Goal: Task Accomplishment & Management: Use online tool/utility

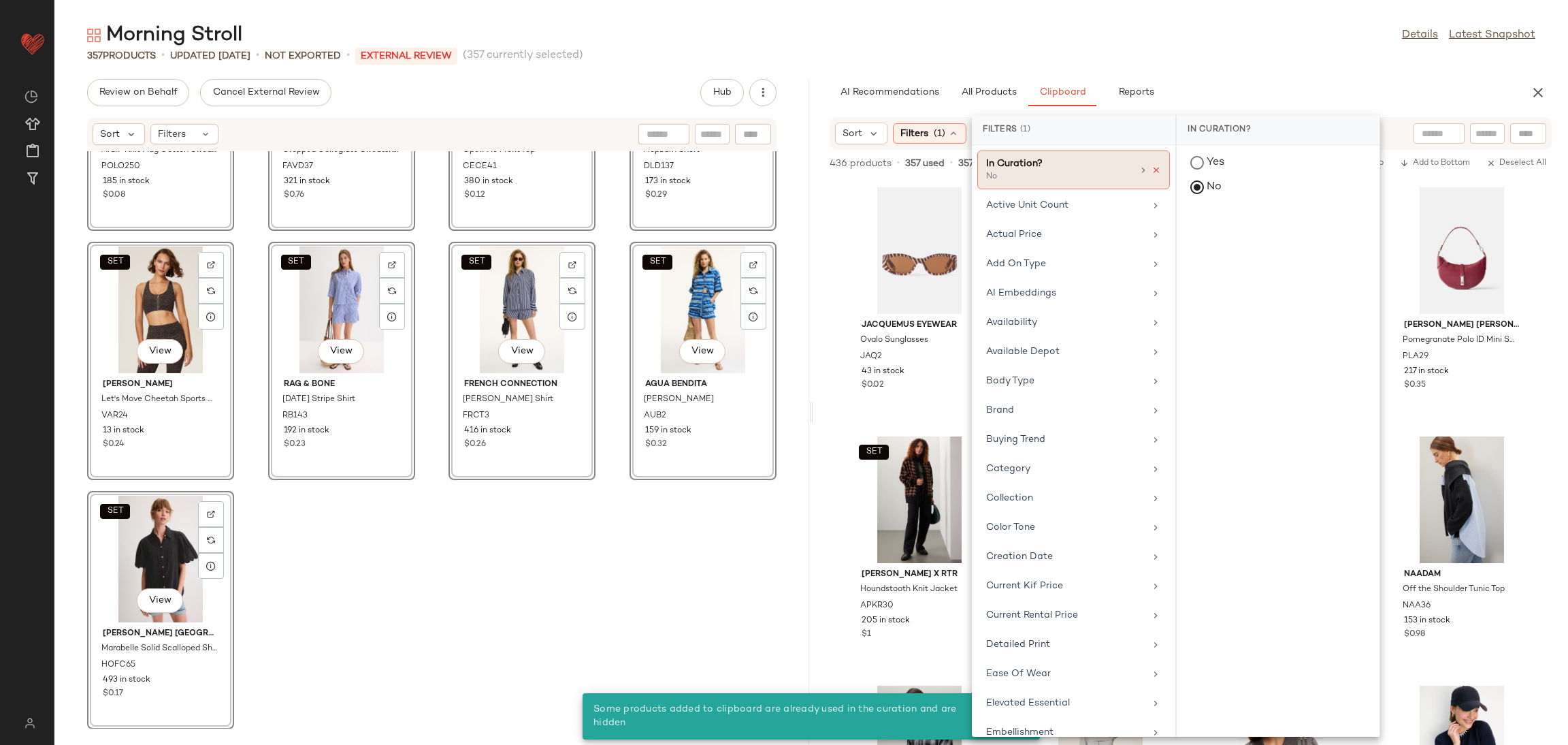
click at [1152, 169] on icon at bounding box center [1157, 170] width 10 height 10
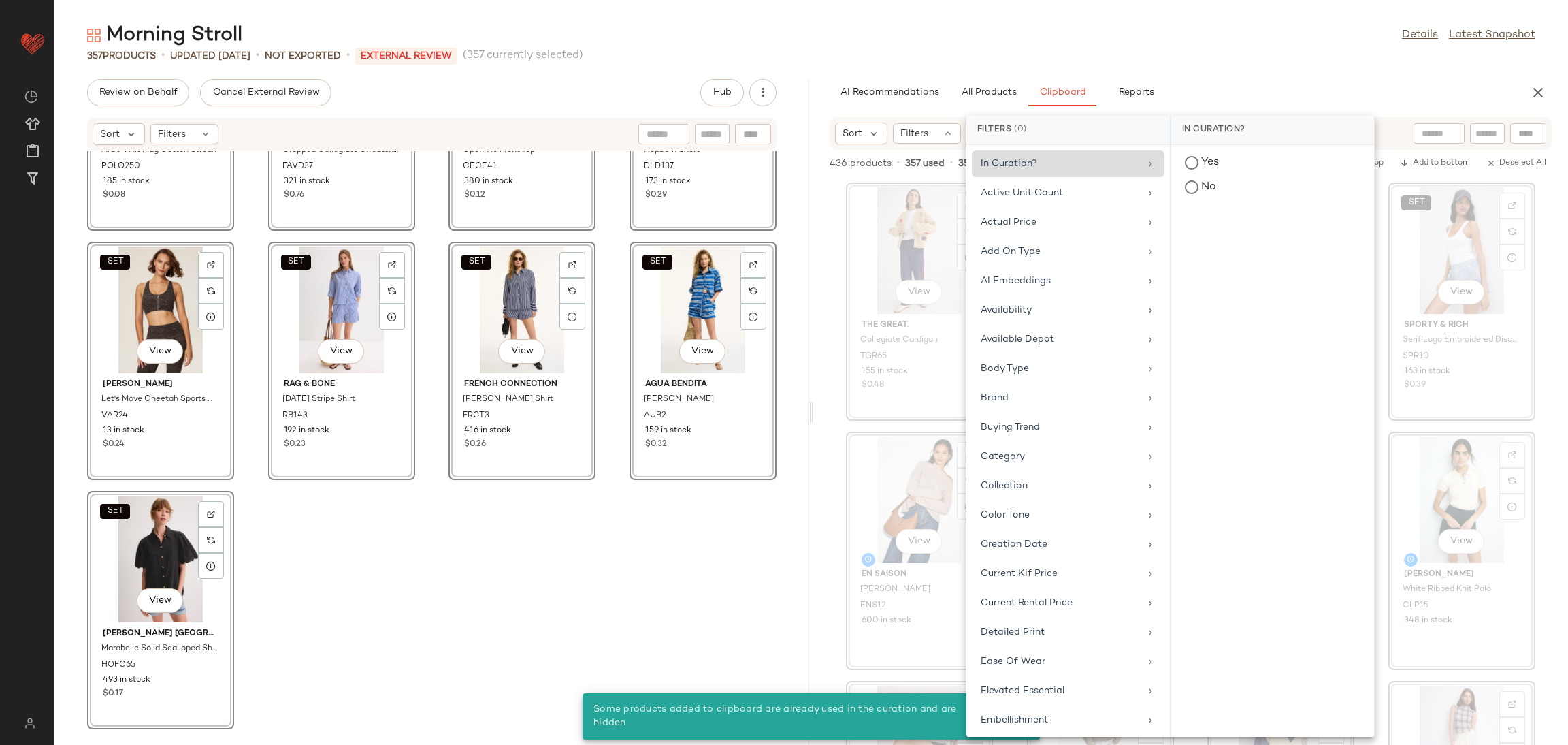
click at [884, 429] on div "View The Great. Collegiate Cardigan TGR65 155 in stock $0.48 View Sandro Vest T…" at bounding box center [1191, 462] width 755 height 565
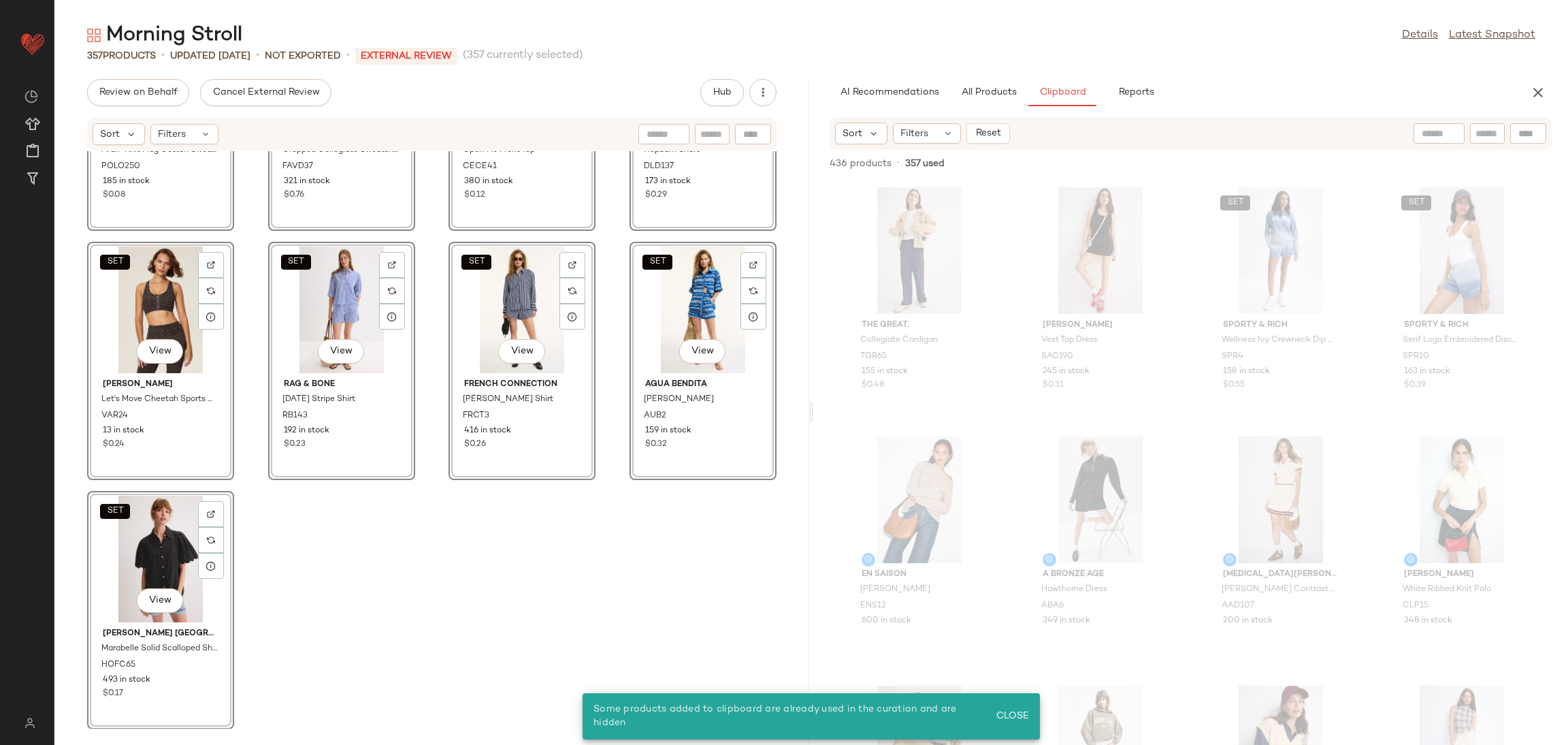
click at [884, 429] on div "The Great. Collegiate Cardigan TGR65 155 in stock $0.48 Sandro Vest Top Dress S…" at bounding box center [1191, 462] width 755 height 565
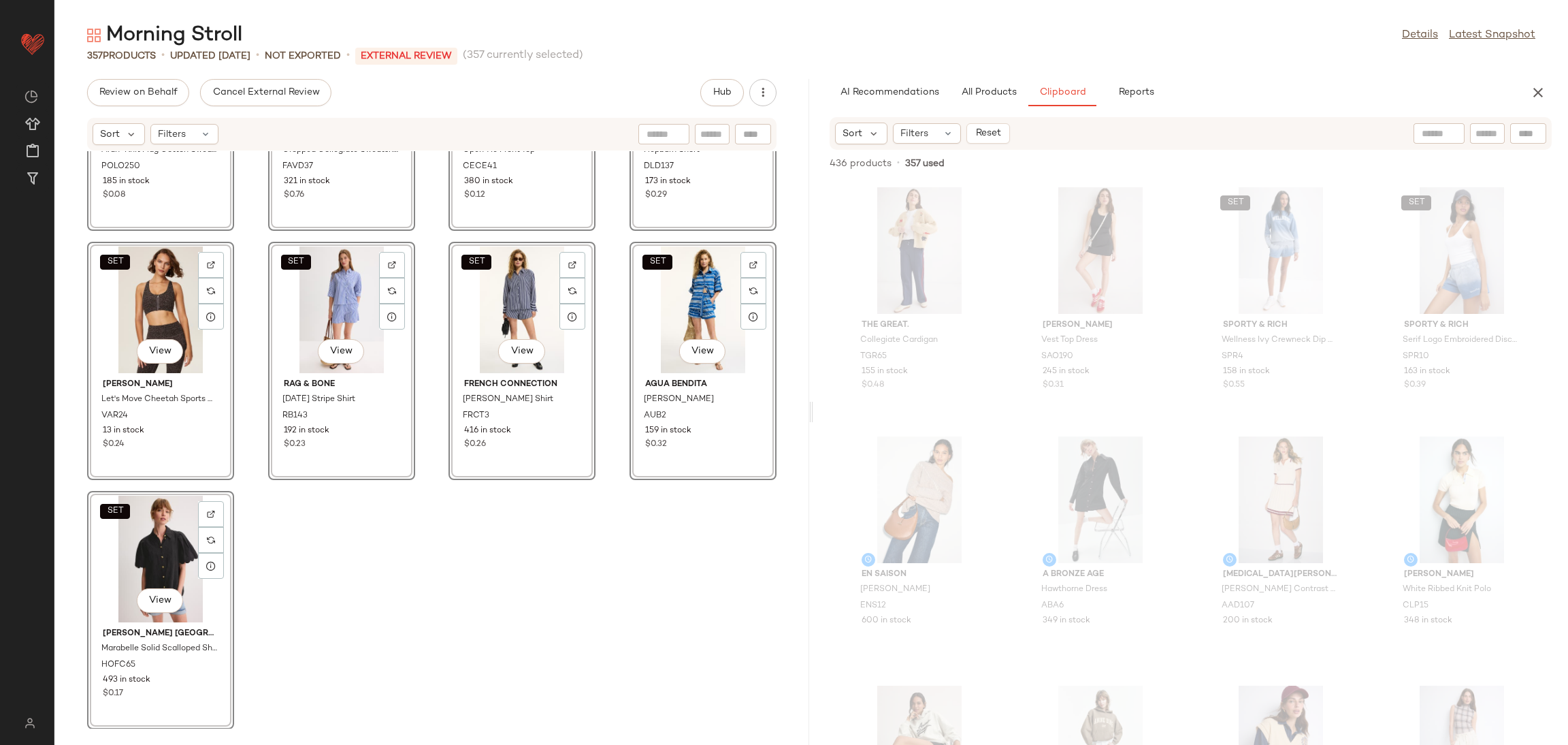
click at [686, 293] on div "SET View" at bounding box center [702, 310] width 138 height 127
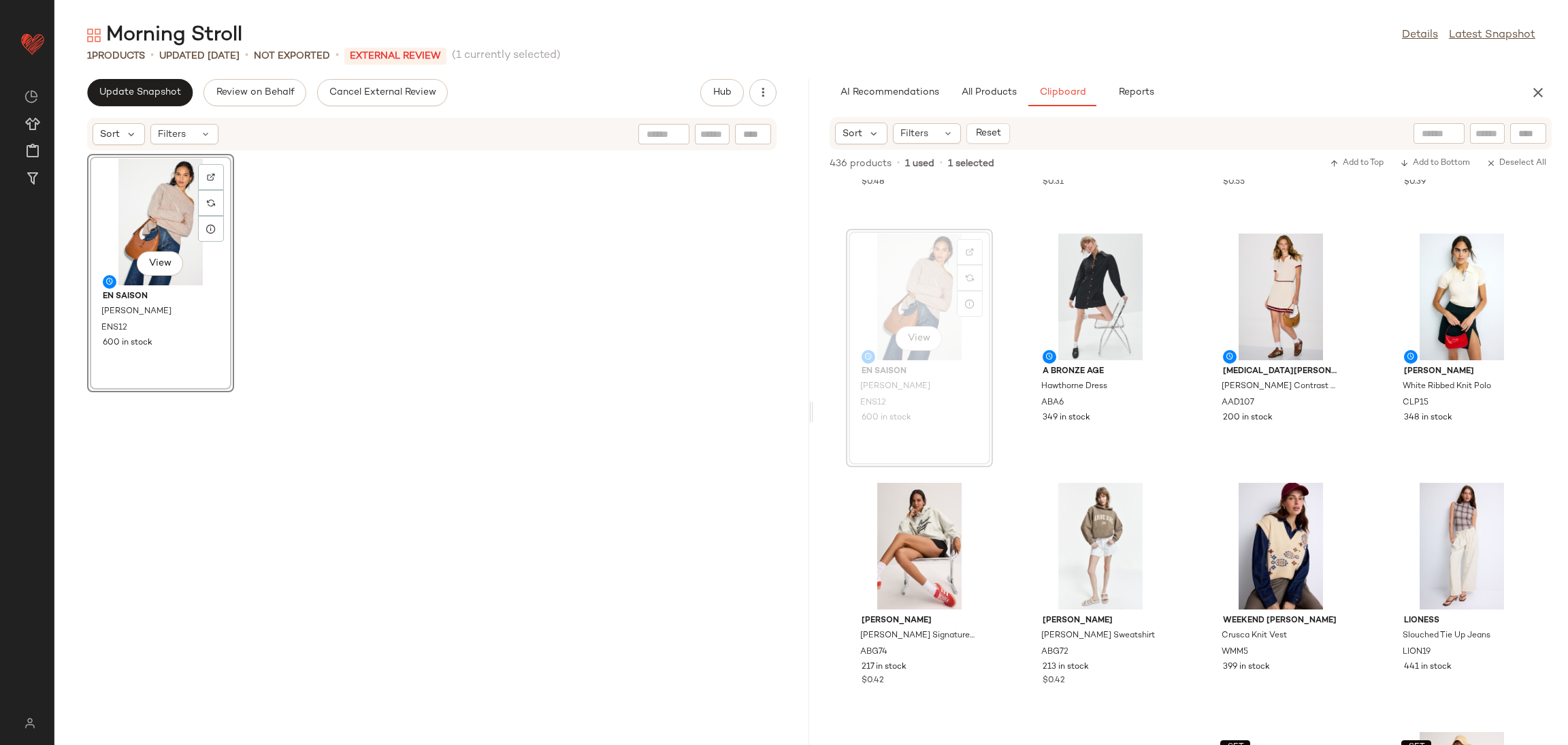
scroll to position [230, 0]
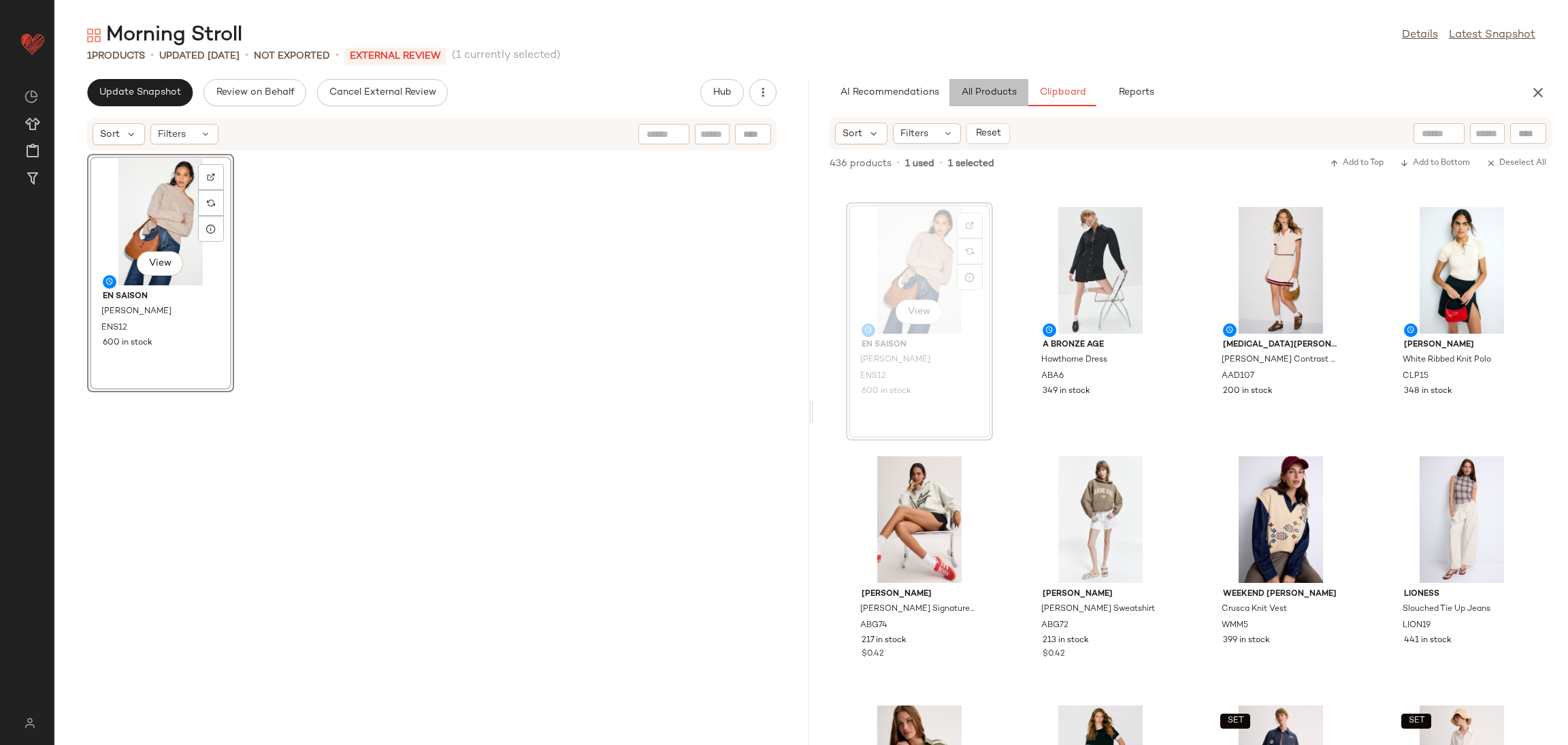
click at [997, 90] on span "All Products" at bounding box center [989, 92] width 55 height 11
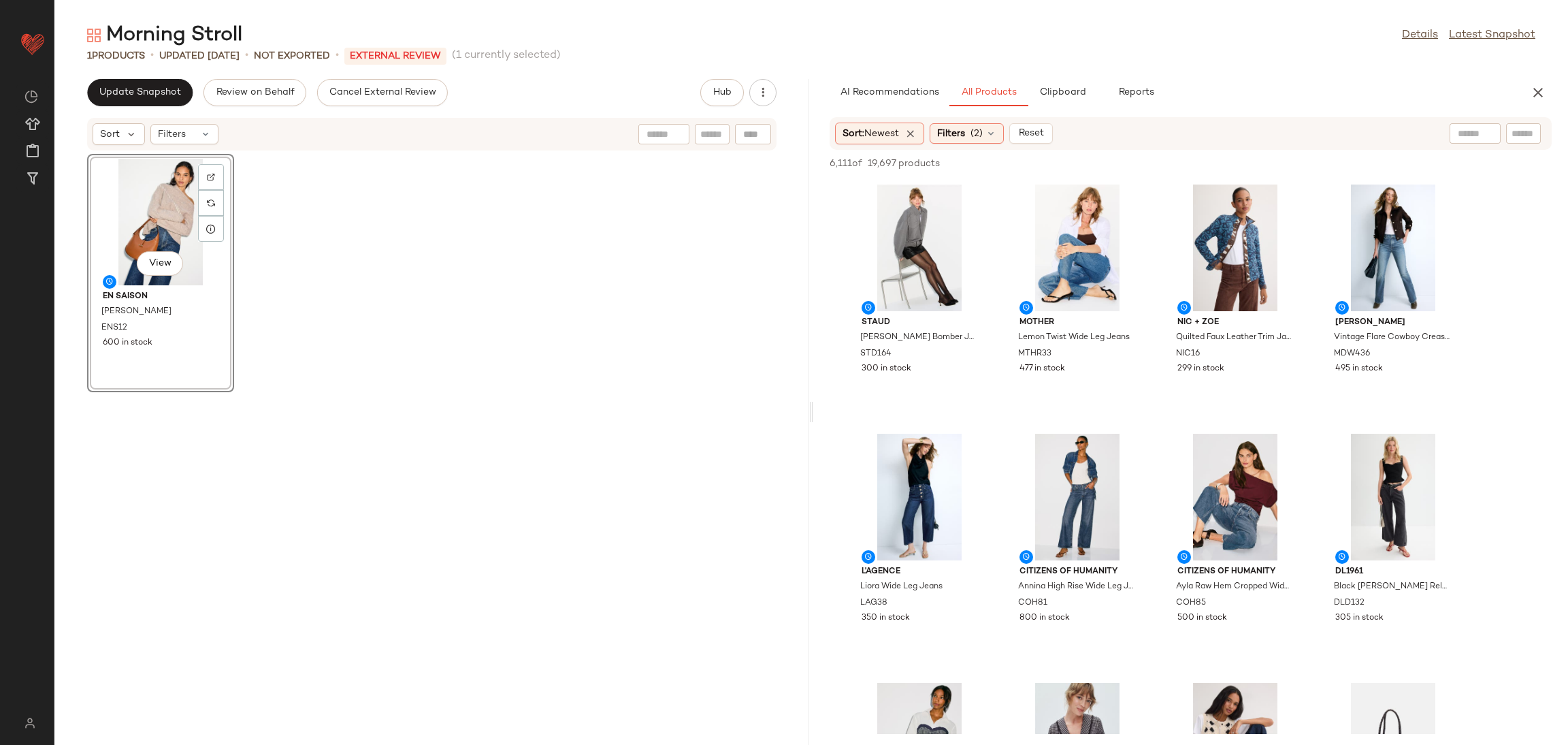
scroll to position [0, 0]
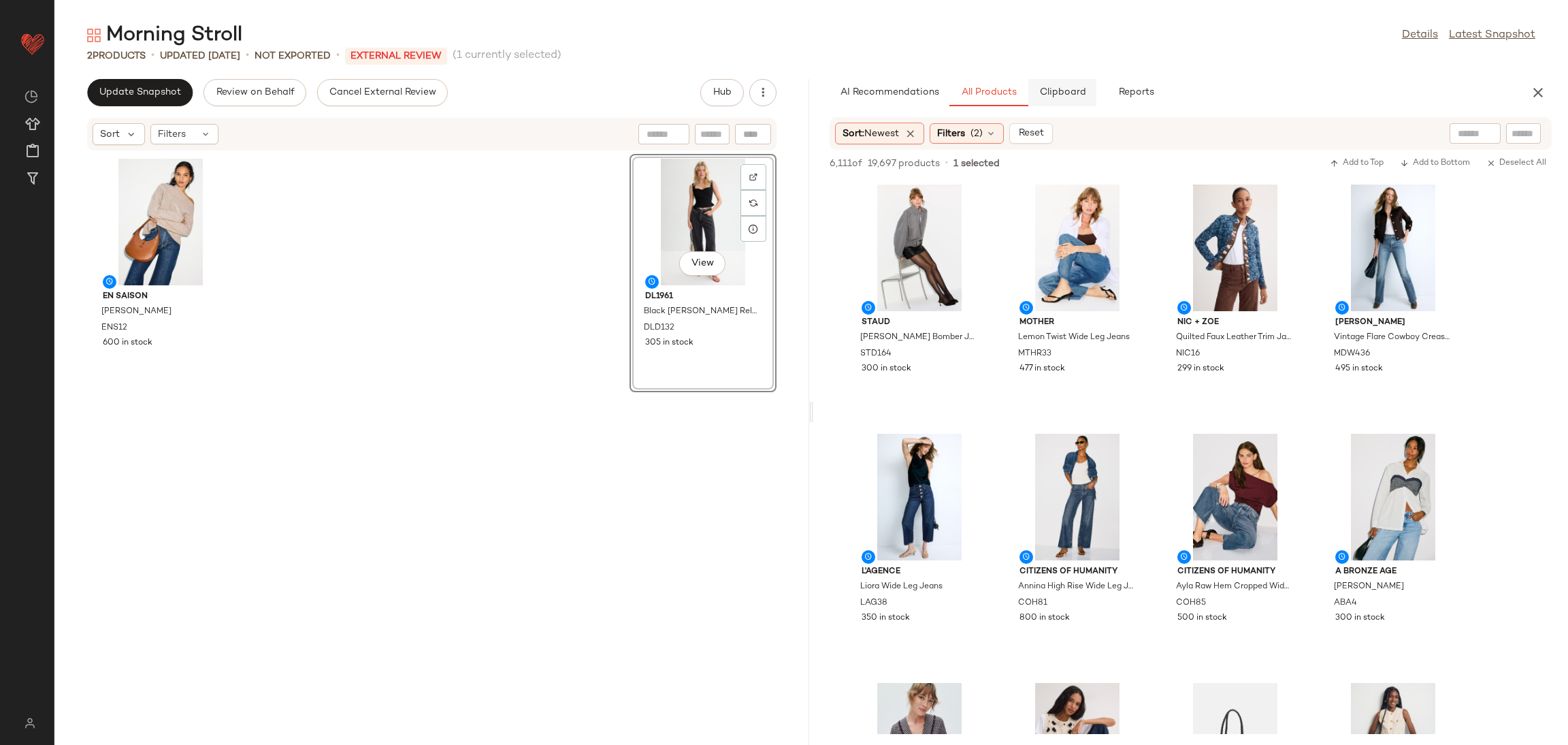
click at [1057, 99] on button "Clipboard" at bounding box center [1062, 92] width 68 height 27
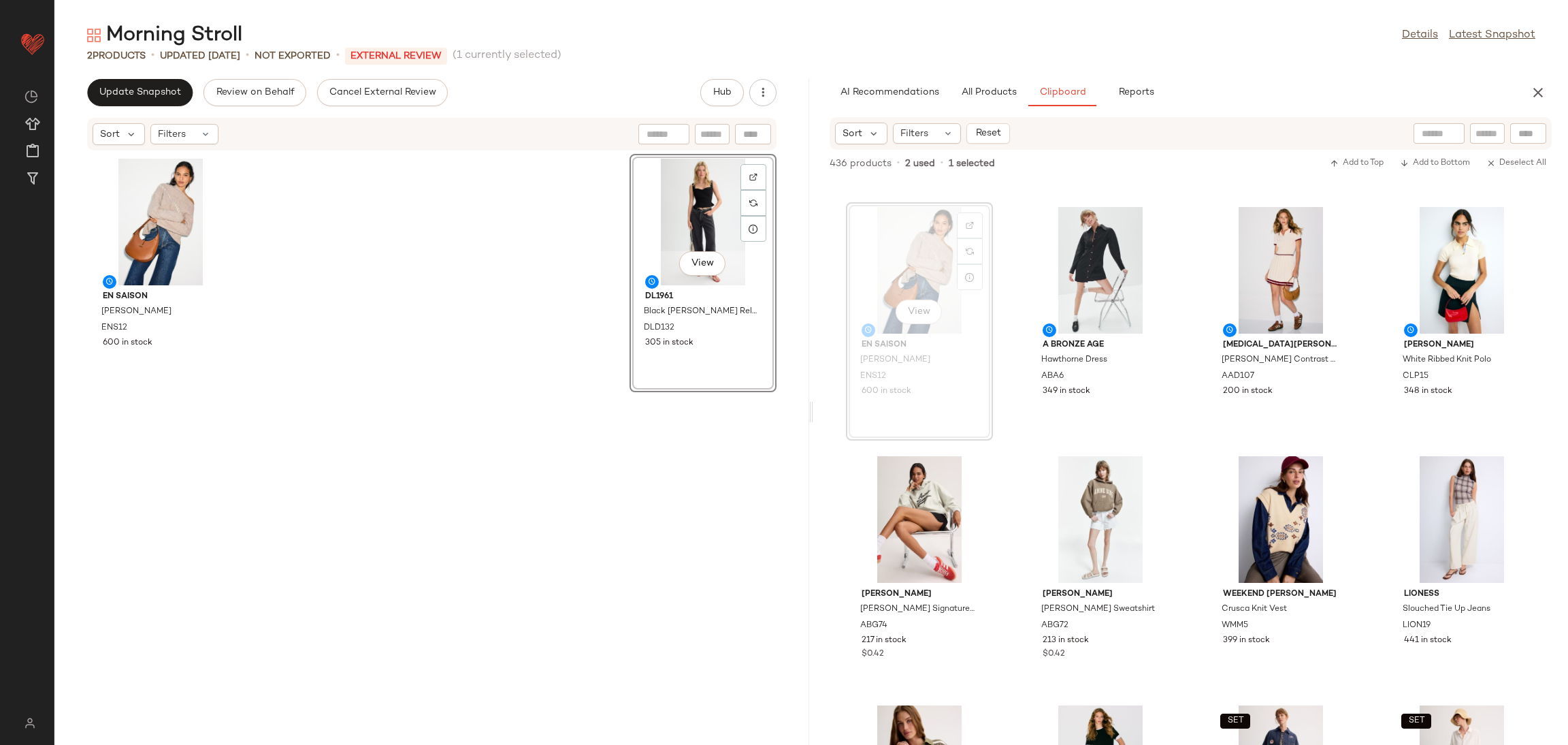
click at [1160, 447] on div "The Great. Collegiate Cardigan TGR65 155 in stock $0.48 Sandro Vest Top Dress S…" at bounding box center [1191, 462] width 755 height 565
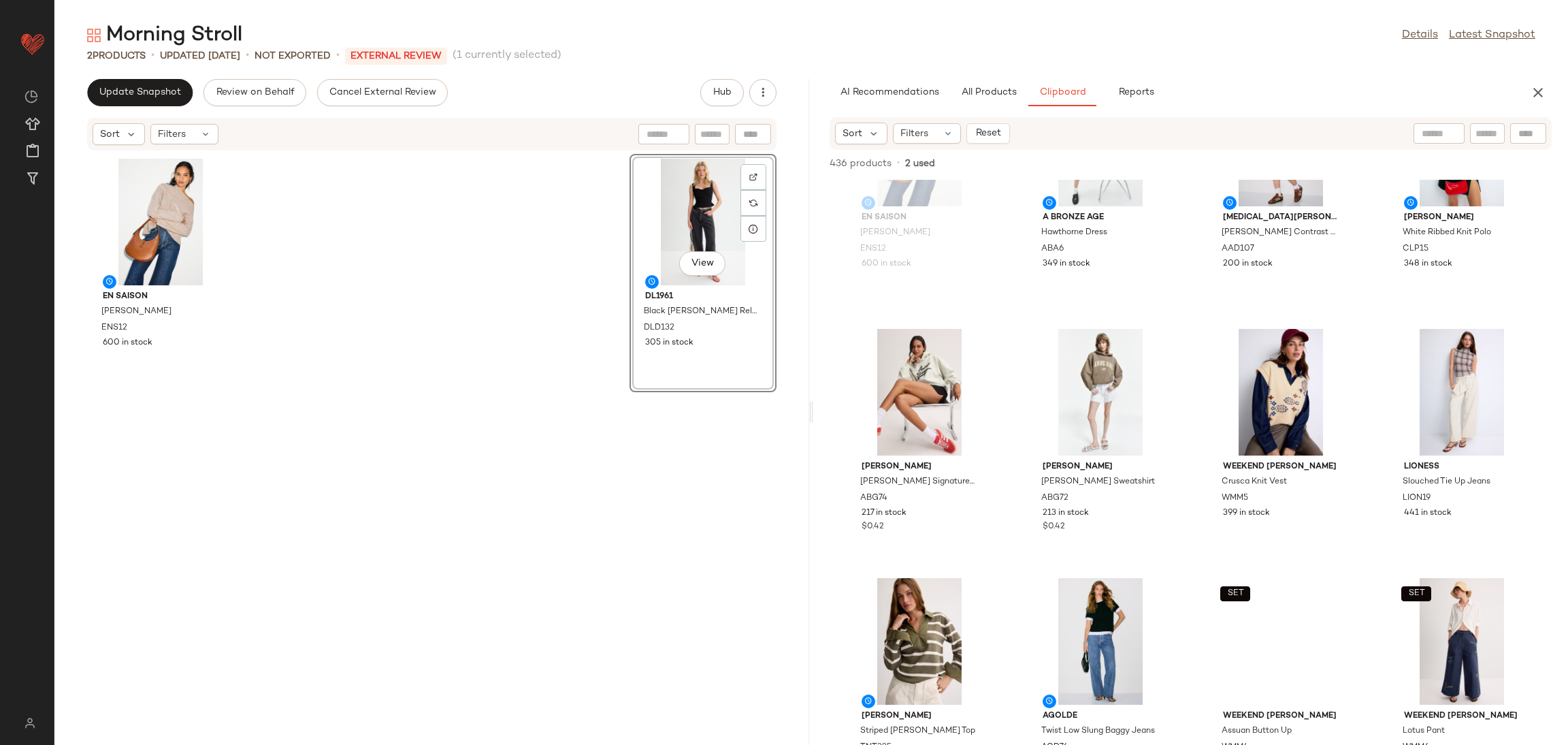
scroll to position [419, 0]
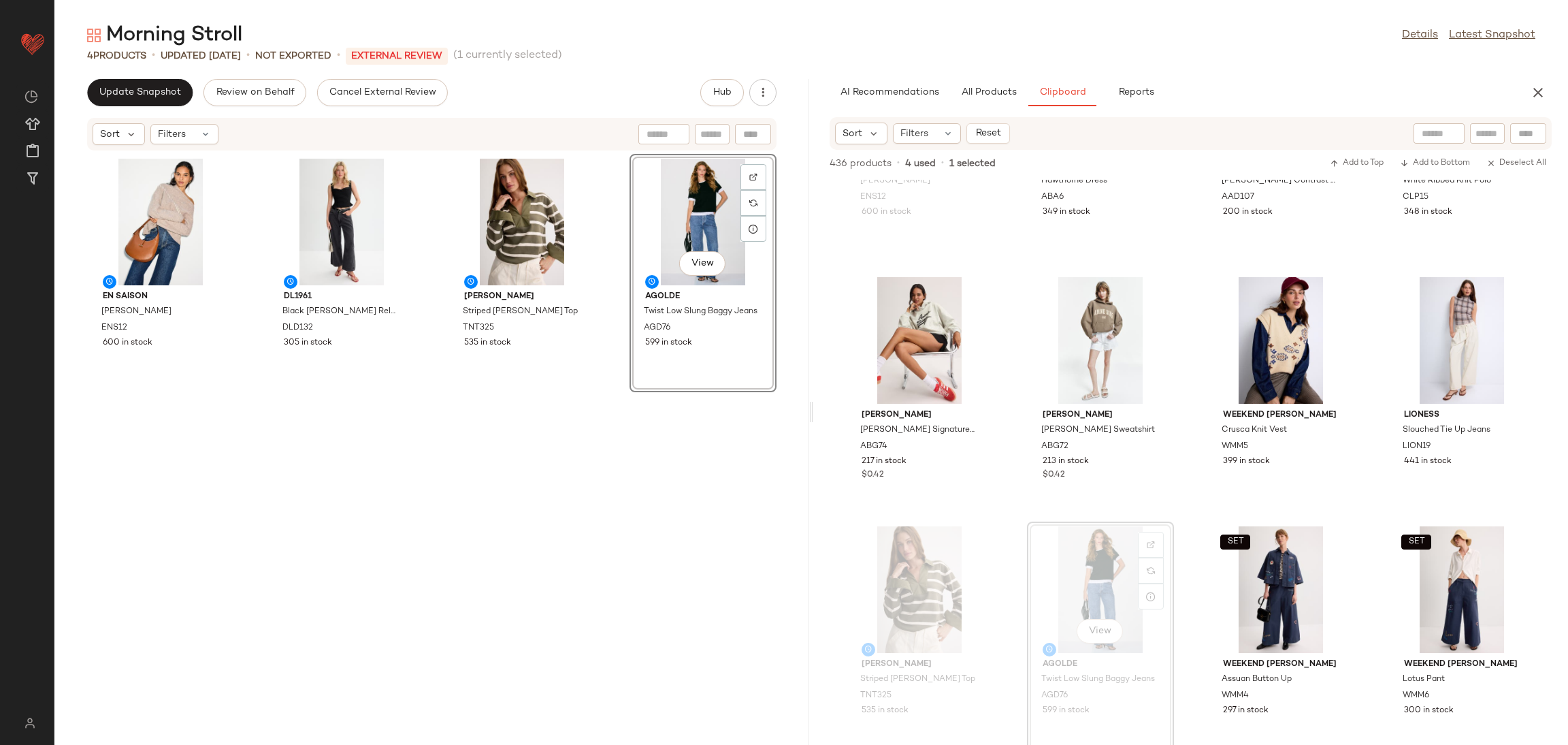
click at [683, 437] on div "View AGOLDE Twist Low Slung Baggy Jeans AGD76 599 in stock" at bounding box center [703, 441] width 147 height 575
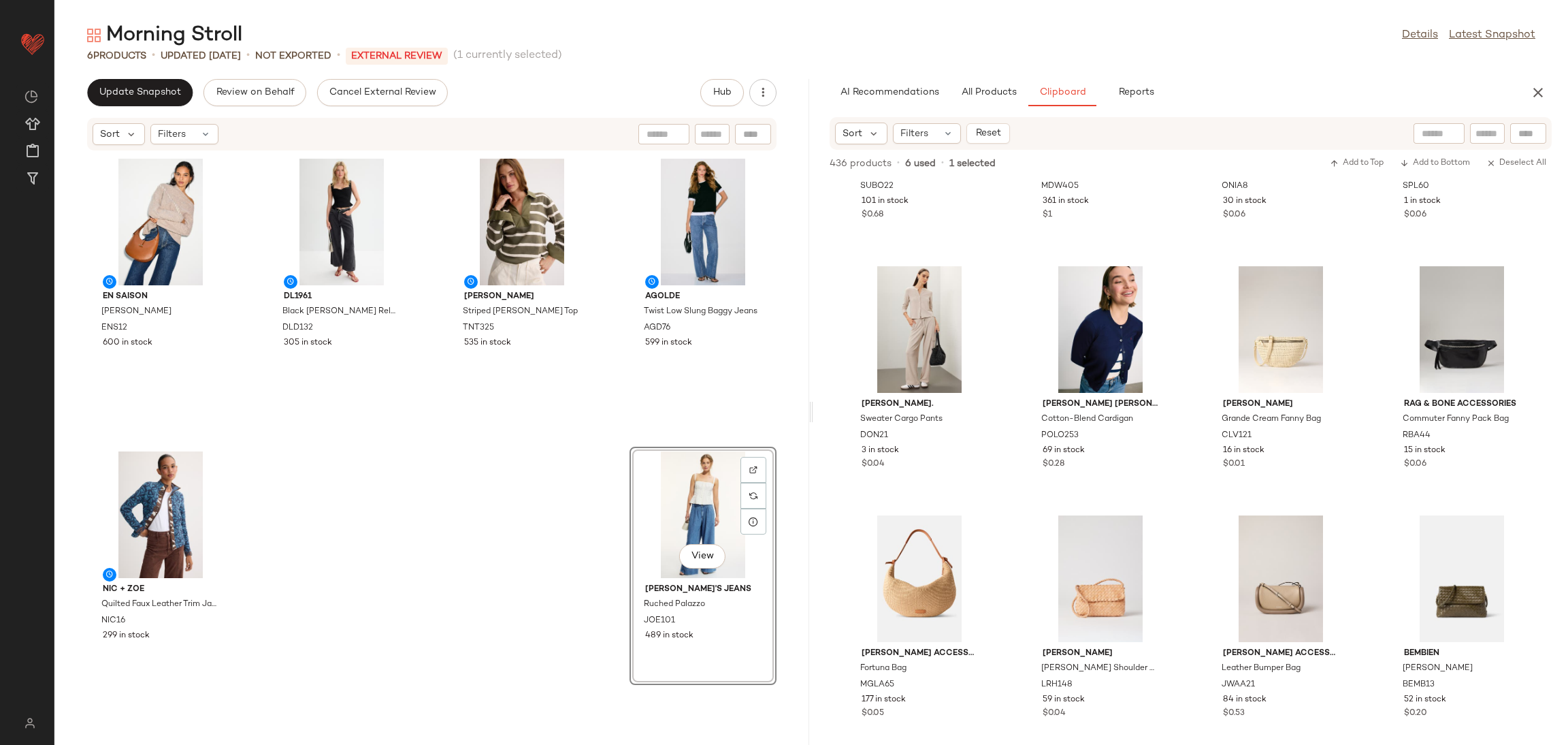
scroll to position [23954, 0]
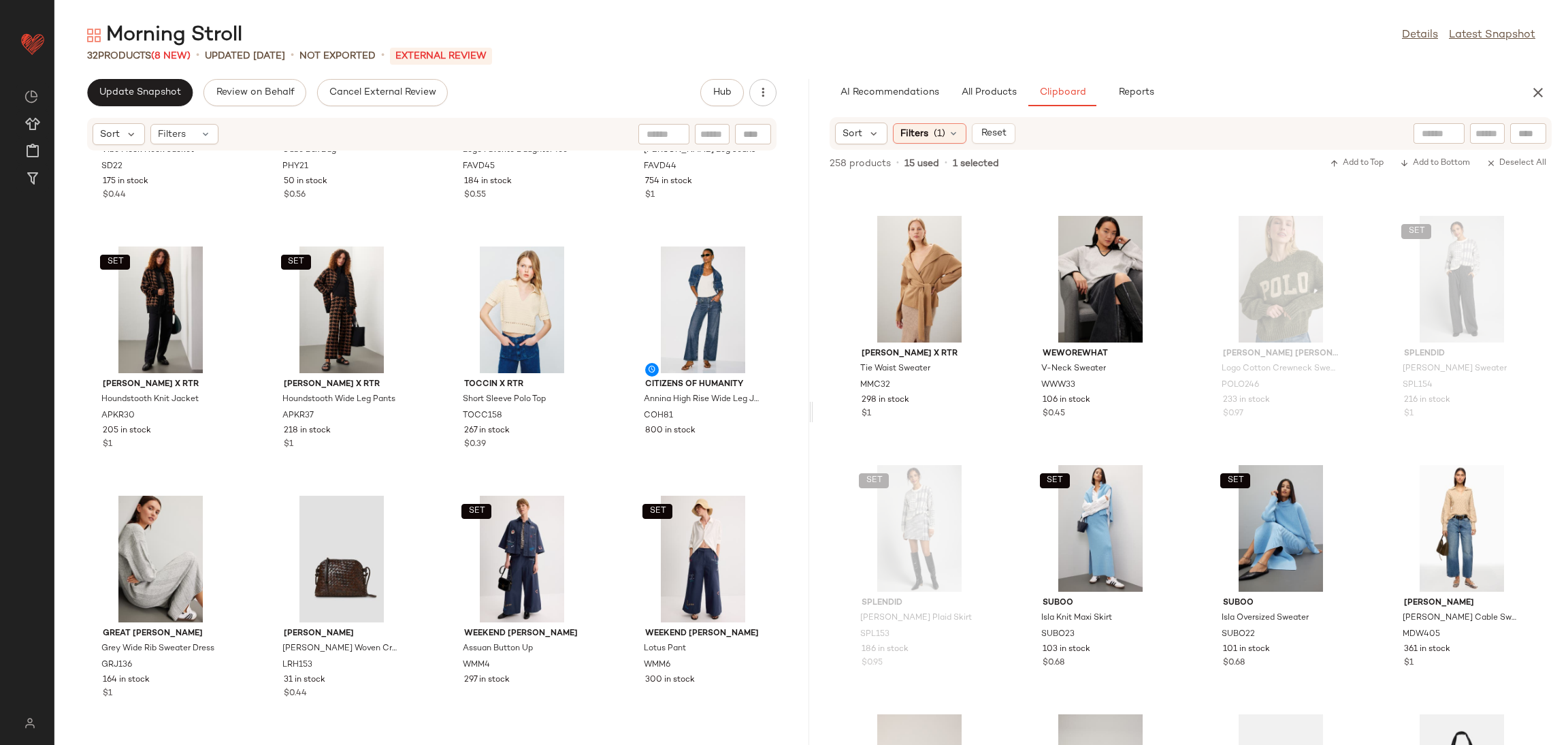
scroll to position [14412, 0]
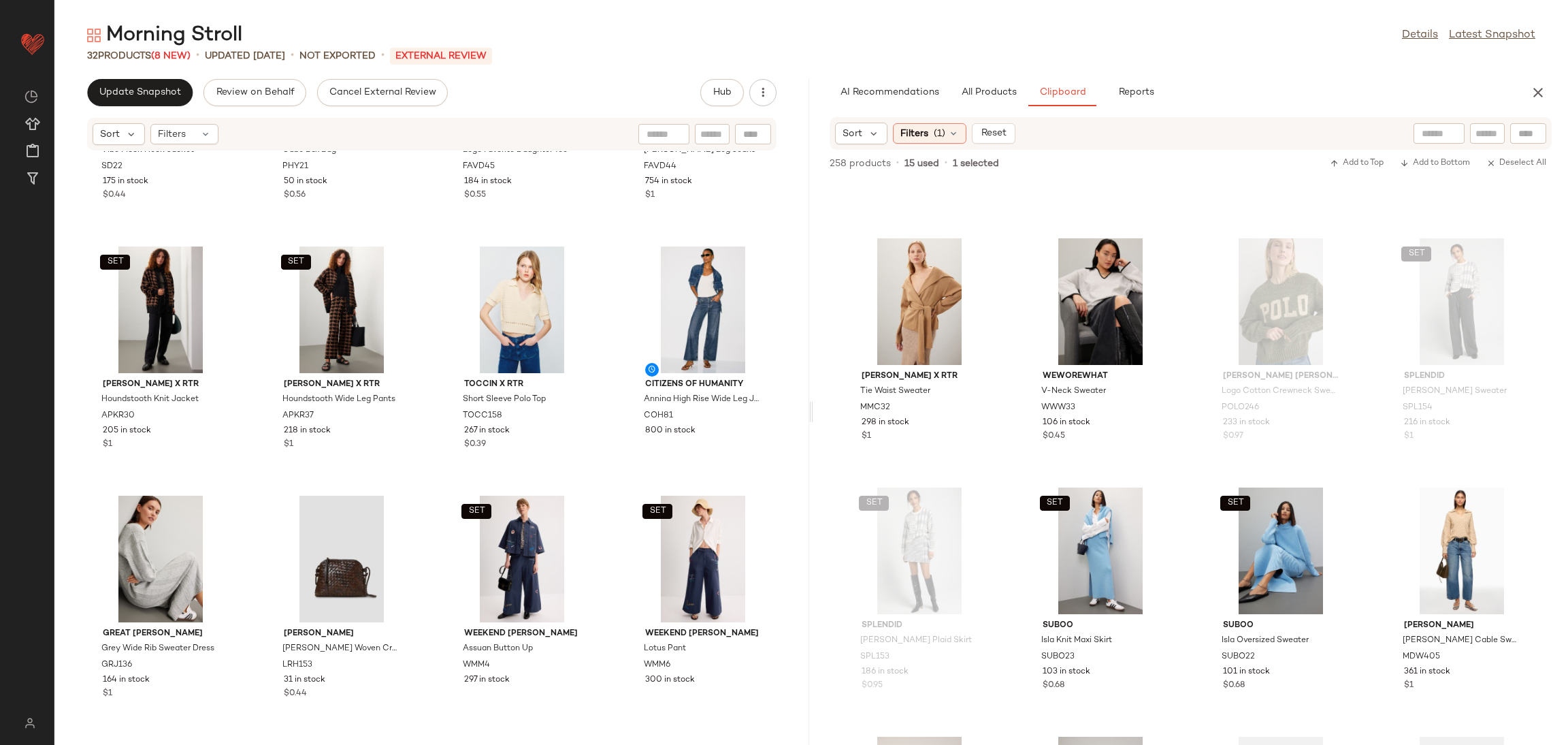
click at [1188, 401] on div "Marina Moscone x RTR Tie Waist Sweater MMC32 298 in stock $1 WEWOREWHAT V-Neck …" at bounding box center [1191, 462] width 755 height 565
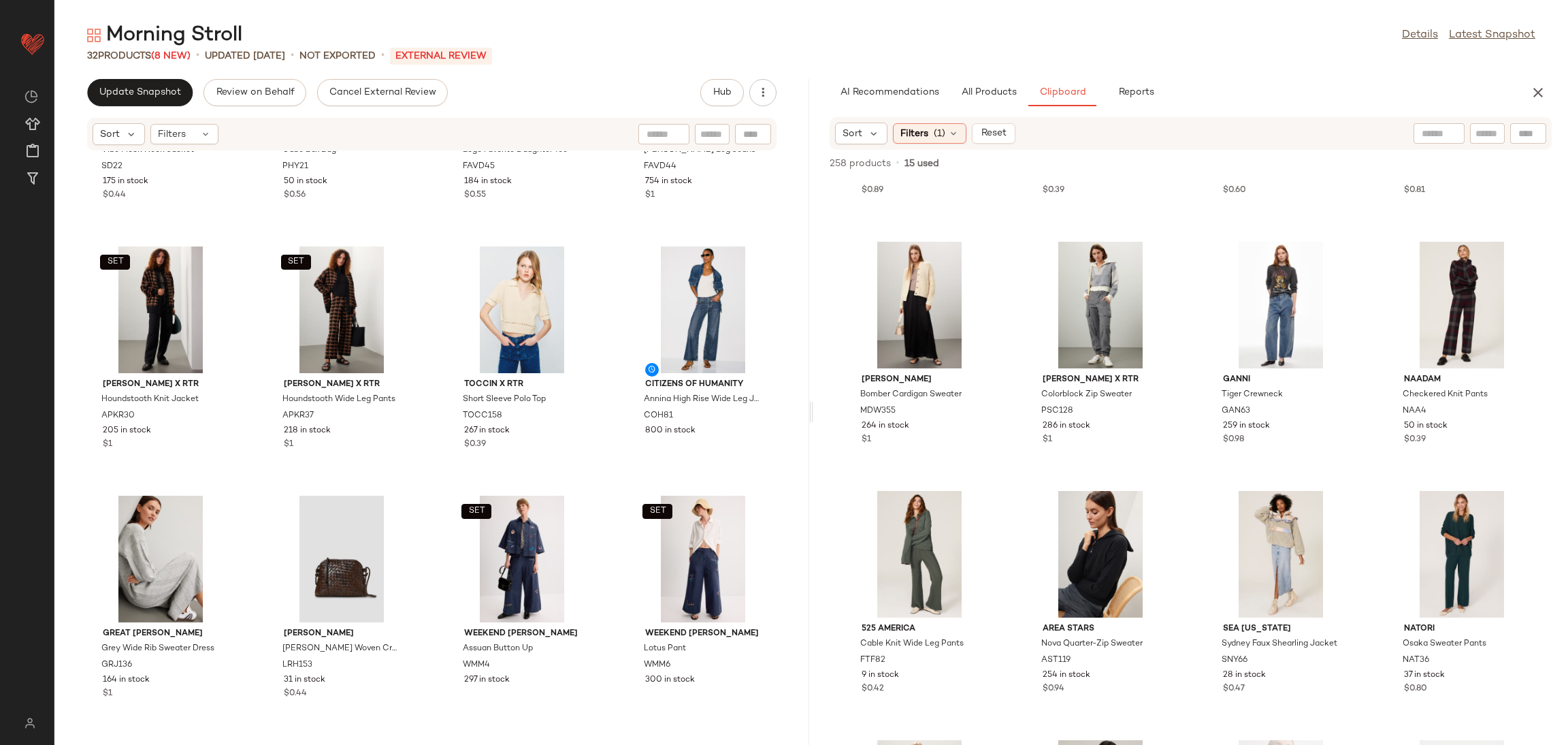
scroll to position [13666, 0]
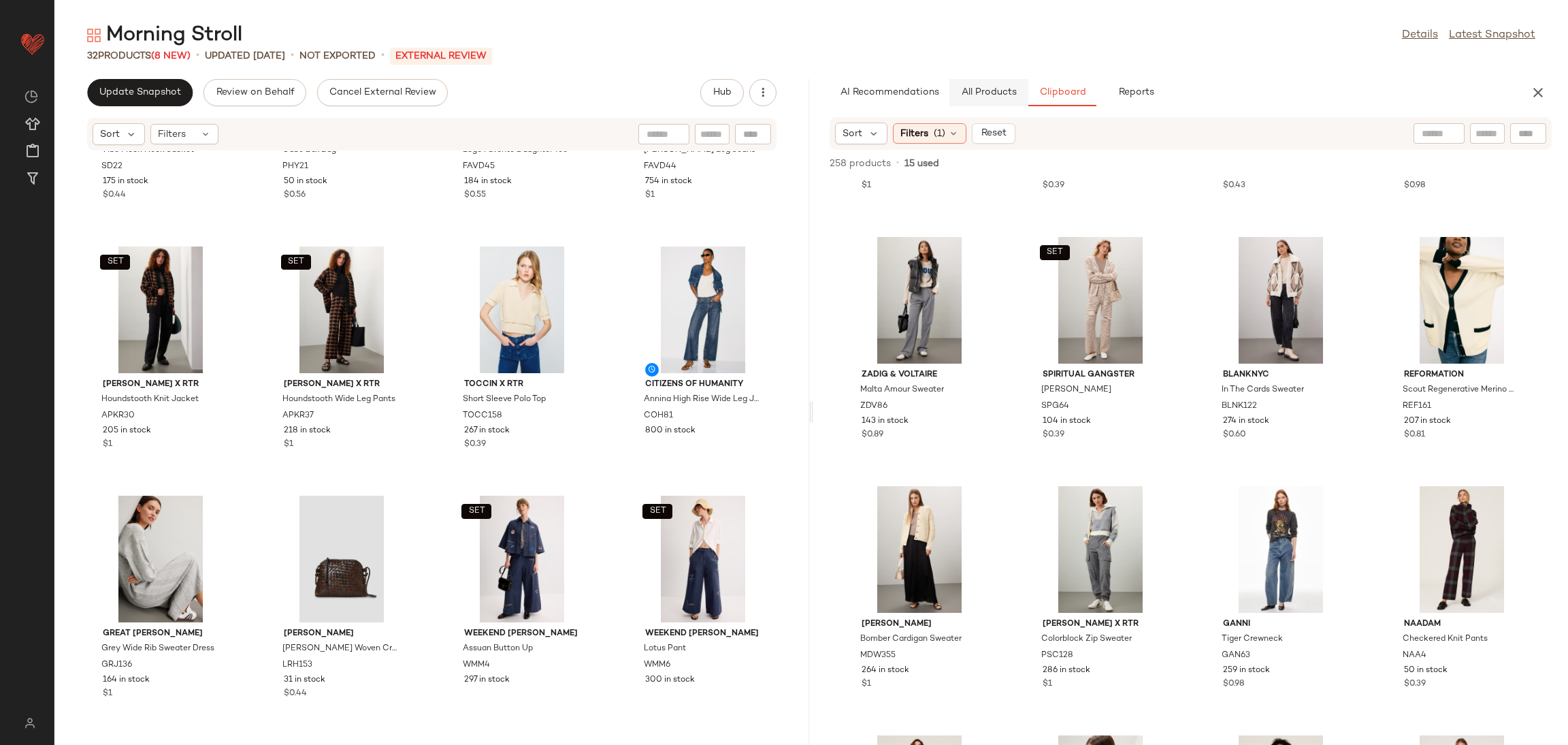
click at [990, 91] on span "All Products" at bounding box center [989, 92] width 55 height 11
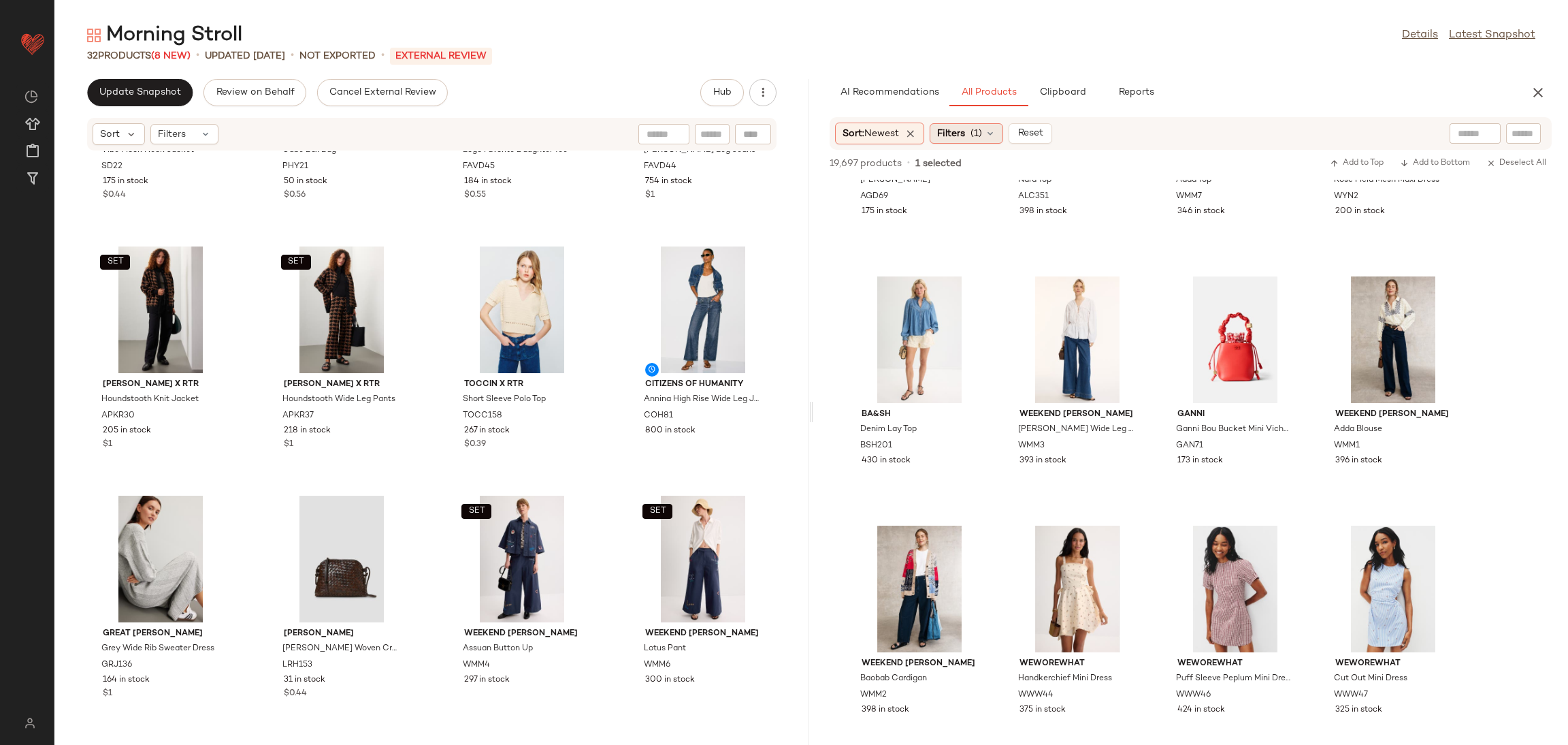
click at [954, 135] on span "Filters" at bounding box center [951, 134] width 28 height 14
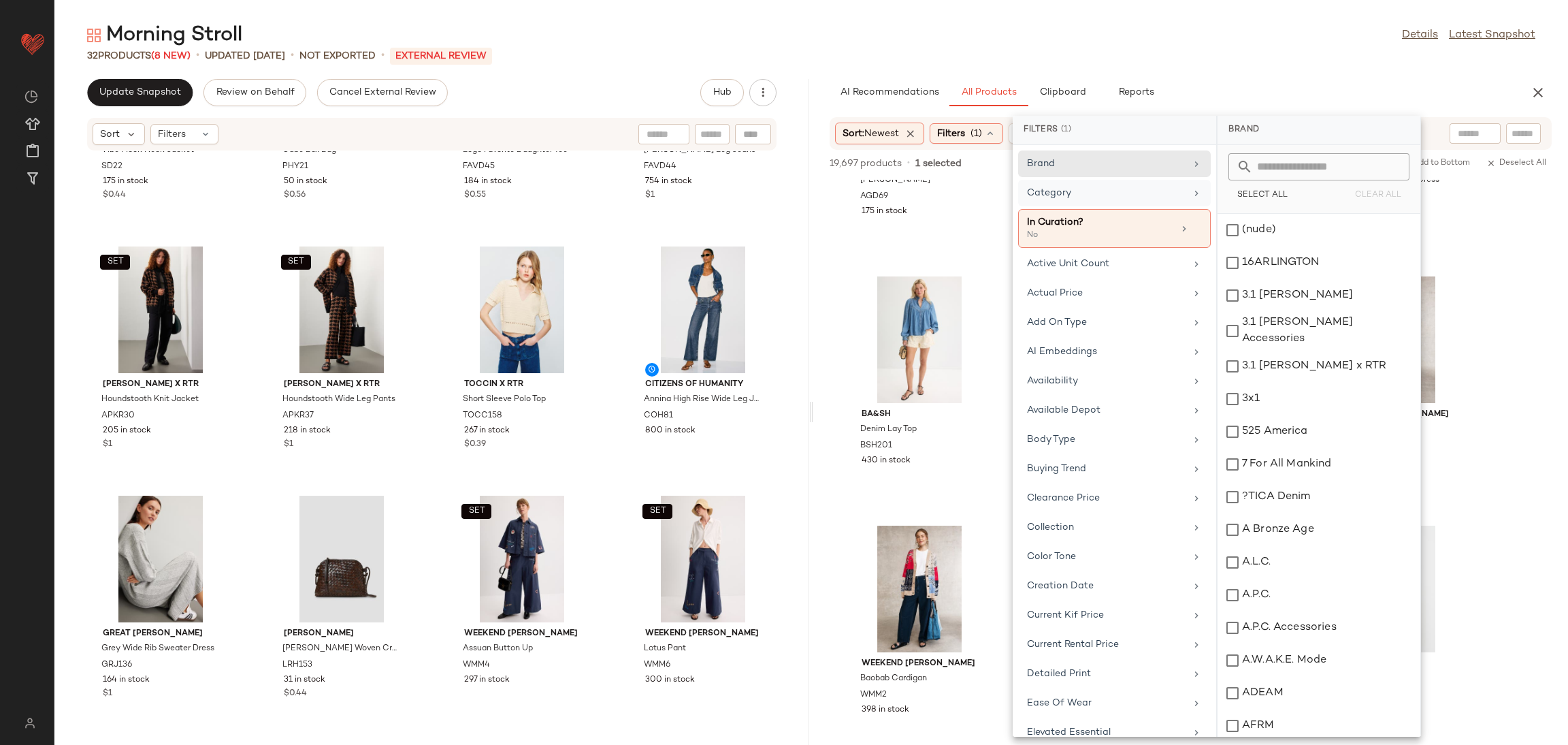
click at [1068, 190] on div "Category" at bounding box center [1106, 193] width 158 height 14
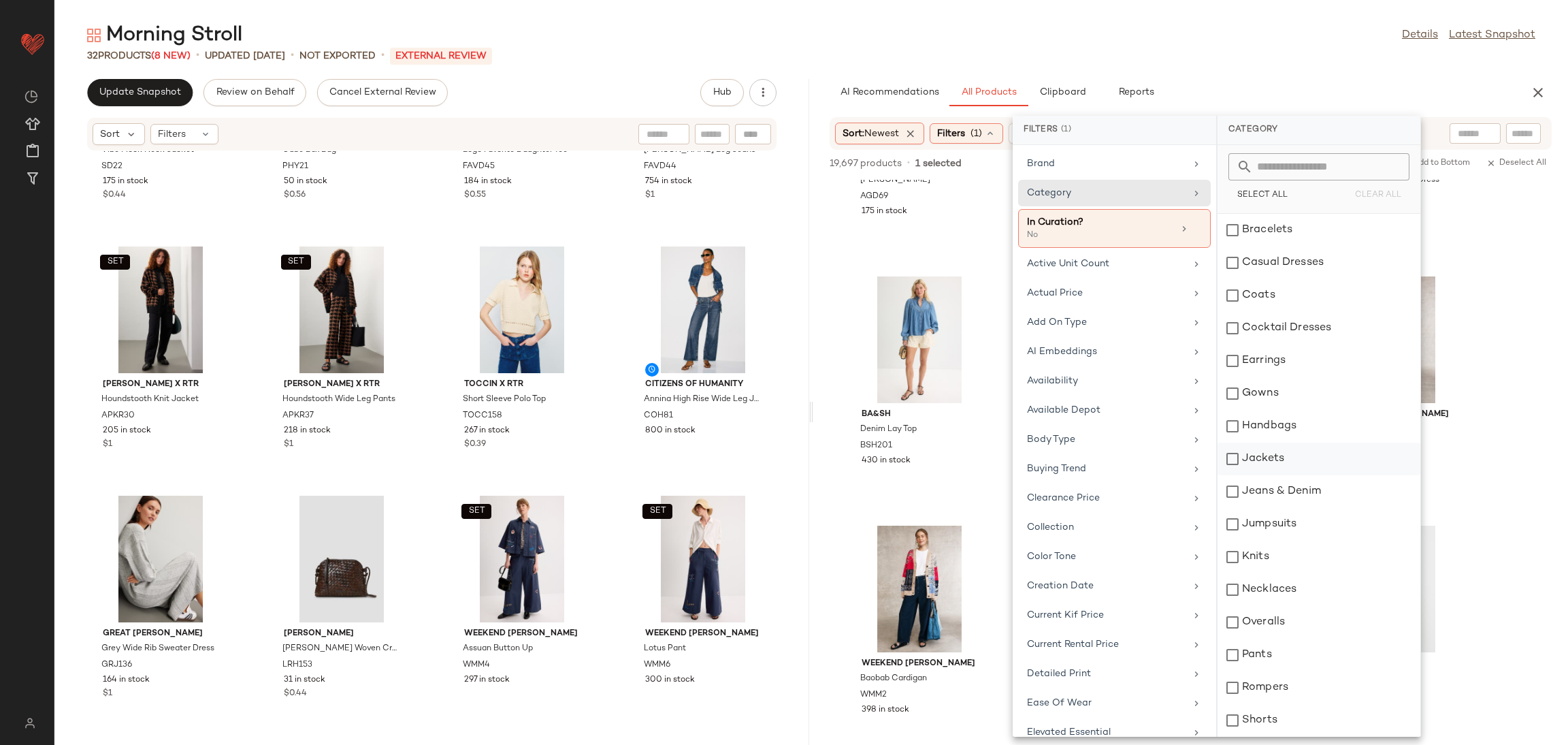
click at [1302, 476] on div "Jackets" at bounding box center [1318, 491] width 203 height 33
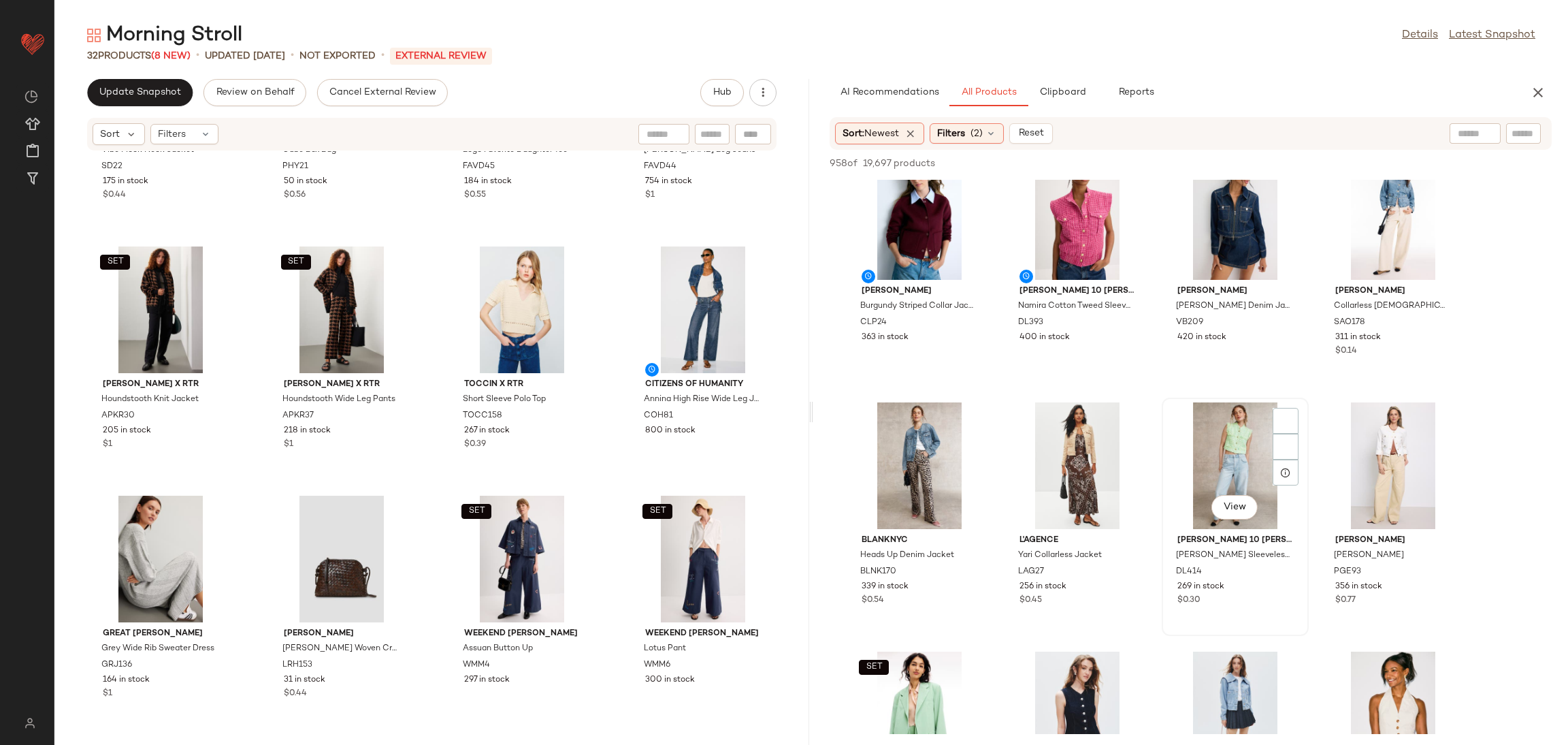
scroll to position [288, 0]
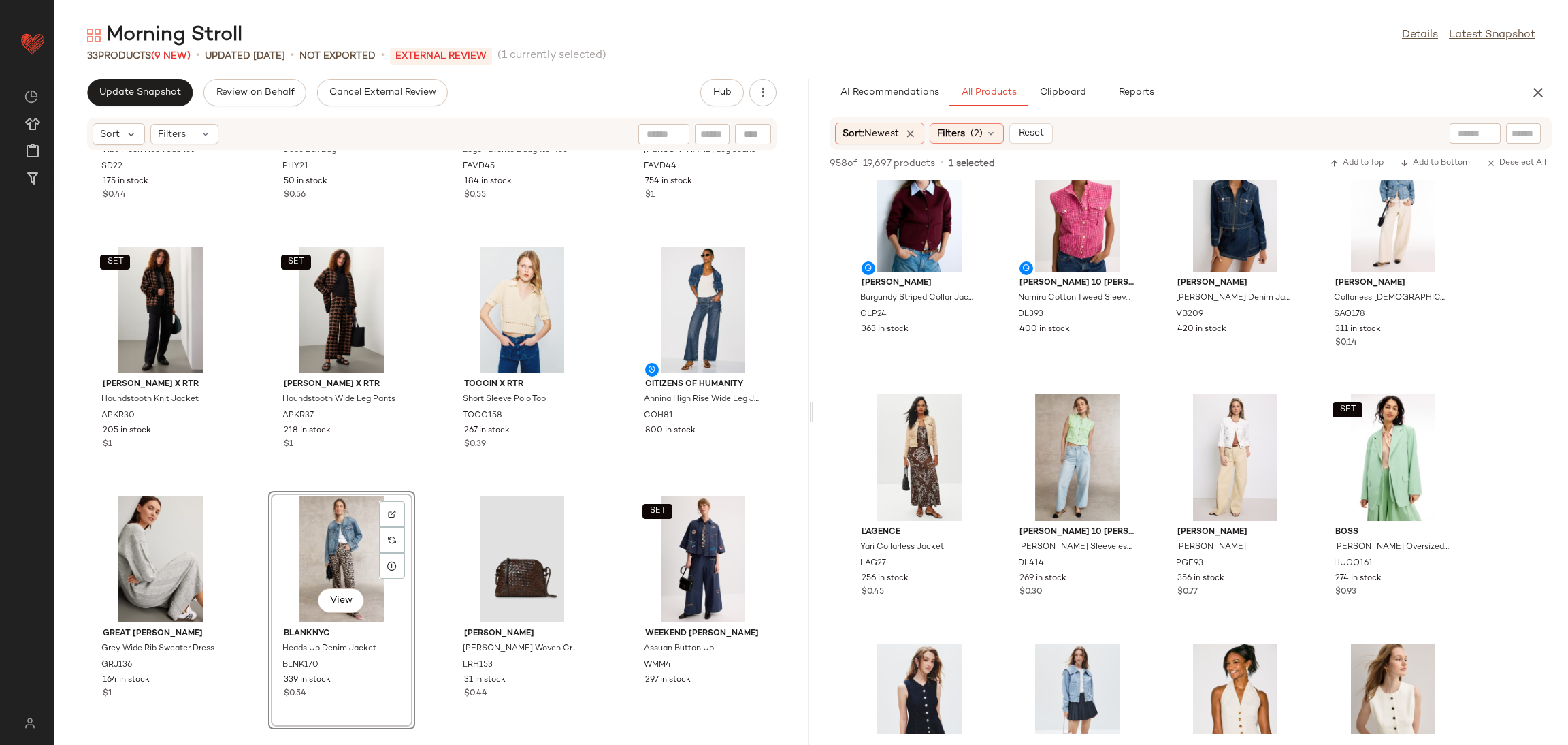
click at [439, 497] on div "Save the Duck Vibe Mock Neck Jacket SD22 175 in stock $0.44 PIERRE HARDY Cube B…" at bounding box center [432, 440] width 755 height 578
click at [1057, 84] on button "Clipboard" at bounding box center [1062, 92] width 68 height 27
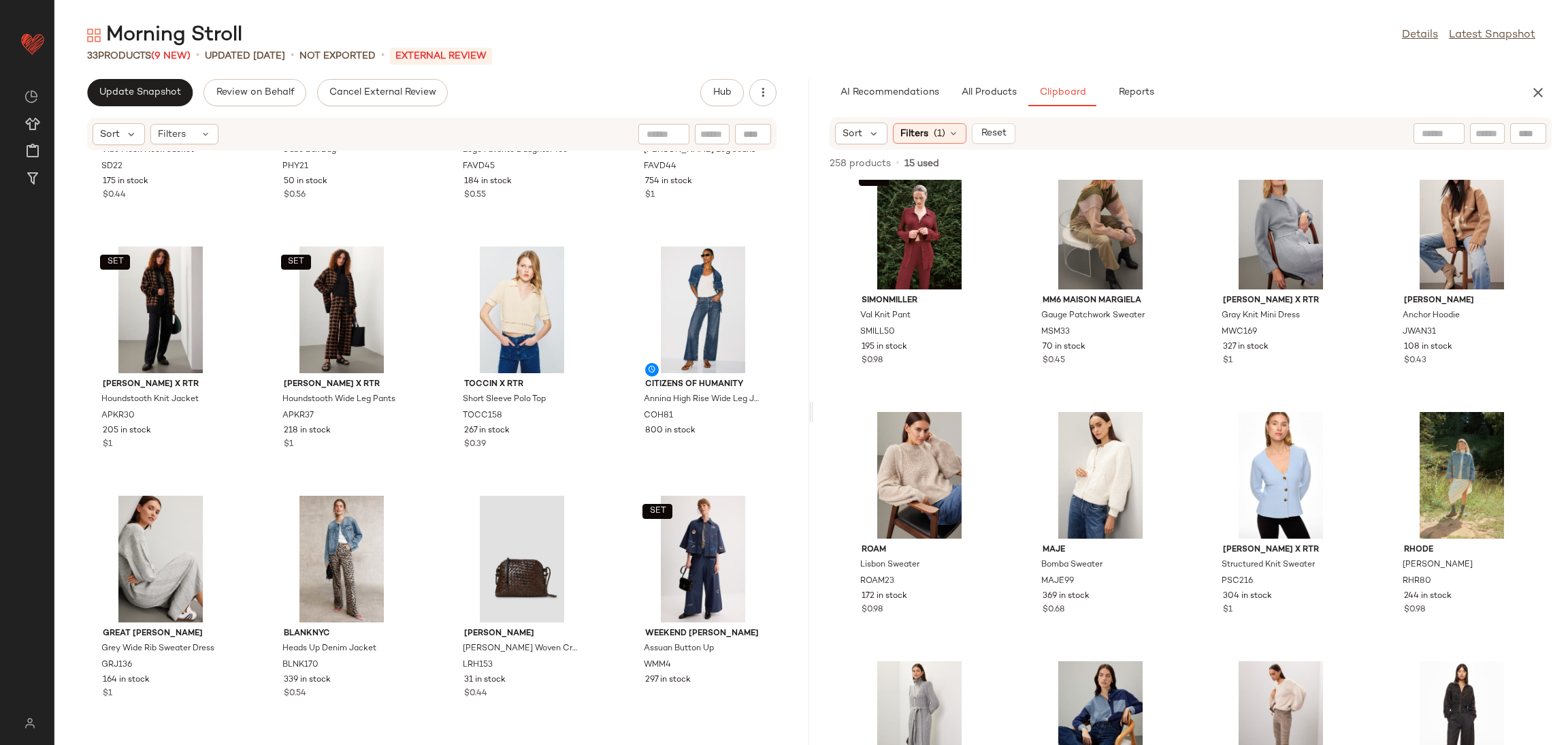
scroll to position [12494, 0]
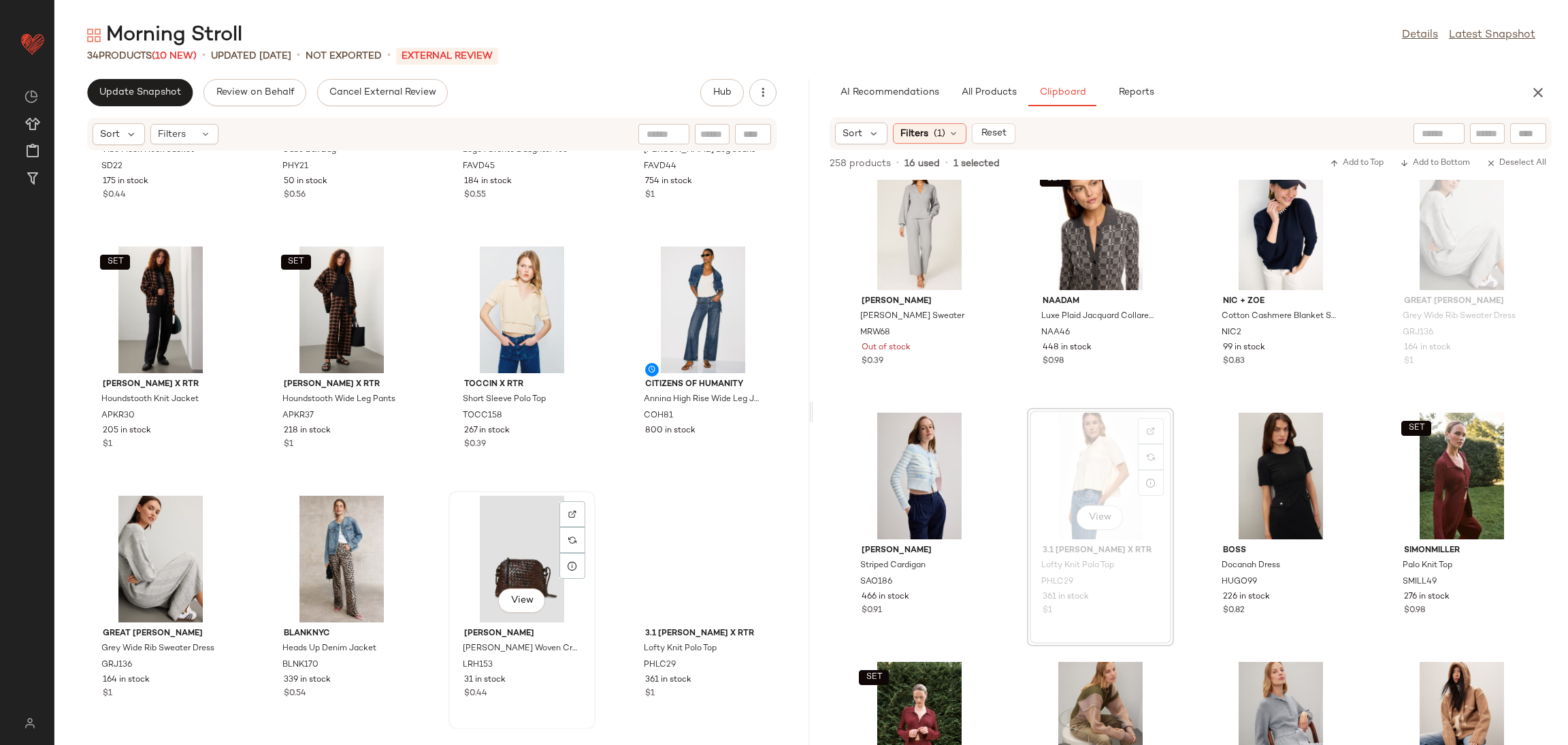
click at [585, 493] on div "View Loeffler Randall Mallory Woven Crossbody LRH153 31 in stock $0.44" at bounding box center [522, 610] width 145 height 236
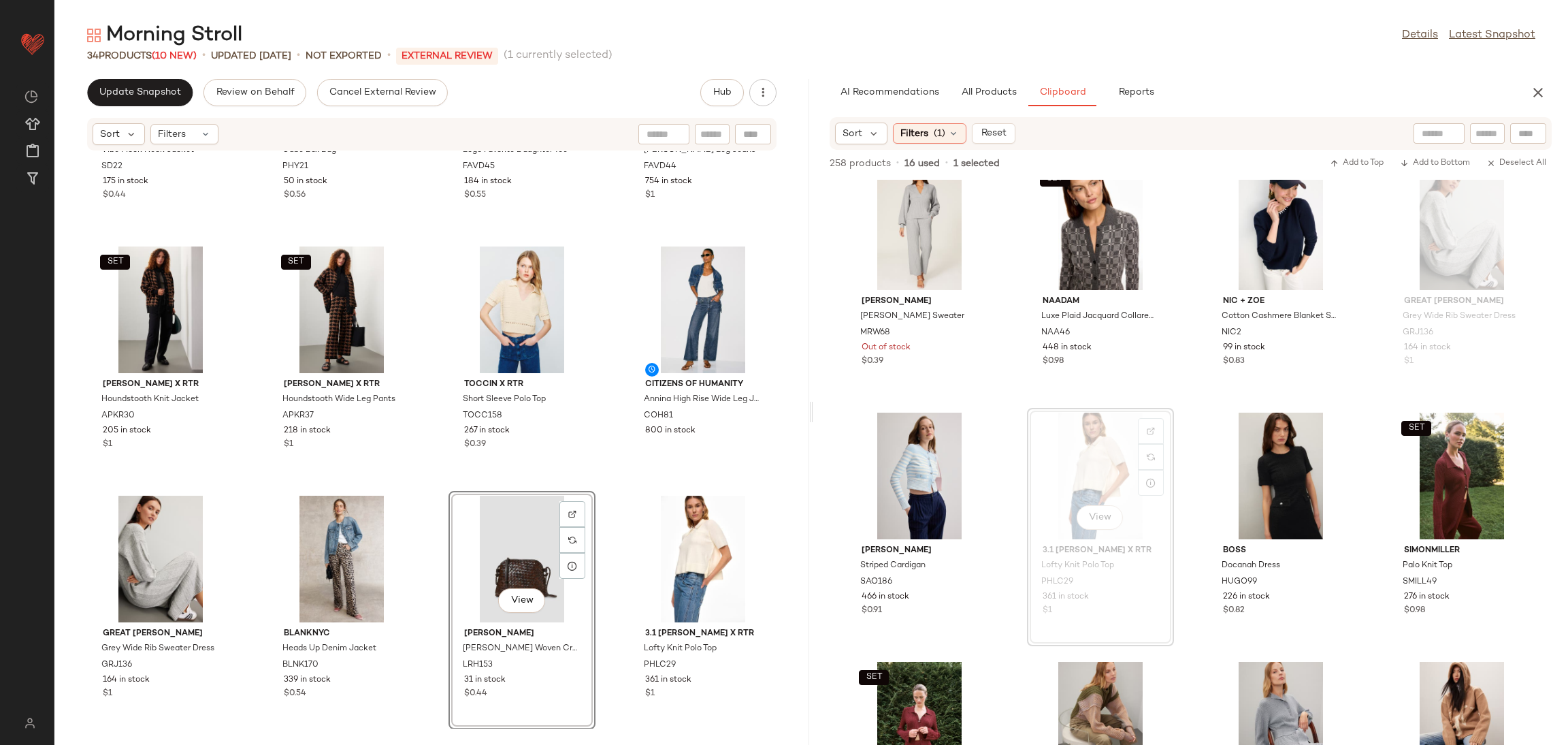
click at [610, 479] on div "Save the Duck Vibe Mock Neck Jacket SD22 175 in stock $0.44 PIERRE HARDY Cube B…" at bounding box center [432, 440] width 755 height 578
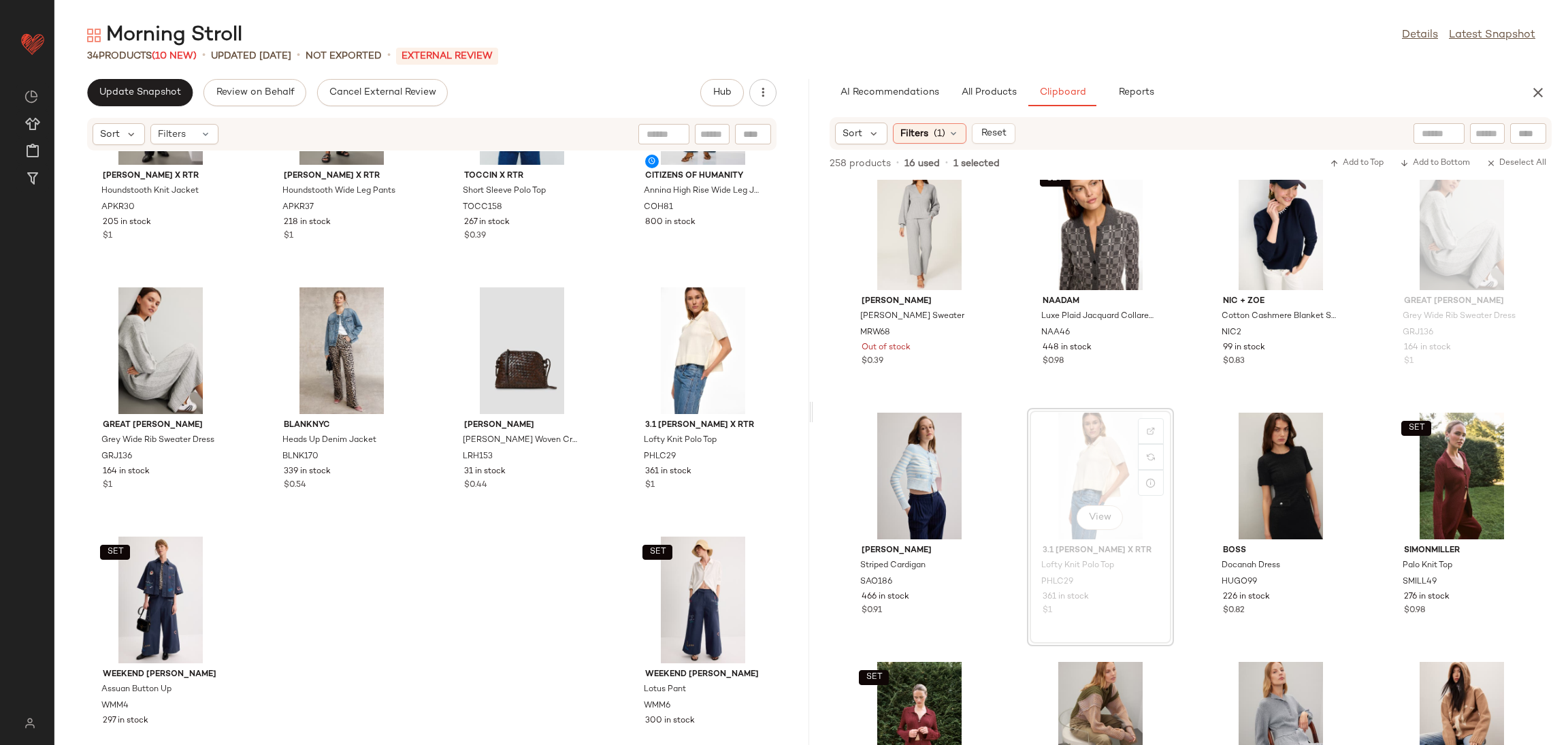
scroll to position [1667, 0]
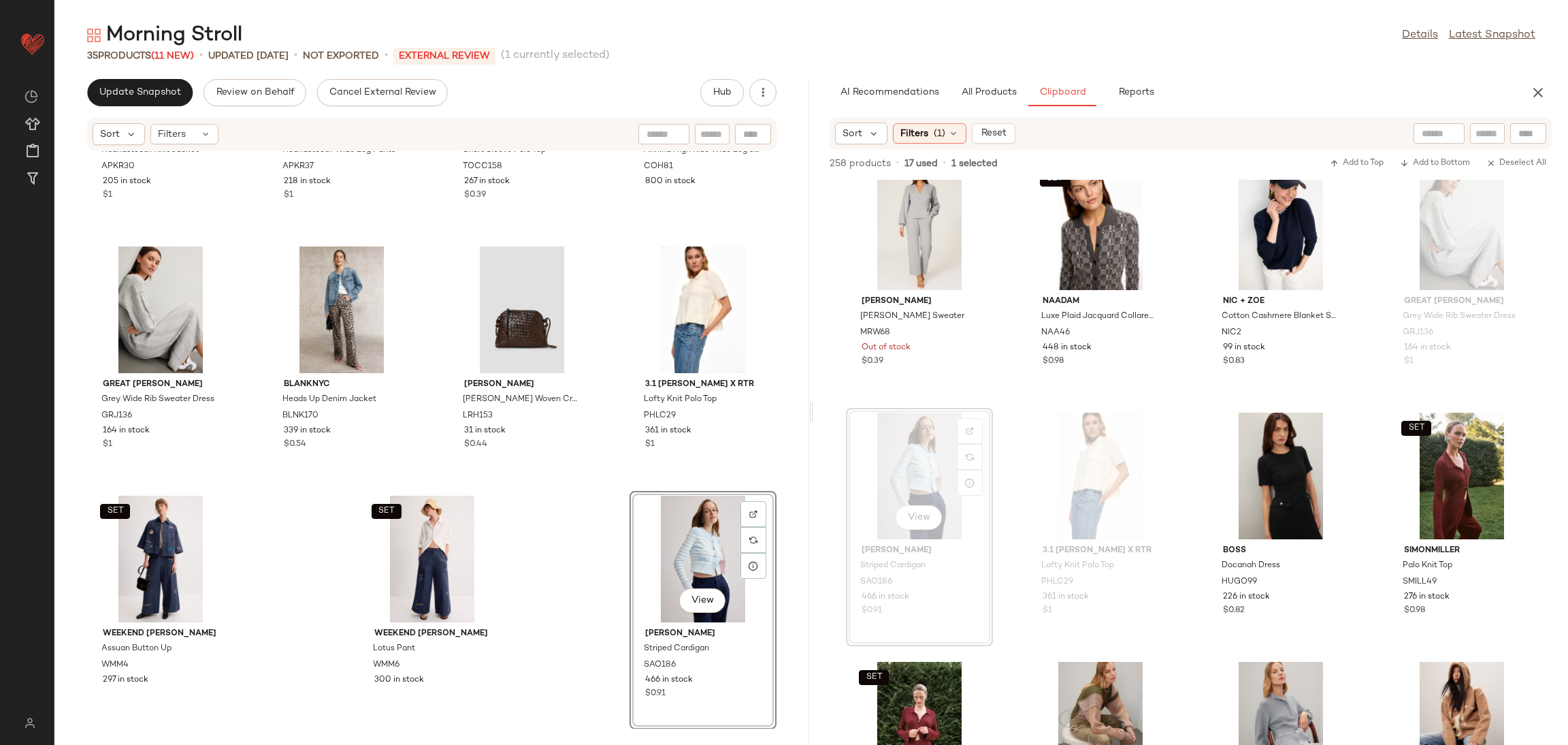
click at [532, 543] on div "SET ASHLEY PARK x RTR Houndstooth Knit Jacket APKR30 205 in stock $1 SET ASHLEY…" at bounding box center [432, 440] width 755 height 578
click at [992, 92] on span "All Products" at bounding box center [989, 92] width 55 height 11
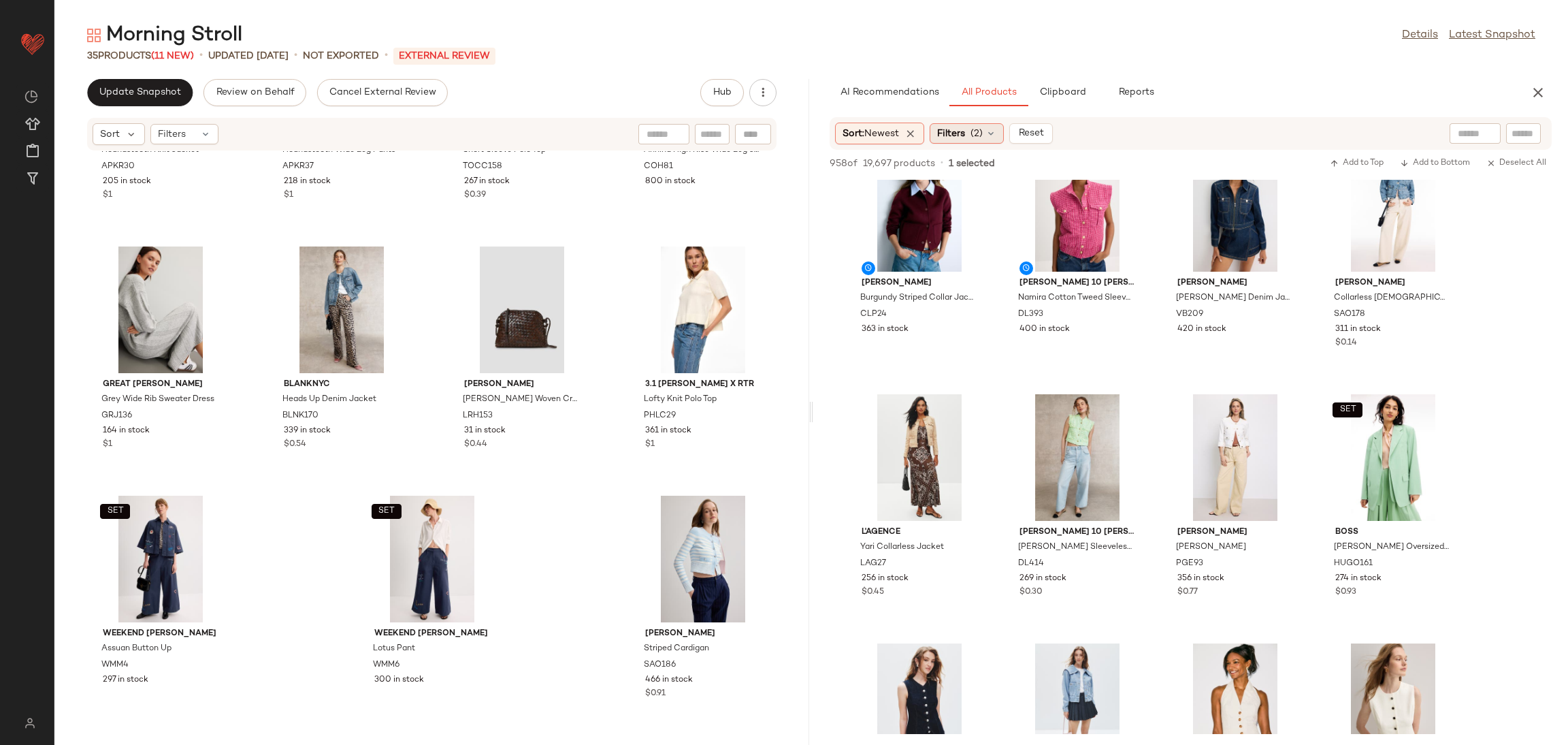
click at [972, 140] on div "Filters (2)" at bounding box center [967, 133] width 74 height 21
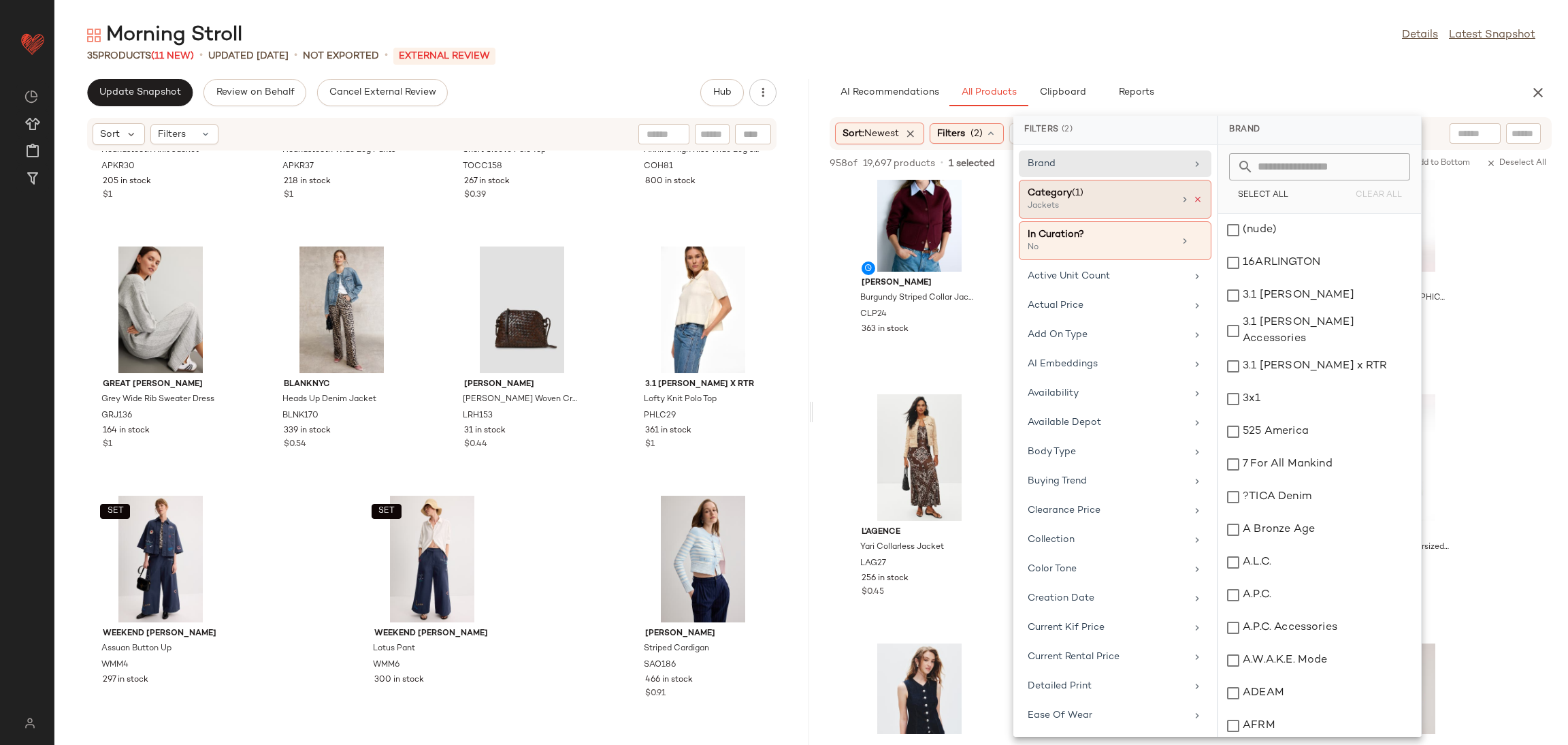
click at [1194, 201] on icon at bounding box center [1199, 200] width 10 height 10
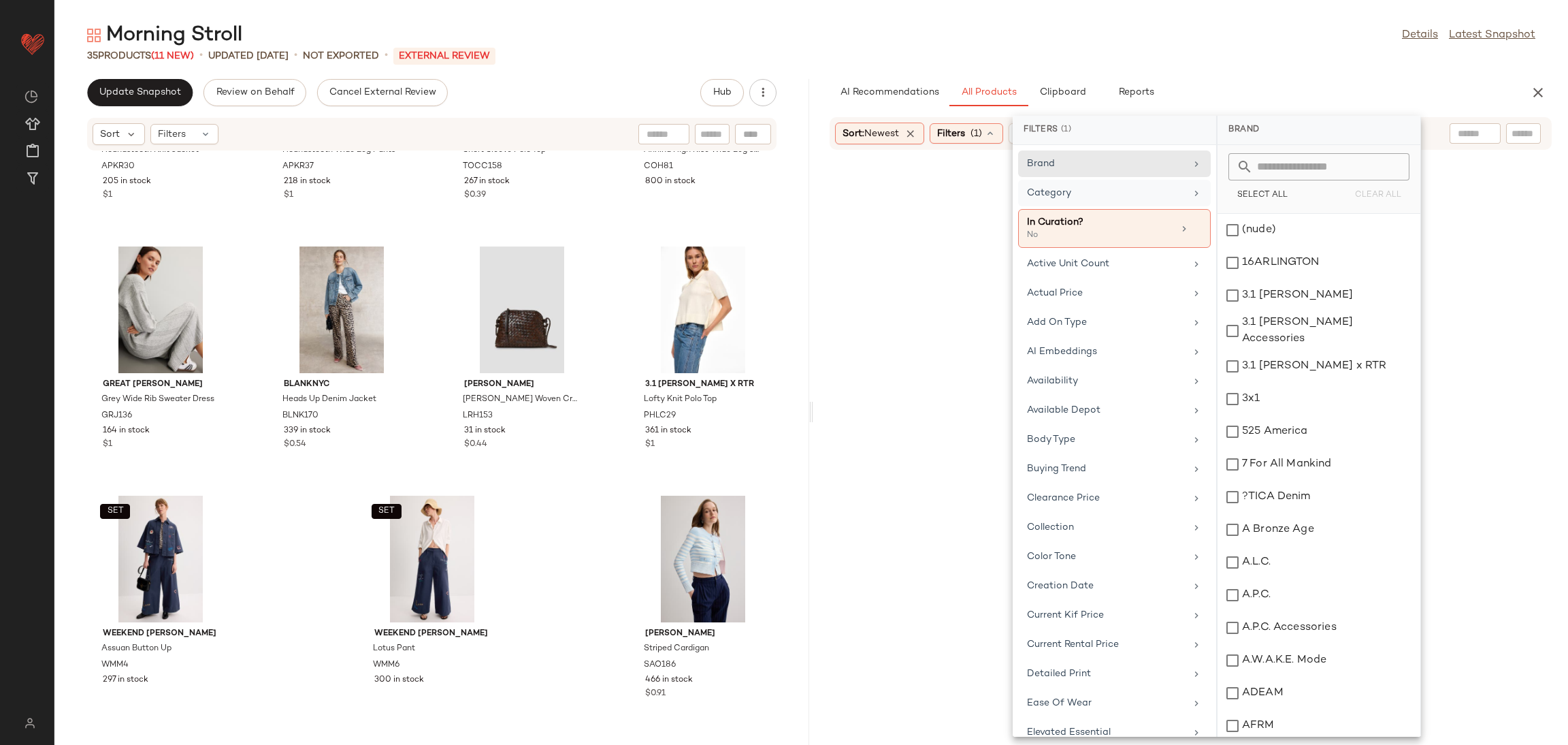
click at [1464, 254] on div at bounding box center [1191, 464] width 750 height 622
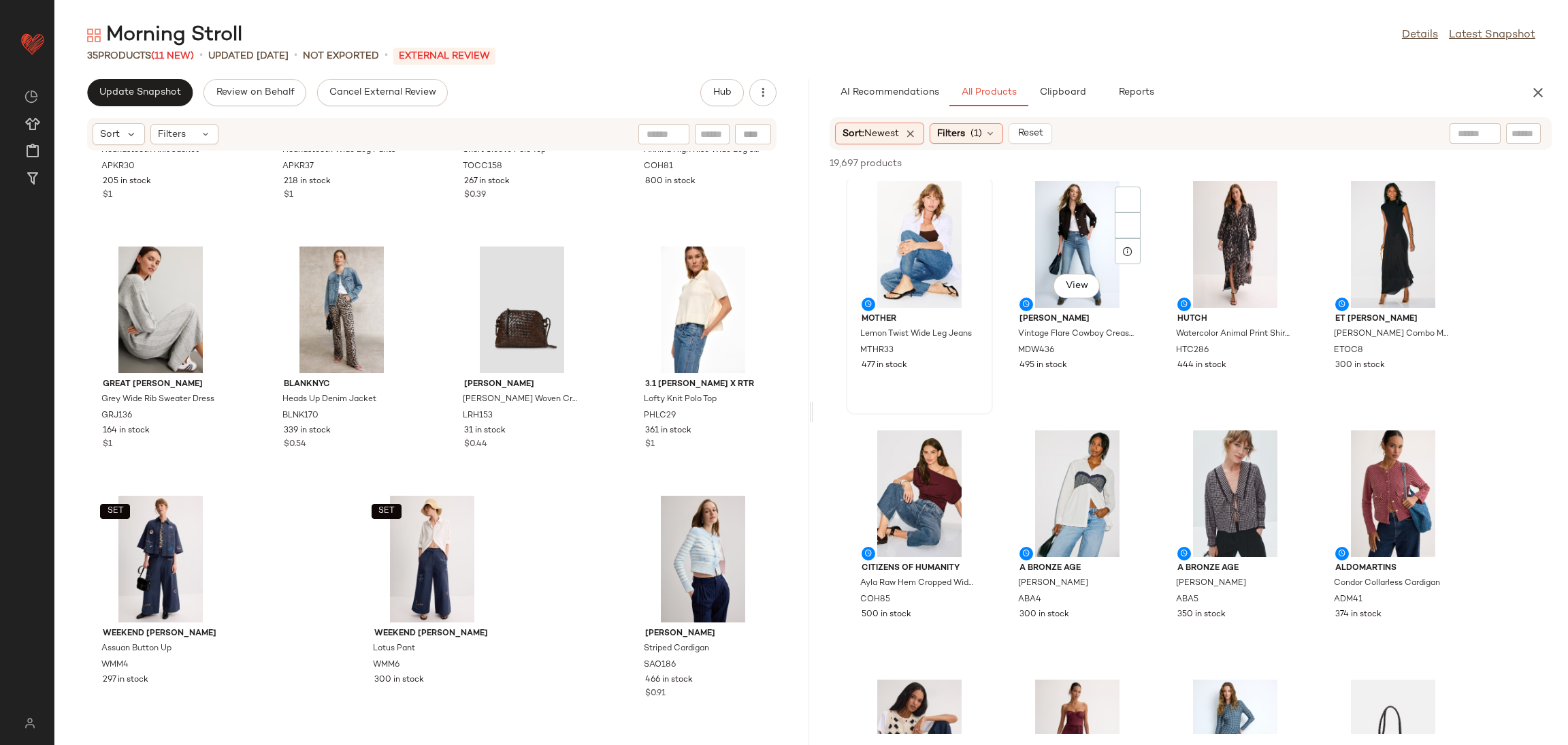
scroll to position [500, 0]
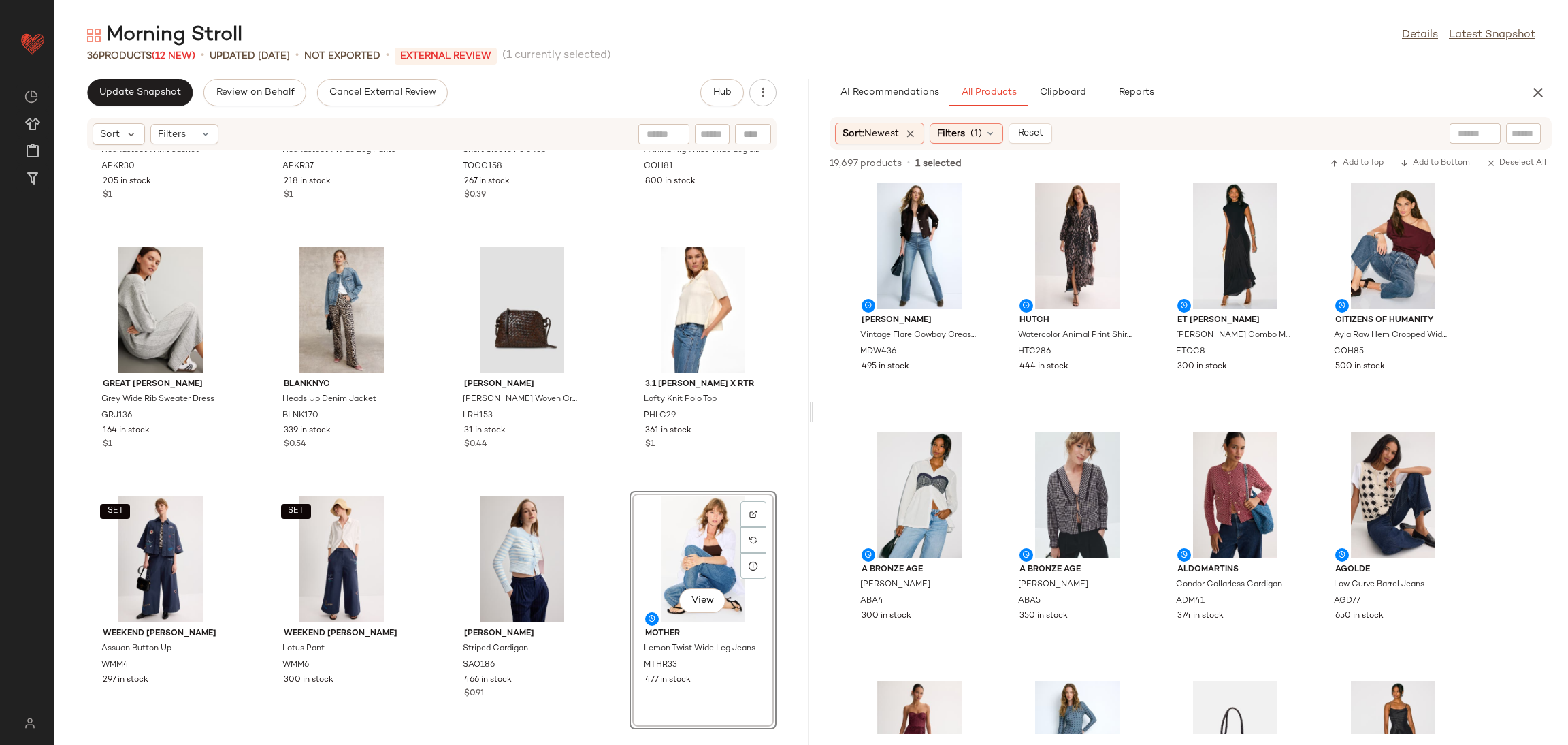
click at [606, 483] on div "SET ASHLEY PARK x RTR Houndstooth Knit Jacket APKR30 205 in stock $1 SET ASHLEY…" at bounding box center [432, 440] width 755 height 578
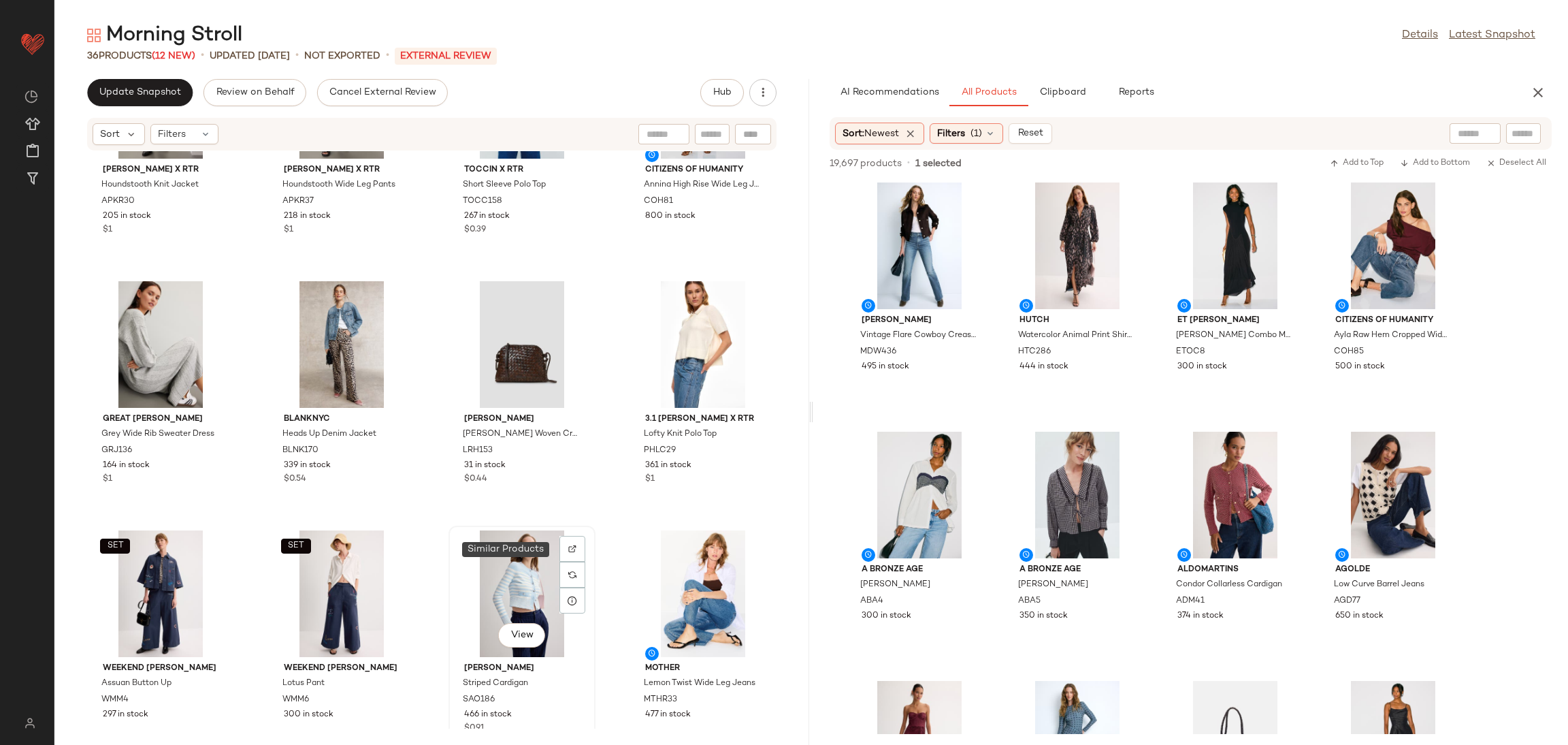
scroll to position [1667, 0]
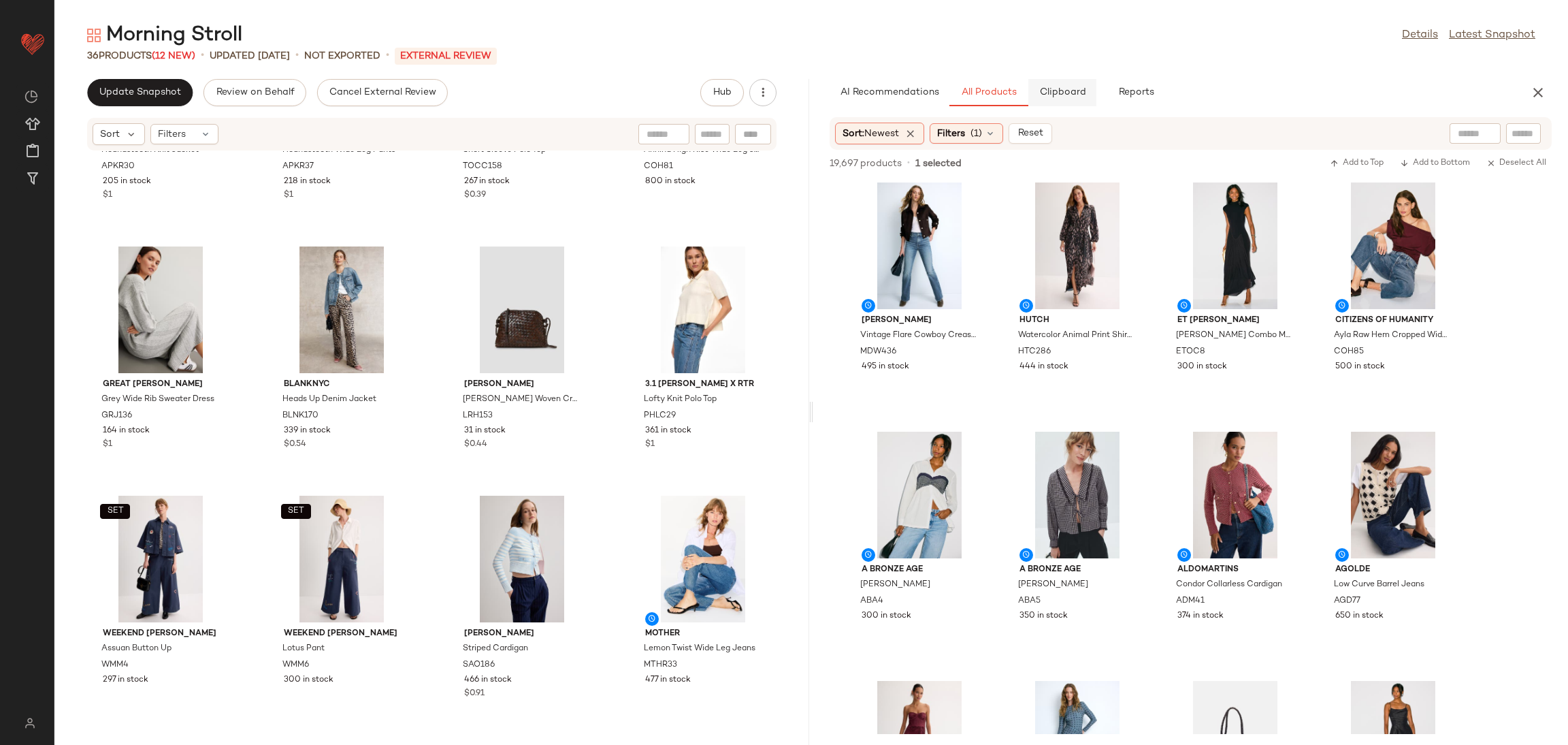
click at [1070, 95] on span "Clipboard" at bounding box center [1062, 92] width 47 height 11
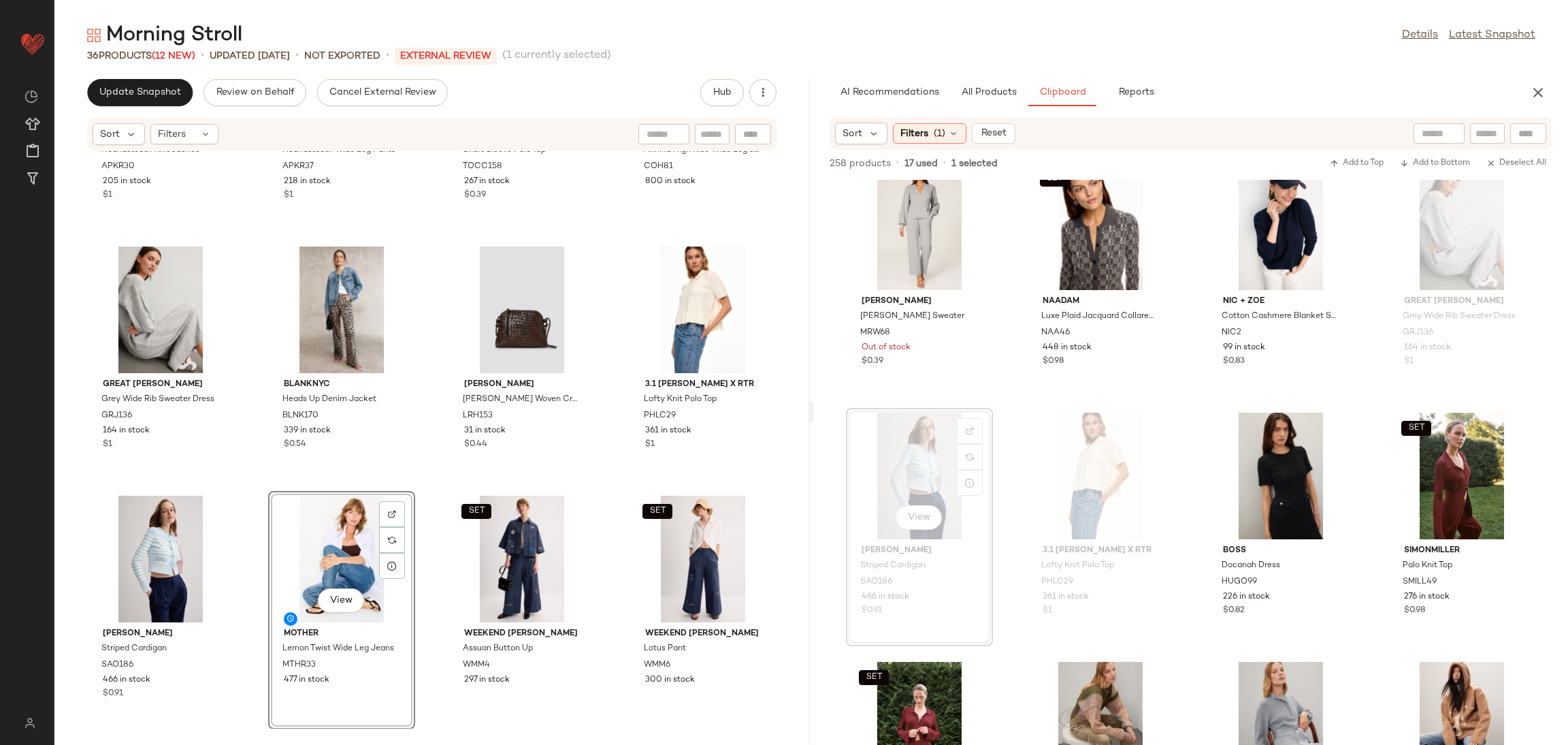
click at [396, 484] on div "SET ASHLEY PARK x RTR Houndstooth Knit Jacket APKR30 205 in stock $1 SET ASHLEY…" at bounding box center [432, 440] width 755 height 578
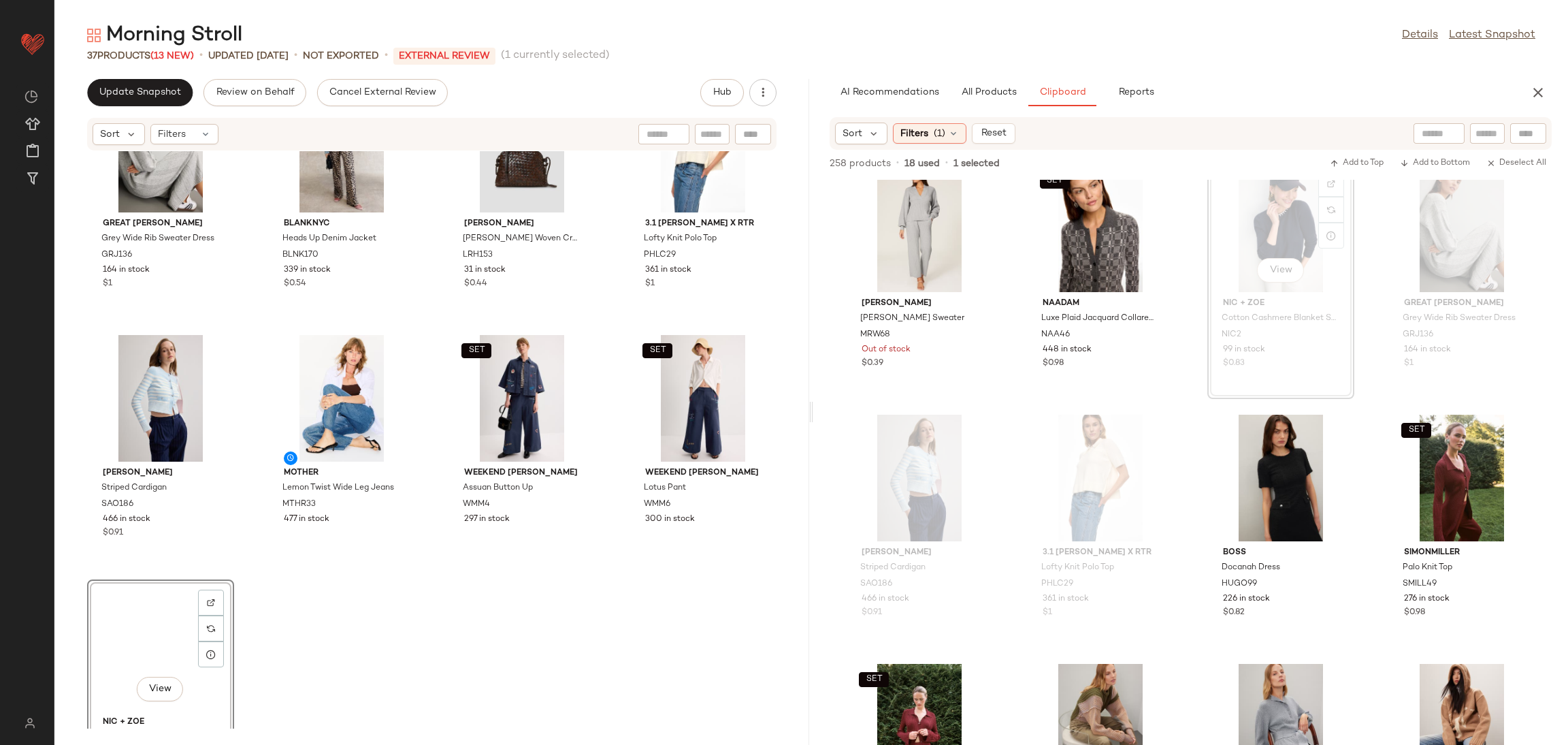
scroll to position [1916, 0]
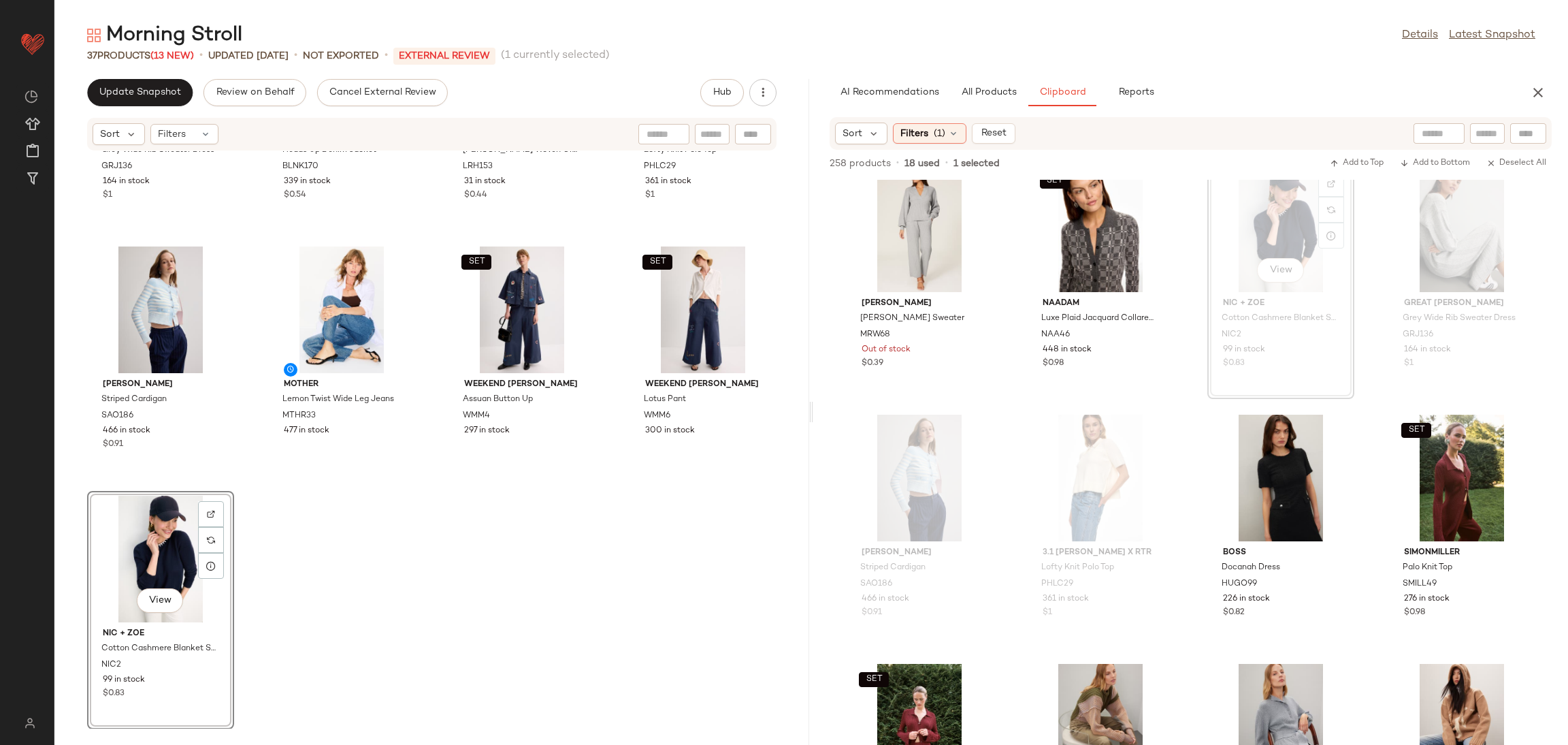
click at [510, 639] on div "Great Jones Grey Wide Rib Sweater Dress GRJ136 164 in stock $1 BLANKNYC Heads U…" at bounding box center [432, 440] width 755 height 578
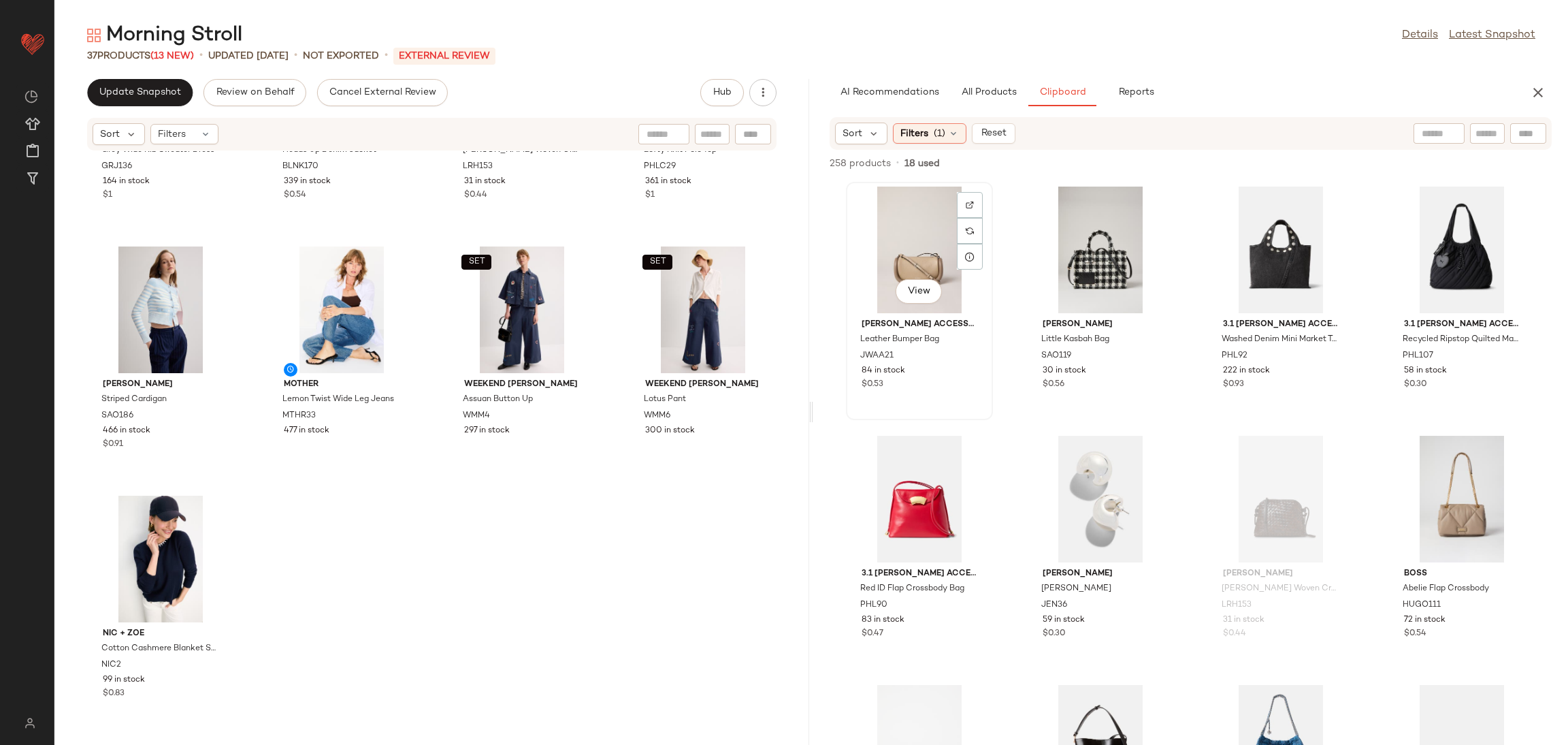
scroll to position [14959, 0]
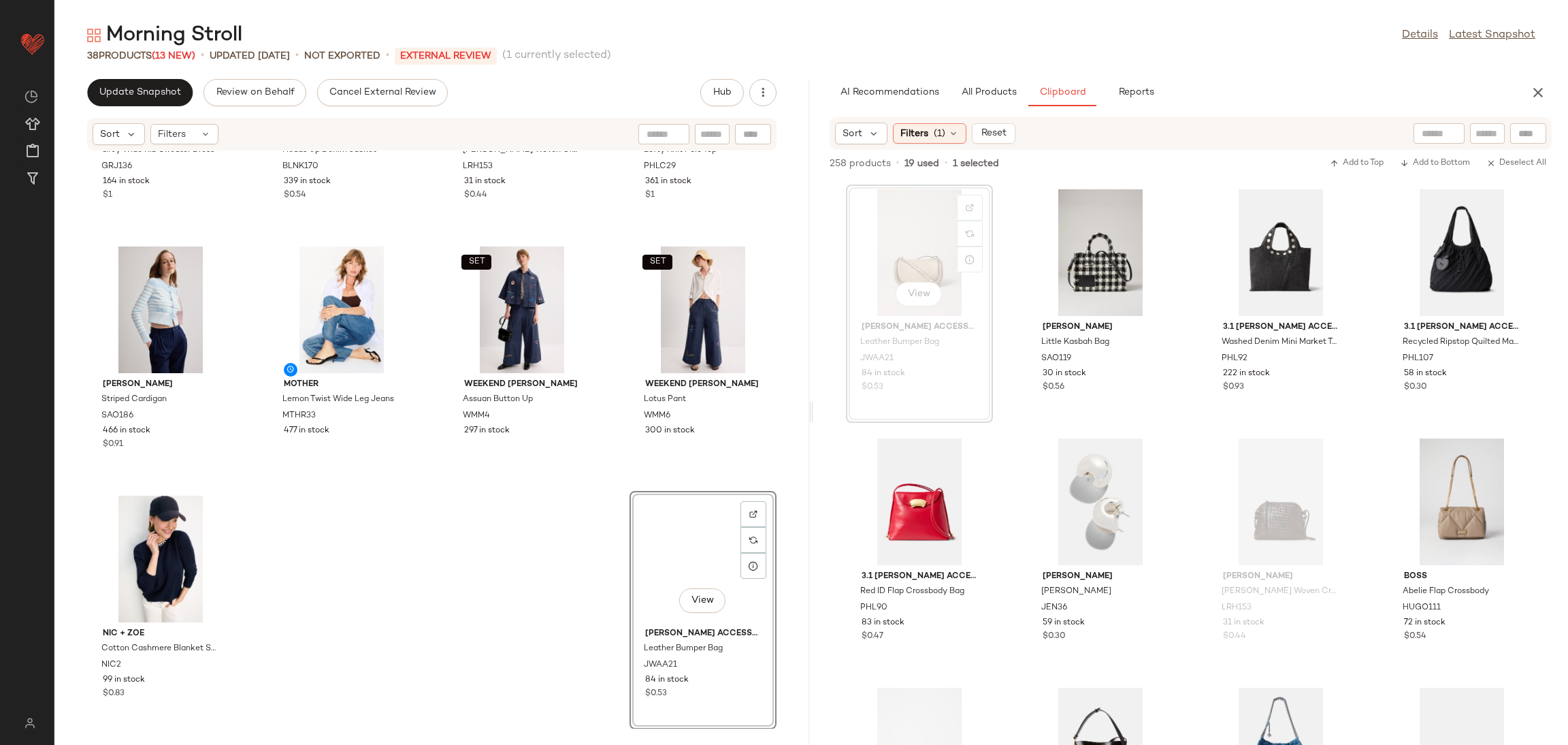
click at [410, 575] on div "Great Jones Grey Wide Rib Sweater Dress GRJ136 164 in stock $1 BLANKNYC Heads U…" at bounding box center [432, 440] width 755 height 578
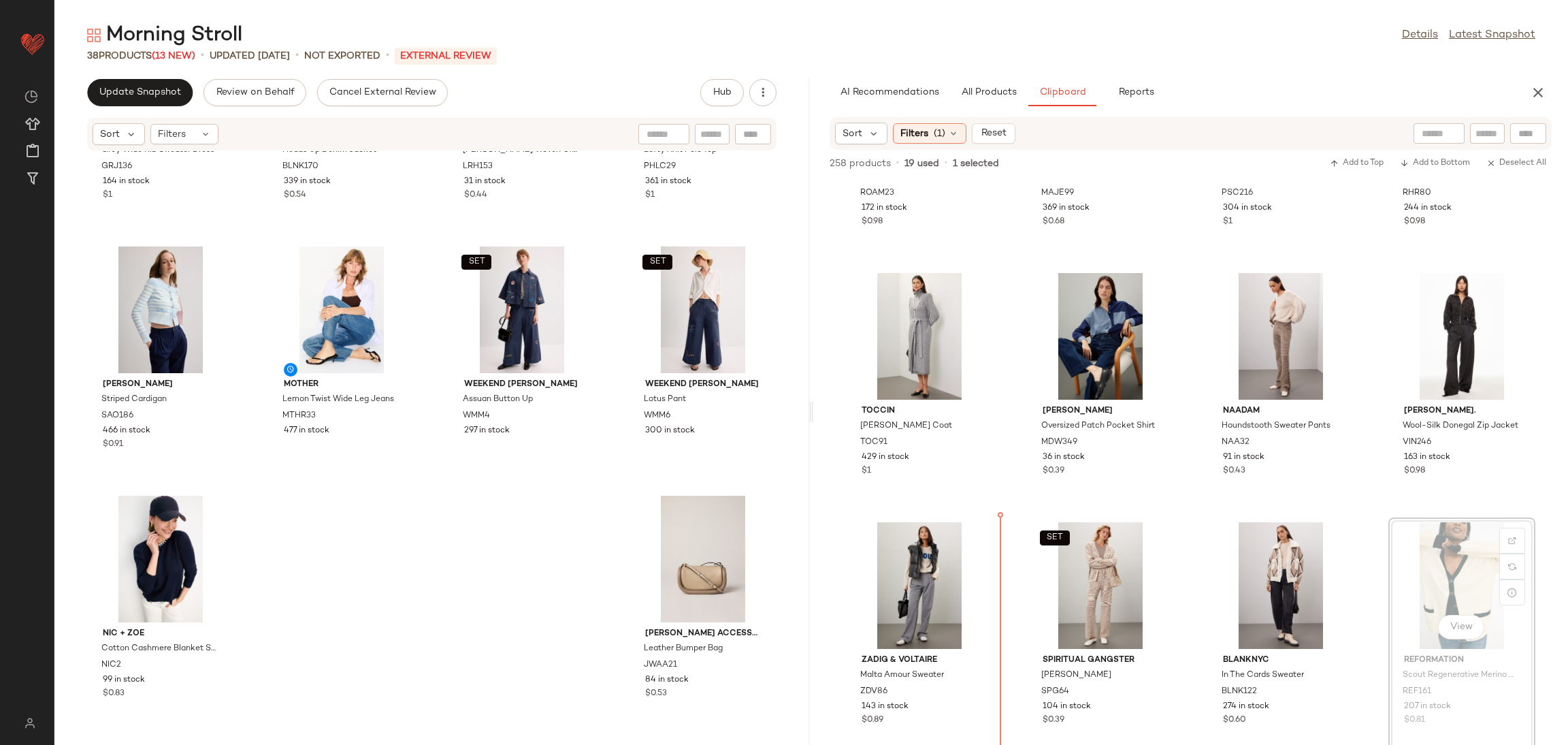
scroll to position [13391, 0]
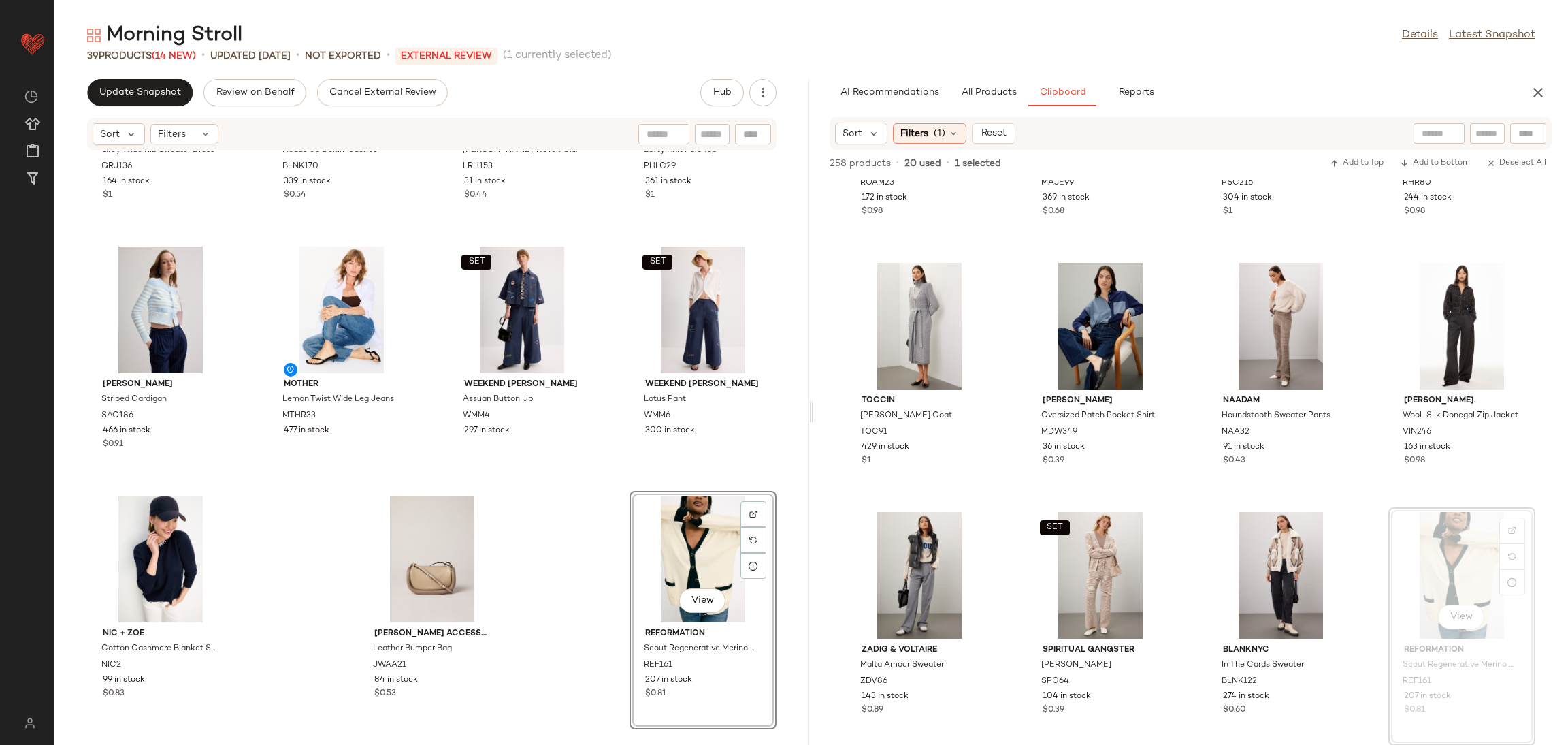
click at [579, 490] on div "Great Jones Grey Wide Rib Sweater Dress GRJ136 164 in stock $1 BLANKNYC Heads U…" at bounding box center [432, 440] width 755 height 578
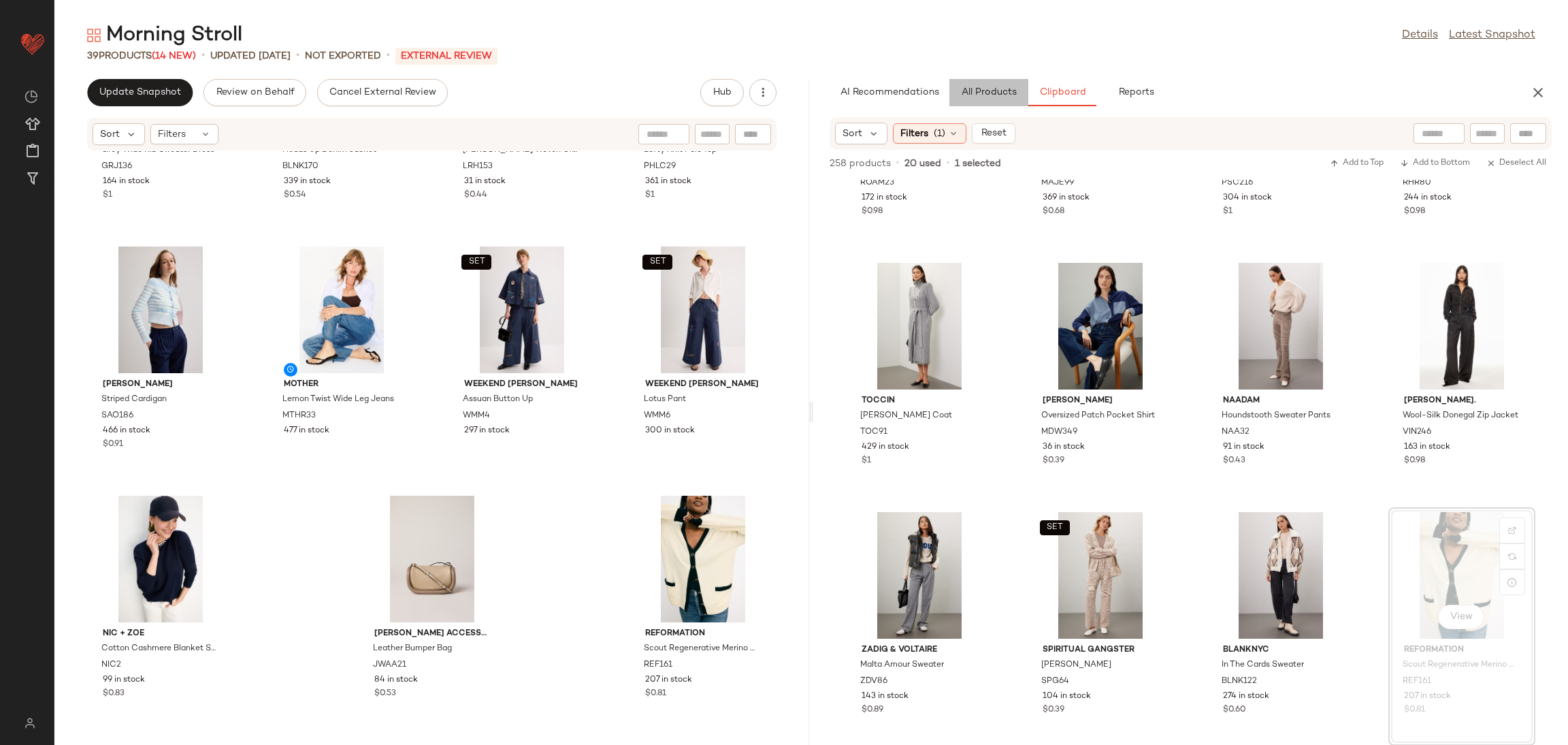
click at [999, 94] on span "All Products" at bounding box center [989, 92] width 55 height 11
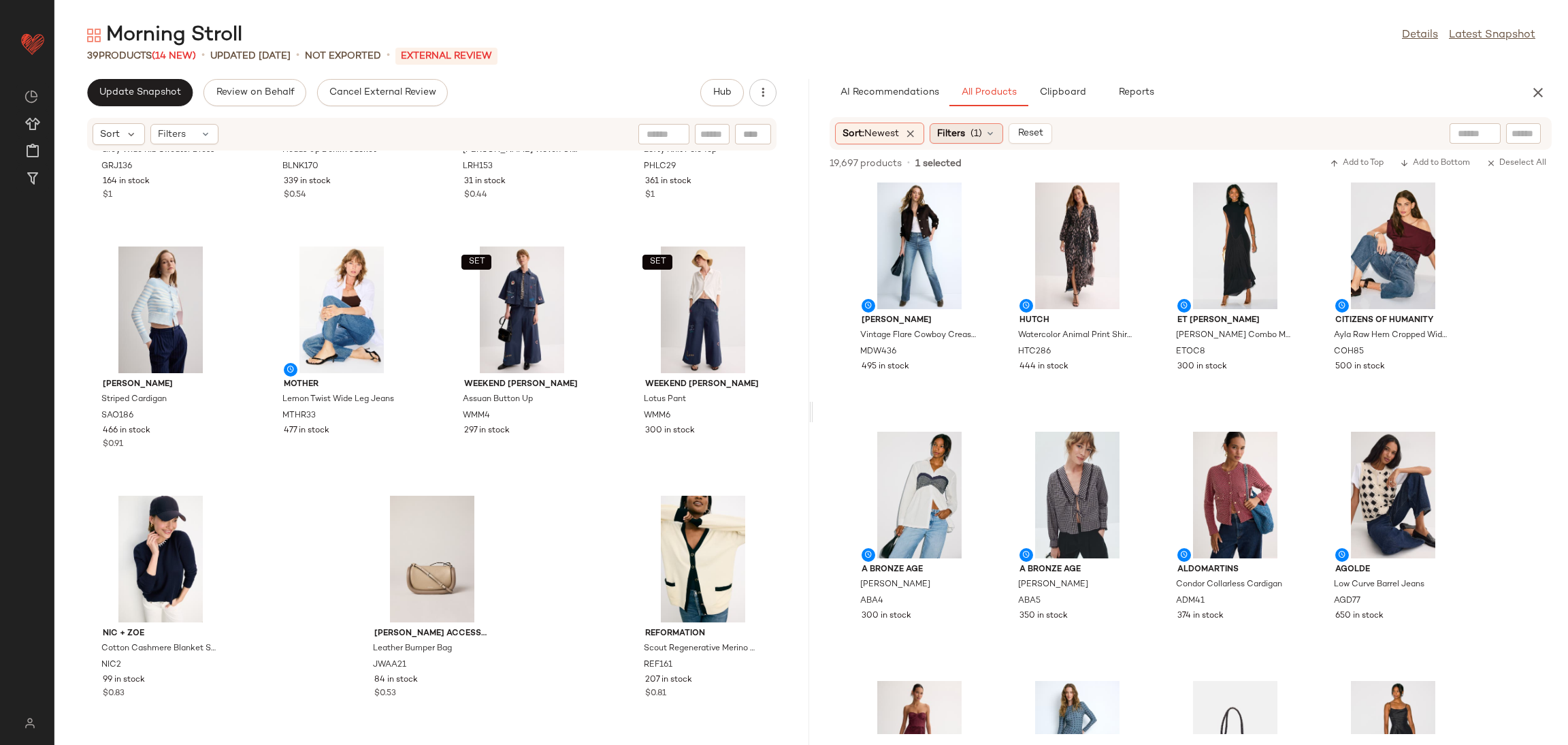
click at [961, 134] on span "Filters" at bounding box center [951, 134] width 28 height 14
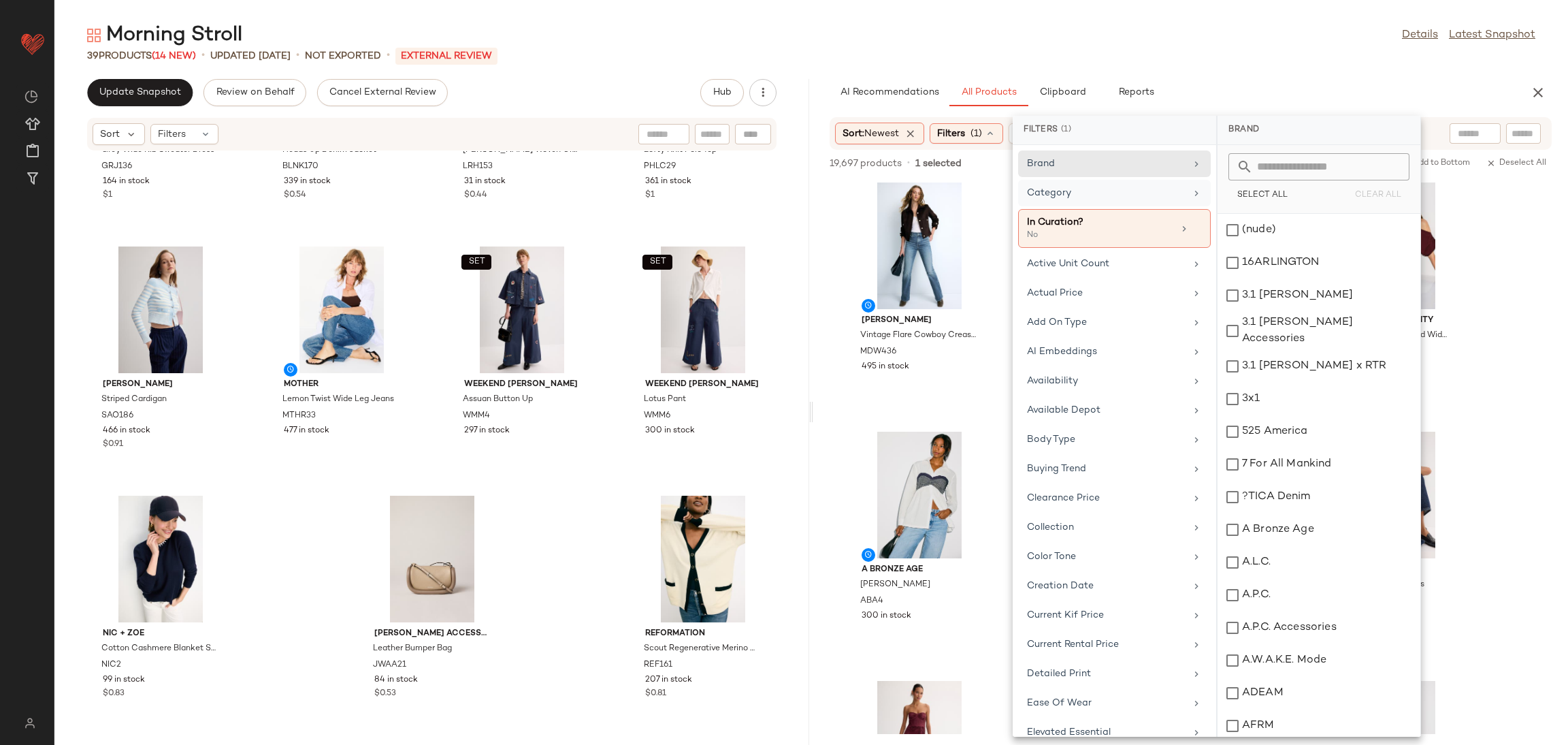
click at [1147, 195] on div "Category" at bounding box center [1106, 193] width 158 height 14
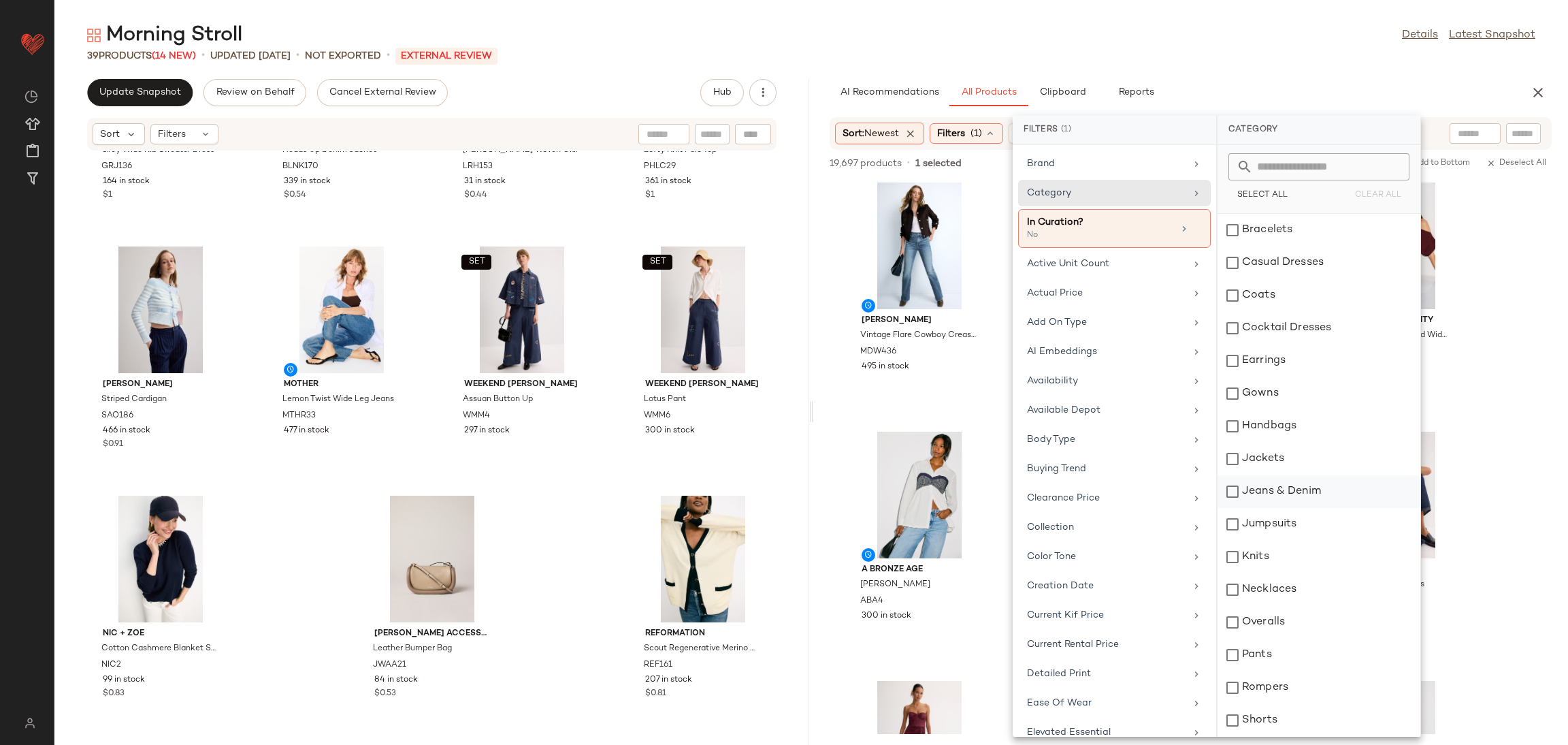
click at [1305, 508] on div "Jeans & Denim" at bounding box center [1318, 524] width 203 height 33
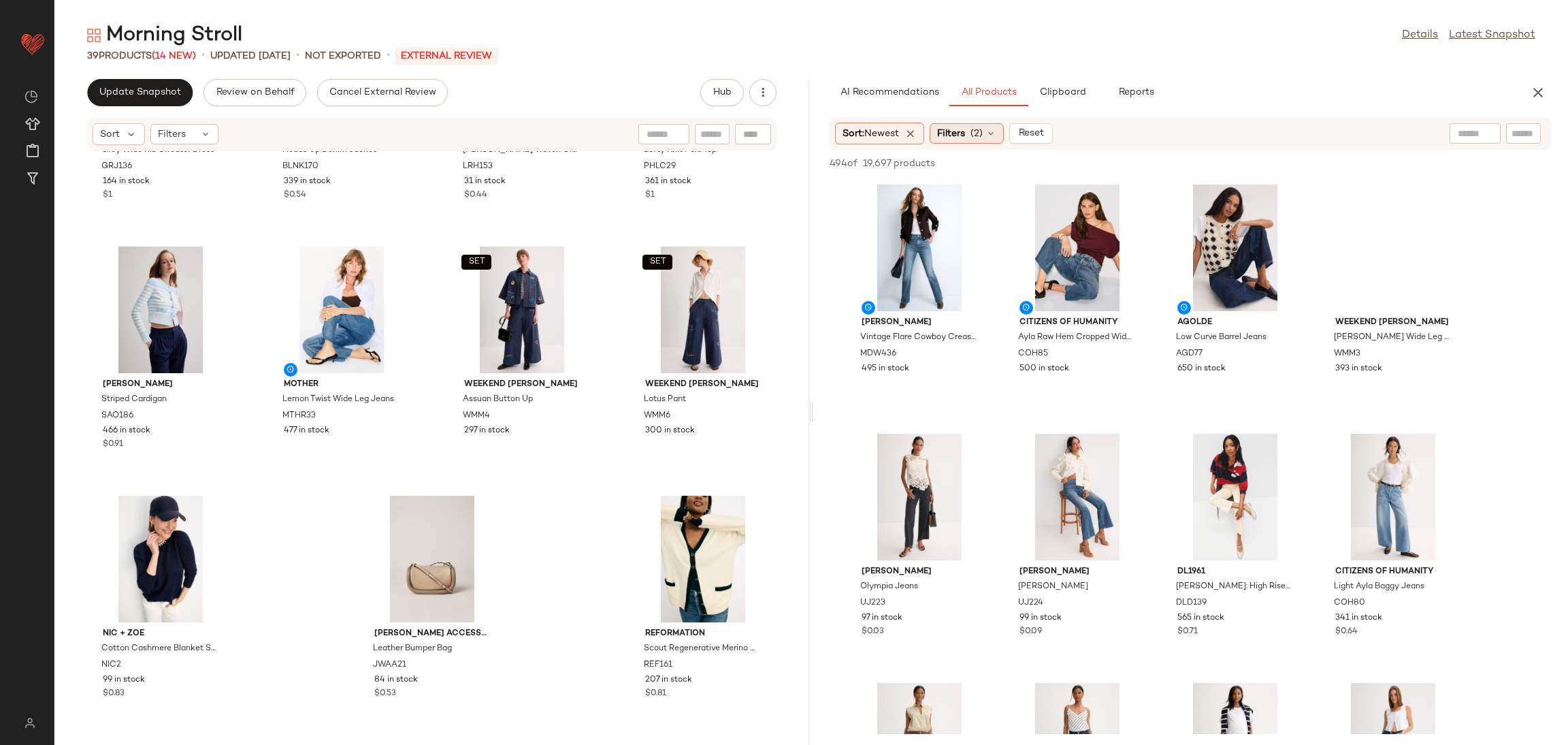
click at [964, 134] on span "Filters" at bounding box center [951, 134] width 28 height 14
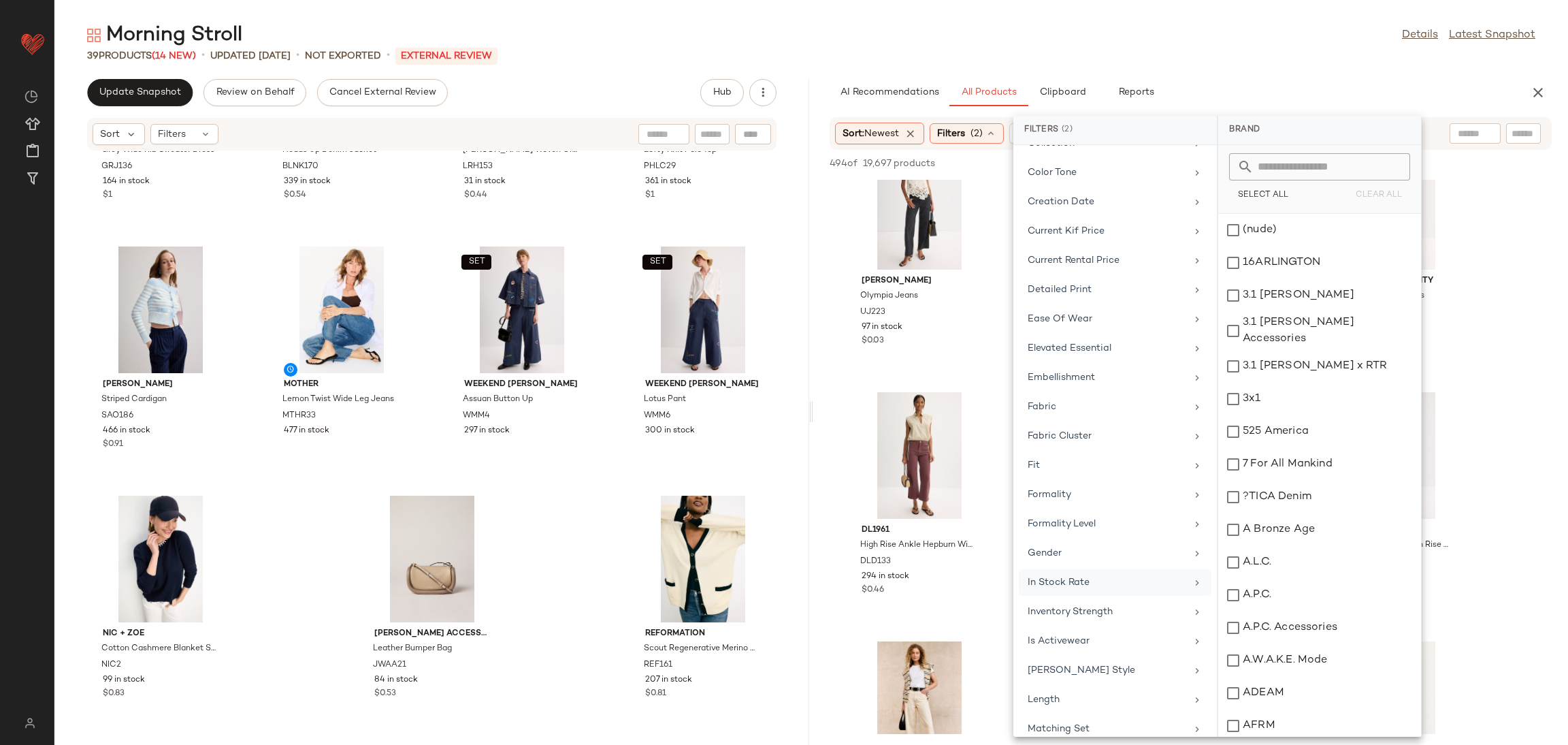
scroll to position [430, 0]
click at [1050, 554] on div "In Stock Rate" at bounding box center [1107, 549] width 158 height 14
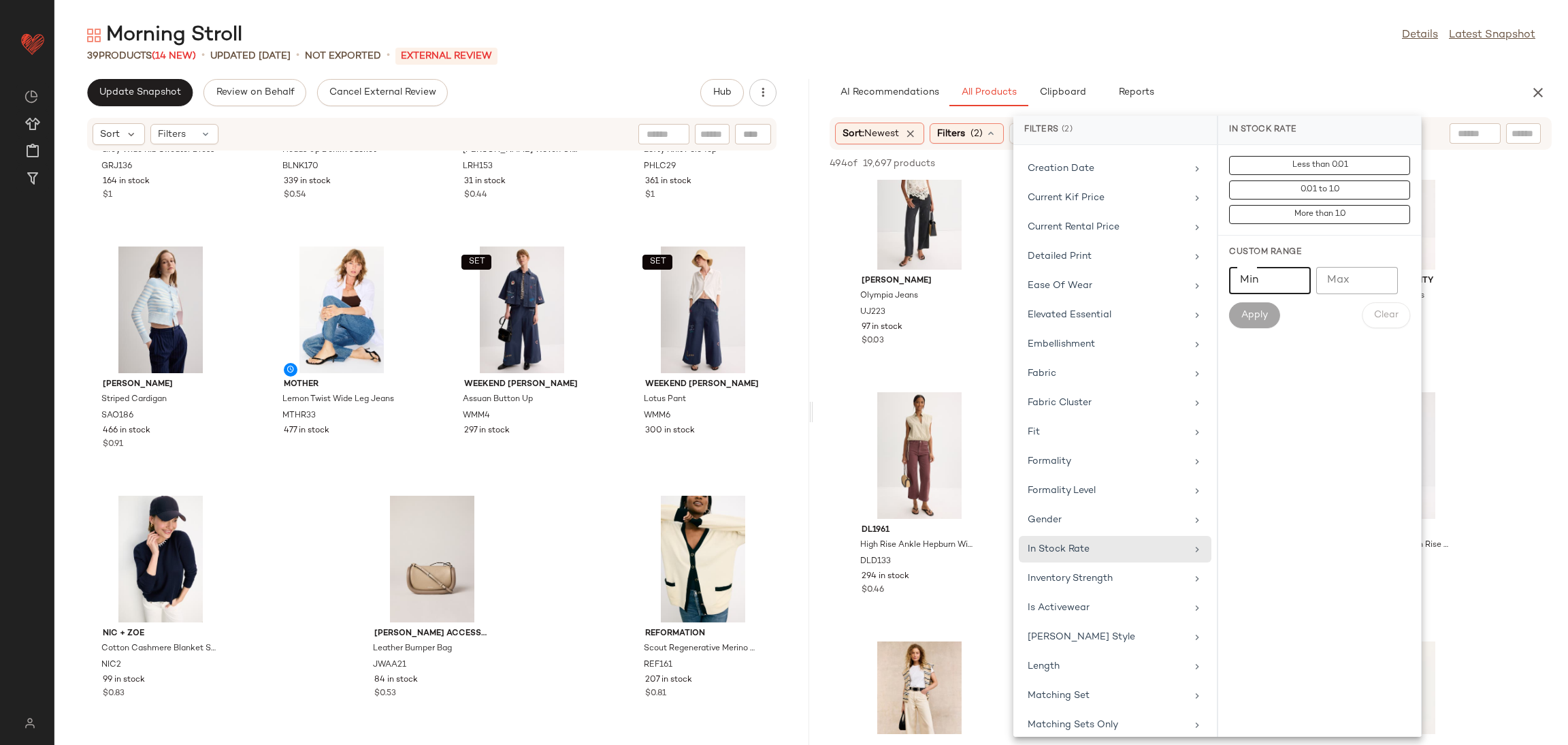
click at [1237, 285] on input "Min" at bounding box center [1270, 279] width 81 height 27
type input "***"
click at [1248, 306] on button "Apply" at bounding box center [1254, 315] width 51 height 26
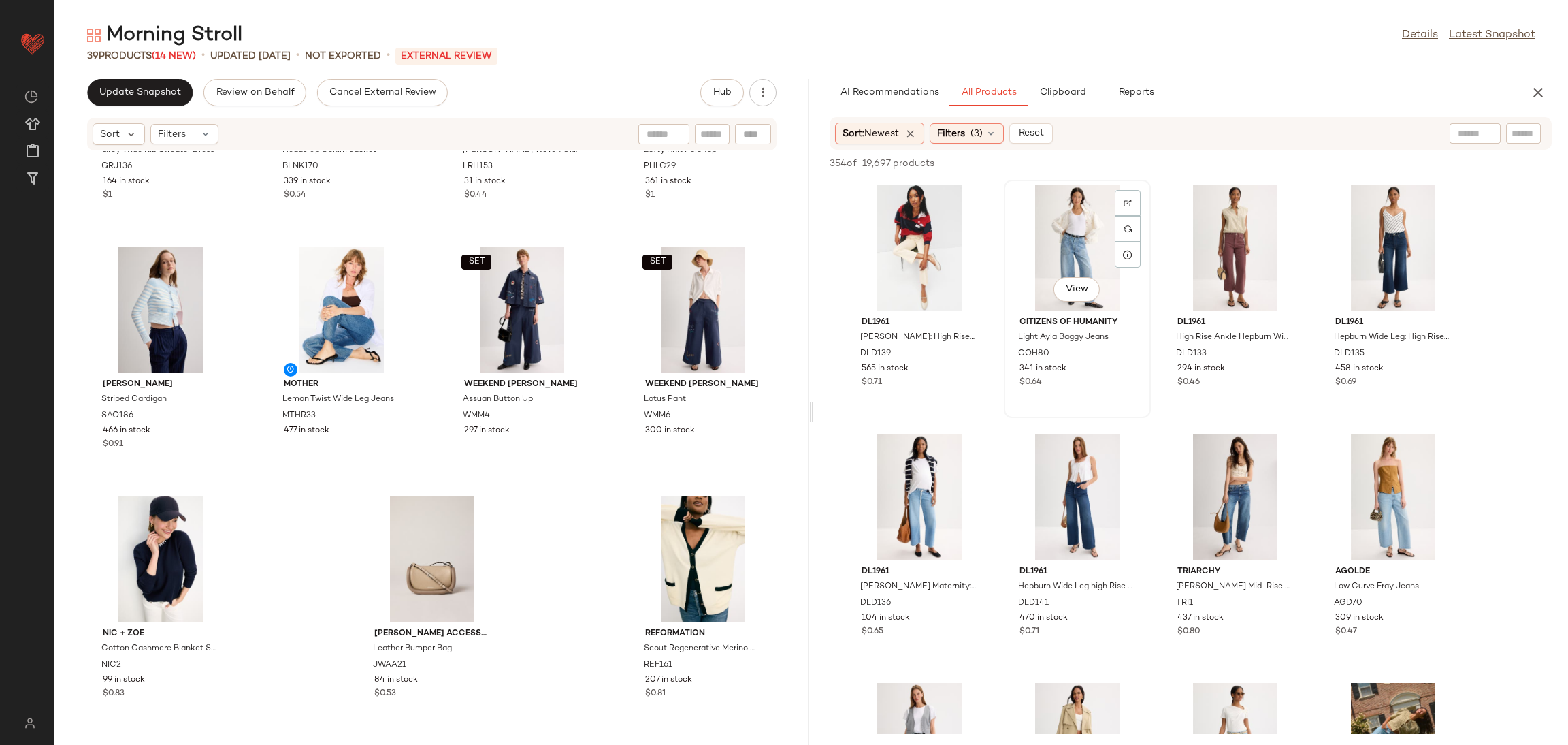
click at [1087, 225] on div "View" at bounding box center [1077, 248] width 138 height 127
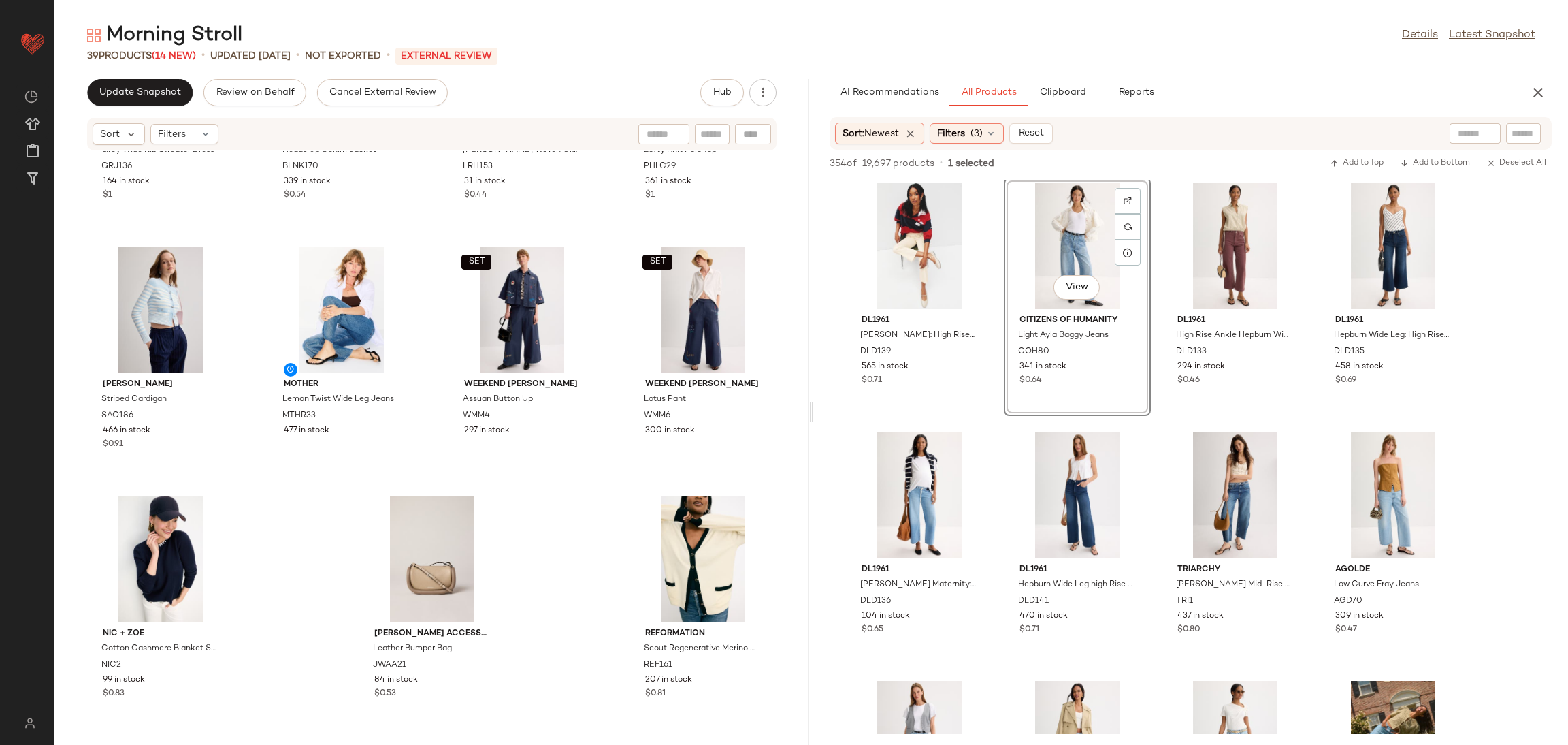
scroll to position [0, 0]
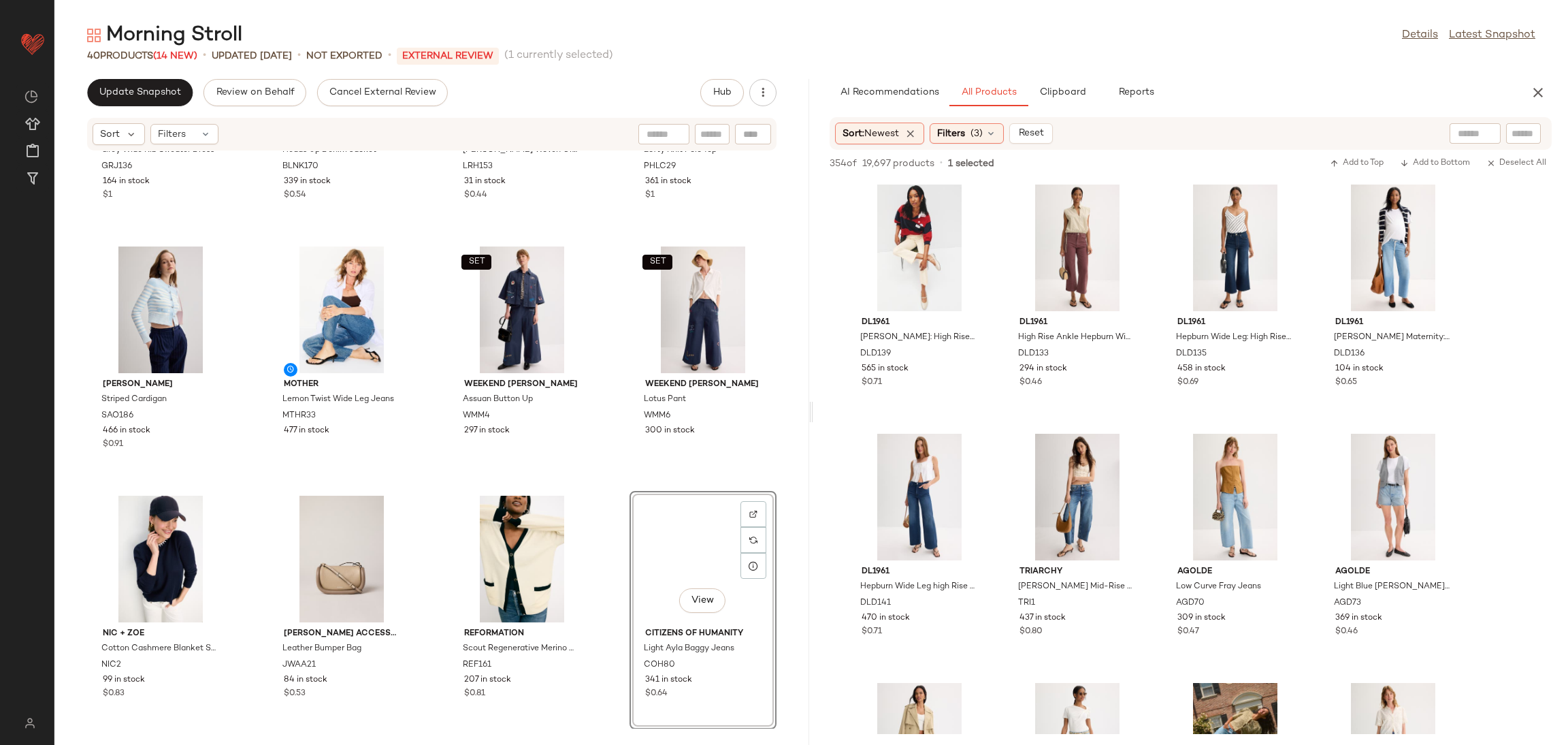
click at [617, 478] on div "Great Jones Grey Wide Rib Sweater Dress GRJ136 164 in stock $1 BLANKNYC Heads U…" at bounding box center [432, 440] width 755 height 578
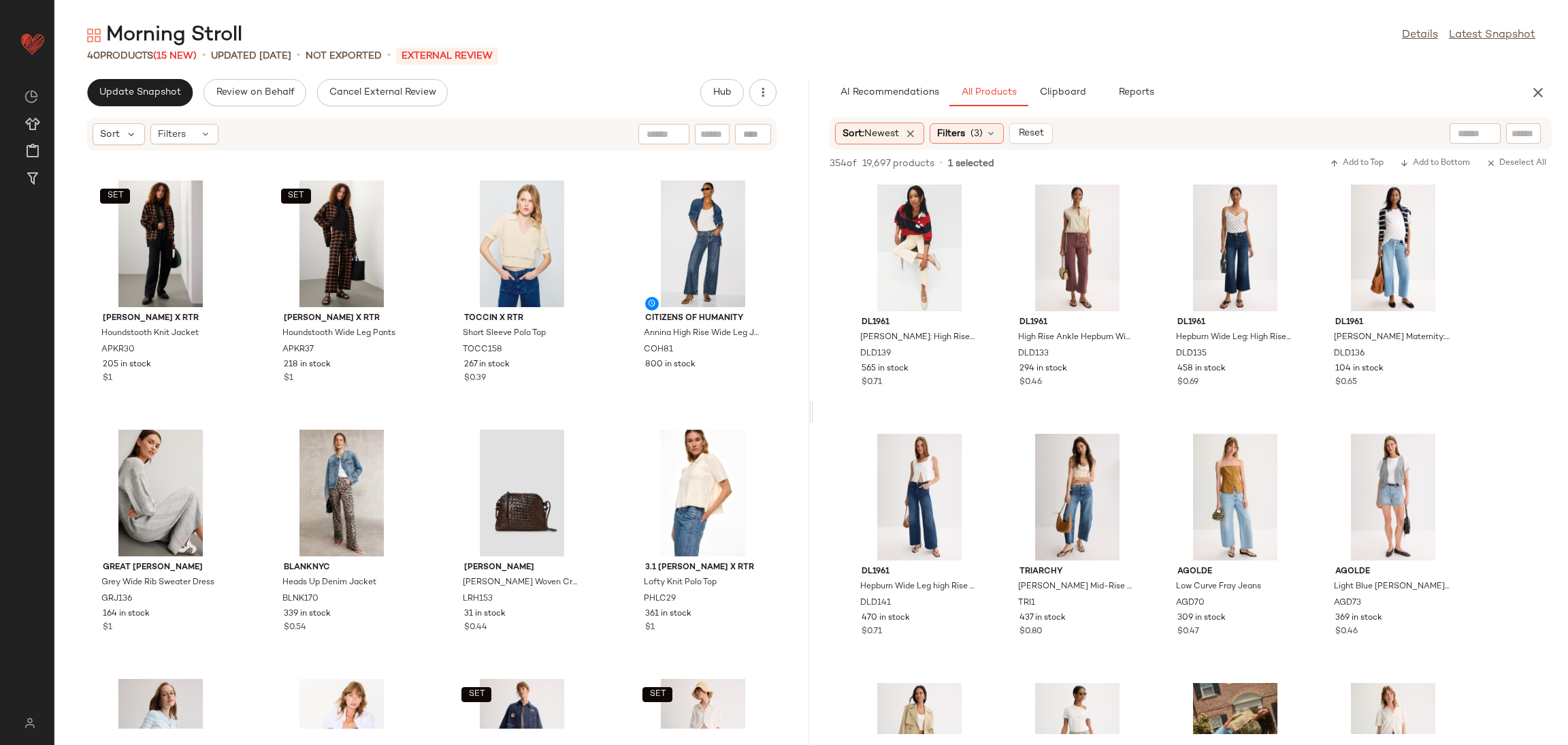
scroll to position [1916, 0]
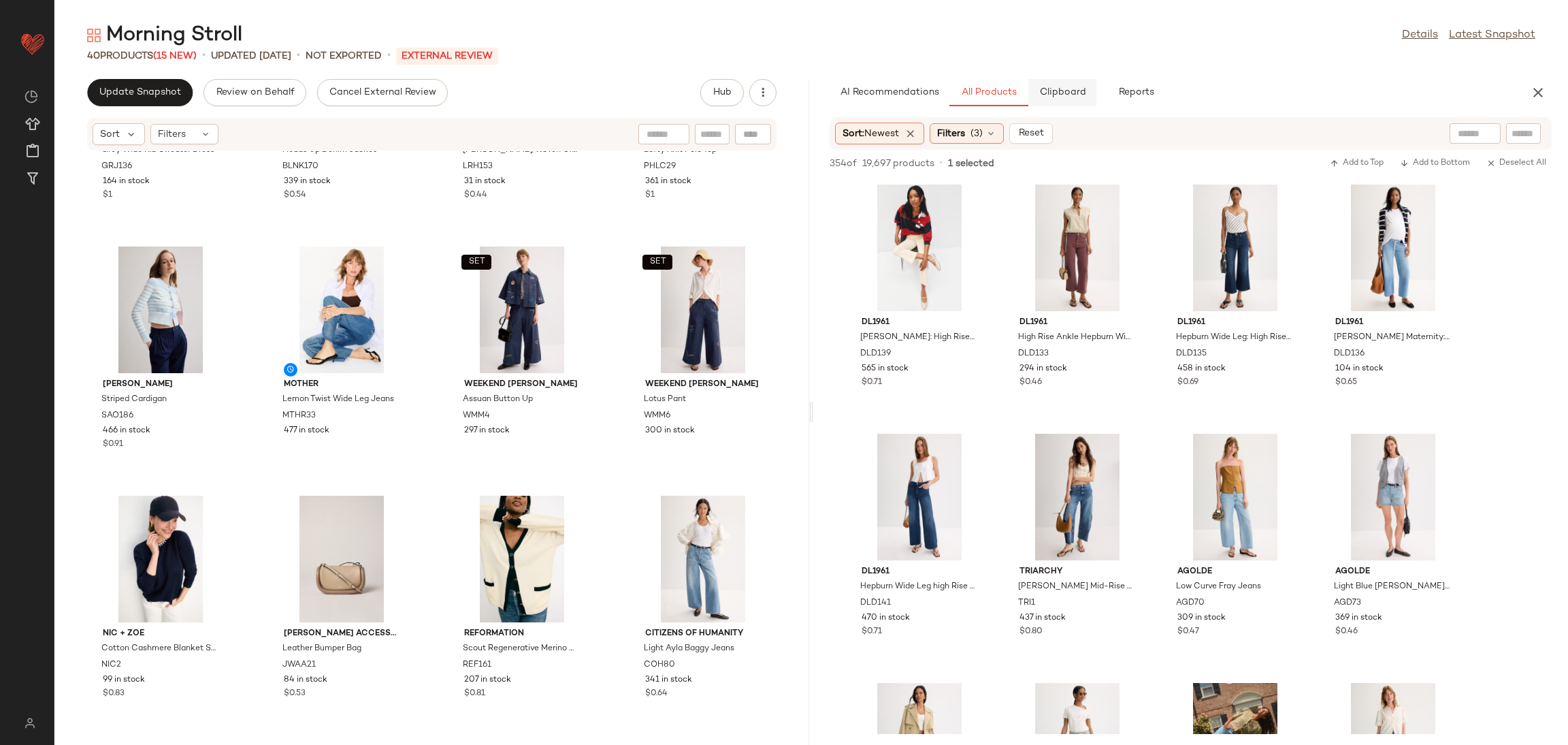
click at [1063, 79] on button "Clipboard" at bounding box center [1062, 92] width 68 height 27
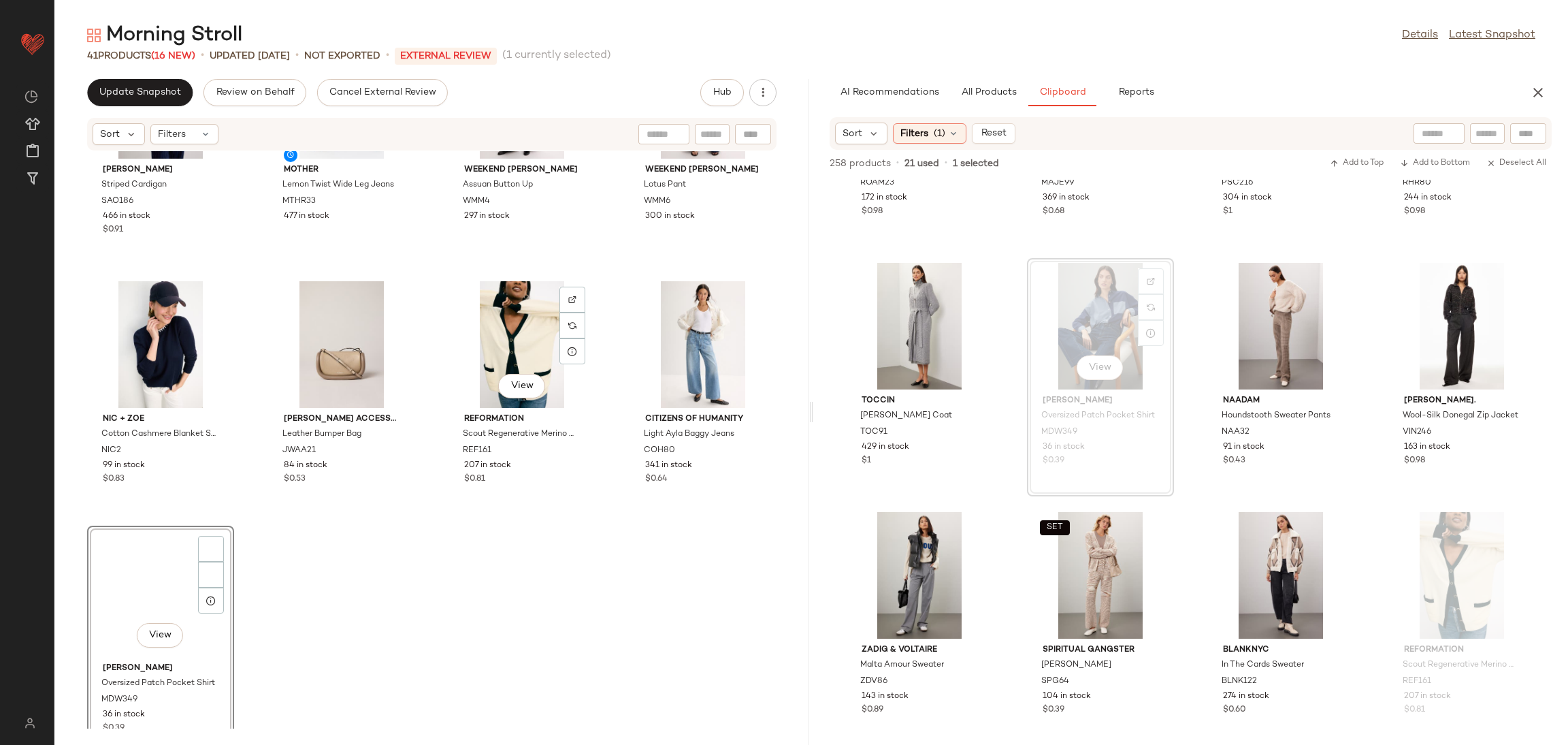
scroll to position [2166, 0]
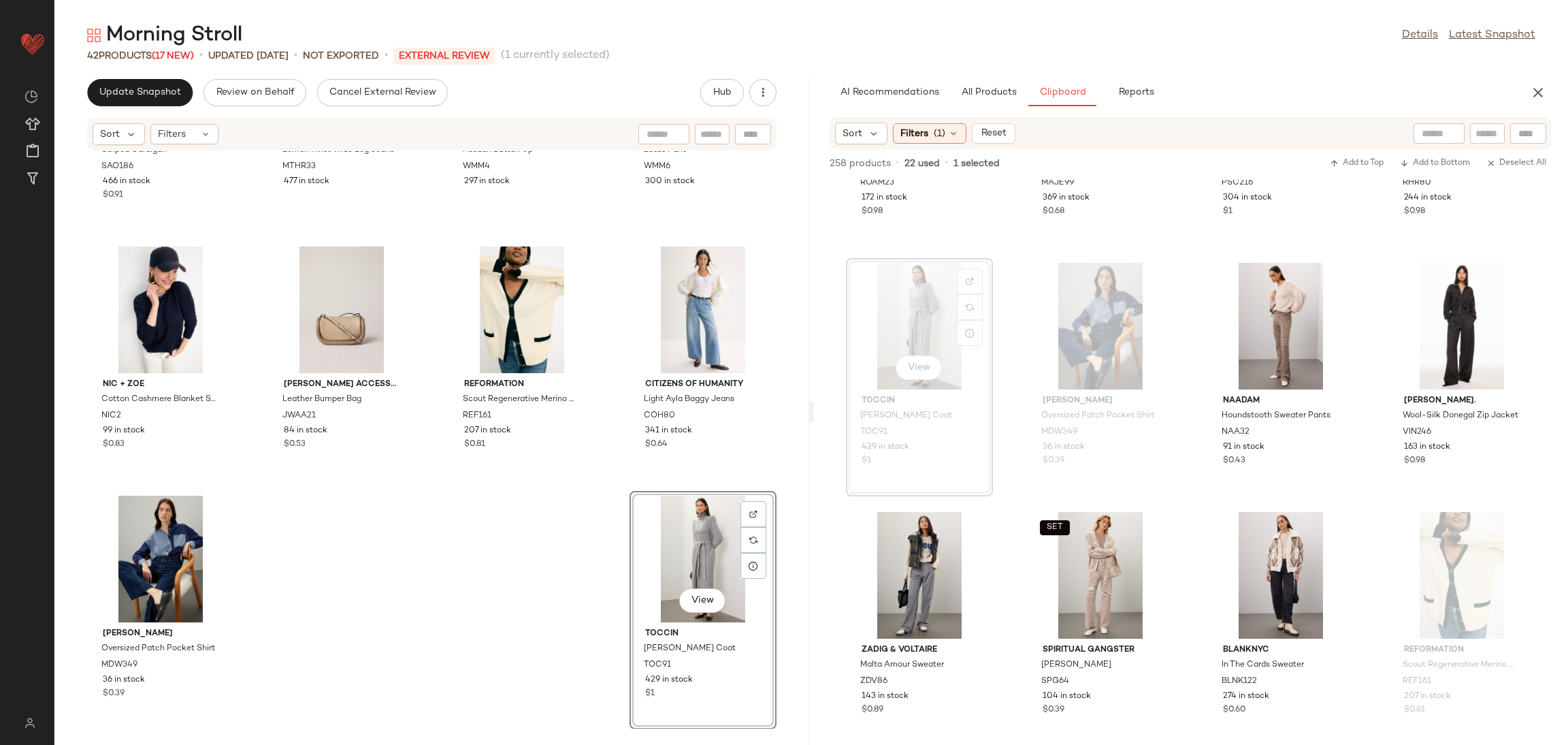
click at [458, 576] on div "Sandro Striped Cardigan SAO186 466 in stock $0.91 MOTHER Lemon Twist Wide Leg J…" at bounding box center [432, 440] width 755 height 578
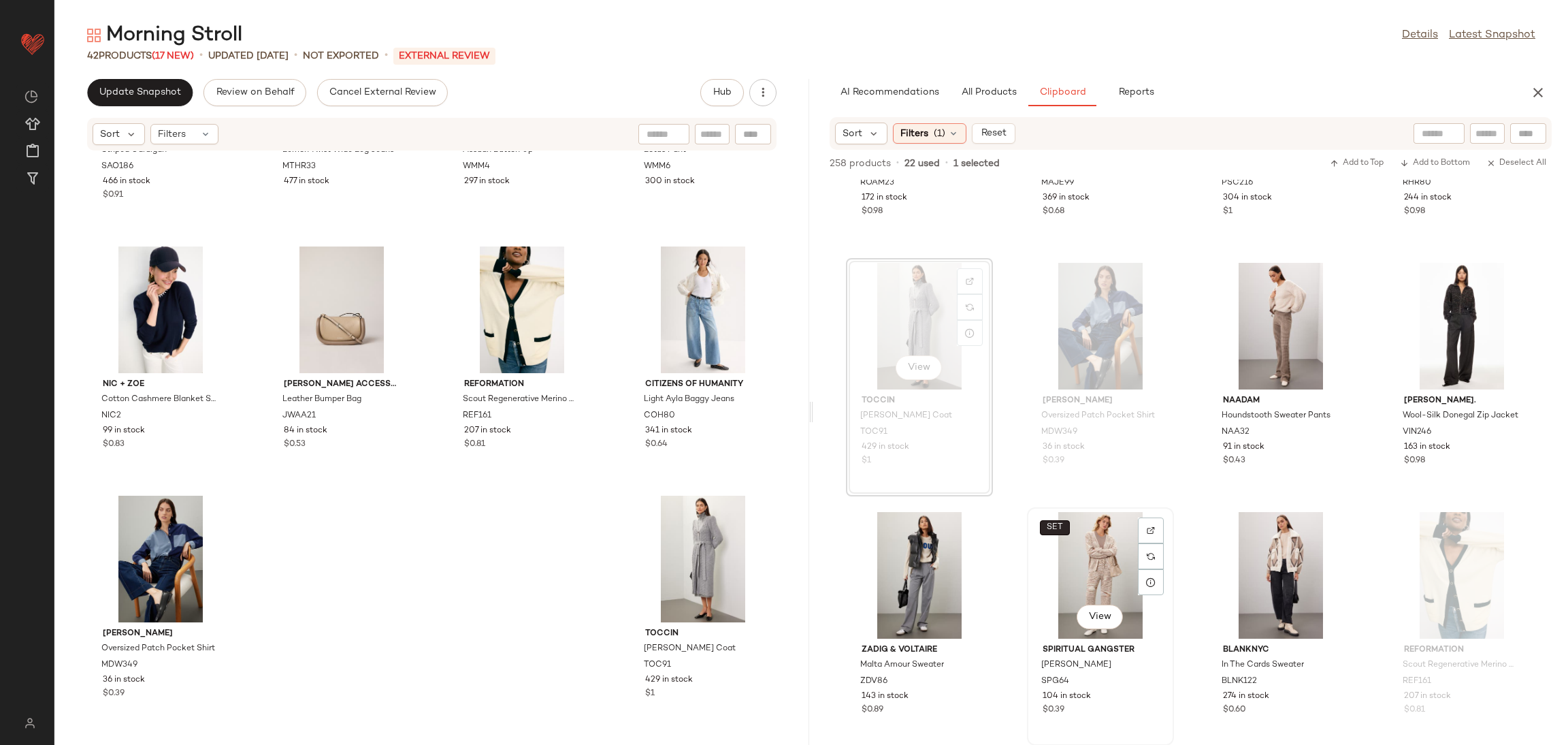
click at [1044, 520] on button "SET" at bounding box center [1055, 527] width 30 height 15
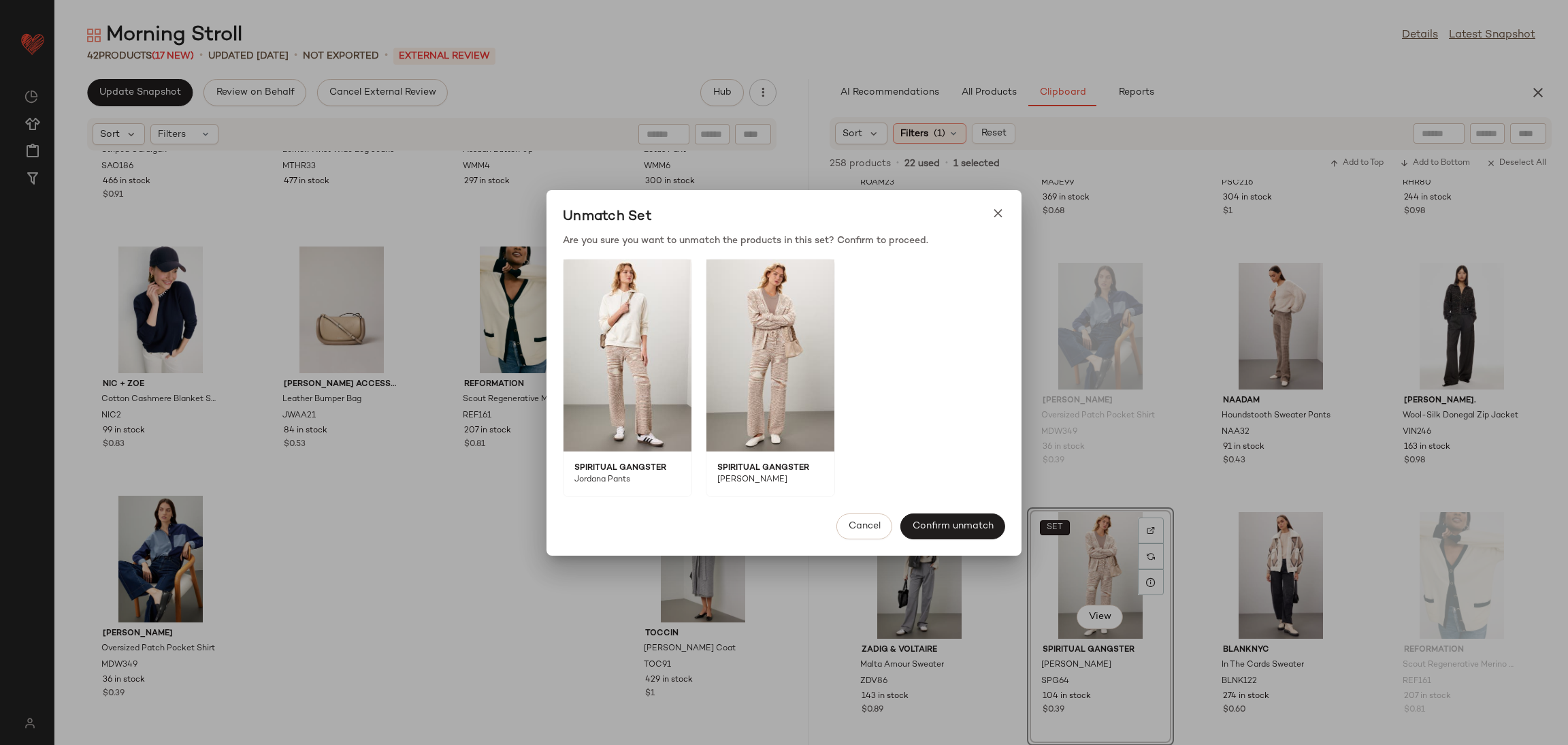
click at [1044, 520] on div at bounding box center [784, 372] width 1568 height 745
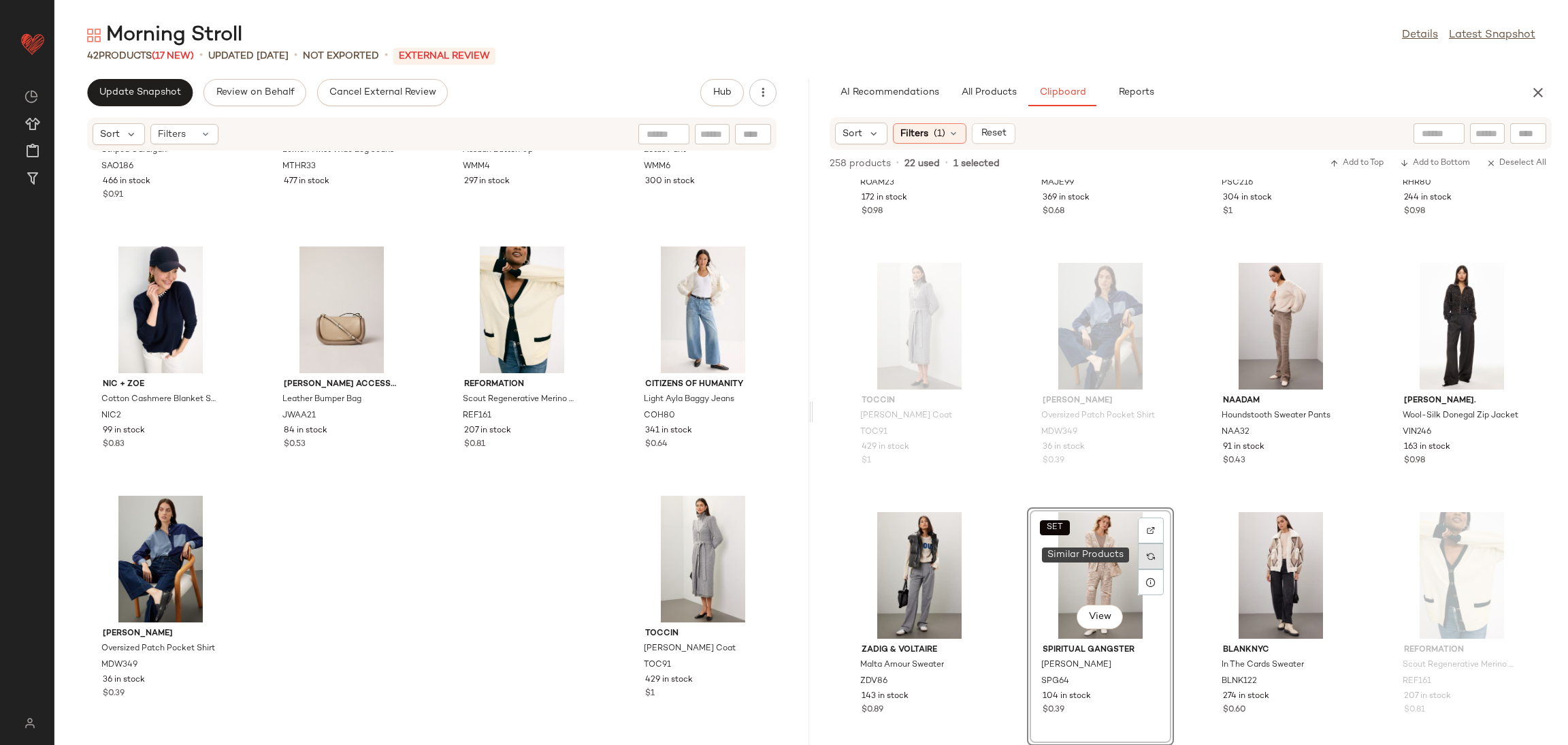
click at [1148, 547] on div at bounding box center [1151, 556] width 26 height 26
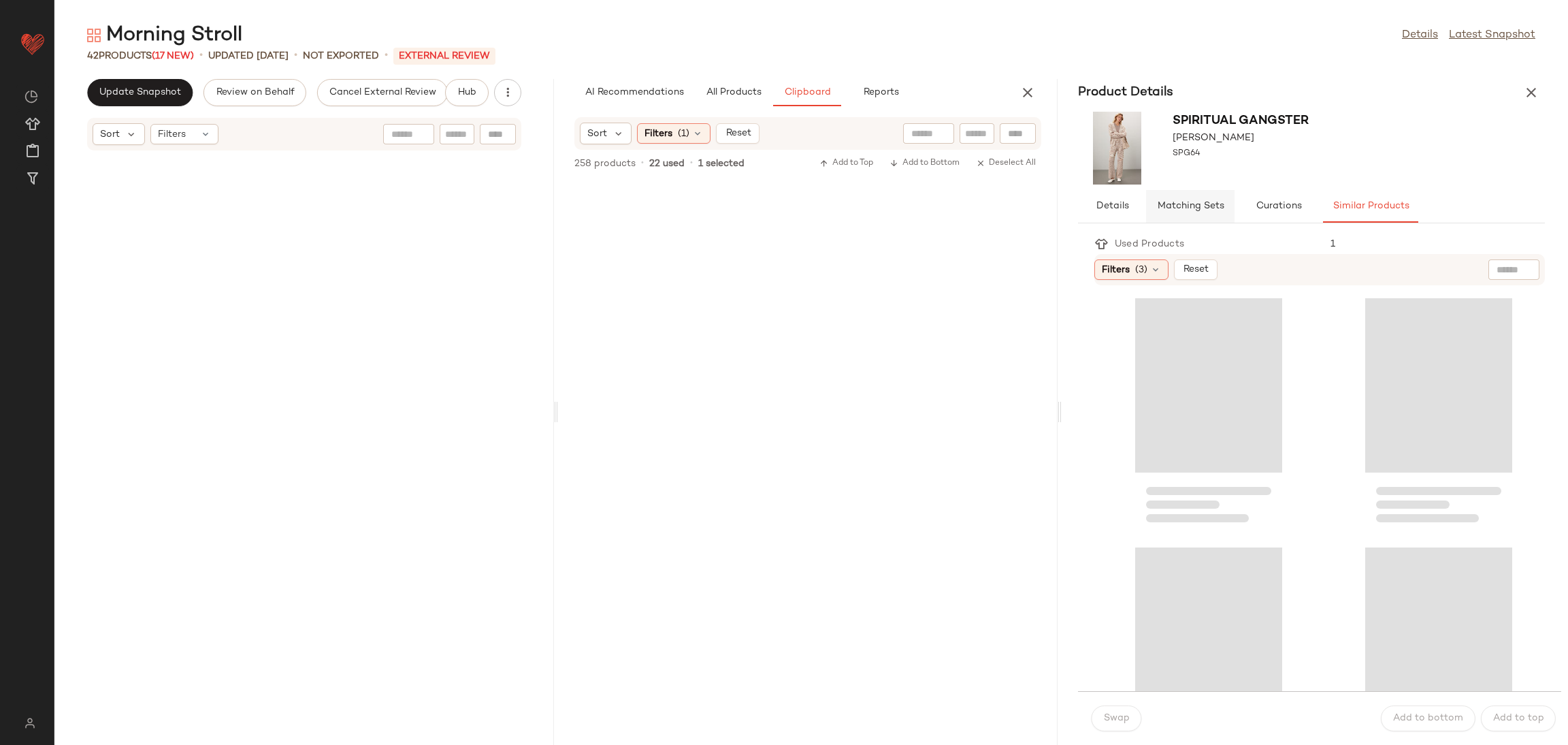
scroll to position [27160, 0]
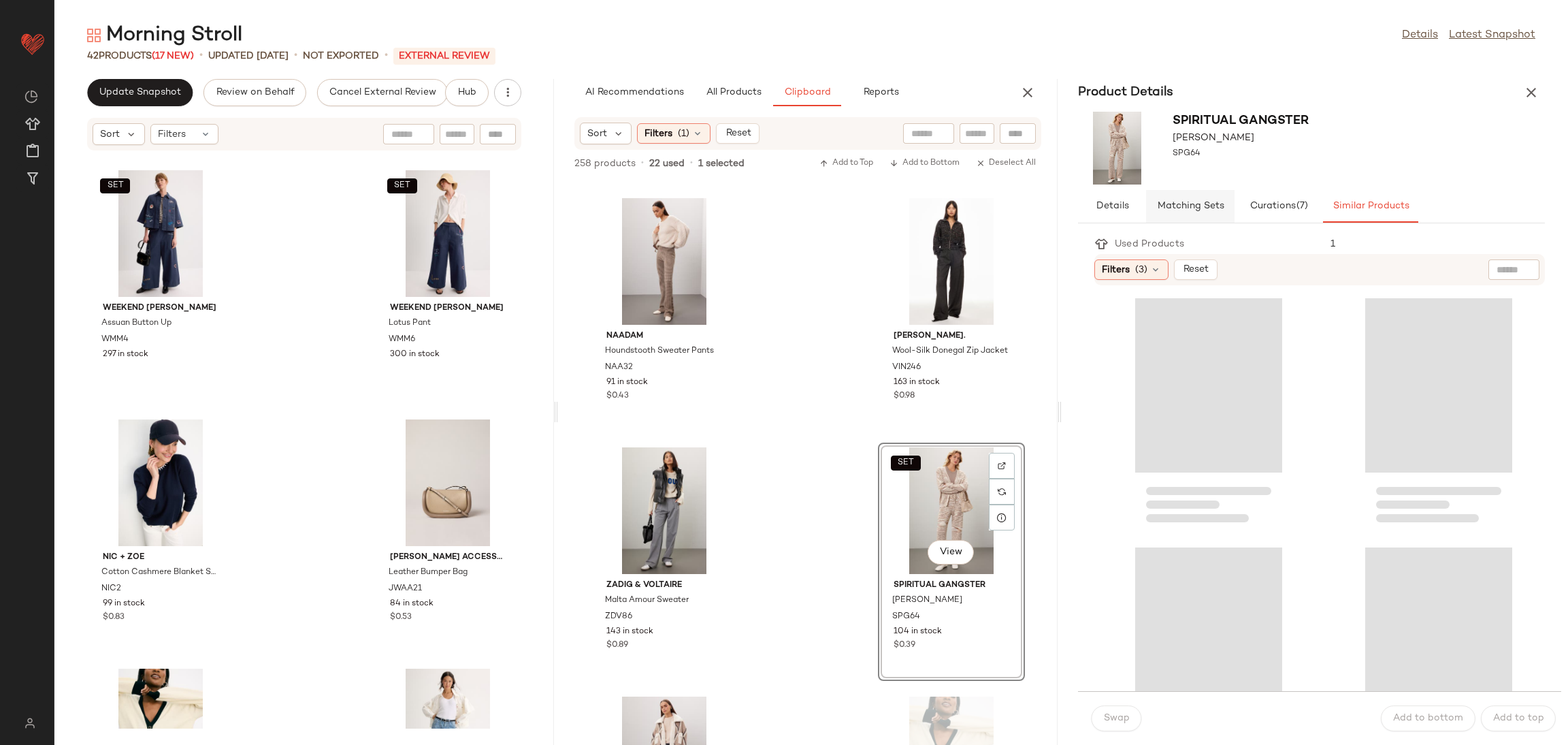
click at [1213, 206] on span "Matching Sets" at bounding box center [1191, 206] width 67 height 11
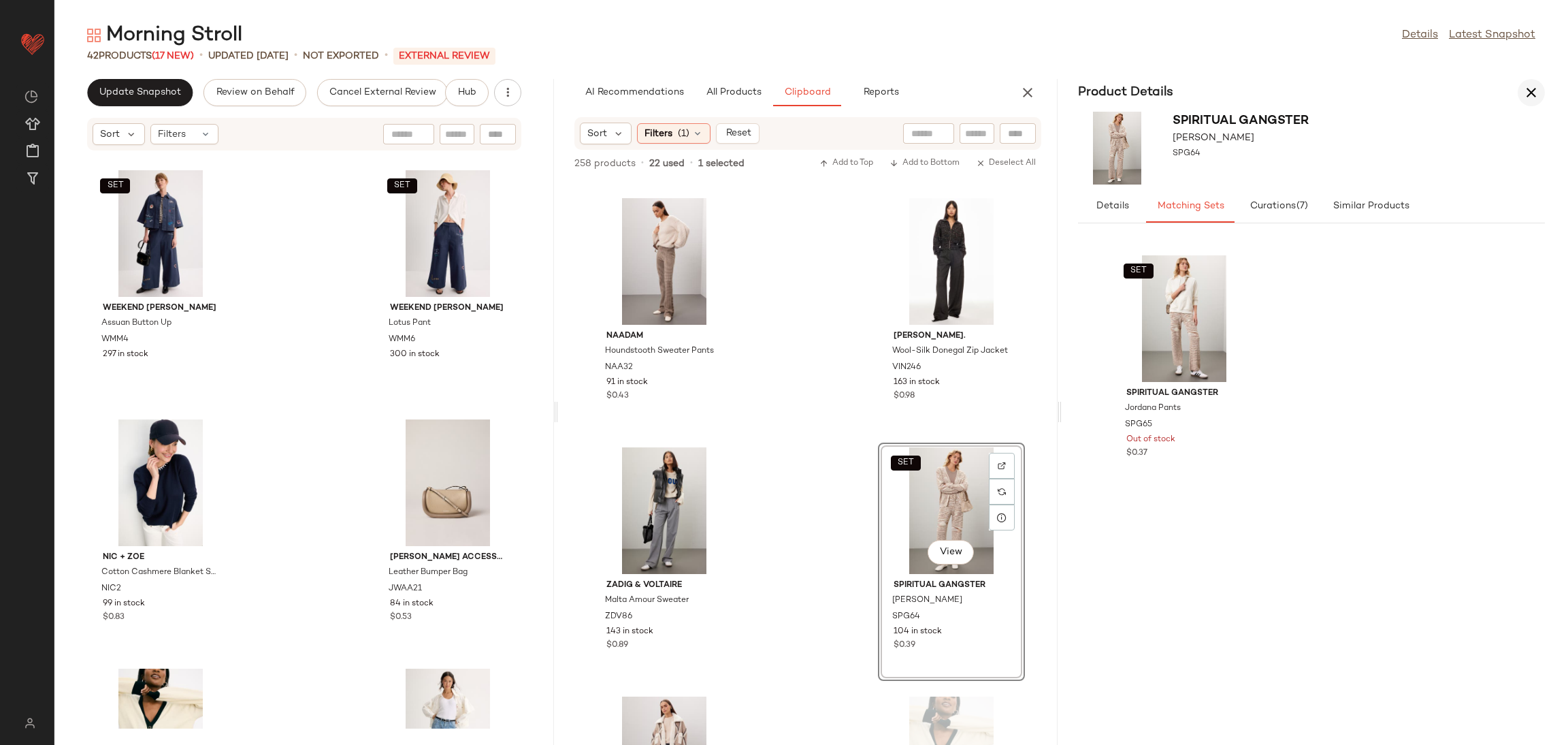
click at [1531, 86] on icon "button" at bounding box center [1531, 92] width 16 height 16
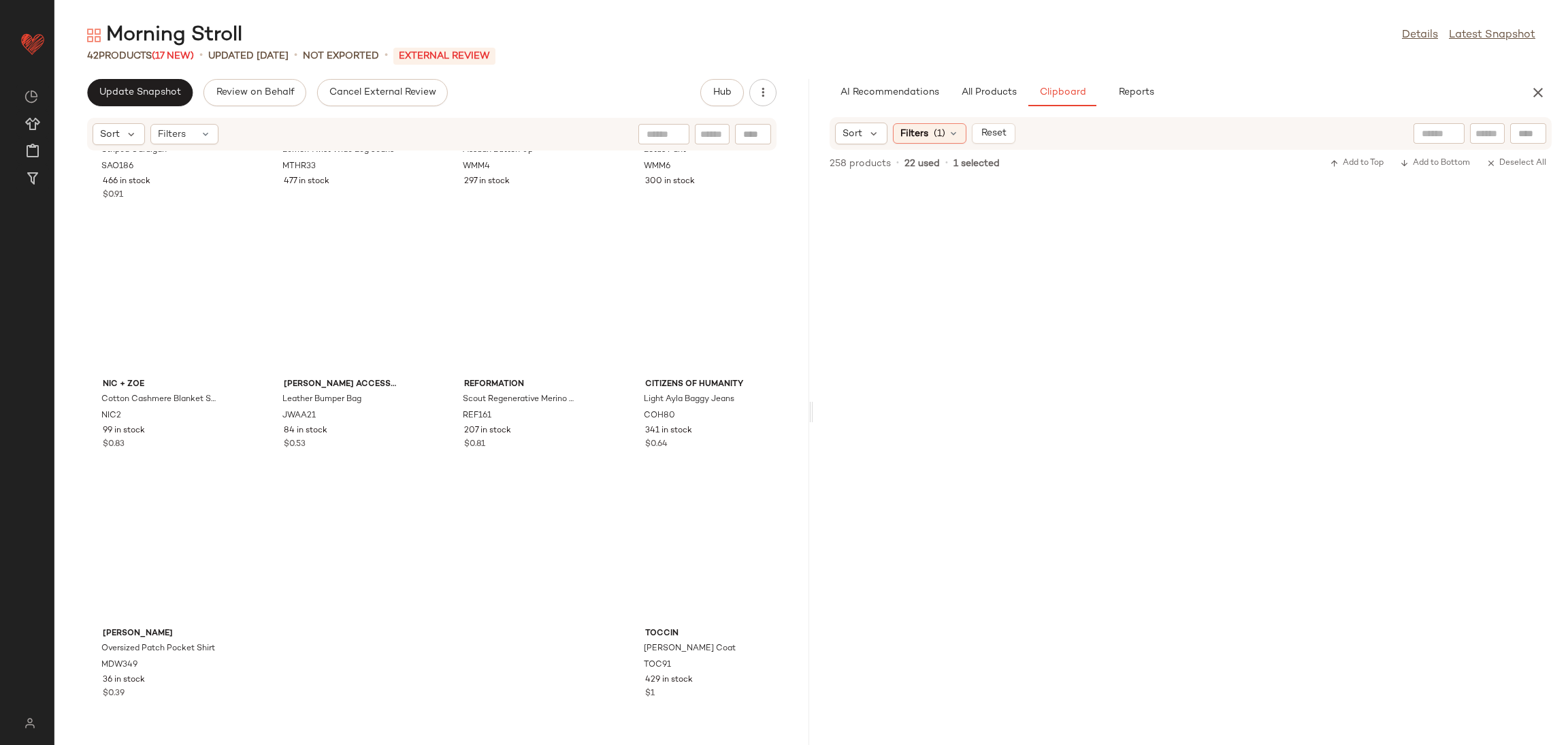
scroll to position [13456, 0]
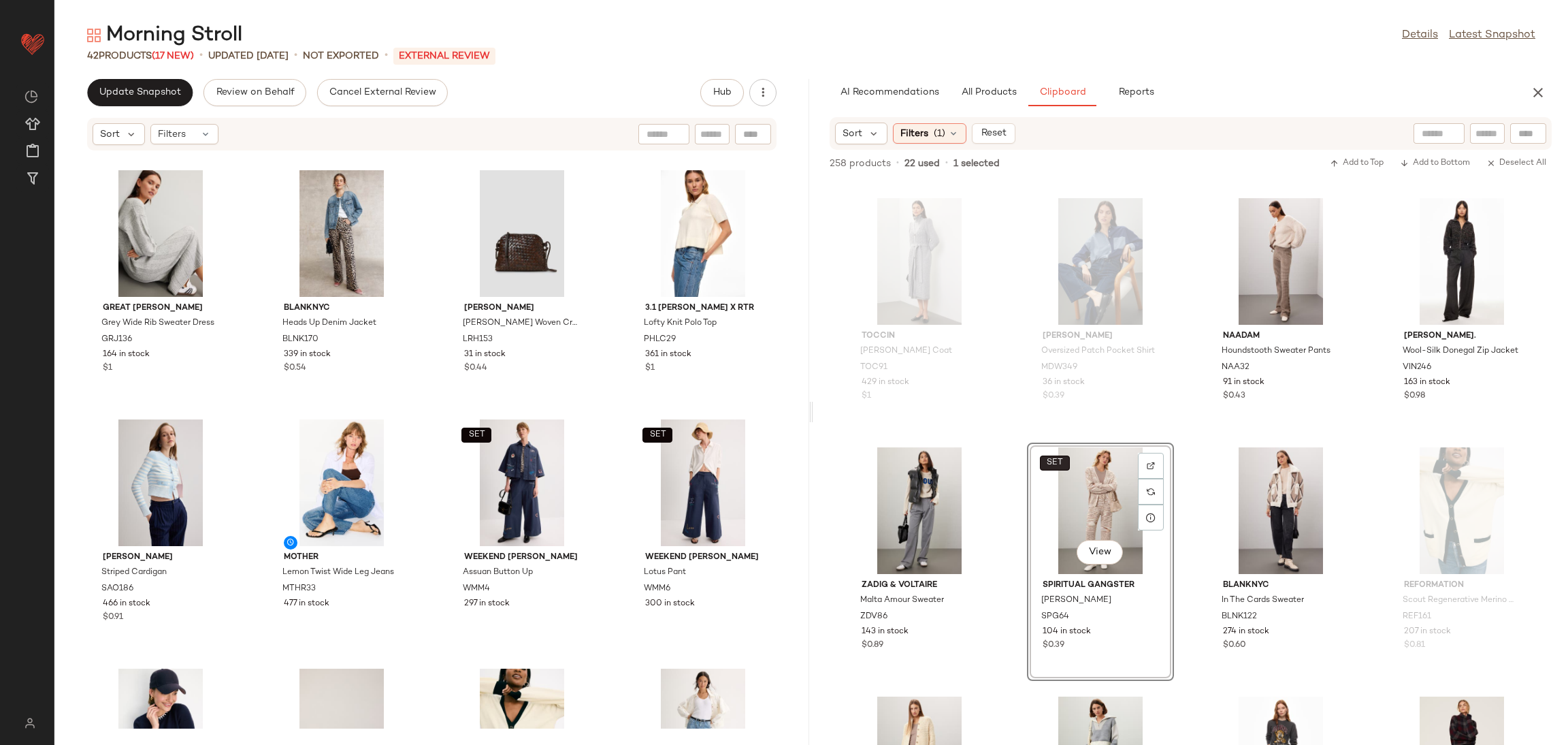
click at [1058, 465] on span "SET" at bounding box center [1054, 463] width 17 height 10
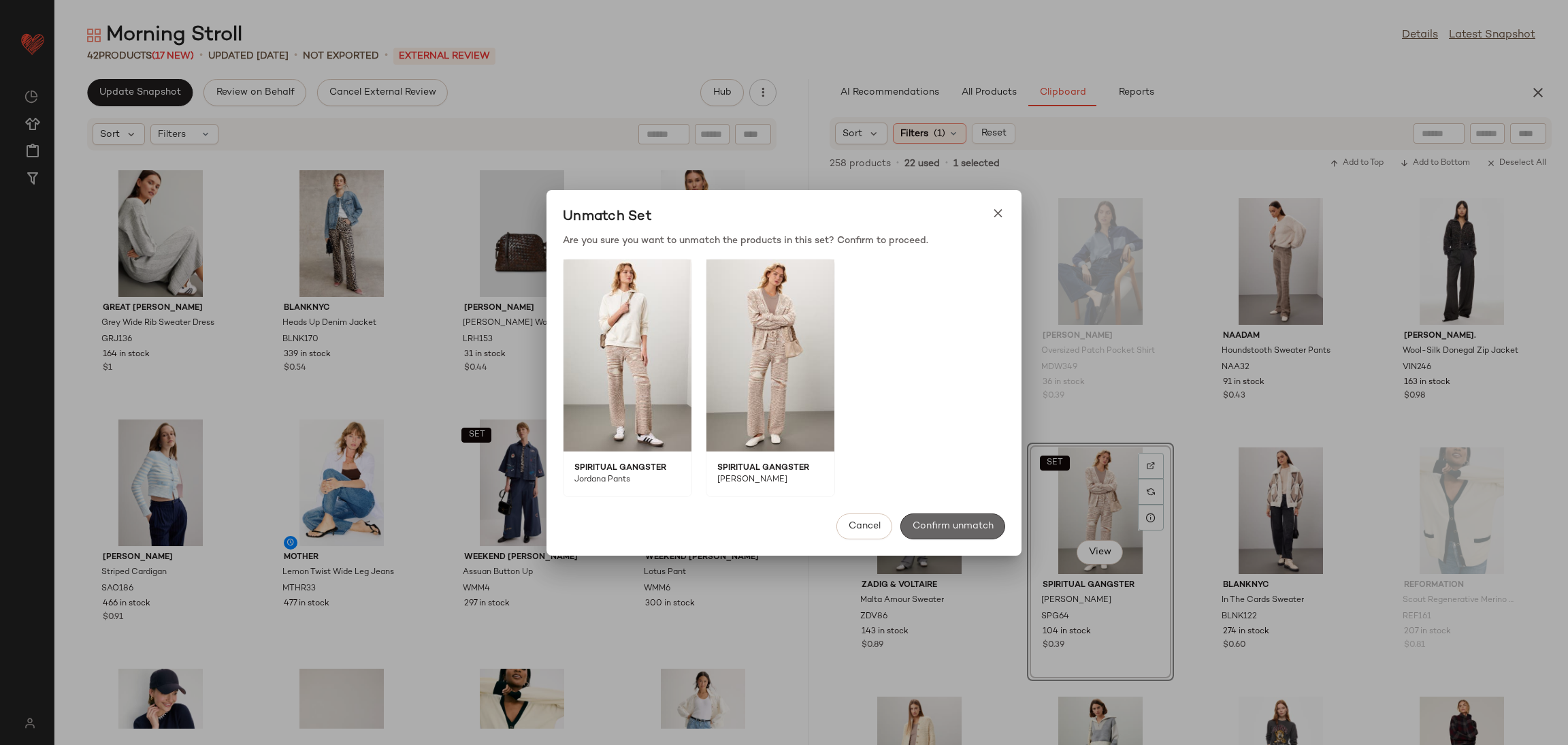
click at [960, 528] on span "Confirm unmatch" at bounding box center [953, 526] width 81 height 11
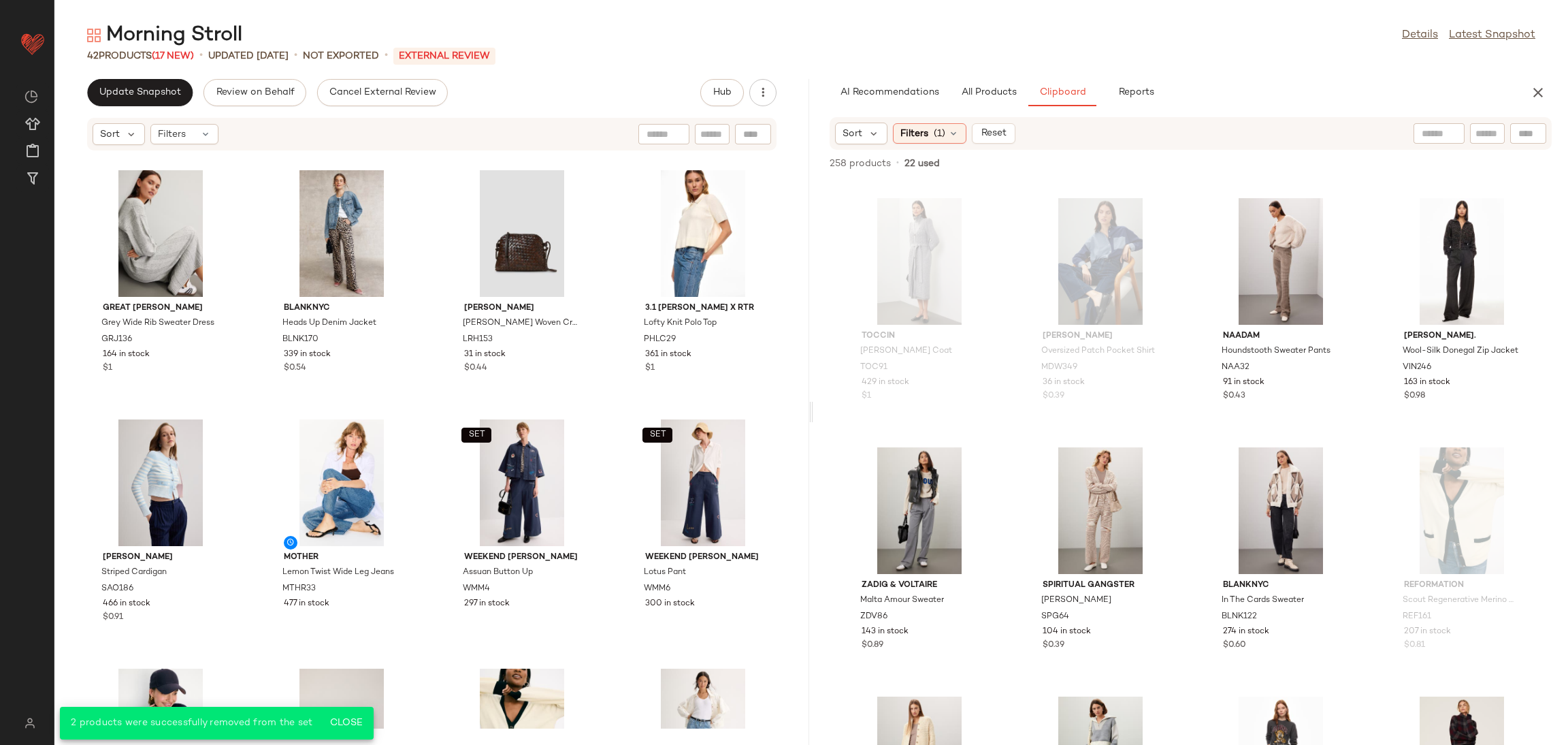
click at [1193, 443] on div "Toccin Camille Cardi Coat TOC91 429 in stock $1 Madewell Oversized Patch Pocket…" at bounding box center [1191, 462] width 755 height 565
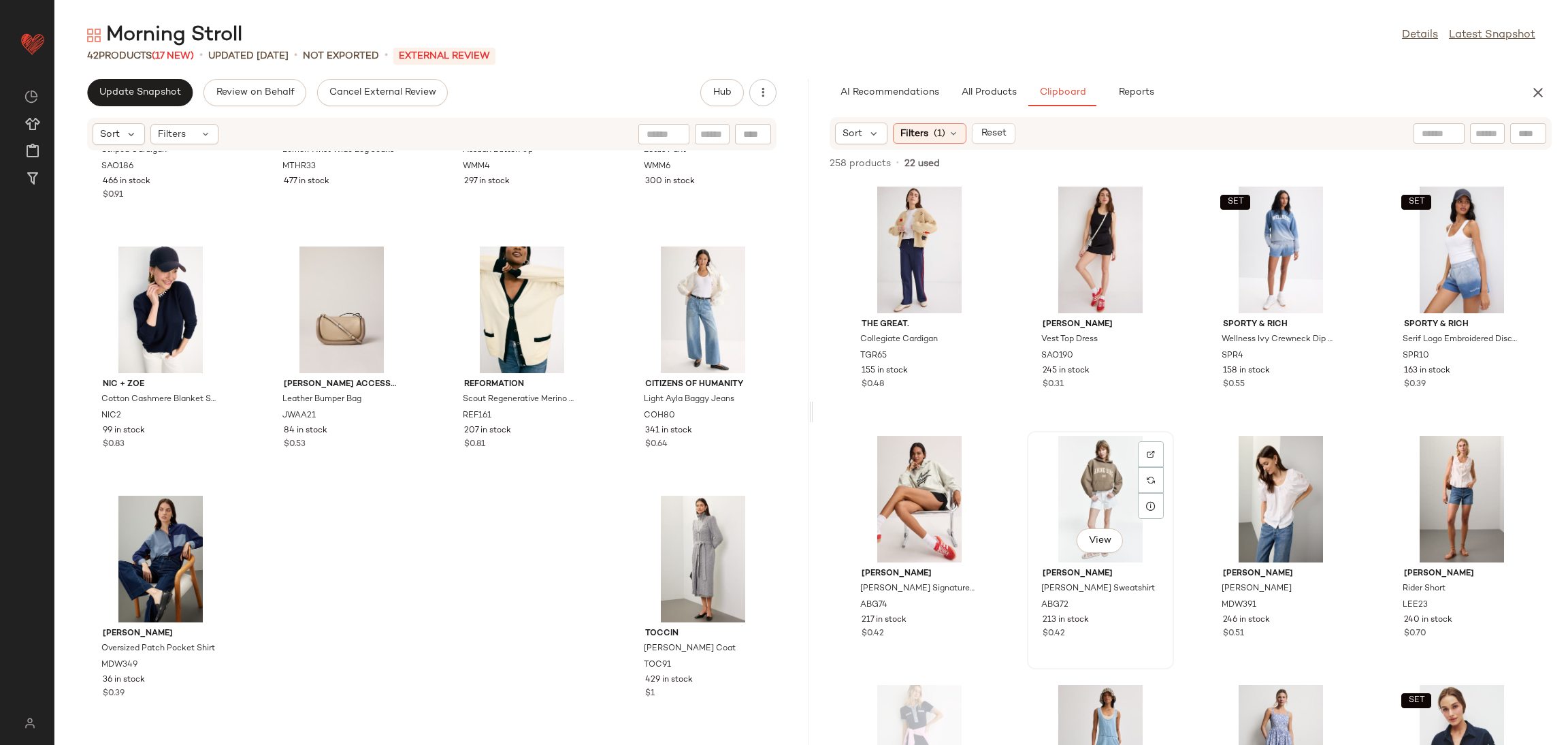
scroll to position [0, 0]
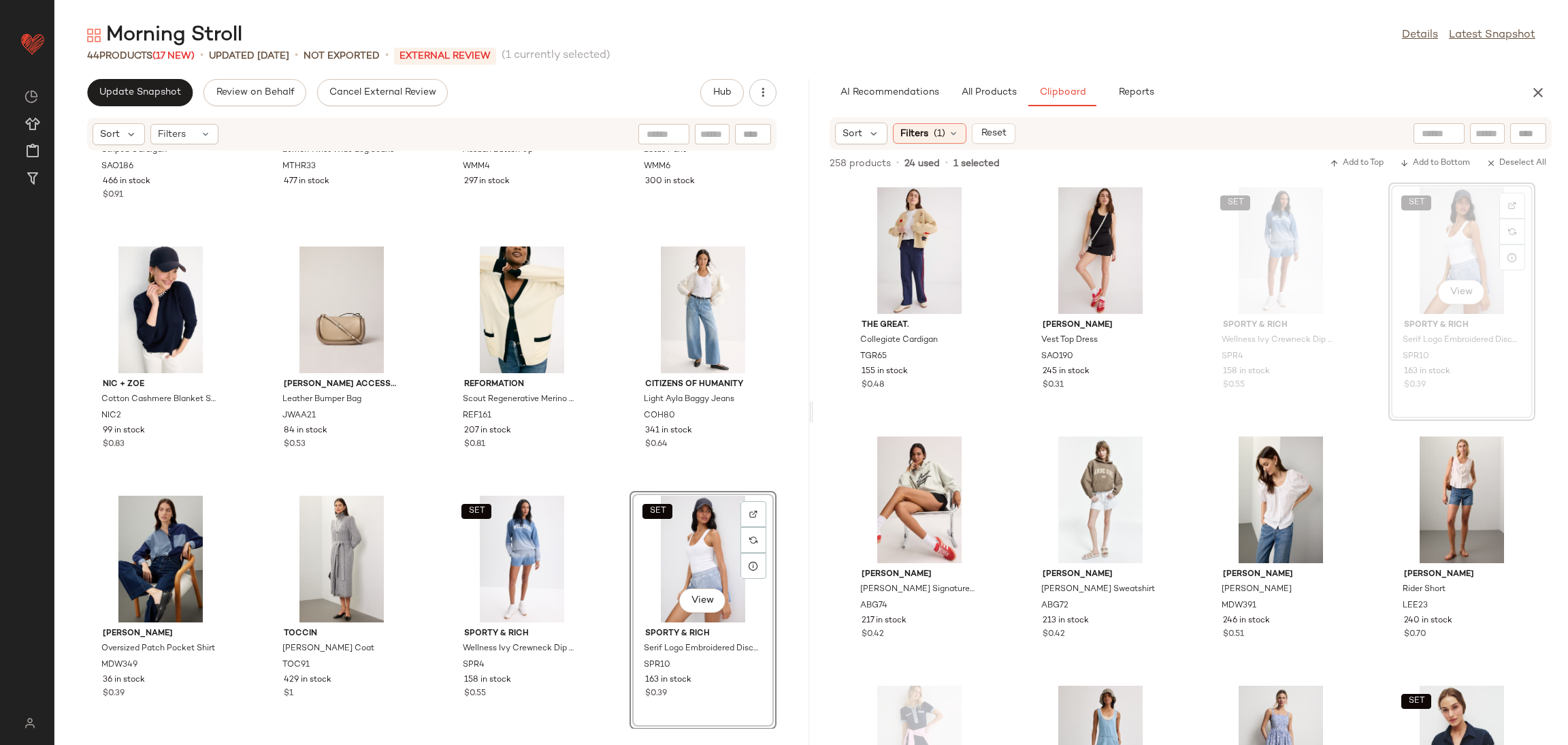
click at [611, 465] on div "Sandro Striped Cardigan SAO186 466 in stock $0.91 MOTHER Lemon Twist Wide Leg J…" at bounding box center [432, 440] width 755 height 578
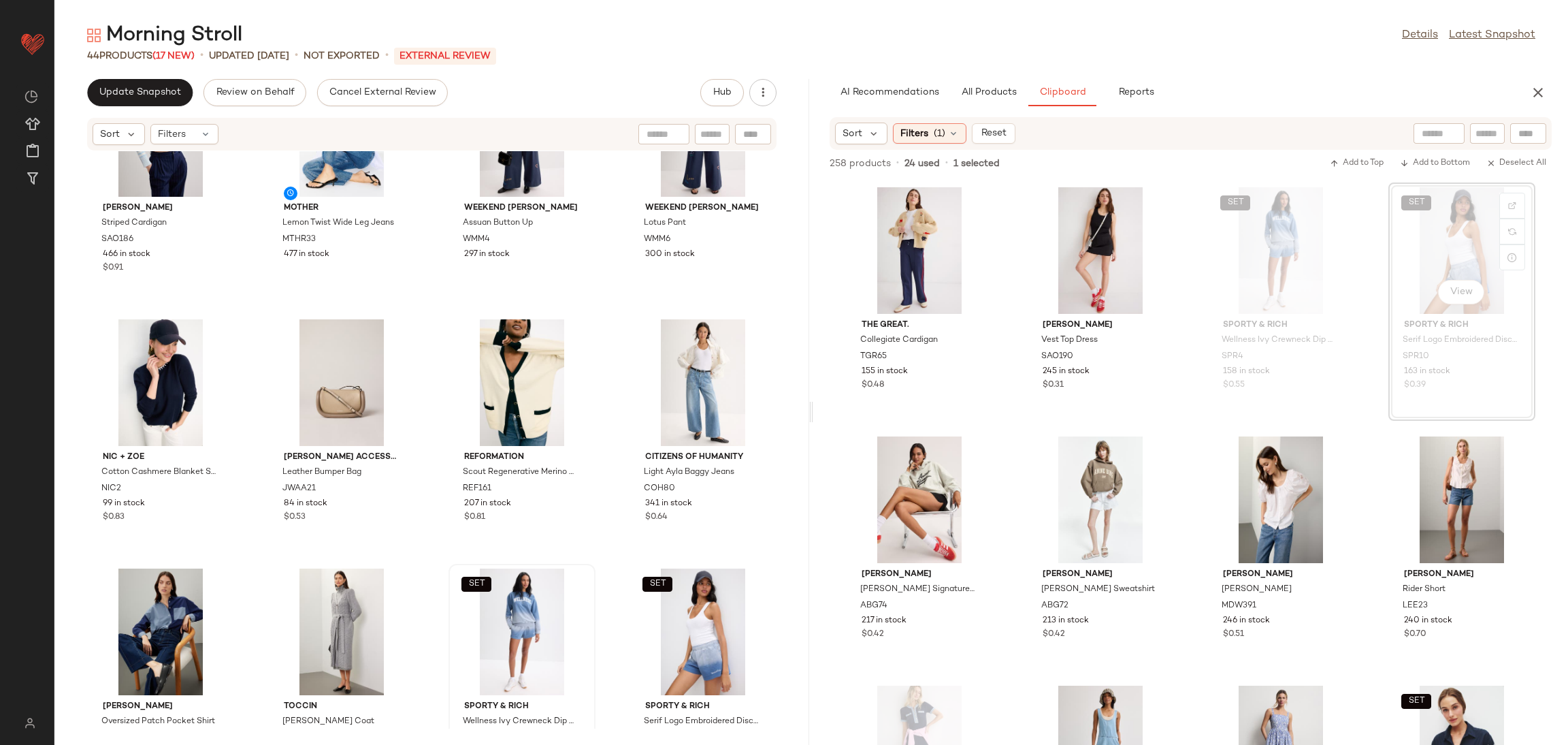
scroll to position [2166, 0]
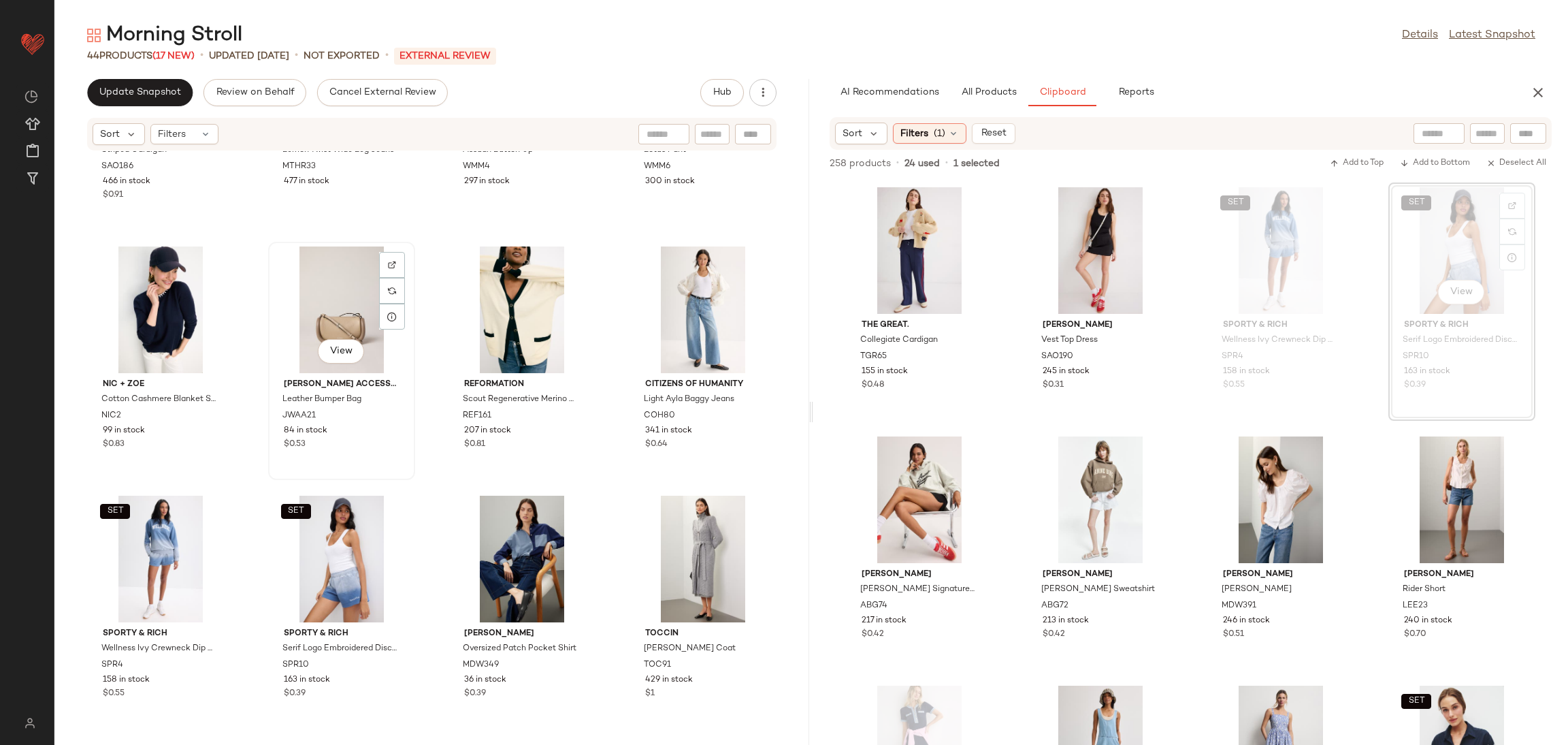
click at [411, 468] on div "View JW Anderson Accessories Leather Bumper Bag JWAA21 84 in stock $0.53" at bounding box center [342, 361] width 147 height 239
click at [421, 486] on div "Sandro Striped Cardigan SAO186 466 in stock $0.91 MOTHER Lemon Twist Wide Leg J…" at bounding box center [432, 440] width 755 height 578
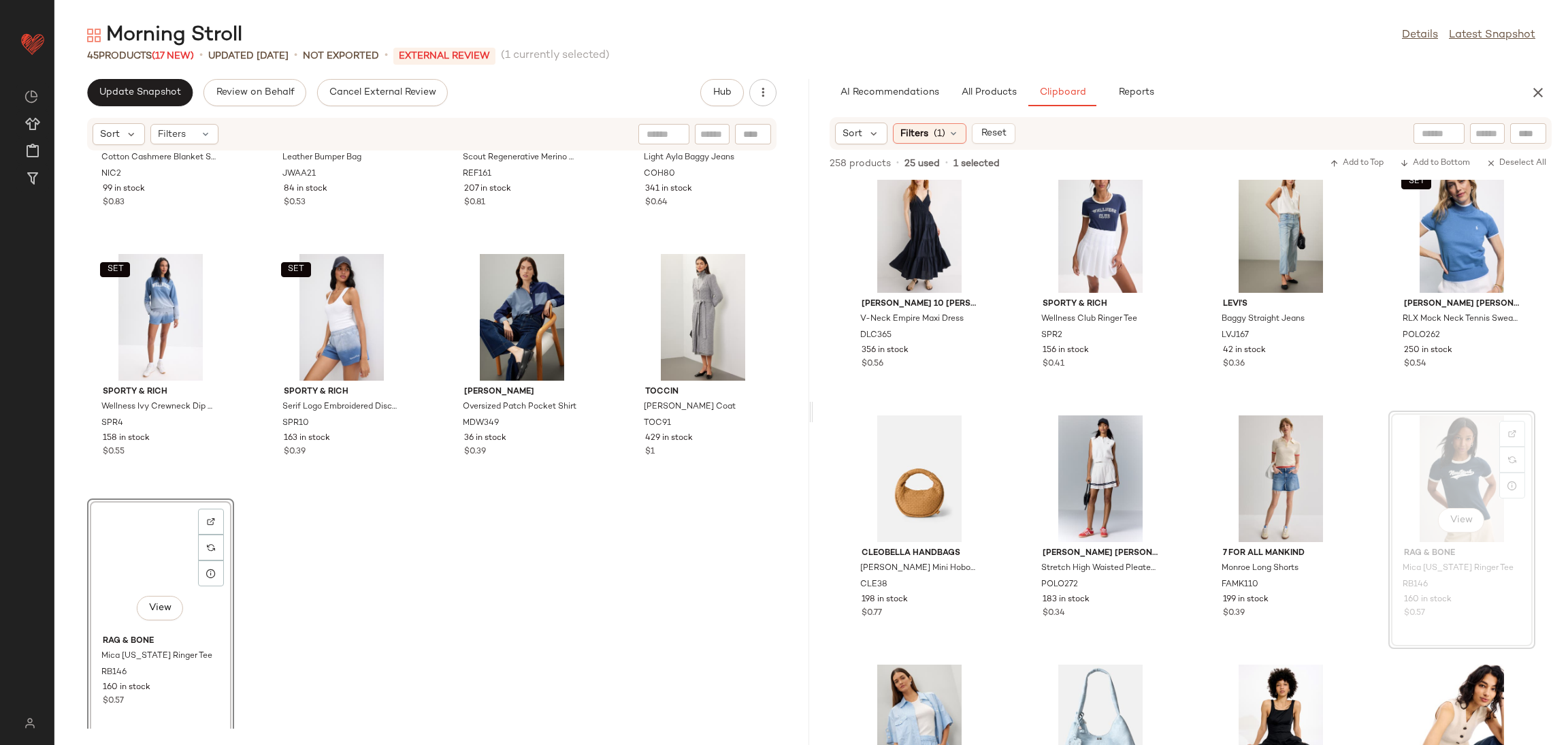
scroll to position [2415, 0]
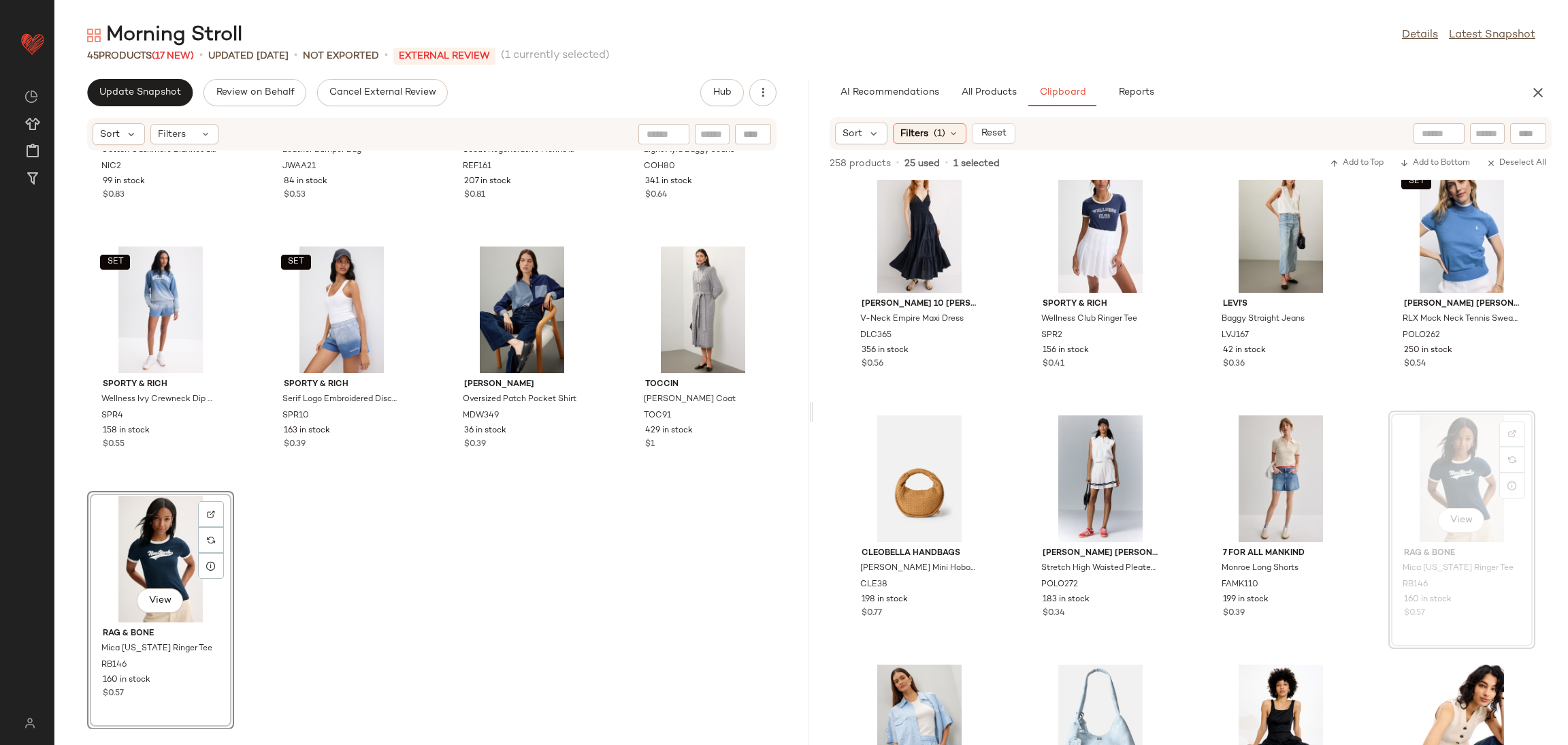
click at [595, 583] on div "NIC + ZOE Cotton Cashmere Blanket Stitch Sweater NIC2 99 in stock $0.83 JW Ande…" at bounding box center [432, 440] width 755 height 578
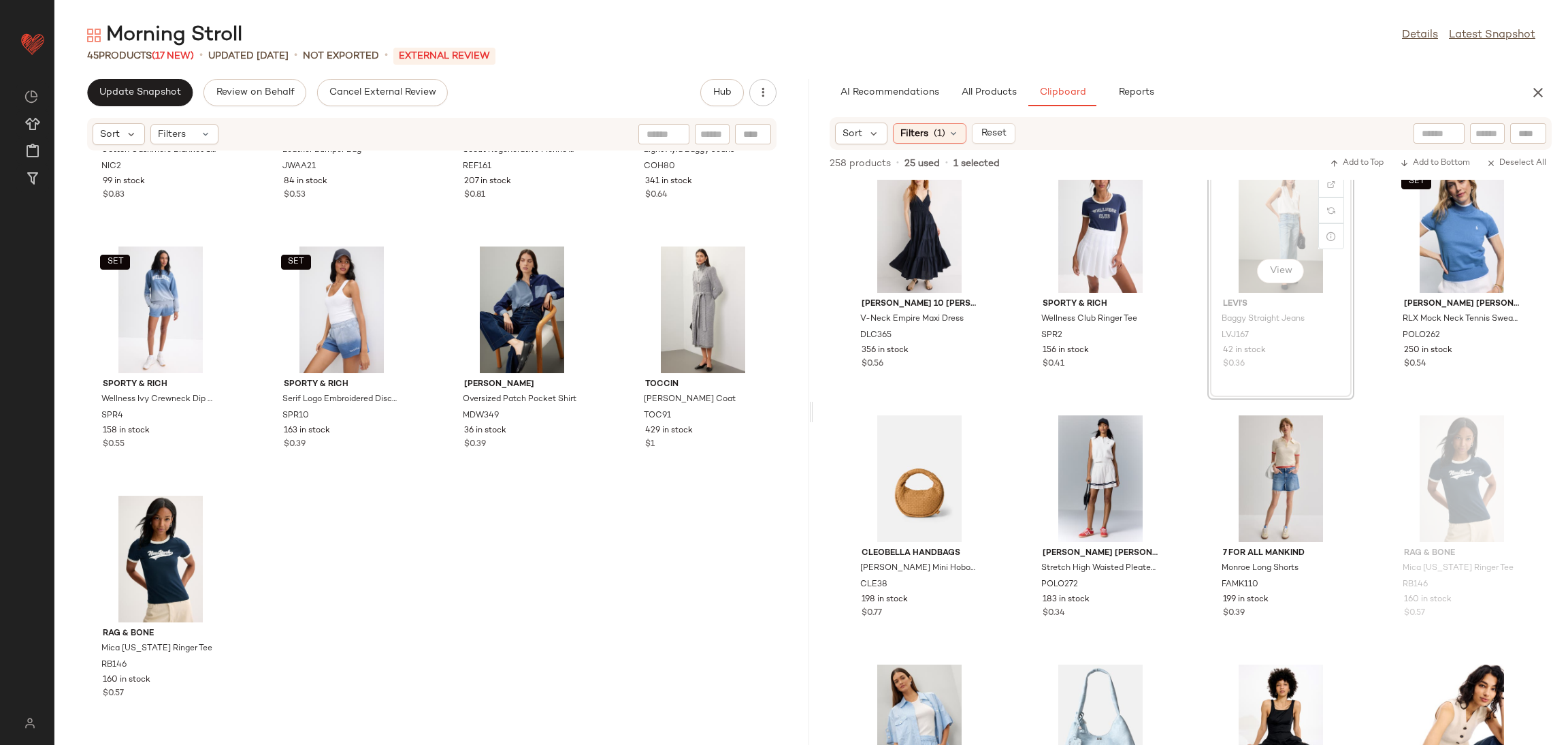
scroll to position [1023, 0]
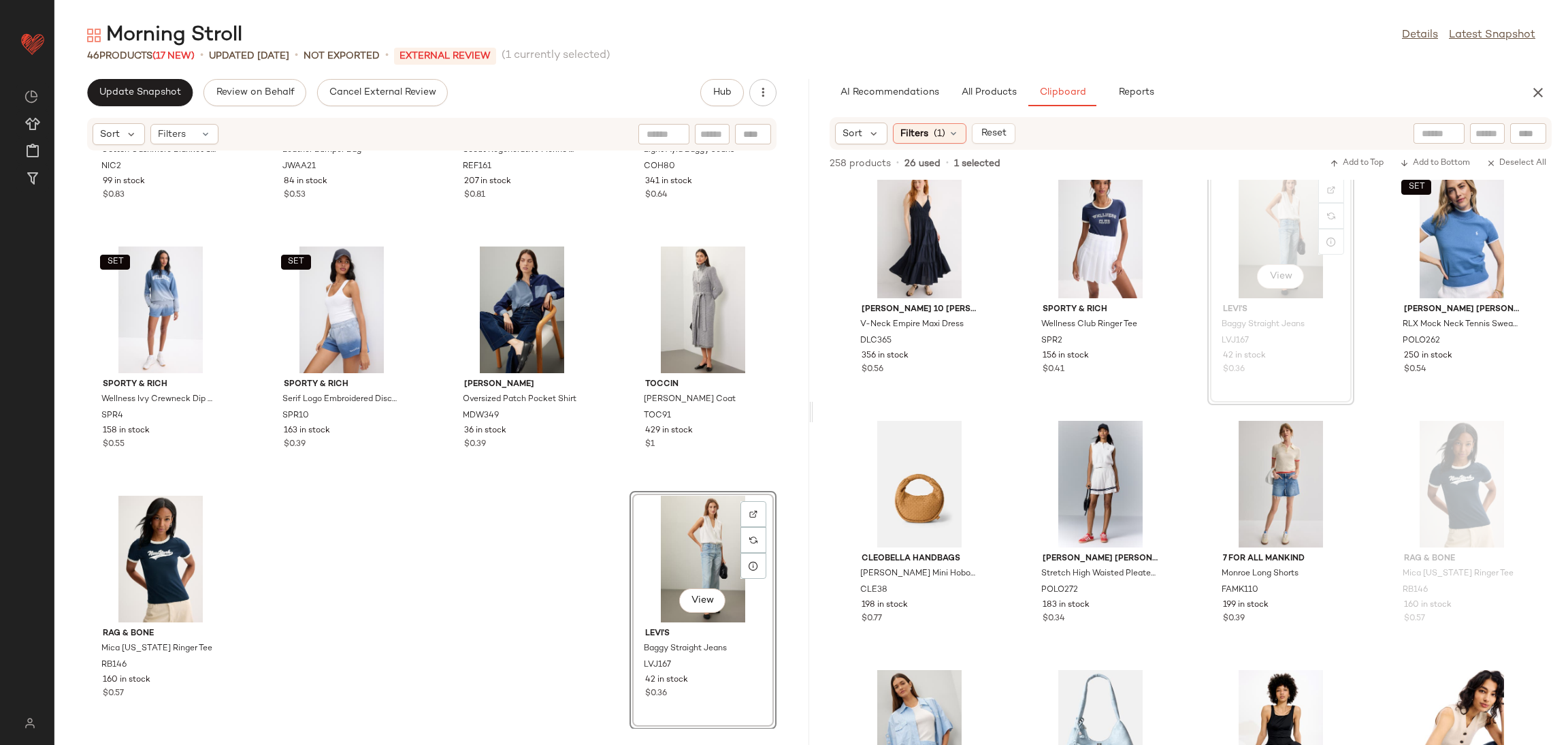
click at [469, 539] on div "NIC + ZOE Cotton Cashmere Blanket Stitch Sweater NIC2 99 in stock $0.83 JW Ande…" at bounding box center [432, 440] width 755 height 578
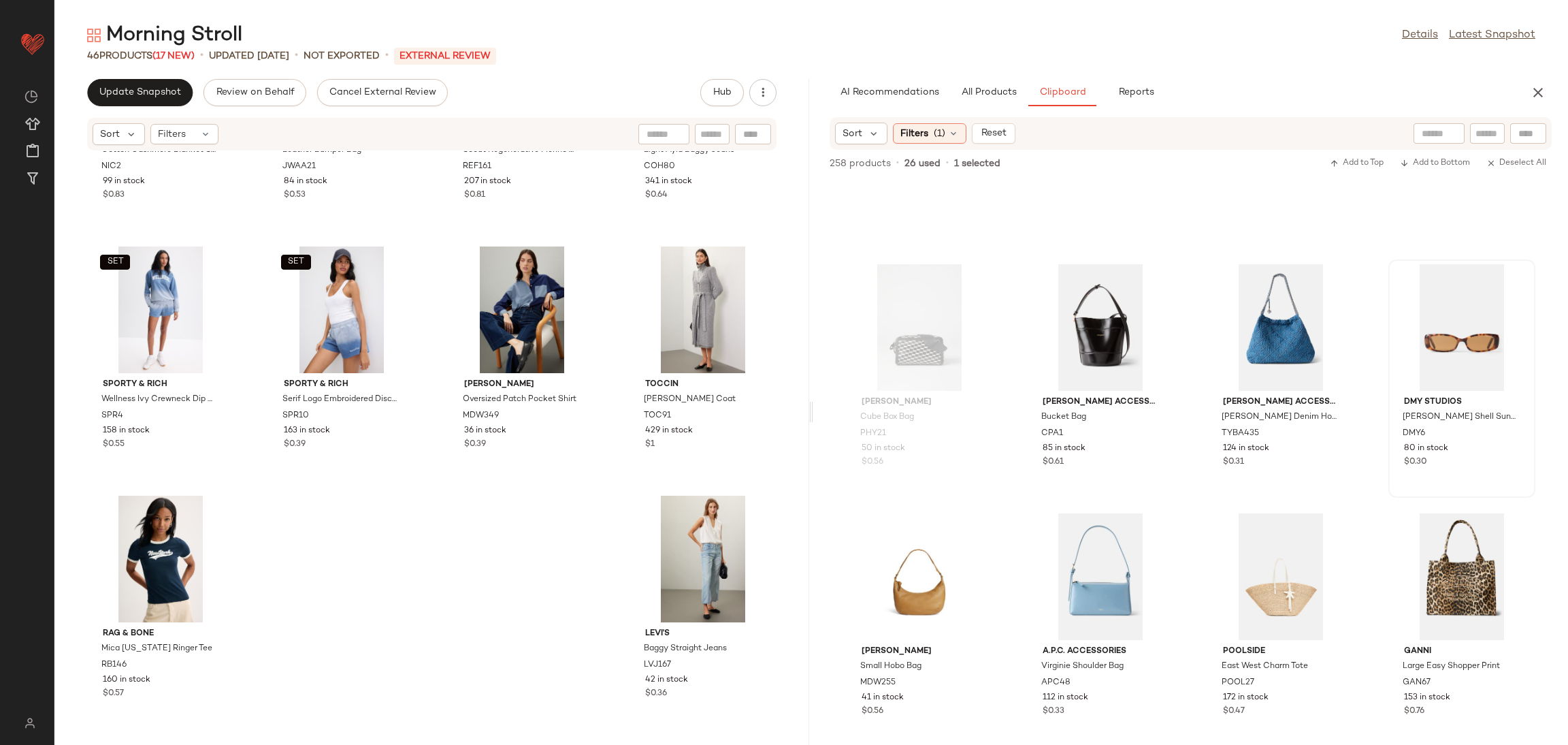
scroll to position [15339, 0]
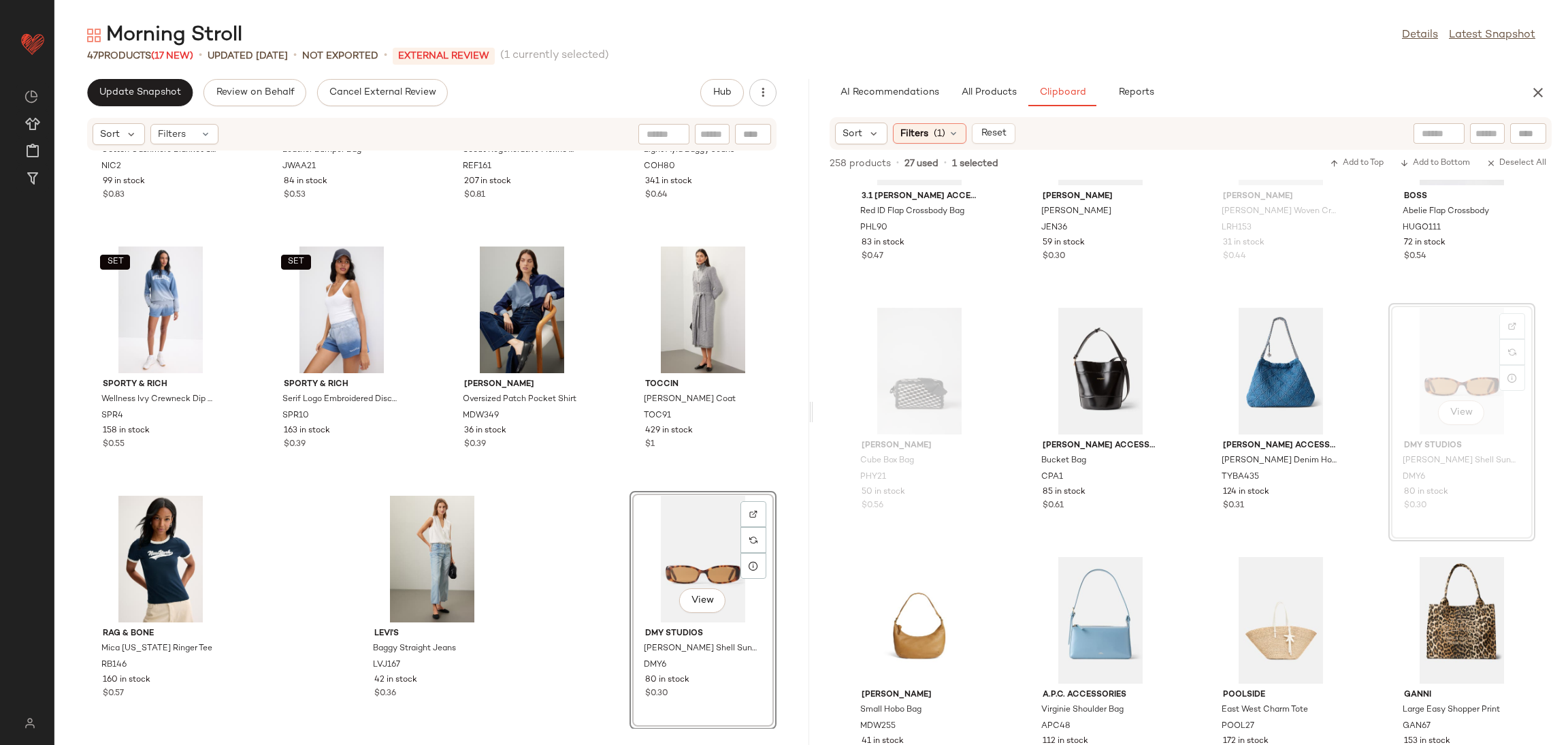
click at [602, 527] on div "NIC + ZOE Cotton Cashmere Blanket Stitch Sweater NIC2 99 in stock $0.83 JW Ande…" at bounding box center [432, 440] width 755 height 578
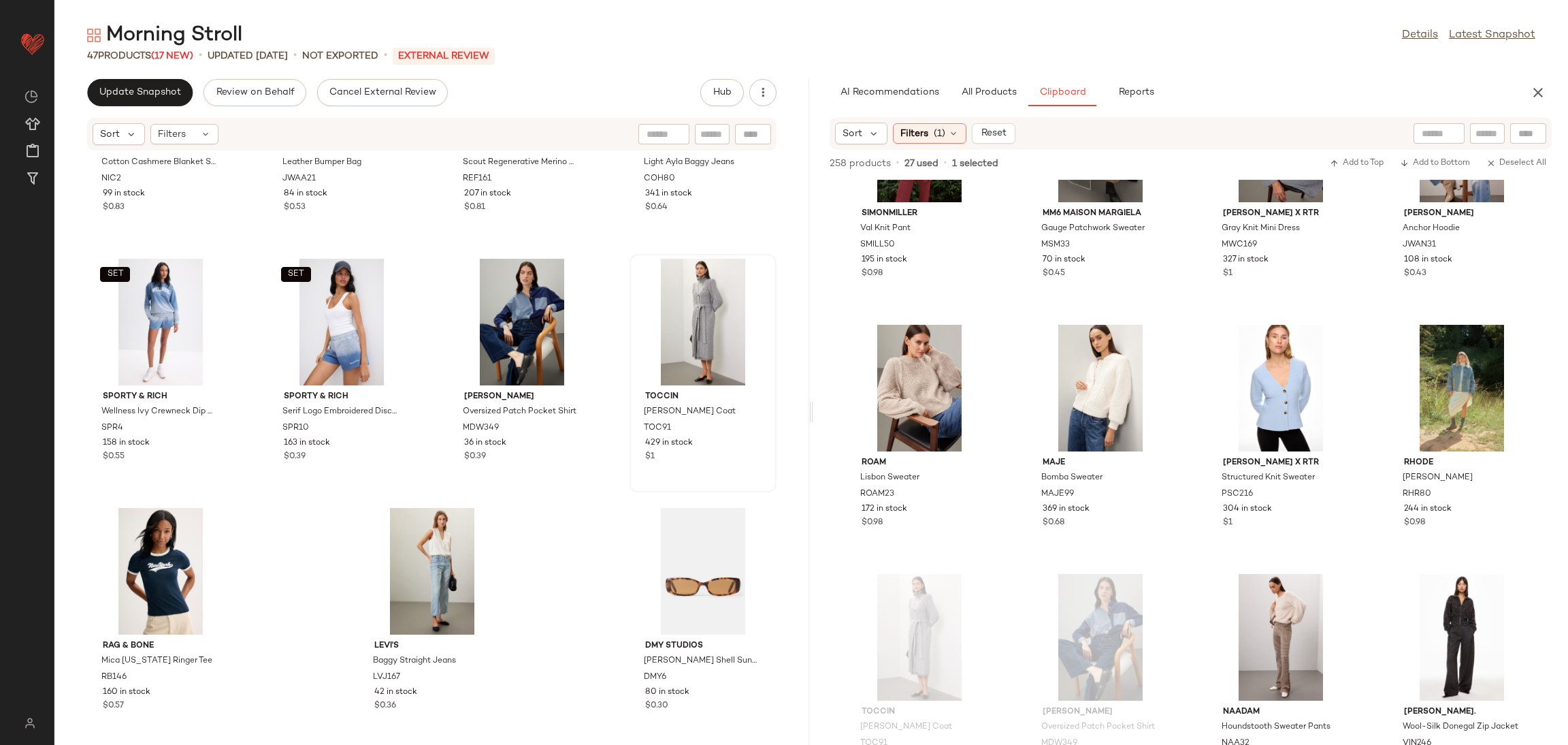
scroll to position [2405, 0]
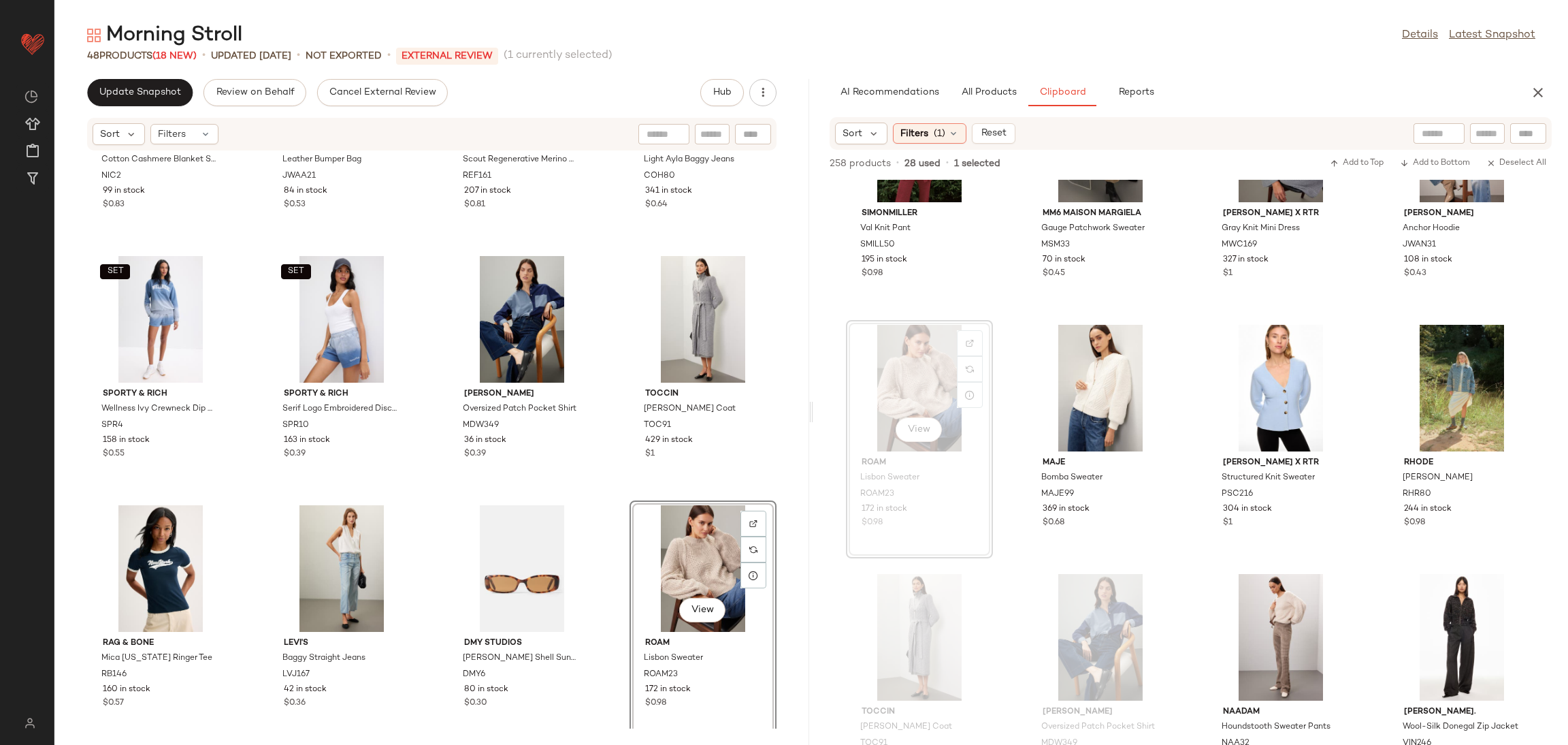
click at [601, 488] on div "NIC + ZOE Cotton Cashmere Blanket Stitch Sweater NIC2 99 in stock $0.83 JW Ande…" at bounding box center [432, 440] width 755 height 578
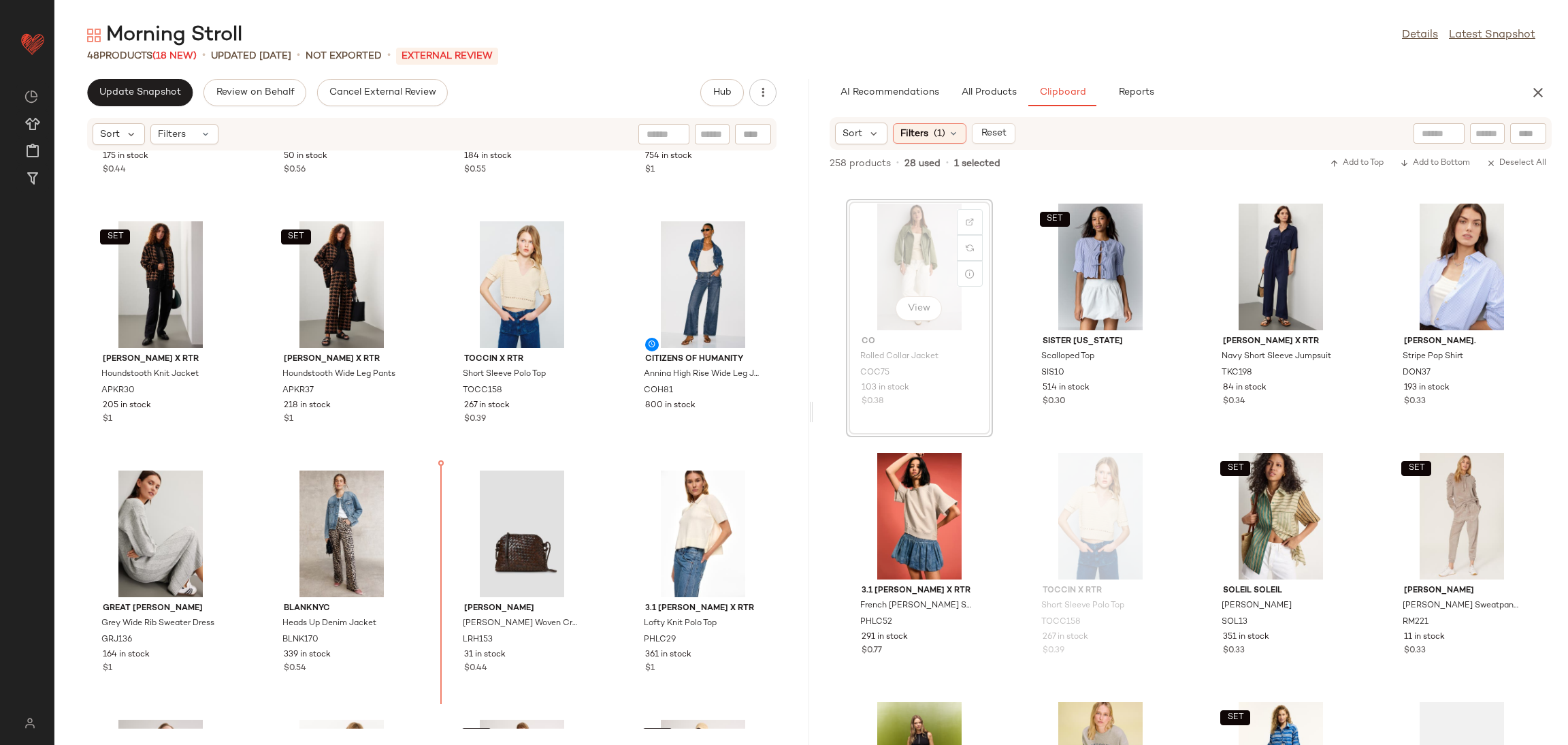
scroll to position [1450, 0]
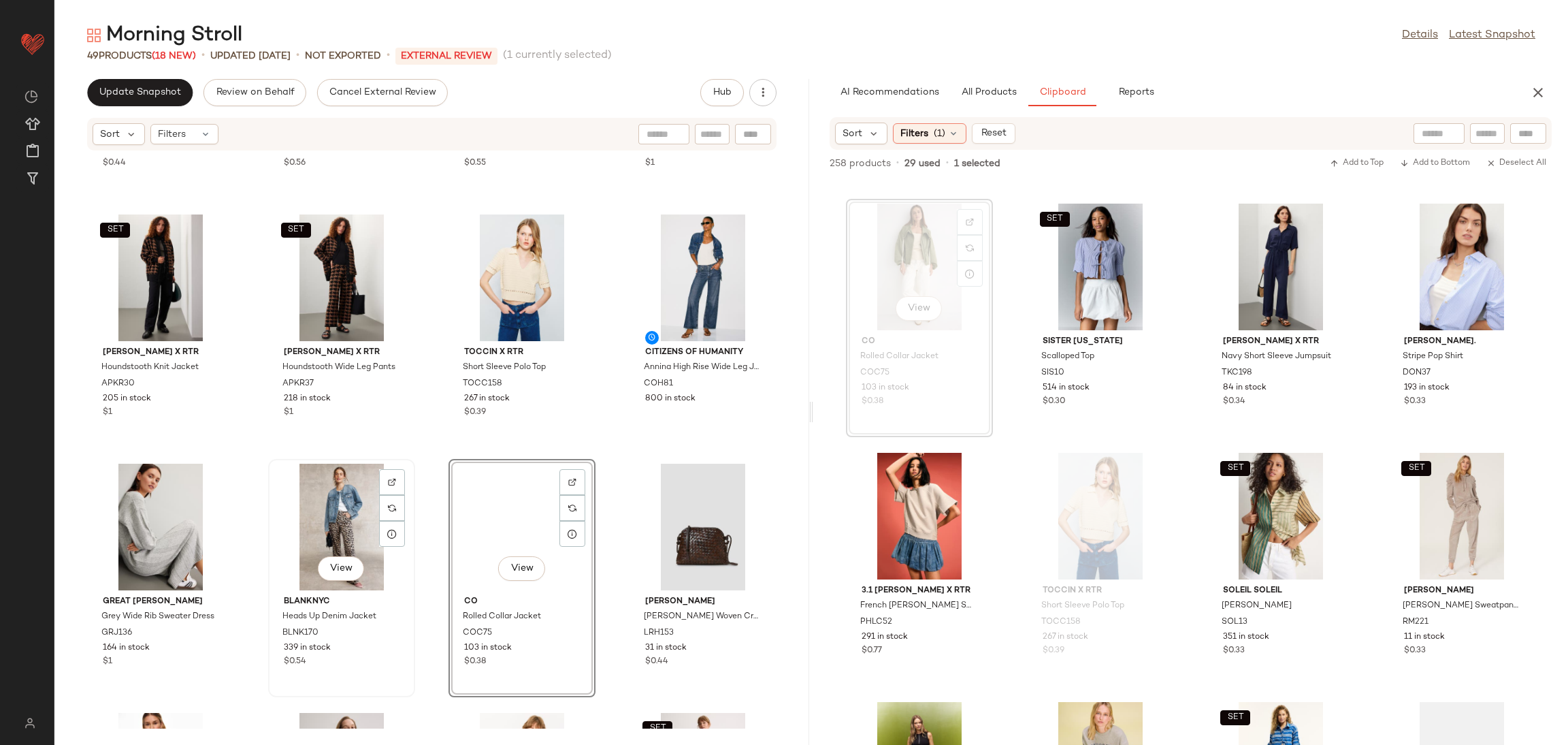
click at [347, 522] on div "View" at bounding box center [342, 527] width 138 height 127
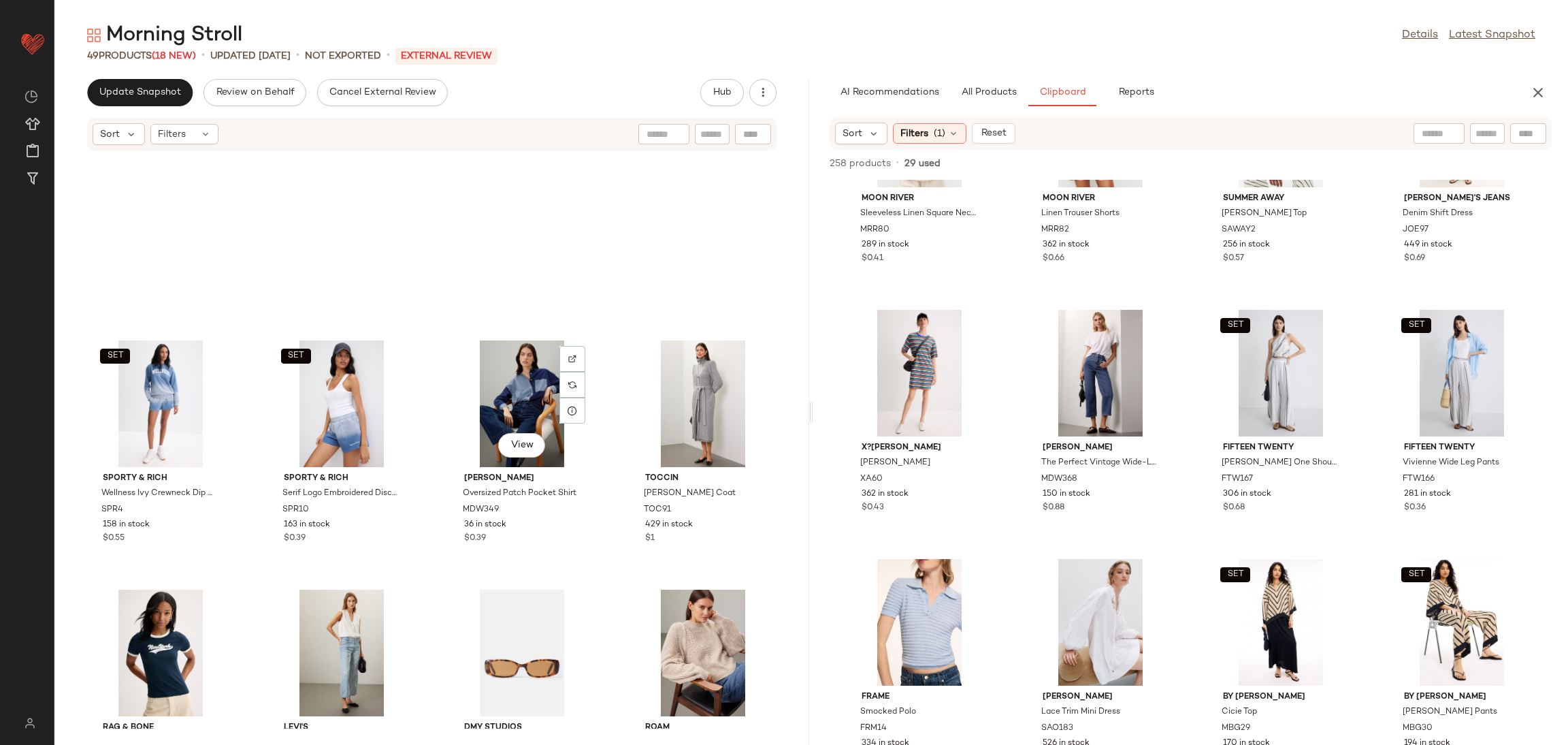
scroll to position [2664, 0]
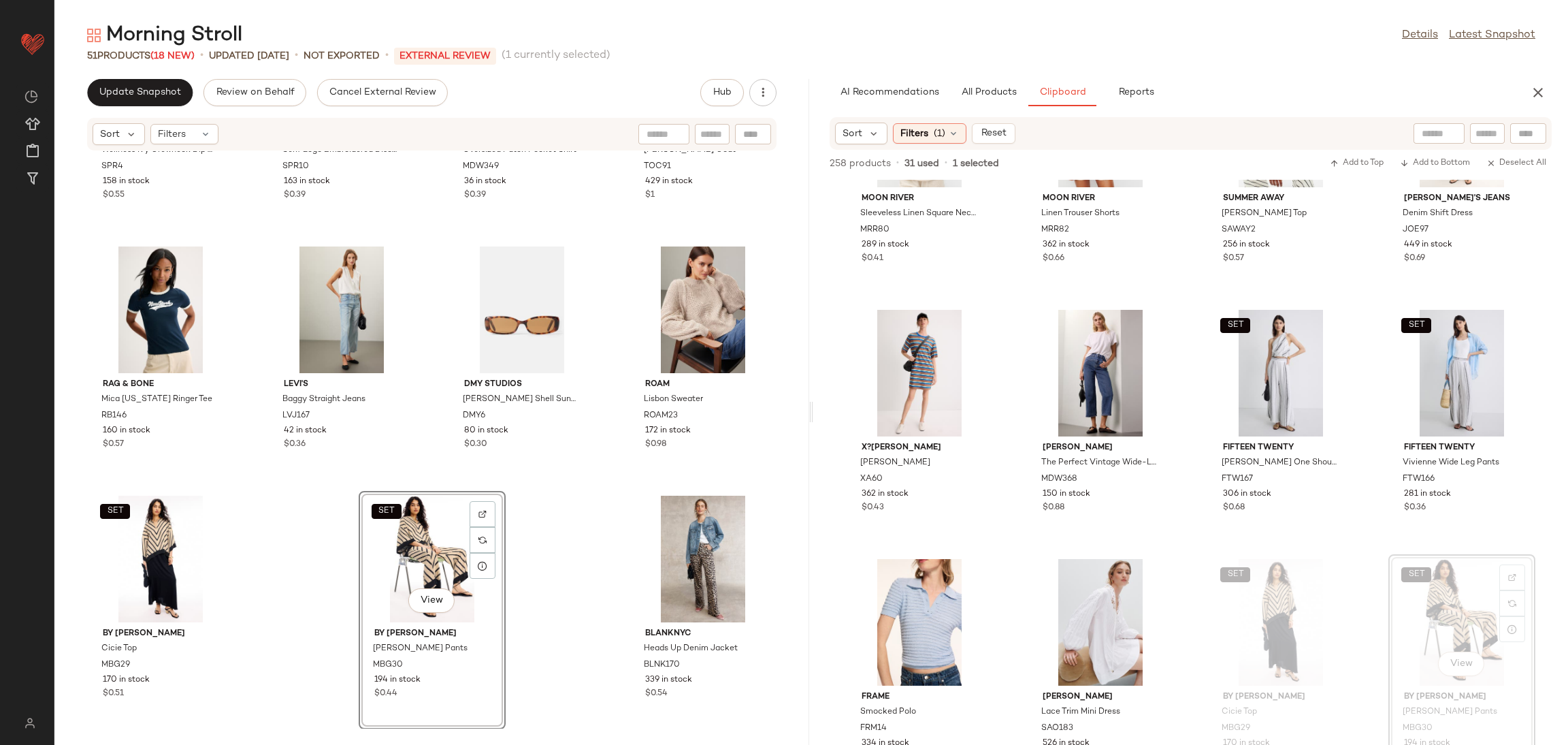
click at [571, 579] on div "SET Sporty & Rich Wellness Ivy Crewneck Dip Dye Hoodie SPR4 158 in stock $0.55 …" at bounding box center [432, 440] width 755 height 578
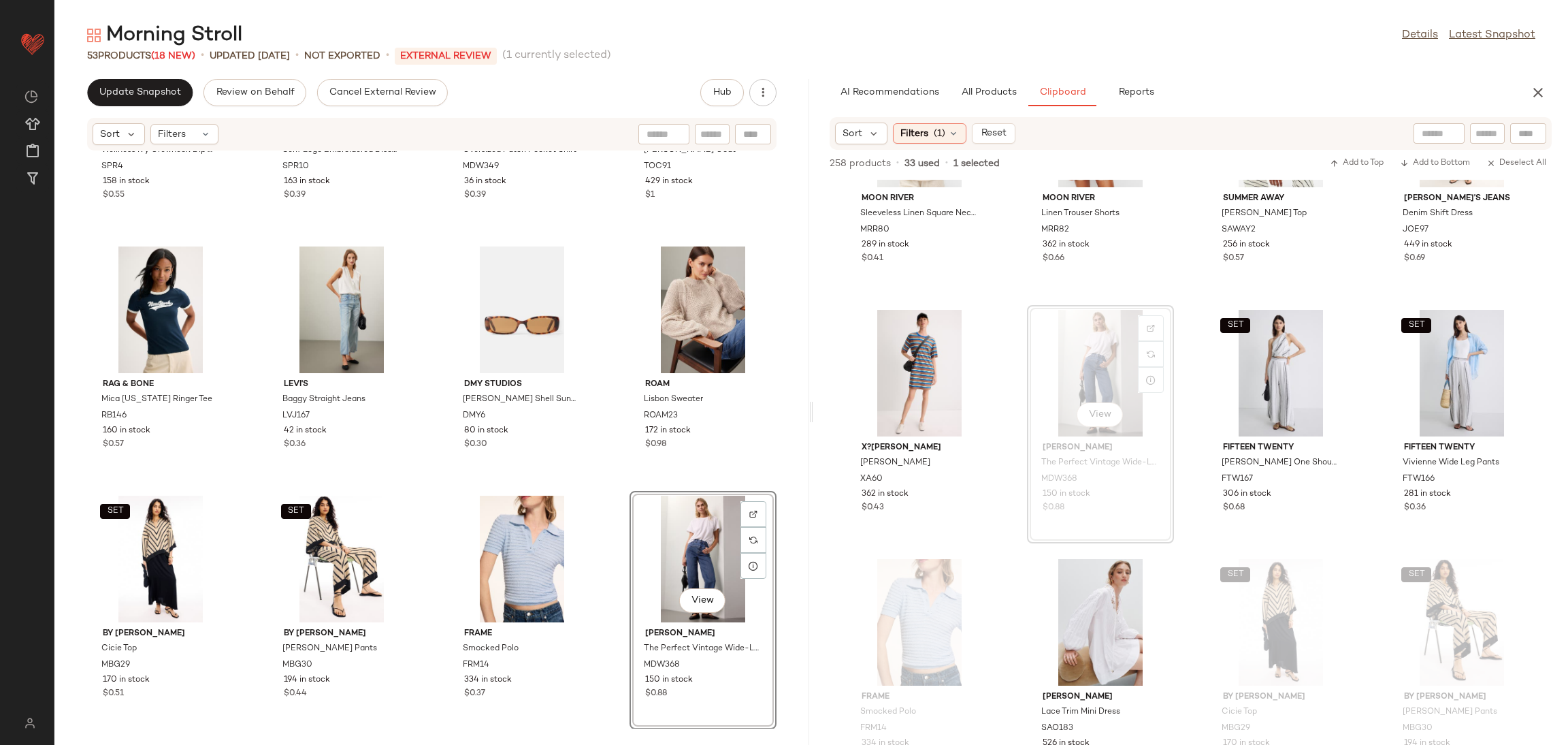
click at [615, 506] on div "SET Sporty & Rich Wellness Ivy Crewneck Dip Dye Hoodie SPR4 158 in stock $0.55 …" at bounding box center [432, 440] width 755 height 578
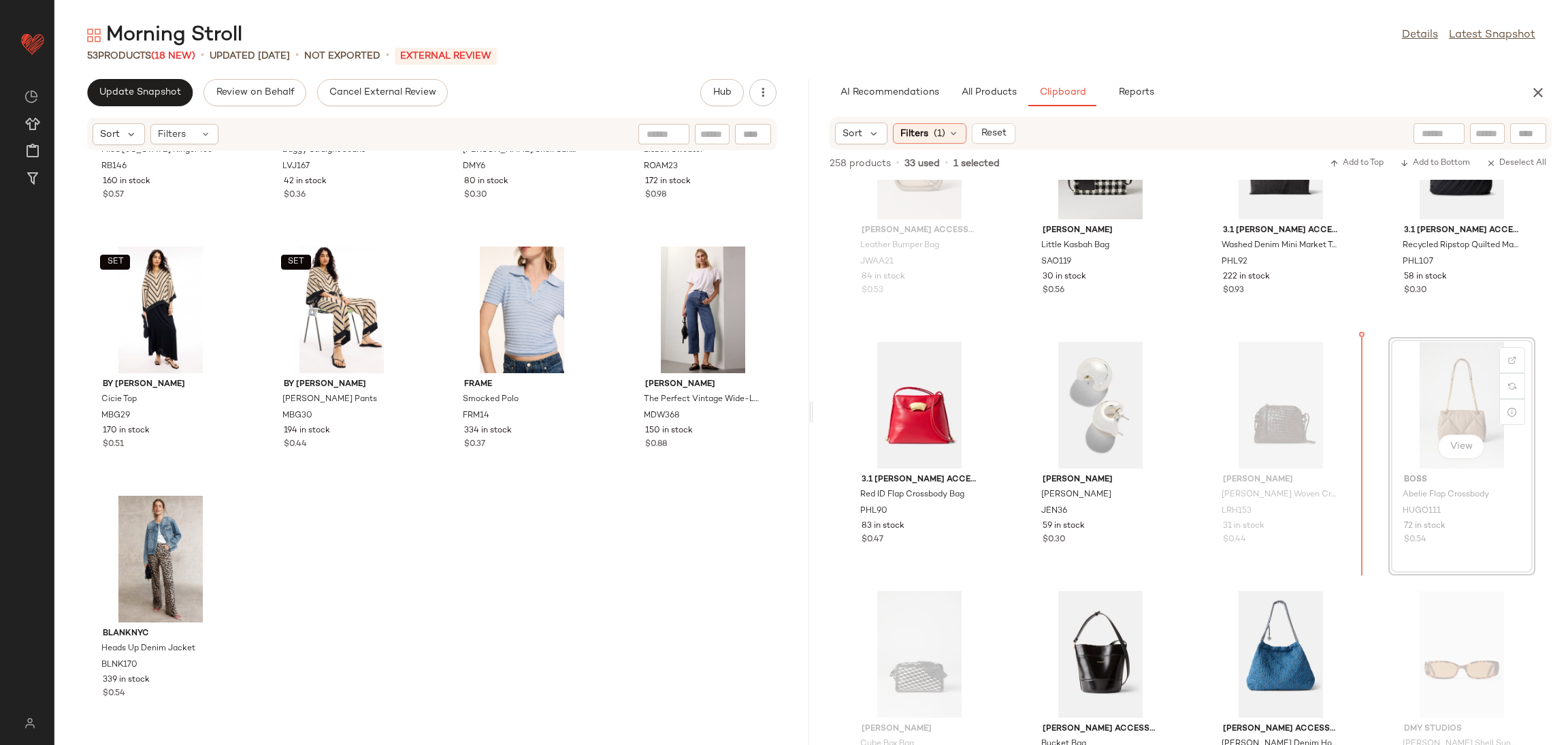
scroll to position [15058, 0]
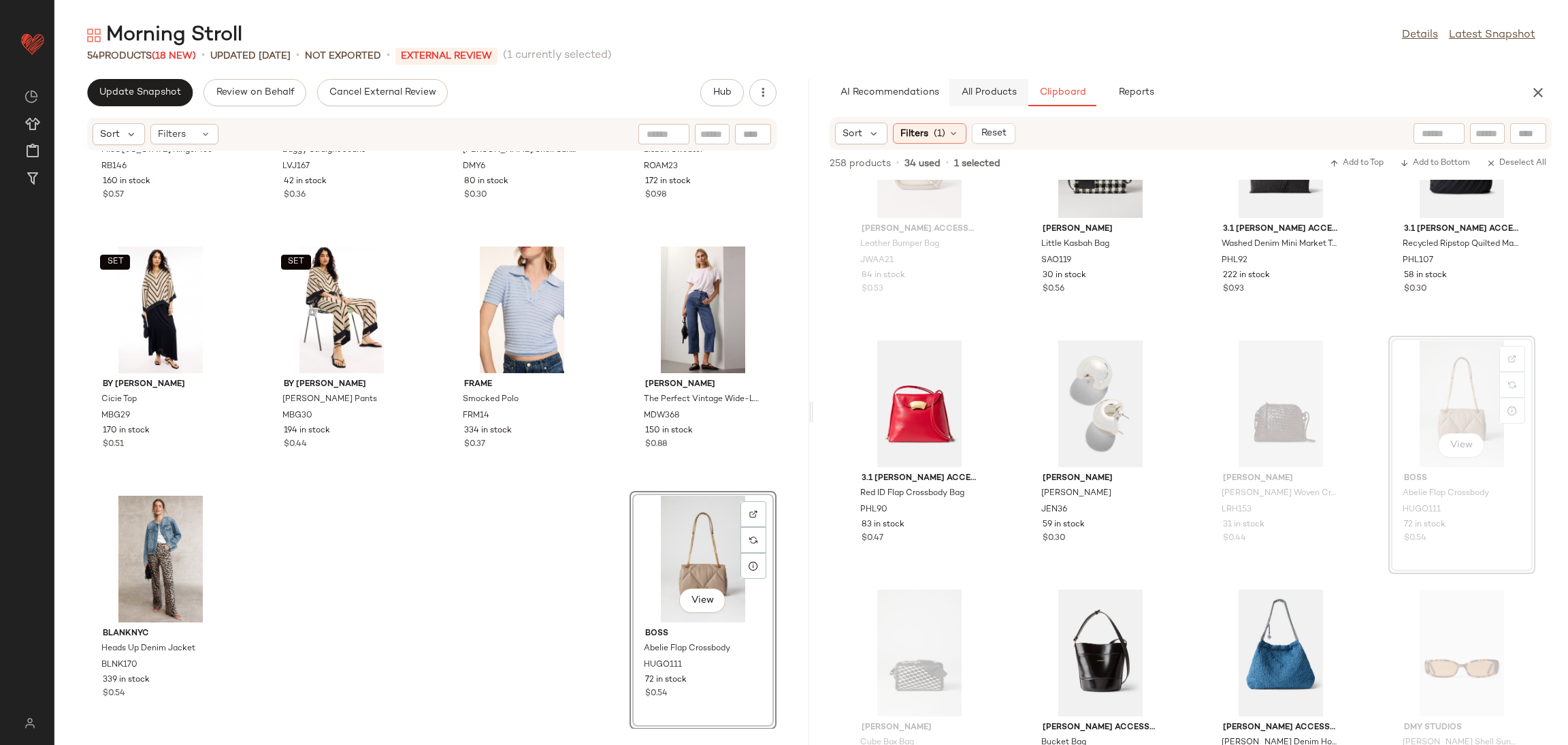
click at [977, 92] on span "All Products" at bounding box center [989, 92] width 55 height 11
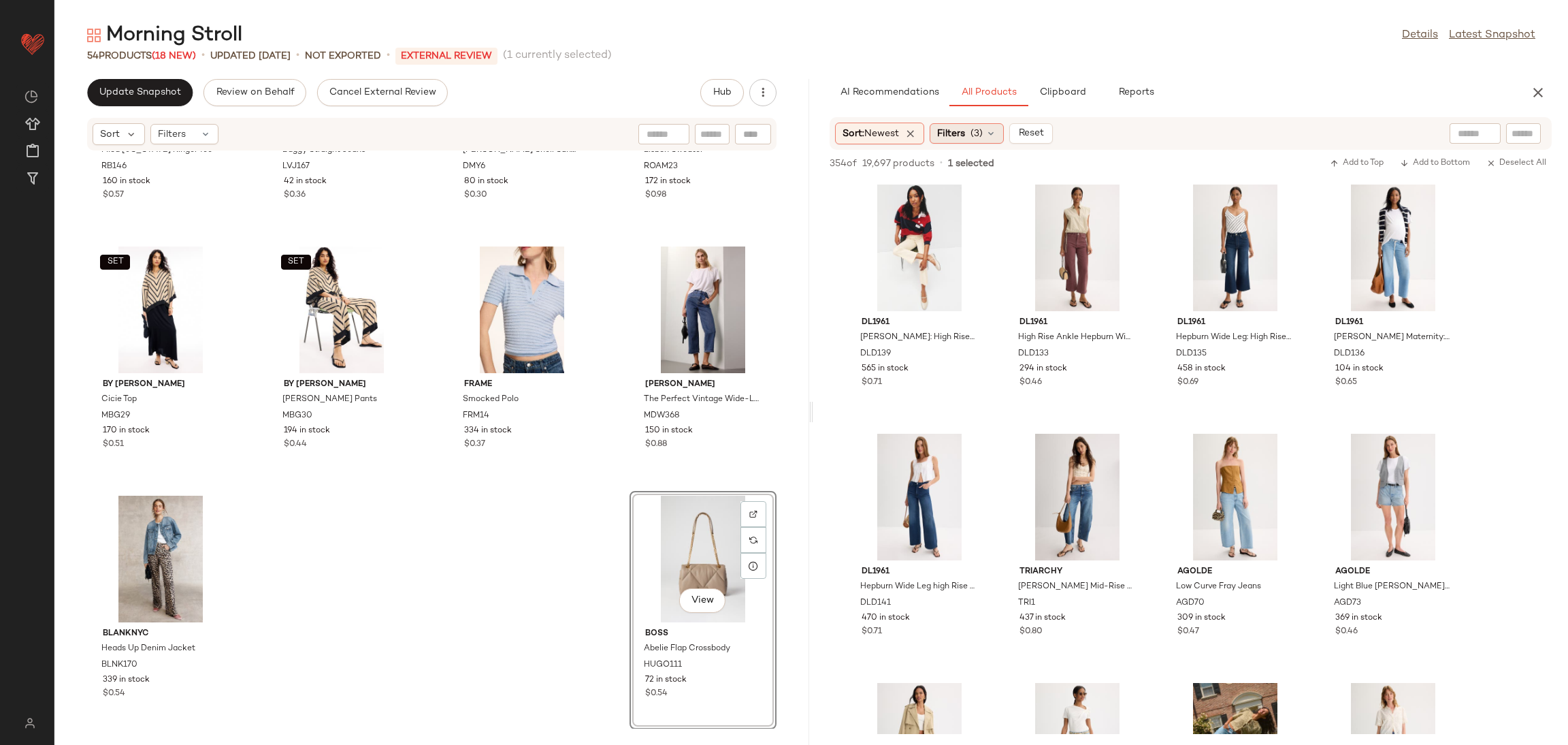
click at [965, 128] on span "Filters" at bounding box center [951, 134] width 28 height 14
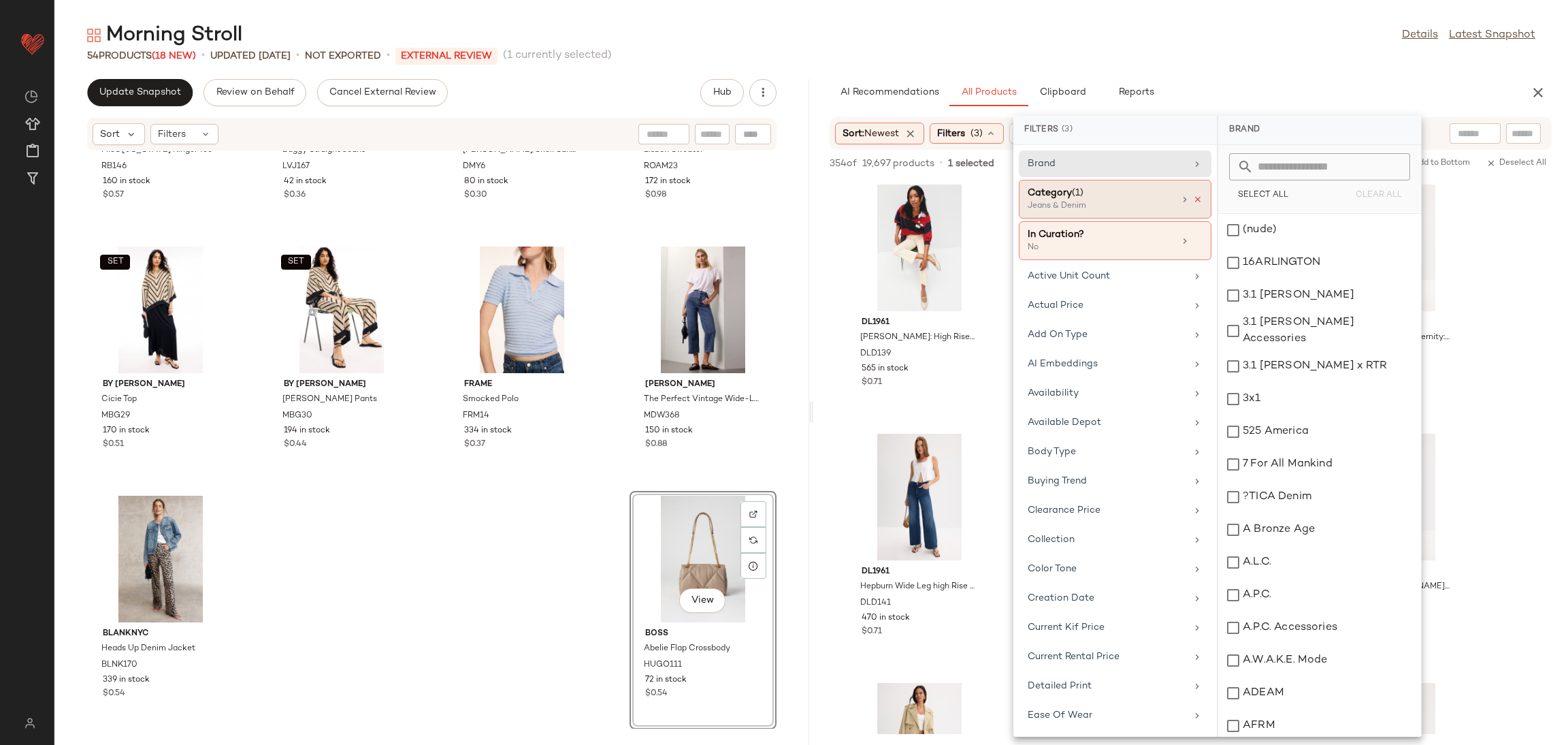
click at [1194, 199] on icon at bounding box center [1199, 200] width 10 height 10
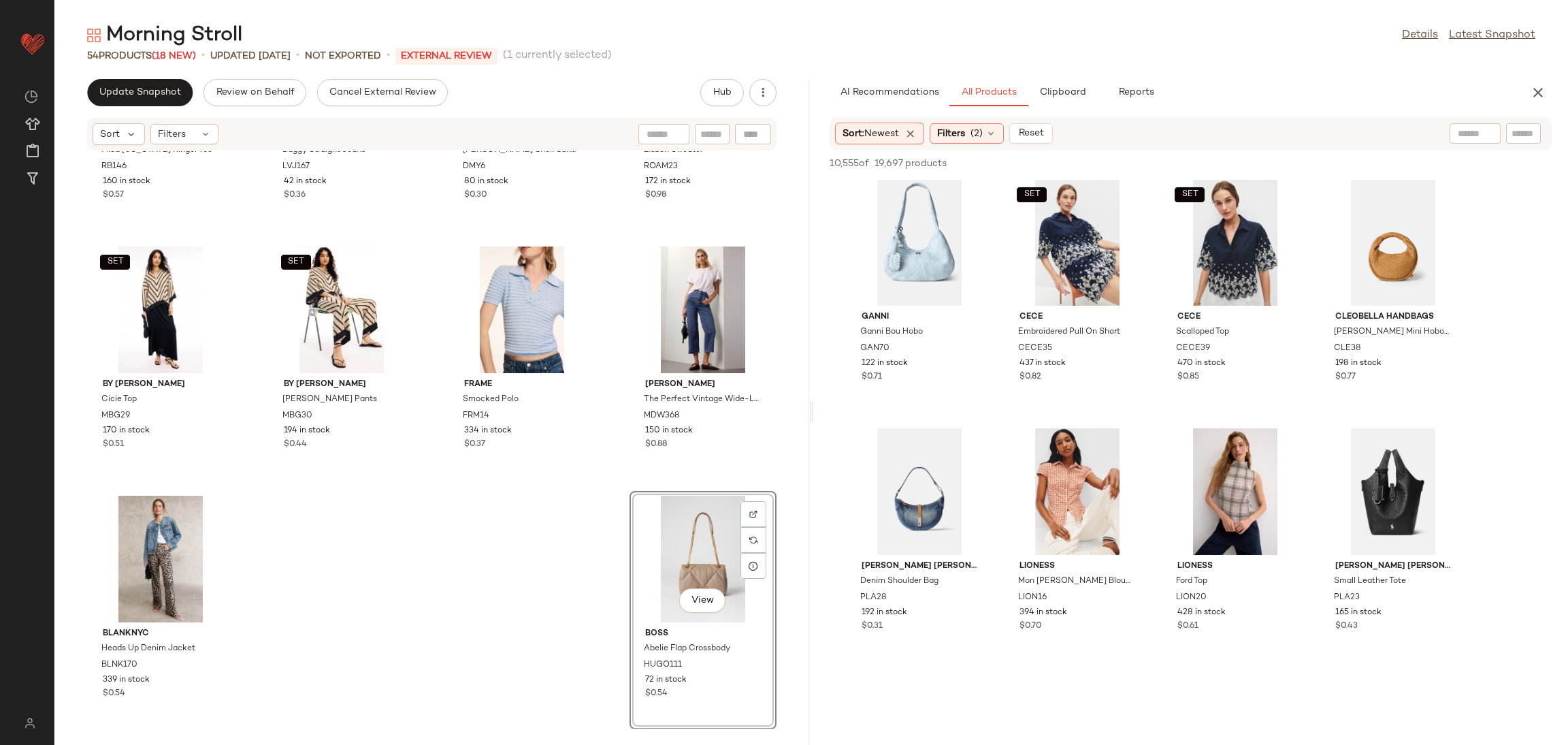
scroll to position [263, 0]
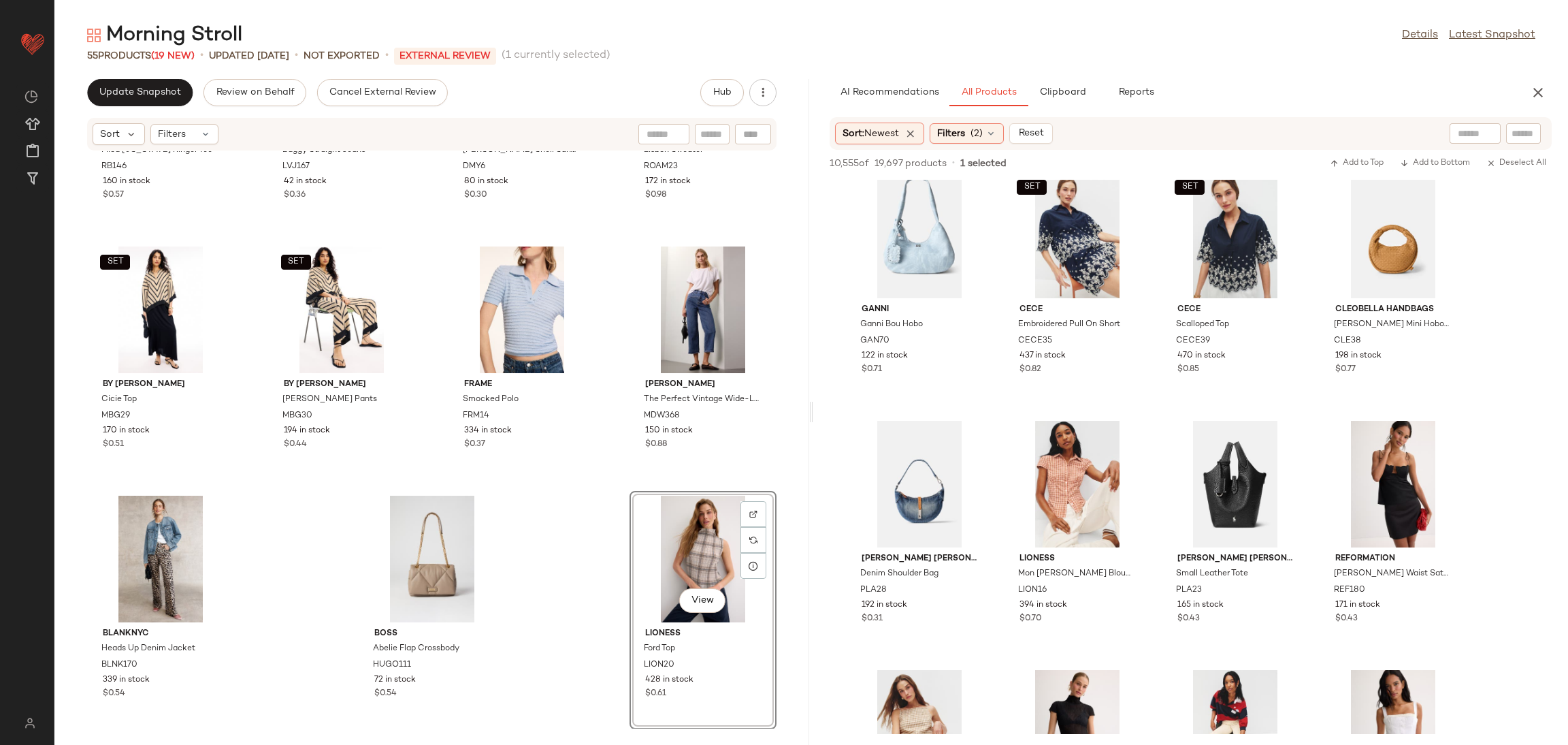
click at [1069, 108] on div "AI Recommendations All Products Clipboard Reports Sort: Newest Filters (2) Rese…" at bounding box center [1191, 412] width 755 height 666
click at [1065, 103] on button "Clipboard" at bounding box center [1062, 92] width 68 height 27
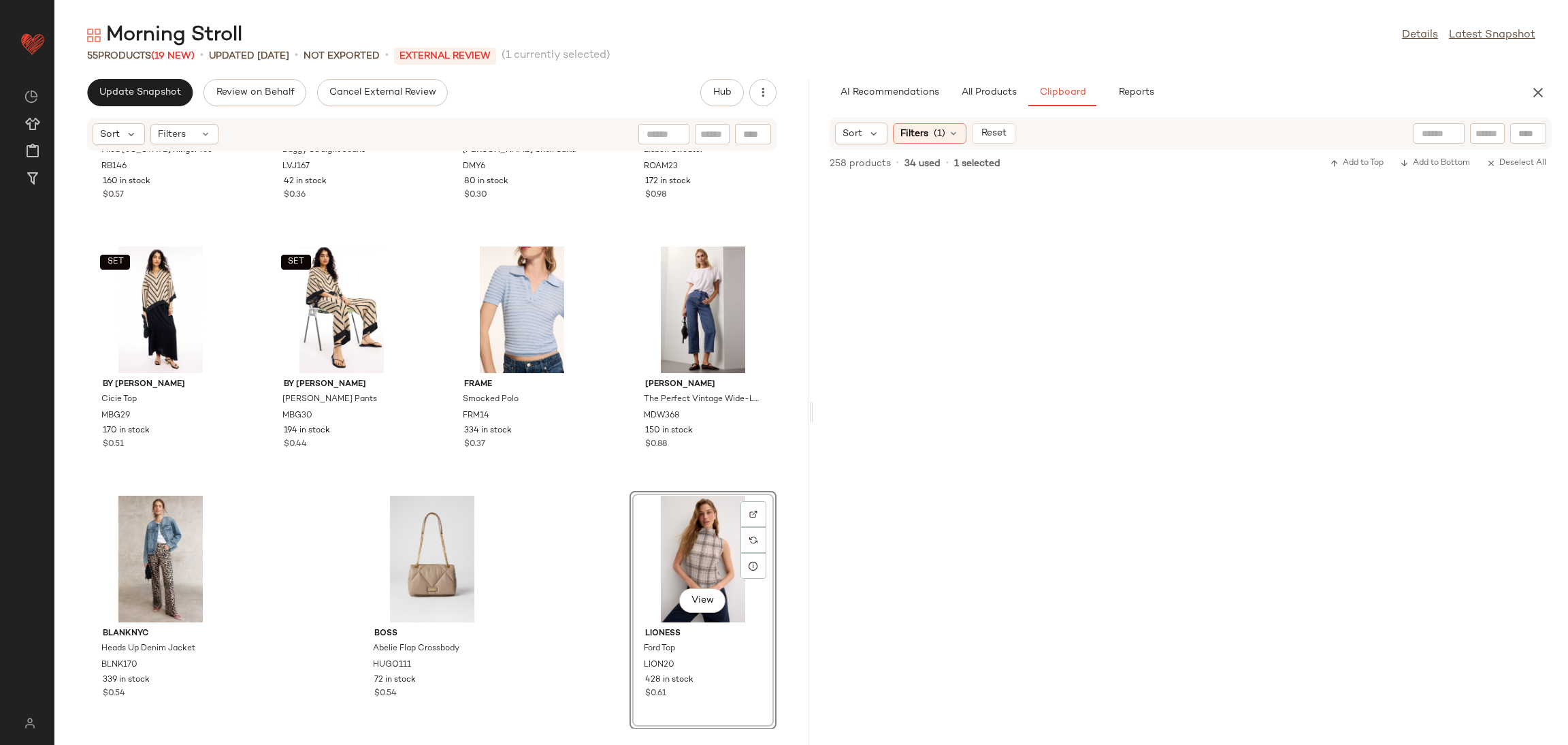
scroll to position [0, 0]
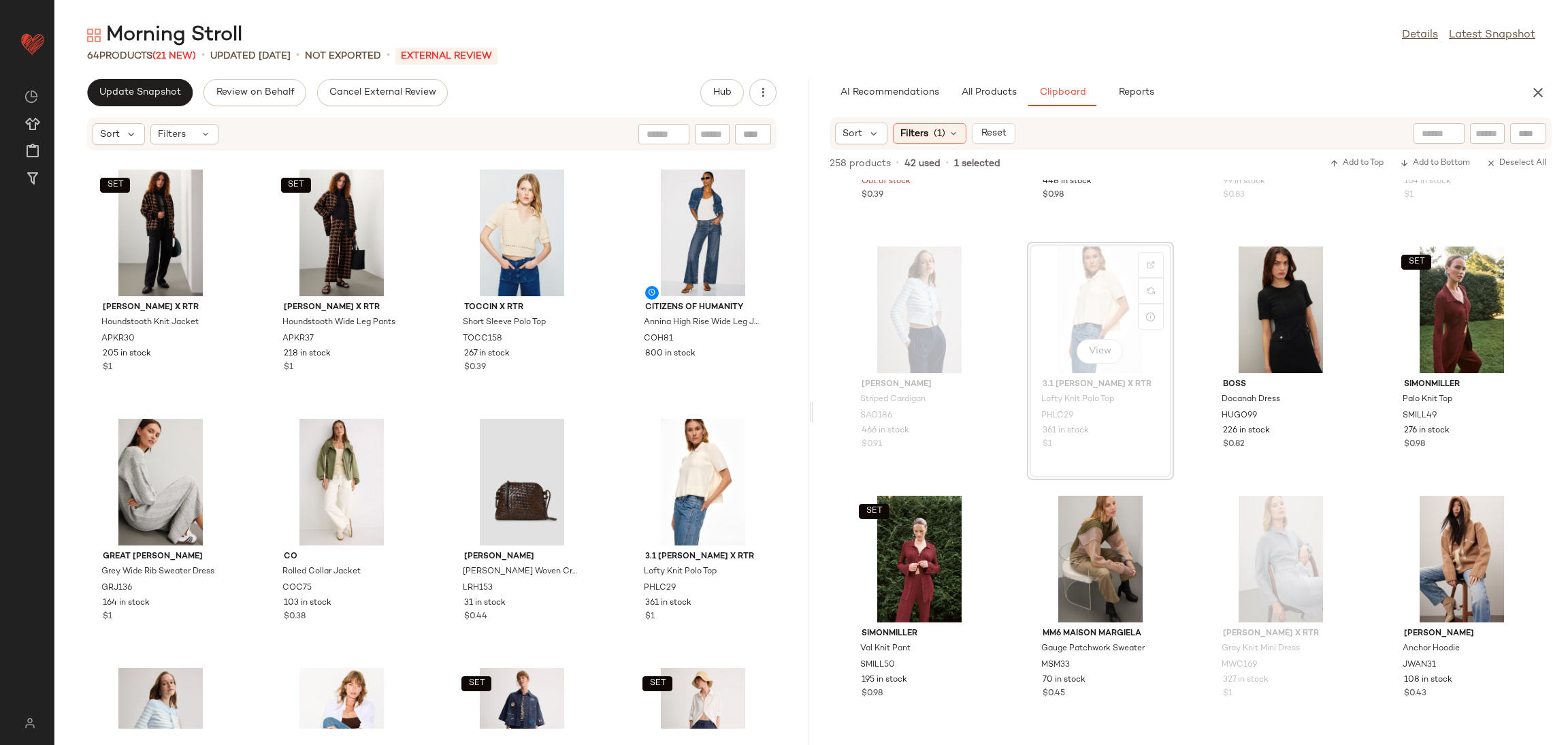
click at [1182, 399] on div "[PERSON_NAME] Sweater MRW68 Out of stock $0.39 SET NAADAM Luxe Plaid Jacquard C…" at bounding box center [1191, 462] width 755 height 565
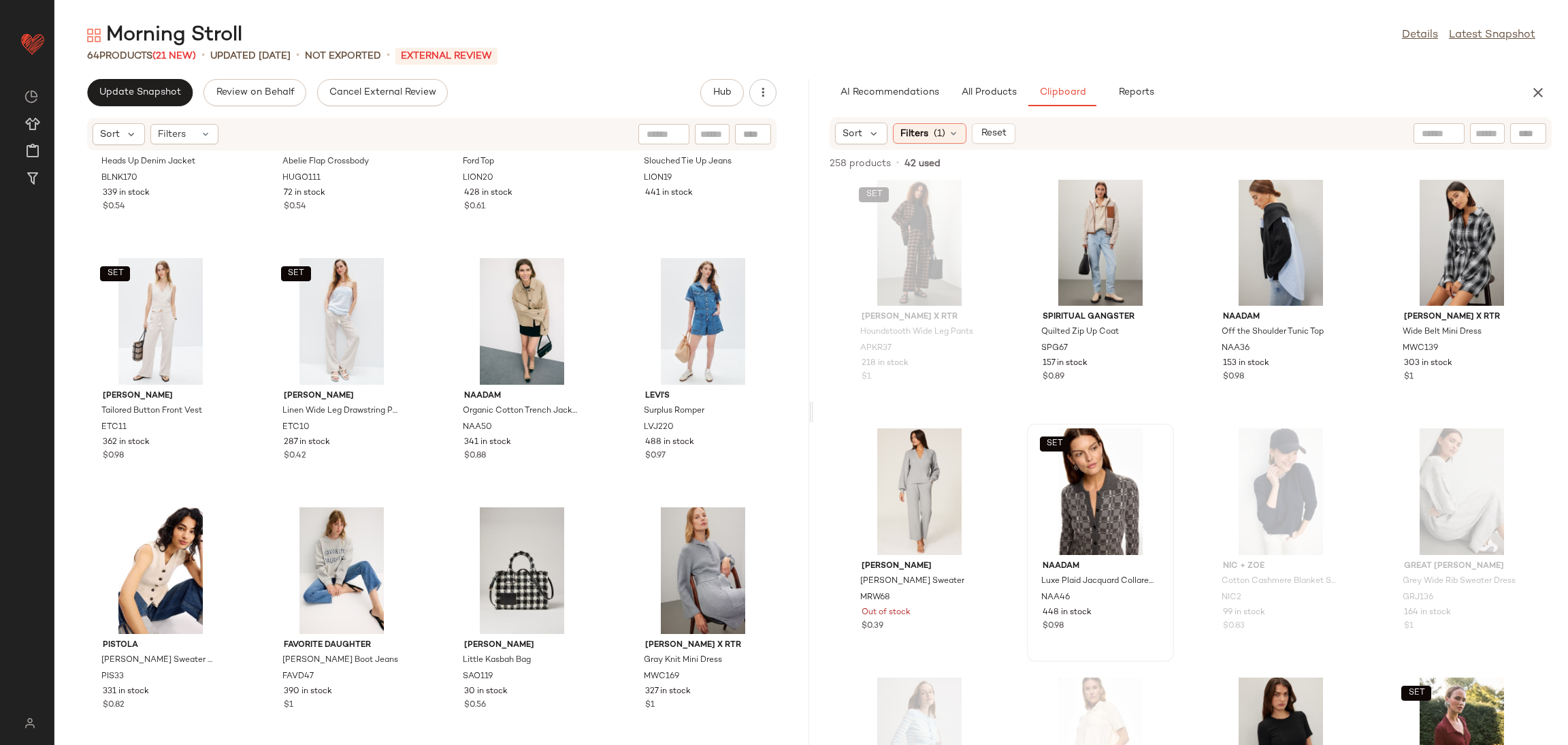
scroll to position [12273, 0]
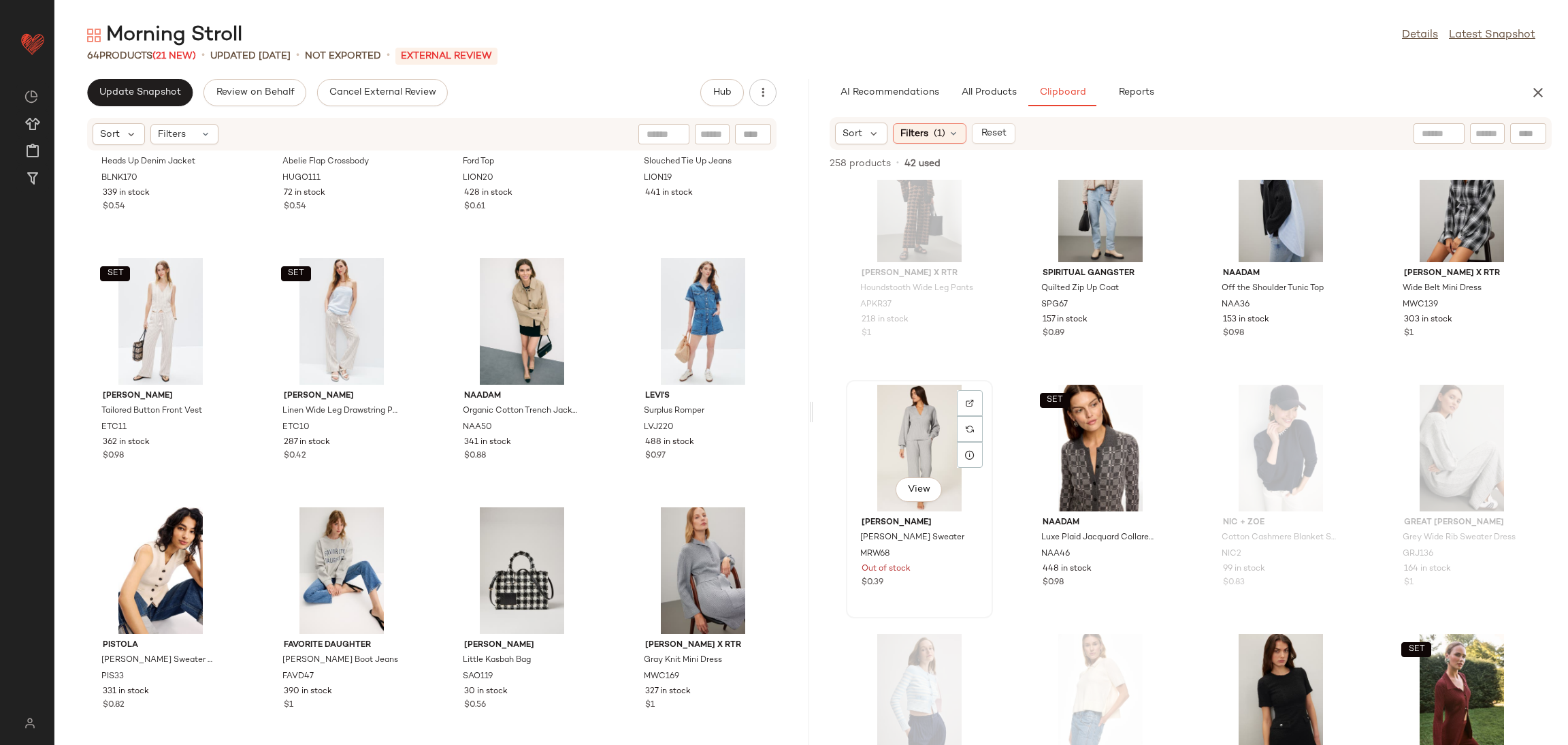
click at [930, 436] on div "View" at bounding box center [919, 448] width 138 height 127
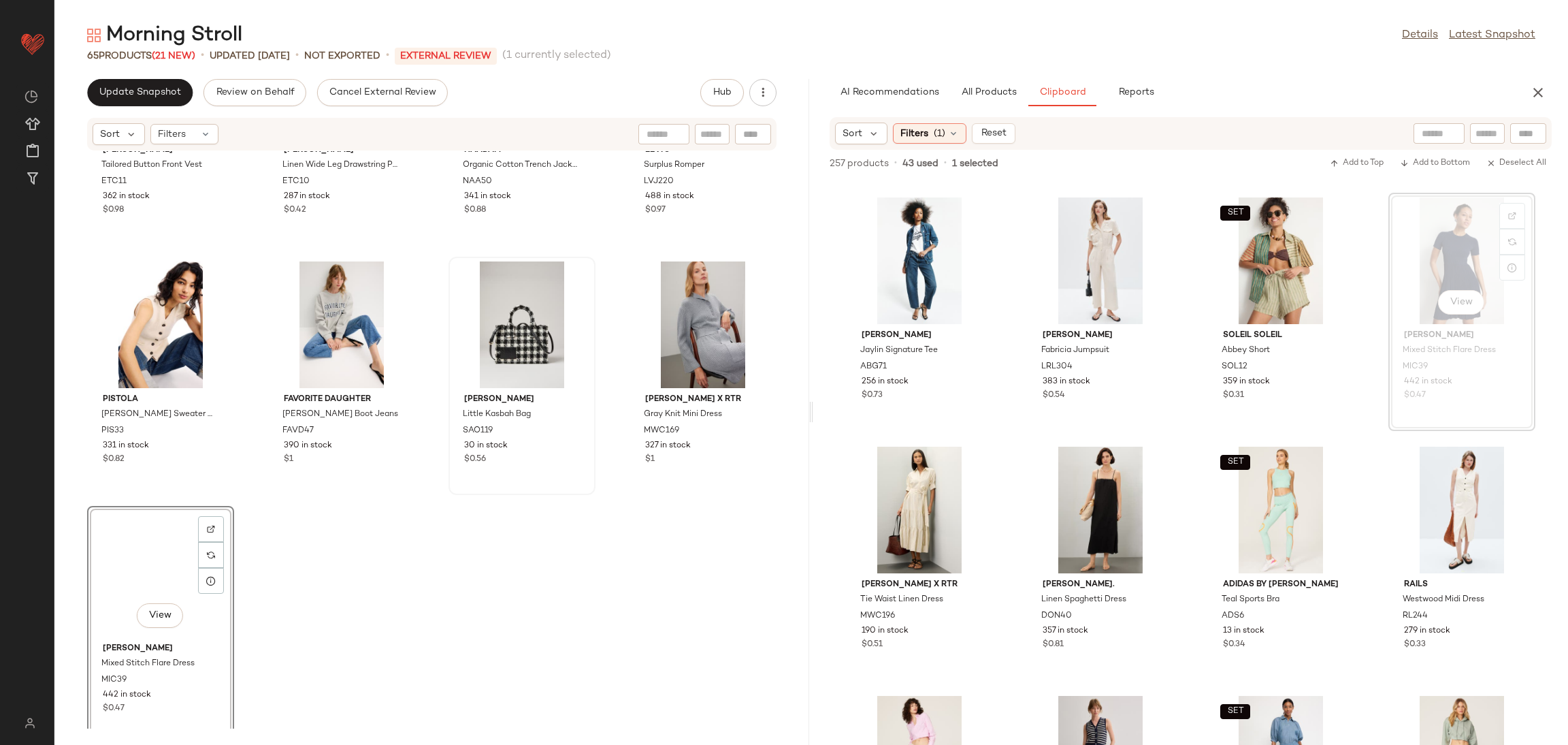
scroll to position [3661, 0]
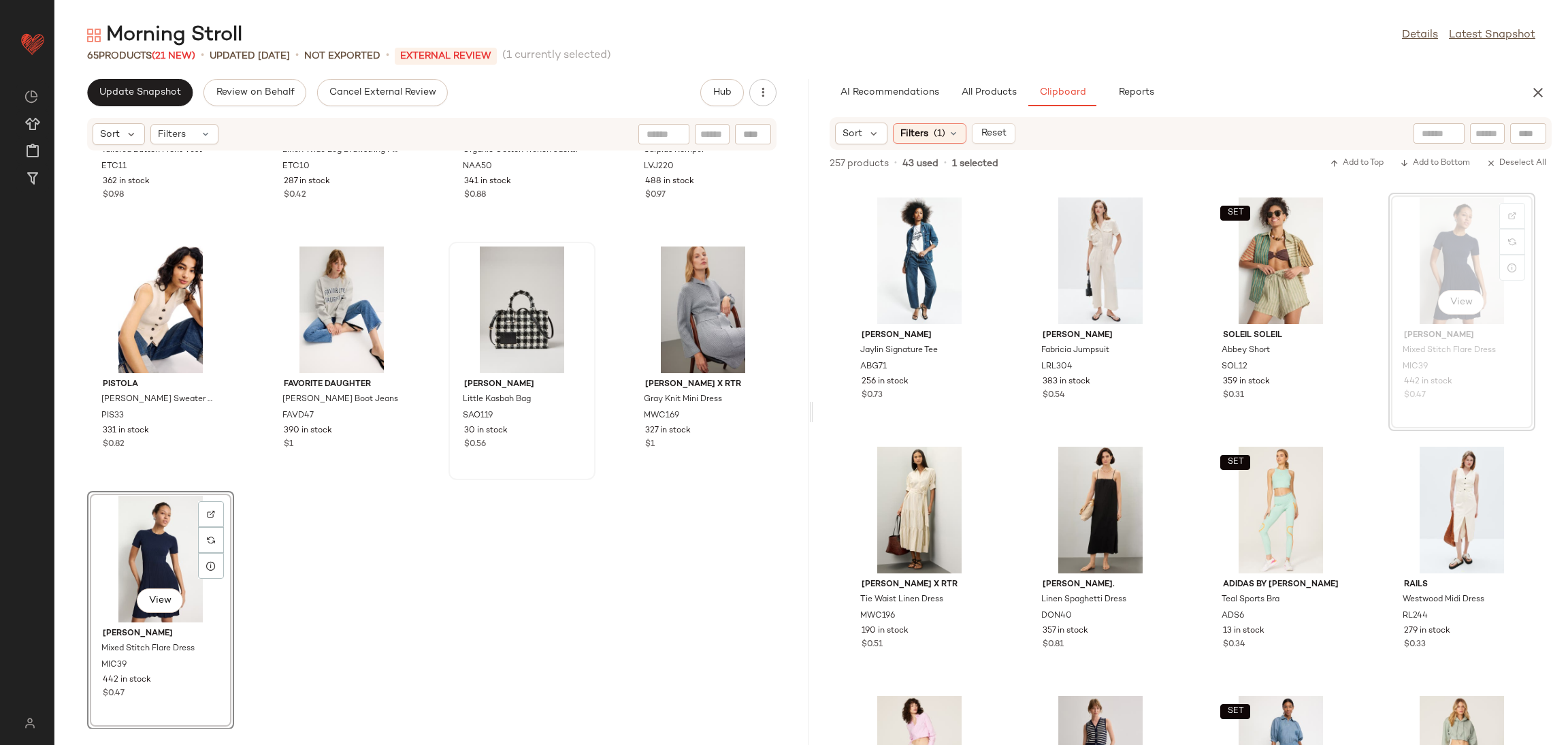
click at [556, 578] on div "SET [PERSON_NAME] Tailored Button Front Vest ETC11 362 in stock $0.98 SET [PERS…" at bounding box center [432, 440] width 755 height 578
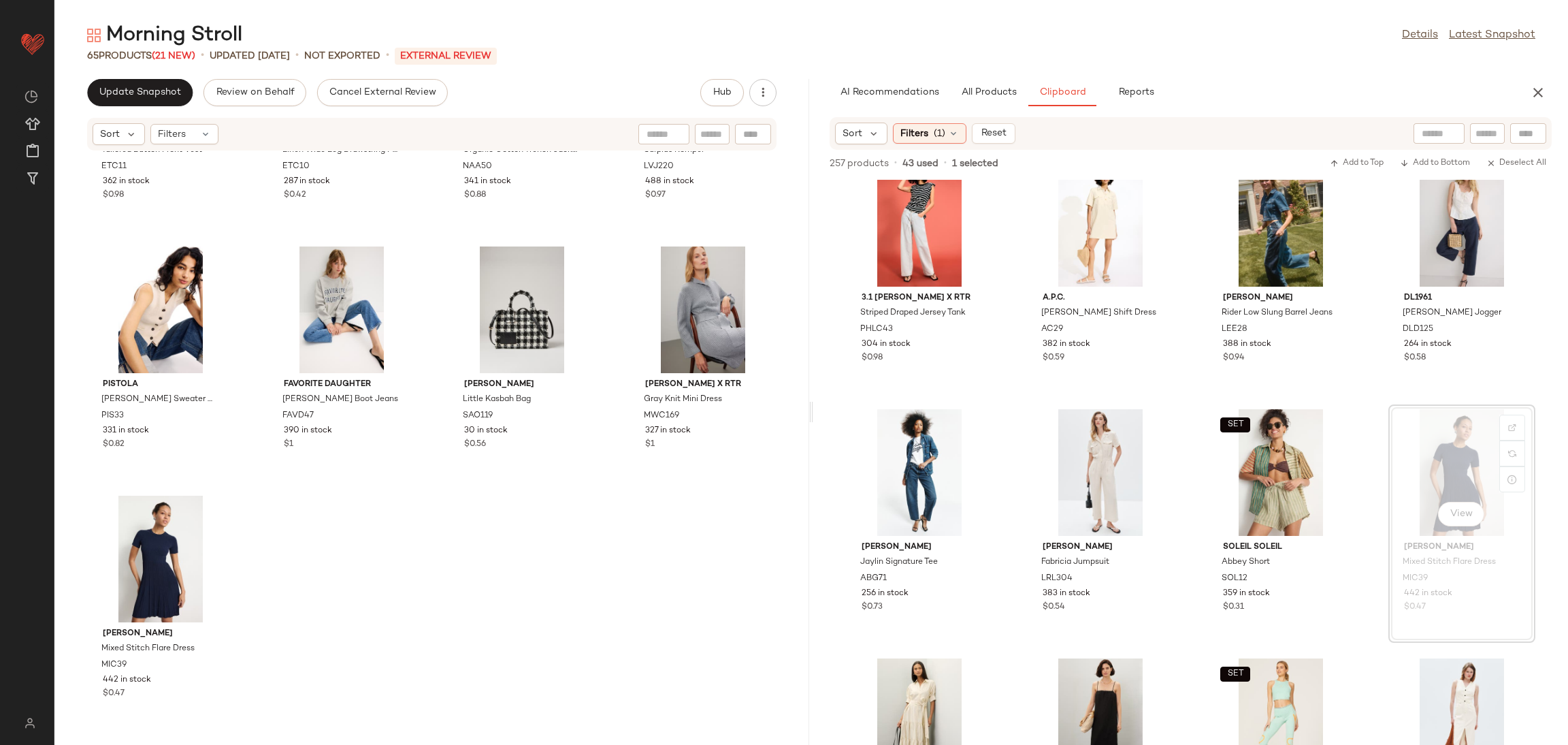
scroll to position [9230, 0]
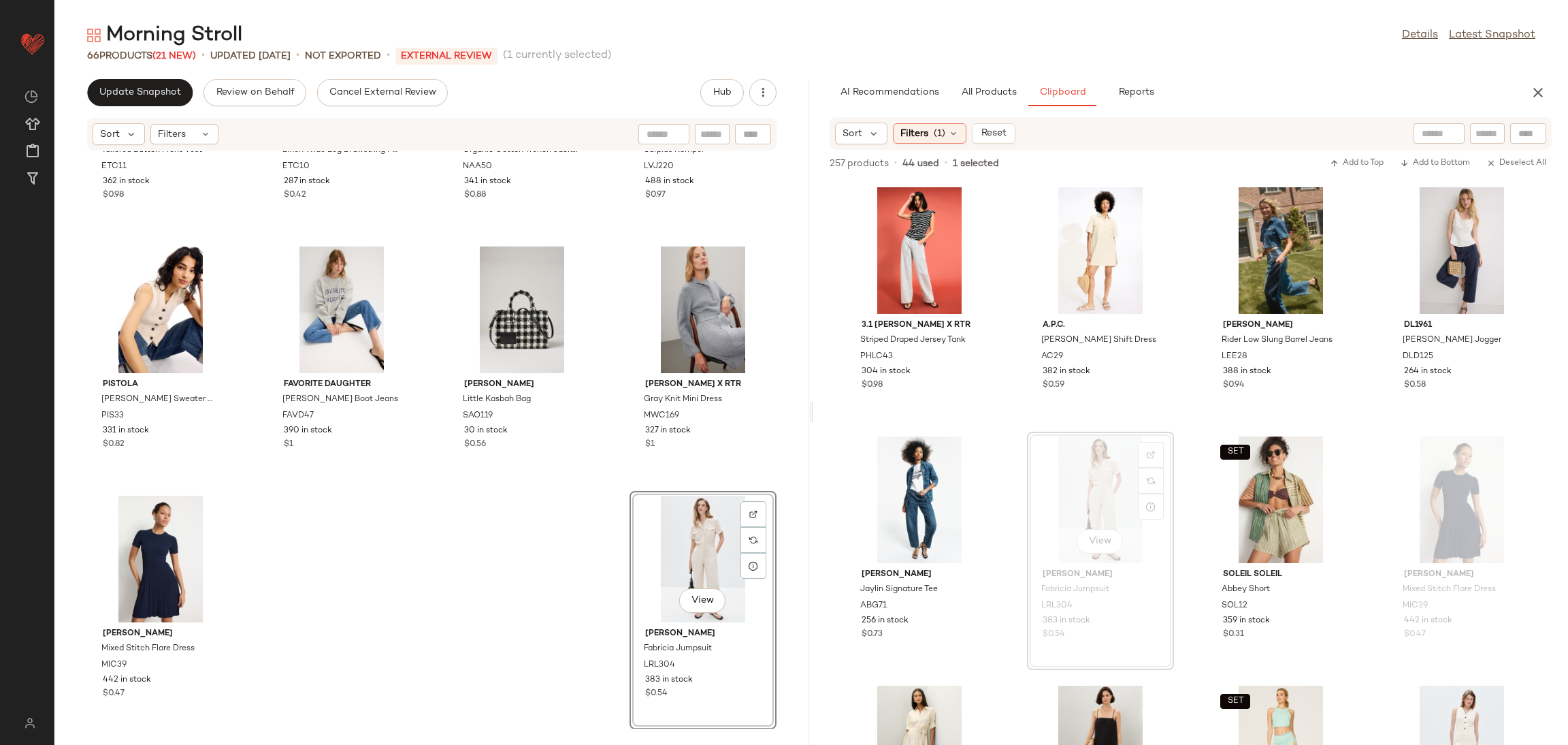
click at [1176, 420] on div "3.1 [PERSON_NAME] x RTR Striped Draped Jersey Tank PHLC43 304 in stock $0.98 A.…" at bounding box center [1191, 462] width 755 height 565
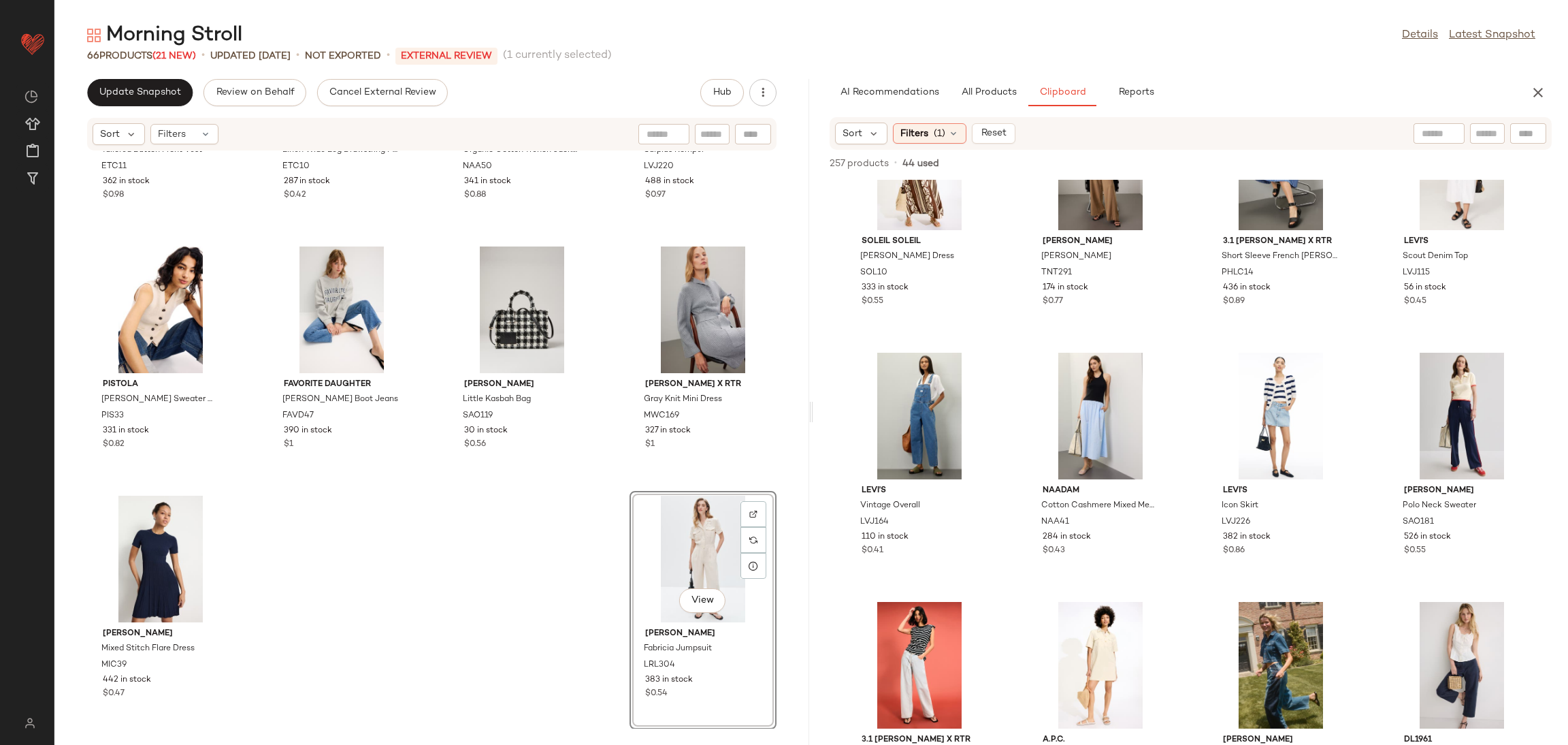
scroll to position [8744, 0]
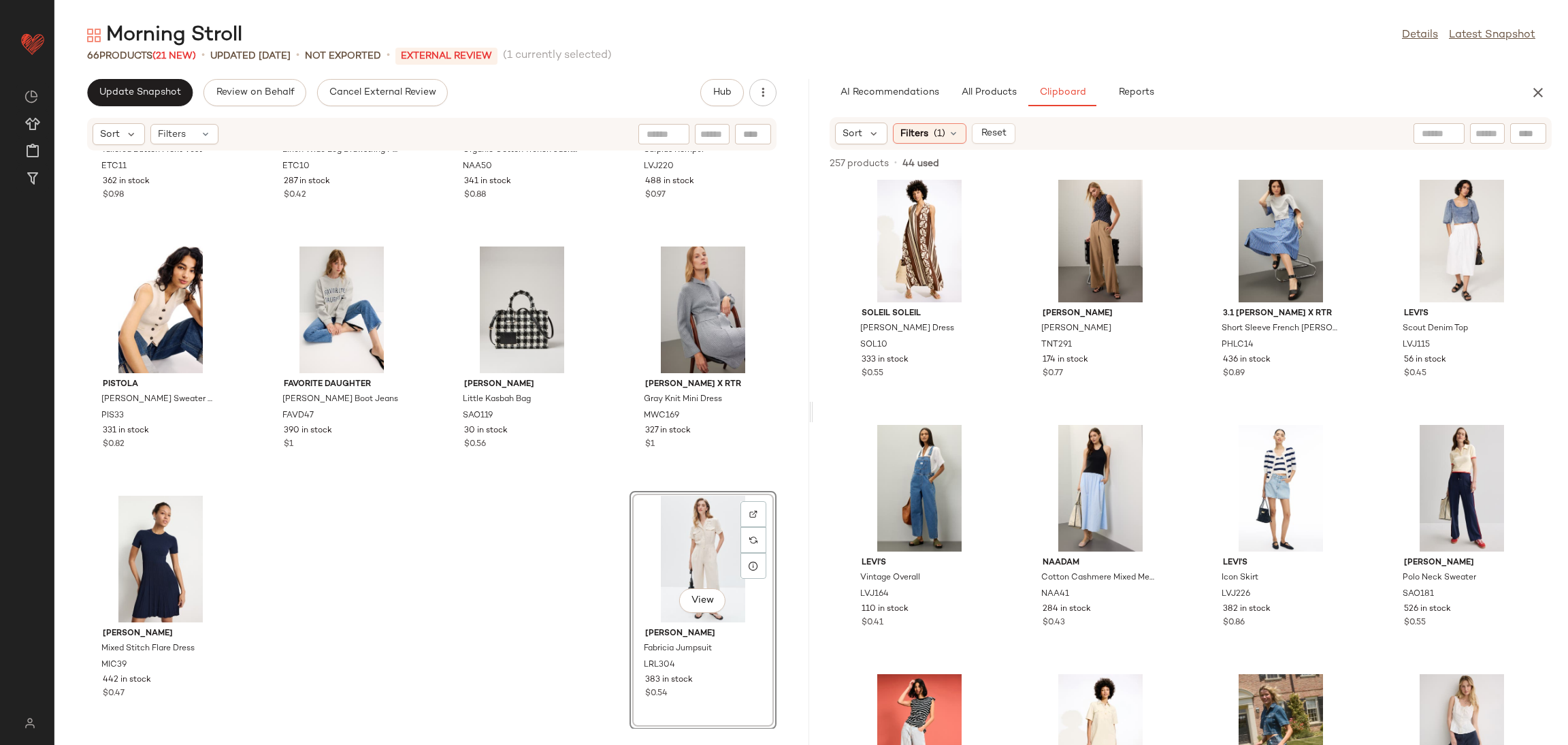
click at [380, 637] on div "SET [PERSON_NAME] Tailored Button Front Vest ETC11 362 in stock $0.98 SET [PERS…" at bounding box center [432, 440] width 755 height 578
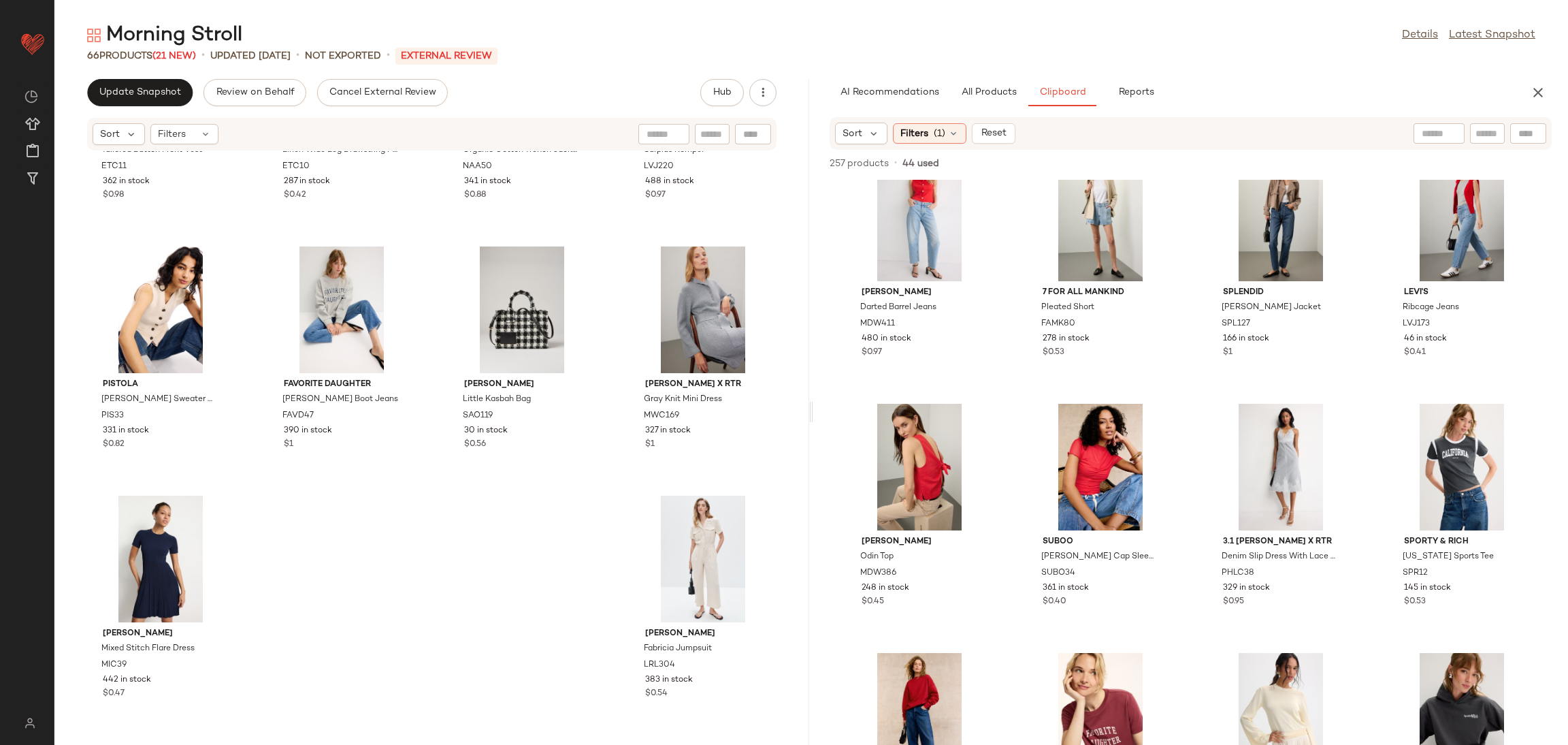
scroll to position [7220, 0]
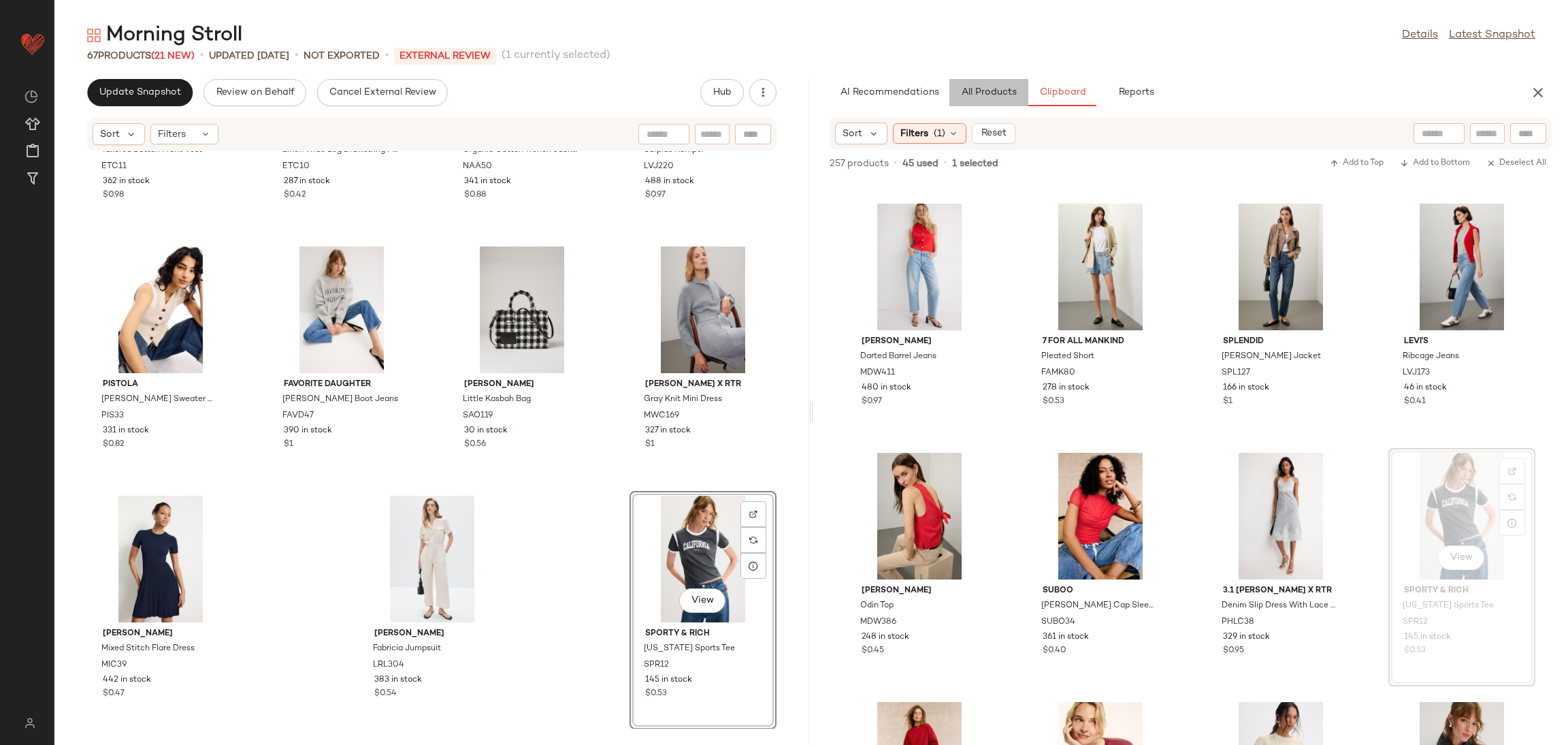
click at [981, 90] on span "All Products" at bounding box center [989, 92] width 55 height 11
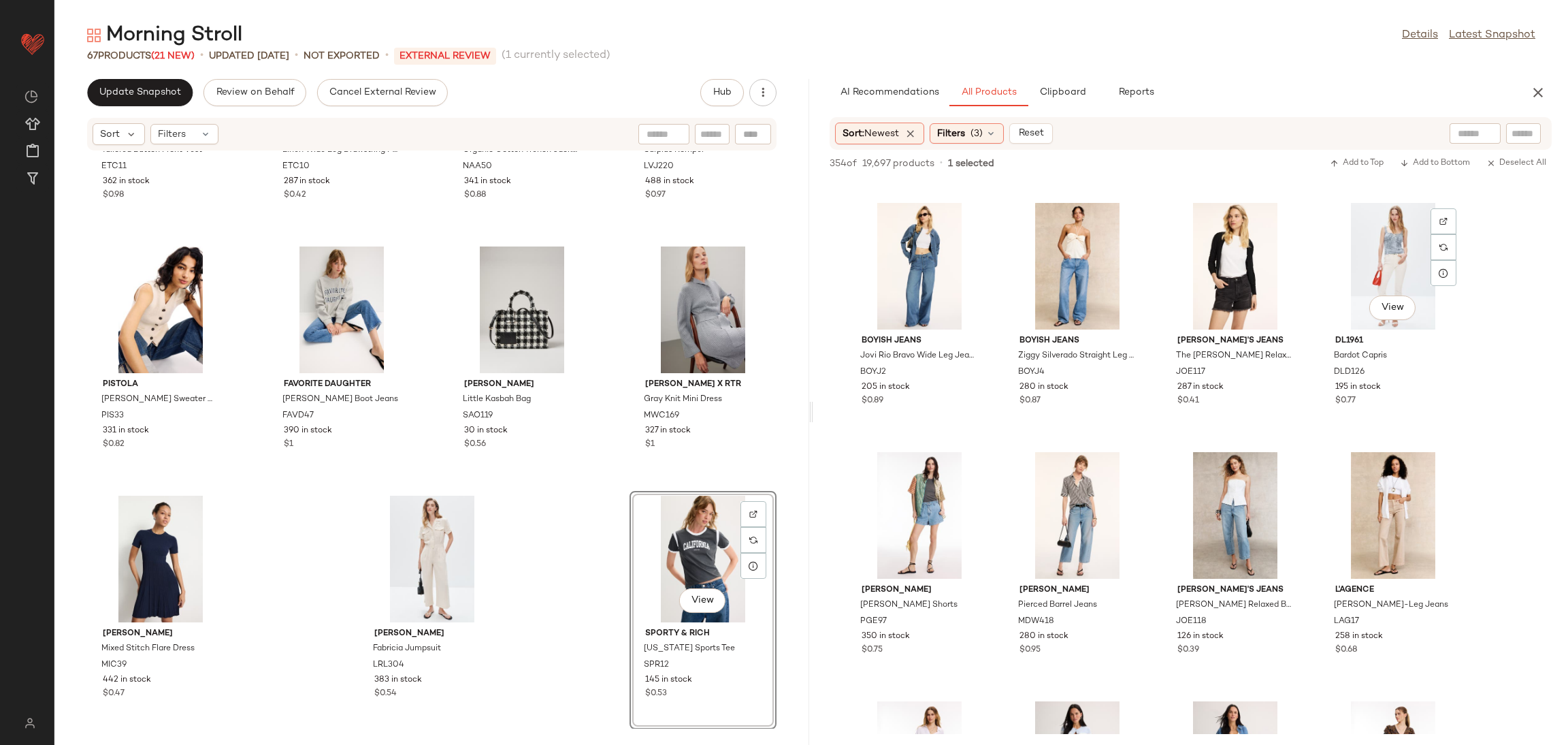
scroll to position [1168, 0]
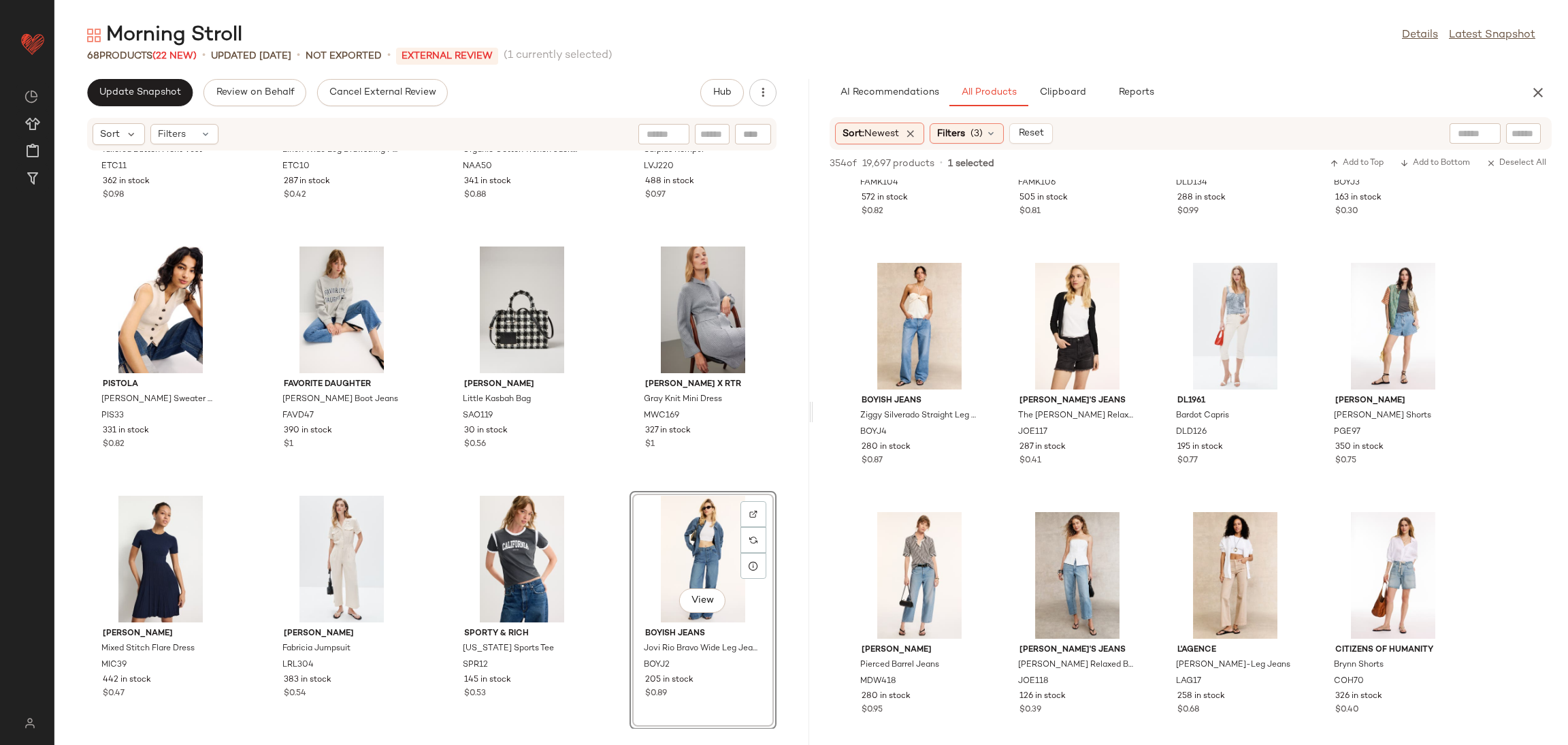
click at [590, 493] on div "SET Ellen Tracy Tailored Button Front Vest ETC11 362 in stock $0.98 SET Ellen T…" at bounding box center [432, 440] width 755 height 578
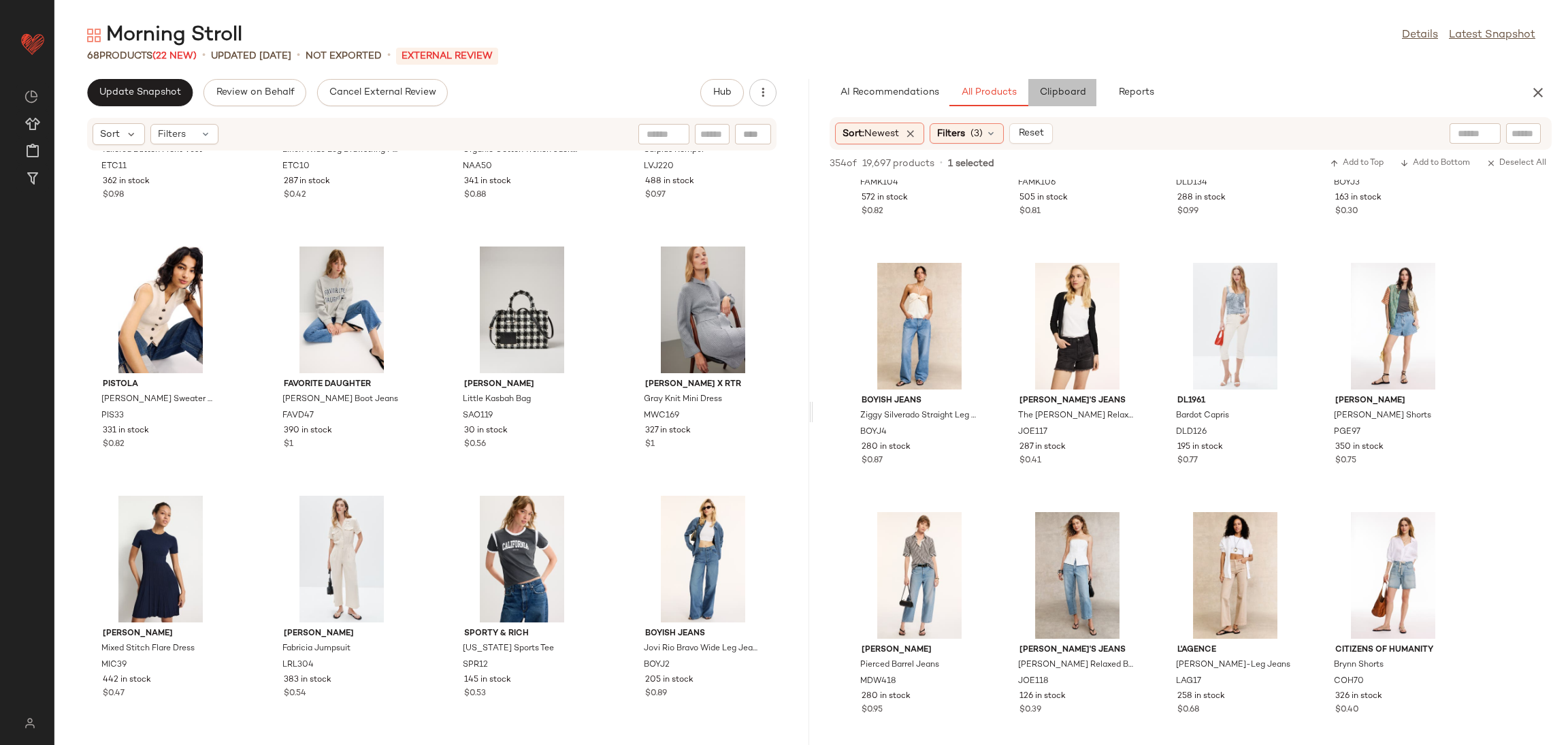
click at [1072, 87] on span "Clipboard" at bounding box center [1062, 92] width 47 height 11
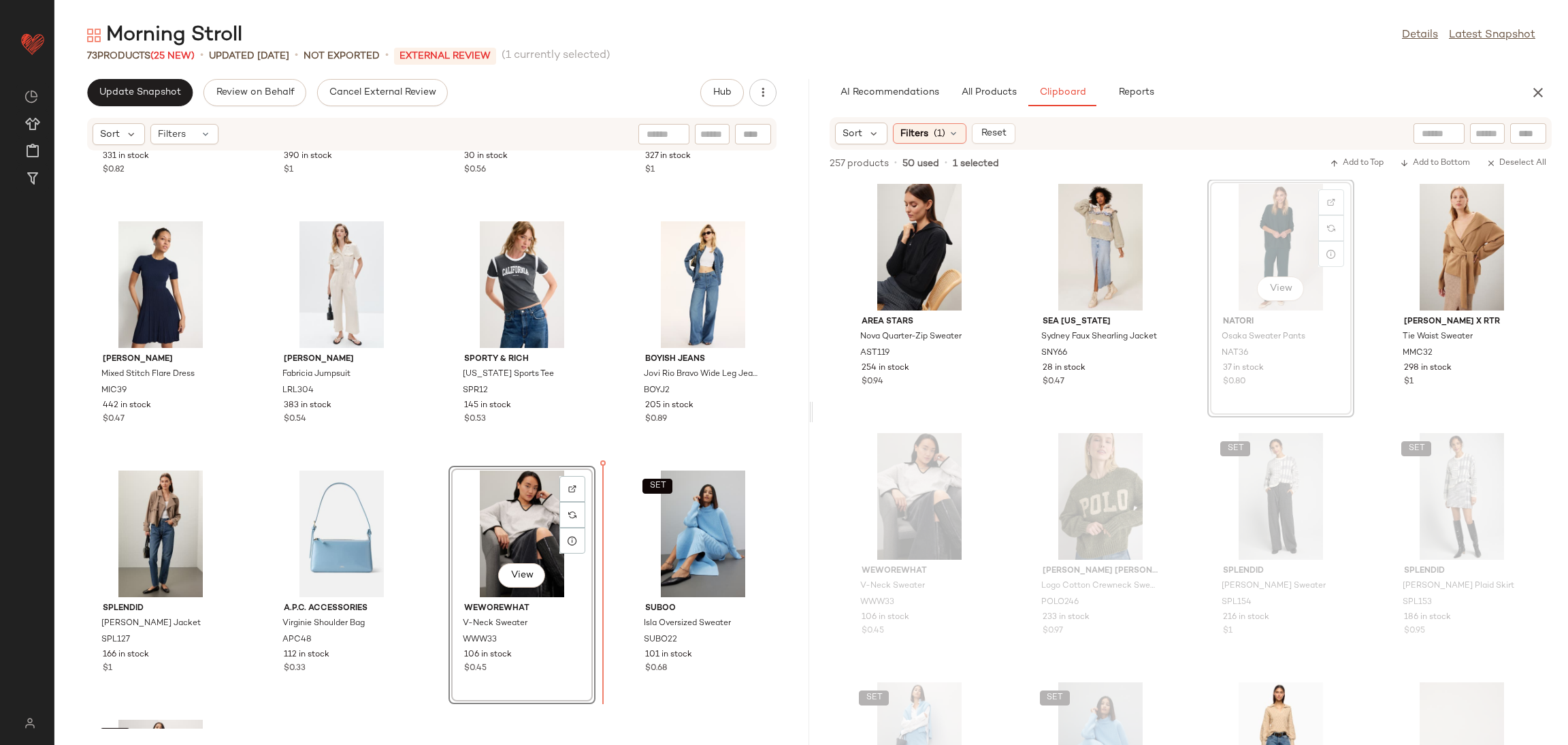
scroll to position [3952, 0]
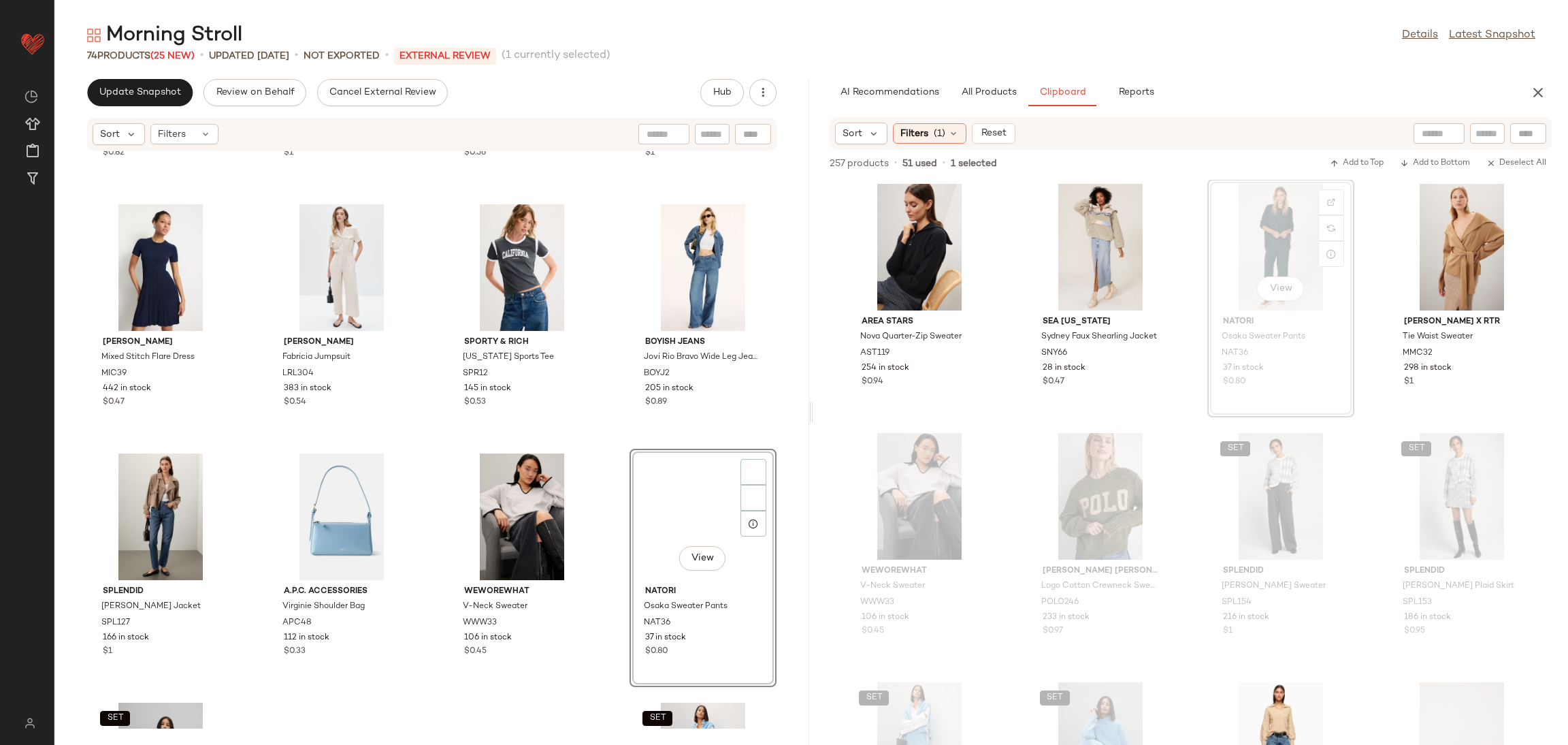
click at [606, 430] on div "PISTOLA Audra Sweater Vest PIS33 331 in stock $0.82 Favorite Daughter Erin Crop…" at bounding box center [432, 440] width 755 height 578
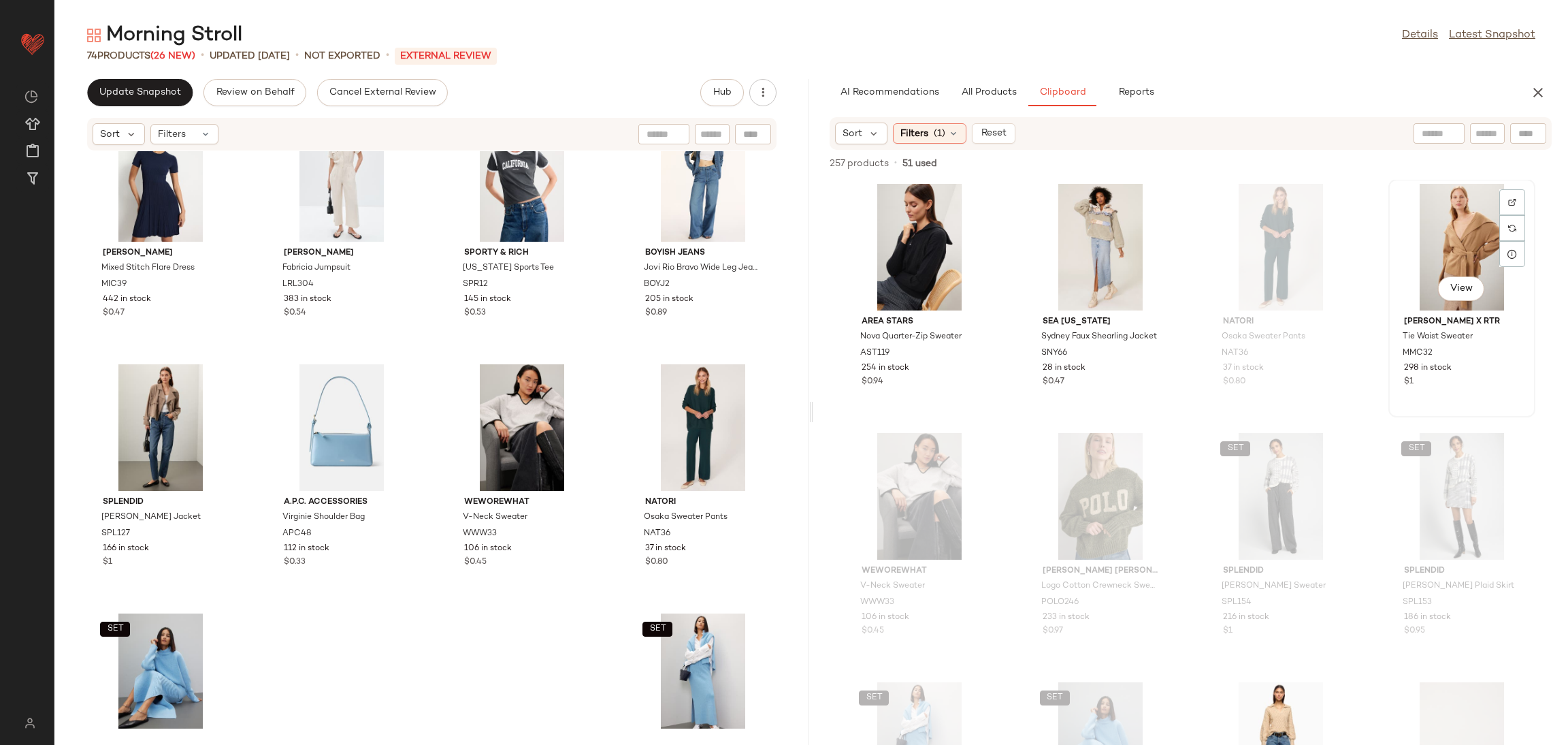
scroll to position [14213, 0]
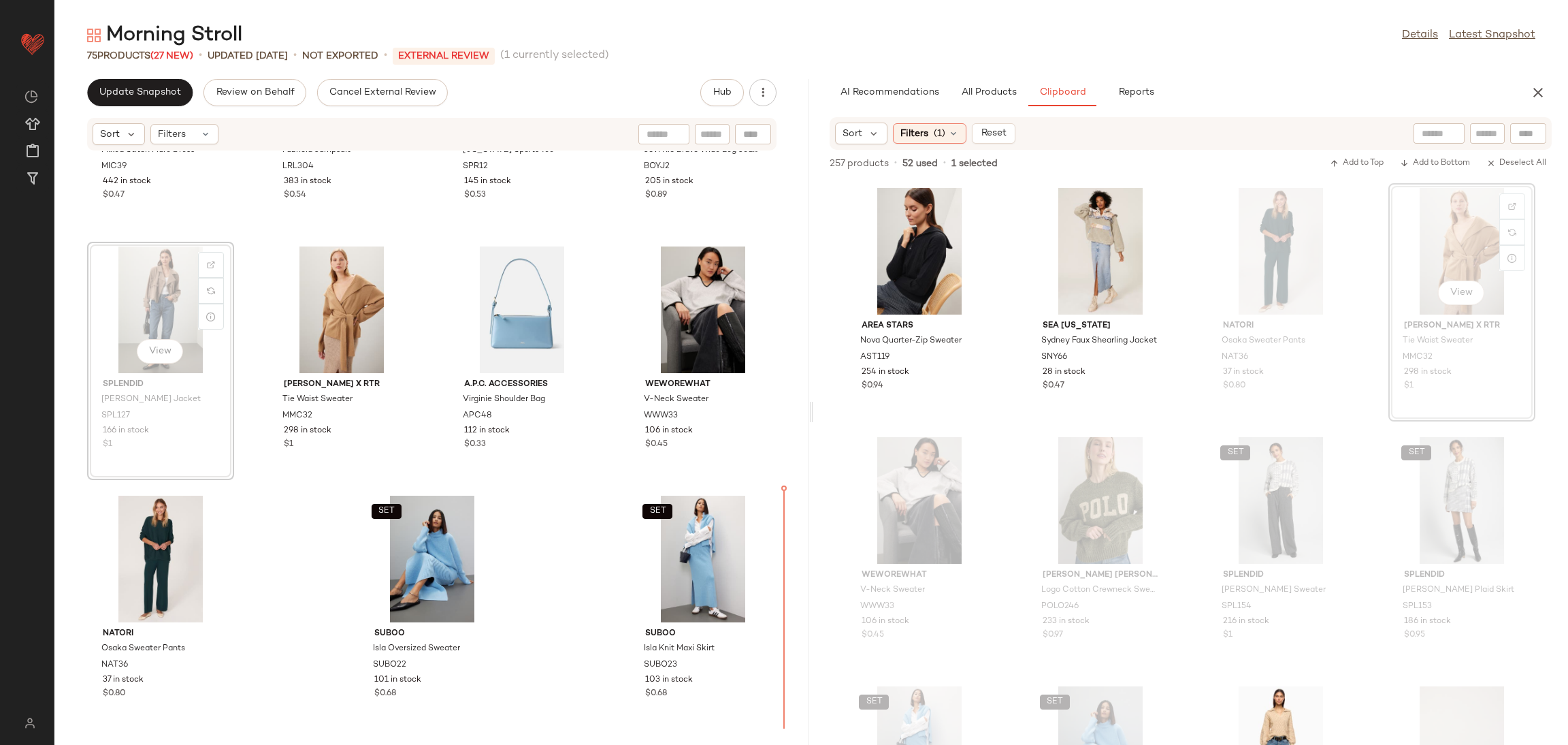
scroll to position [4159, 0]
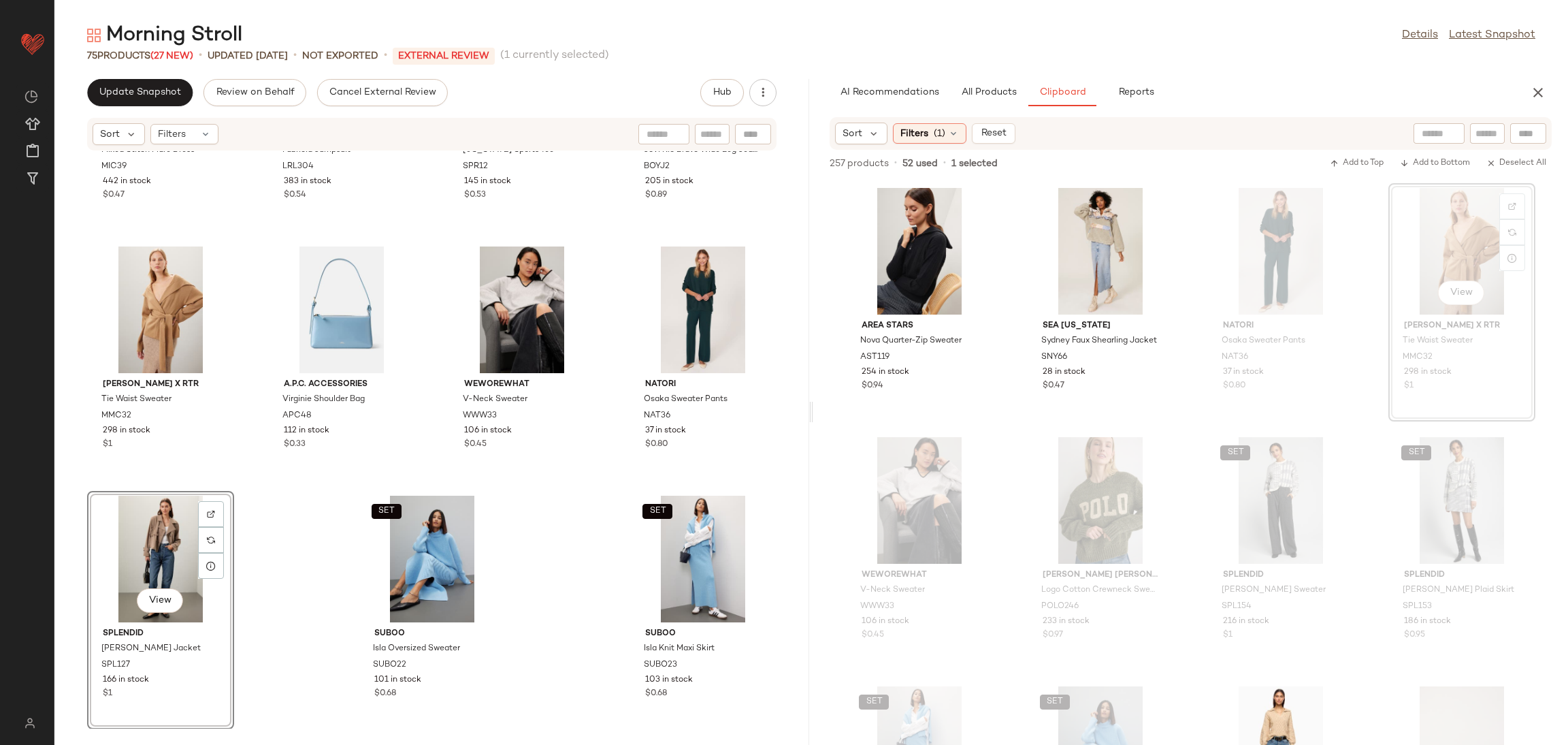
click at [252, 563] on div "MICHAEL KORS Mixed Stitch Flare Dress MIC39 442 in stock $0.47 Lauren Ralph Lau…" at bounding box center [432, 440] width 755 height 578
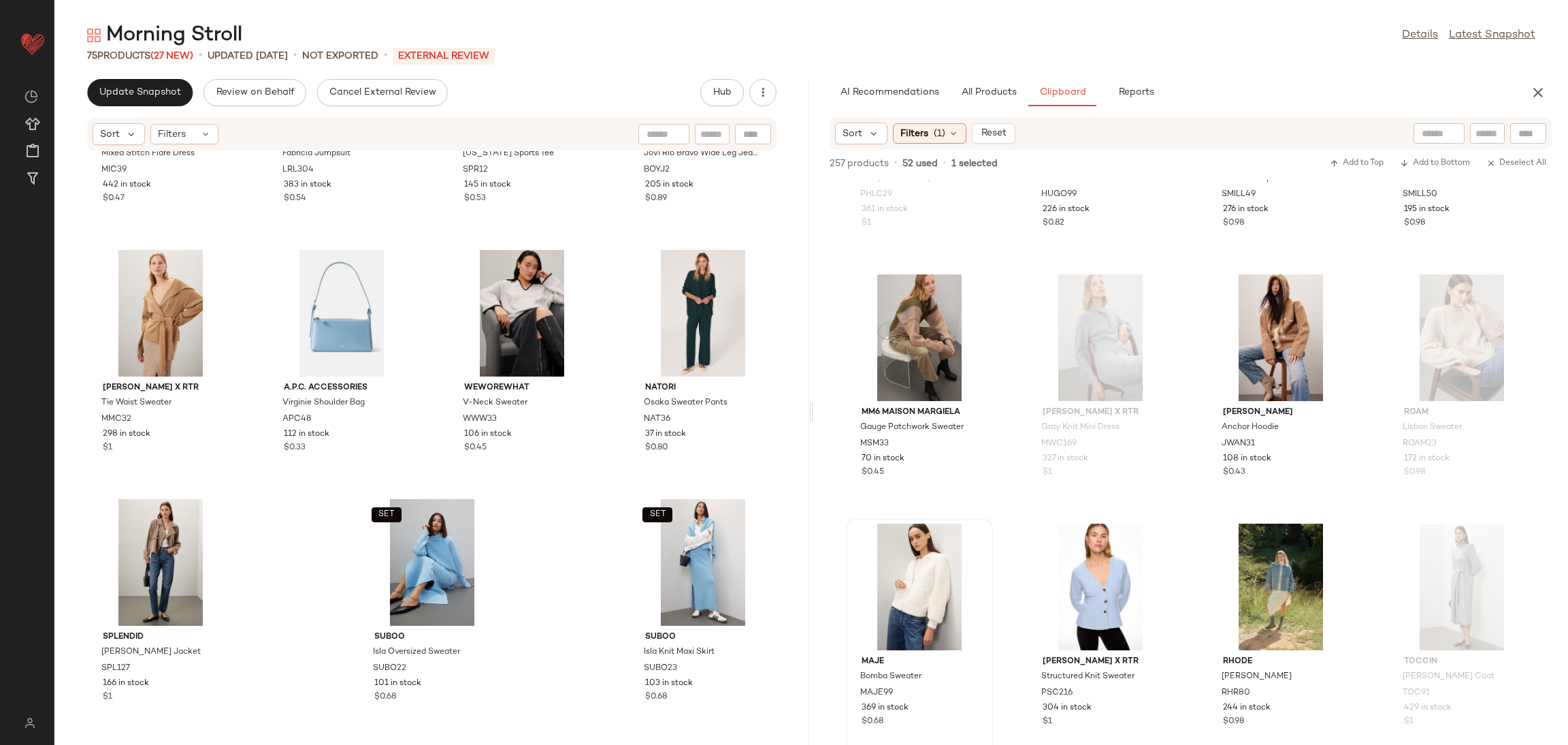
scroll to position [4159, 0]
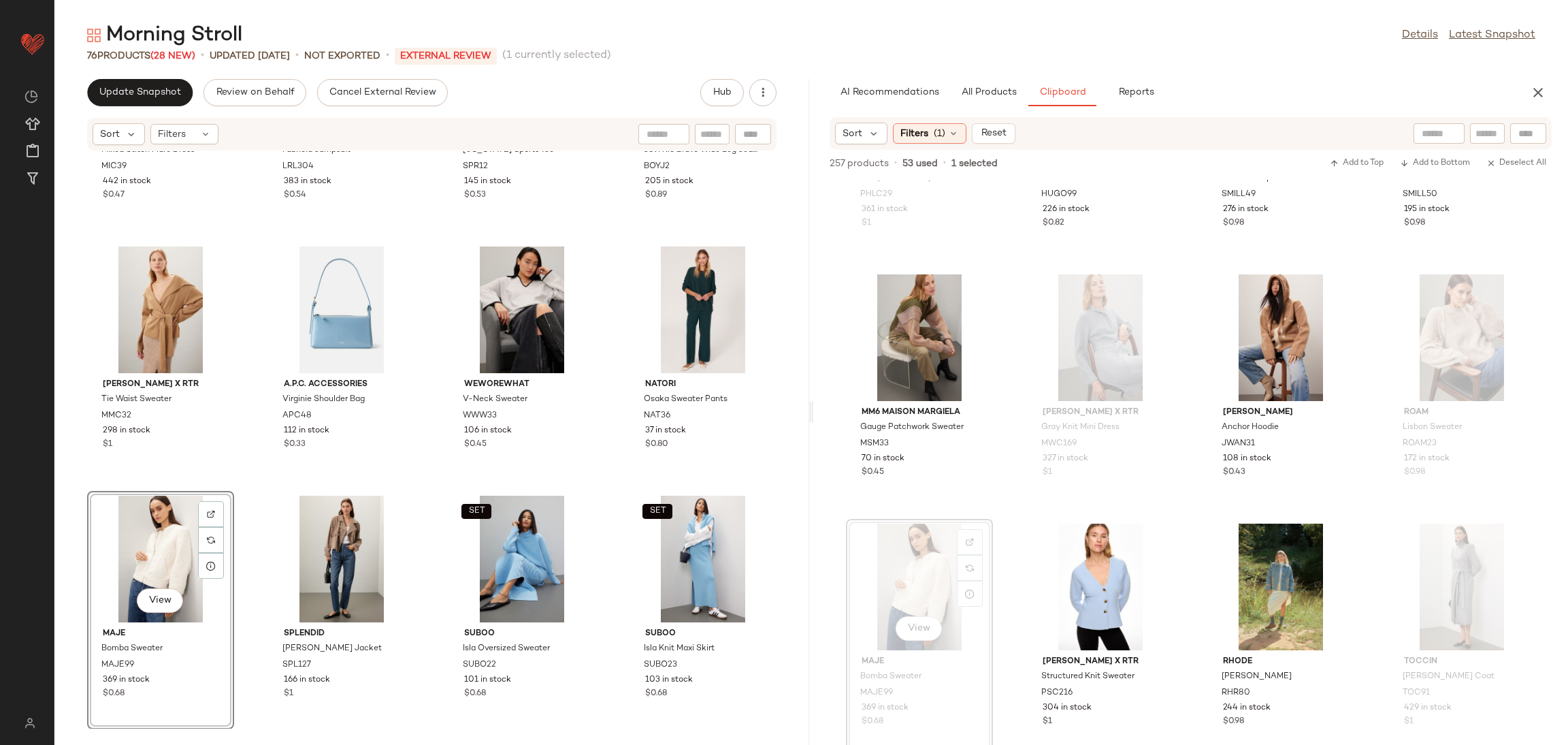
click at [249, 508] on div "MICHAEL KORS Mixed Stitch Flare Dress MIC39 442 in stock $0.47 Lauren Ralph Lau…" at bounding box center [432, 440] width 755 height 578
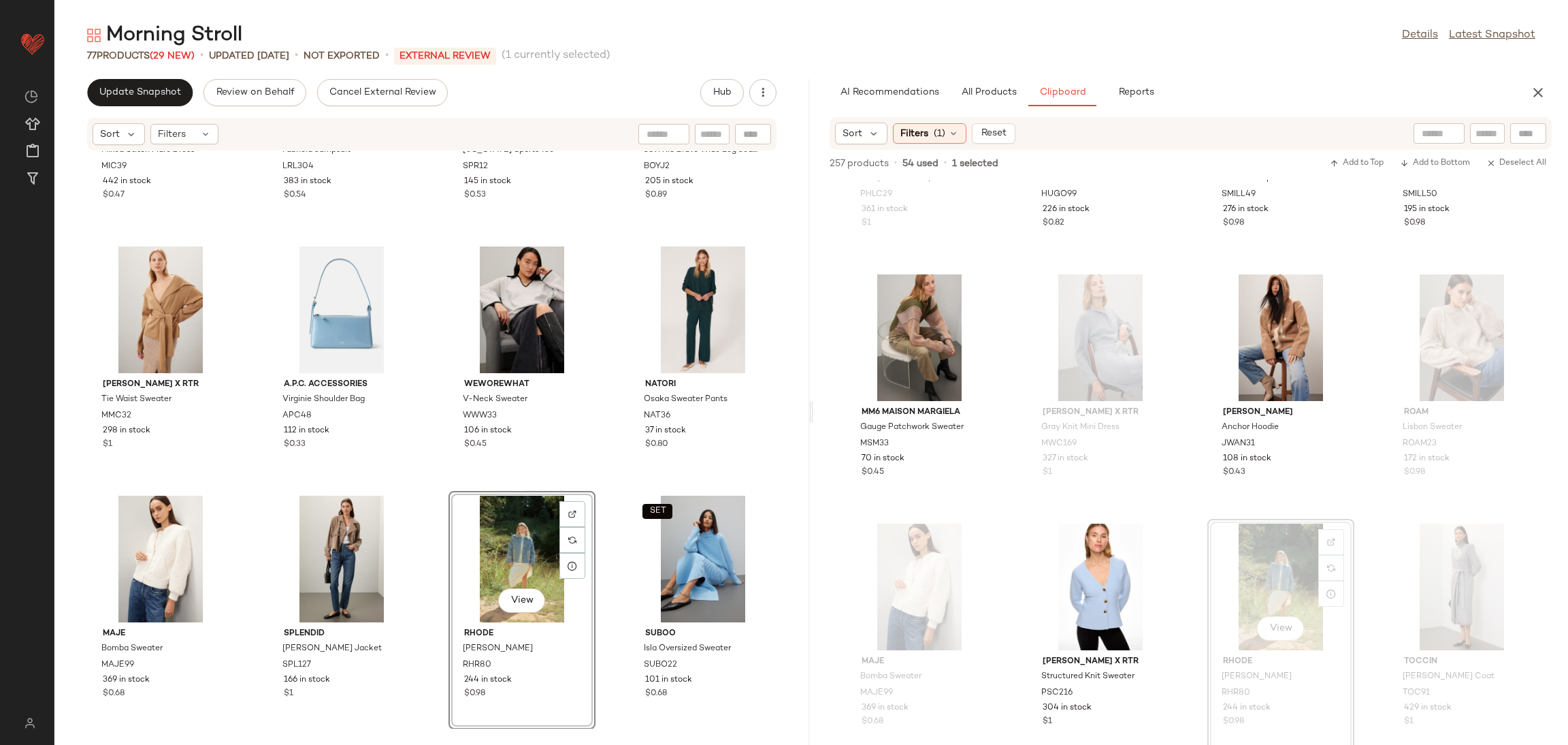
click at [432, 486] on div "MICHAEL KORS Mixed Stitch Flare Dress MIC39 442 in stock $0.47 Lauren Ralph Lau…" at bounding box center [432, 440] width 755 height 578
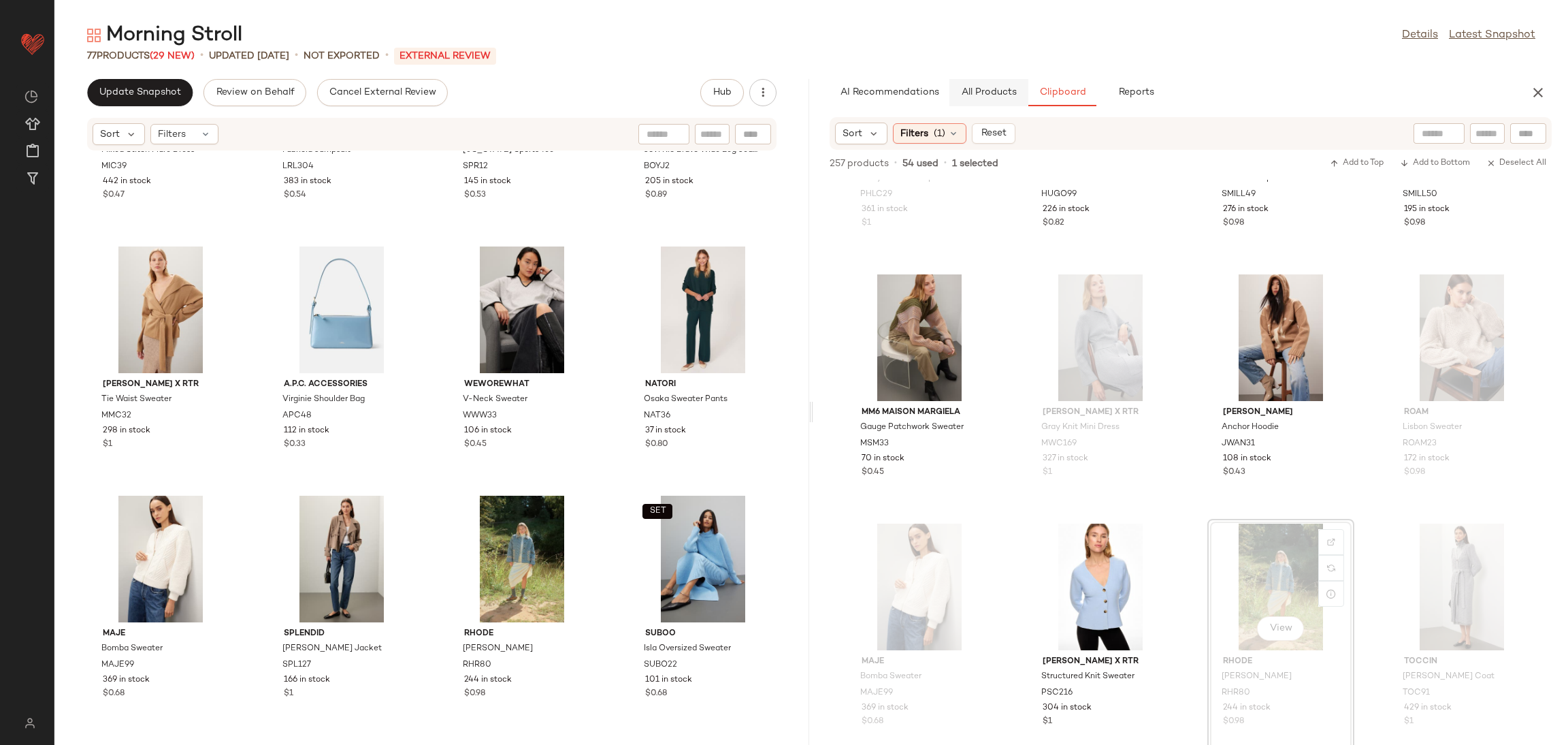
click at [983, 95] on span "All Products" at bounding box center [989, 92] width 55 height 11
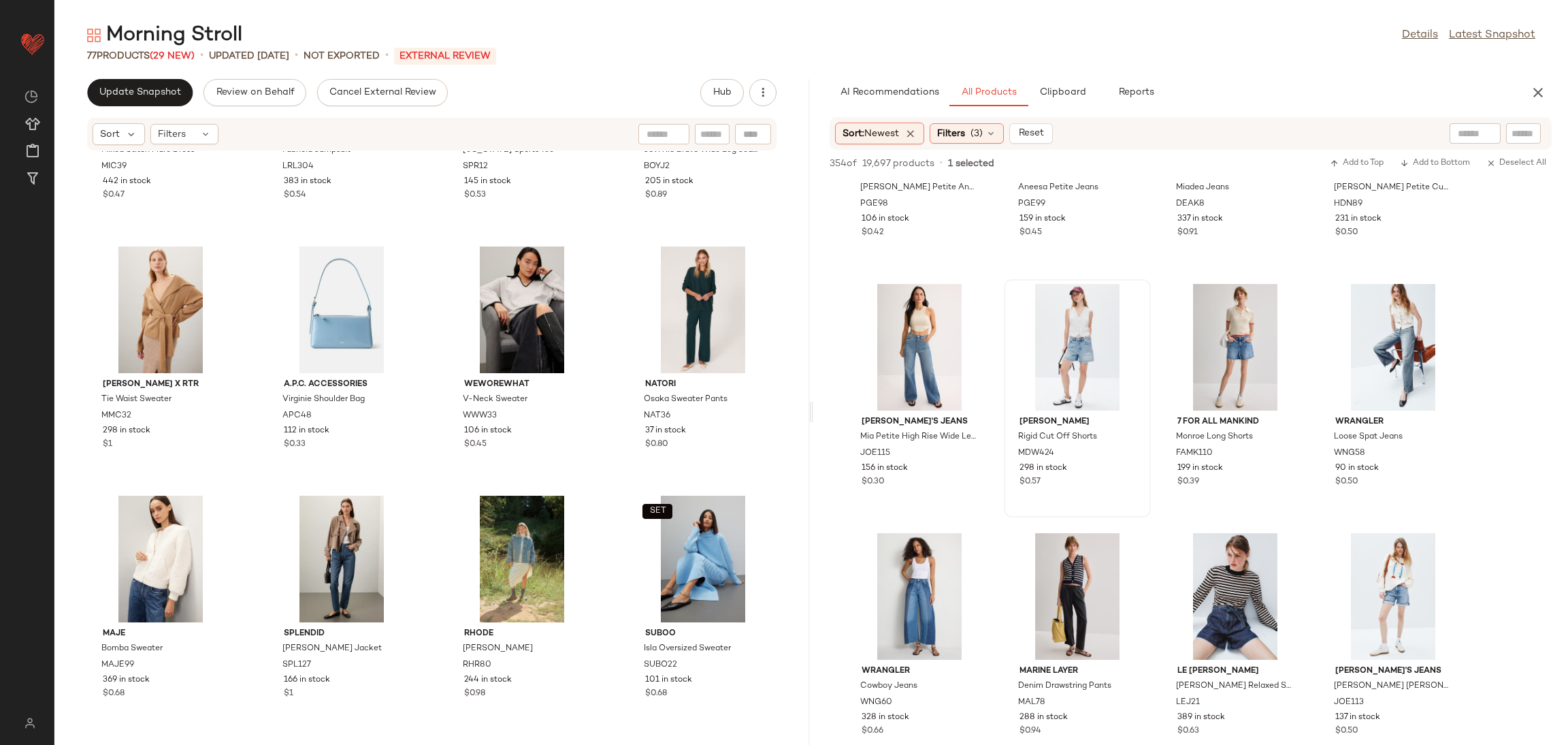
scroll to position [1894, 0]
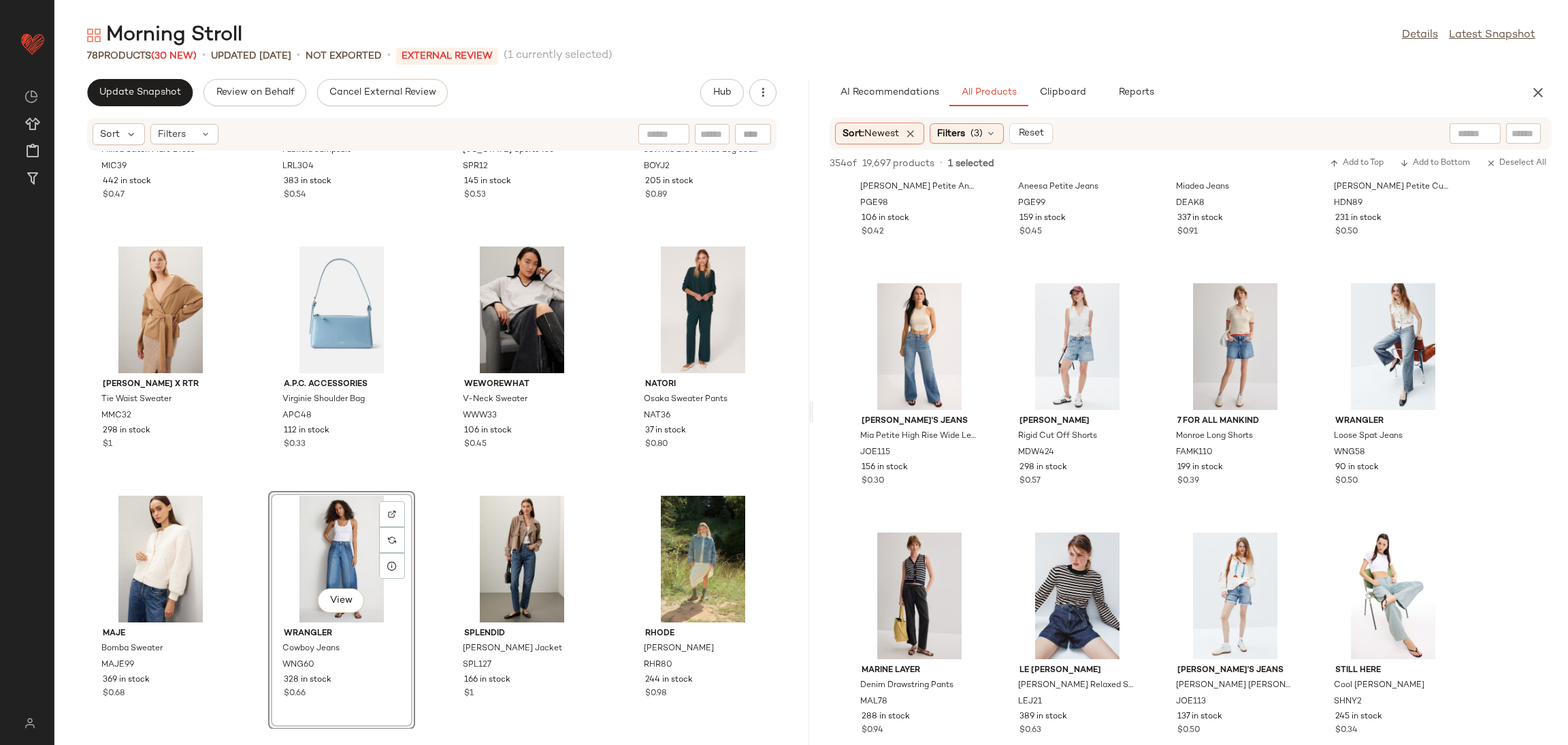
click at [440, 494] on div "MICHAEL KORS Mixed Stitch Flare Dress MIC39 442 in stock $0.47 Lauren Ralph Lau…" at bounding box center [432, 440] width 755 height 578
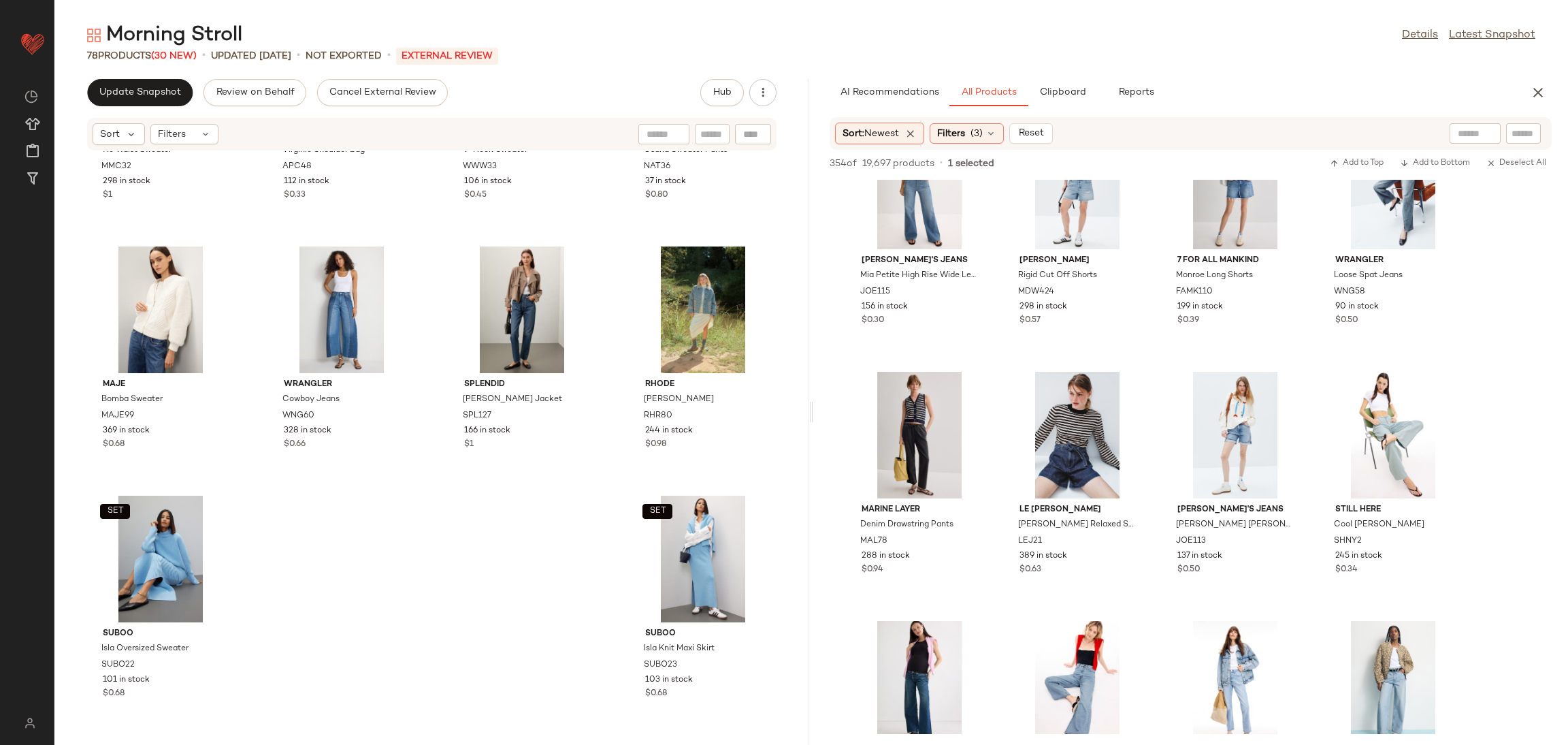
scroll to position [2072, 0]
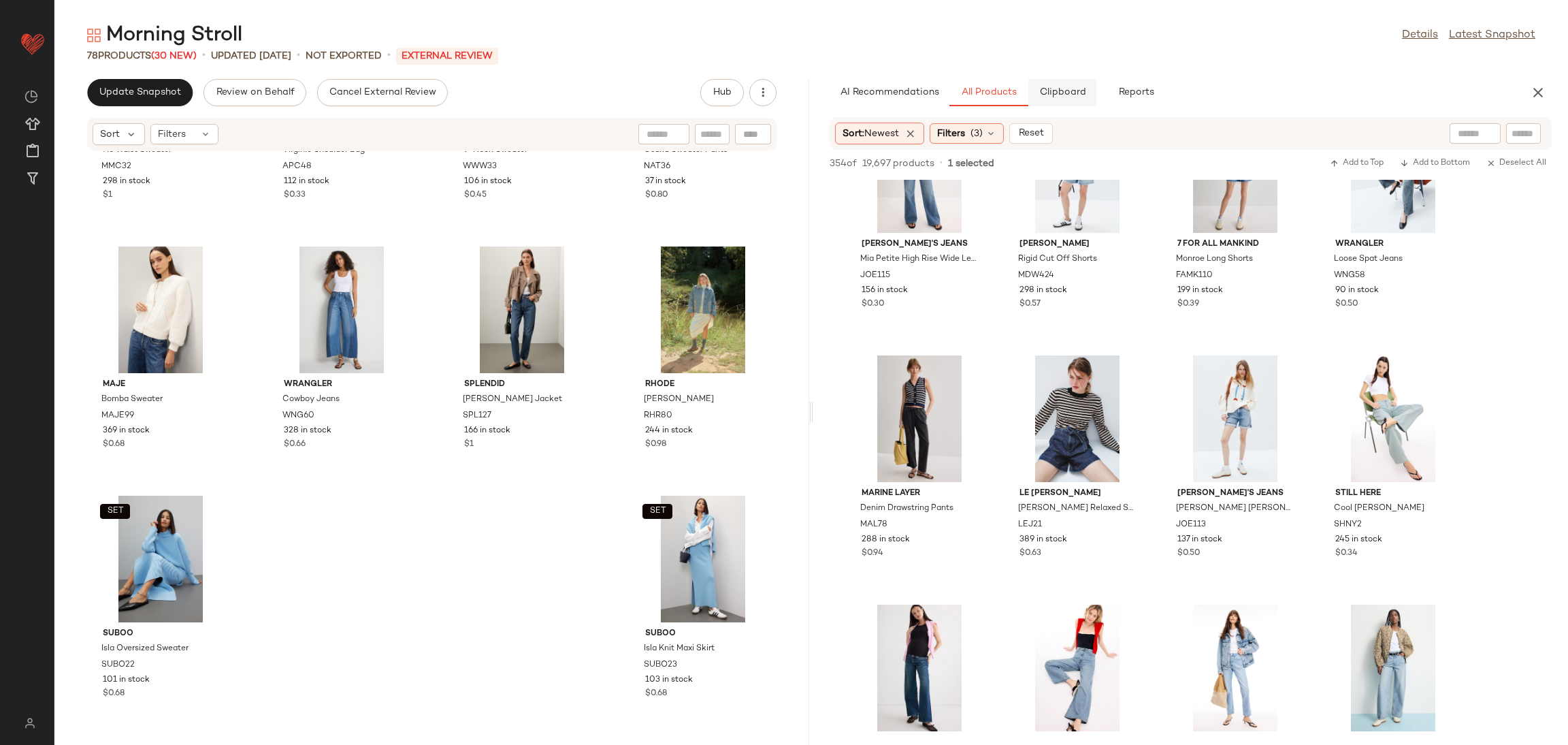
click at [1074, 84] on button "Clipboard" at bounding box center [1062, 92] width 68 height 27
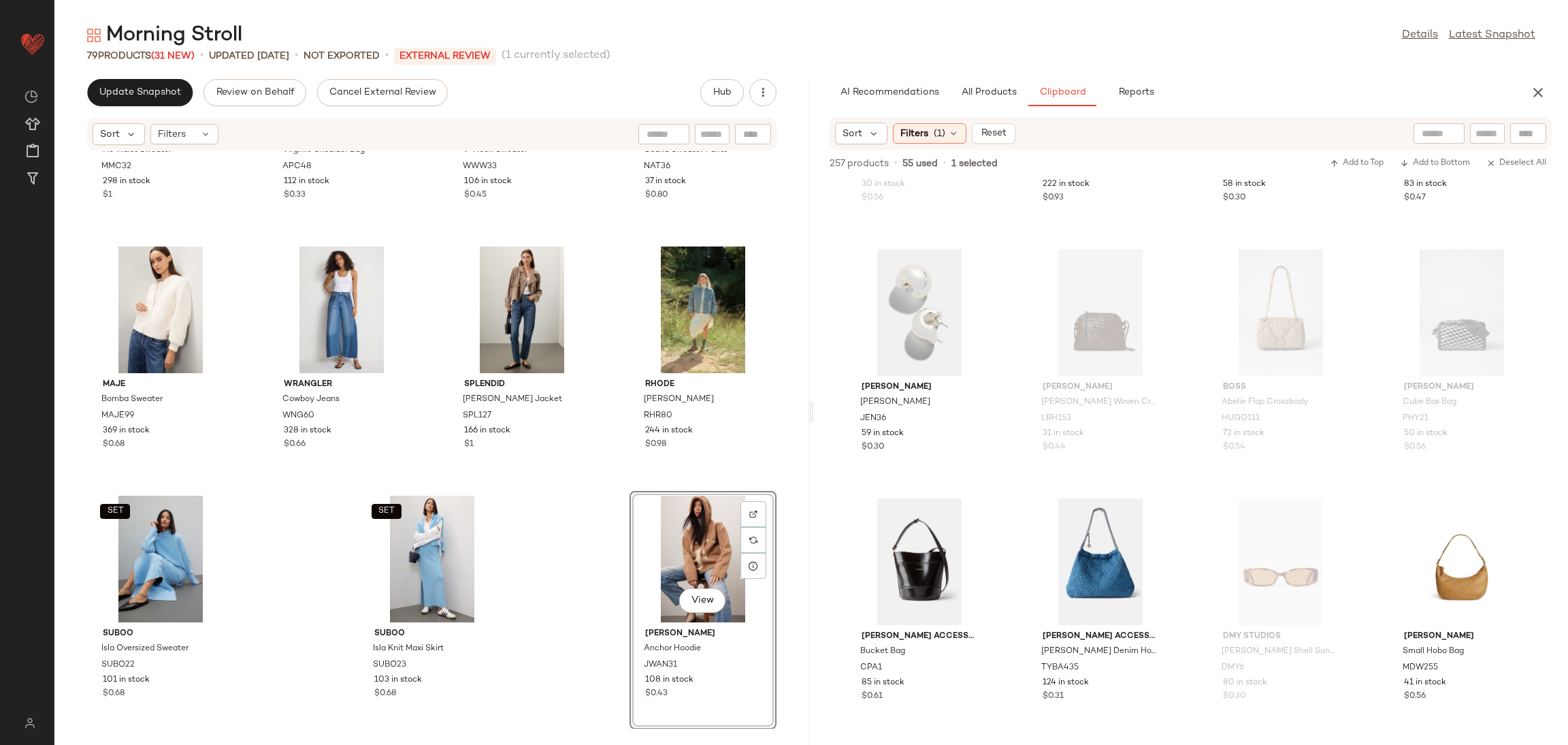
scroll to position [15364, 0]
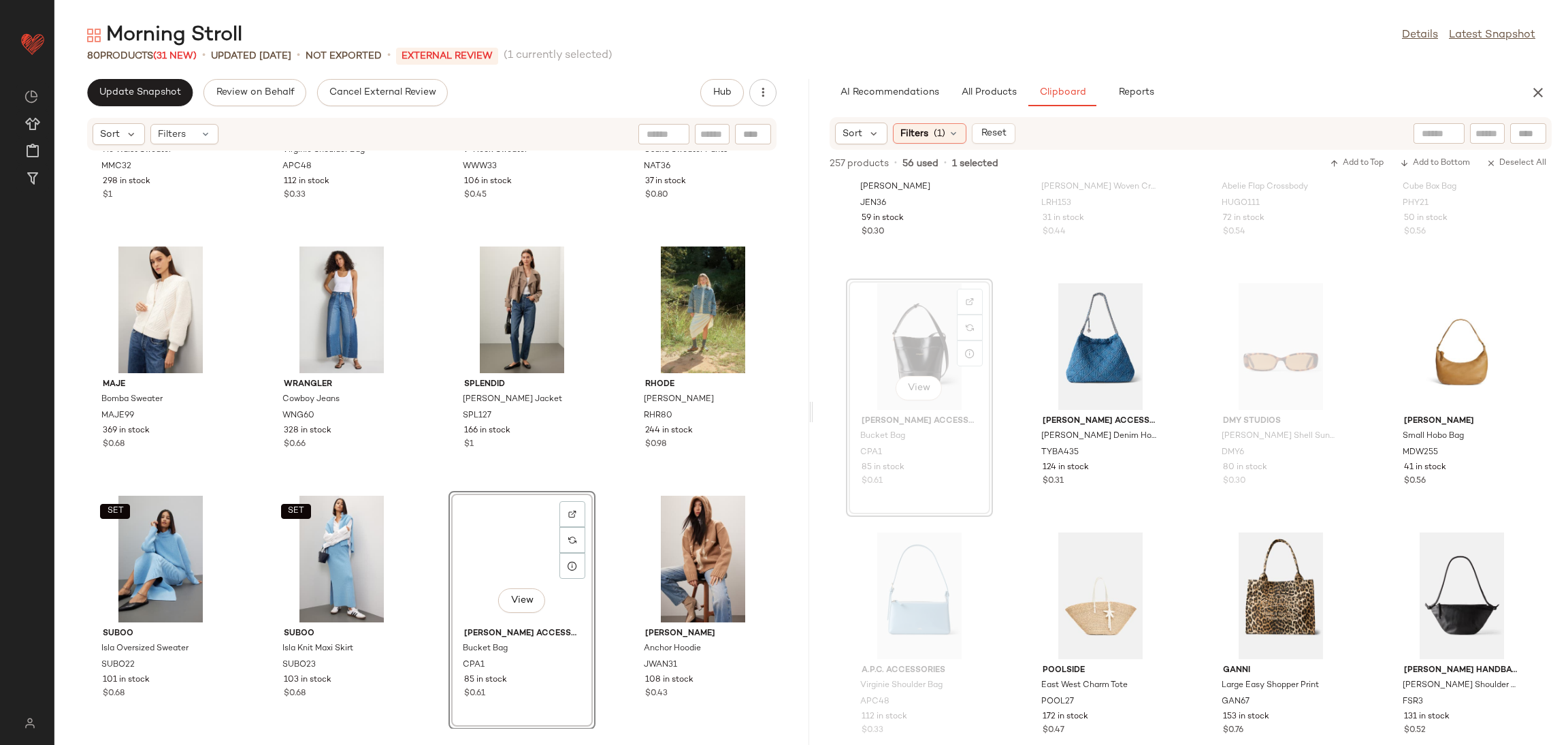
click at [577, 480] on div "Marina Moscone x RTR Tie Waist Sweater MMC32 298 in stock $1 A.P.C. Accessories…" at bounding box center [432, 440] width 755 height 578
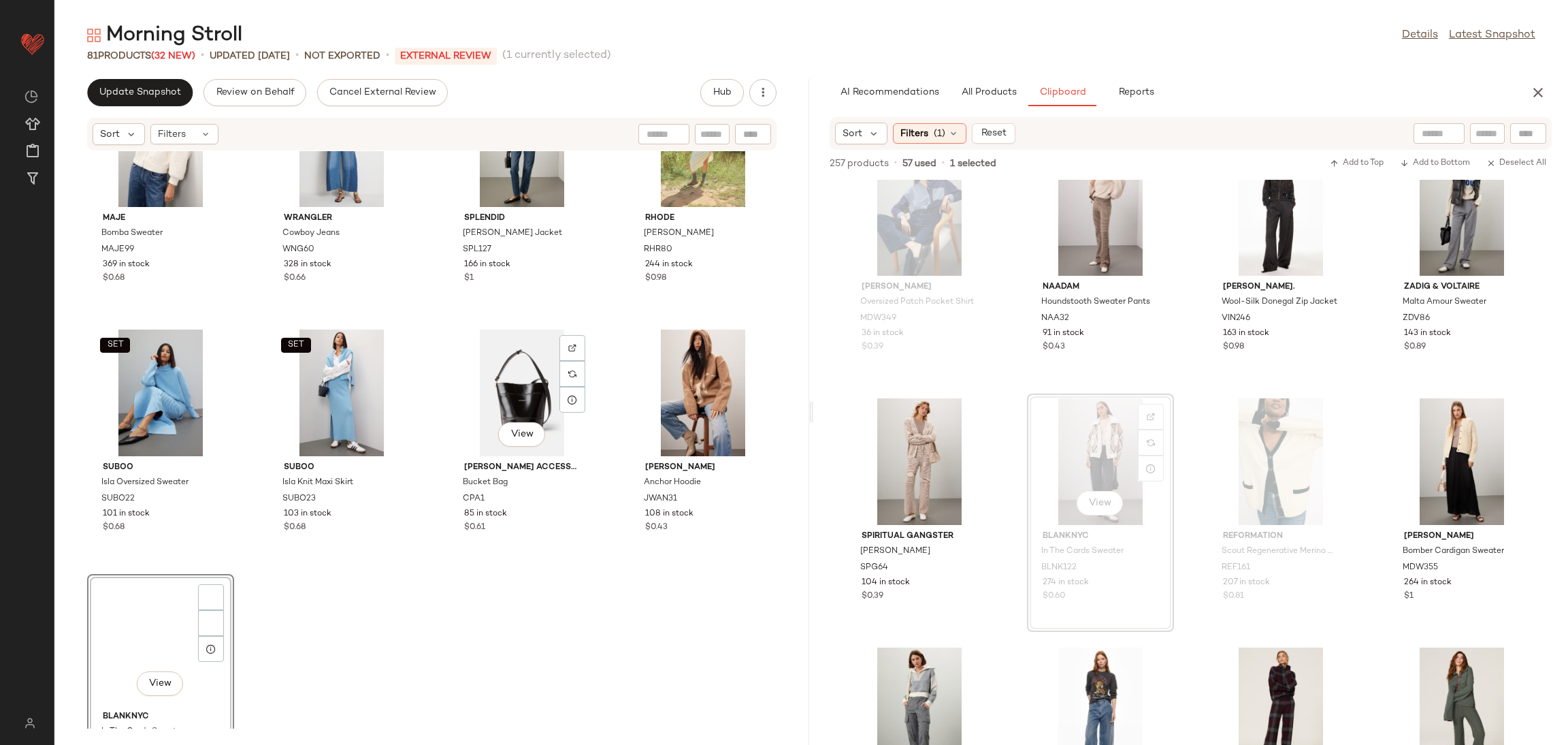
scroll to position [4657, 0]
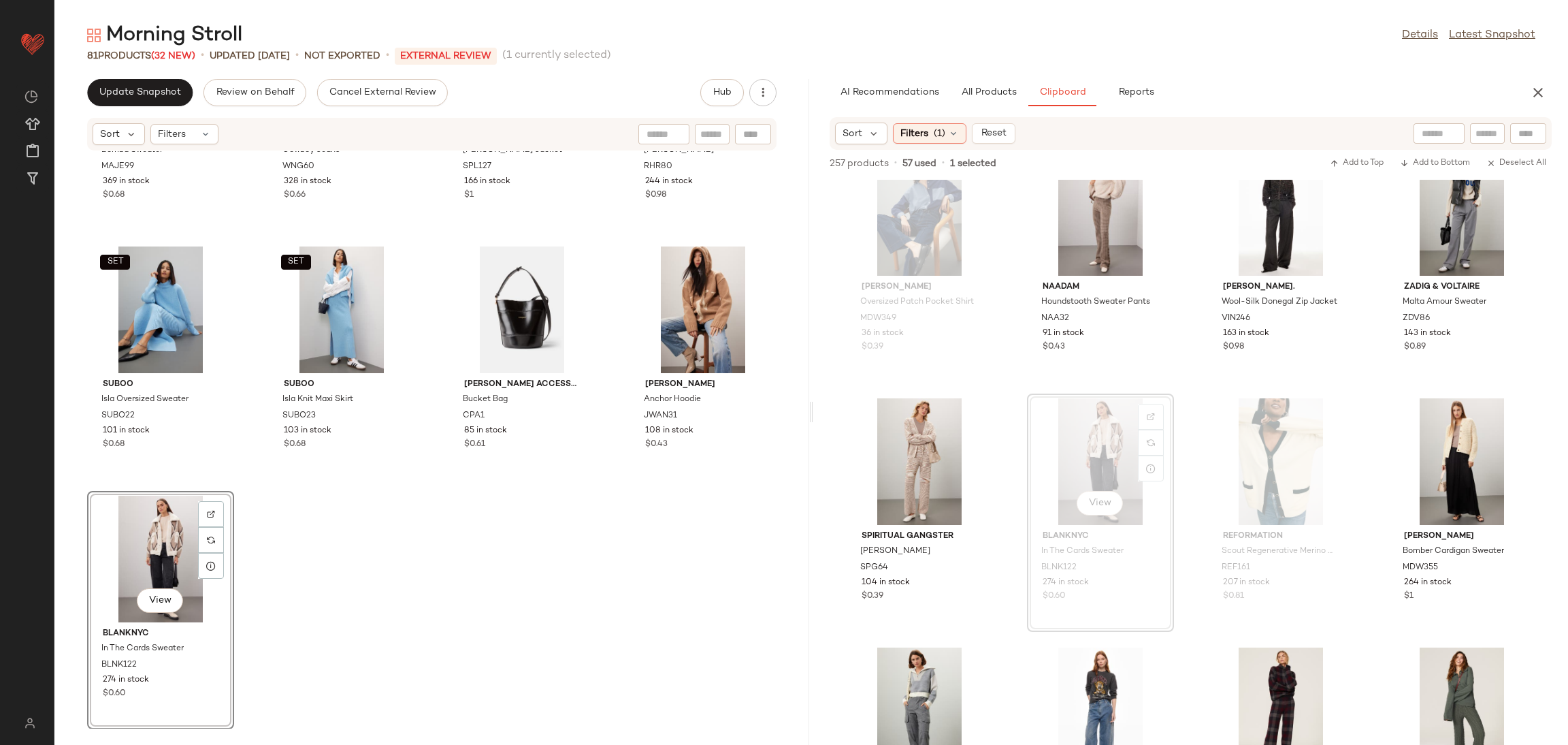
click at [520, 589] on div "Maje Bomba Sweater MAJE99 369 in stock $0.68 WRANGLER Cowboy Jeans WNG60 328 in…" at bounding box center [432, 440] width 755 height 578
click at [995, 87] on span "All Products" at bounding box center [989, 92] width 55 height 11
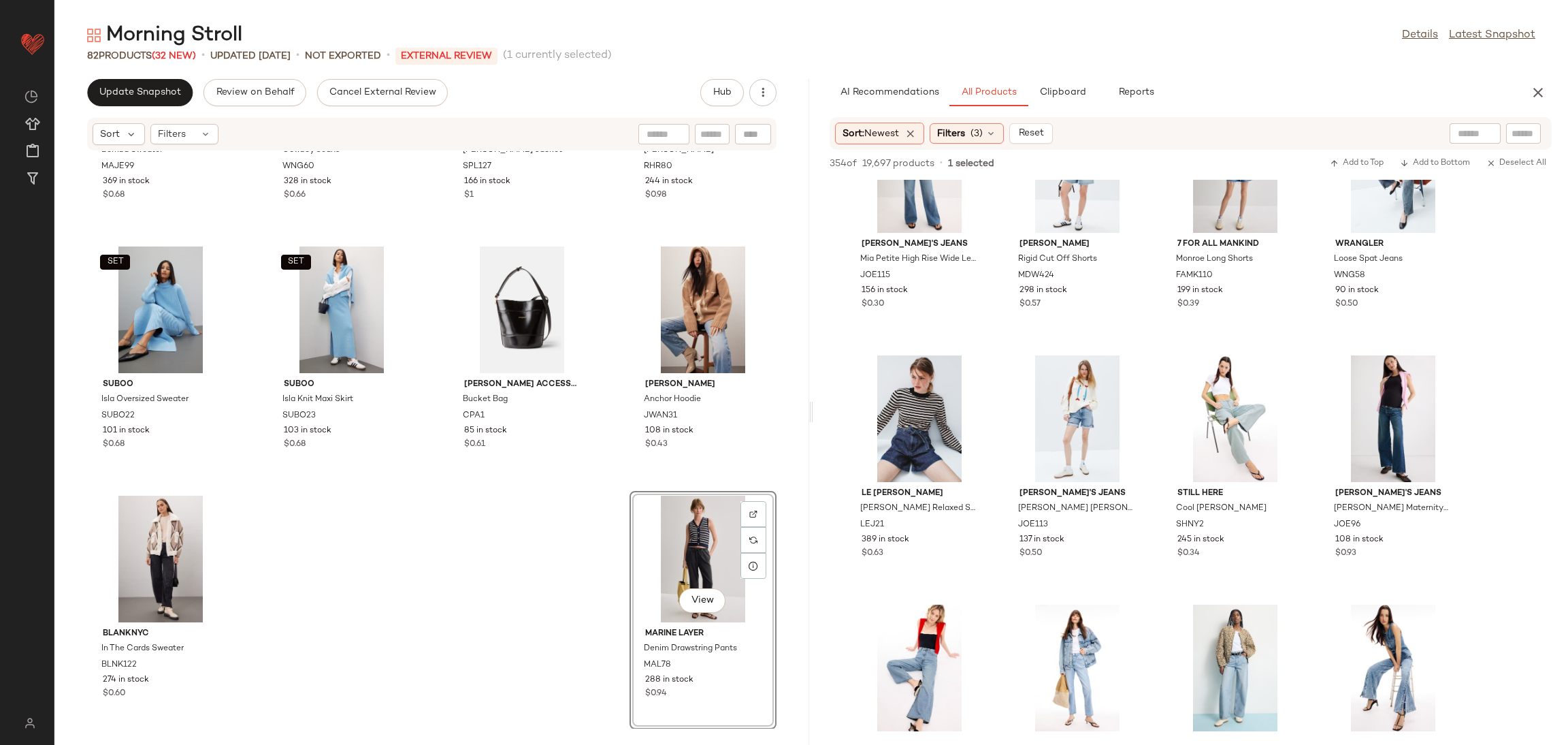
click at [366, 601] on div "Maje Bomba Sweater MAJE99 369 in stock $0.68 WRANGLER Cowboy Jeans WNG60 328 in…" at bounding box center [432, 440] width 755 height 578
click at [1087, 96] on button "Clipboard" at bounding box center [1062, 92] width 68 height 27
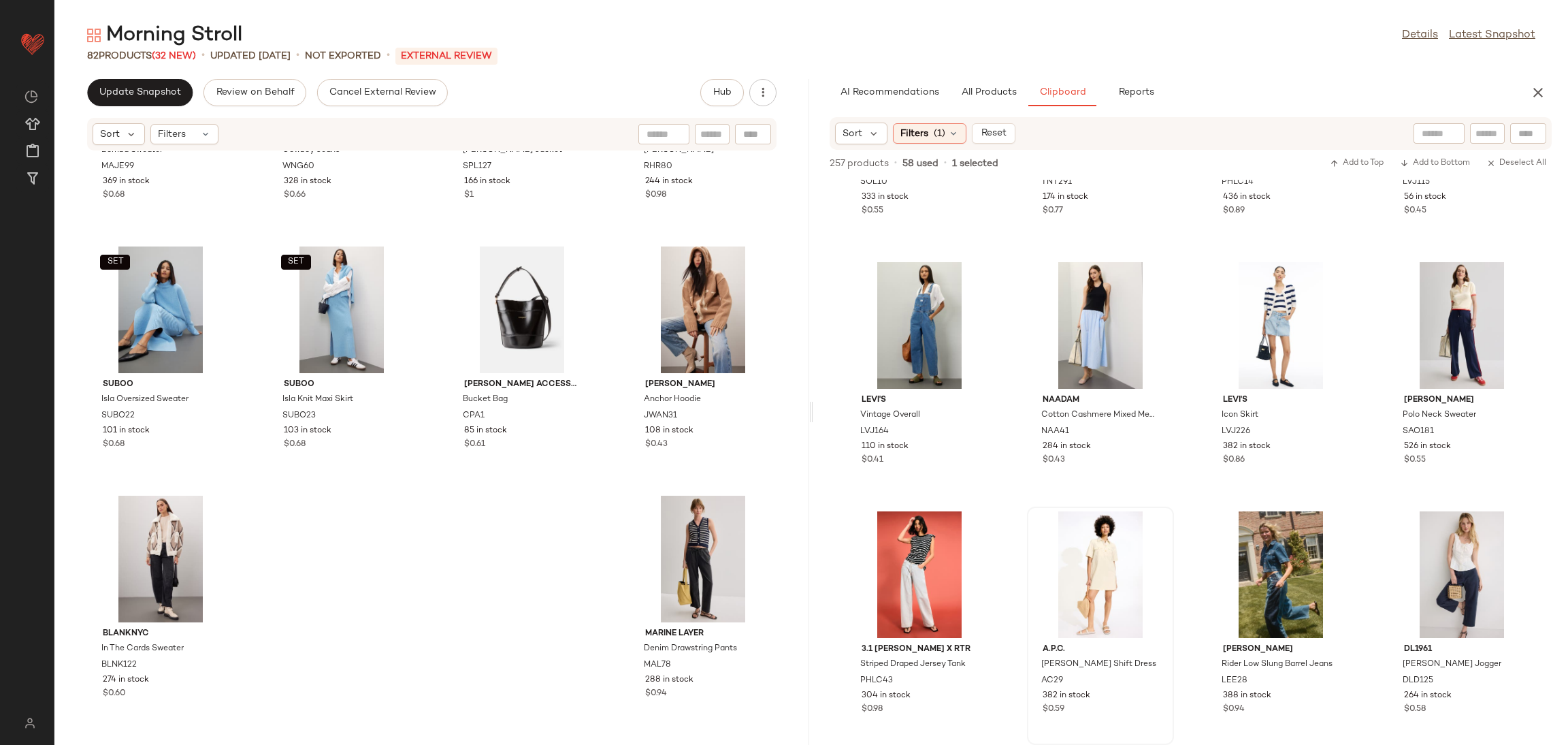
scroll to position [8914, 0]
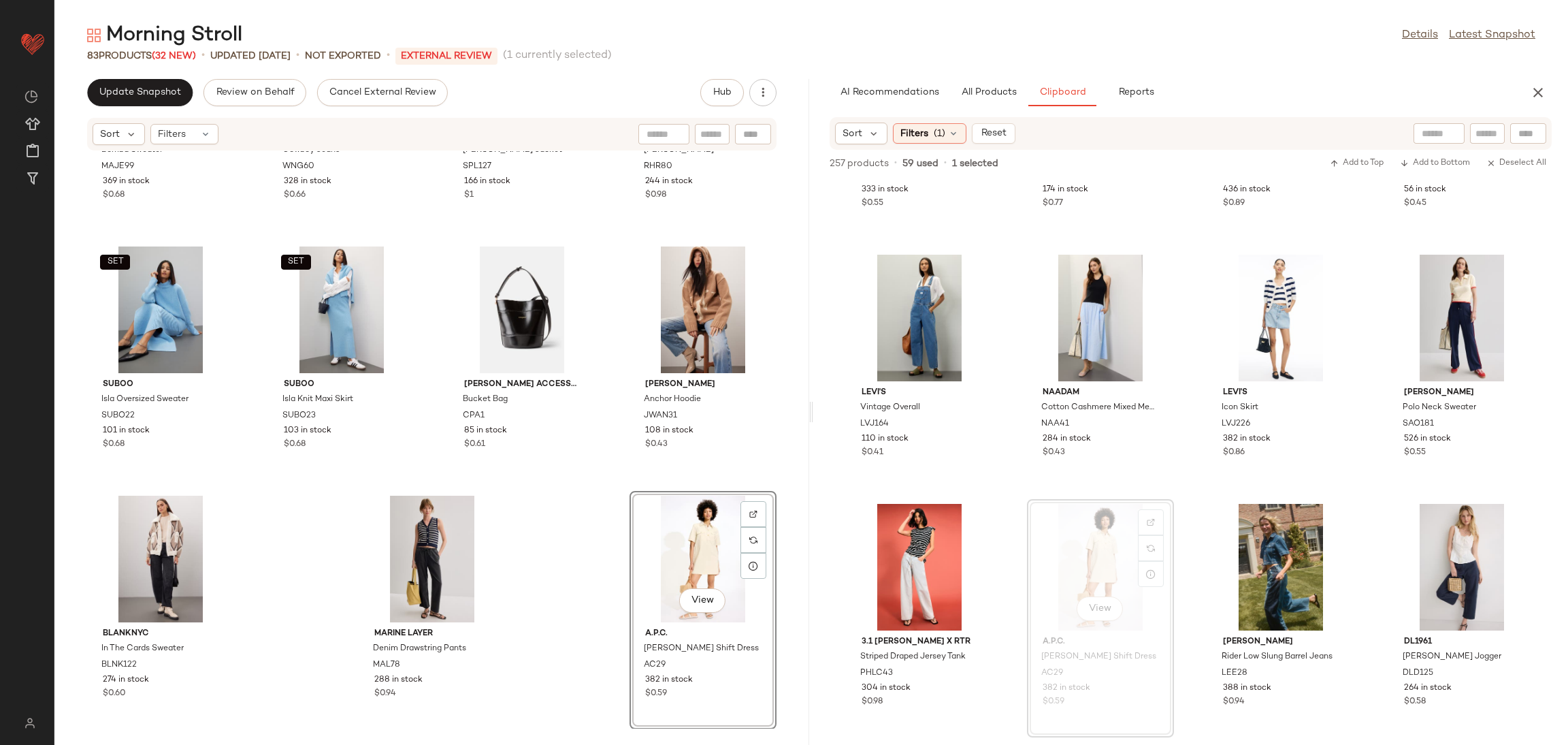
click at [596, 543] on div "Maje Bomba Sweater MAJE99 369 in stock $0.68 WRANGLER Cowboy Jeans WNG60 328 in…" at bounding box center [432, 440] width 755 height 578
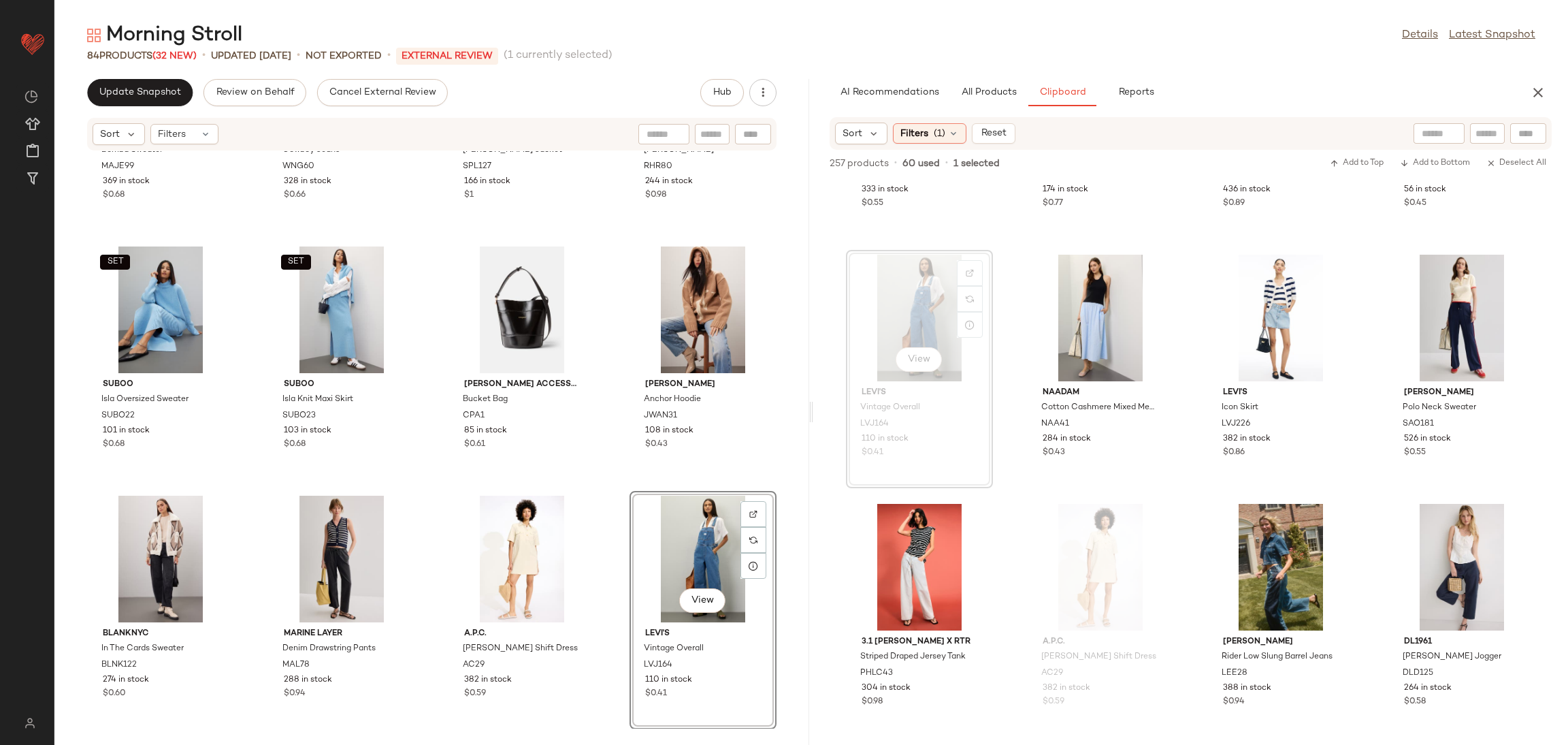
click at [606, 489] on div "Maje Bomba Sweater MAJE99 369 in stock $0.68 WRANGLER Cowboy Jeans WNG60 328 in…" at bounding box center [432, 440] width 755 height 578
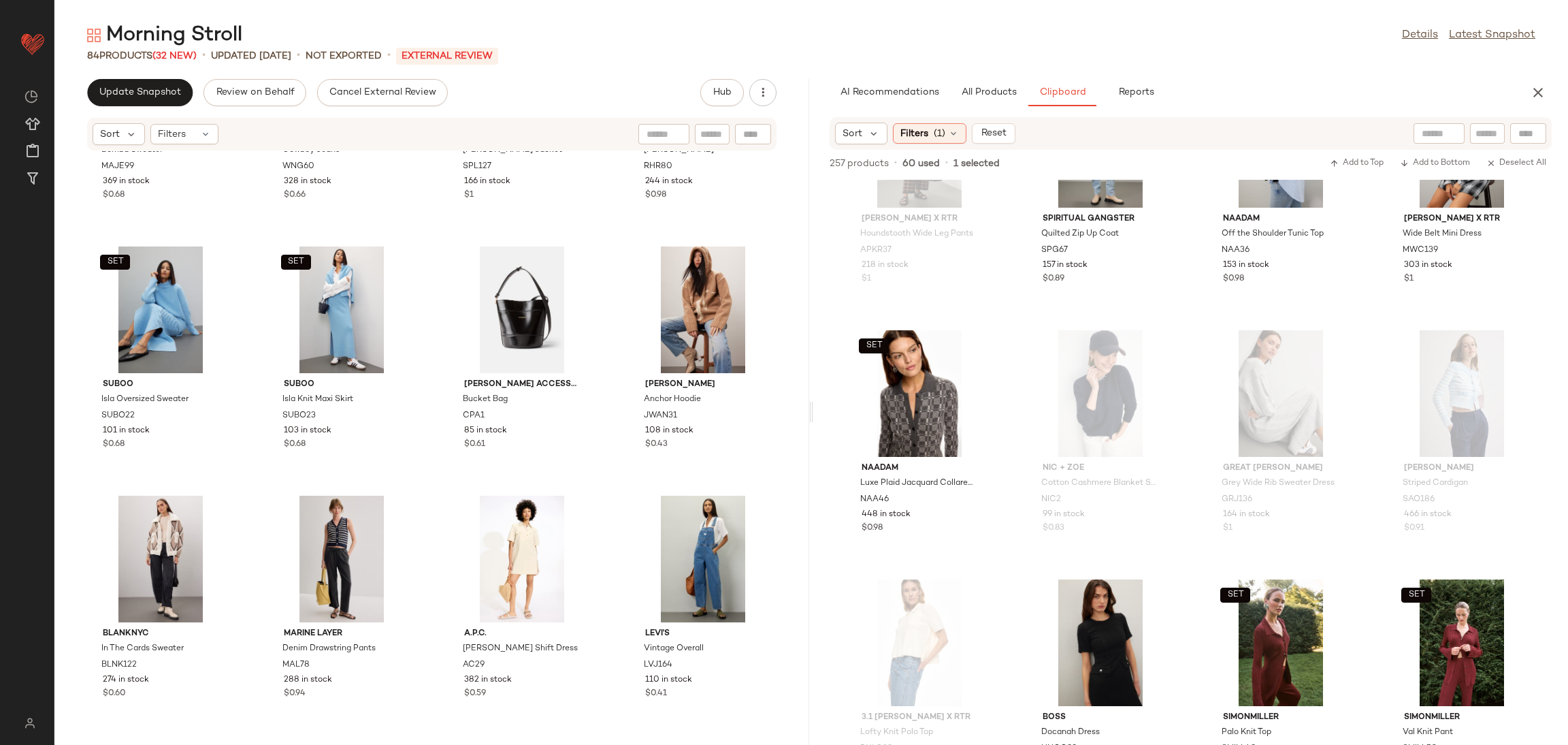
scroll to position [12331, 0]
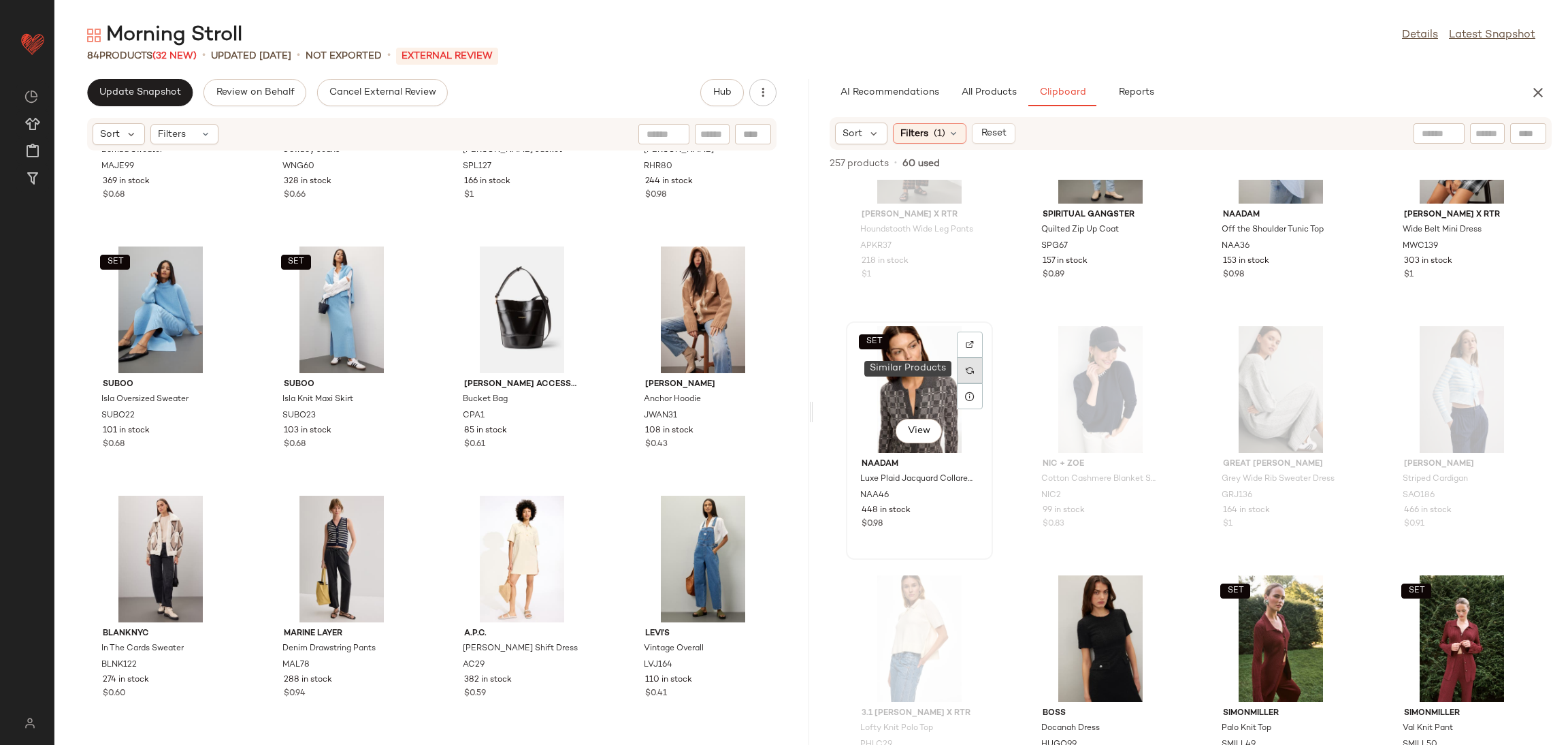
click at [968, 361] on div at bounding box center [970, 371] width 26 height 26
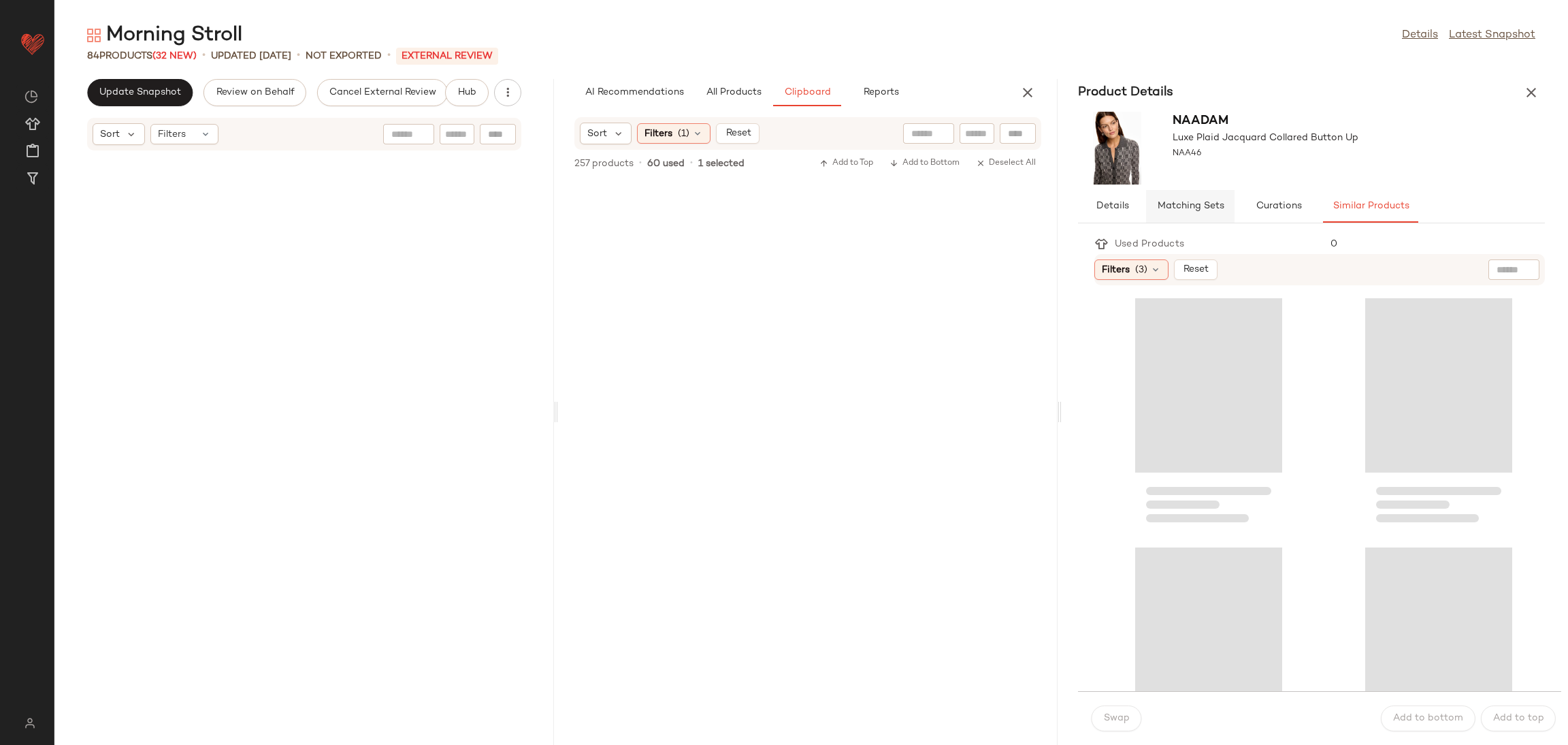
scroll to position [24668, 0]
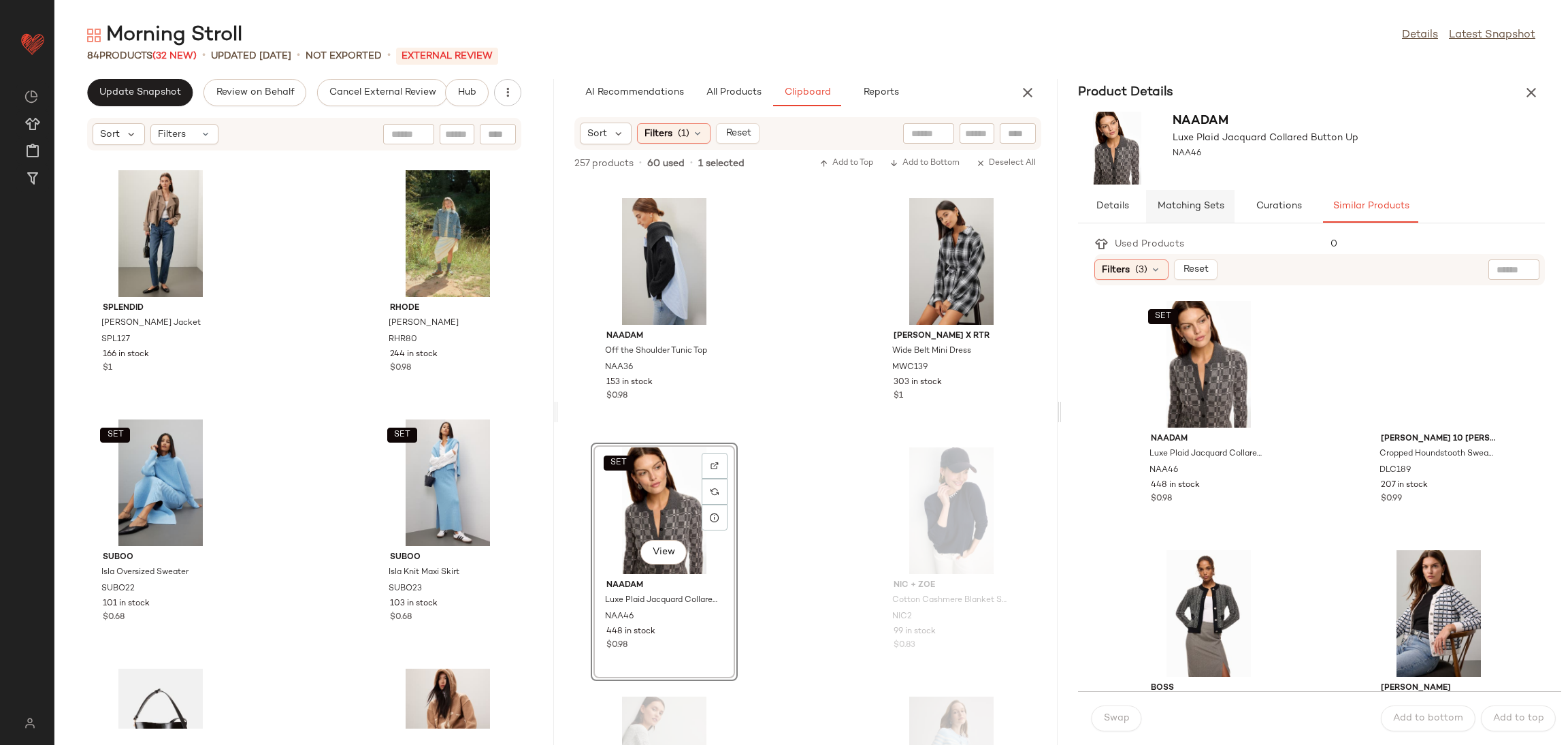
click at [1197, 206] on span "Matching Sets" at bounding box center [1191, 206] width 67 height 11
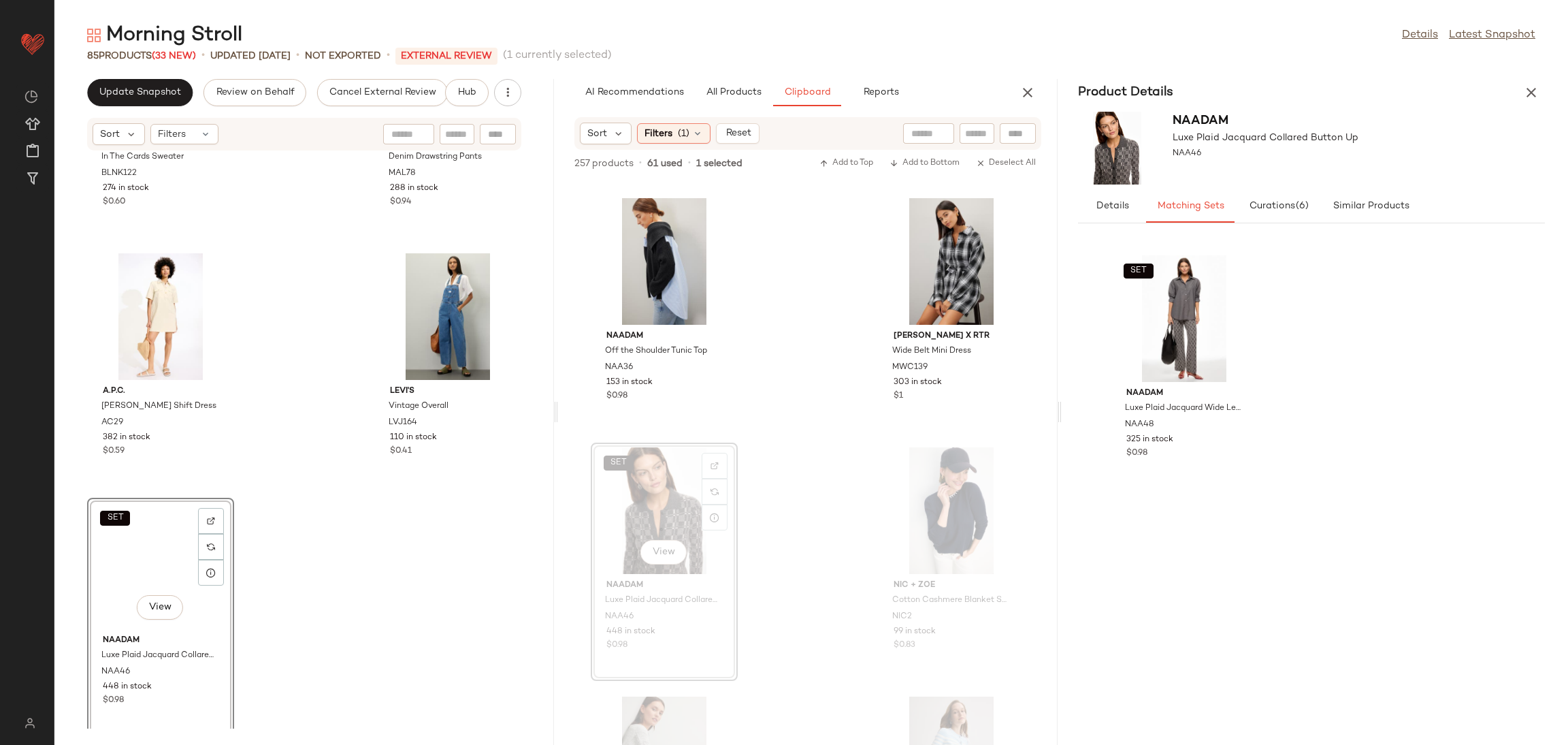
scroll to position [10140, 0]
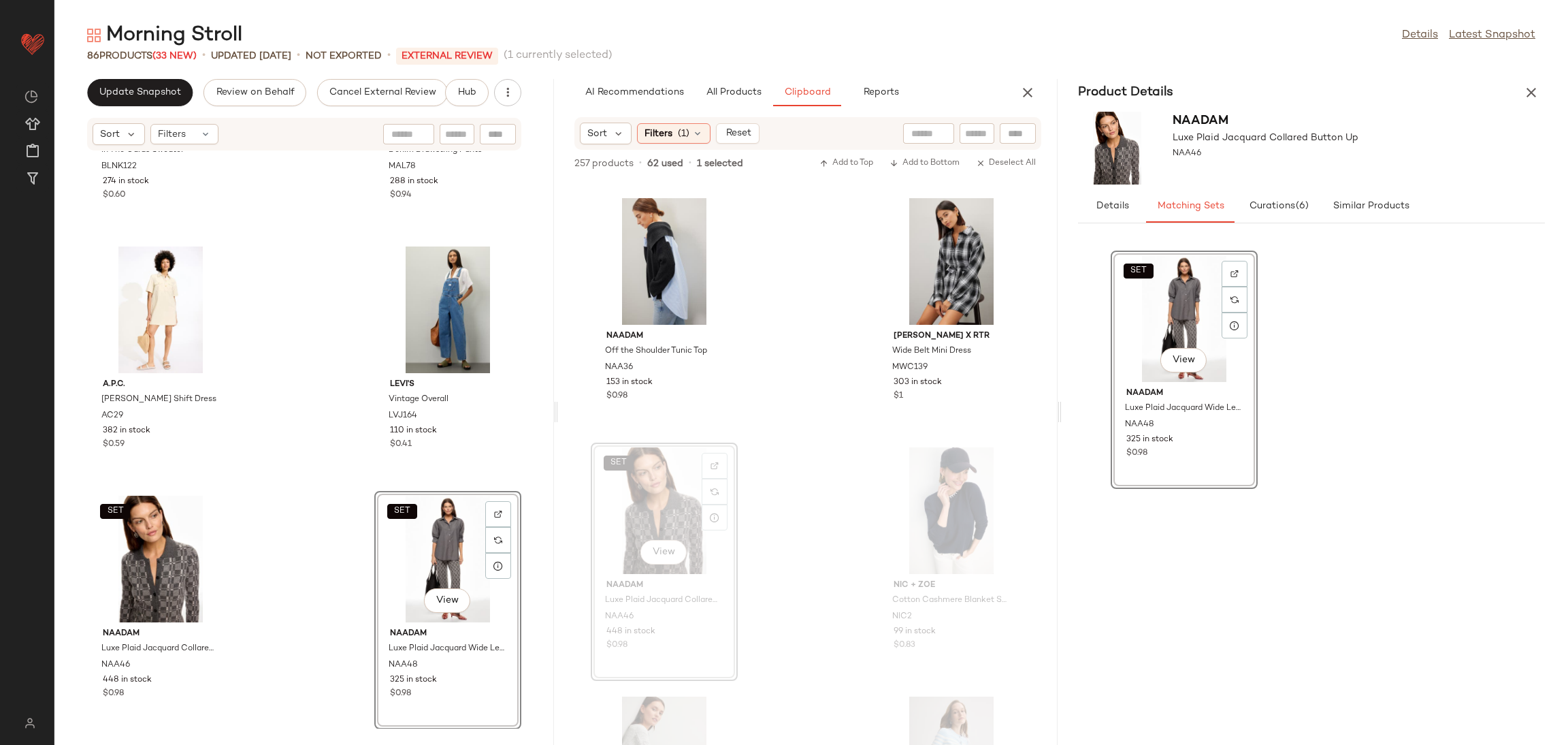
click at [262, 539] on div "BLANKNYC In The Cards Sweater BLNK122 274 in stock $0.60 Marine Layer Denim Dra…" at bounding box center [304, 440] width 499 height 578
click at [1534, 90] on icon "button" at bounding box center [1531, 92] width 16 height 16
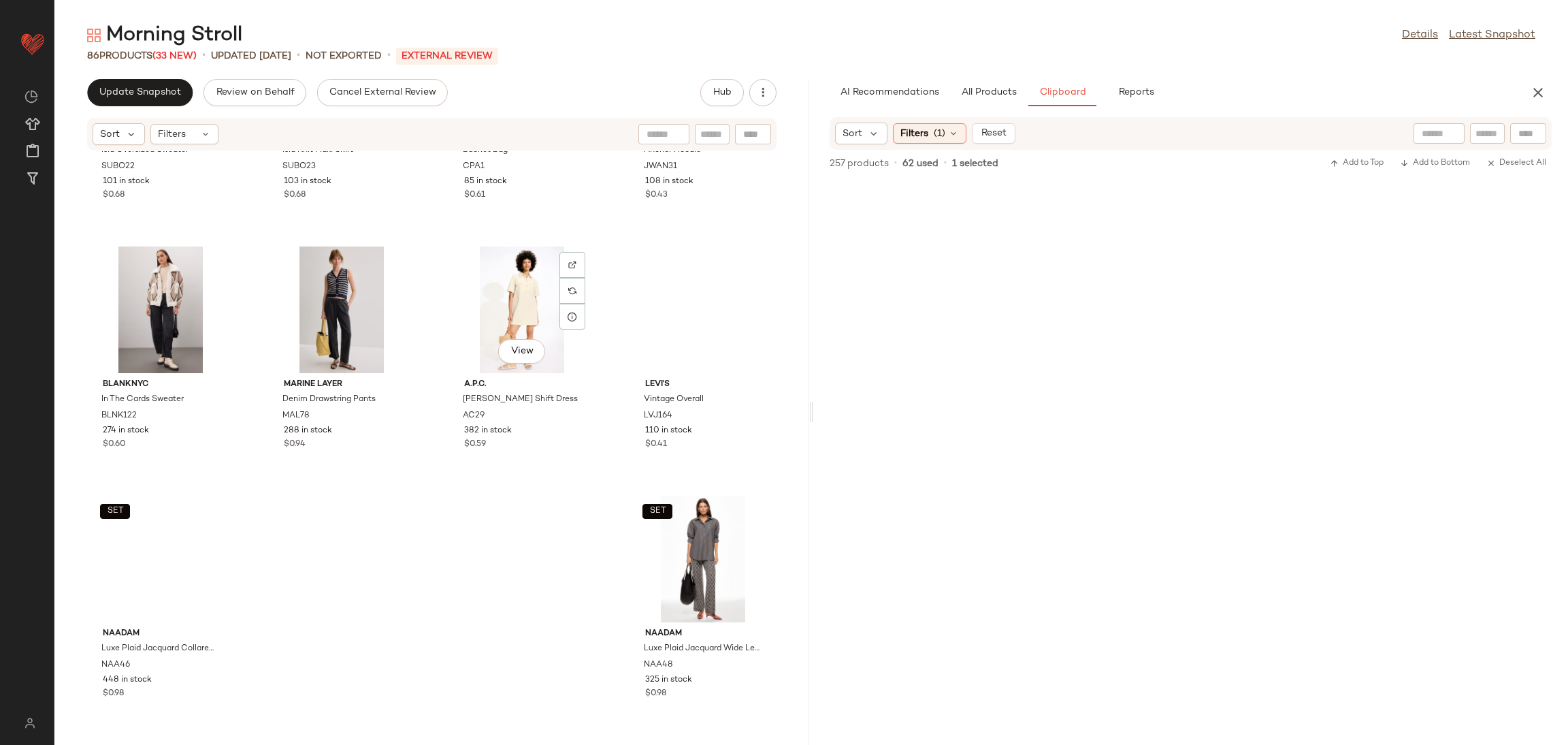
scroll to position [12209, 0]
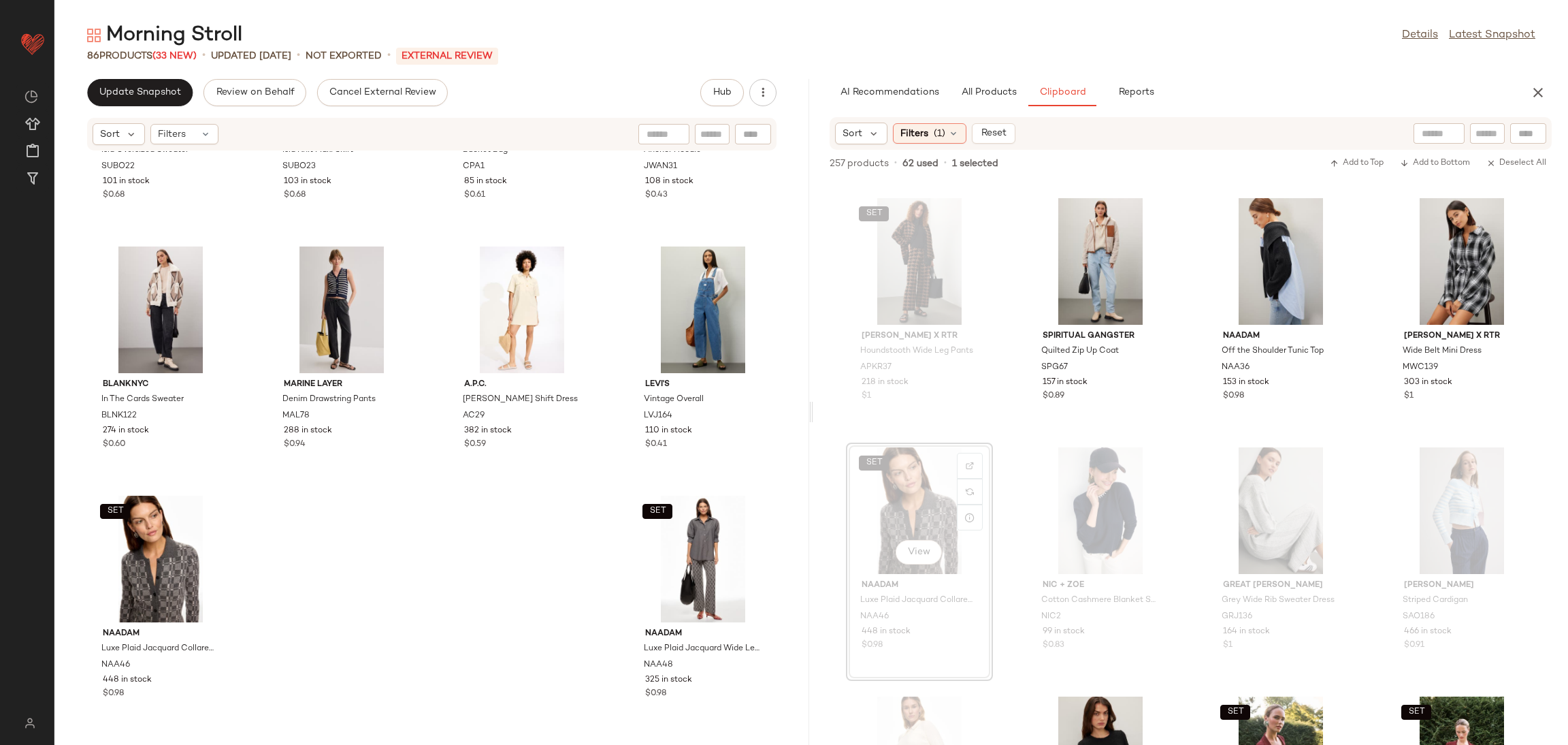
click at [473, 661] on div "SET Suboo Isla Oversized Sweater SUBO22 101 in stock $0.68 SET Suboo Isla Knit …" at bounding box center [432, 440] width 755 height 578
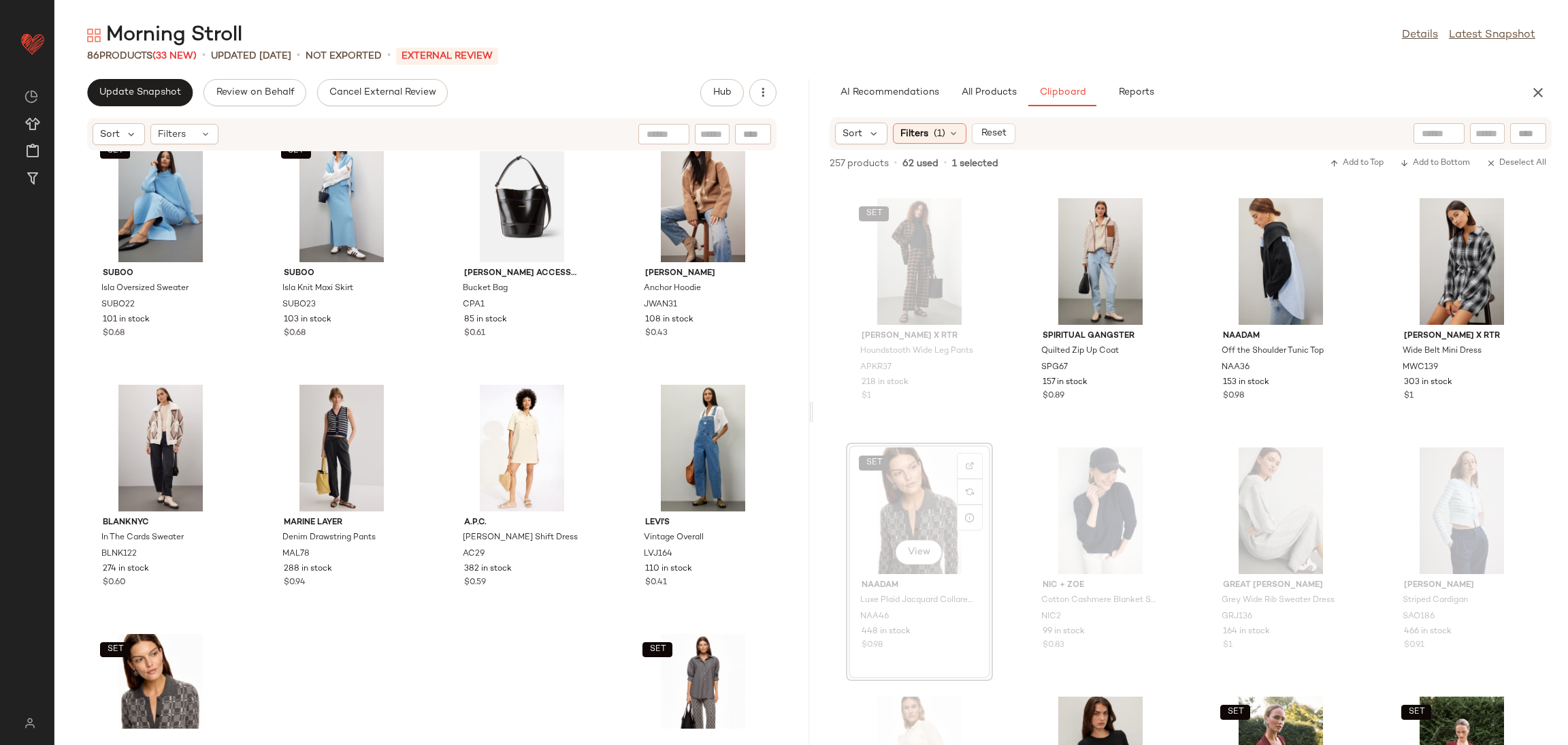
scroll to position [4907, 0]
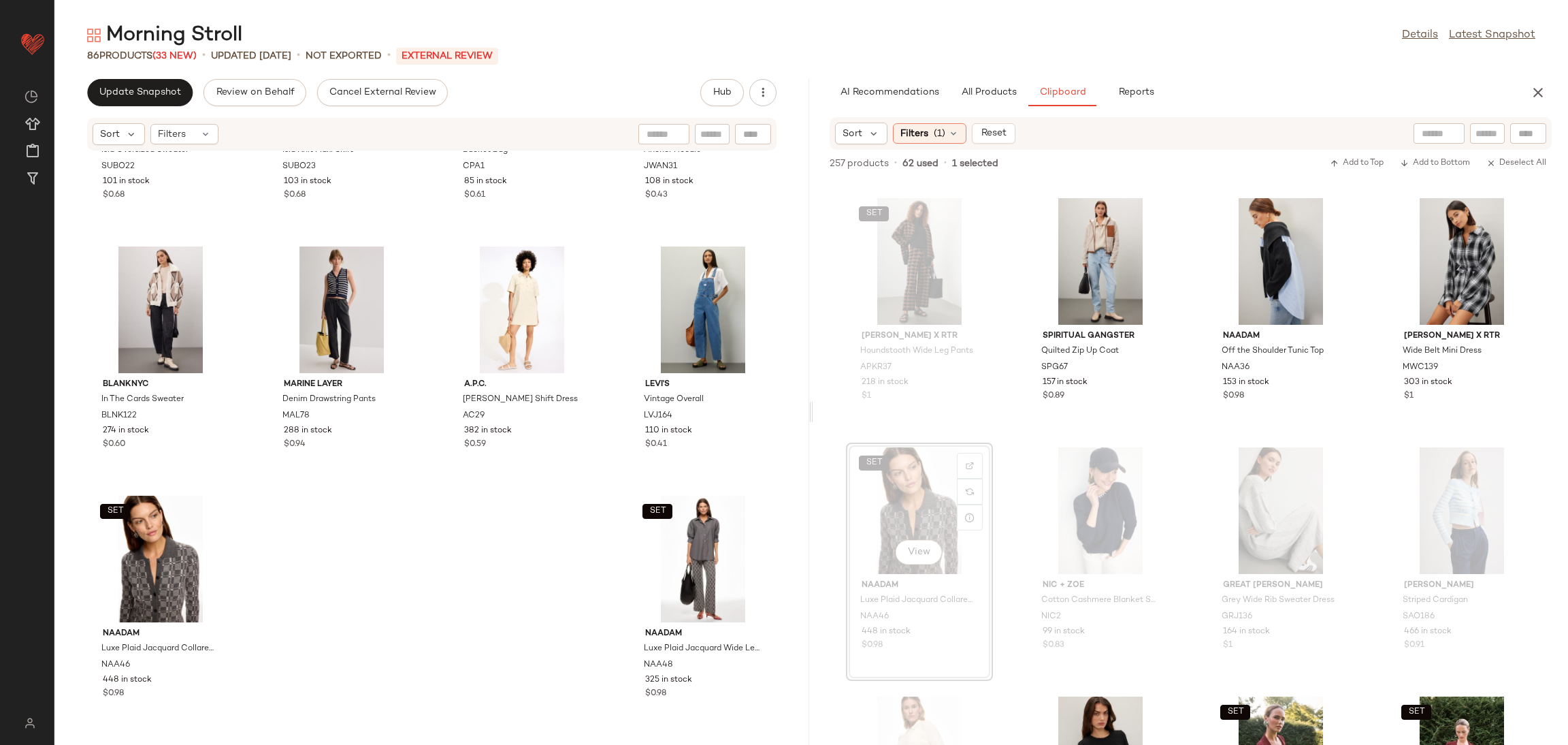
click at [1179, 455] on div "SET ASHLEY PARK x RTR Houndstooth Wide Leg Pants APKR37 218 in stock $1 Spiritu…" at bounding box center [1191, 462] width 755 height 565
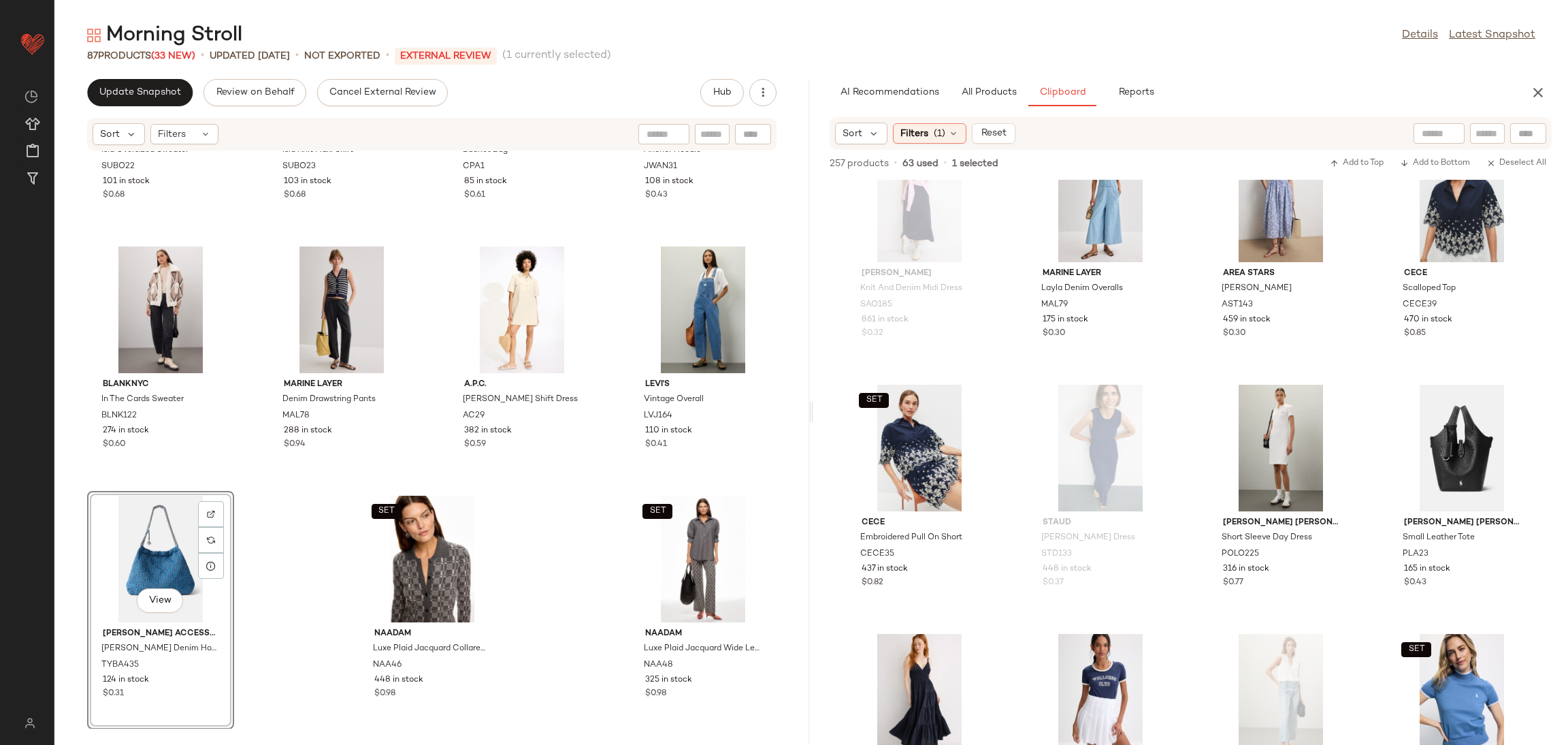
scroll to position [583, 0]
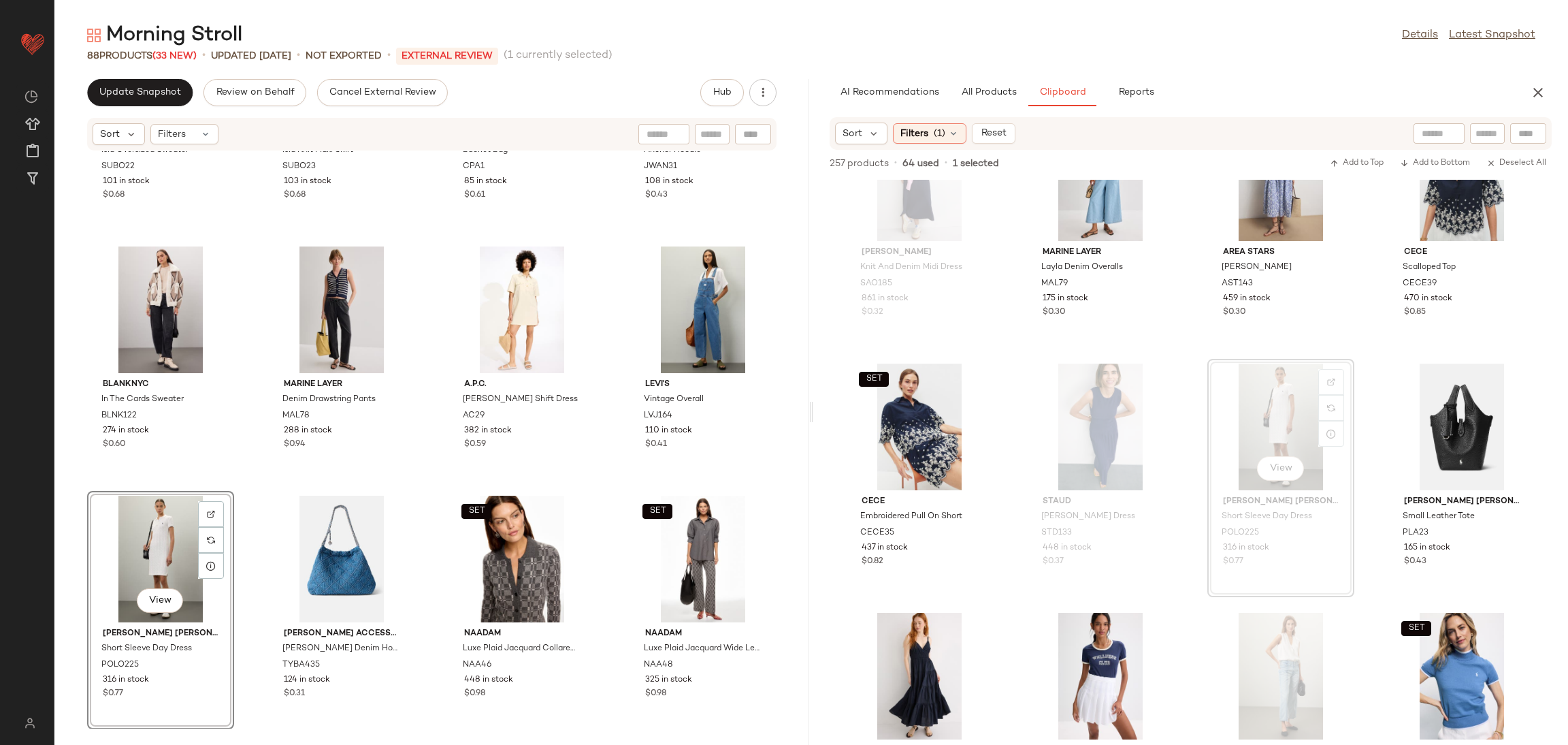
click at [251, 485] on div "SET Suboo Isla Oversized Sweater SUBO22 101 in stock $0.68 SET Suboo Isla Knit …" at bounding box center [432, 440] width 755 height 578
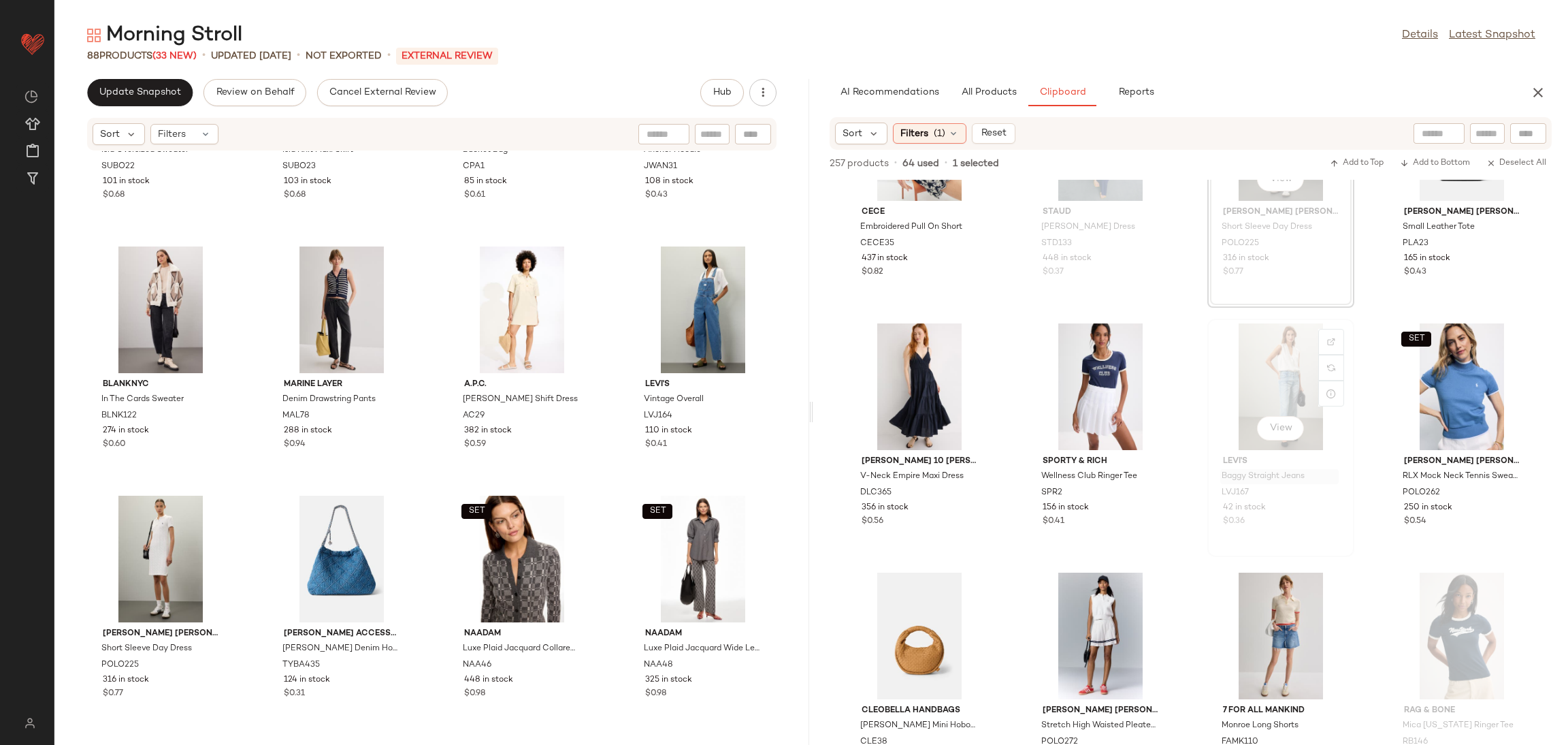
scroll to position [881, 0]
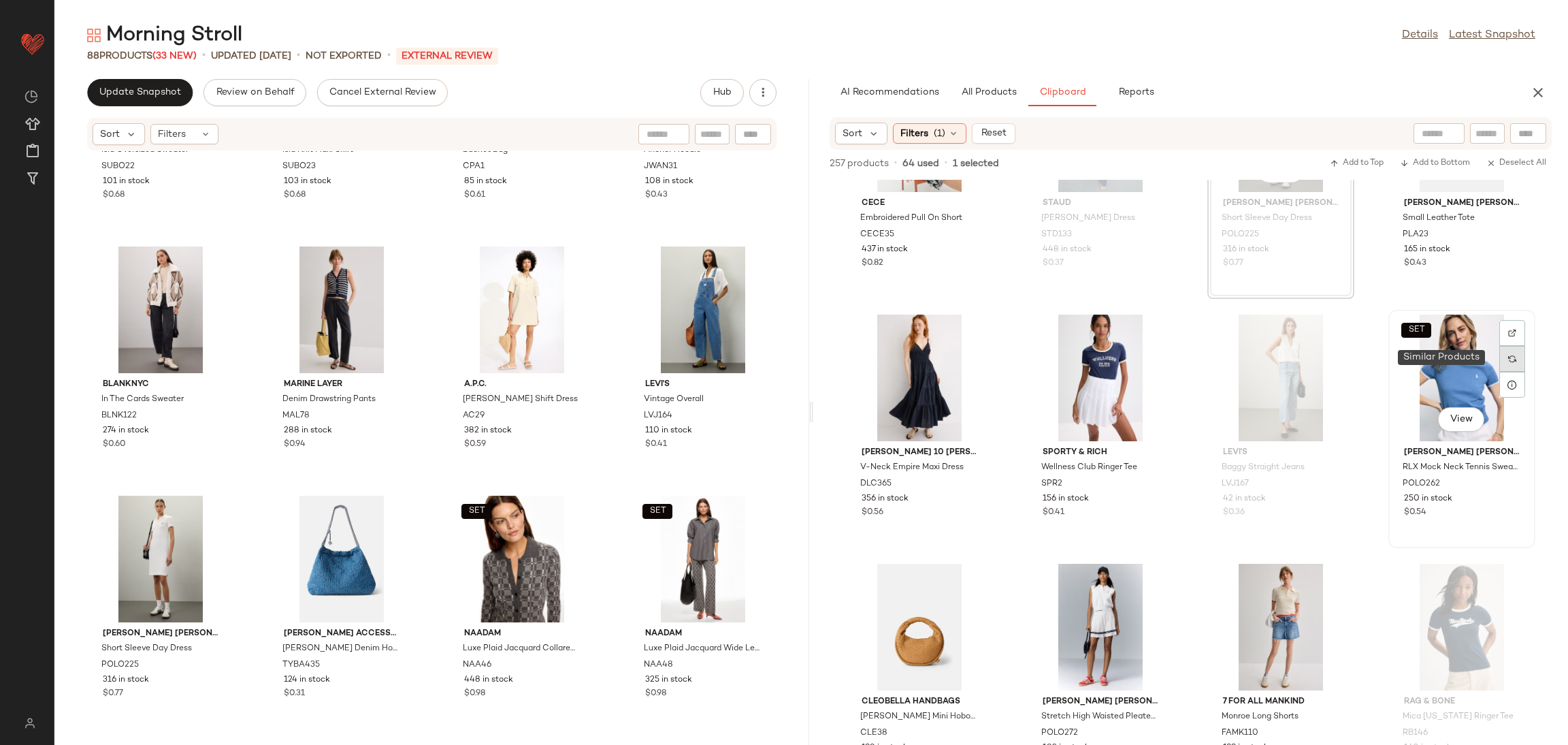
click at [1509, 362] on img at bounding box center [1513, 359] width 8 height 8
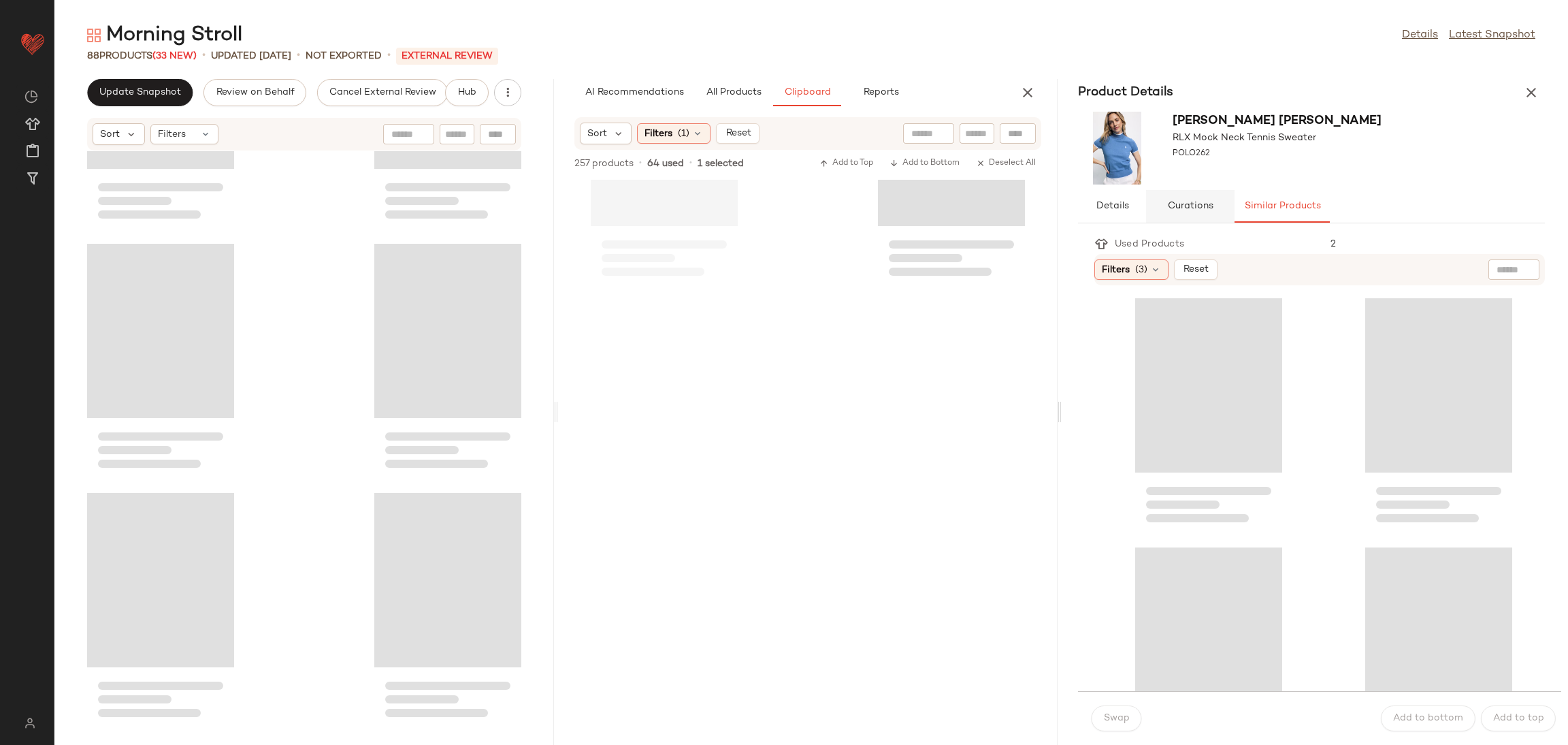
scroll to position [1992, 0]
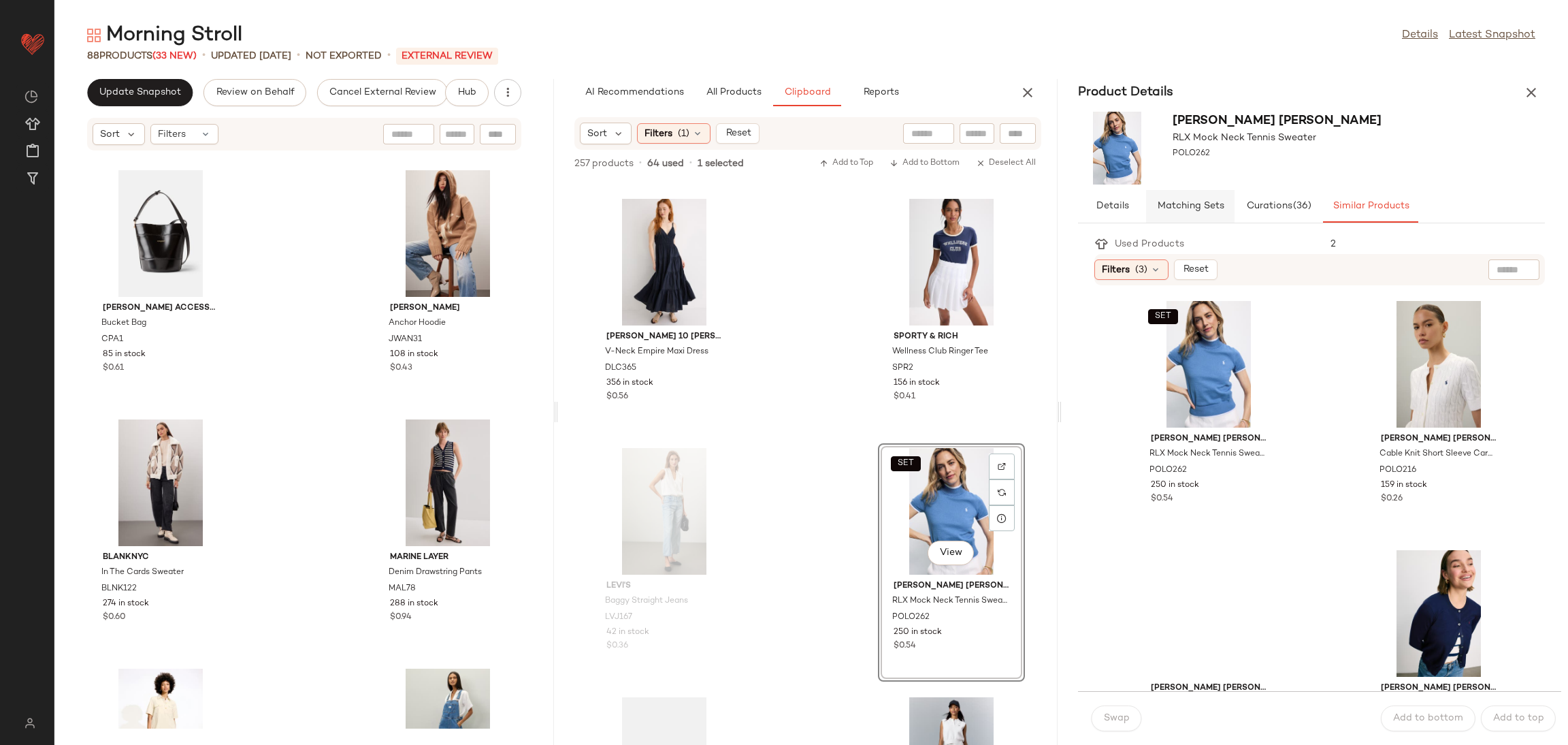
click at [1211, 204] on span "Matching Sets" at bounding box center [1191, 206] width 67 height 11
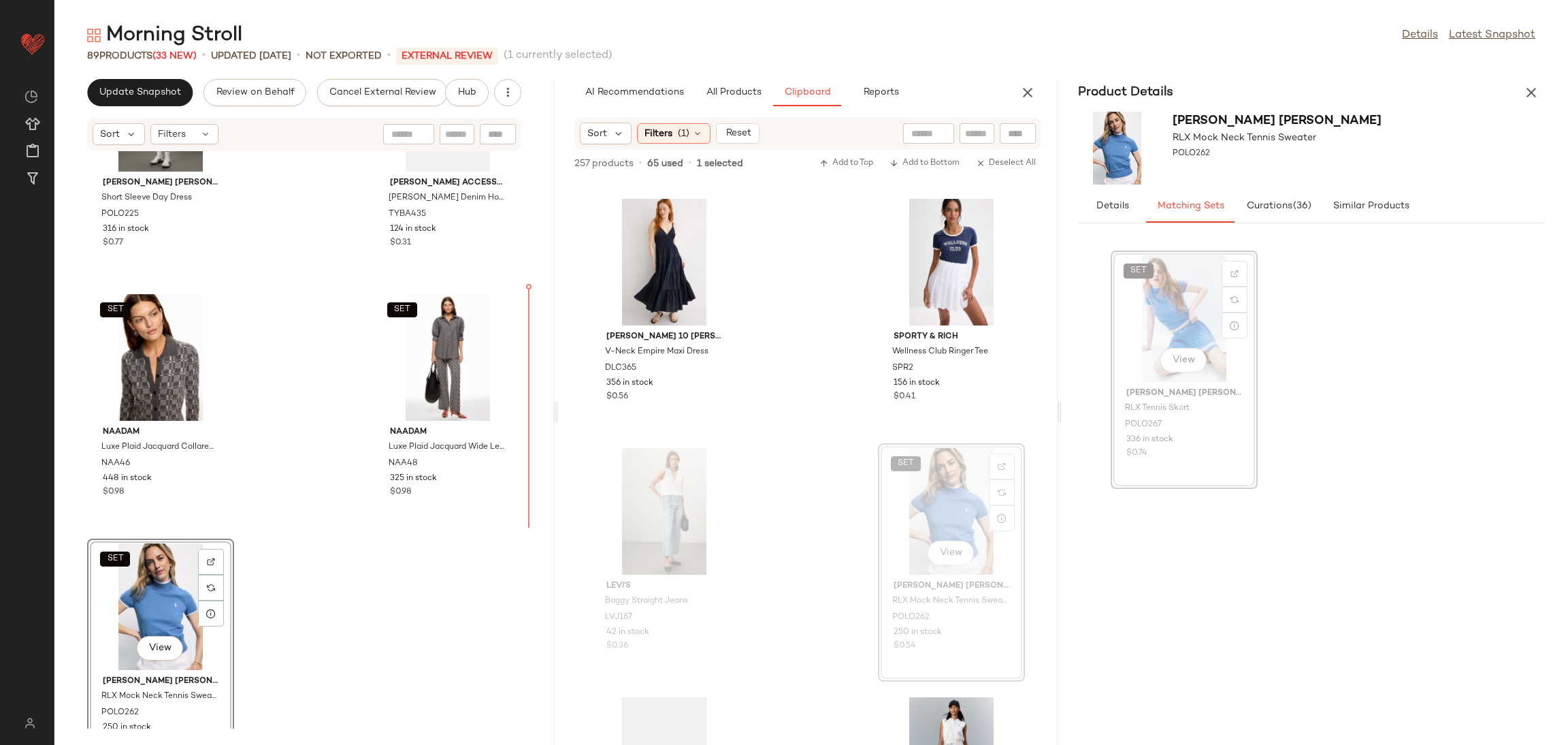
scroll to position [10638, 0]
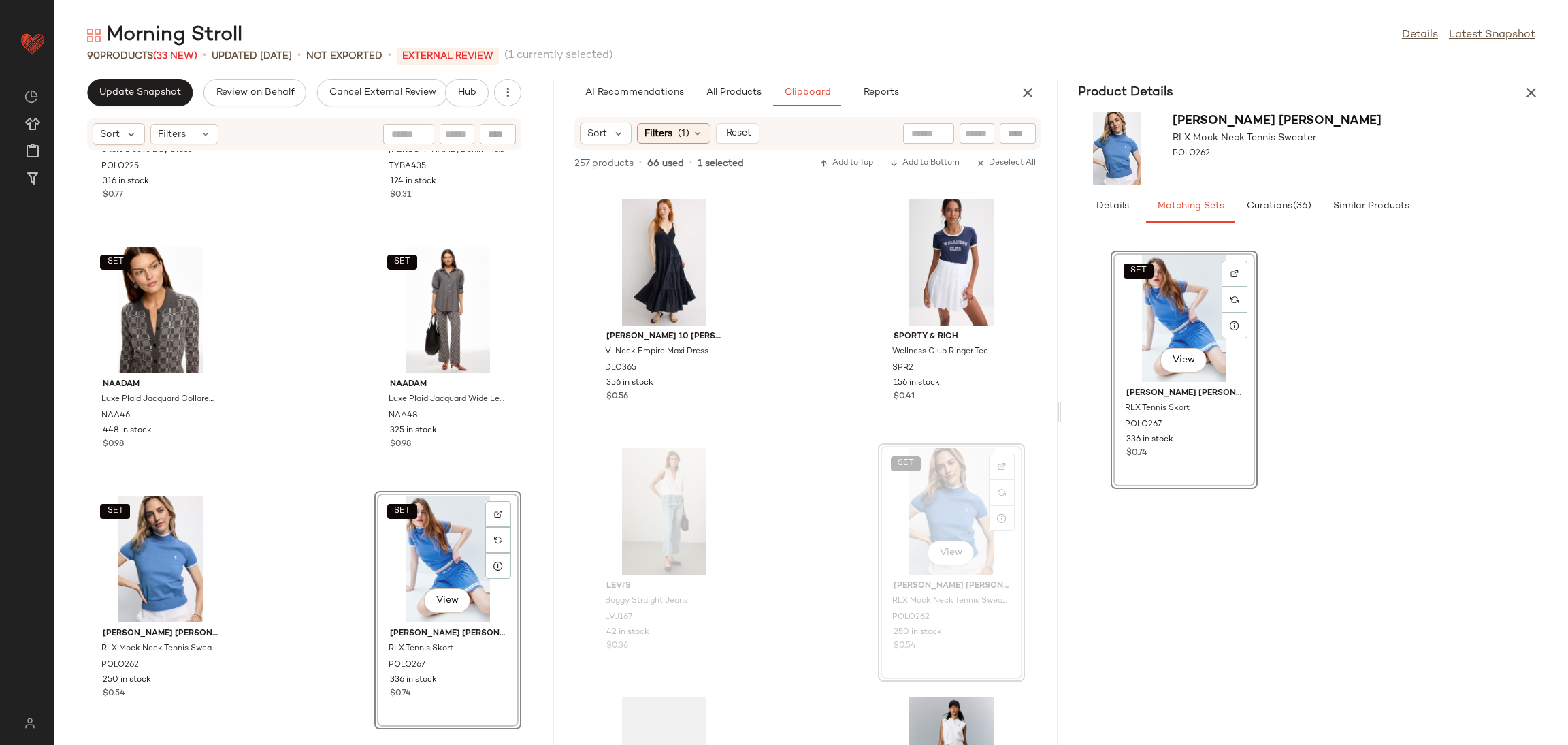
click at [271, 574] on div "Polo Ralph Lauren Short Sleeve Day Dress POLO225 316 in stock $0.77 Tory Burch …" at bounding box center [304, 440] width 499 height 578
click at [1544, 86] on div "Product Details" at bounding box center [1311, 92] width 499 height 27
click at [1531, 96] on icon "button" at bounding box center [1531, 92] width 16 height 16
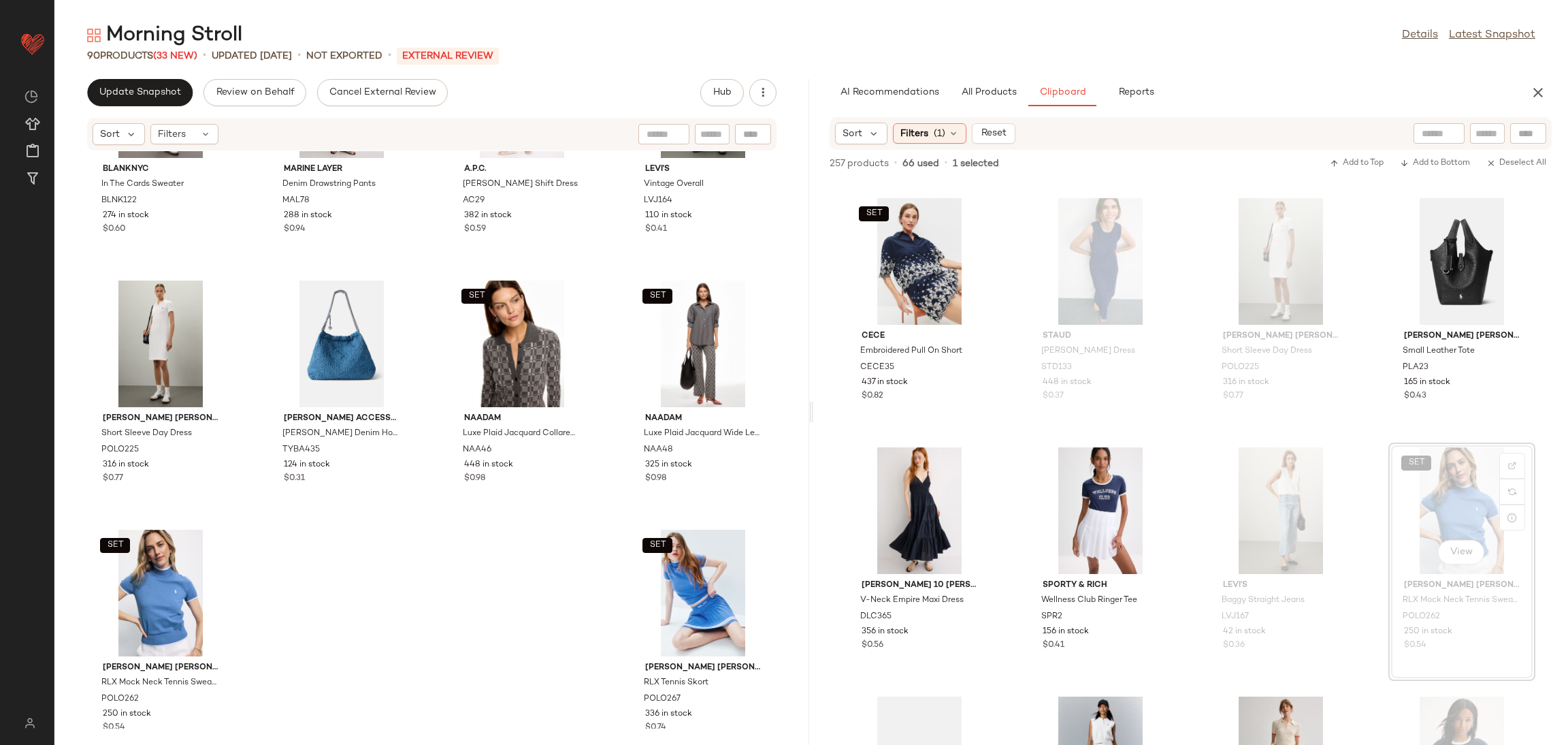
scroll to position [5156, 0]
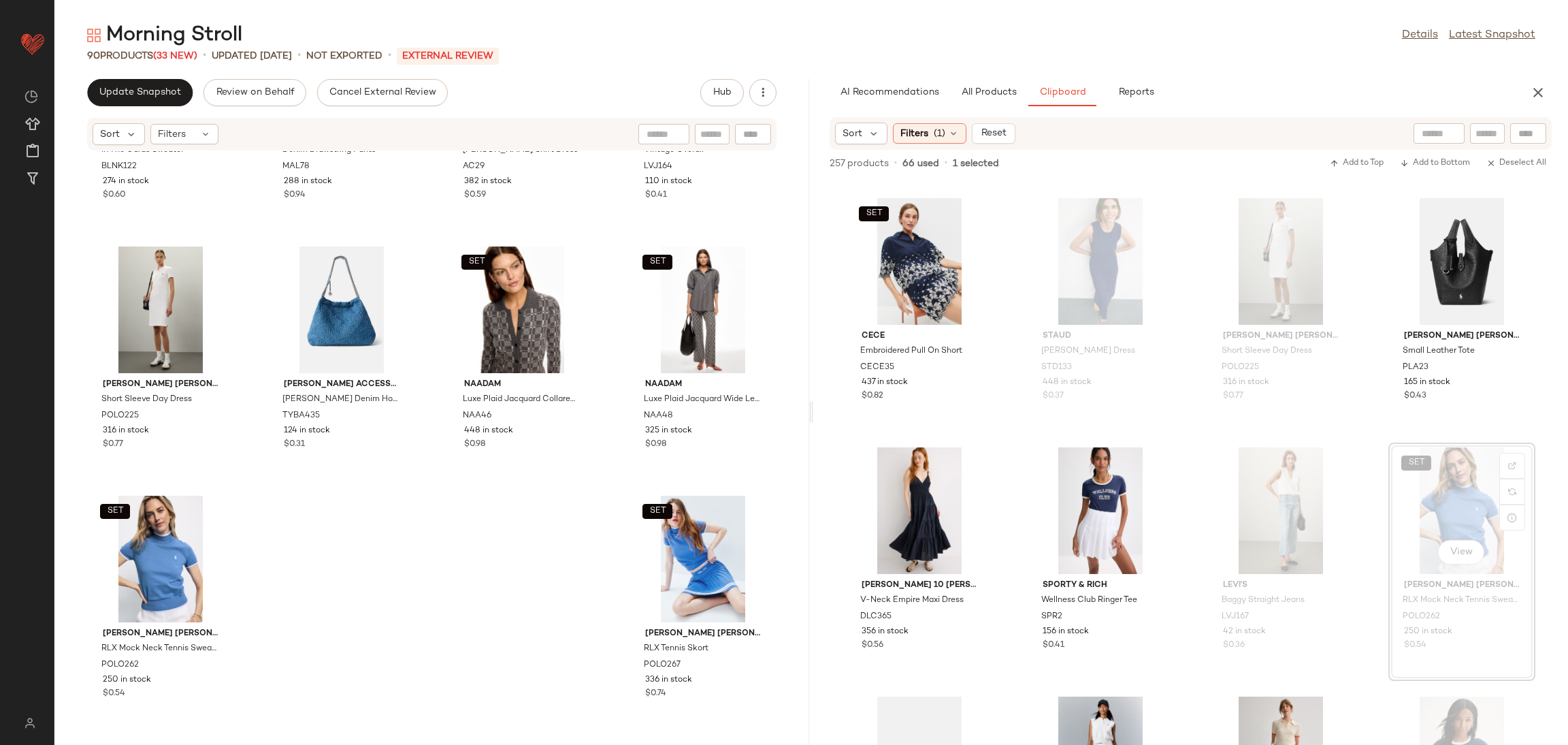
click at [492, 647] on div "BLANKNYC In The Cards Sweater BLNK122 274 in stock $0.60 Marine Layer Denim Dra…" at bounding box center [432, 440] width 755 height 578
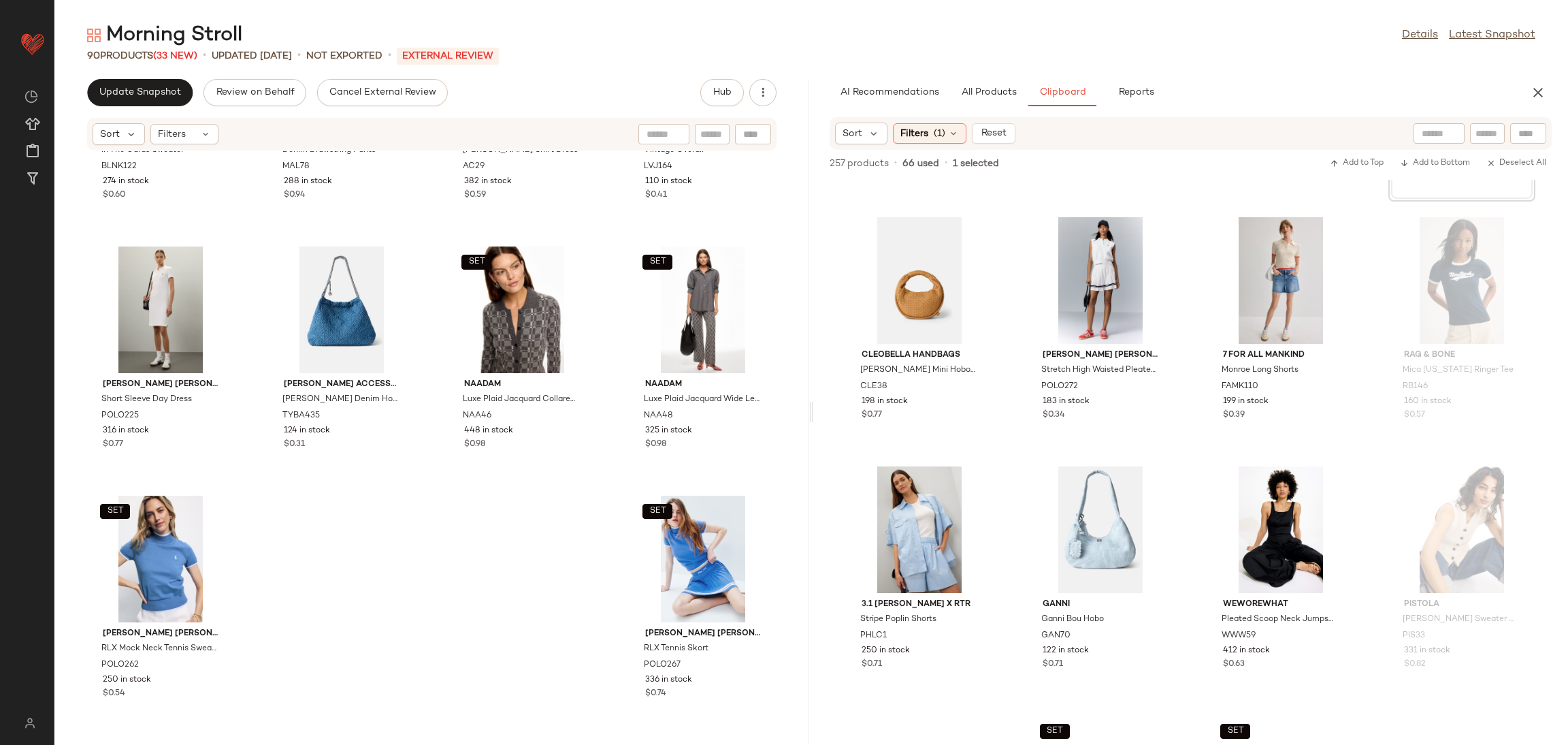
scroll to position [1378, 0]
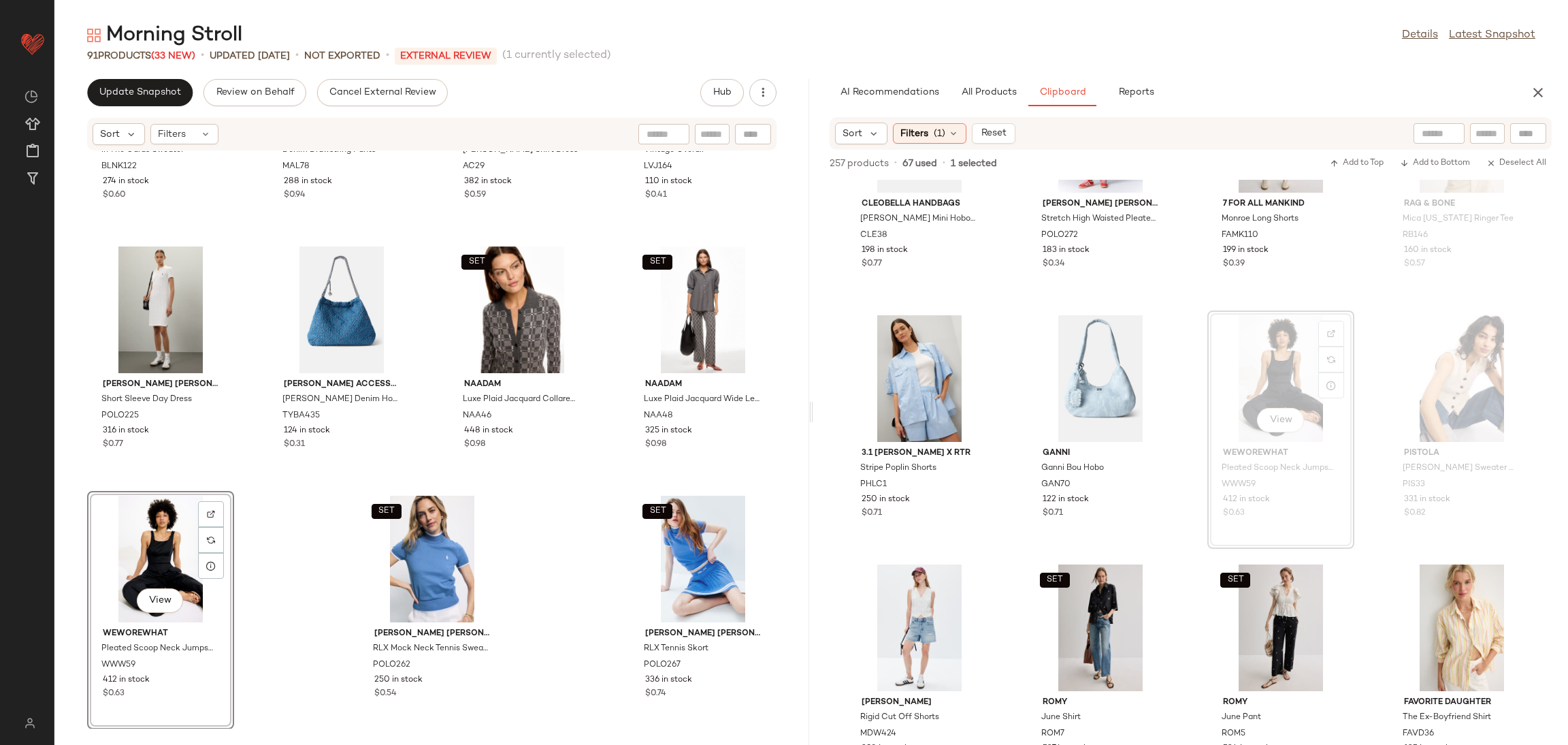
click at [245, 550] on div "BLANKNYC In The Cards Sweater BLNK122 274 in stock $0.60 Marine Layer Denim Dra…" at bounding box center [432, 440] width 755 height 578
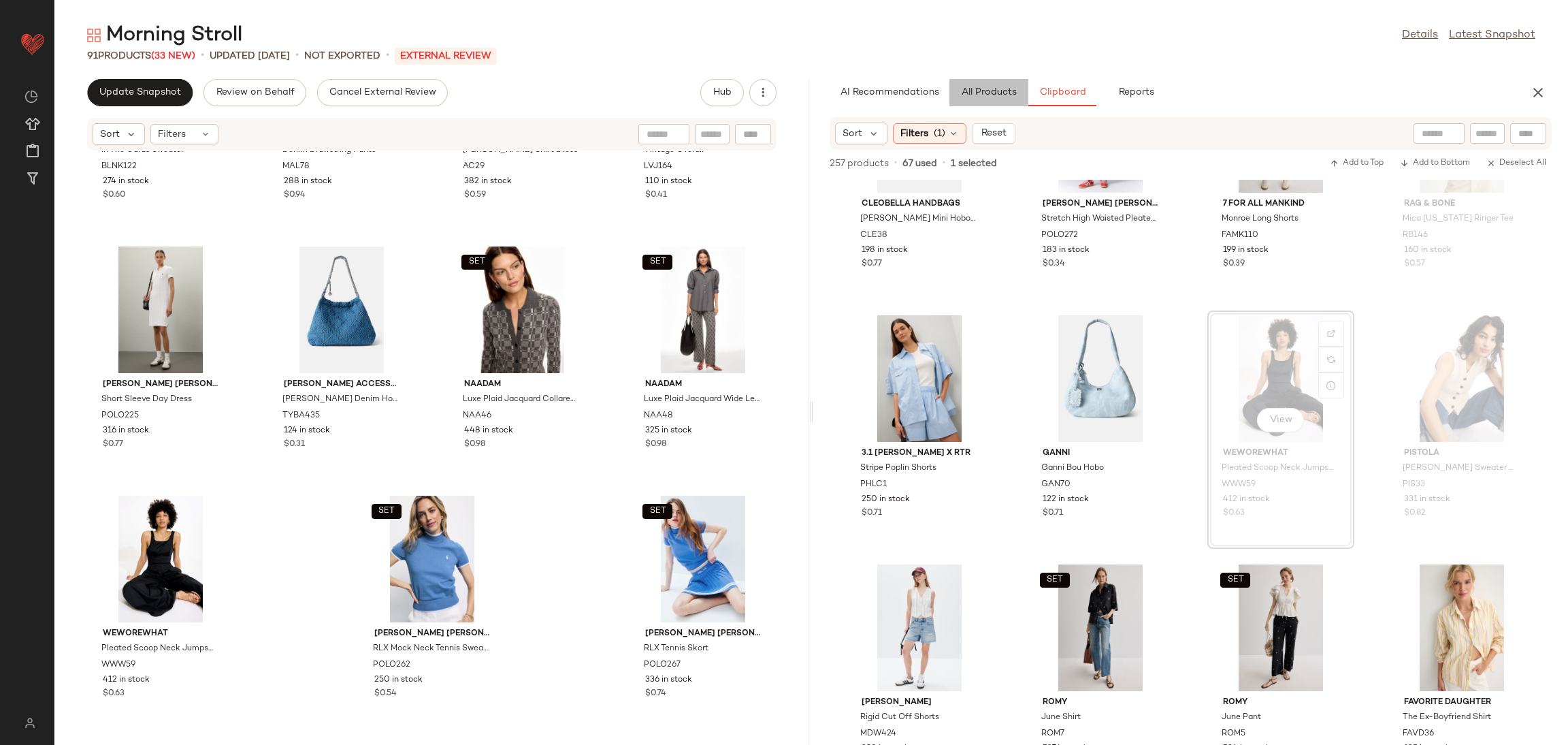
click at [1005, 86] on button "All Products" at bounding box center [990, 92] width 79 height 27
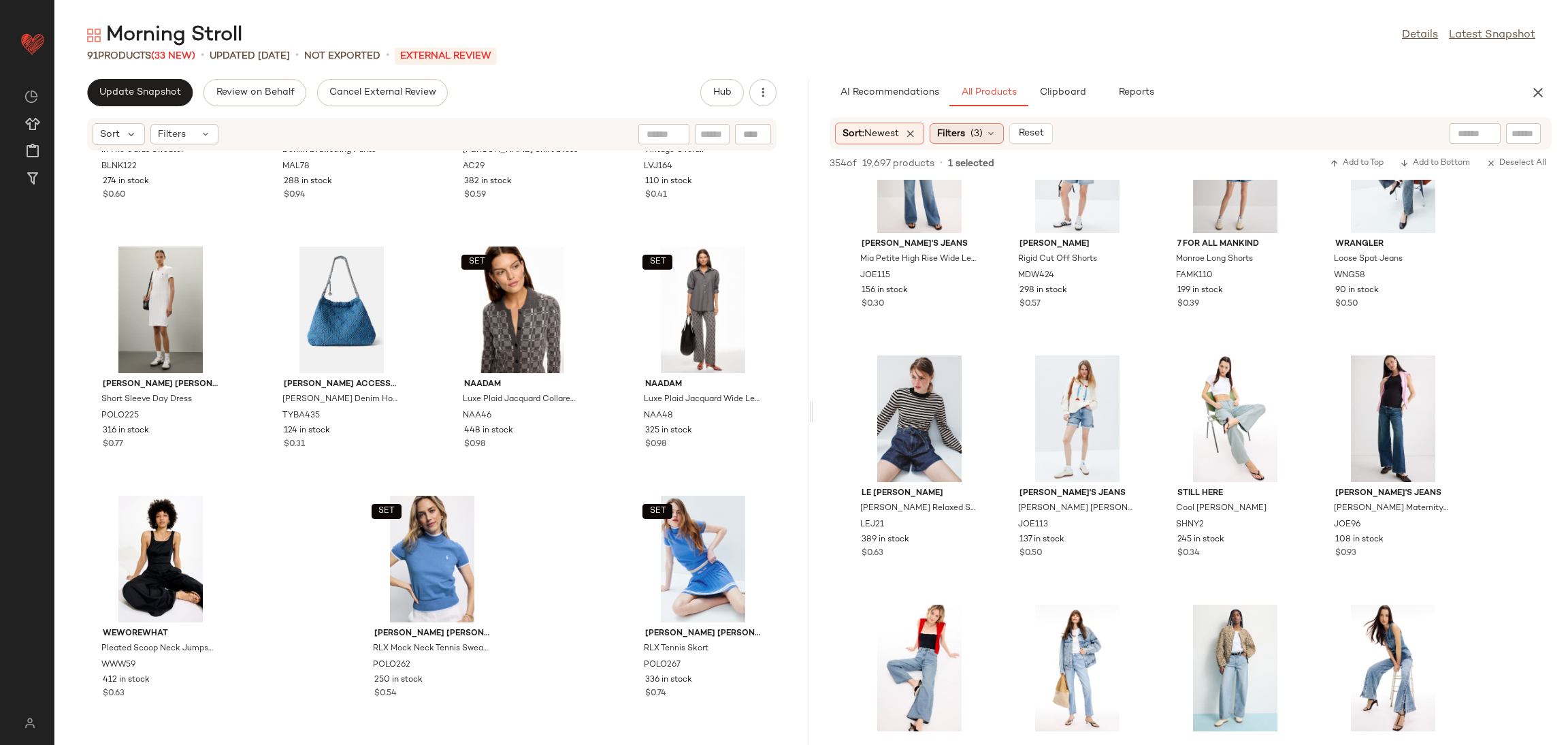
click at [980, 139] on span "(3)" at bounding box center [977, 134] width 12 height 14
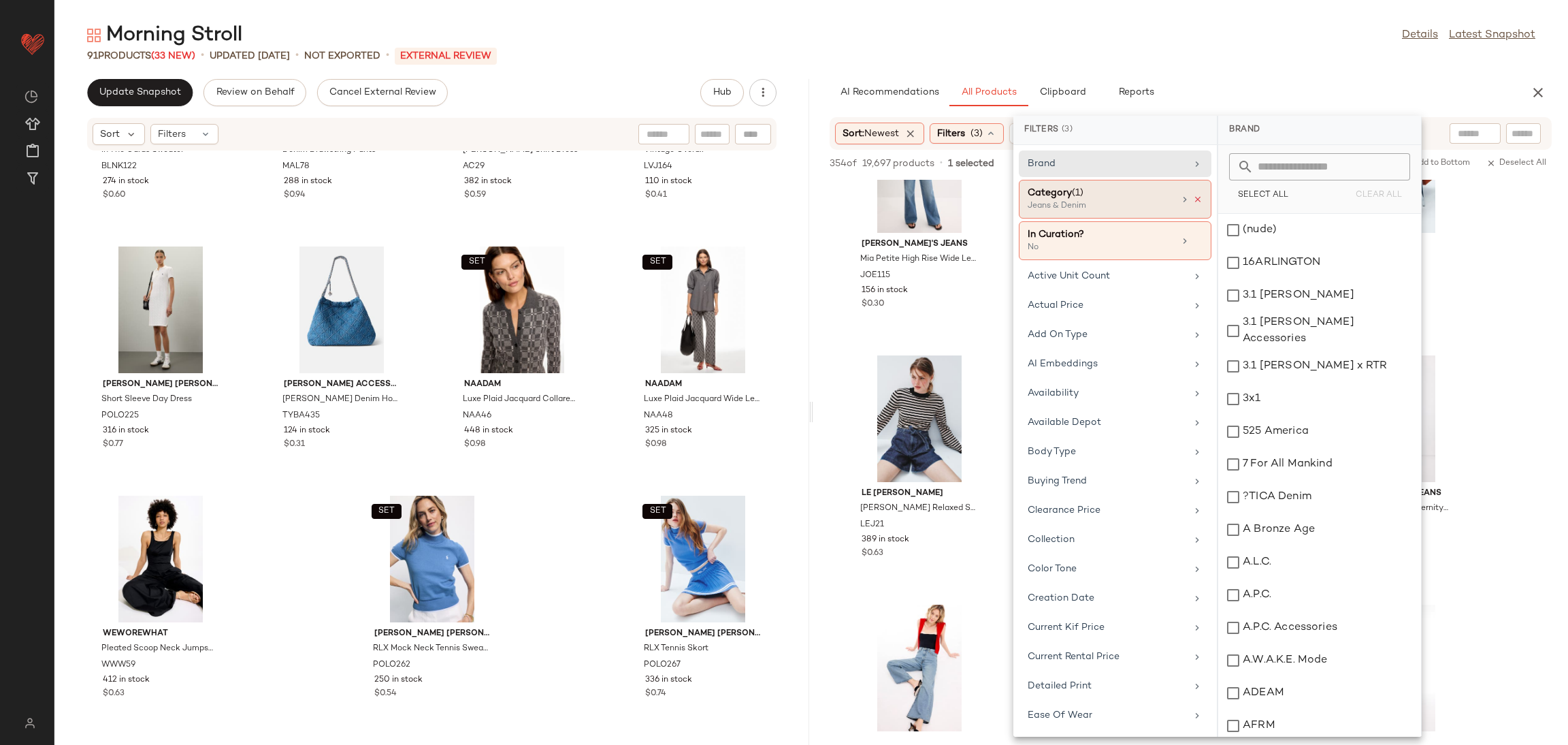
click at [1194, 199] on icon at bounding box center [1199, 200] width 10 height 10
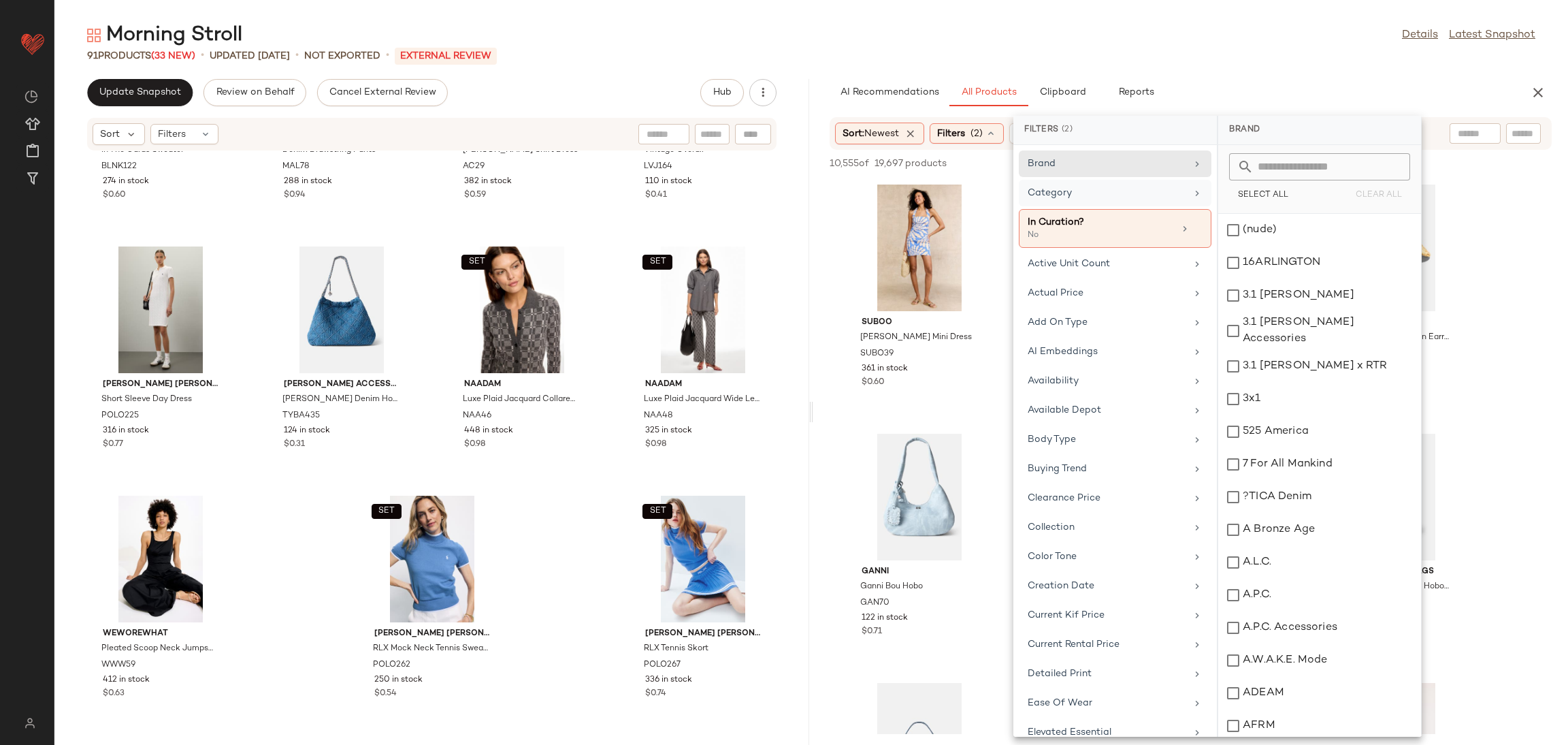
click at [1128, 209] on div "Category" at bounding box center [1115, 228] width 192 height 39
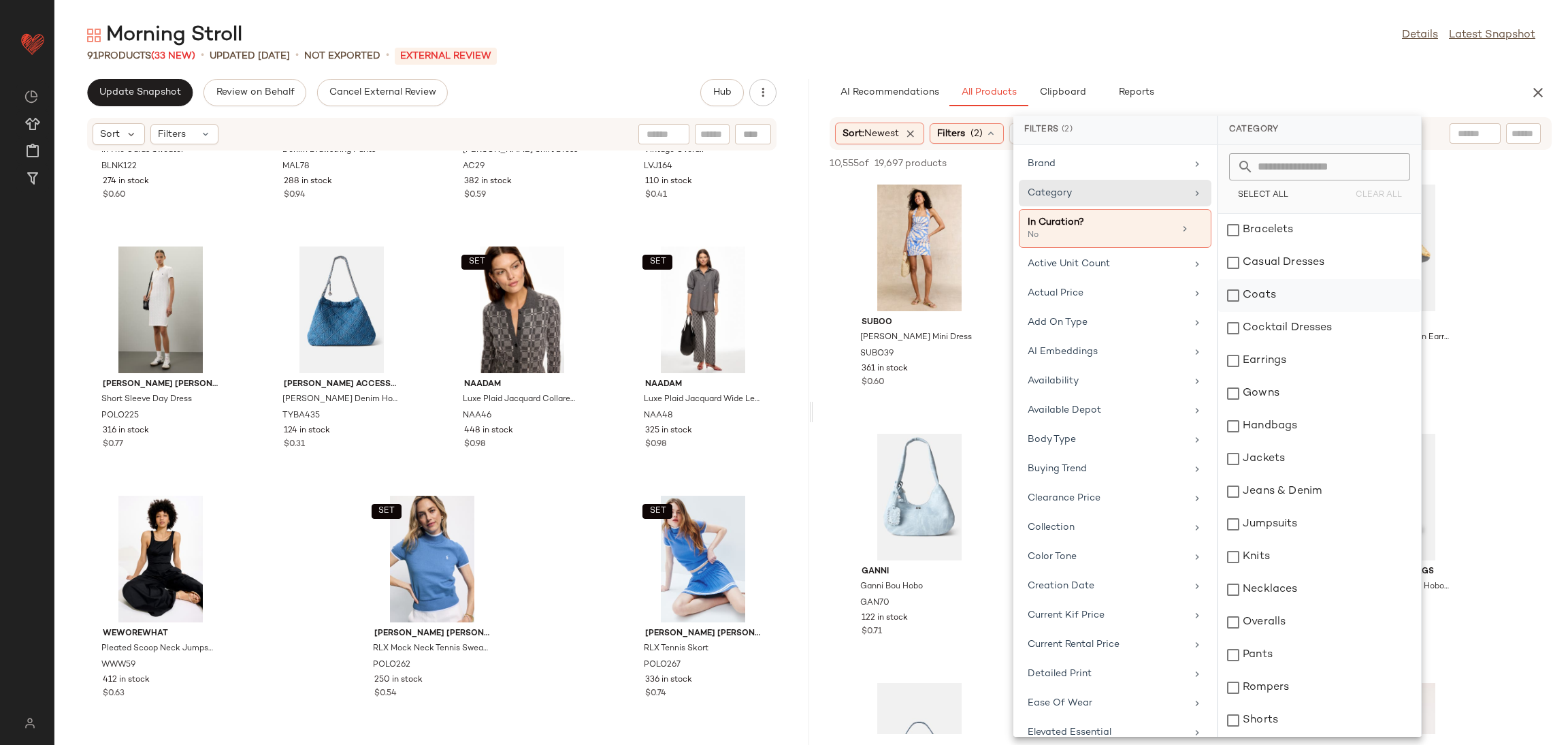
click at [1268, 312] on div "Coats" at bounding box center [1319, 328] width 203 height 33
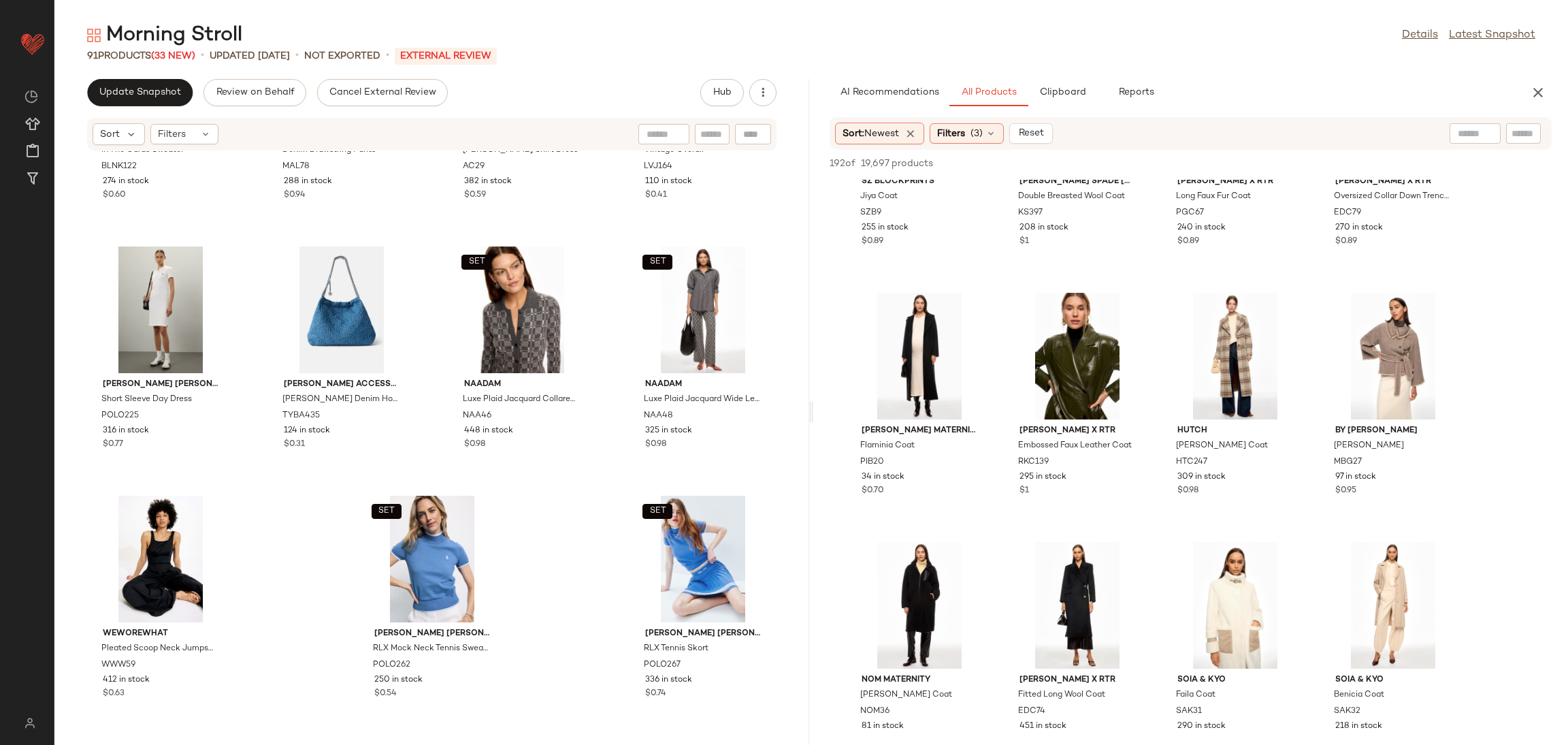
scroll to position [1392, 0]
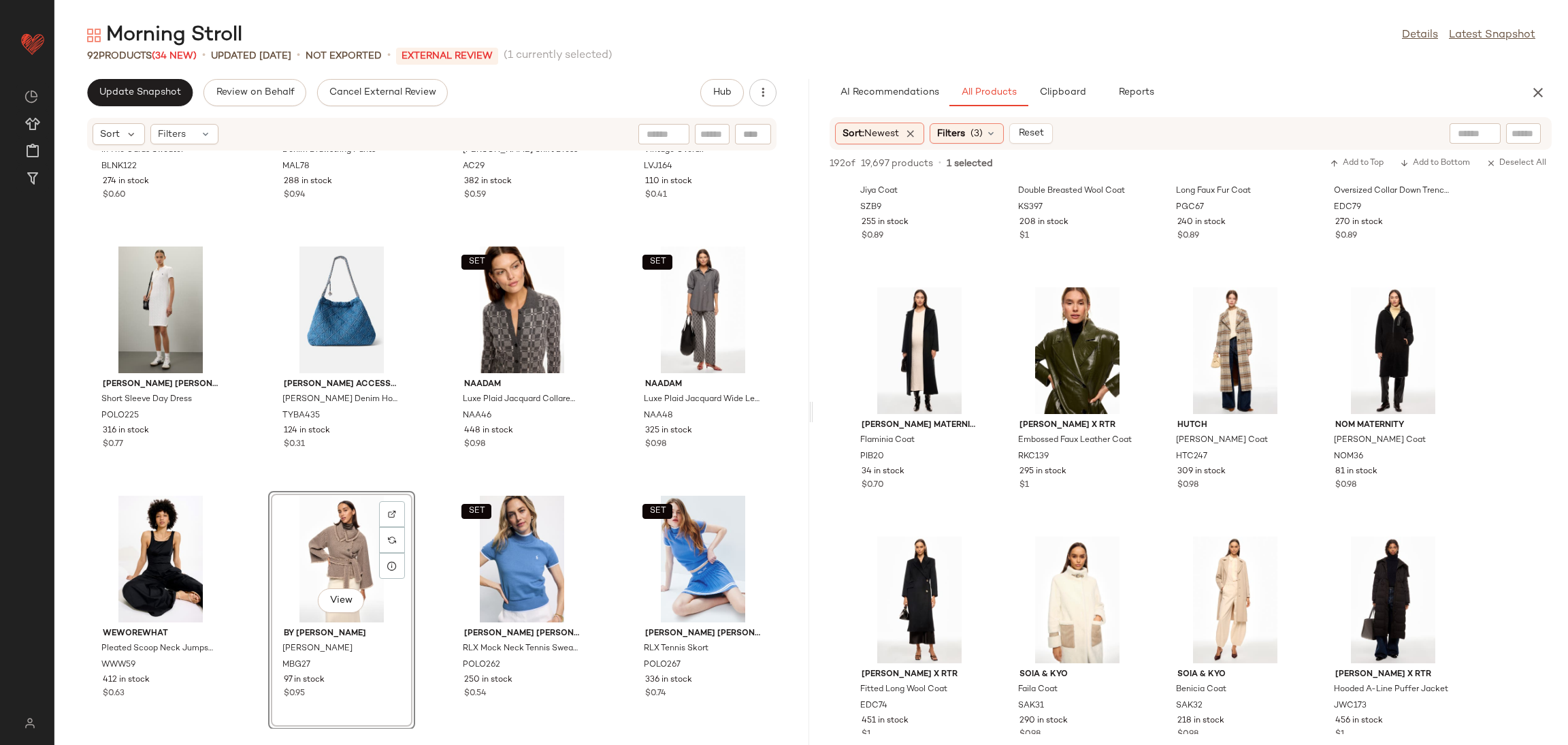
click at [430, 478] on div "BLANKNYC In The Cards Sweater BLNK122 274 in stock $0.60 Marine Layer Denim Dra…" at bounding box center [432, 440] width 755 height 578
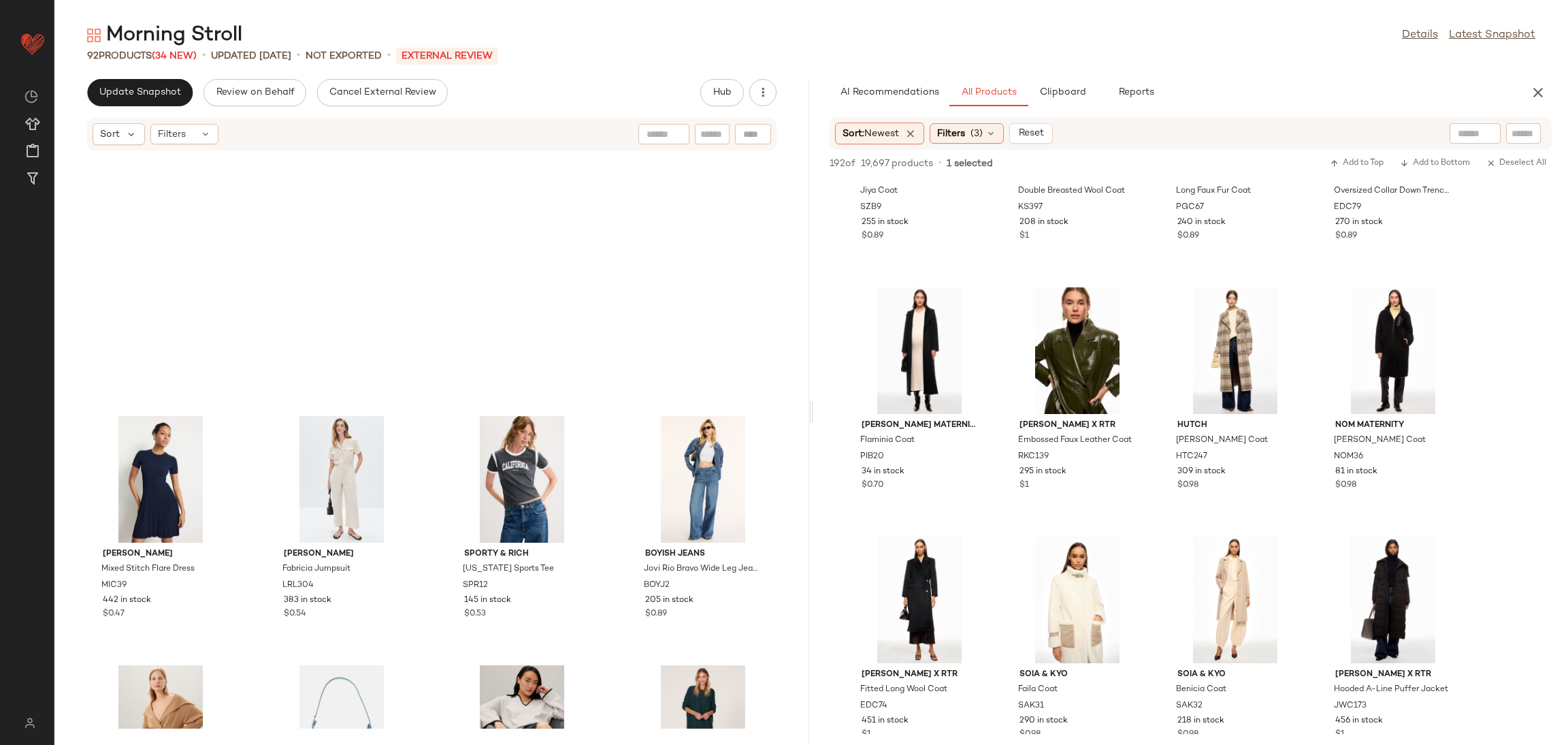
scroll to position [5156, 0]
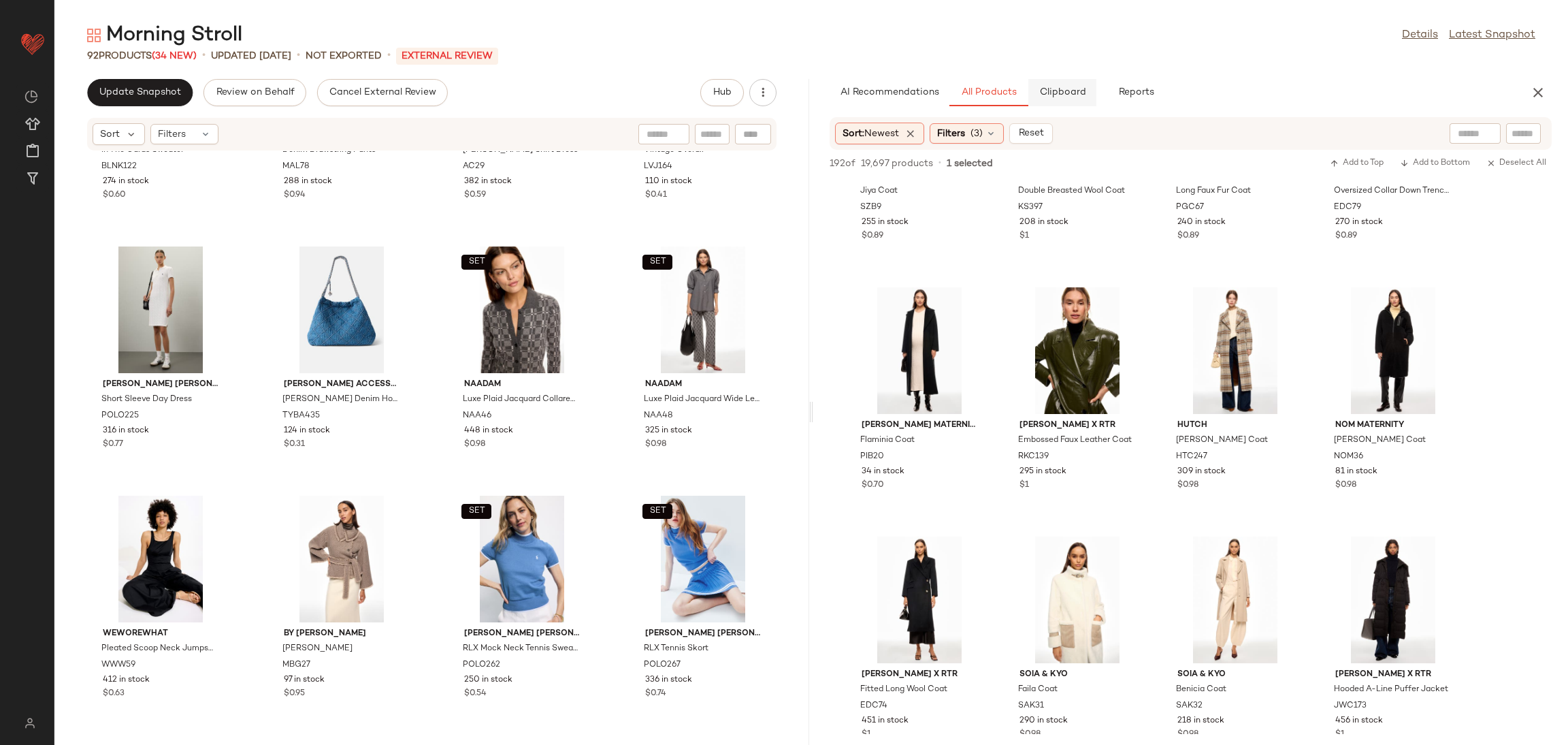
click at [1078, 88] on span "Clipboard" at bounding box center [1062, 92] width 47 height 11
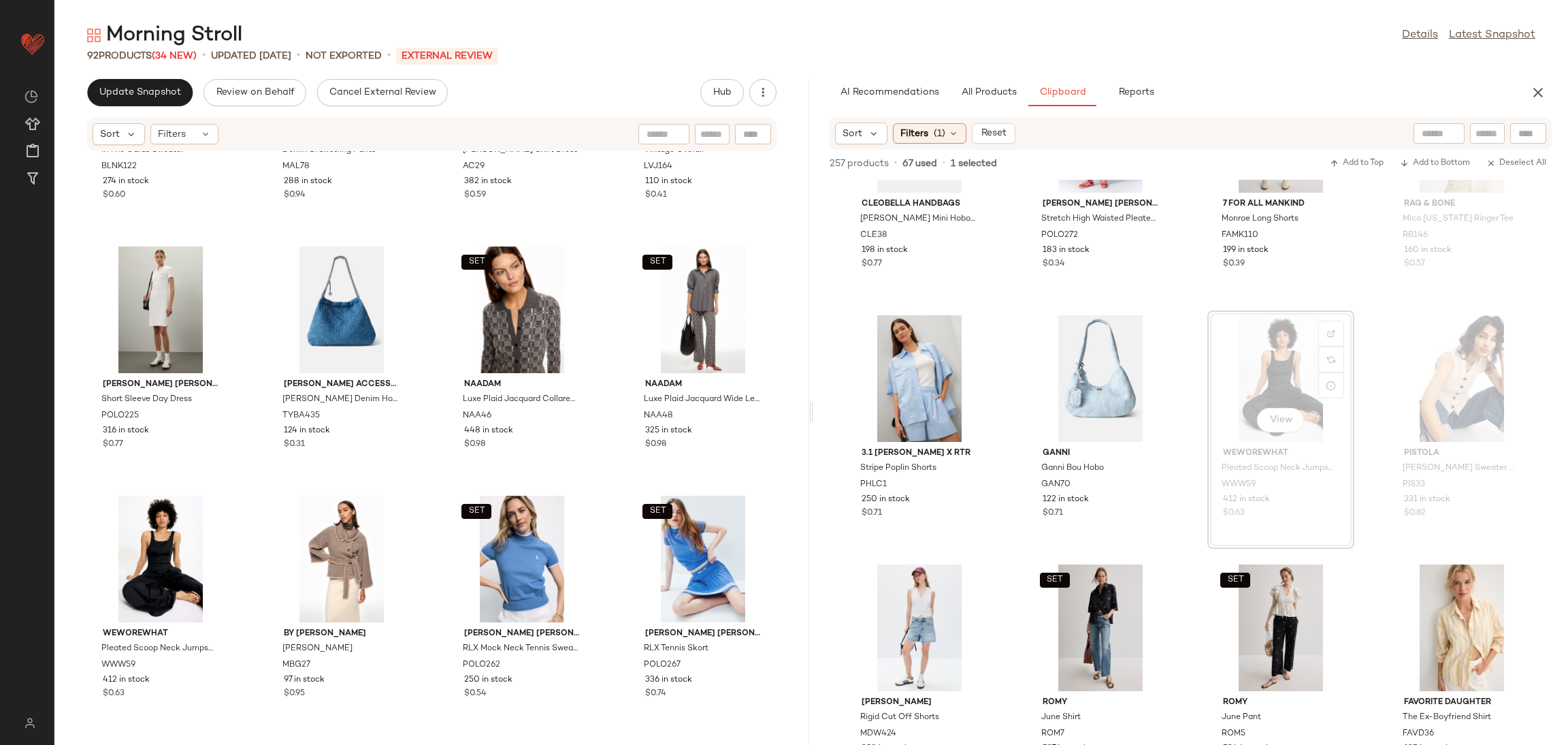
click at [1183, 312] on div "Cleobella Handbags Santiago Mini Hobo Bag CLE38 198 in stock $0.77 Polo Ralph L…" at bounding box center [1191, 462] width 755 height 565
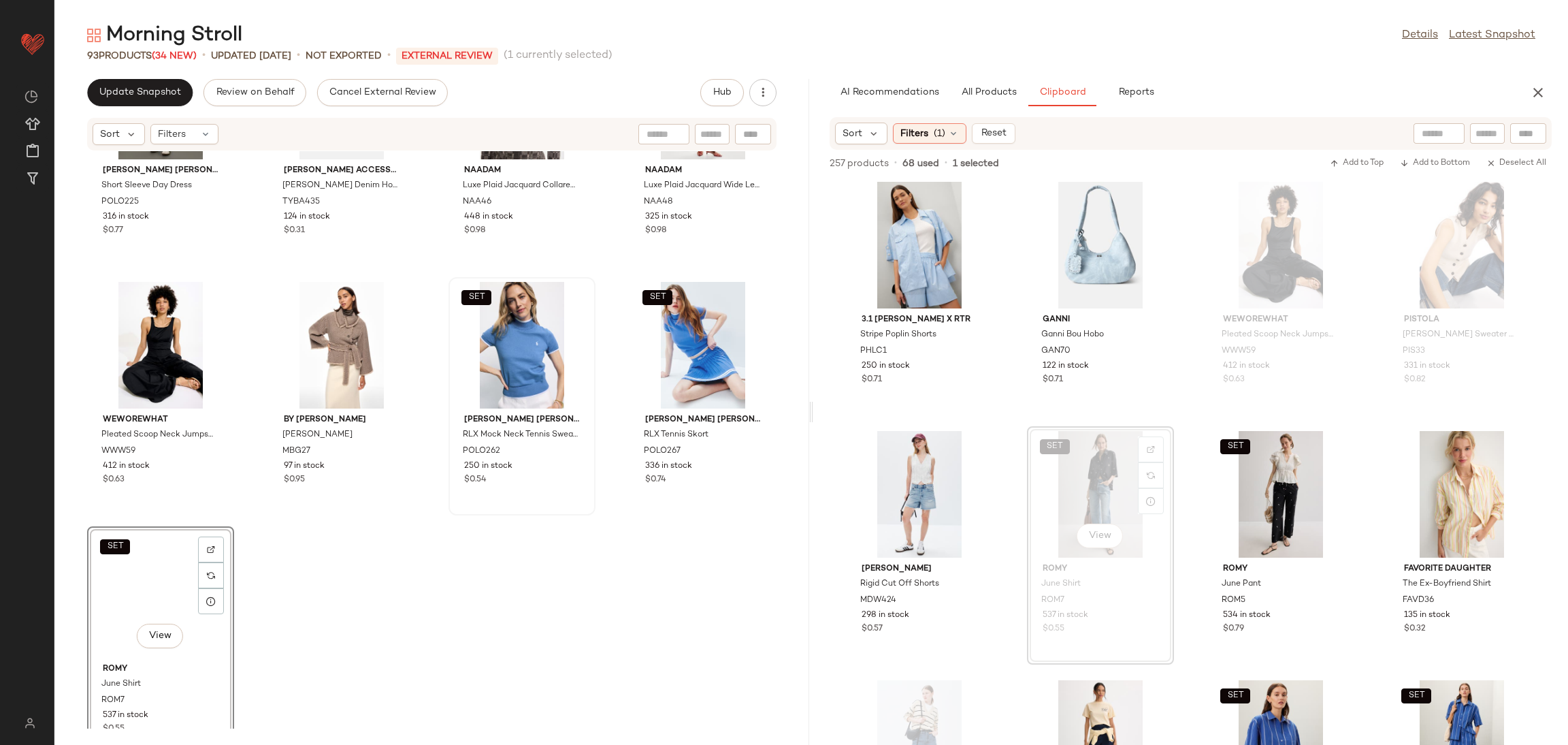
scroll to position [5405, 0]
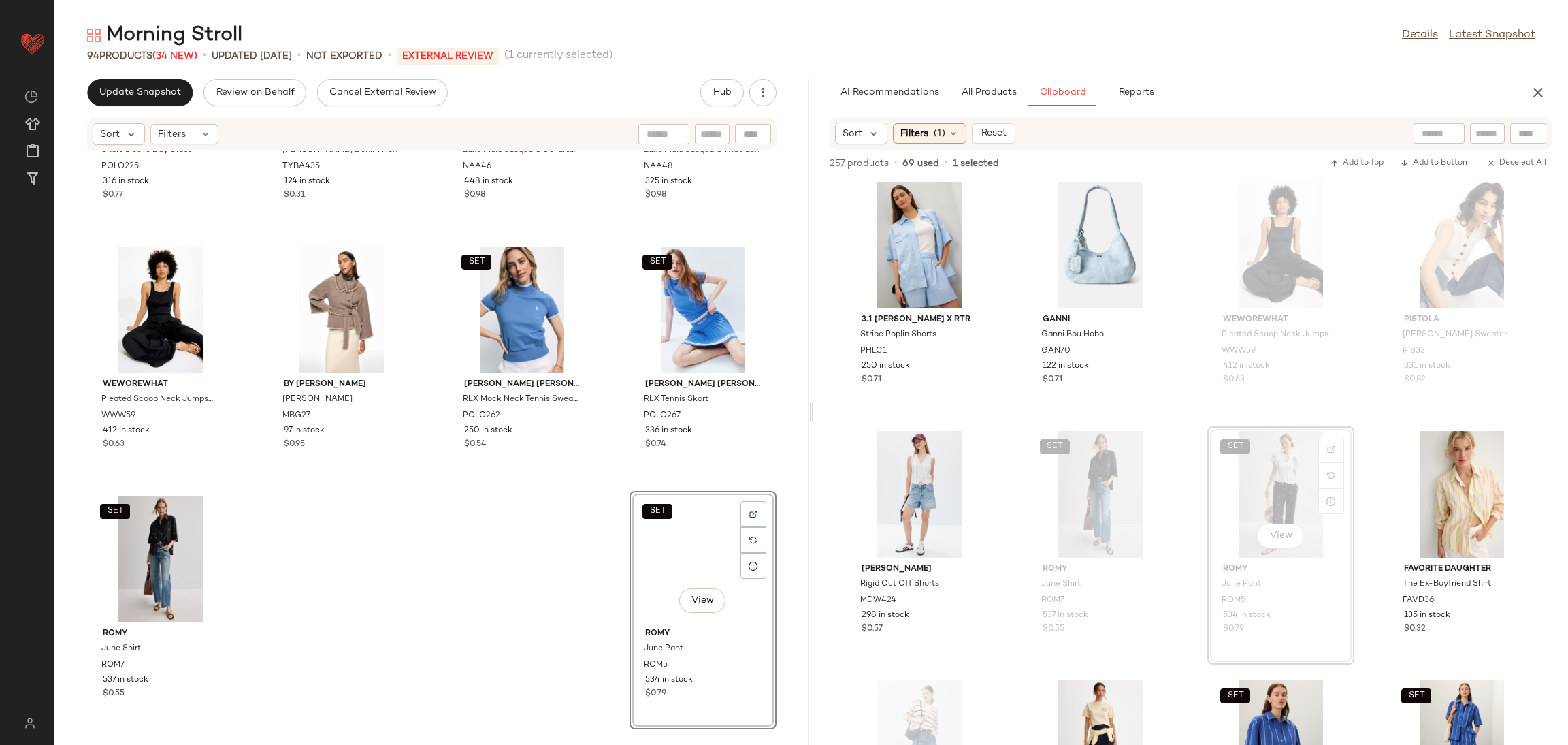
click at [421, 614] on div "Polo Ralph Lauren Short Sleeve Day Dress POLO225 316 in stock $0.77 Tory Burch …" at bounding box center [432, 440] width 755 height 578
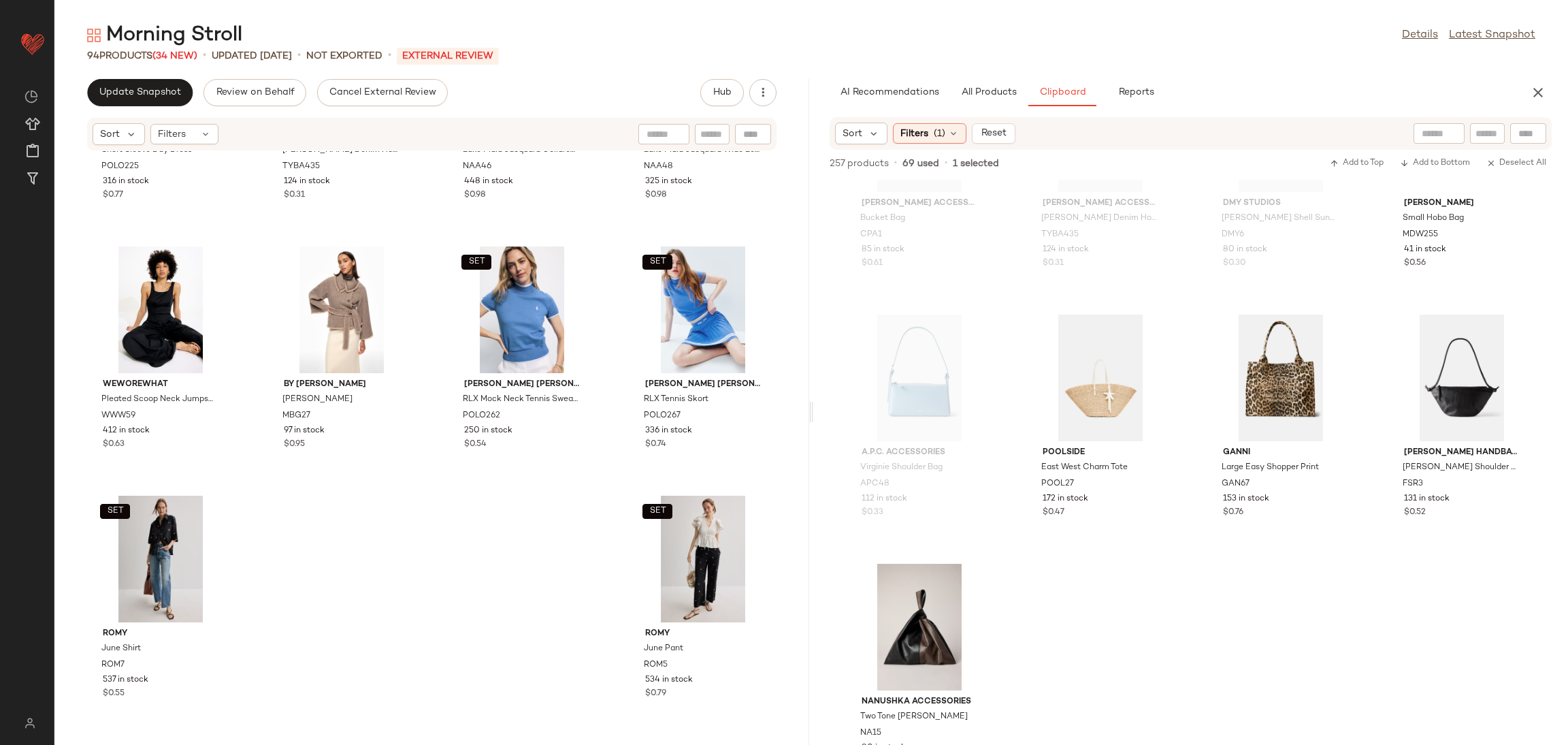
scroll to position [15633, 0]
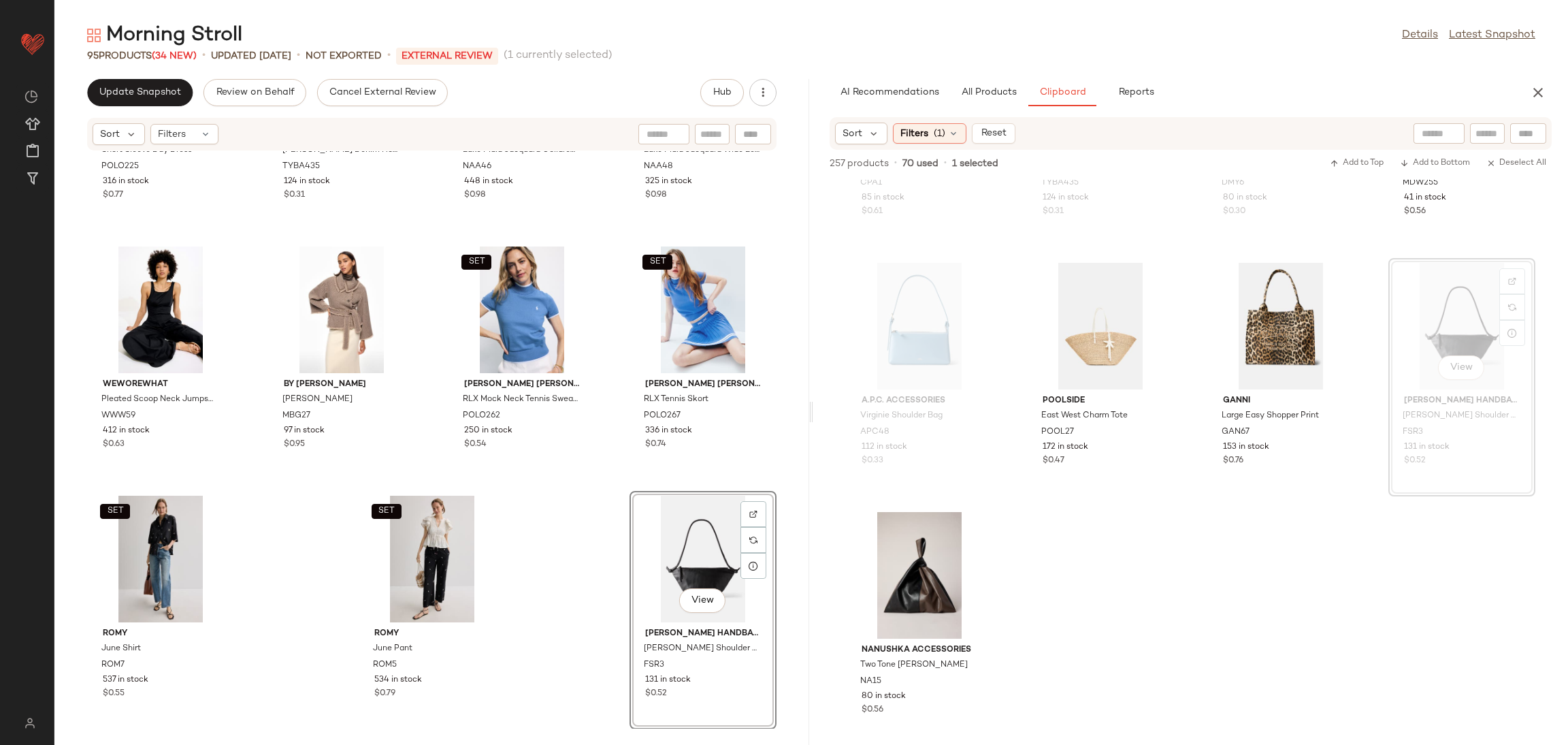
click at [593, 569] on div "Polo Ralph Lauren Short Sleeve Day Dress POLO225 316 in stock $0.77 Tory Burch …" at bounding box center [432, 440] width 755 height 578
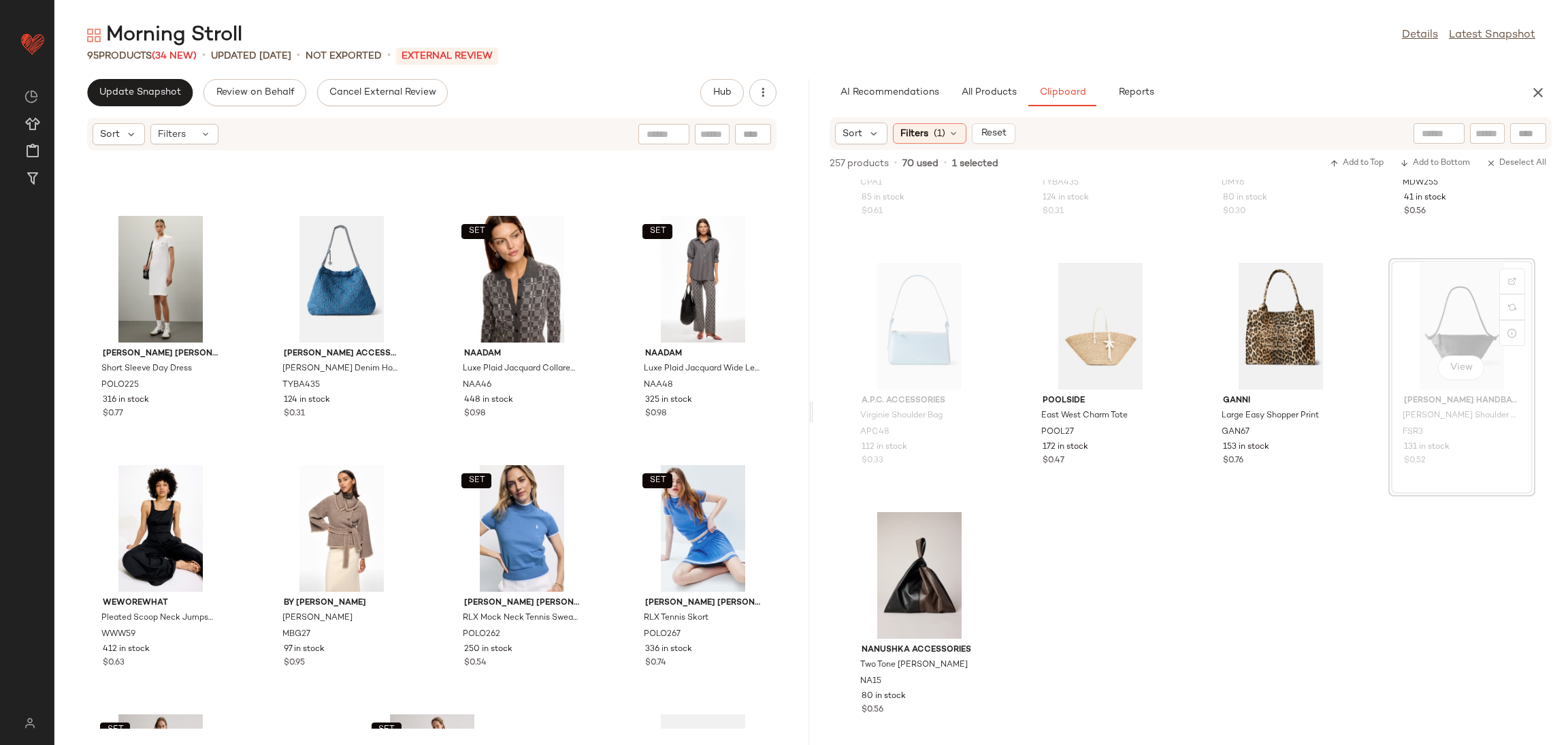
scroll to position [5405, 0]
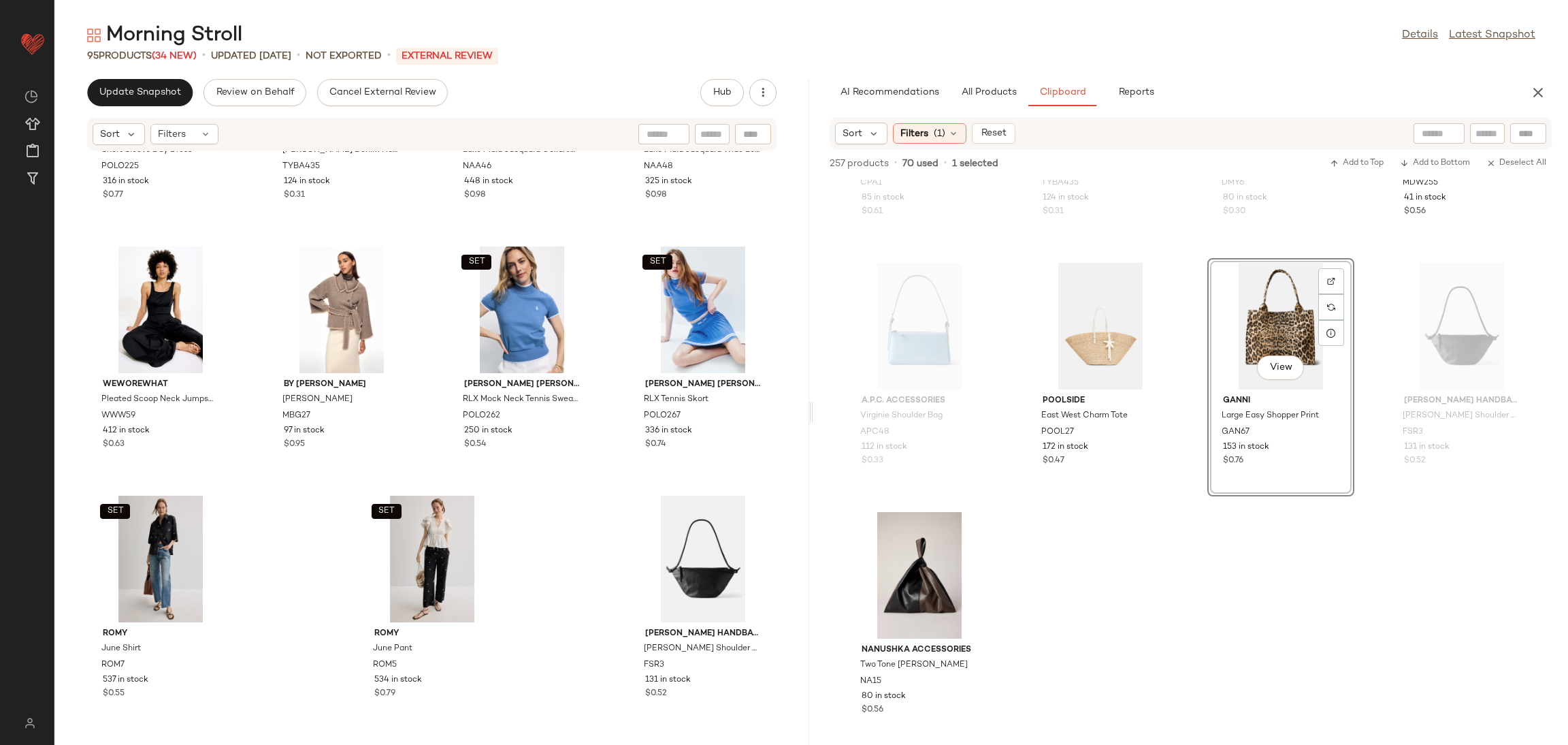
click at [600, 492] on div "Polo Ralph Lauren Short Sleeve Day Dress POLO225 316 in stock $0.77 Tory Burch …" at bounding box center [432, 440] width 755 height 578
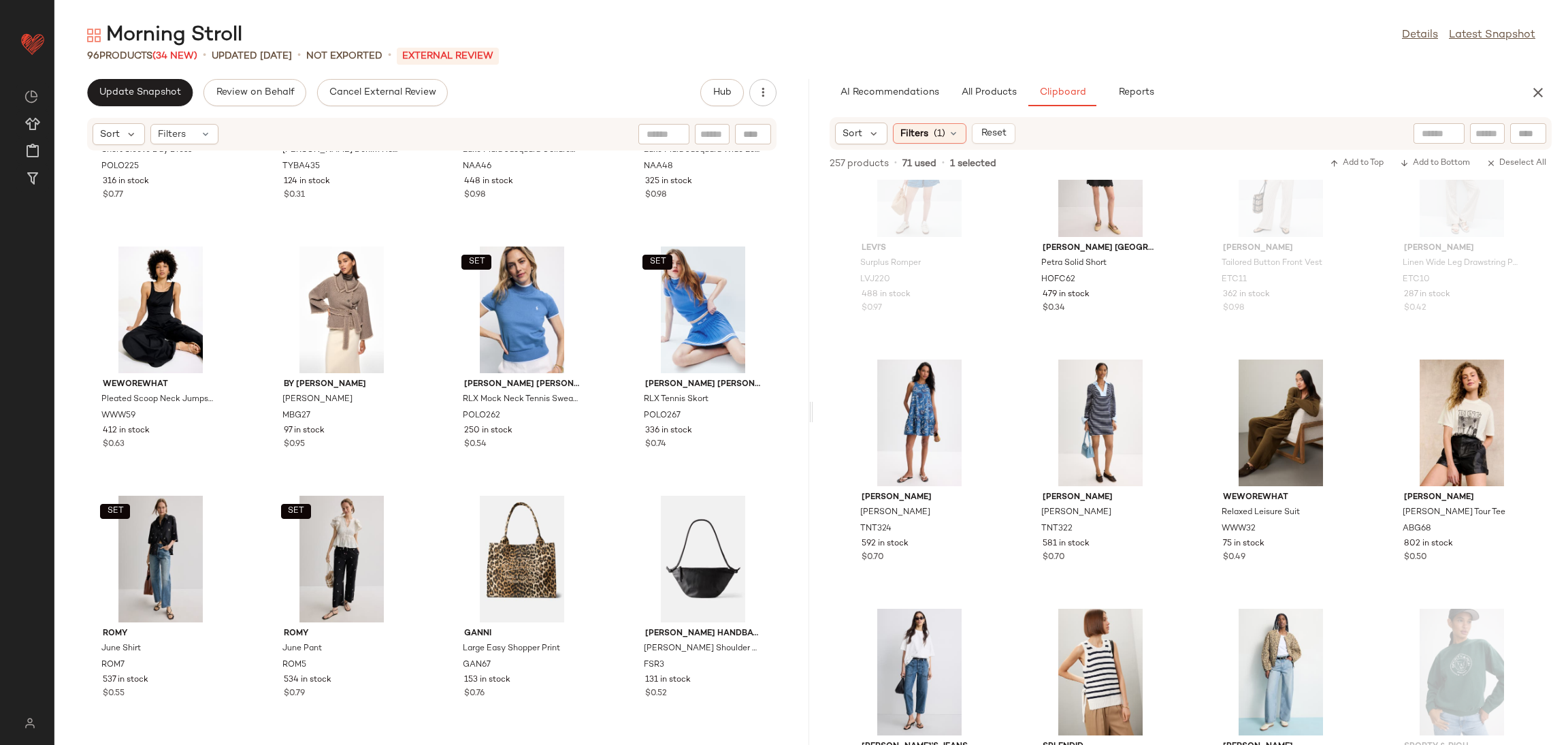
scroll to position [2332, 0]
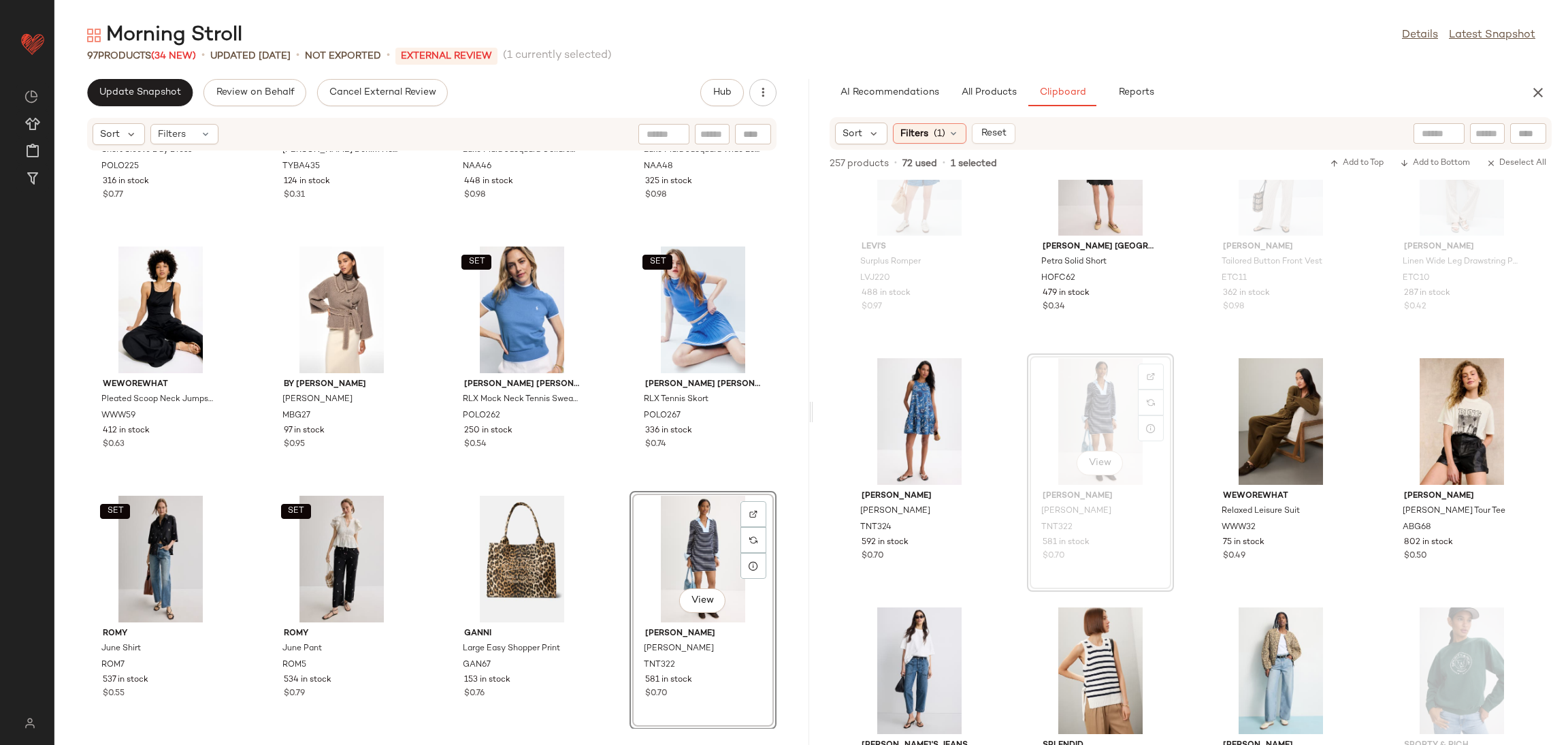
click at [630, 493] on div "View Tanya Taylor Whitney Dress TNT322 581 in stock $0.70" at bounding box center [703, 609] width 147 height 239
click at [618, 485] on div "Polo Ralph Lauren Short Sleeve Day Dress POLO225 316 in stock $0.77 Tory Burch …" at bounding box center [432, 440] width 755 height 578
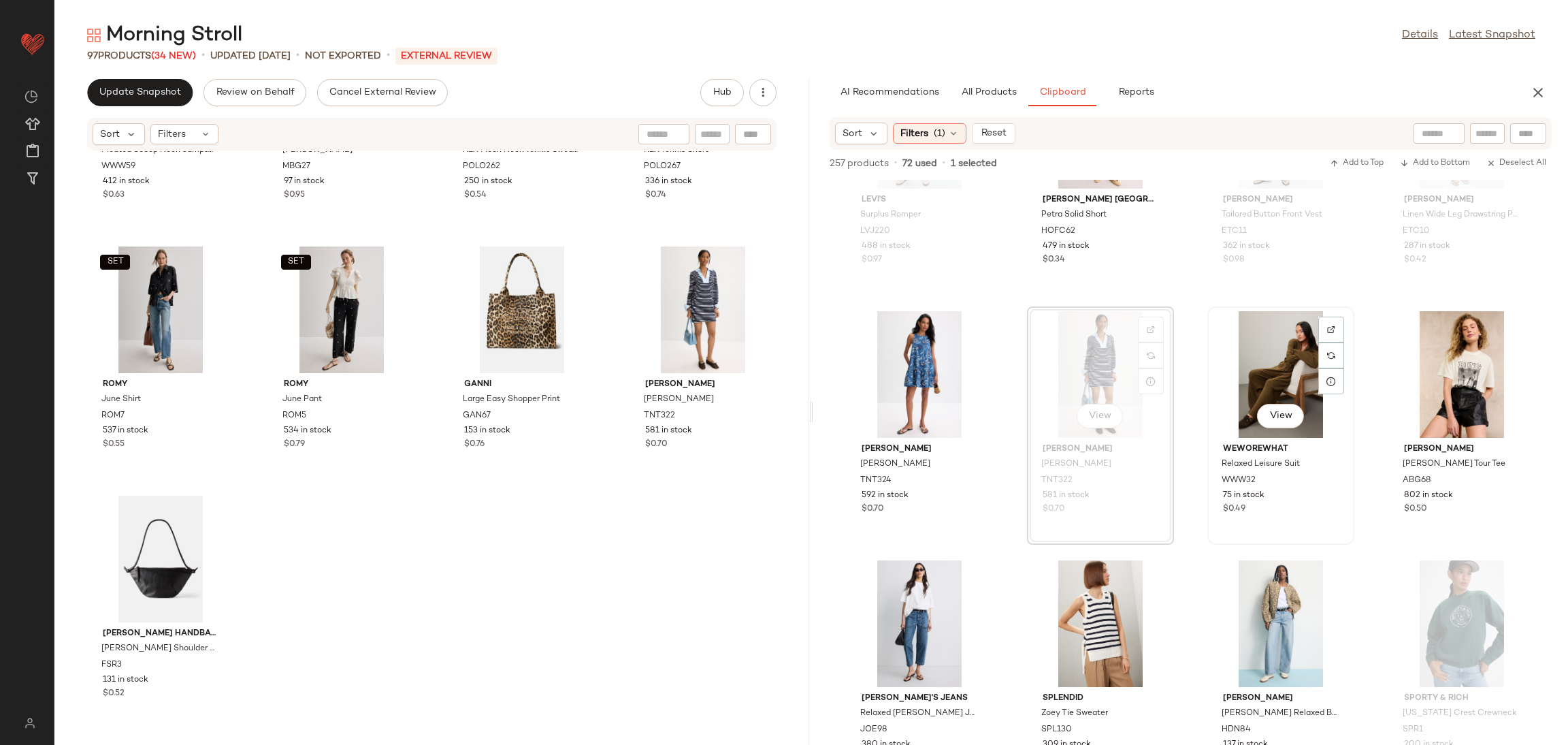
scroll to position [2381, 0]
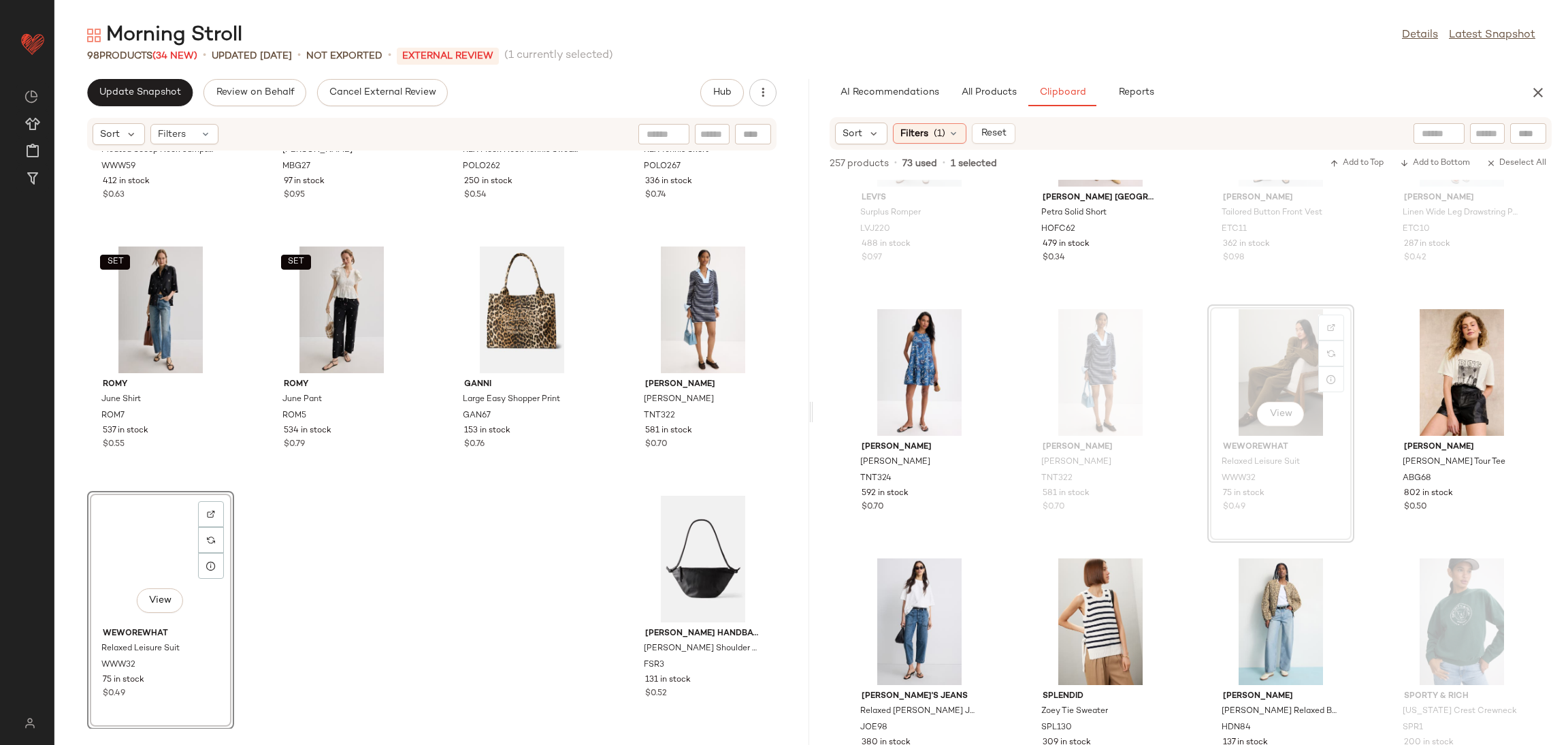
click at [334, 590] on div "WEWOREWHAT Pleated Scoop Neck Jumpsuit WWW59 412 in stock $0.63 By Malene Birge…" at bounding box center [432, 440] width 755 height 578
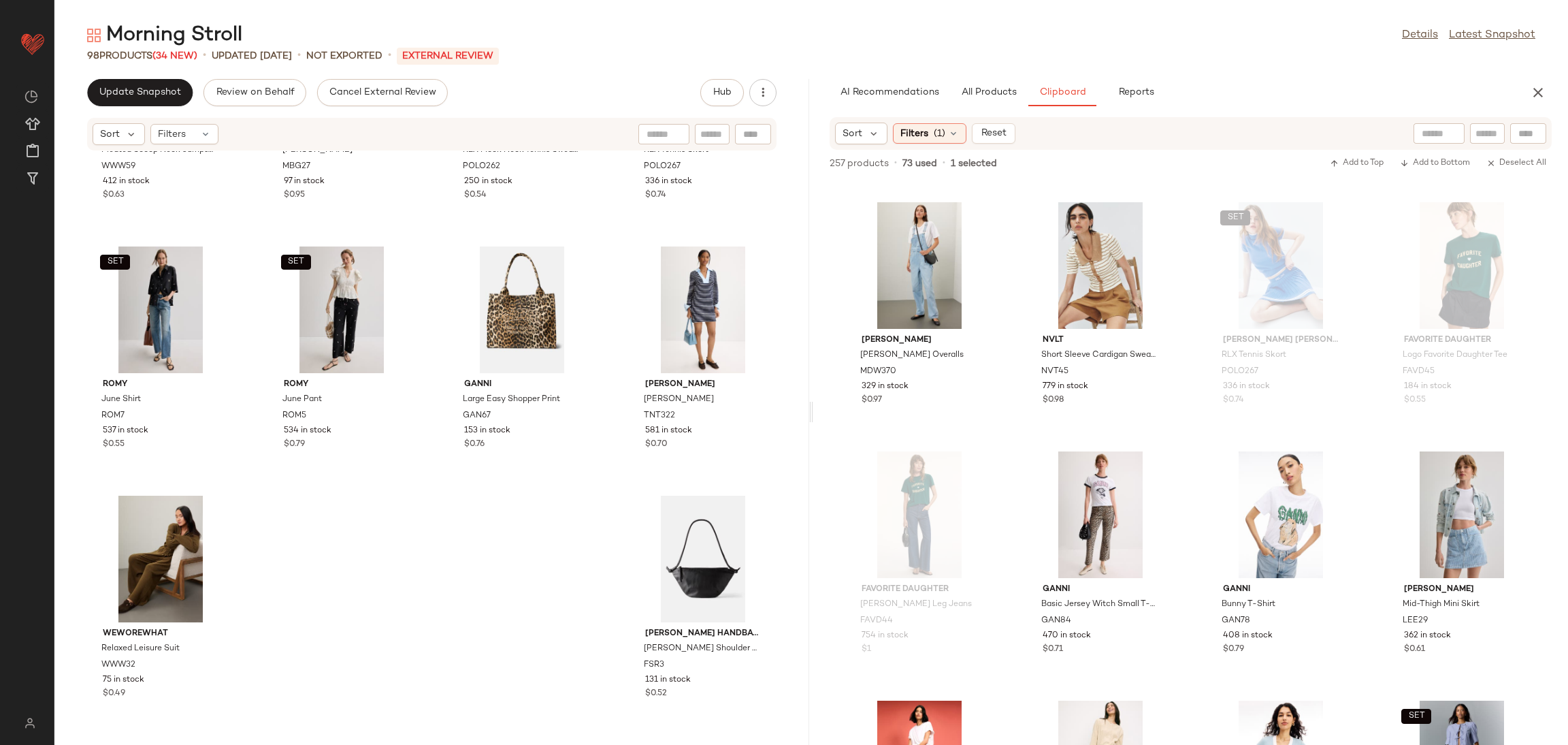
click at [1183, 457] on div "Joe's Jeans Relaxed Carpenter Jeans JOE98 380 in stock $0.90 Splendid Zoey Tie …" at bounding box center [1191, 462] width 755 height 565
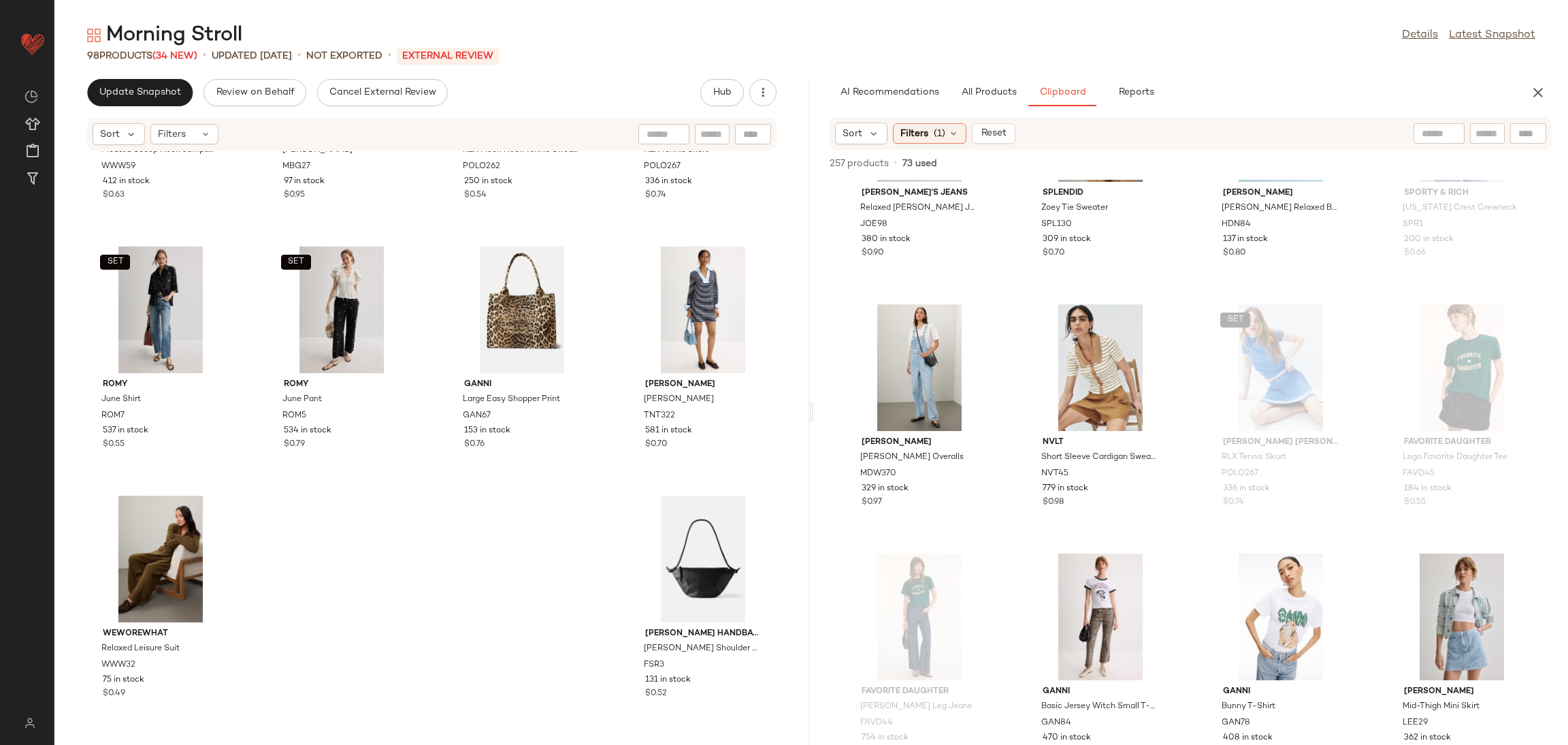
scroll to position [2869, 0]
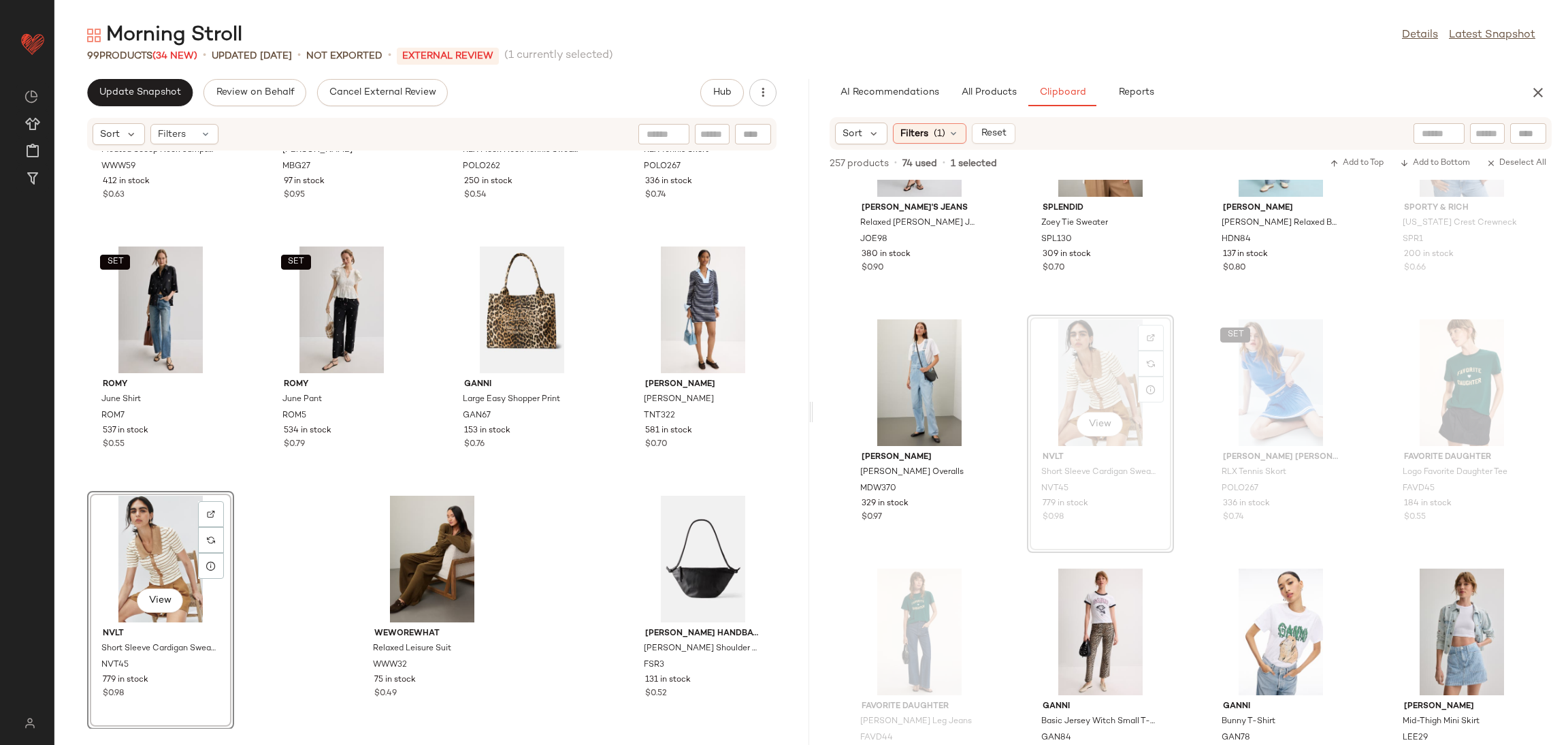
click at [227, 585] on div "View" at bounding box center [160, 559] width 138 height 127
click at [253, 580] on div "WEWOREWHAT Pleated Scoop Neck Jumpsuit WWW59 412 in stock $0.63 By Malene Birge…" at bounding box center [432, 440] width 755 height 578
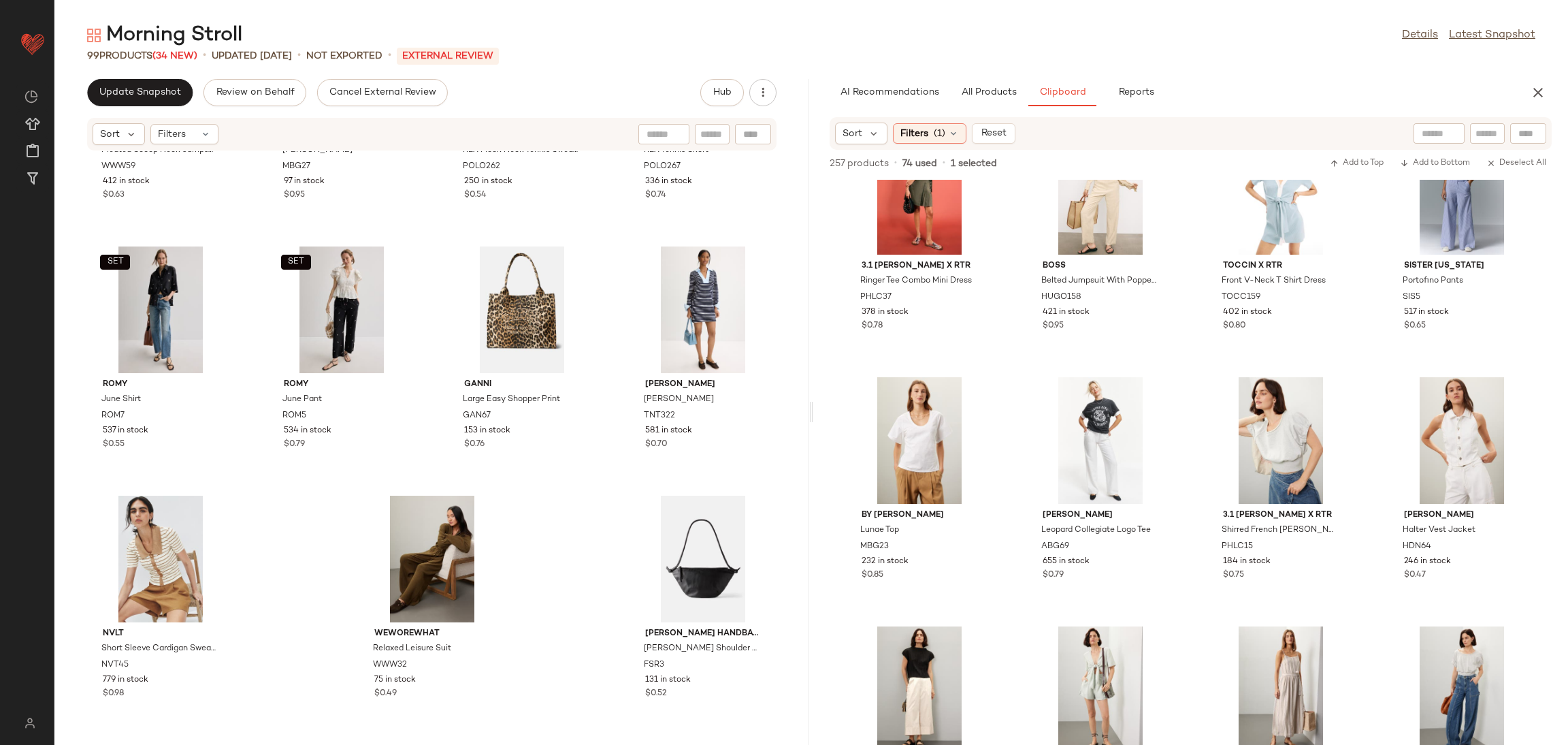
scroll to position [3572, 0]
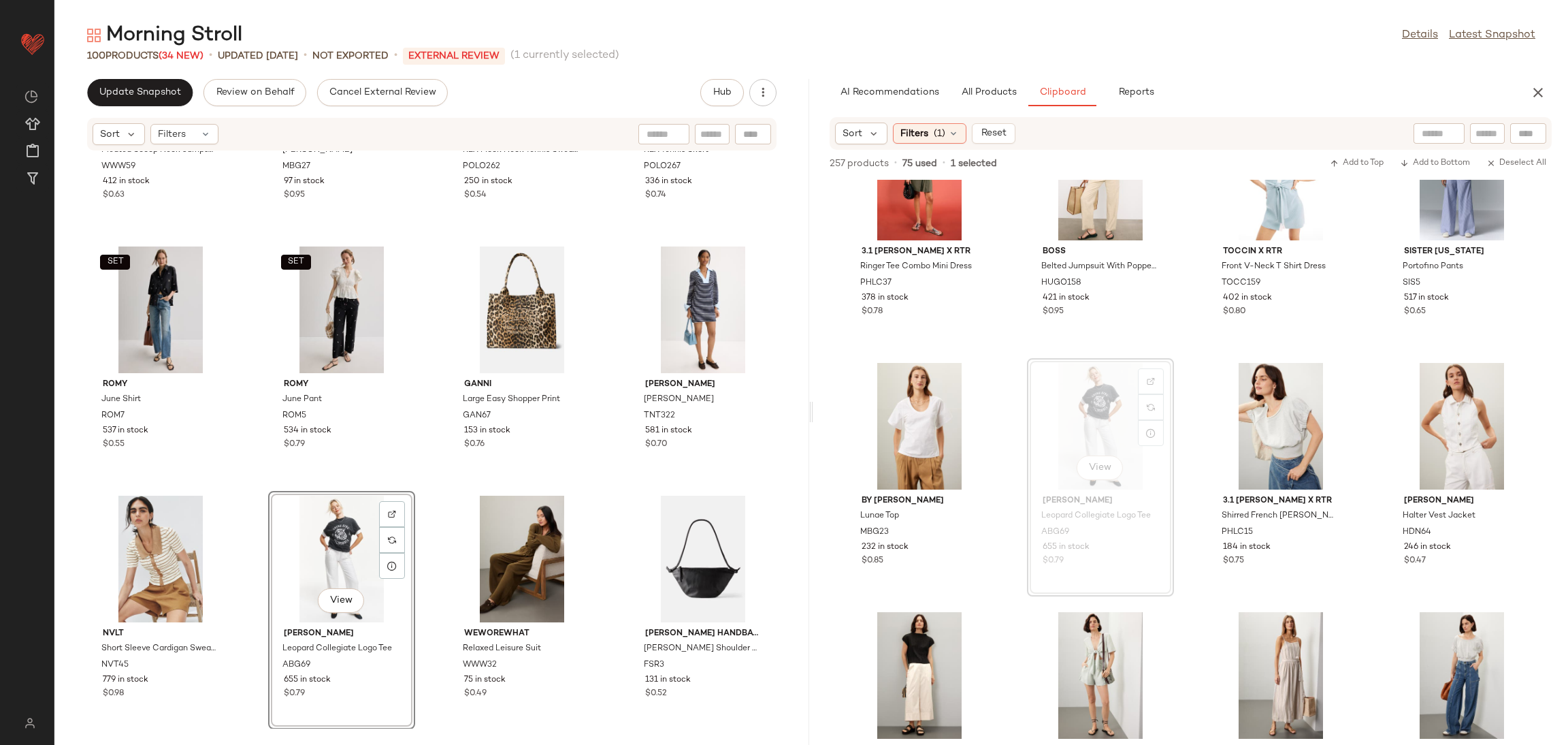
click at [431, 571] on div "WEWOREWHAT Pleated Scoop Neck Jumpsuit WWW59 412 in stock $0.63 By Malene Birge…" at bounding box center [432, 440] width 755 height 578
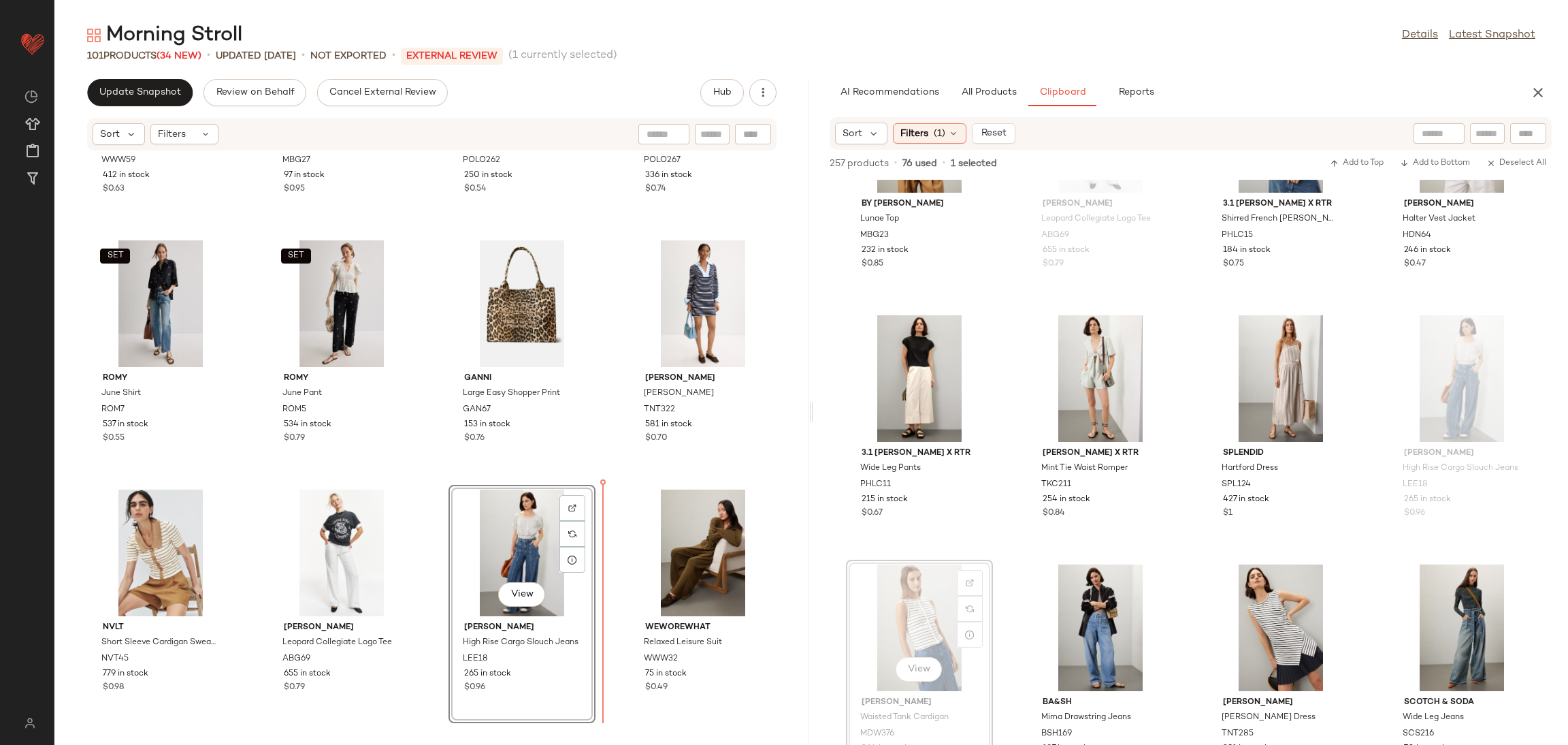
scroll to position [5665, 0]
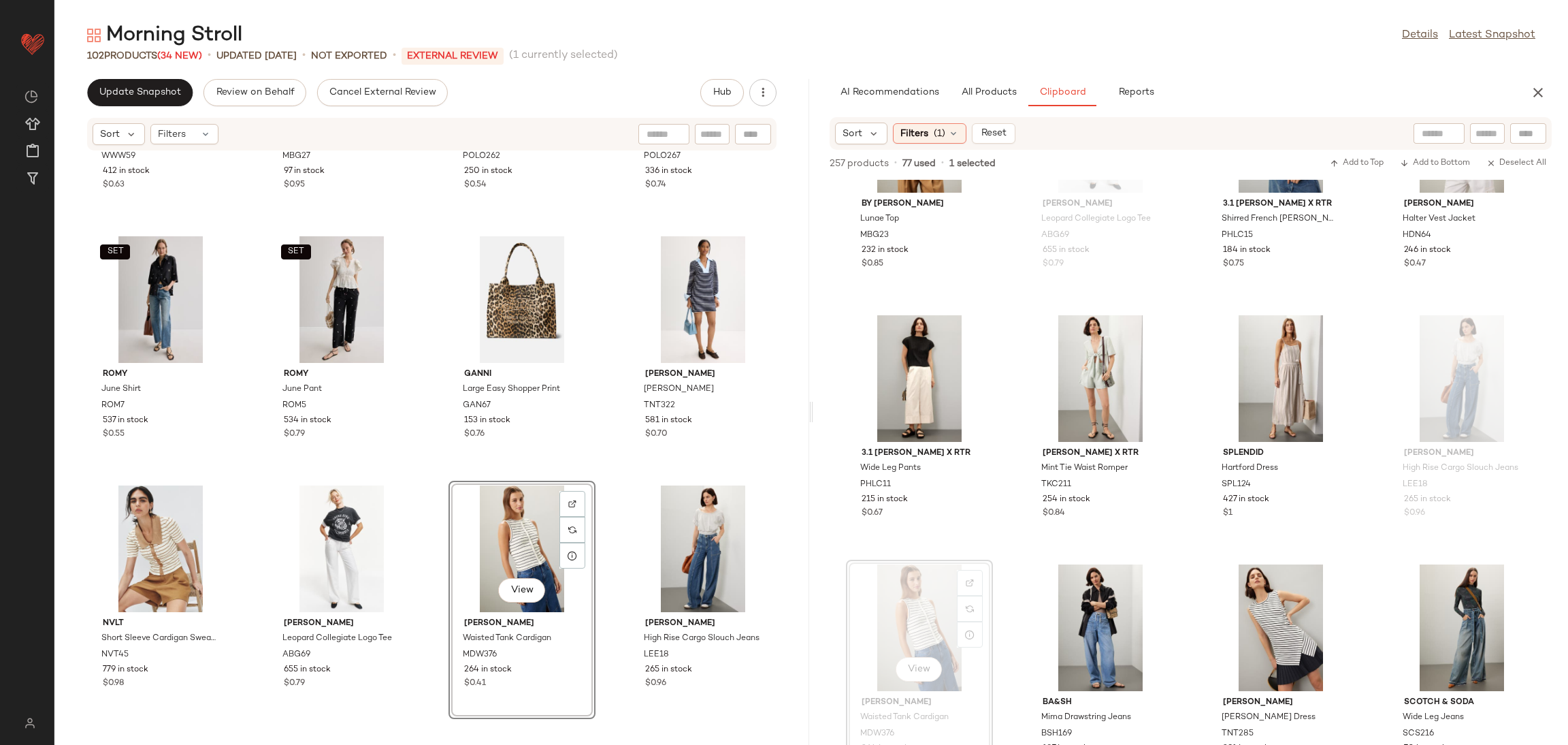
click at [426, 480] on div "WEWOREWHAT Pleated Scoop Neck Jumpsuit WWW59 412 in stock $0.63 By Malene Birge…" at bounding box center [432, 440] width 755 height 578
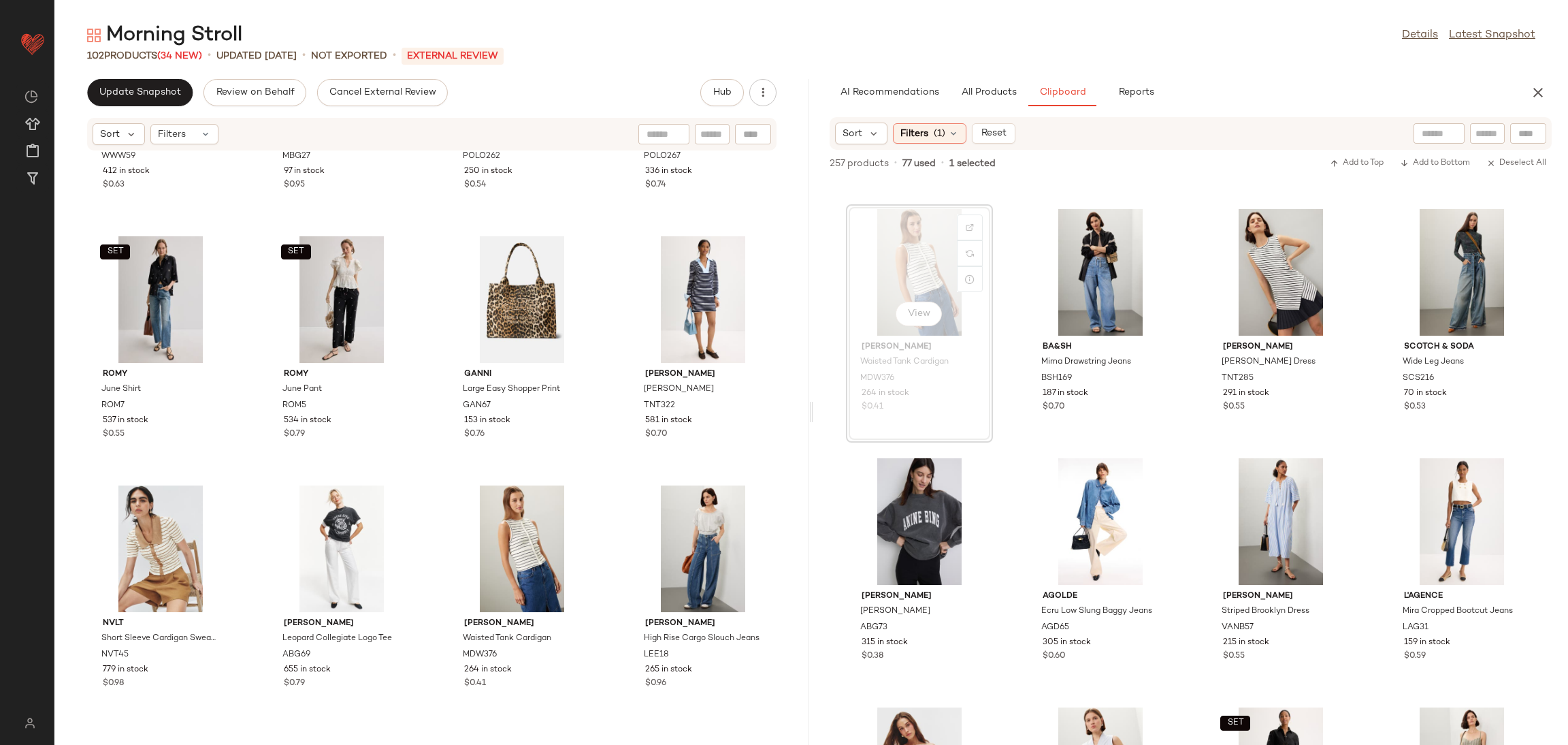
scroll to position [4214, 0]
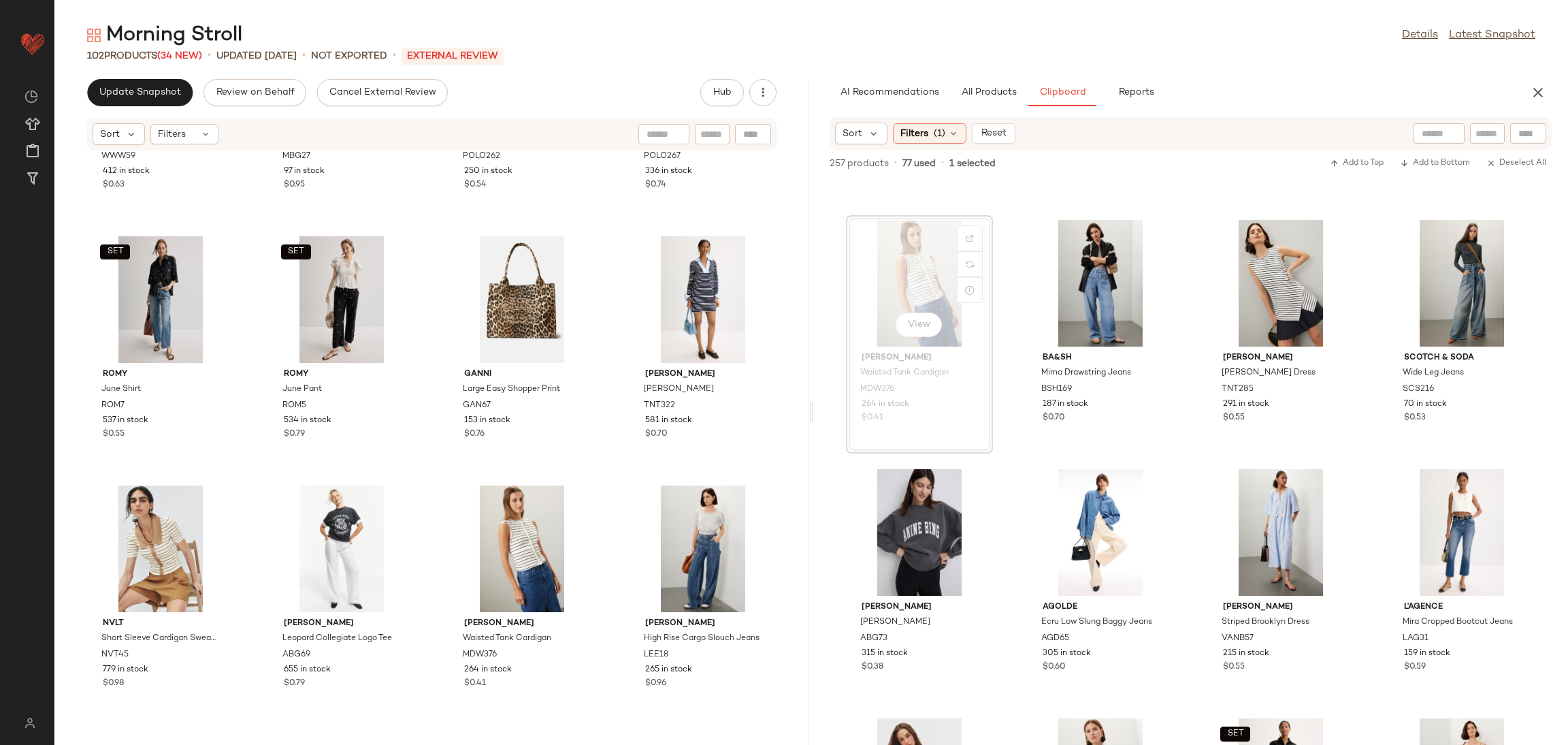
click at [1192, 548] on div "3.1 Phillip Lim x RTR Wide Leg Pants PHLC11 215 in stock $0.67 Thakoon x RTR Mi…" at bounding box center [1191, 462] width 755 height 565
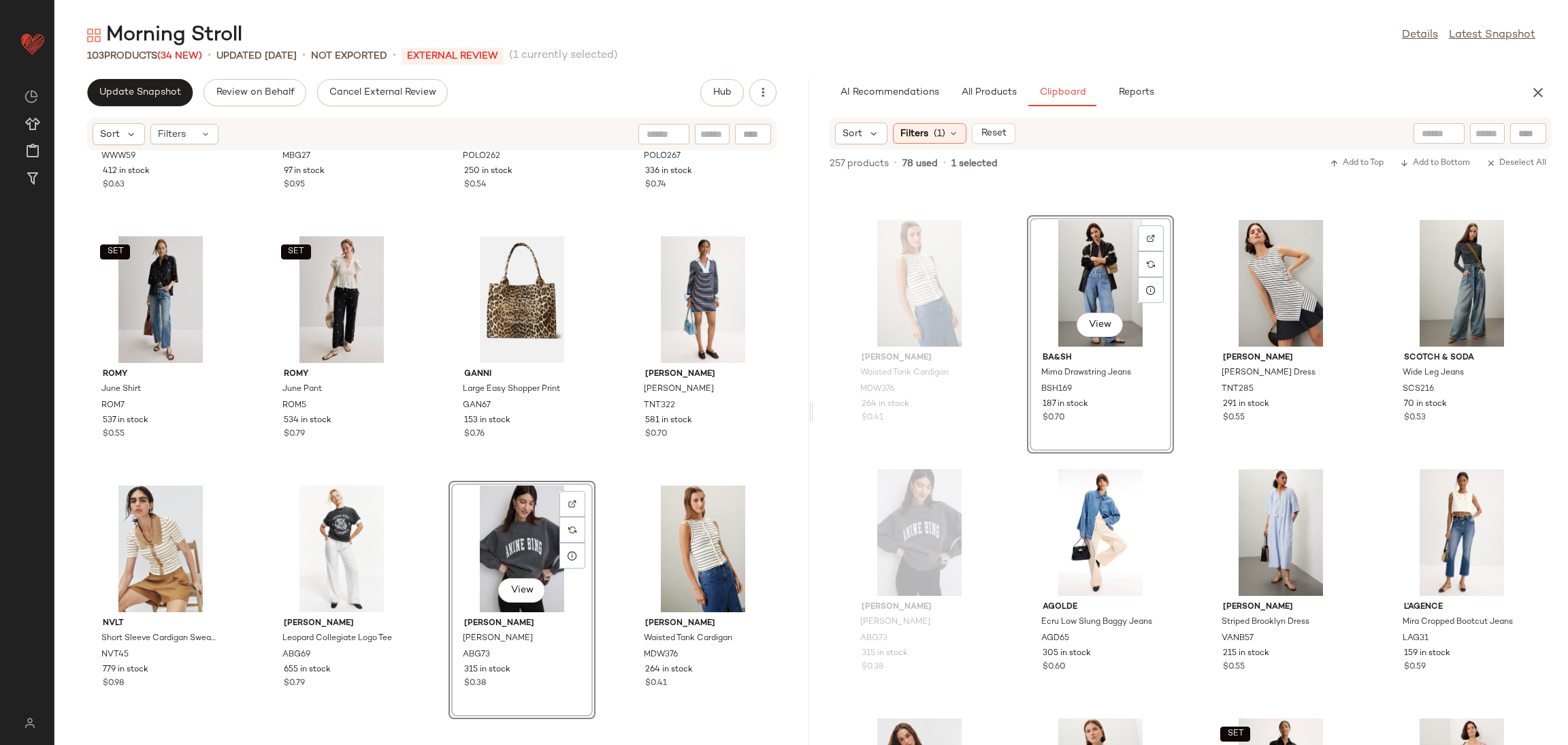
click at [605, 479] on div "WEWOREWHAT Pleated Scoop Neck Jumpsuit WWW59 412 in stock $0.63 By Malene Birge…" at bounding box center [432, 440] width 755 height 578
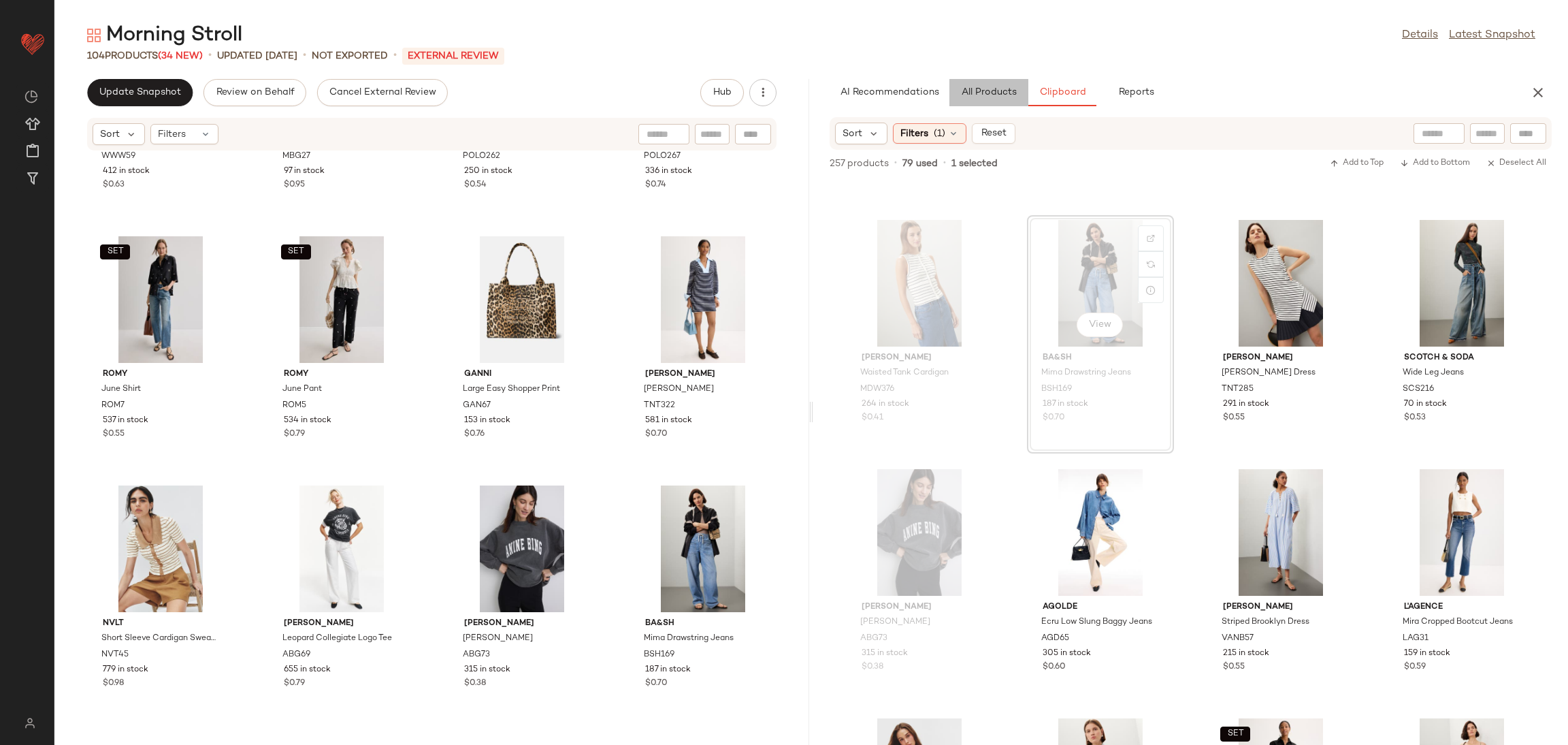
click at [984, 84] on button "All Products" at bounding box center [990, 92] width 79 height 27
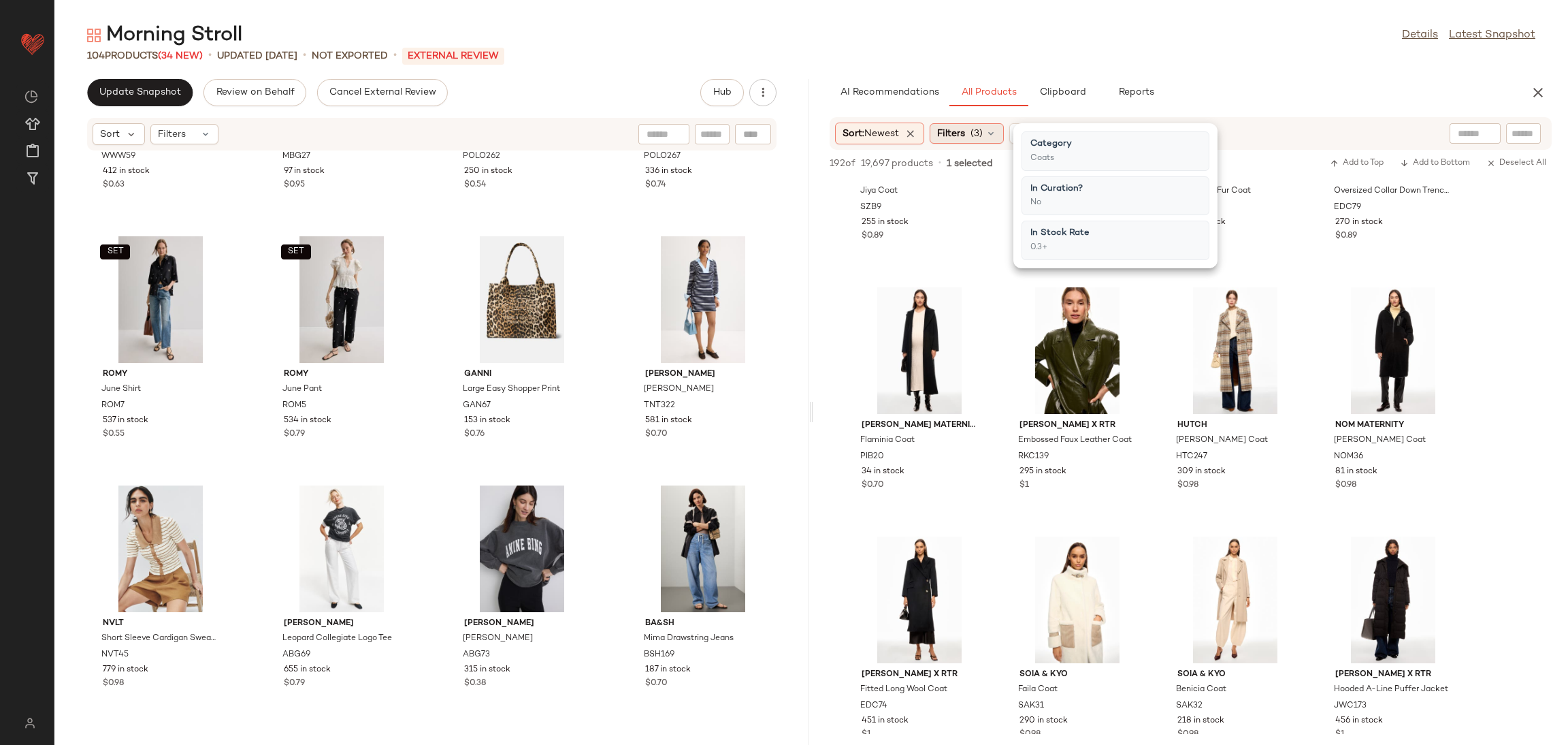
click at [975, 138] on span "(3)" at bounding box center [977, 134] width 12 height 14
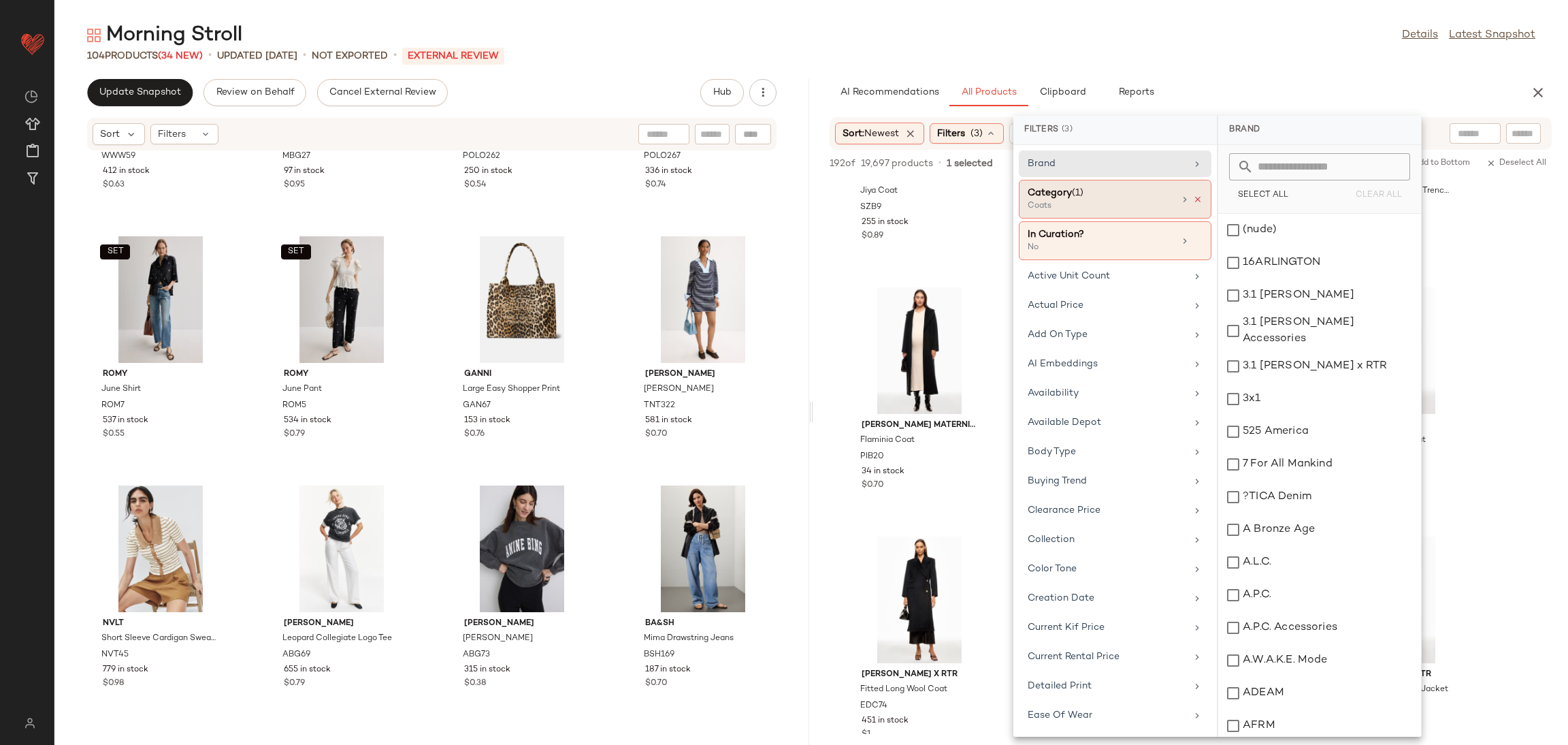
click at [1195, 199] on icon at bounding box center [1199, 200] width 10 height 10
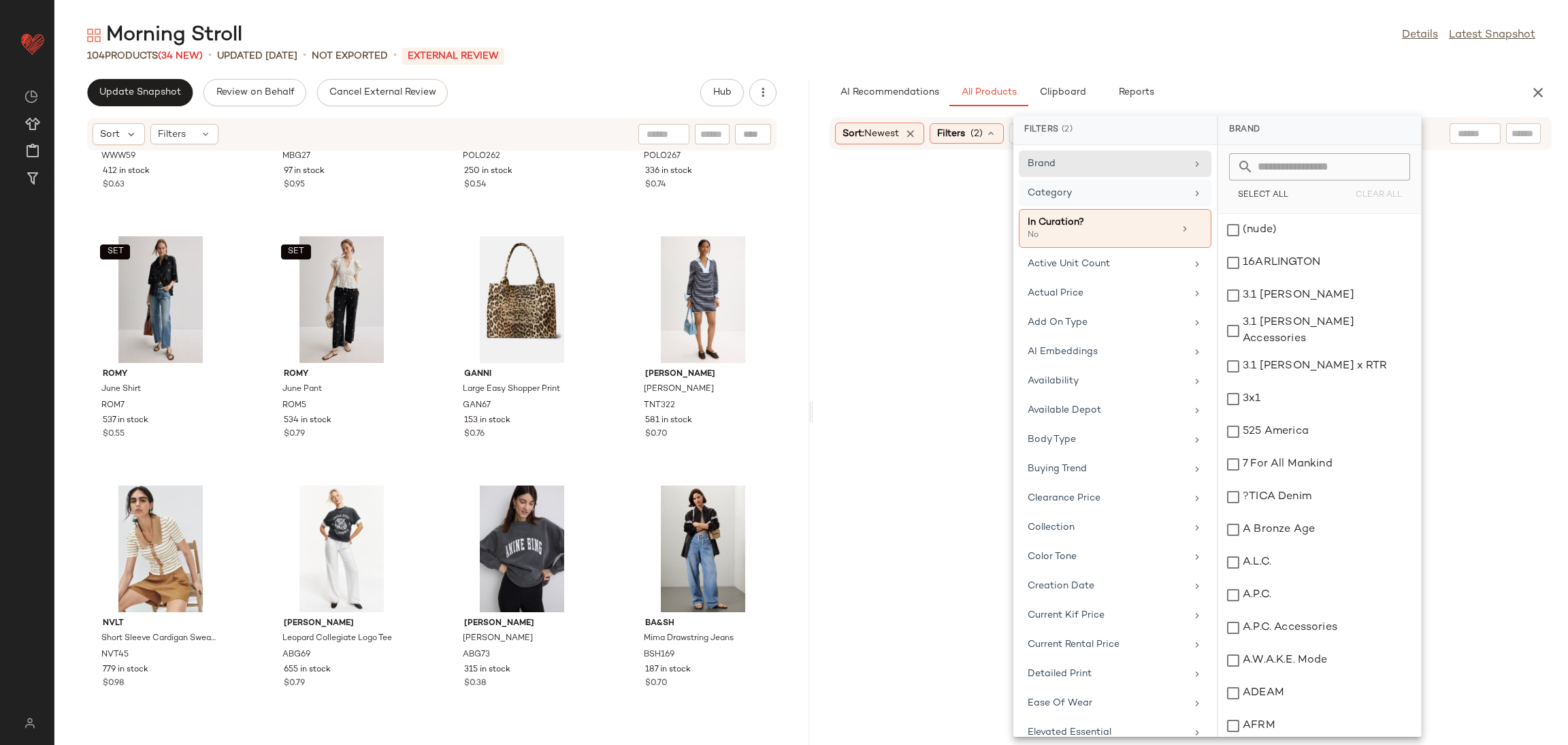
click at [1122, 209] on div "Category" at bounding box center [1115, 228] width 192 height 39
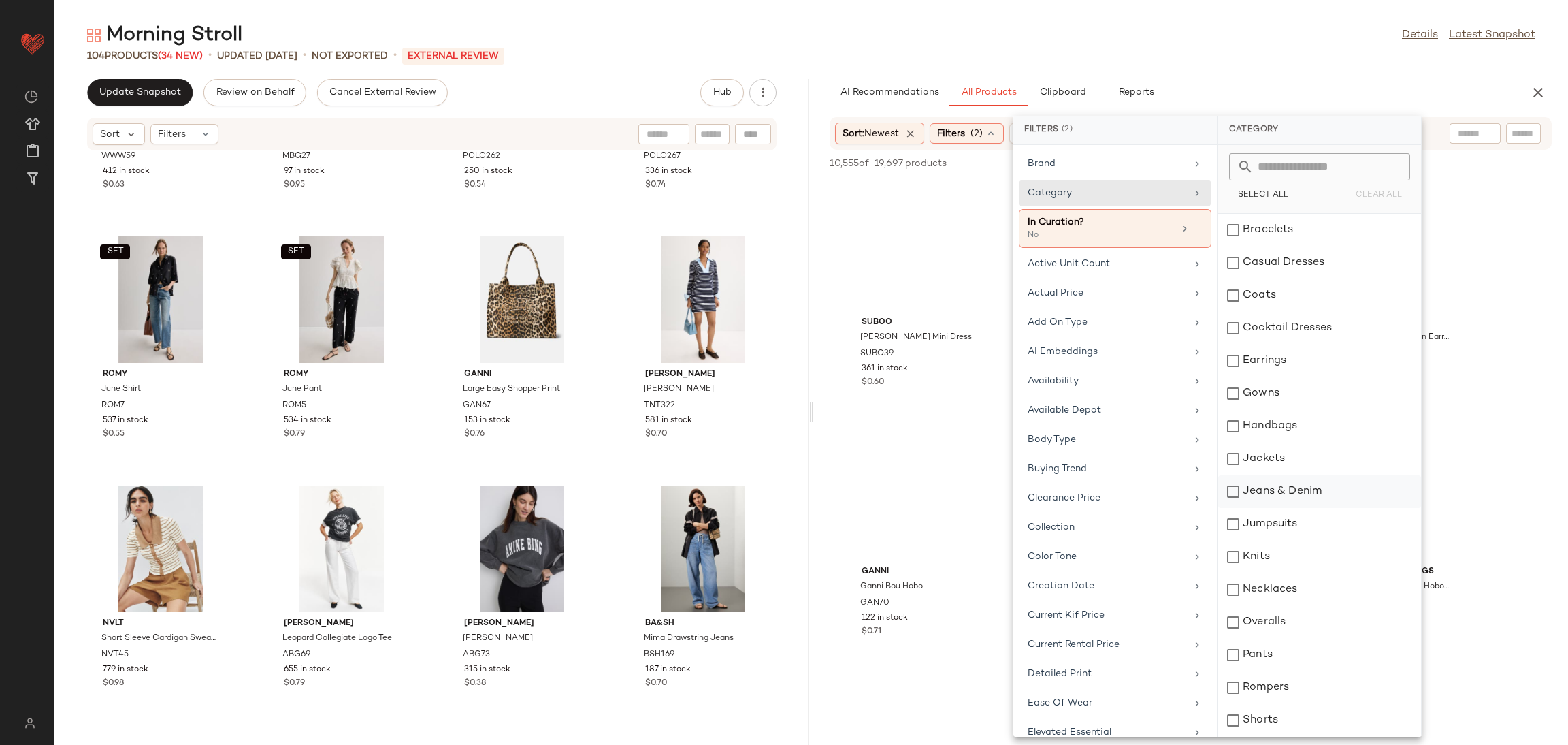
click at [1302, 508] on div "Jeans & Denim" at bounding box center [1319, 524] width 203 height 33
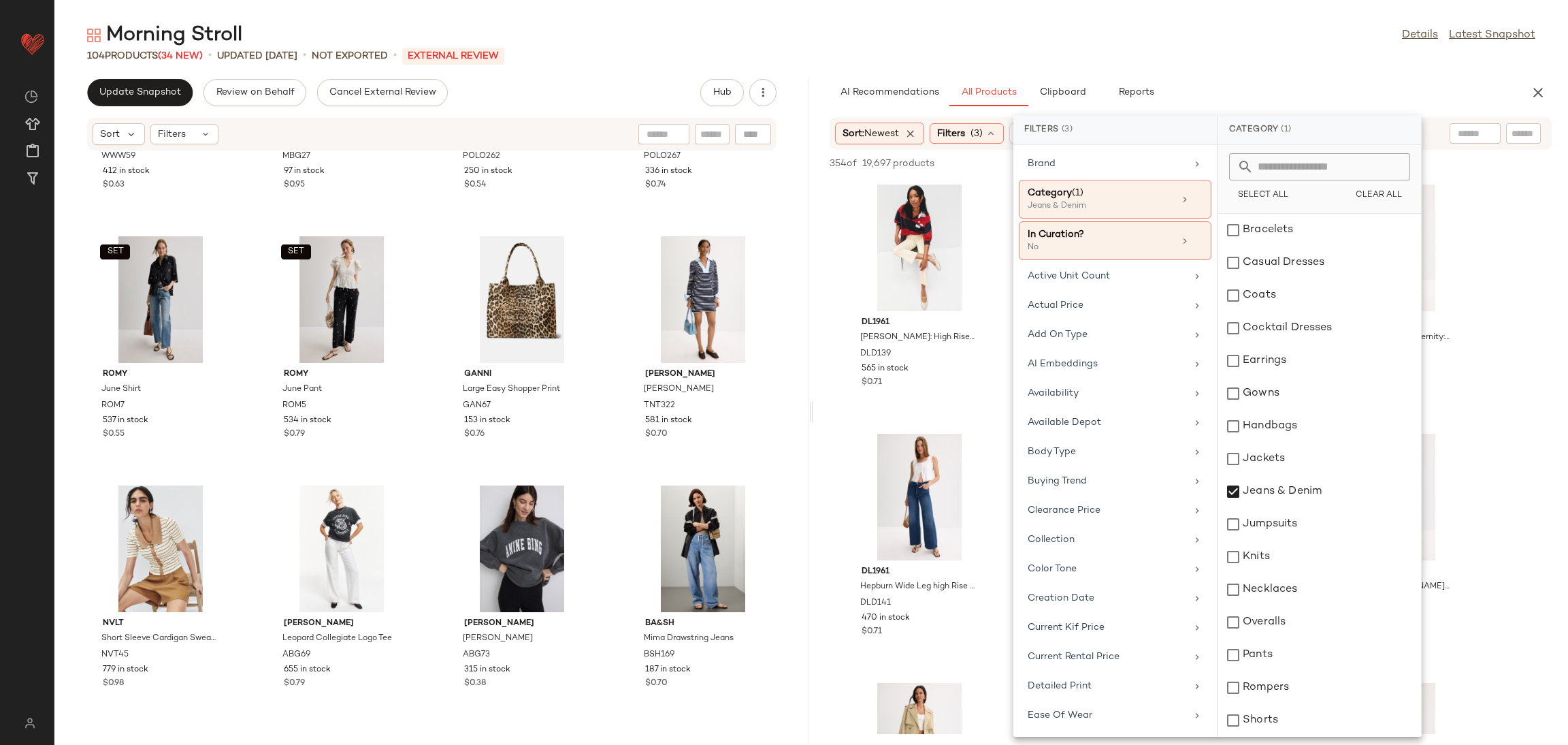
scroll to position [484, 0]
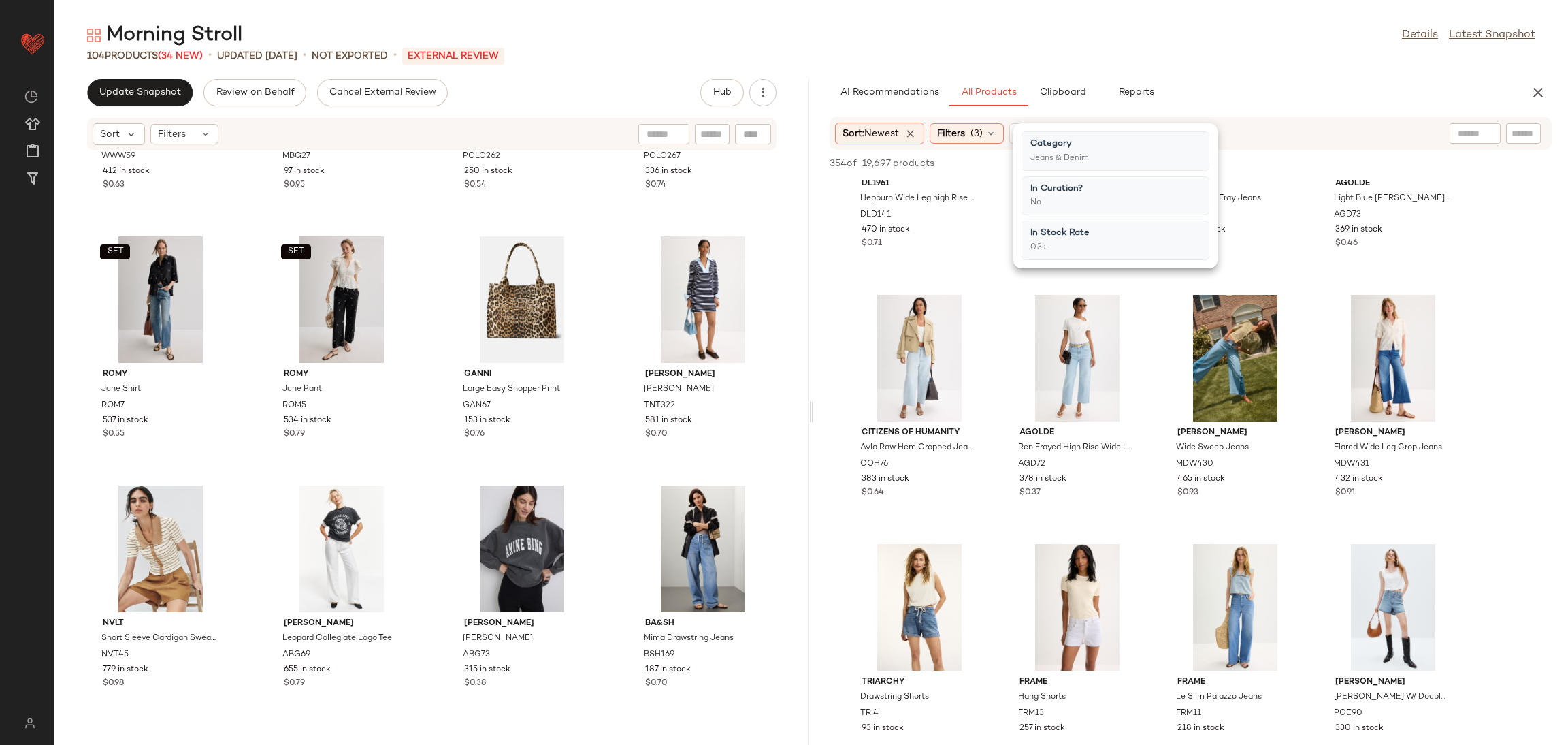
scroll to position [0, 0]
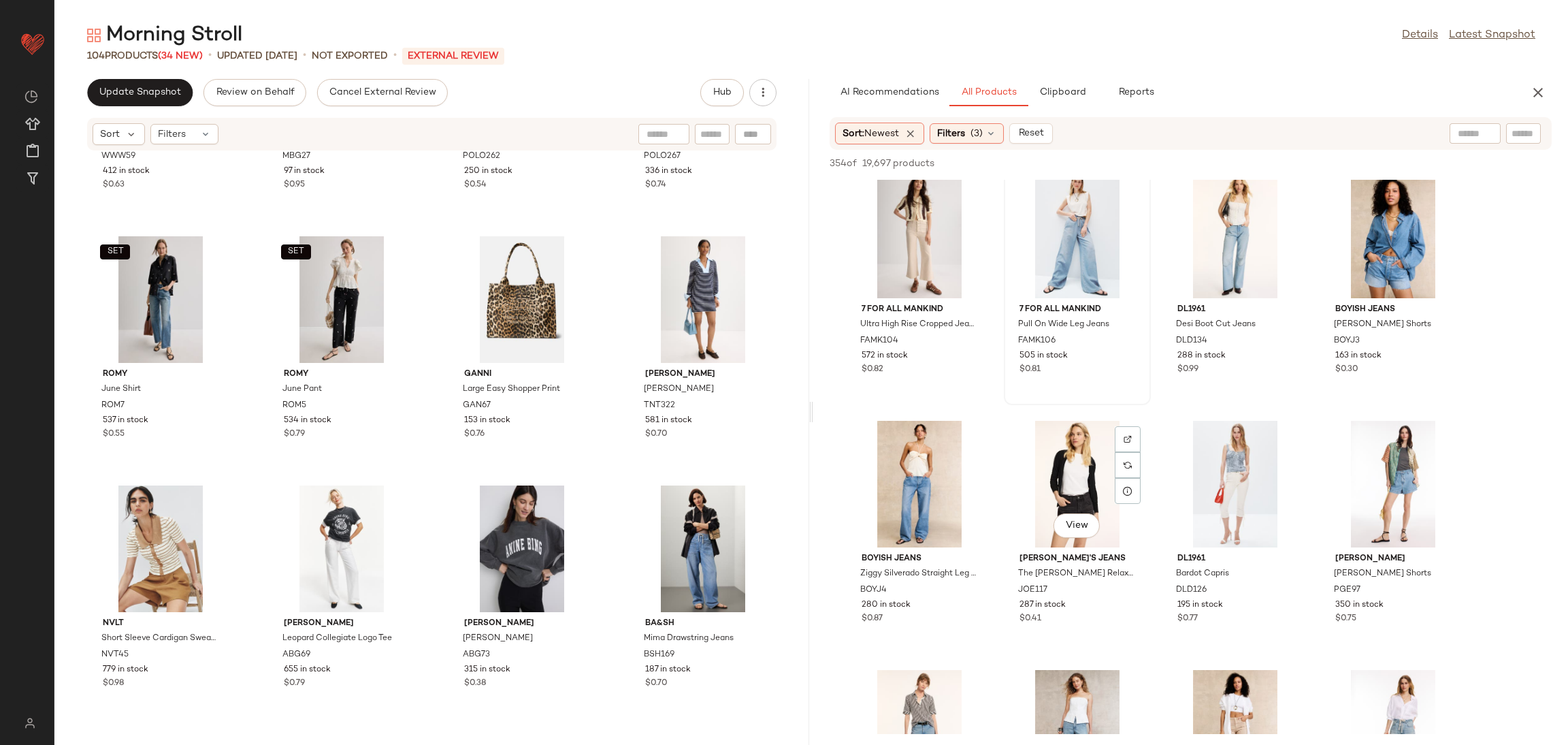
scroll to position [943, 0]
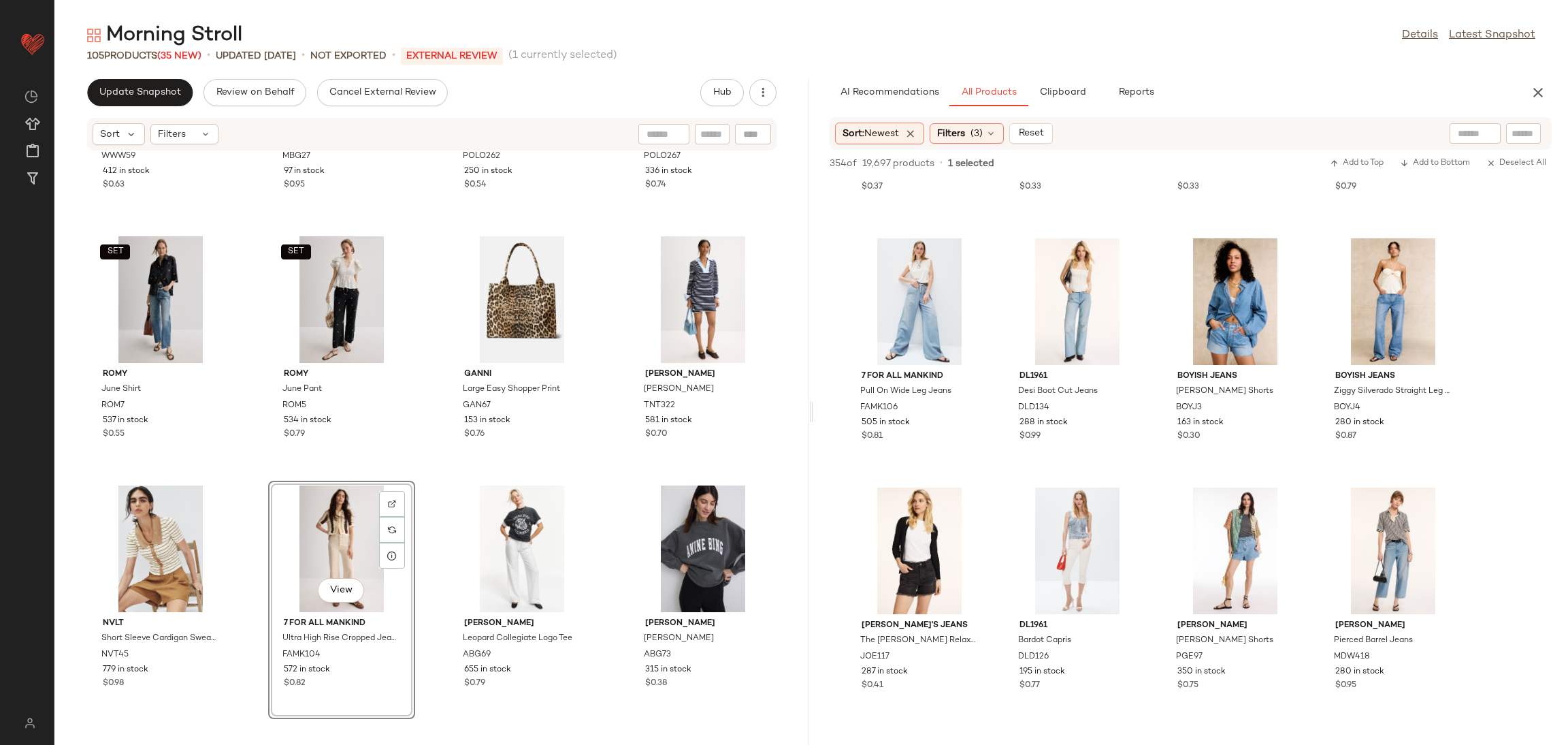
click at [430, 478] on div "WEWOREWHAT Pleated Scoop Neck Jumpsuit WWW59 412 in stock $0.63 By Malene Birge…" at bounding box center [432, 440] width 755 height 578
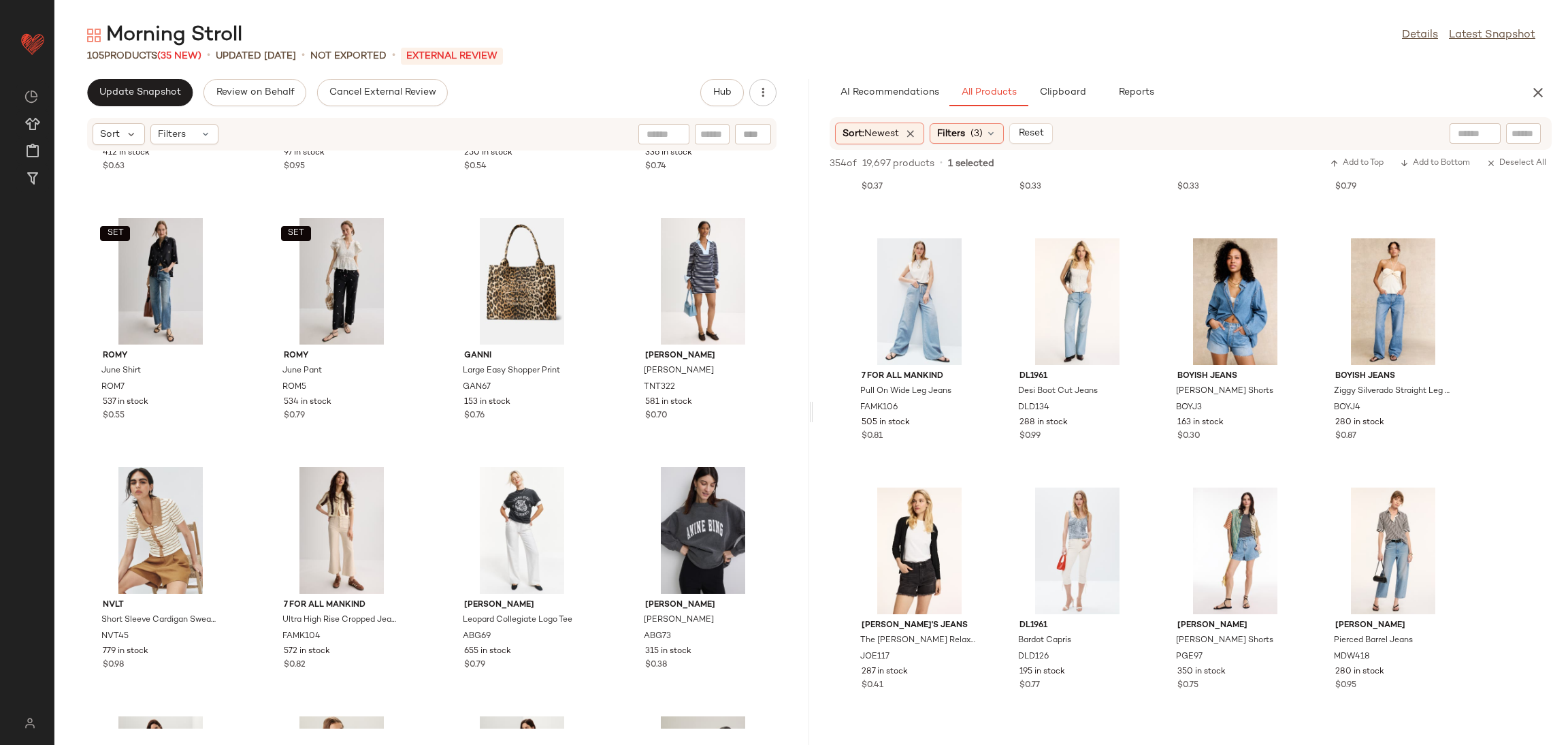
scroll to position [5705, 0]
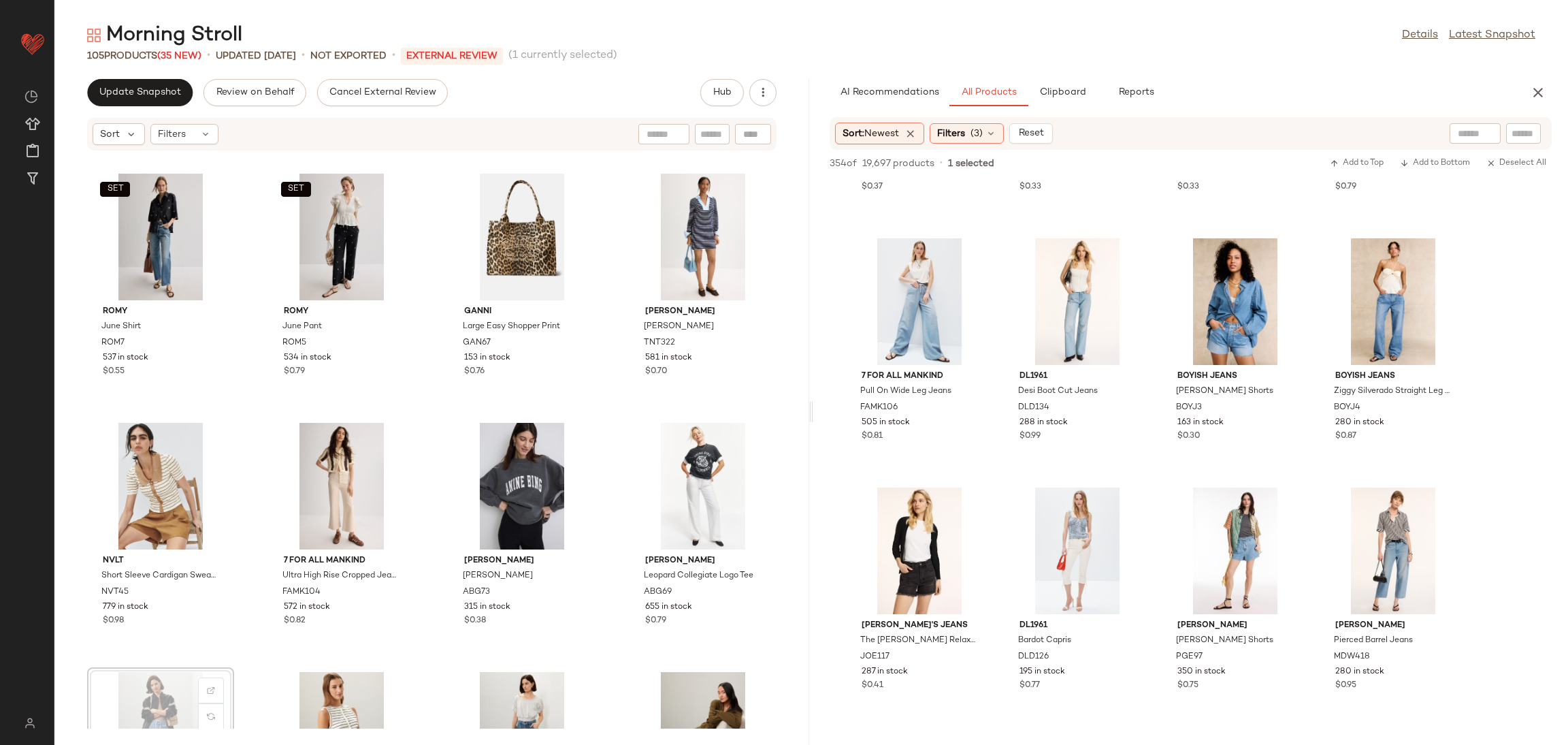
scroll to position [5731, 0]
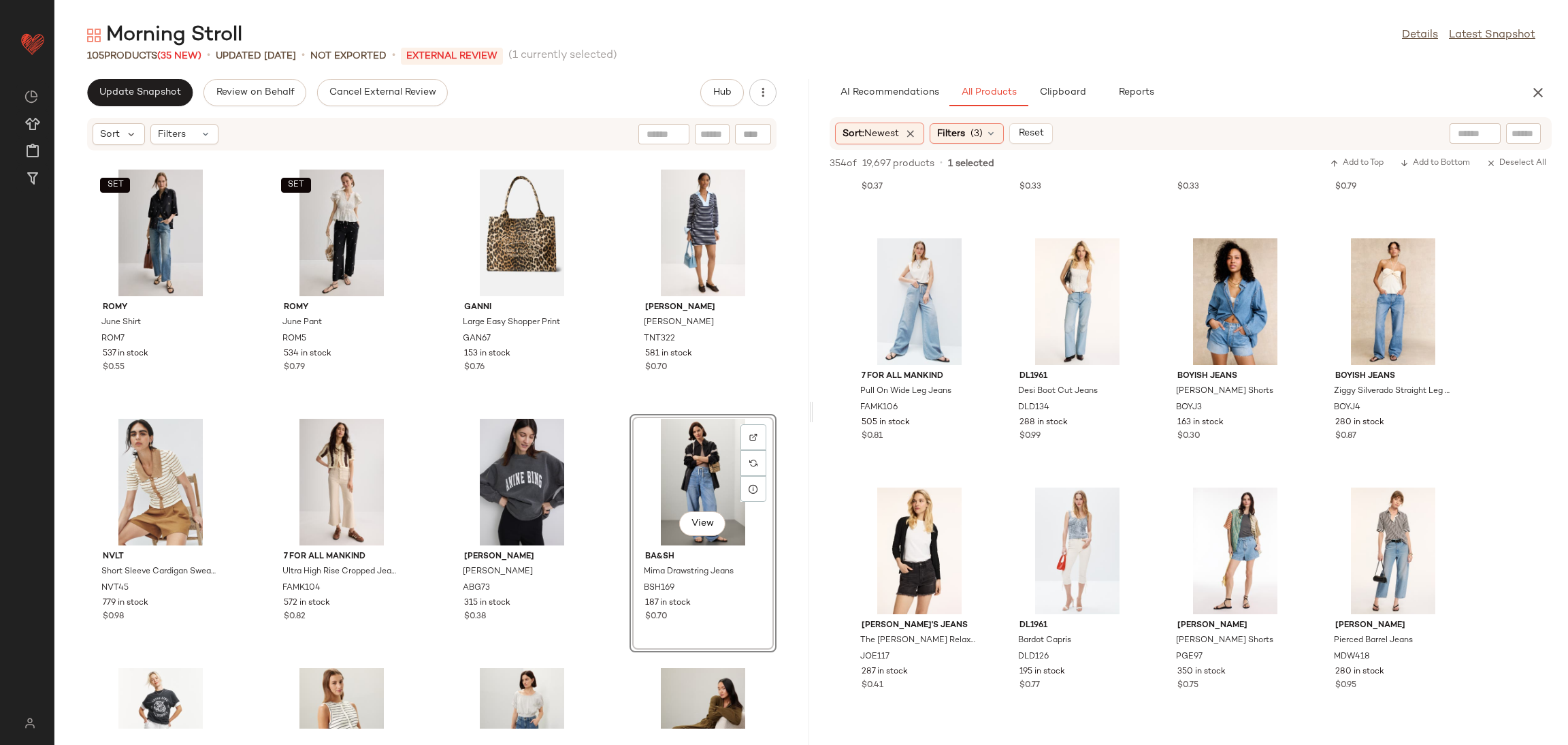
click at [630, 401] on div "Tanya Taylor Whitney Dress TNT322 581 in stock $0.70" at bounding box center [703, 283] width 147 height 239
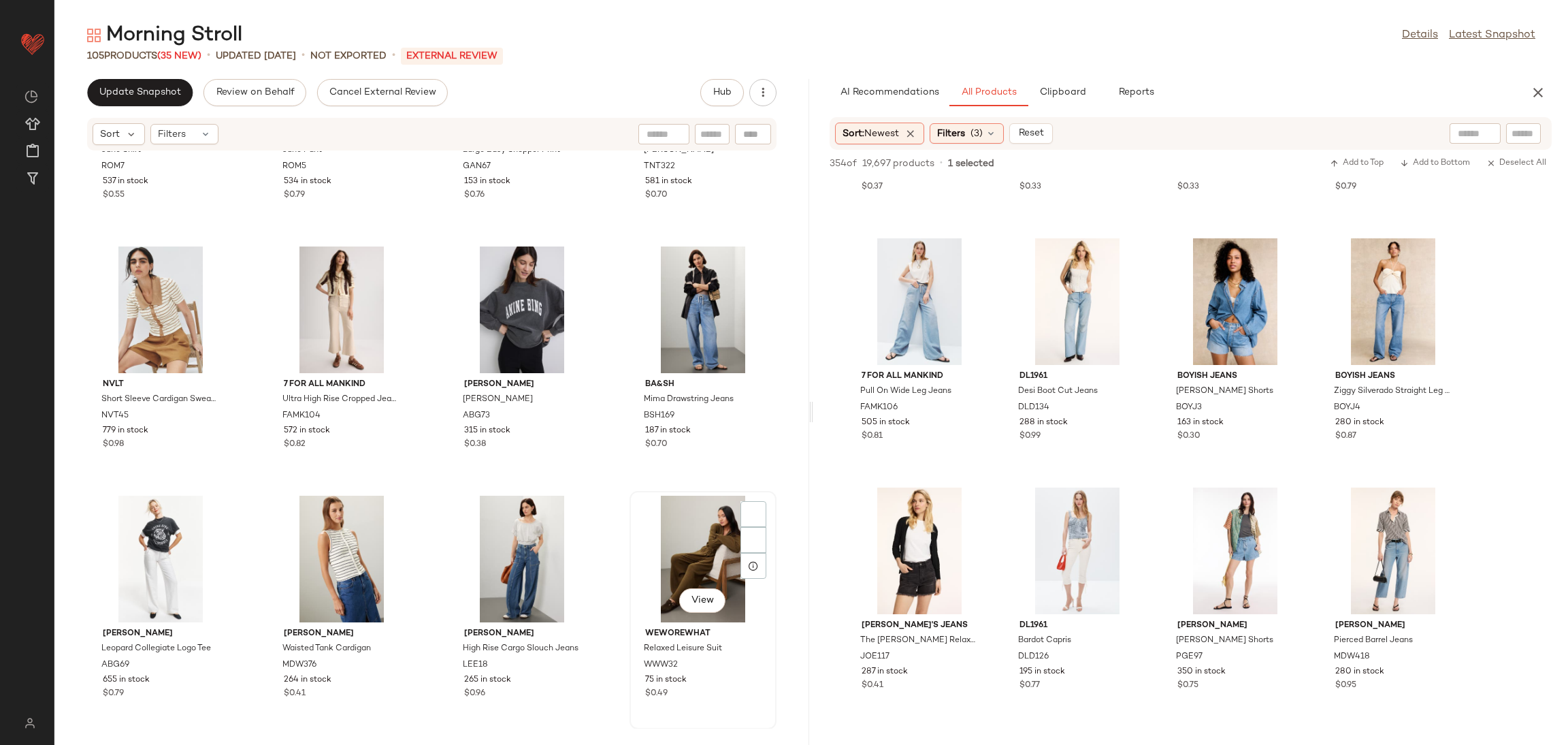
scroll to position [5919, 0]
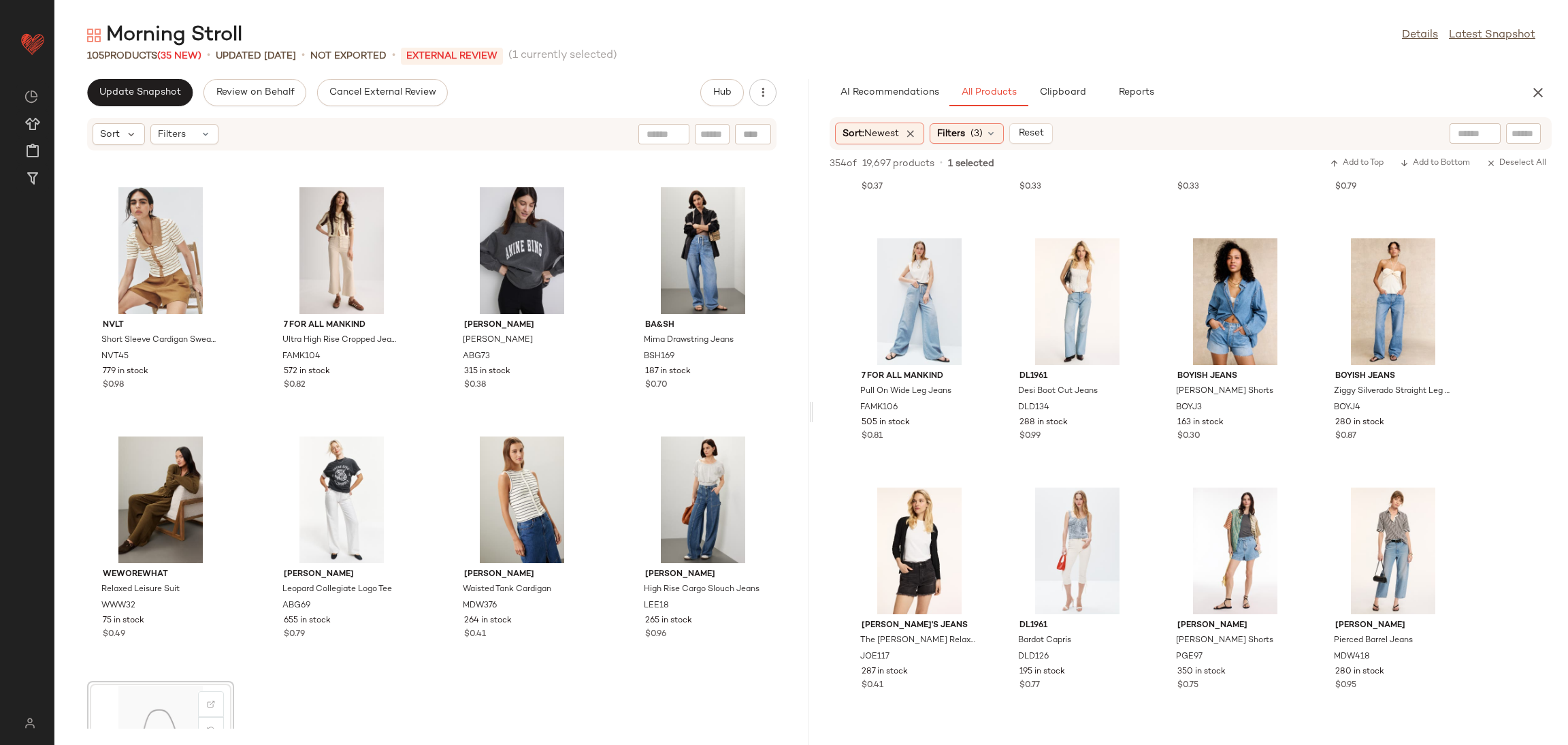
scroll to position [5973, 0]
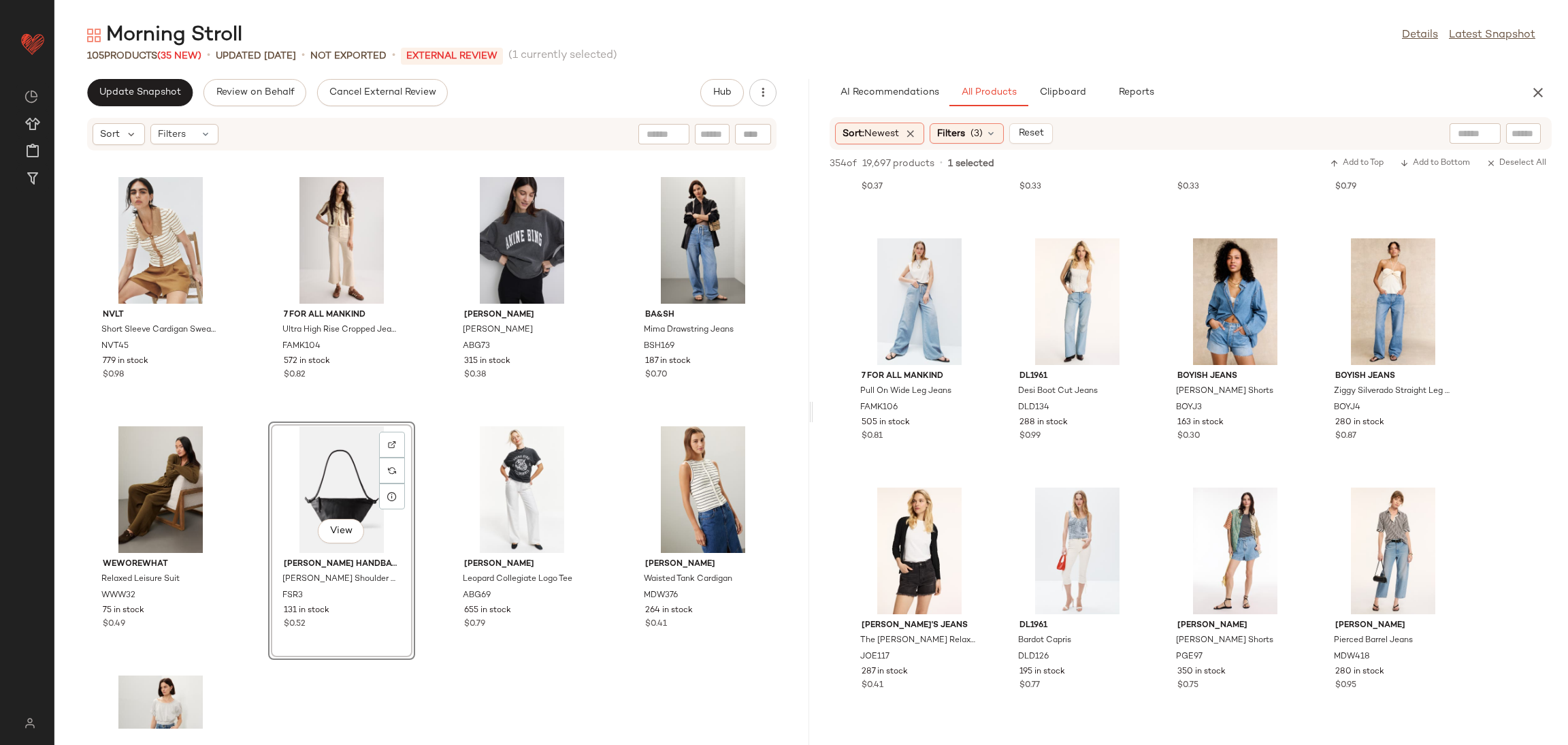
click at [429, 422] on div "SET ROMY June Shirt ROM7 537 in stock $0.55 SET ROMY June Pant ROM5 534 in stoc…" at bounding box center [432, 440] width 755 height 578
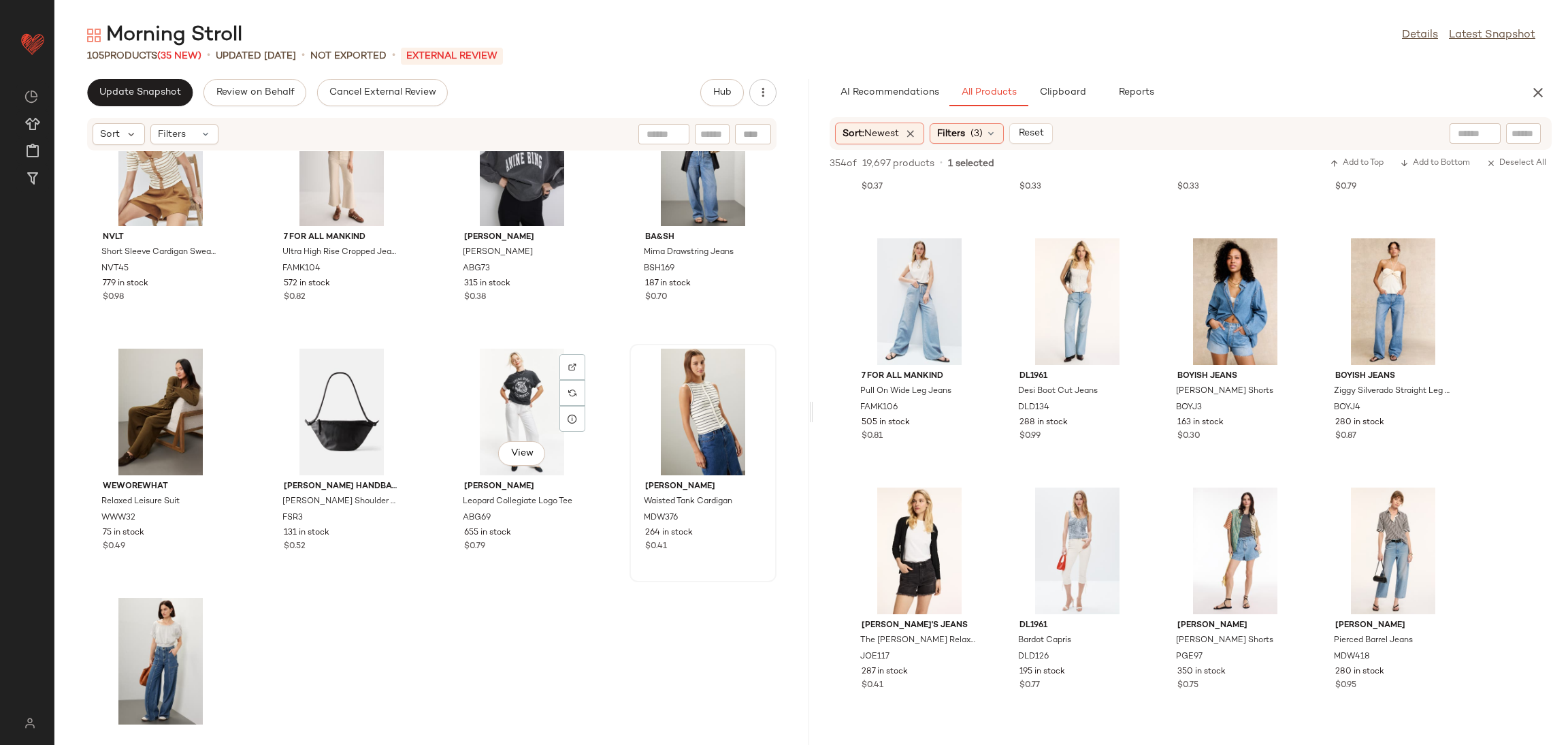
scroll to position [6148, 0]
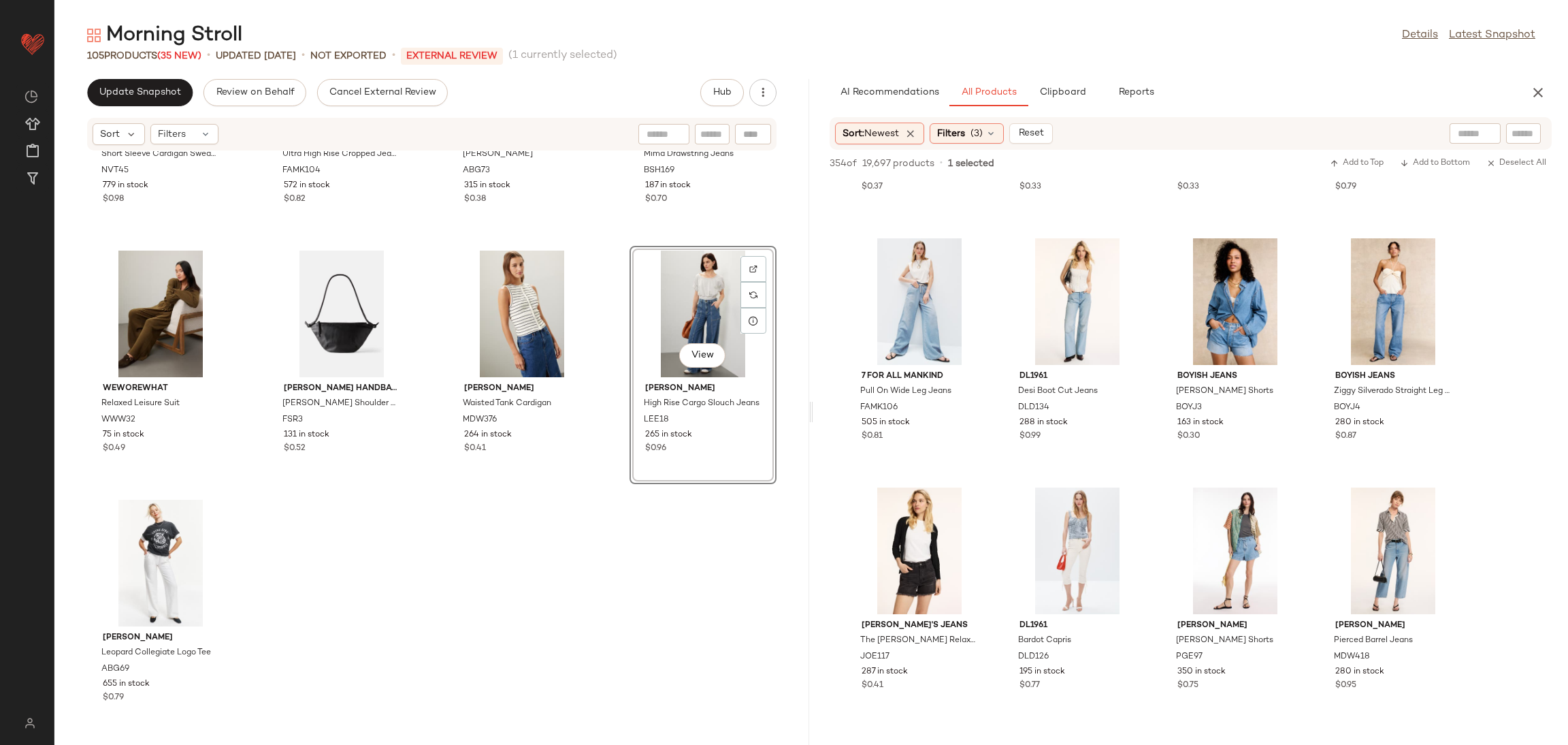
click at [592, 529] on div "NVLT Short Sleeve Cardigan Sweater NVT45 779 in stock $0.98 7 For All Mankind U…" at bounding box center [432, 440] width 755 height 578
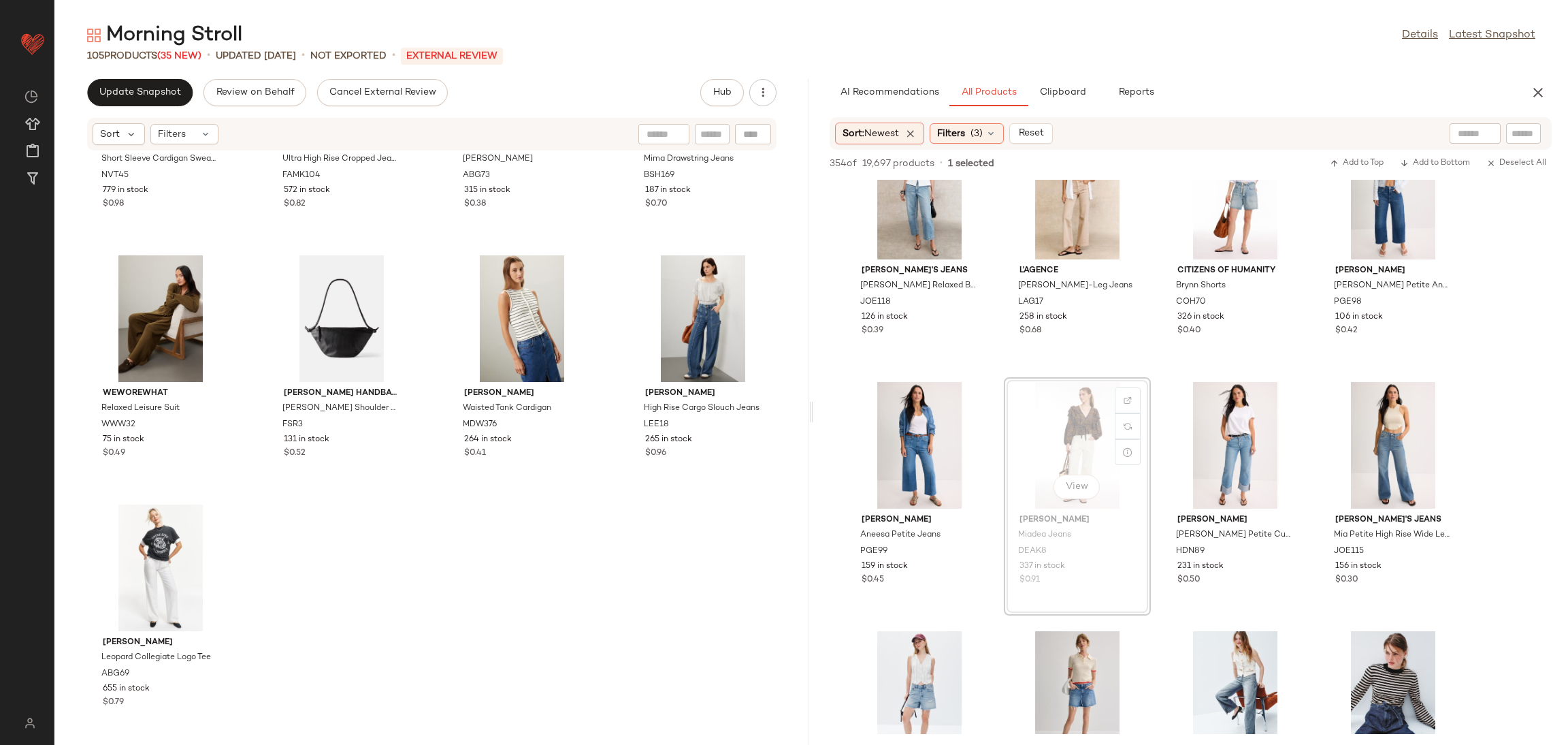
scroll to position [6152, 0]
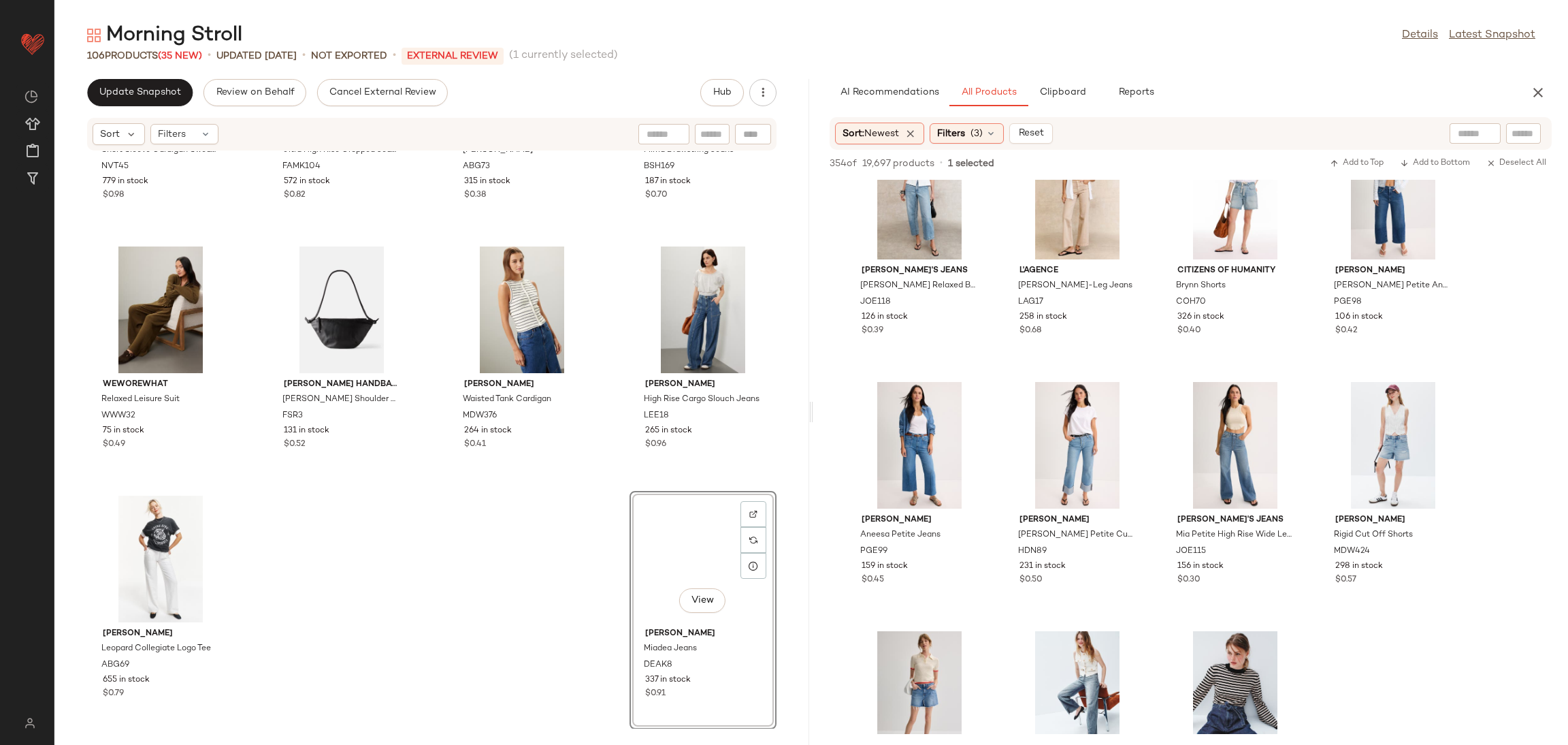
click at [313, 585] on div "NVLT Short Sleeve Cardigan Sweater NVT45 779 in stock $0.98 7 For All Mankind U…" at bounding box center [432, 440] width 755 height 578
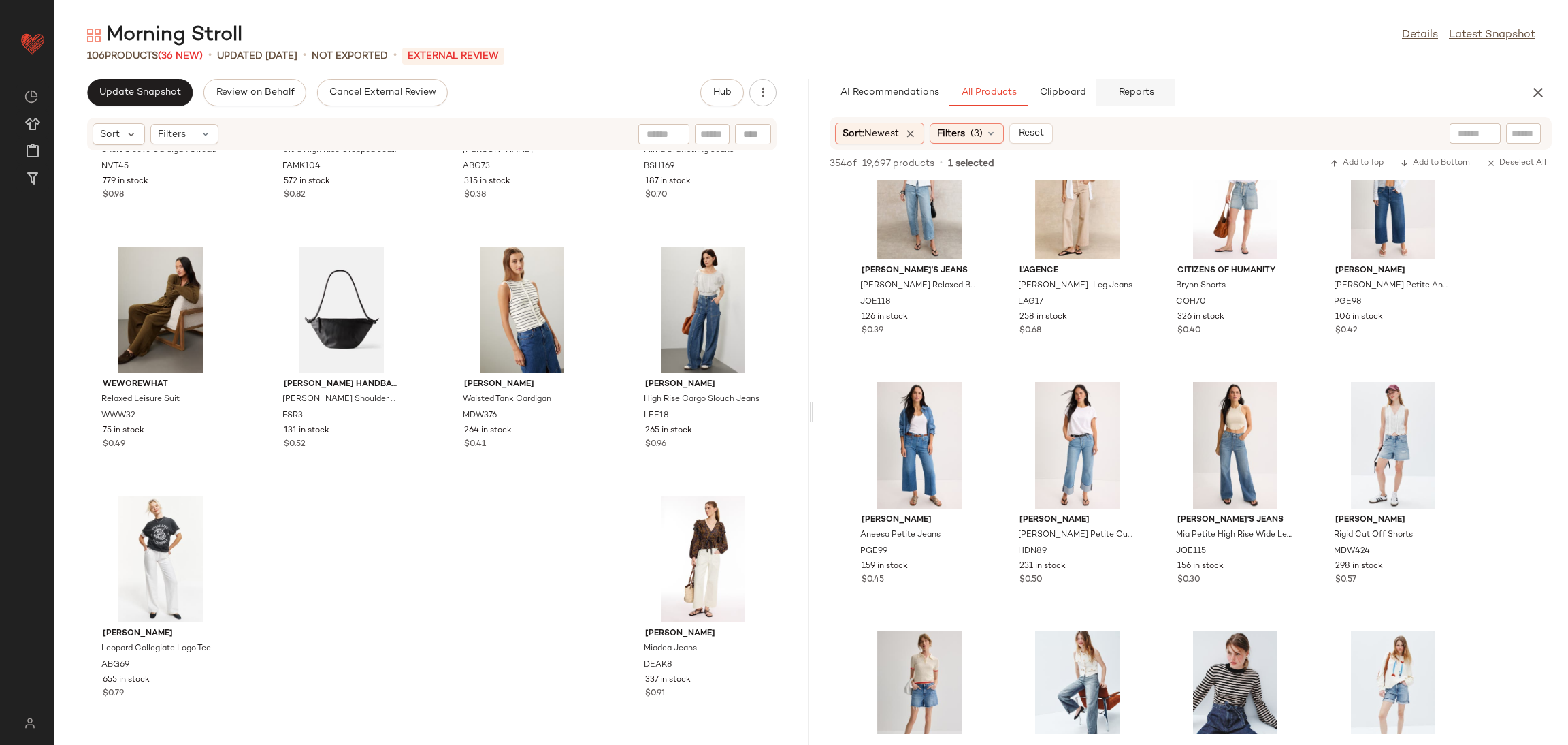
click at [1097, 94] on button "Reports" at bounding box center [1136, 92] width 79 height 27
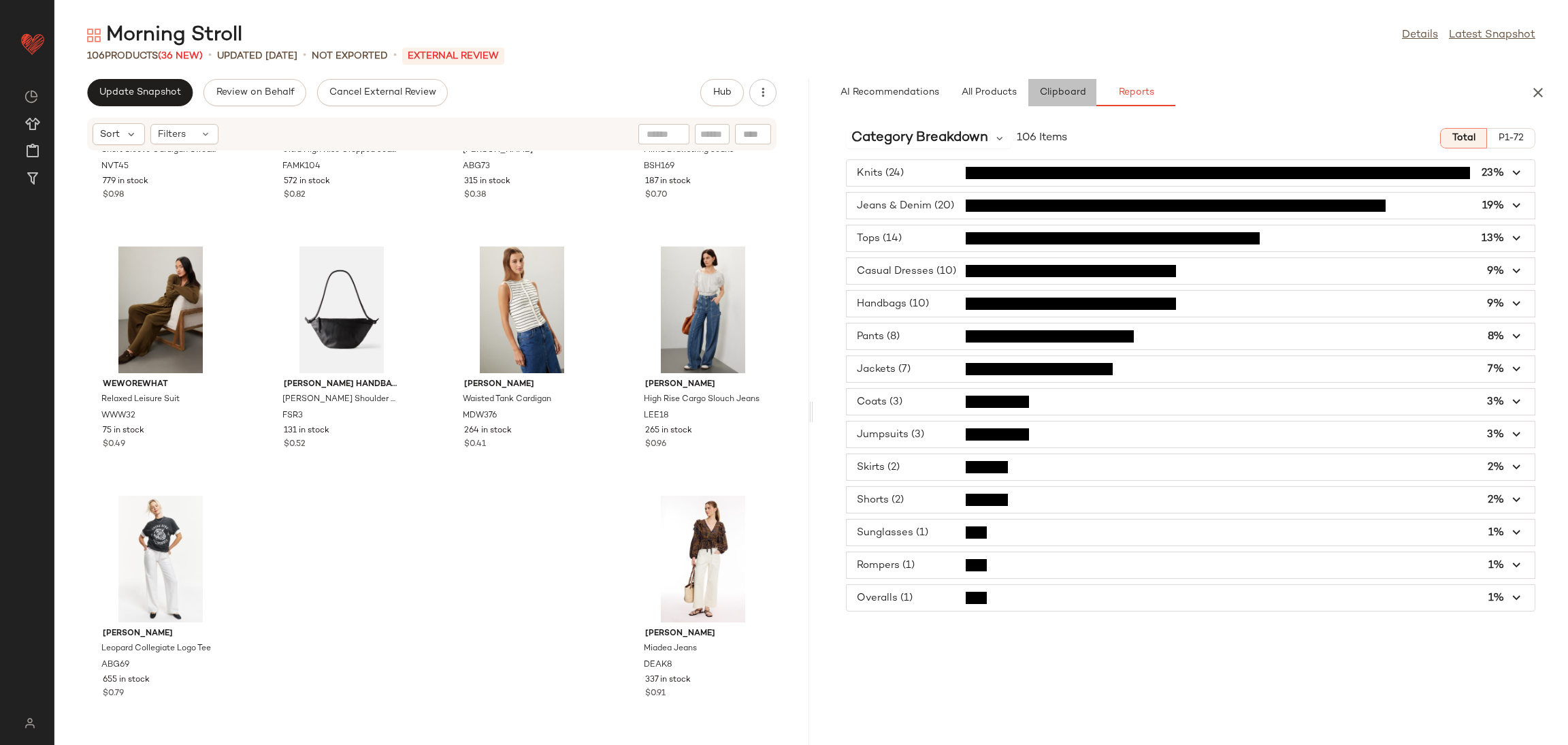
click at [1080, 95] on span "Clipboard" at bounding box center [1062, 92] width 47 height 11
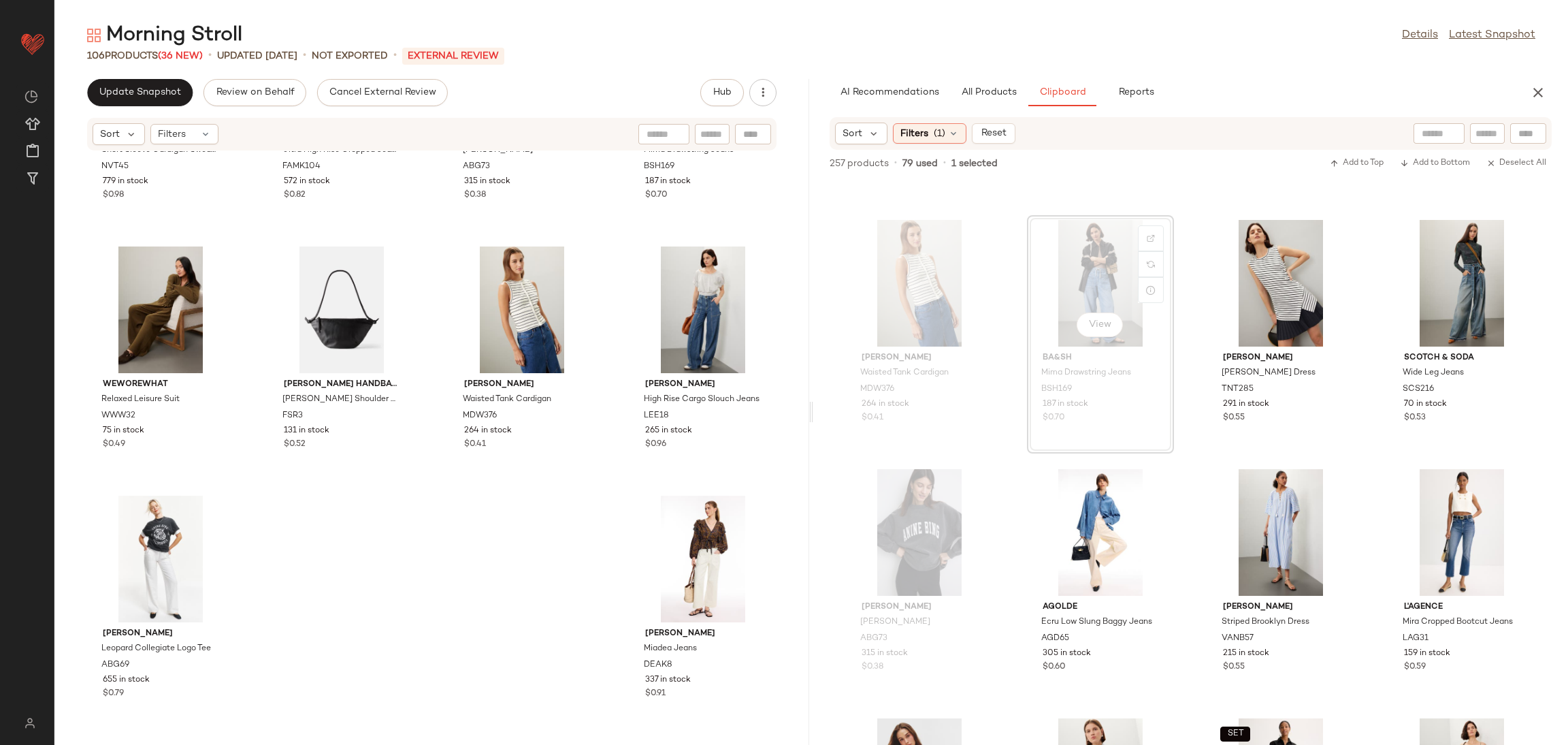
click at [1192, 465] on div "3.1 Phillip Lim x RTR Wide Leg Pants PHLC11 215 in stock $0.67 Thakoon x RTR Mi…" at bounding box center [1191, 462] width 755 height 565
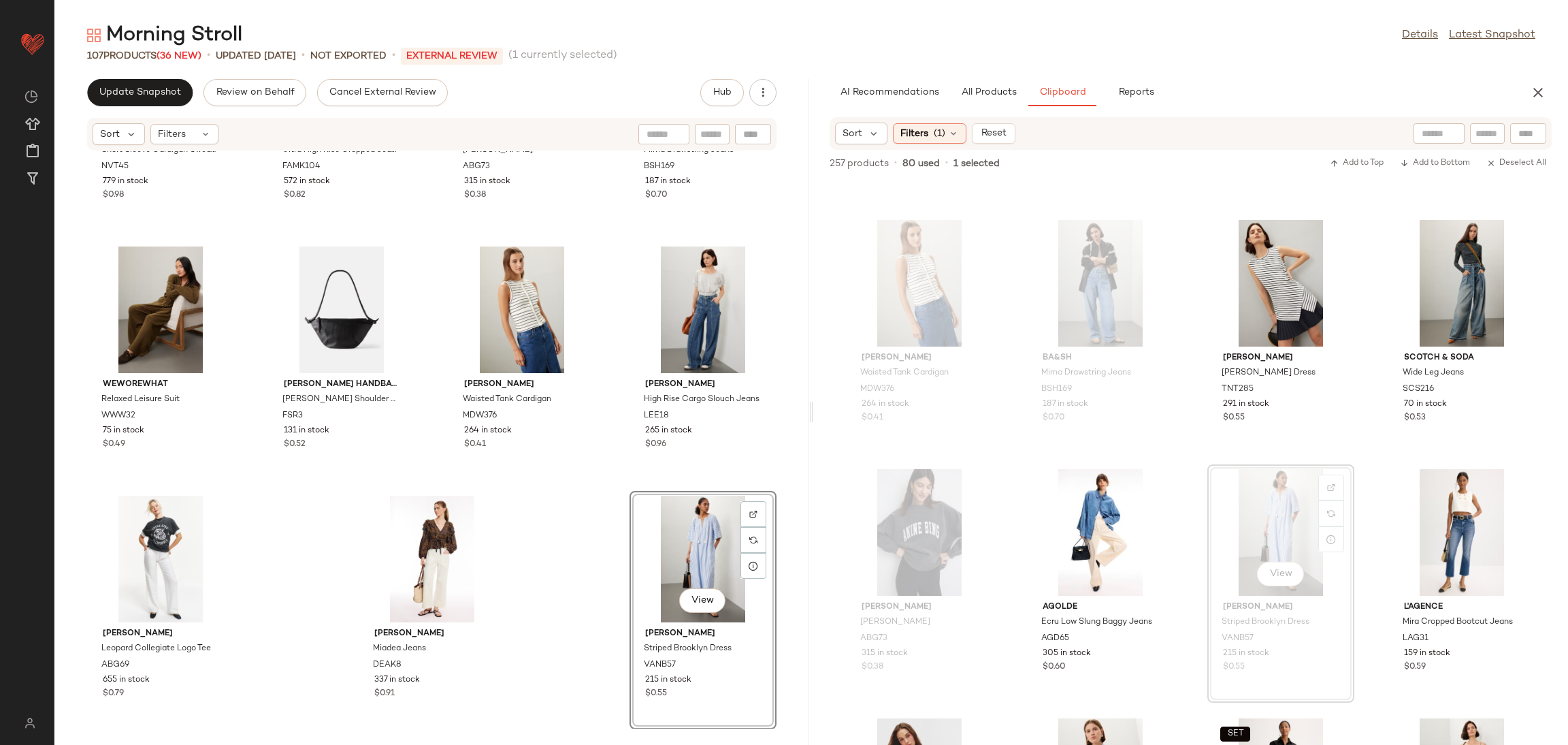
click at [587, 557] on div "NVLT Short Sleeve Cardigan Sweater NVT45 779 in stock $0.98 7 For All Mankind U…" at bounding box center [432, 440] width 755 height 578
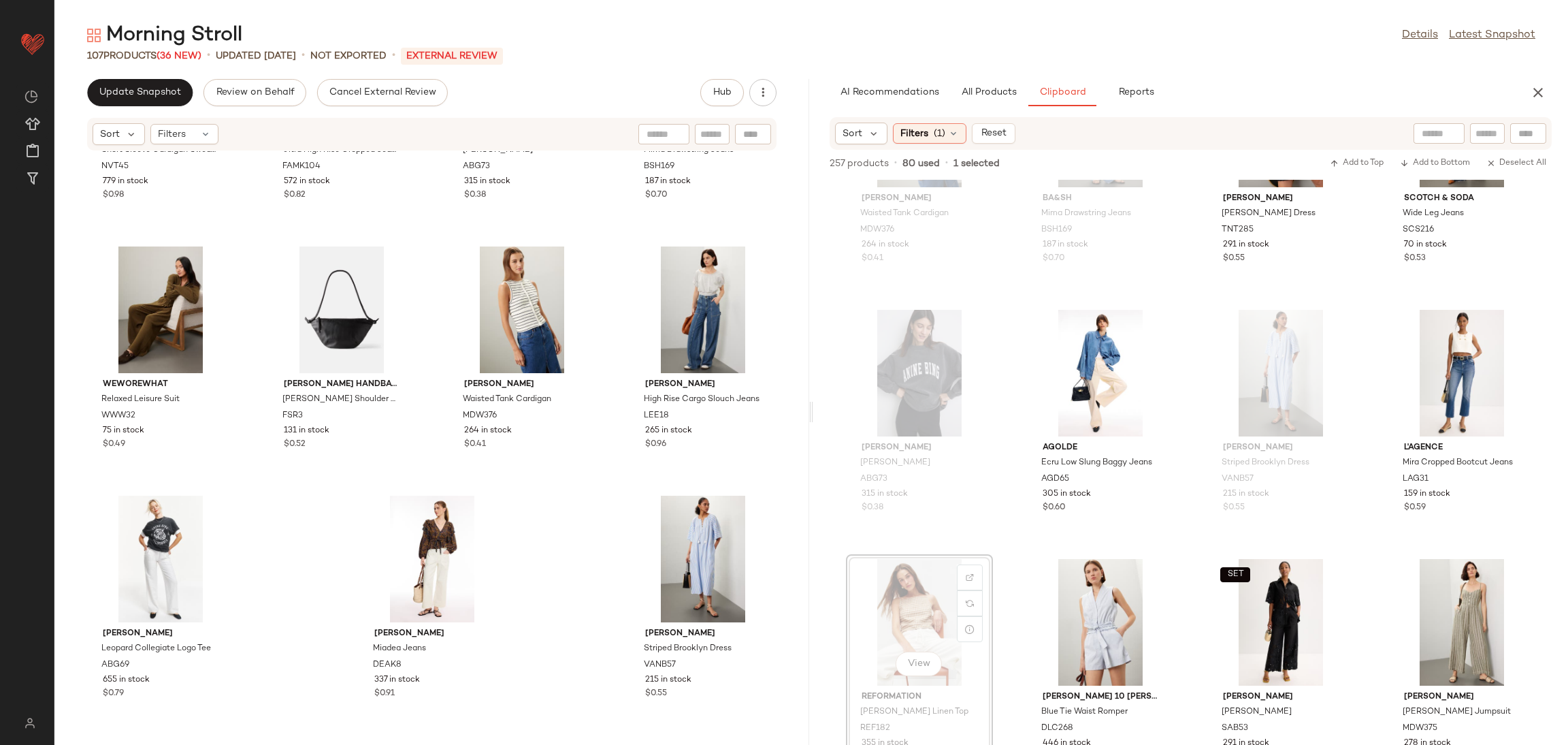
scroll to position [4376, 0]
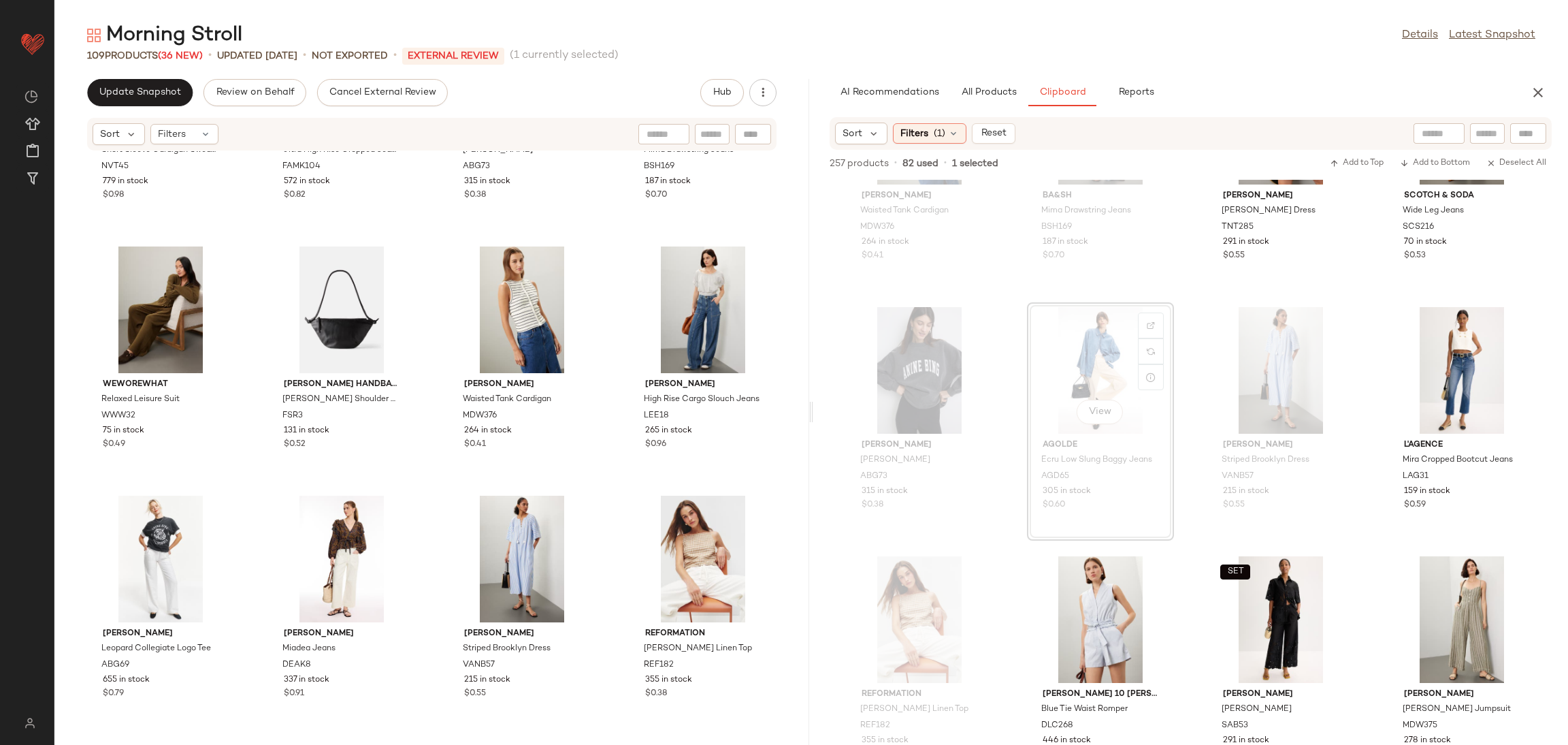
click at [617, 486] on div "NVLT Short Sleeve Cardigan Sweater NVT45 779 in stock $0.98 7 For All Mankind U…" at bounding box center [432, 440] width 755 height 578
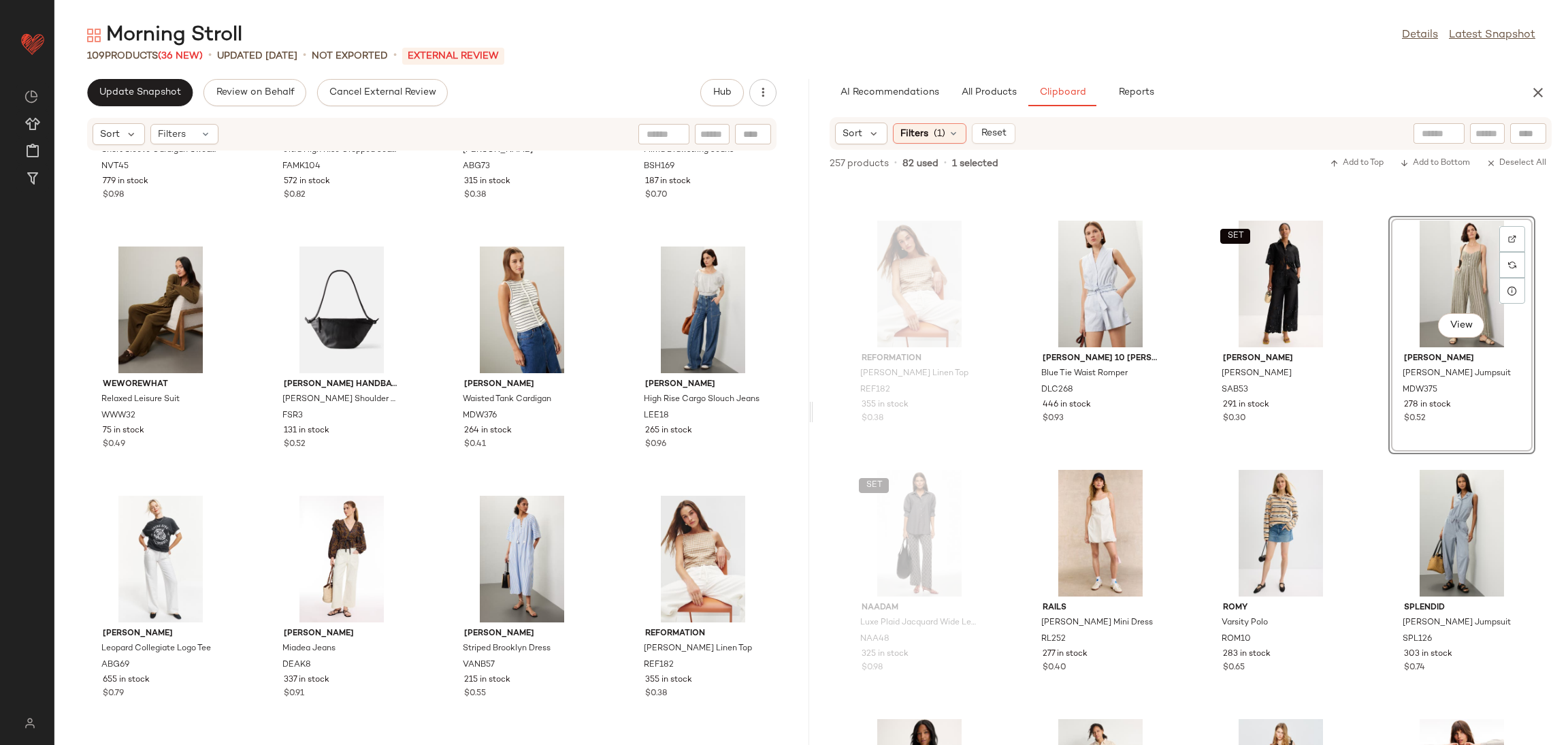
scroll to position [4711, 0]
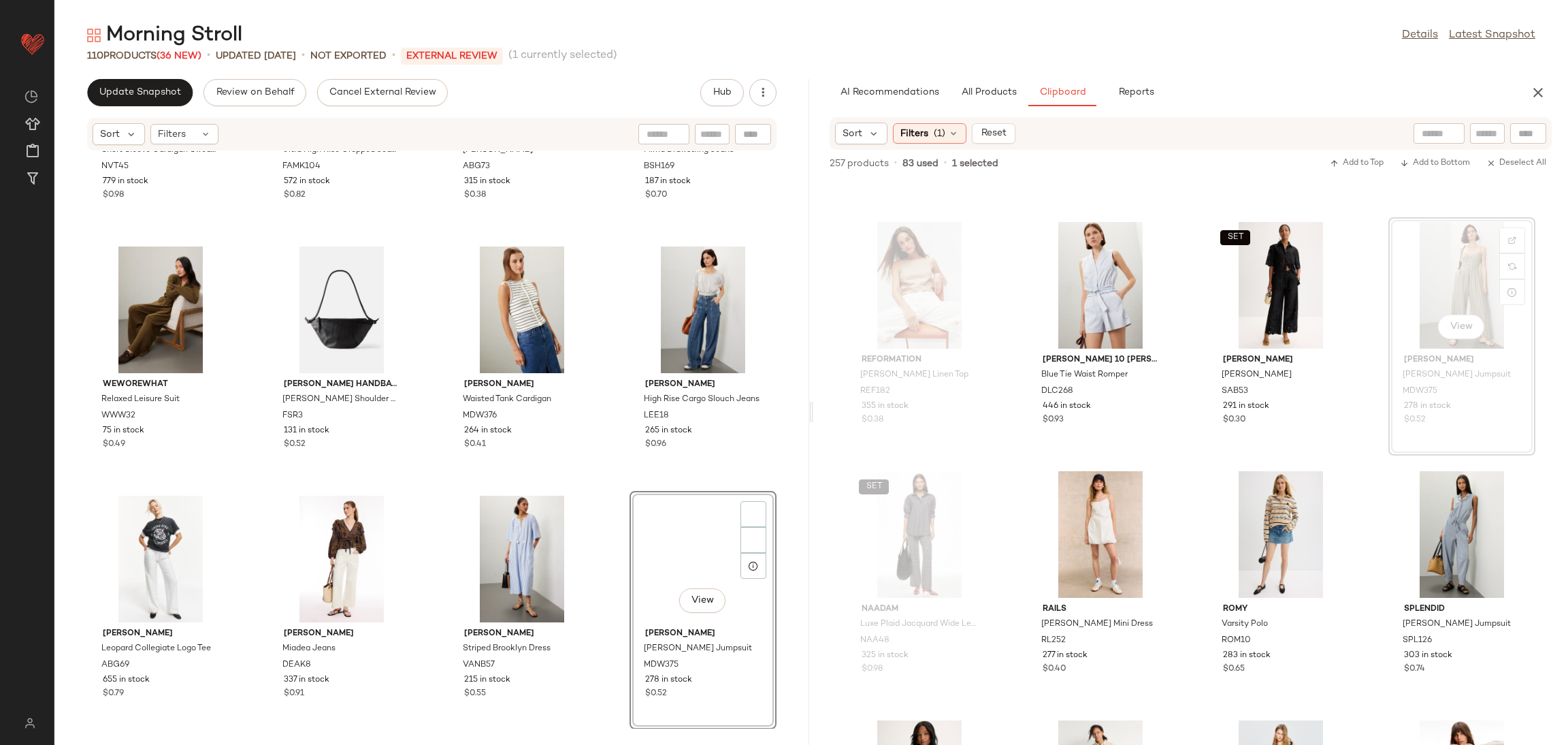
click at [601, 495] on div "NVLT Short Sleeve Cardigan Sweater NVT45 779 in stock $0.98 7 For All Mankind U…" at bounding box center [432, 440] width 755 height 578
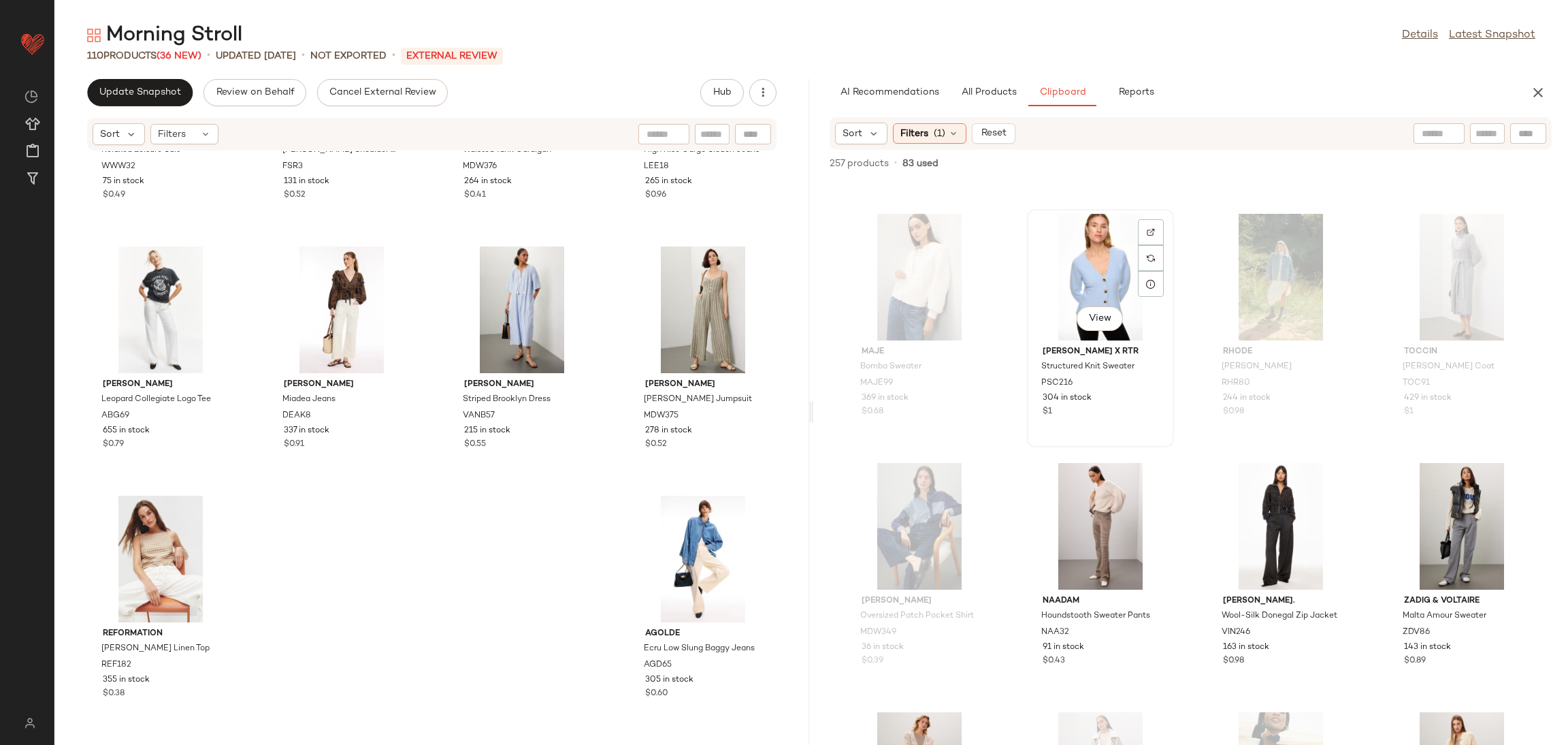
scroll to position [13190, 0]
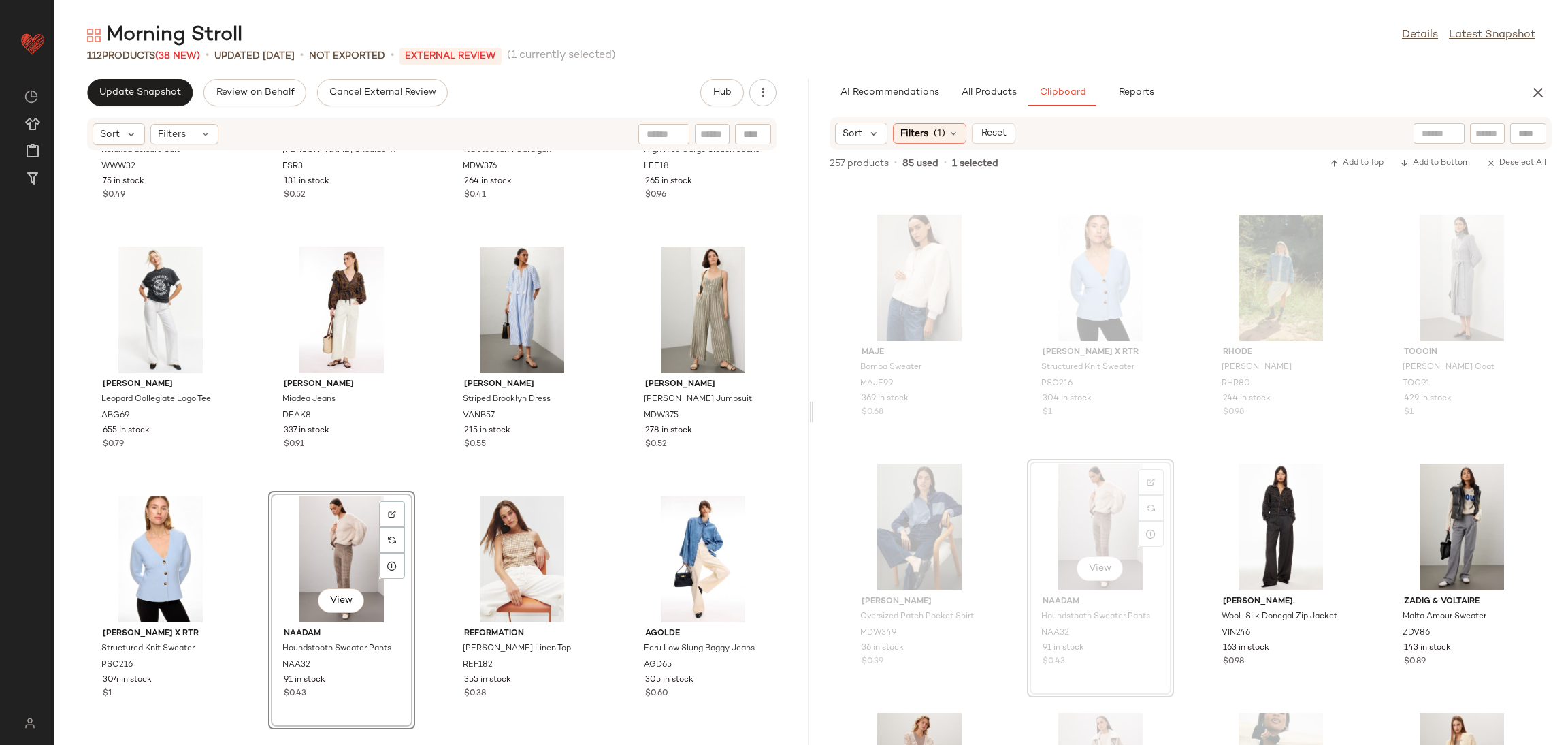
click at [424, 476] on div "WEWOREWHAT Relaxed Leisure Suit WWW32 75 in stock $0.49 Freda Salvador Handbags…" at bounding box center [432, 440] width 755 height 578
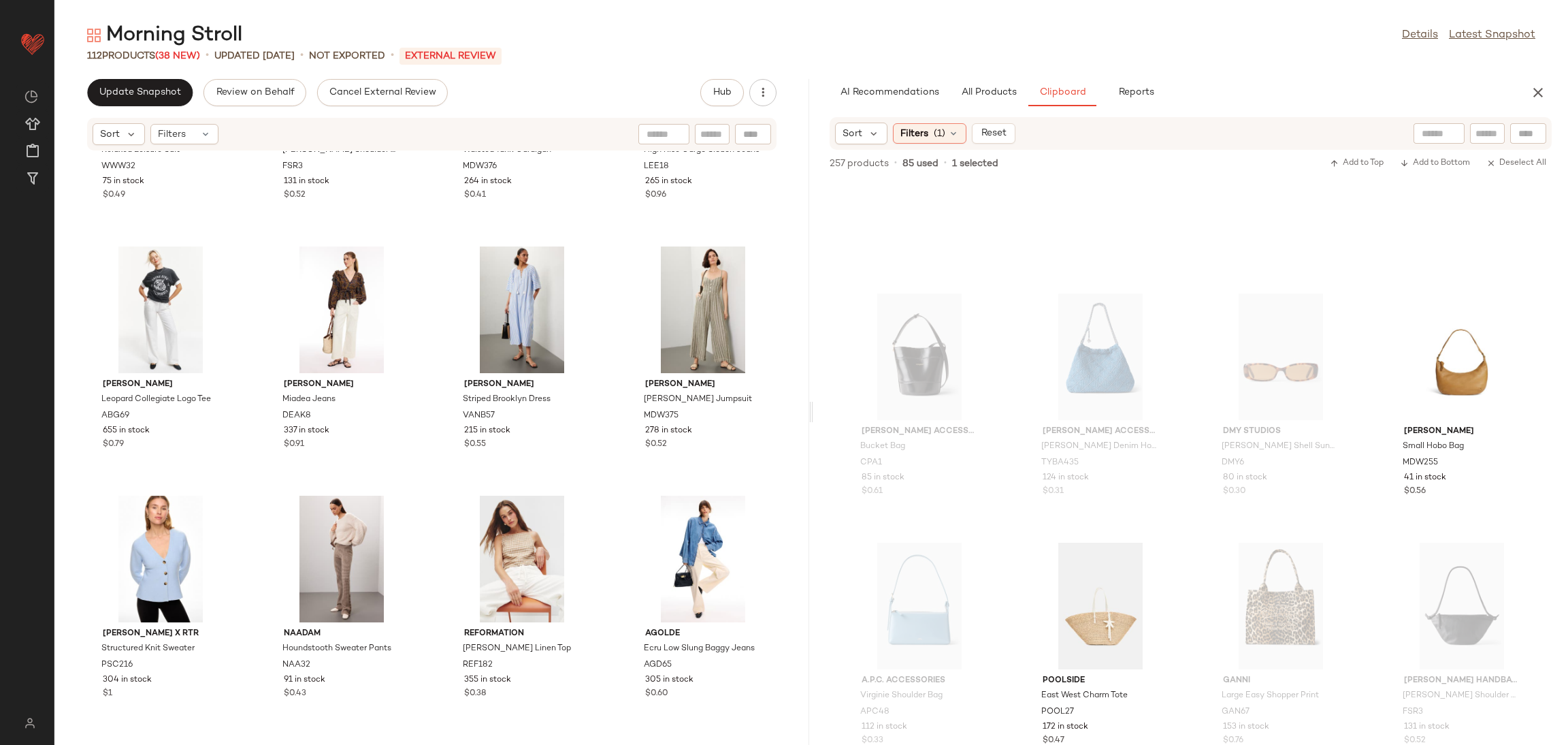
scroll to position [15633, 0]
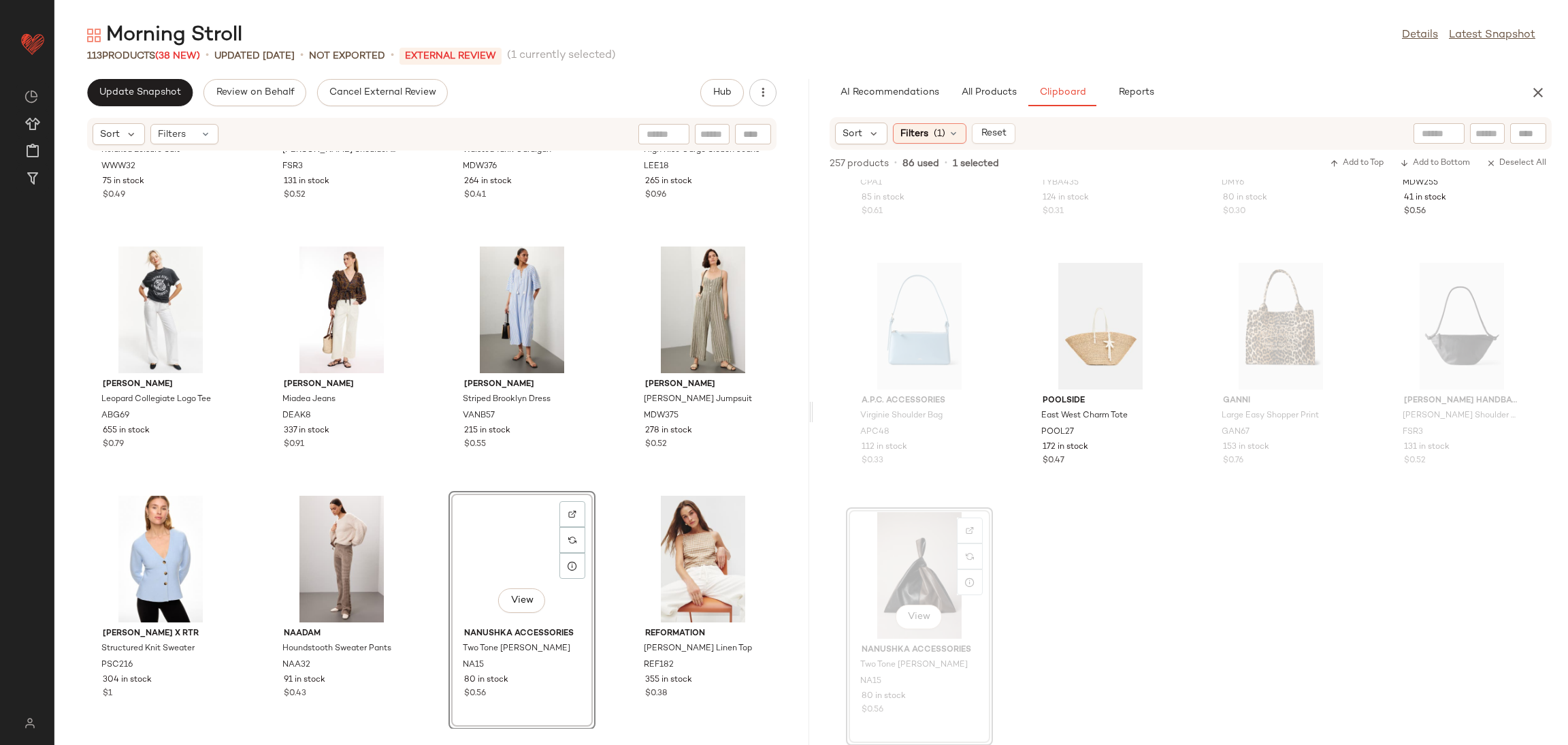
click at [421, 497] on div "WEWOREWHAT Relaxed Leisure Suit WWW32 75 in stock $0.49 Freda Salvador Handbags…" at bounding box center [432, 440] width 755 height 578
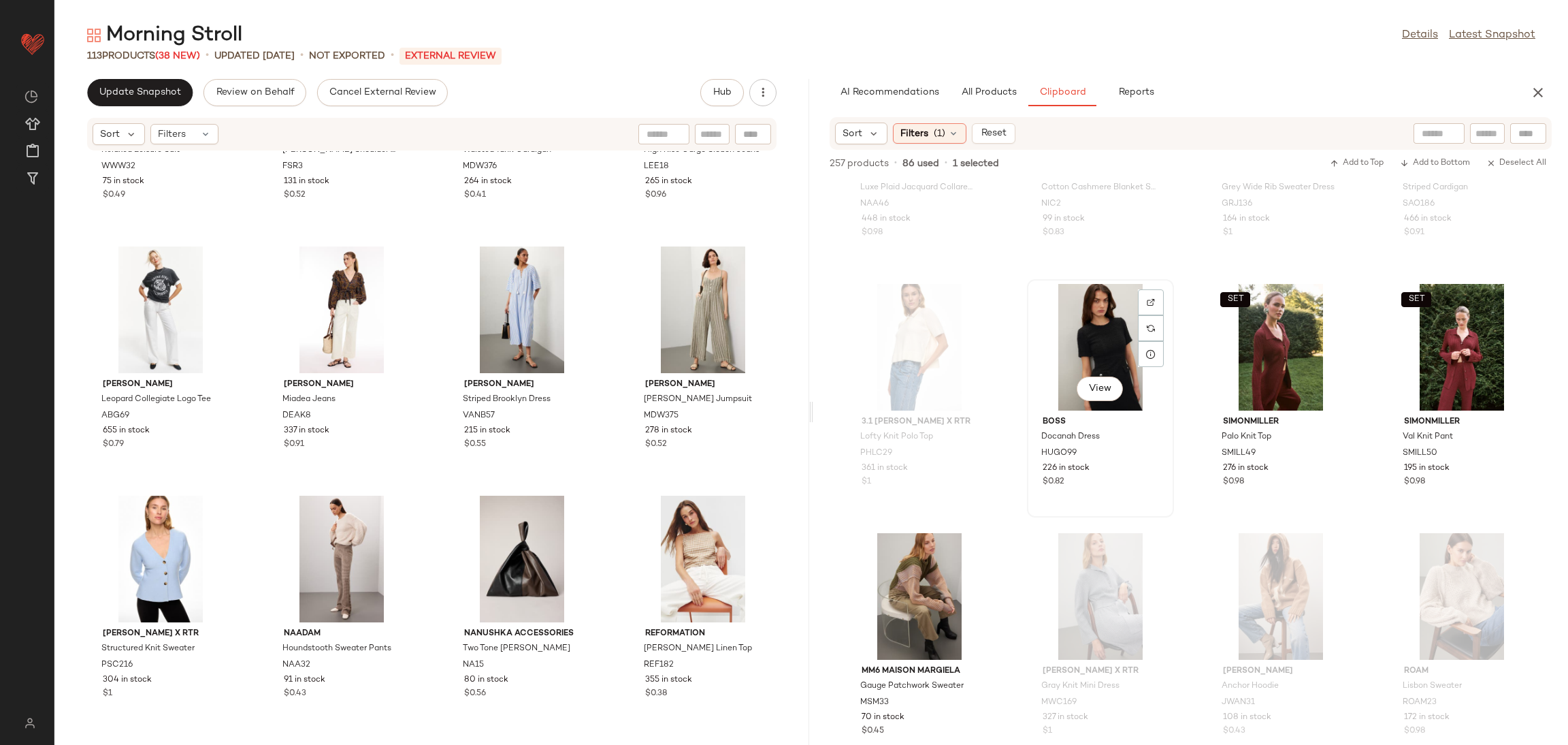
scroll to position [12603, 0]
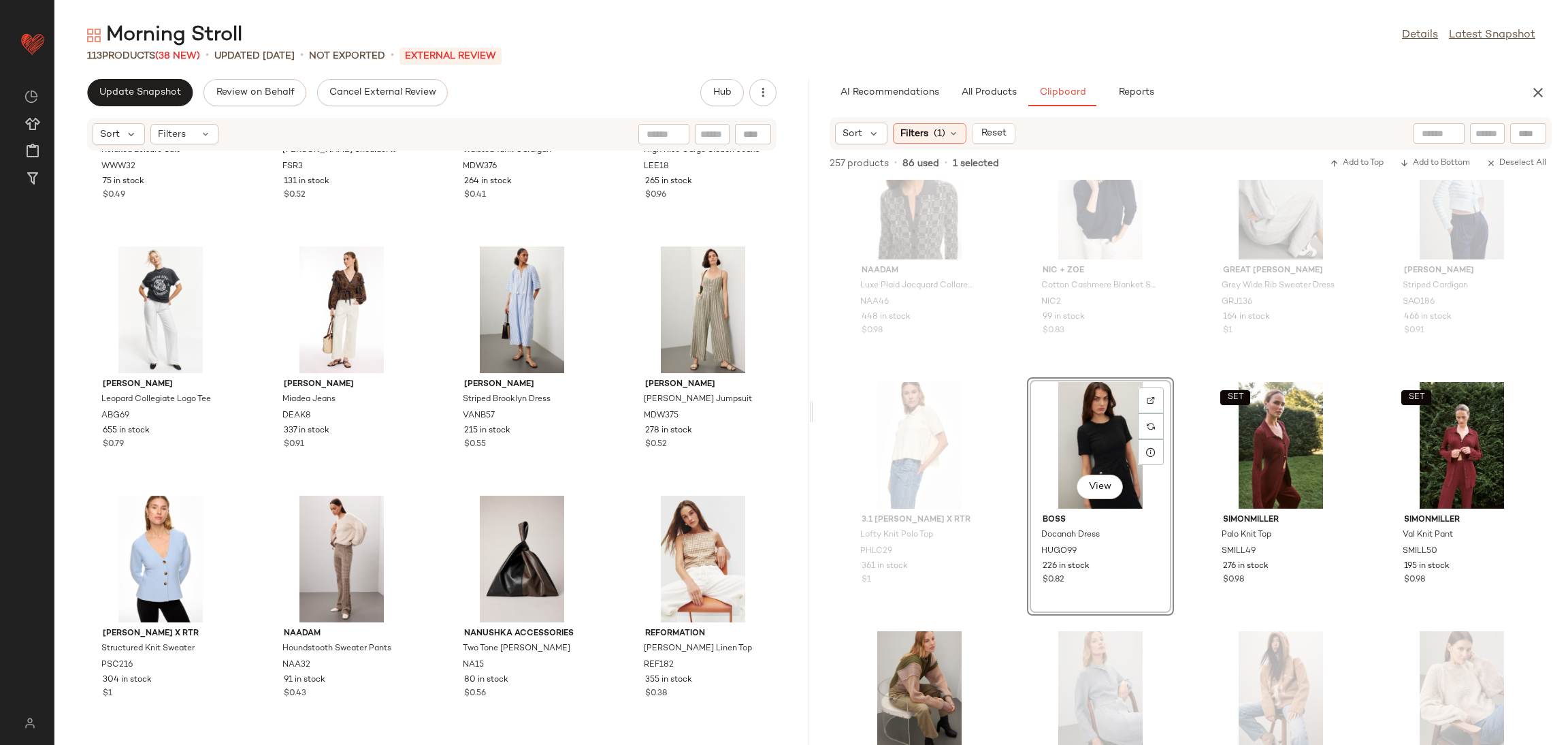
click at [1183, 418] on div "SET NAADAM Luxe Plaid Jacquard Collared Button Up NAA46 448 in stock $0.98 NIC …" at bounding box center [1191, 462] width 755 height 565
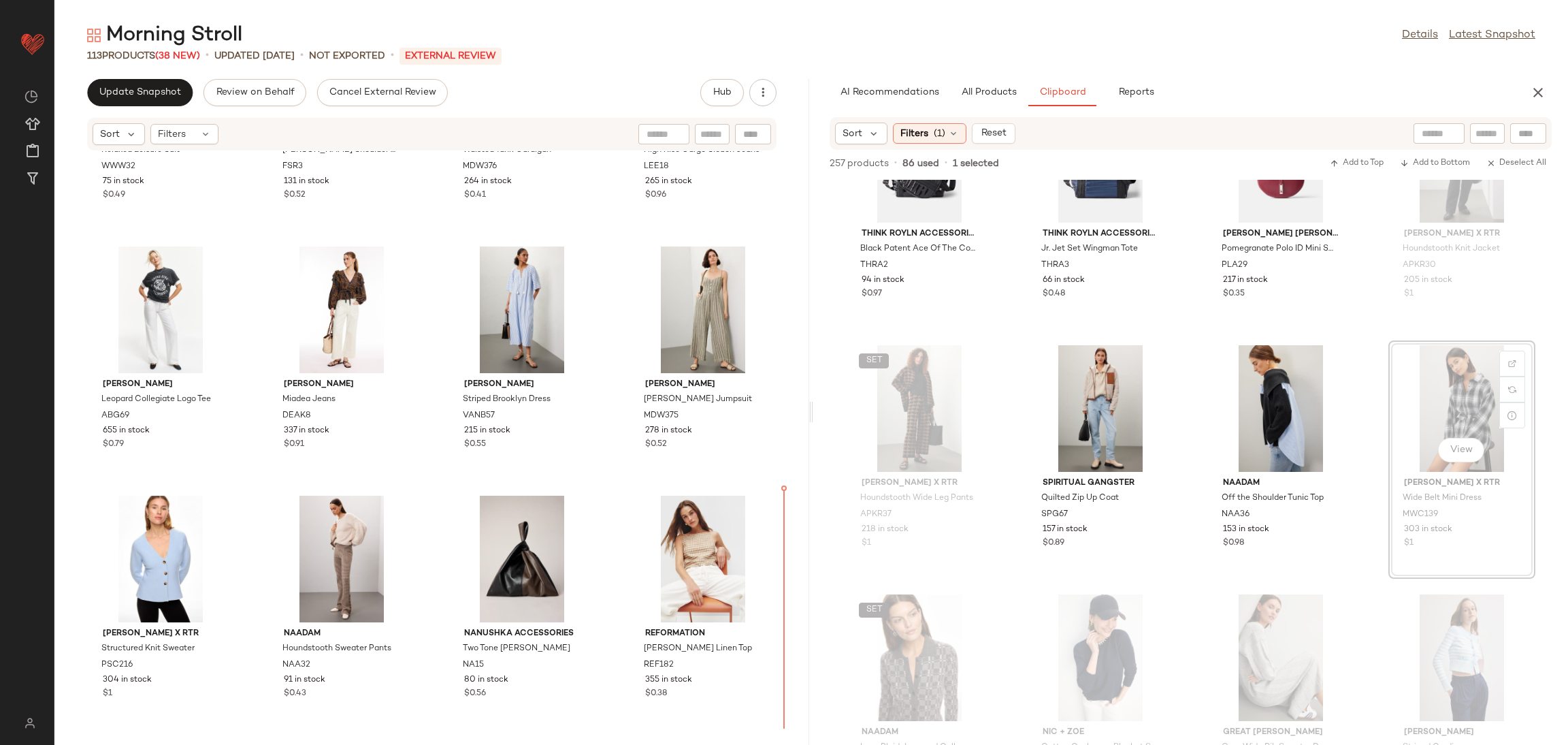
scroll to position [6407, 0]
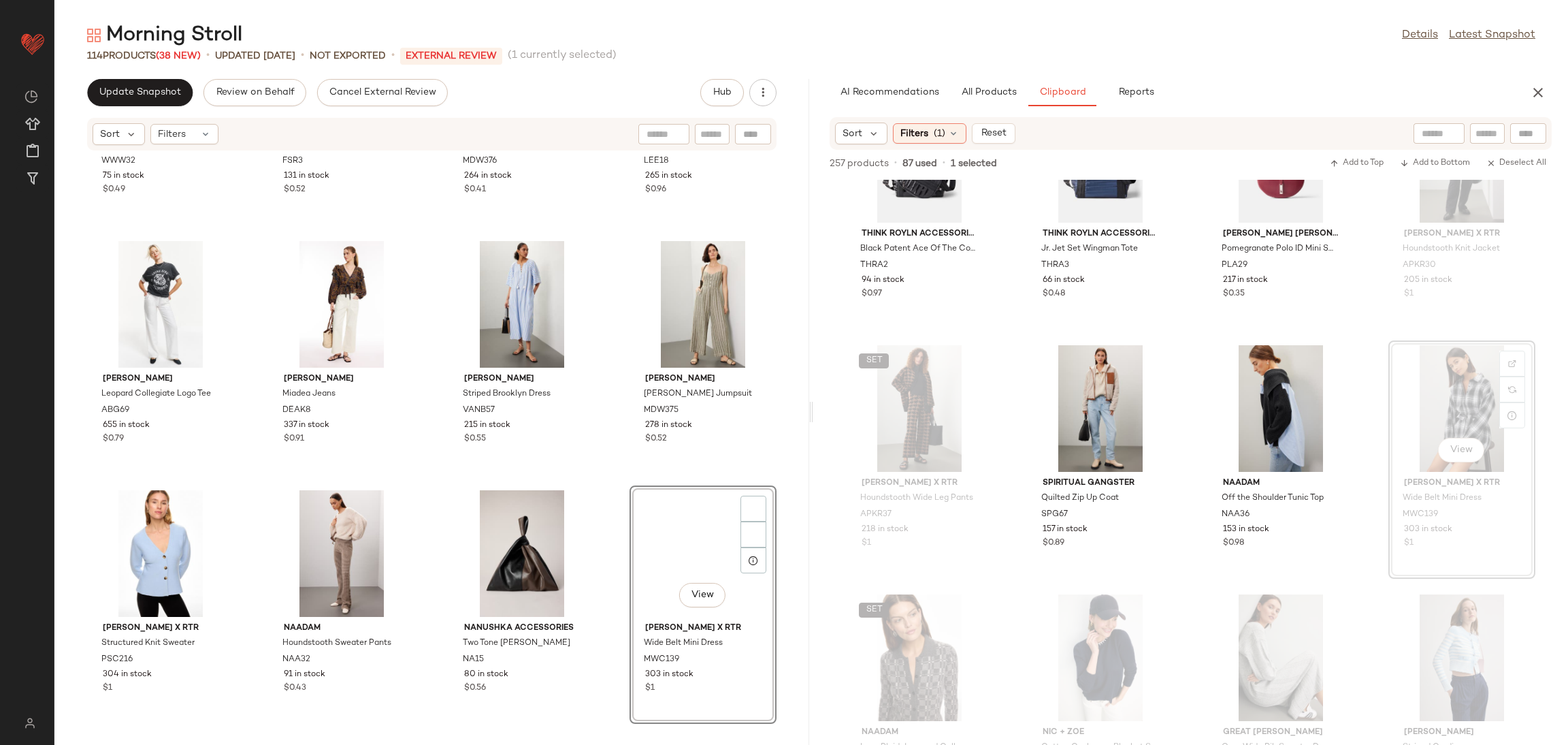
click at [610, 491] on div "WEWOREWHAT Relaxed Leisure Suit WWW32 75 in stock $0.49 Freda Salvador Handbags…" at bounding box center [432, 440] width 755 height 578
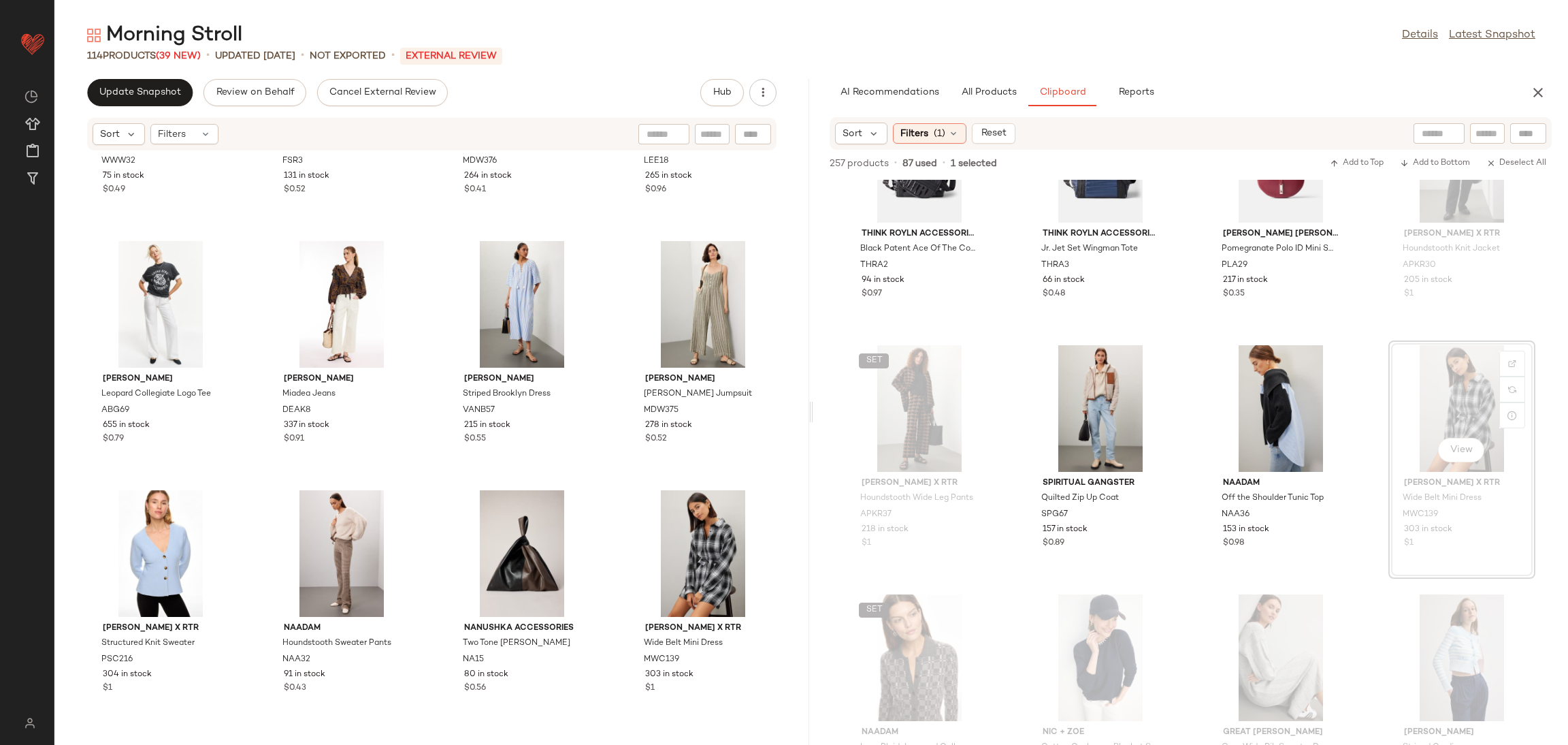
click at [610, 491] on div "WEWOREWHAT Relaxed Leisure Suit WWW32 75 in stock $0.49 Freda Salvador Handbags…" at bounding box center [432, 440] width 755 height 578
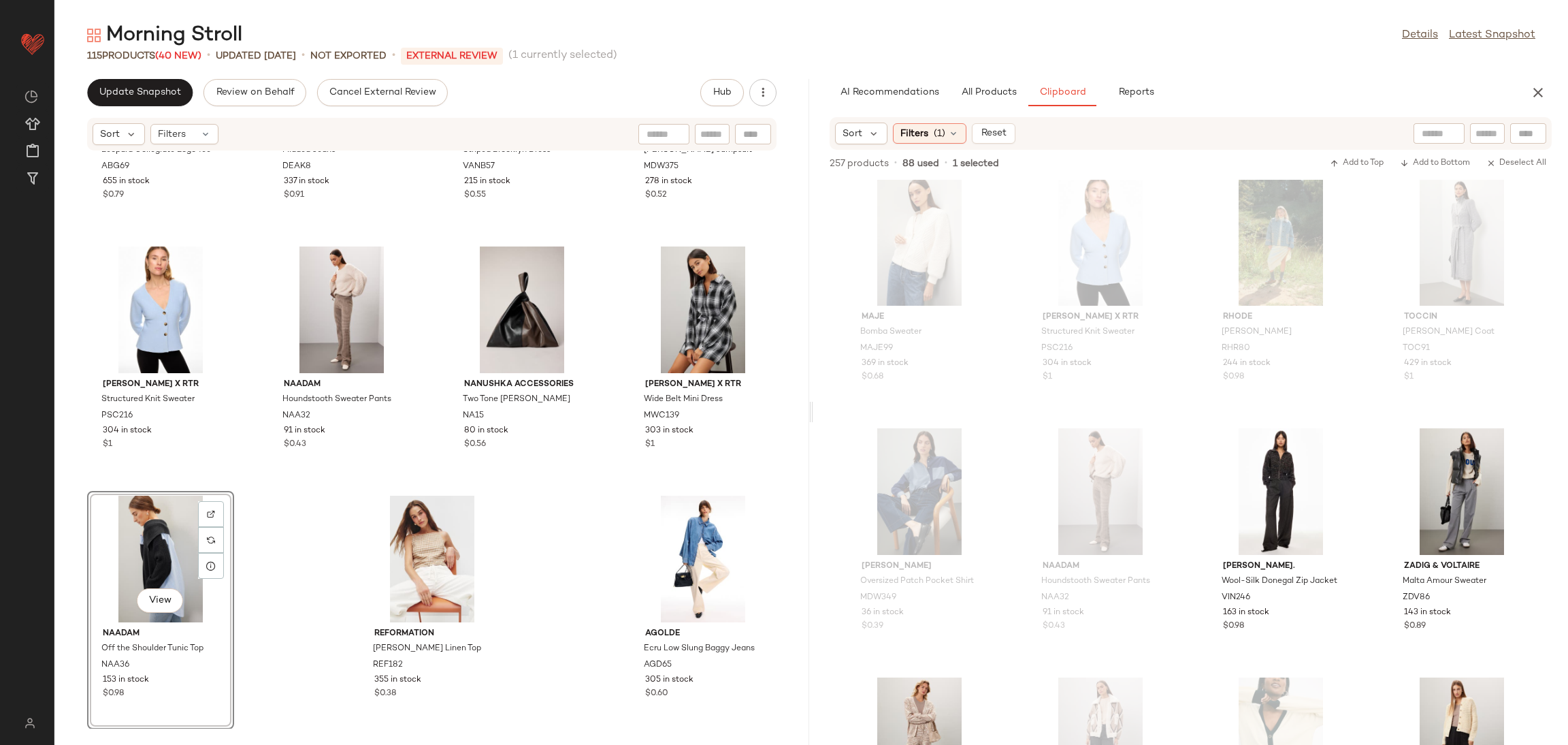
scroll to position [13224, 0]
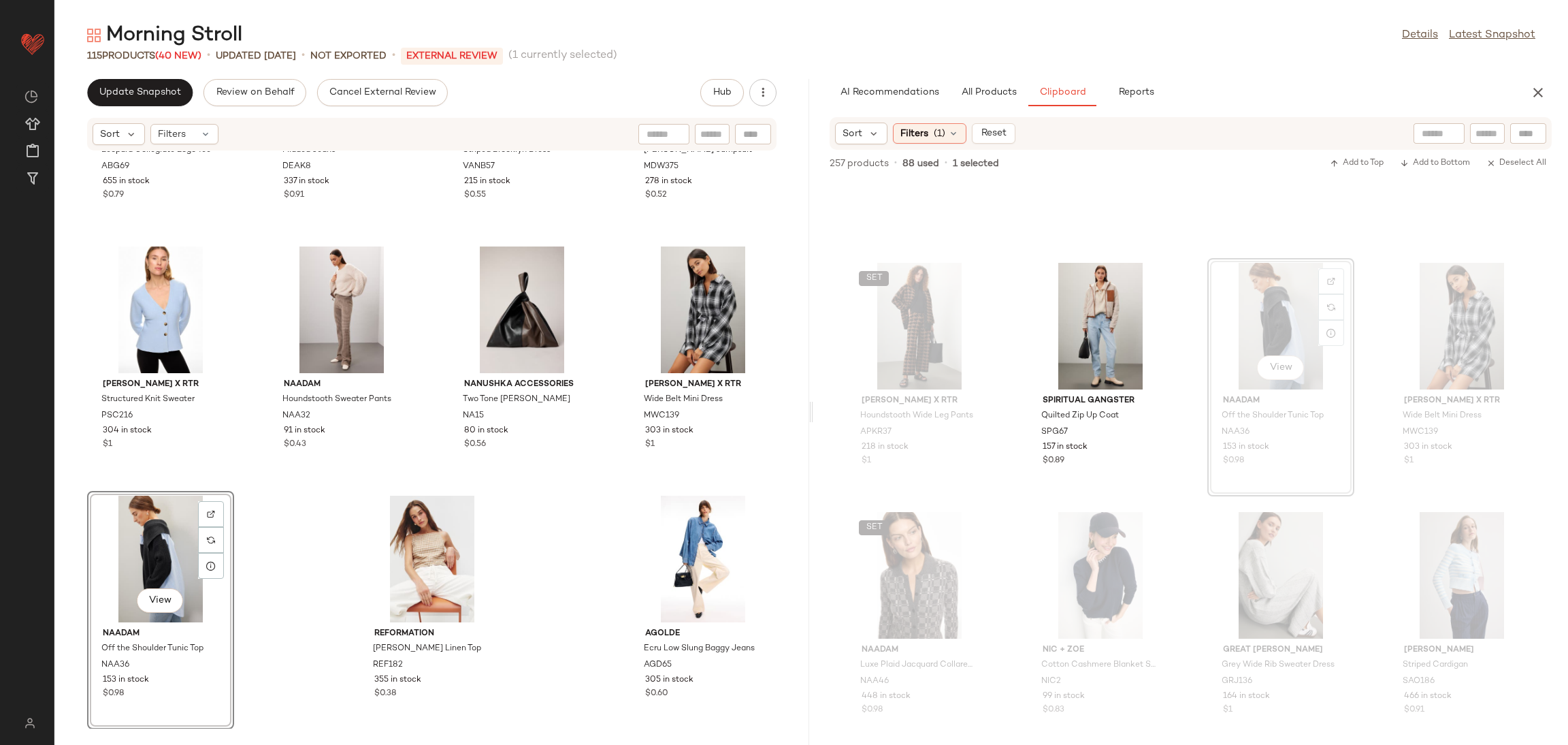
click at [1182, 451] on div "SET ASHLEY PARK x RTR Houndstooth Wide Leg Pants APKR37 218 in stock $1 Spiritu…" at bounding box center [1191, 462] width 755 height 565
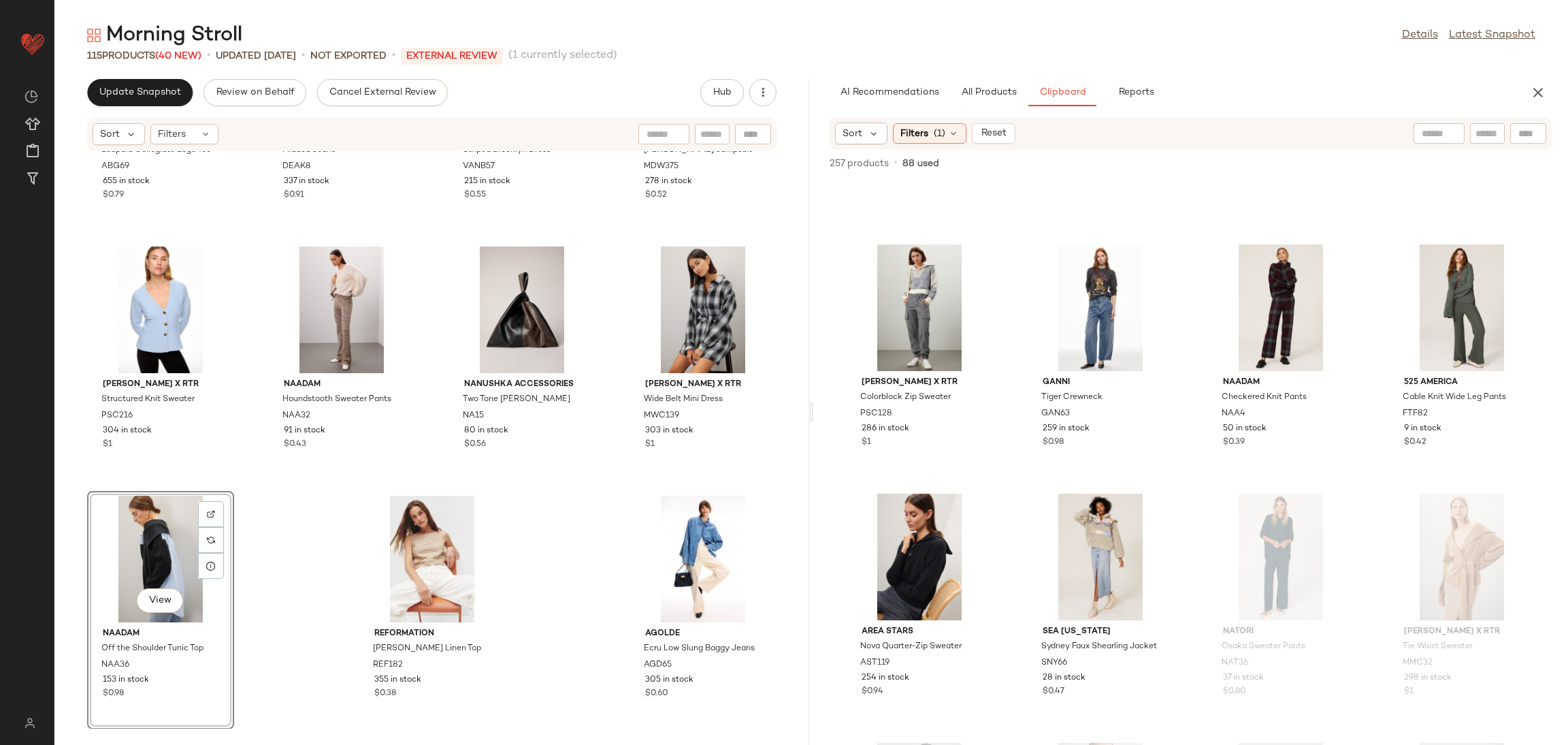
scroll to position [13853, 0]
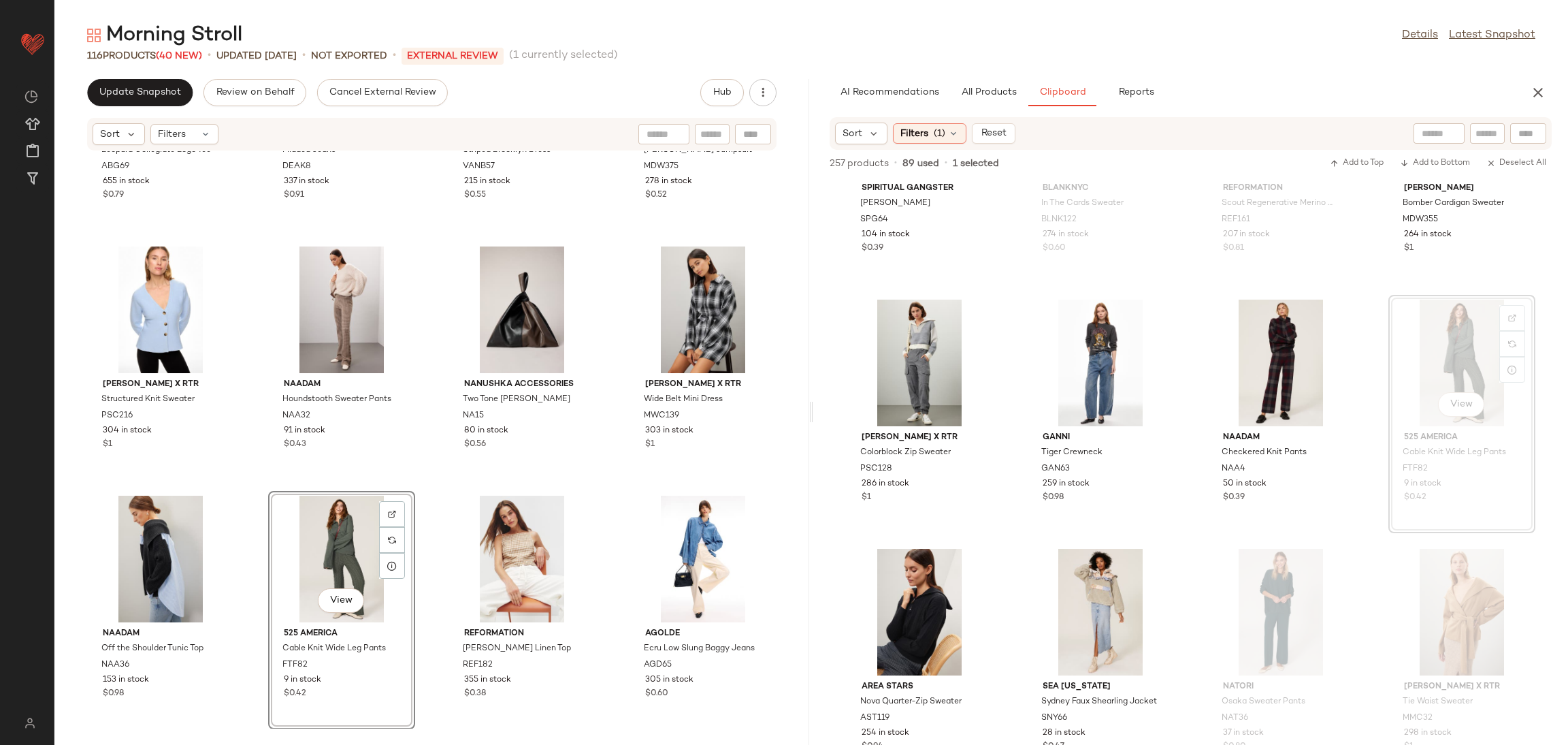
click at [433, 486] on div "Anine Bing Leopard Collegiate Logo Tee ABG69 655 in stock $0.79 Dea Kudibal Mia…" at bounding box center [432, 440] width 755 height 578
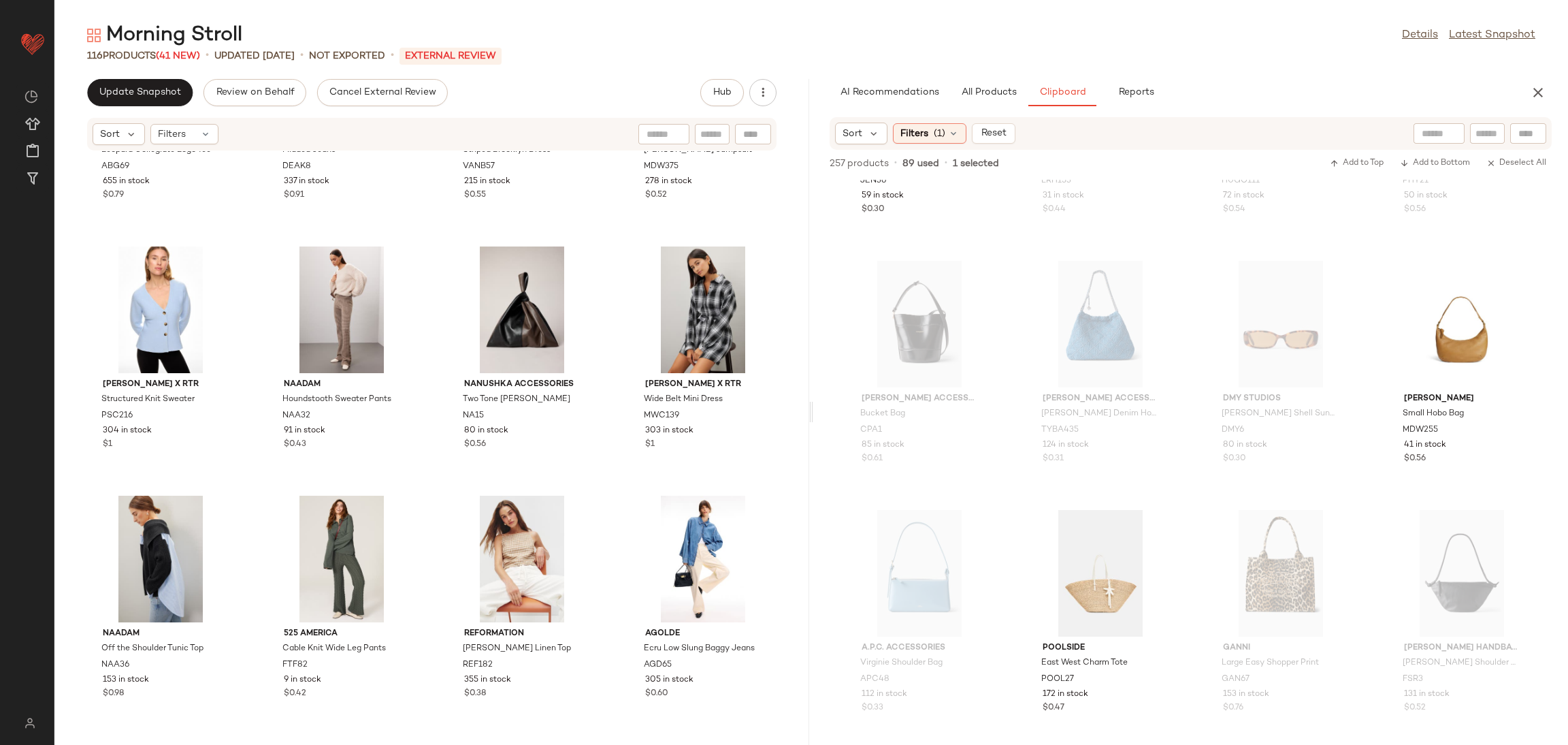
scroll to position [15392, 0]
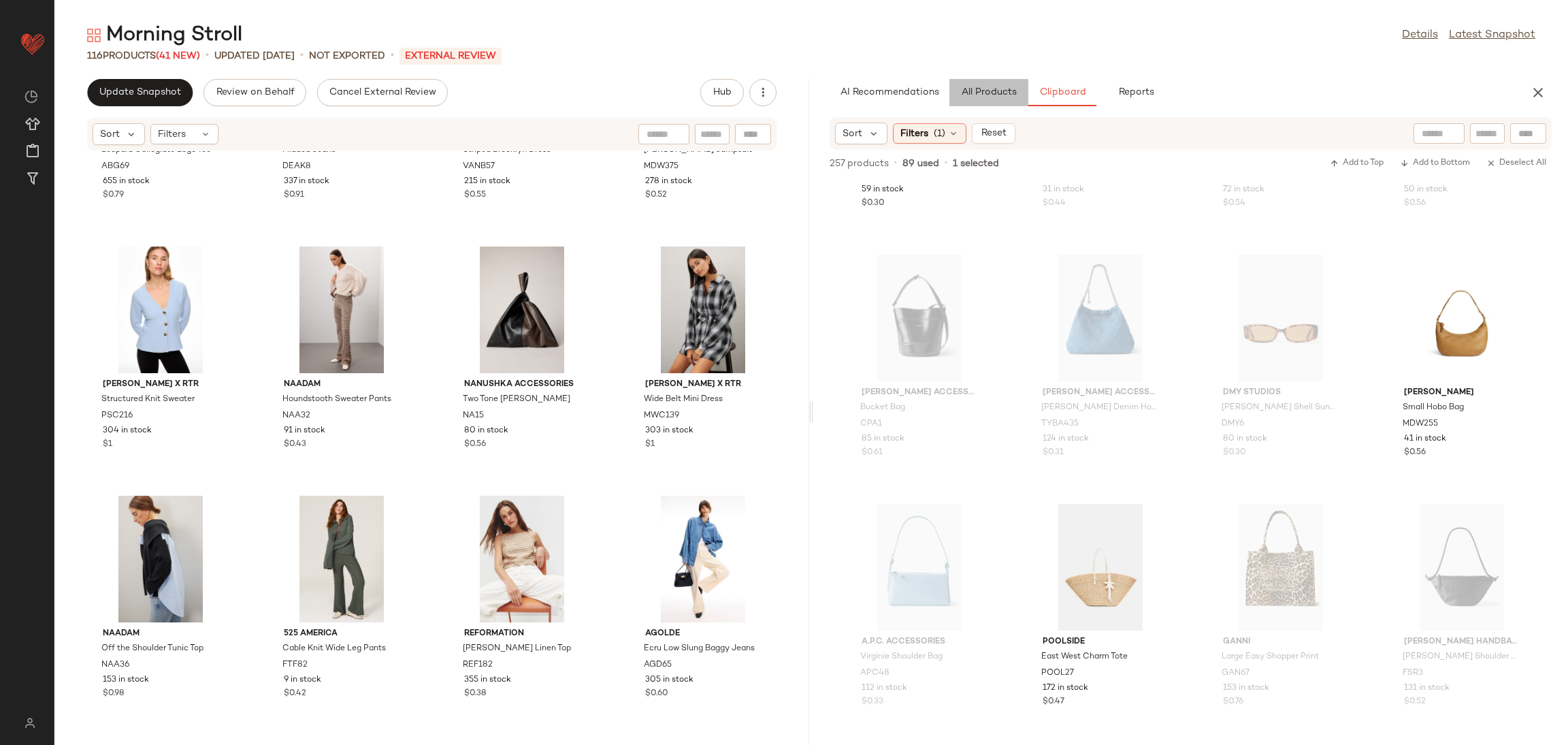
click at [1004, 92] on span "All Products" at bounding box center [989, 92] width 55 height 11
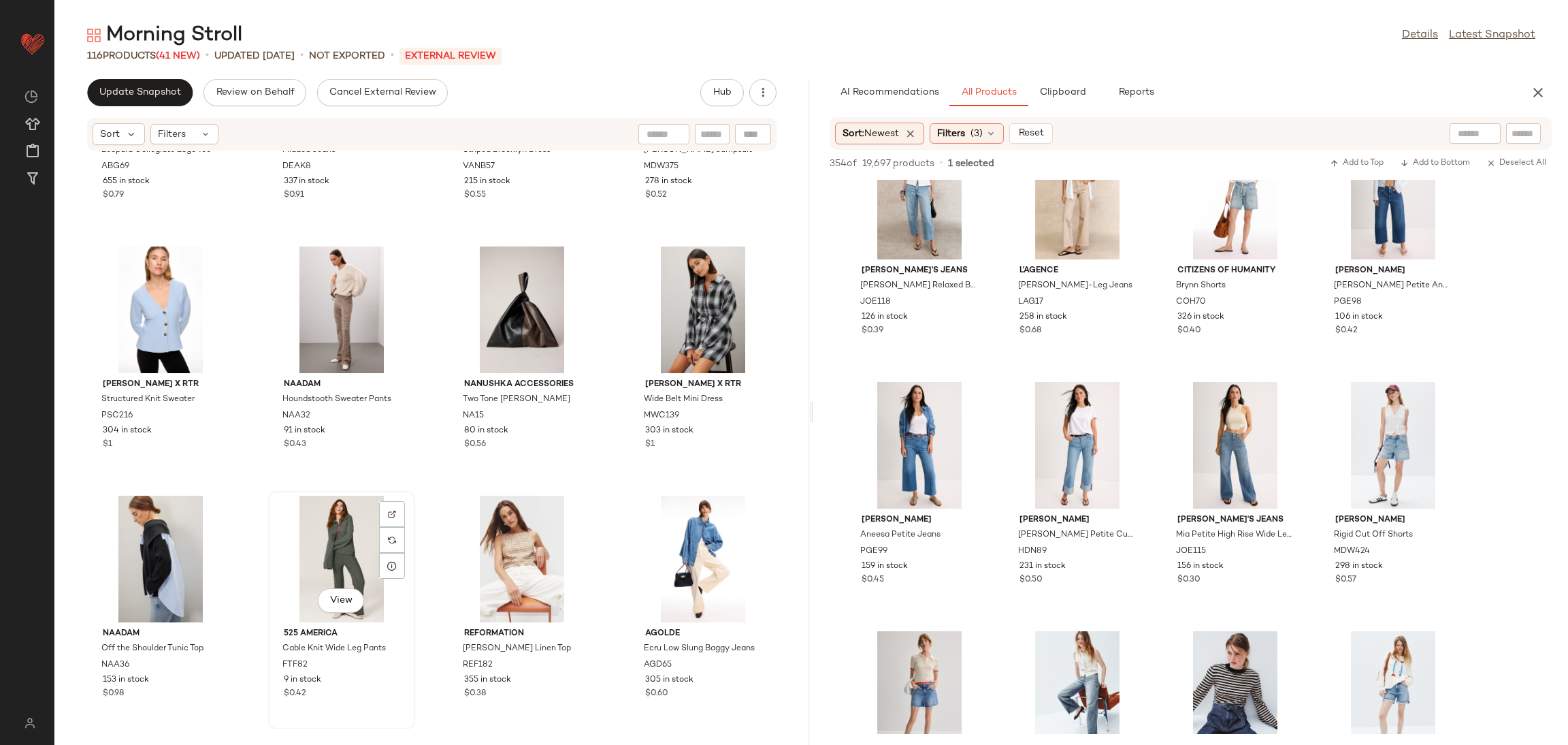
click at [313, 536] on div "View" at bounding box center [342, 559] width 138 height 127
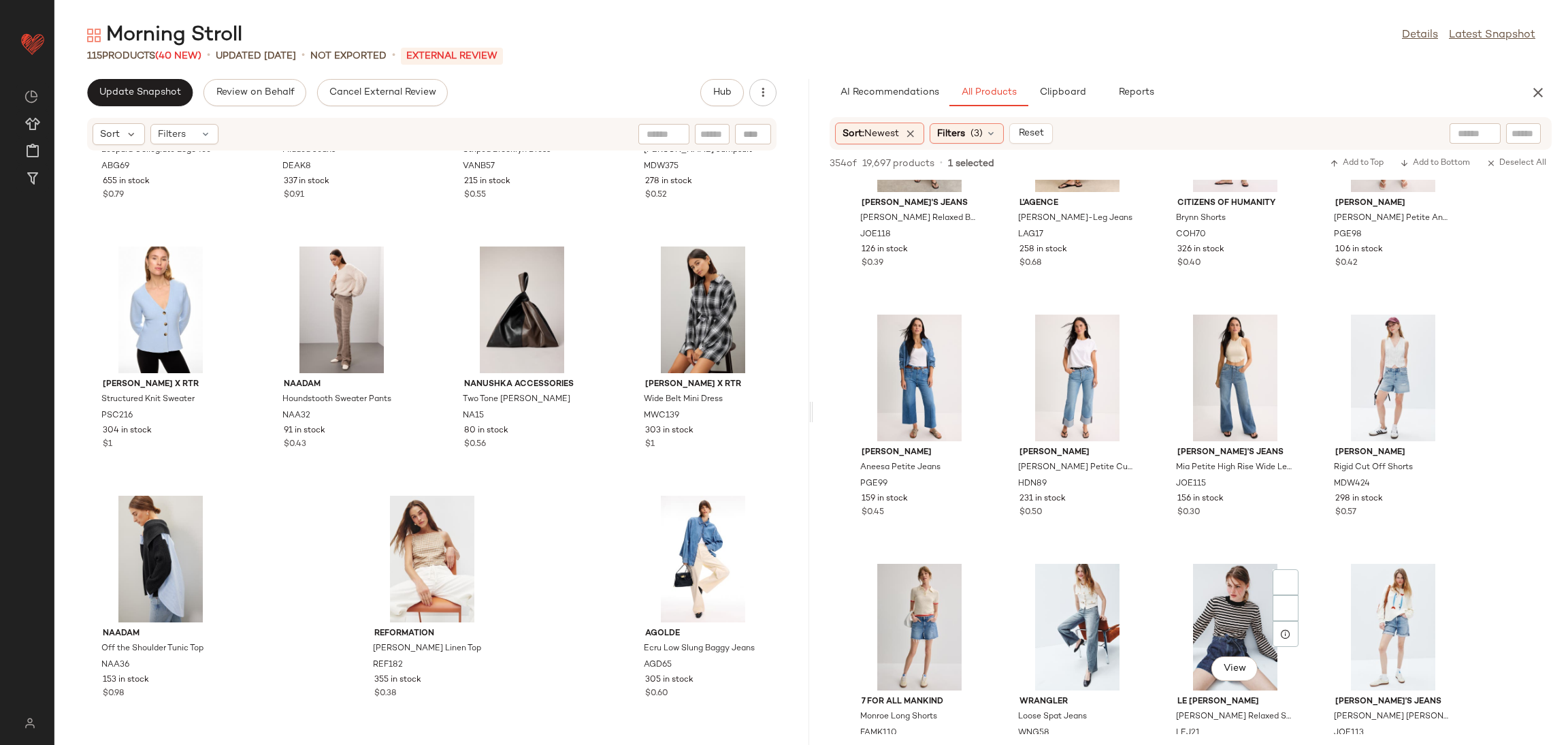
scroll to position [1811, 0]
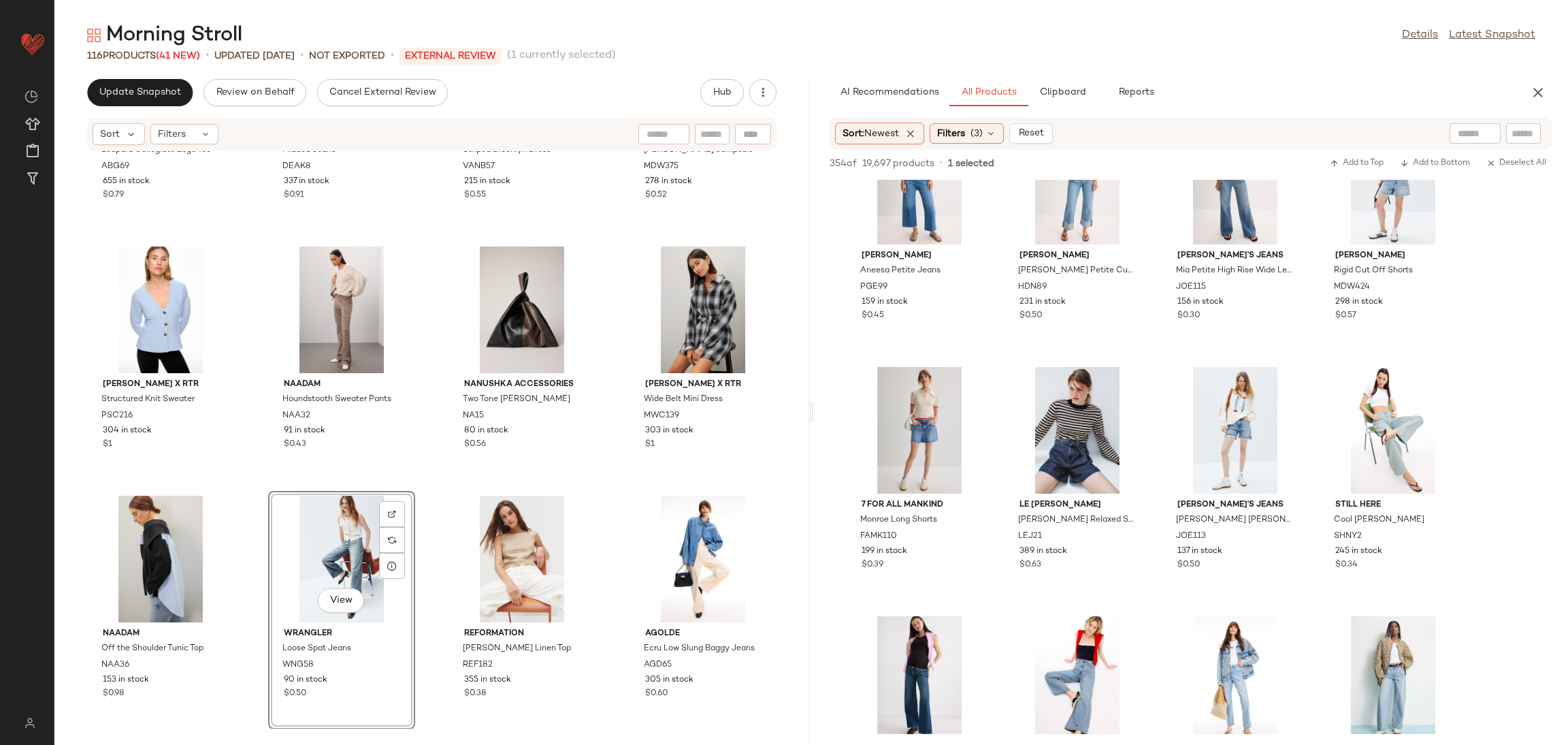
click at [428, 479] on div "Anine Bing Leopard Collegiate Logo Tee ABG69 655 in stock $0.79 Dea Kudibal Mia…" at bounding box center [432, 440] width 755 height 578
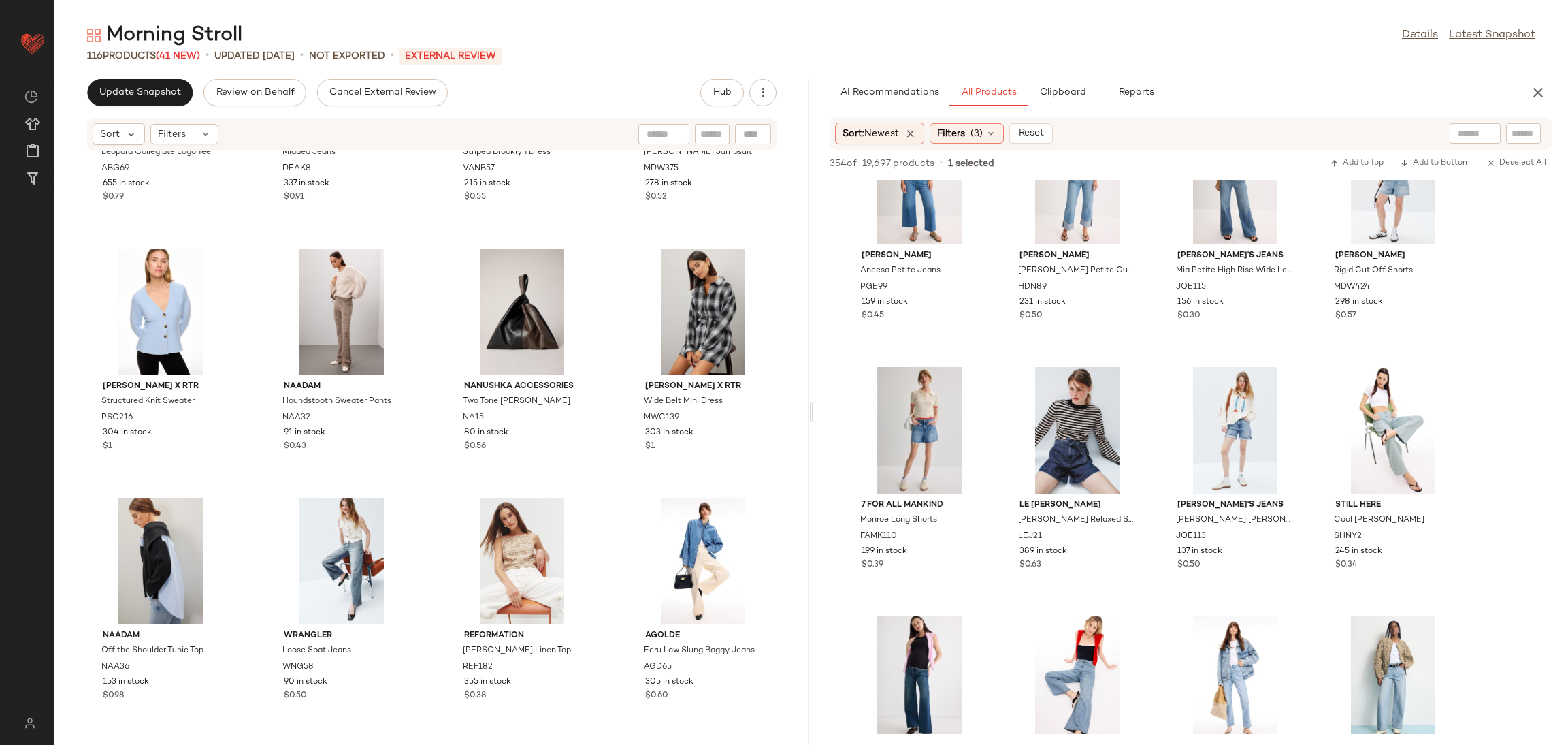
scroll to position [6651, 0]
click at [1054, 83] on button "Clipboard" at bounding box center [1062, 92] width 68 height 27
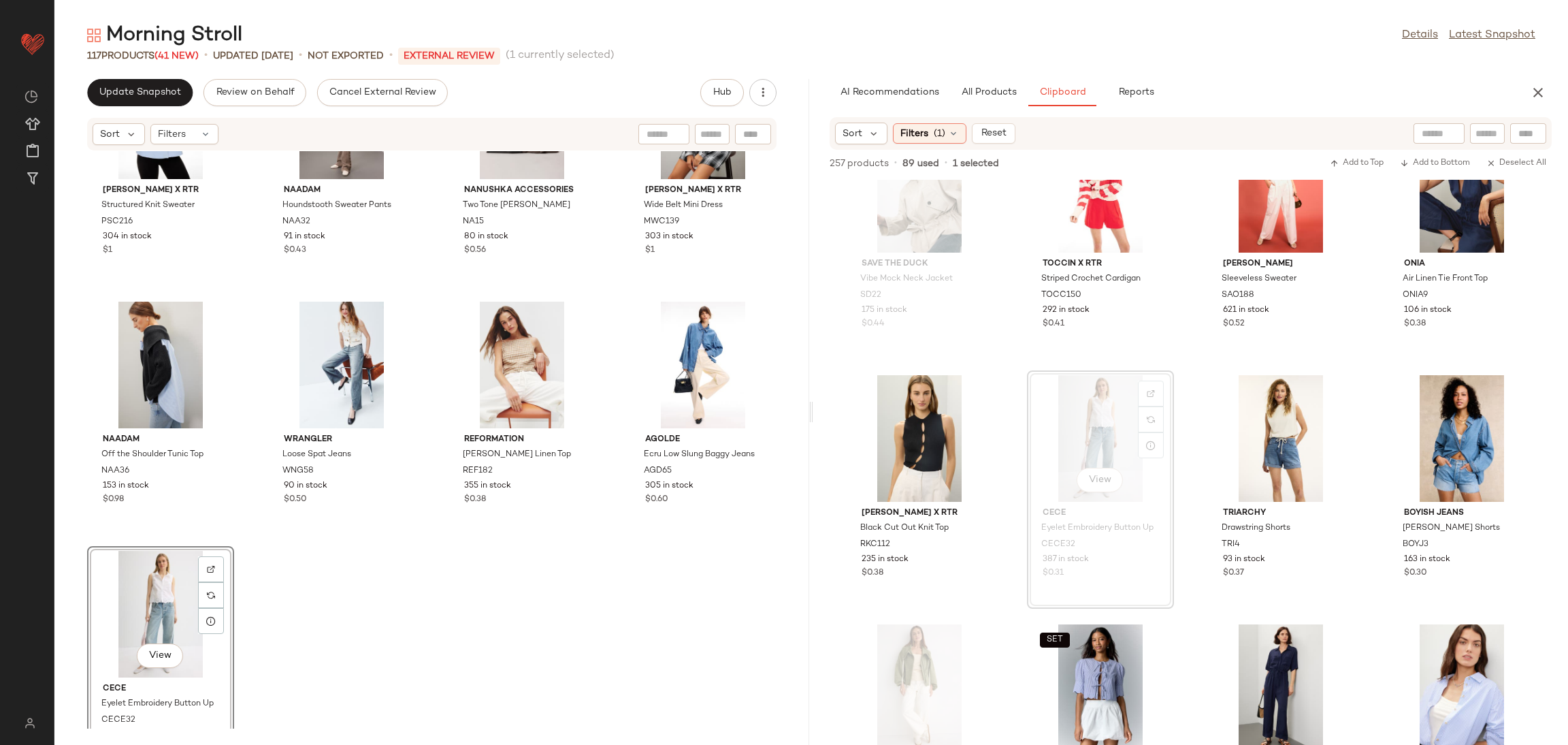
scroll to position [6900, 0]
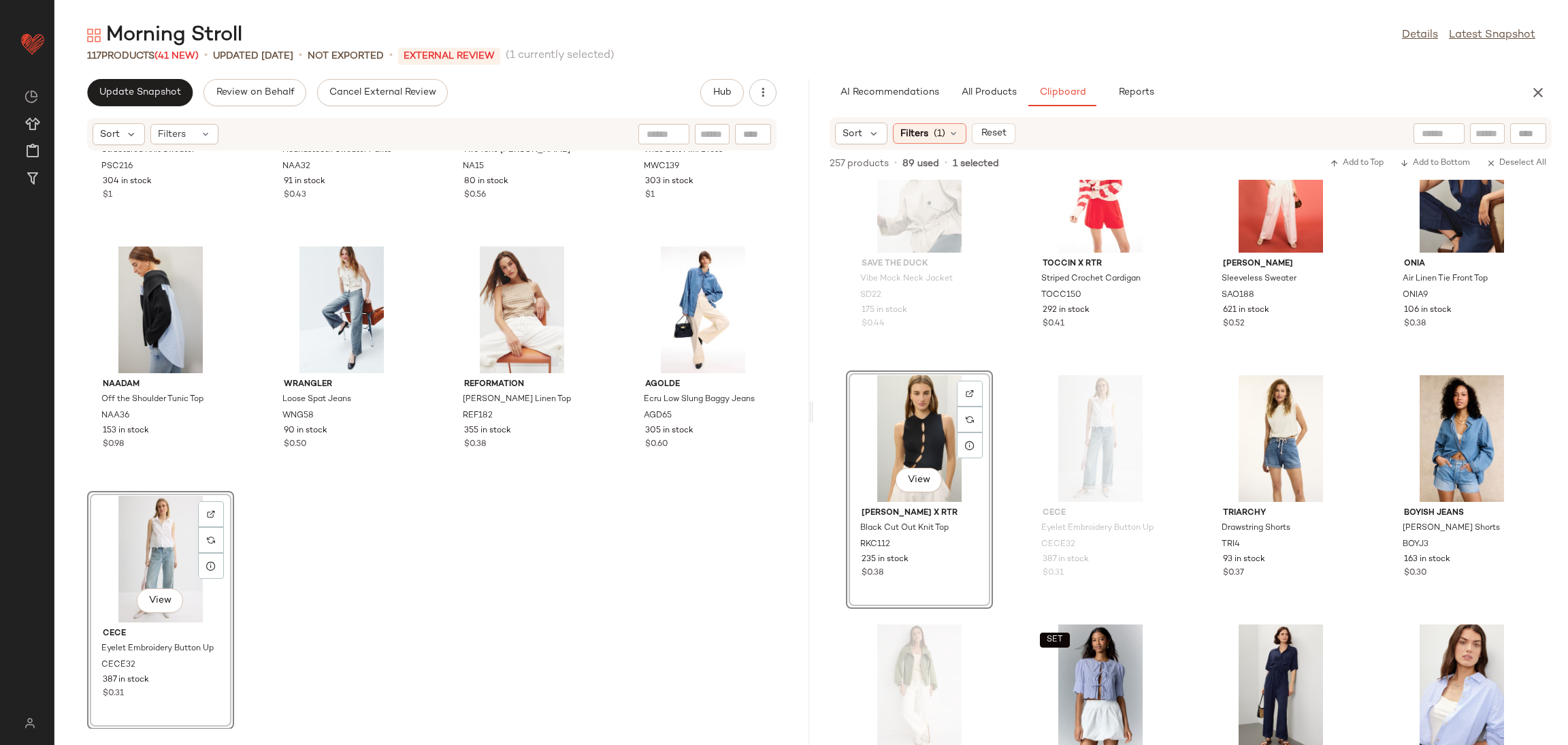
click at [702, 585] on div "Peter Som x RTR Structured Knit Sweater PSC216 304 in stock $1 NAADAM Houndstoo…" at bounding box center [432, 440] width 755 height 578
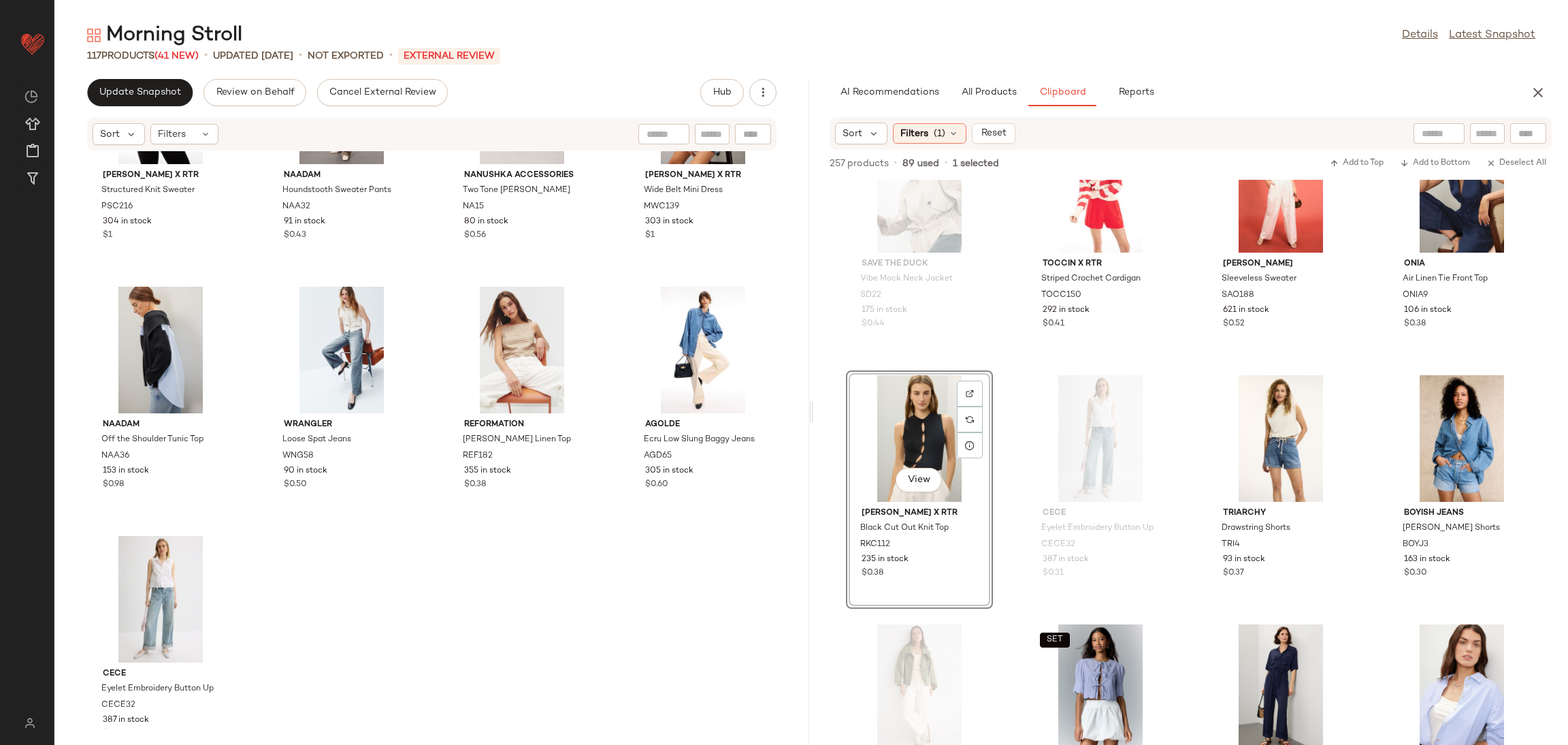
scroll to position [6889, 0]
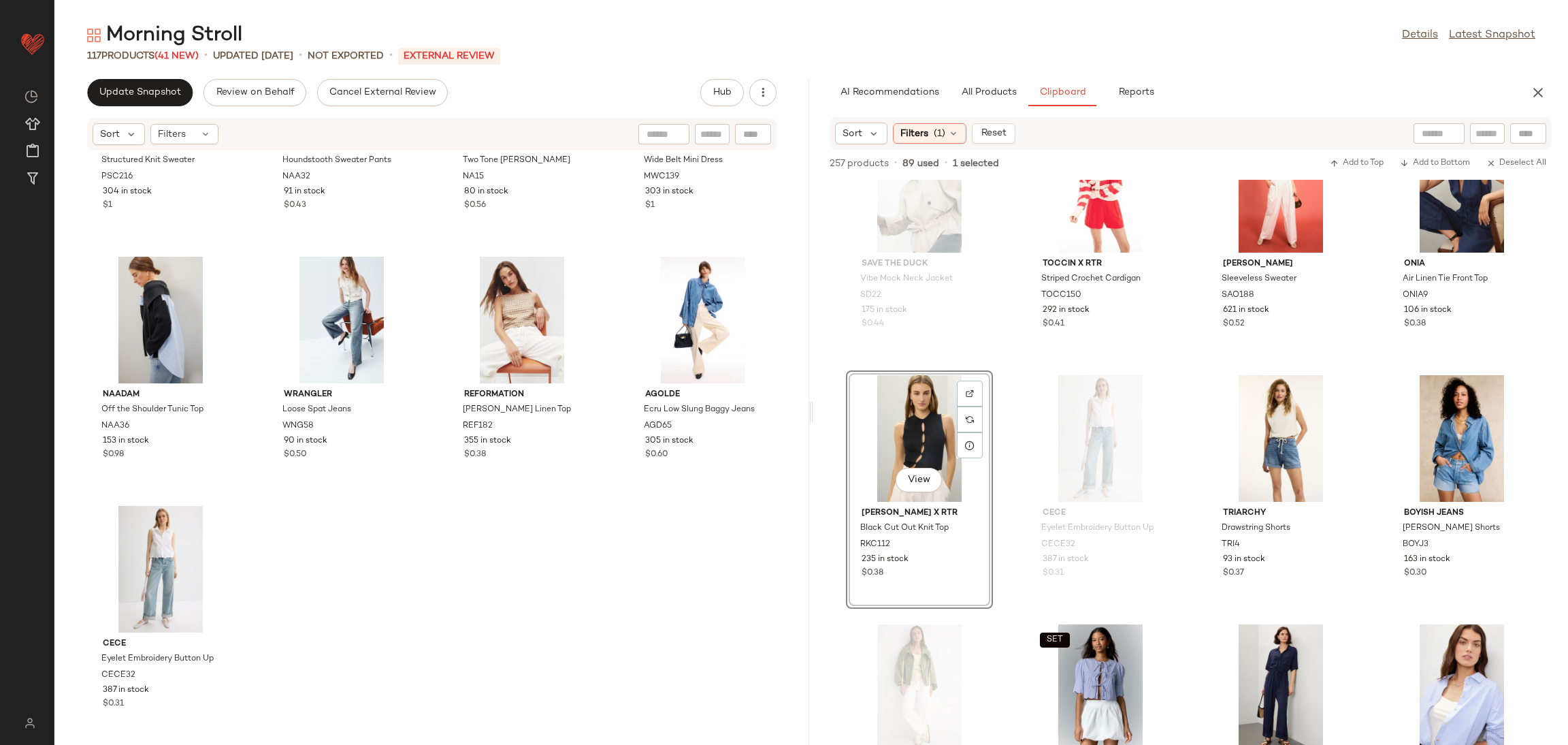
click at [434, 601] on div "Peter Som x RTR Structured Knit Sweater PSC216 304 in stock $1 NAADAM Houndstoo…" at bounding box center [432, 440] width 755 height 578
click at [1005, 436] on div "Save the Duck Vibe Mock Neck Jacket SD22 175 in stock $0.44 TOCCIN X RTR Stripe…" at bounding box center [1191, 462] width 755 height 565
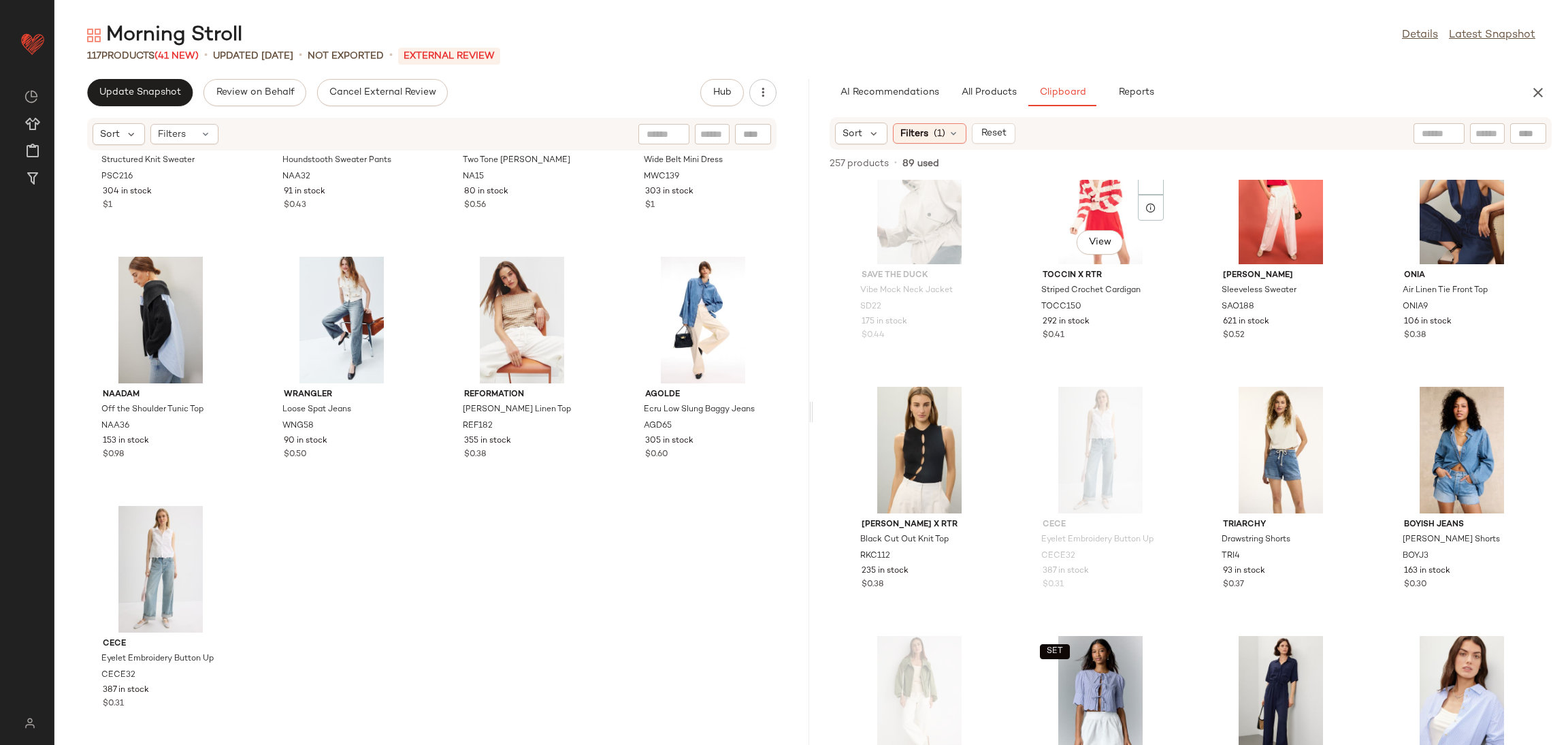
scroll to position [10766, 0]
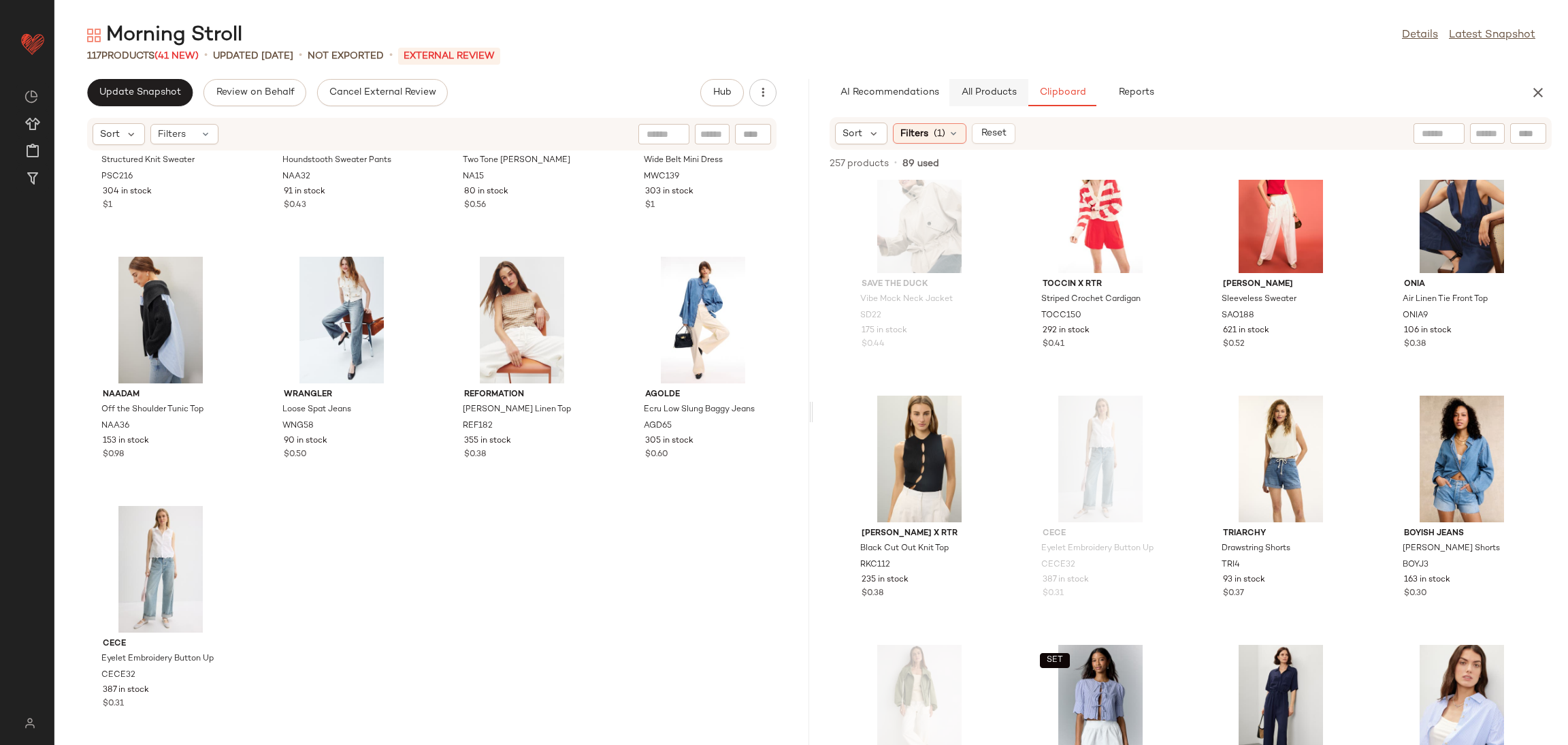
click at [999, 101] on button "All Products" at bounding box center [990, 92] width 79 height 27
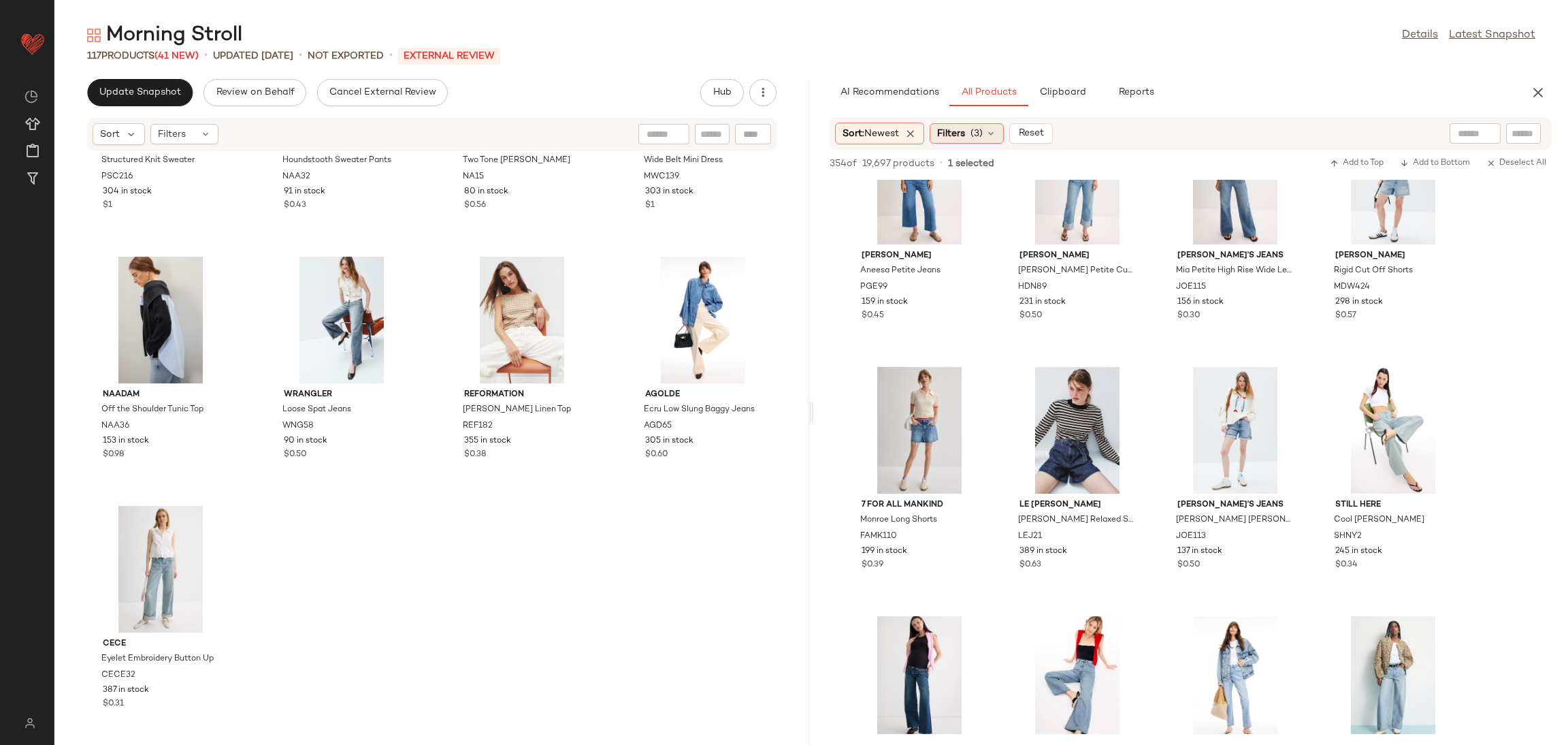
click at [975, 141] on div "Filters (3)" at bounding box center [967, 133] width 74 height 21
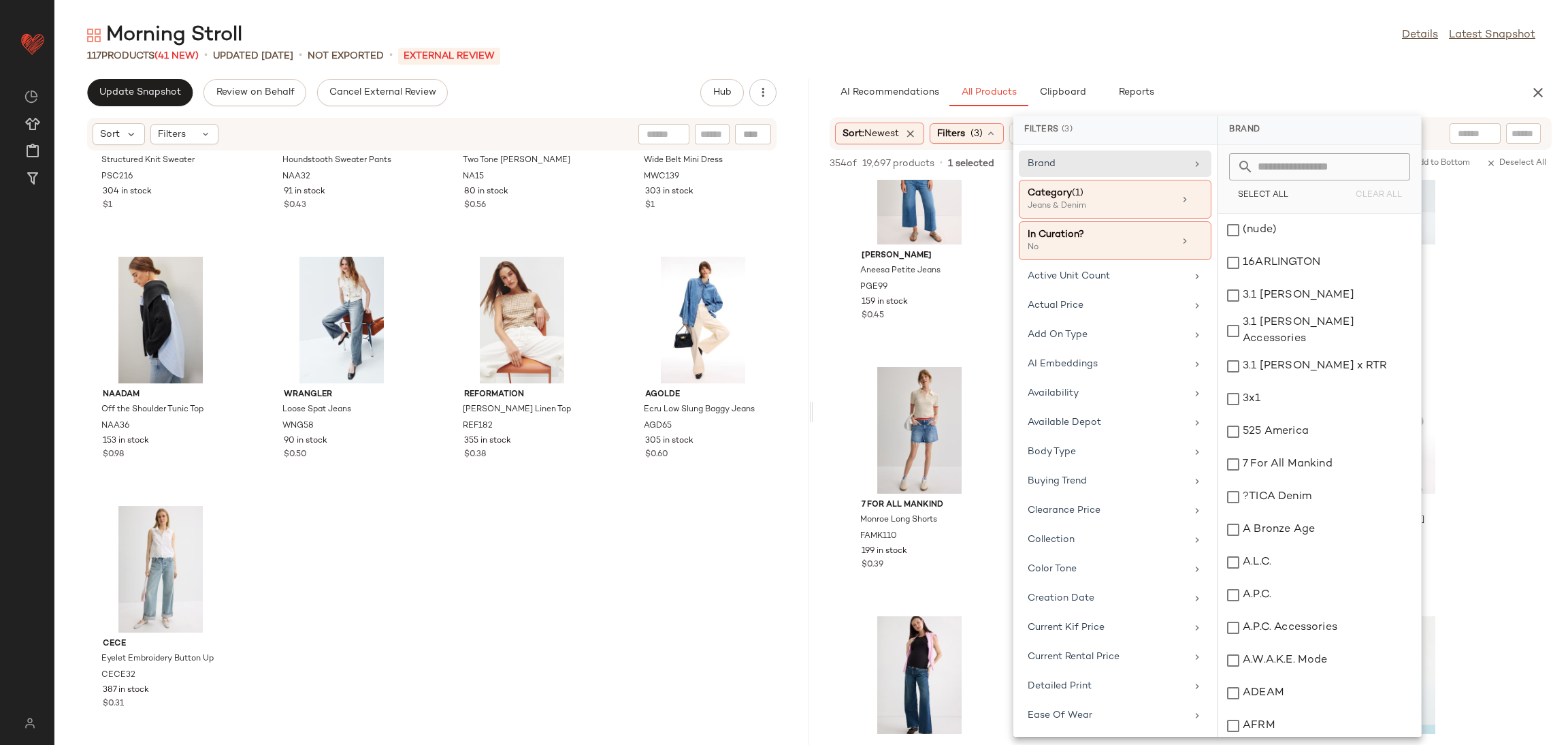
click at [975, 141] on div "Filters (3)" at bounding box center [967, 133] width 74 height 21
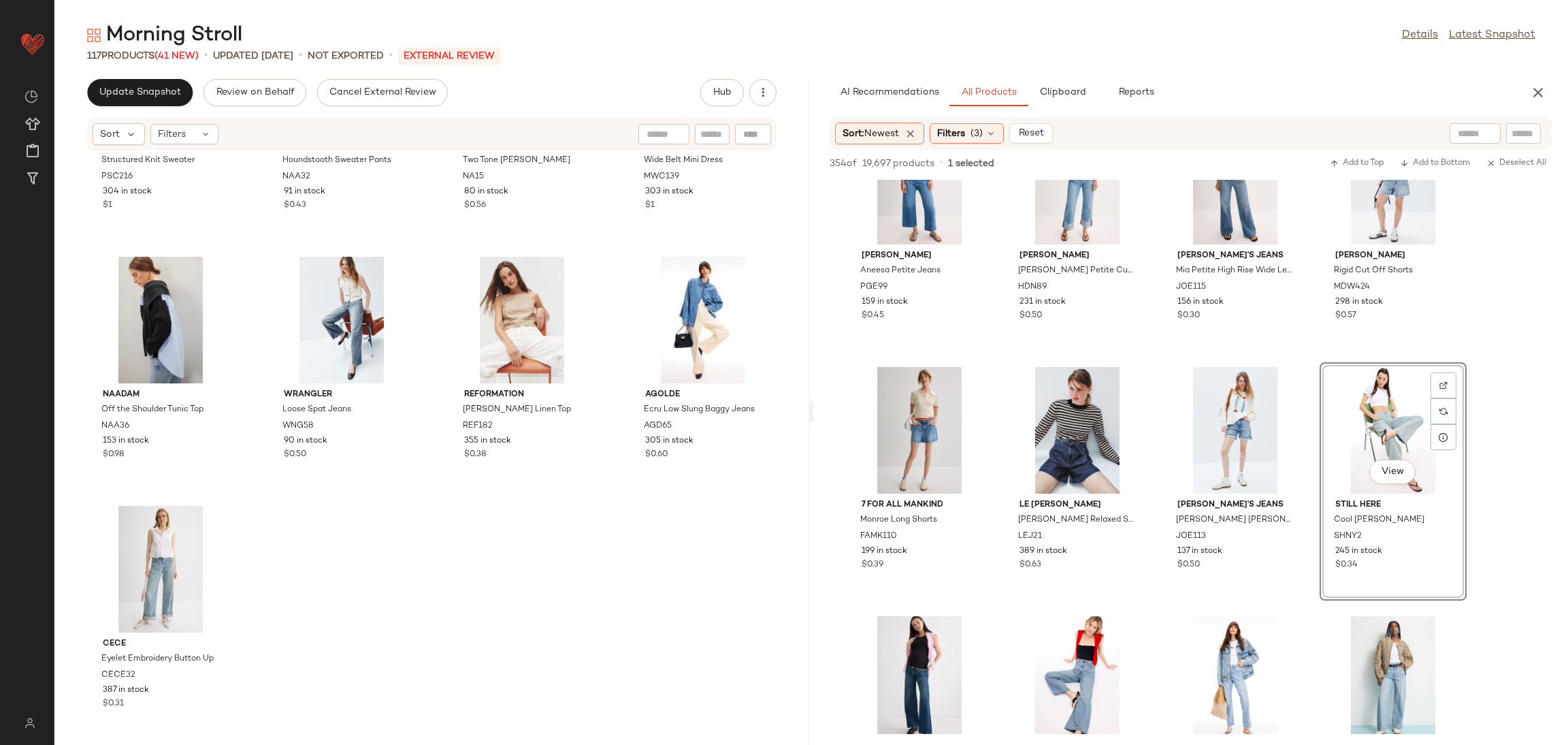
click at [465, 574] on div "Peter Som x RTR Structured Knit Sweater PSC216 304 in stock $1 NAADAM Houndstoo…" at bounding box center [432, 440] width 755 height 578
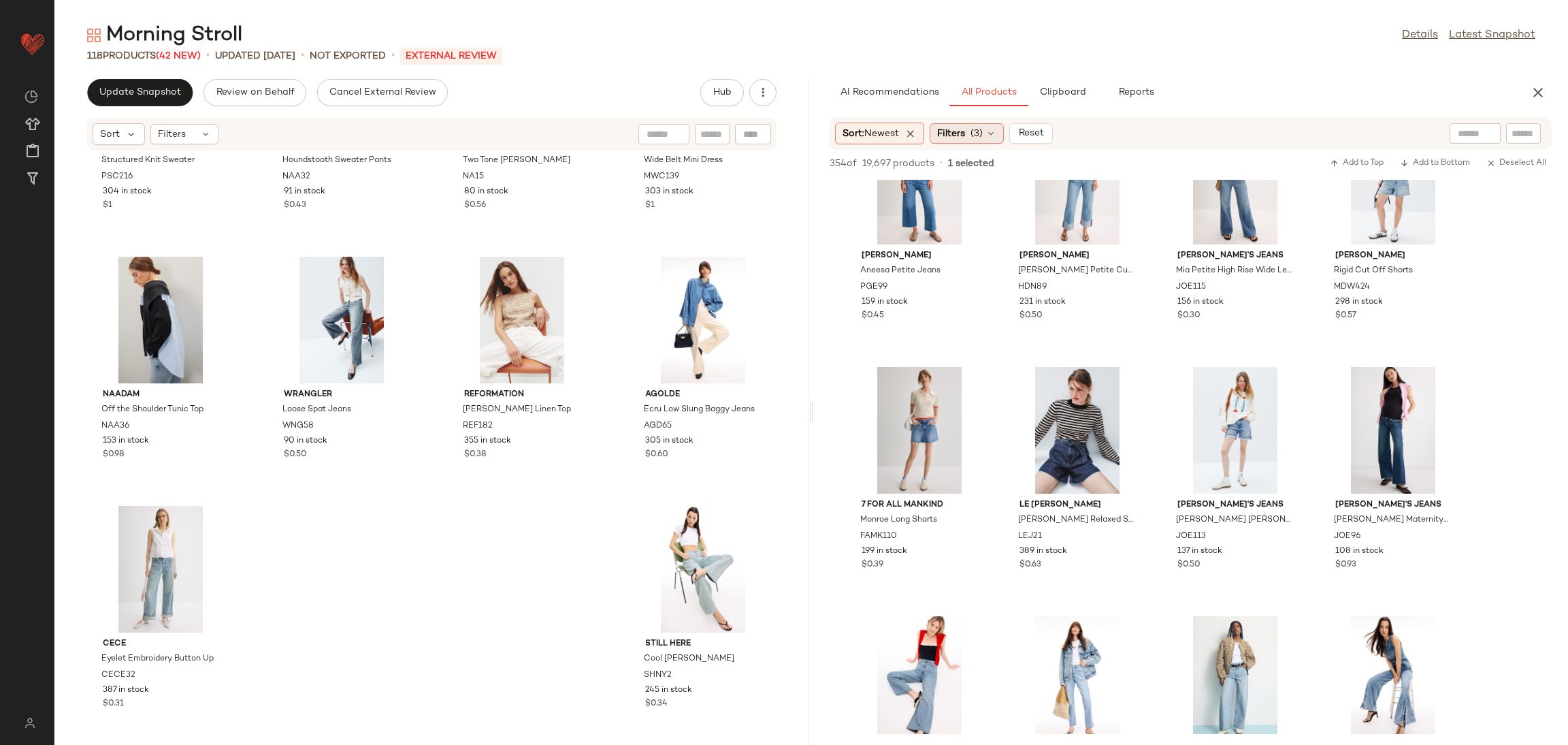
click at [966, 125] on div "Filters (3)" at bounding box center [967, 133] width 74 height 21
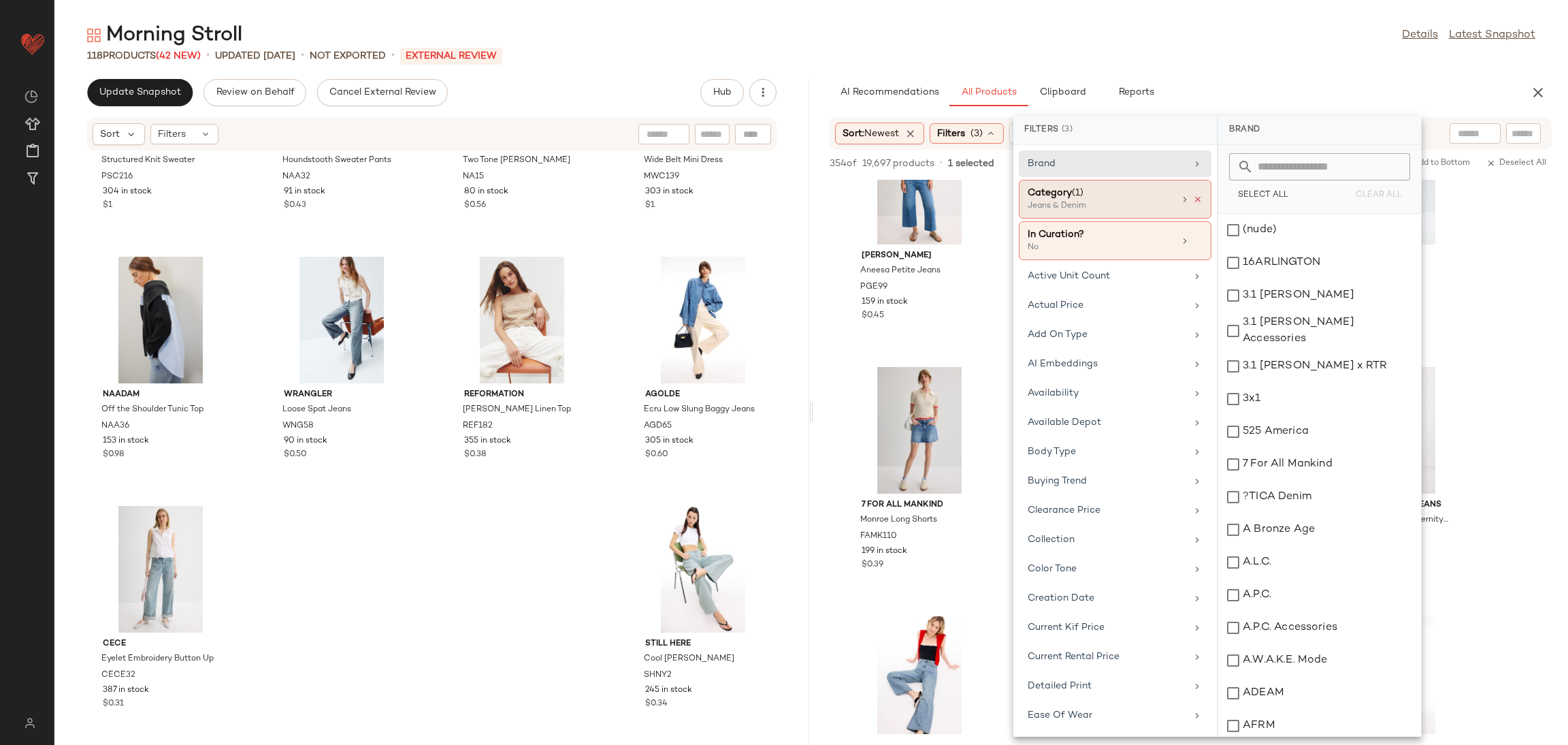
click at [1194, 200] on icon at bounding box center [1199, 200] width 10 height 10
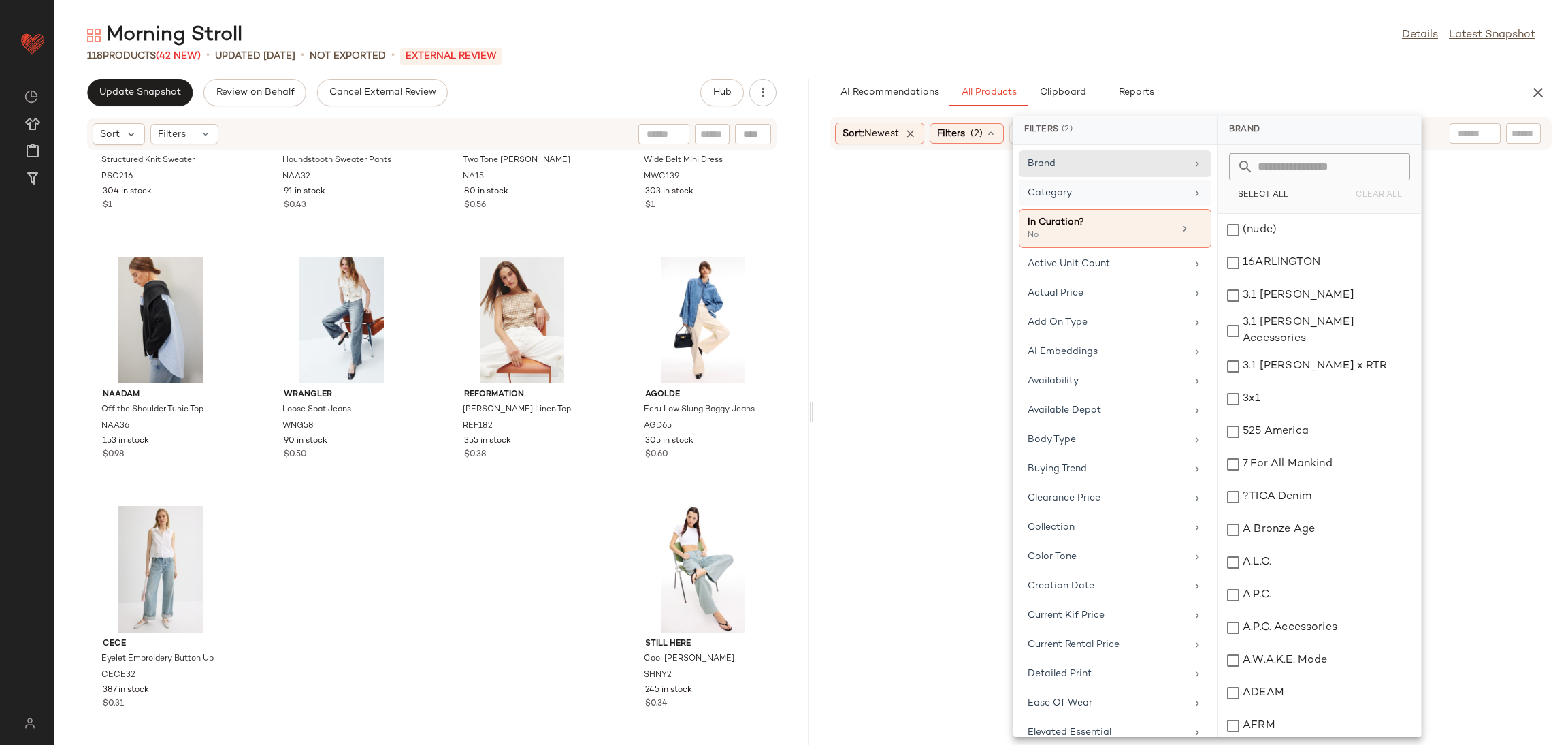
click at [1135, 196] on div "Category" at bounding box center [1107, 193] width 158 height 14
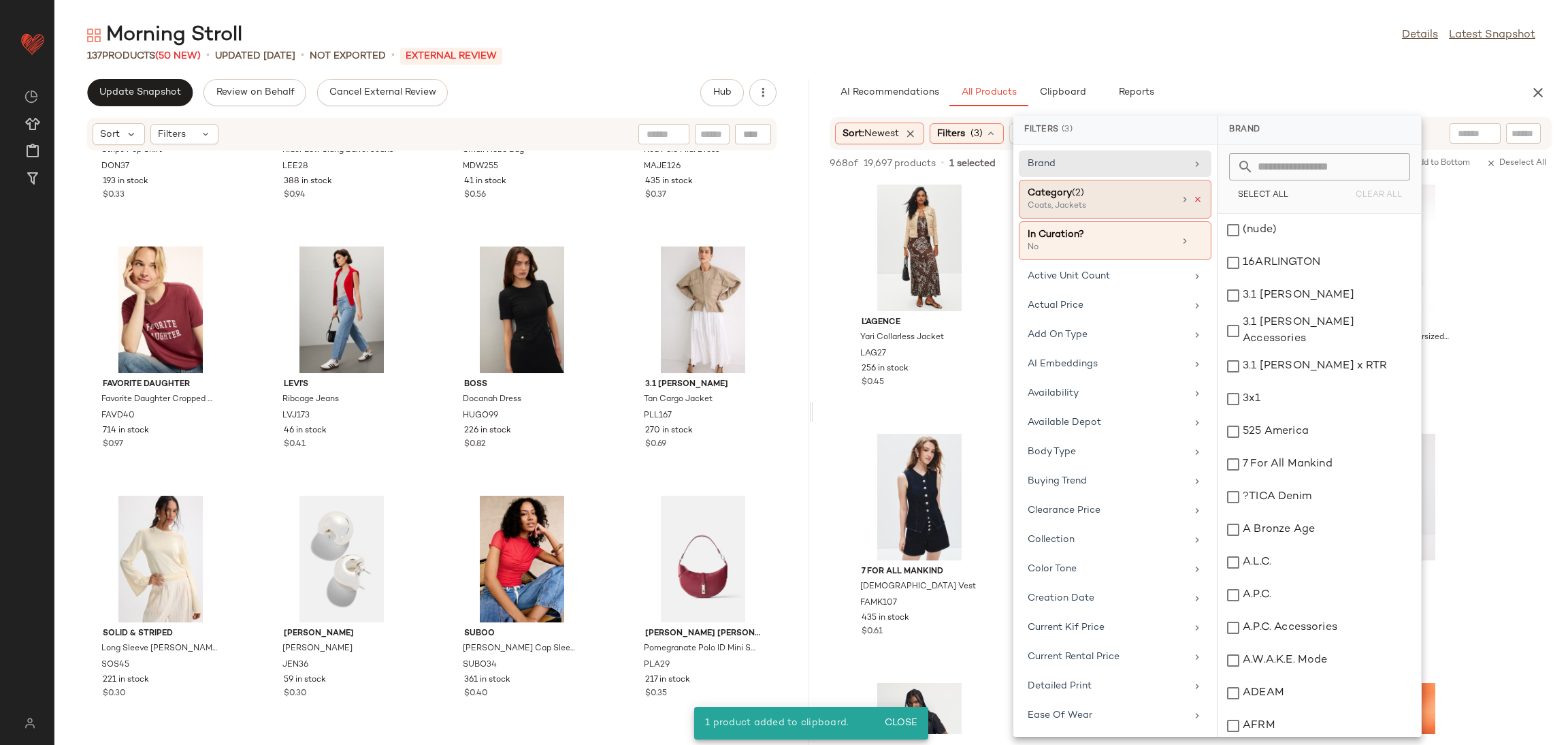
click at [1194, 202] on icon at bounding box center [1199, 200] width 10 height 10
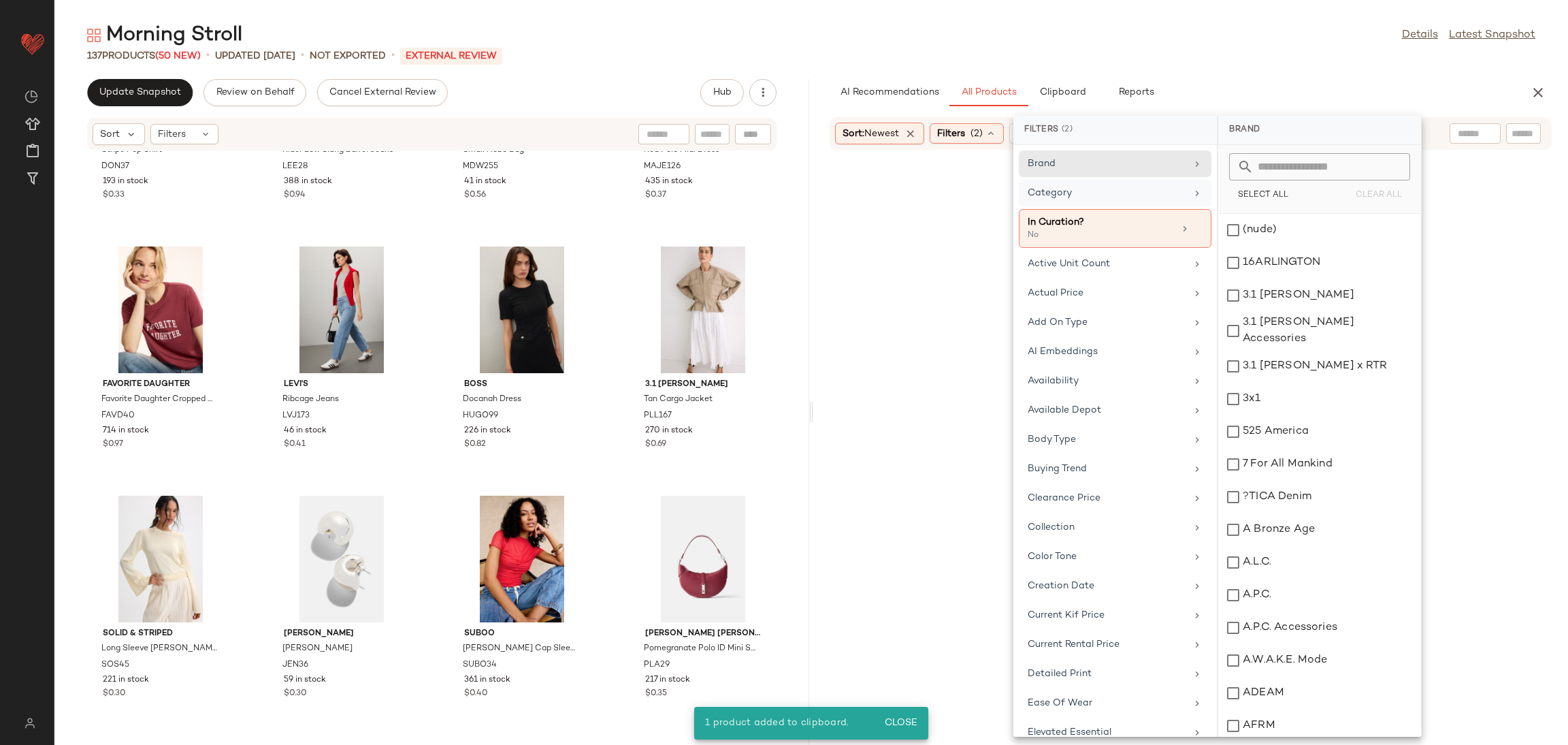
click at [1154, 195] on div "Category" at bounding box center [1107, 193] width 158 height 14
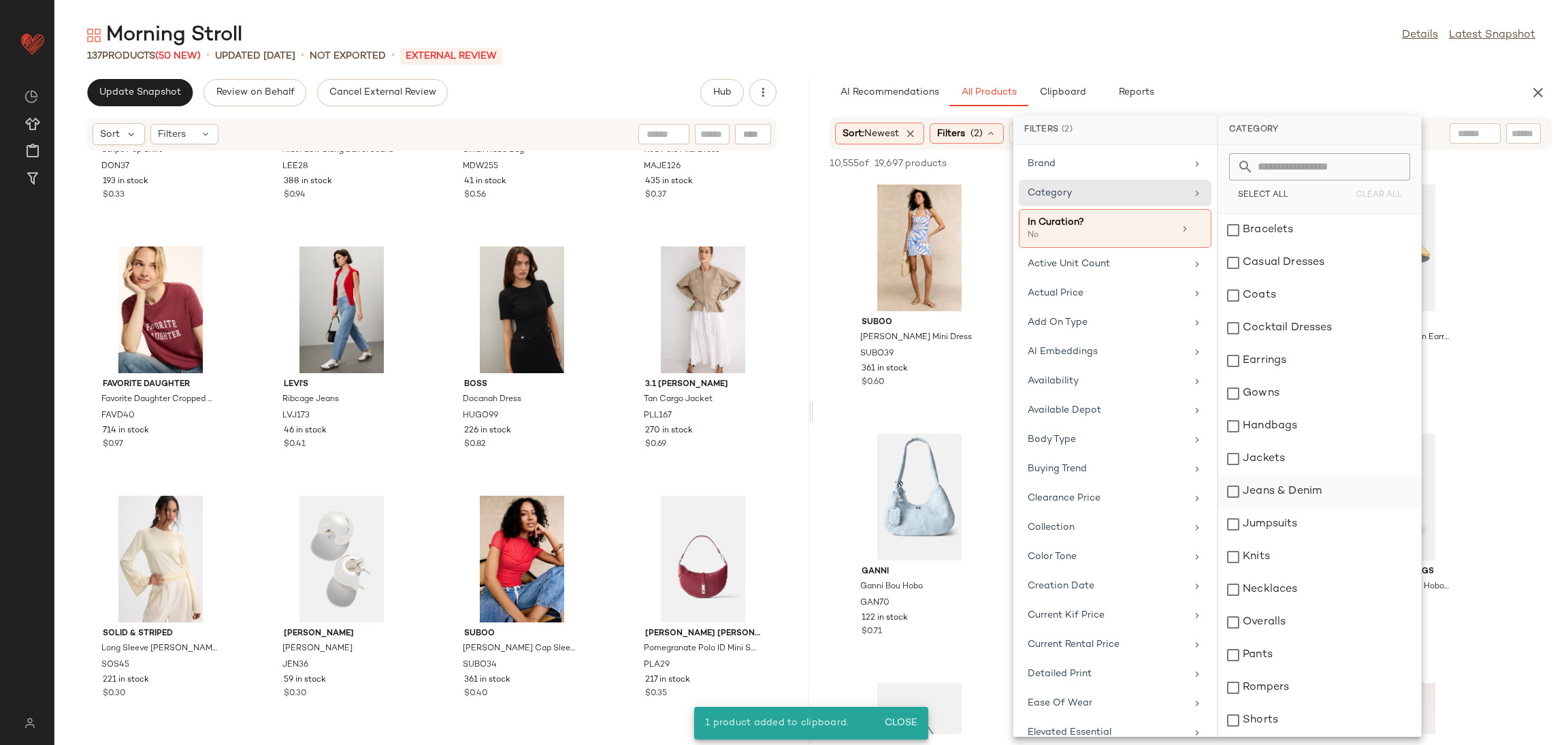
click at [1261, 508] on div "Jeans & Denim" at bounding box center [1319, 524] width 203 height 33
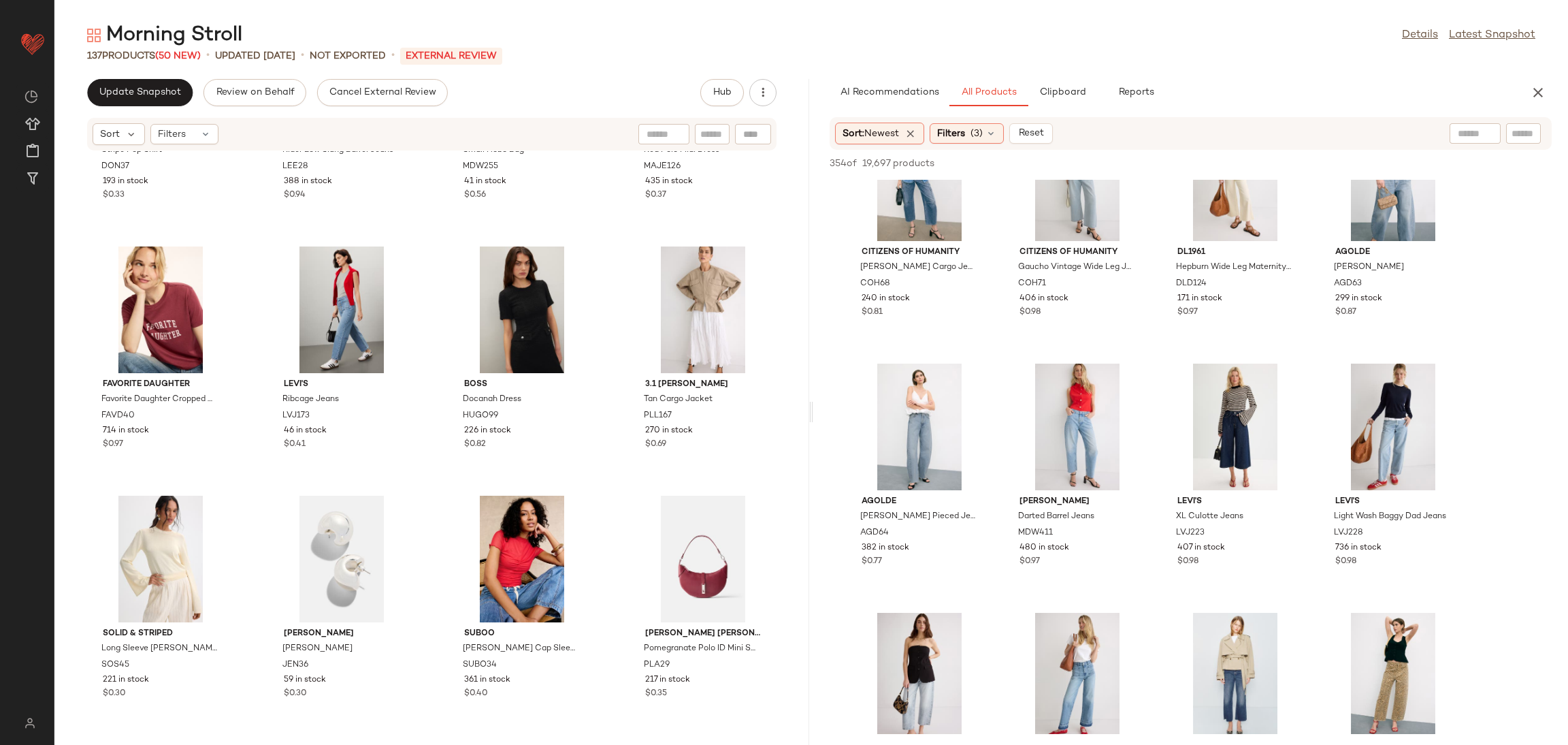
scroll to position [3366, 0]
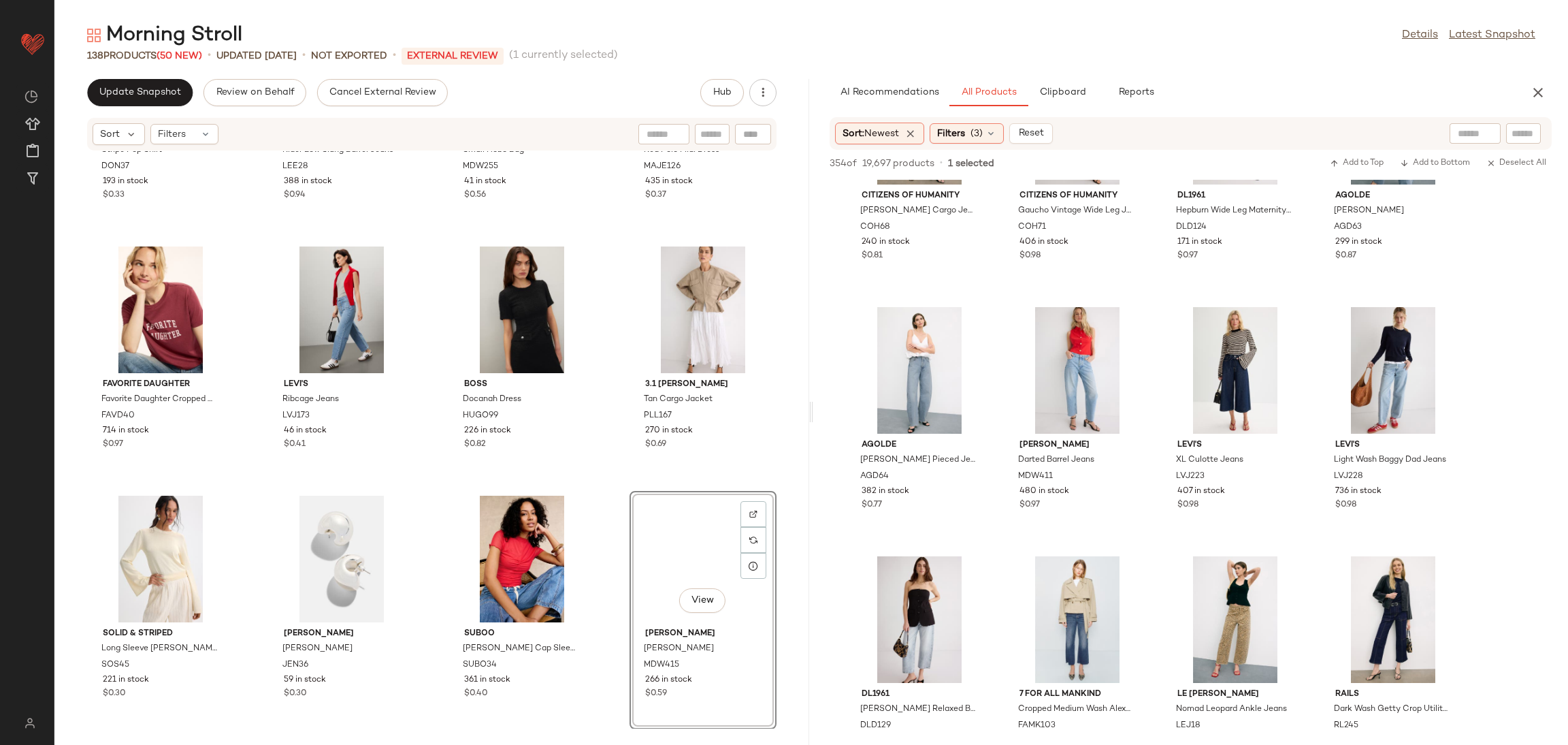
click at [606, 505] on div "DONNI. Stripe Pop Shirt DON37 193 in stock $0.33 LEE Rider Low Slung Barrel Jea…" at bounding box center [432, 440] width 755 height 578
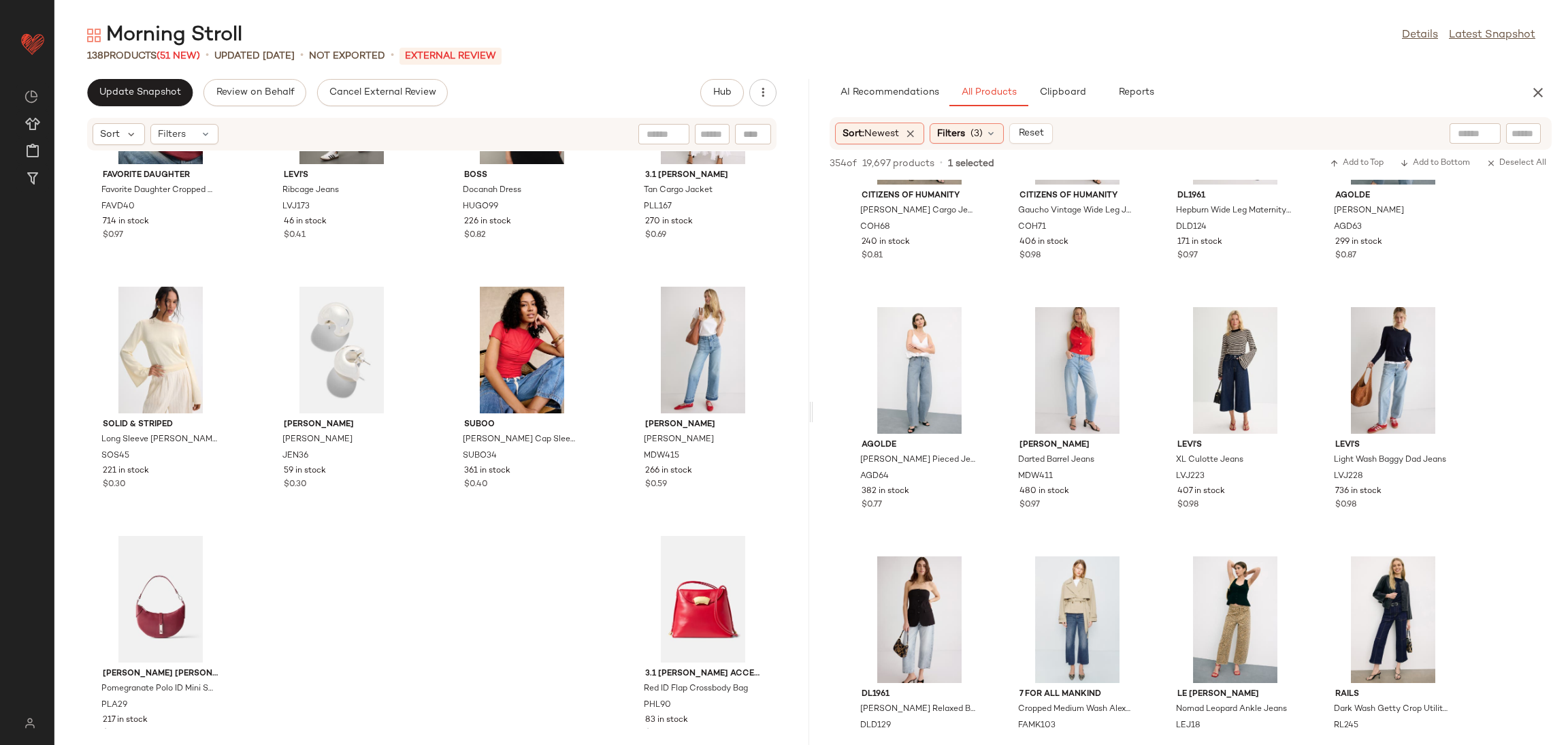
scroll to position [8145, 0]
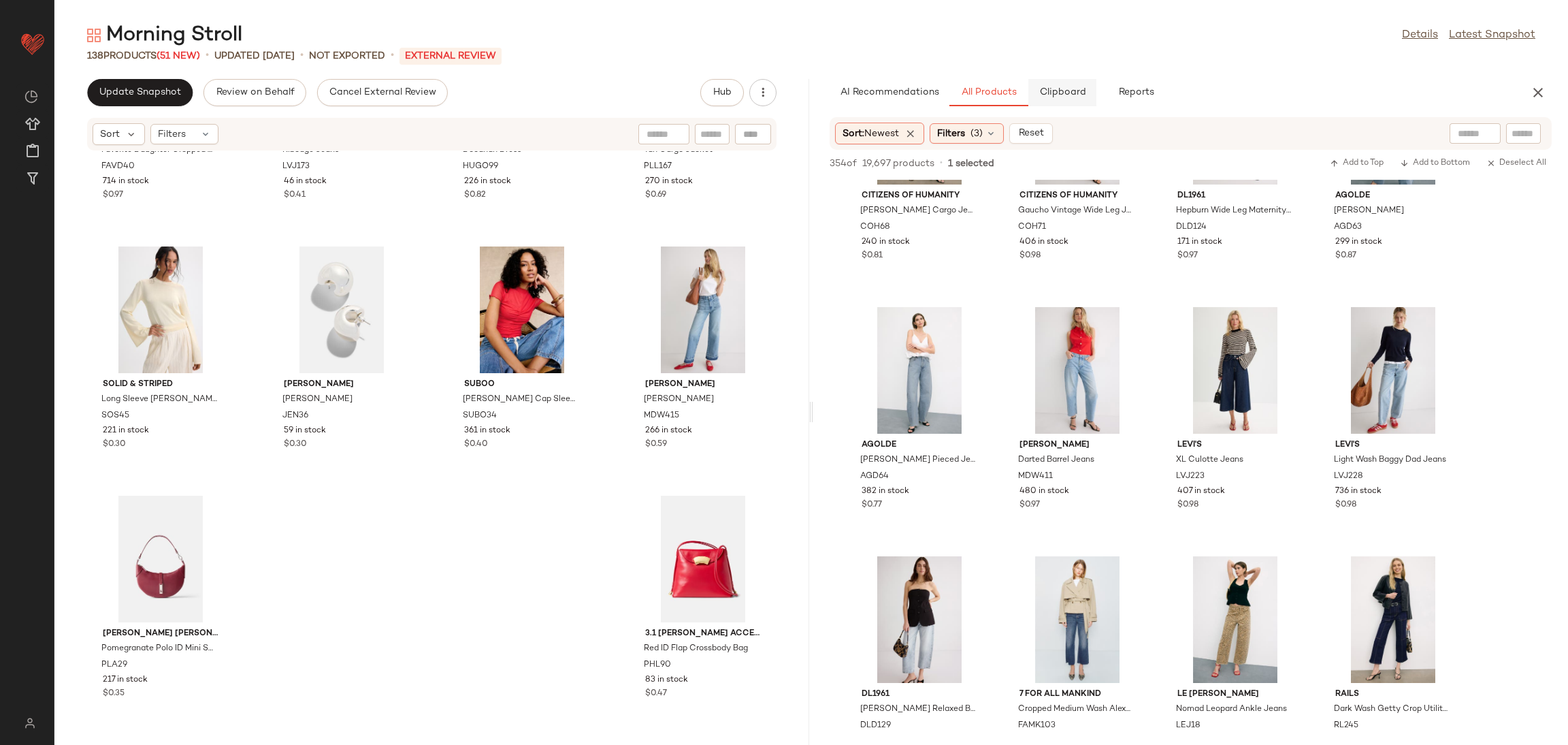
click at [1062, 87] on span "Clipboard" at bounding box center [1062, 92] width 47 height 11
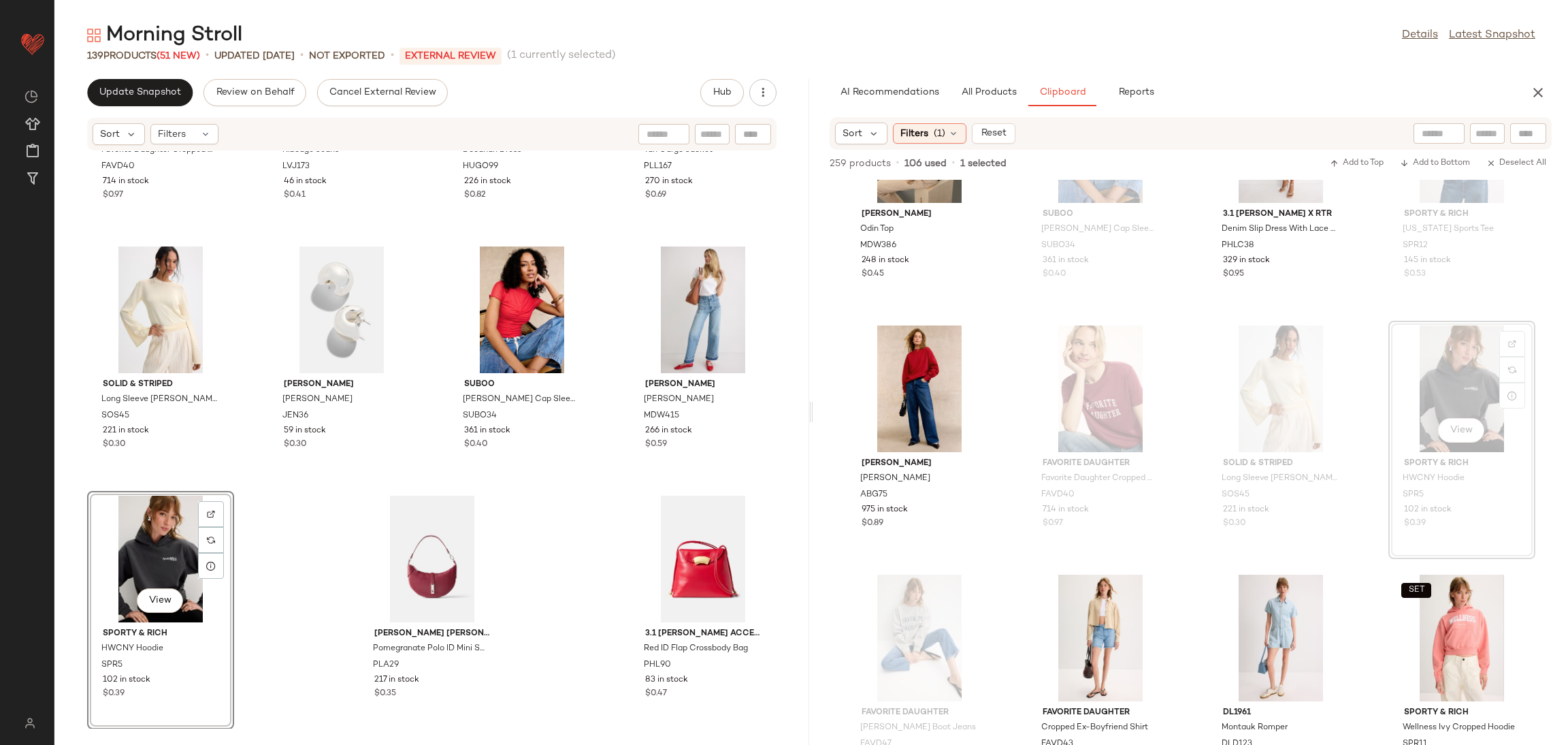
click at [284, 585] on div "Favorite Daughter Favorite Daughter Cropped Collegiate Tee FAVD40 714 in stock …" at bounding box center [432, 440] width 755 height 578
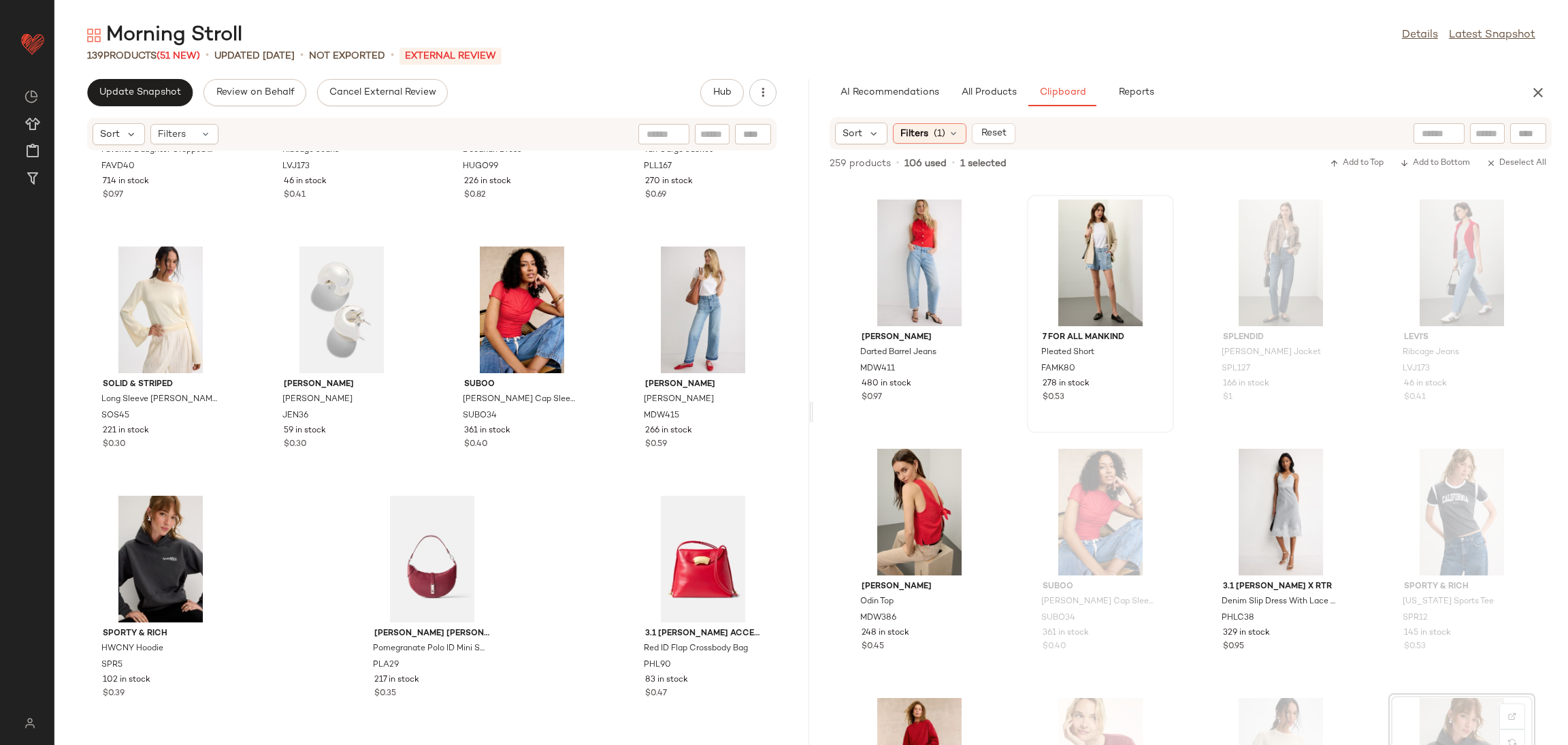
scroll to position [7171, 0]
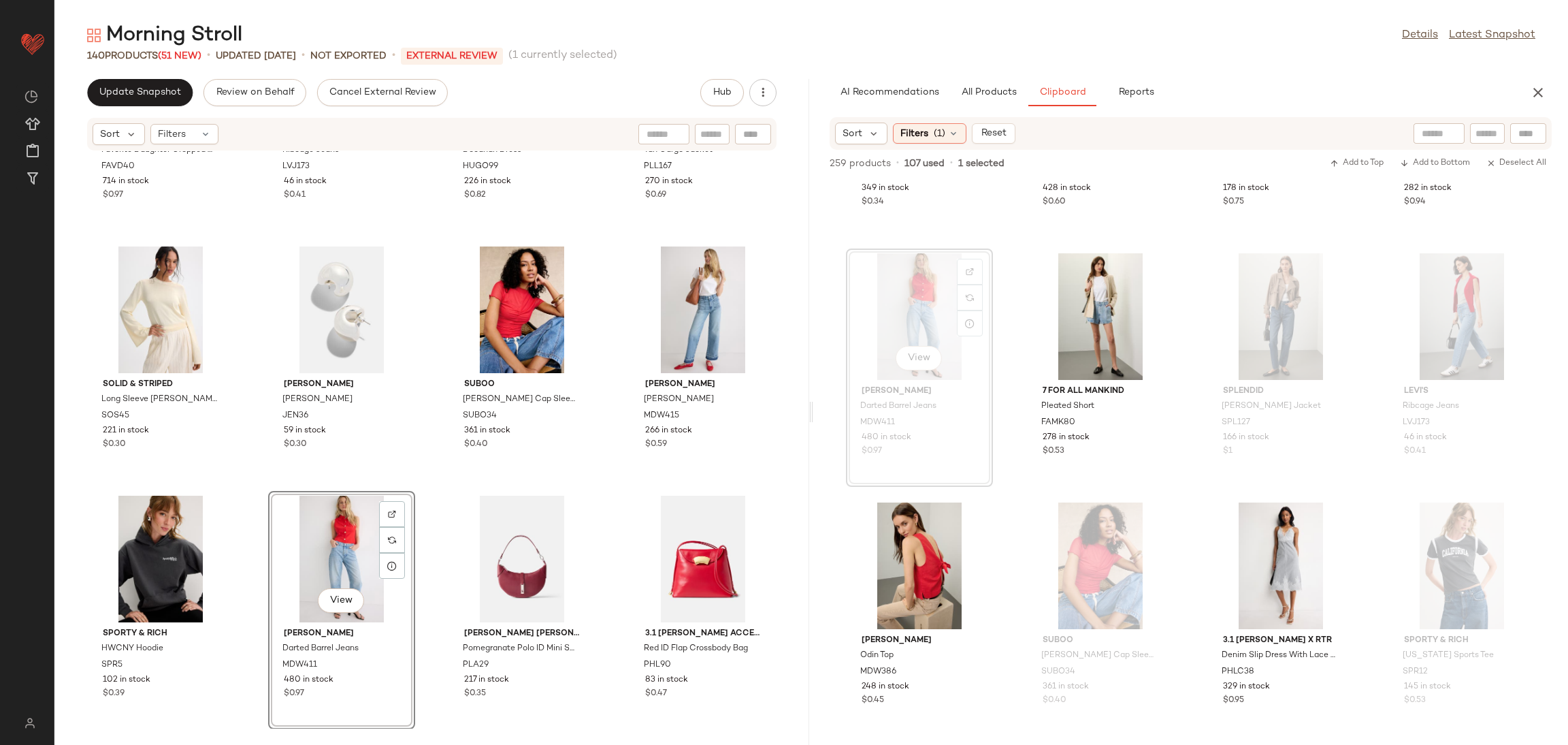
click at [438, 479] on div "Favorite Daughter Favorite Daughter Cropped Collegiate Tee FAVD40 714 in stock …" at bounding box center [432, 440] width 755 height 578
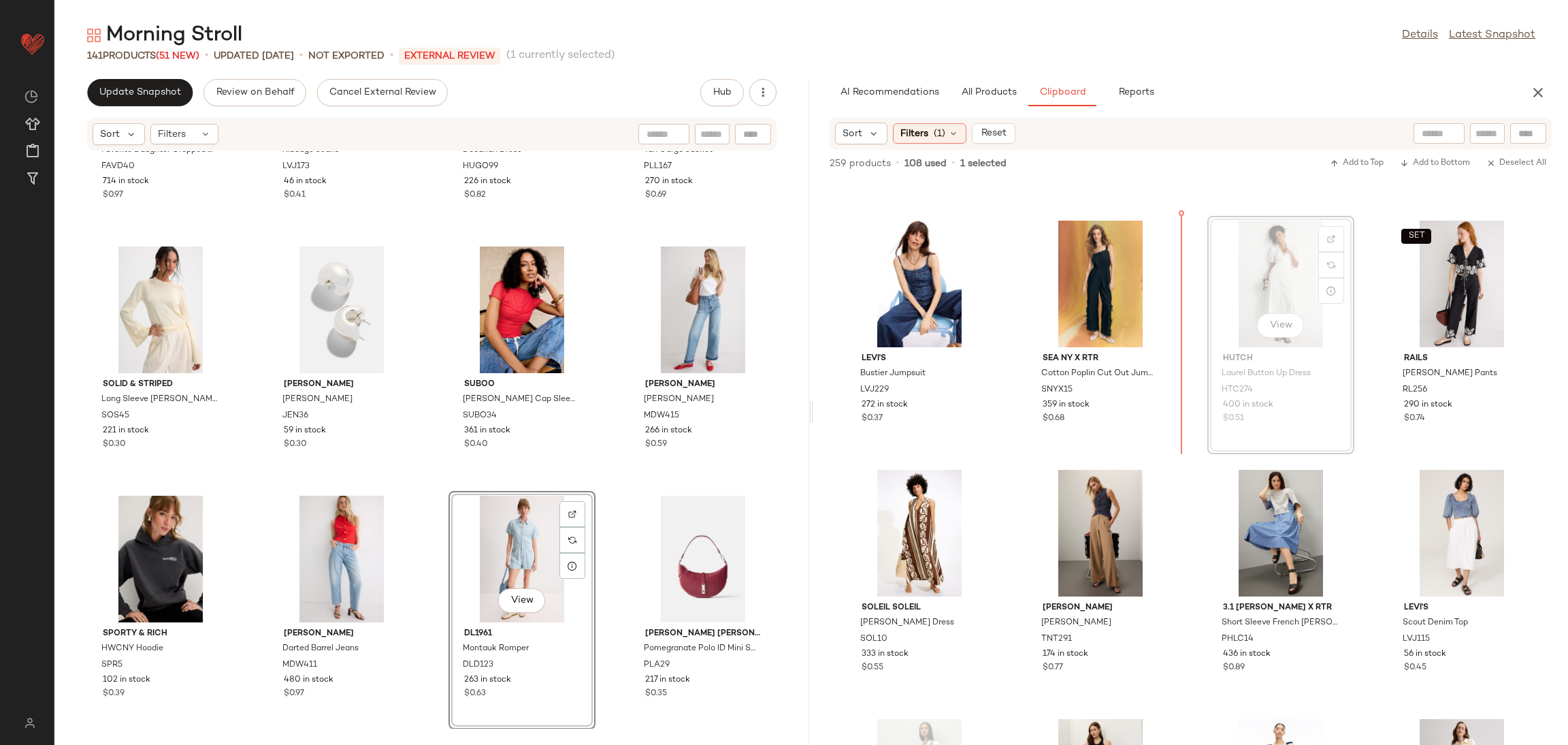
scroll to position [8449, 0]
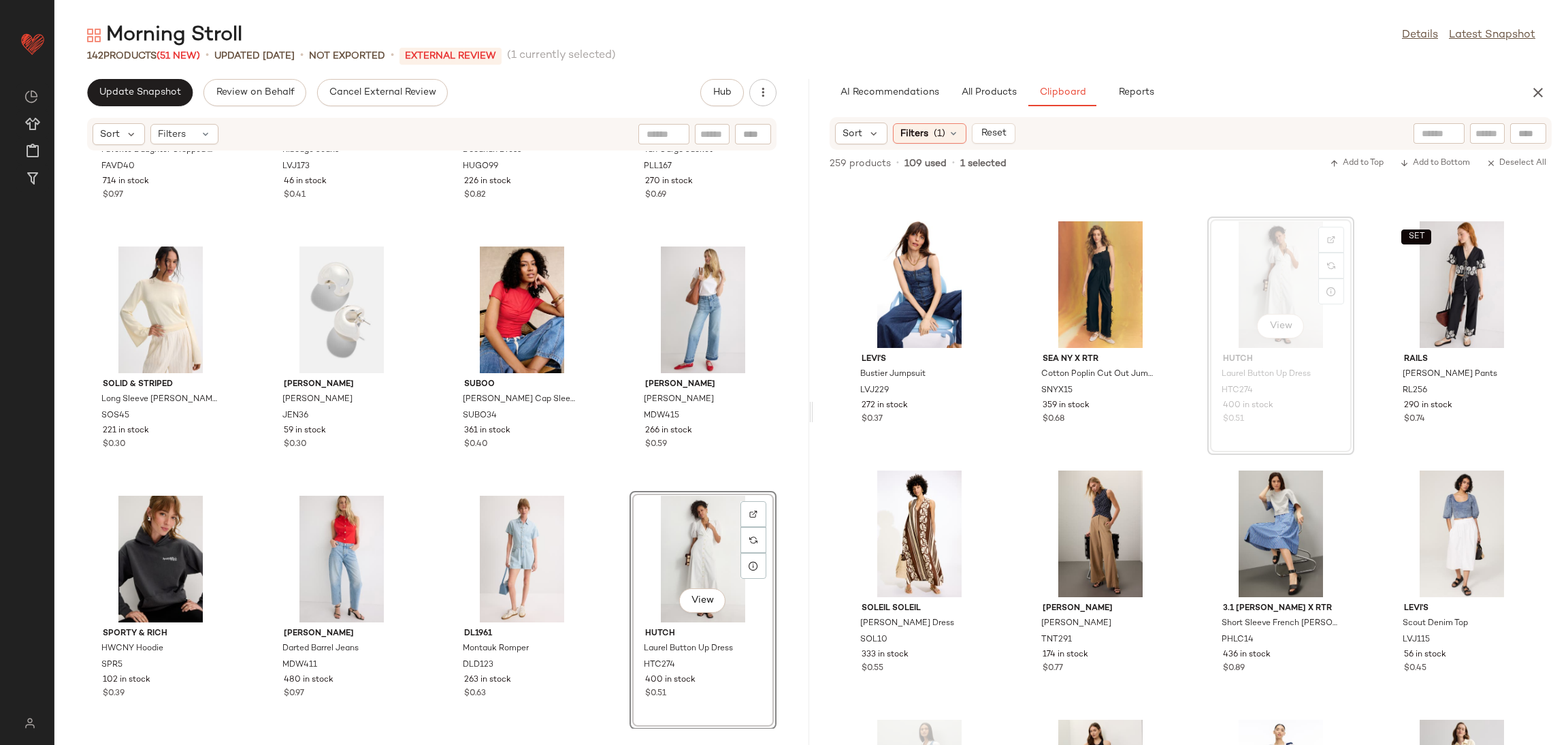
click at [610, 495] on div "Favorite Daughter Favorite Daughter Cropped Collegiate Tee FAVD40 714 in stock …" at bounding box center [432, 440] width 755 height 578
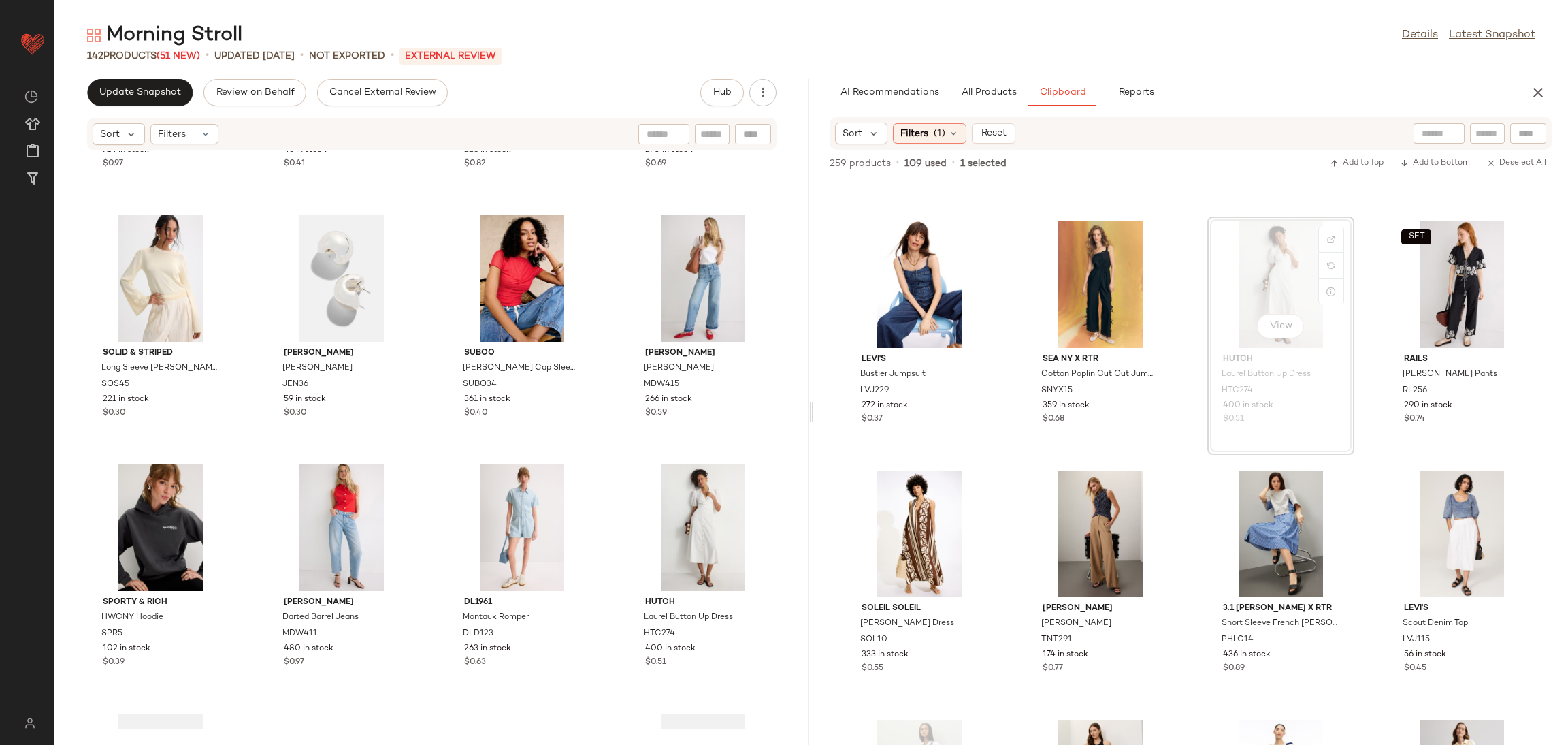
scroll to position [8395, 0]
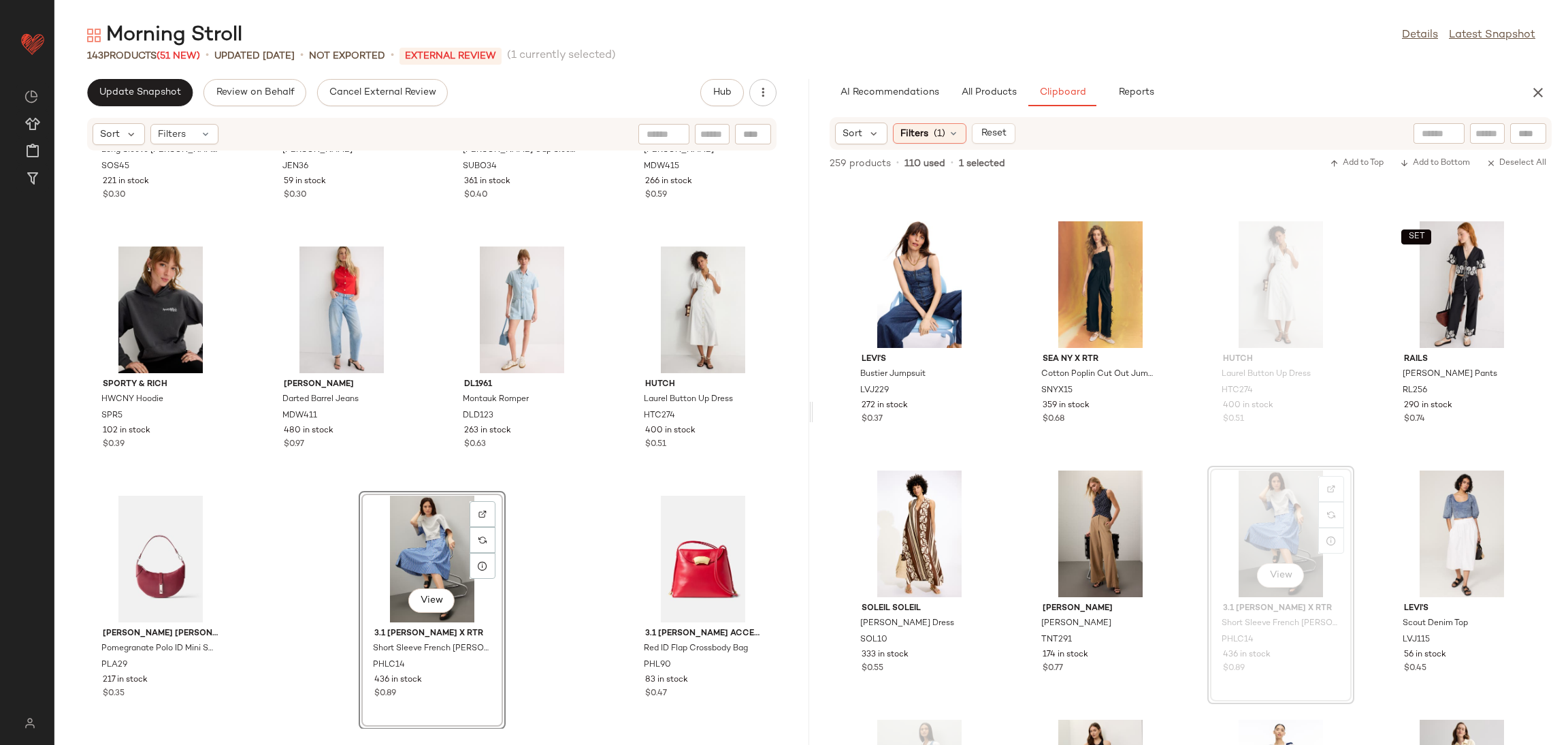
click at [563, 552] on div "Solid & Striped Long Sleeve Babetta Sweater SOS45 221 in stock $0.30 JENNY BIRD…" at bounding box center [432, 440] width 755 height 578
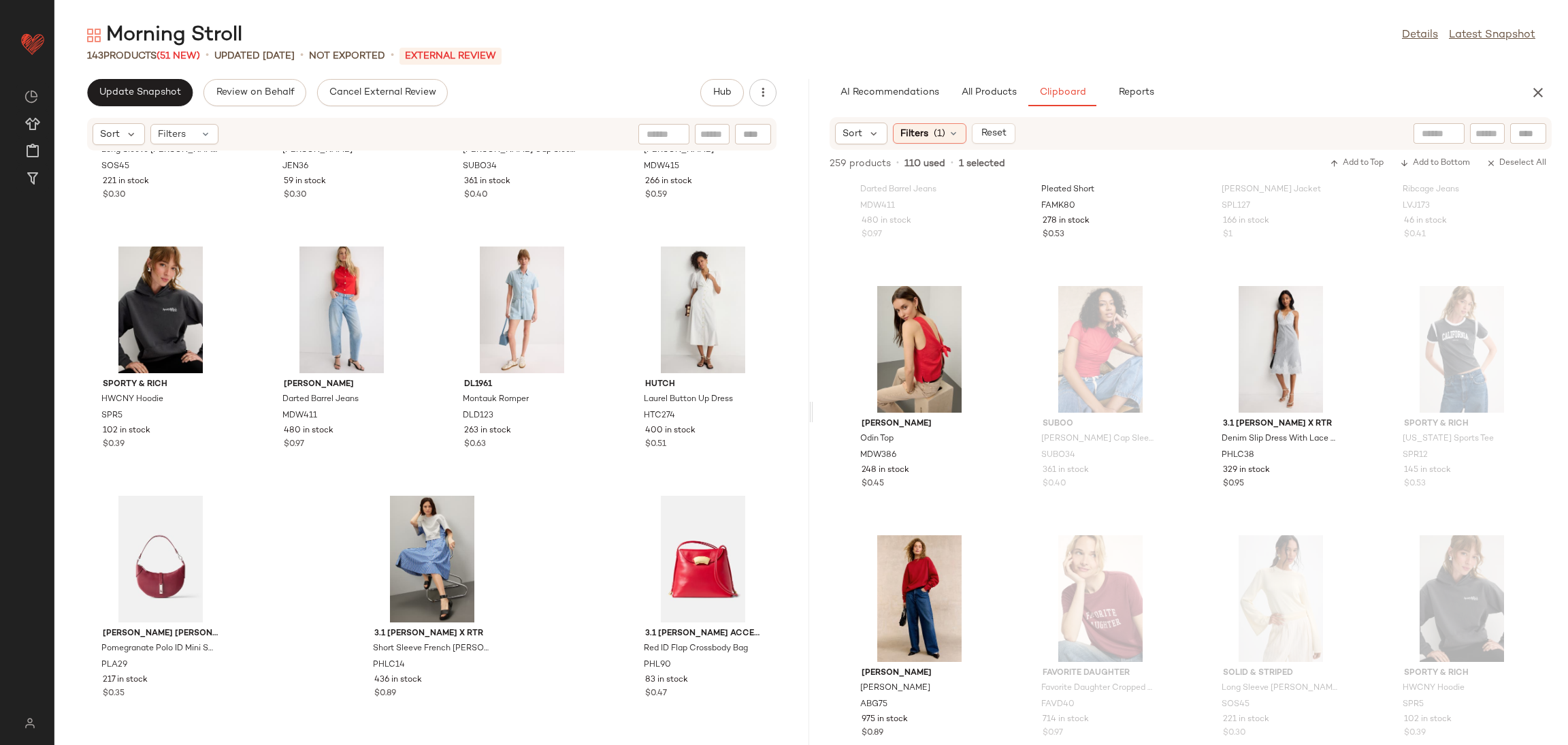
scroll to position [7386, 0]
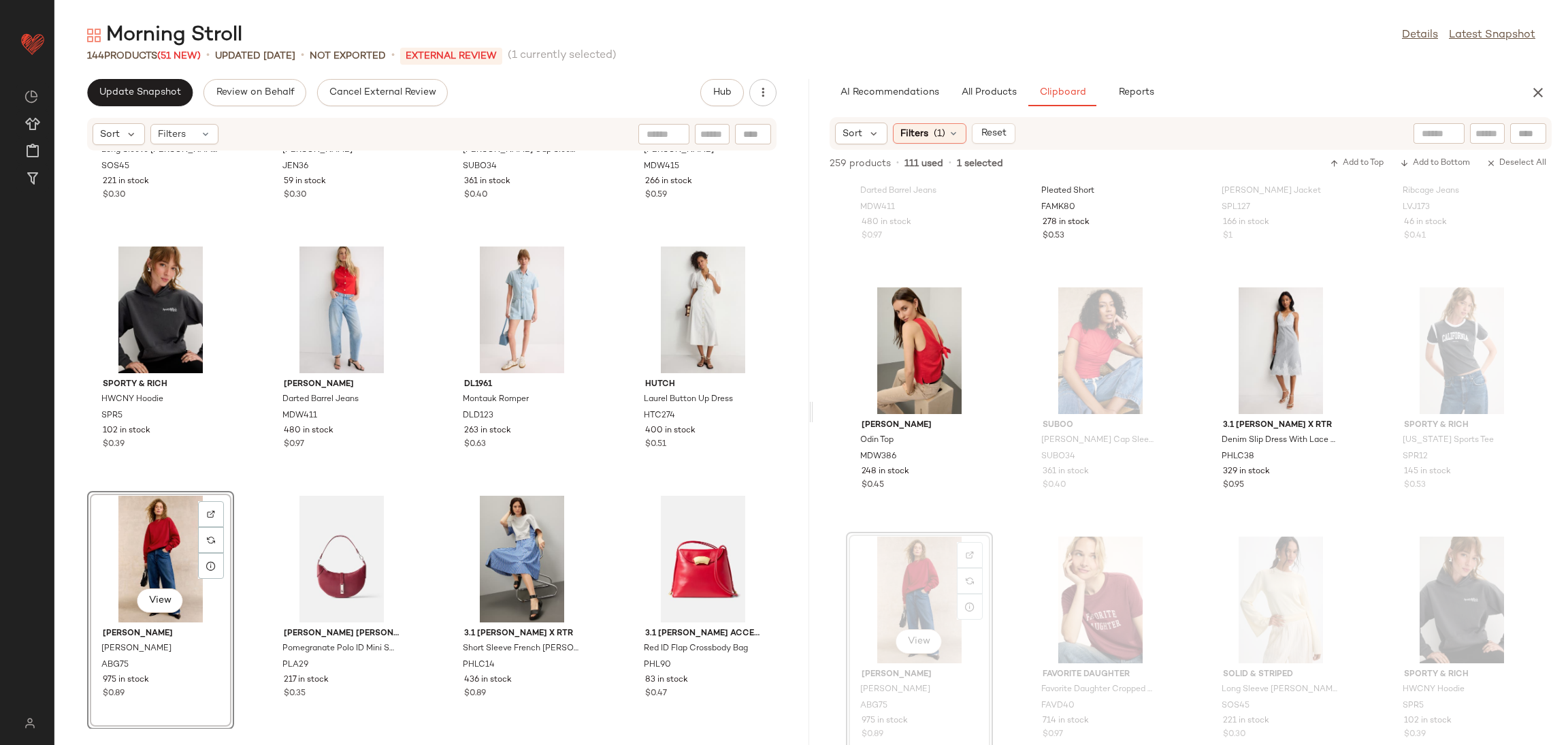
click at [250, 479] on div "Solid & Striped Long Sleeve Babetta Sweater SOS45 221 in stock $0.30 JENNY BIRD…" at bounding box center [432, 440] width 755 height 578
click at [993, 84] on button "All Products" at bounding box center [990, 92] width 79 height 27
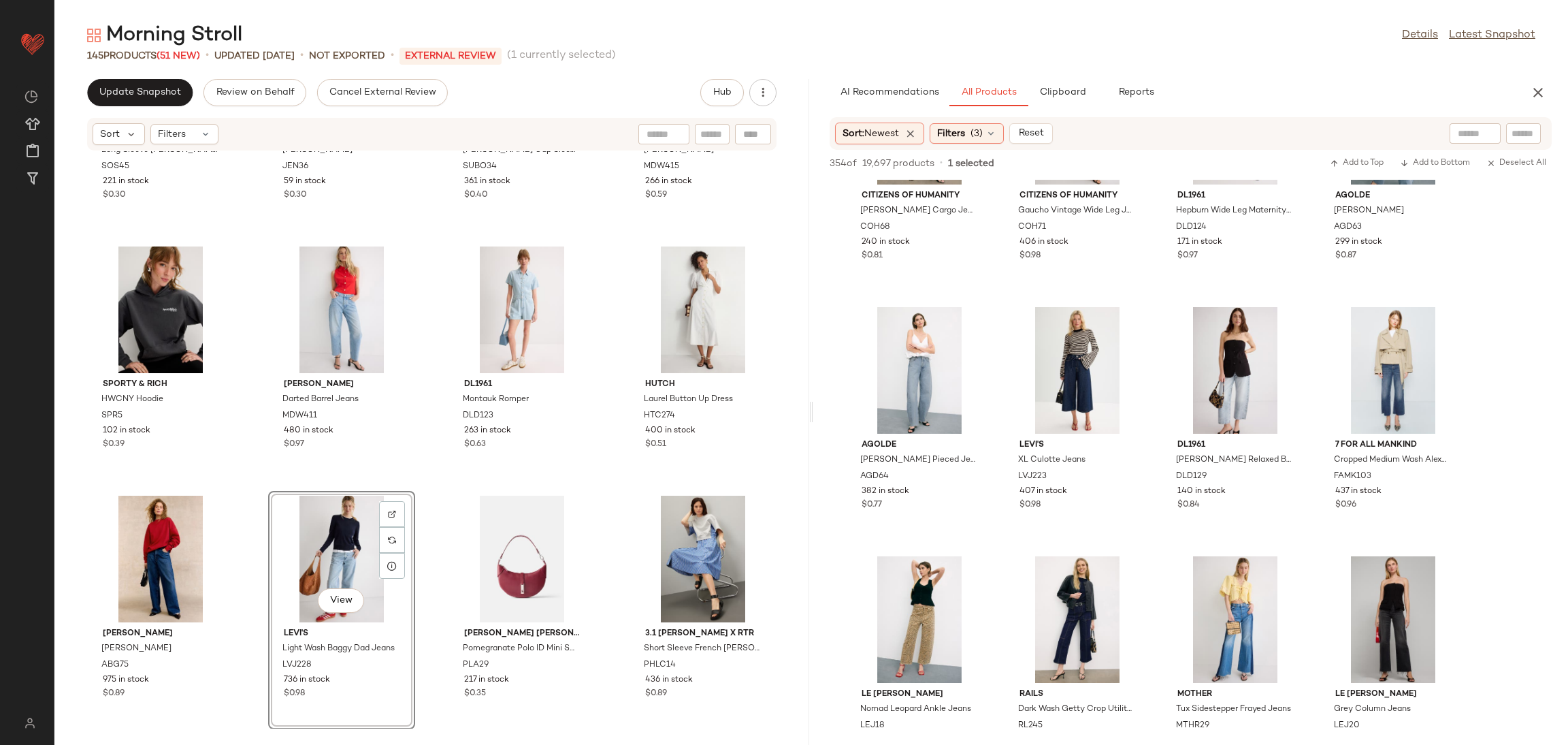
click at [439, 482] on div "Solid & Striped Long Sleeve Babetta Sweater SOS45 221 in stock $0.30 JENNY BIRD…" at bounding box center [432, 440] width 755 height 578
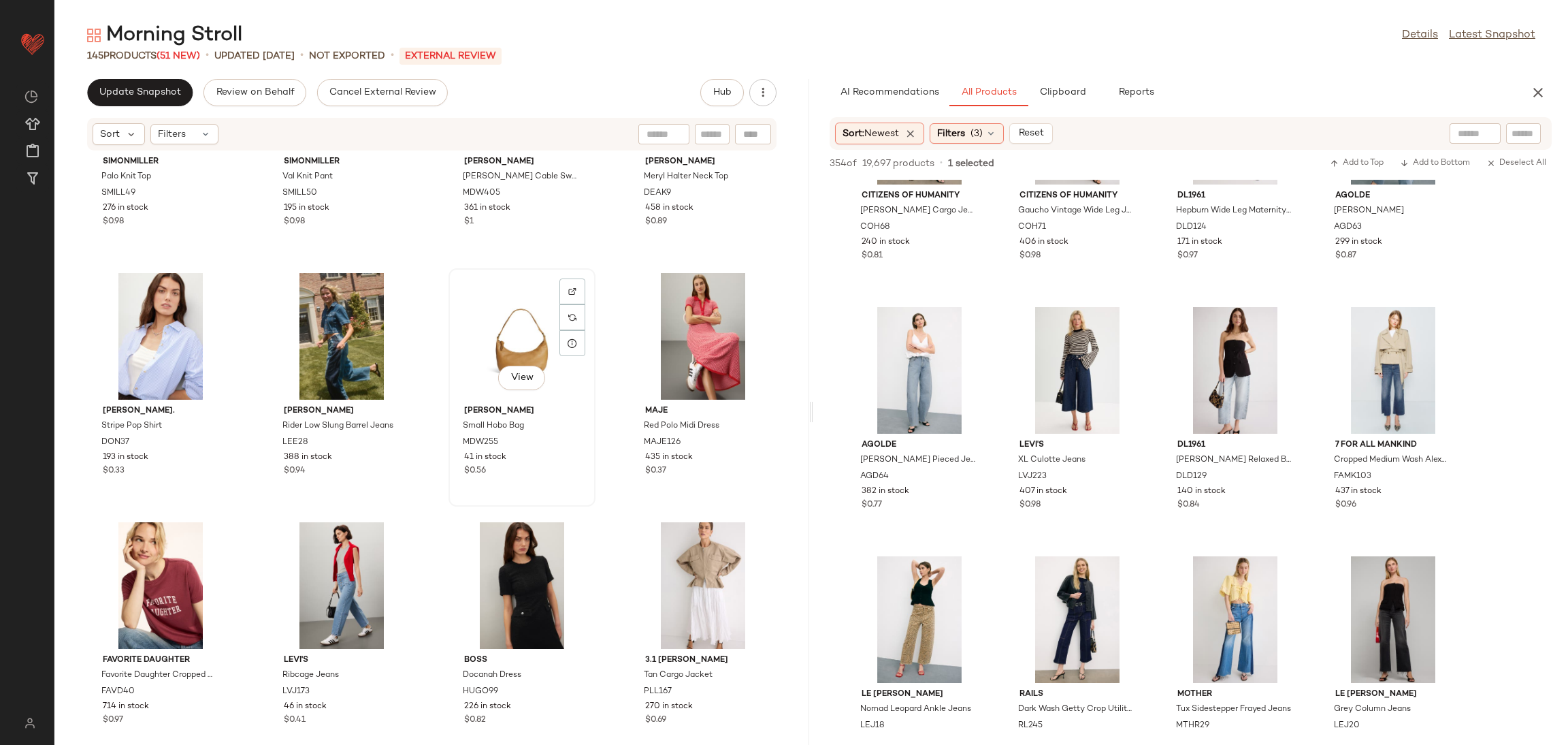
scroll to position [8644, 0]
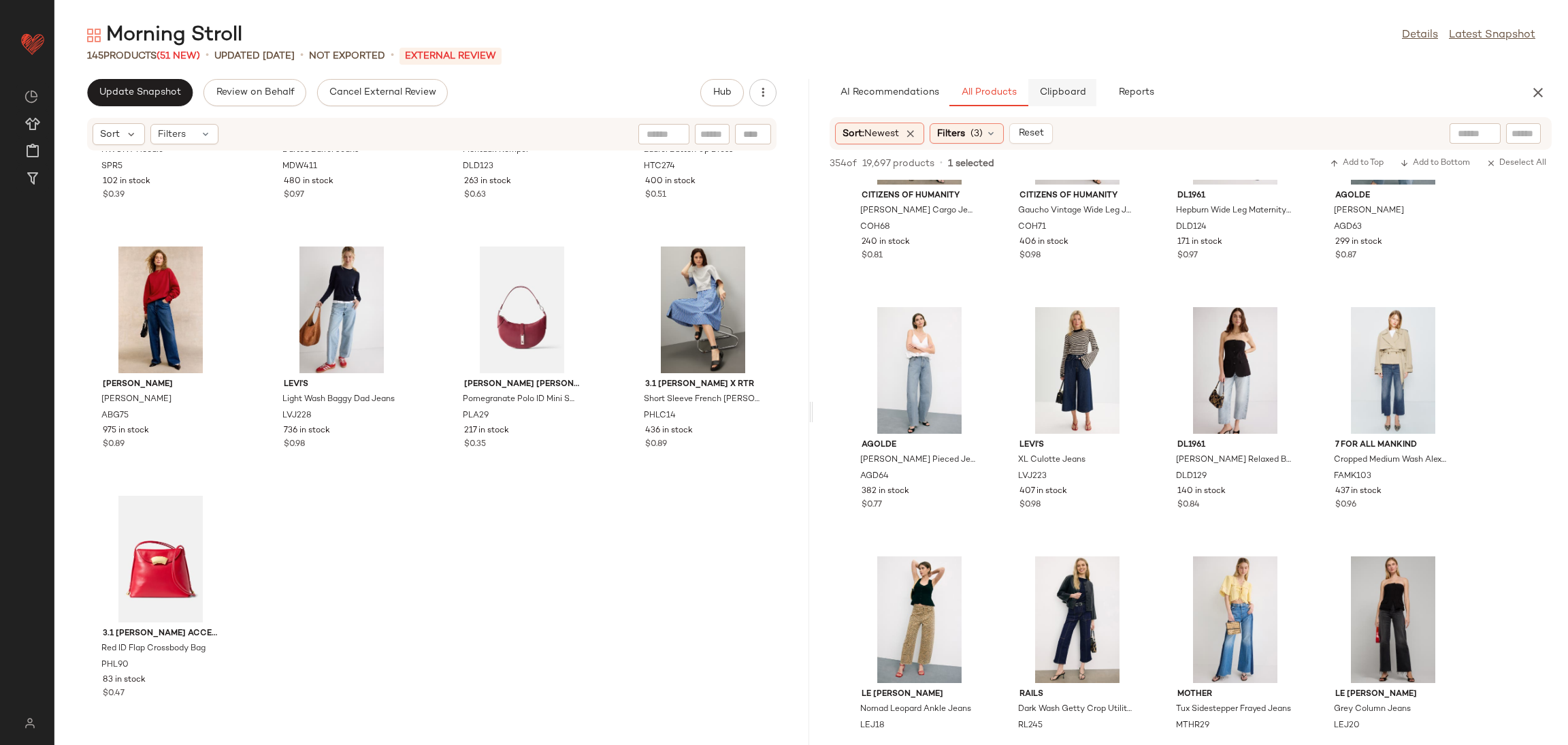
click at [1059, 100] on button "Clipboard" at bounding box center [1062, 92] width 68 height 27
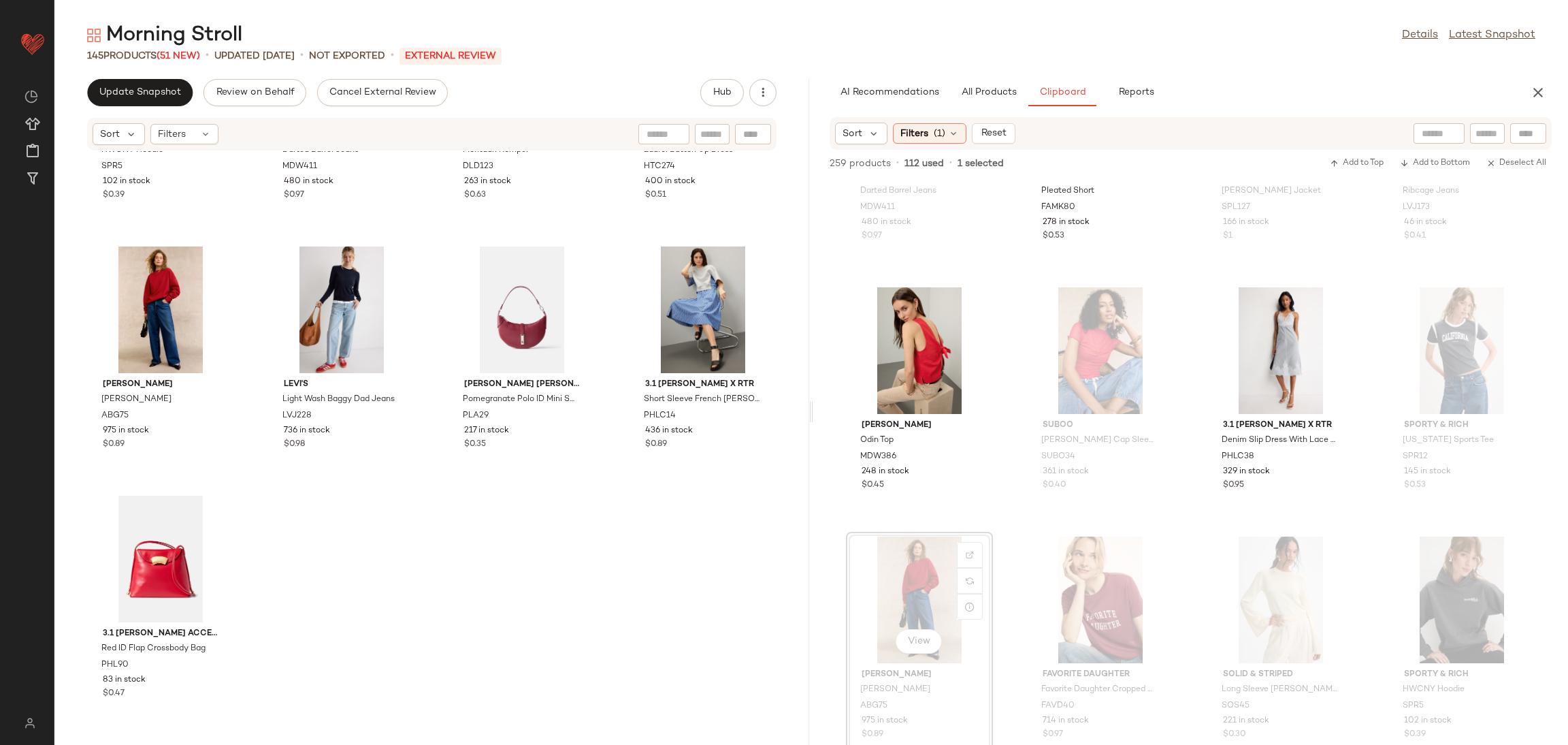
click at [1178, 524] on div "Madewell Darted Barrel Jeans MDW411 480 in stock $0.97 7 For All Mankind Pleate…" at bounding box center [1191, 462] width 755 height 565
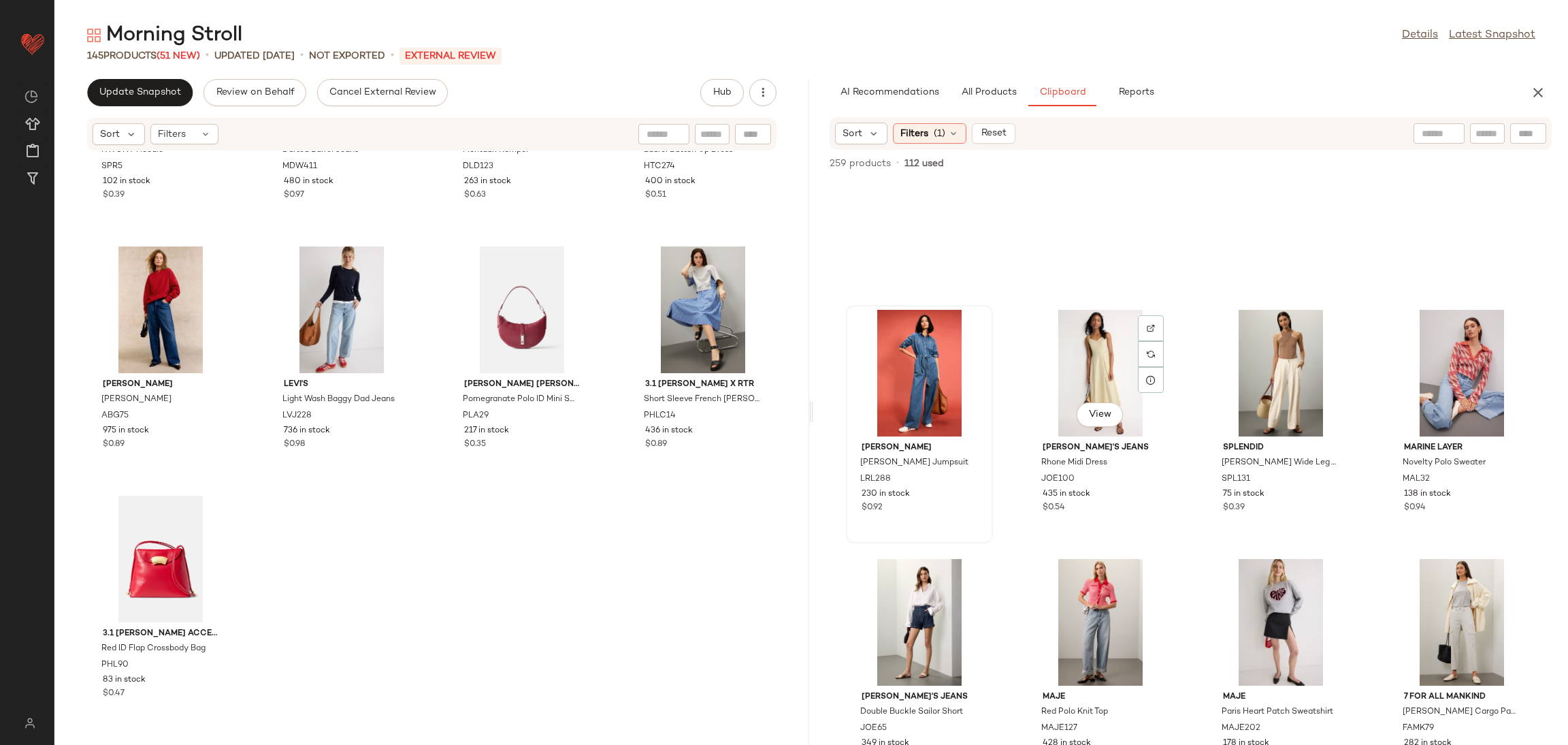
scroll to position [6614, 0]
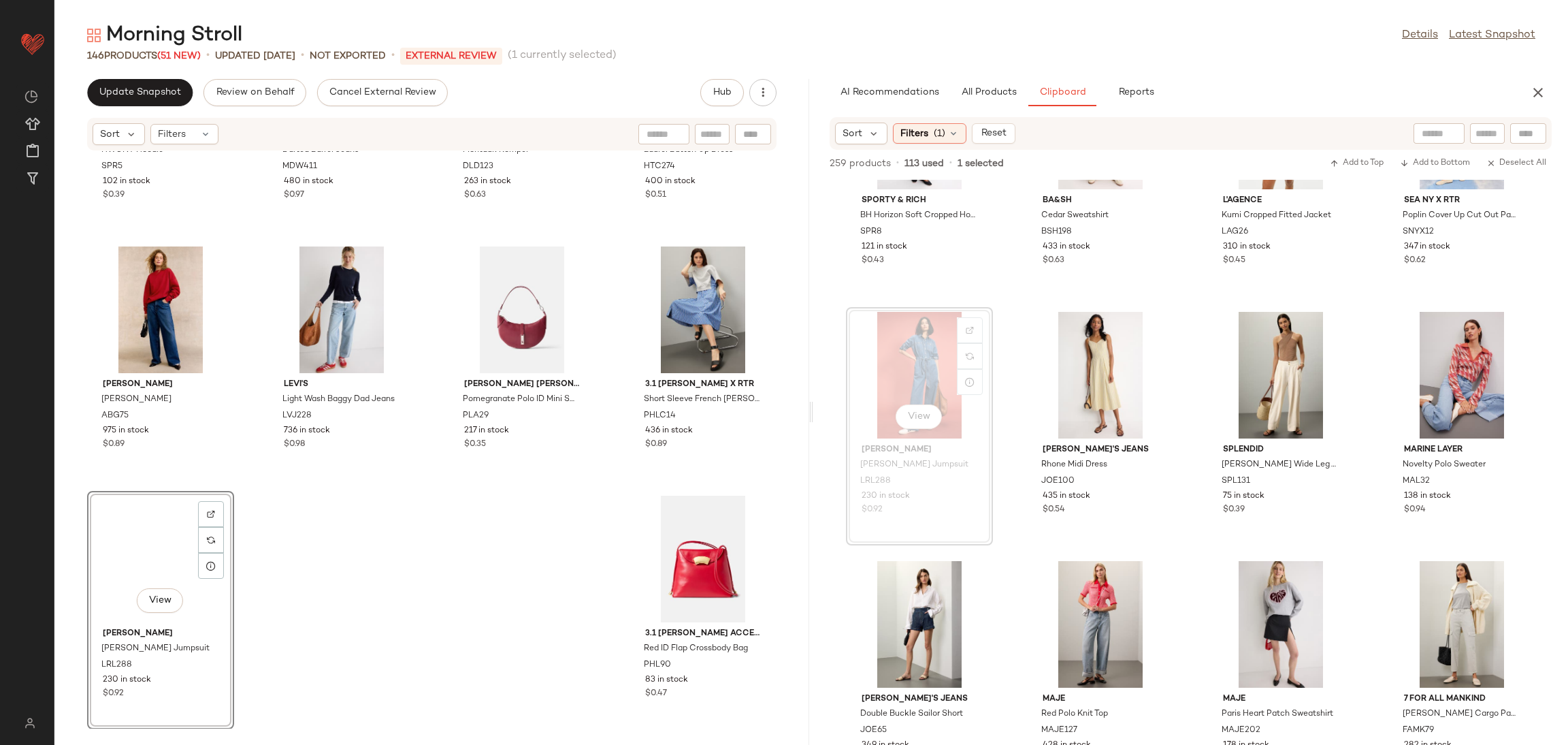
click at [252, 558] on div "Sporty & Rich HWCNY Hoodie SPR5 102 in stock $0.39 Madewell Darted Barrel Jeans…" at bounding box center [432, 440] width 755 height 578
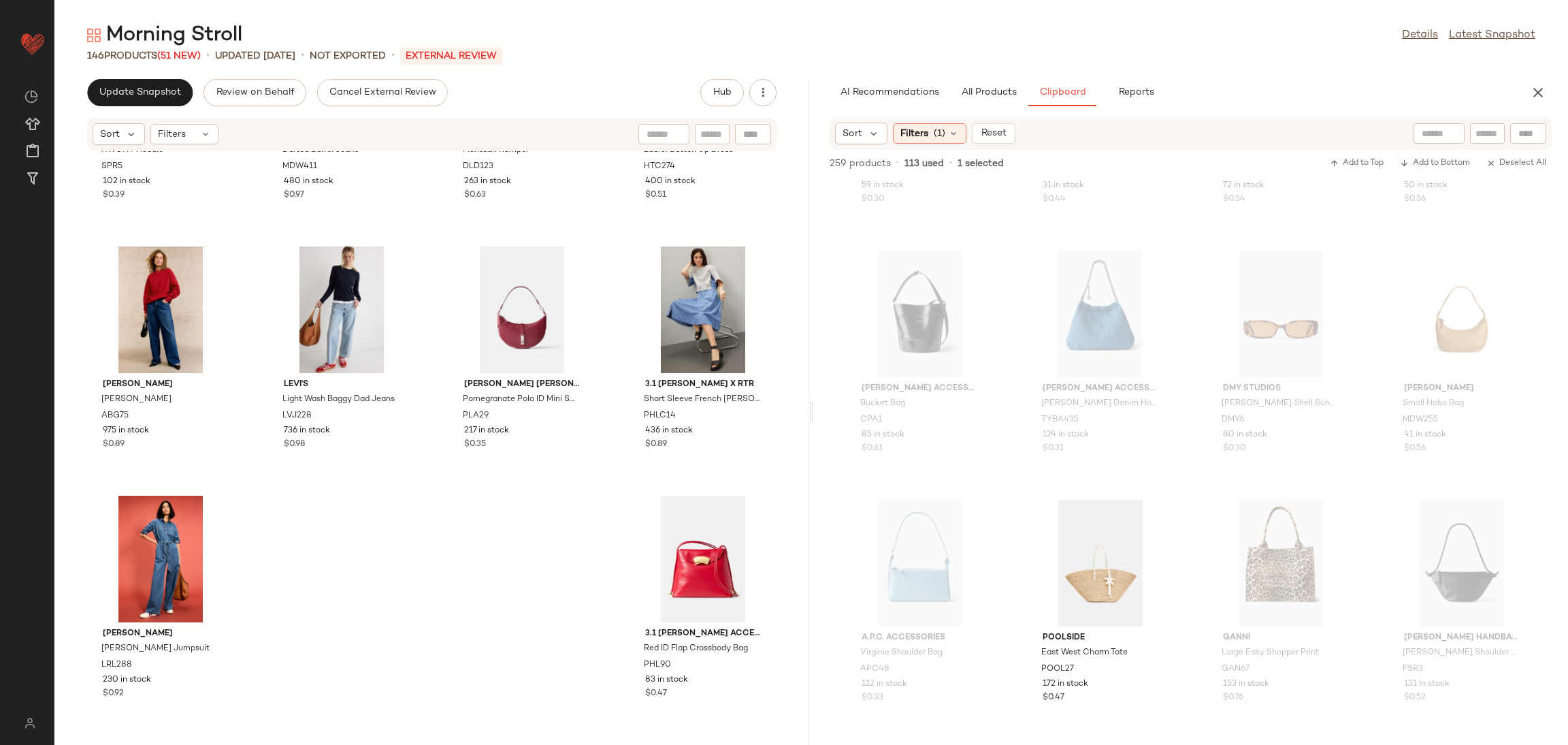
scroll to position [15633, 0]
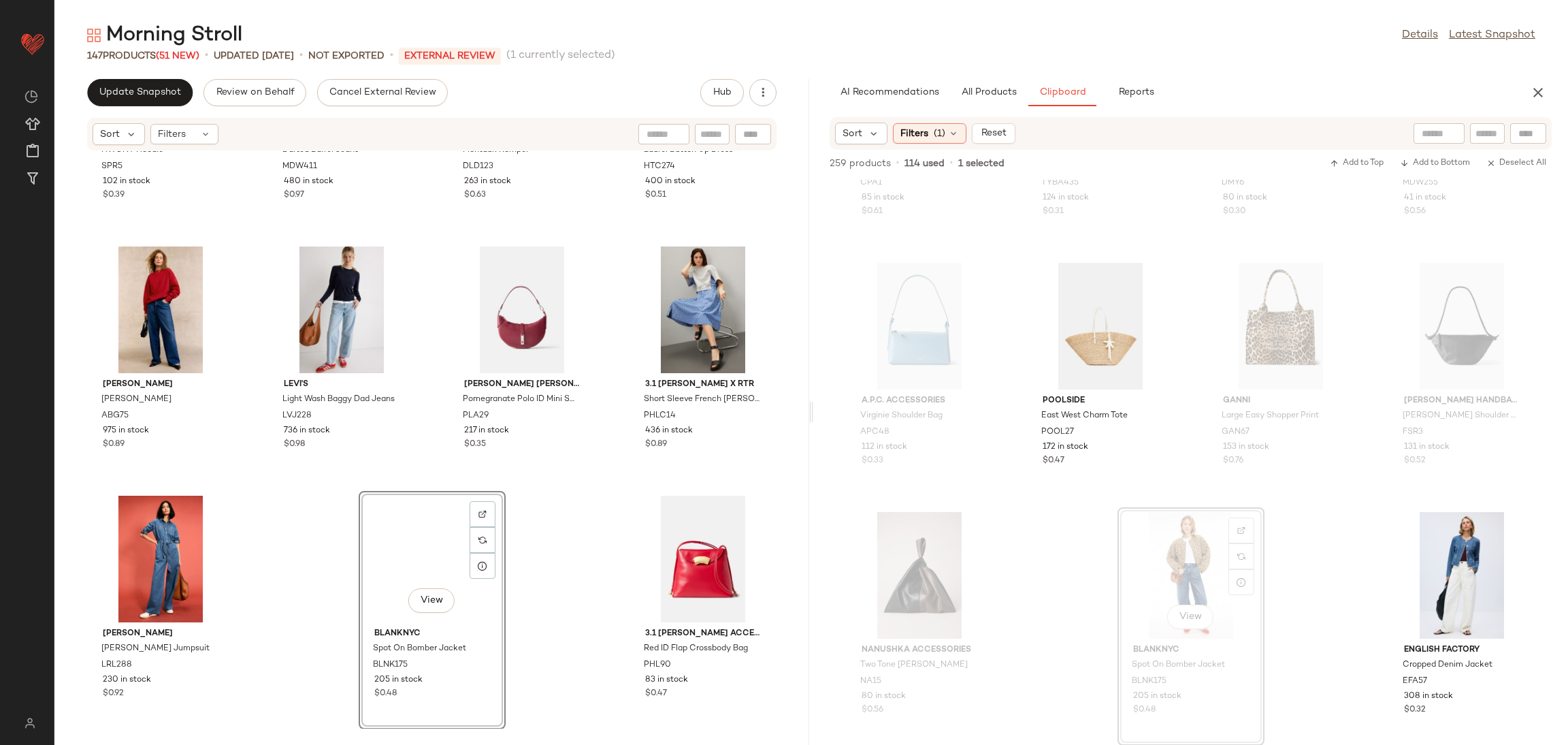
click at [598, 555] on div "Sporty & Rich HWCNY Hoodie SPR5 102 in stock $0.39 Madewell Darted Barrel Jeans…" at bounding box center [432, 440] width 755 height 578
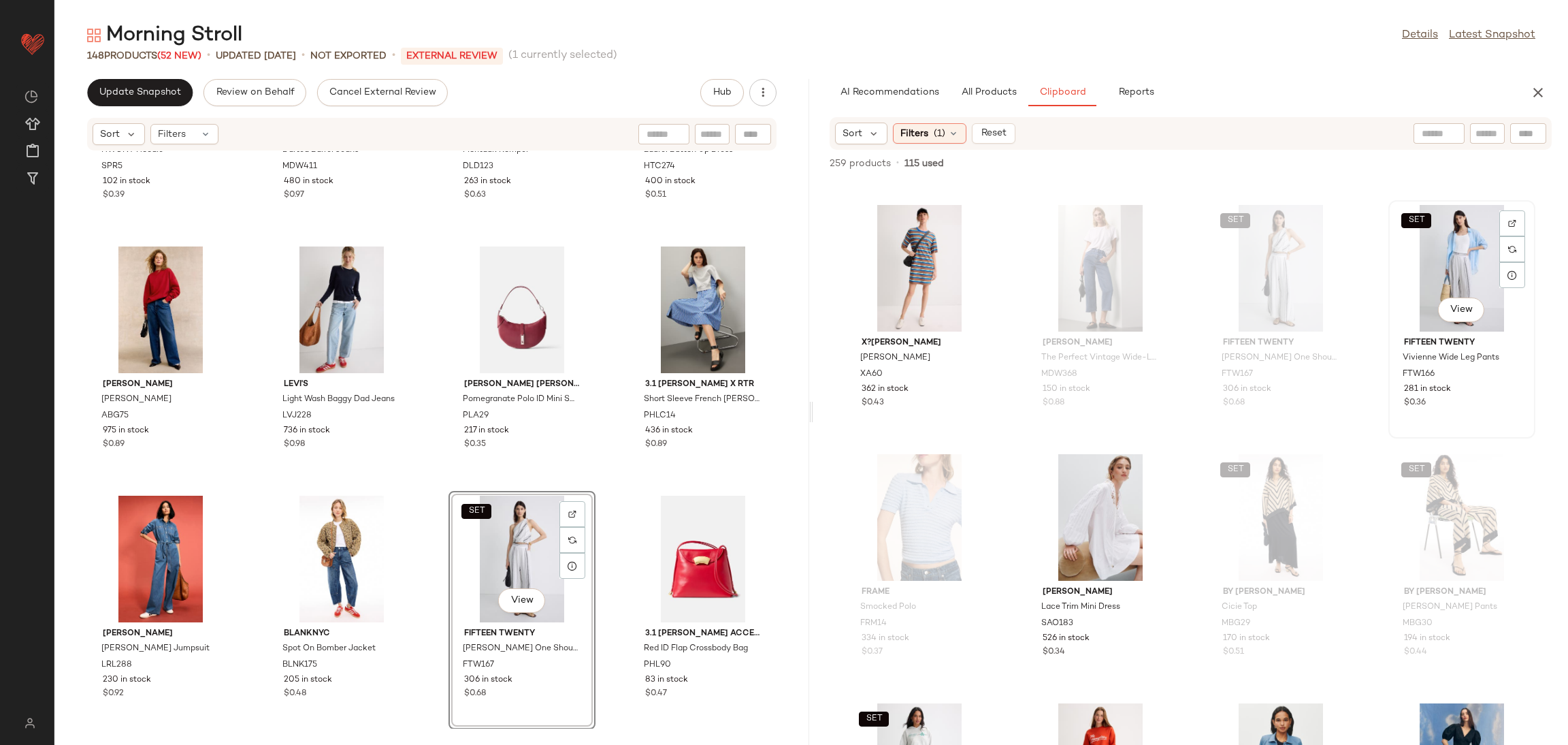
scroll to position [5972, 0]
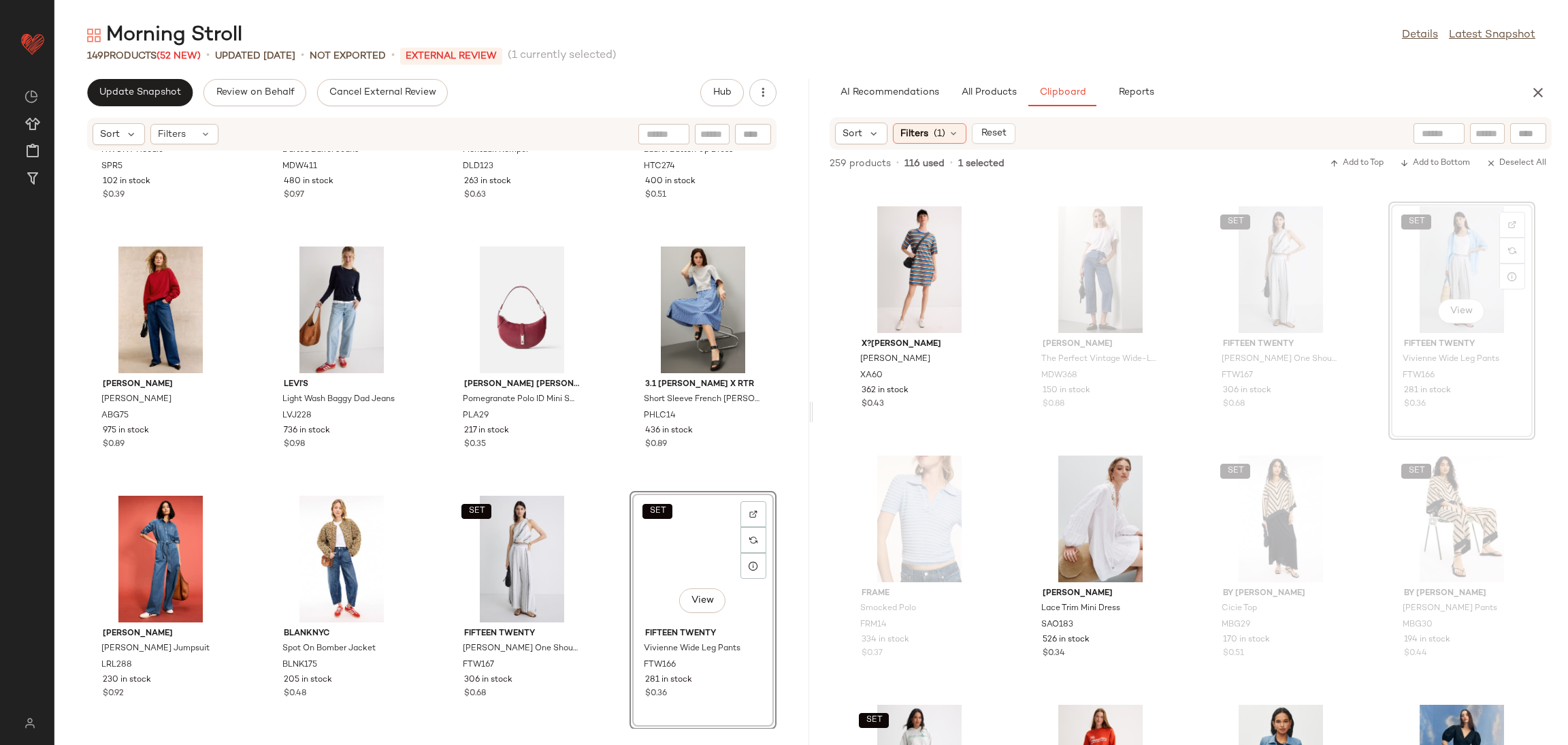
click at [596, 483] on div "Sporty & Rich HWCNY Hoodie SPR5 102 in stock $0.39 Madewell Darted Barrel Jeans…" at bounding box center [432, 440] width 755 height 578
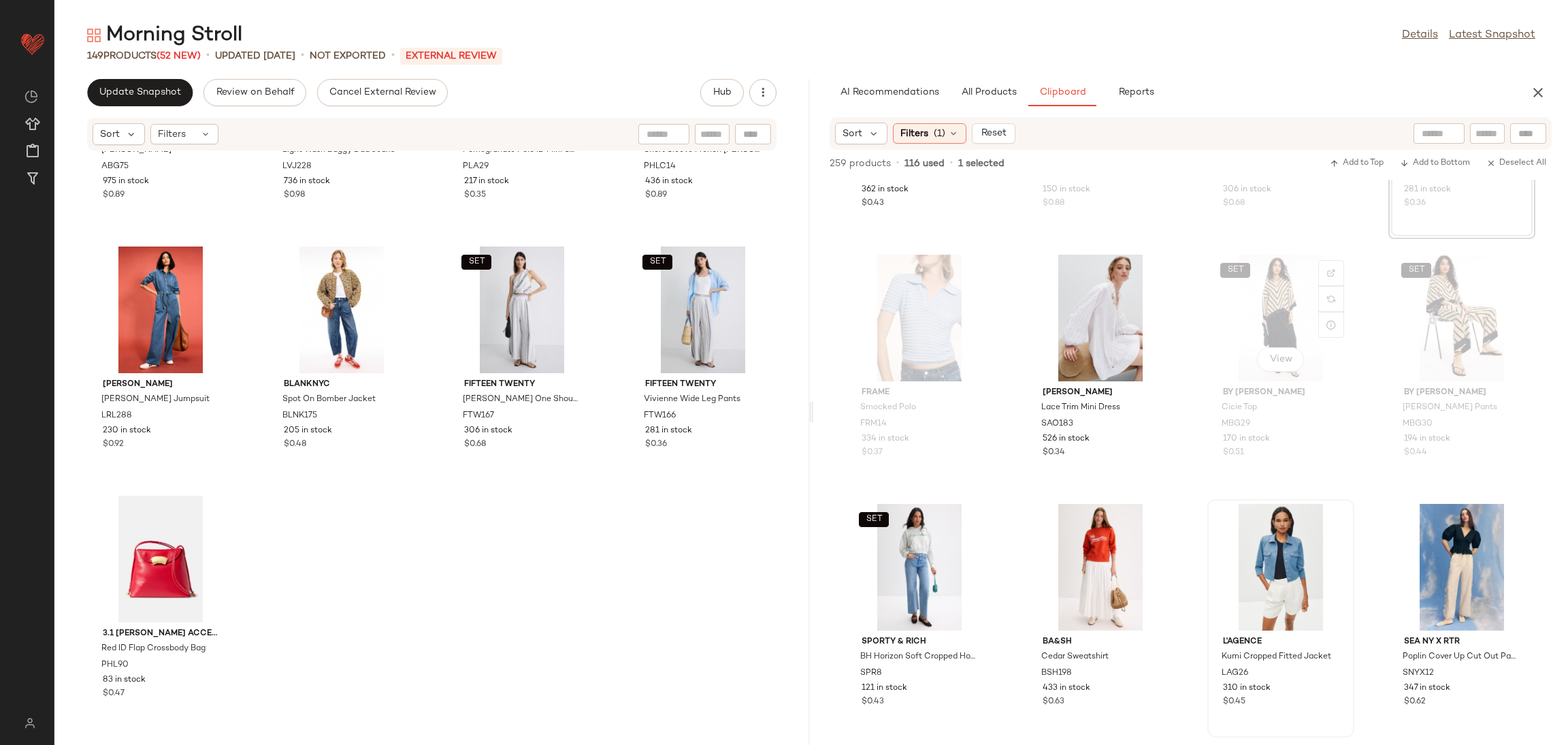
scroll to position [6194, 0]
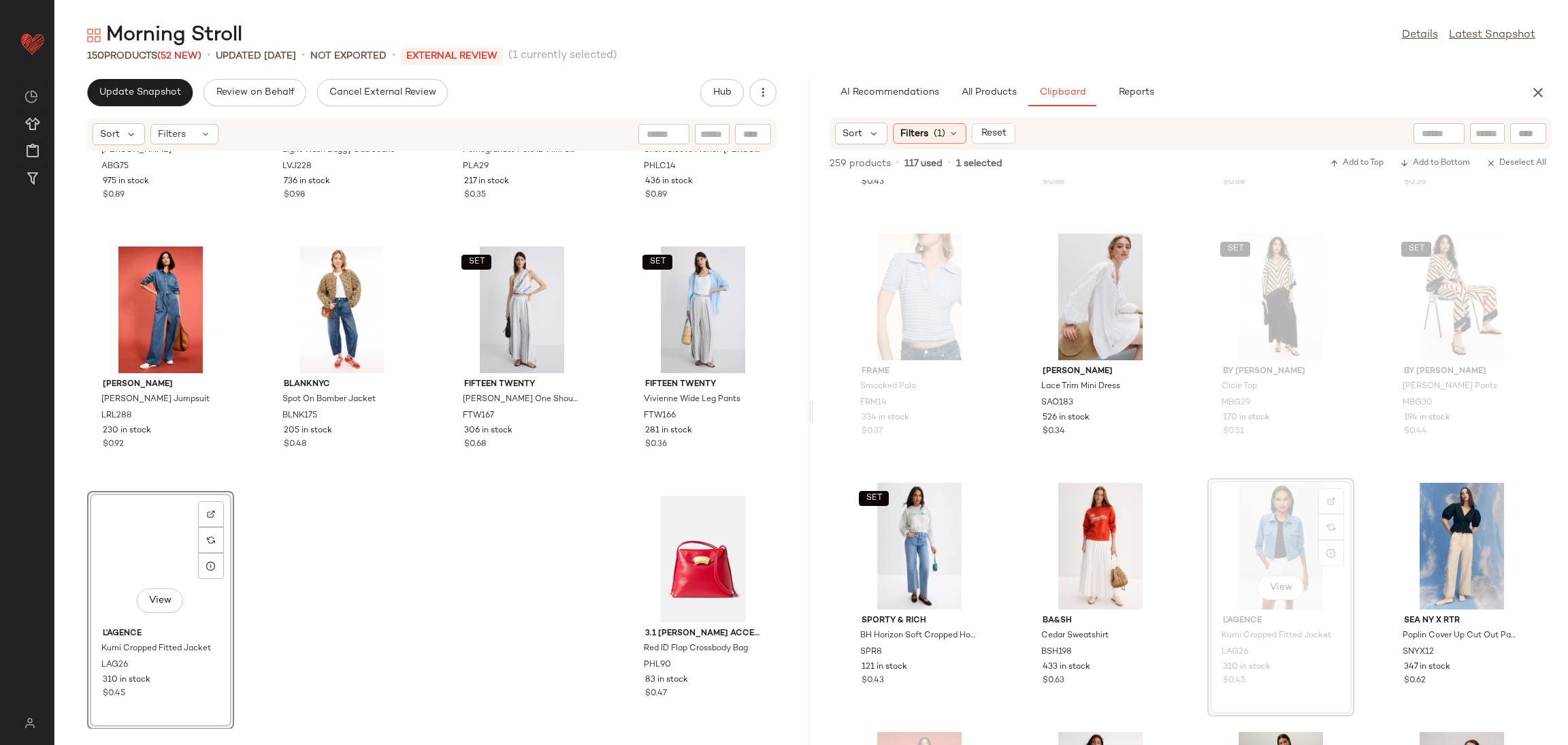
click at [293, 578] on div "Anine Bing Miles Sweatshirt ABG75 975 in stock $0.89 Levi's Light Wash Baggy Da…" at bounding box center [432, 440] width 755 height 578
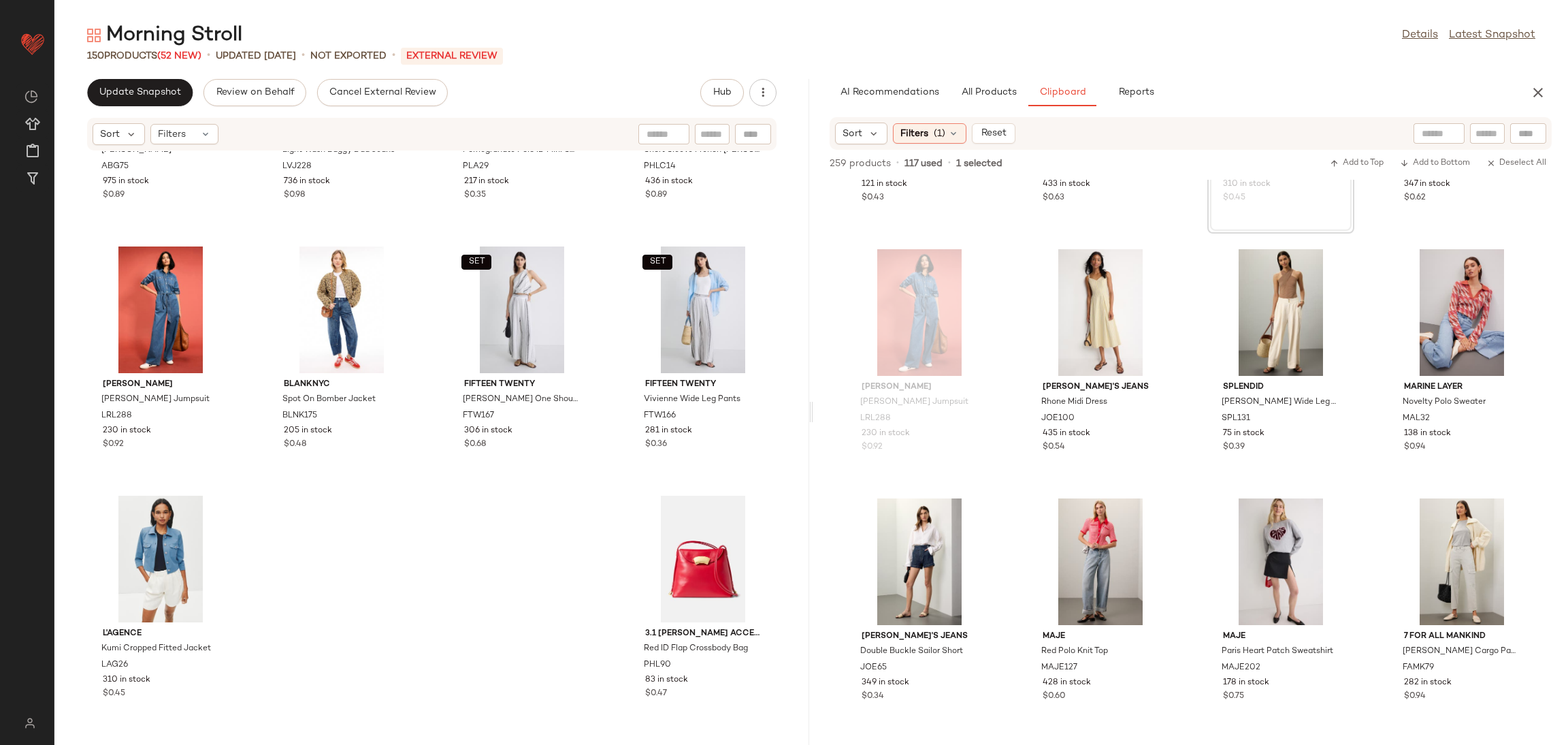
scroll to position [6401, 0]
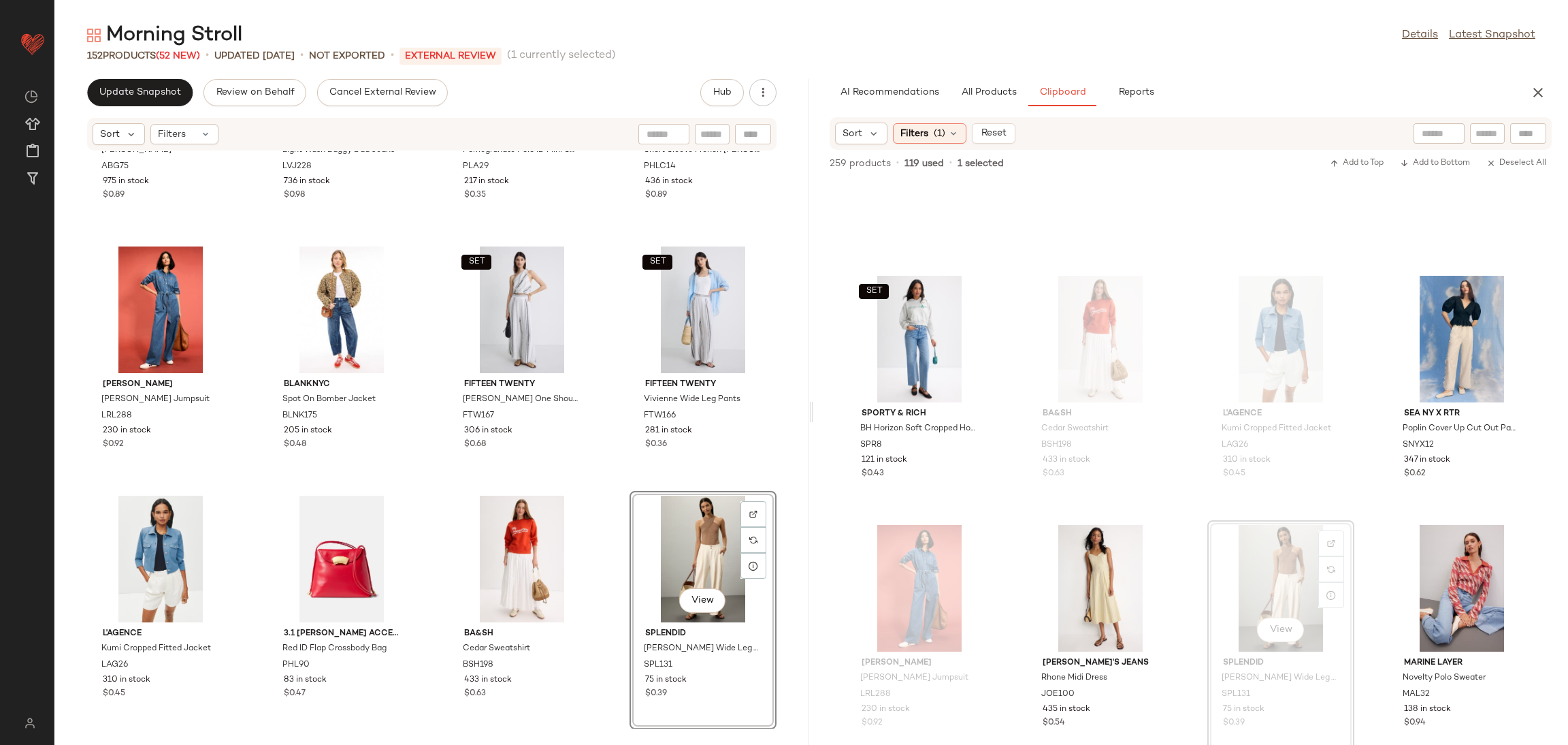
click at [593, 485] on div "Anine Bing Miles Sweatshirt ABG75 975 in stock $0.89 Levi's Light Wash Baggy Da…" at bounding box center [432, 440] width 755 height 578
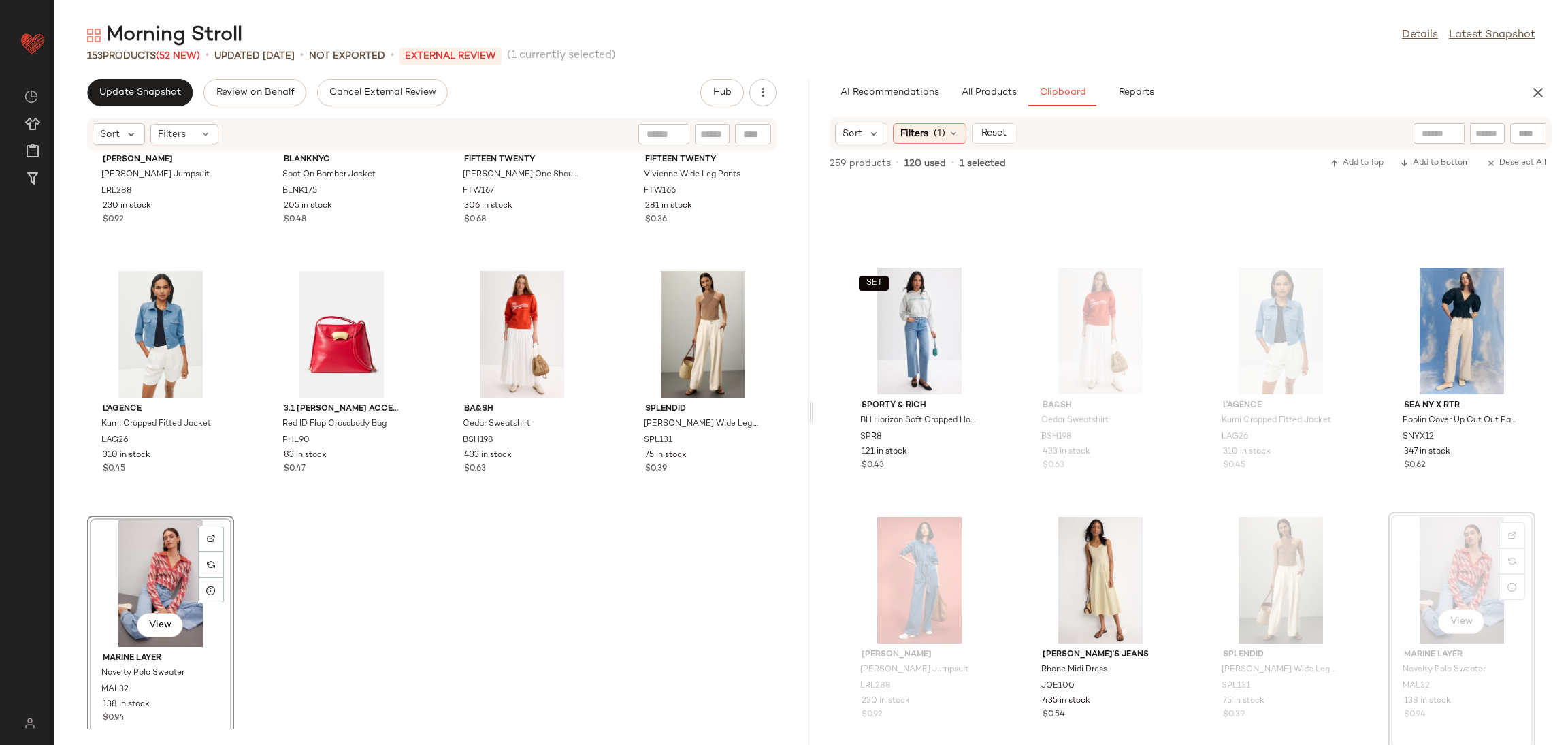
scroll to position [9118, 0]
click at [561, 630] on div "Lauren Ralph Lauren Criselda Jumpsuit LRL288 230 in stock $0.92 BLANKNYC Spot O…" at bounding box center [432, 440] width 755 height 578
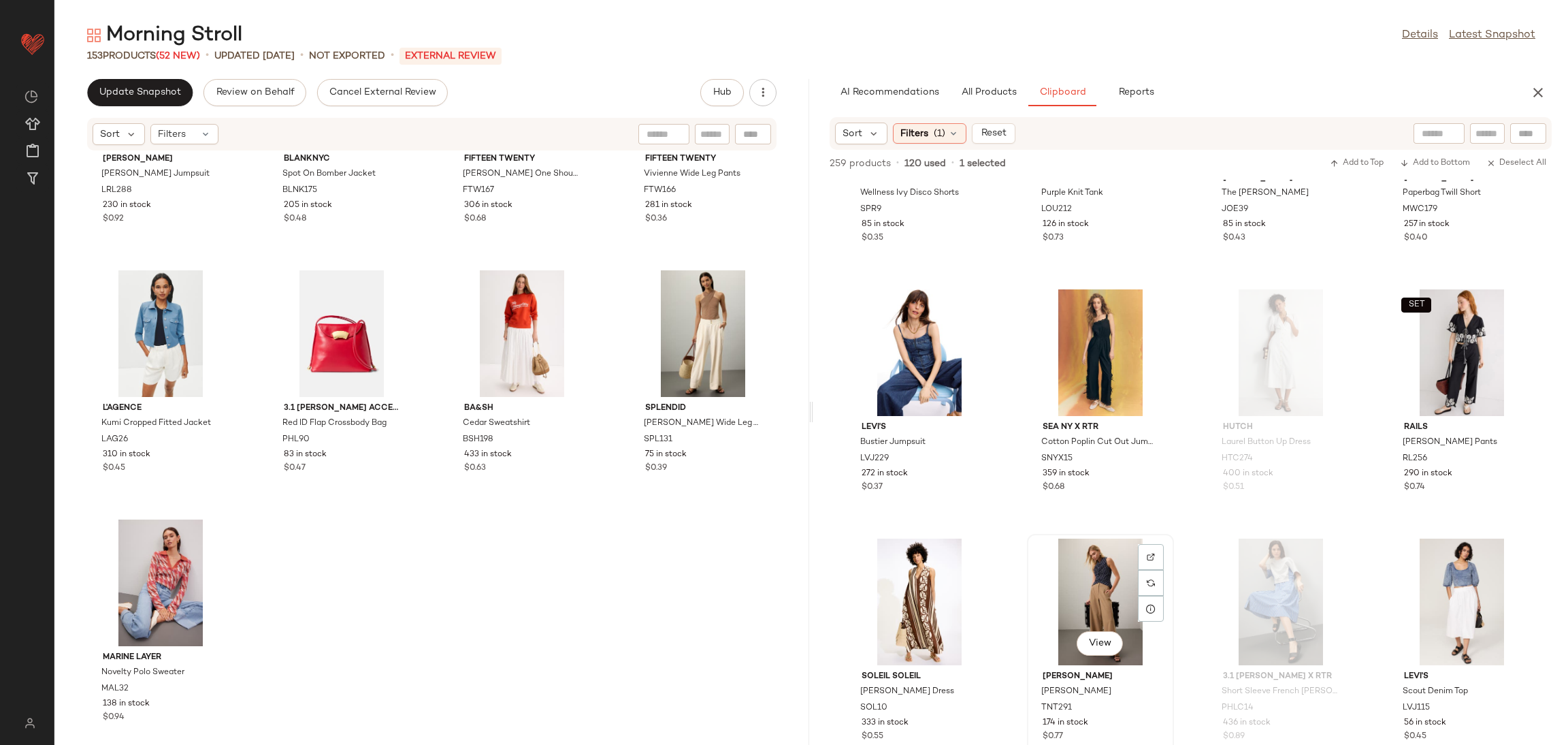
scroll to position [8387, 0]
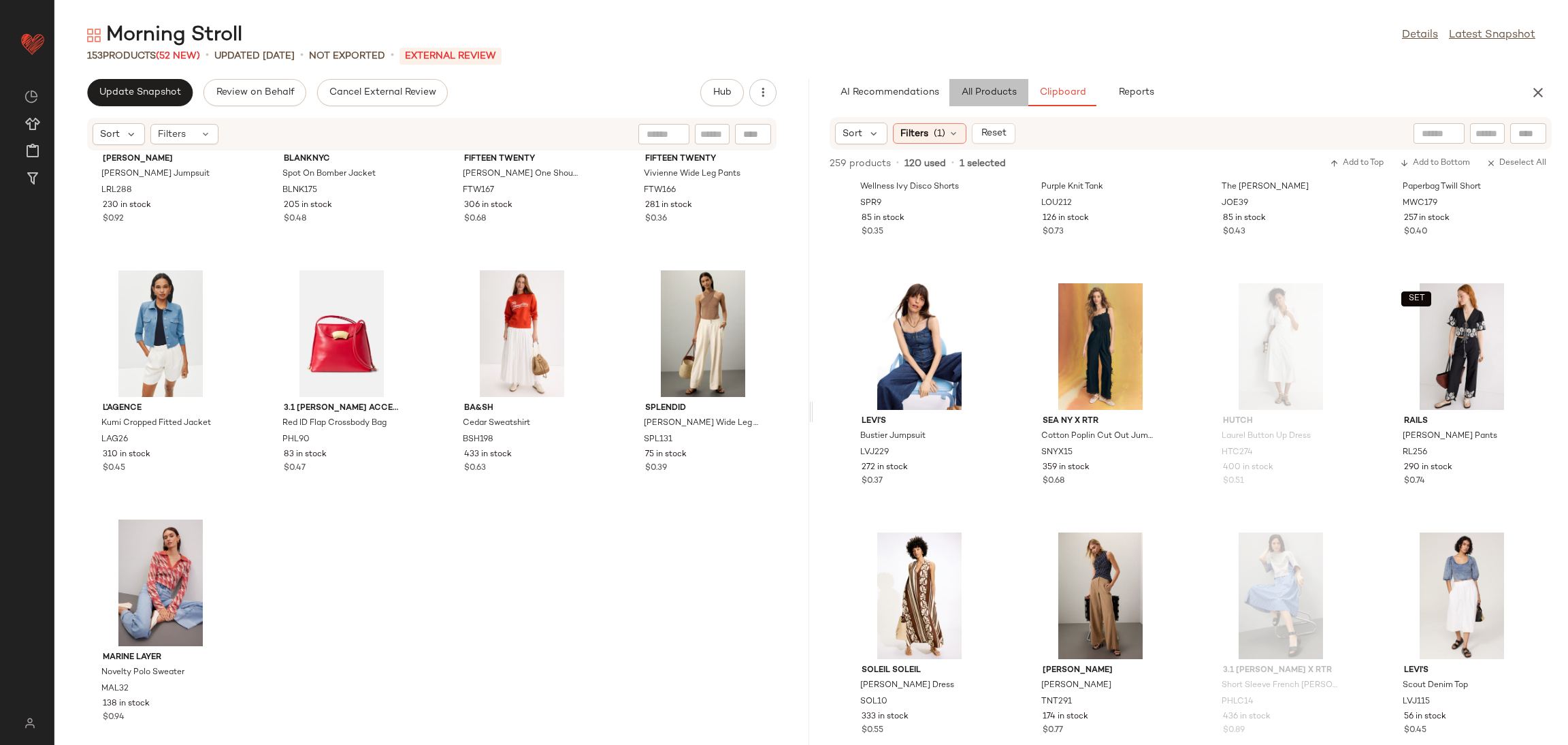
click at [980, 97] on span "All Products" at bounding box center [989, 92] width 55 height 11
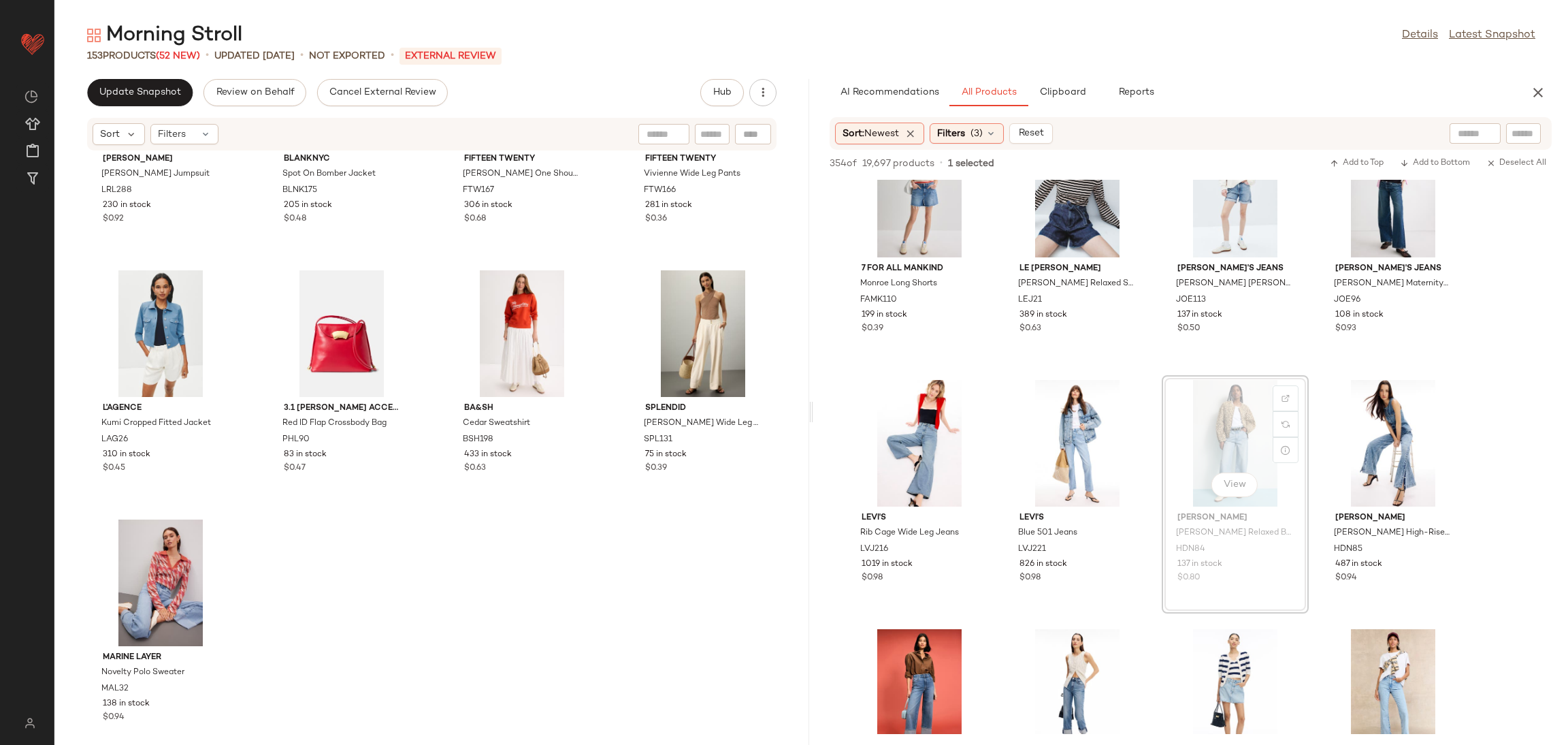
scroll to position [9136, 0]
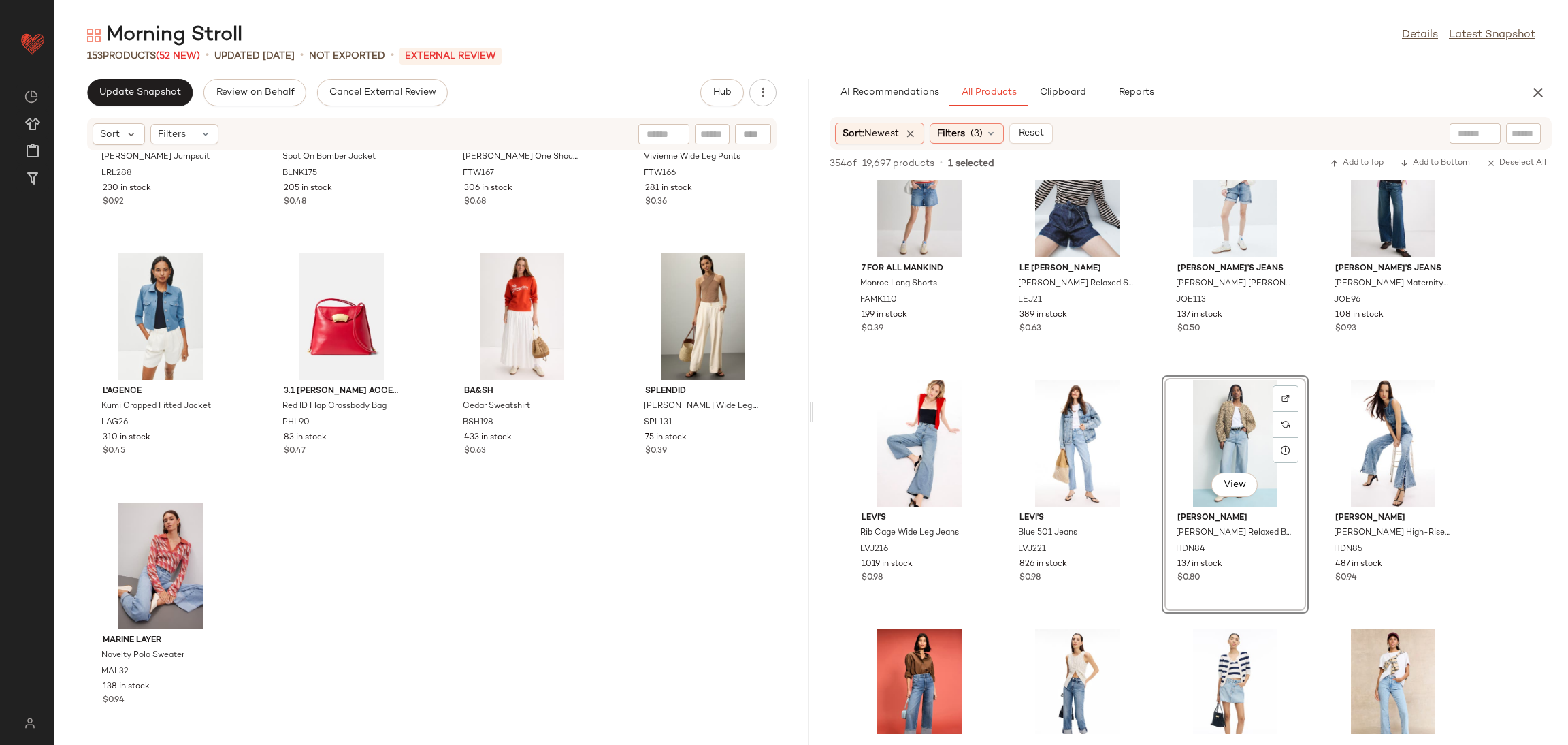
click at [432, 569] on div "Lauren Ralph Lauren Criselda Jumpsuit LRL288 230 in stock $0.92 BLANKNYC Spot O…" at bounding box center [432, 440] width 755 height 578
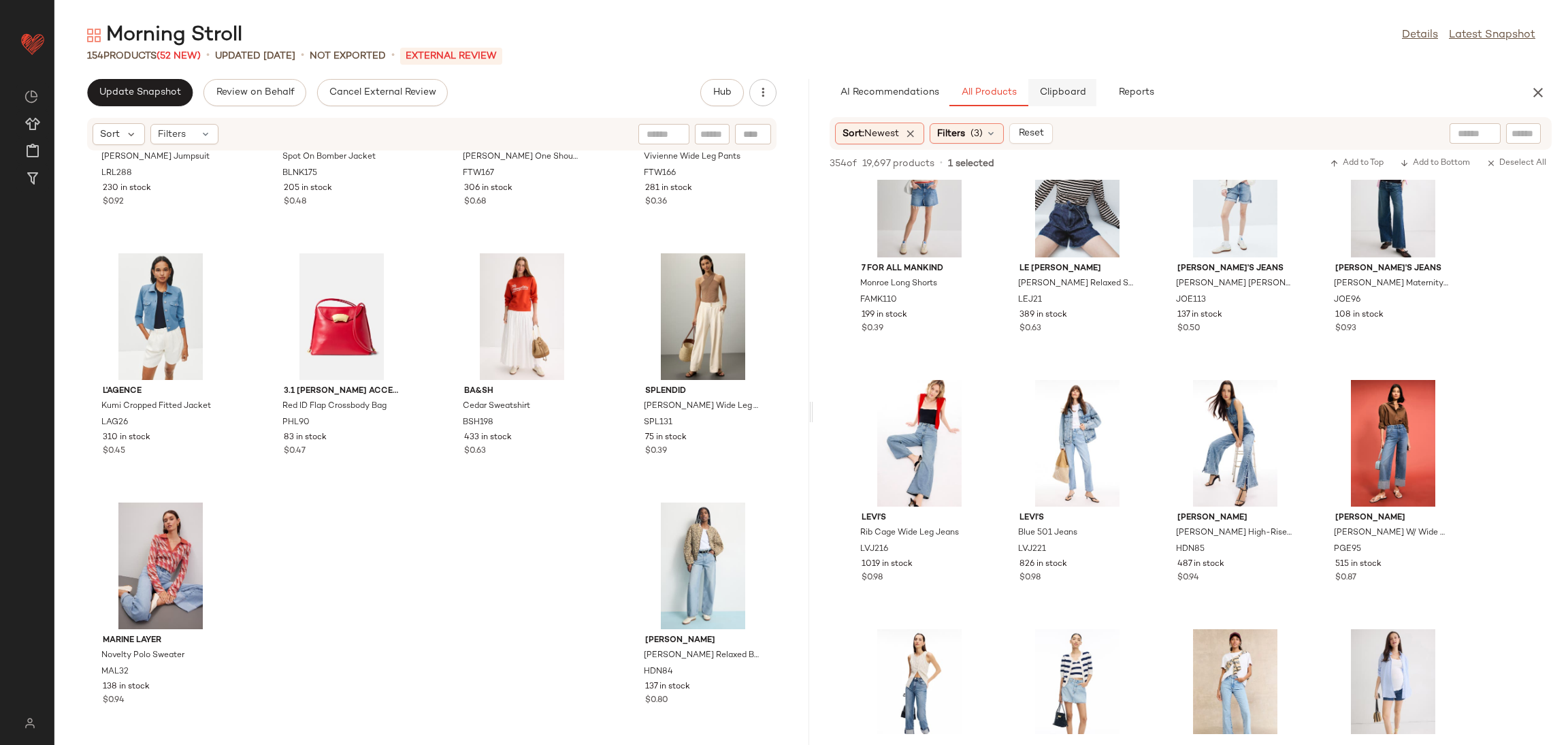
click at [1065, 93] on span "Clipboard" at bounding box center [1062, 92] width 47 height 11
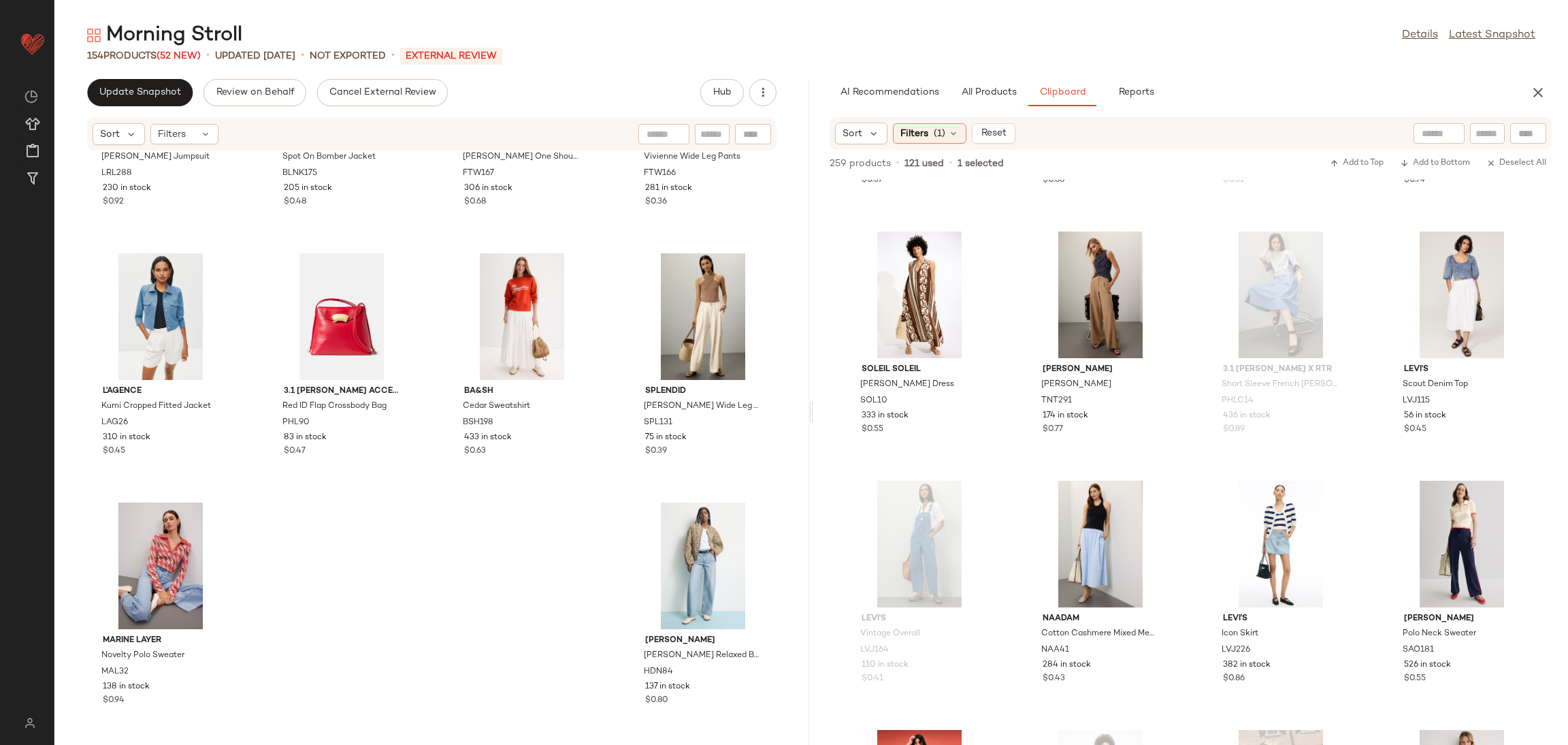
scroll to position [8689, 0]
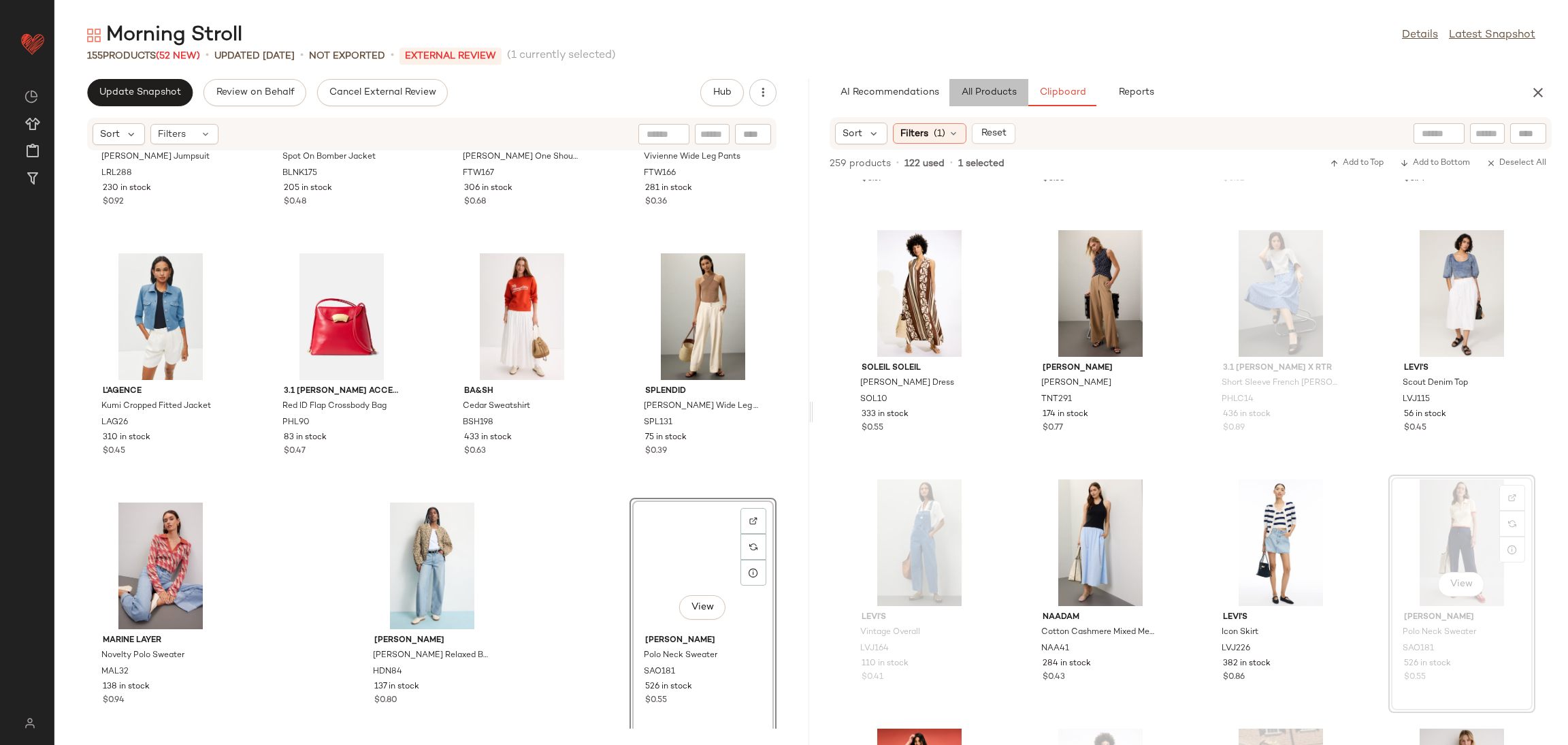
click at [995, 81] on button "All Products" at bounding box center [990, 92] width 79 height 27
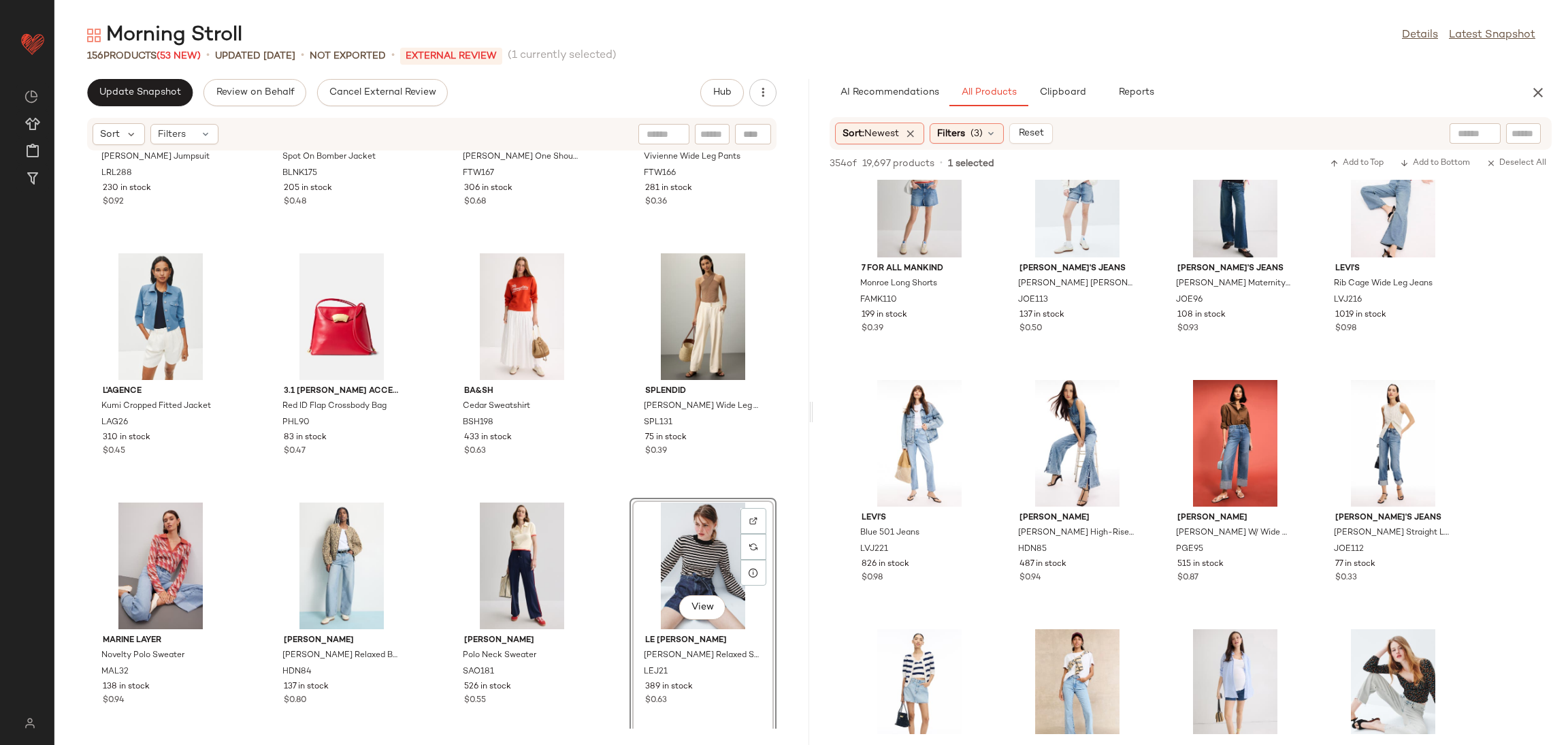
click at [581, 495] on div "Lauren Ralph Lauren Criselda Jumpsuit LRL288 230 in stock $0.92 BLANKNYC Spot O…" at bounding box center [432, 440] width 755 height 578
click at [1068, 82] on button "Clipboard" at bounding box center [1062, 92] width 68 height 27
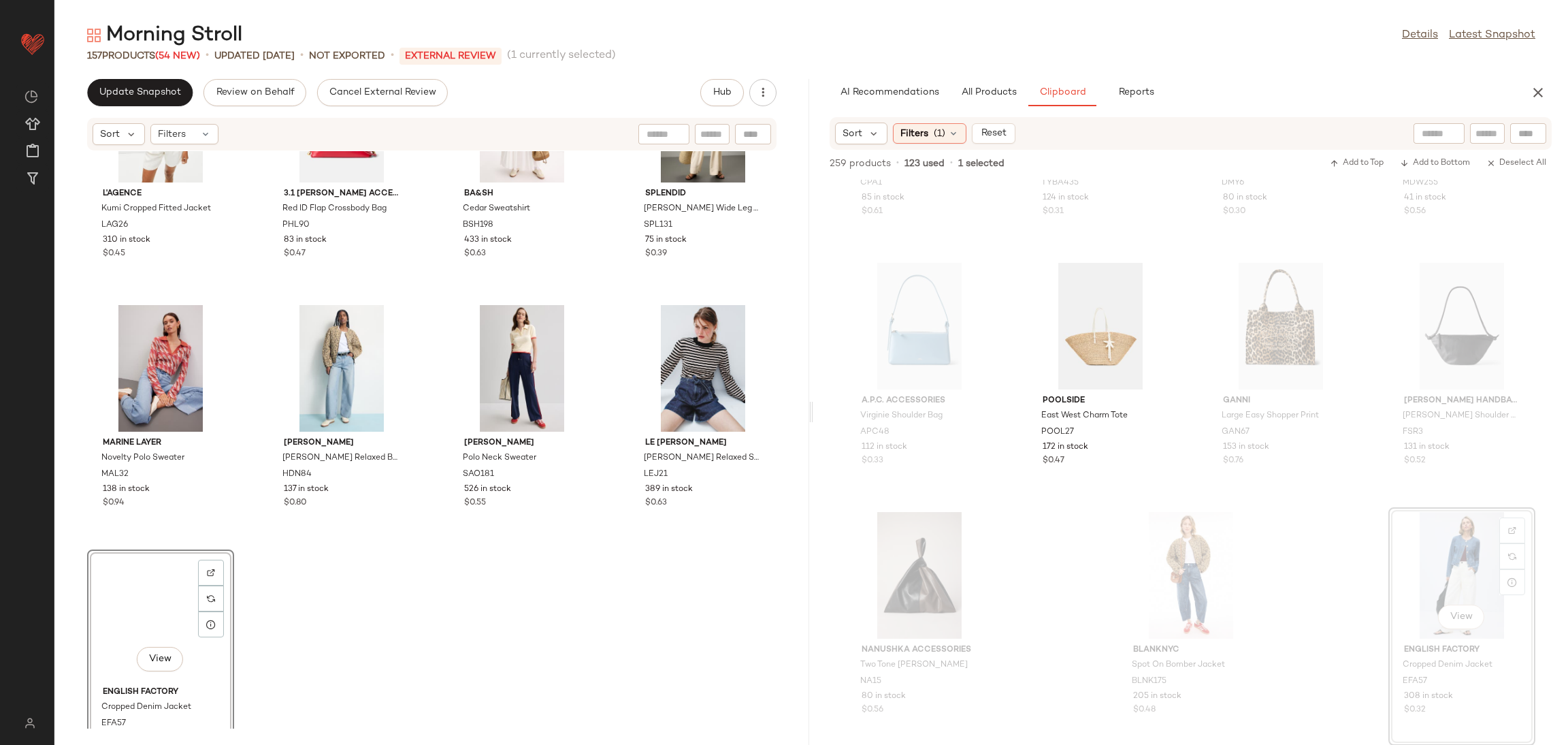
scroll to position [9392, 0]
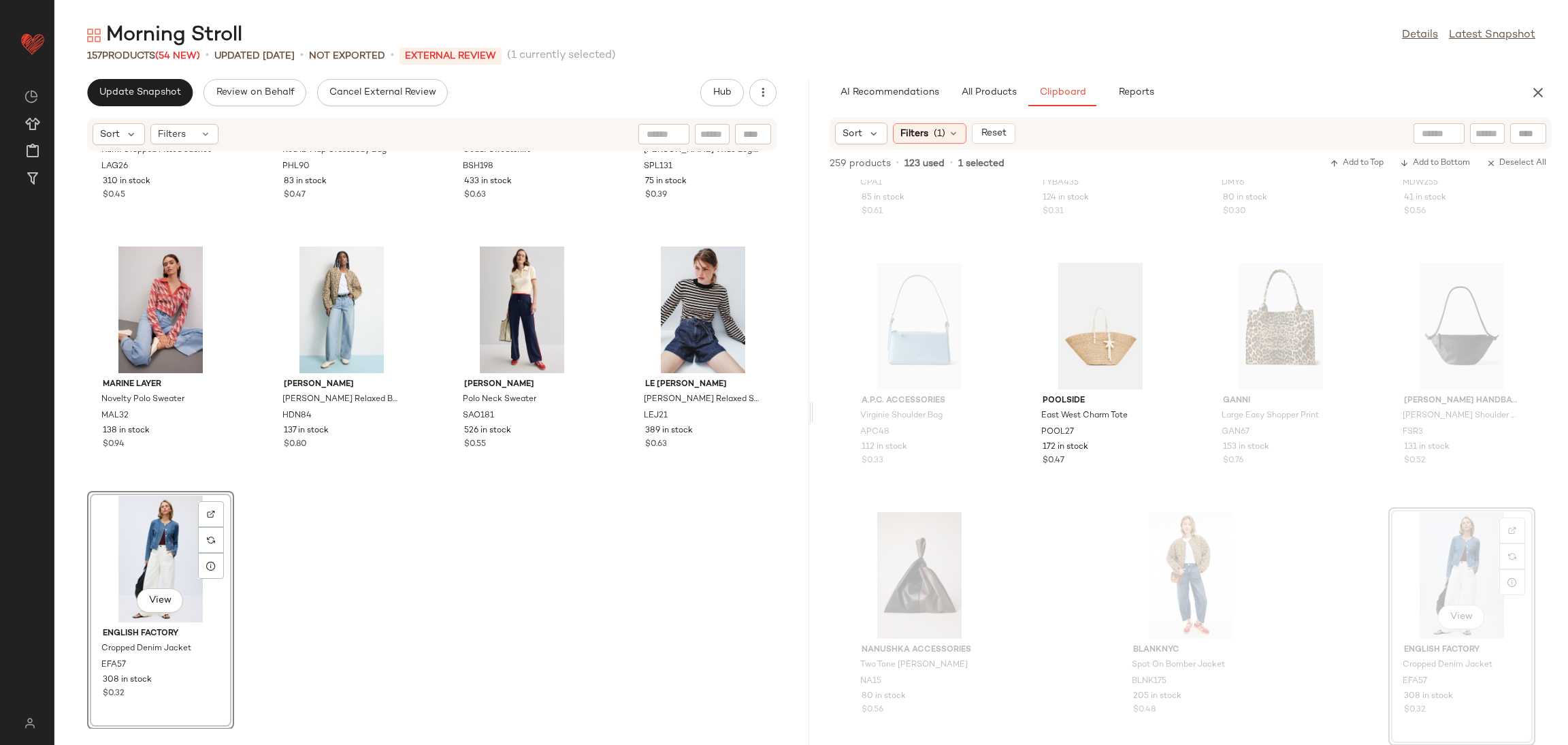
click at [637, 586] on div "L'agence Kumi Cropped Fitted Jacket LAG26 310 in stock $0.45 3.1 Phillip Lim Ac…" at bounding box center [432, 440] width 755 height 578
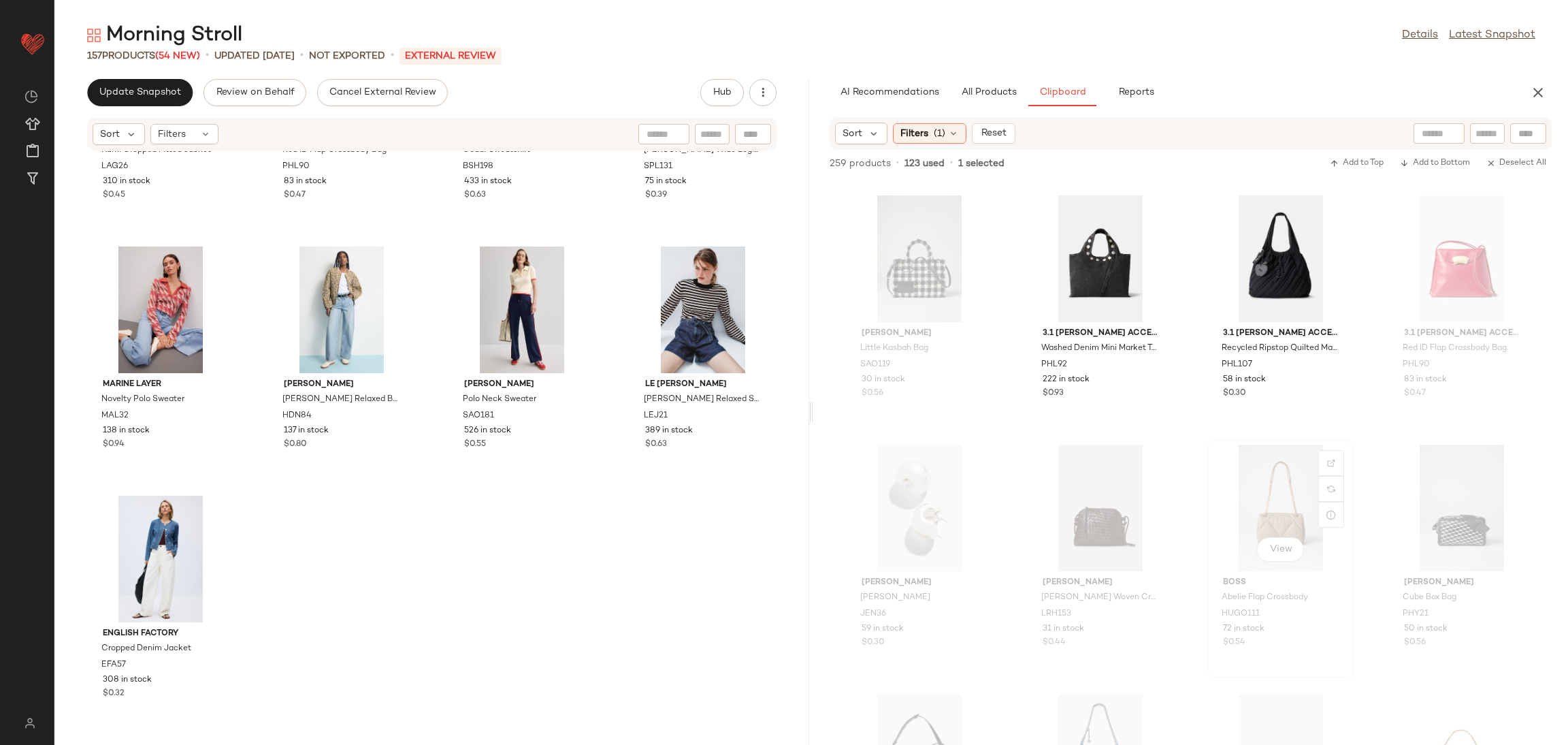
scroll to position [14902, 0]
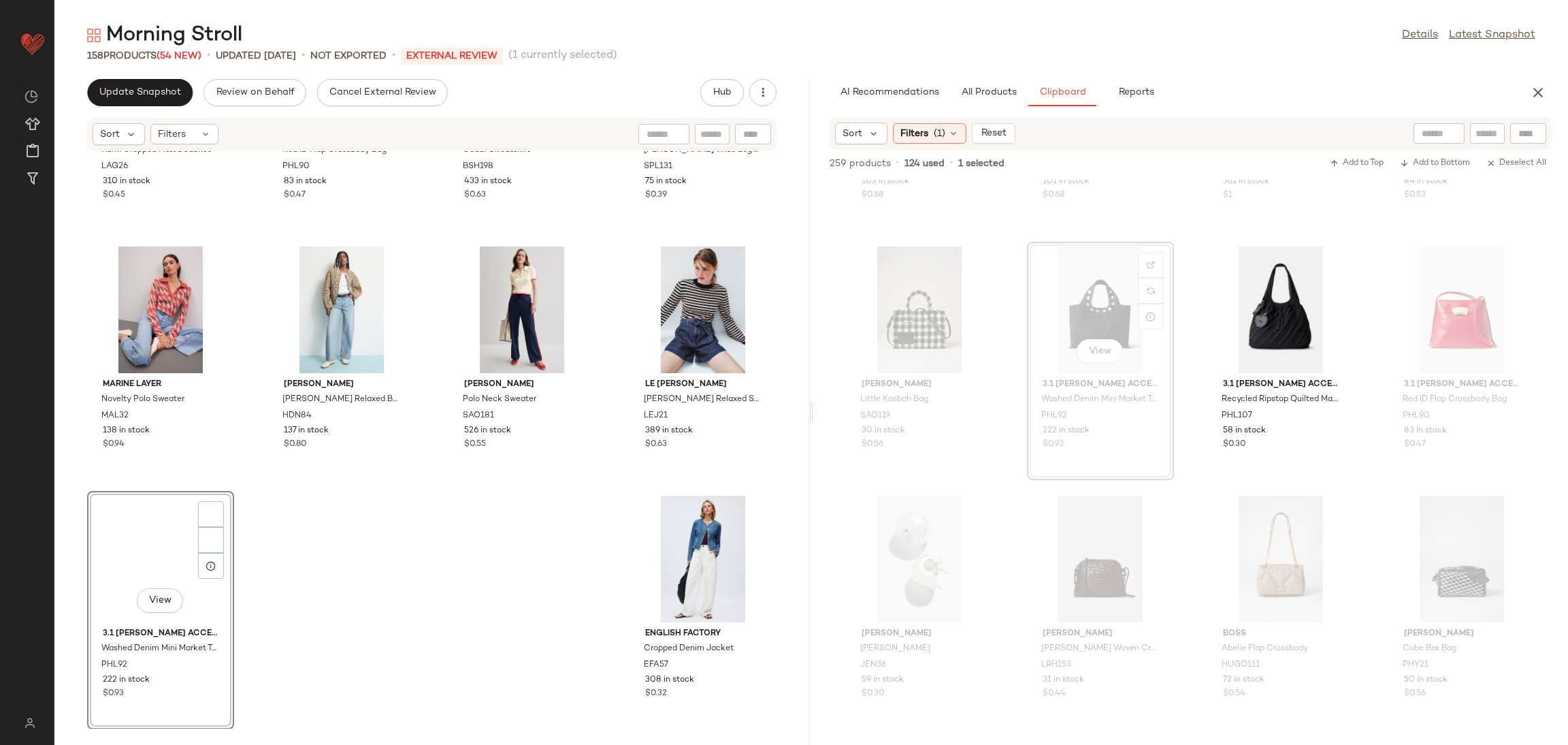
click at [301, 588] on div "L'agence Kumi Cropped Fitted Jacket LAG26 310 in stock $0.45 3.1 Phillip Lim Ac…" at bounding box center [432, 440] width 755 height 578
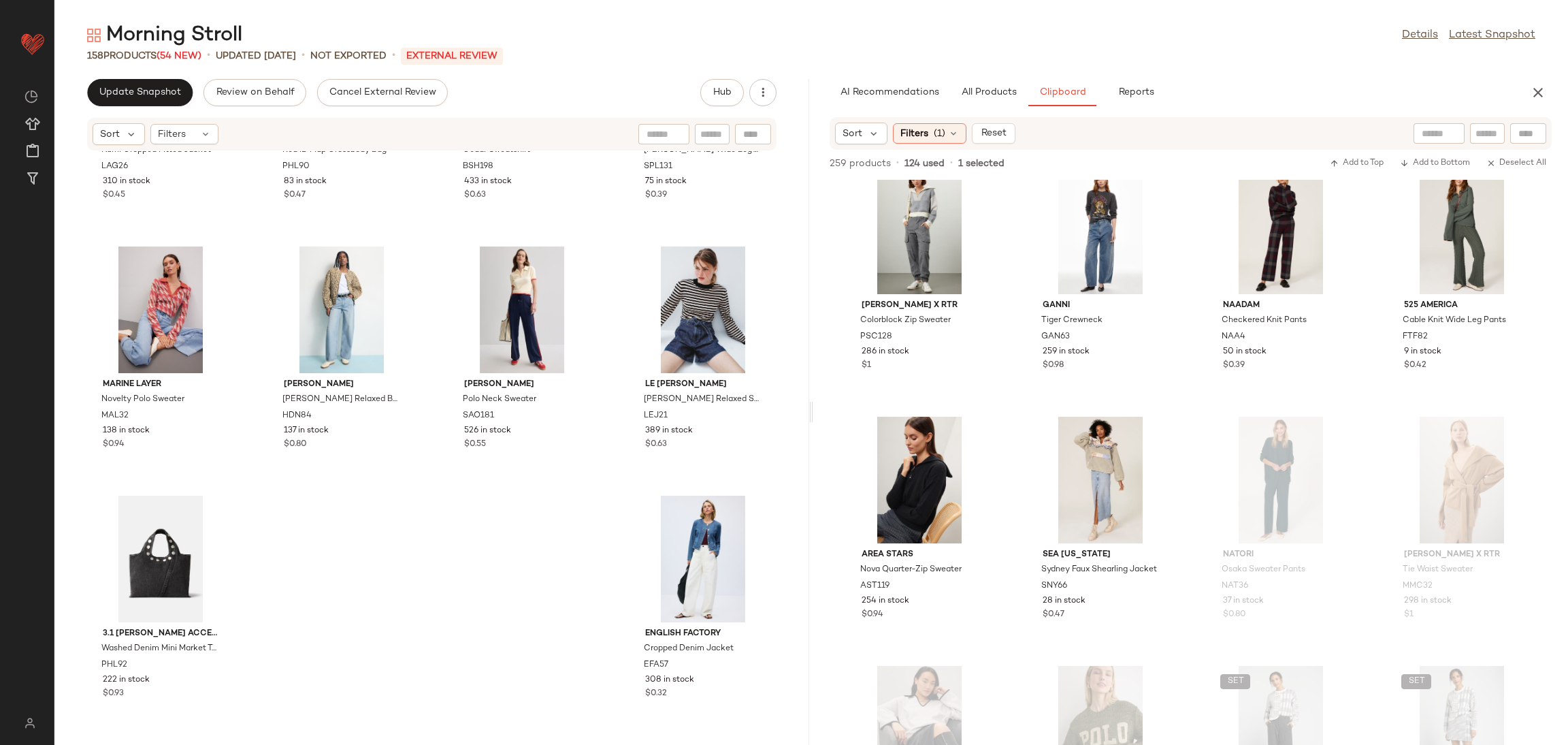
scroll to position [13984, 0]
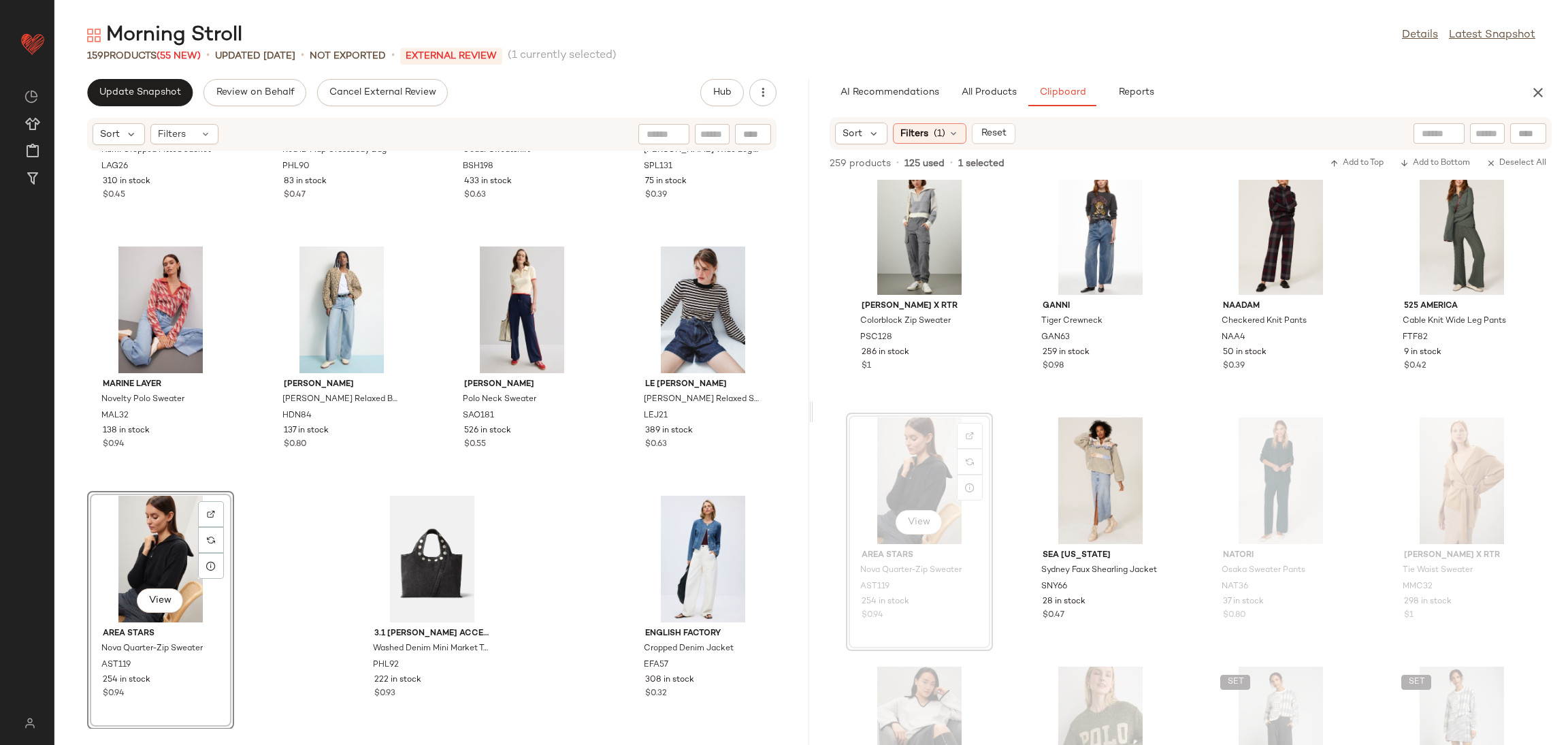
click at [983, 110] on div "AI Recommendations All Products Clipboard Reports Sort: Newest Filters (3) Rese…" at bounding box center [1191, 412] width 755 height 666
click at [985, 98] on button "All Products" at bounding box center [990, 92] width 79 height 27
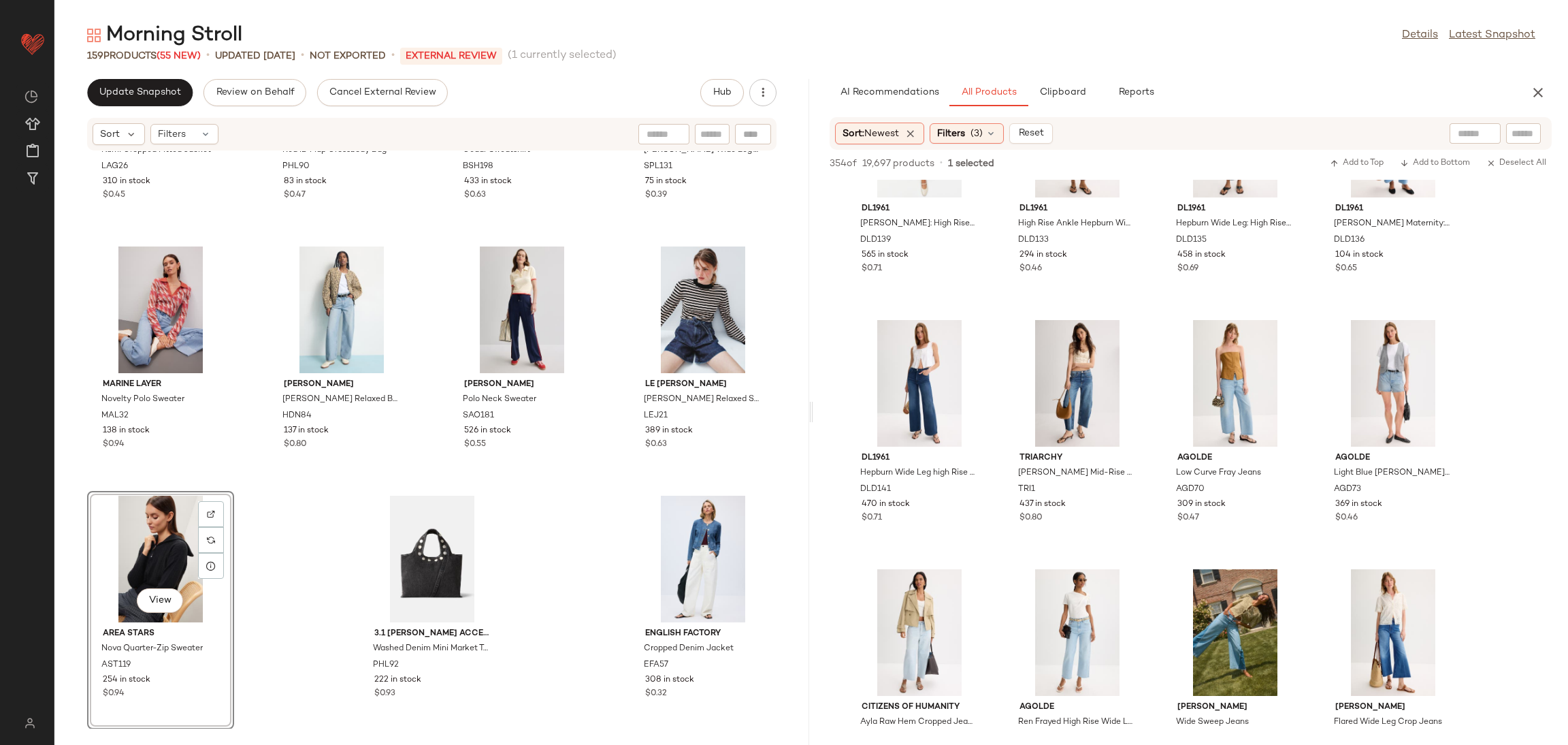
scroll to position [0, 0]
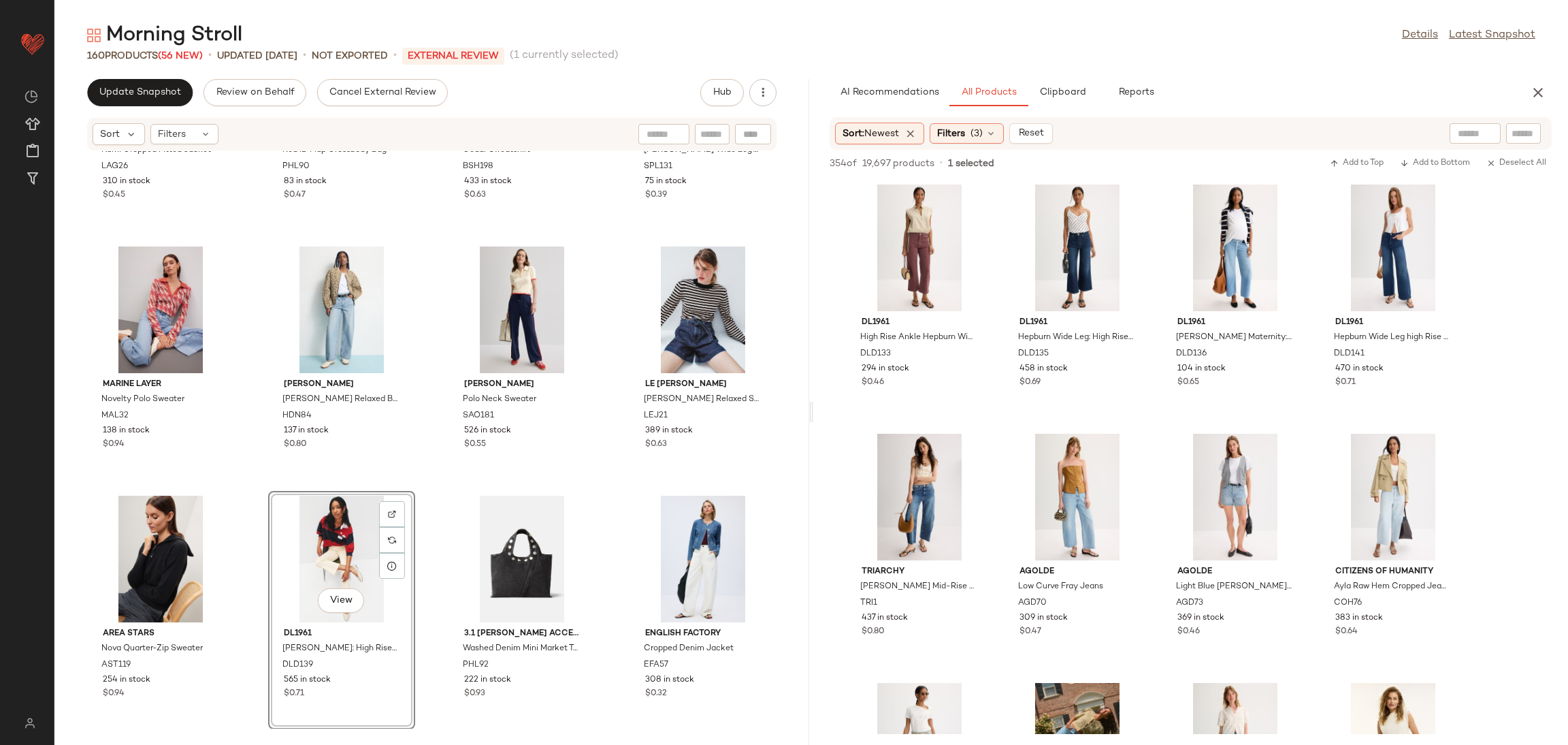
click at [429, 482] on div "L'agence Kumi Cropped Fitted Jacket LAG26 310 in stock $0.45 3.1 Phillip Lim Ac…" at bounding box center [432, 440] width 755 height 578
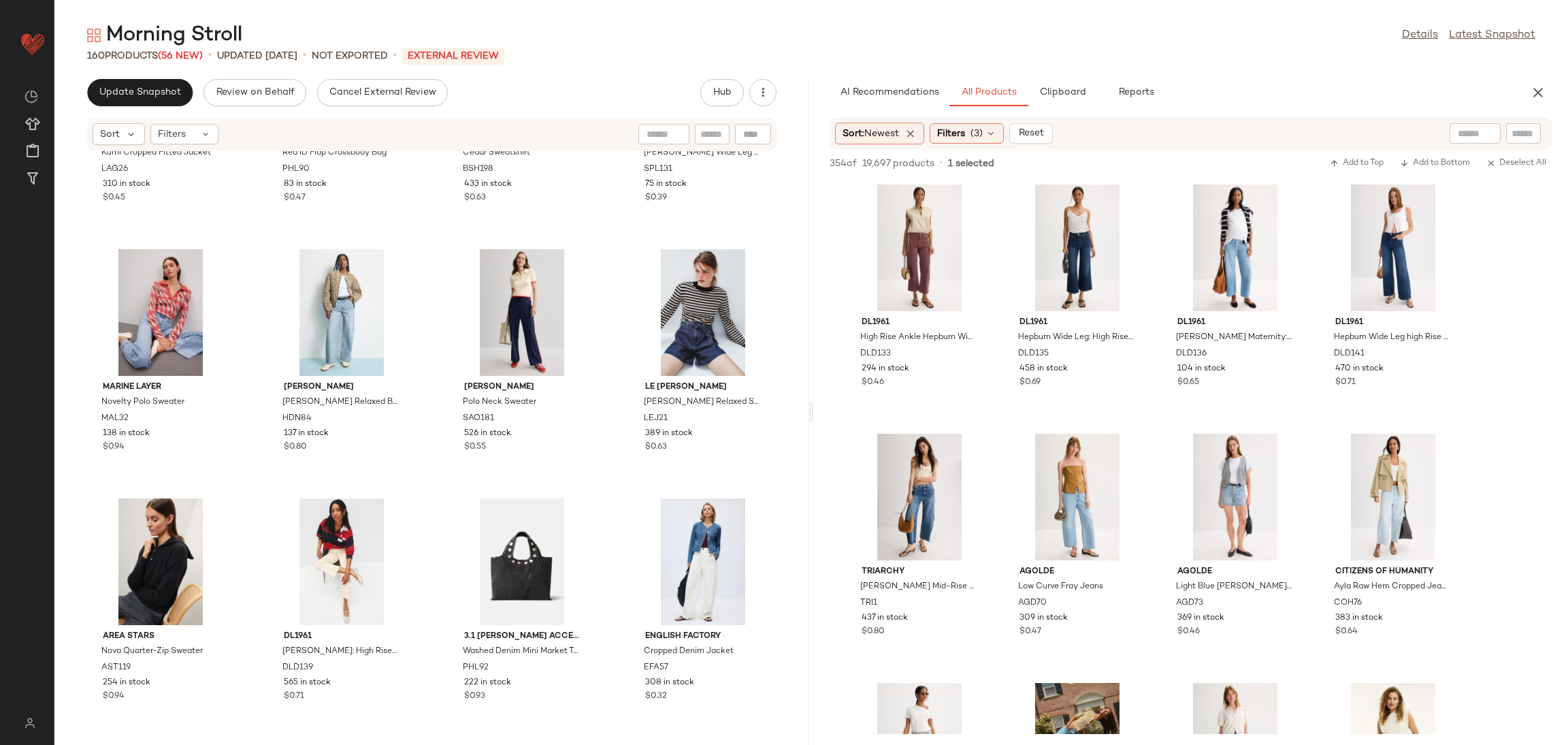
scroll to position [9392, 0]
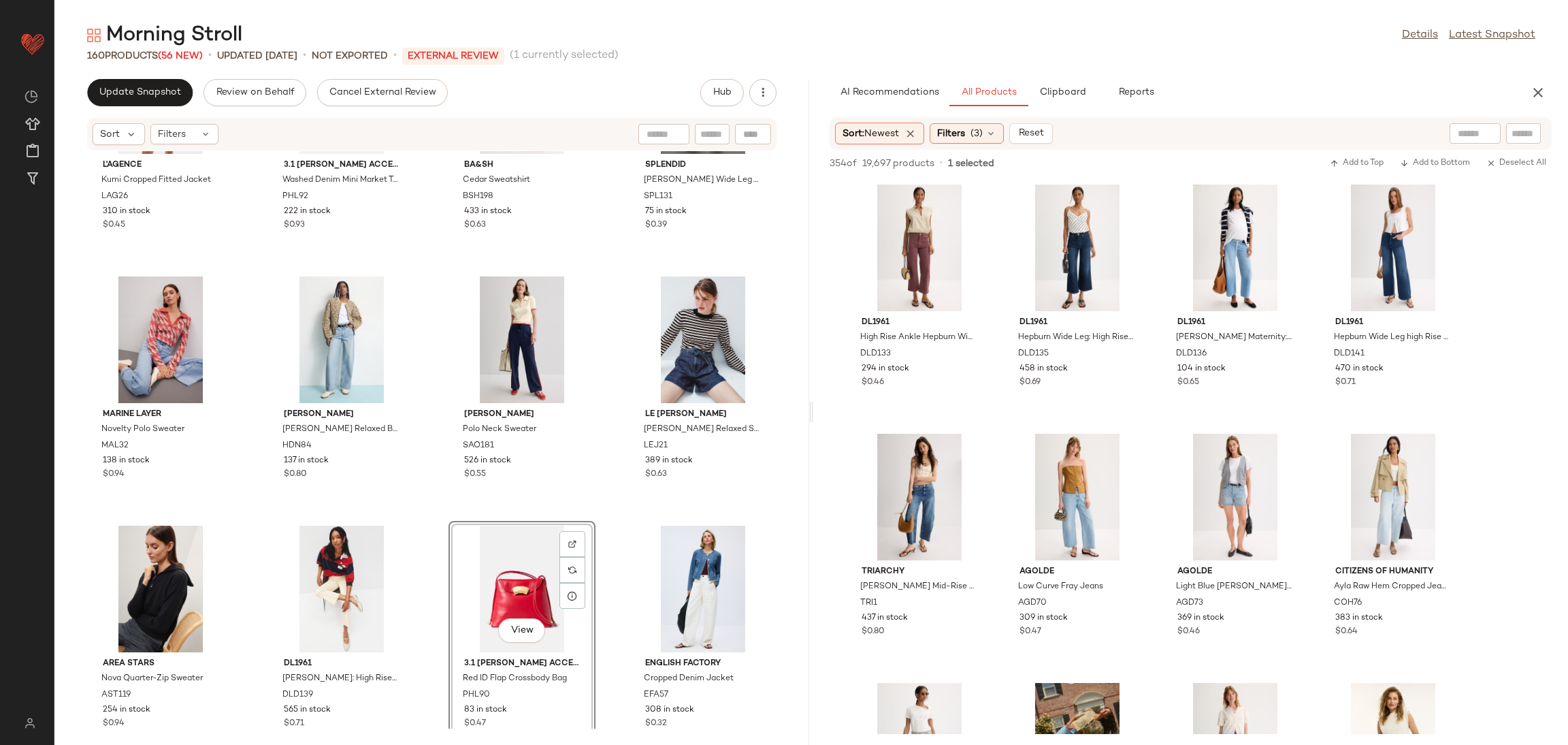
click at [605, 522] on div "L'agence Kumi Cropped Fitted Jacket LAG26 310 in stock $0.45 3.1 Phillip Lim Ac…" at bounding box center [432, 440] width 755 height 578
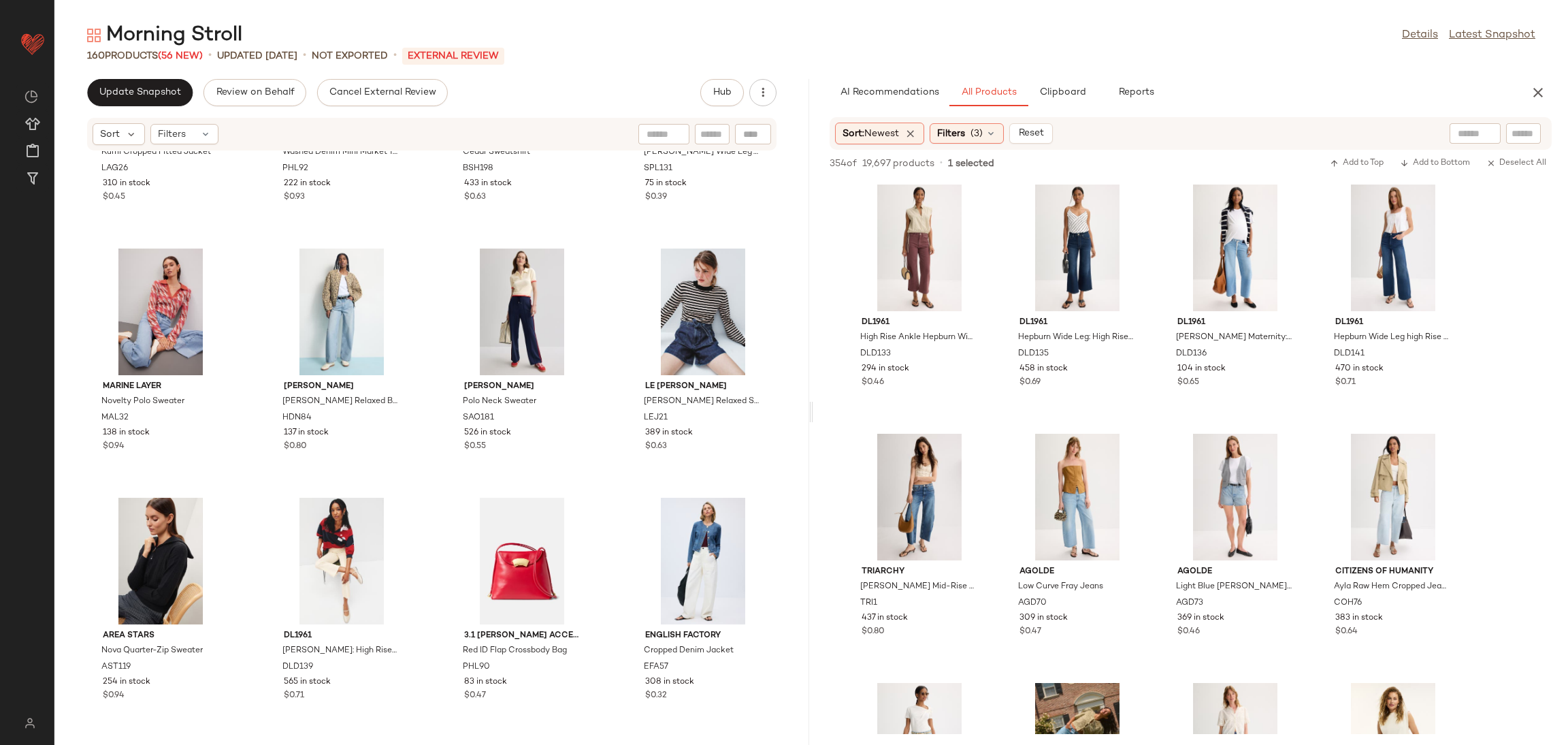
scroll to position [9392, 0]
click at [1041, 95] on span "Clipboard" at bounding box center [1062, 92] width 47 height 11
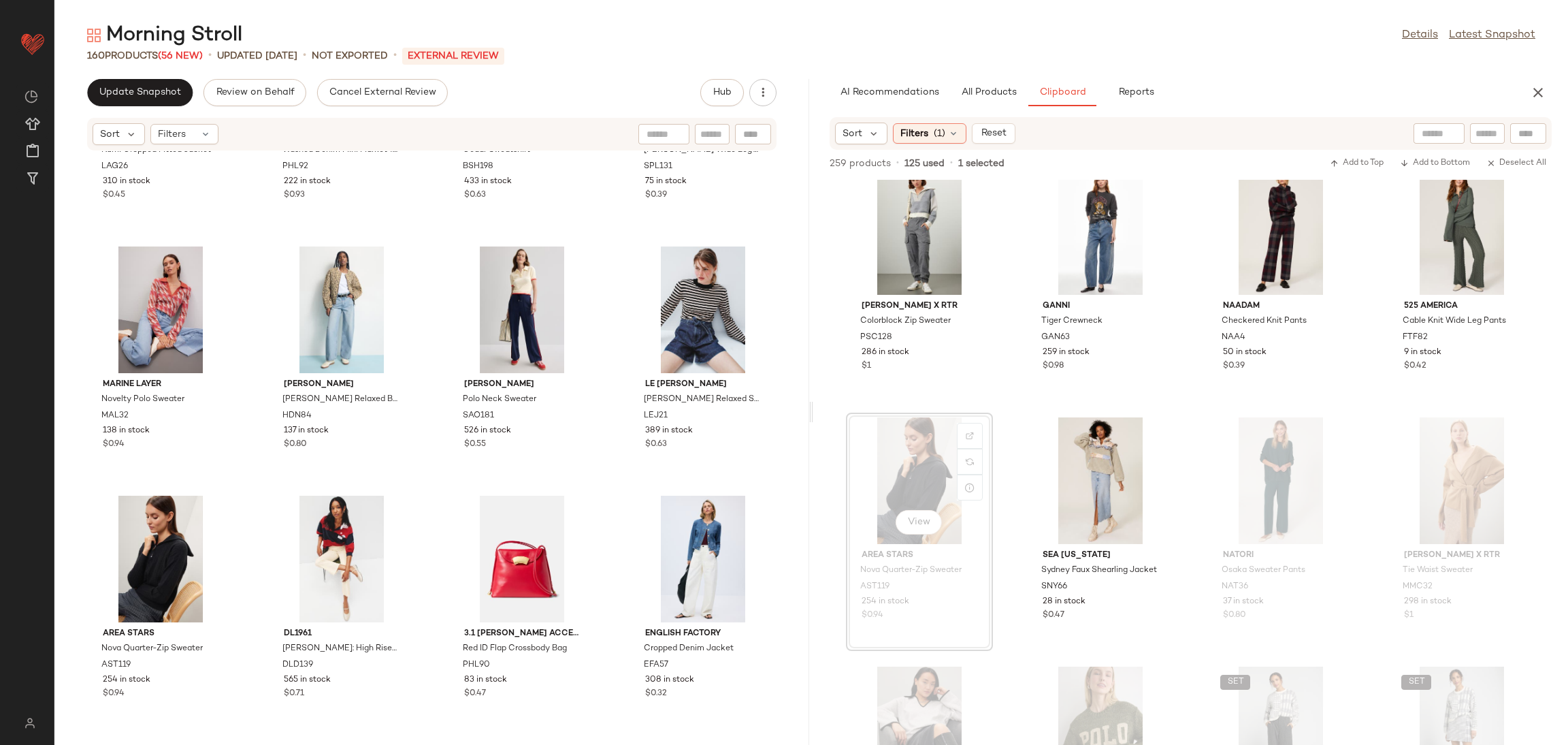
click at [1181, 409] on div "Peter Som x RTR Colorblock Zip Sweater PSC128 286 in stock $1 GANNI Tiger Crewn…" at bounding box center [1191, 462] width 755 height 565
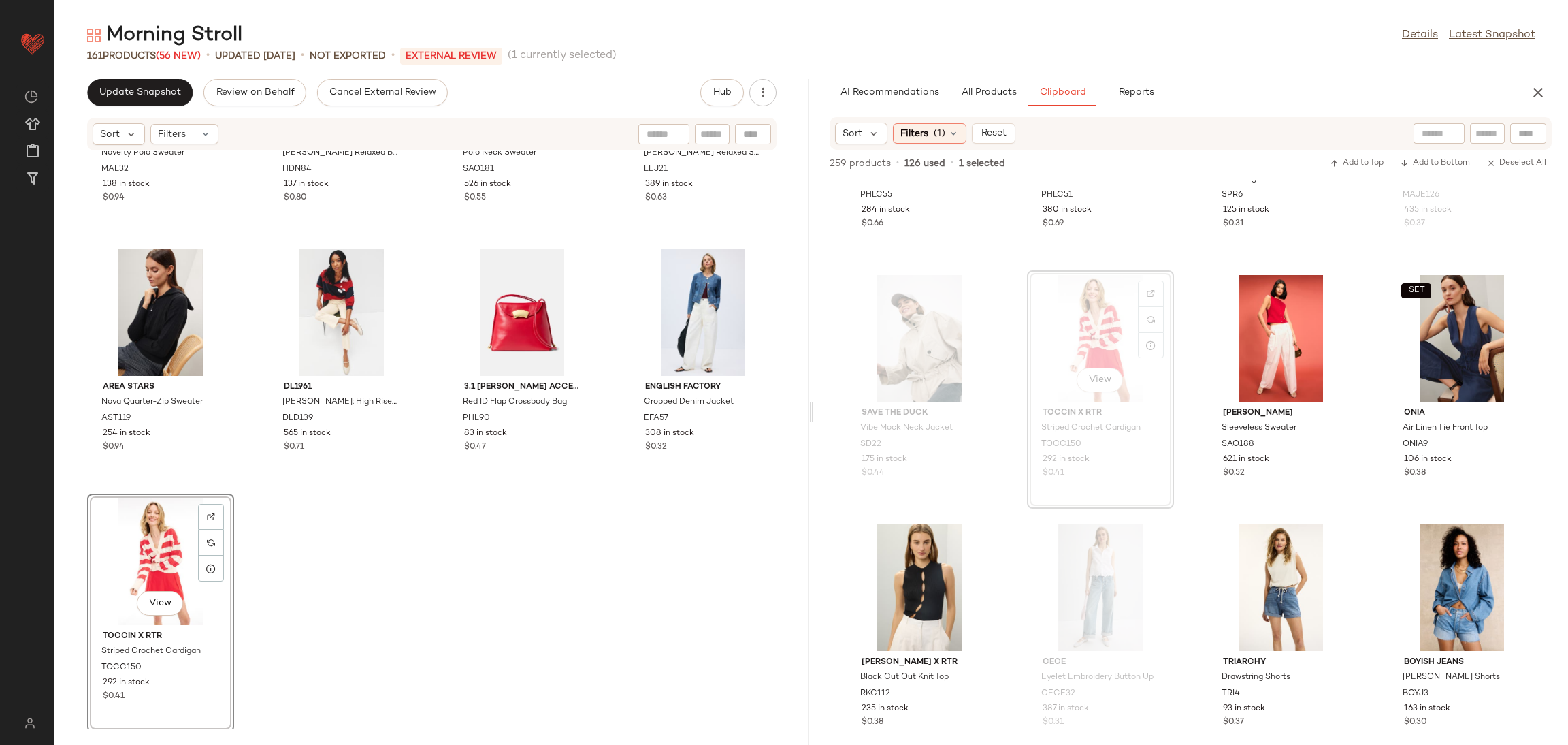
scroll to position [9640, 0]
click at [652, 592] on div "Marine Layer Novelty Polo Sweater MAL32 138 in stock $0.94 Hudson Bailey Relaxe…" at bounding box center [432, 440] width 755 height 578
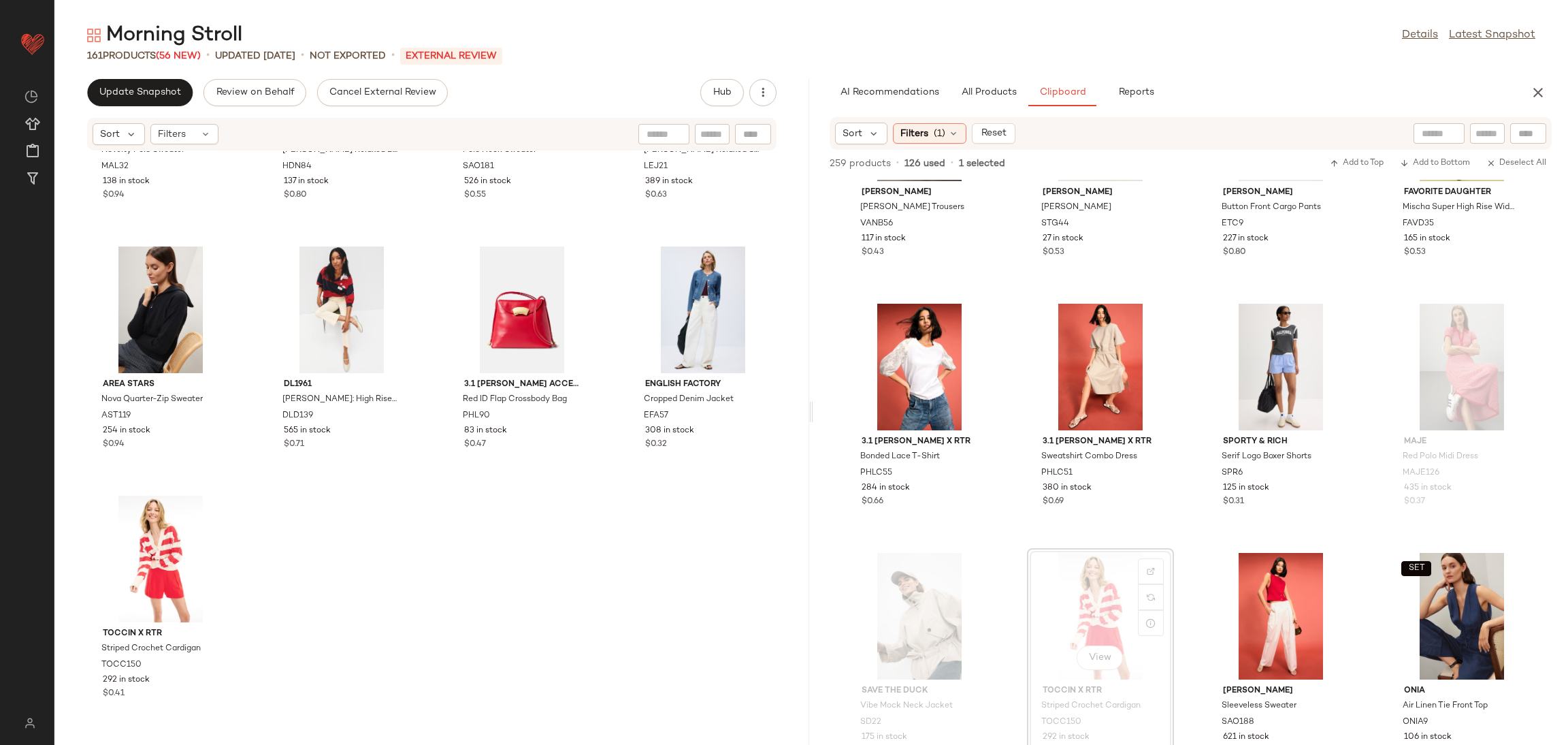
click at [1201, 515] on div "Vanessa Bruno Nunes Trousers VANB56 117 in stock $0.43 STINE GOYA Jamila Hoodie…" at bounding box center [1191, 462] width 755 height 565
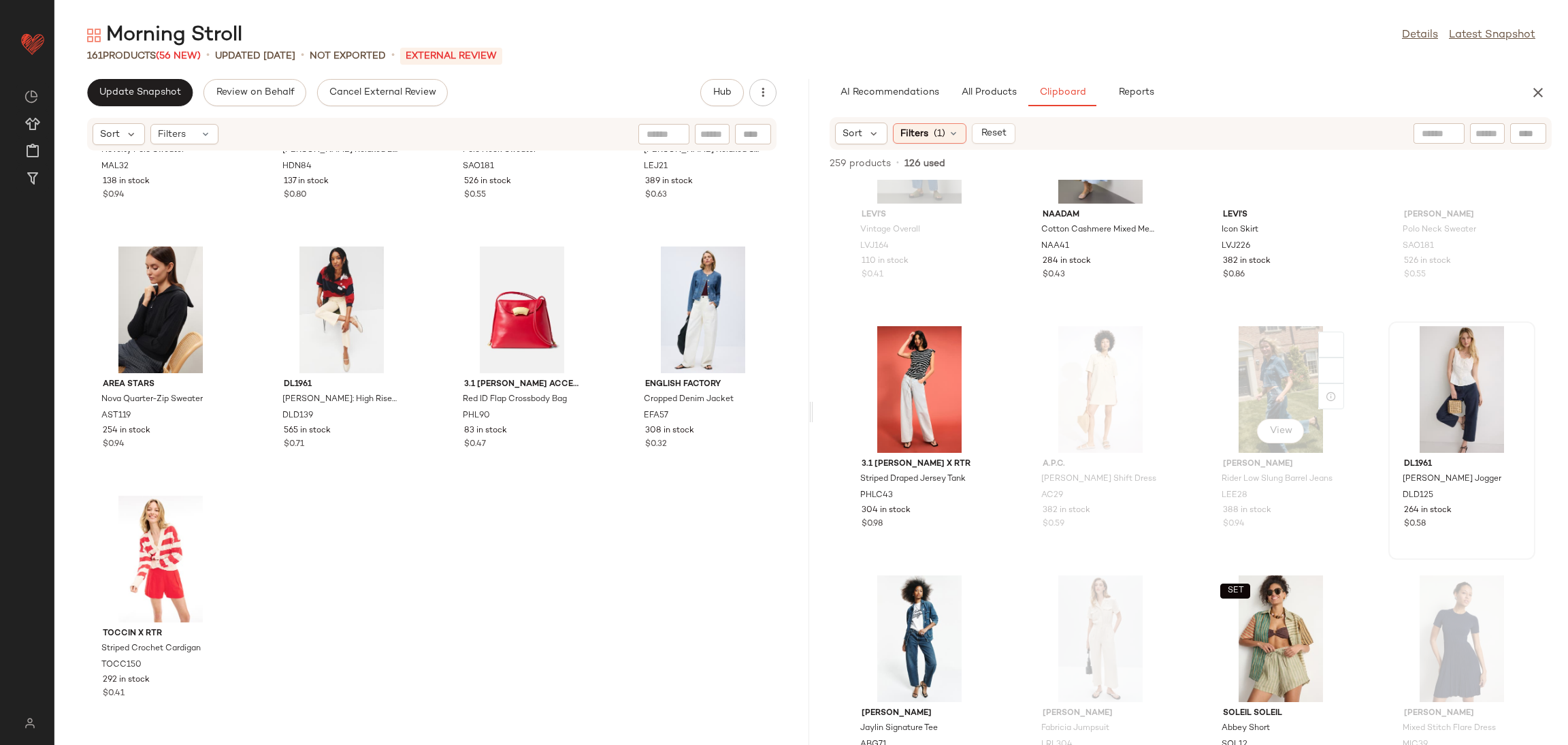
scroll to position [9090, 0]
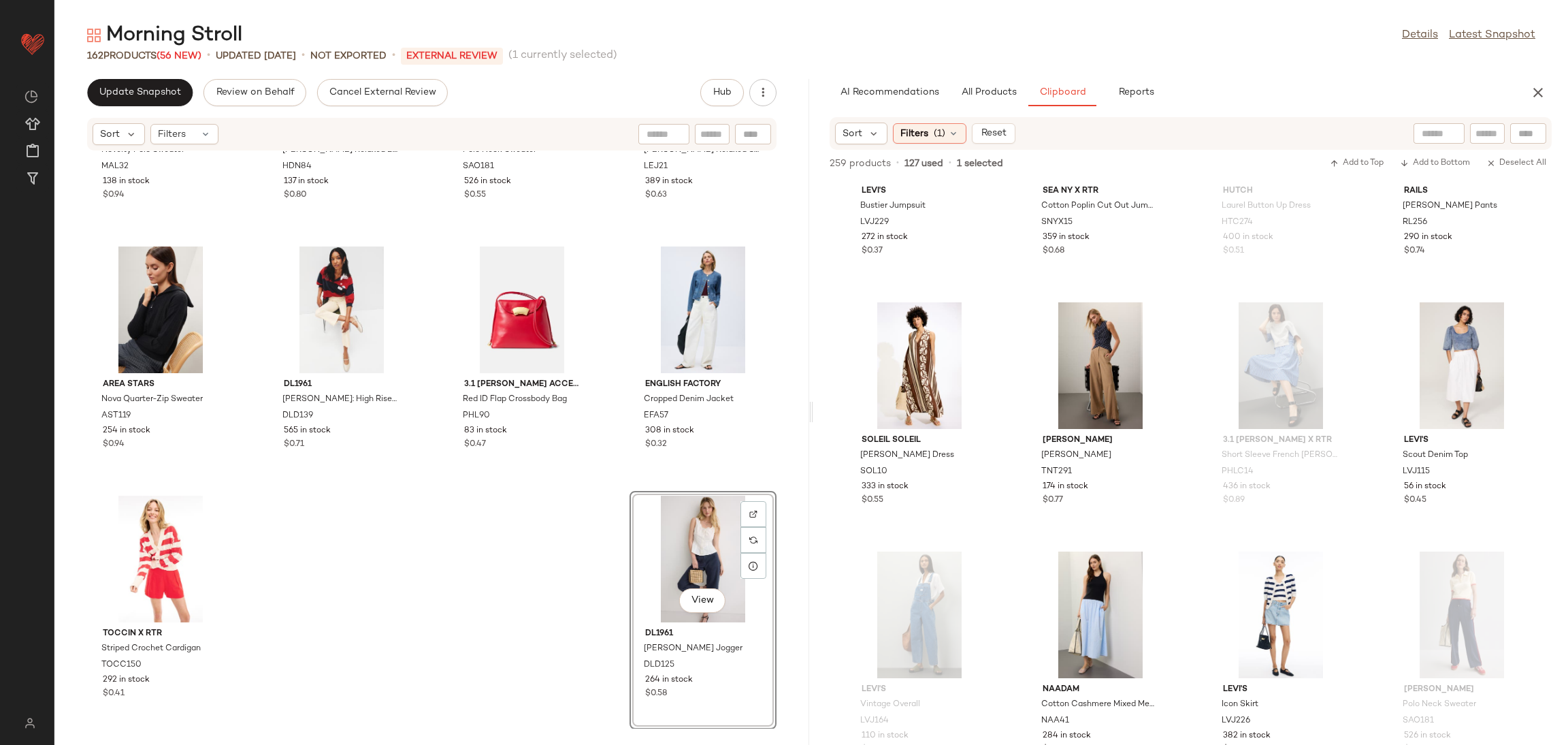
click at [1185, 507] on div "Levi's Bustier Jumpsuit LVJ229 272 in stock $0.37 Sea NY x RTR Cotton Poplin Cu…" at bounding box center [1191, 462] width 755 height 565
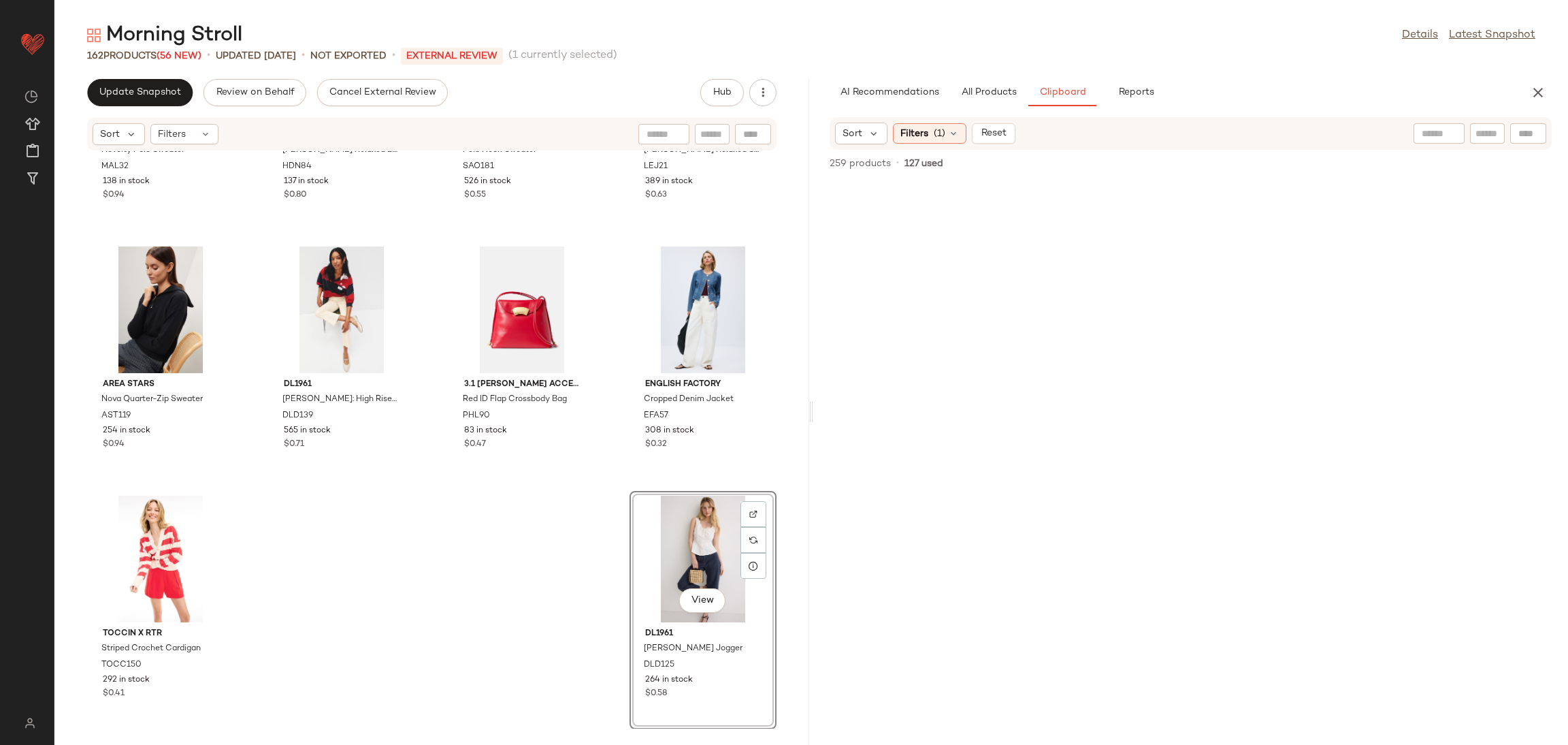
scroll to position [6896, 0]
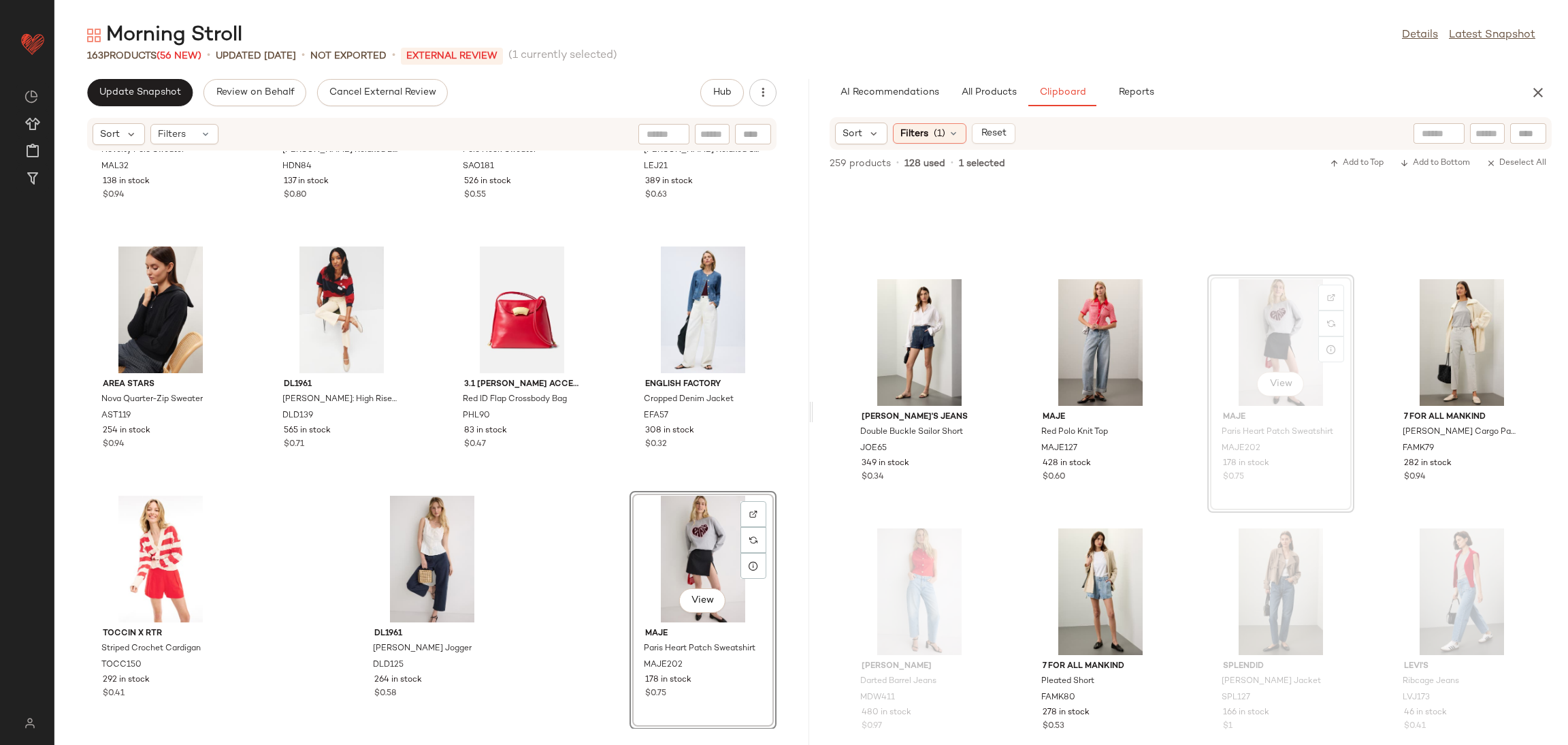
click at [532, 556] on div "Marine Layer Novelty Polo Sweater MAL32 138 in stock $0.94 Hudson Bailey Relaxe…" at bounding box center [432, 440] width 755 height 578
click at [1208, 531] on div "View Splendid Portia Jacket SPL127 166 in stock $1" at bounding box center [1281, 643] width 145 height 236
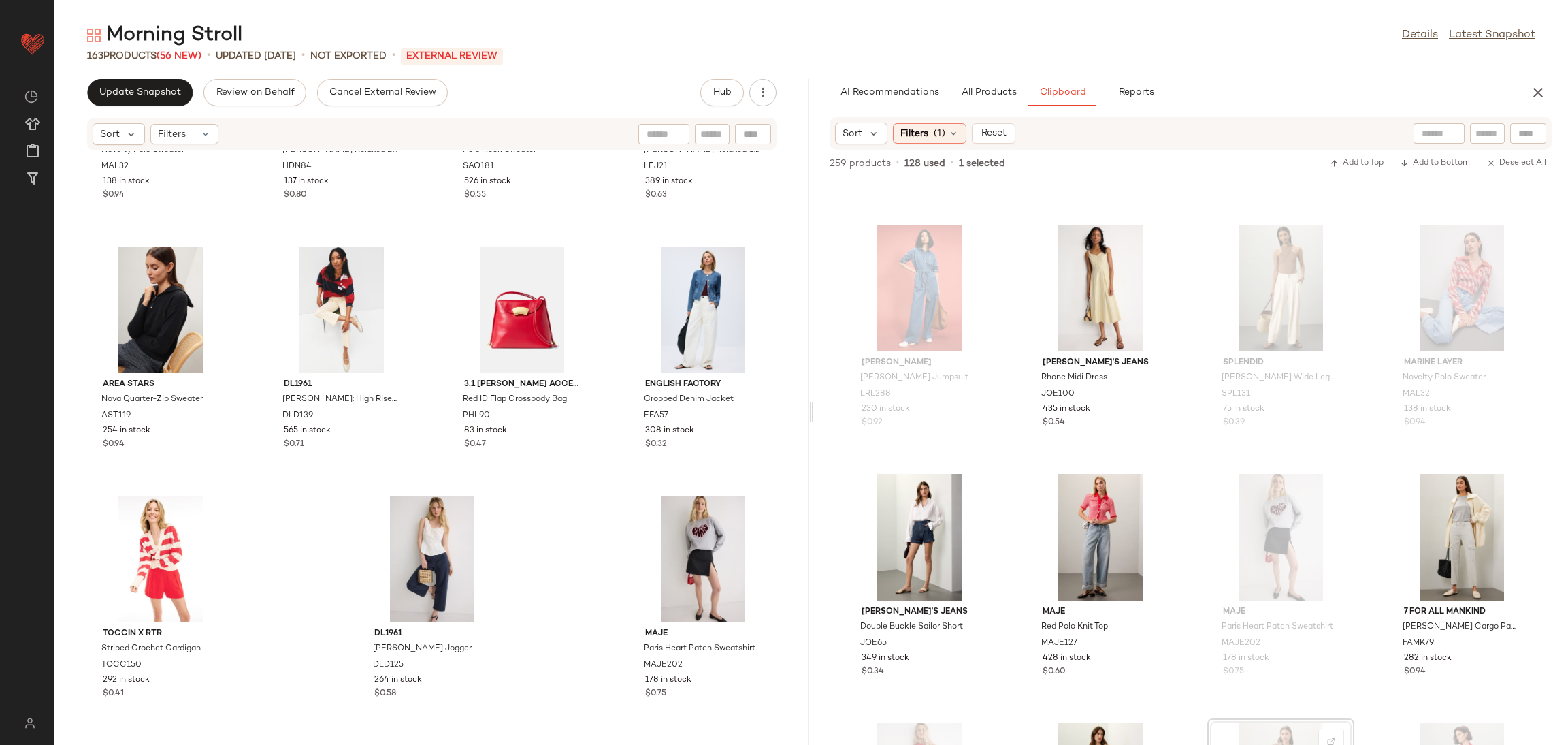
scroll to position [6336, 0]
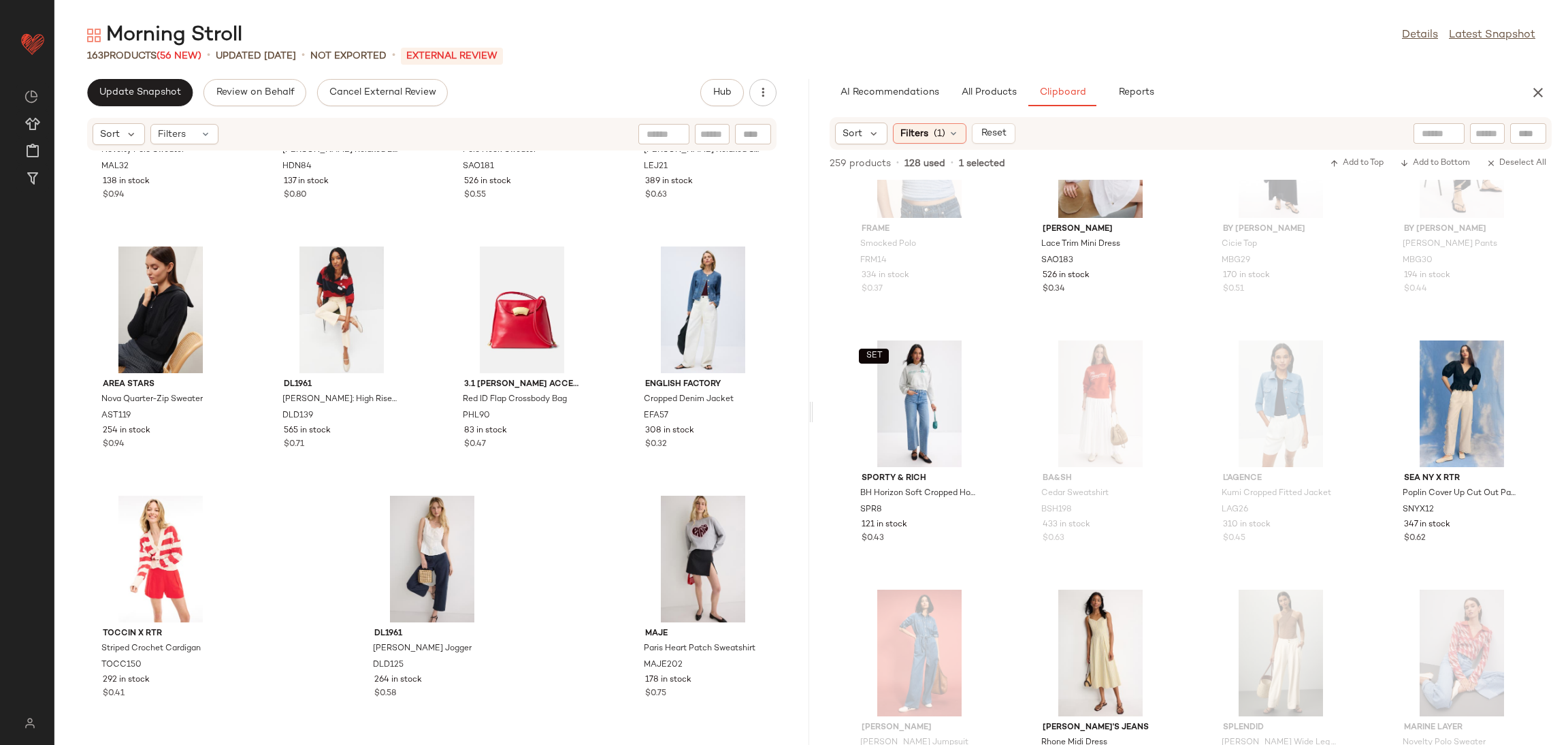
click at [1181, 477] on div "FRAME Smocked Polo FRM14 334 in stock $0.37 Sandro Lace Trim Mini Dress SAO183 …" at bounding box center [1191, 462] width 755 height 565
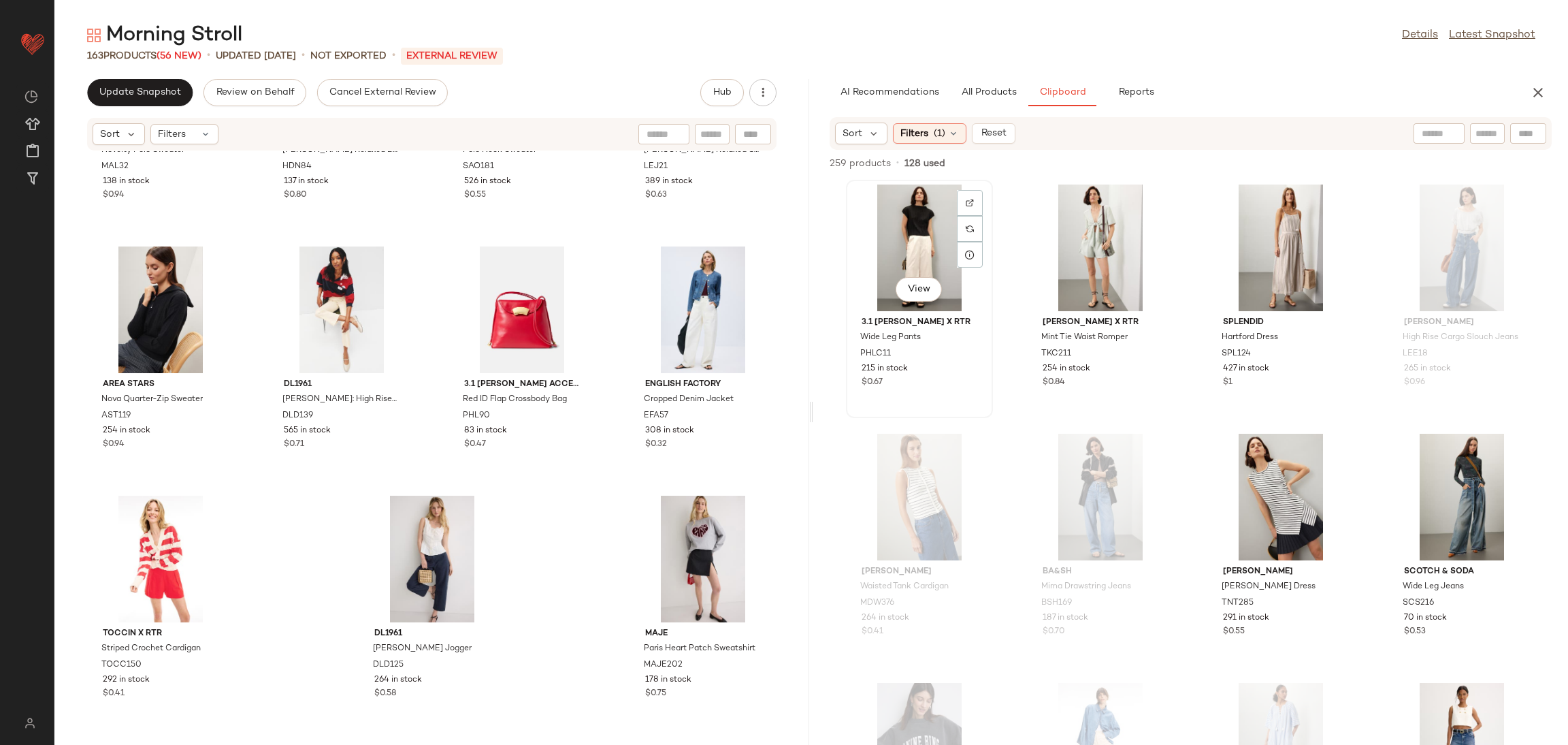
scroll to position [3993, 0]
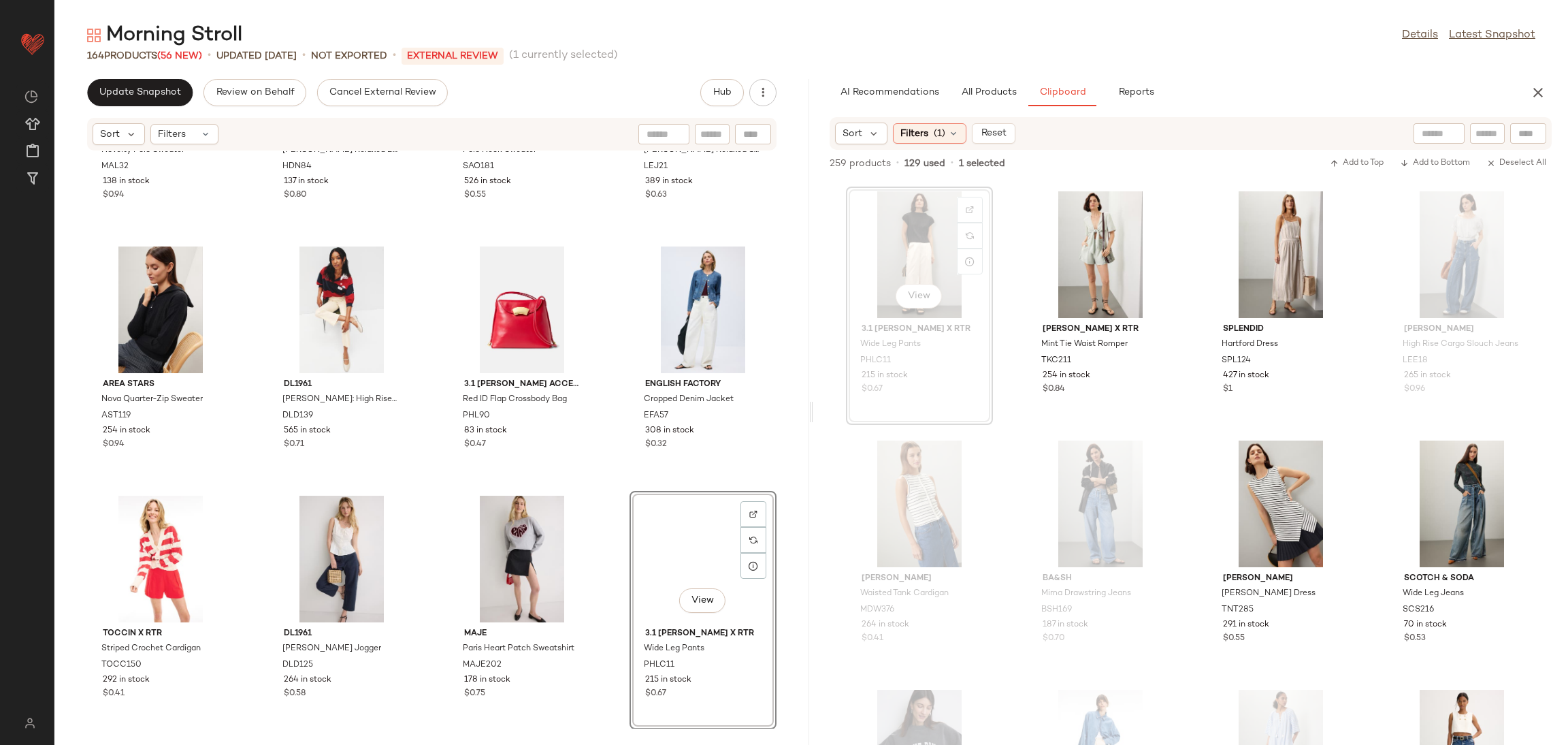
click at [610, 488] on div "Marine Layer Novelty Polo Sweater MAL32 138 in stock $0.94 Hudson Bailey Relaxe…" at bounding box center [432, 440] width 755 height 578
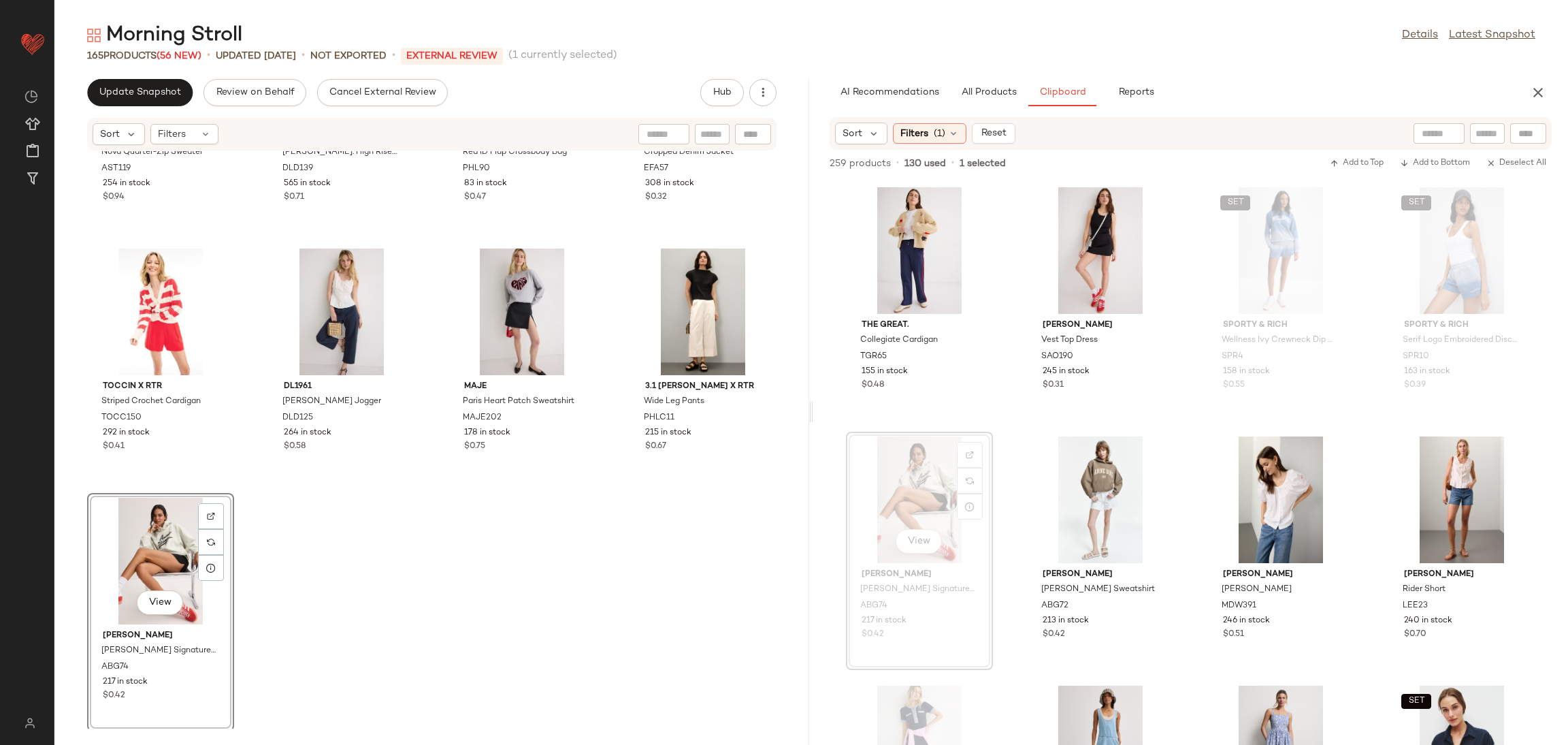
scroll to position [9890, 0]
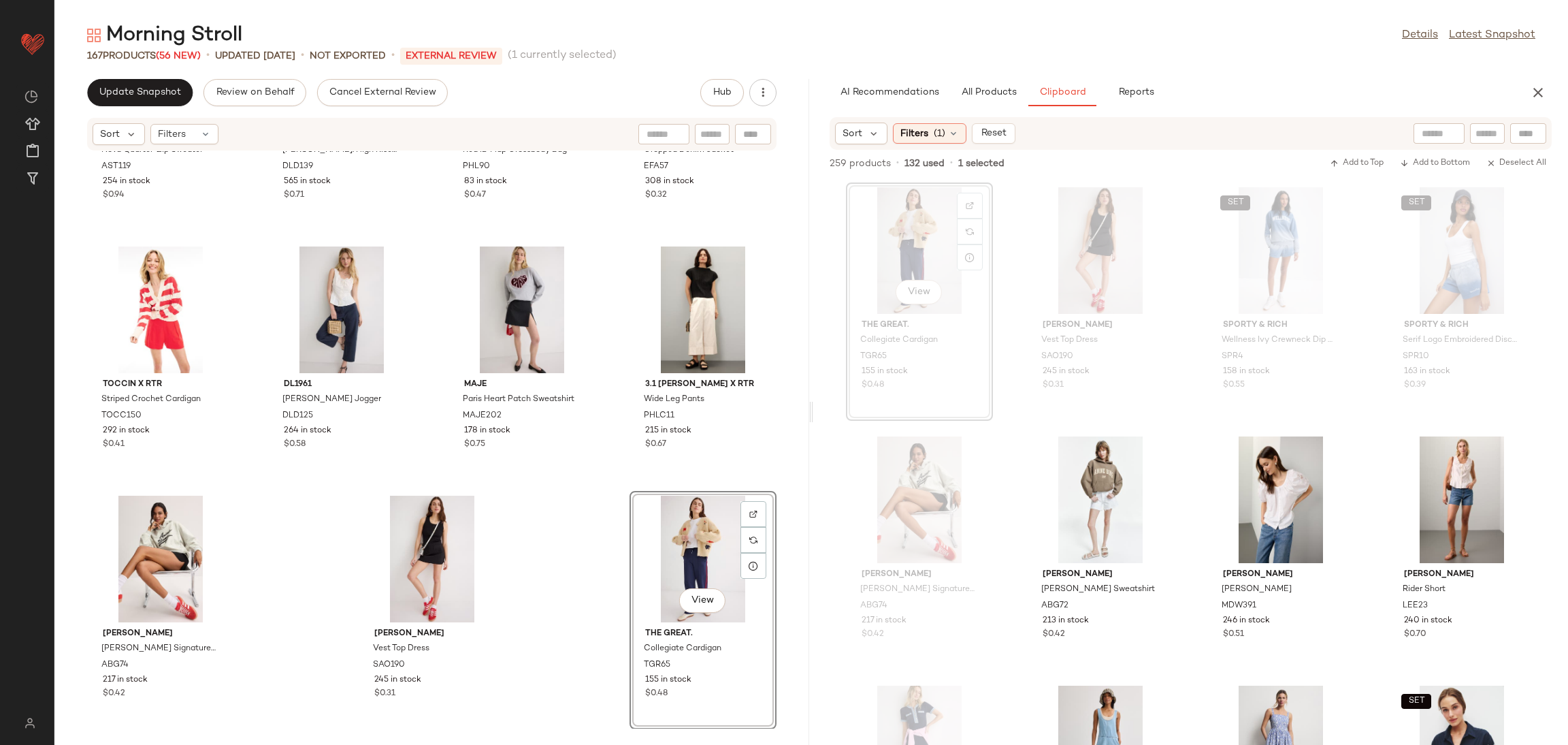
click at [600, 508] on div "Area Stars Nova Quarter-Zip Sweater AST119 254 in stock $0.94 DL1961 Bridget Bo…" at bounding box center [432, 440] width 755 height 578
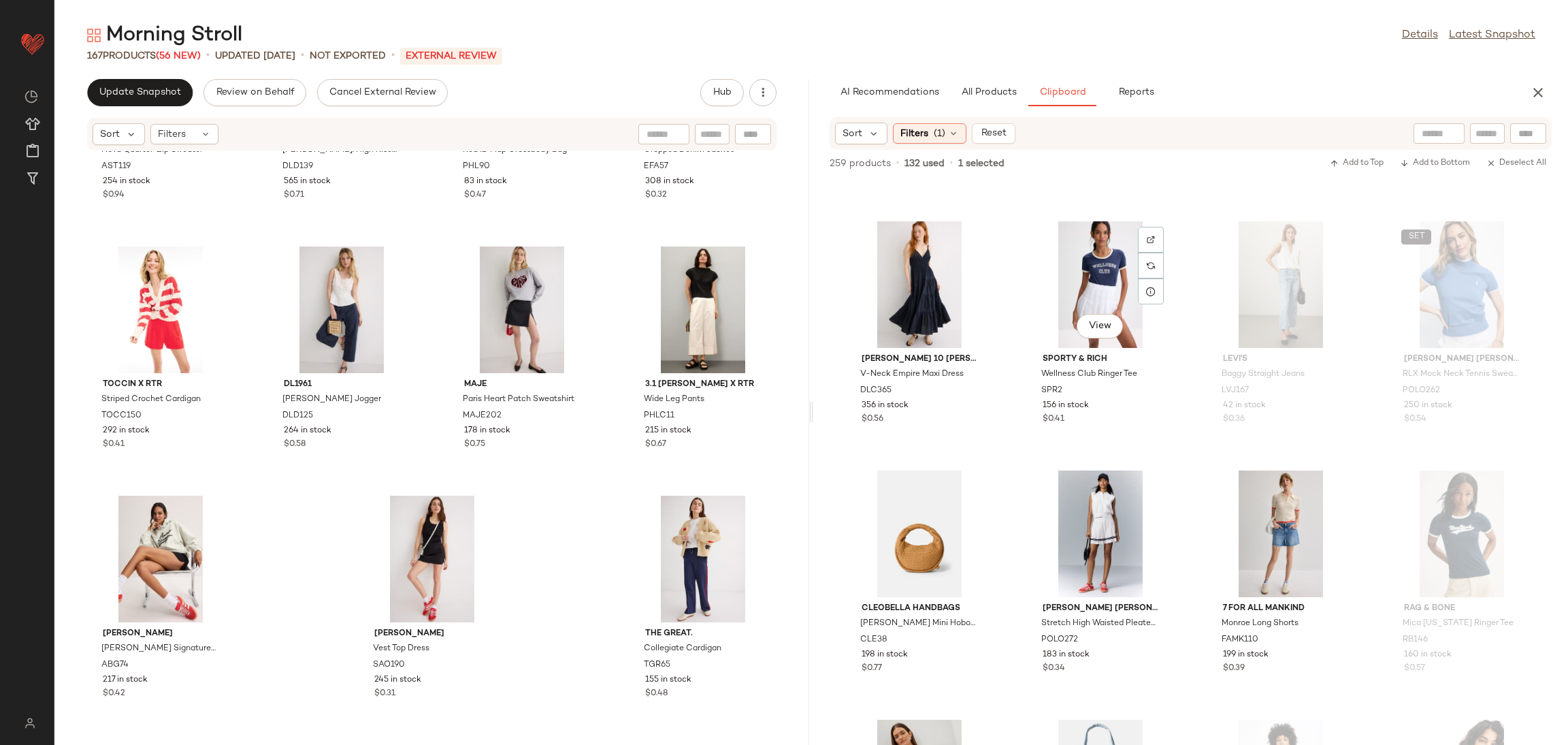
scroll to position [975, 0]
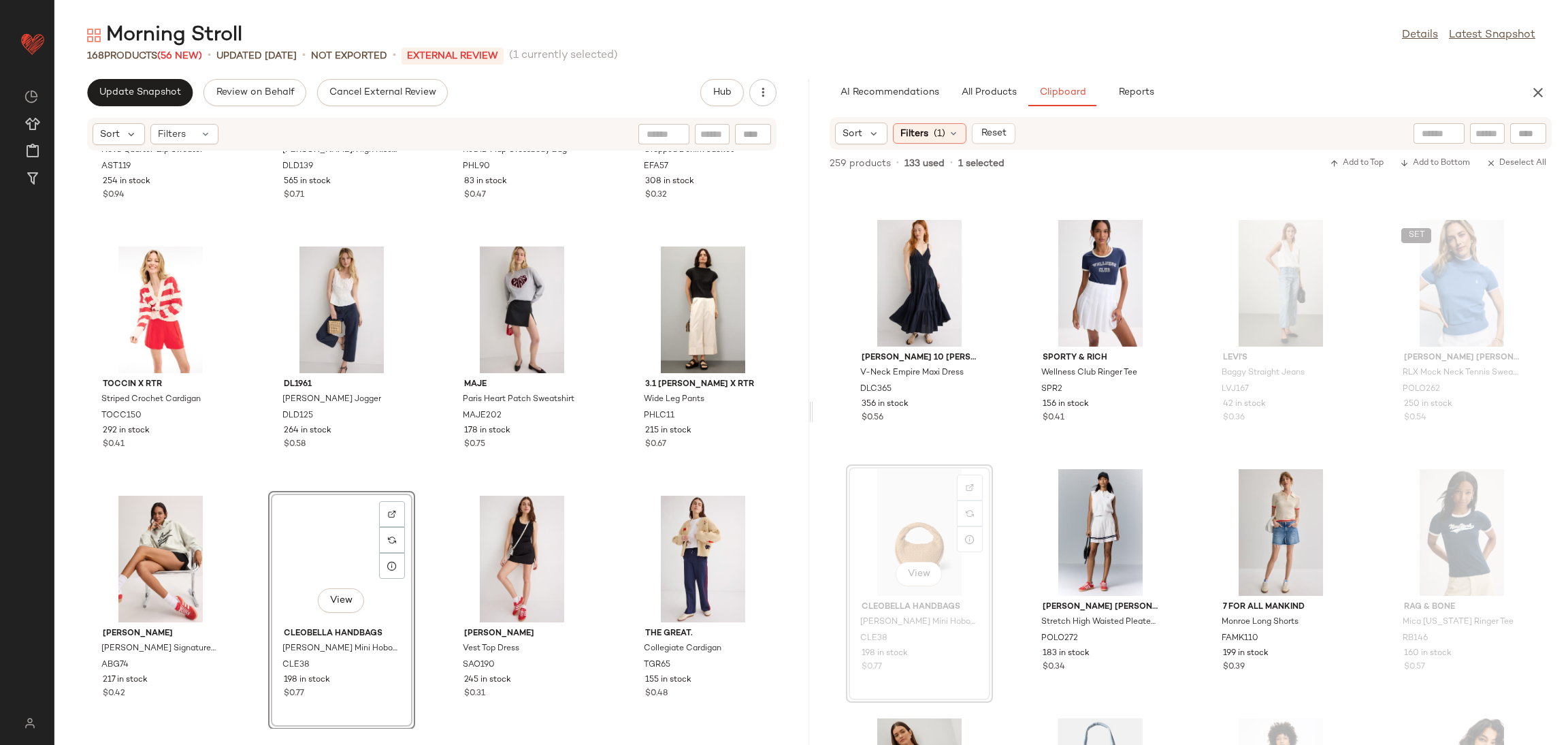
click at [417, 479] on div "Area Stars Nova Quarter-Zip Sweater AST119 254 in stock $0.94 DL1961 Bridget Bo…" at bounding box center [432, 440] width 755 height 578
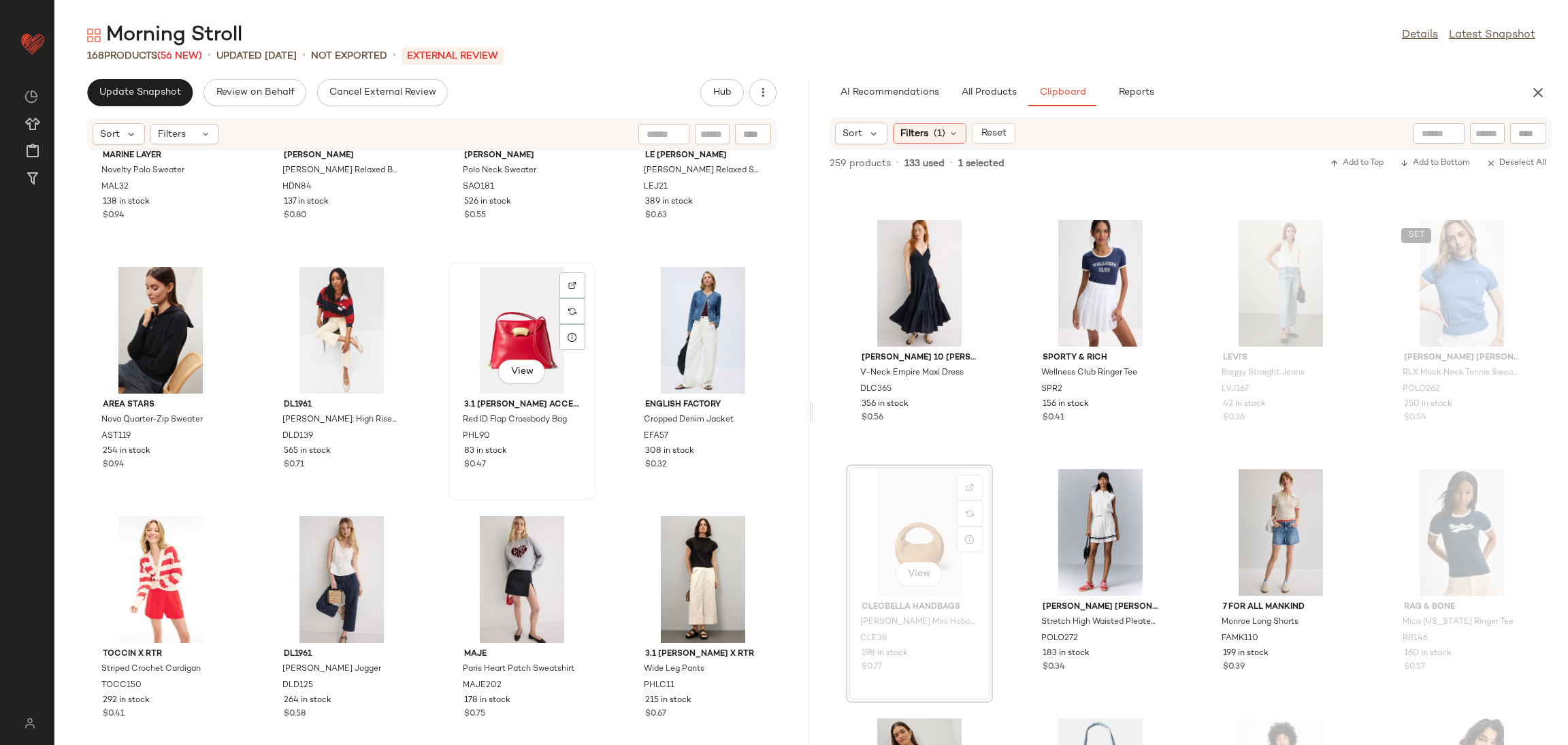
scroll to position [9890, 0]
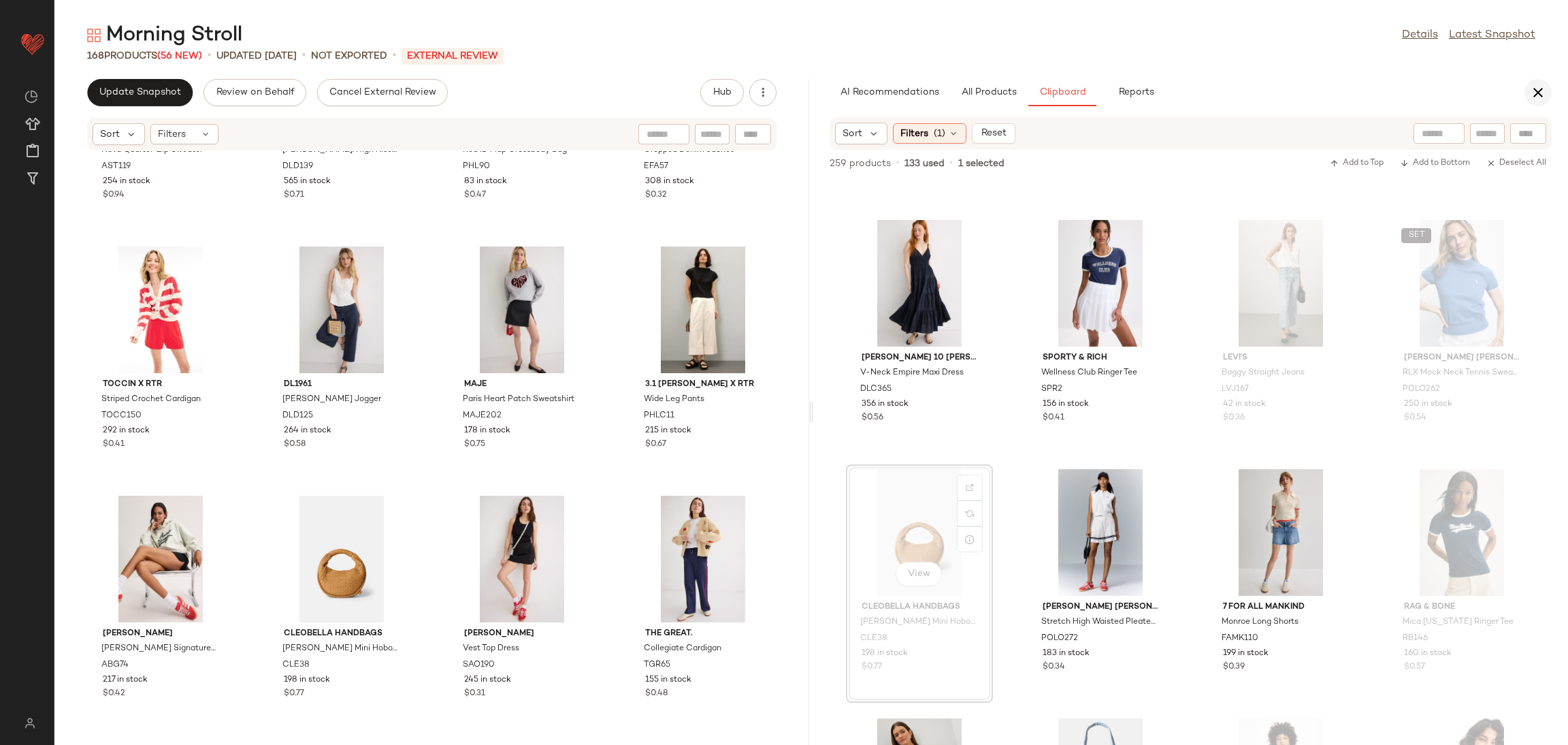
drag, startPoint x: 1562, startPoint y: 88, endPoint x: 1537, endPoint y: 99, distance: 27.3
click at [1567, 88] on div "AI Recommendations All Products Clipboard Reports" at bounding box center [1191, 92] width 755 height 27
click at [1535, 99] on icon "button" at bounding box center [1538, 92] width 16 height 16
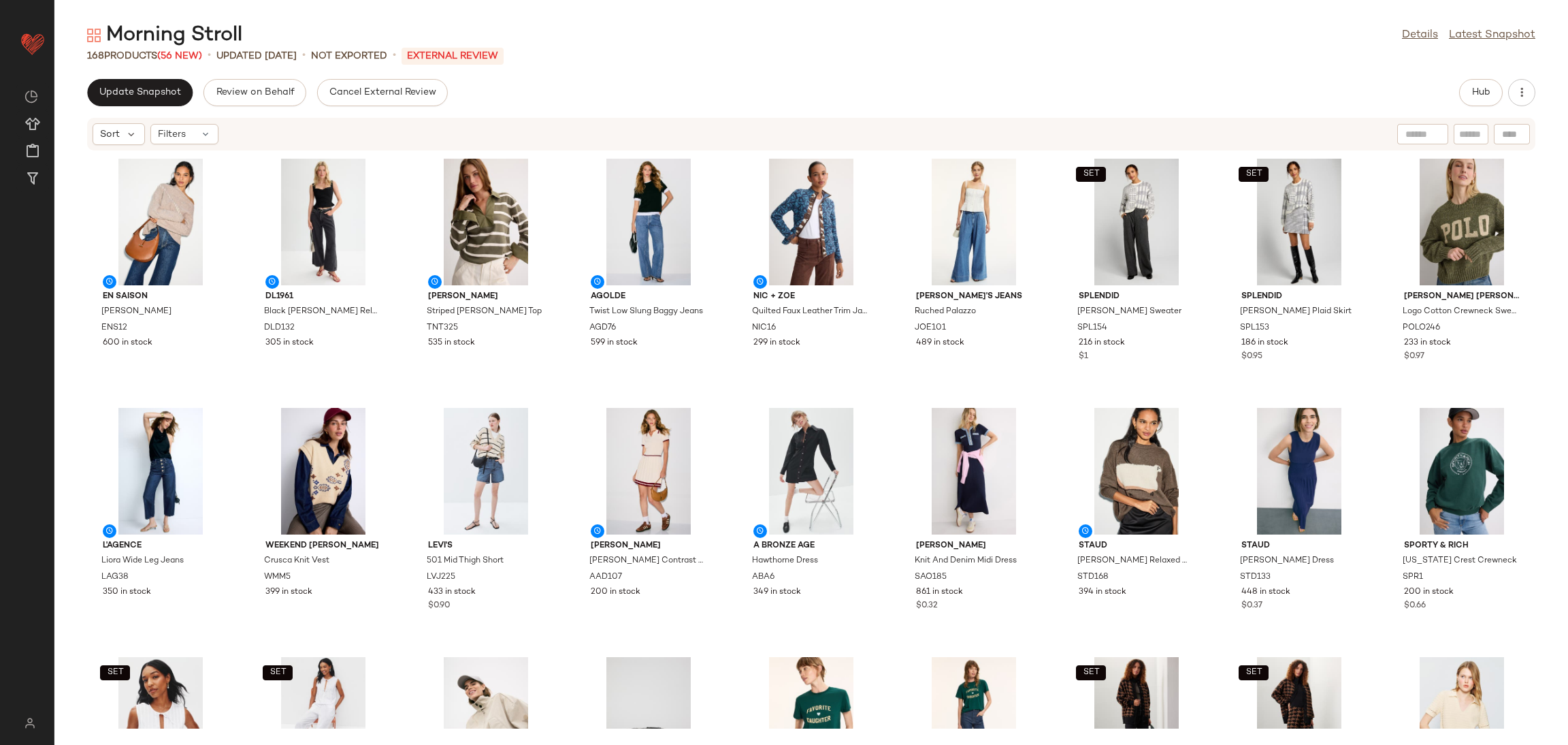
scroll to position [0, 0]
click at [1522, 93] on icon "button" at bounding box center [1522, 93] width 14 height 14
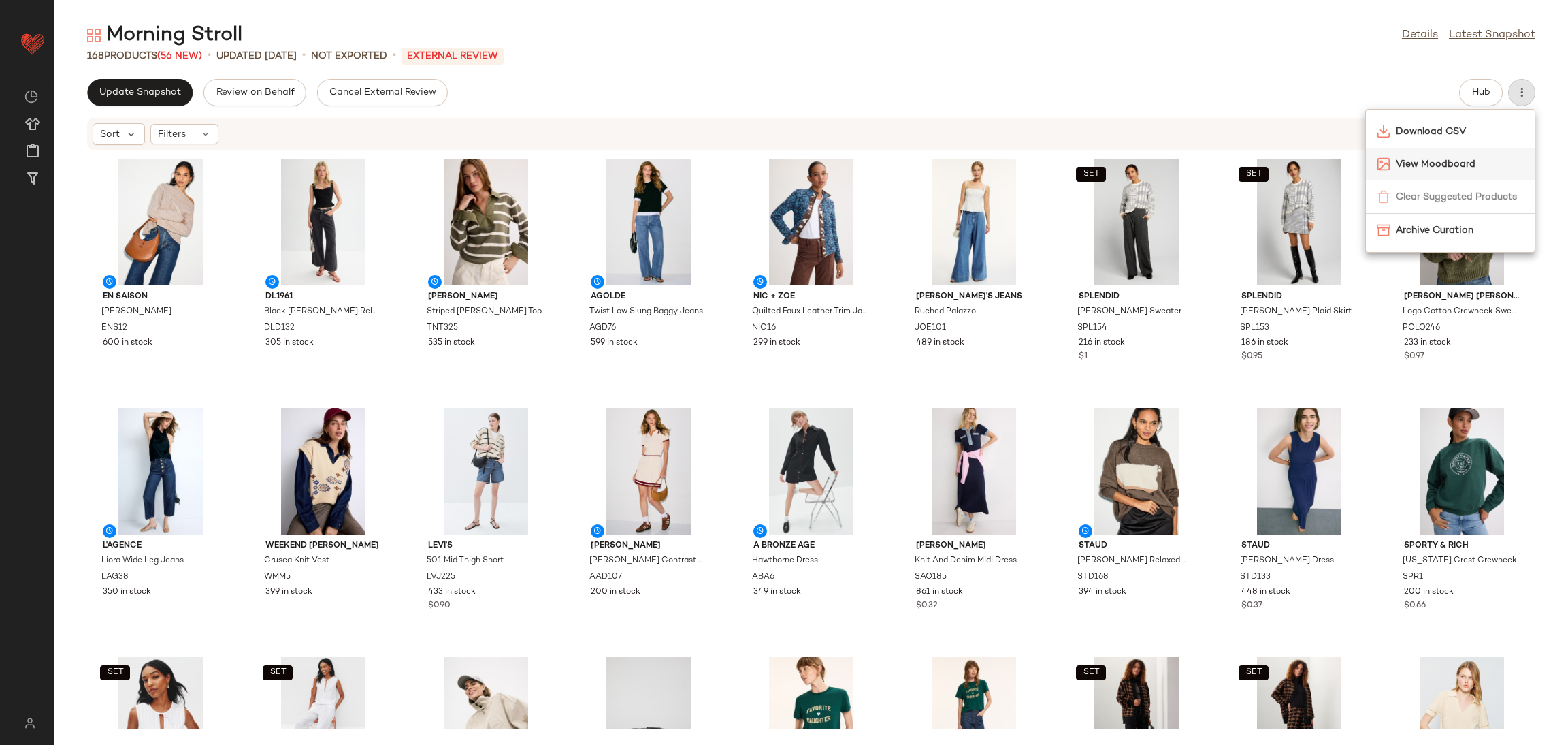
click at [1420, 161] on span "View Moodboard" at bounding box center [1459, 164] width 128 height 14
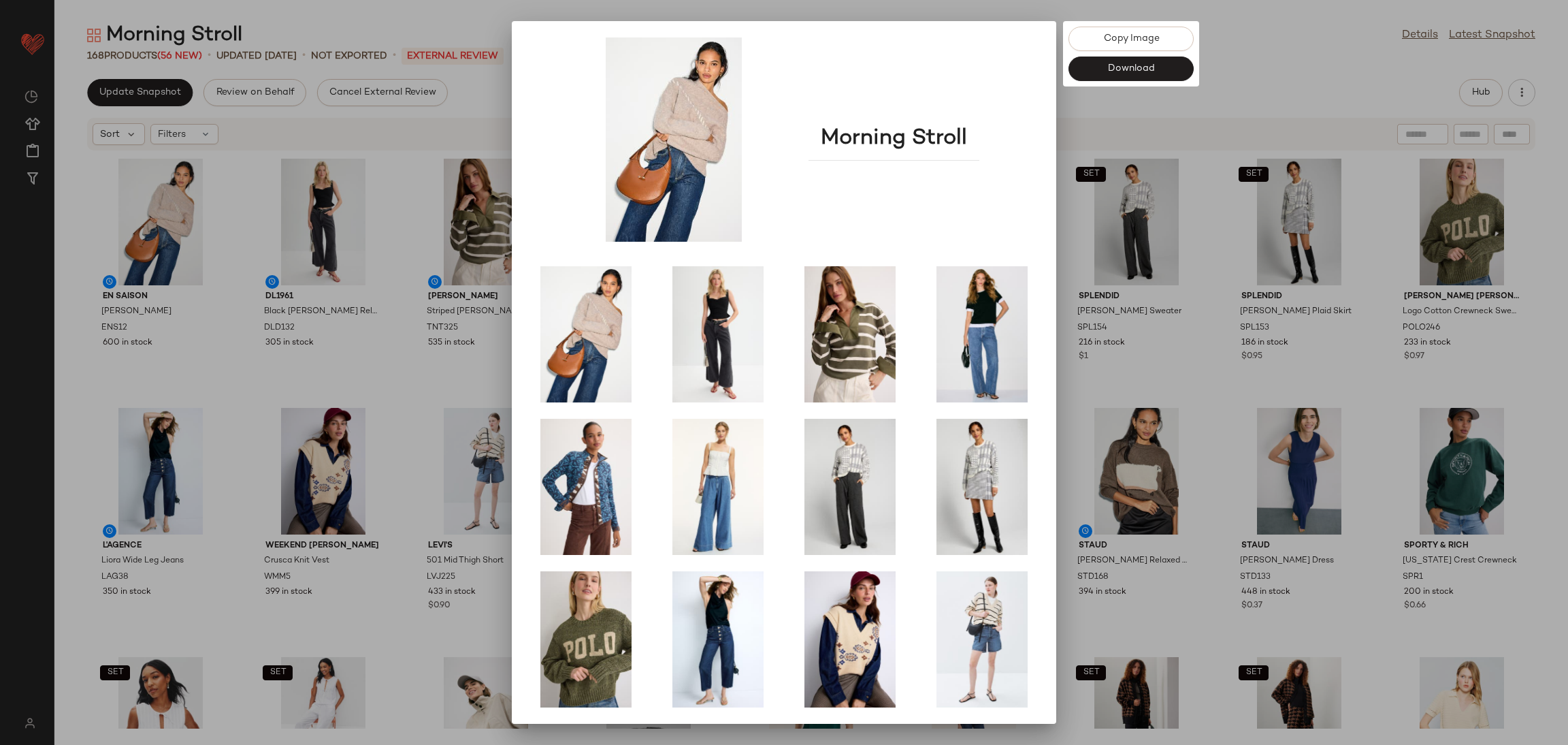
click at [1343, 82] on div at bounding box center [784, 372] width 1568 height 745
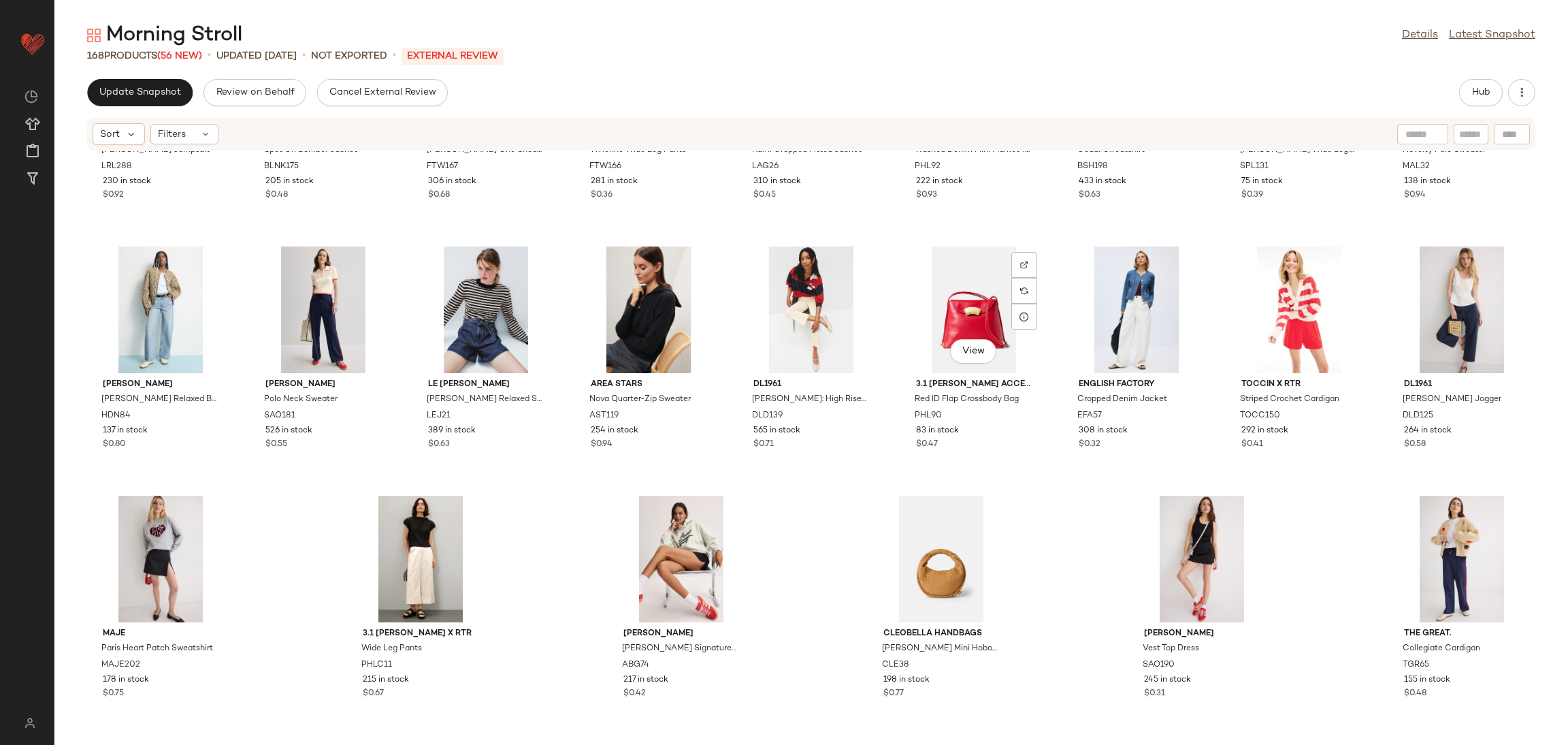
scroll to position [3722, 0]
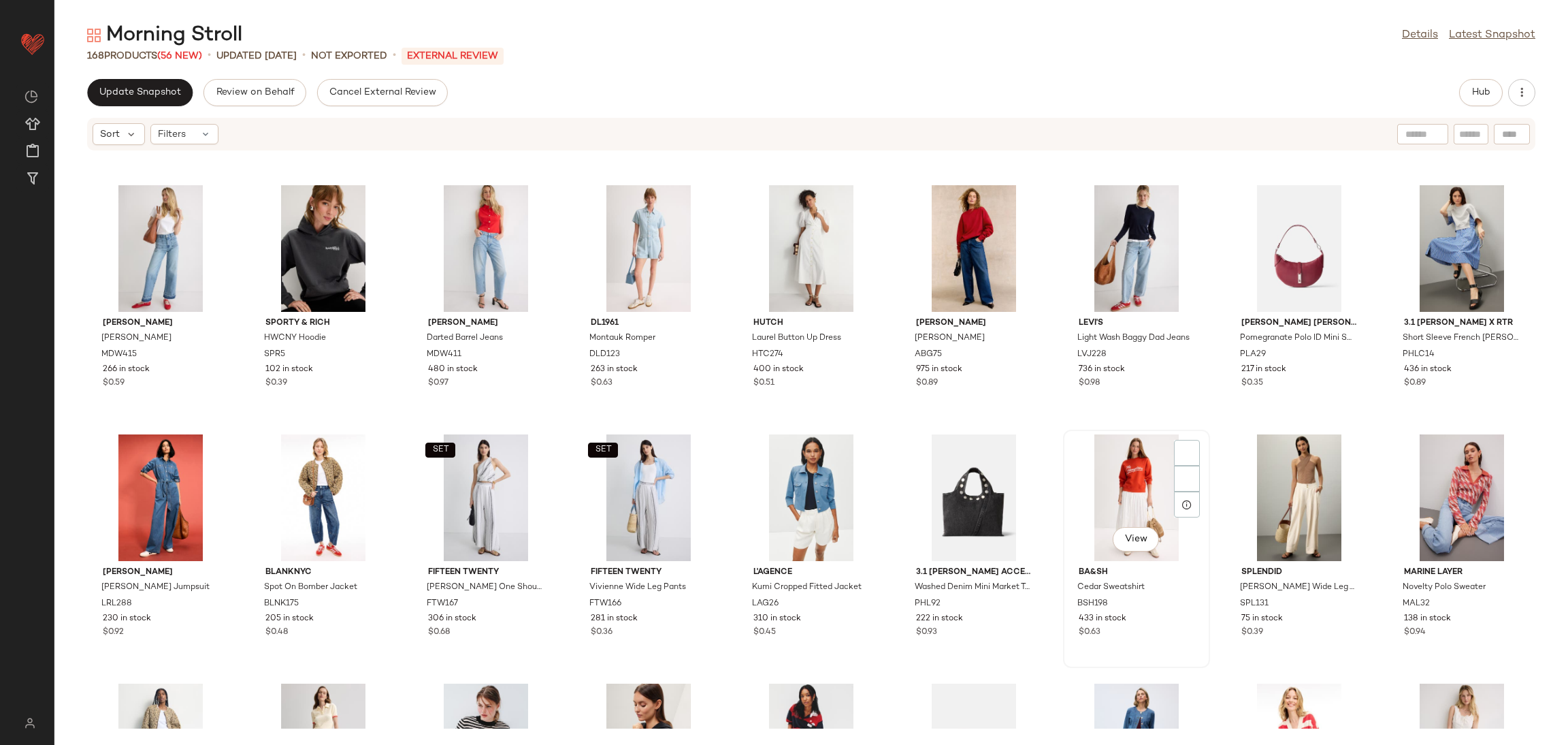
scroll to position [4159, 0]
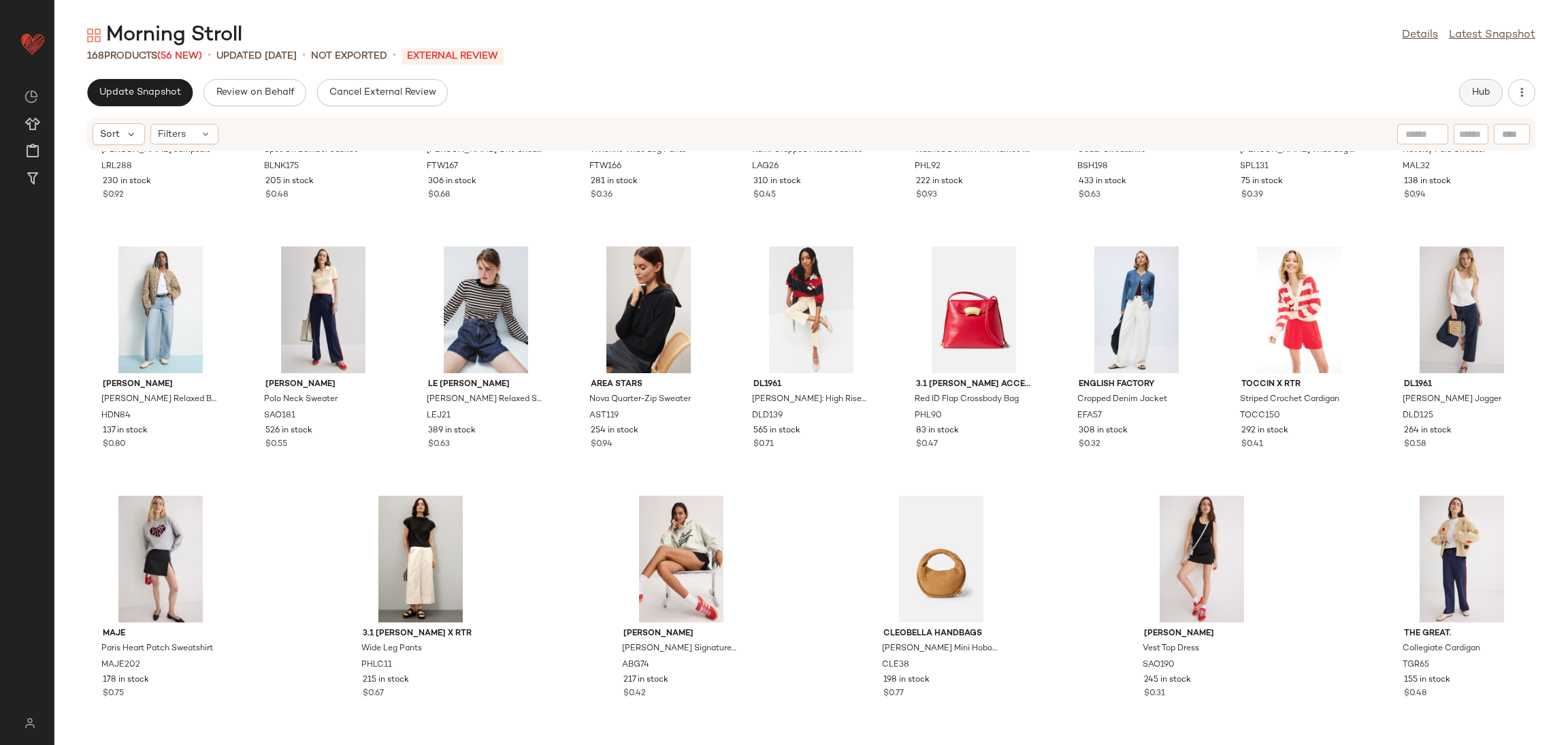
click at [1463, 90] on button "Hub" at bounding box center [1481, 92] width 44 height 27
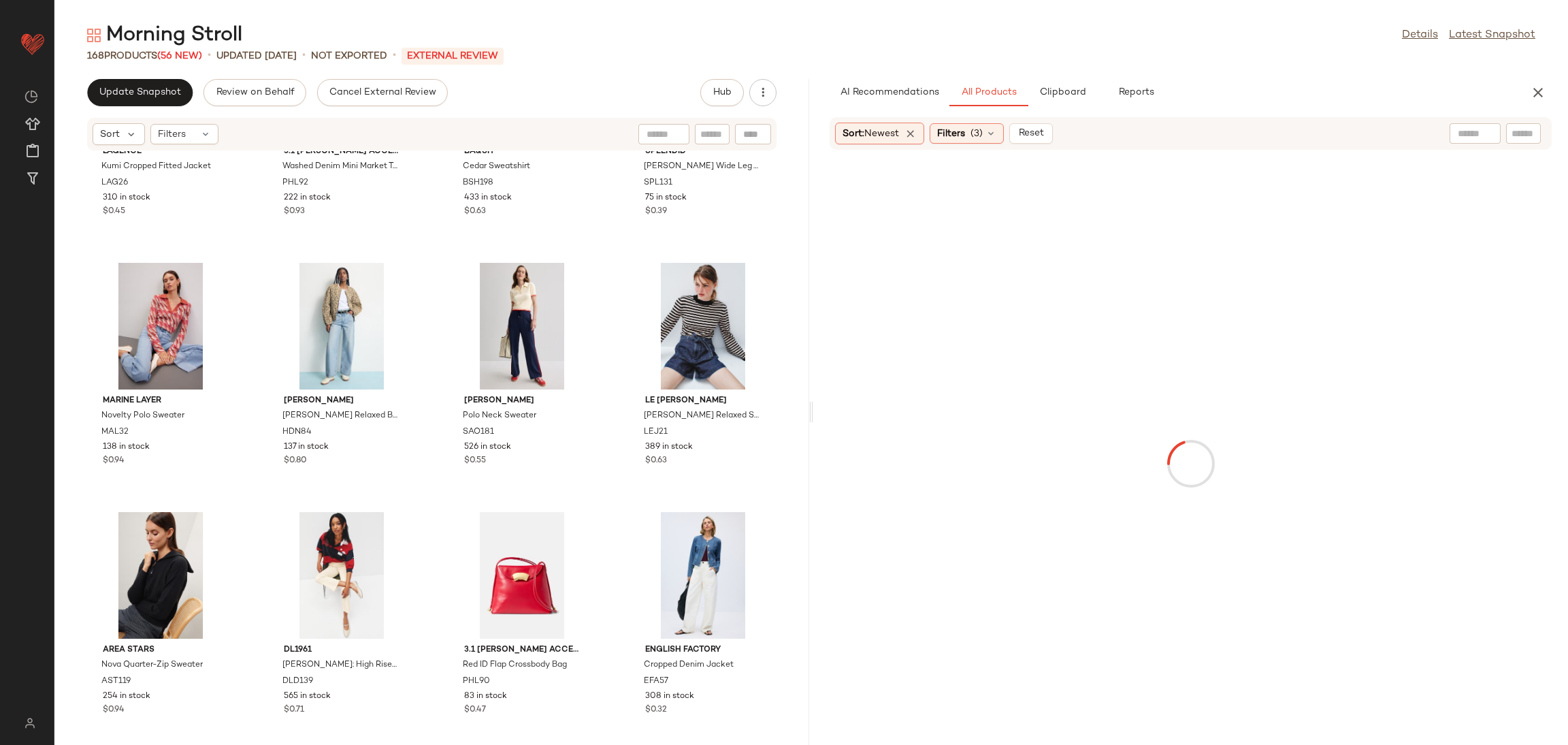
scroll to position [9890, 0]
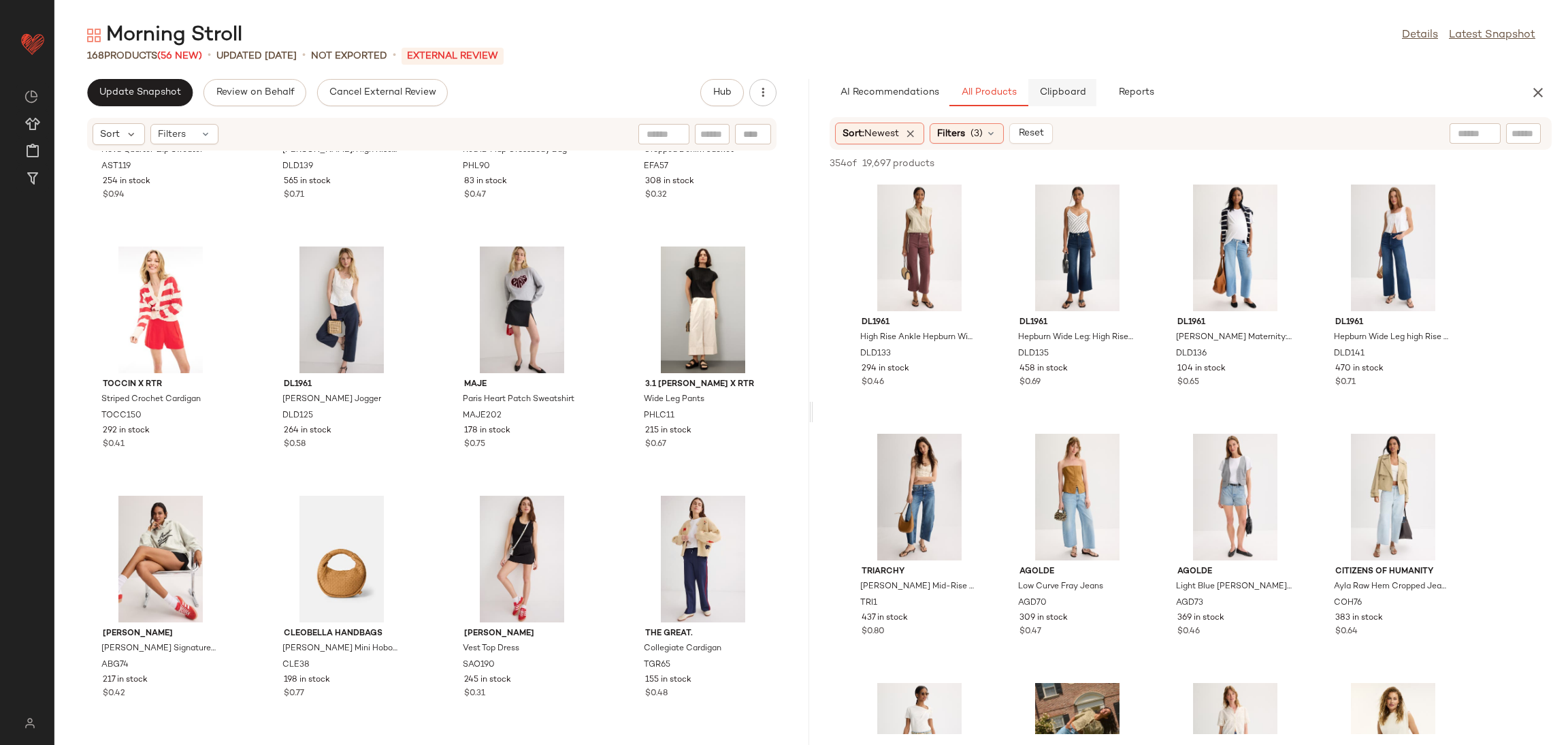
click at [1058, 97] on span "Clipboard" at bounding box center [1062, 92] width 47 height 11
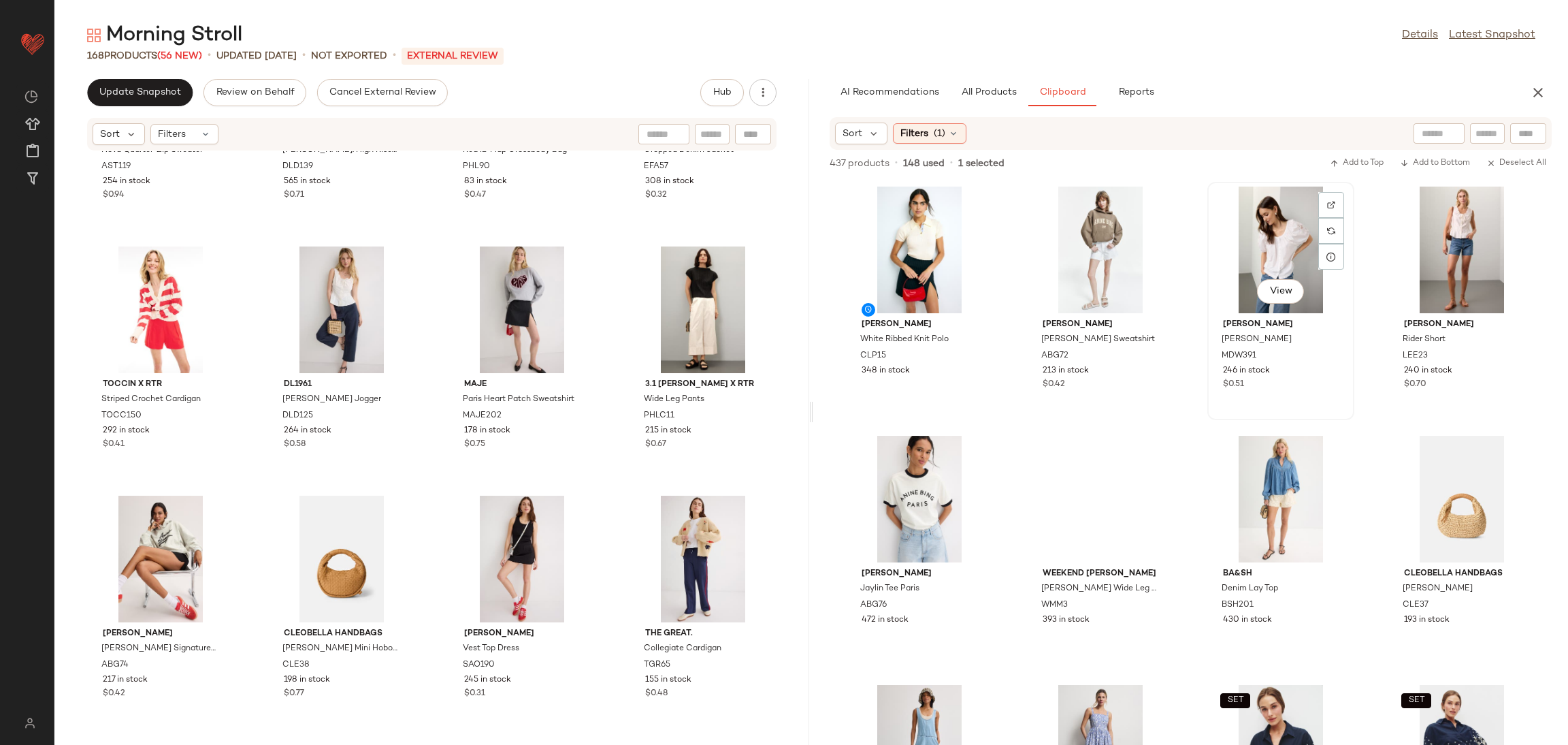
scroll to position [0, 0]
click at [910, 239] on div "View" at bounding box center [919, 251] width 138 height 127
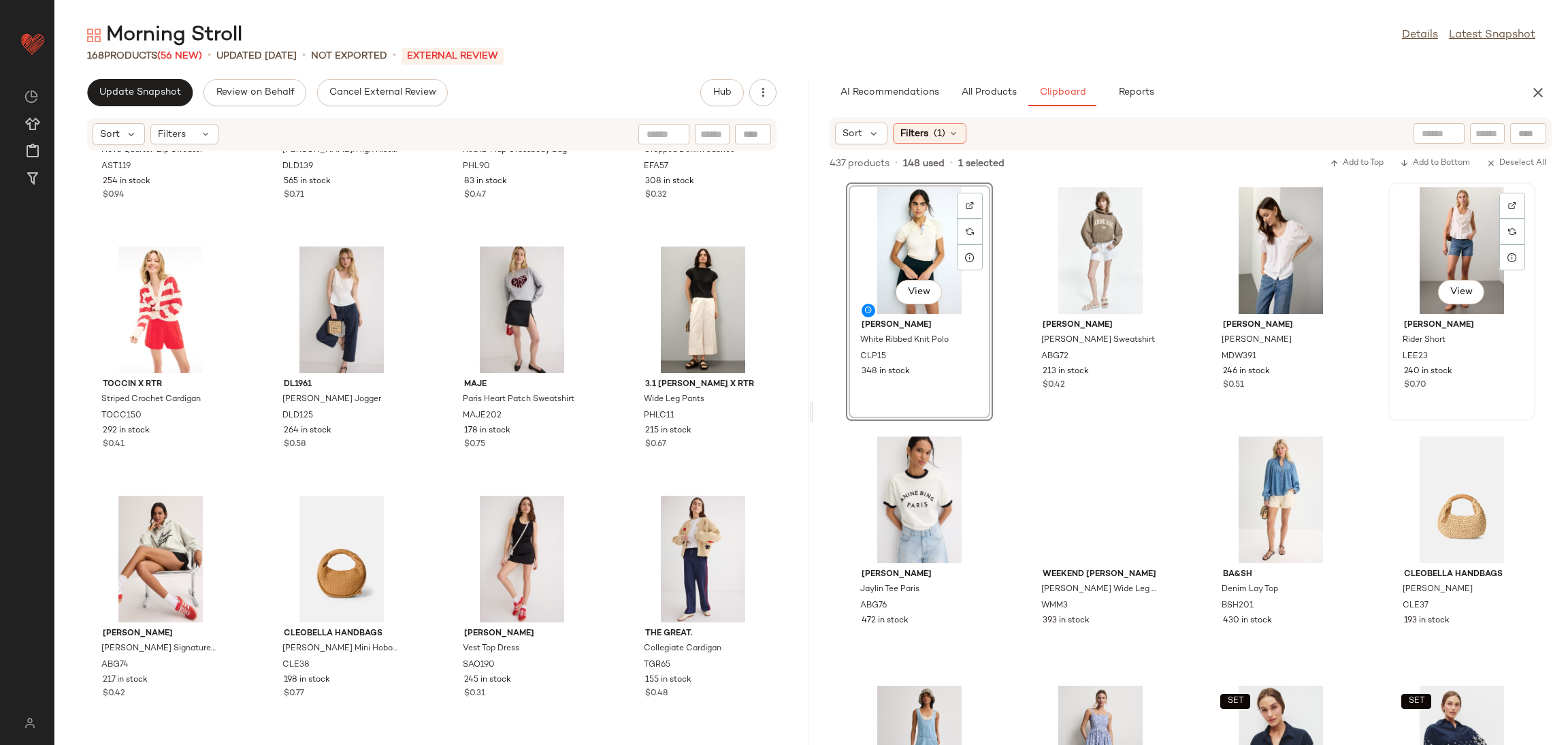
click at [1439, 236] on div "View" at bounding box center [1462, 251] width 138 height 127
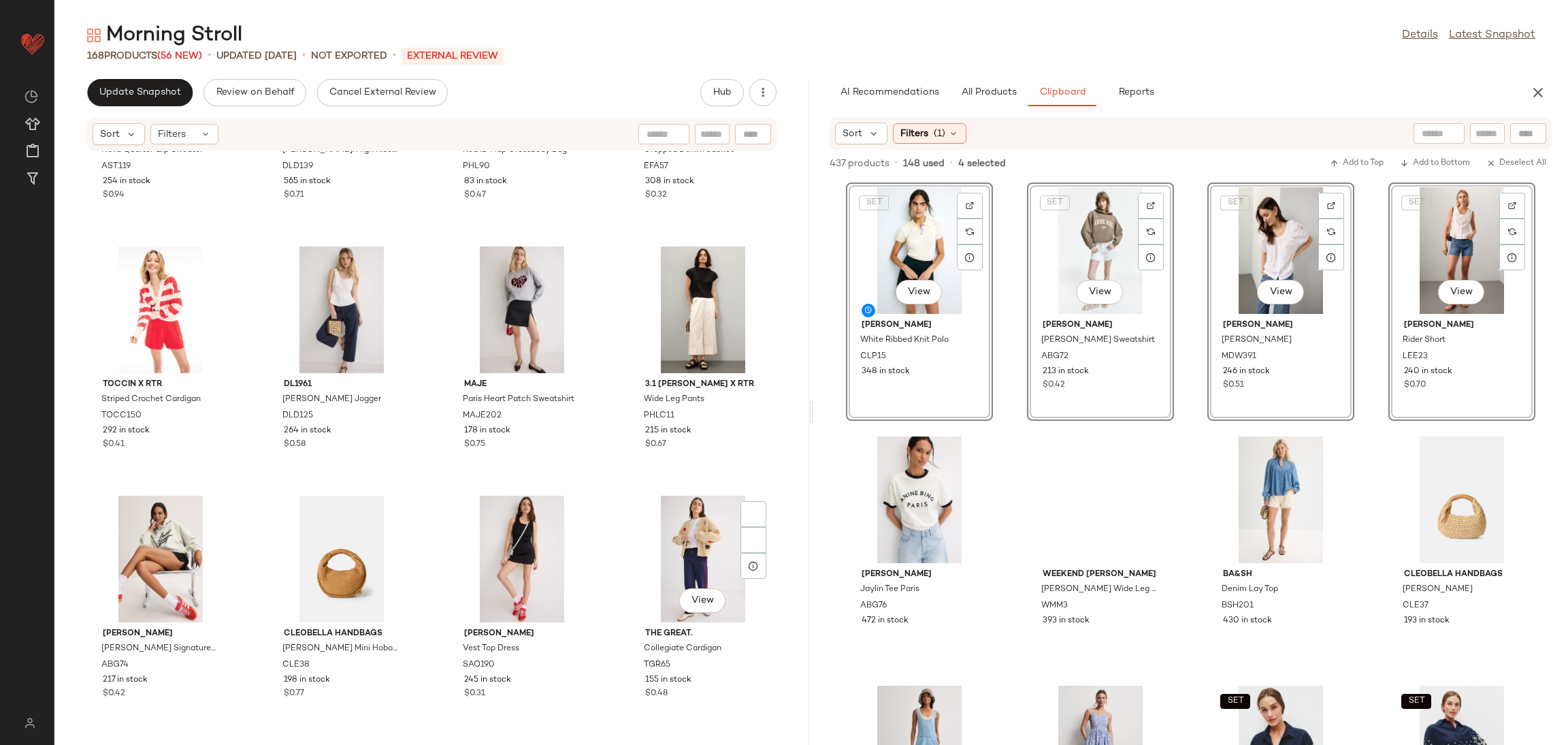
click at [691, 583] on div "View" at bounding box center [702, 559] width 138 height 127
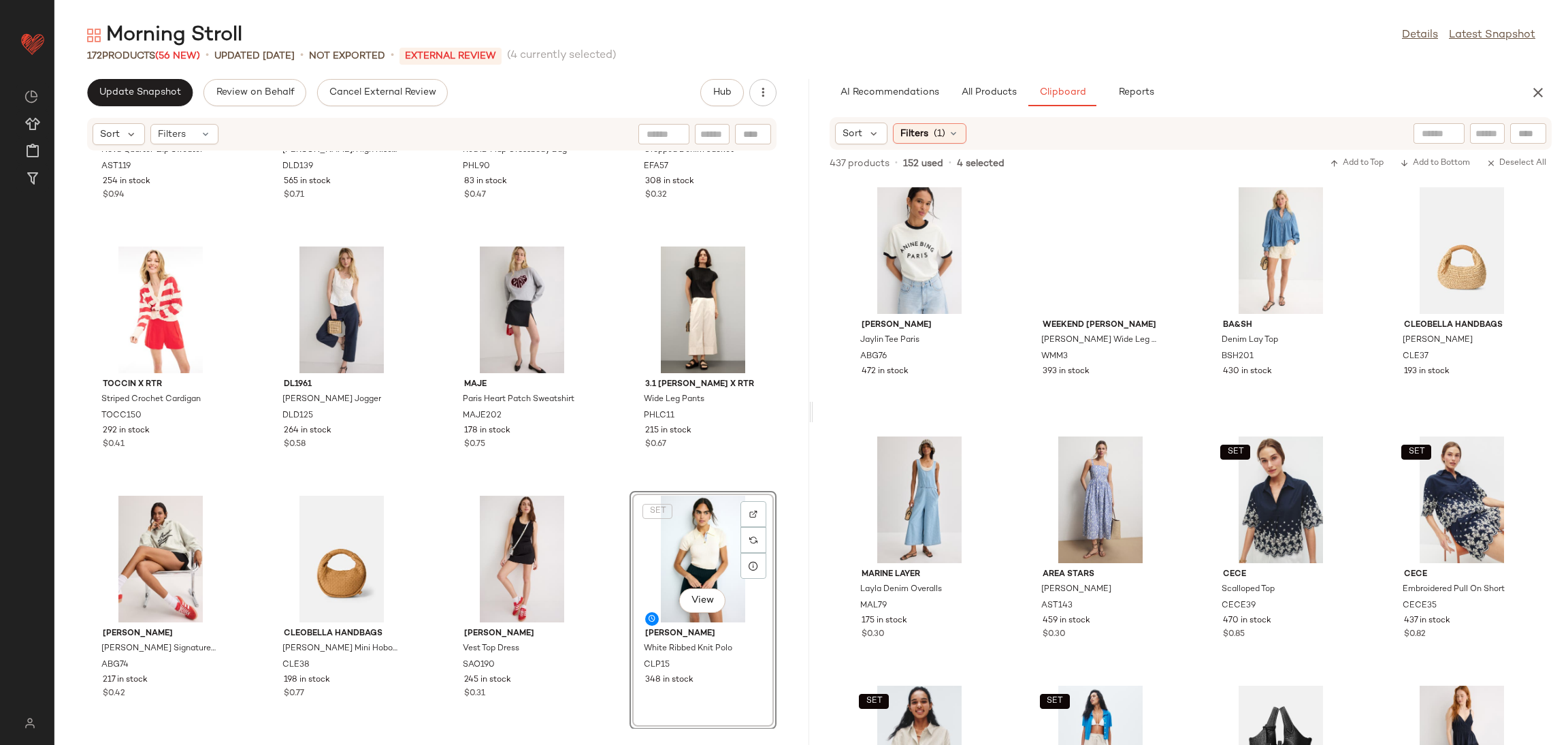
click at [597, 509] on div "Area Stars Nova Quarter-Zip Sweater AST119 254 in stock $0.94 DL1961 [PERSON_NA…" at bounding box center [432, 440] width 755 height 578
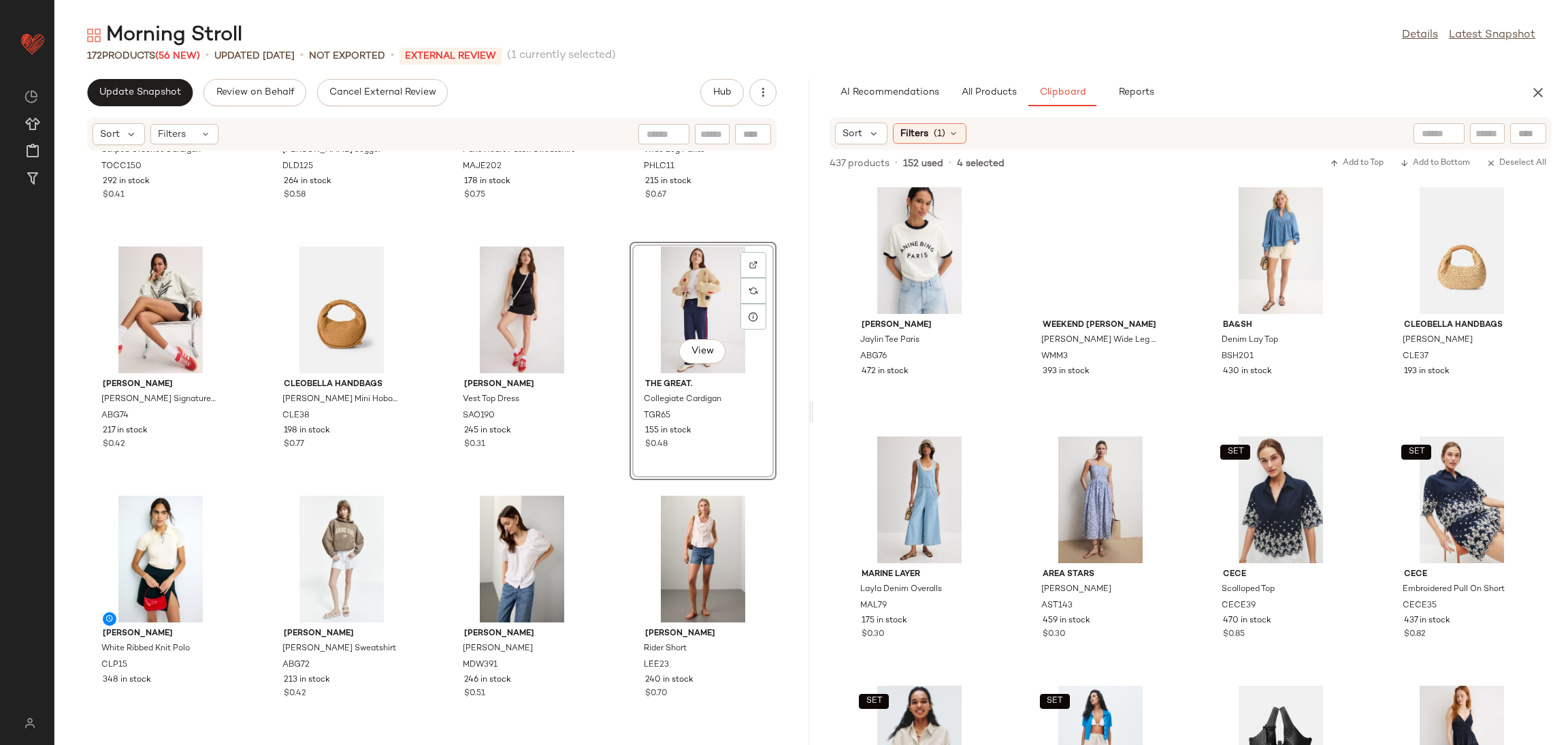
click at [613, 499] on div "TOCCIN X RTR Striped Crochet Cardigan TOCC150 292 in stock $0.41 DL1961 Bilie B…" at bounding box center [432, 440] width 755 height 578
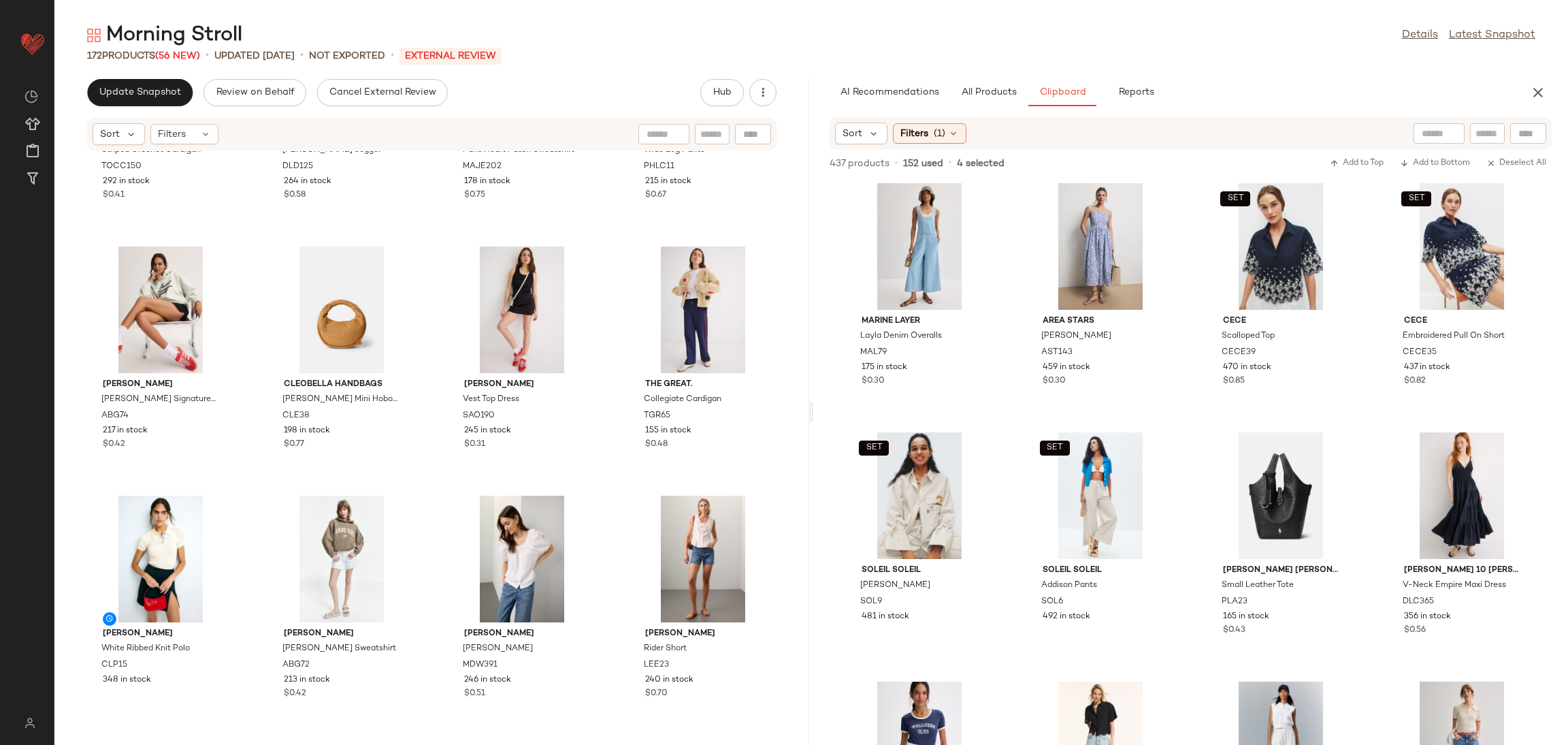
scroll to position [329, 0]
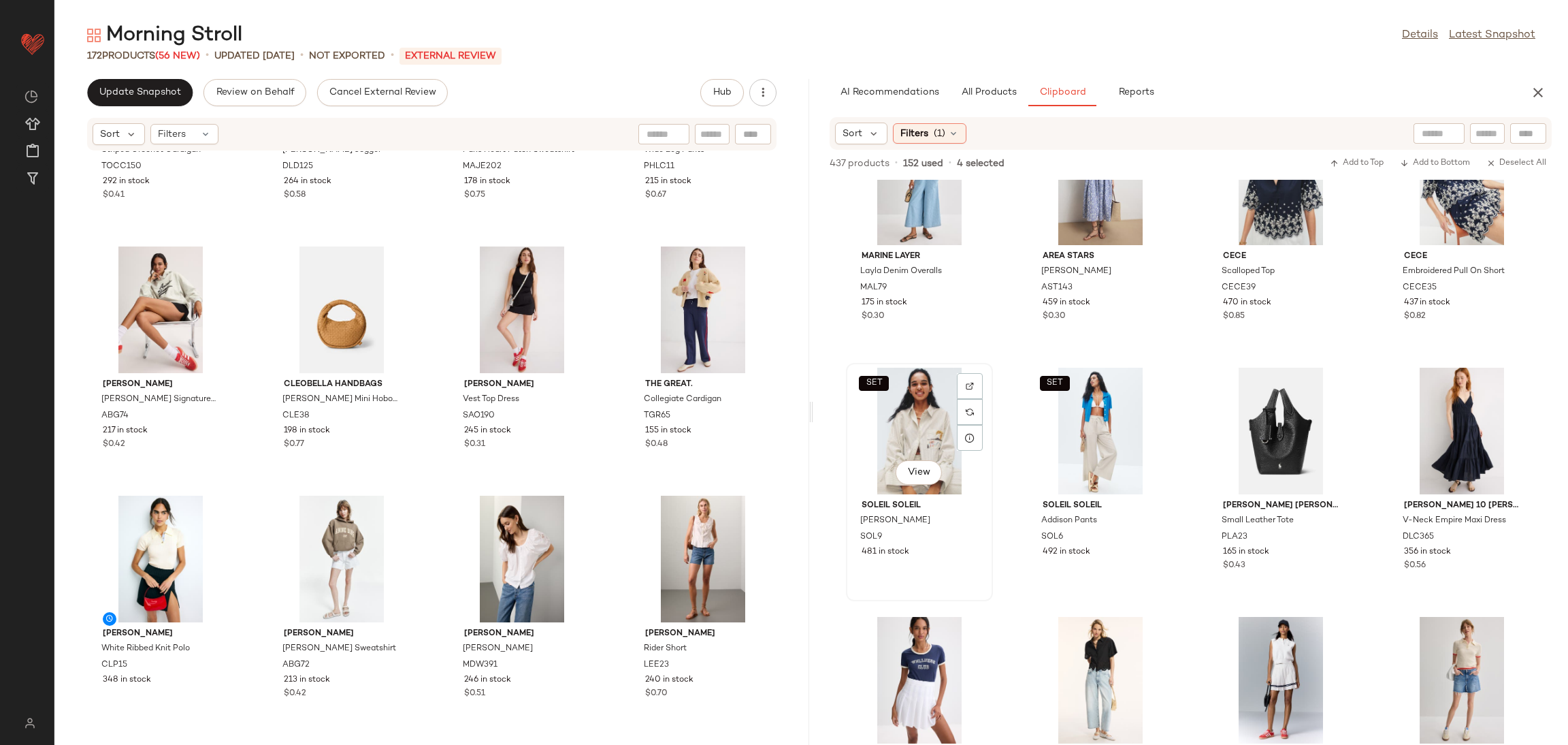
click at [936, 432] on div "SET View" at bounding box center [919, 431] width 138 height 127
click at [1486, 422] on div "View" at bounding box center [1462, 431] width 138 height 127
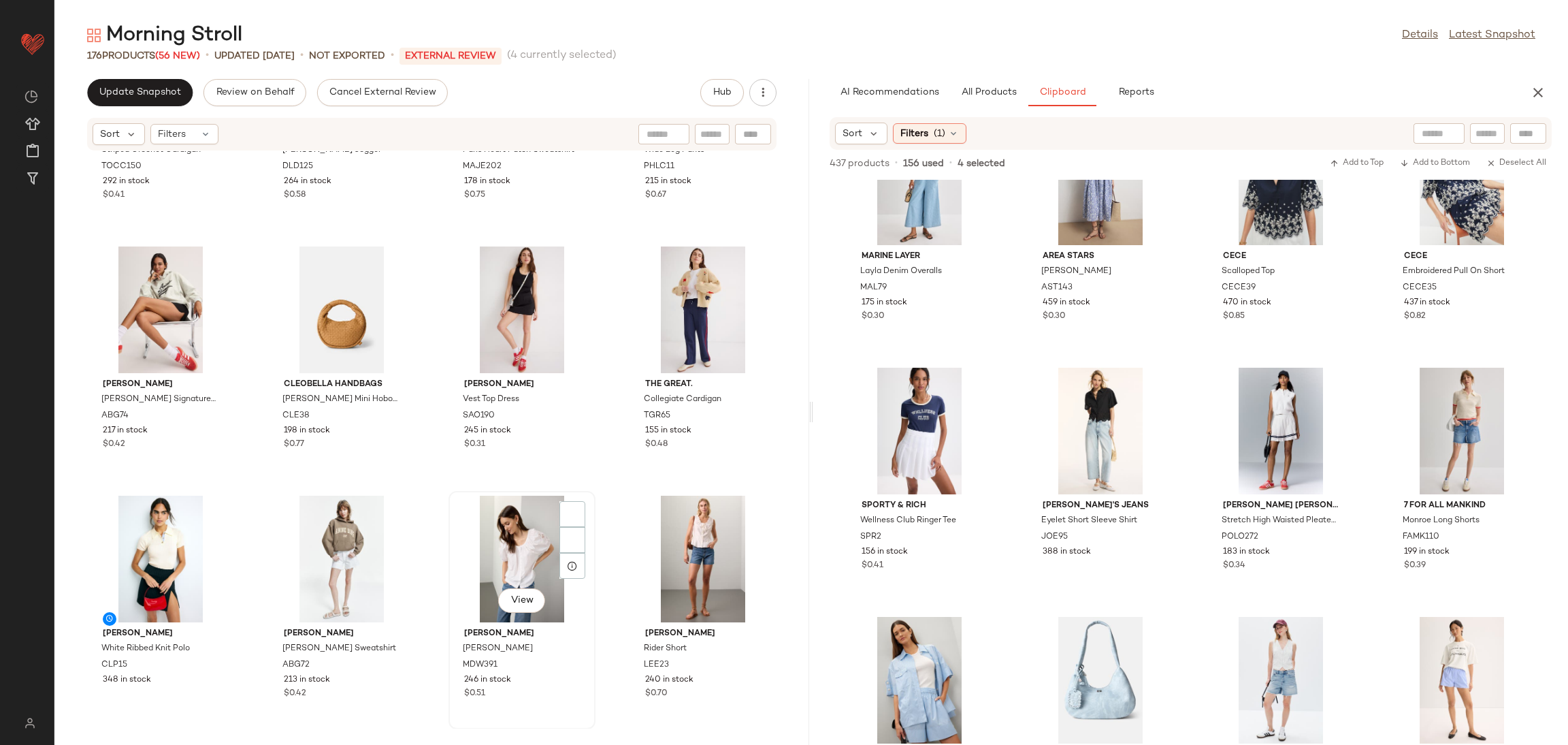
click at [588, 508] on div "View [PERSON_NAME] Top MDW391 246 in stock $0.51" at bounding box center [522, 610] width 145 height 236
click at [597, 488] on div "TOCCIN X RTR Striped Crochet Cardigan TOCC150 292 in stock $0.41 DL1961 Bilie B…" at bounding box center [432, 440] width 755 height 578
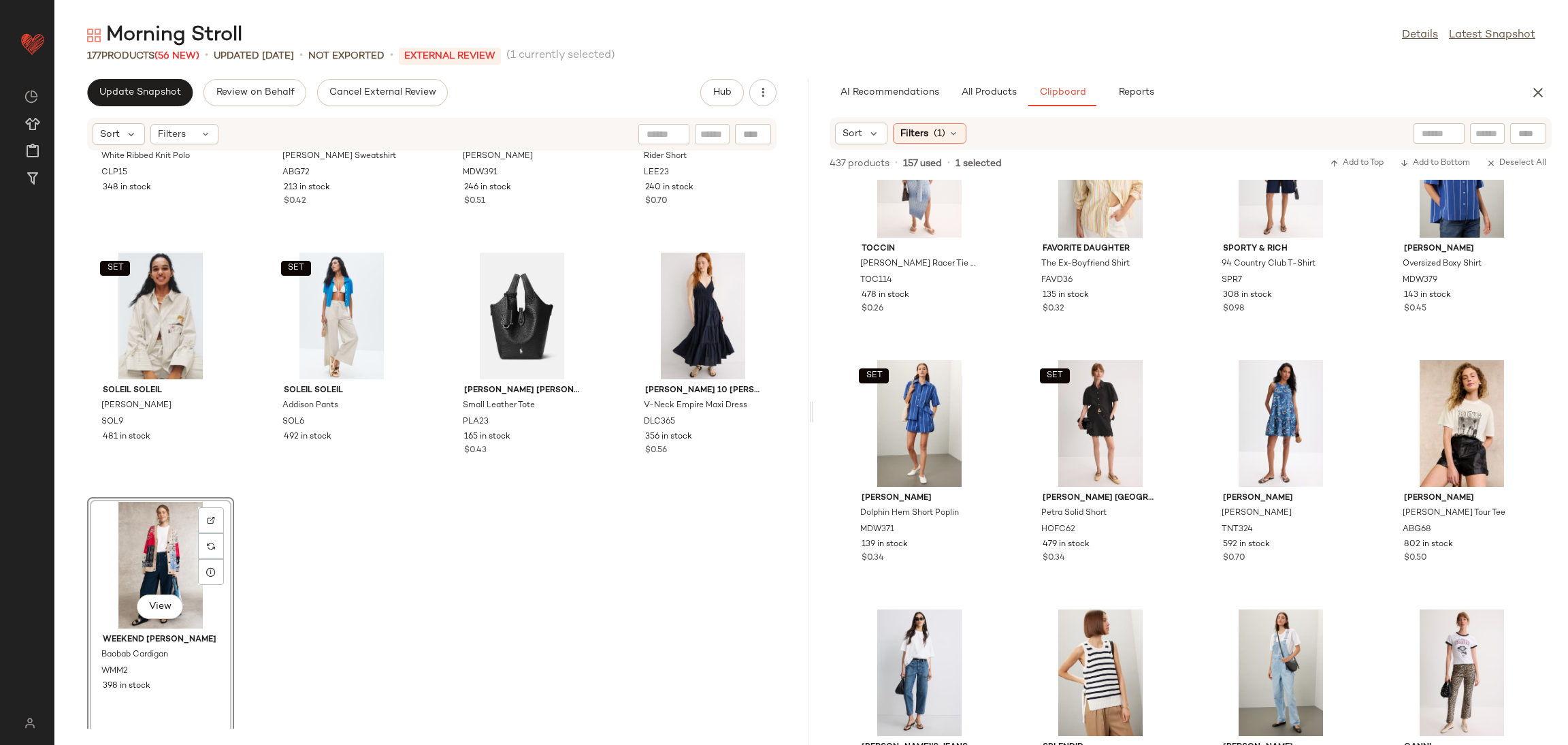
scroll to position [10638, 0]
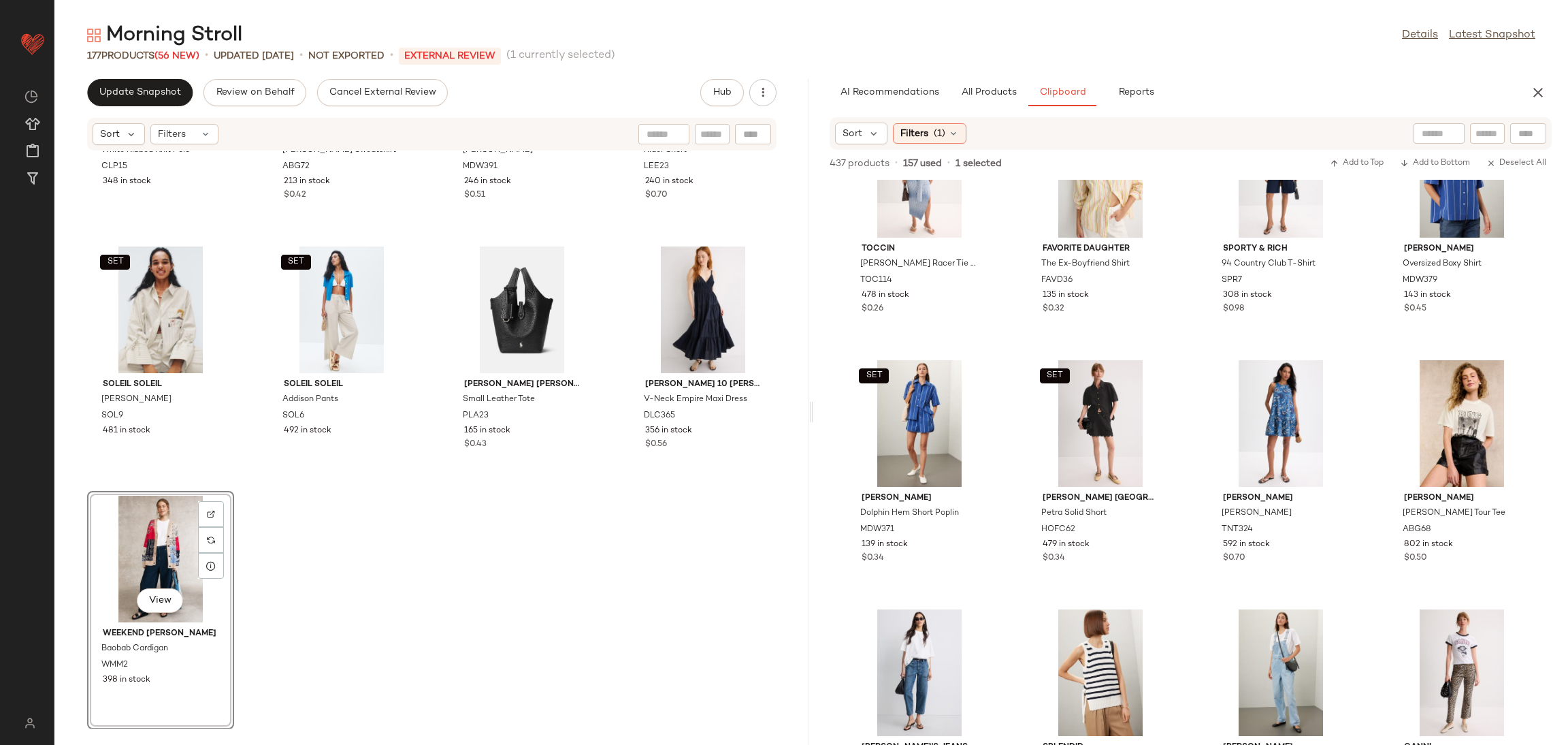
click at [604, 561] on div "[PERSON_NAME] Ribbed Knit Polo CLP15 348 in stock [PERSON_NAME] [PERSON_NAME] S…" at bounding box center [432, 440] width 755 height 578
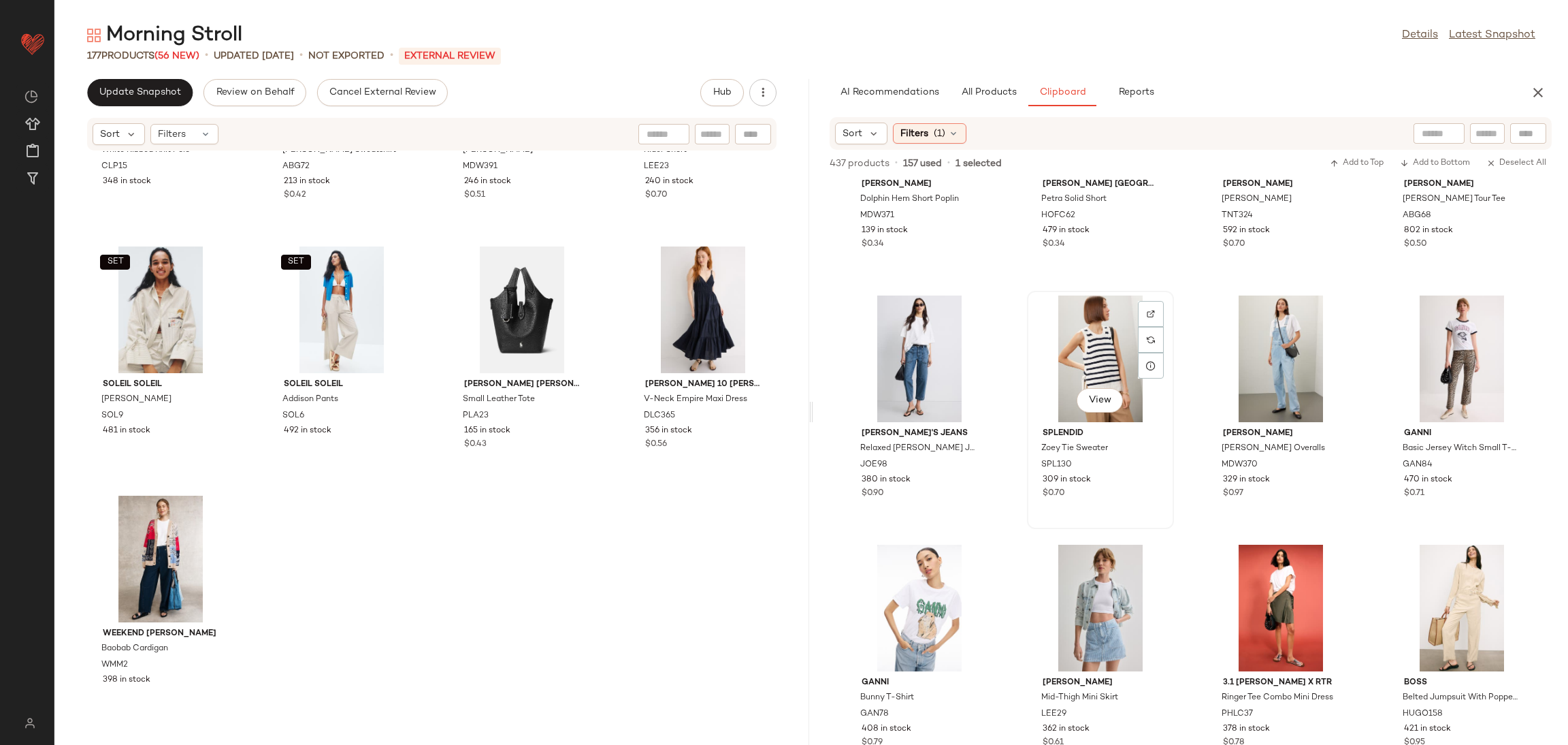
scroll to position [1379, 0]
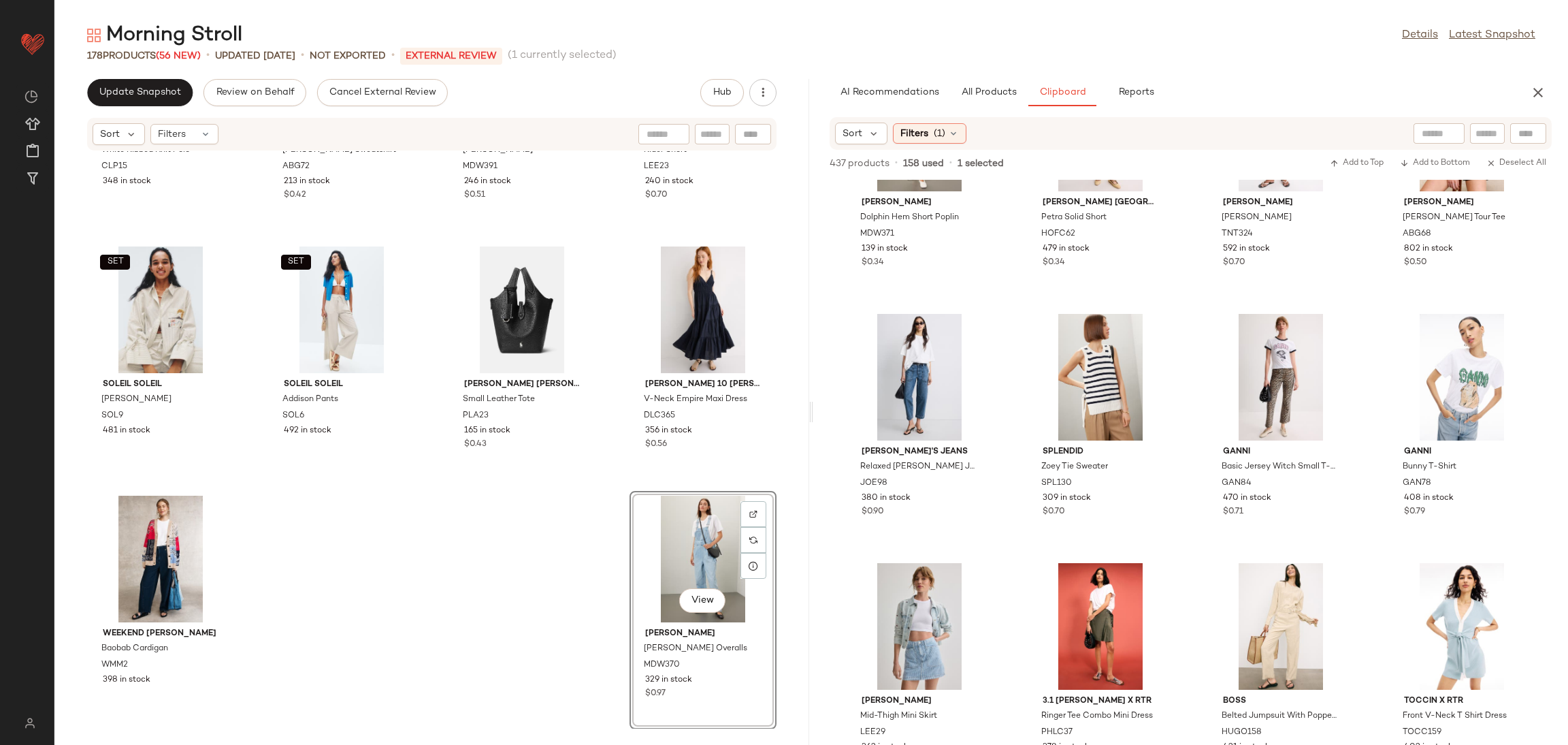
click at [517, 578] on div "[PERSON_NAME] Ribbed Knit Polo CLP15 348 in stock [PERSON_NAME] [PERSON_NAME] S…" at bounding box center [432, 440] width 755 height 578
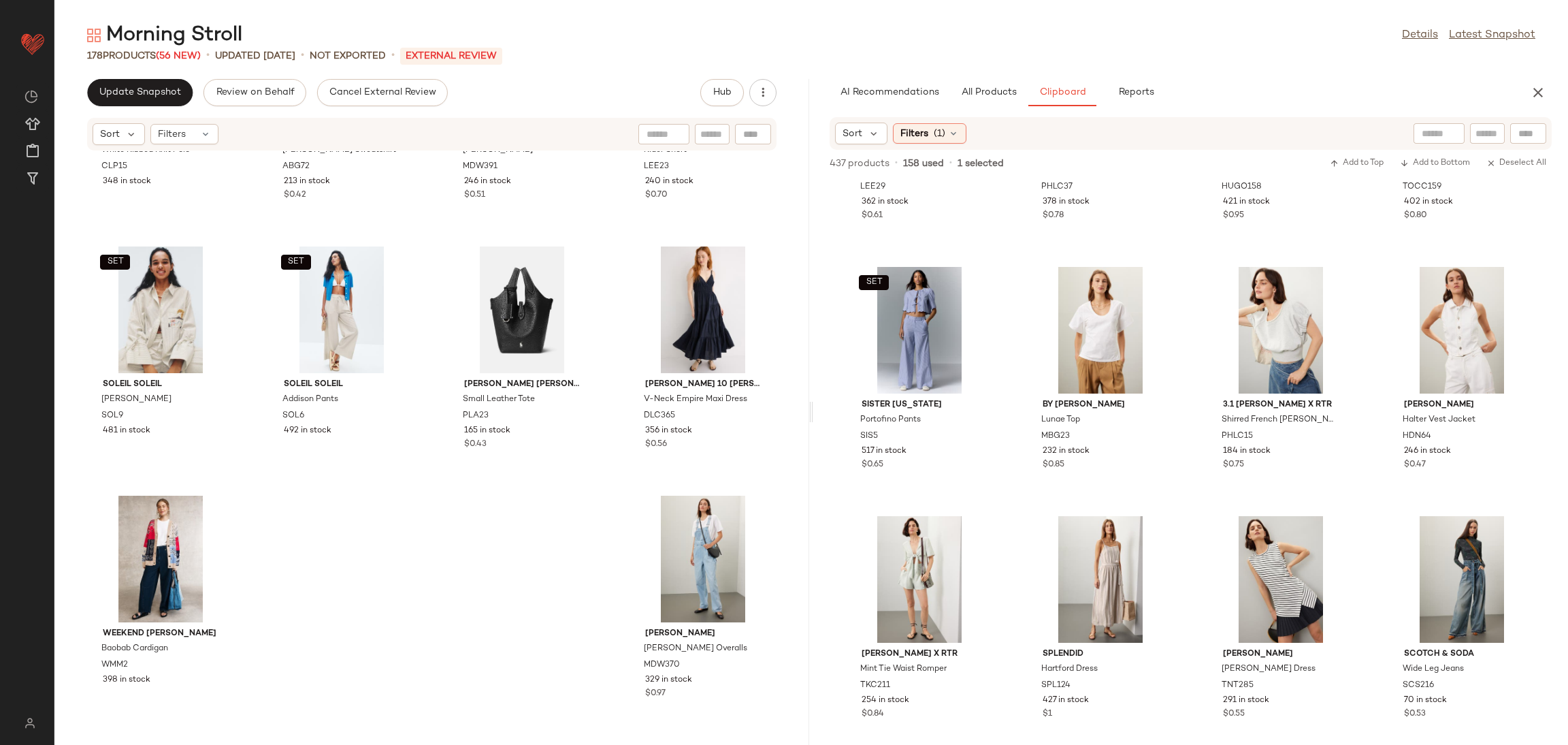
scroll to position [1935, 0]
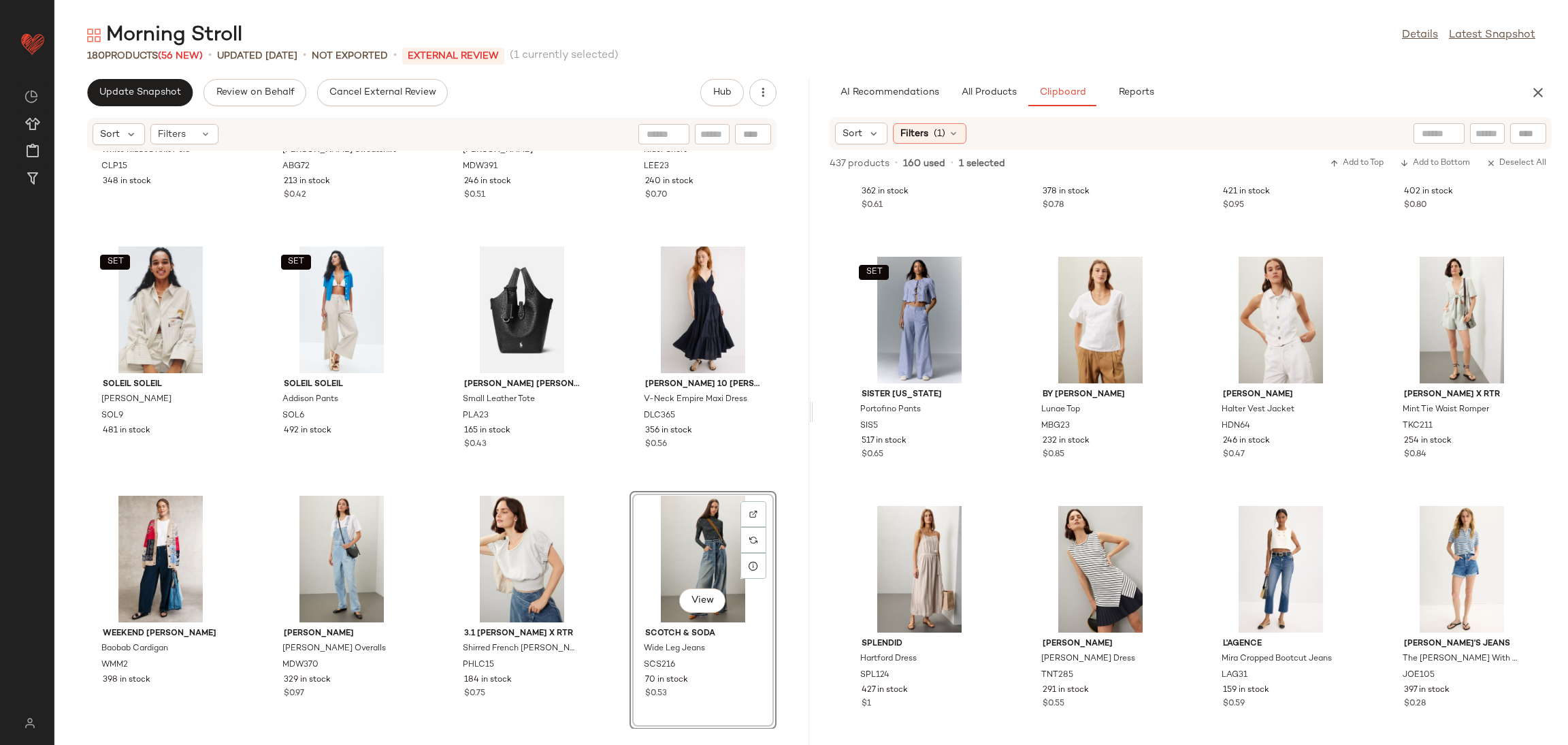
click at [614, 496] on div "[PERSON_NAME] Ribbed Knit Polo CLP15 348 in stock [PERSON_NAME] [PERSON_NAME] S…" at bounding box center [432, 440] width 755 height 578
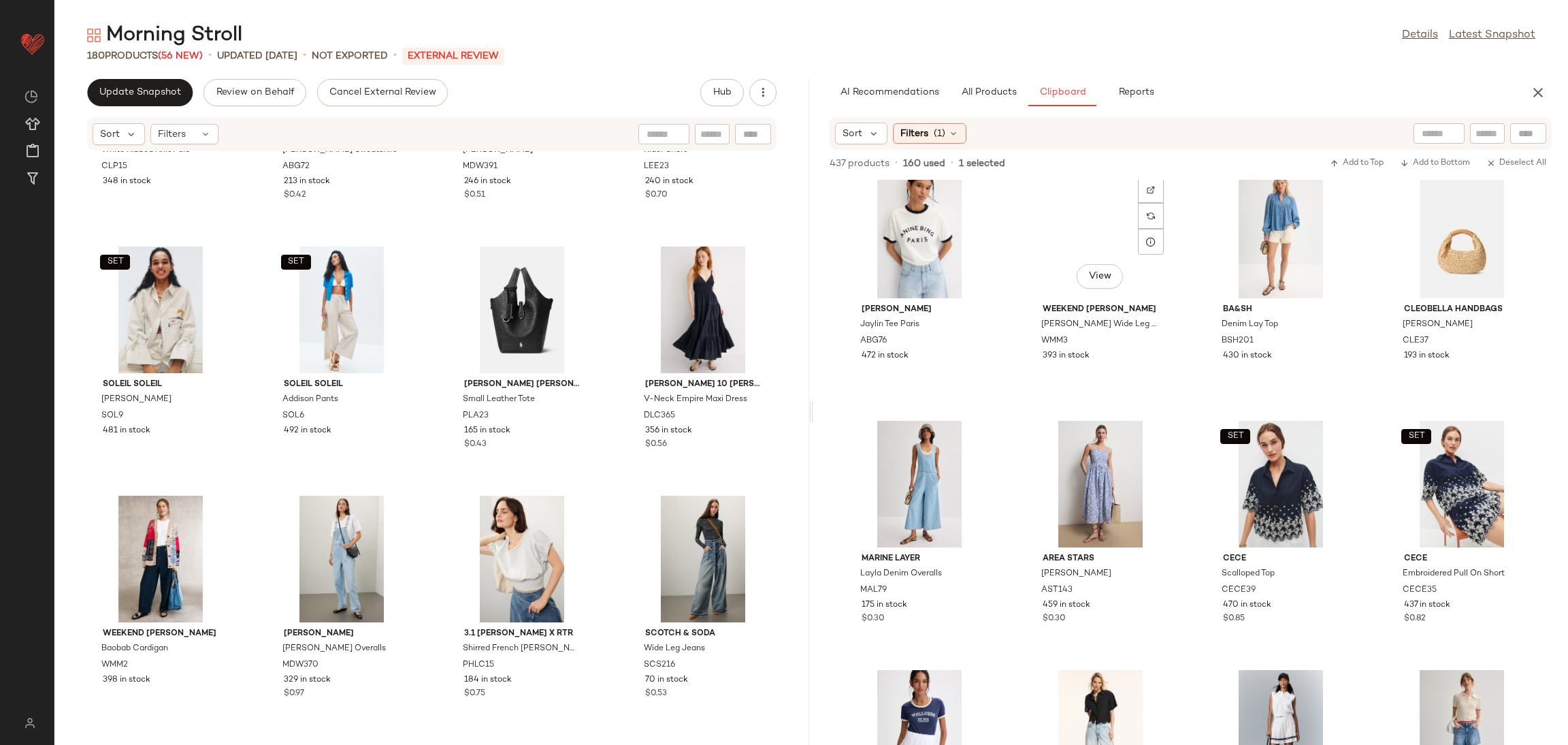
scroll to position [0, 0]
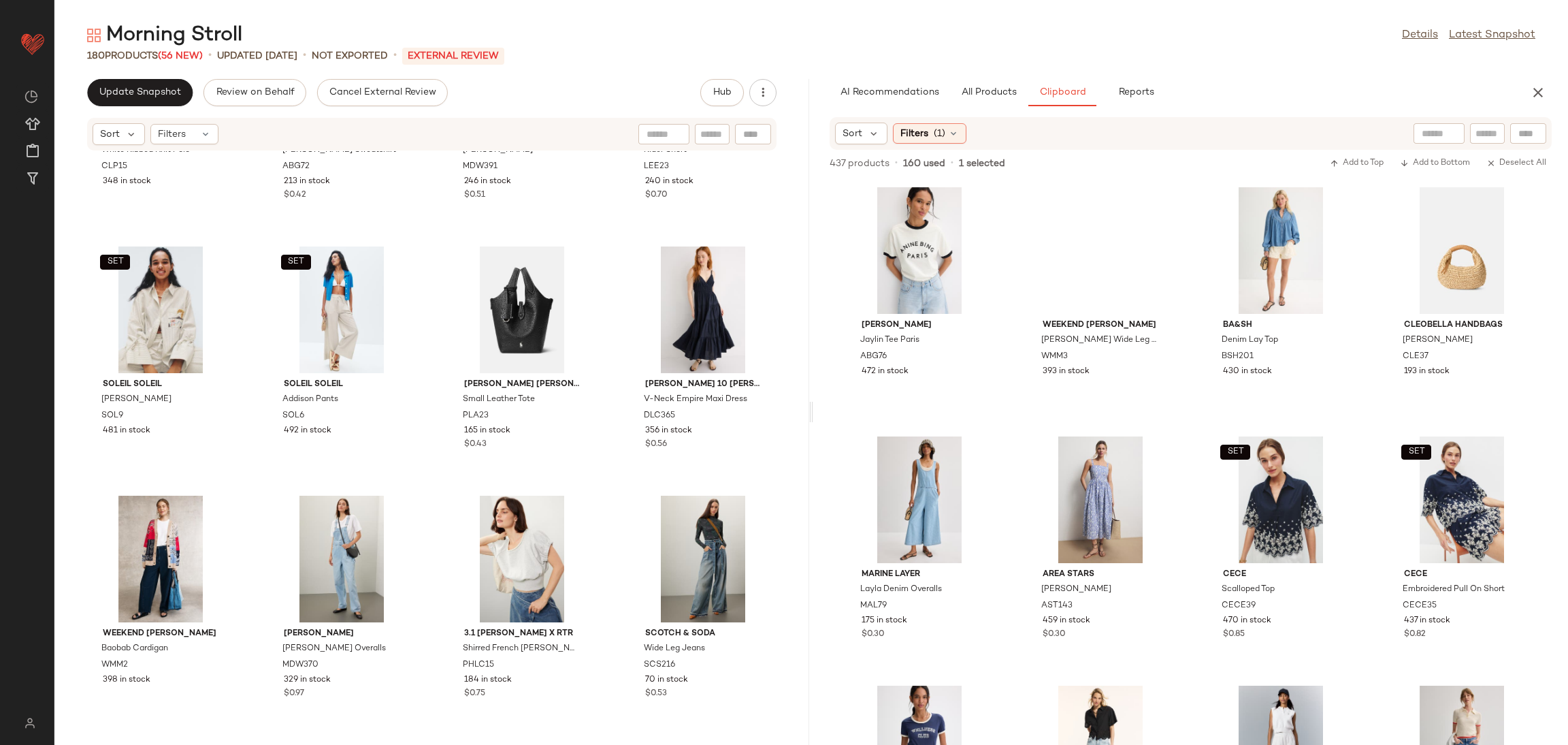
click at [928, 147] on div "Sort Filters (1)" at bounding box center [1191, 133] width 722 height 33
click at [922, 141] on div "Filters (1)" at bounding box center [930, 133] width 73 height 21
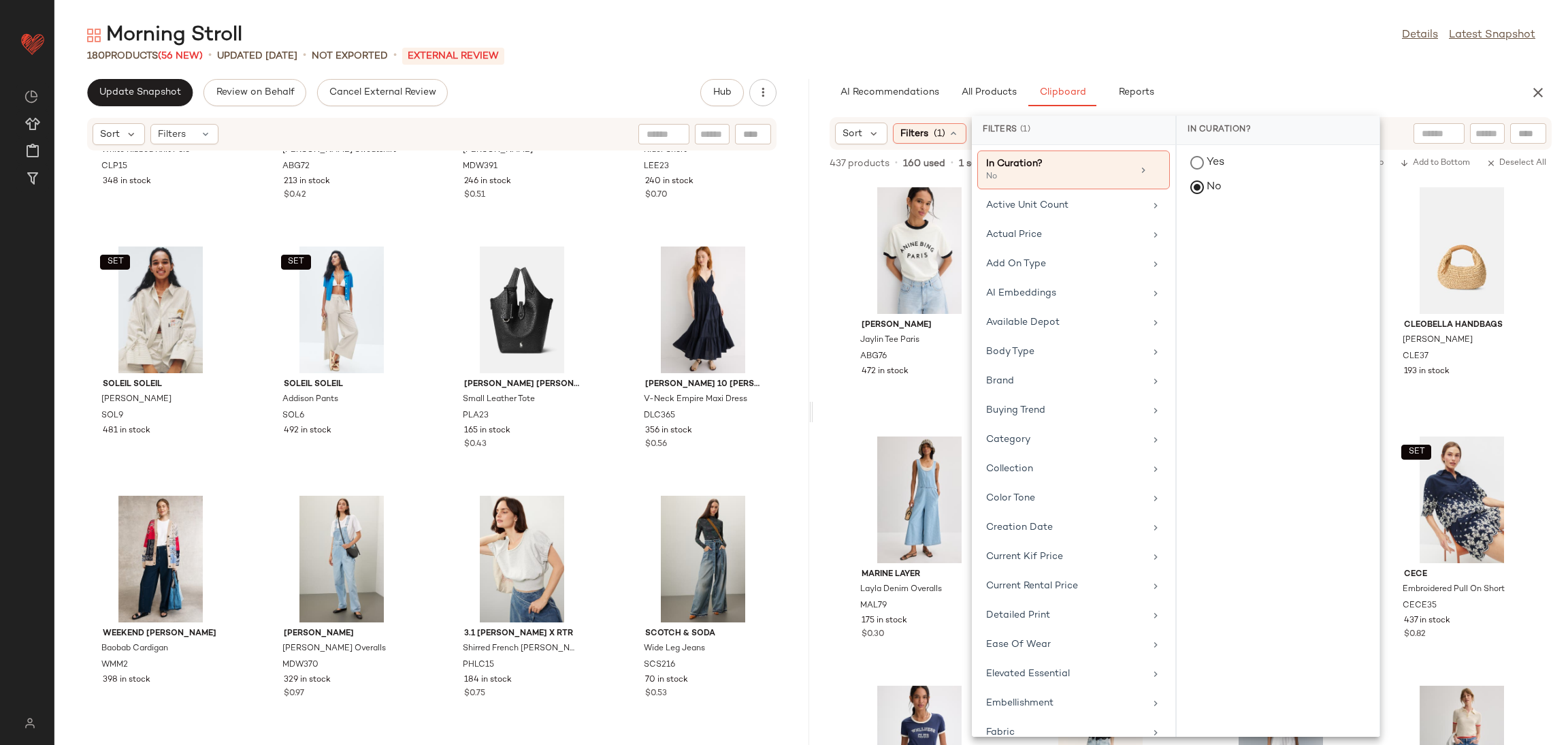
click at [922, 141] on div "Filters (1)" at bounding box center [930, 133] width 73 height 21
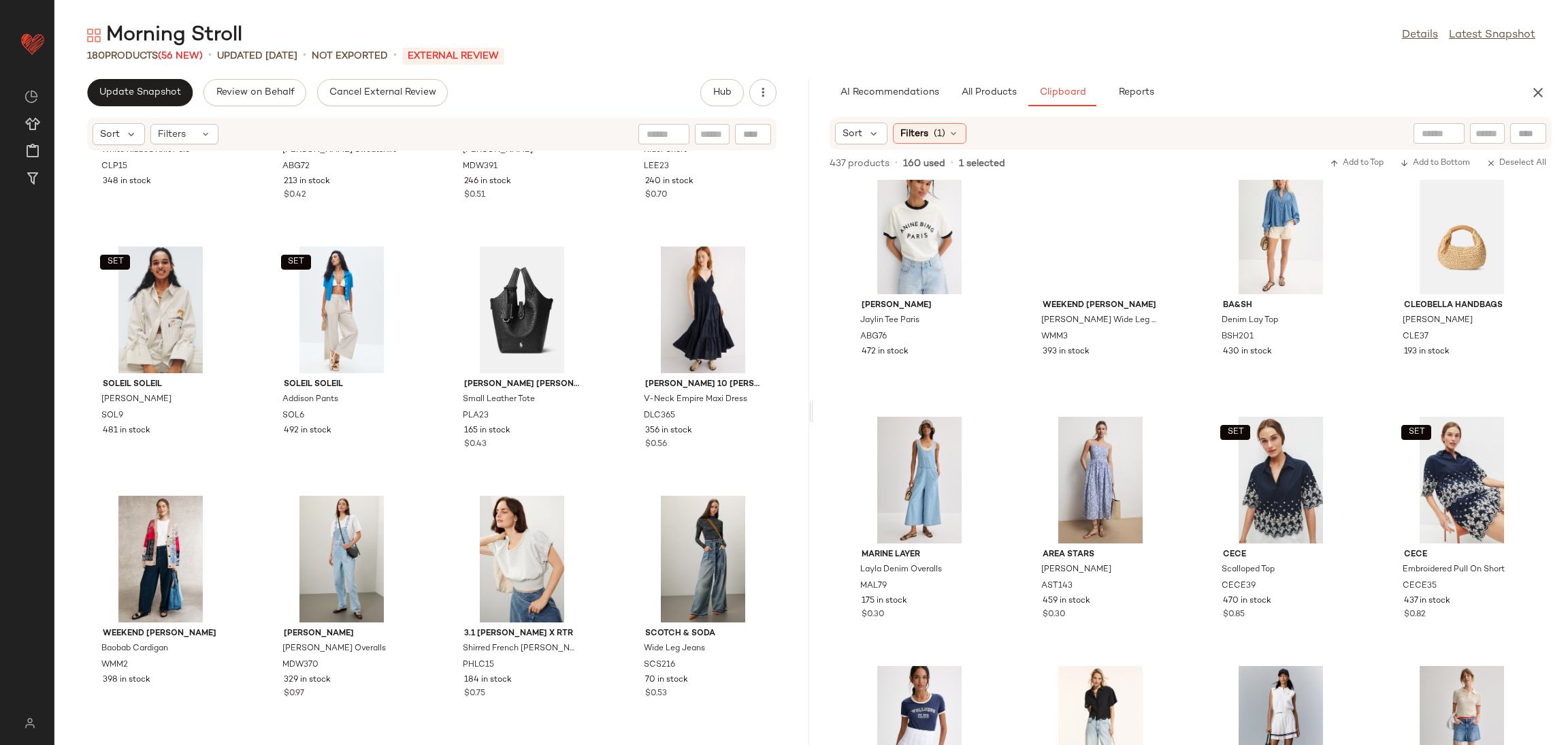
click at [1201, 317] on div "[PERSON_NAME] [PERSON_NAME] Tee Paris ABG76 472 in stock Weekend [PERSON_NAME] …" at bounding box center [1191, 462] width 755 height 565
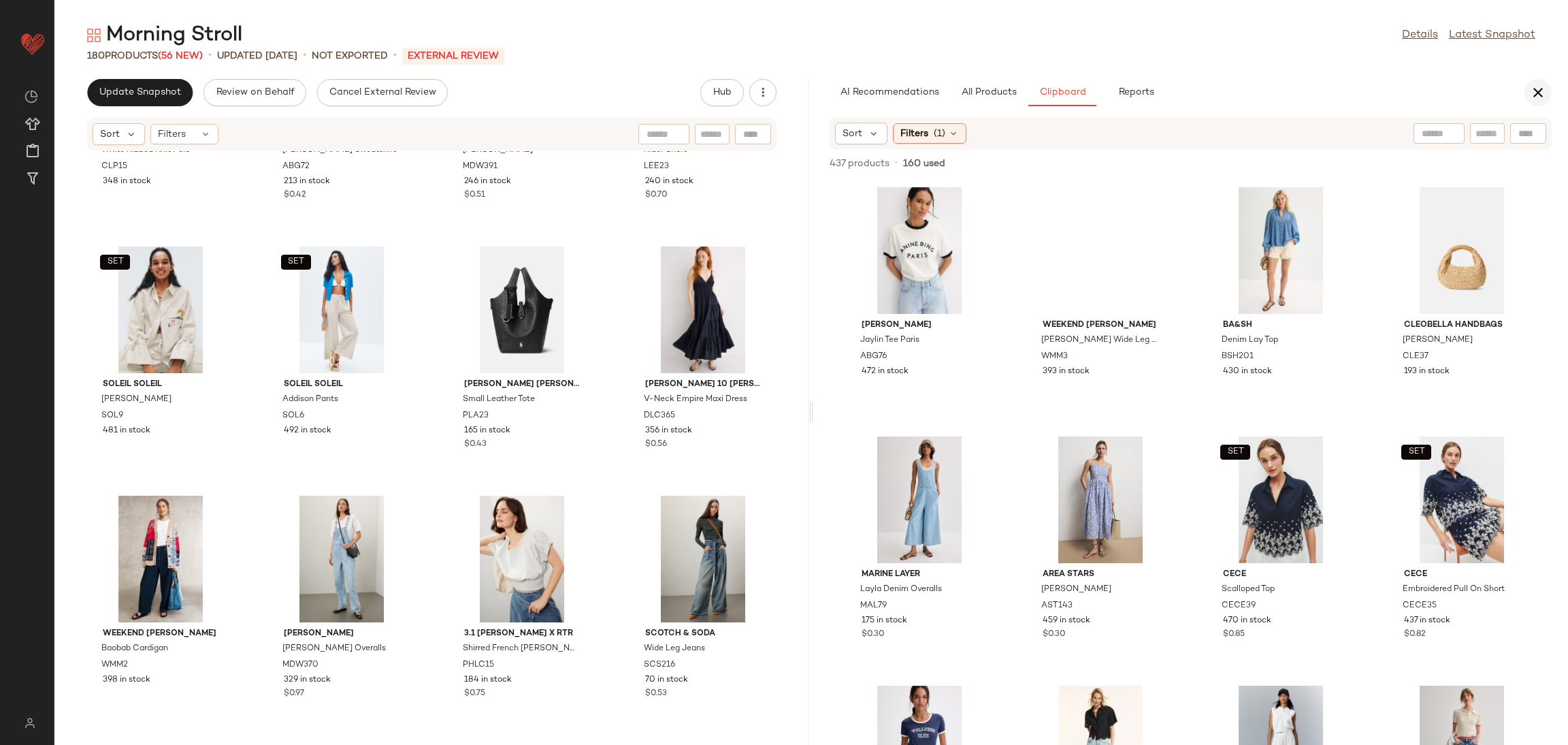
click at [1536, 92] on icon "button" at bounding box center [1538, 92] width 16 height 16
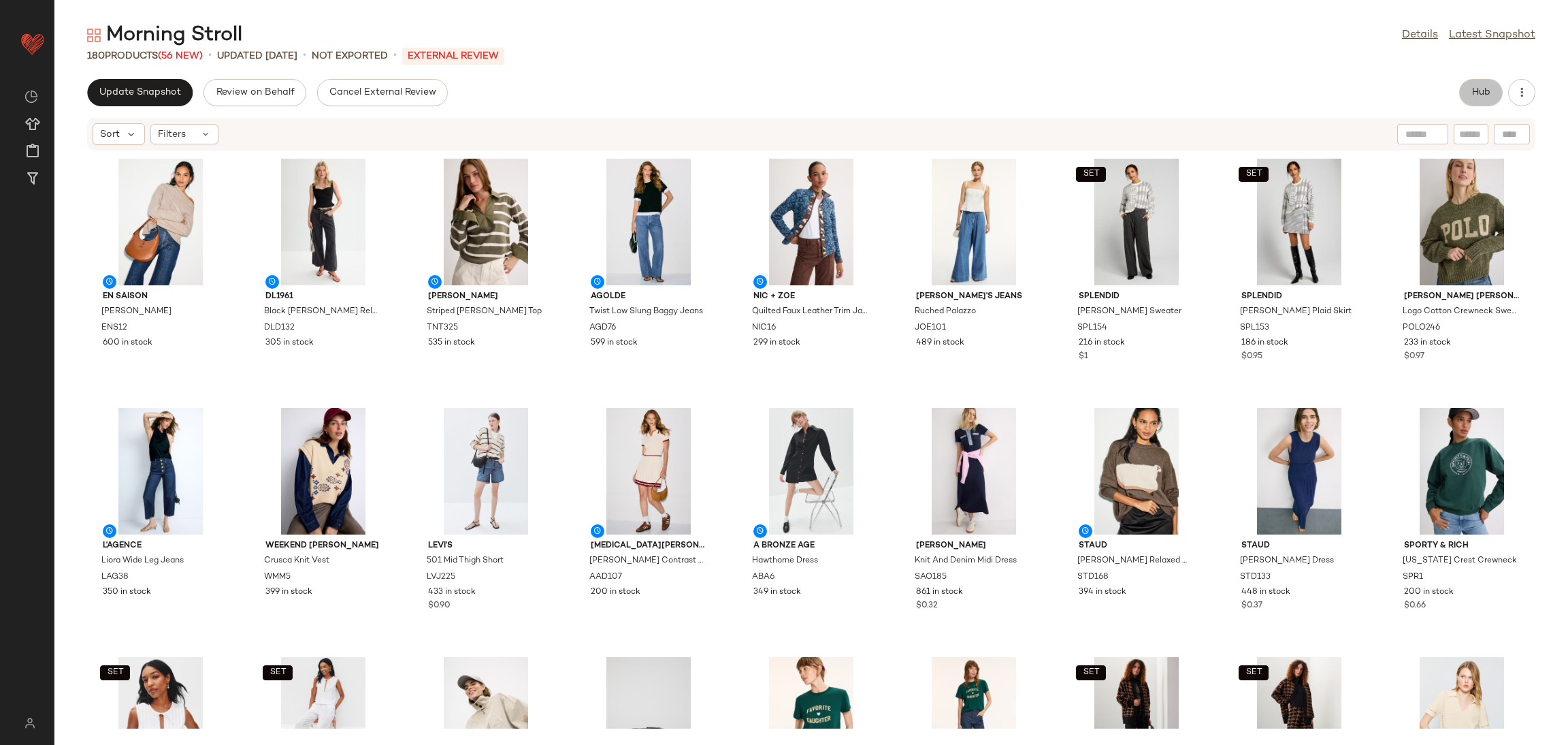
click at [1477, 81] on button "Hub" at bounding box center [1481, 92] width 44 height 27
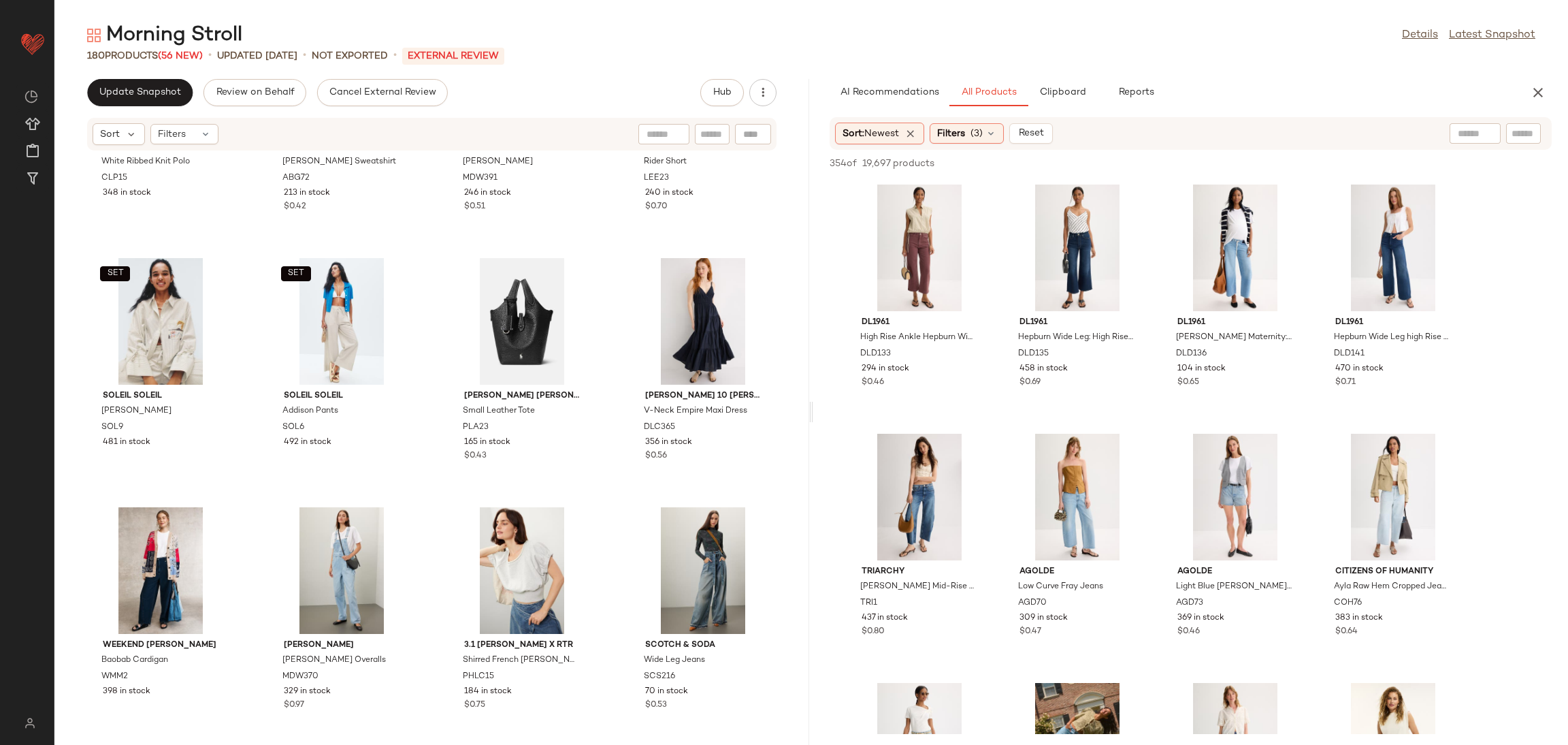
scroll to position [10638, 0]
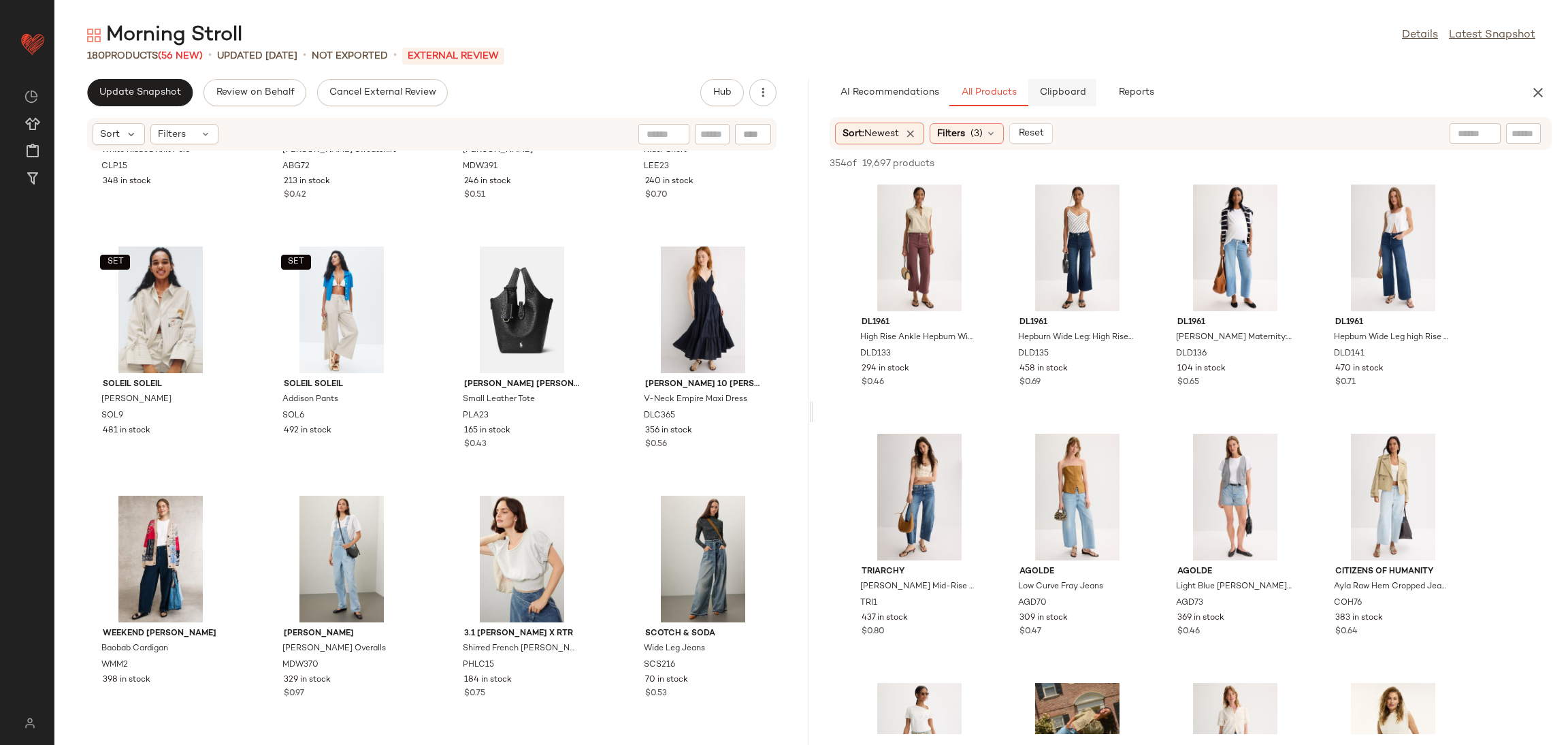
click at [1068, 92] on span "Clipboard" at bounding box center [1062, 92] width 47 height 11
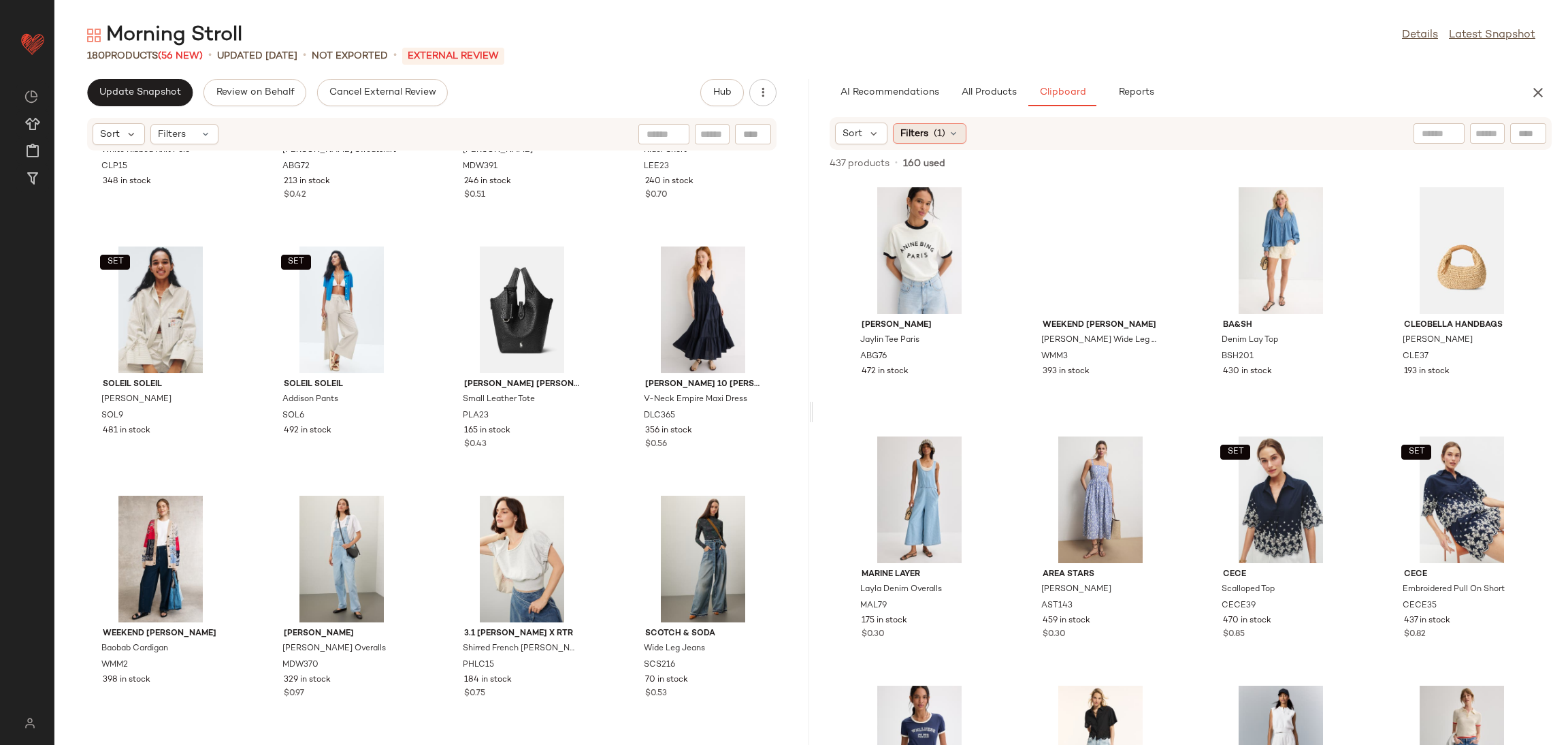
click at [936, 132] on span "(1)" at bounding box center [940, 134] width 12 height 14
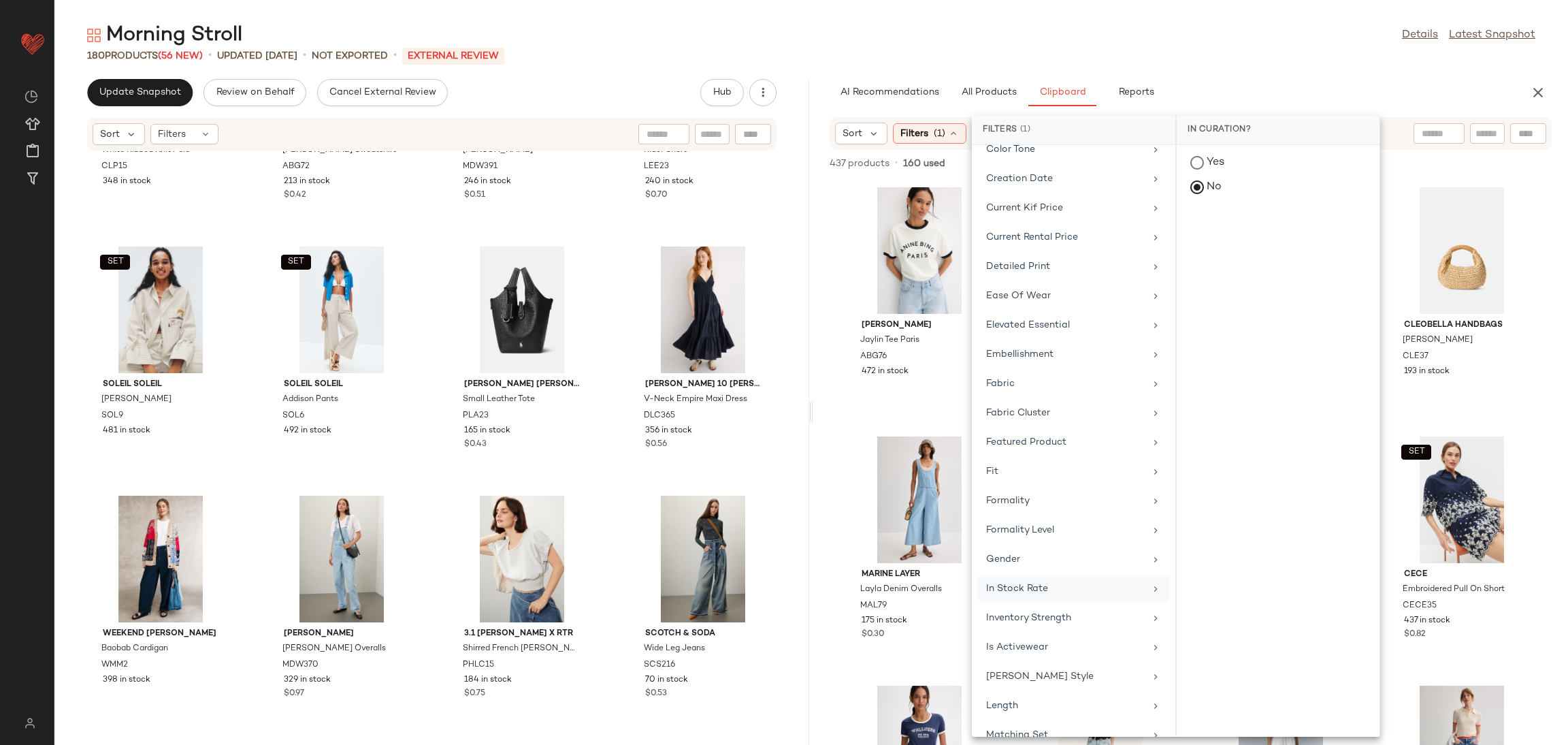
scroll to position [361, 0]
click at [1059, 593] on div "In Stock Rate" at bounding box center [1074, 606] width 192 height 27
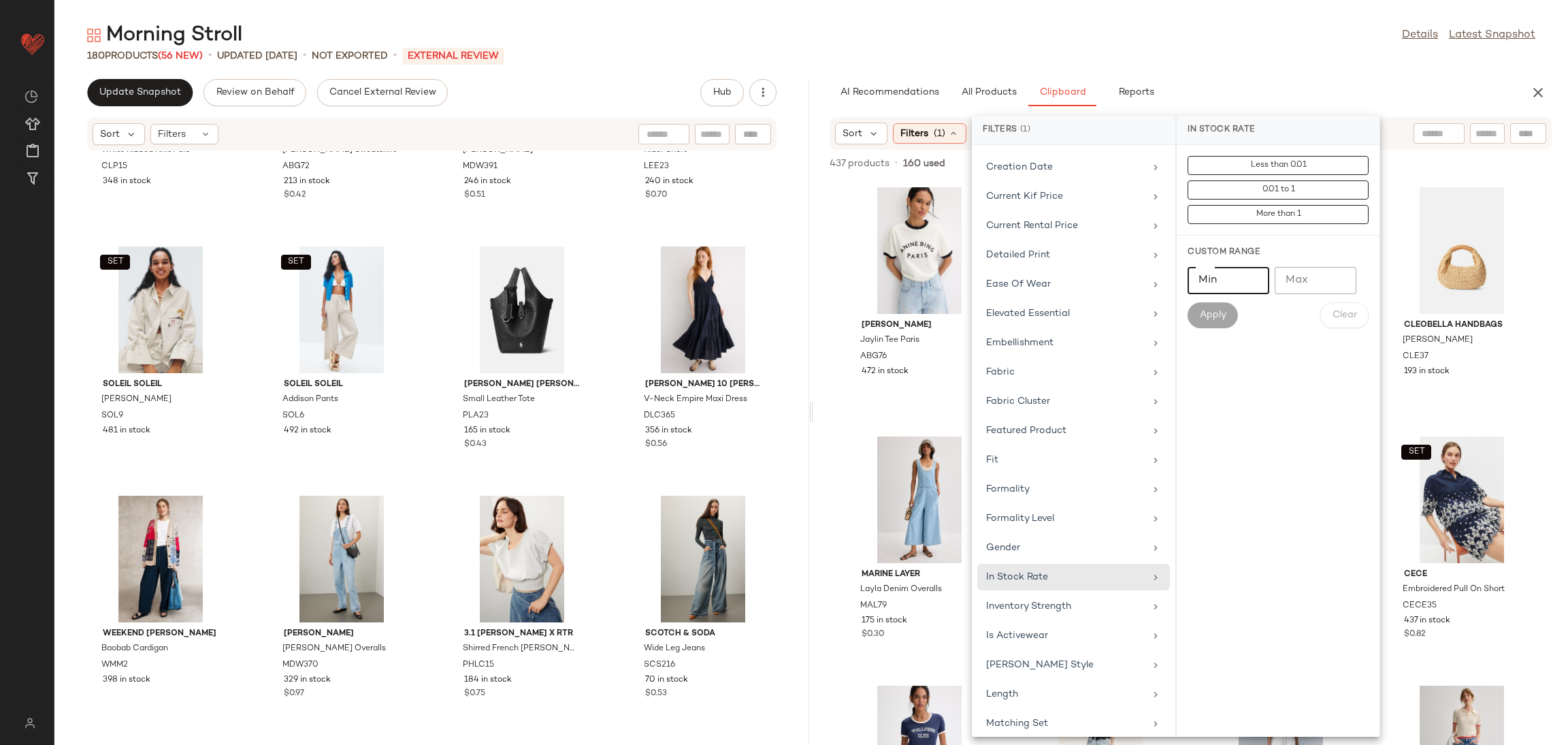
click at [1215, 272] on input "Min" at bounding box center [1228, 279] width 81 height 27
type input "***"
click at [1226, 324] on button "Apply" at bounding box center [1212, 315] width 51 height 26
click at [1545, 417] on div "[PERSON_NAME] [PERSON_NAME] Tee Paris ABG76 472 in stock Weekend [PERSON_NAME] …" at bounding box center [1191, 462] width 755 height 565
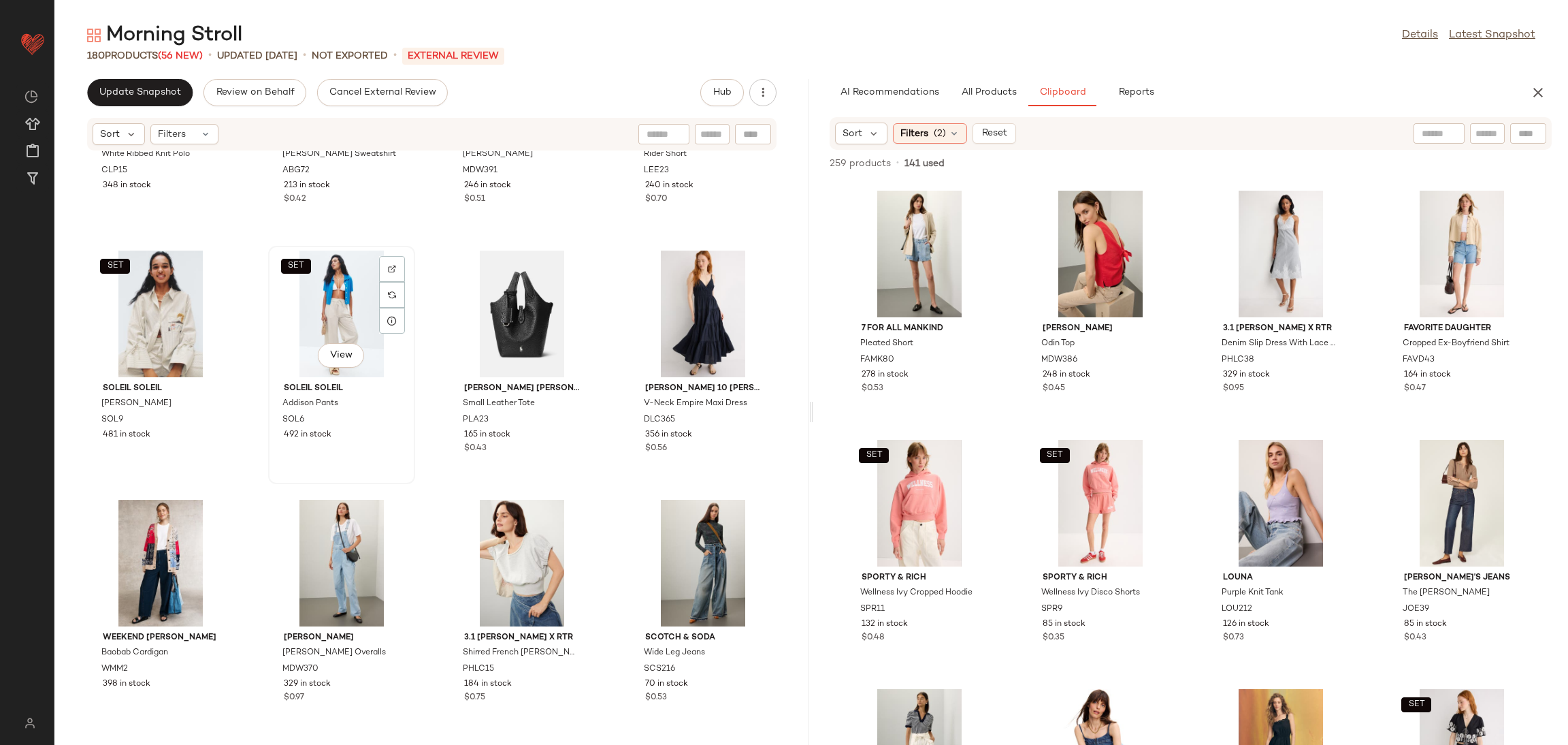
scroll to position [10638, 0]
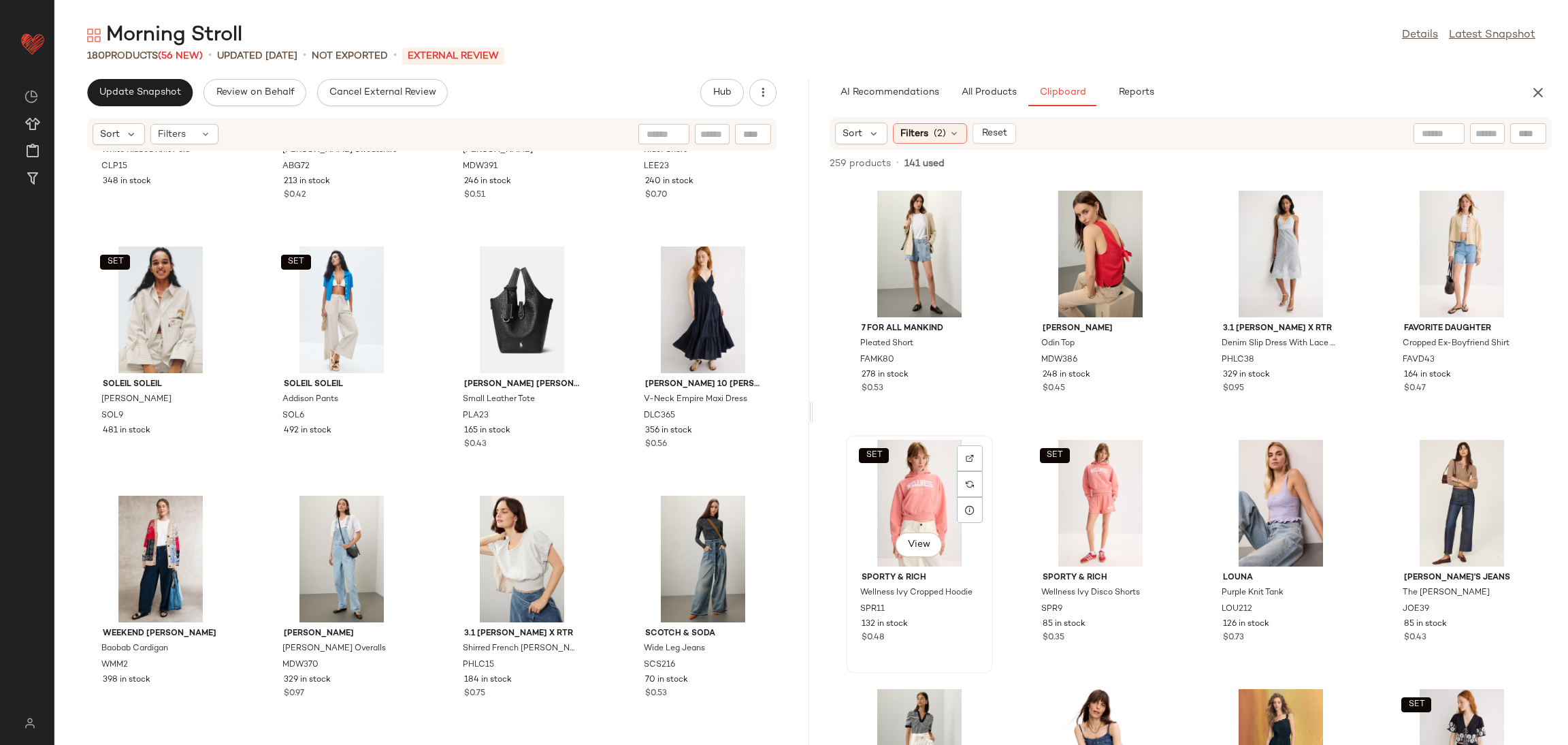
click at [925, 494] on div "SET View" at bounding box center [919, 503] width 138 height 127
click at [1092, 483] on div "SET View" at bounding box center [1100, 503] width 138 height 127
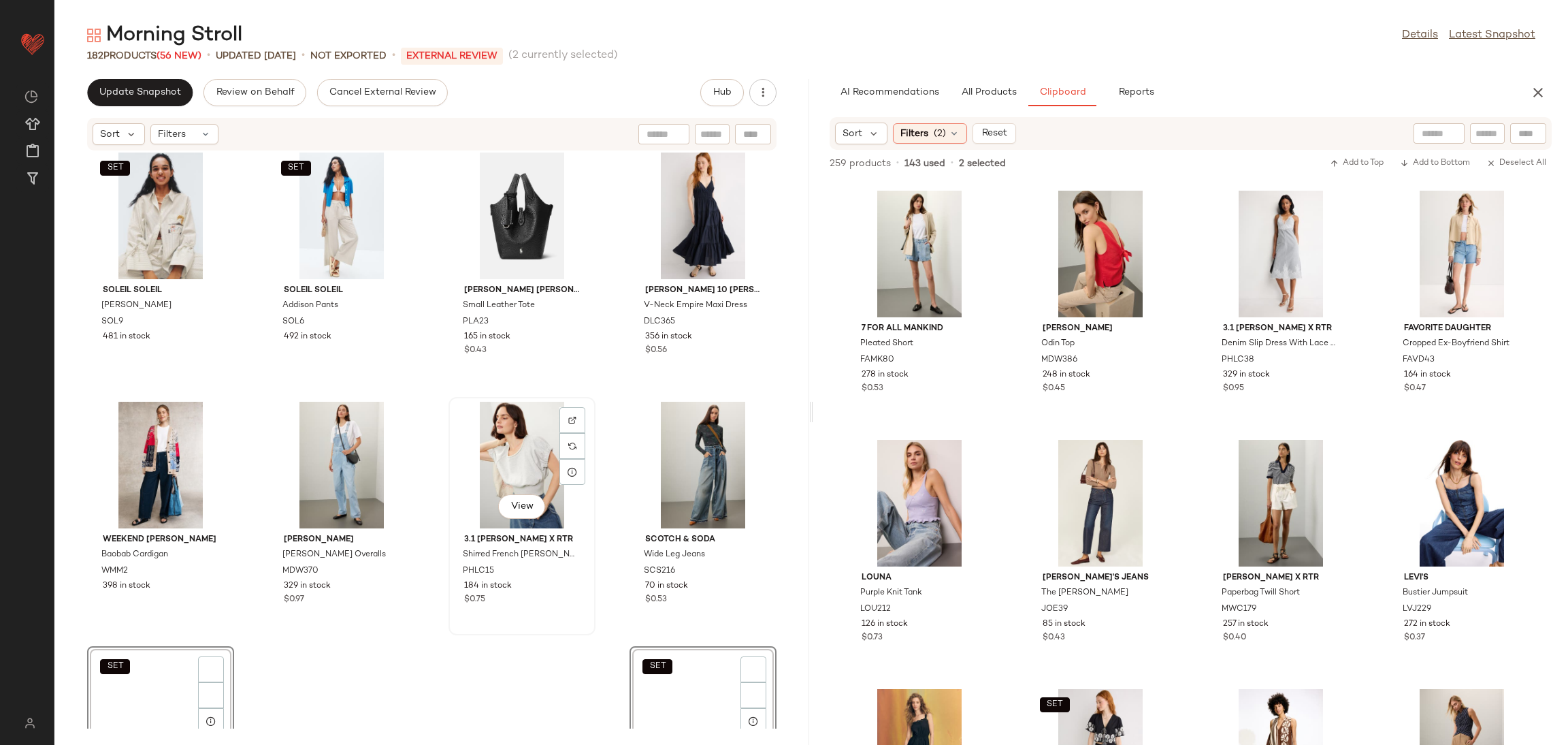
scroll to position [10887, 0]
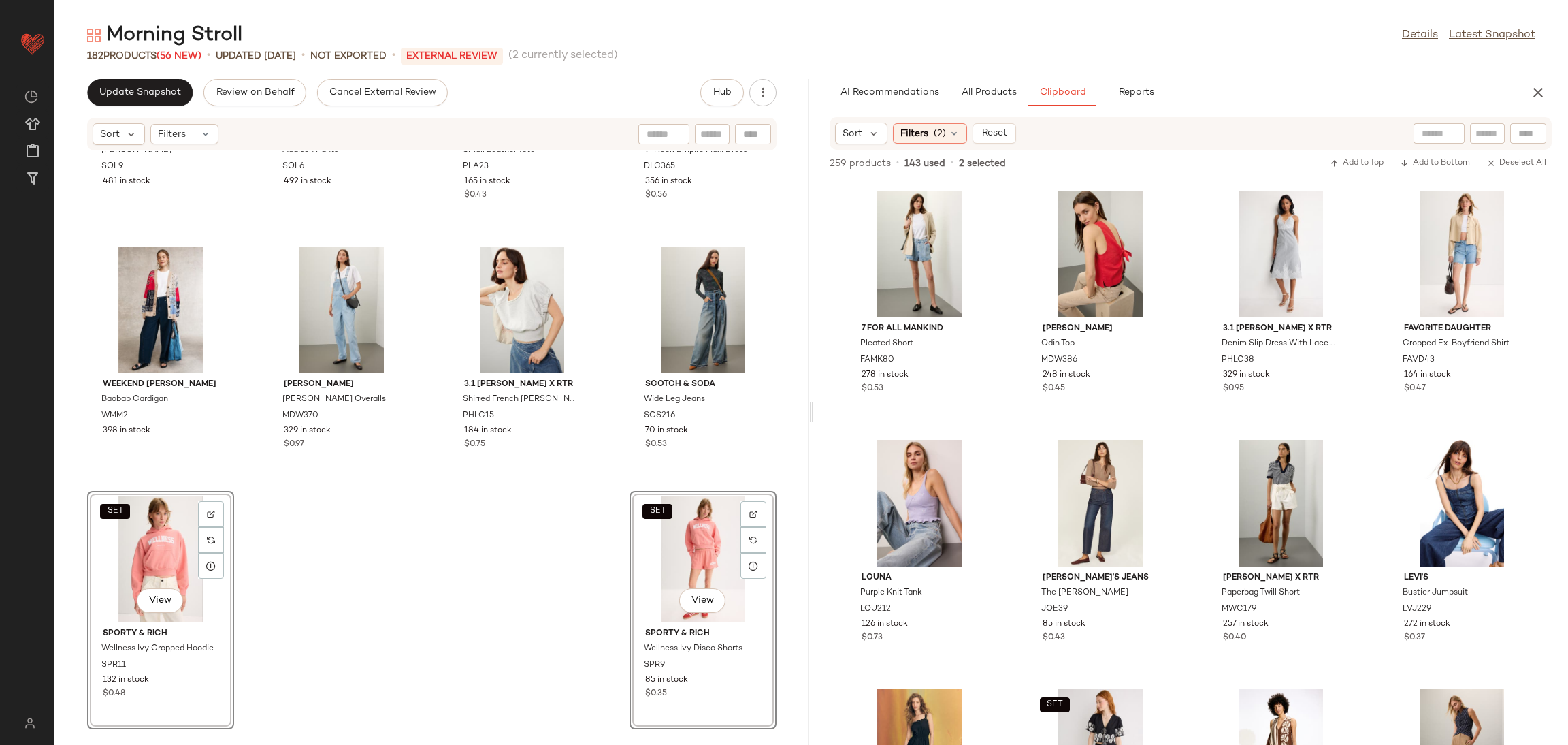
click at [575, 595] on div "SET Soleil Soleil [PERSON_NAME] Shirt SOL9 481 in stock SET Soleil Soleil Addis…" at bounding box center [432, 440] width 755 height 578
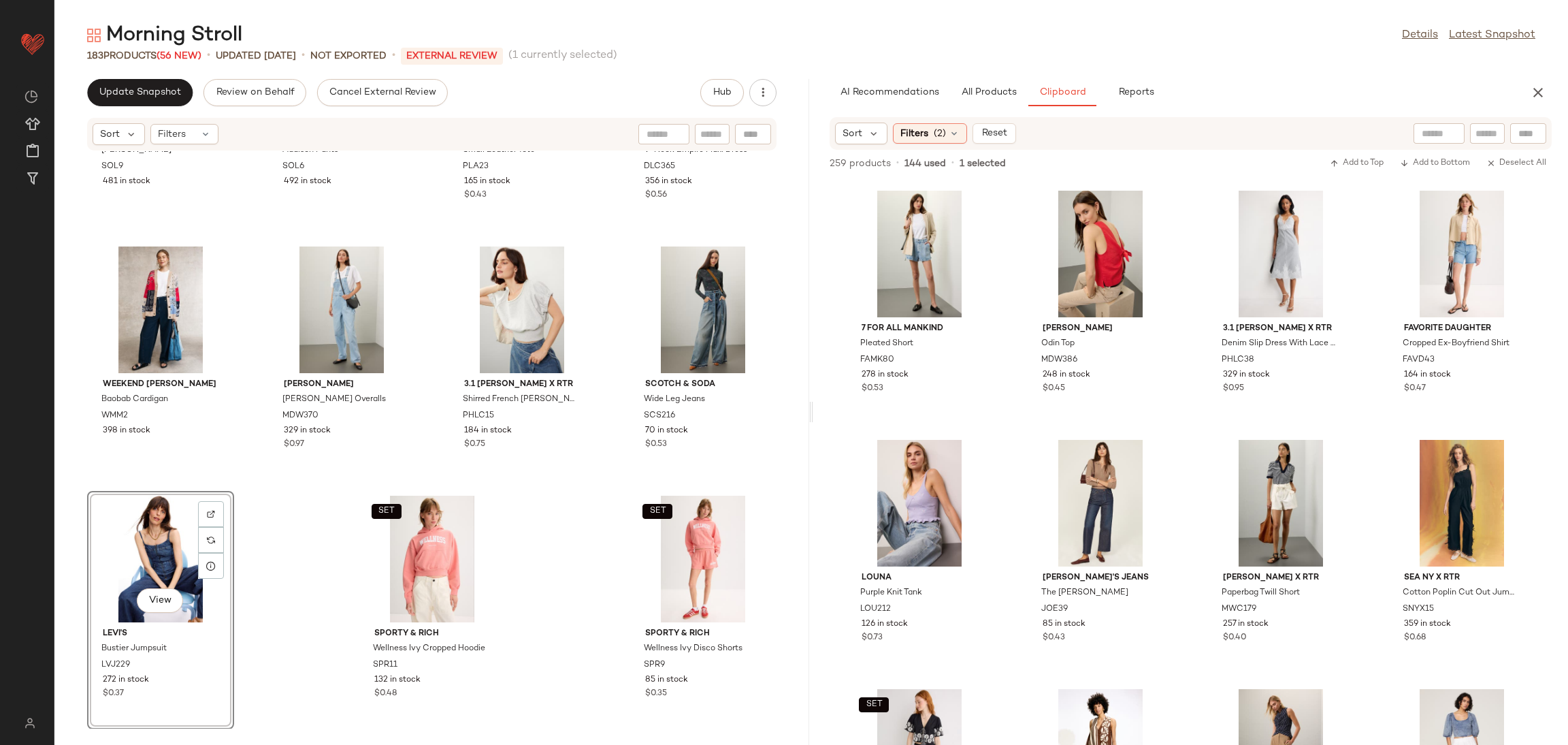
click at [1174, 429] on div "7 For All Mankind Pleated Short FAMK80 278 in stock $0.53 [PERSON_NAME] Top MDW…" at bounding box center [1191, 462] width 755 height 565
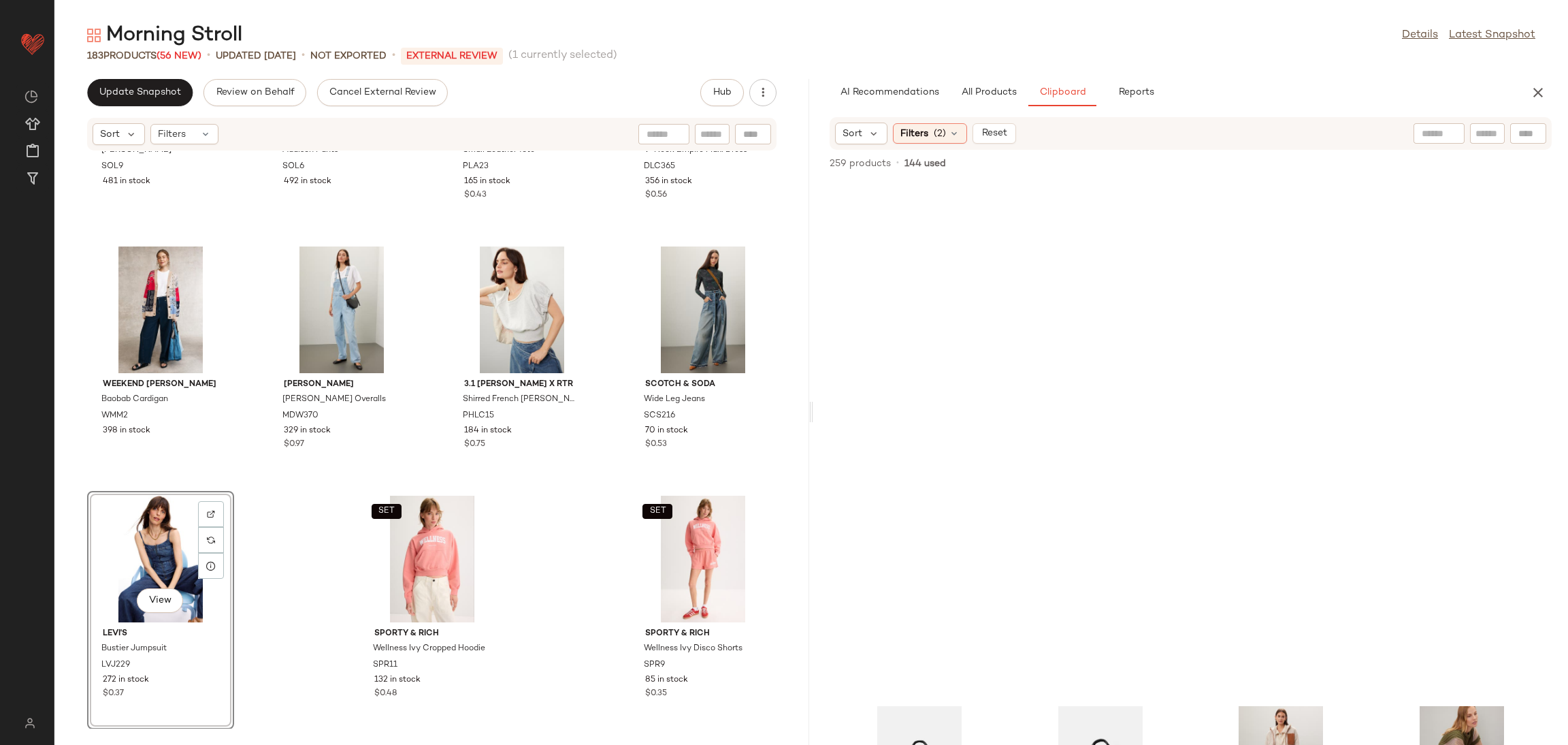
scroll to position [6663, 0]
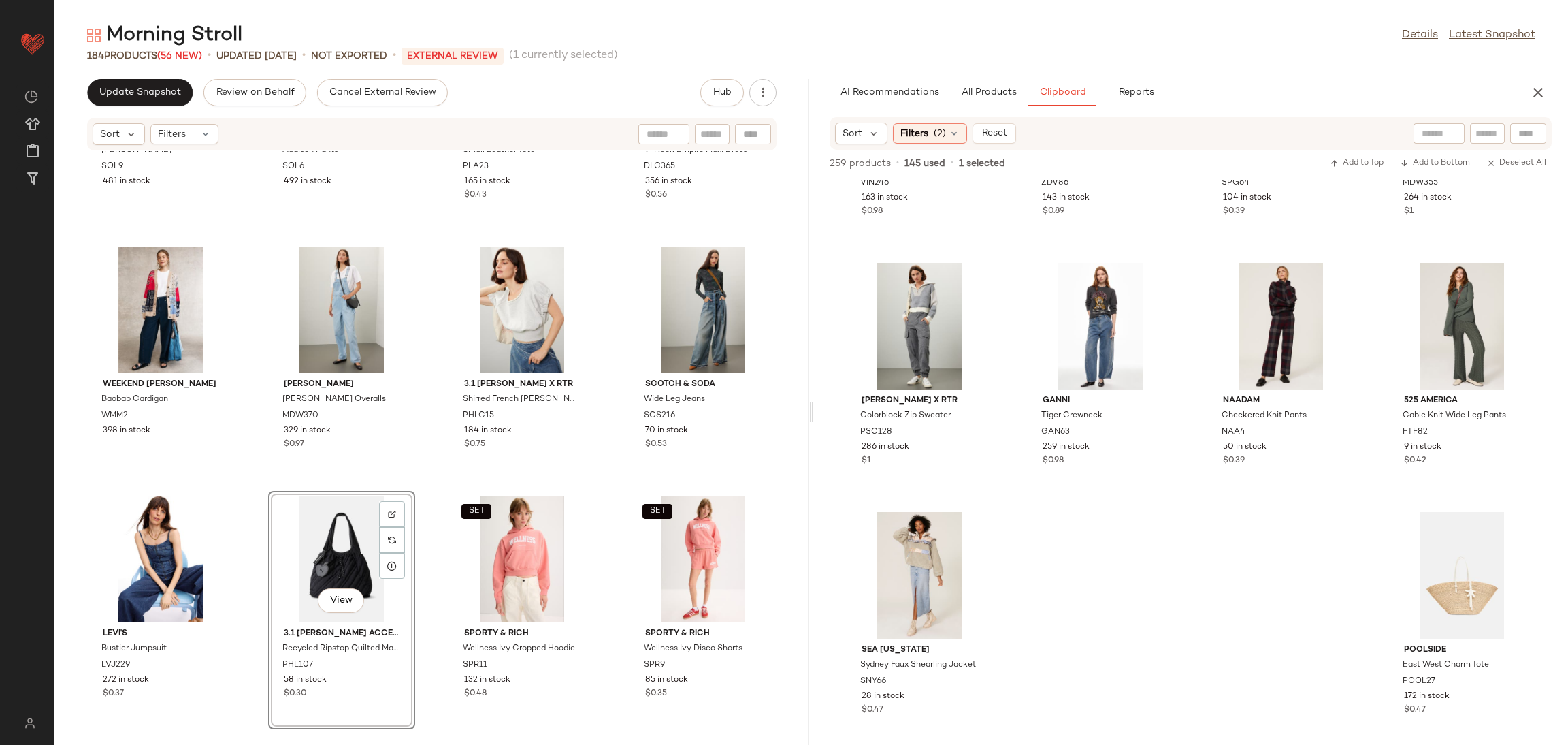
click at [422, 483] on div "SET Soleil Soleil [PERSON_NAME] Shirt SOL9 481 in stock SET Soleil Soleil Addis…" at bounding box center [432, 440] width 755 height 578
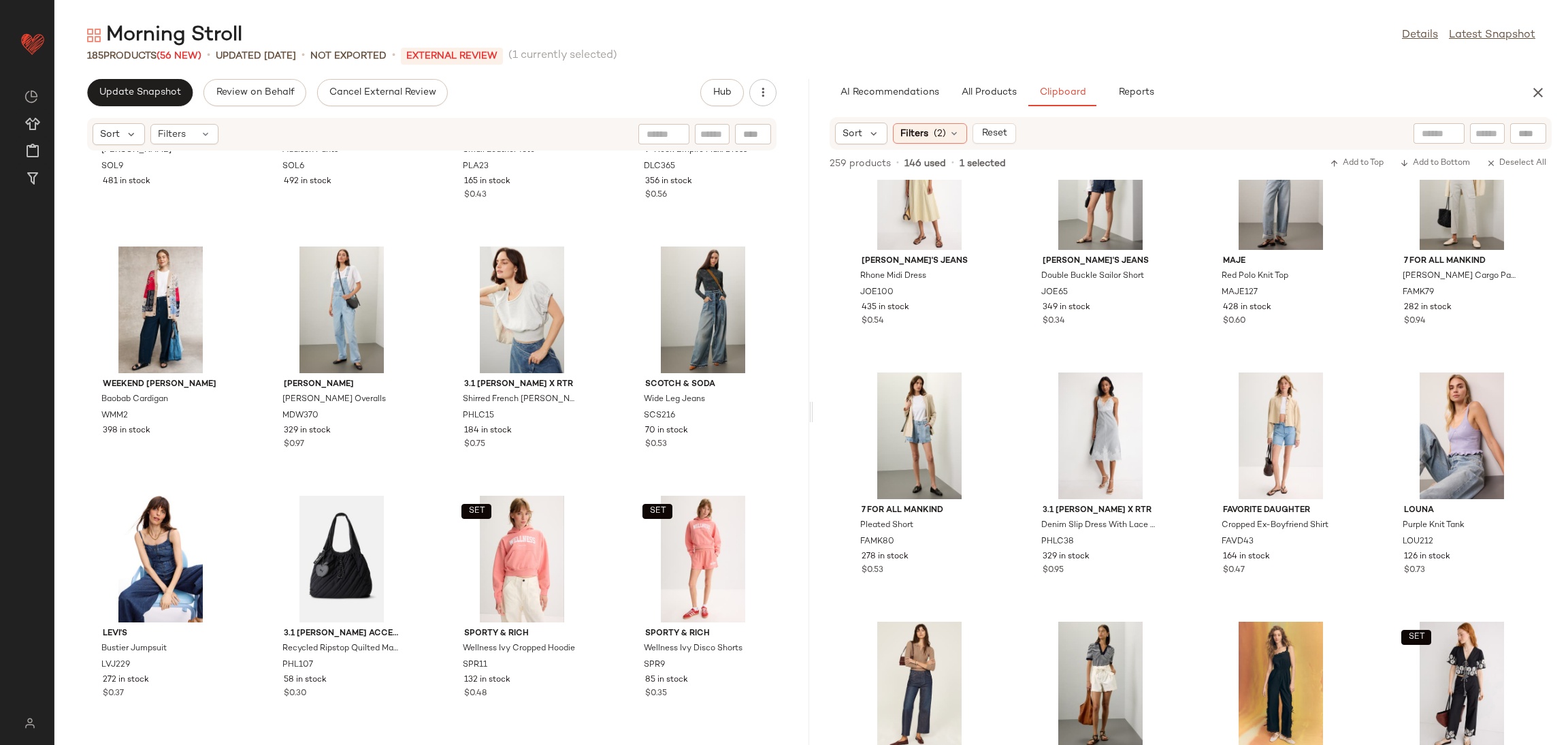
scroll to position [11136, 0]
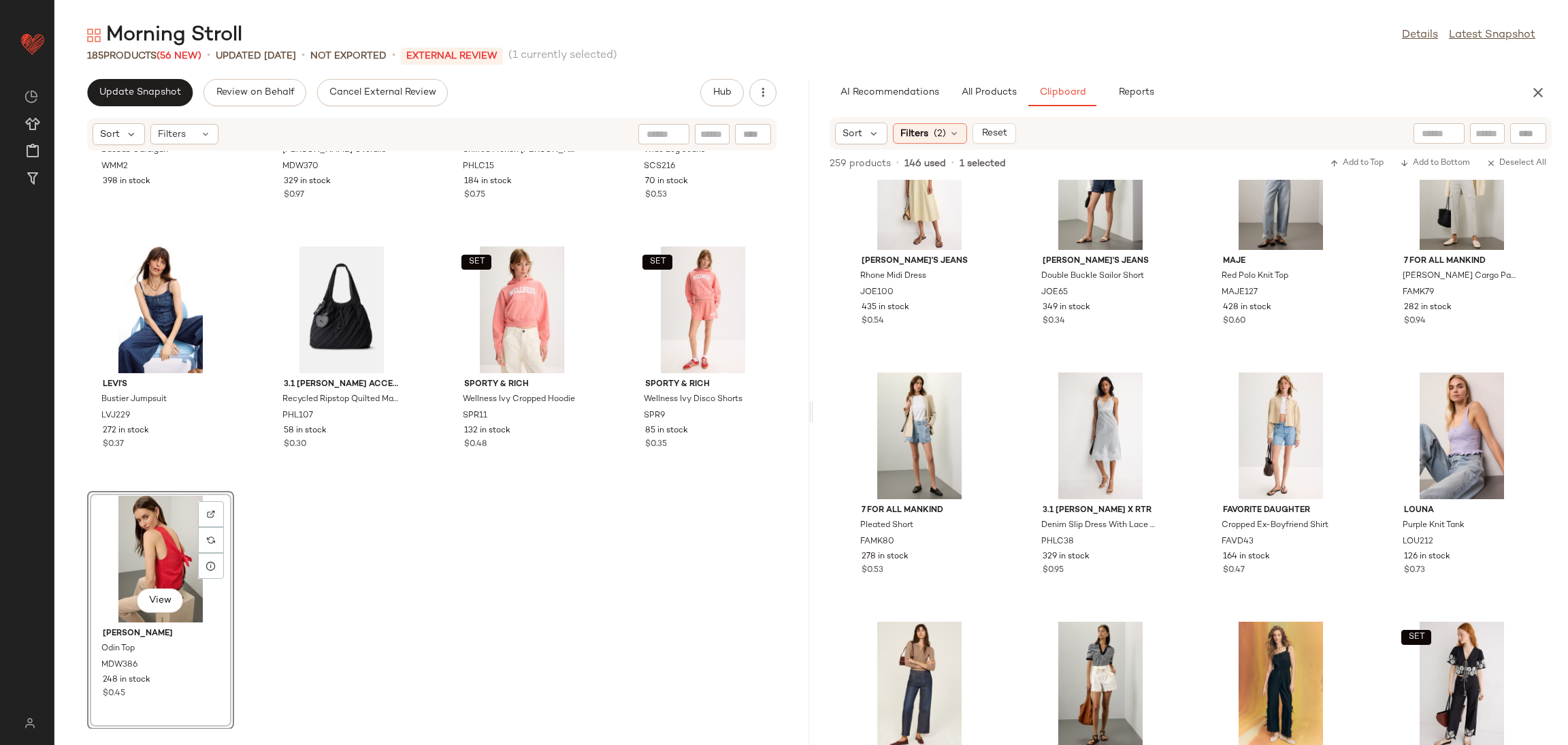
click at [575, 589] on div "Weekend [PERSON_NAME] Baobab Cardigan WMM2 398 in stock [PERSON_NAME] [PERSON_N…" at bounding box center [432, 440] width 755 height 578
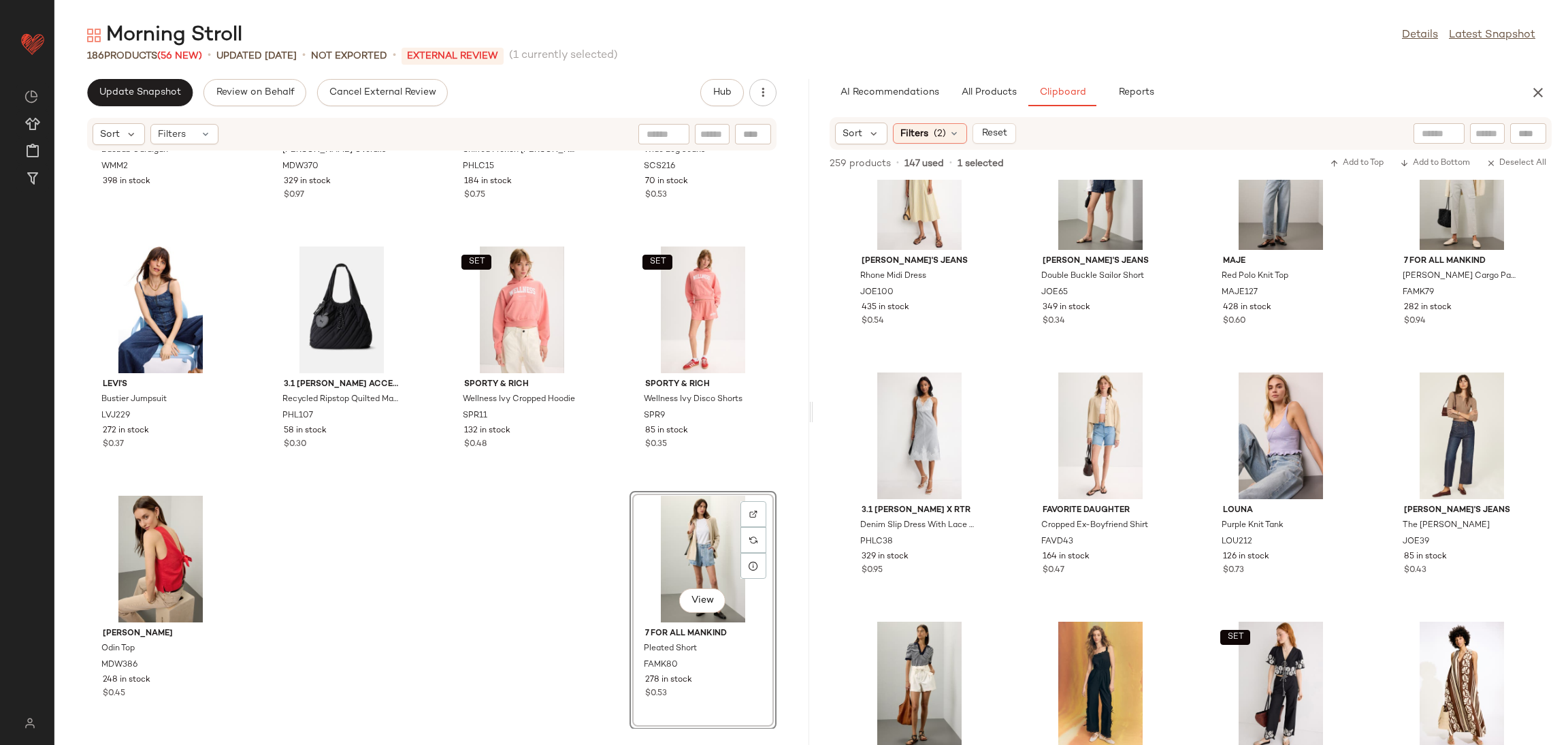
click at [440, 583] on div "Weekend [PERSON_NAME] Baobab Cardigan WMM2 398 in stock [PERSON_NAME] [PERSON_N…" at bounding box center [432, 440] width 755 height 578
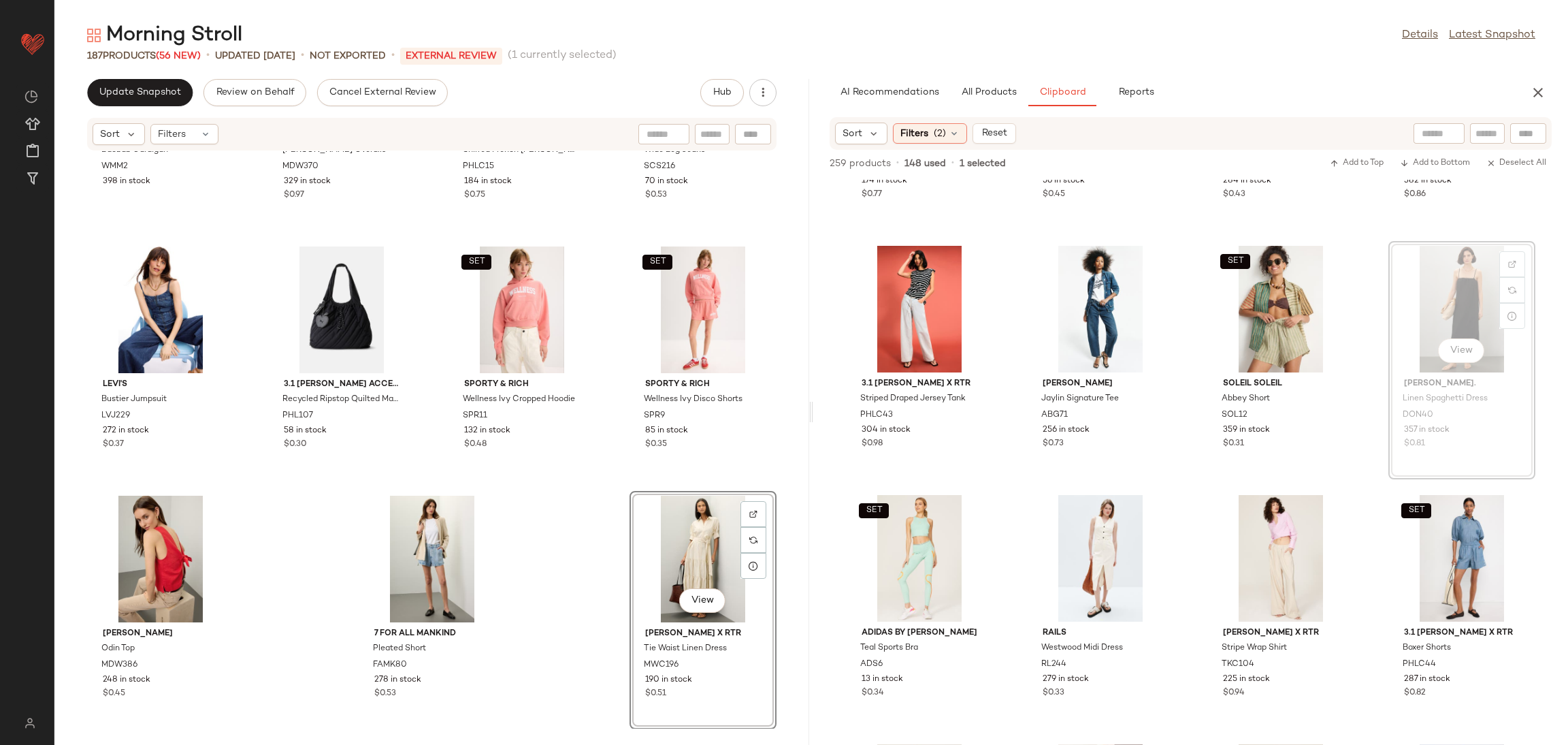
scroll to position [4187, 0]
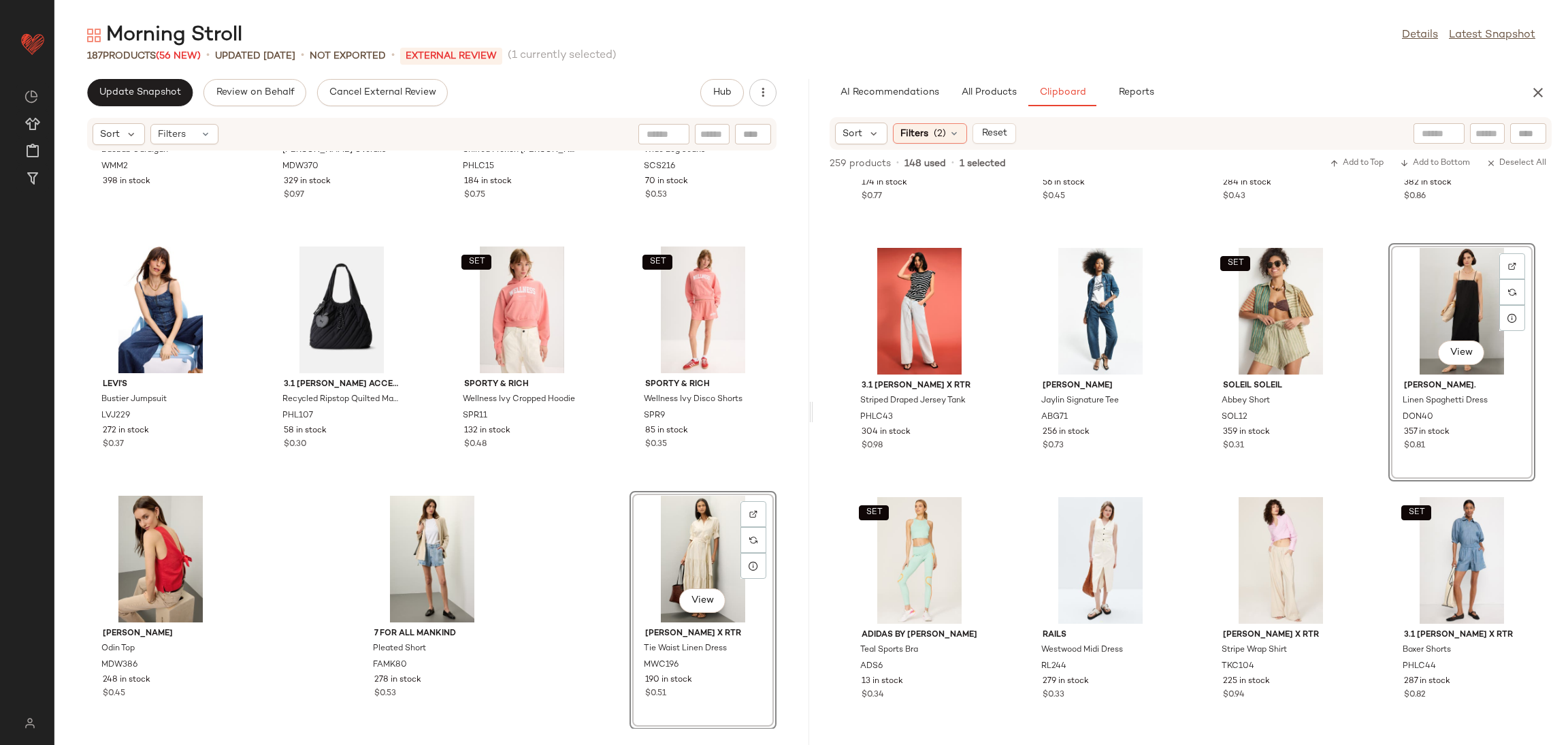
click at [605, 486] on div "Weekend [PERSON_NAME] Baobab Cardigan WMM2 398 in stock [PERSON_NAME] [PERSON_N…" at bounding box center [432, 440] width 755 height 578
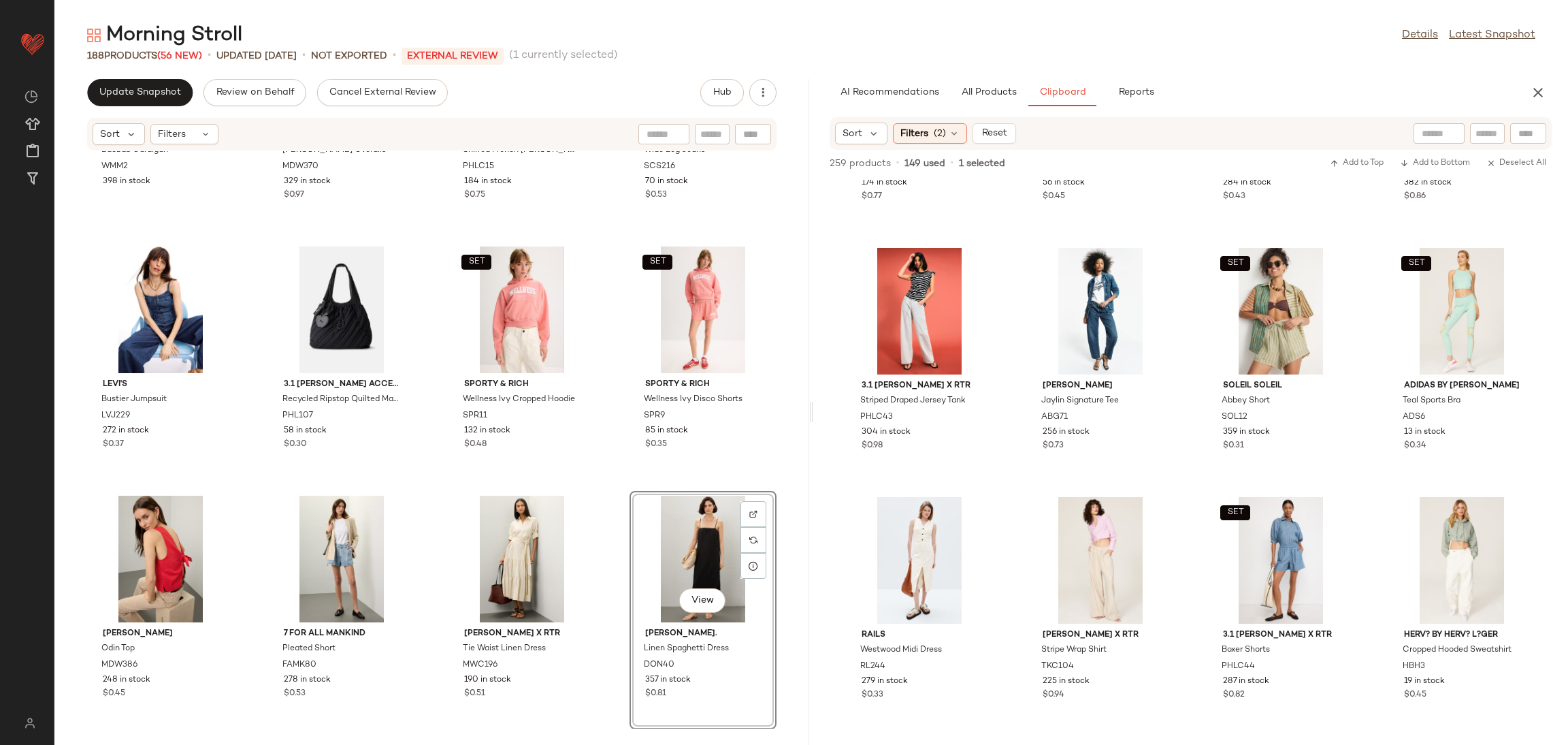
click at [605, 486] on div "Weekend [PERSON_NAME] Baobab Cardigan WMM2 398 in stock [PERSON_NAME] [PERSON_N…" at bounding box center [432, 440] width 755 height 578
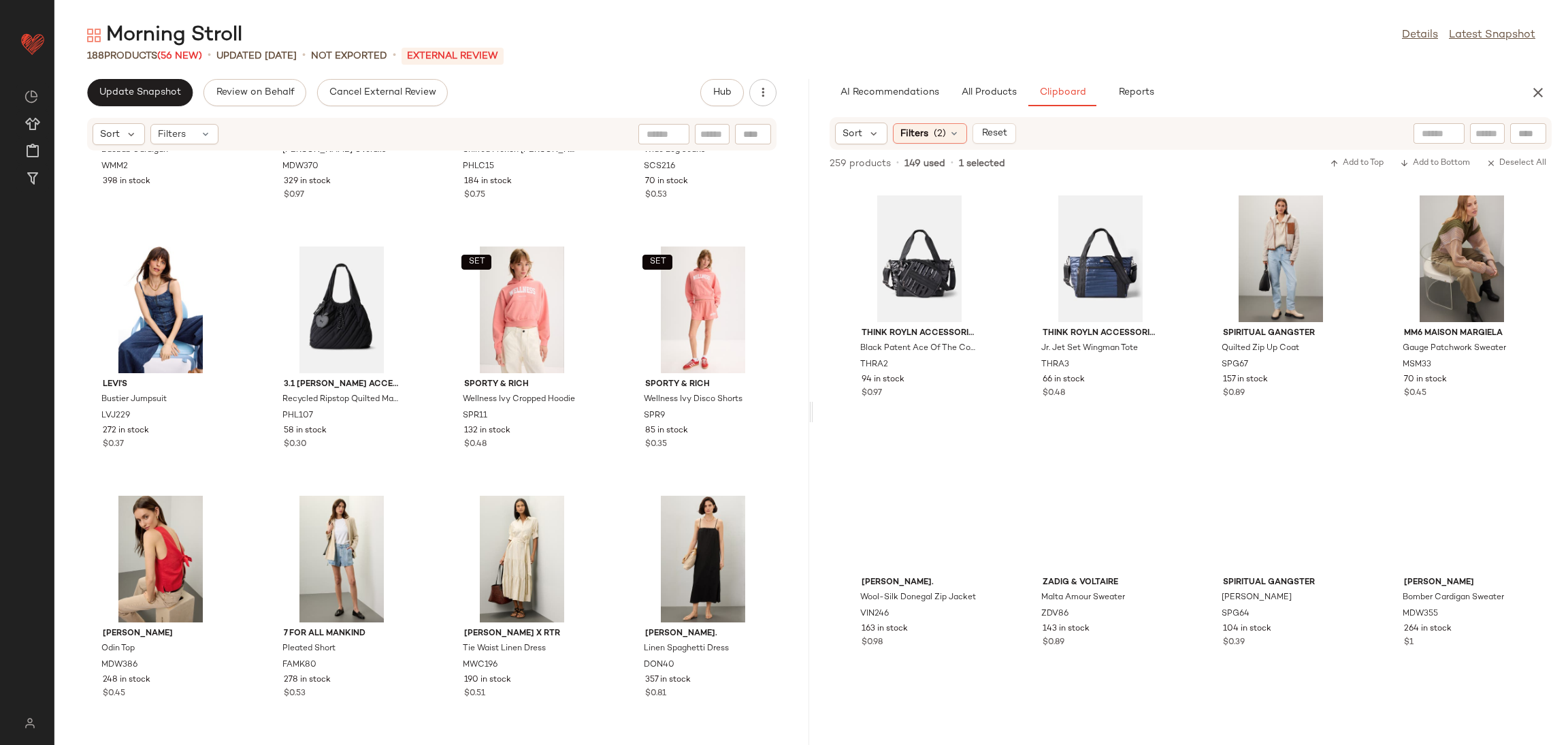
scroll to position [6076, 0]
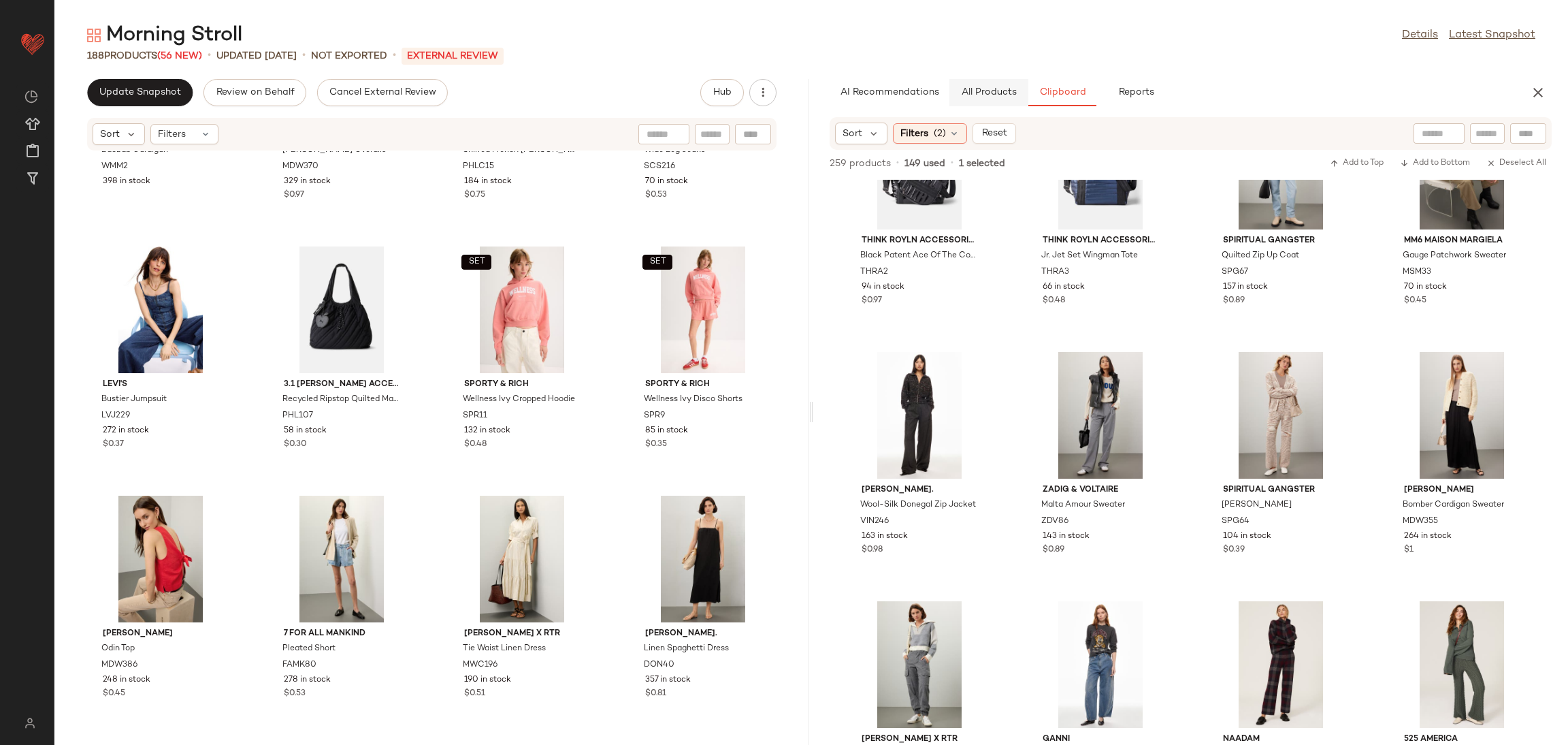
click at [991, 100] on button "All Products" at bounding box center [990, 92] width 79 height 27
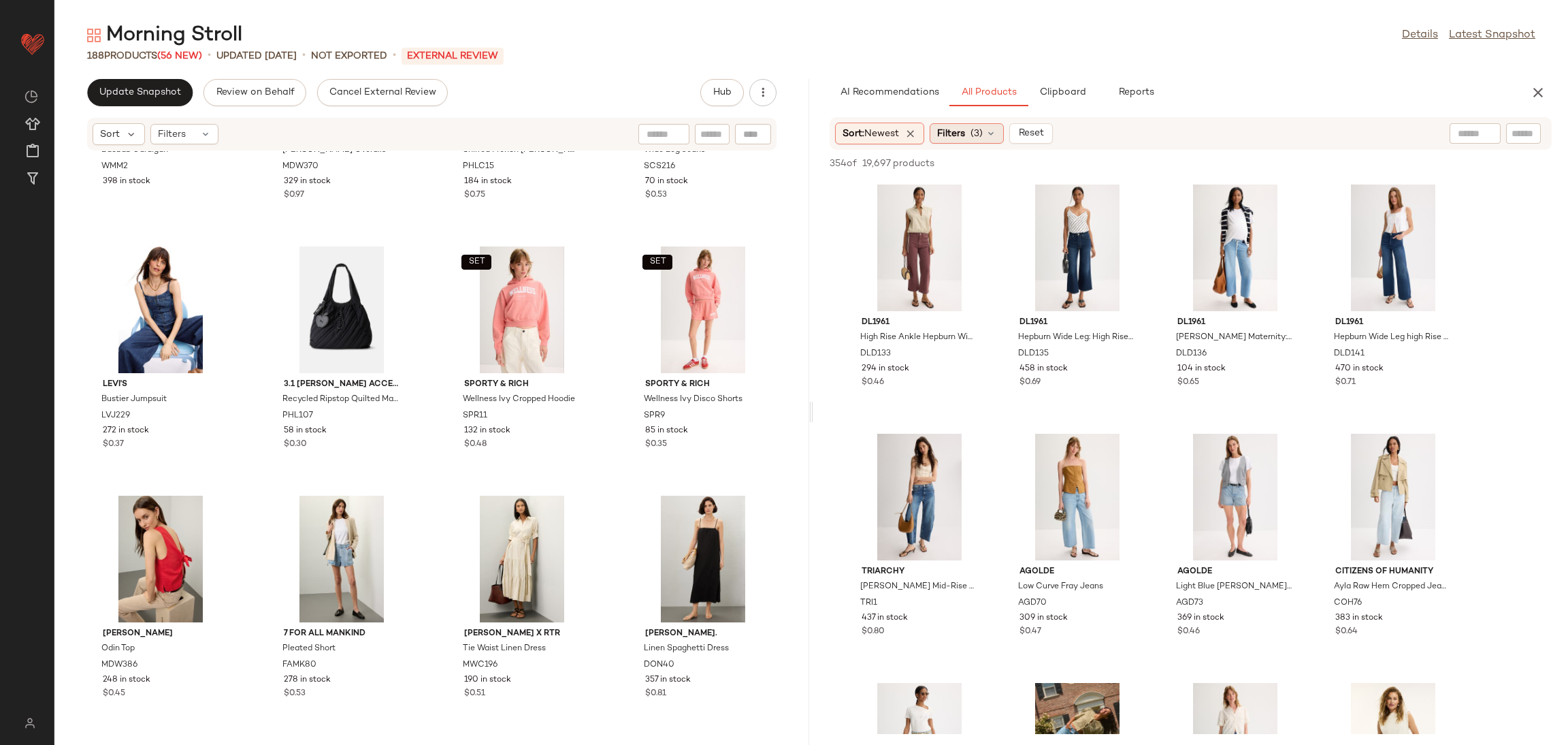
click at [974, 141] on div "Filters (3)" at bounding box center [967, 133] width 74 height 21
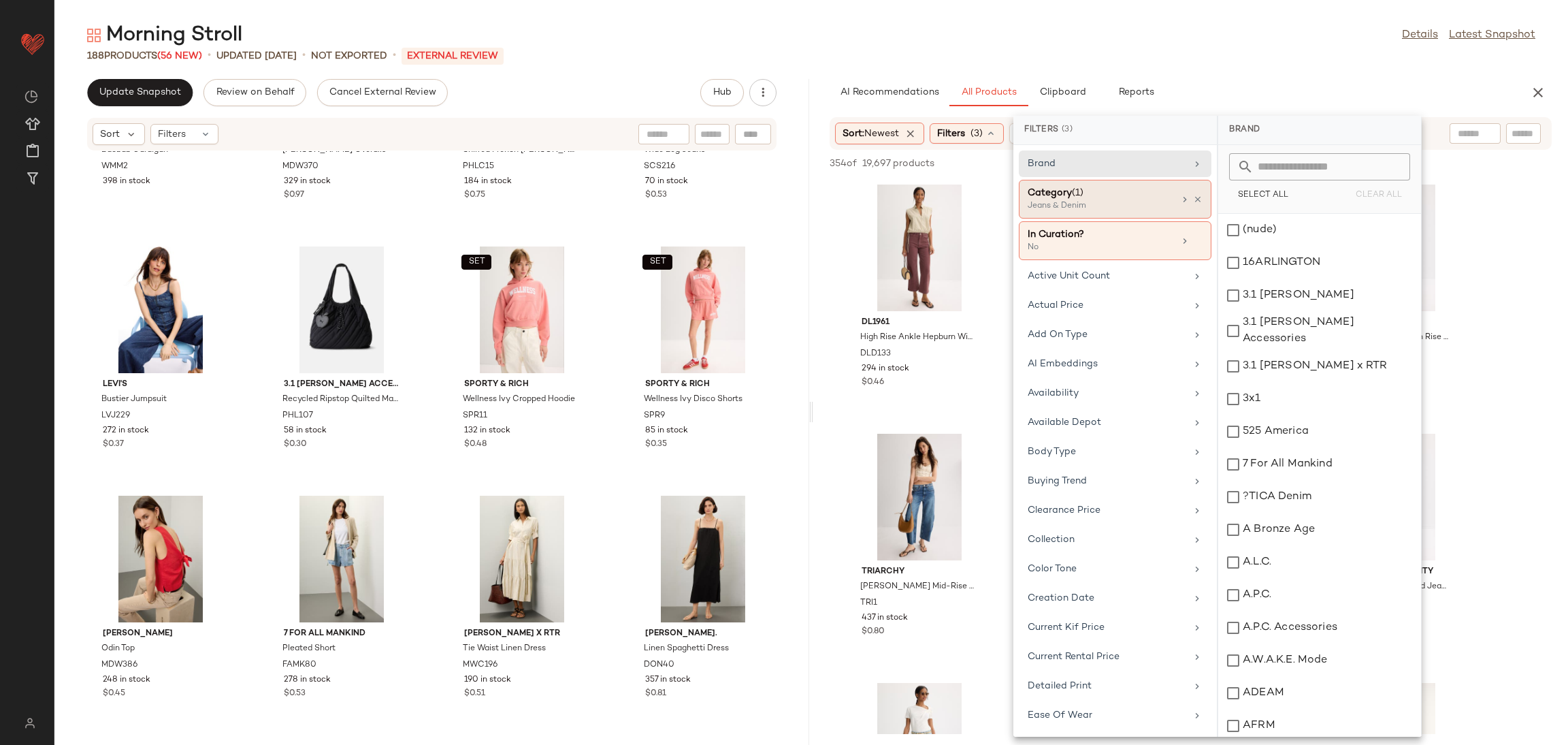
click at [1198, 221] on div "Category (1) Jeans & Denim" at bounding box center [1115, 240] width 192 height 39
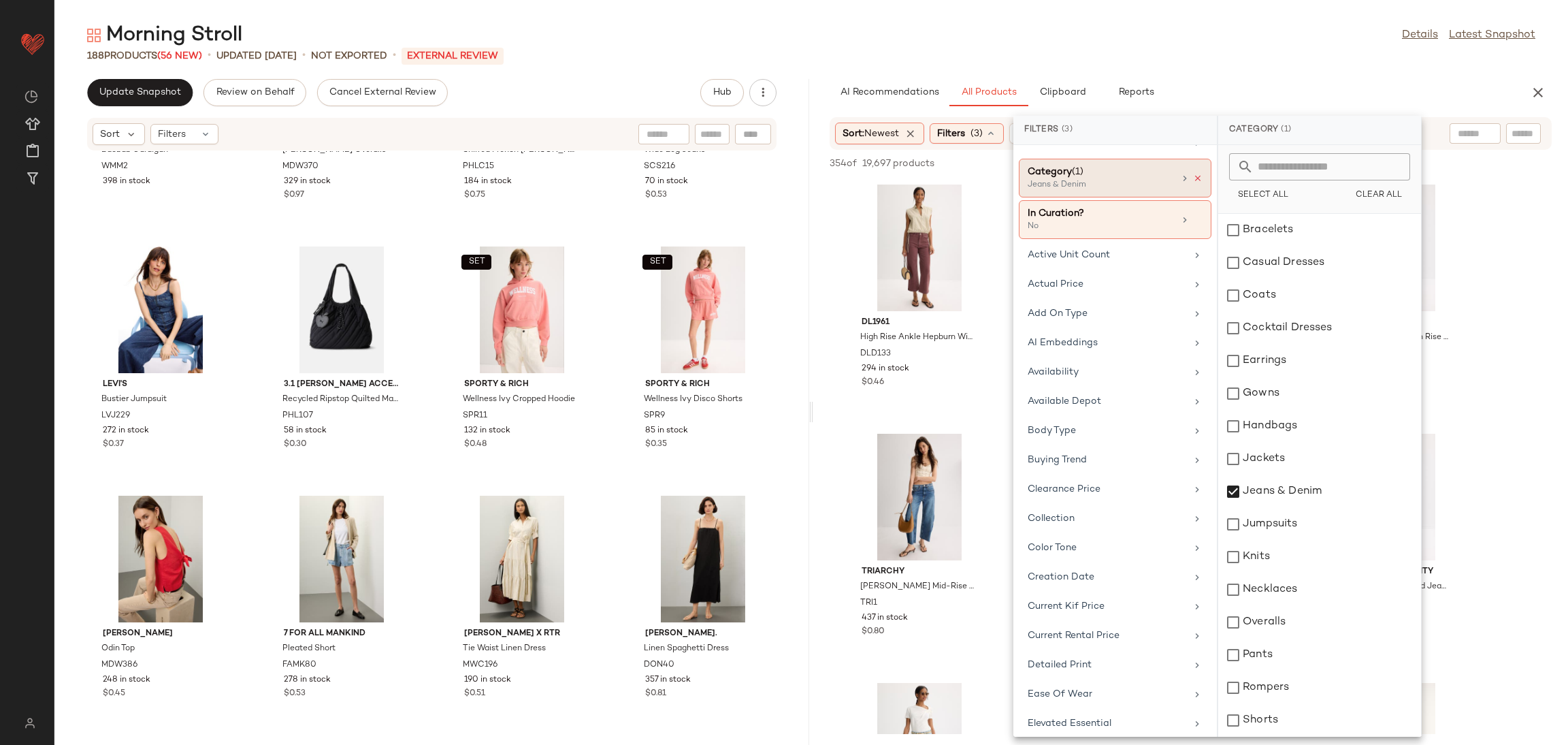
click at [1194, 177] on icon at bounding box center [1199, 178] width 10 height 10
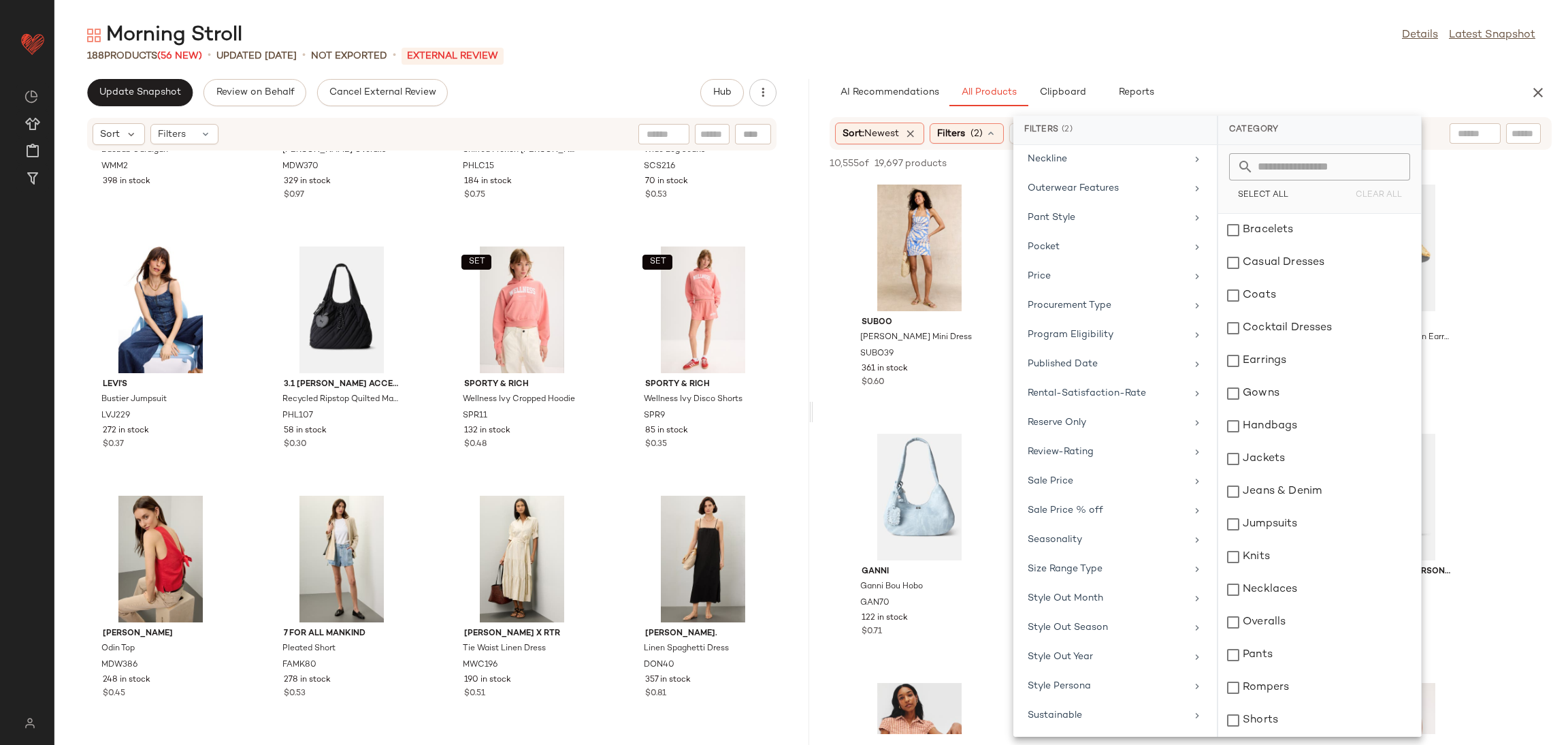
scroll to position [1244, 0]
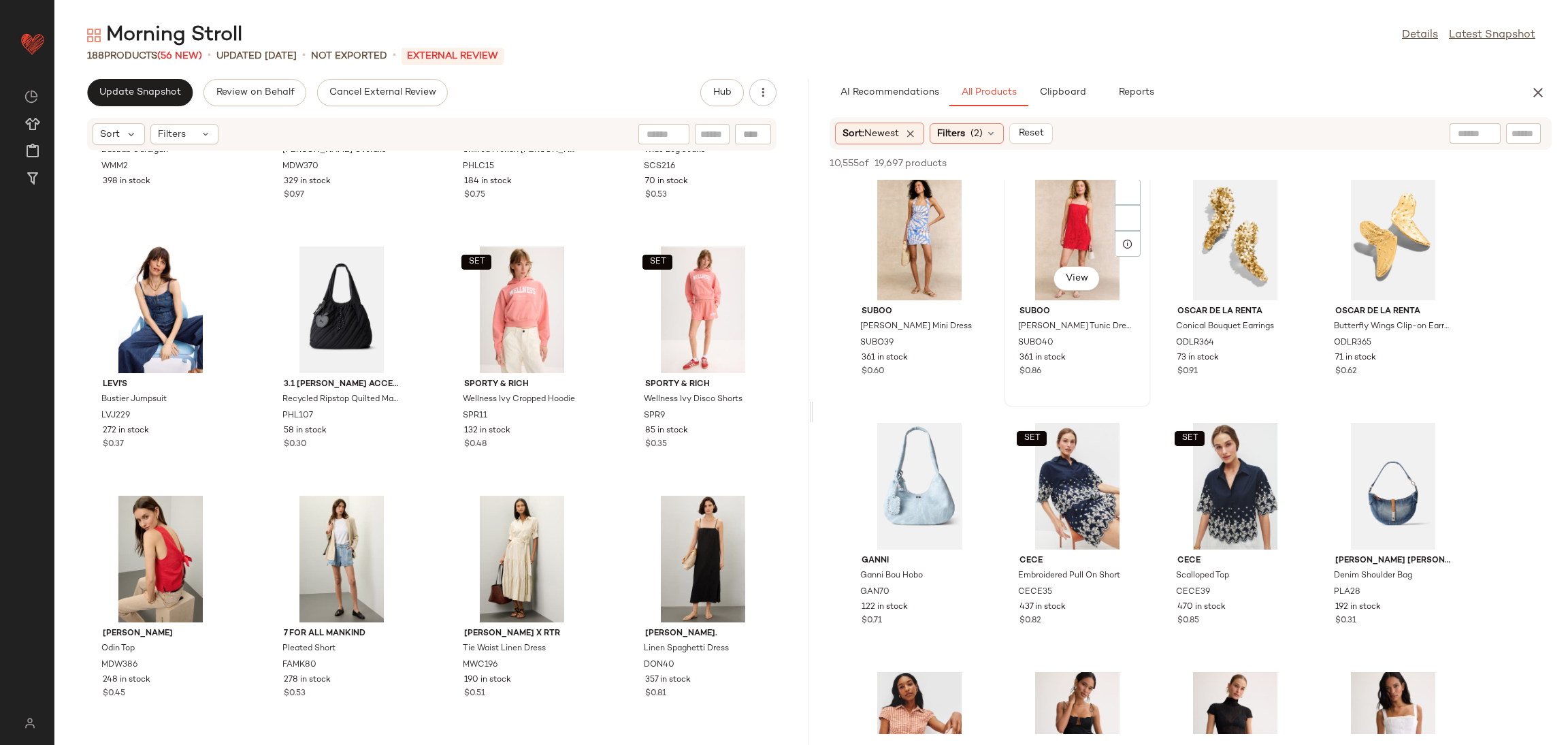
scroll to position [0, 0]
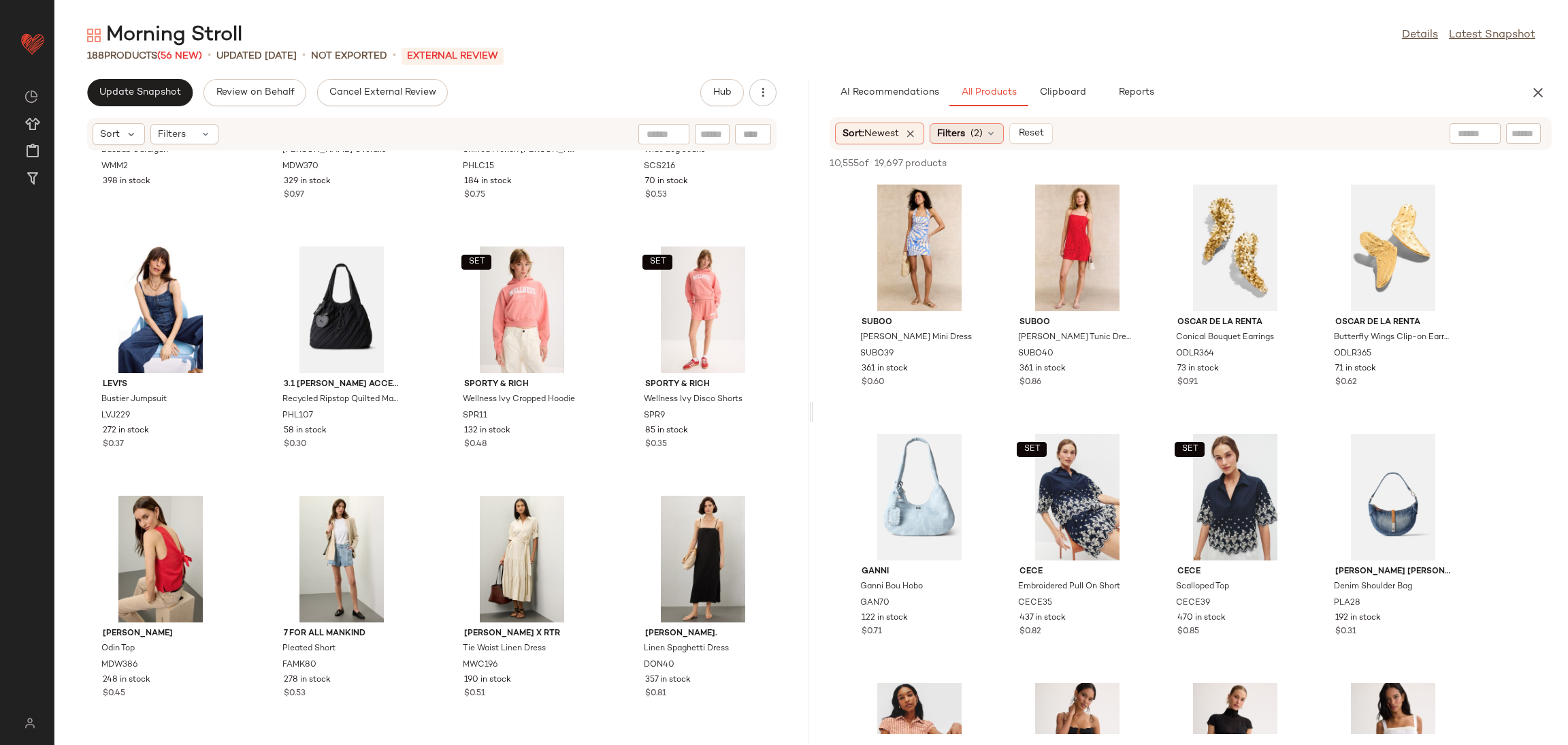
click at [972, 132] on div "Filters (2)" at bounding box center [967, 133] width 74 height 21
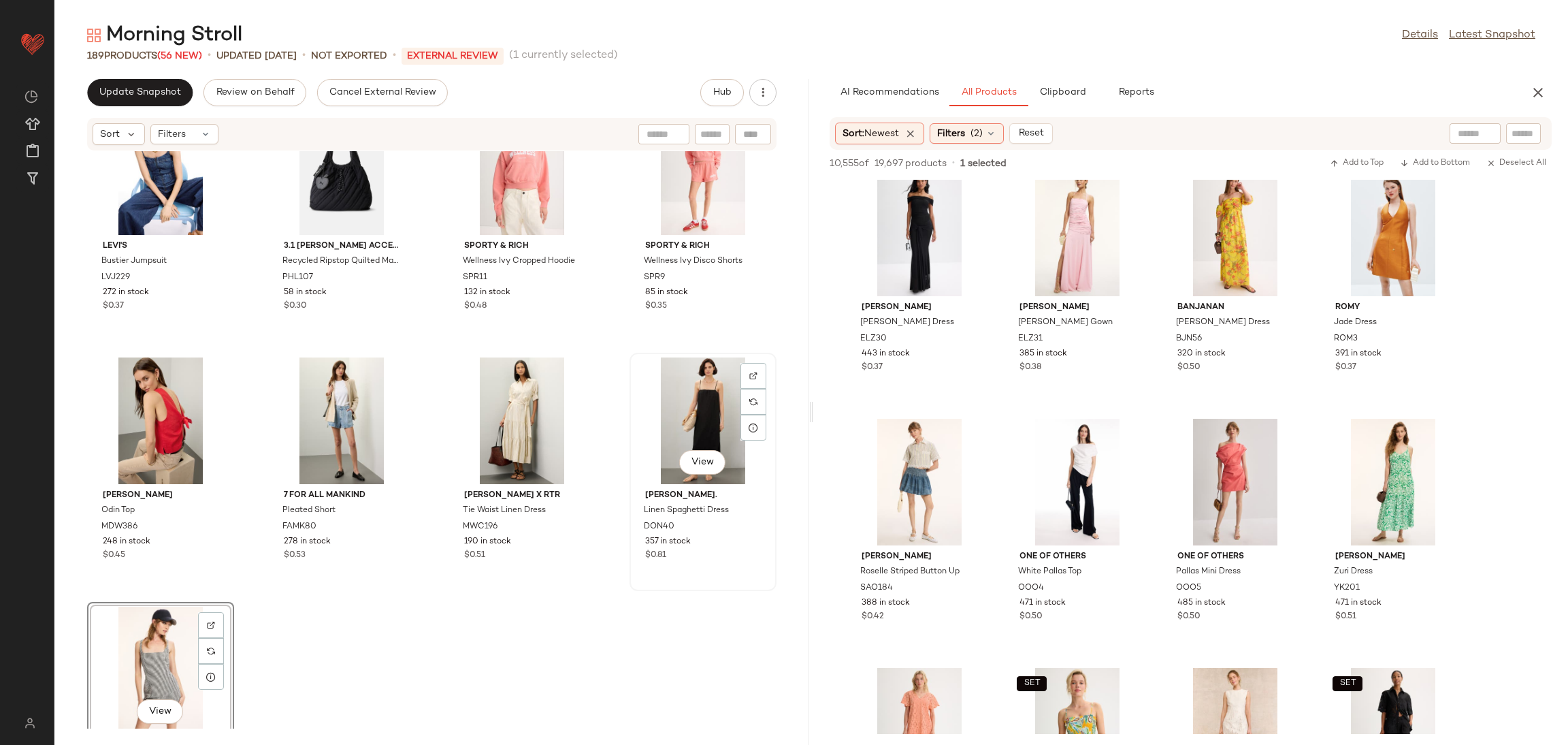
scroll to position [11385, 0]
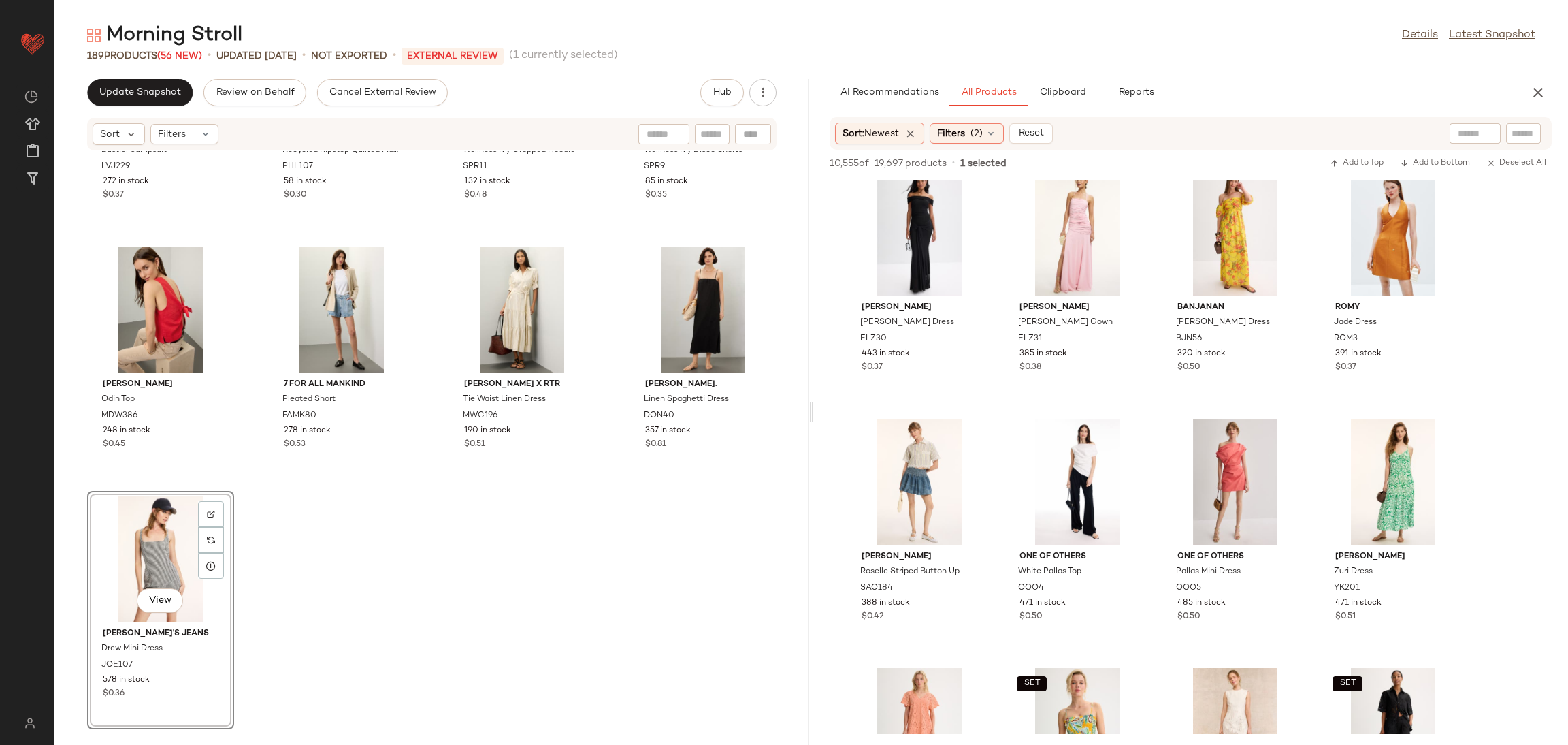
click at [636, 543] on div "[PERSON_NAME]'s Bustier Jumpsuit LVJ229 272 in stock $0.37 3.1 [PERSON_NAME] Ac…" at bounding box center [432, 440] width 755 height 578
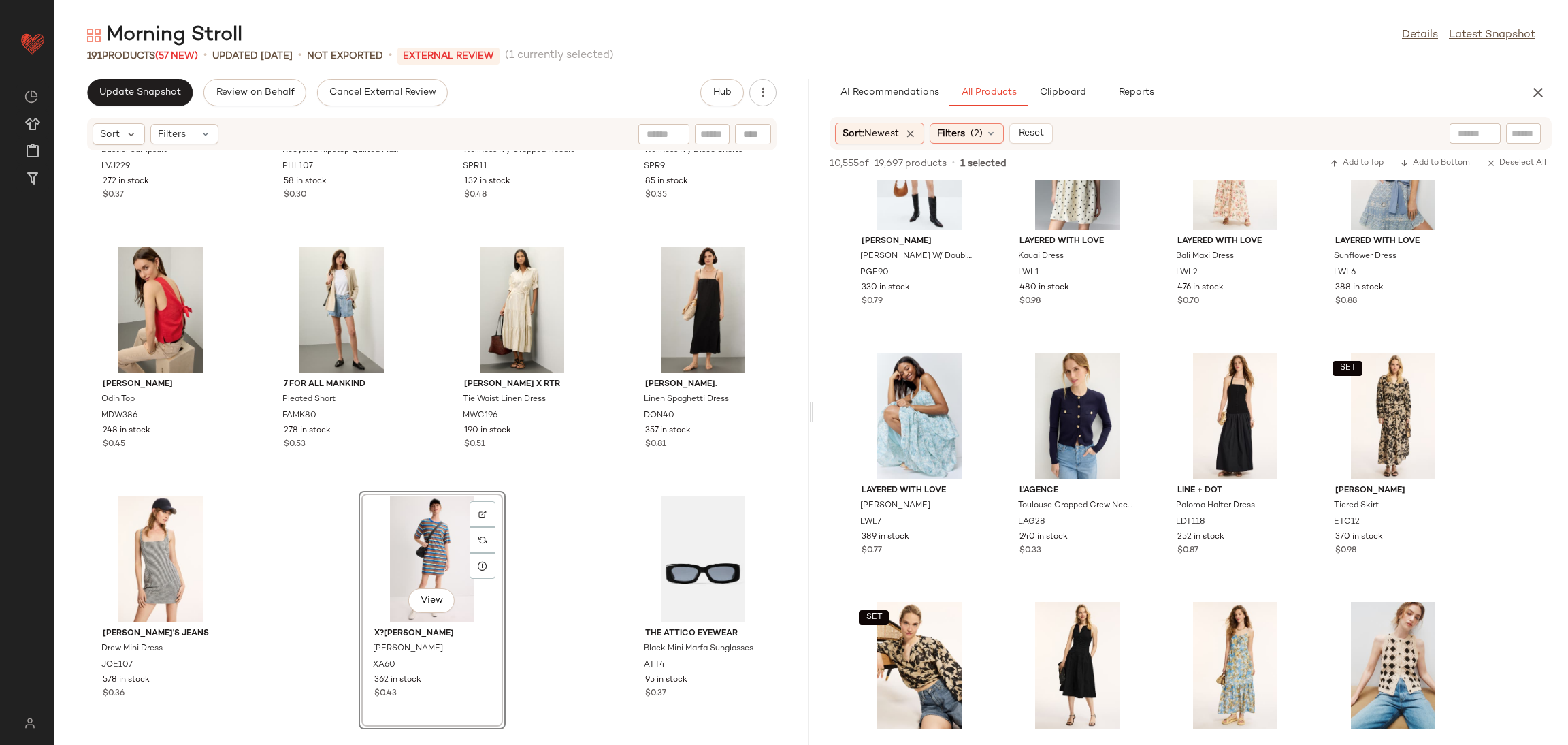
scroll to position [13570, 0]
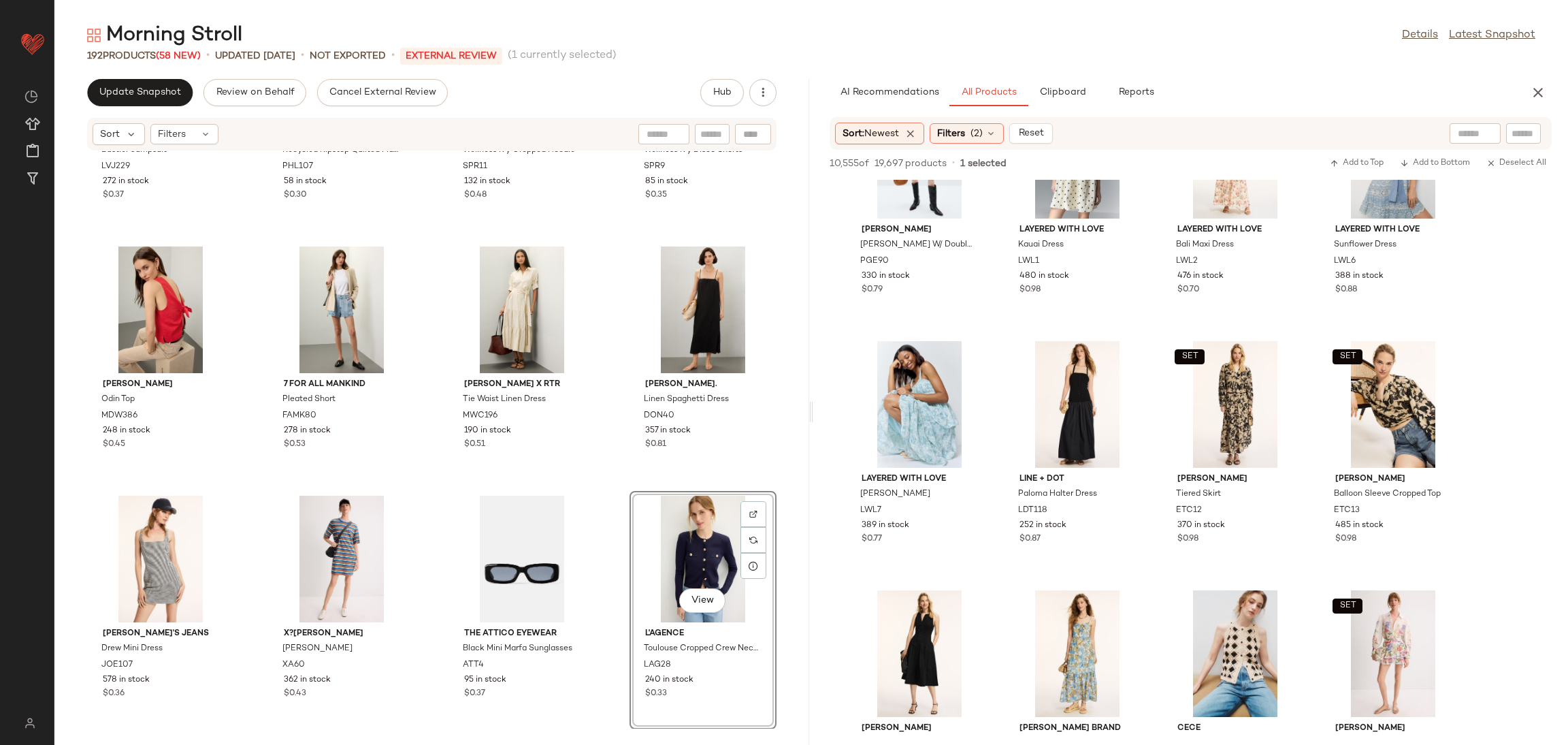
click at [612, 488] on div "[PERSON_NAME]'s Bustier Jumpsuit LVJ229 272 in stock $0.37 3.1 [PERSON_NAME] Ac…" at bounding box center [432, 440] width 755 height 578
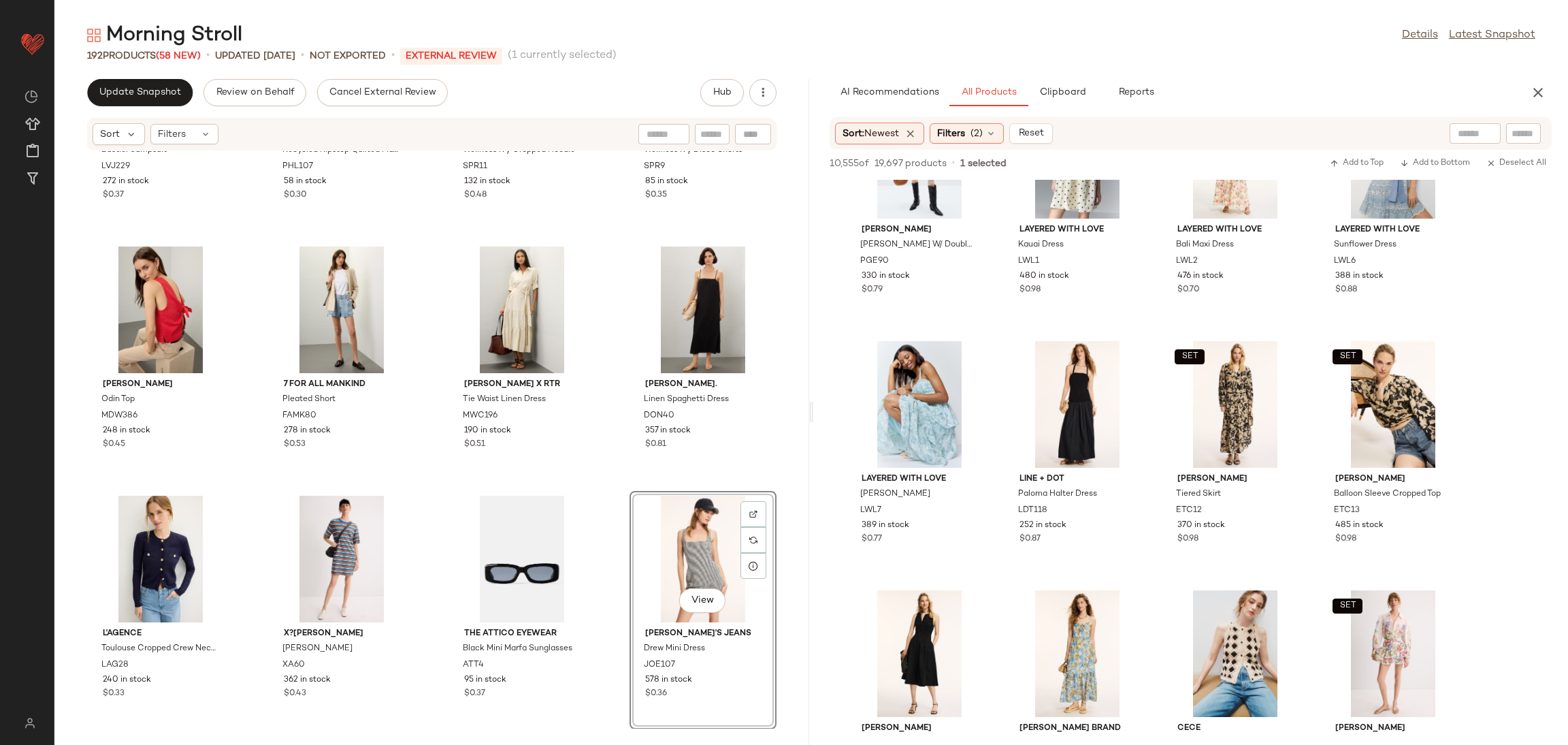
click at [610, 488] on div "[PERSON_NAME]'s Bustier Jumpsuit LVJ229 272 in stock $0.37 3.1 [PERSON_NAME] Ac…" at bounding box center [432, 440] width 755 height 578
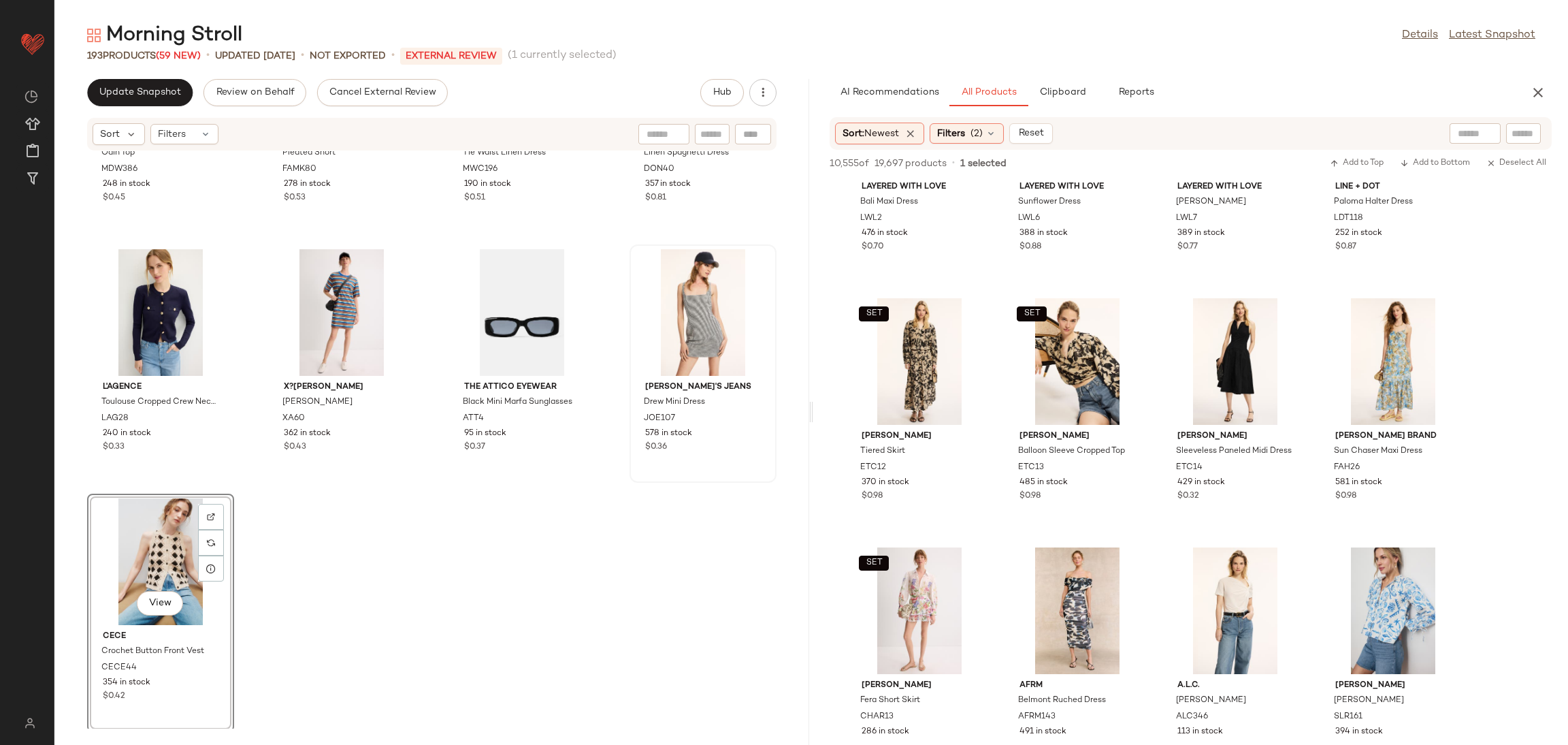
scroll to position [11635, 0]
click at [665, 576] on div "[PERSON_NAME] Top MDW386 248 in stock $0.45 7 For All Mankind Pleated Short FAM…" at bounding box center [432, 440] width 755 height 578
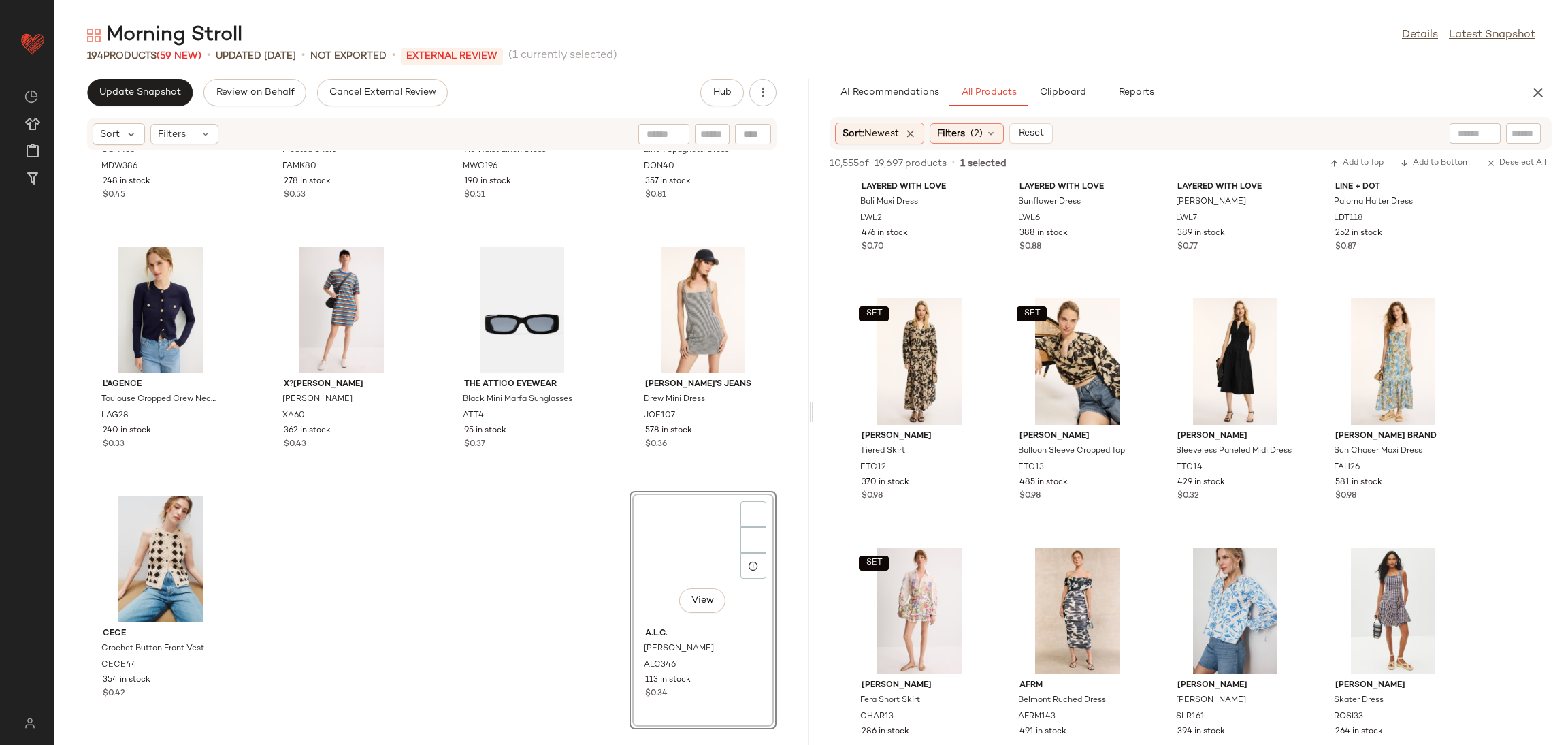
click at [506, 576] on div "[PERSON_NAME] Top MDW386 248 in stock $0.45 7 For All Mankind Pleated Short FAM…" at bounding box center [432, 440] width 755 height 578
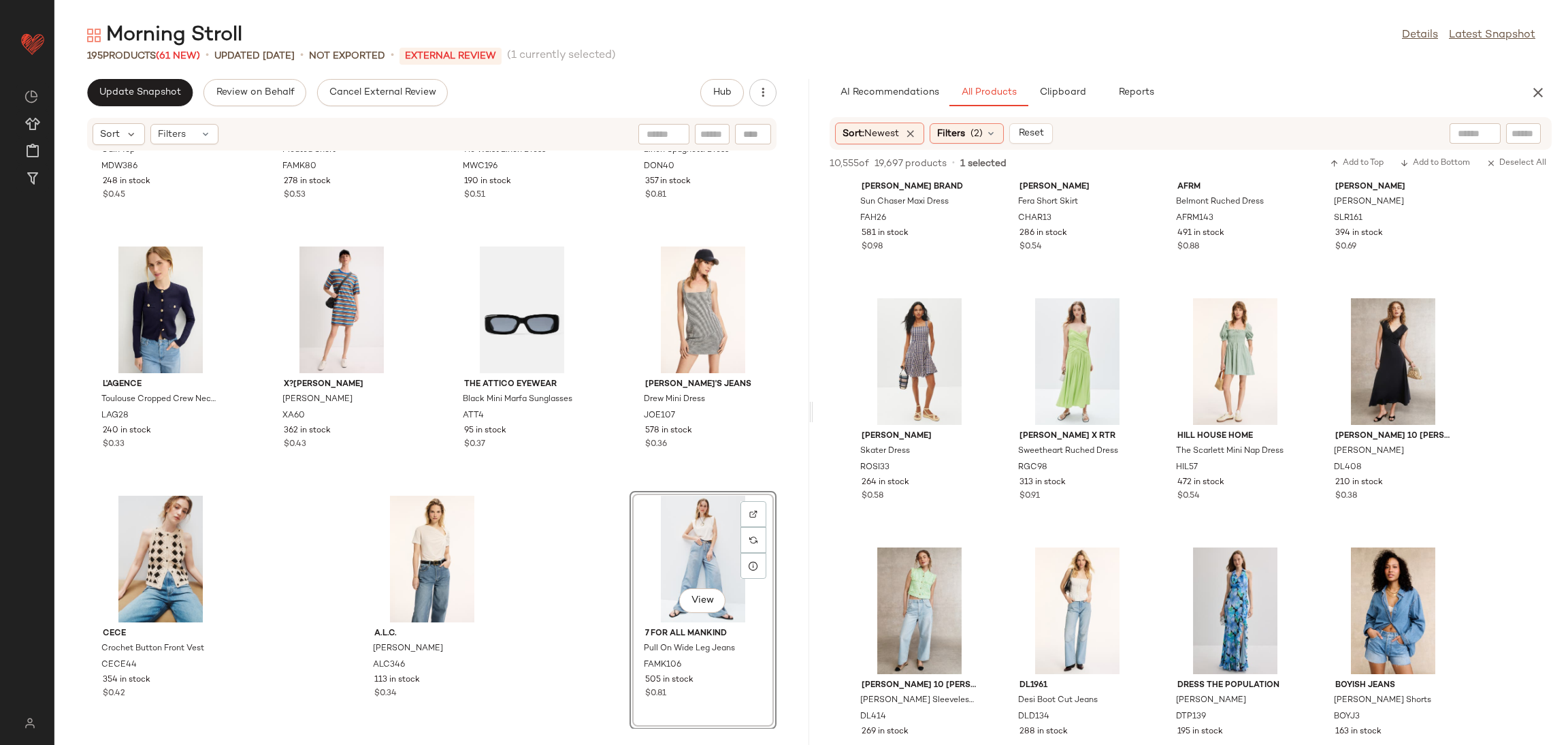
scroll to position [14663, 0]
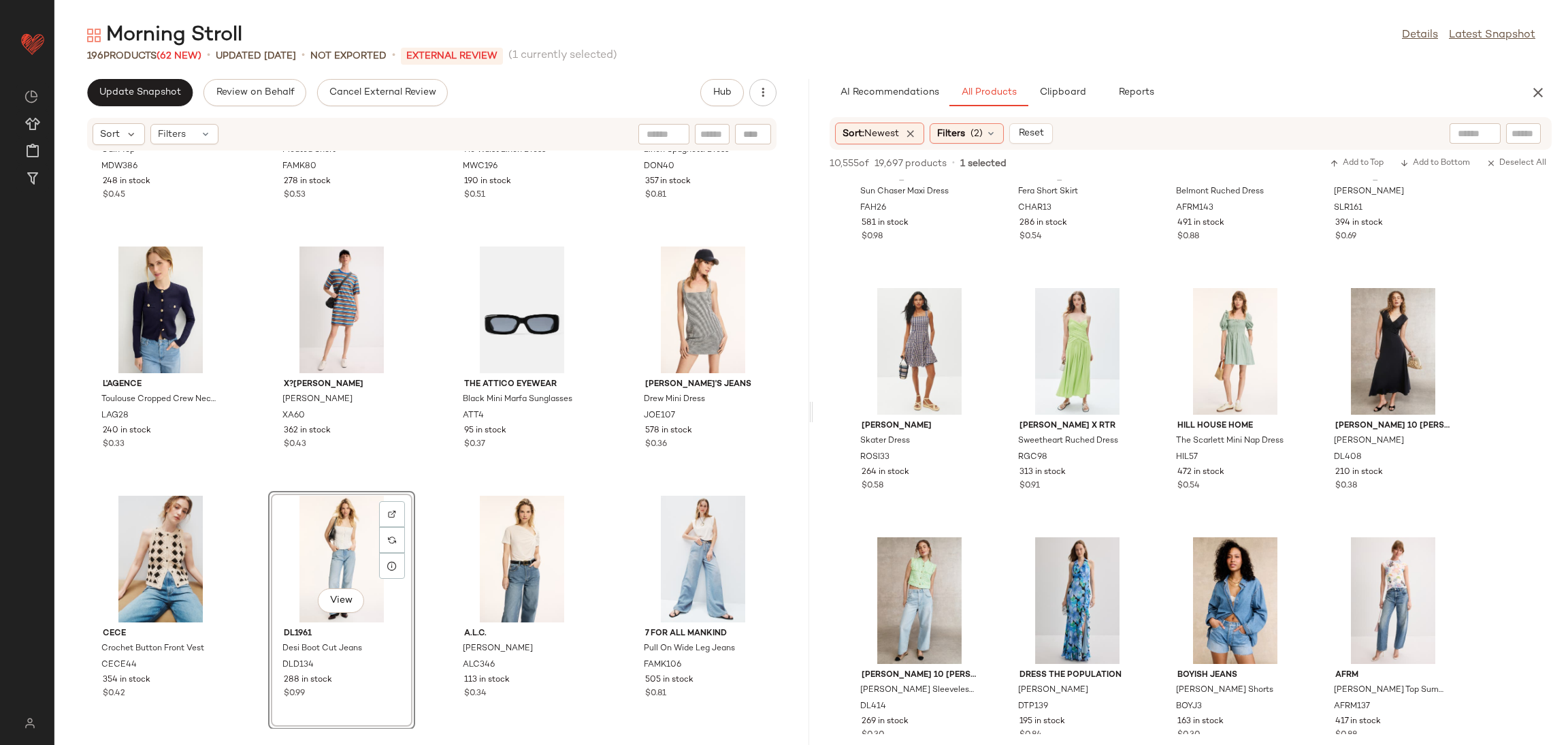
click at [401, 486] on div "[PERSON_NAME] Top MDW386 248 in stock $0.45 7 For All Mankind Pleated Short FAM…" at bounding box center [432, 440] width 755 height 578
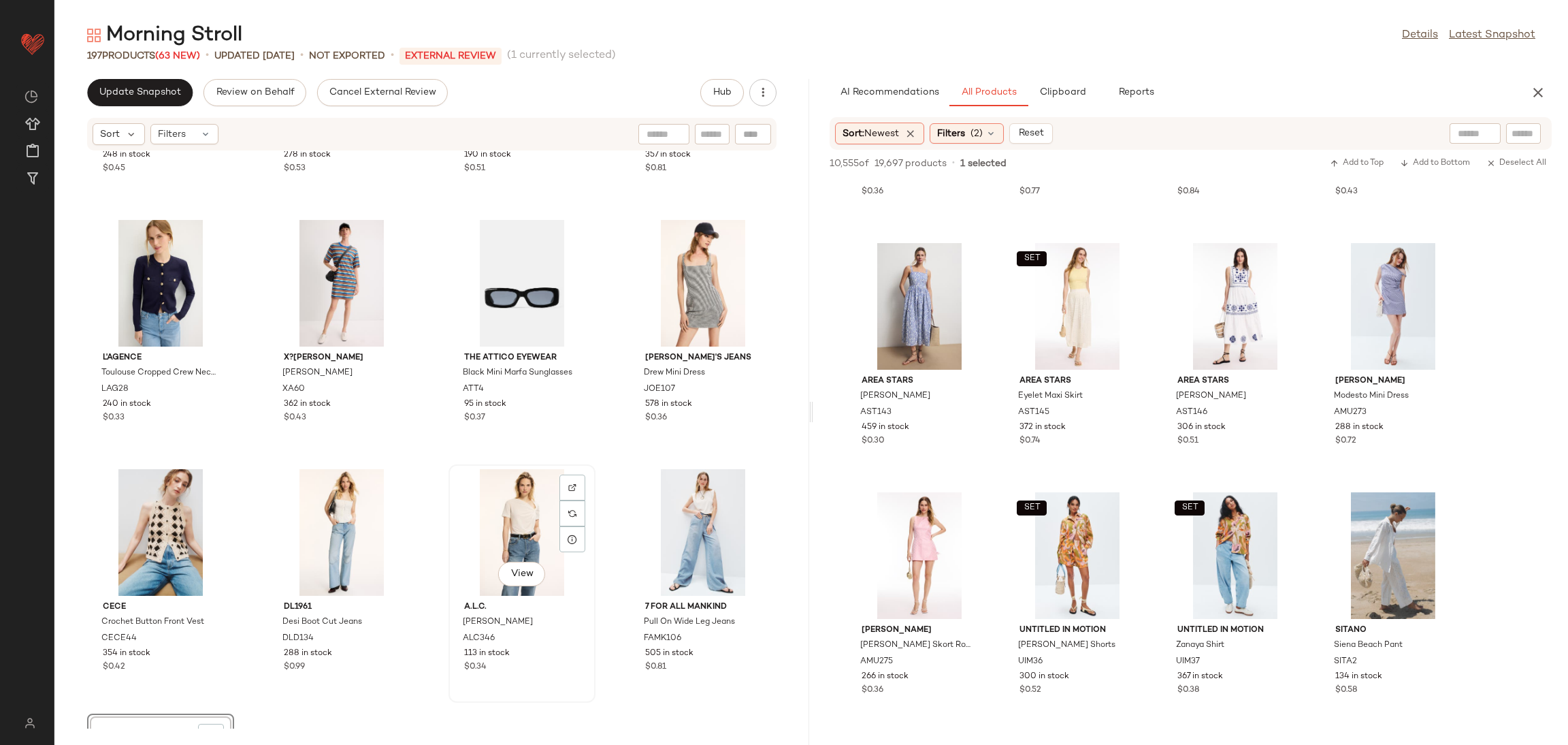
scroll to position [11883, 0]
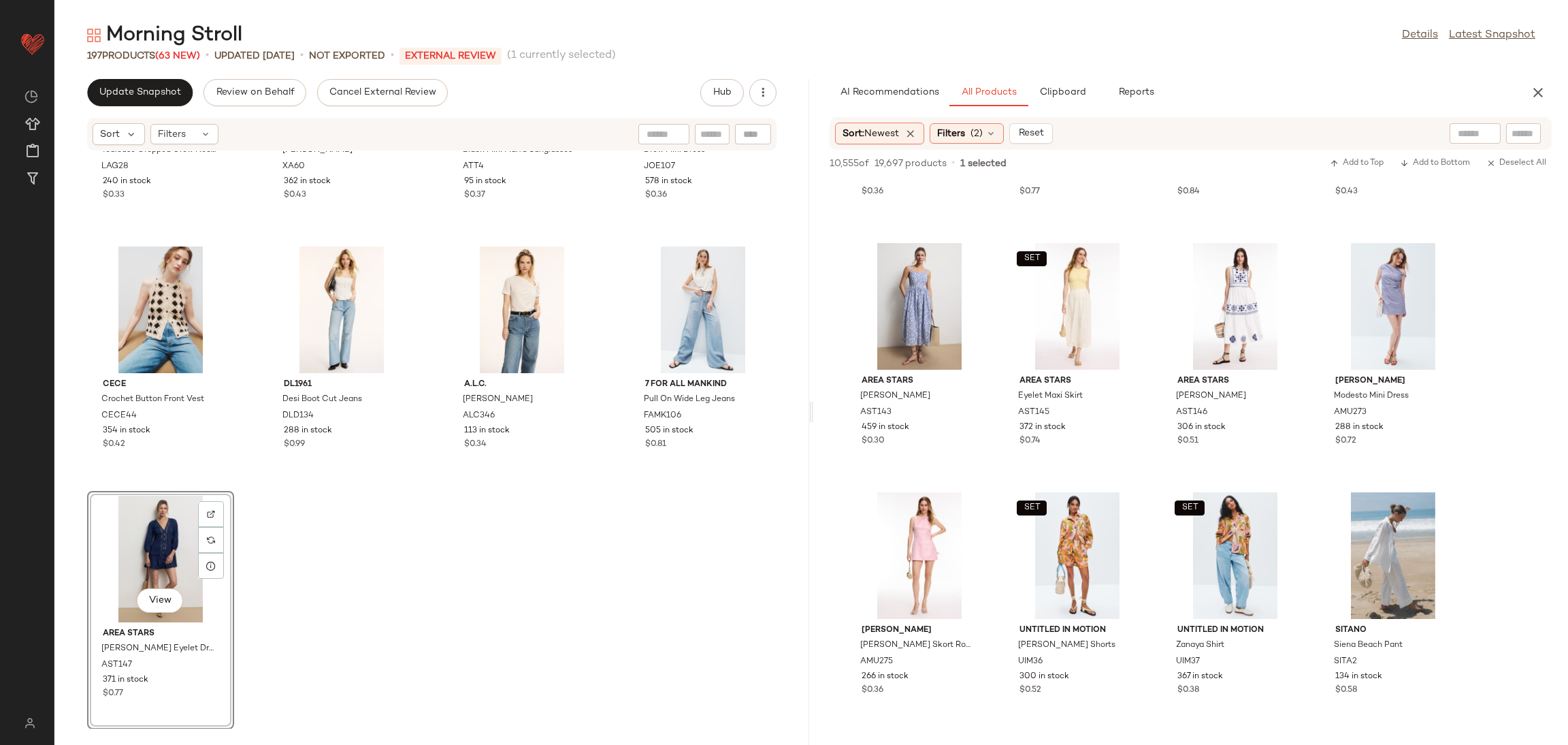
click at [543, 541] on div "L'agence Toulouse Cropped Crew Neck Cardigan LAG28 240 in stock $0.33 X?[PERSON…" at bounding box center [432, 440] width 755 height 578
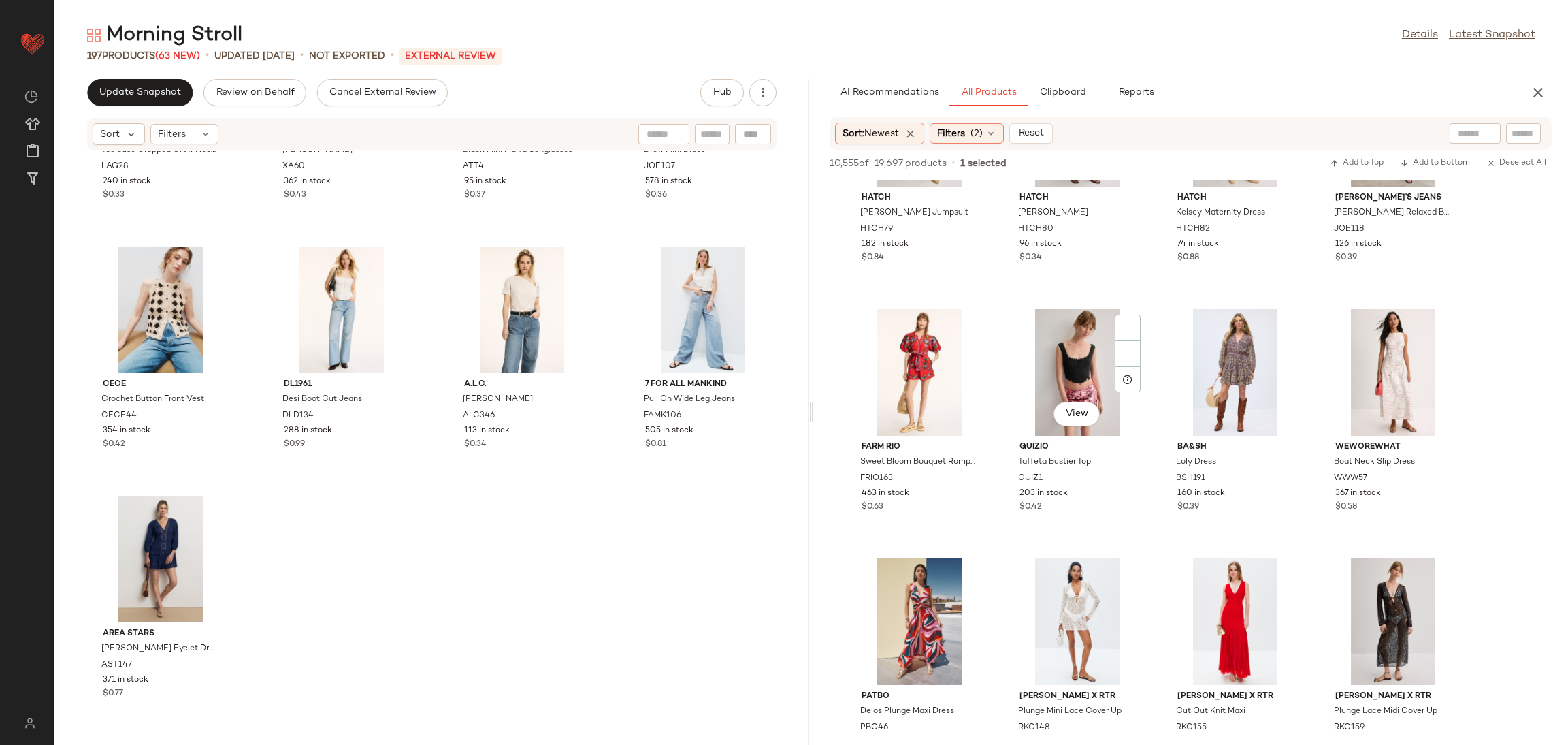
scroll to position [20125, 0]
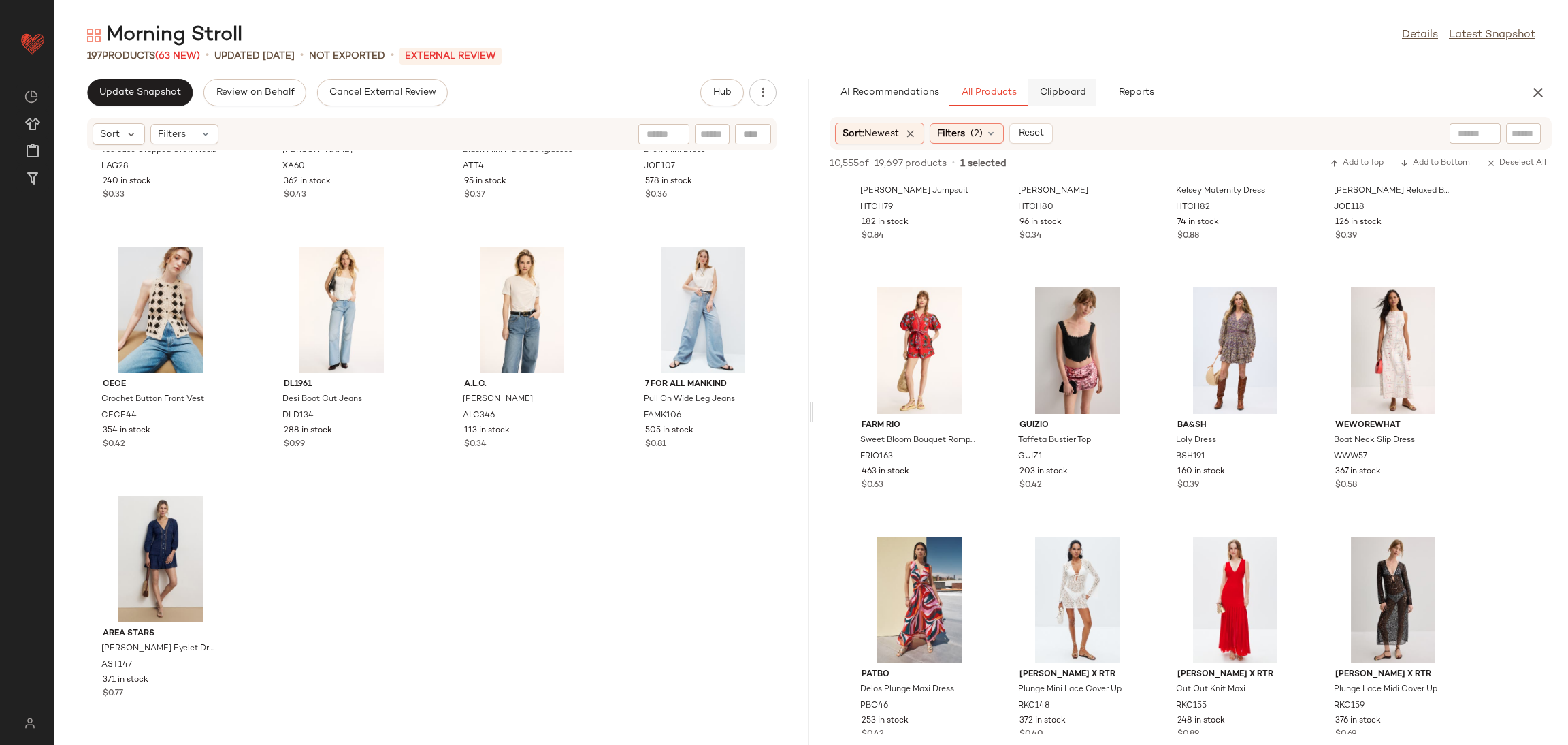
click at [1058, 88] on span "Clipboard" at bounding box center [1062, 92] width 47 height 11
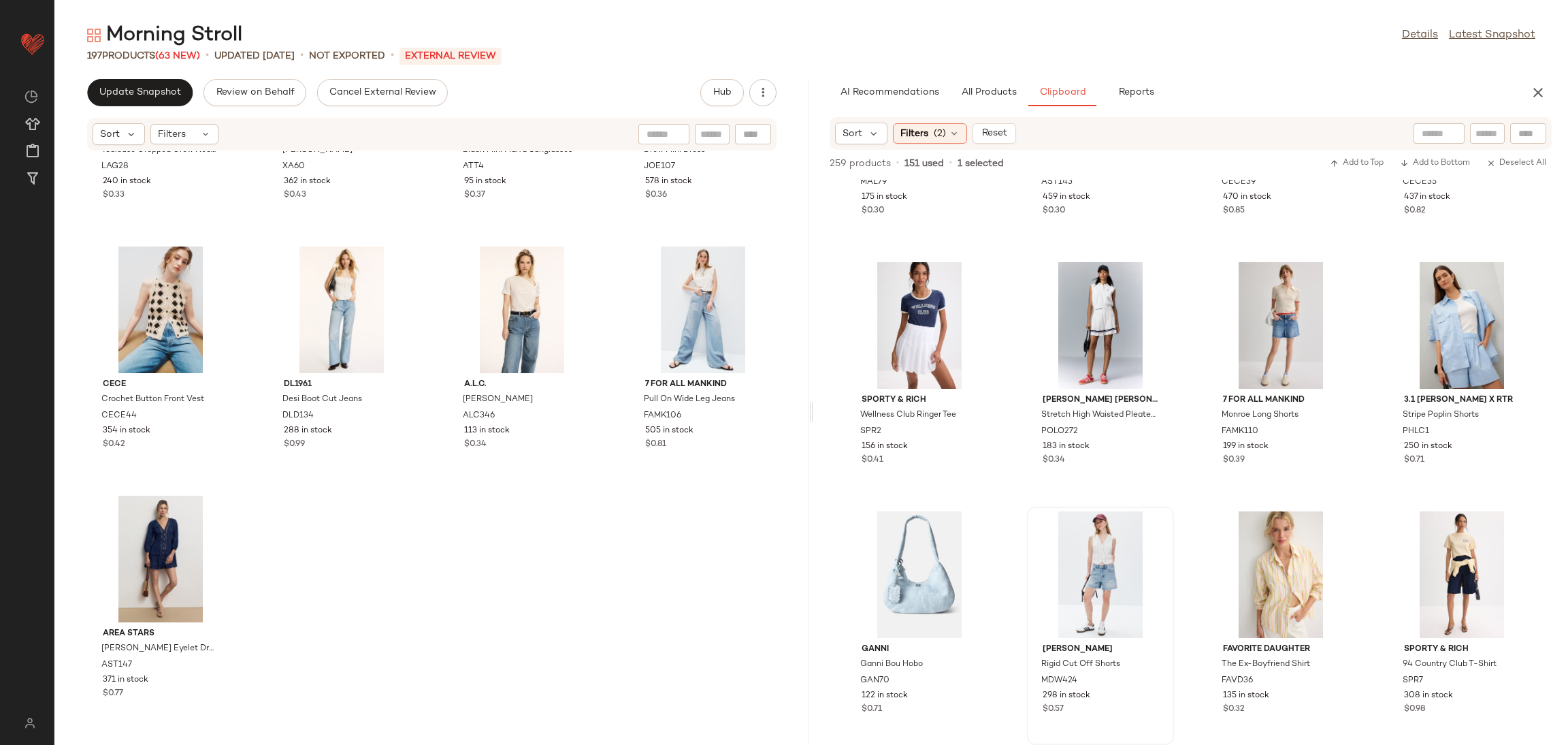
scroll to position [220, 0]
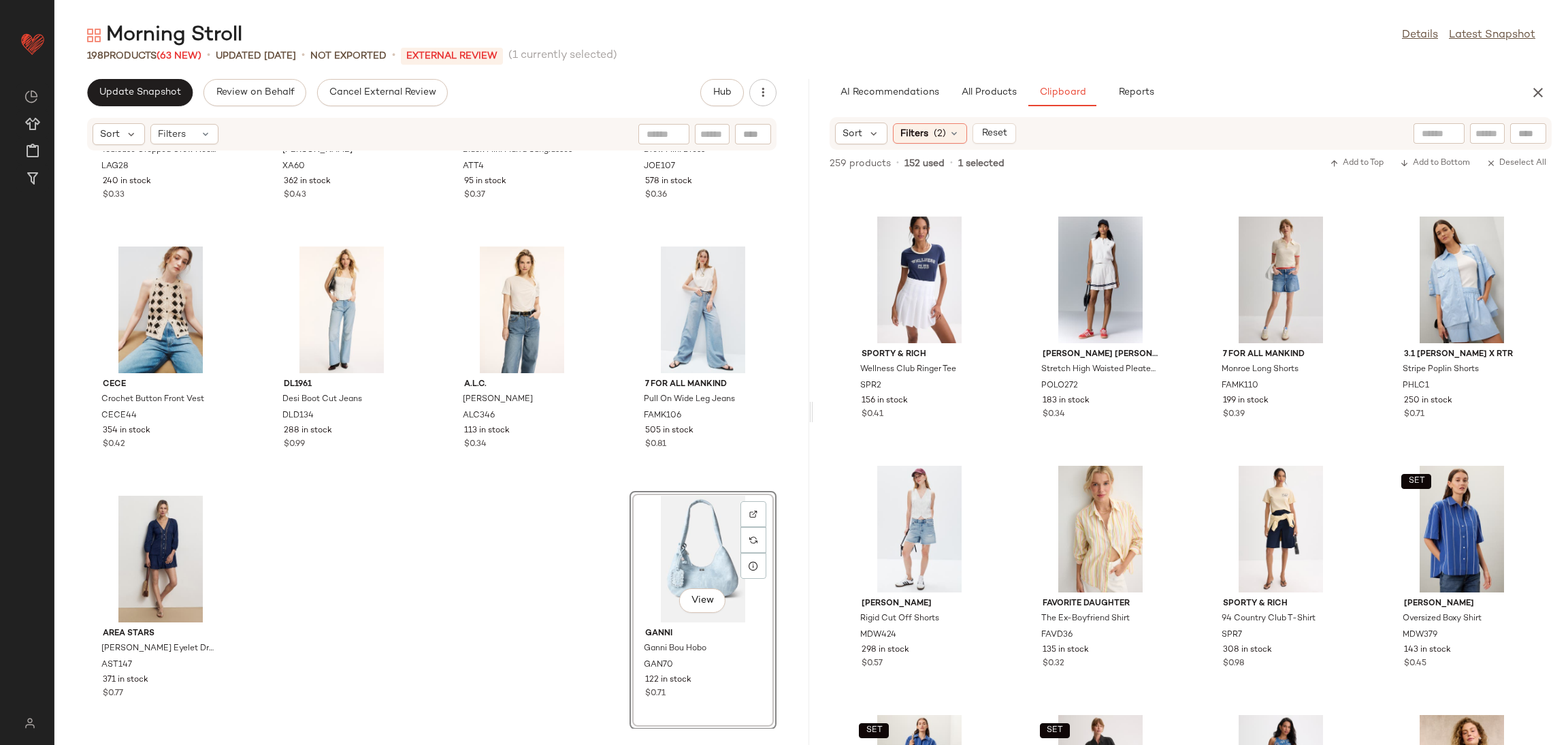
click at [546, 521] on div "L'agence Toulouse Cropped Crew Neck Cardigan LAG28 240 in stock $0.33 X?[PERSON…" at bounding box center [432, 440] width 755 height 578
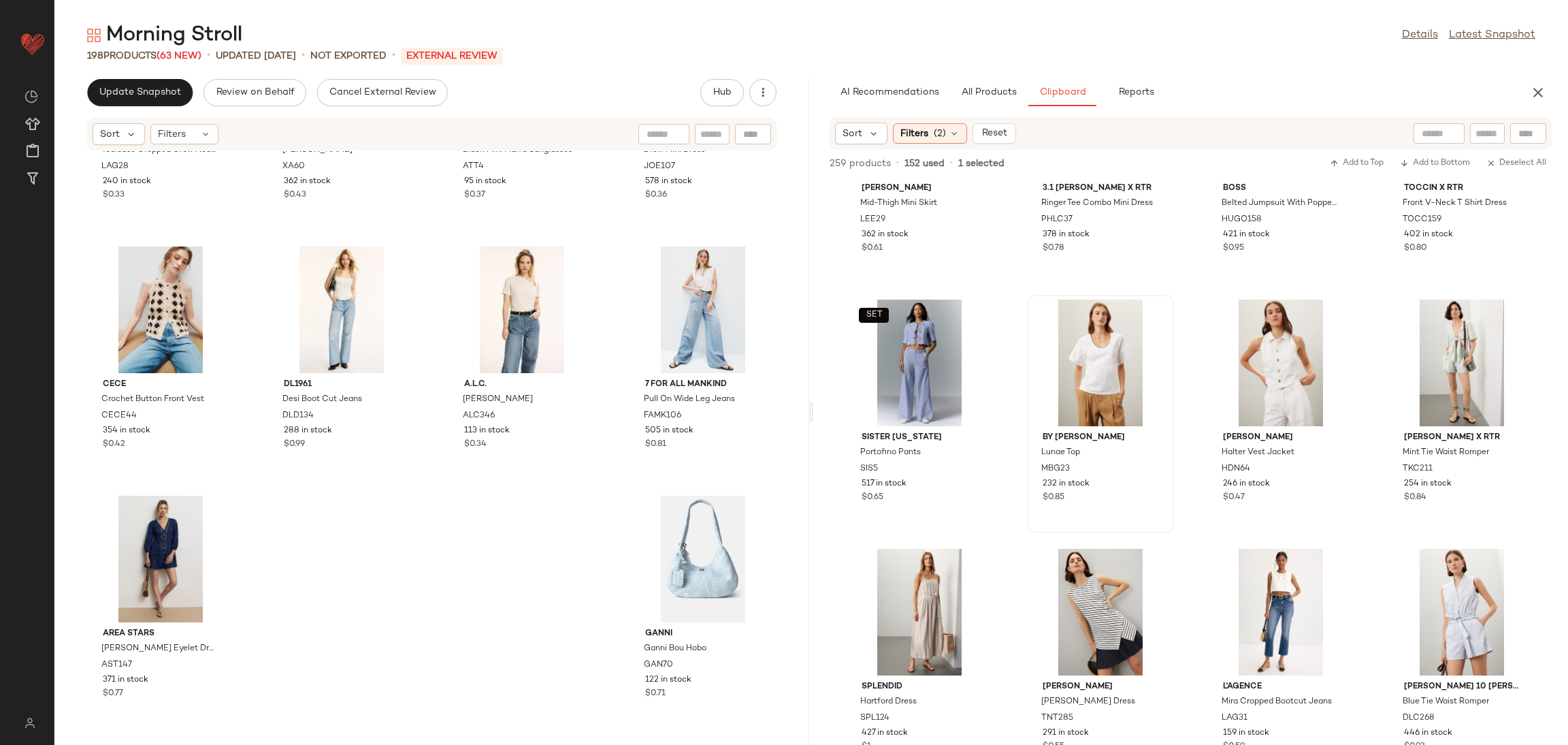
scroll to position [1396, 0]
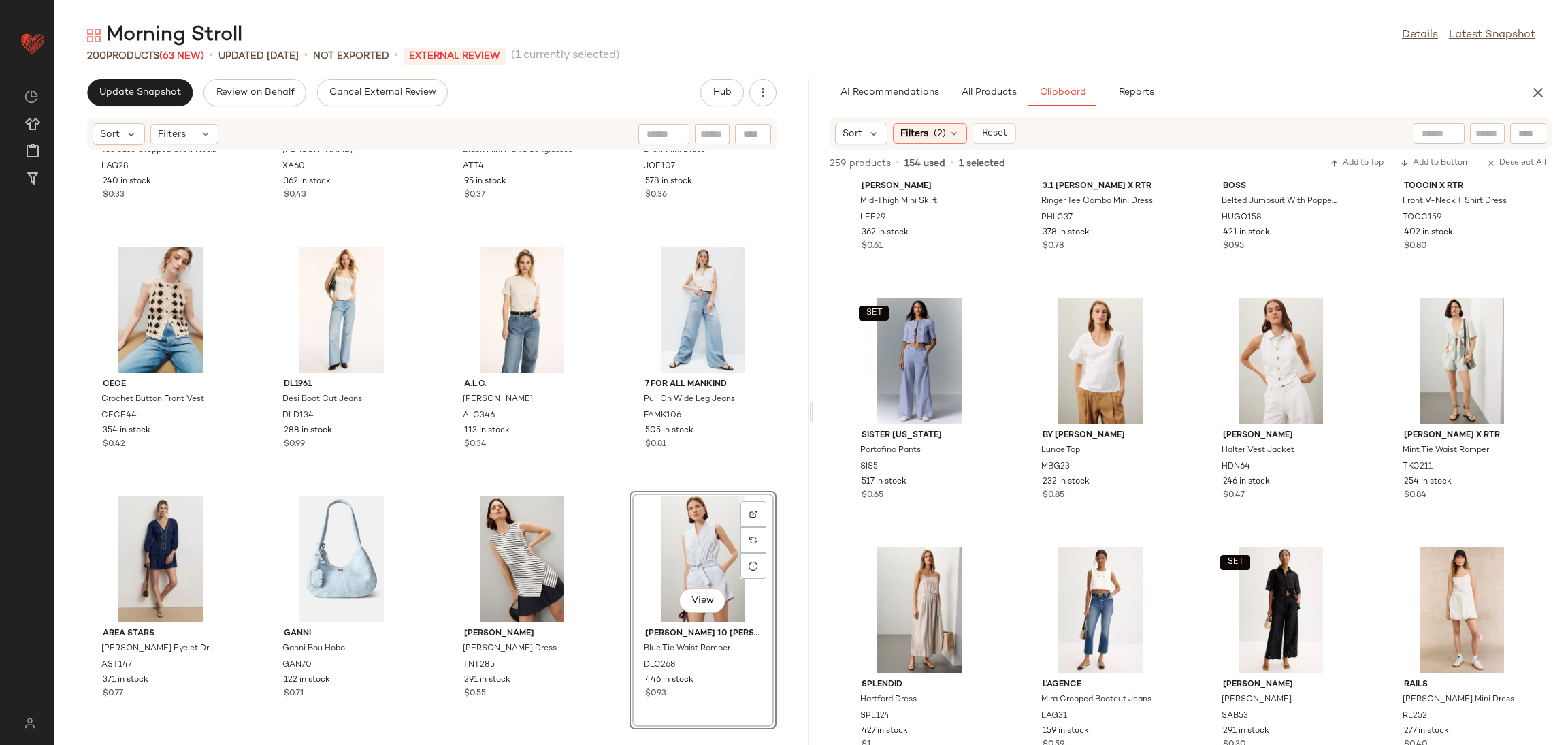
click at [609, 490] on div "L'agence Toulouse Cropped Crew Neck Cardigan LAG28 240 in stock $0.33 X?RENA Ju…" at bounding box center [432, 440] width 755 height 578
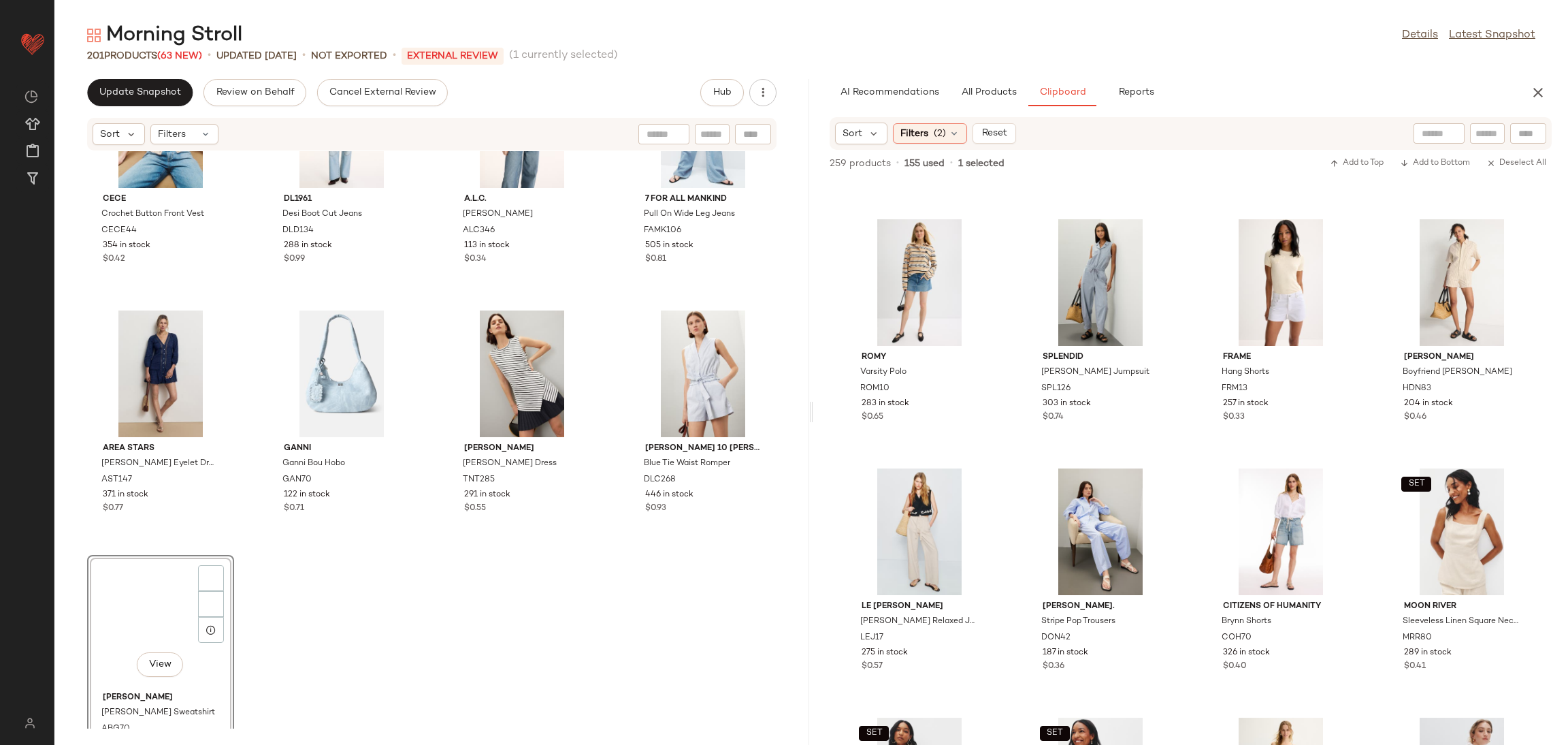
scroll to position [12133, 0]
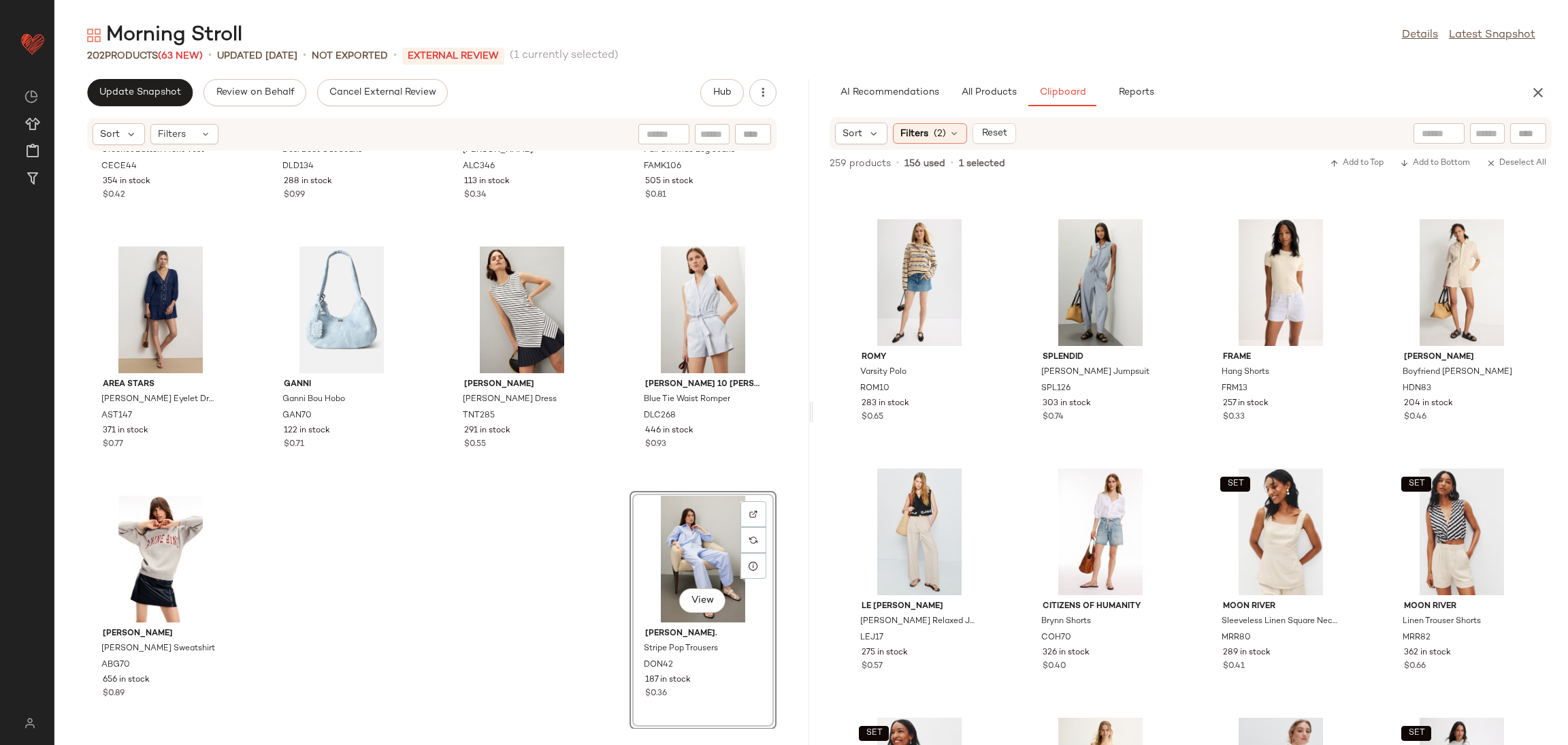
click at [544, 572] on div "CeCe Crochet Button Front Vest CECE44 354 in stock $0.42 DL1961 Desi Boot Cut J…" at bounding box center [432, 440] width 755 height 578
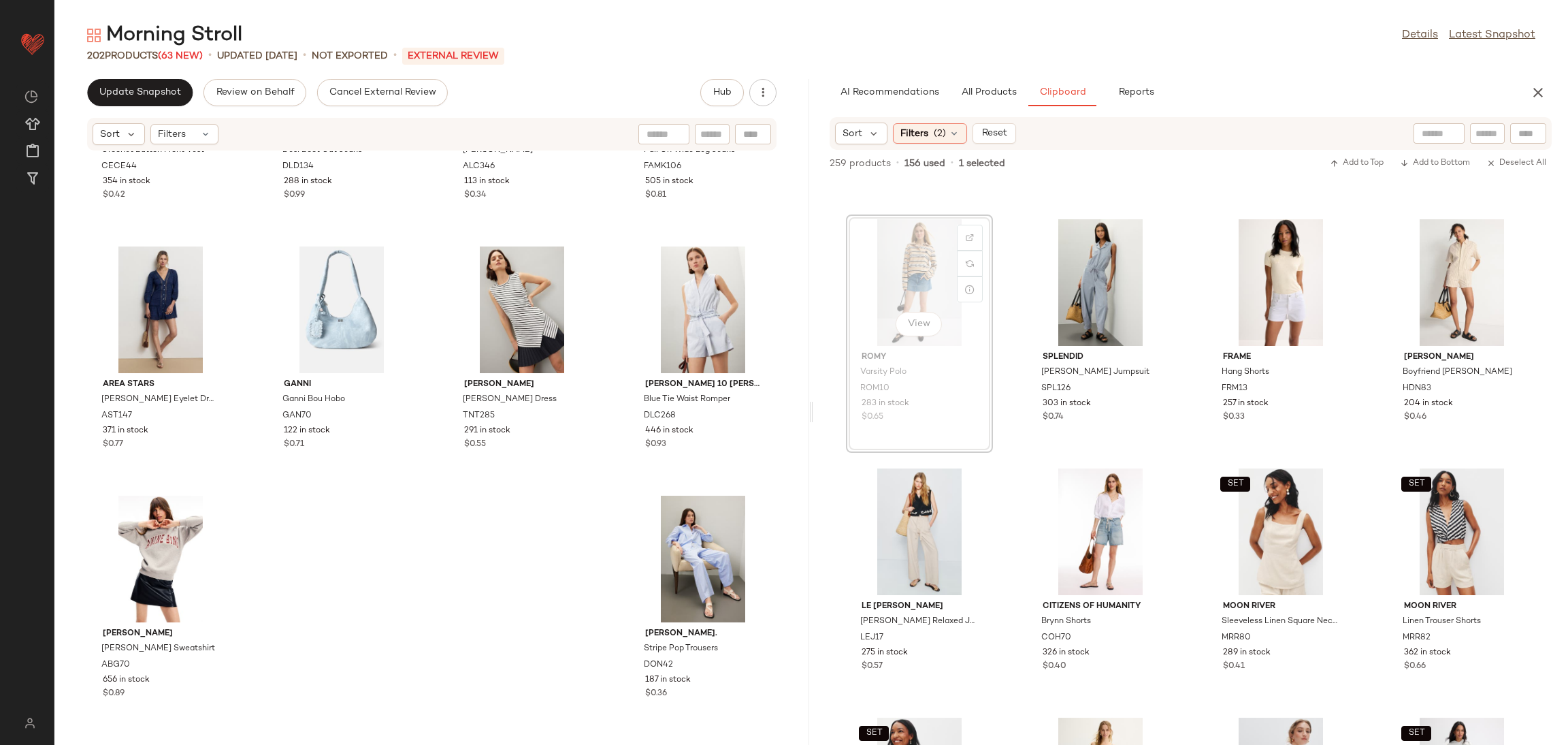
scroll to position [1970, 0]
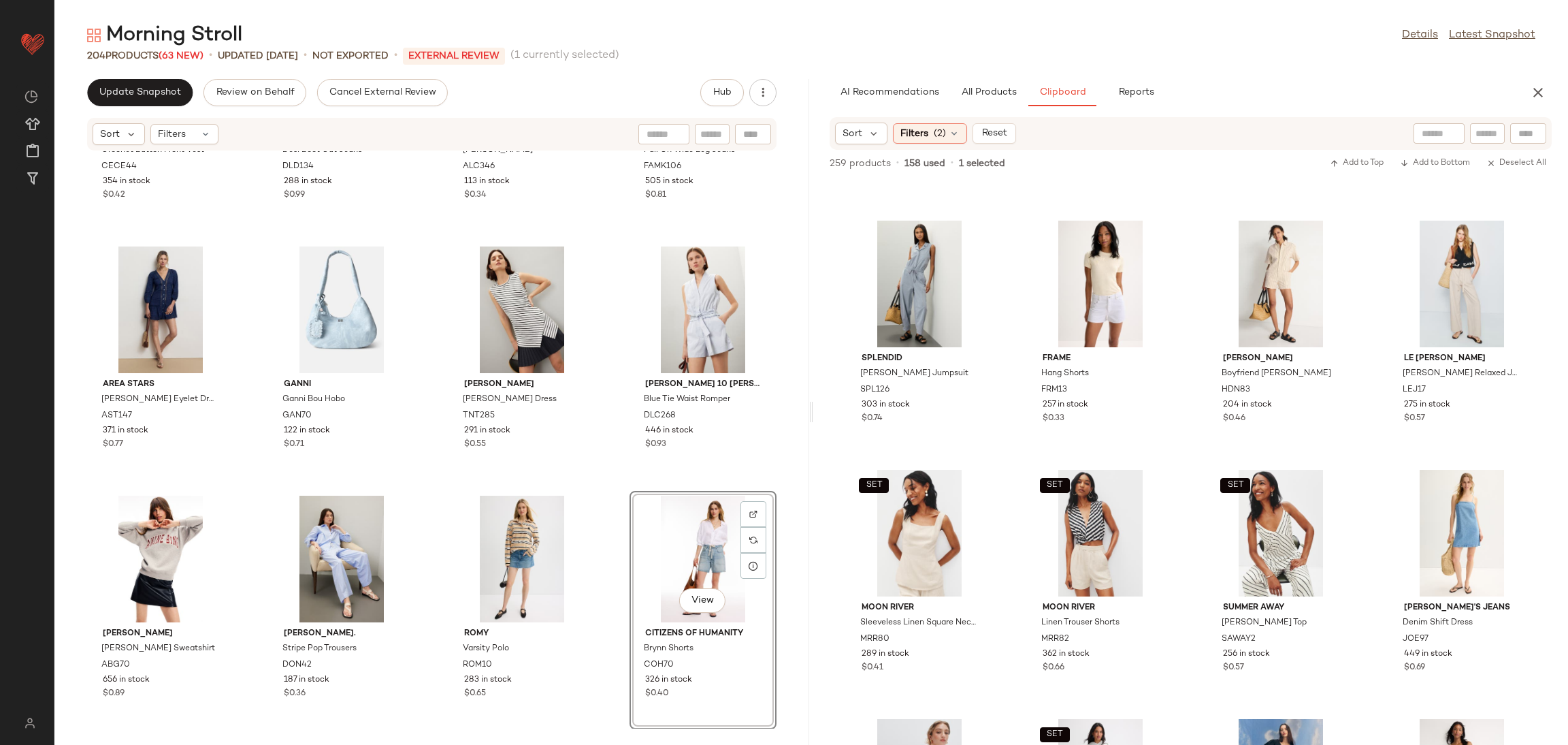
click at [602, 512] on div "CeCe Crochet Button Front Vest CECE44 354 in stock $0.42 DL1961 Desi Boot Cut J…" at bounding box center [432, 440] width 755 height 578
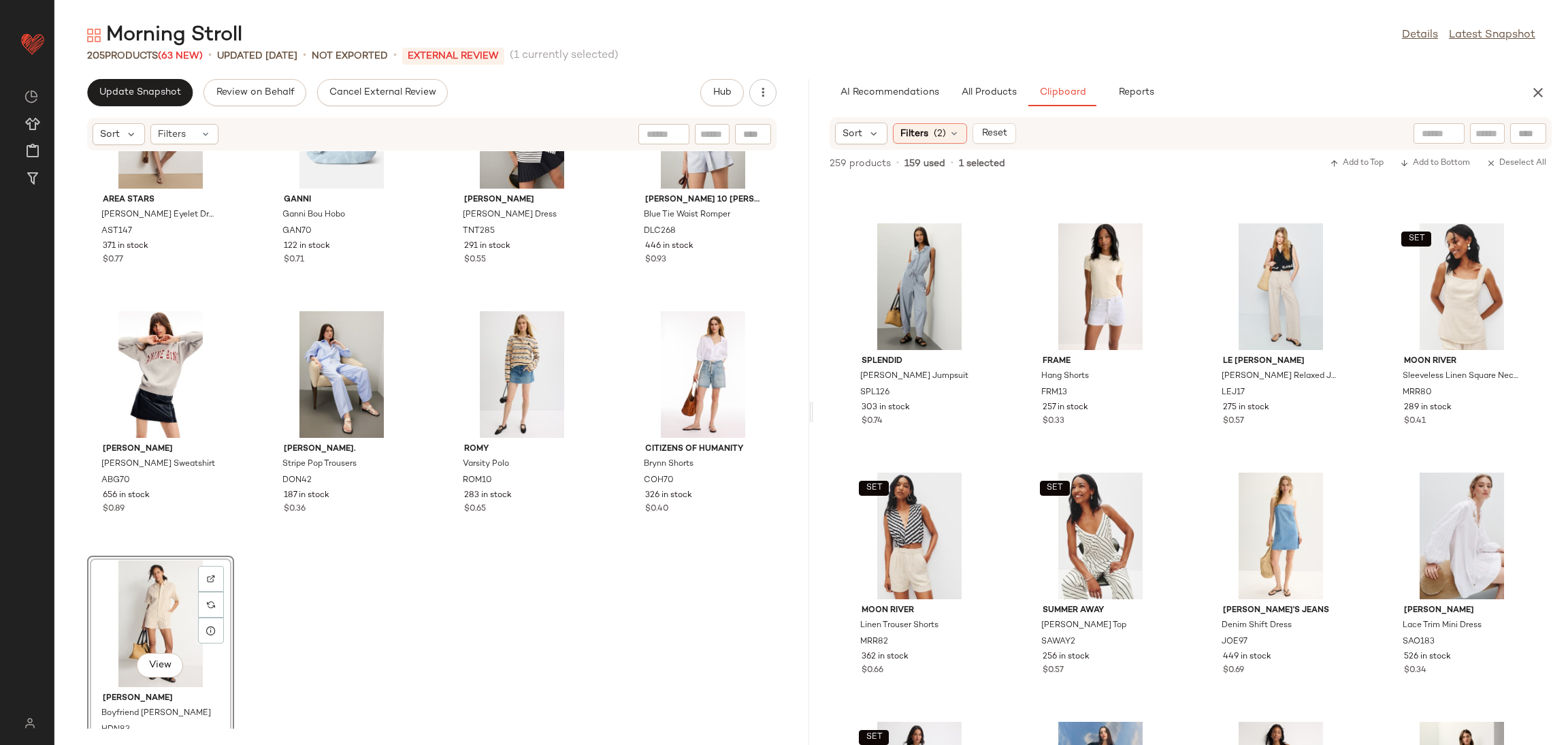
scroll to position [12382, 0]
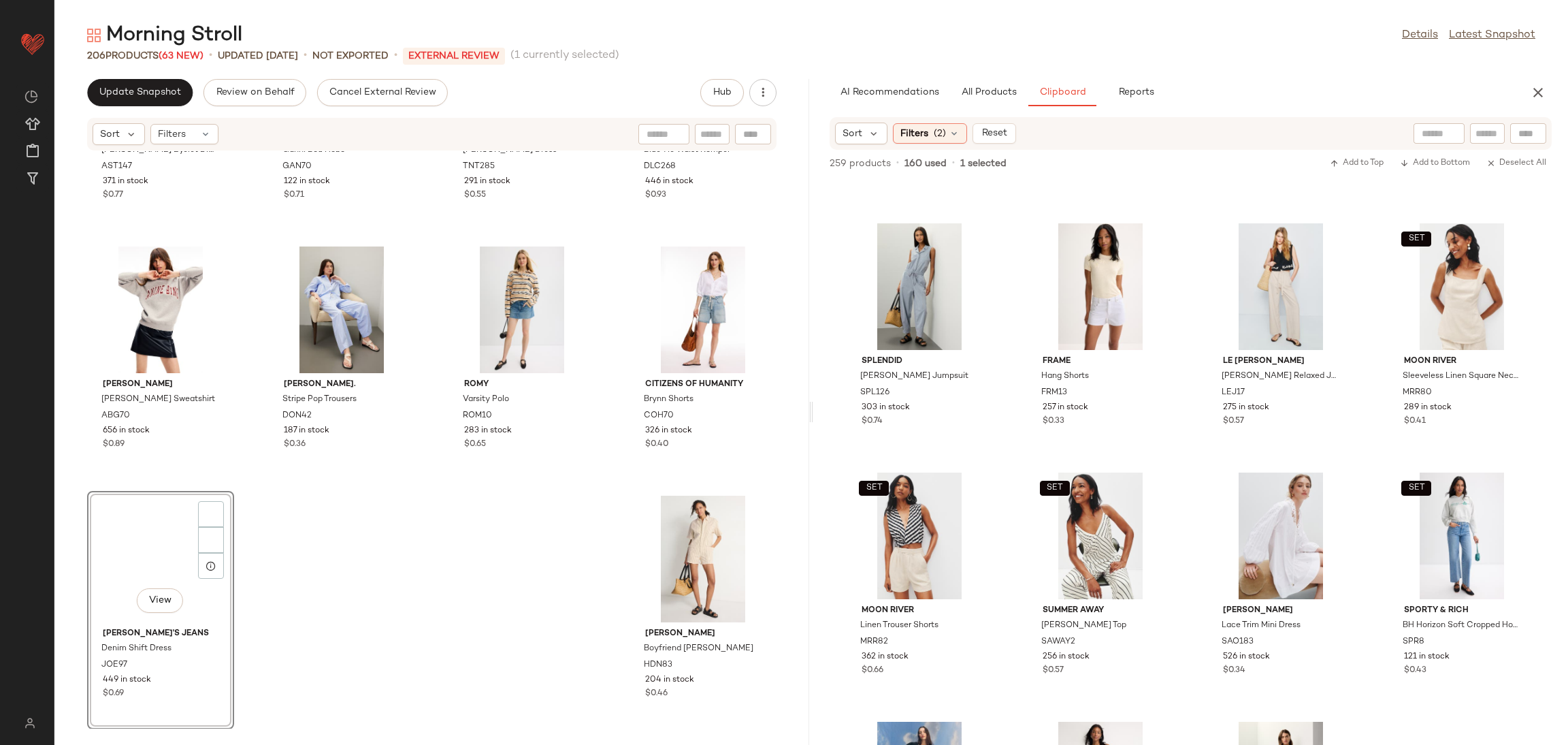
click at [345, 563] on div "Area Stars Mirabella Eyelet Dress AST147 371 in stock $0.77 GANNI Ganni Bou Hob…" at bounding box center [432, 440] width 755 height 578
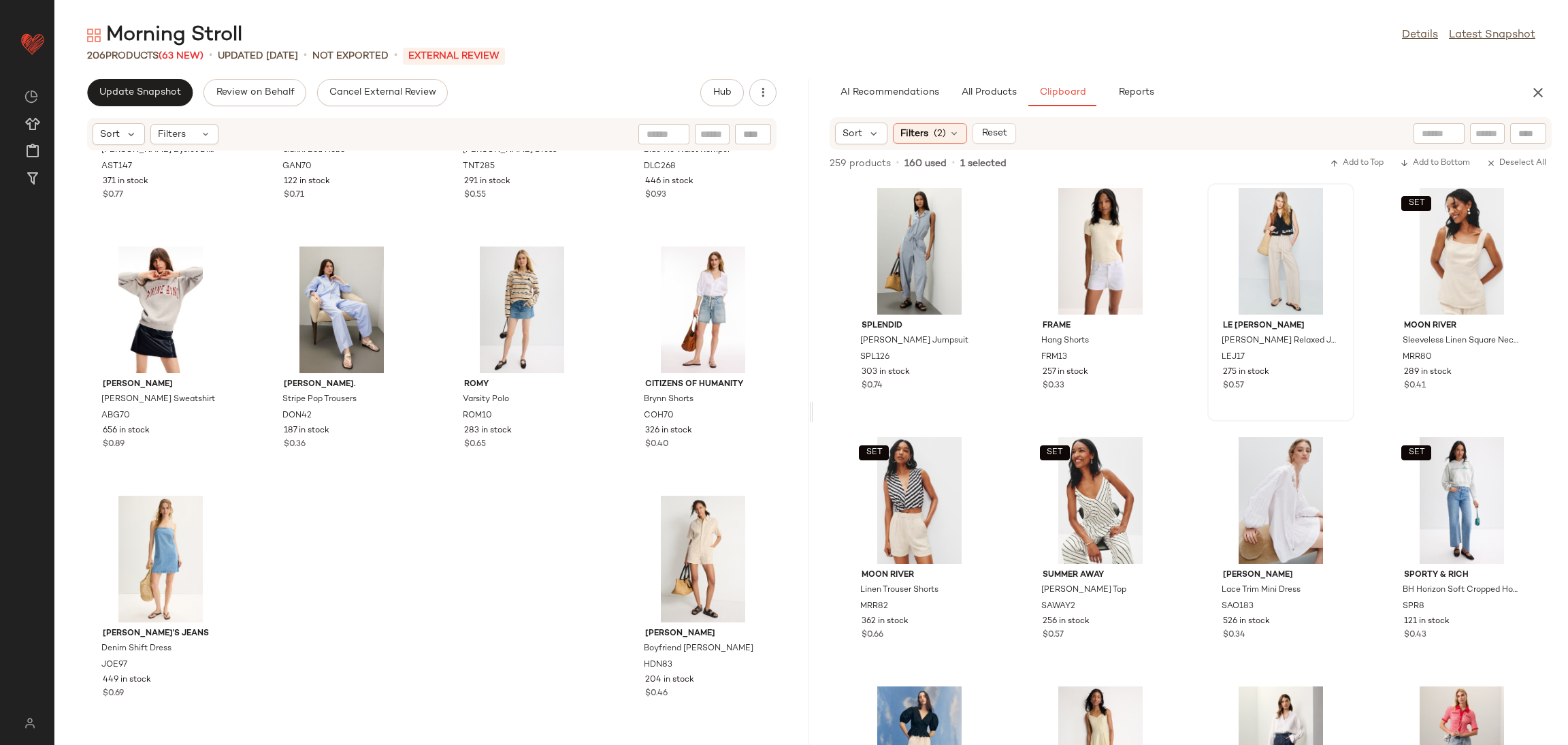
scroll to position [1954, 0]
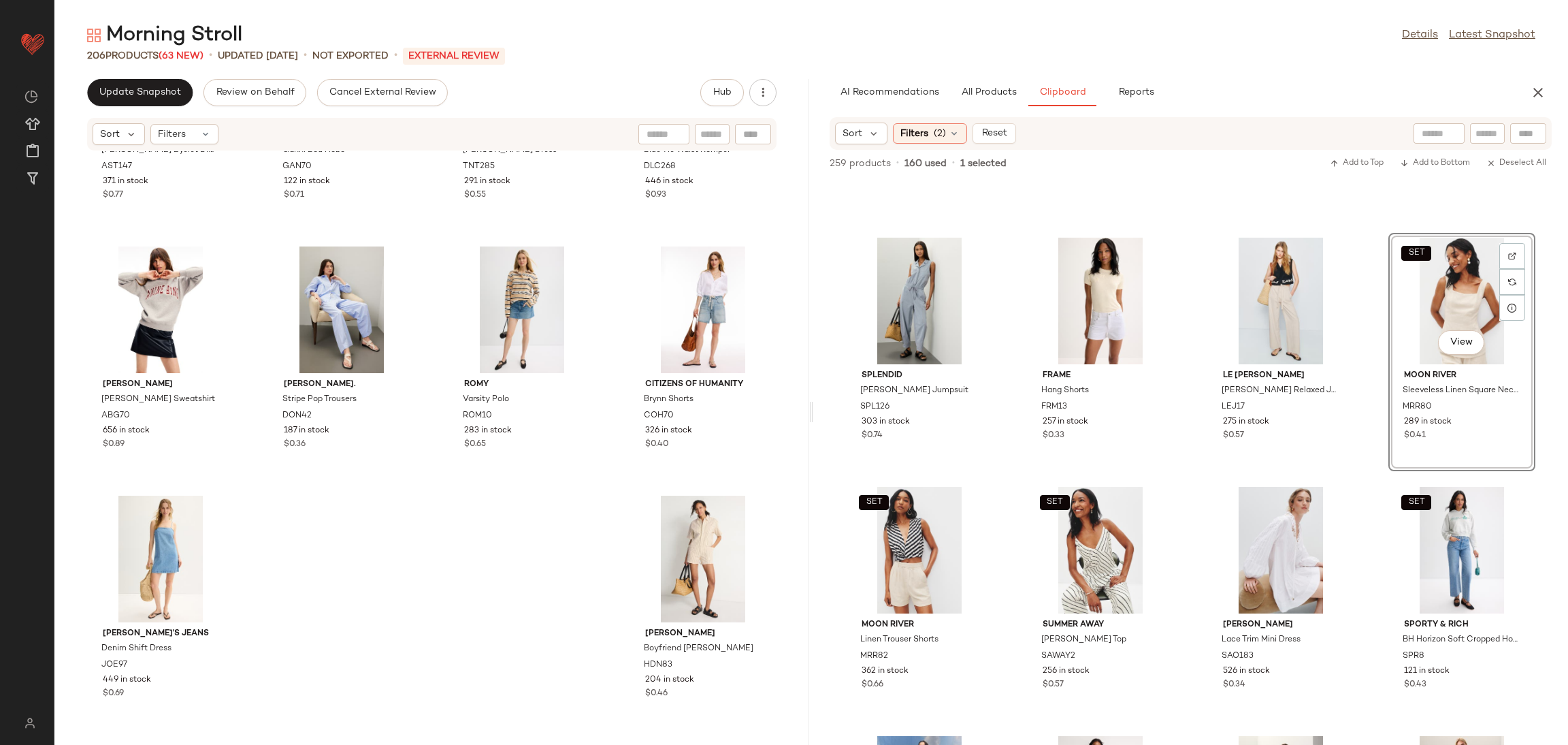
click at [1367, 348] on div "Splendid Carlotta Jumpsuit SPL126 303 in stock $0.74 FRAME Hang Shorts FRM13 25…" at bounding box center [1191, 462] width 755 height 565
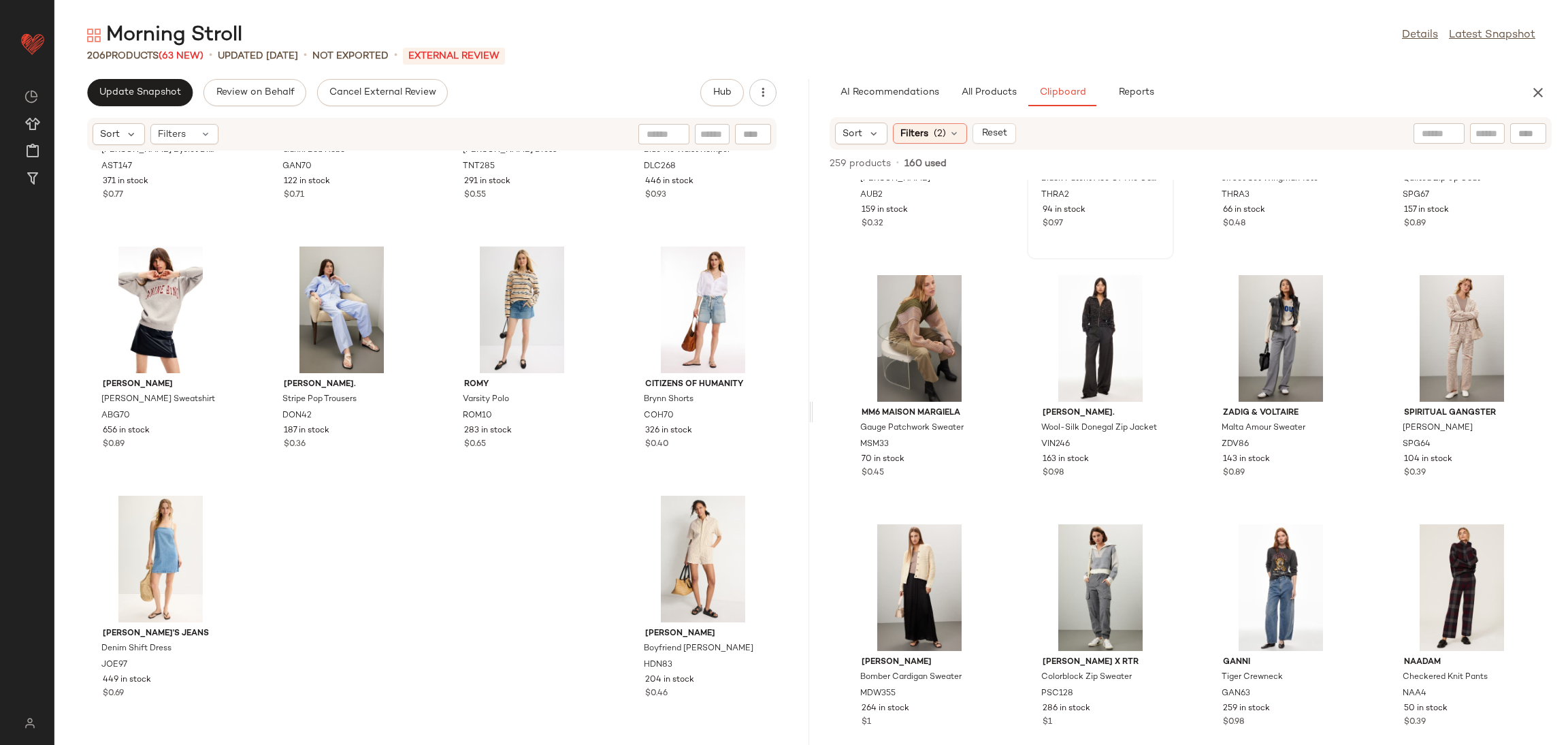
scroll to position [5401, 0]
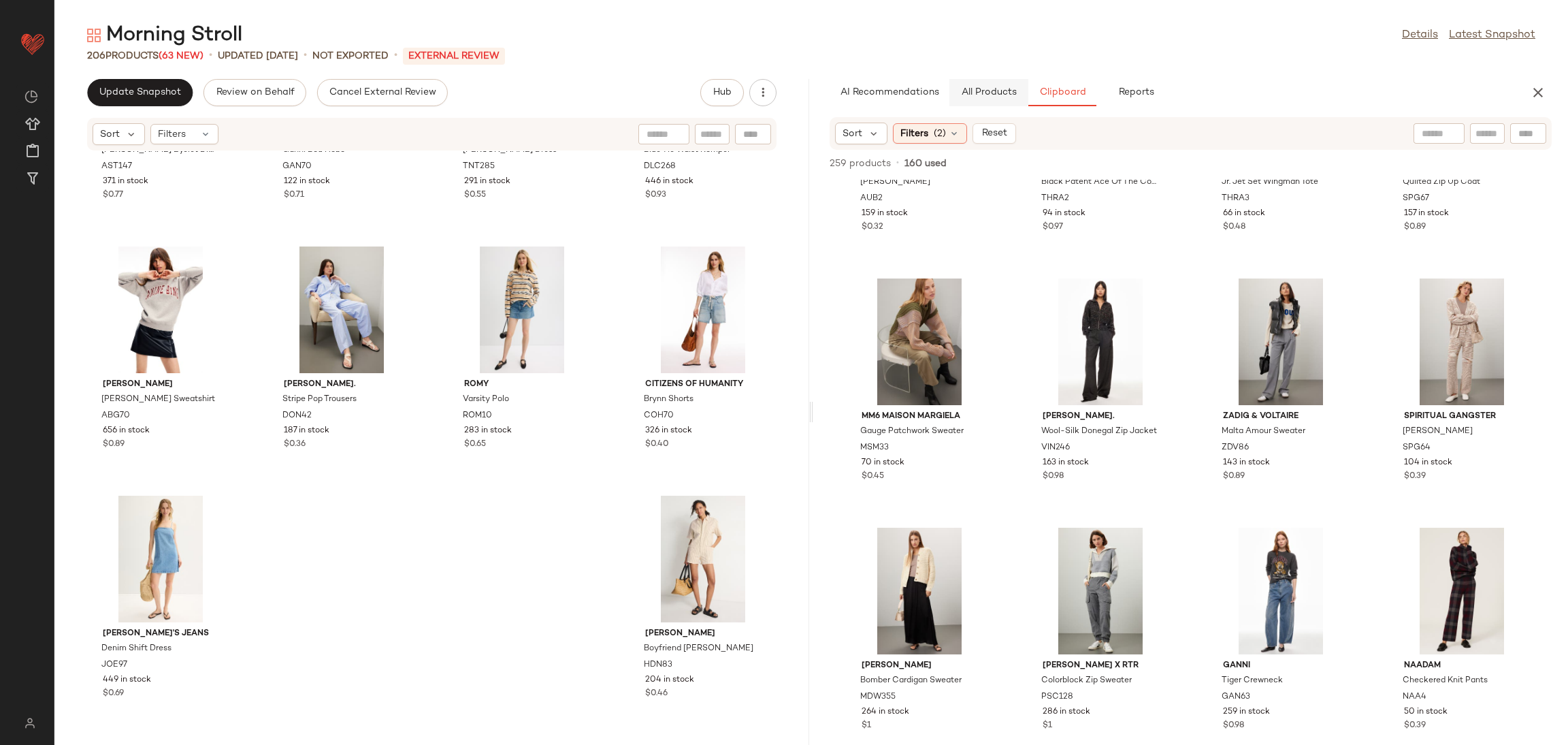
click at [995, 103] on button "All Products" at bounding box center [990, 92] width 79 height 27
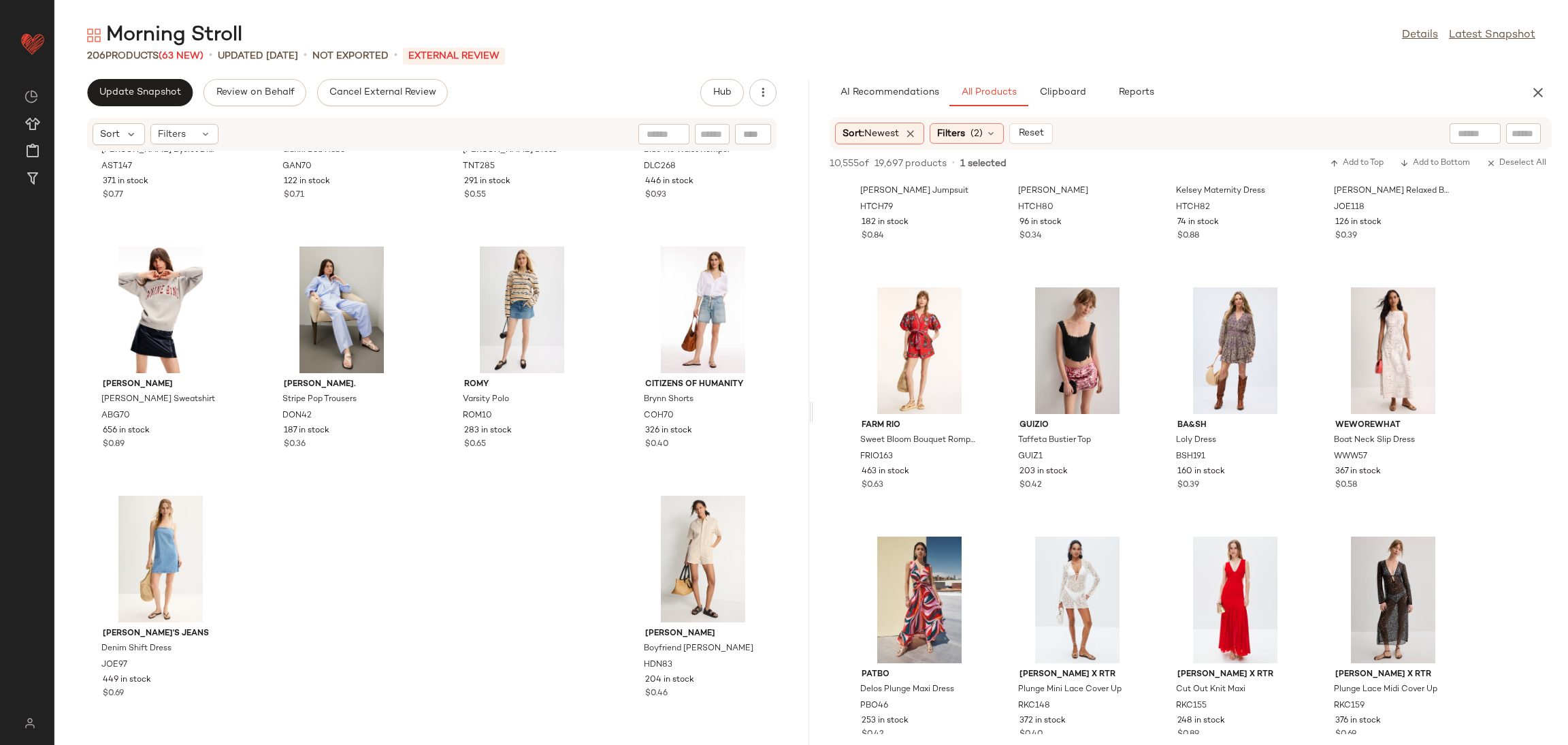
click at [965, 147] on div "Sort: Newest Filters (2) Reset" at bounding box center [1191, 133] width 722 height 33
click at [963, 140] on span "Filters" at bounding box center [951, 134] width 28 height 14
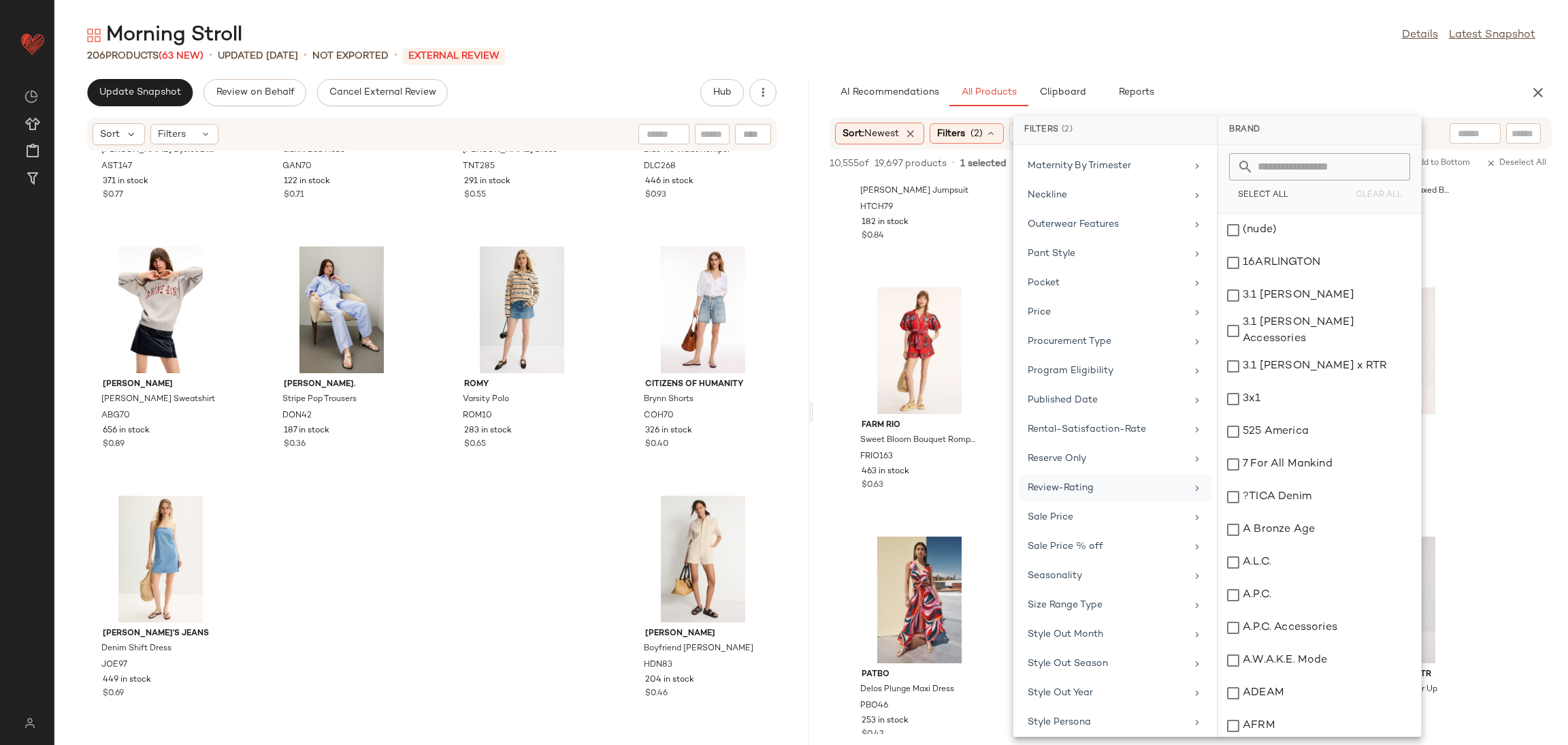
scroll to position [1159, 0]
click at [1073, 512] on div "Seasonality" at bounding box center [1115, 521] width 192 height 27
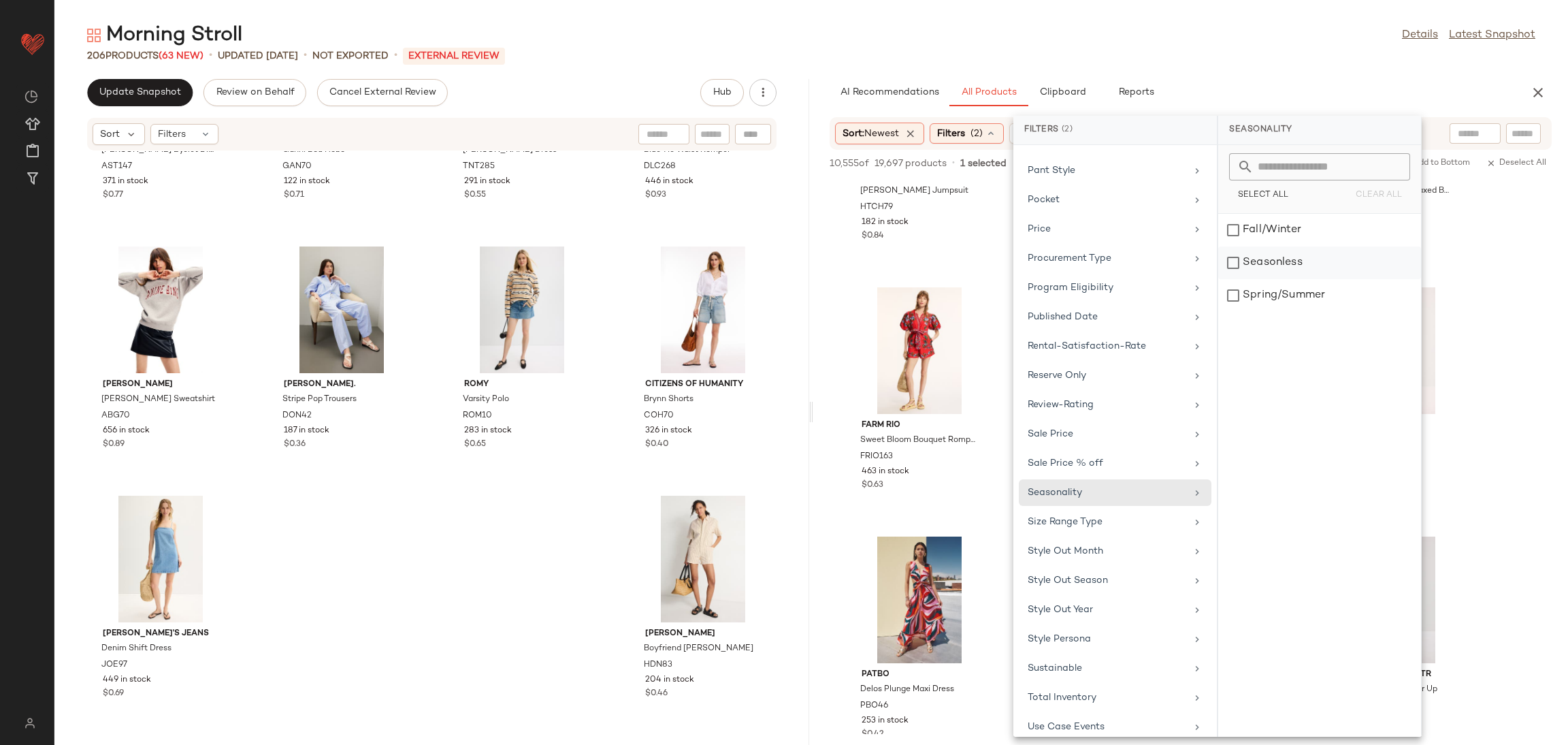
click at [1256, 279] on div "Seasonless" at bounding box center [1319, 295] width 203 height 33
click at [1252, 247] on div "Fall/Winter" at bounding box center [1319, 263] width 203 height 33
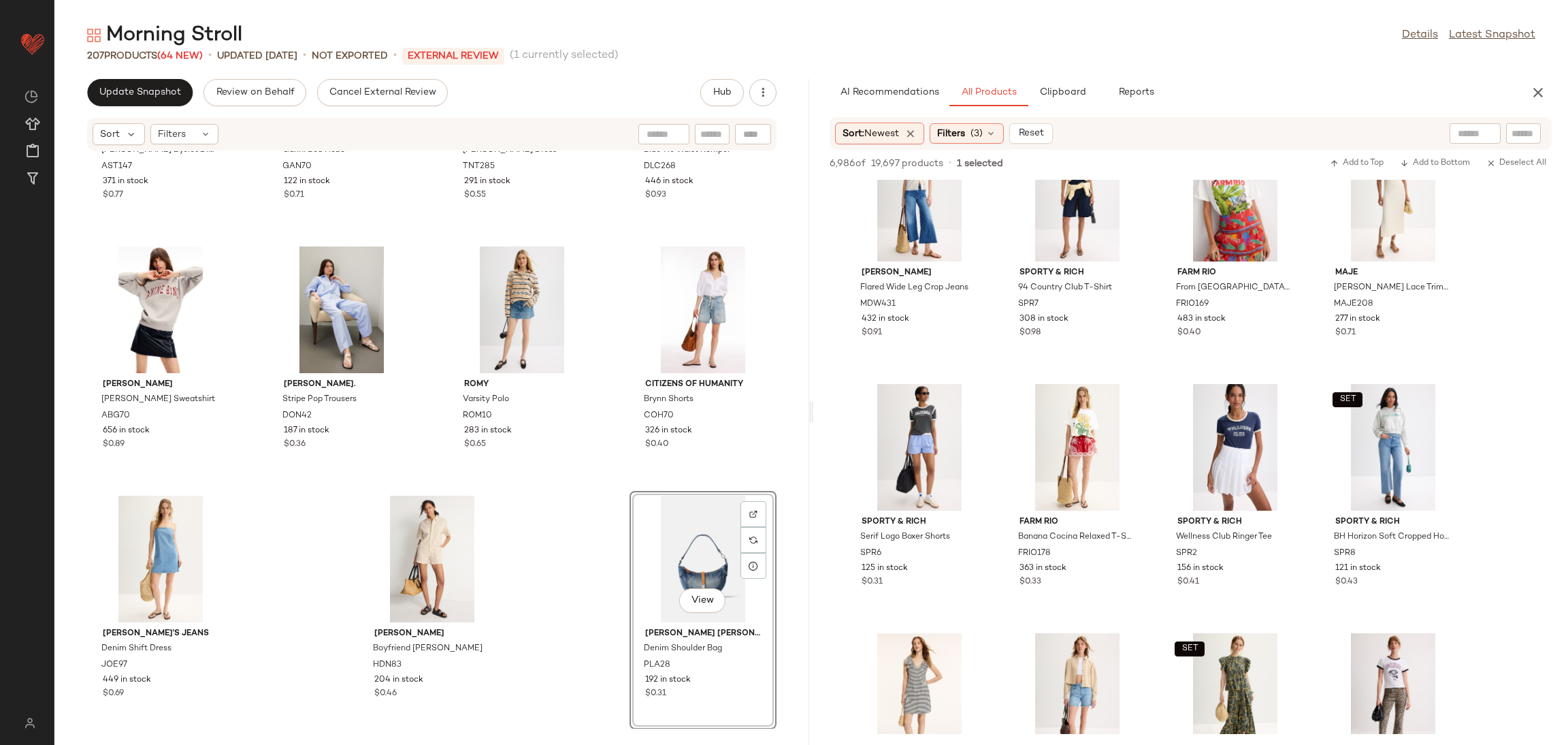
scroll to position [2295, 0]
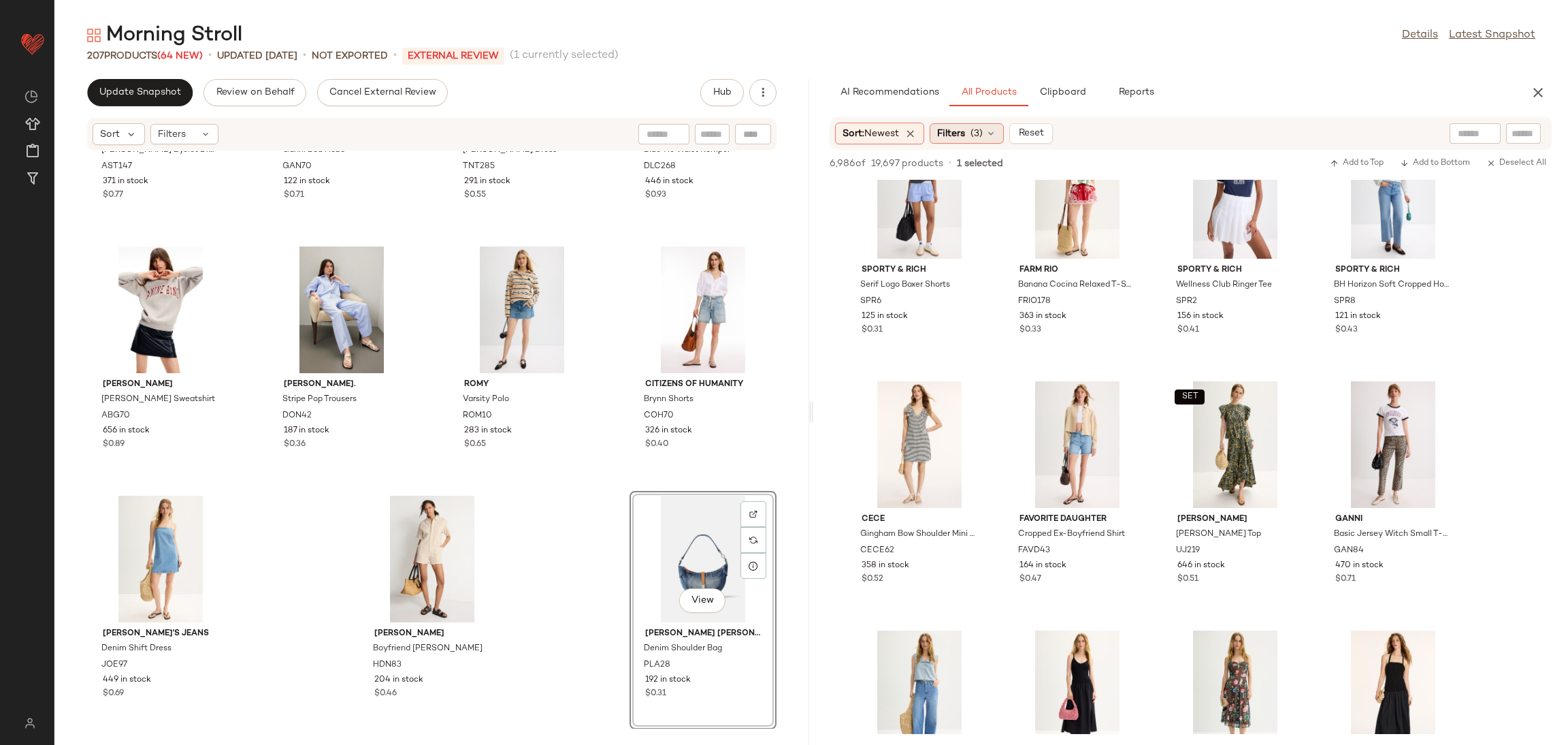
click at [959, 135] on span "Filters" at bounding box center [951, 134] width 28 height 14
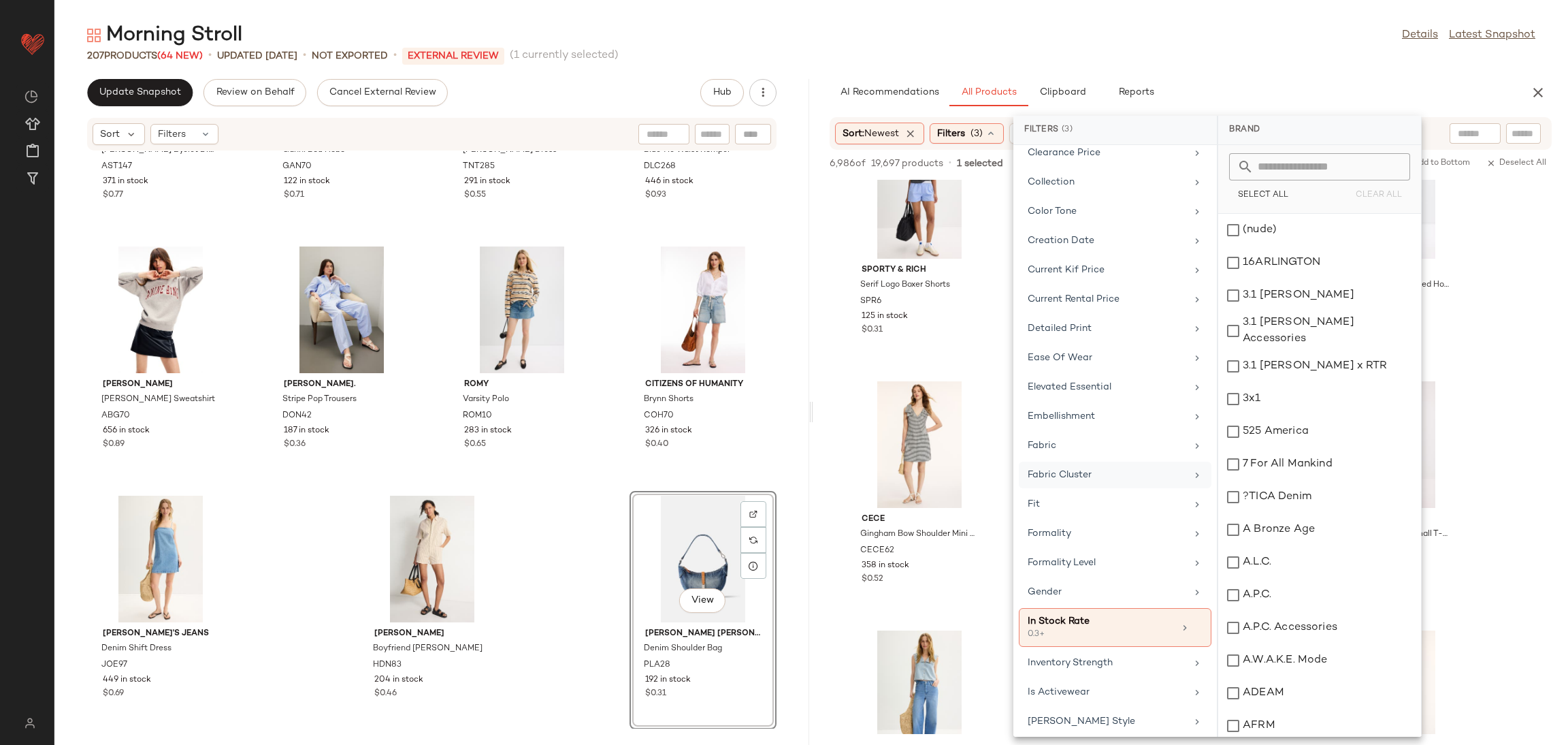
scroll to position [377, 0]
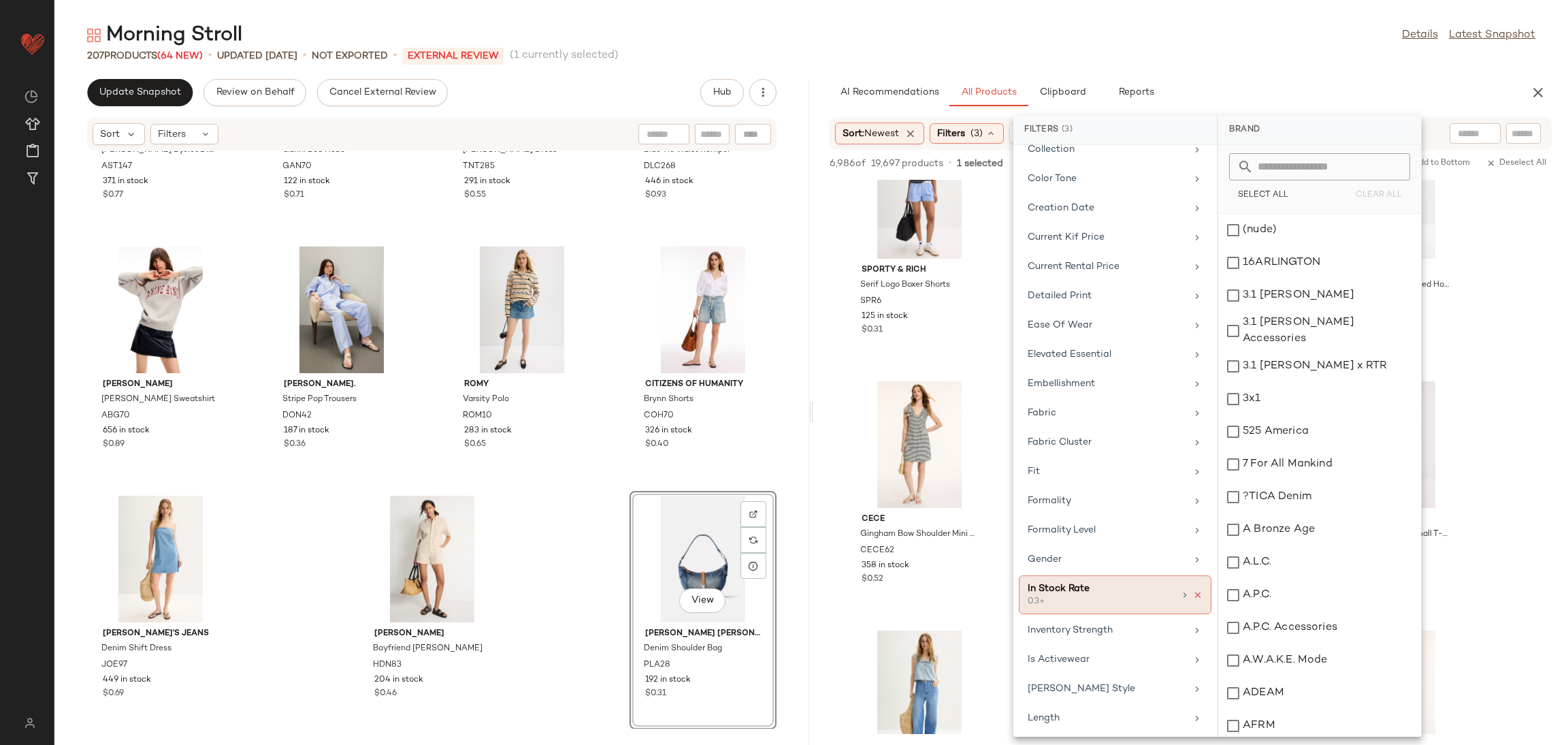
click at [1194, 599] on icon at bounding box center [1199, 595] width 10 height 10
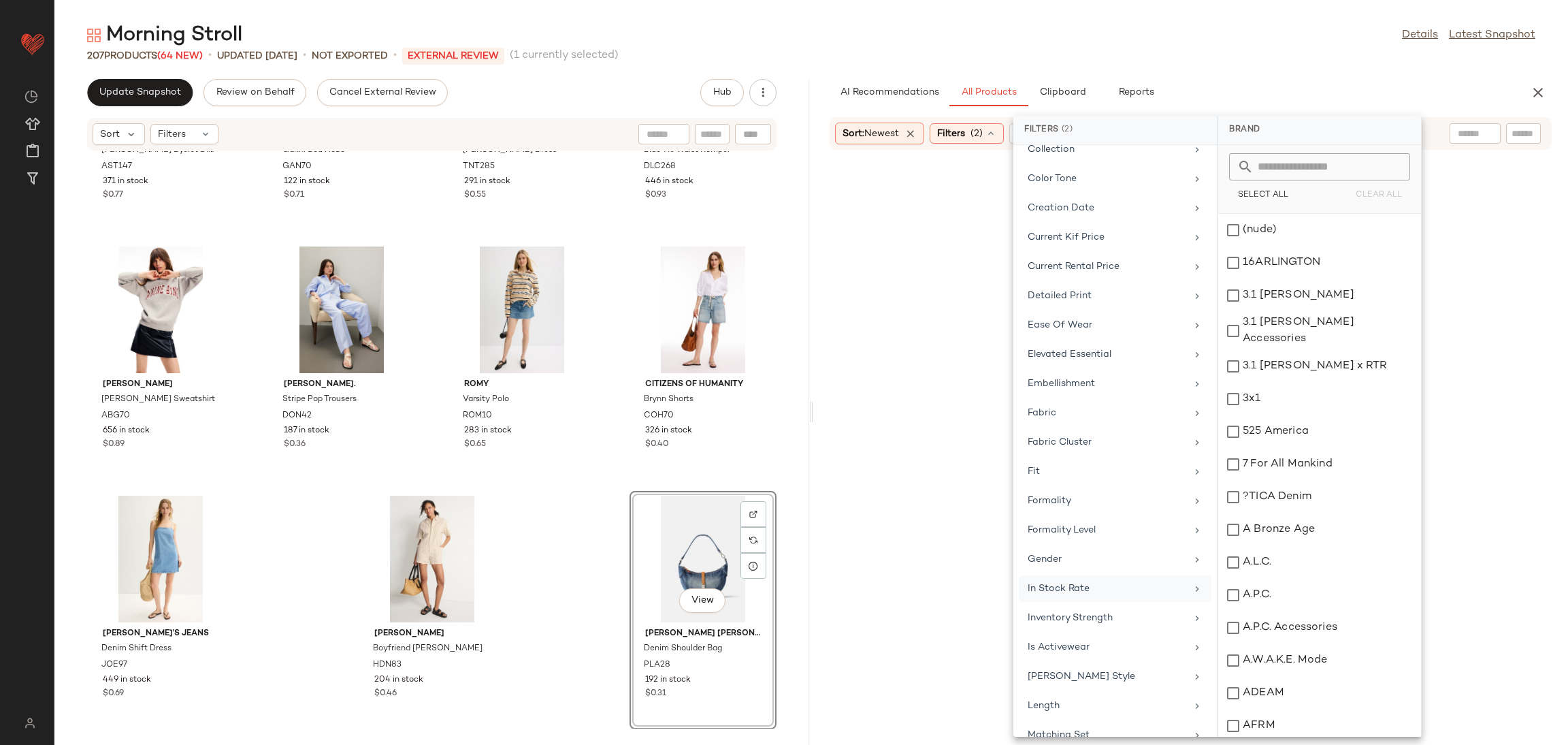
click at [1499, 425] on div at bounding box center [1191, 464] width 750 height 622
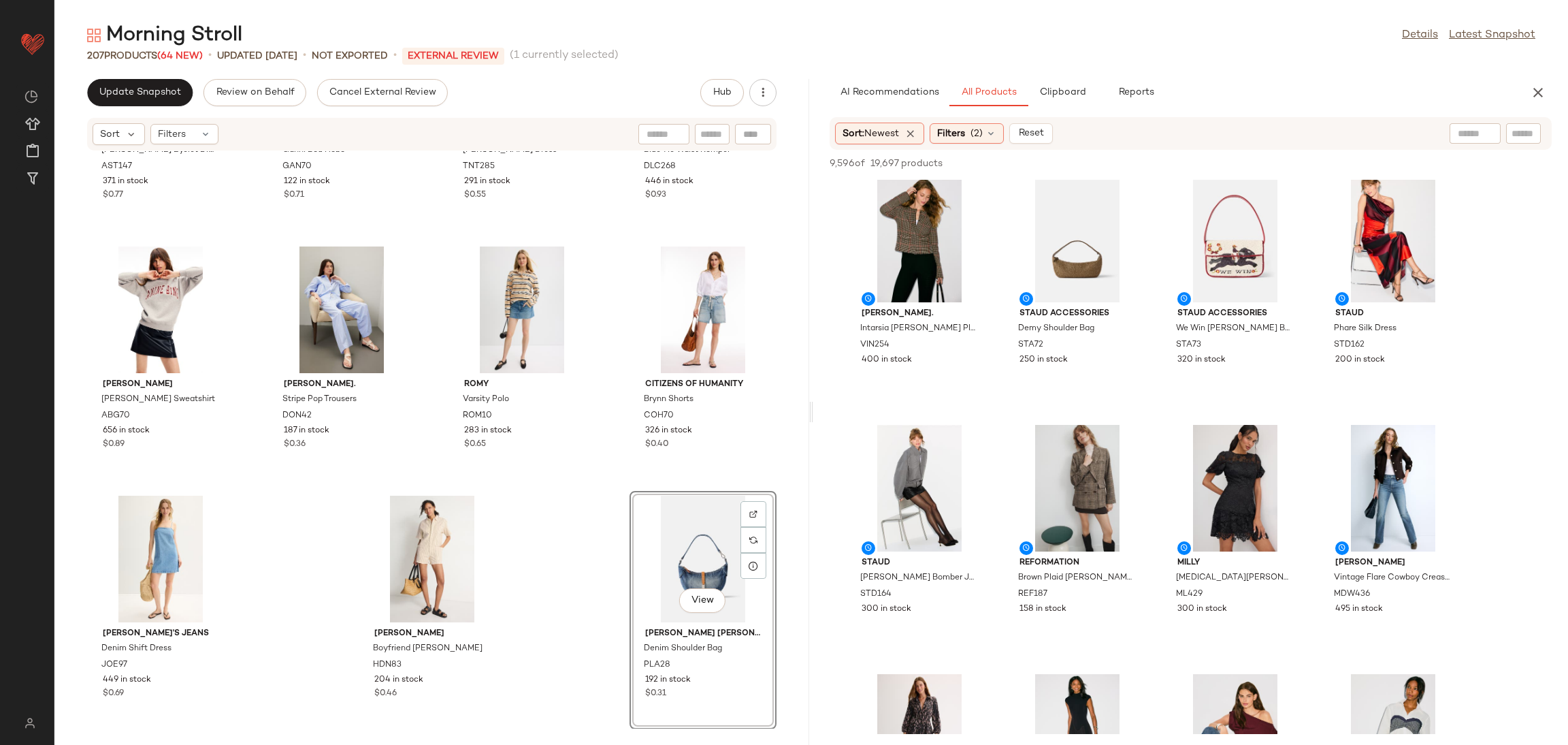
scroll to position [0, 0]
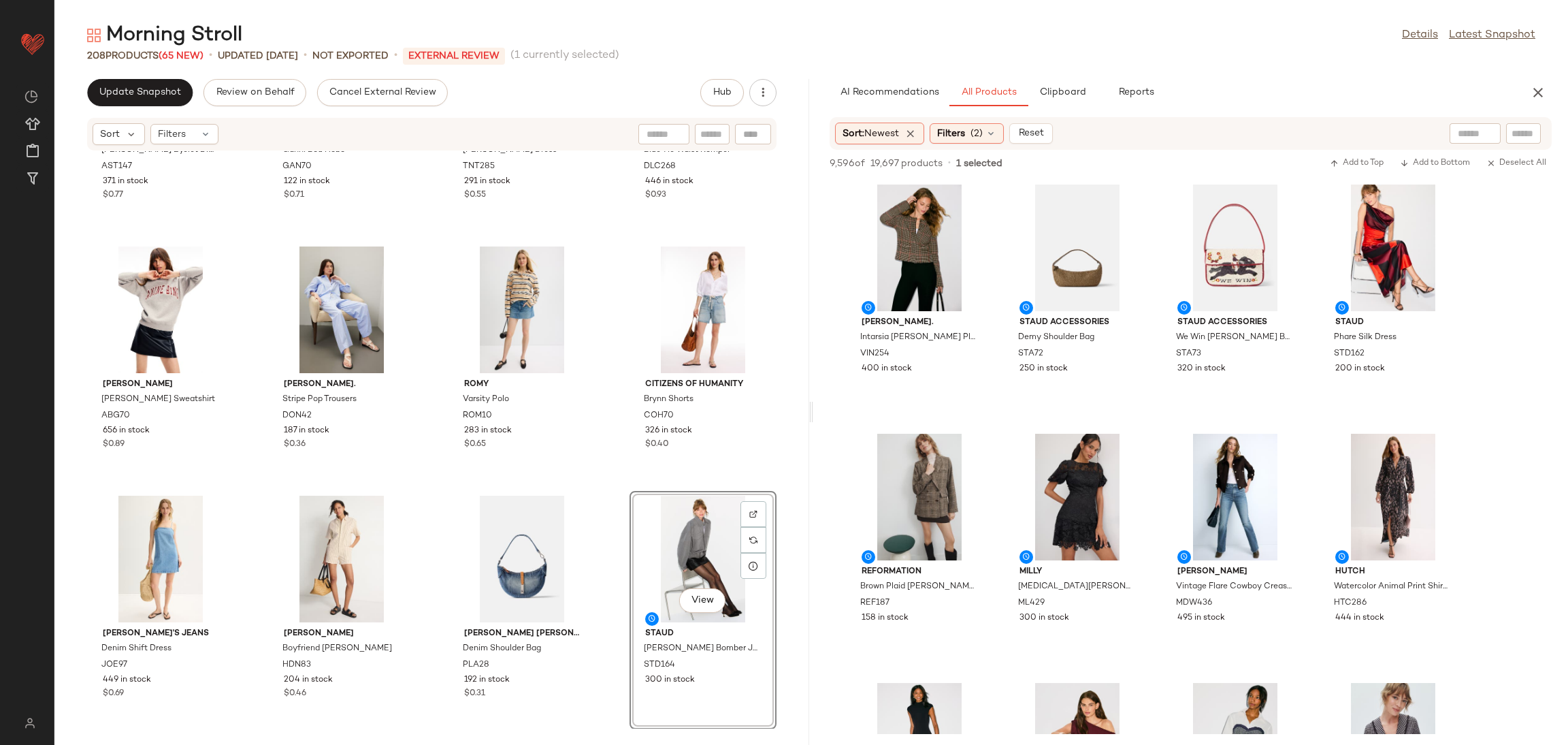
click at [610, 471] on div "Area Stars Mirabella Eyelet Dress AST147 371 in stock $0.77 GANNI Ganni Bou Hob…" at bounding box center [432, 440] width 755 height 578
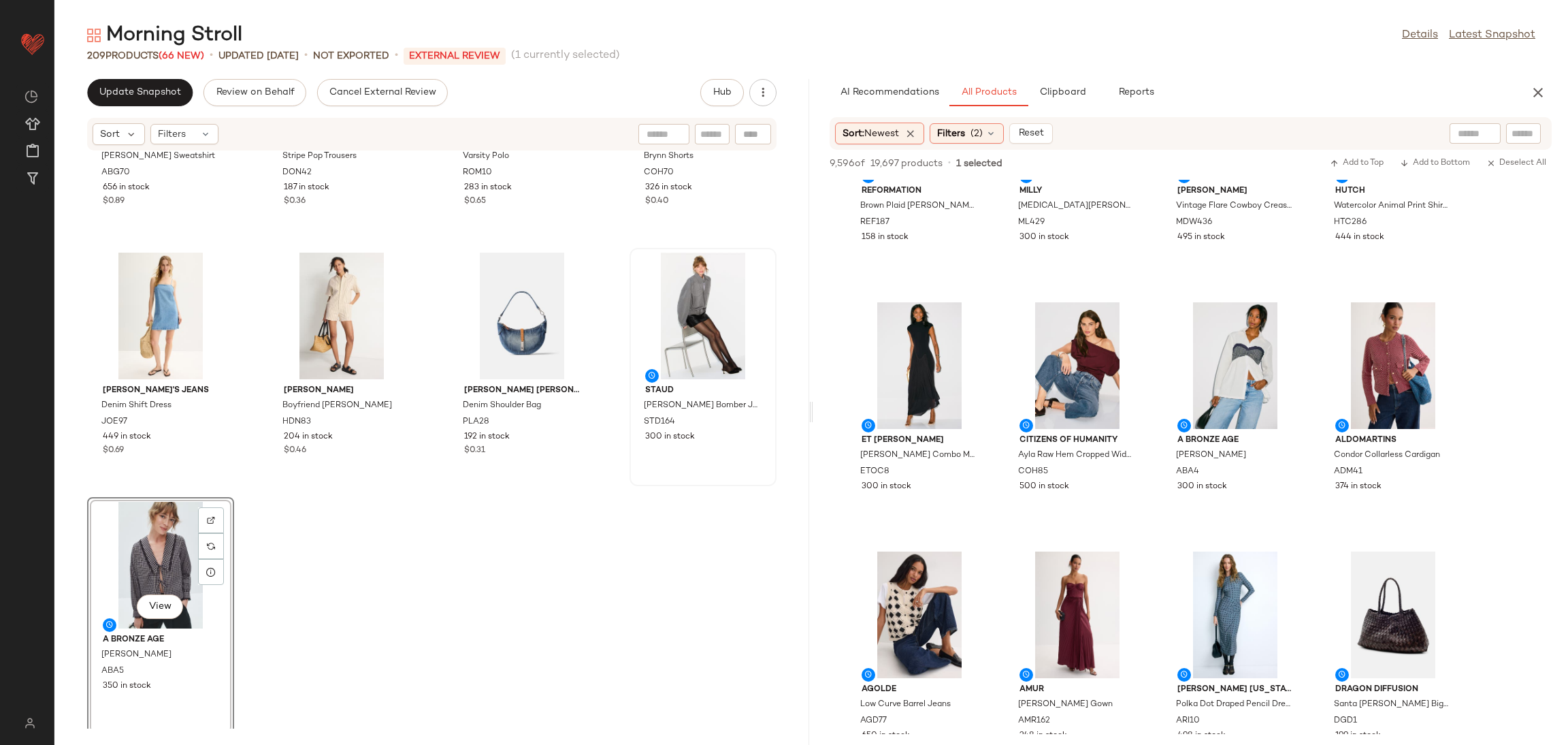
scroll to position [12631, 0]
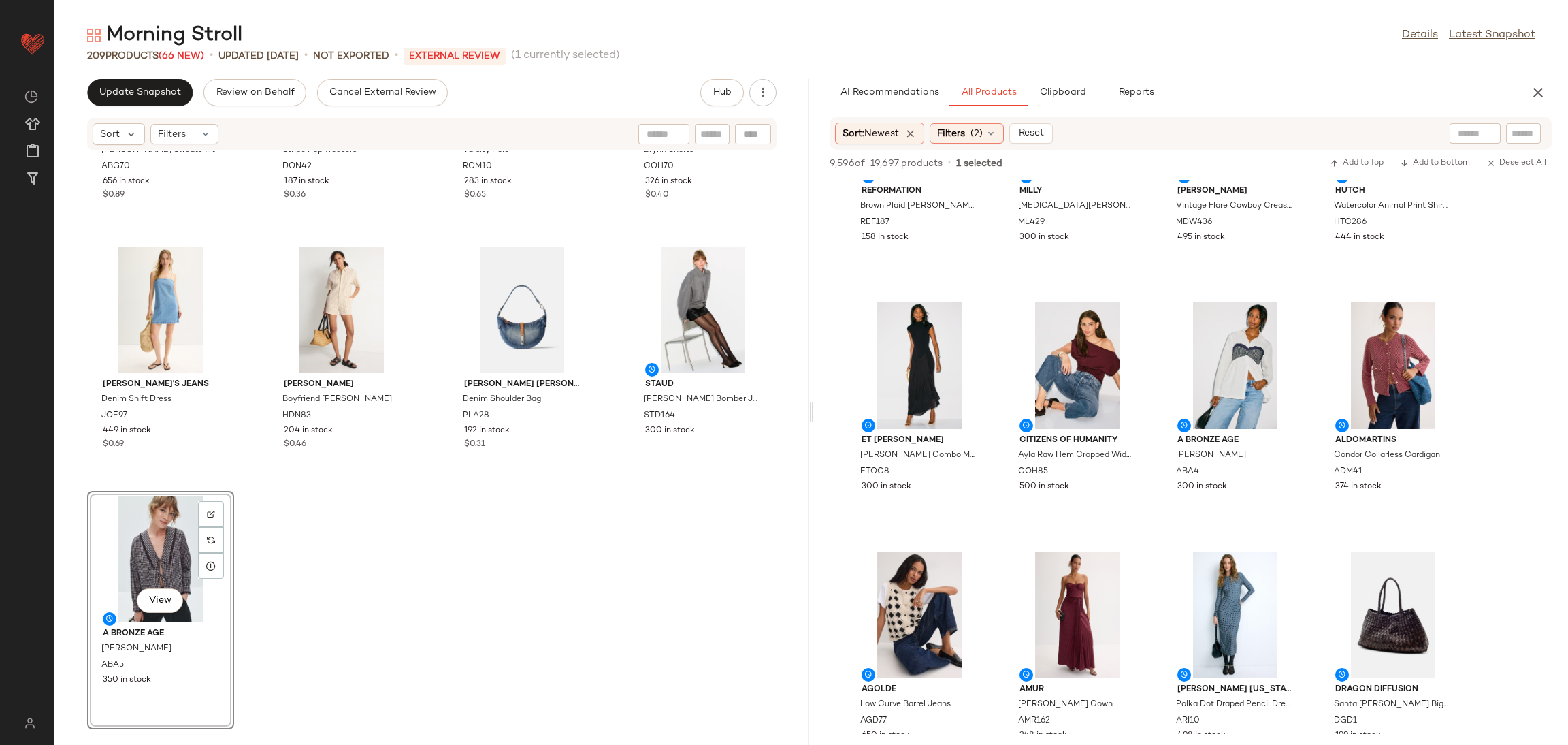
click at [648, 586] on div "Anine Bing Spencer Sweatshirt ABG70 656 in stock $0.89 DONNI. Stripe Pop Trouse…" at bounding box center [432, 440] width 755 height 578
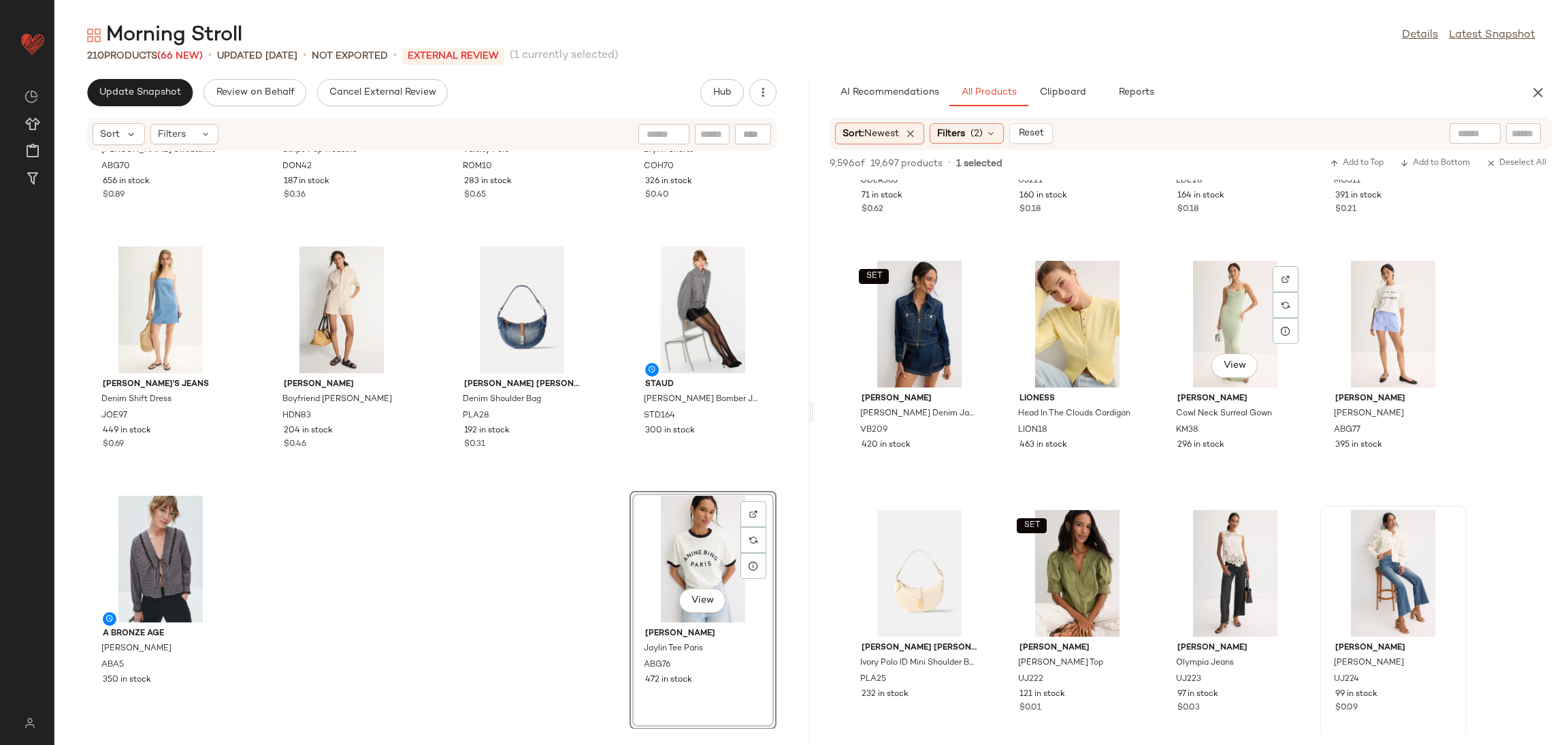
scroll to position [2436, 0]
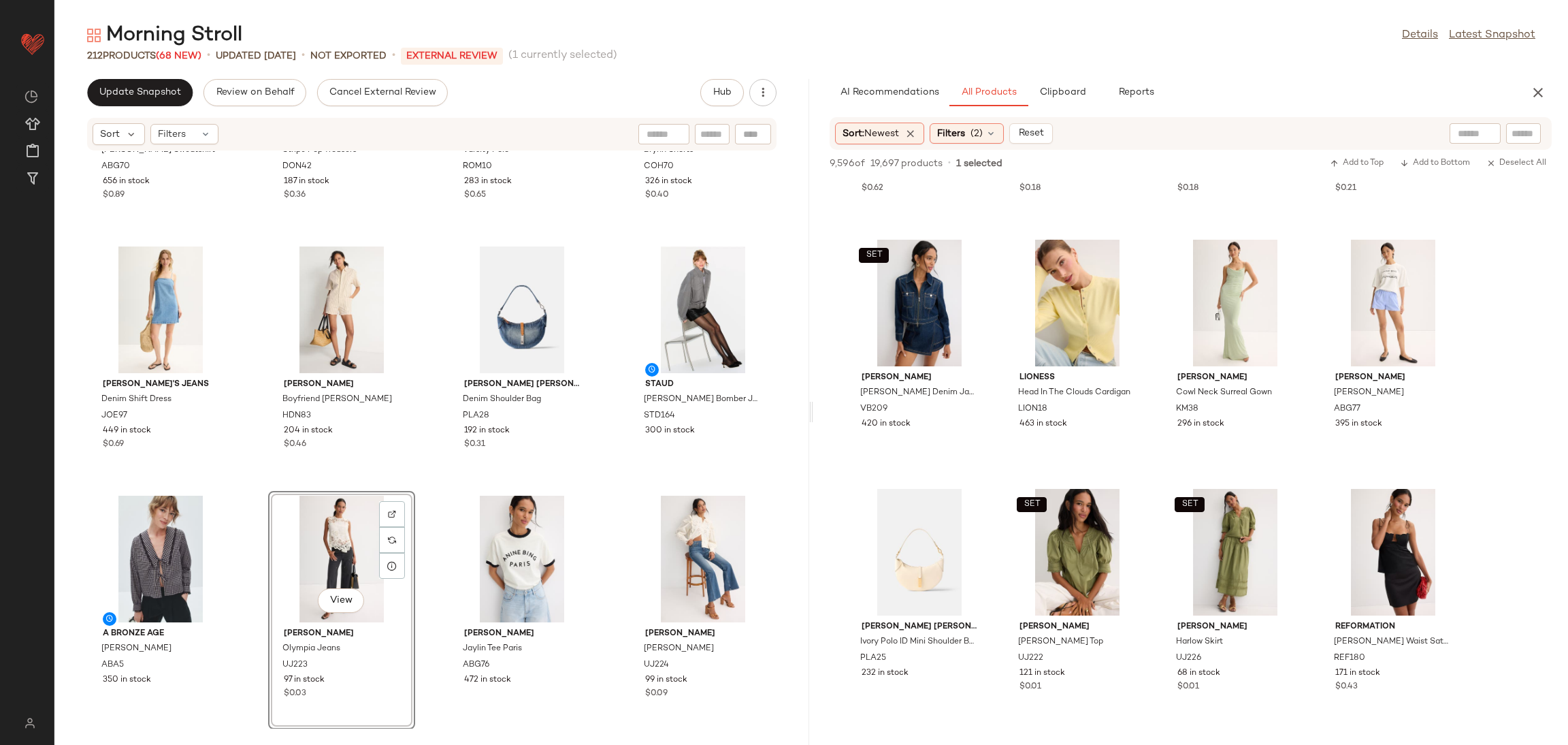
click at [426, 478] on div "Anine Bing Spencer Sweatshirt ABG70 656 in stock $0.89 DONNI. Stripe Pop Trouse…" at bounding box center [432, 440] width 755 height 578
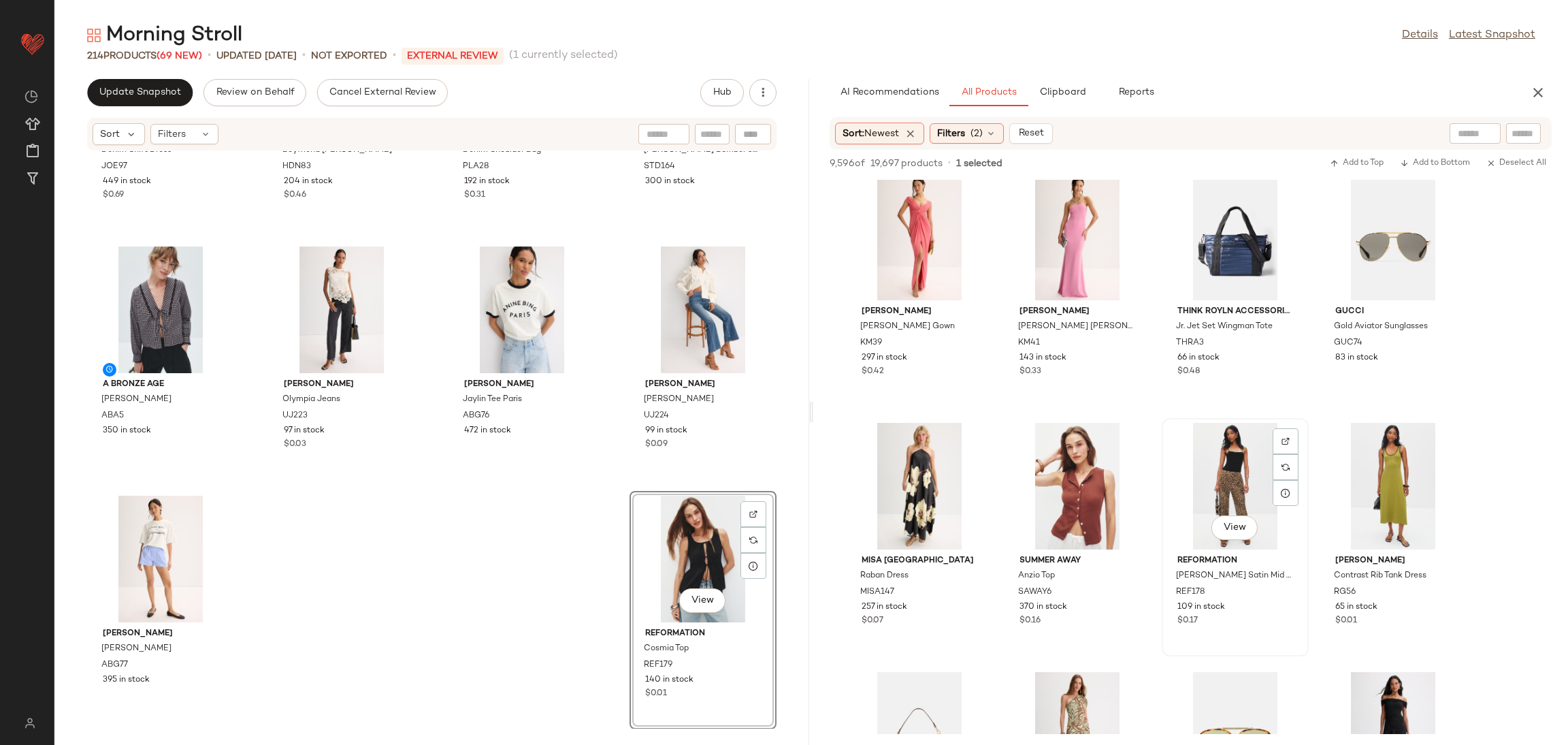
scroll to position [3261, 0]
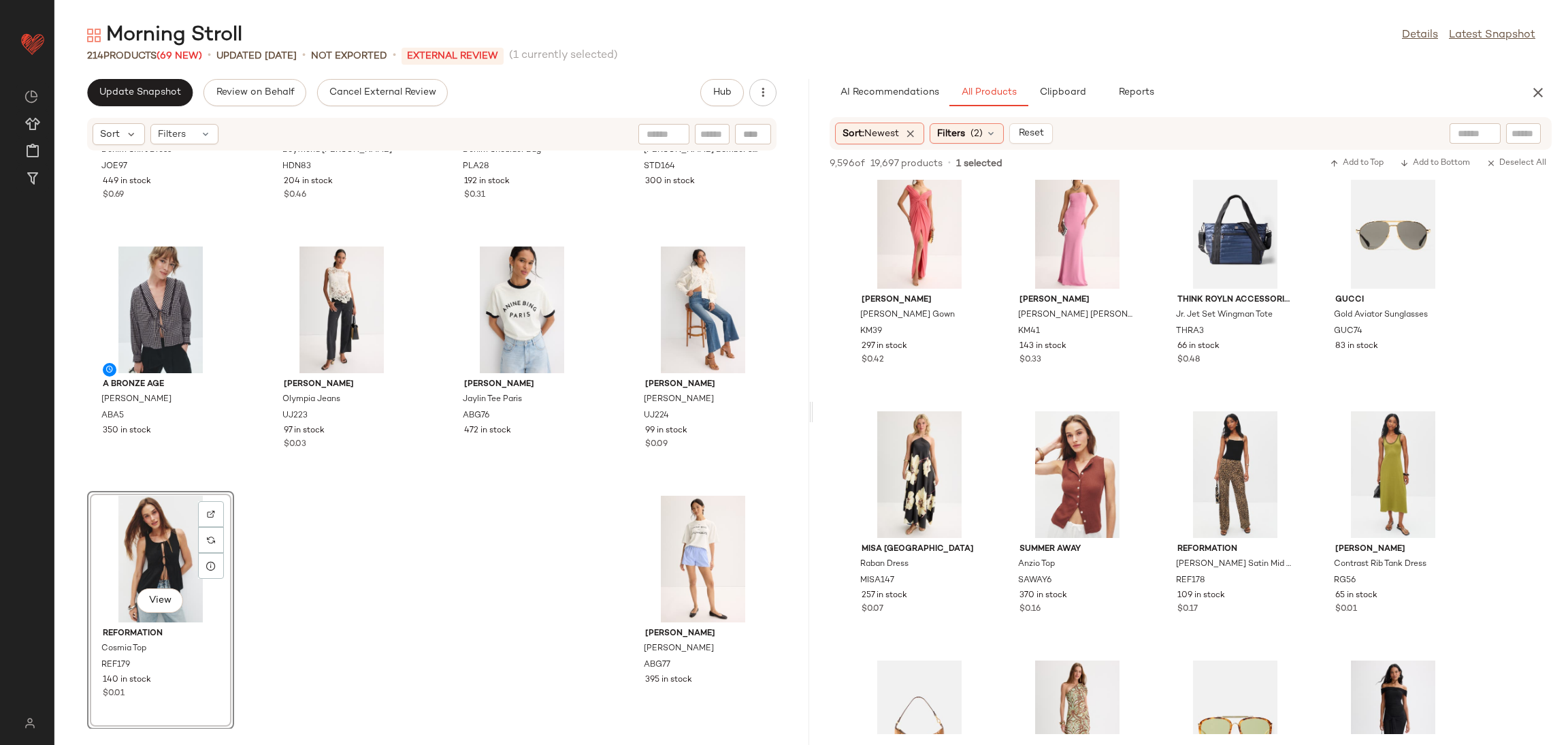
click at [326, 595] on div "Joe's Jeans Denim Shift Dress JOE97 449 in stock $0.69 Hudson Boyfriend Romper …" at bounding box center [432, 440] width 755 height 578
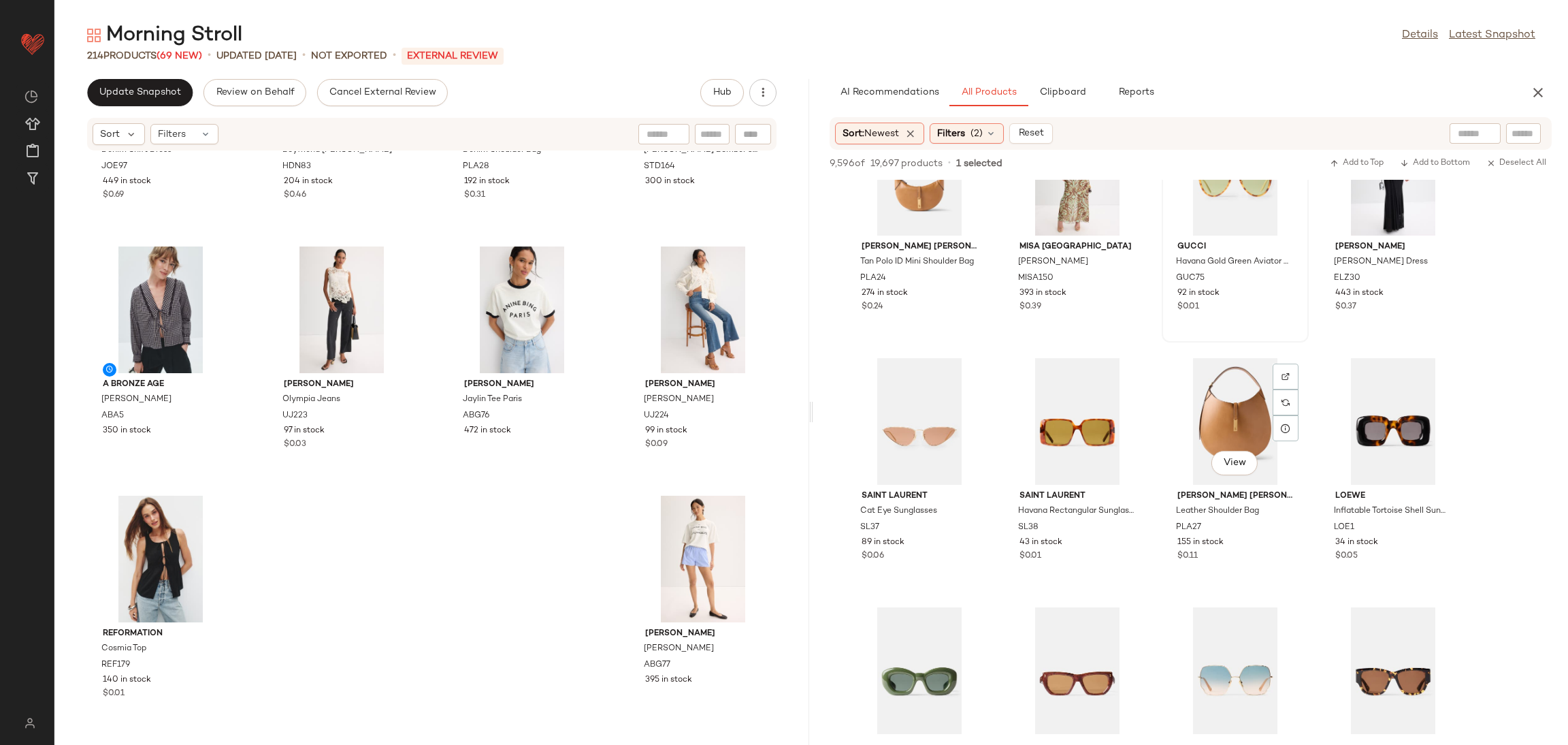
scroll to position [3818, 0]
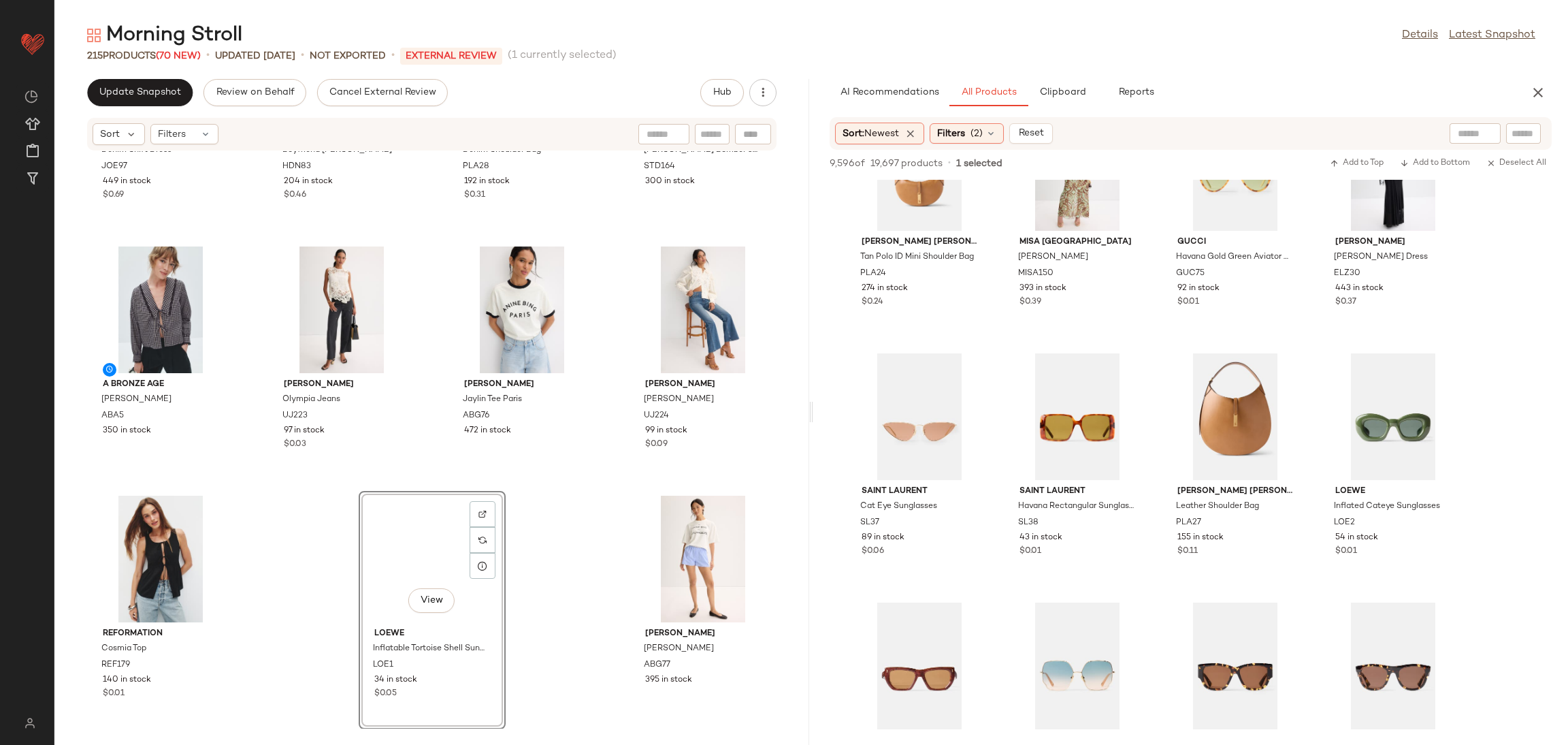
click at [584, 562] on div "Joe's Jeans Denim Shift Dress JOE97 449 in stock $0.69 Hudson Boyfriend Romper …" at bounding box center [432, 440] width 755 height 578
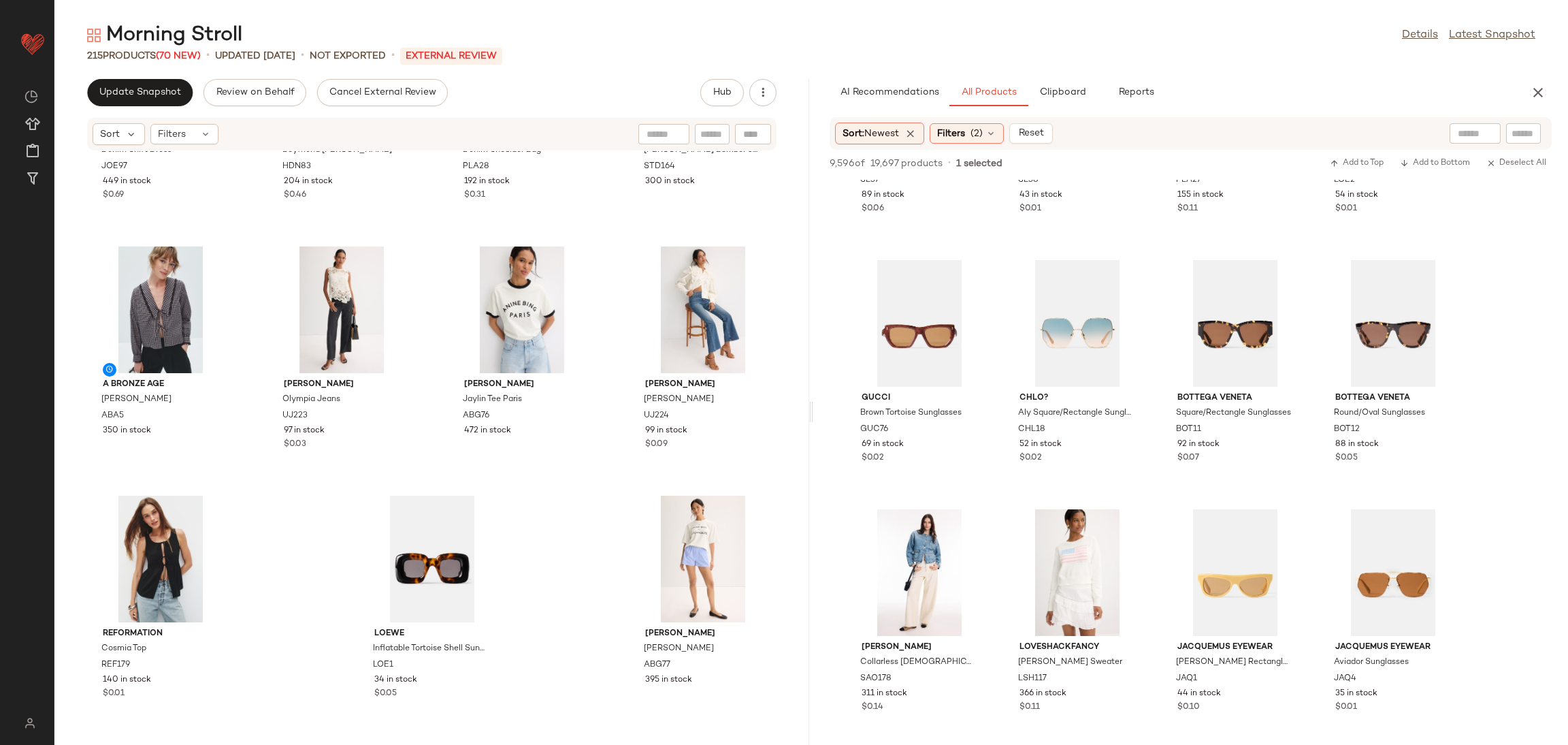
scroll to position [4165, 0]
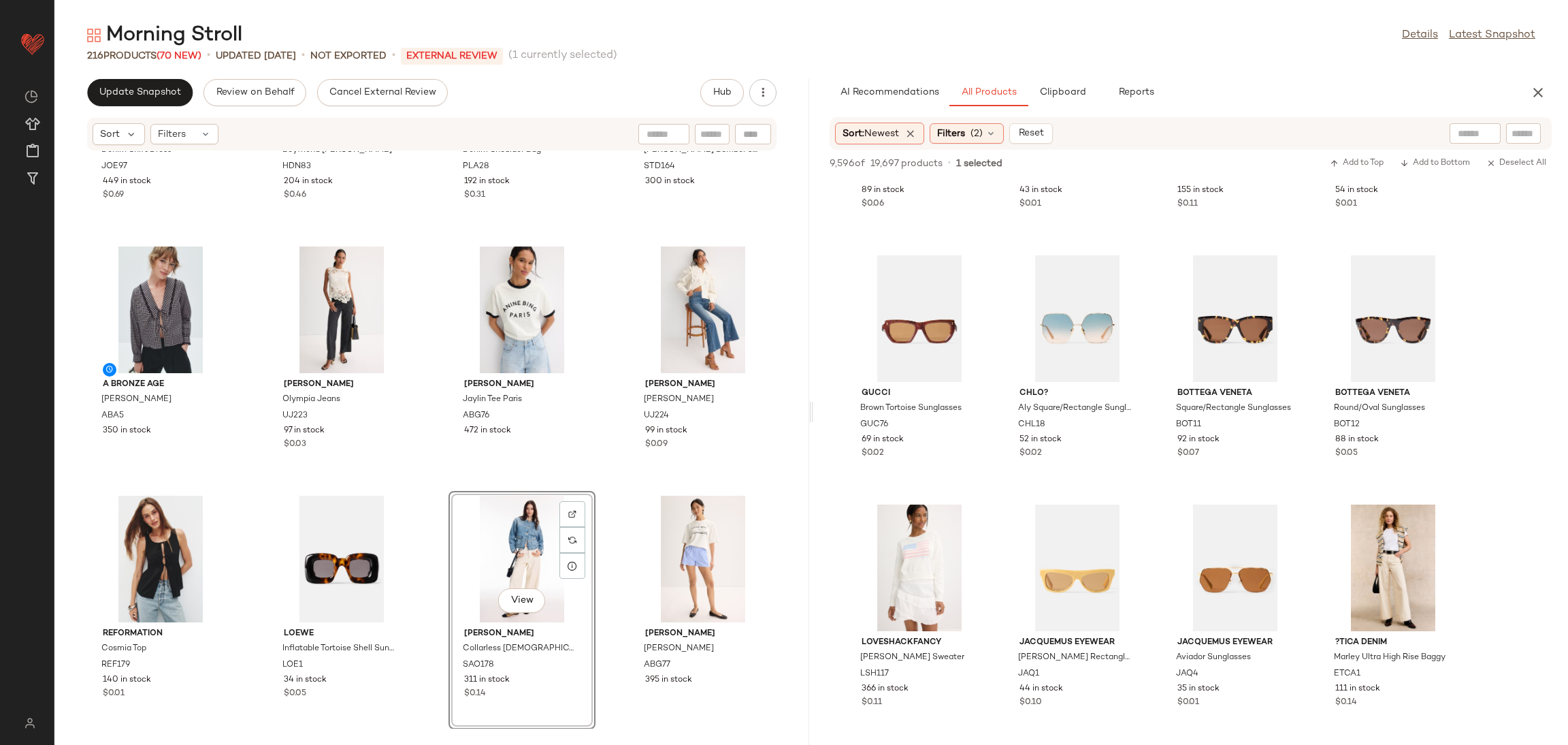
click at [611, 475] on div "Joe's Jeans Denim Shift Dress JOE97 449 in stock $0.69 Hudson Boyfriend Romper …" at bounding box center [432, 440] width 755 height 578
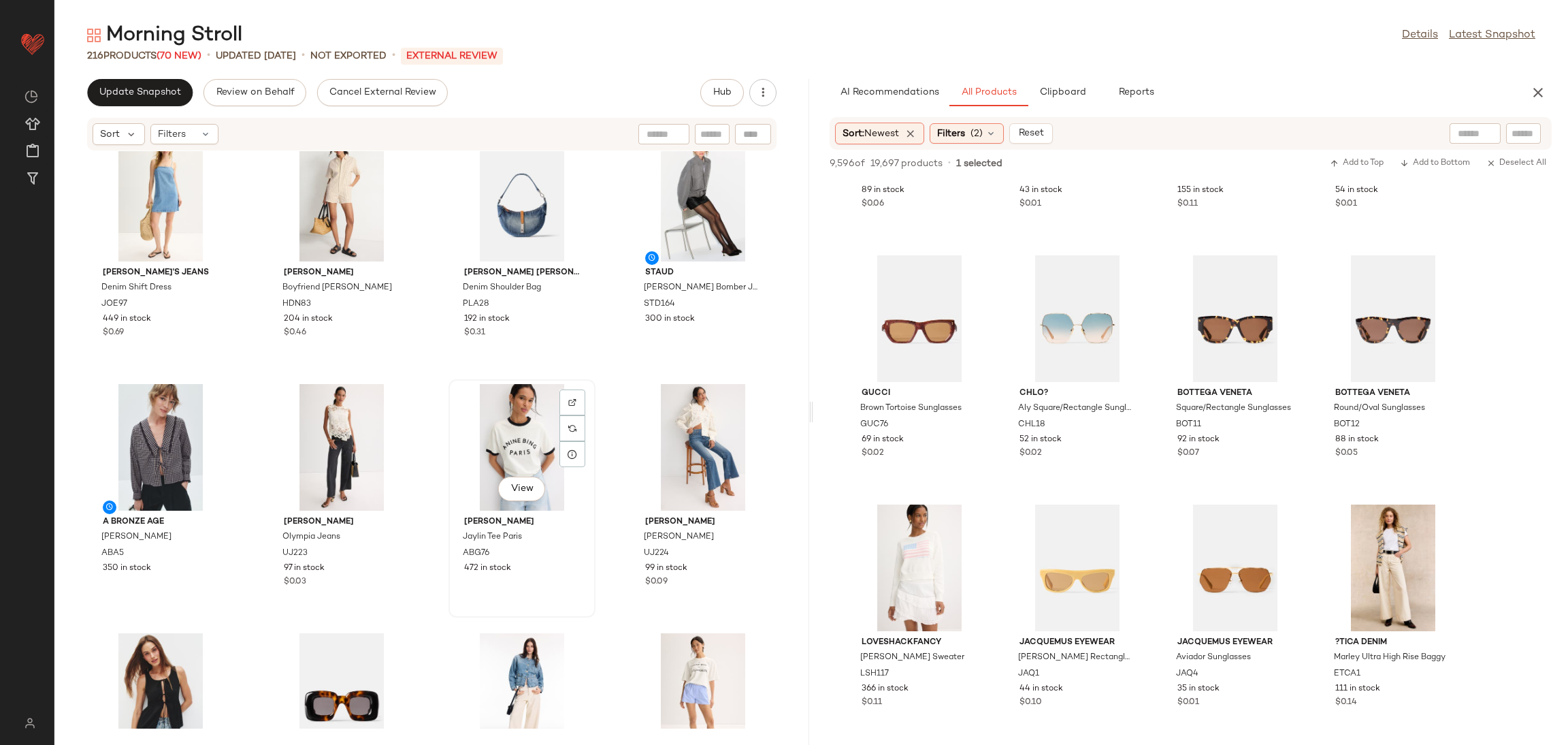
scroll to position [12731, 0]
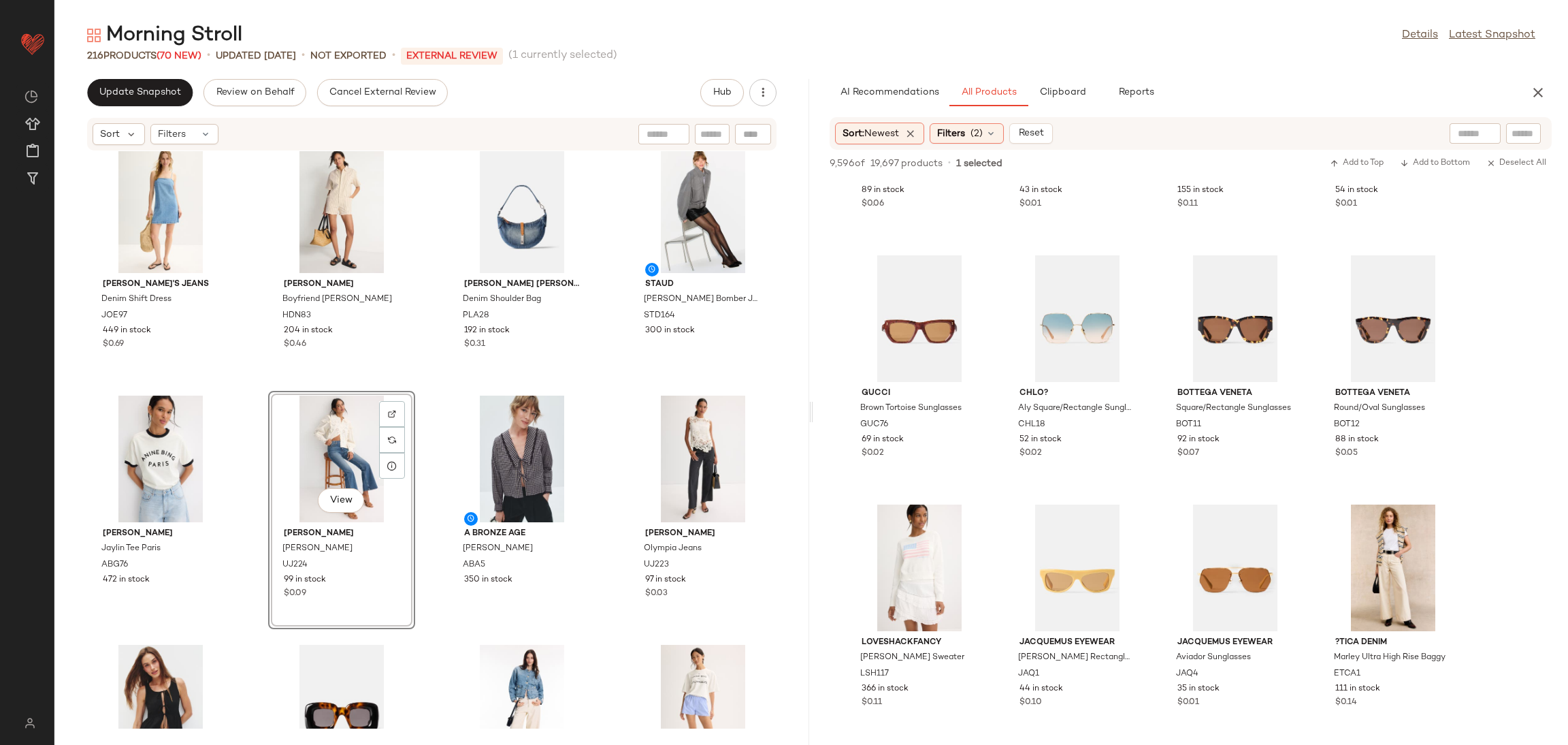
click at [403, 385] on div "Joe's Jeans Denim Shift Dress JOE97 449 in stock $0.69 Hudson Boyfriend Romper …" at bounding box center [432, 440] width 755 height 578
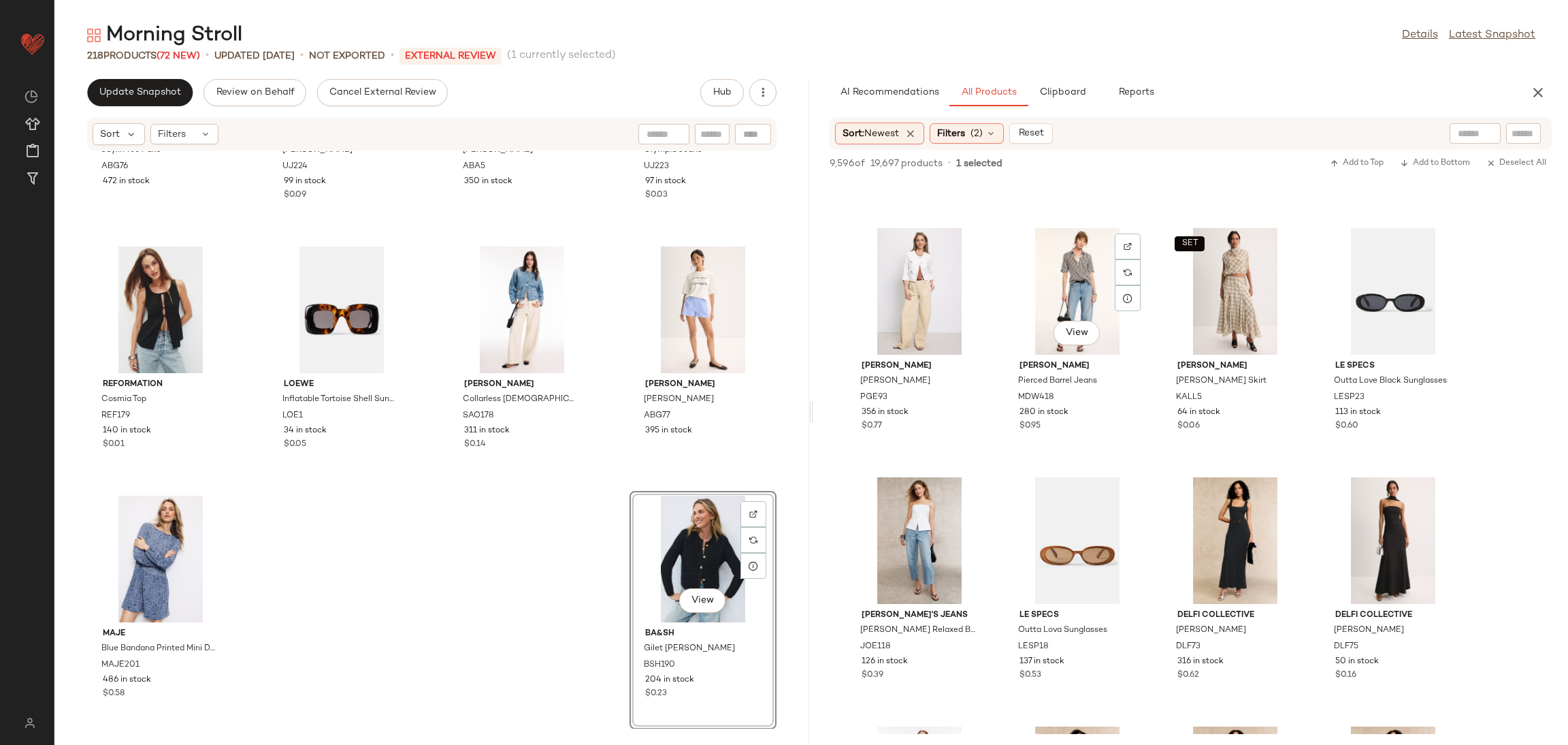
scroll to position [12155, 0]
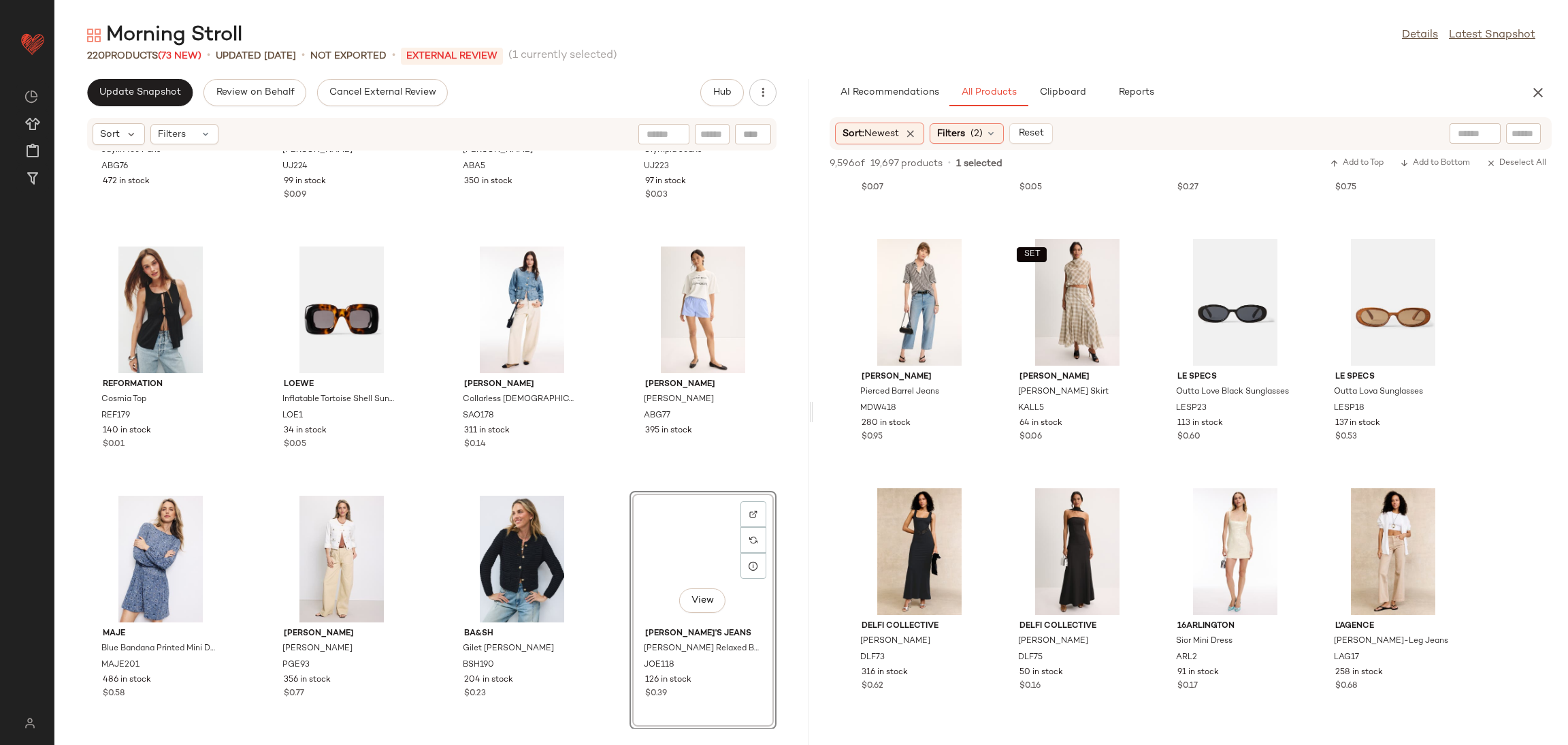
click at [594, 474] on div "Anine Bing Jaylin Tee Paris ABG76 472 in stock Ulla Johnson Martine Jean UJ224 …" at bounding box center [432, 440] width 755 height 578
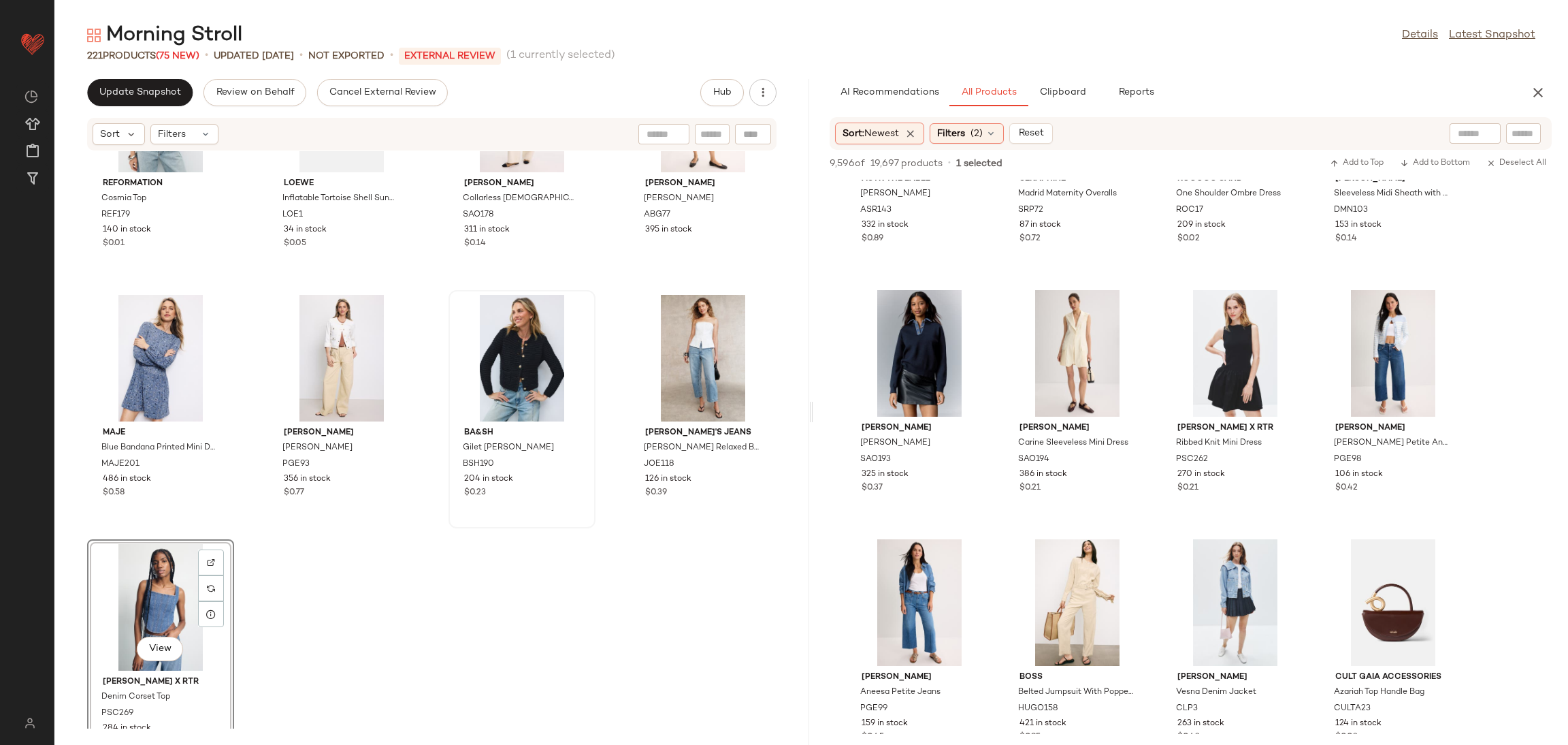
scroll to position [13378, 0]
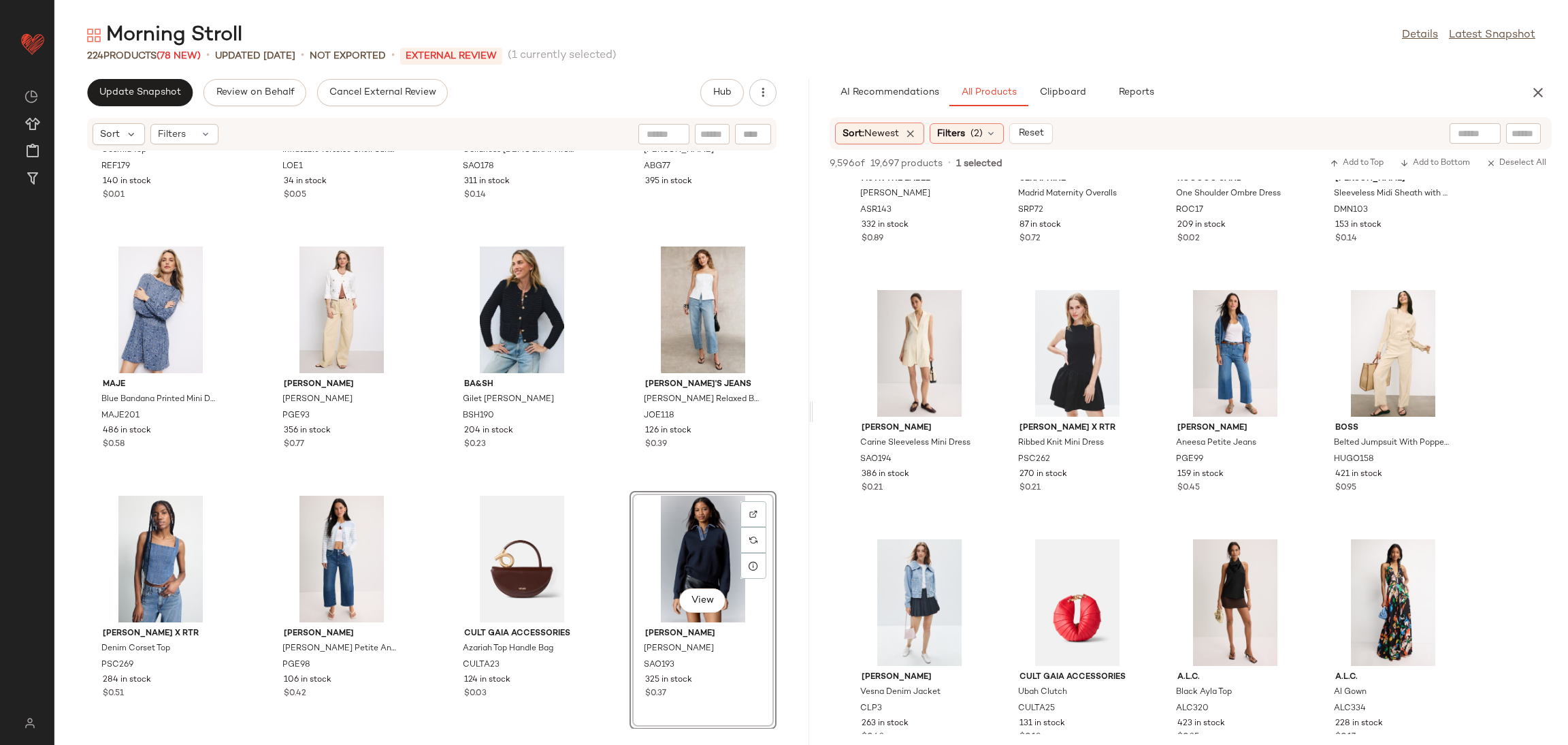
click at [597, 482] on div "Reformation Cosmia Top REF179 140 in stock $0.01 Loewe Inflatable Tortoise Shel…" at bounding box center [432, 440] width 755 height 578
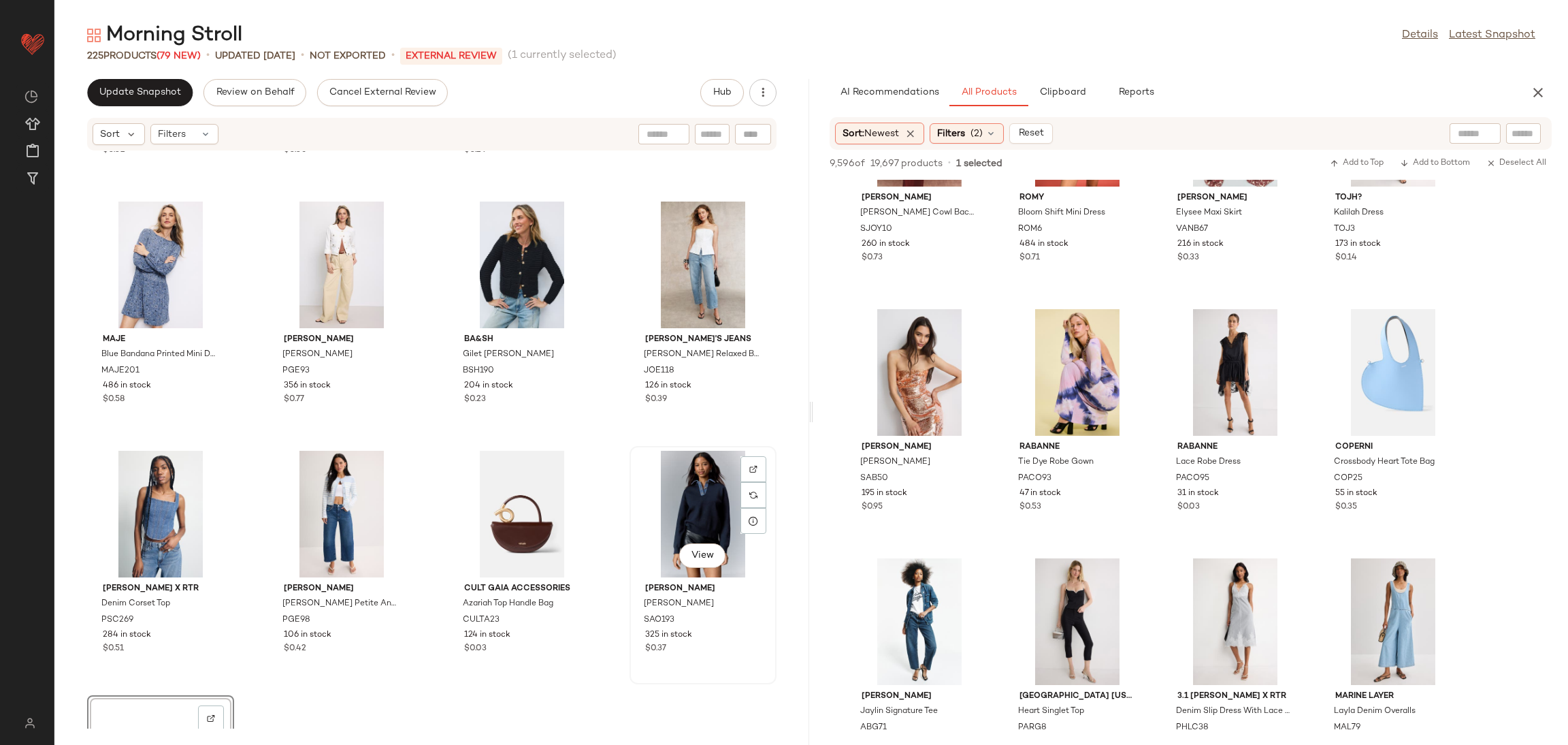
scroll to position [13628, 0]
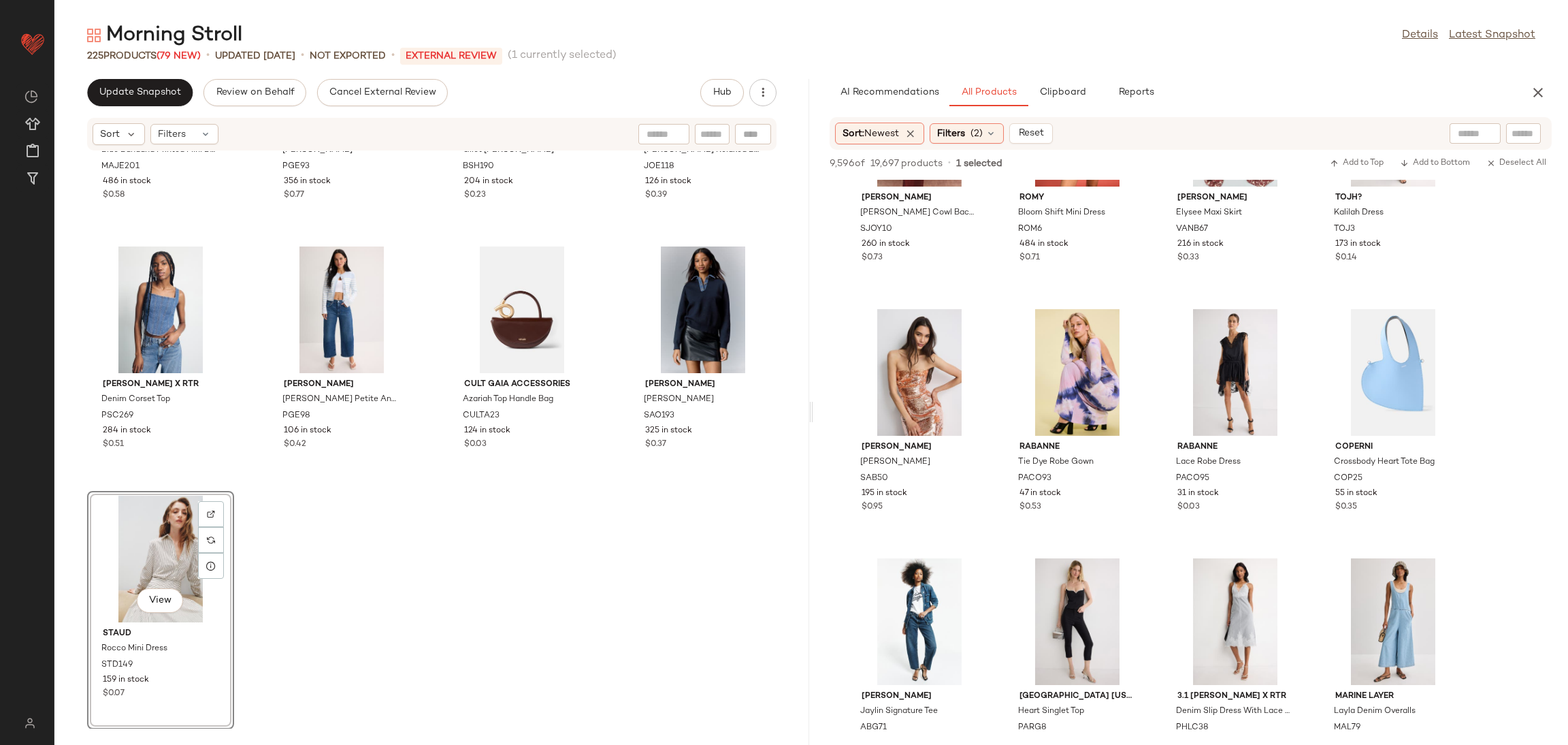
click at [560, 618] on div "Maje Blue Bandana Printed Mini Dress MAJE201 486 in stock $0.58 PAIGE Kiya Jack…" at bounding box center [432, 440] width 755 height 578
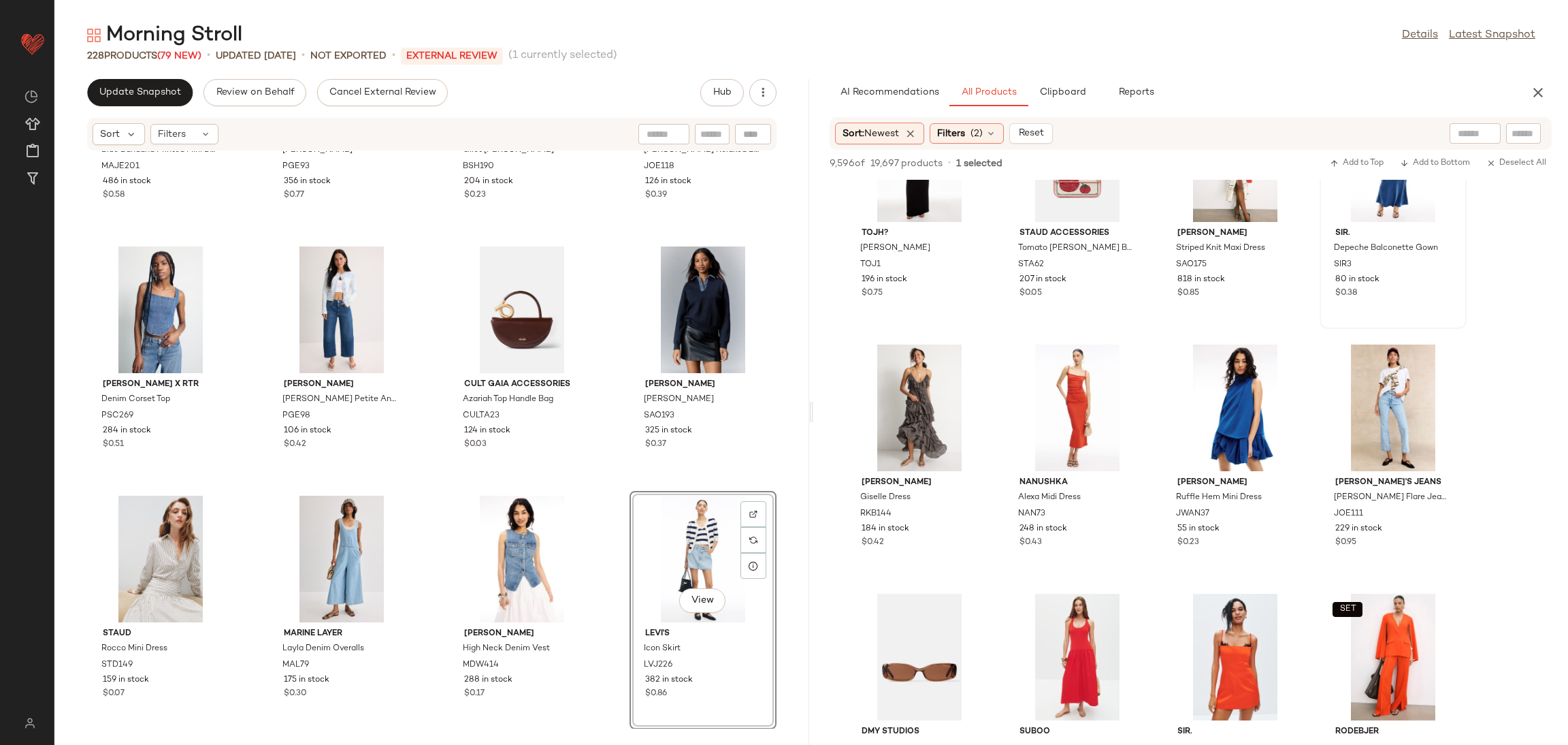
scroll to position [21890, 0]
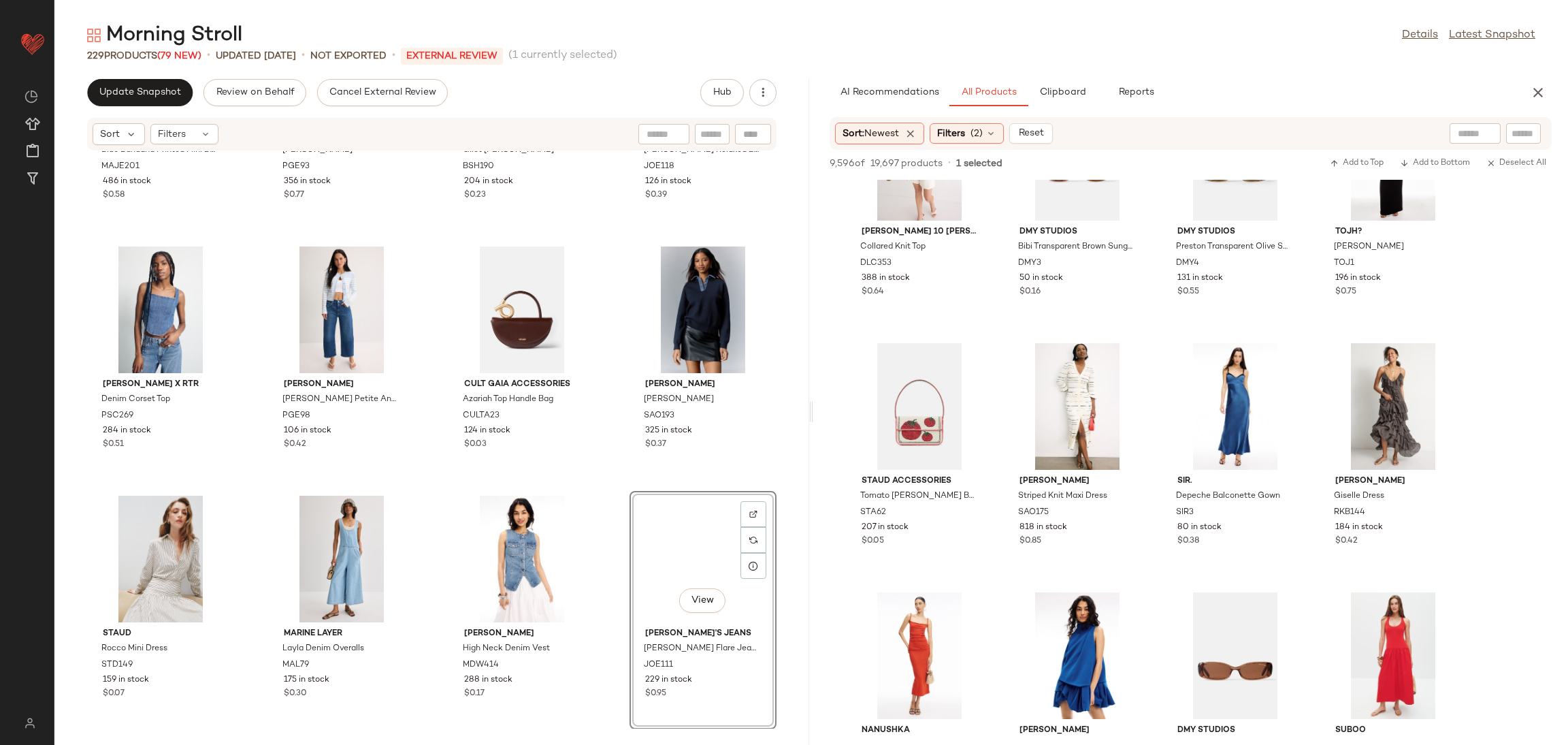
click at [607, 478] on div "Maje Blue Bandana Printed Mini Dress MAJE201 486 in stock $0.58 PAIGE Kiya Jack…" at bounding box center [432, 440] width 755 height 578
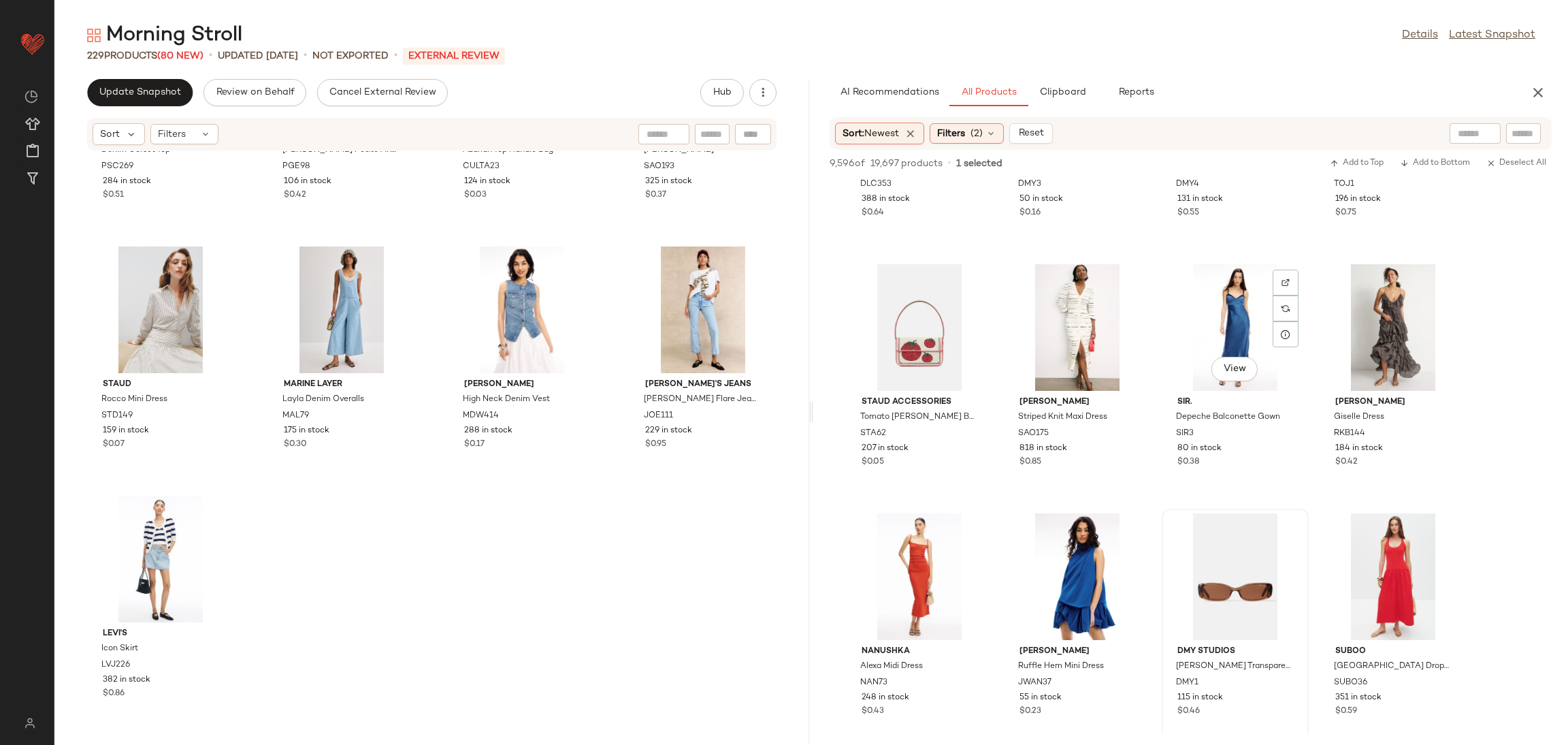
scroll to position [21976, 0]
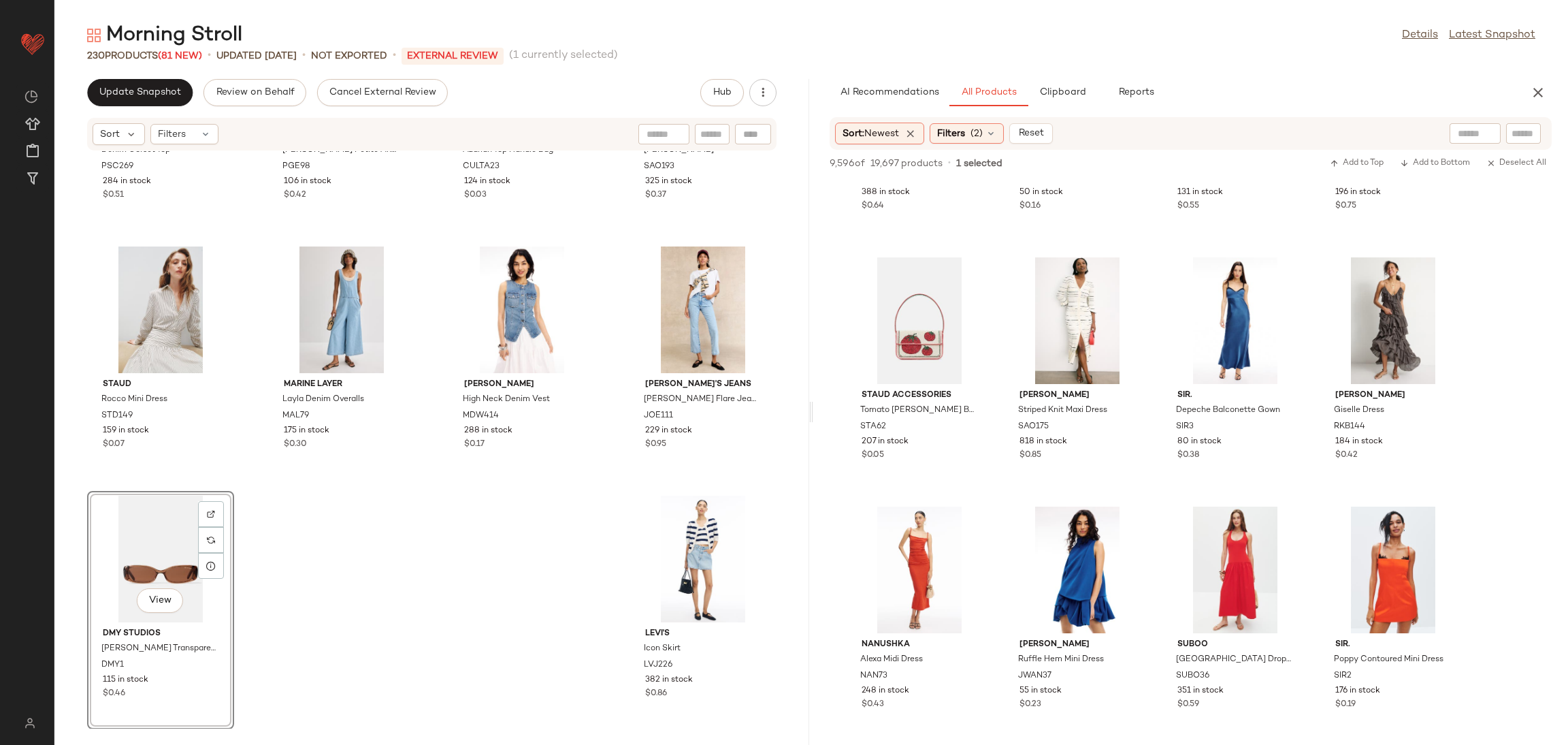
click at [304, 591] on div "Peter Som x RTR Denim Corset Top PSC269 284 in stock $0.51 PAIGE Ariella Petite…" at bounding box center [432, 440] width 755 height 578
click at [965, 136] on span "Filters" at bounding box center [951, 134] width 28 height 14
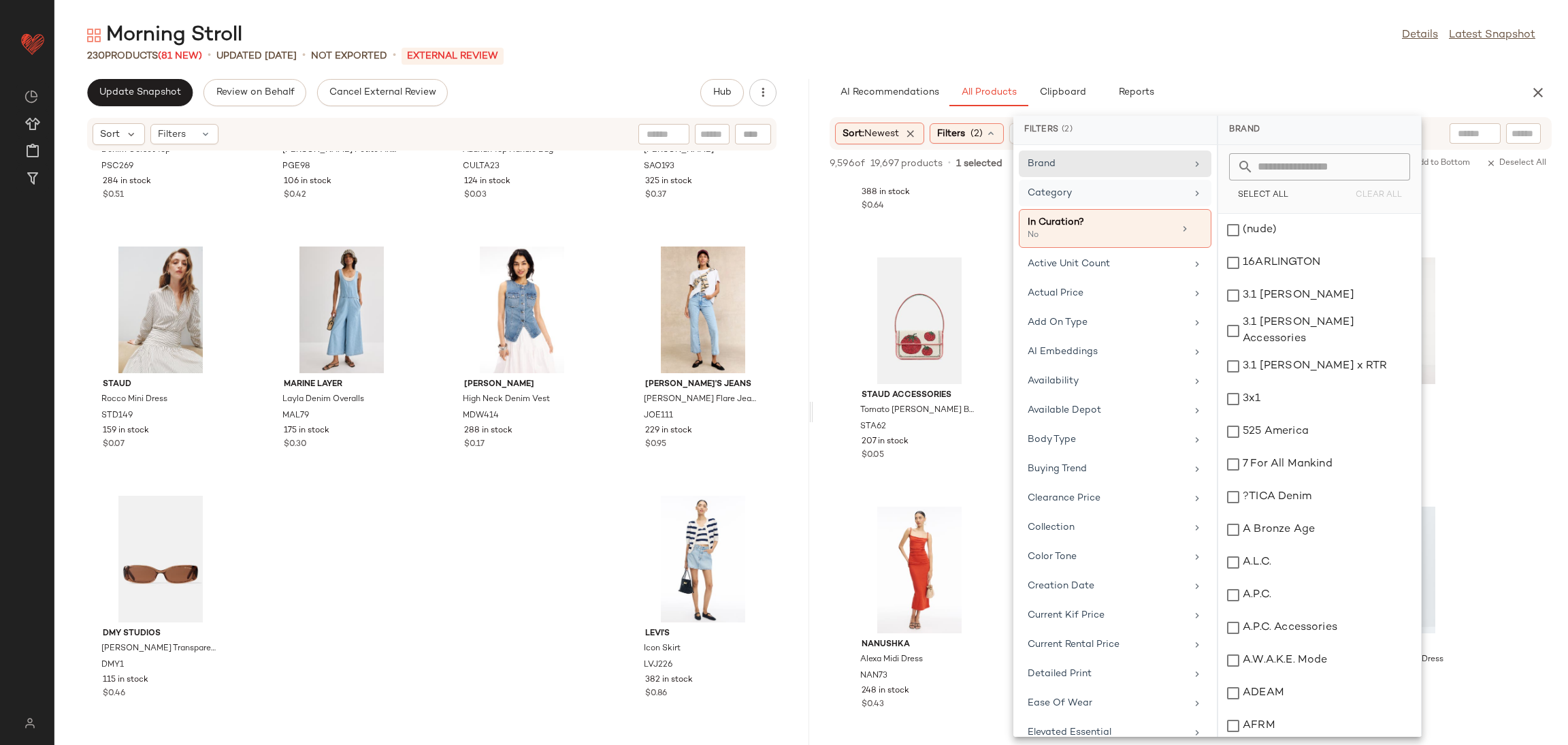
click at [1075, 188] on div "Category" at bounding box center [1107, 193] width 158 height 14
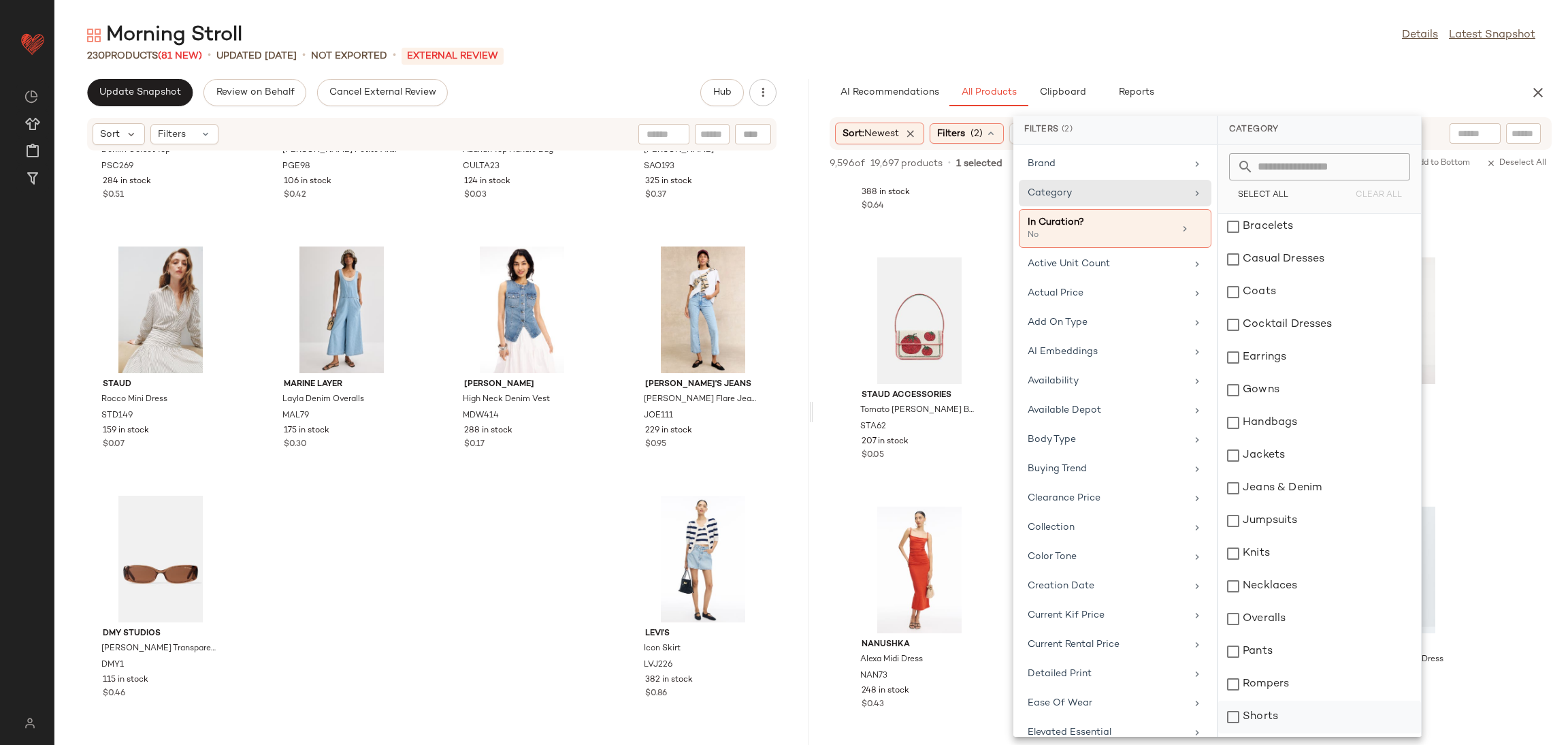
scroll to position [0, 0]
click at [1268, 574] on div "Knits" at bounding box center [1319, 589] width 203 height 33
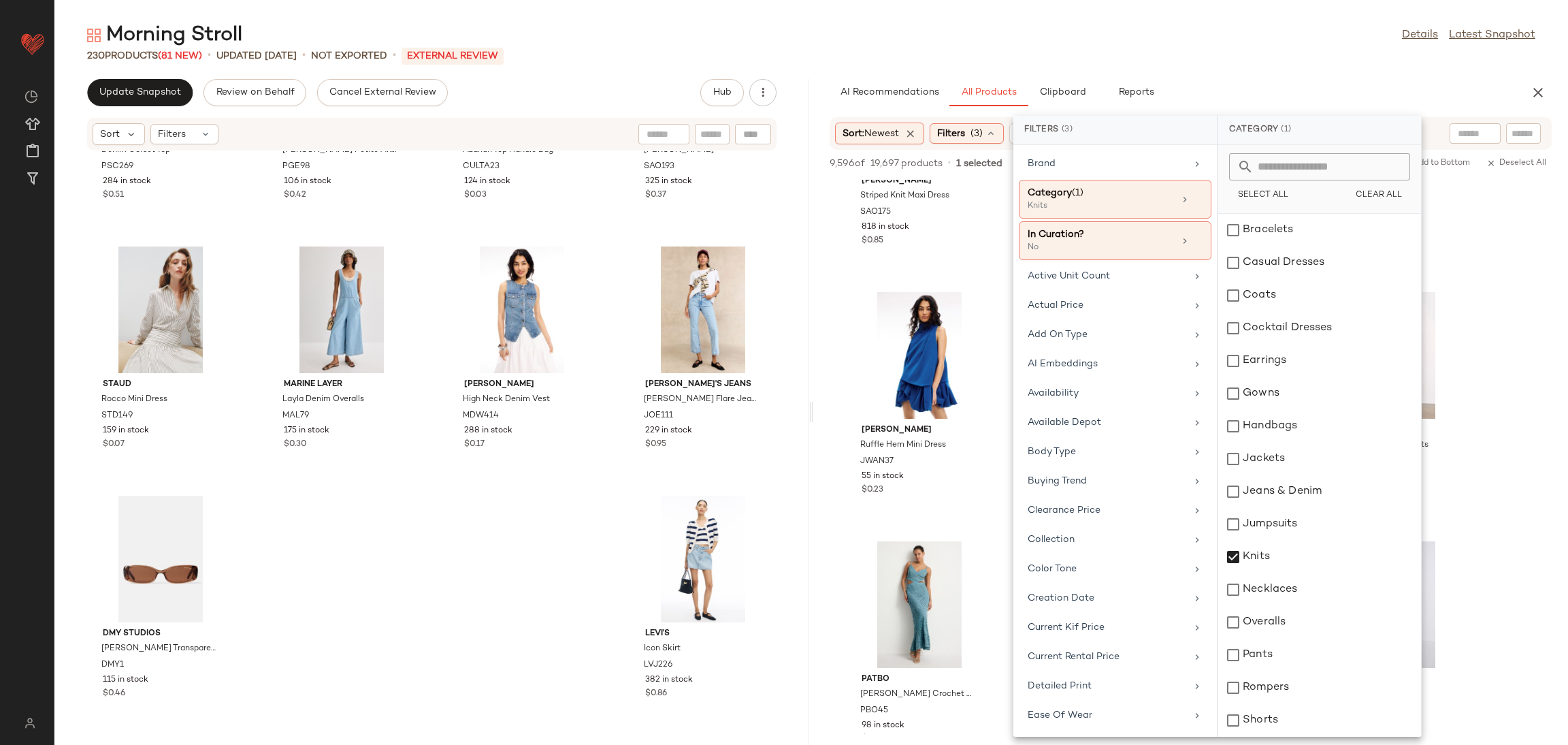
scroll to position [22484, 0]
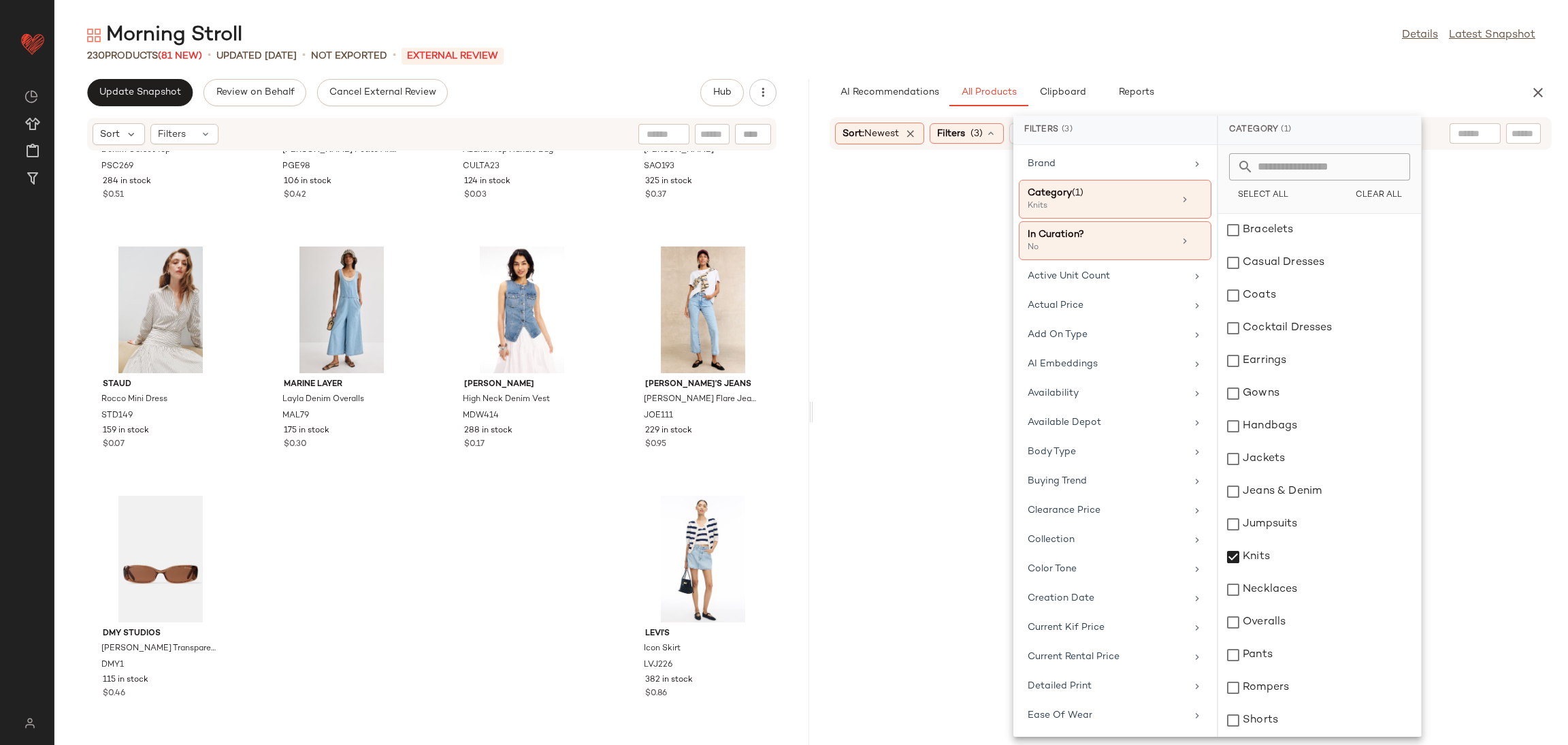
click at [1548, 472] on div at bounding box center [1191, 464] width 750 height 622
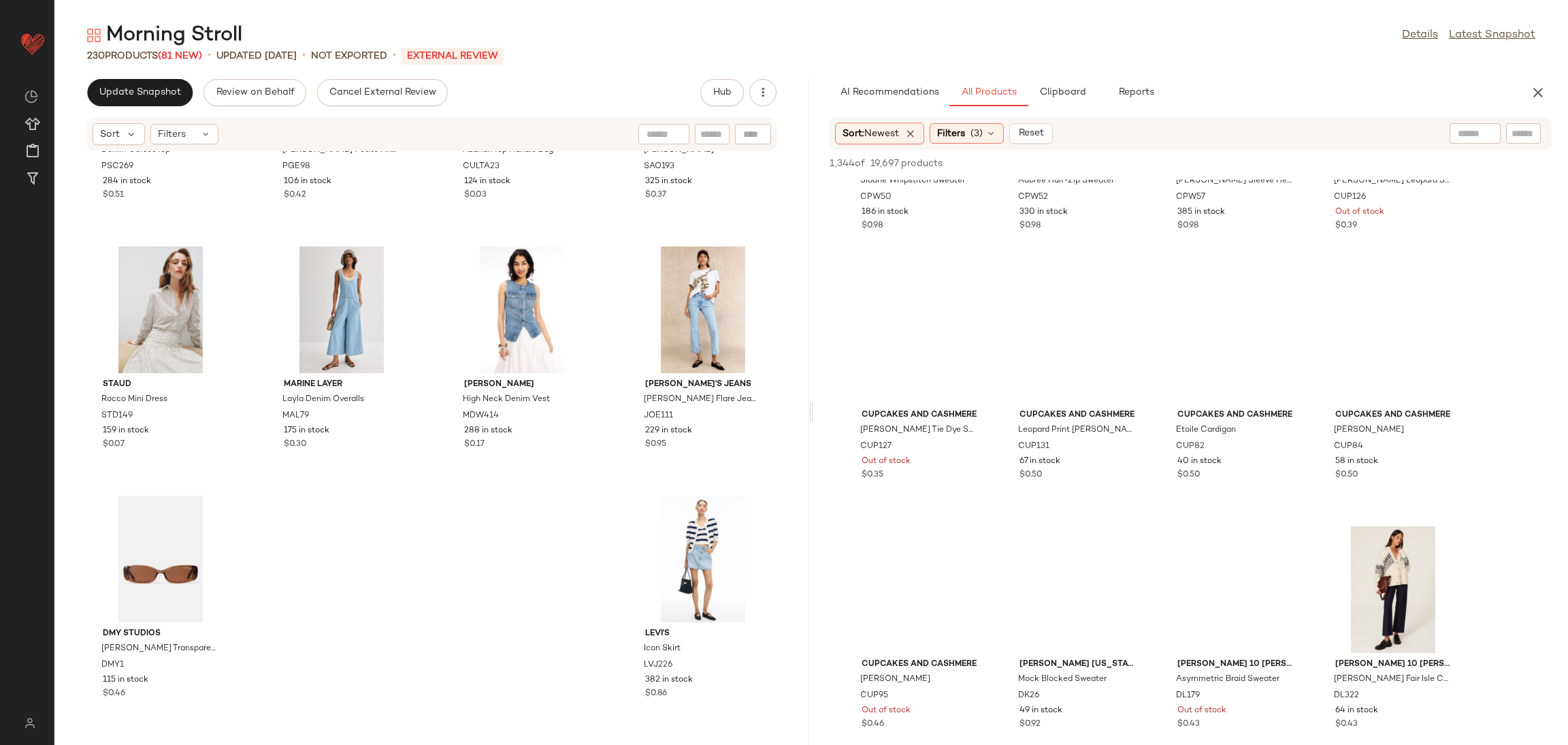
scroll to position [24866, 0]
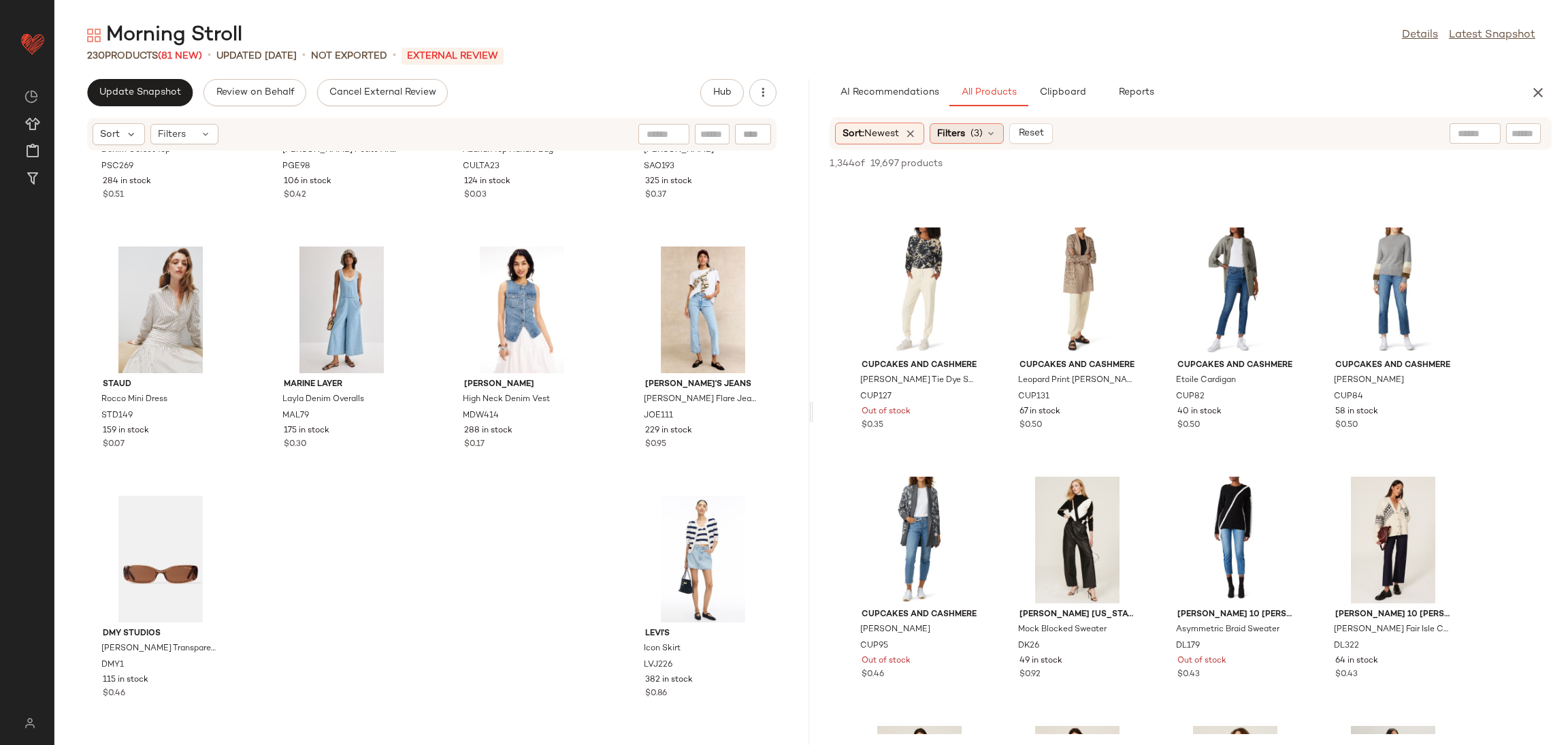
click at [952, 133] on span "Filters" at bounding box center [951, 134] width 28 height 14
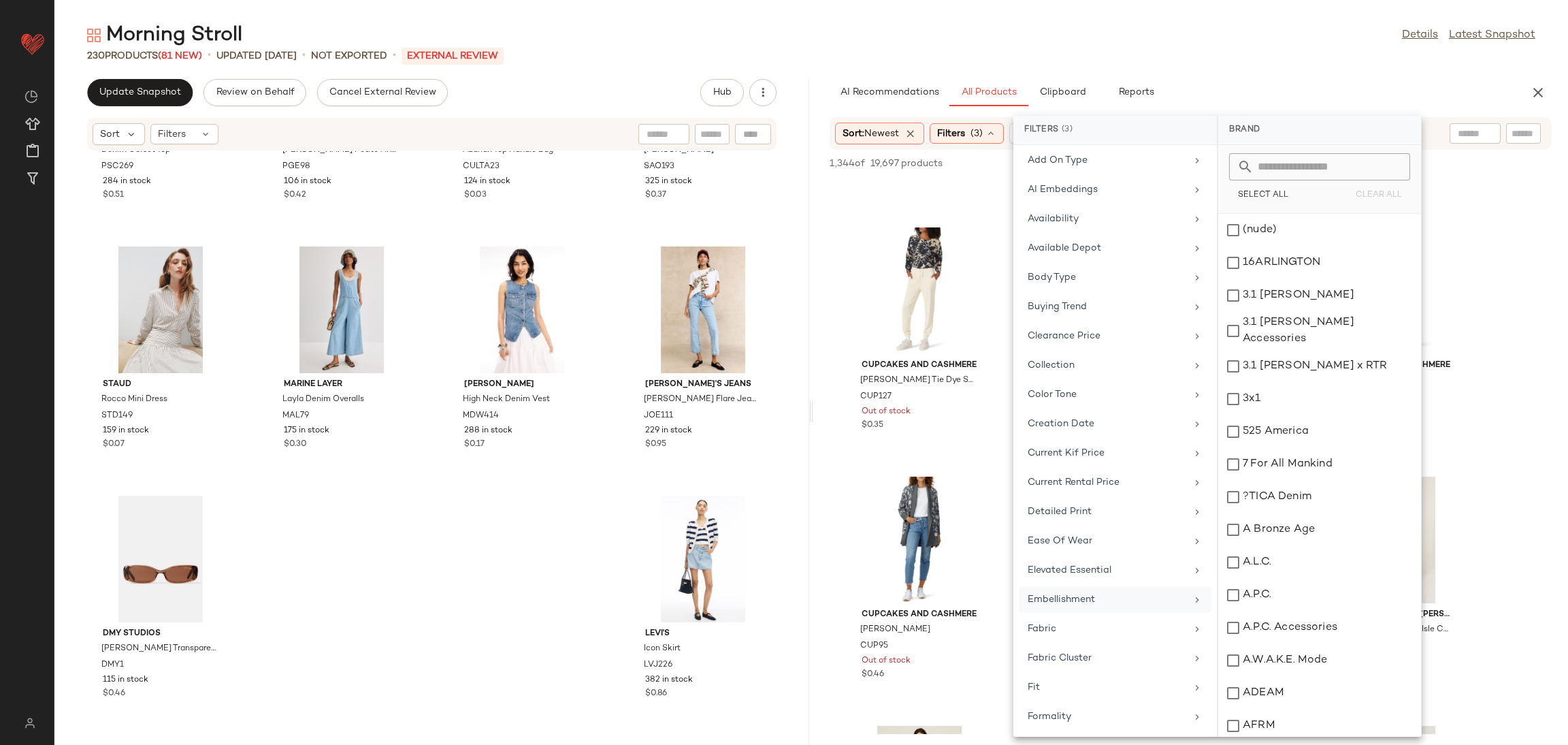
scroll to position [346, 0]
click at [1079, 584] on div "Matching Sets Only" at bounding box center [1115, 596] width 192 height 27
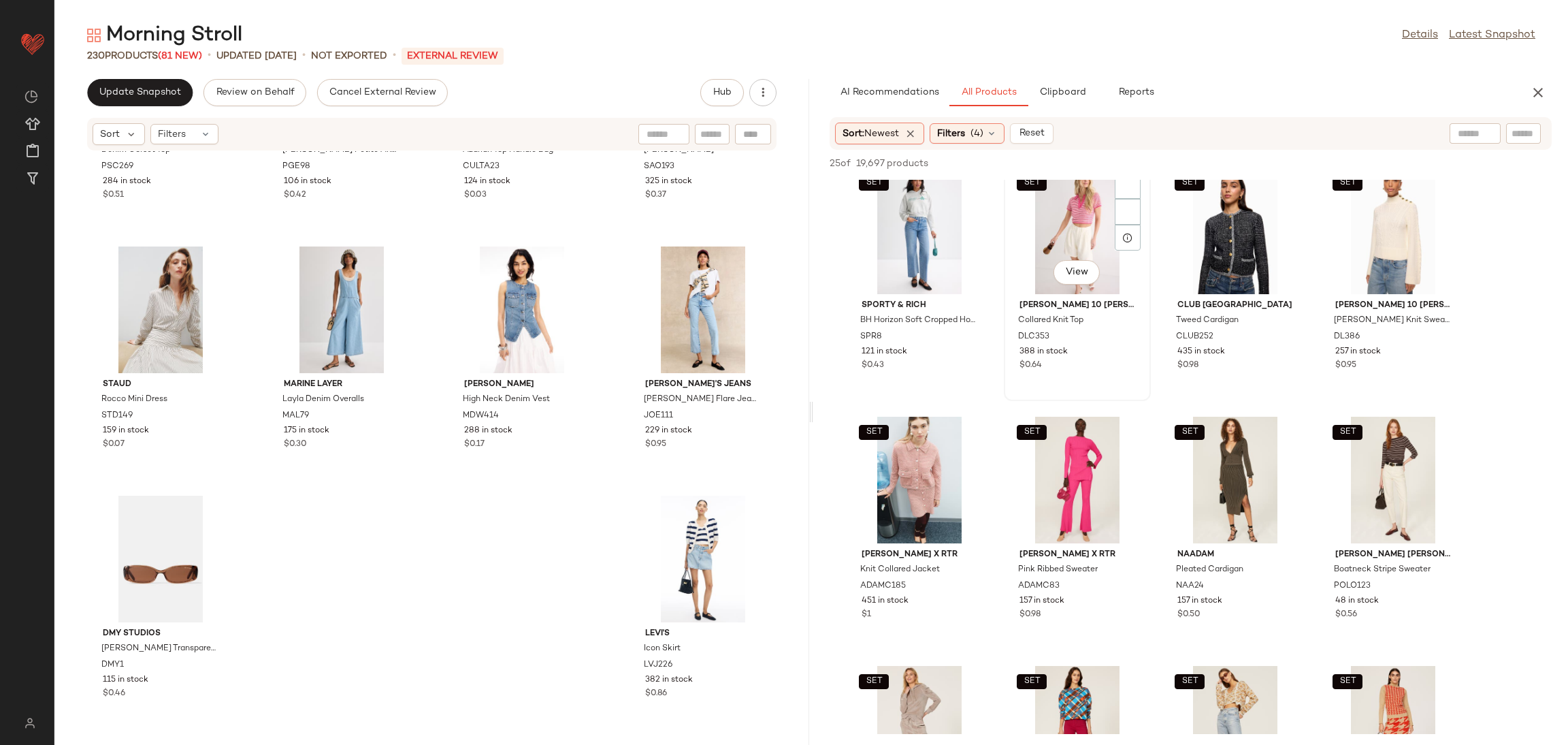
scroll to position [10, 0]
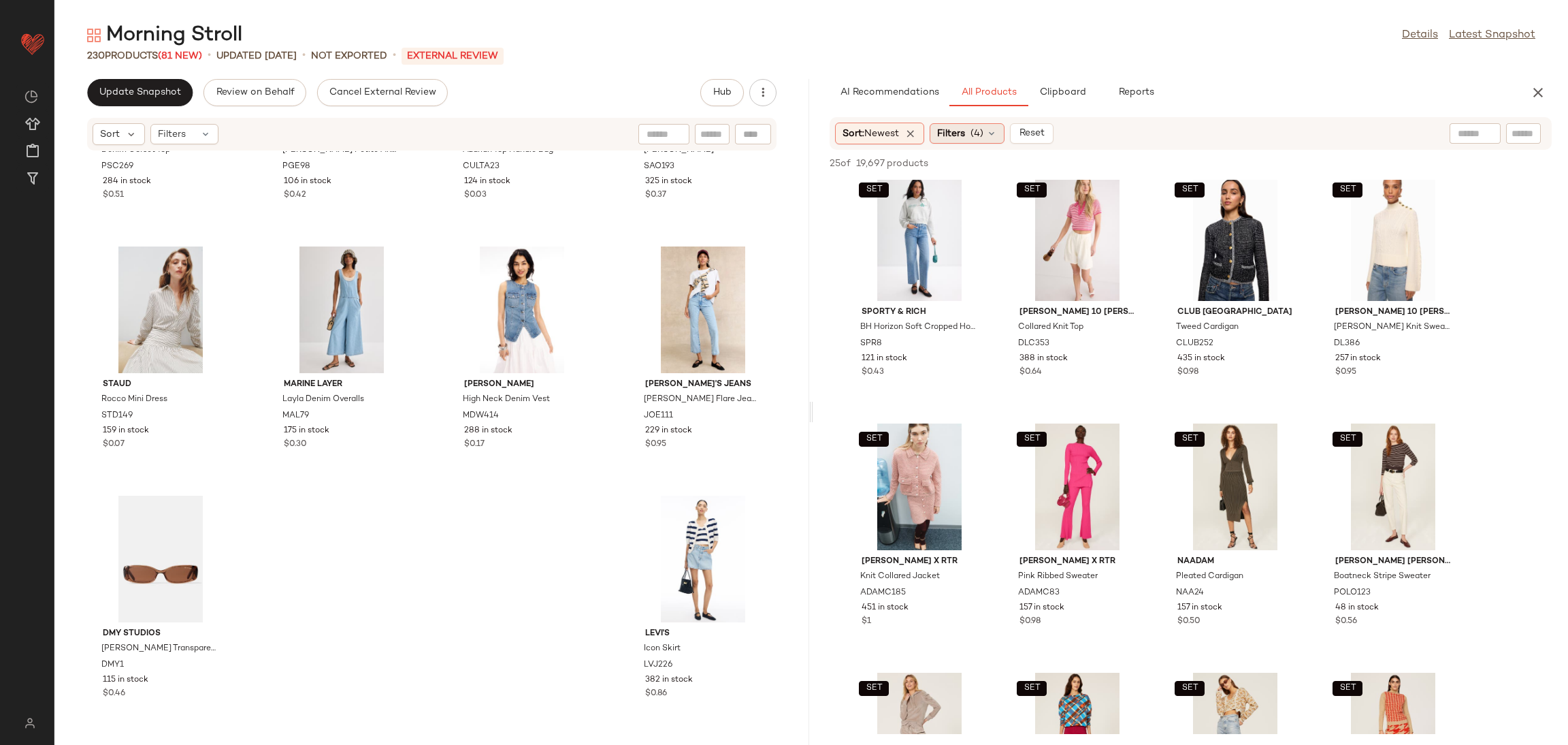
click at [954, 127] on span "Filters" at bounding box center [951, 134] width 28 height 14
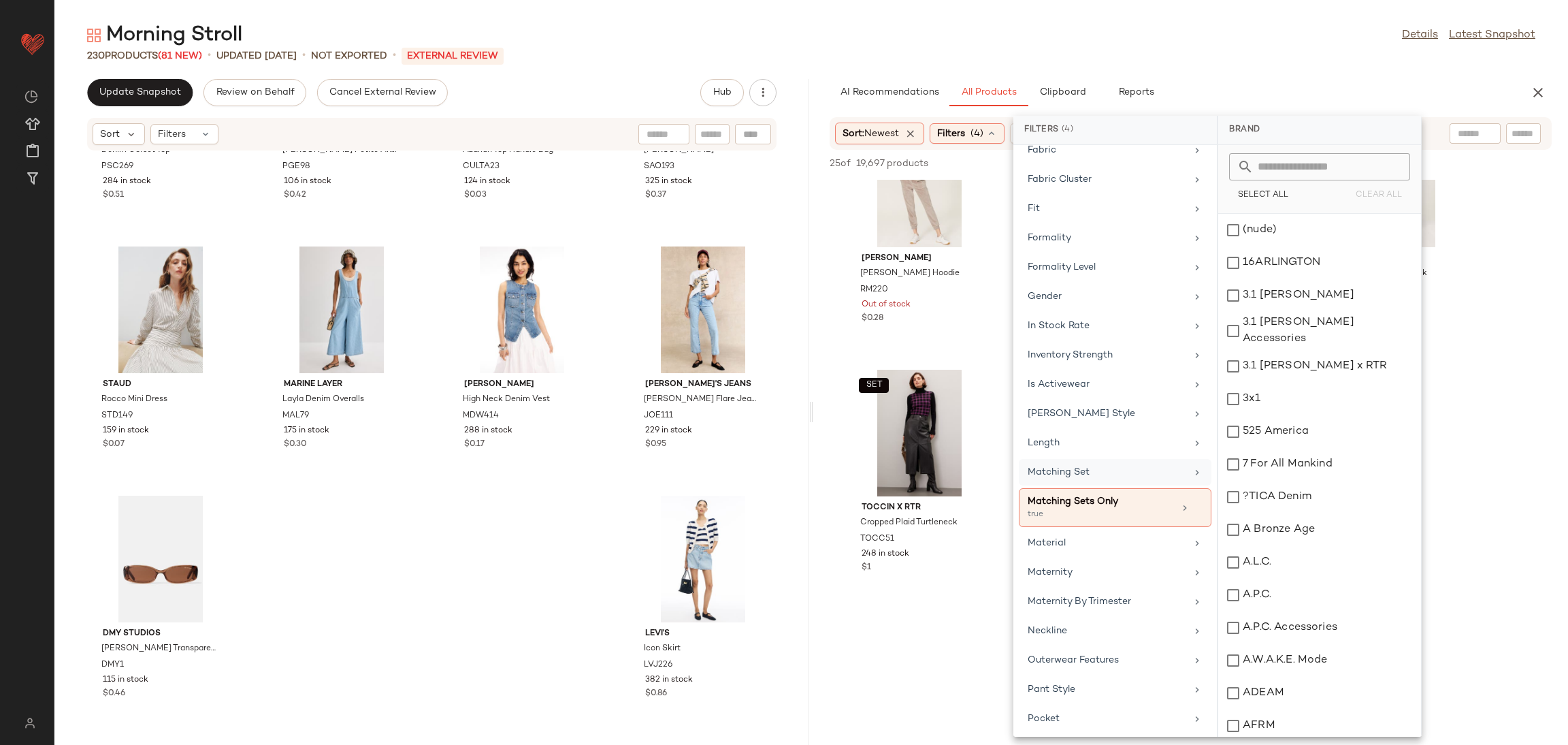
scroll to position [692, 0]
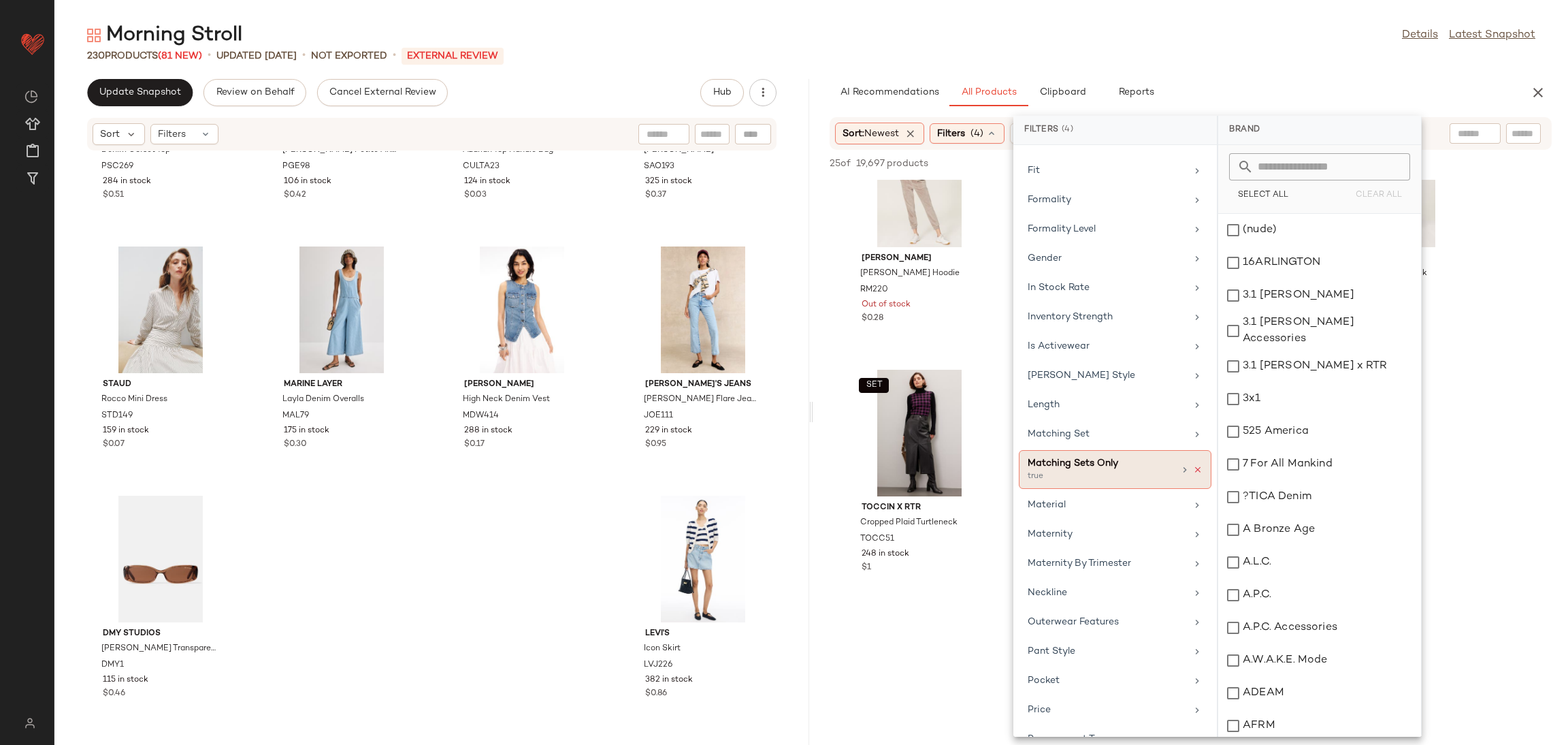
click at [1194, 475] on icon at bounding box center [1199, 470] width 10 height 10
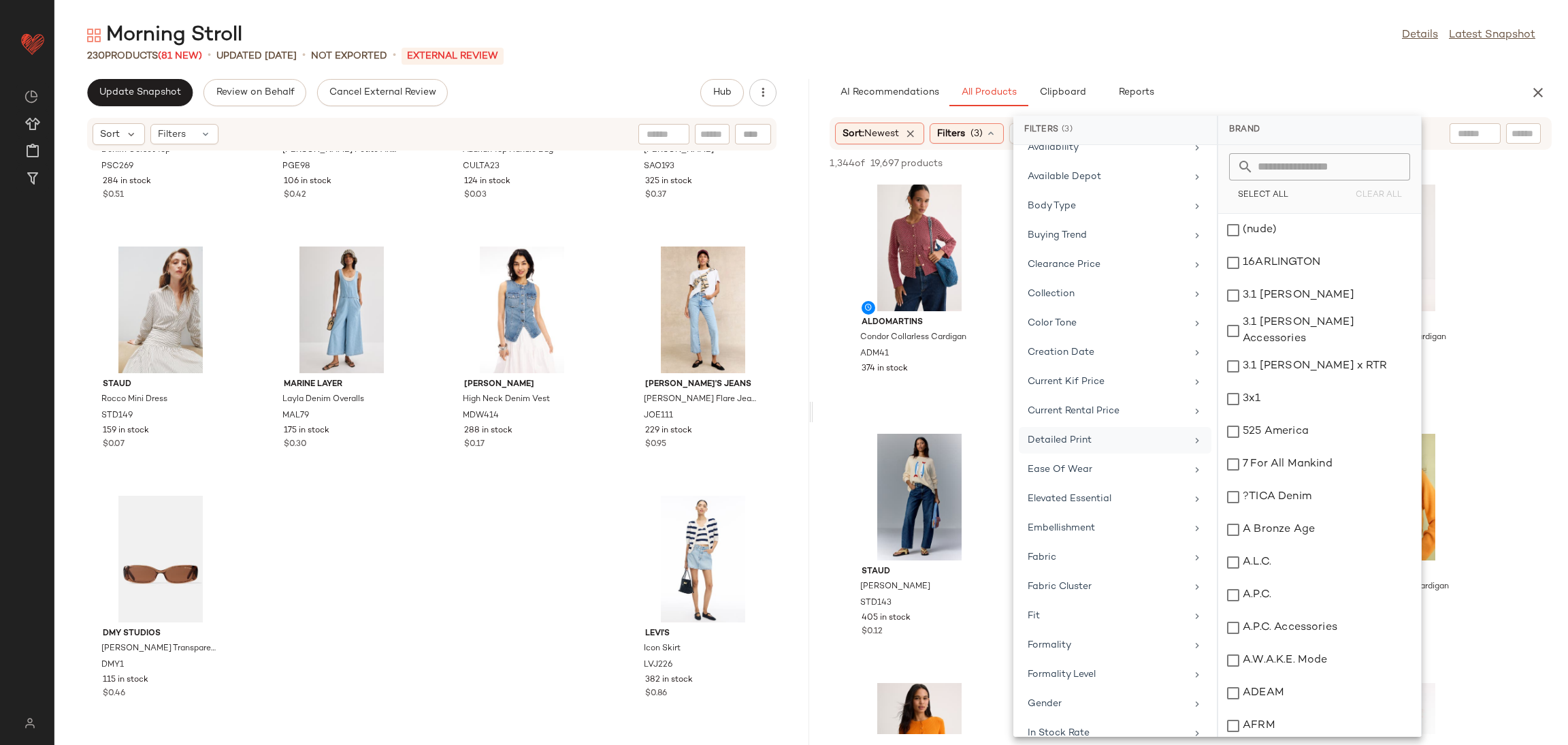
scroll to position [238, 0]
click at [1079, 449] on div "Detailed Print" at bounding box center [1107, 448] width 158 height 14
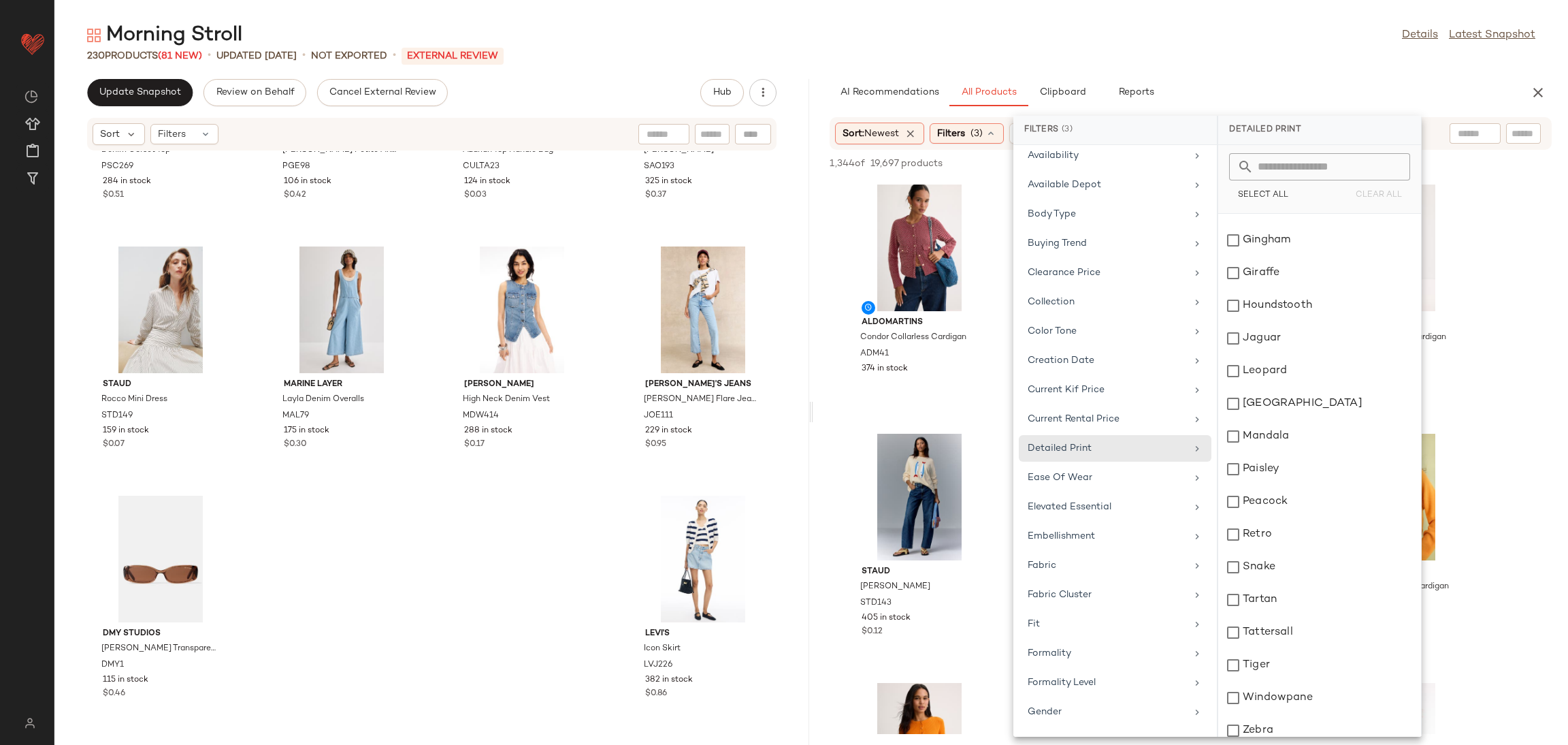
scroll to position [326, 0]
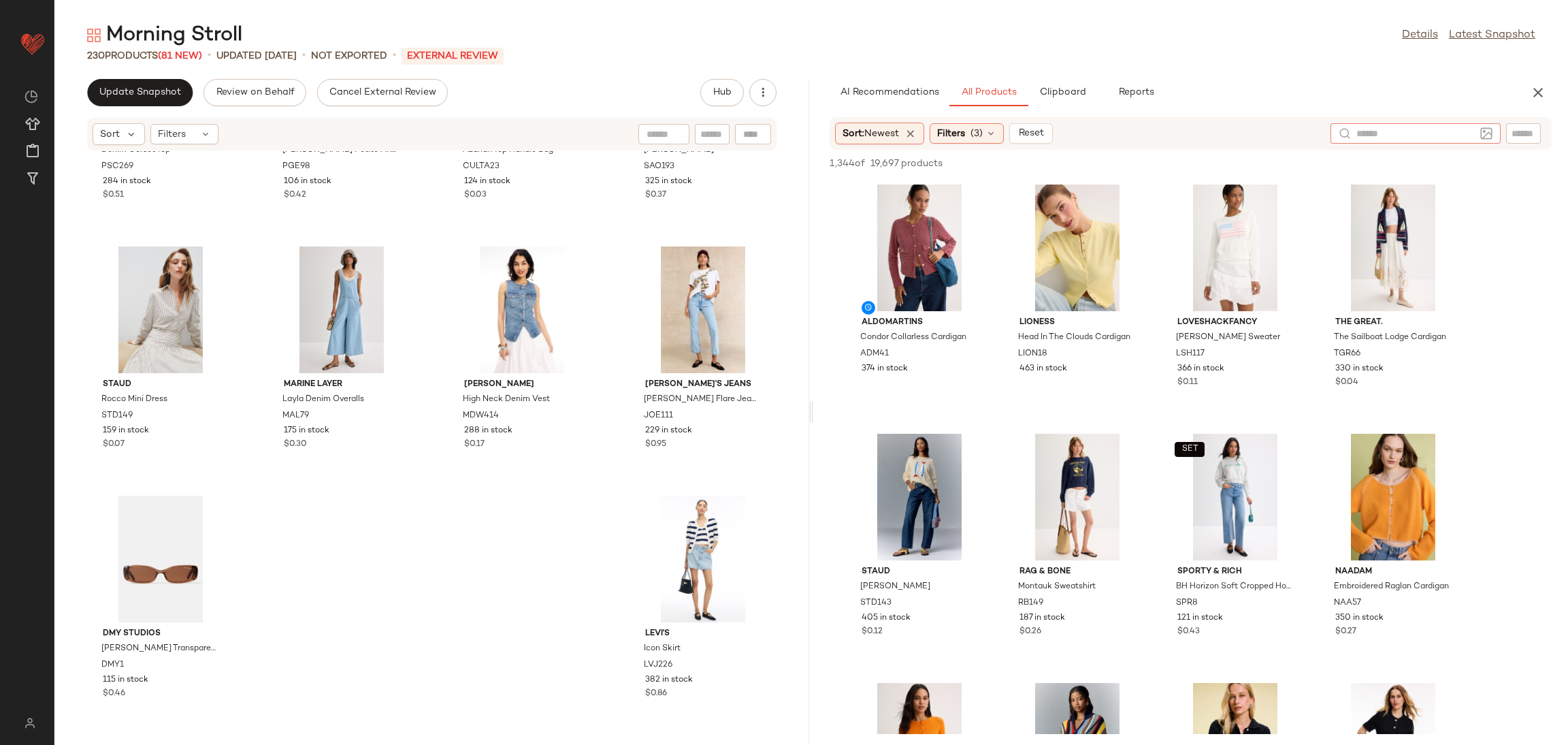
click at [1464, 138] on input "text" at bounding box center [1416, 134] width 119 height 14
type input "******"
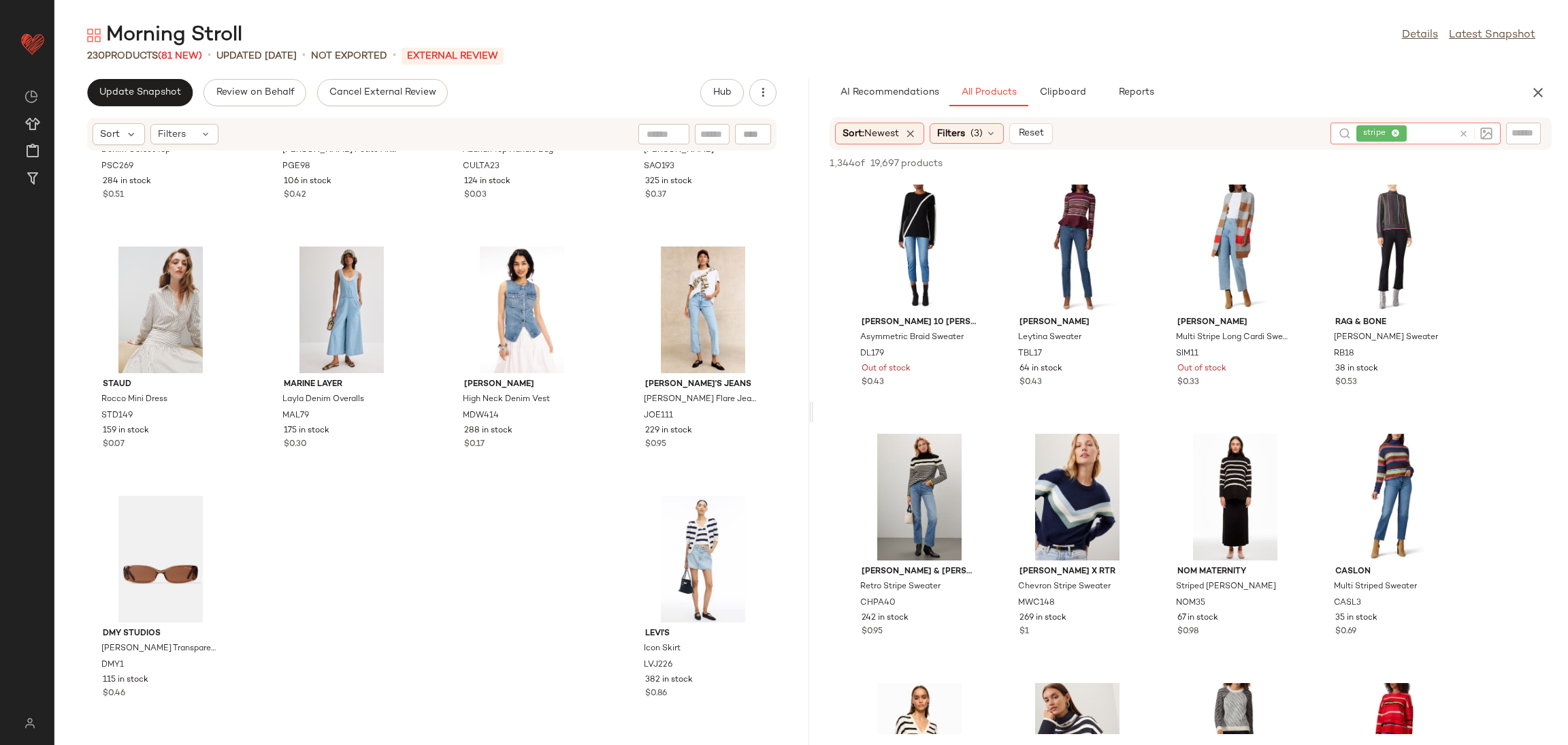
click at [1163, 417] on div "sita murt Multi Stripe Long Cardi Sweater SIM11 Out of stock $0.33" at bounding box center [1235, 298] width 147 height 239
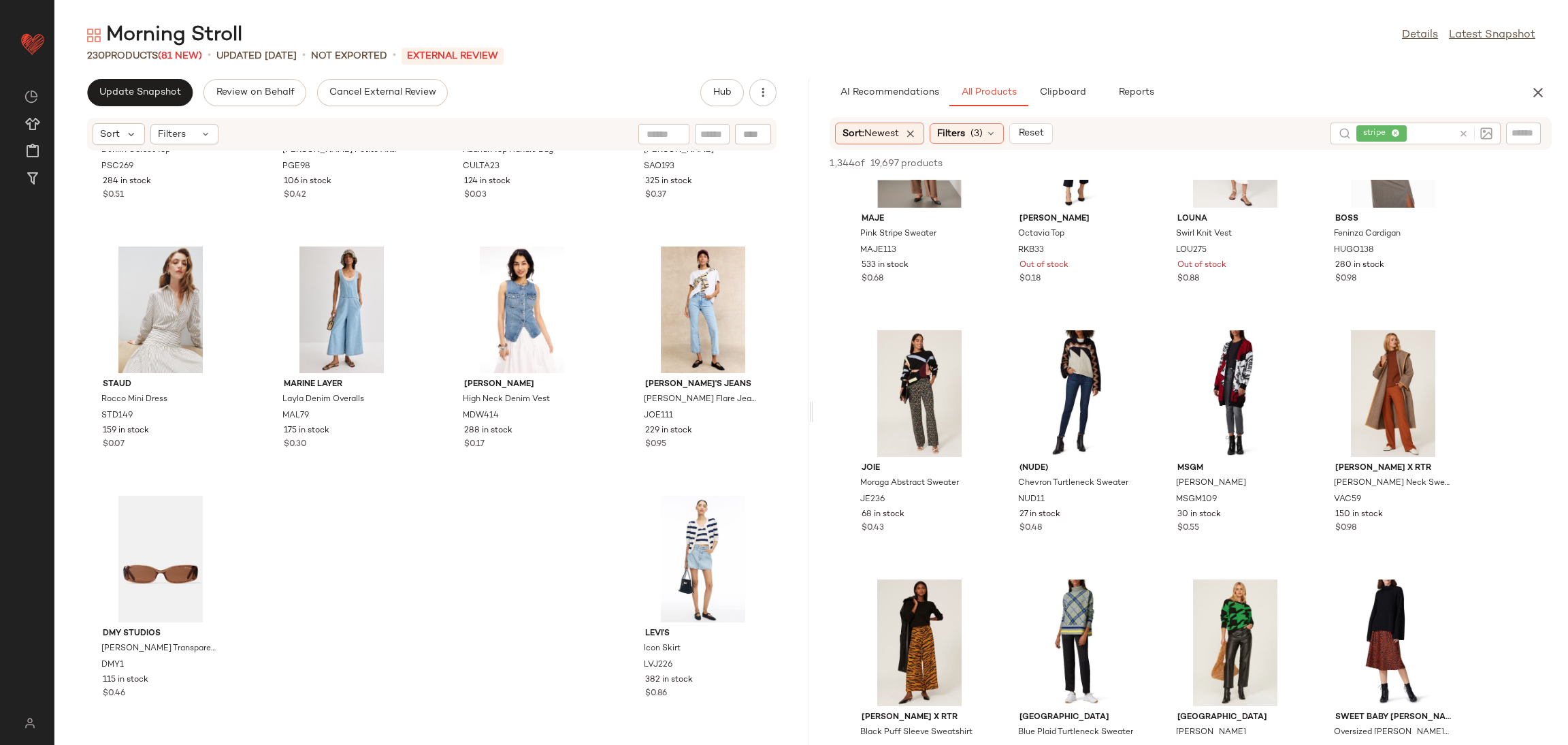
scroll to position [14642, 0]
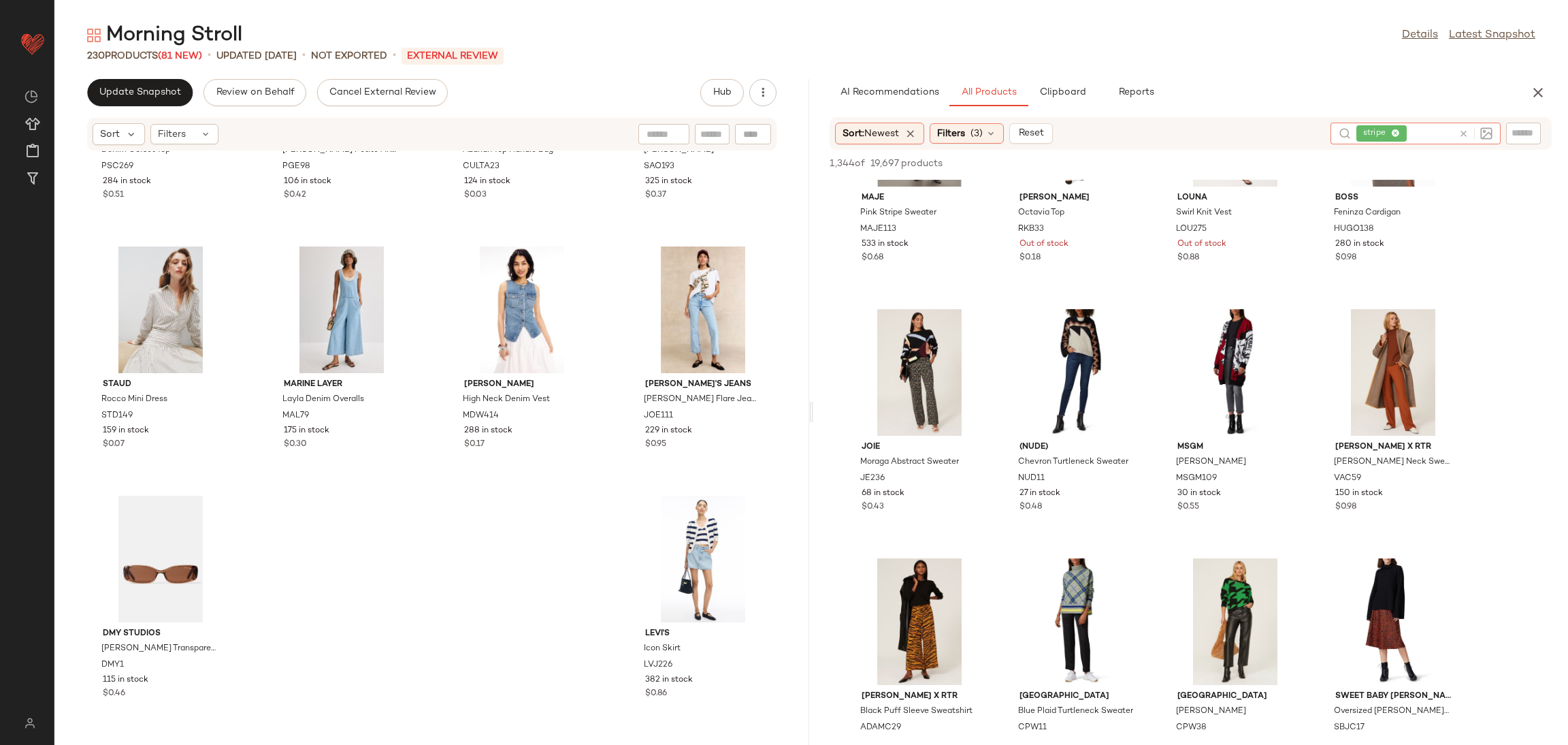
click at [1467, 134] on icon at bounding box center [1464, 134] width 10 height 10
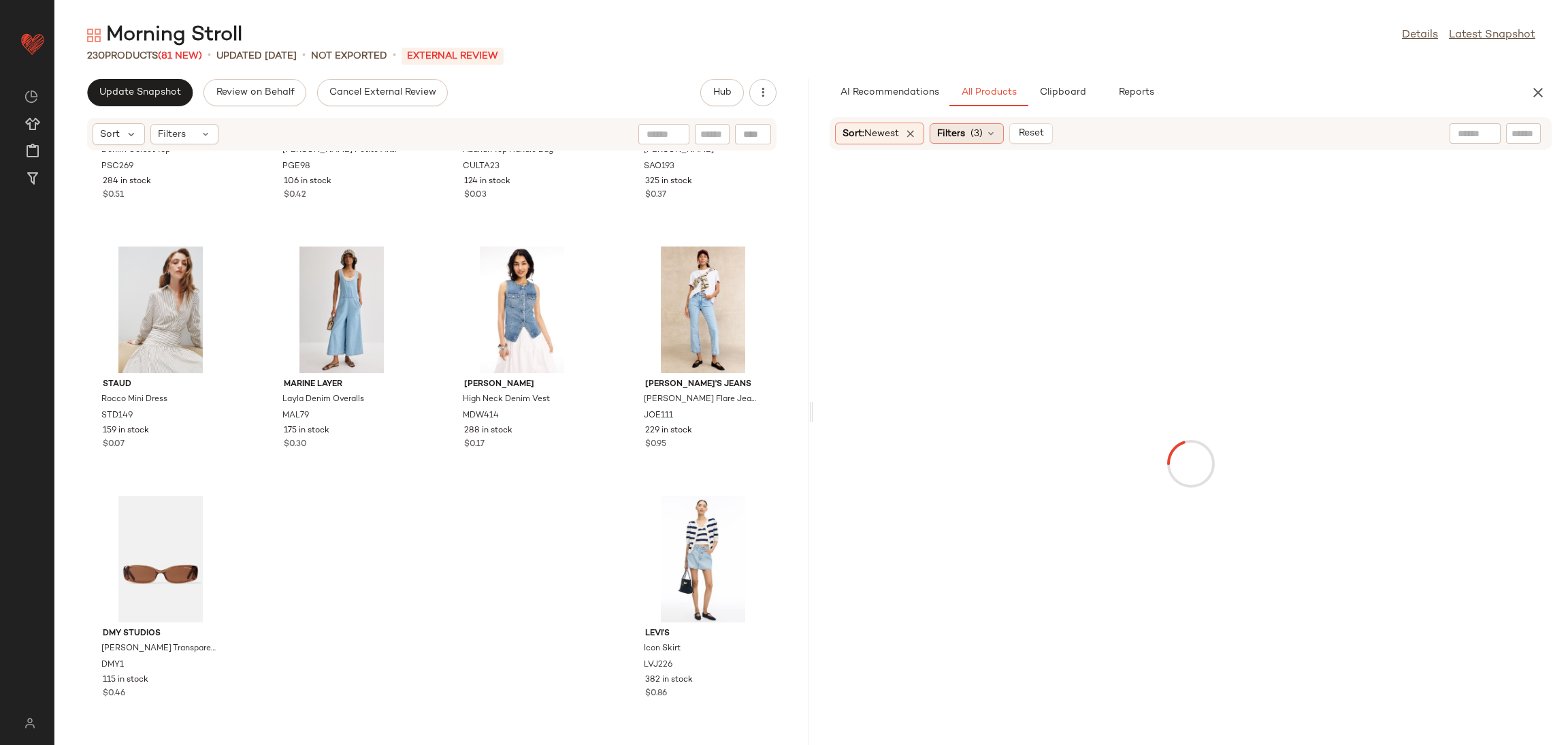
click at [959, 140] on span "Filters" at bounding box center [951, 134] width 28 height 14
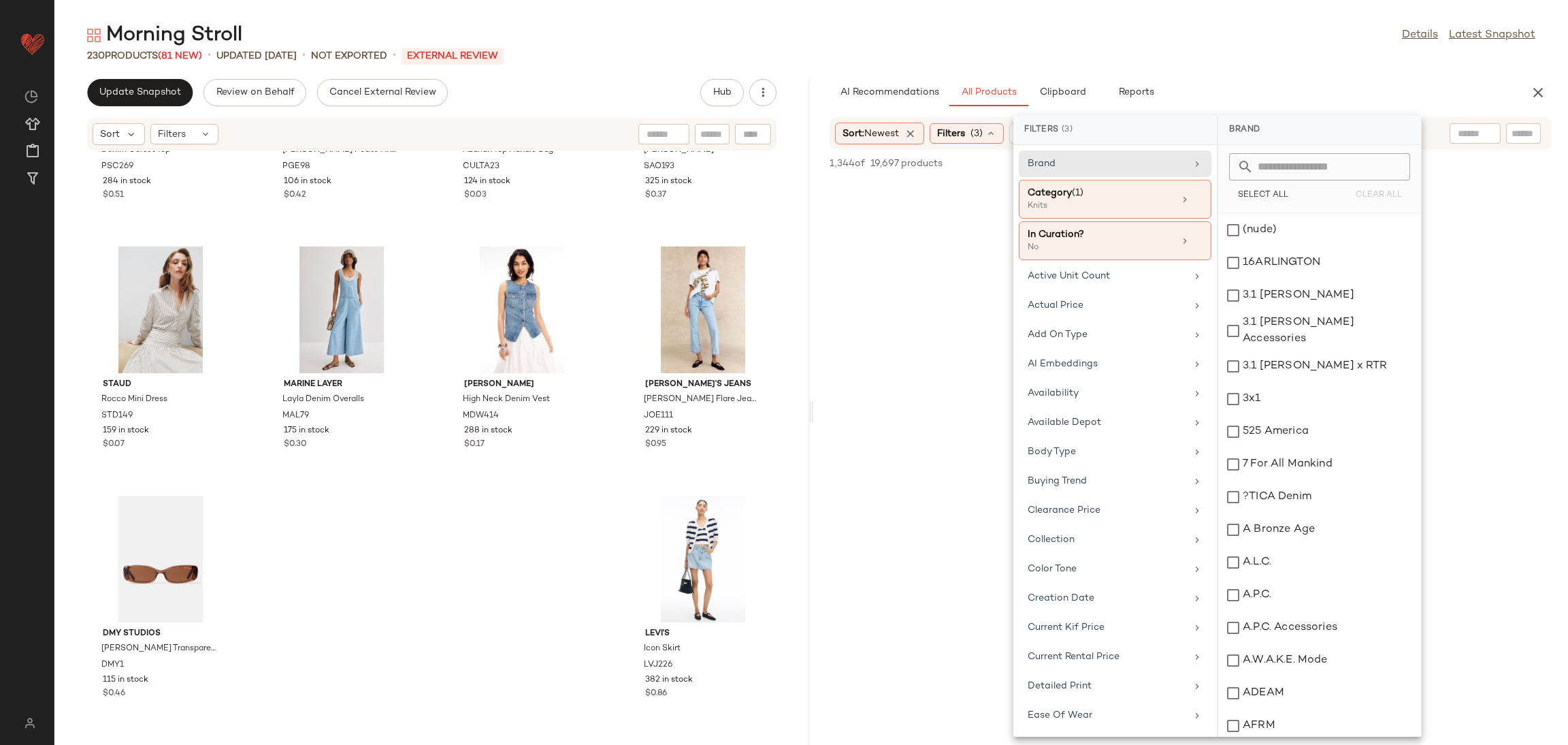
click at [964, 145] on div "Sort: Newest Filters (3) Reset" at bounding box center [1191, 133] width 722 height 33
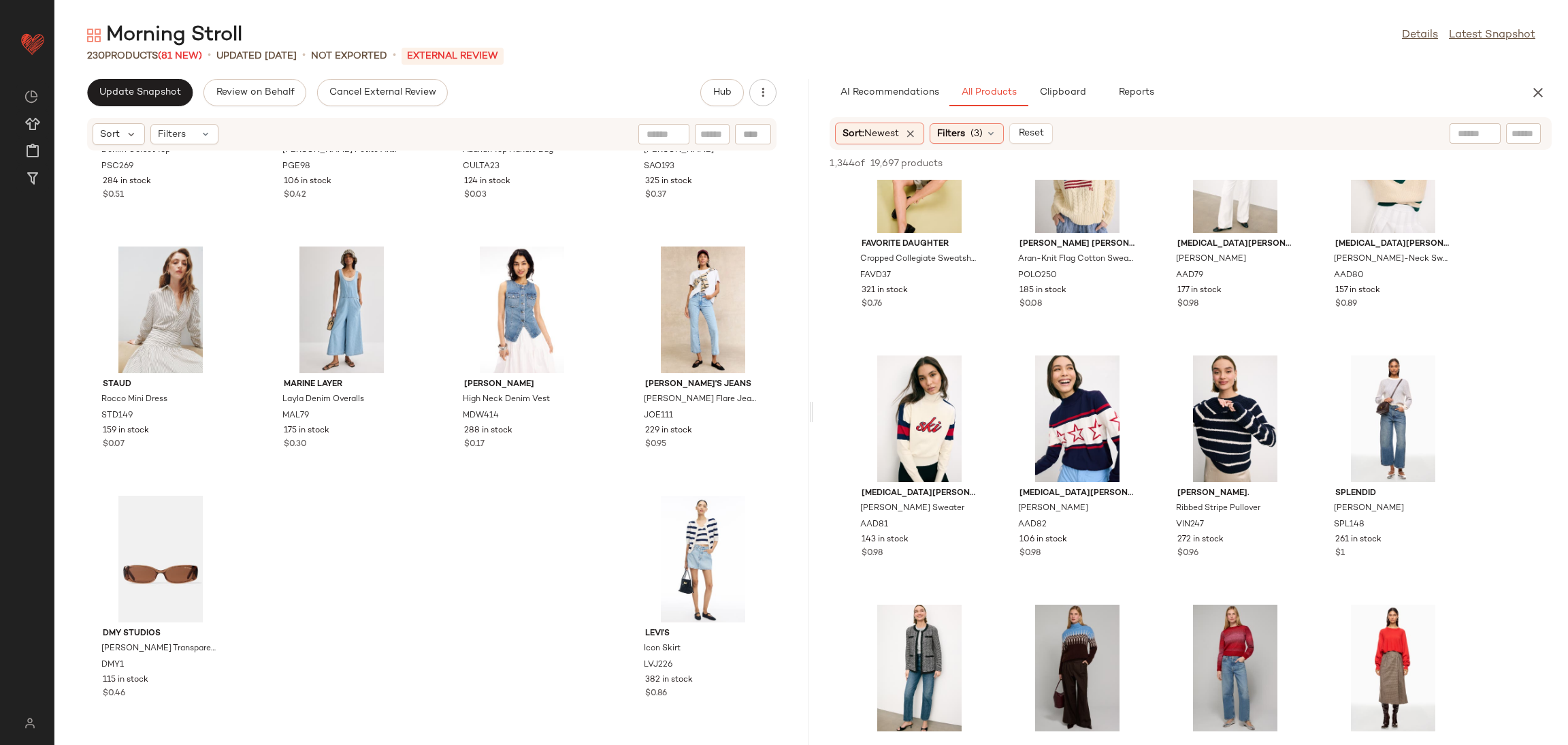
scroll to position [1089, 0]
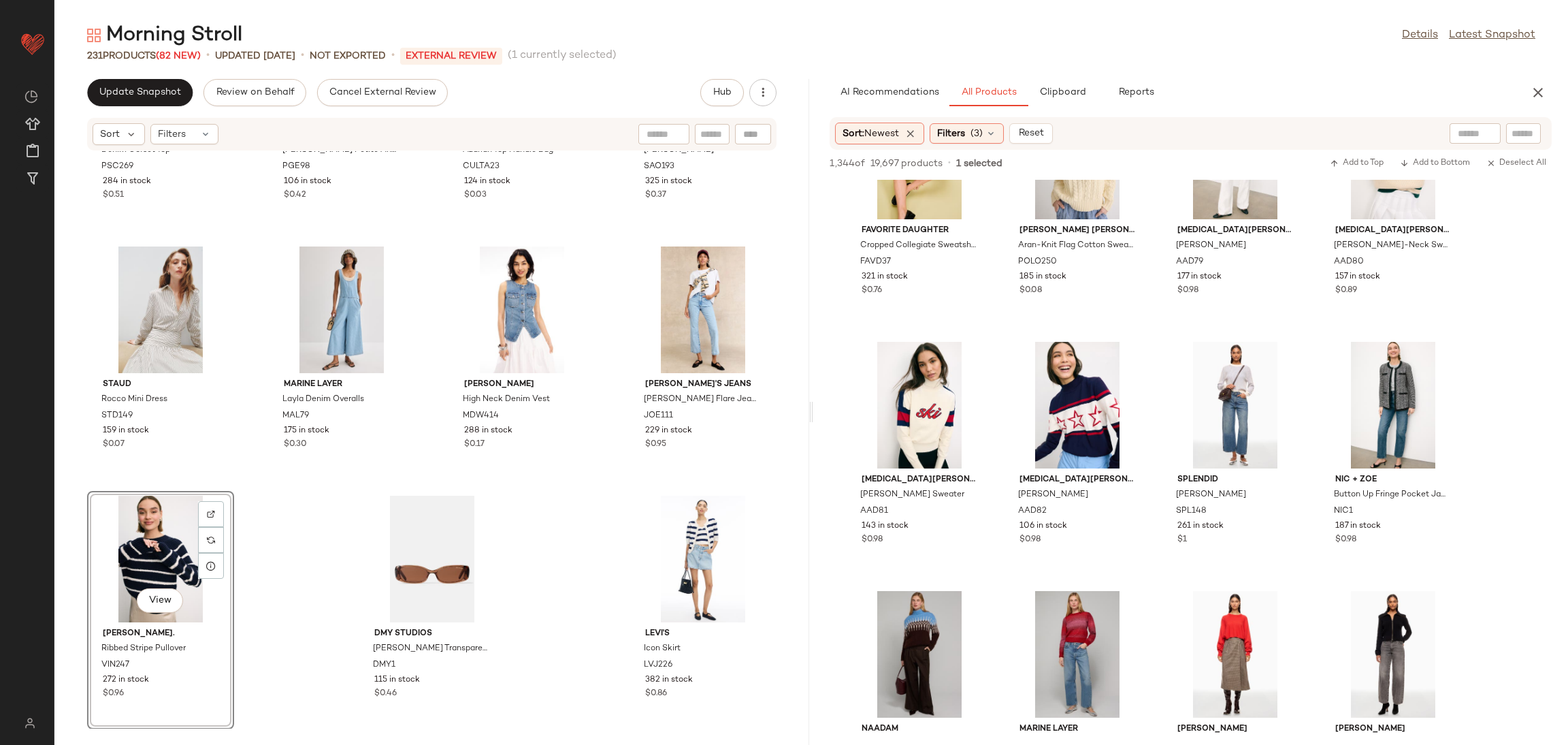
click at [275, 567] on div "Peter Som x RTR Denim Corset Top PSC269 284 in stock $0.51 PAIGE Ariella Petite…" at bounding box center [432, 440] width 755 height 578
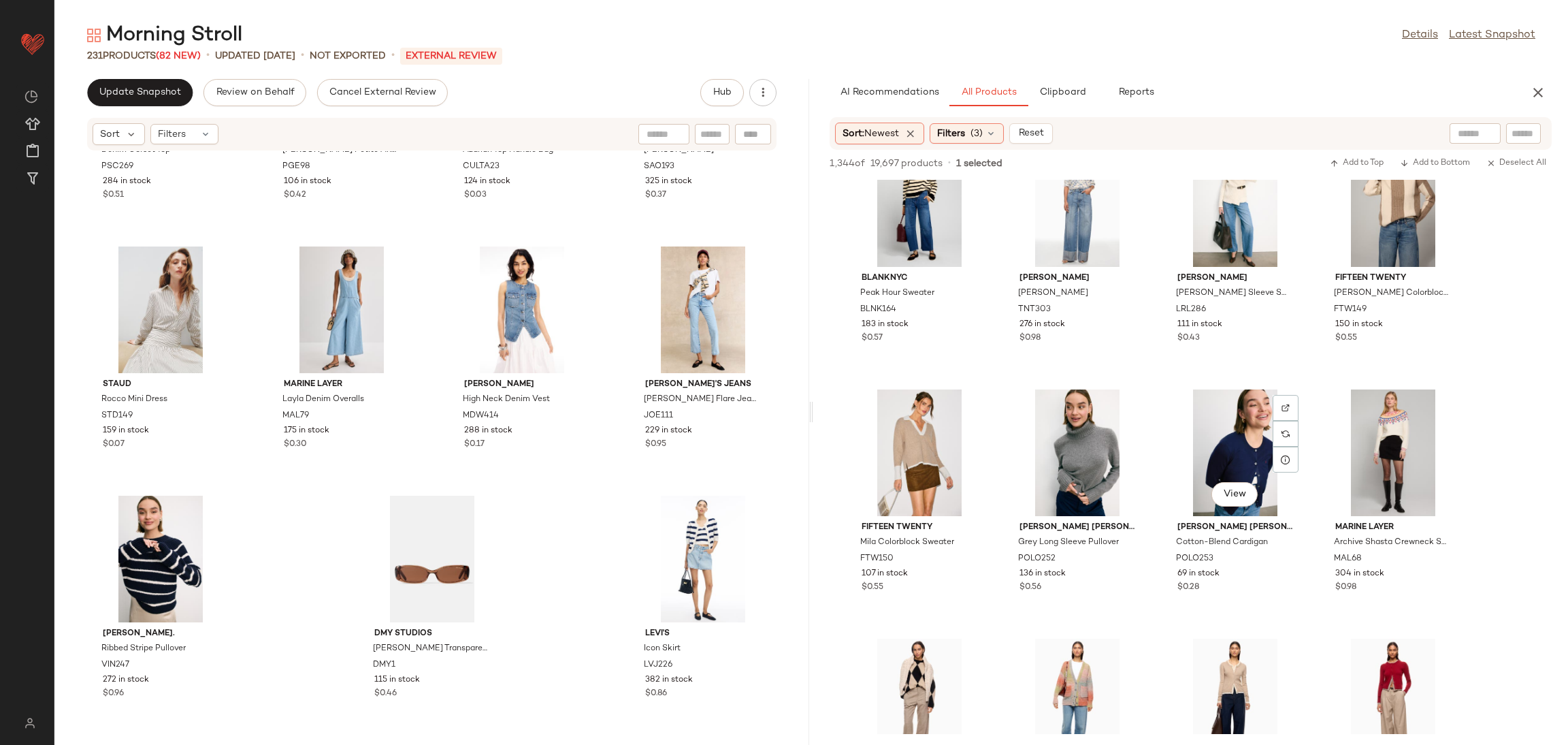
scroll to position [1791, 0]
click at [1221, 455] on div "View" at bounding box center [1235, 450] width 138 height 127
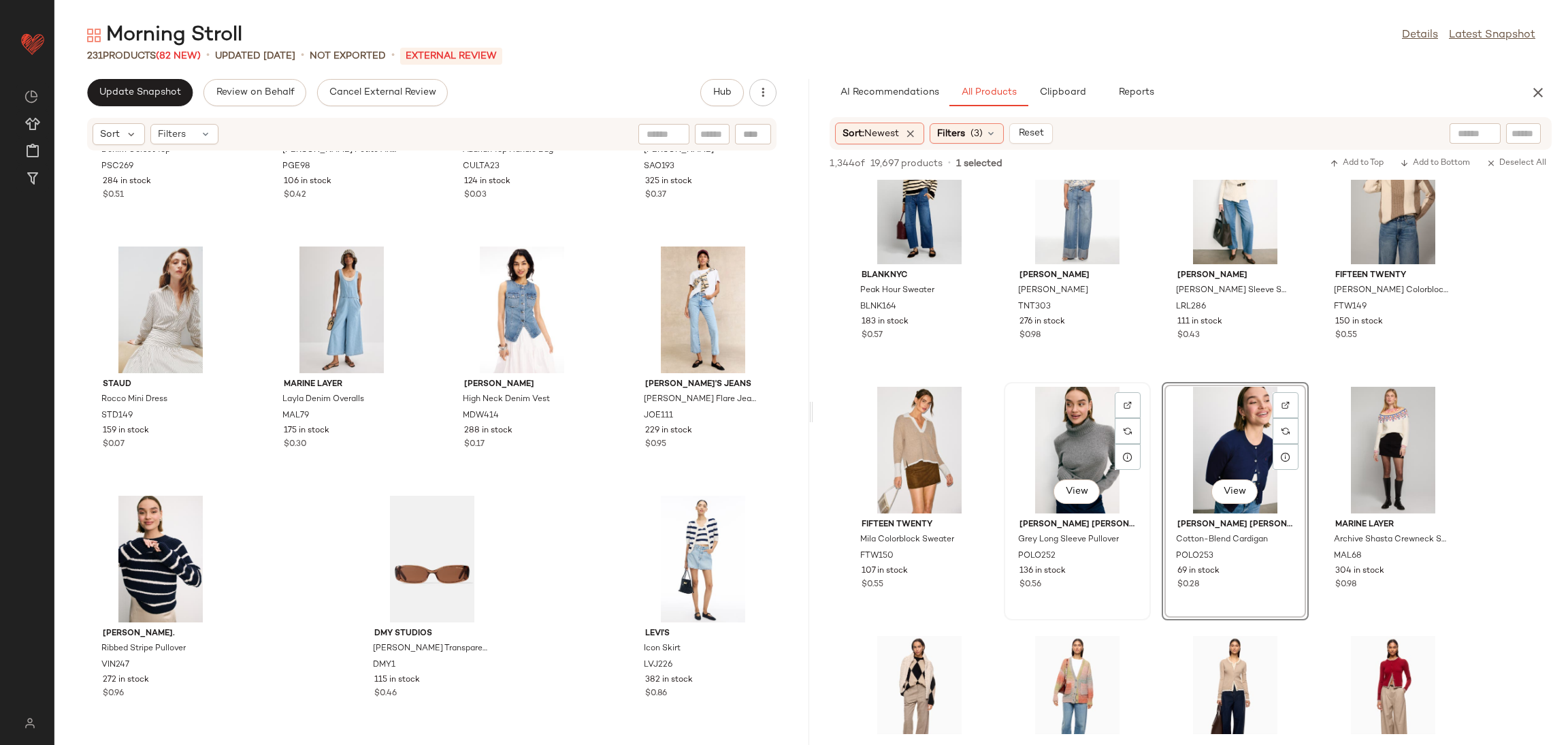
click at [1061, 440] on div "View" at bounding box center [1077, 450] width 138 height 127
click at [899, 454] on div "View" at bounding box center [919, 450] width 138 height 127
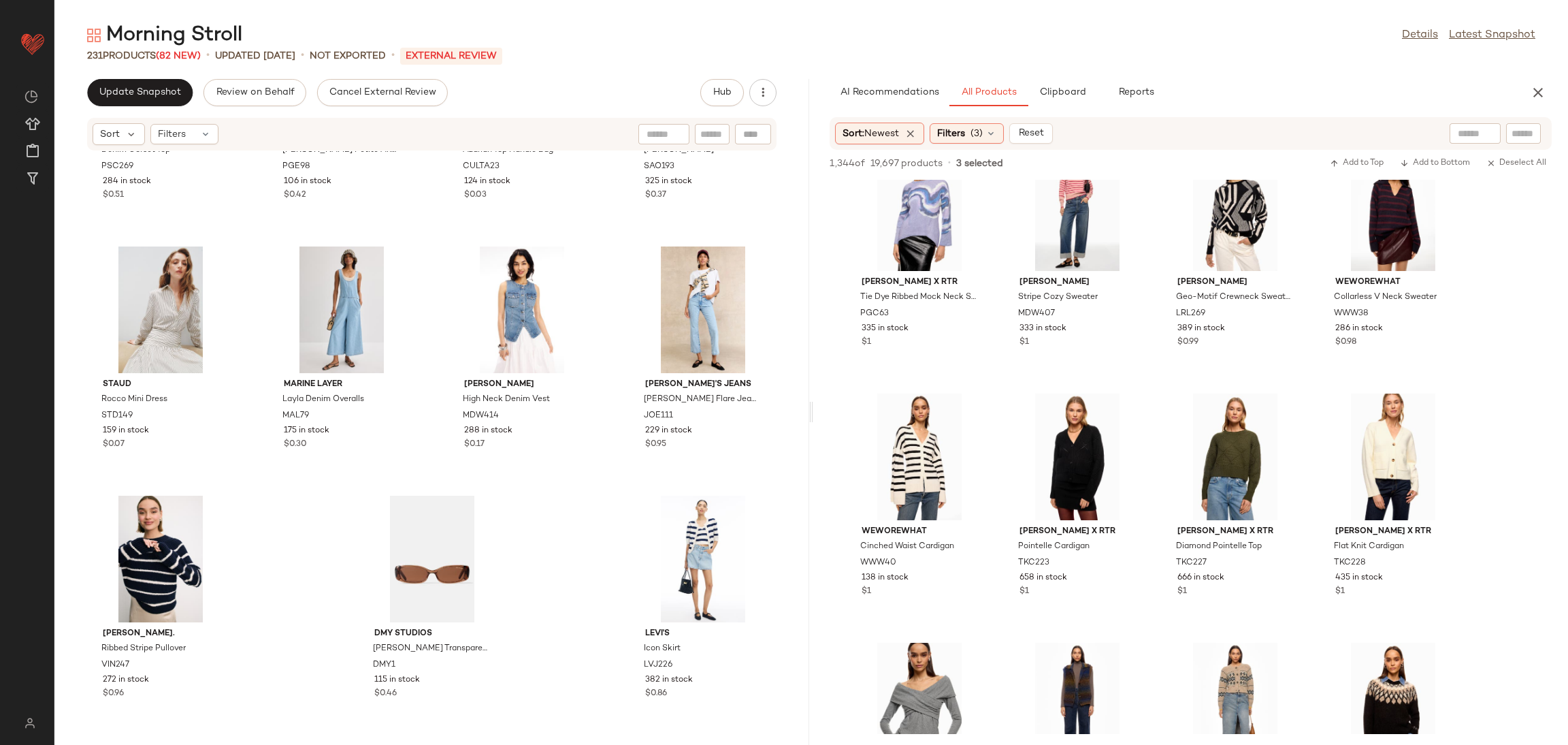
scroll to position [3530, 0]
click at [929, 452] on div "View" at bounding box center [919, 456] width 138 height 127
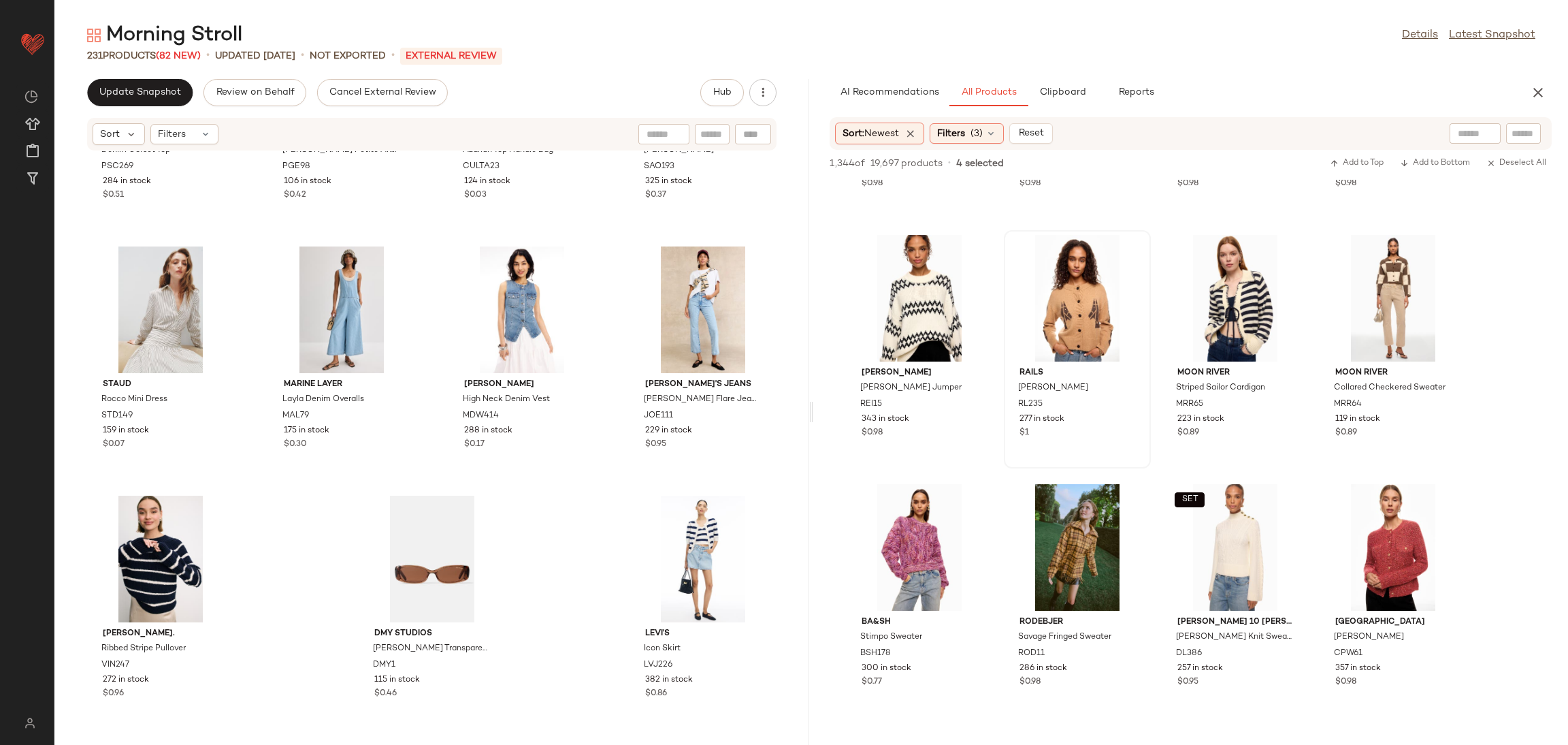
scroll to position [4686, 0]
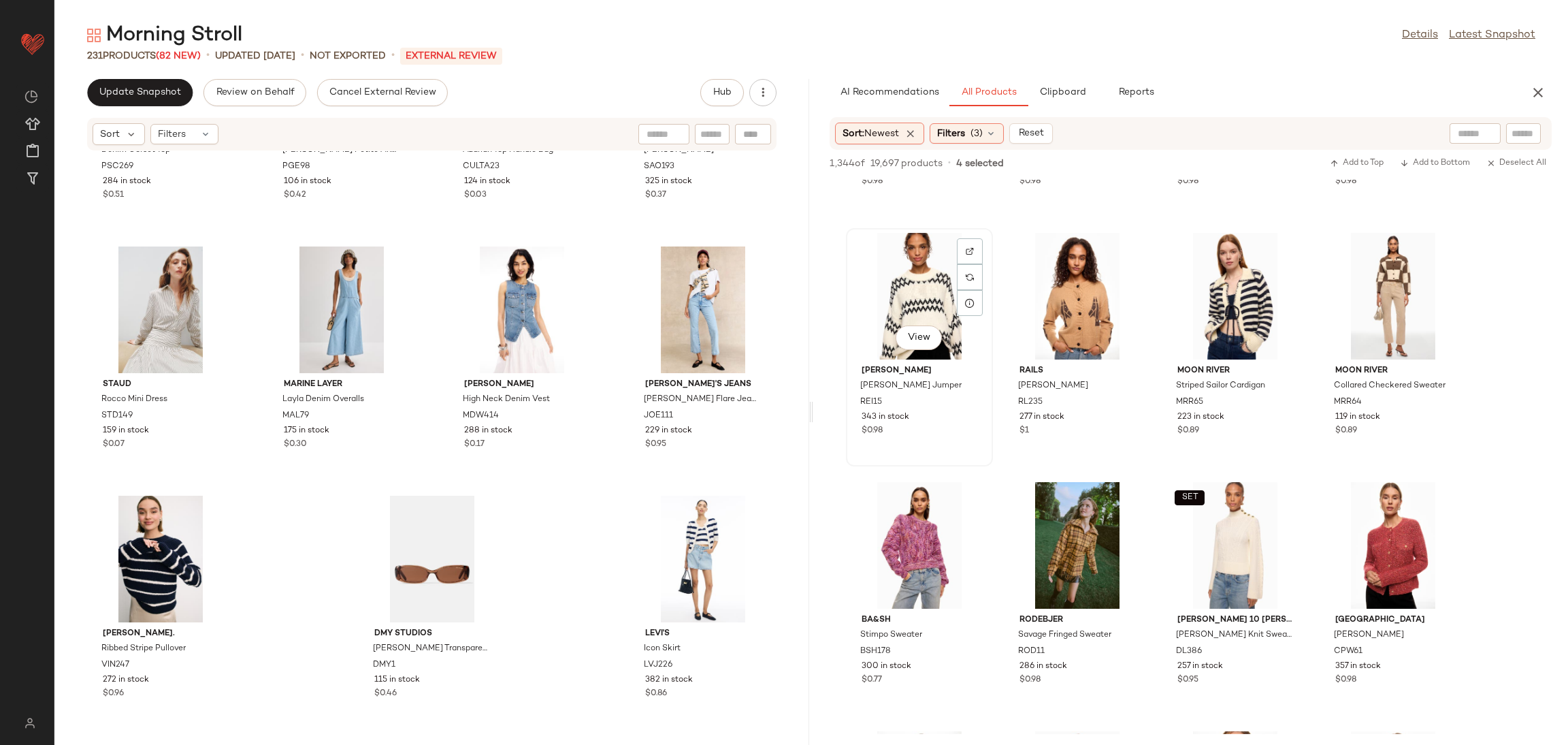
click at [917, 300] on div "View" at bounding box center [919, 296] width 138 height 127
click at [1222, 293] on div "View" at bounding box center [1235, 296] width 138 height 127
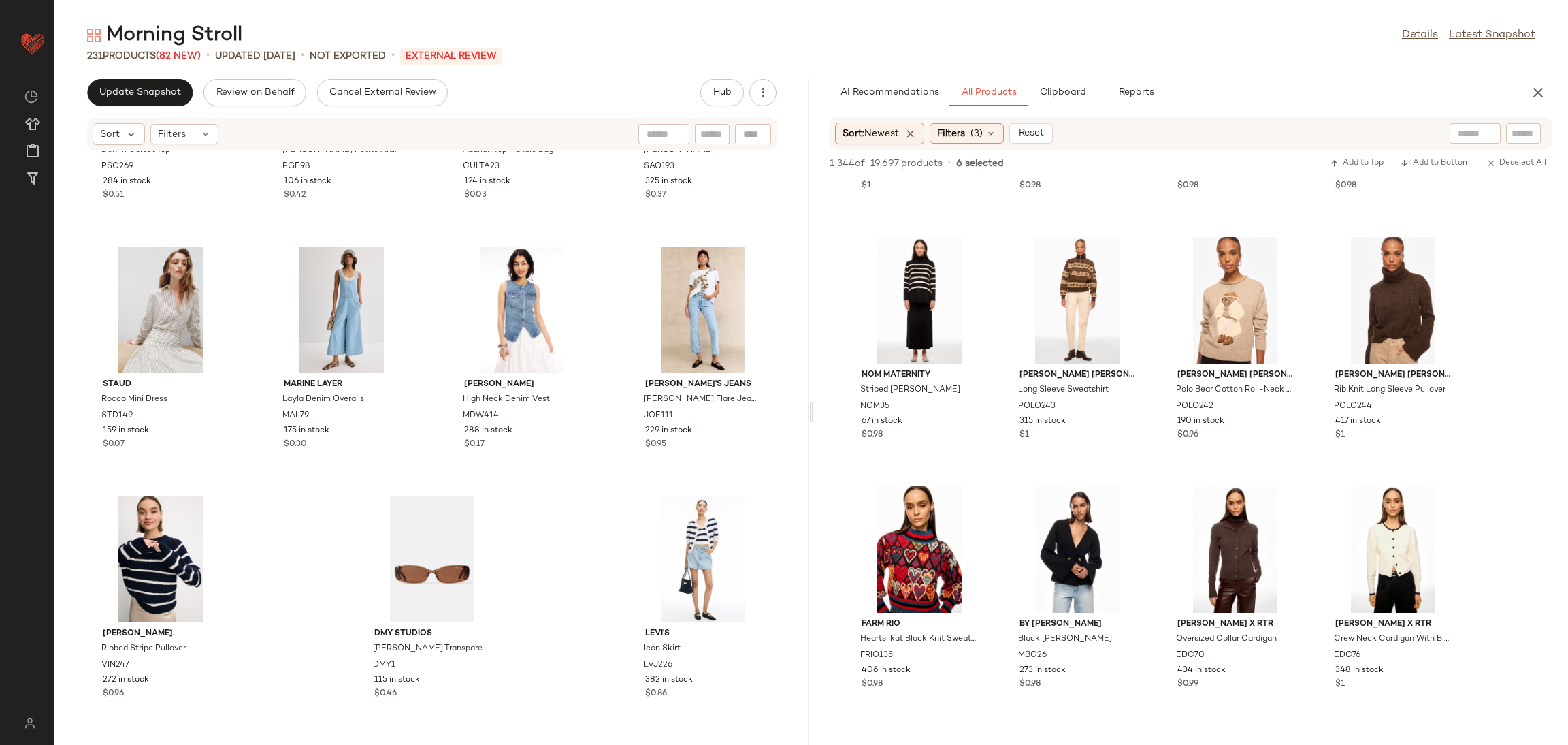
scroll to position [5411, 0]
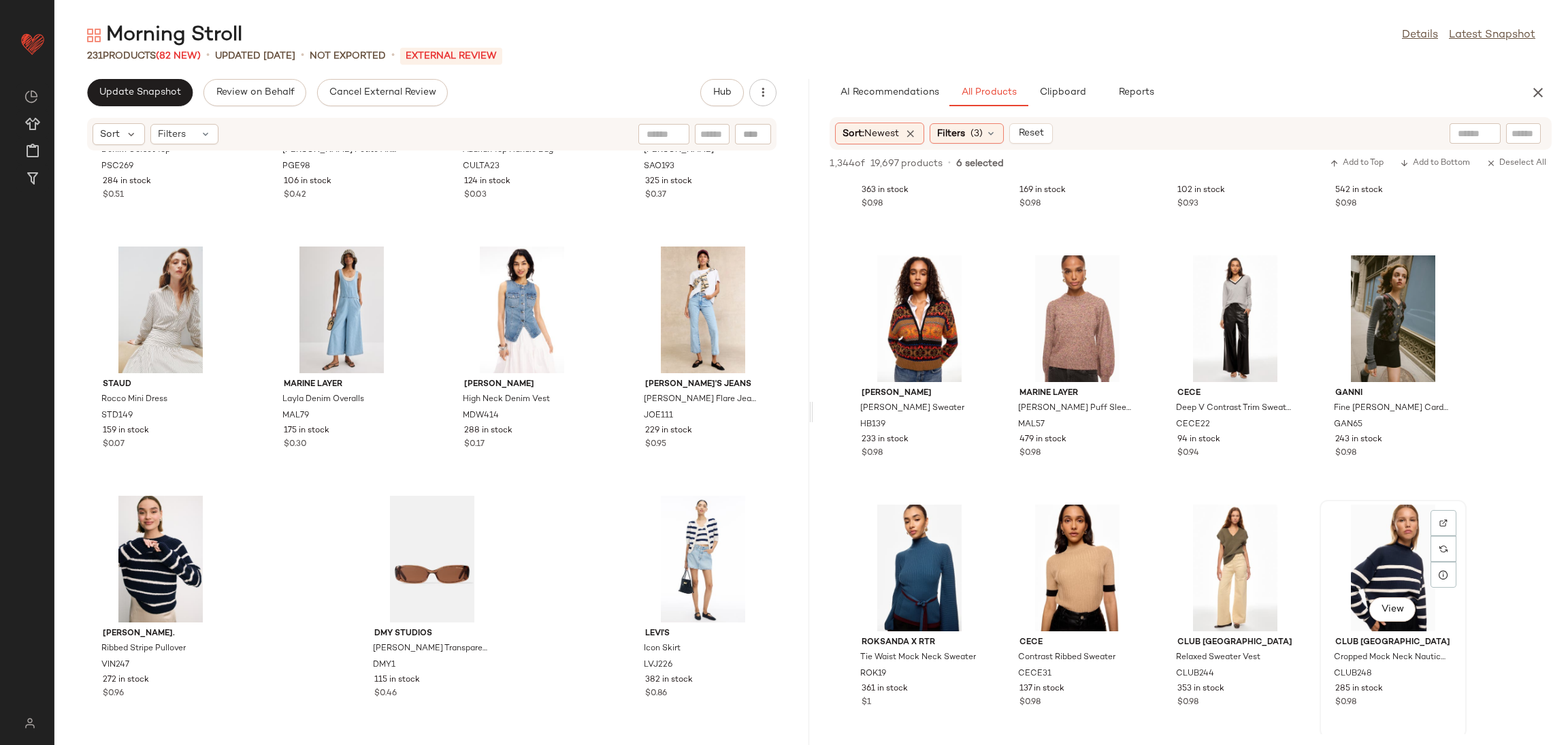
click at [1366, 519] on div "View" at bounding box center [1393, 568] width 138 height 127
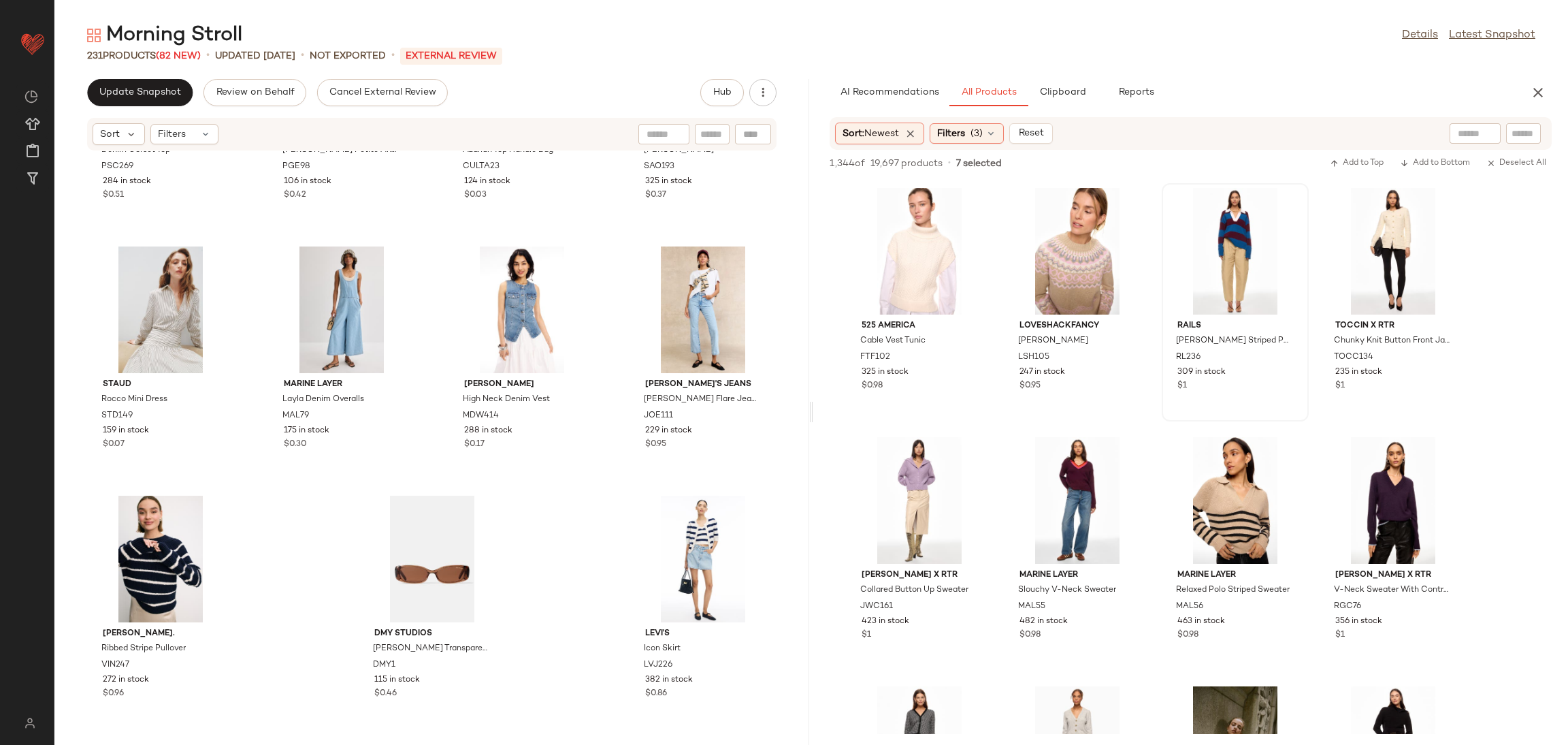
scroll to position [8165, 0]
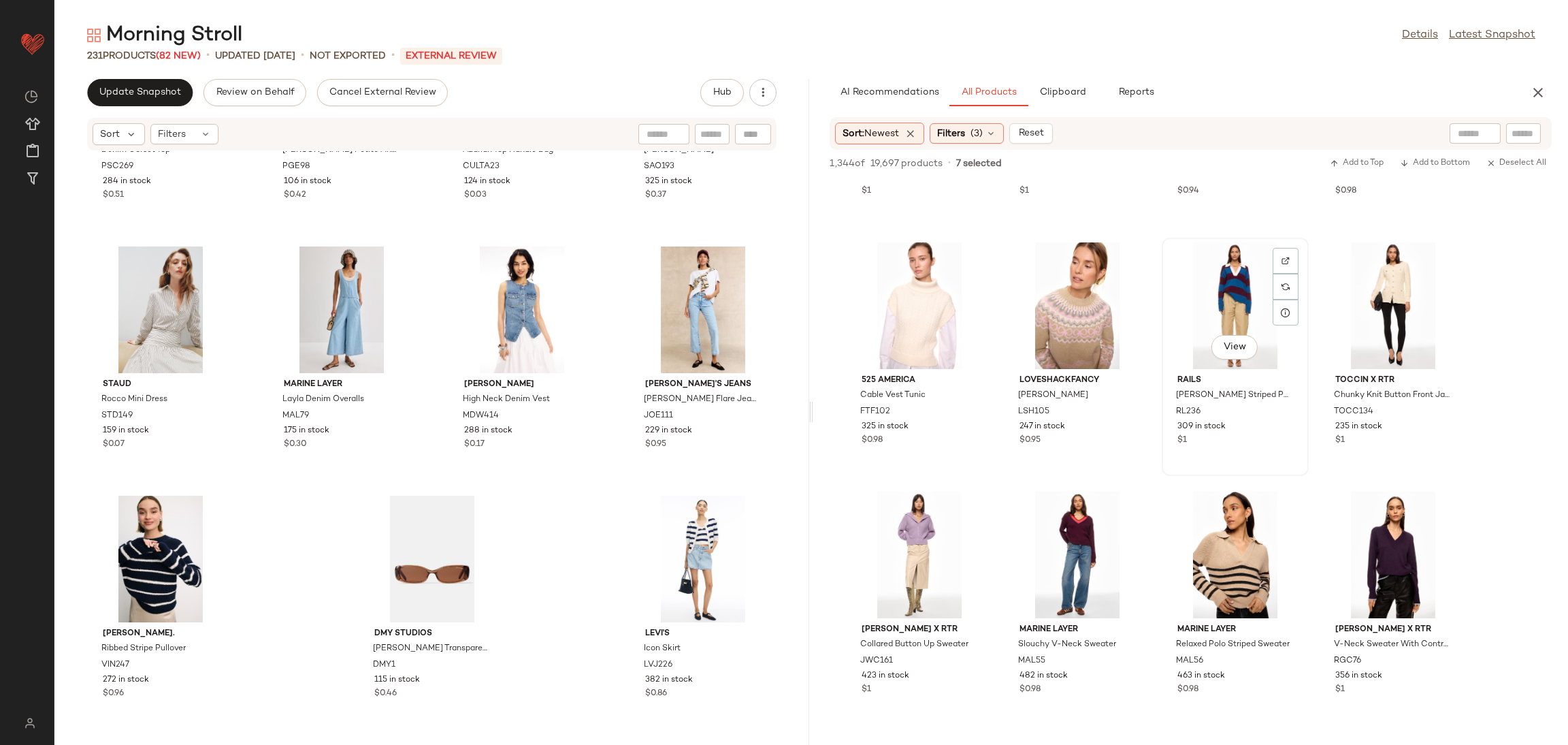
click at [1213, 288] on div "View" at bounding box center [1235, 306] width 138 height 127
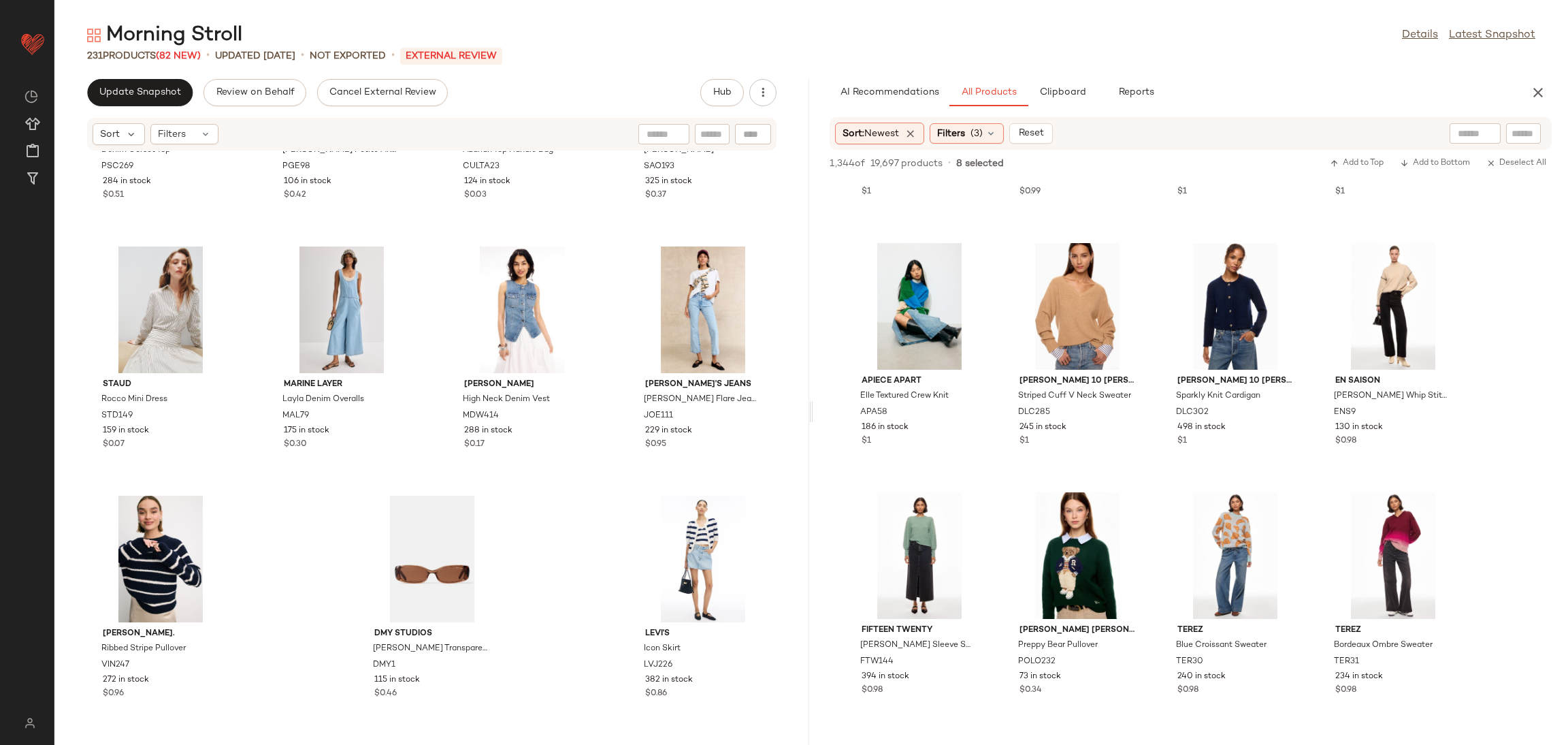
scroll to position [10419, 0]
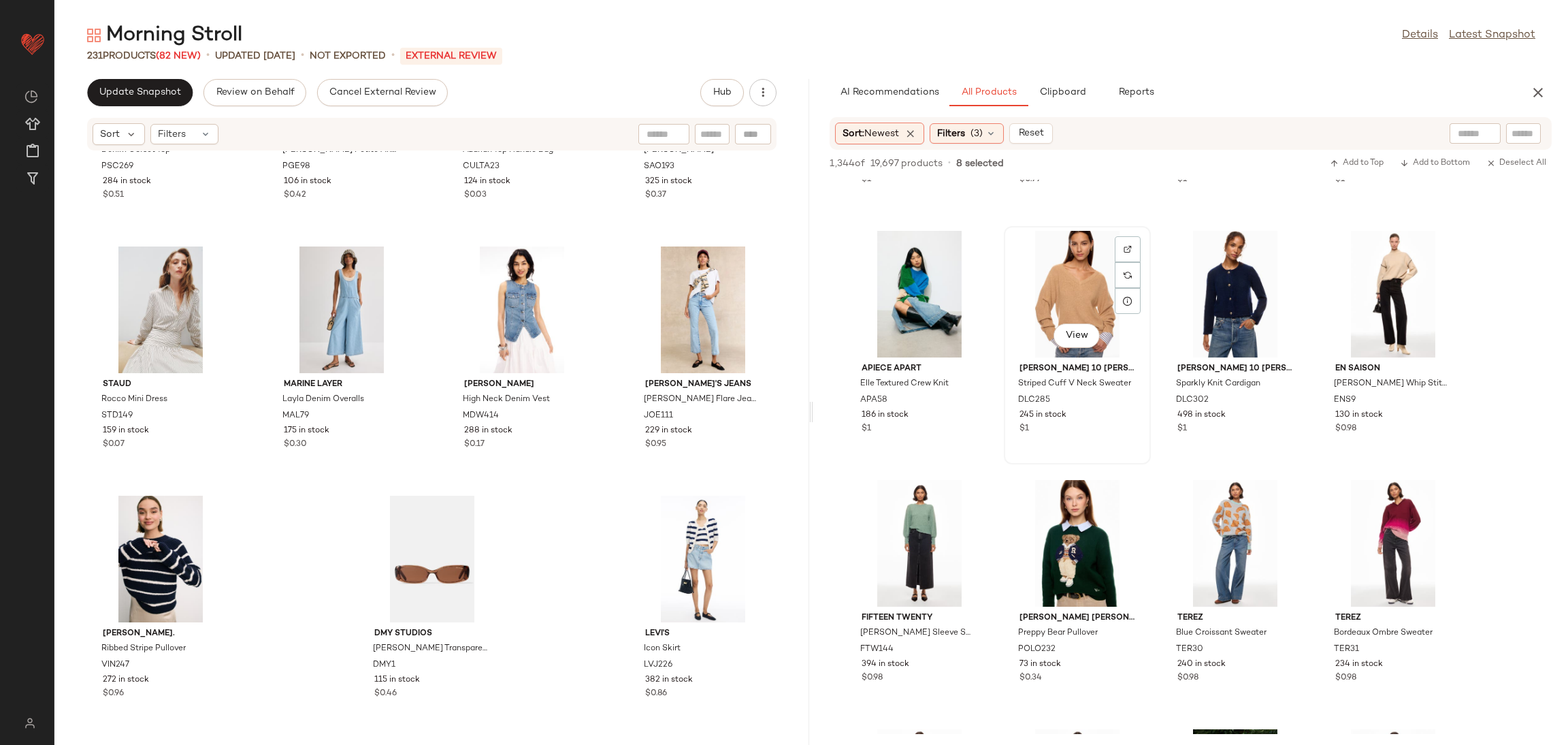
click at [1070, 274] on div "View" at bounding box center [1077, 294] width 138 height 127
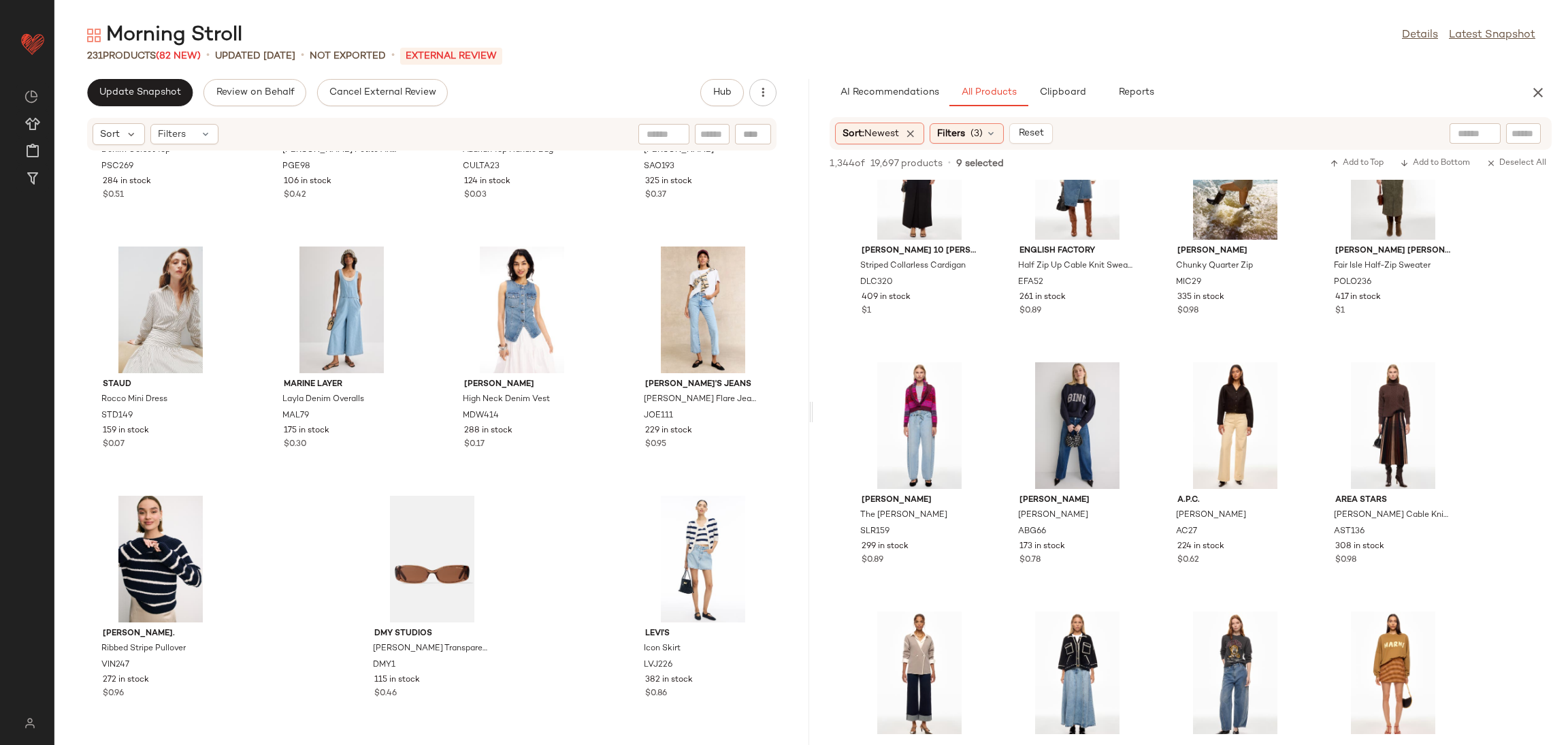
scroll to position [11595, 0]
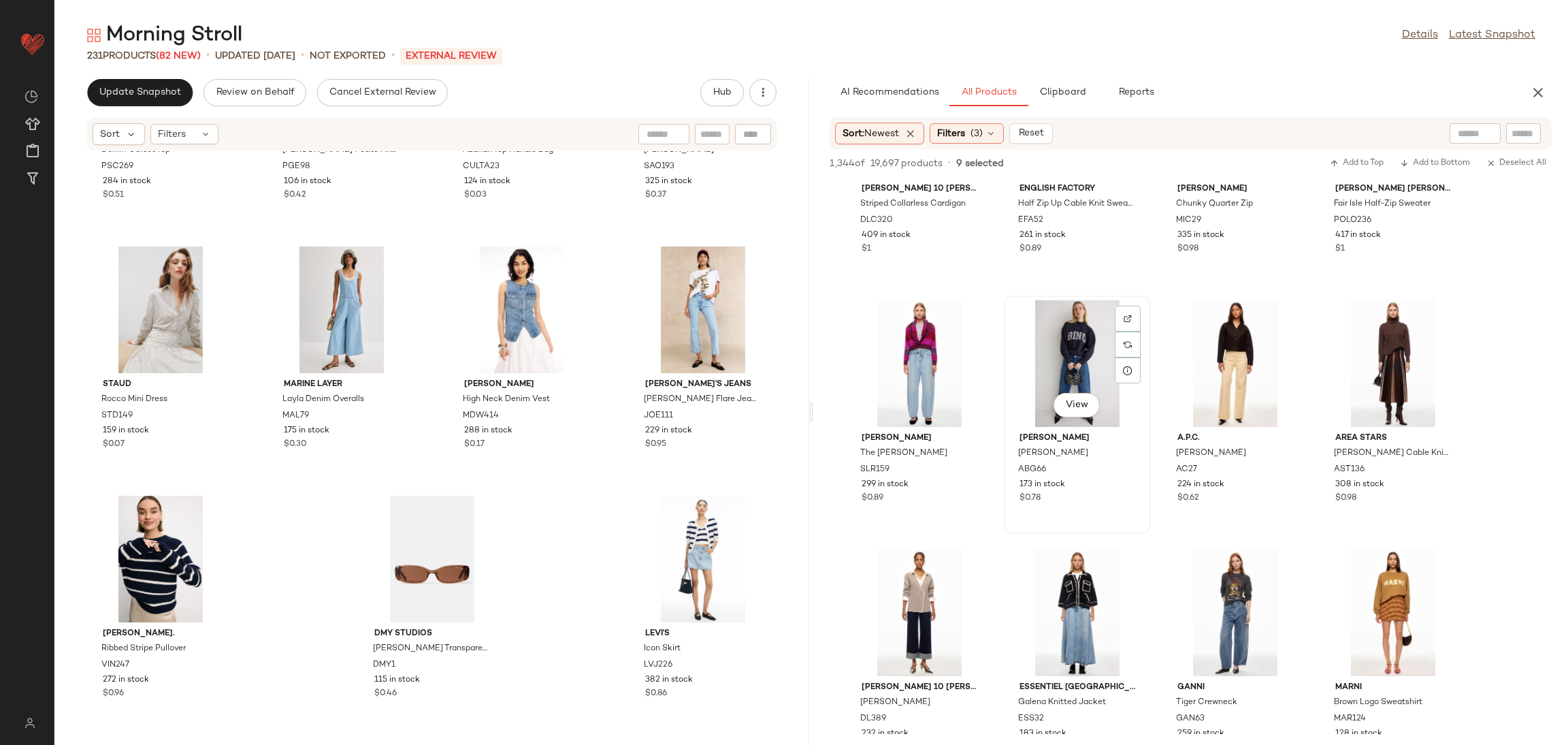
click at [1074, 345] on div "View" at bounding box center [1077, 364] width 138 height 127
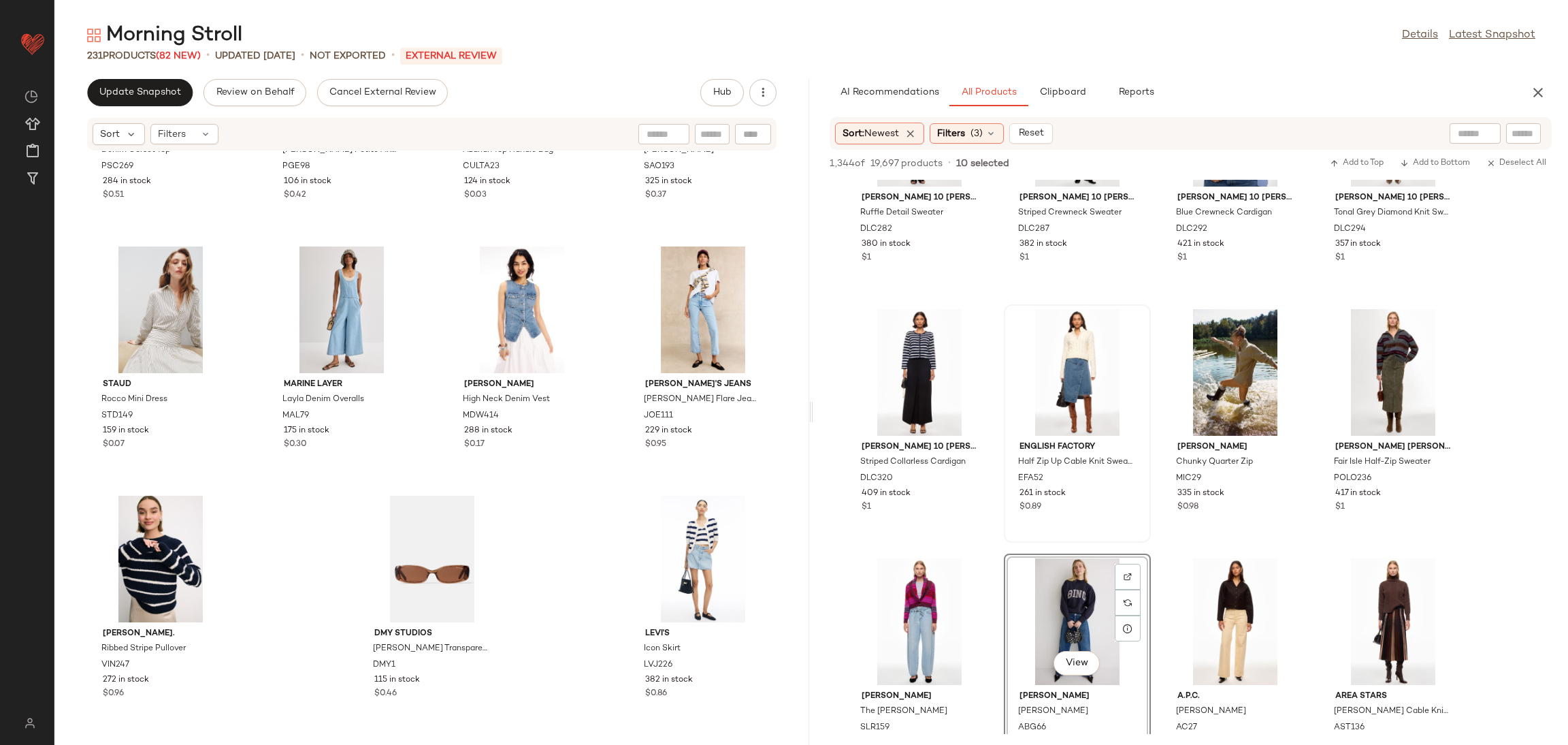
scroll to position [11335, 0]
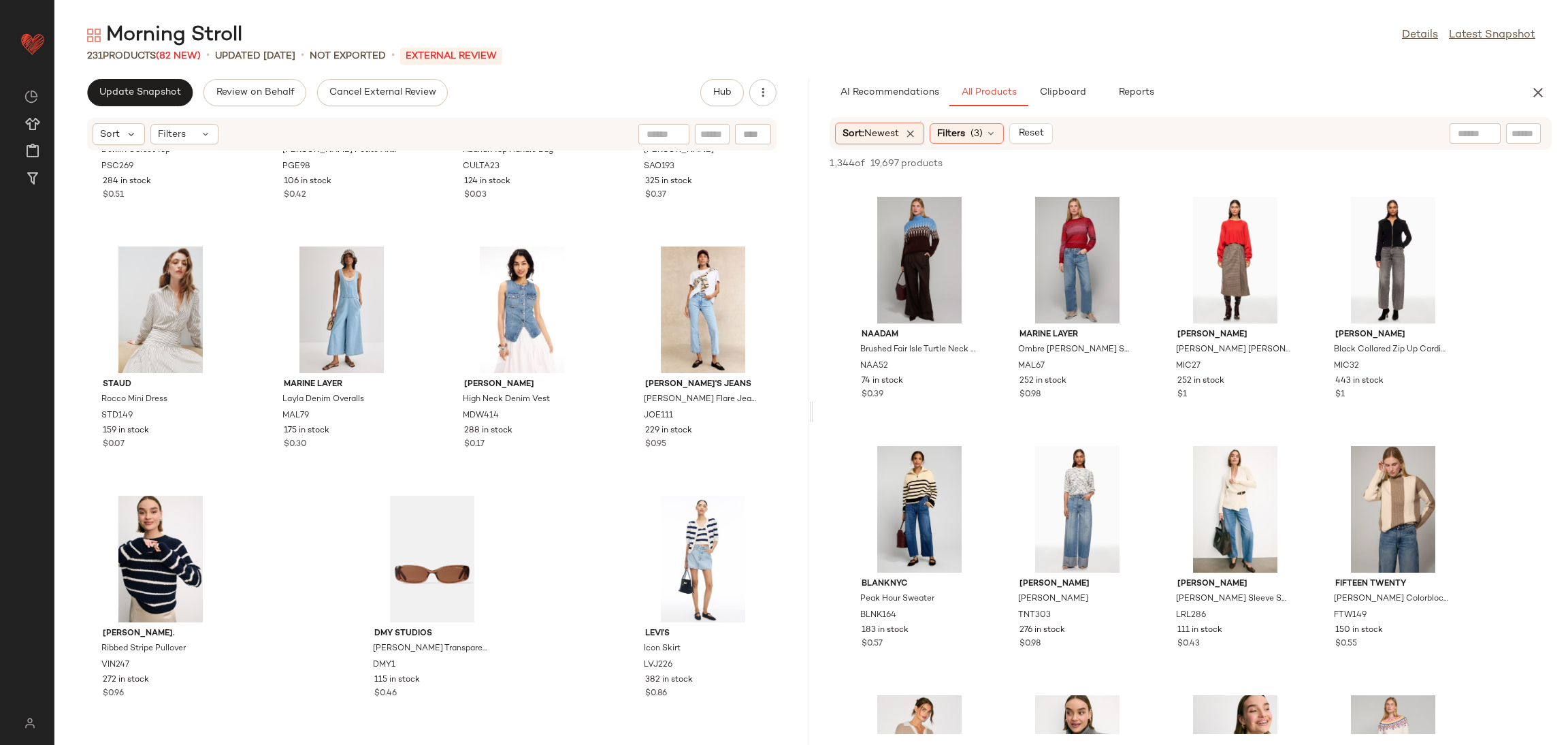
scroll to position [0, 0]
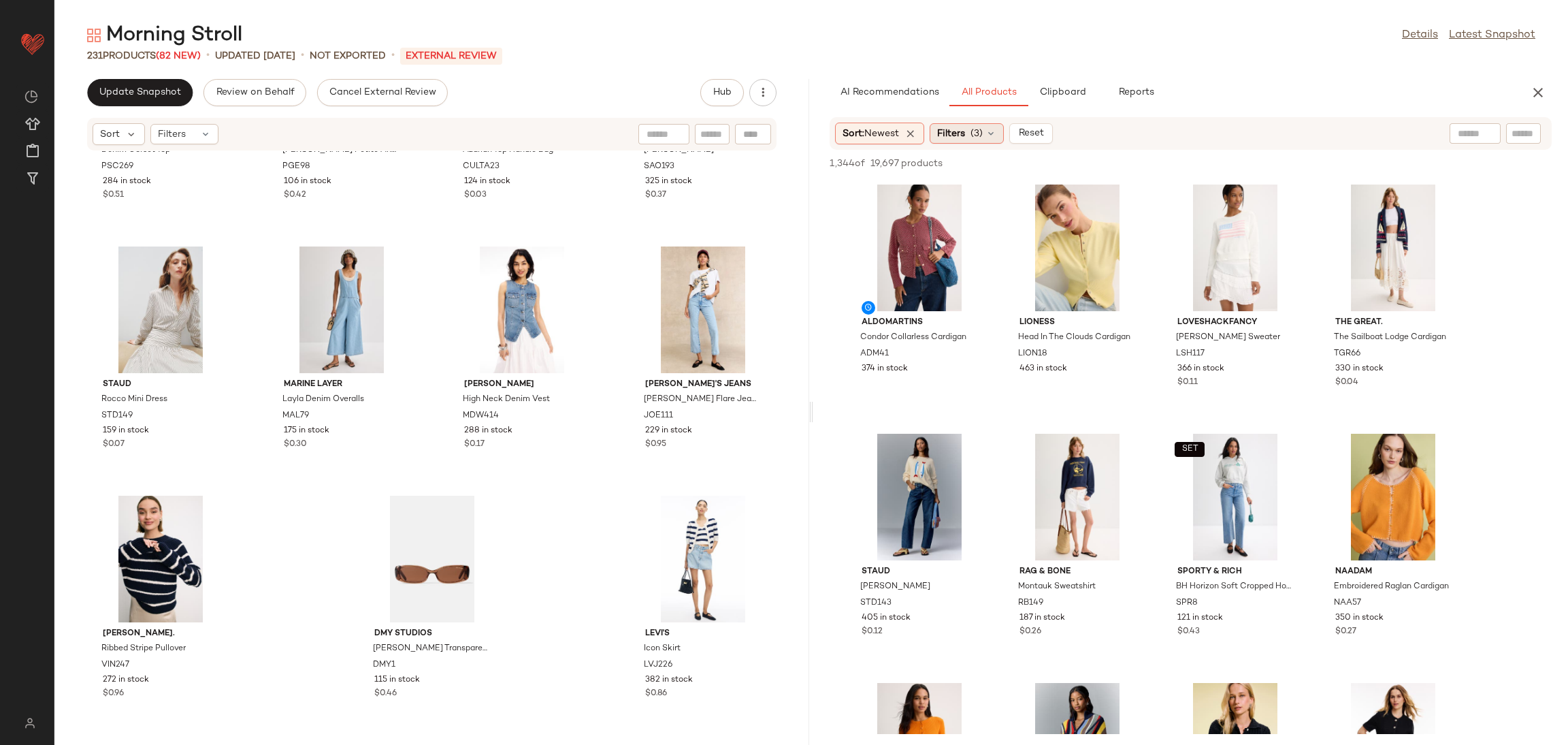
click at [965, 136] on span "Filters" at bounding box center [951, 134] width 28 height 14
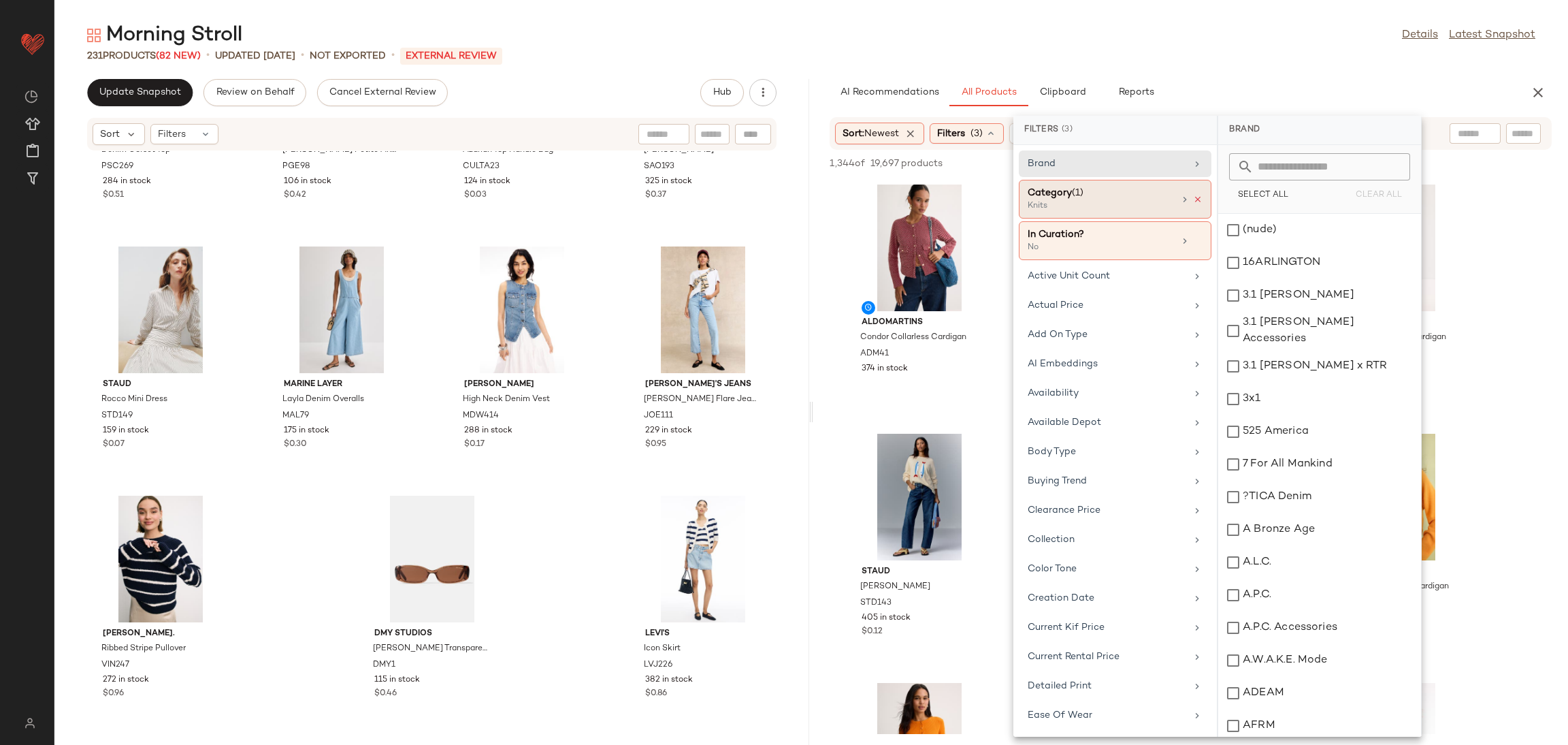
click at [1194, 201] on icon at bounding box center [1199, 200] width 10 height 10
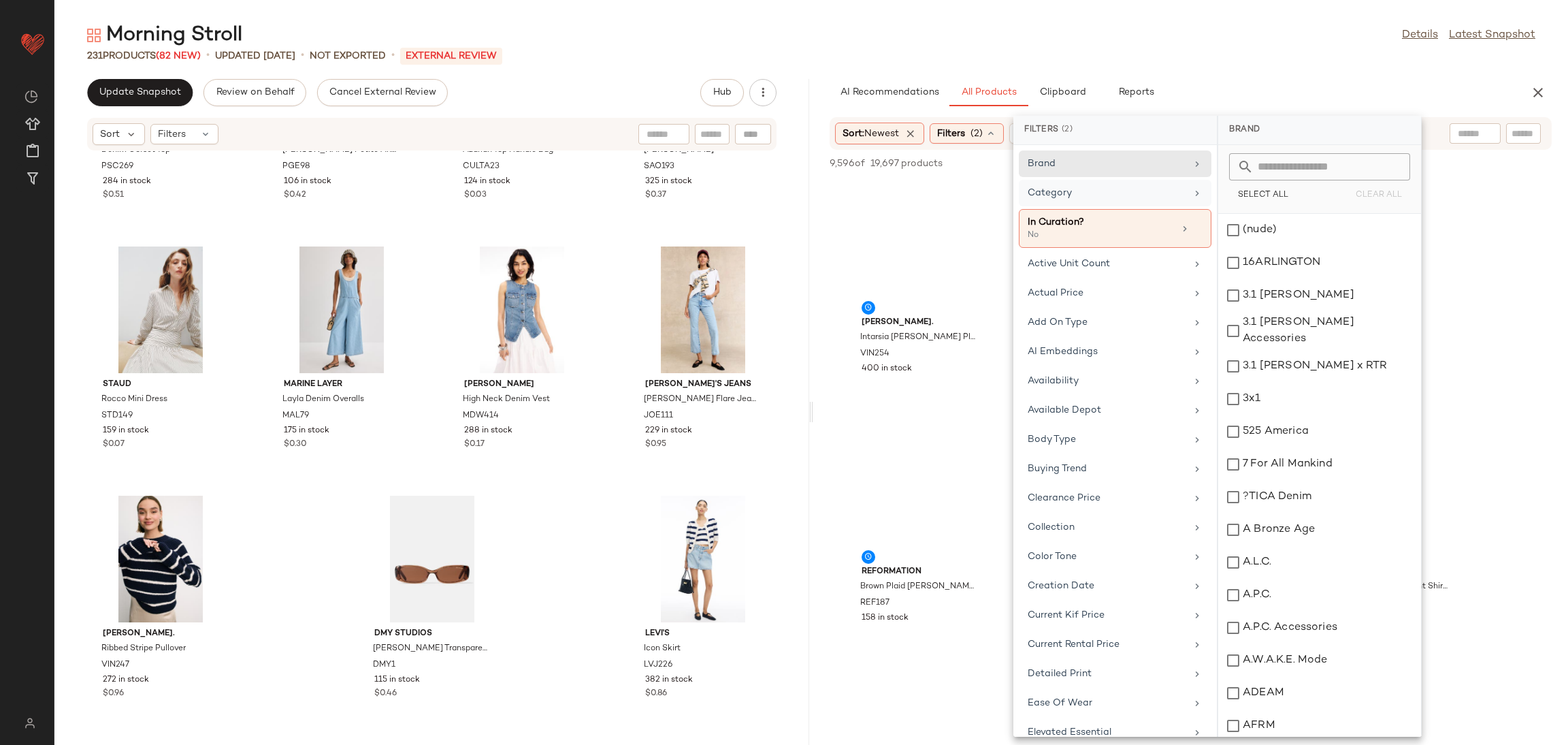
click at [1122, 195] on div "Category" at bounding box center [1107, 193] width 158 height 14
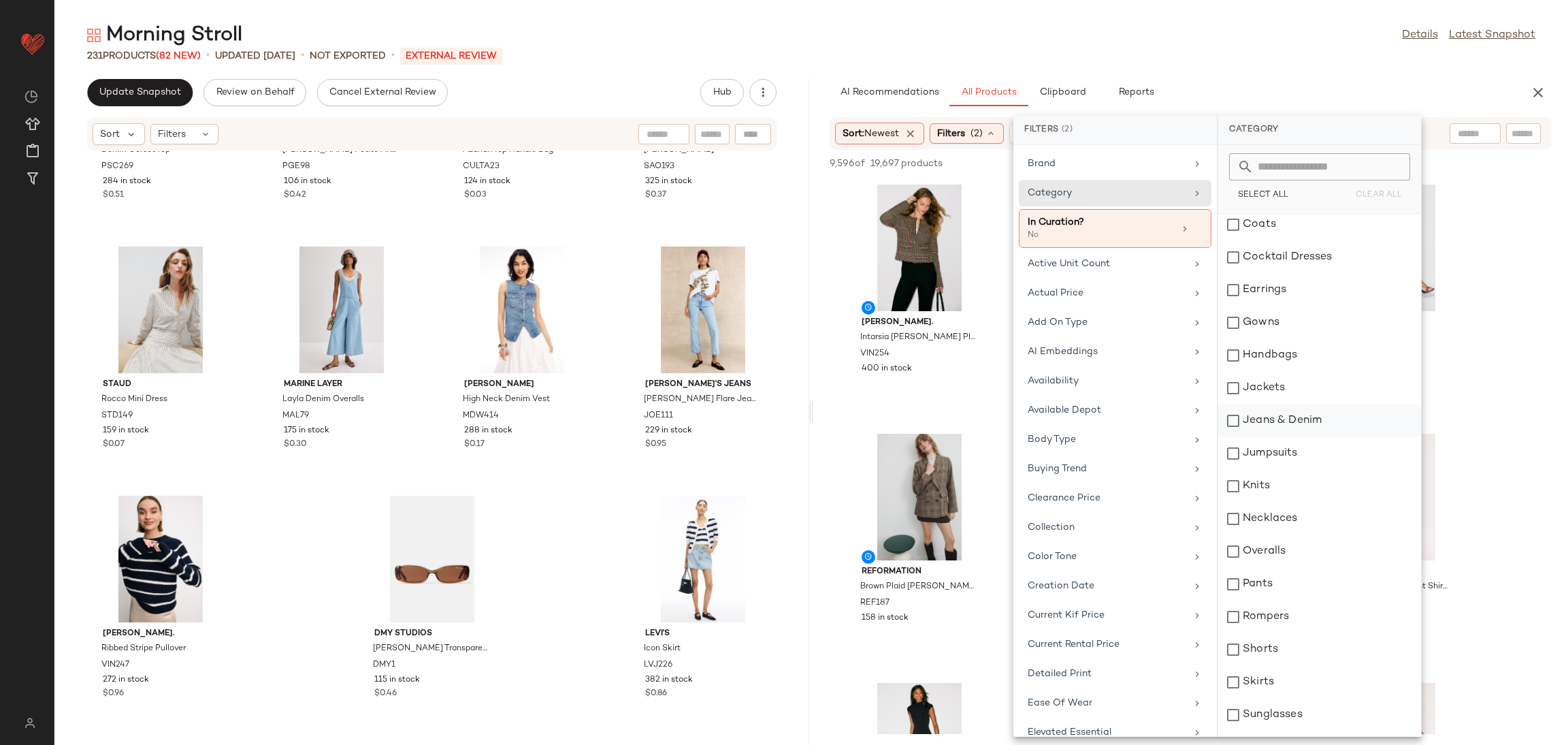
scroll to position [71, 0]
click at [1307, 436] on div "Jeans & Denim" at bounding box center [1319, 452] width 203 height 33
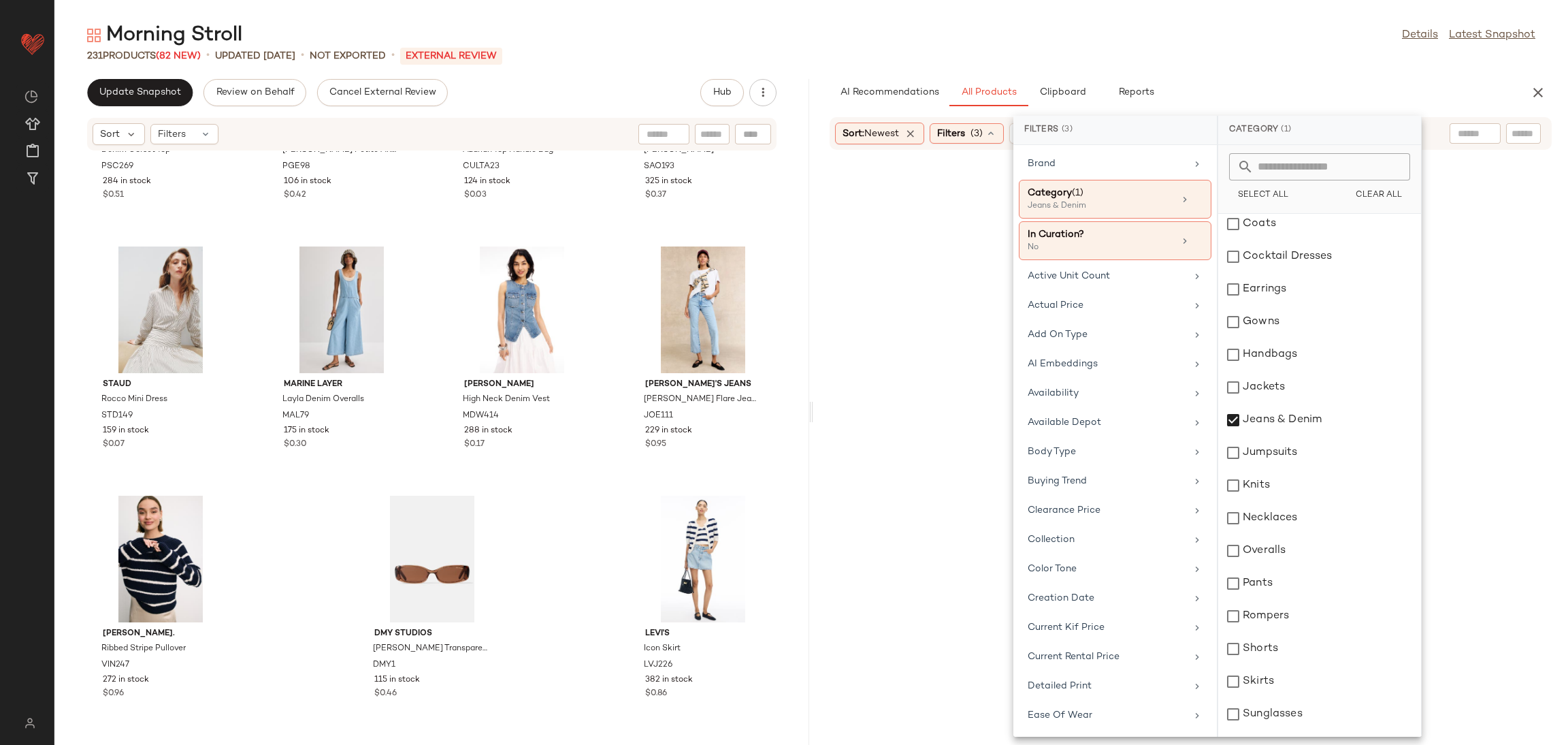
click at [1500, 401] on div at bounding box center [1191, 464] width 750 height 622
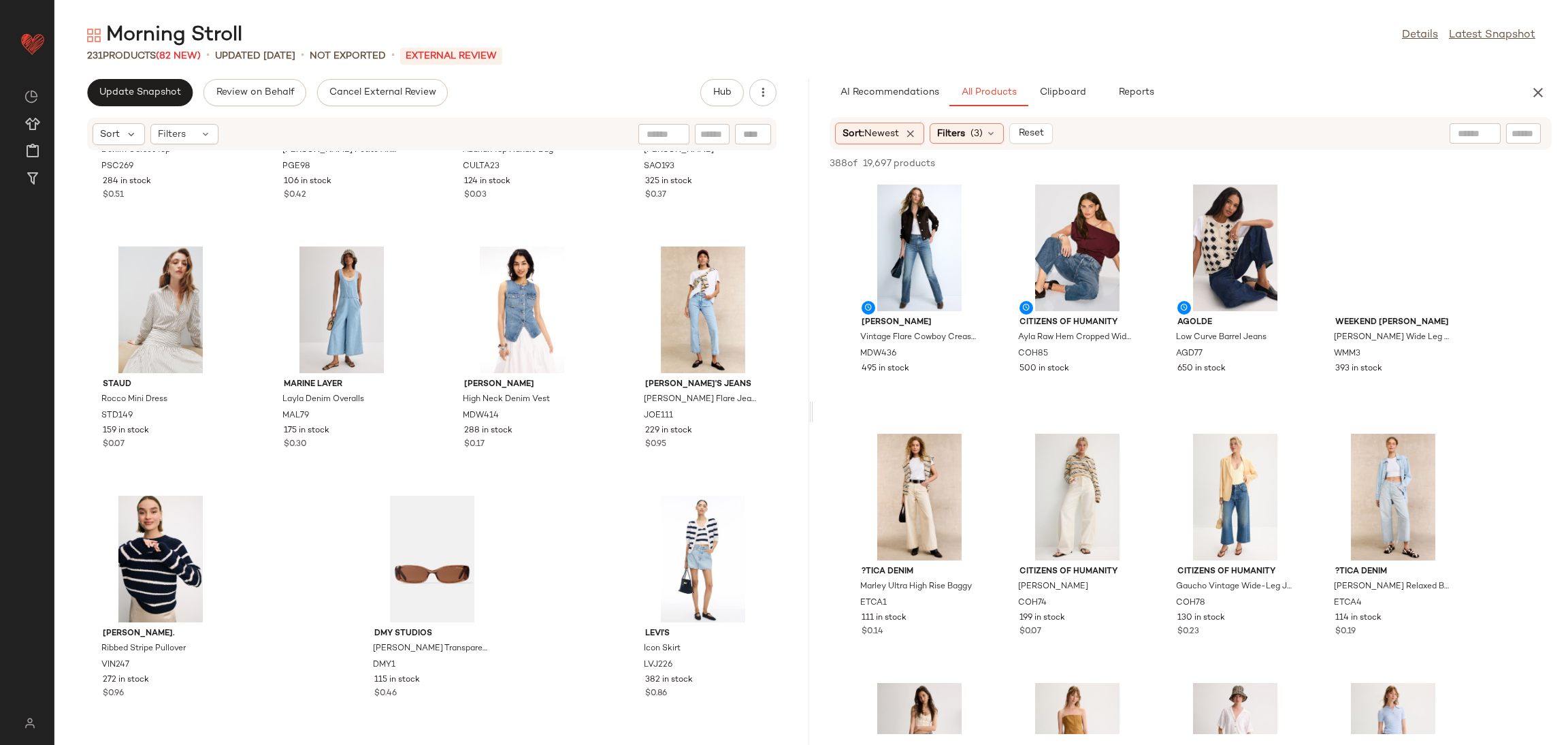
click at [1209, 250] on div "View" at bounding box center [1235, 248] width 138 height 127
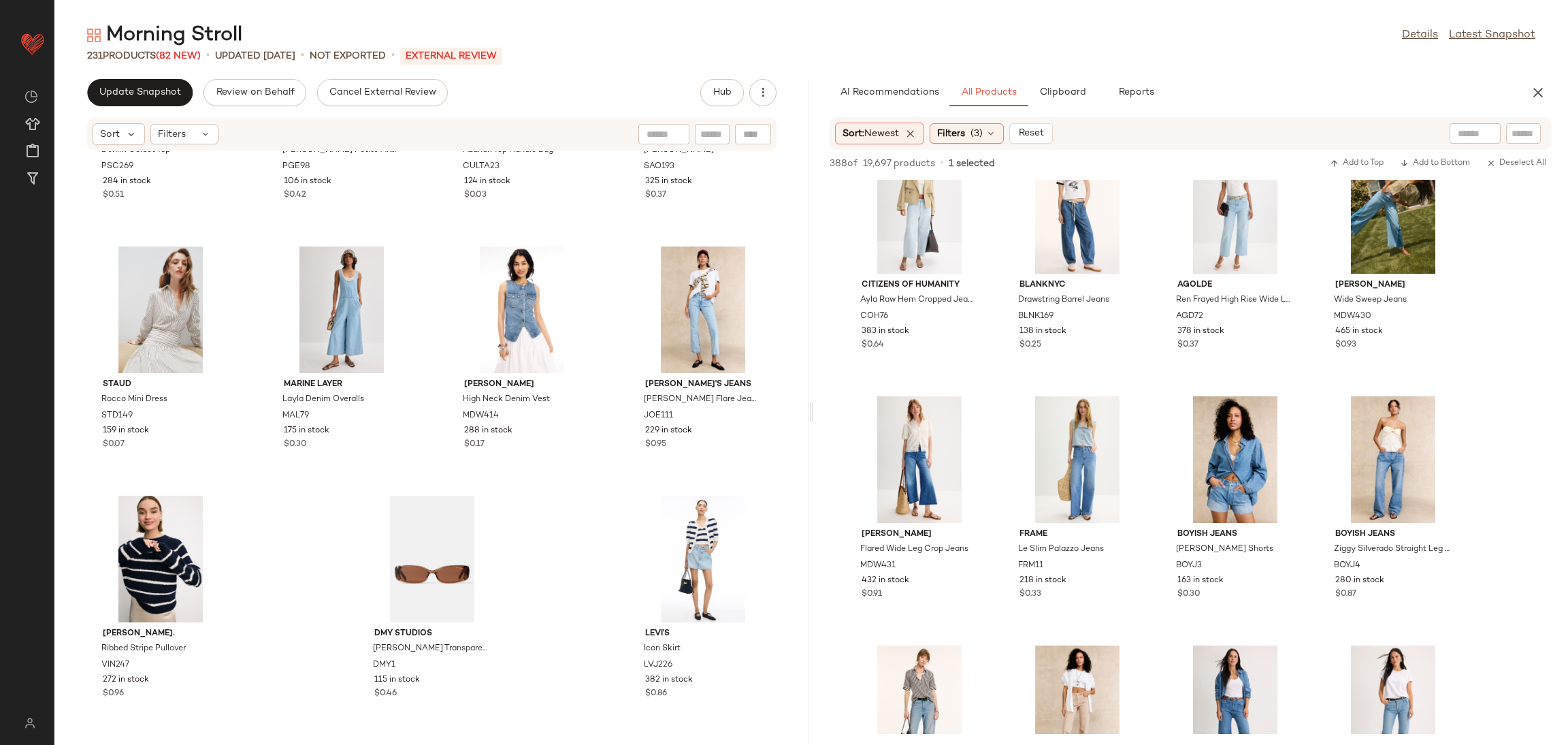
scroll to position [685, 0]
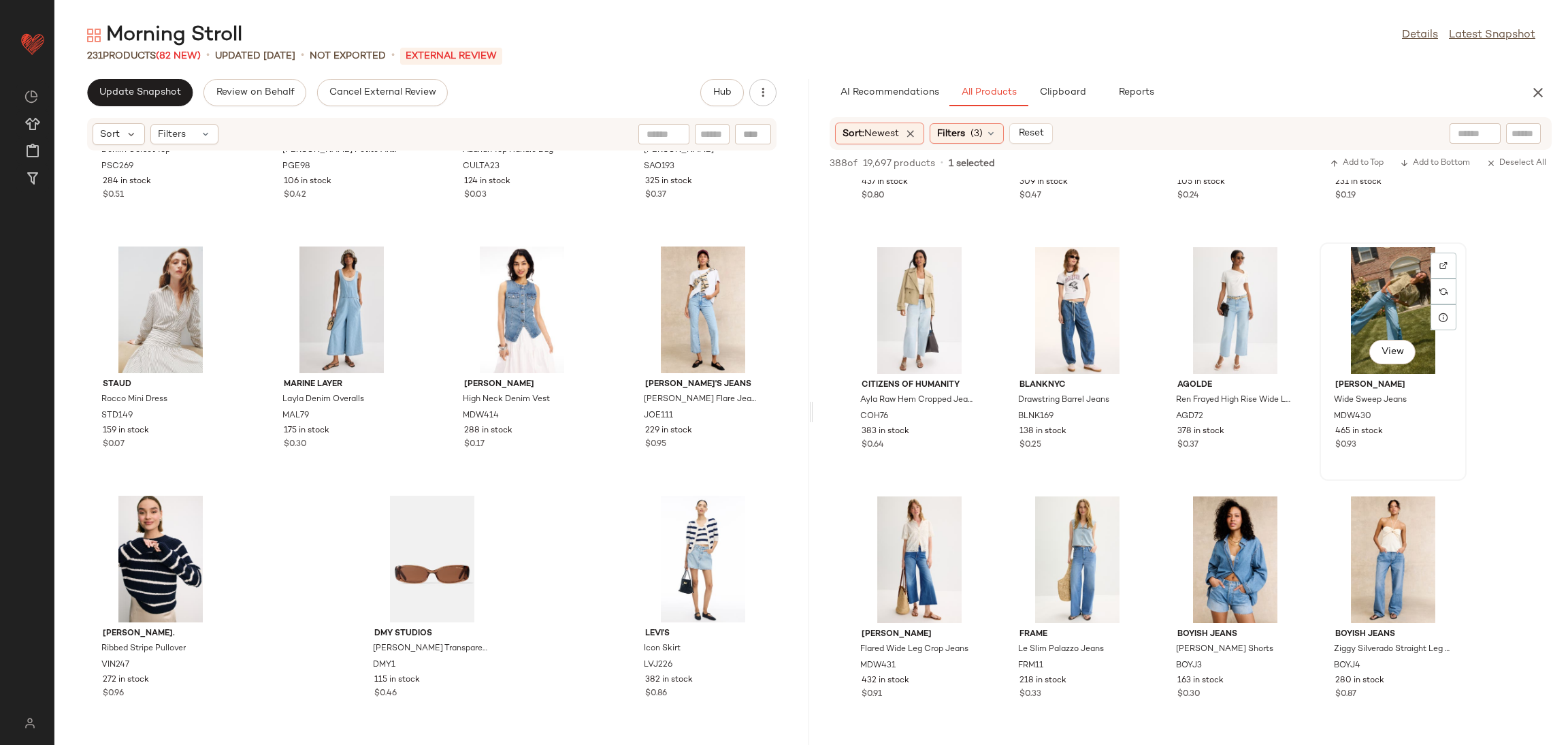
click at [1378, 304] on div "View" at bounding box center [1393, 310] width 138 height 127
click at [1235, 308] on div "View" at bounding box center [1235, 310] width 138 height 127
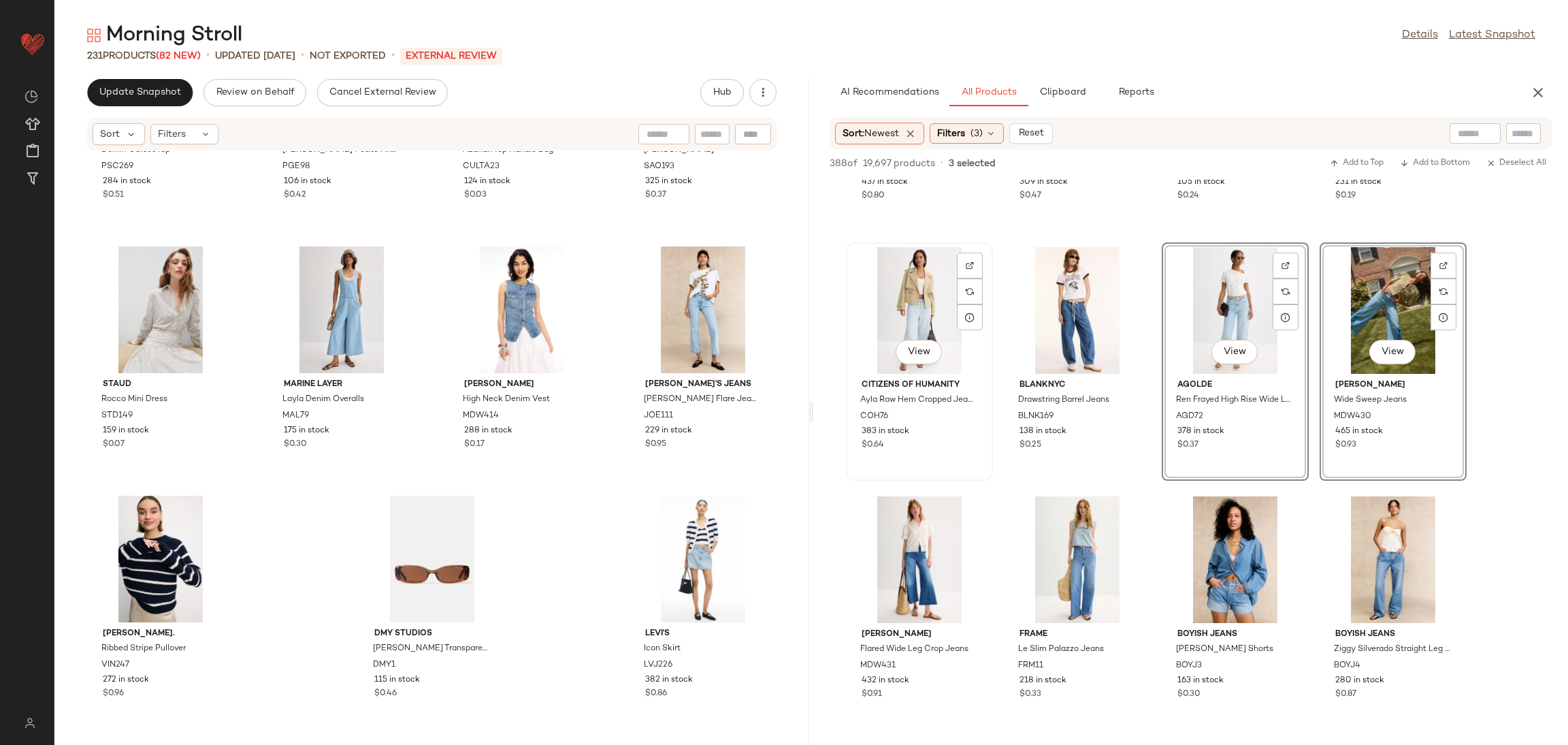
click at [923, 326] on div "View" at bounding box center [919, 310] width 138 height 127
click at [913, 538] on div "View" at bounding box center [919, 560] width 138 height 127
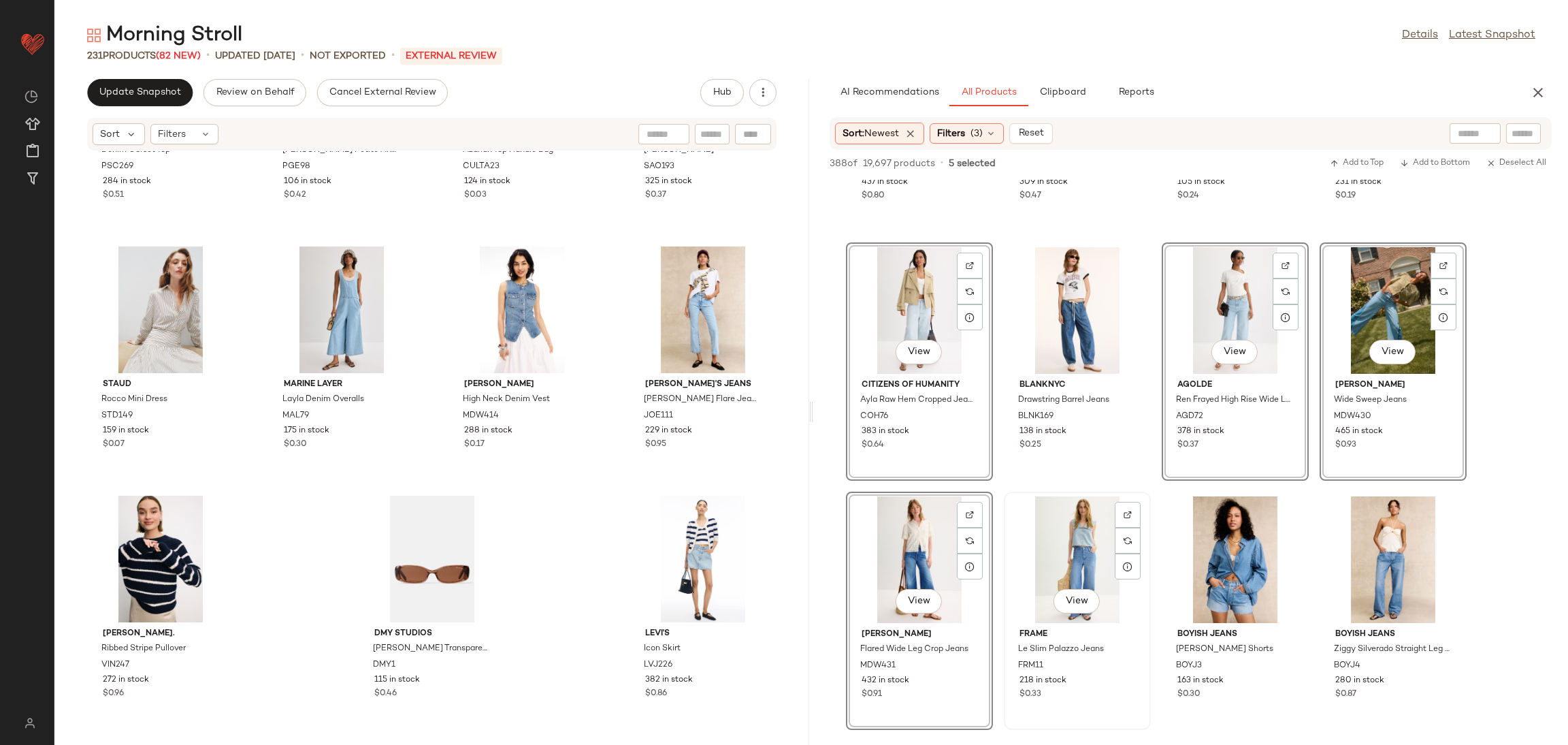
click at [1044, 538] on div "View" at bounding box center [1077, 560] width 138 height 127
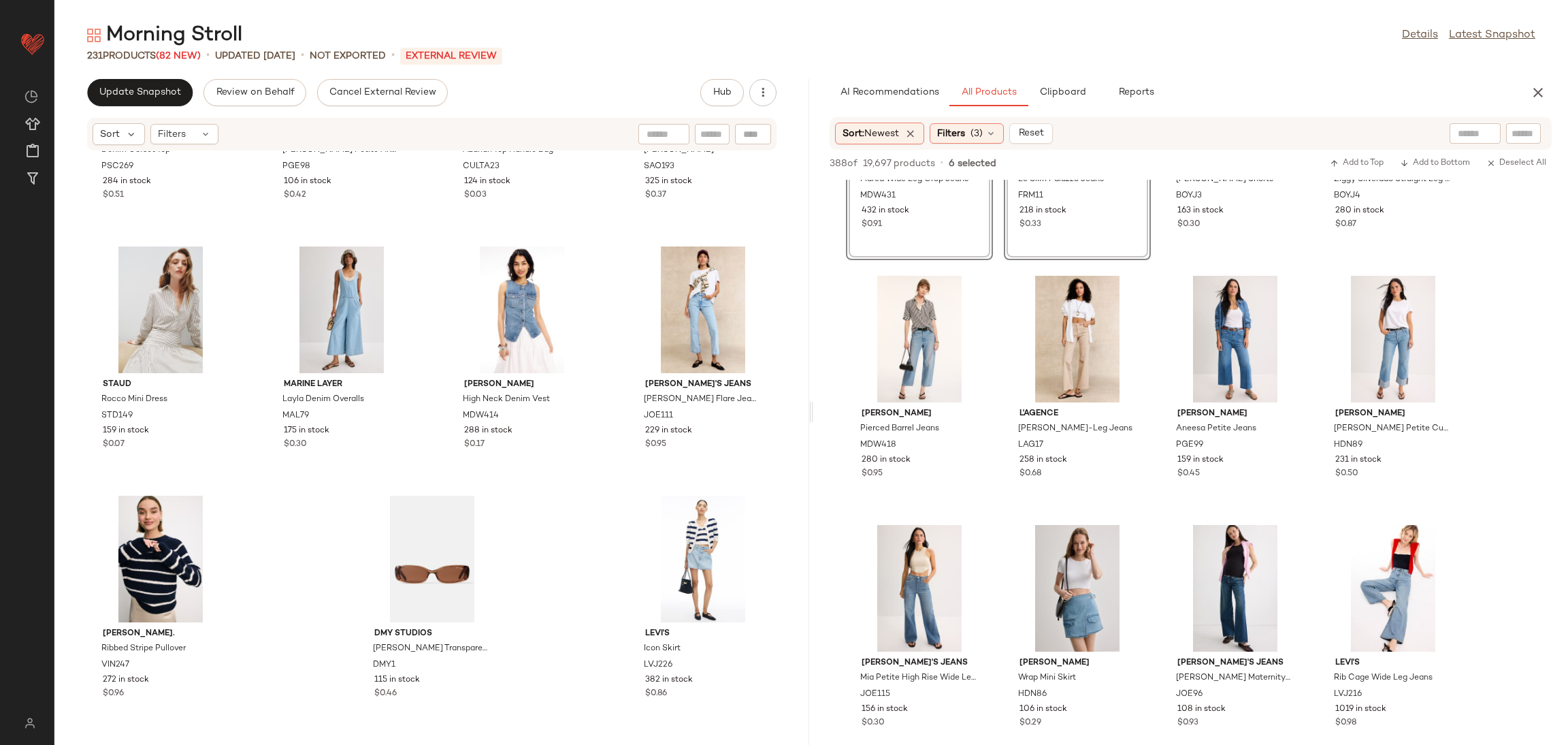
scroll to position [1167, 0]
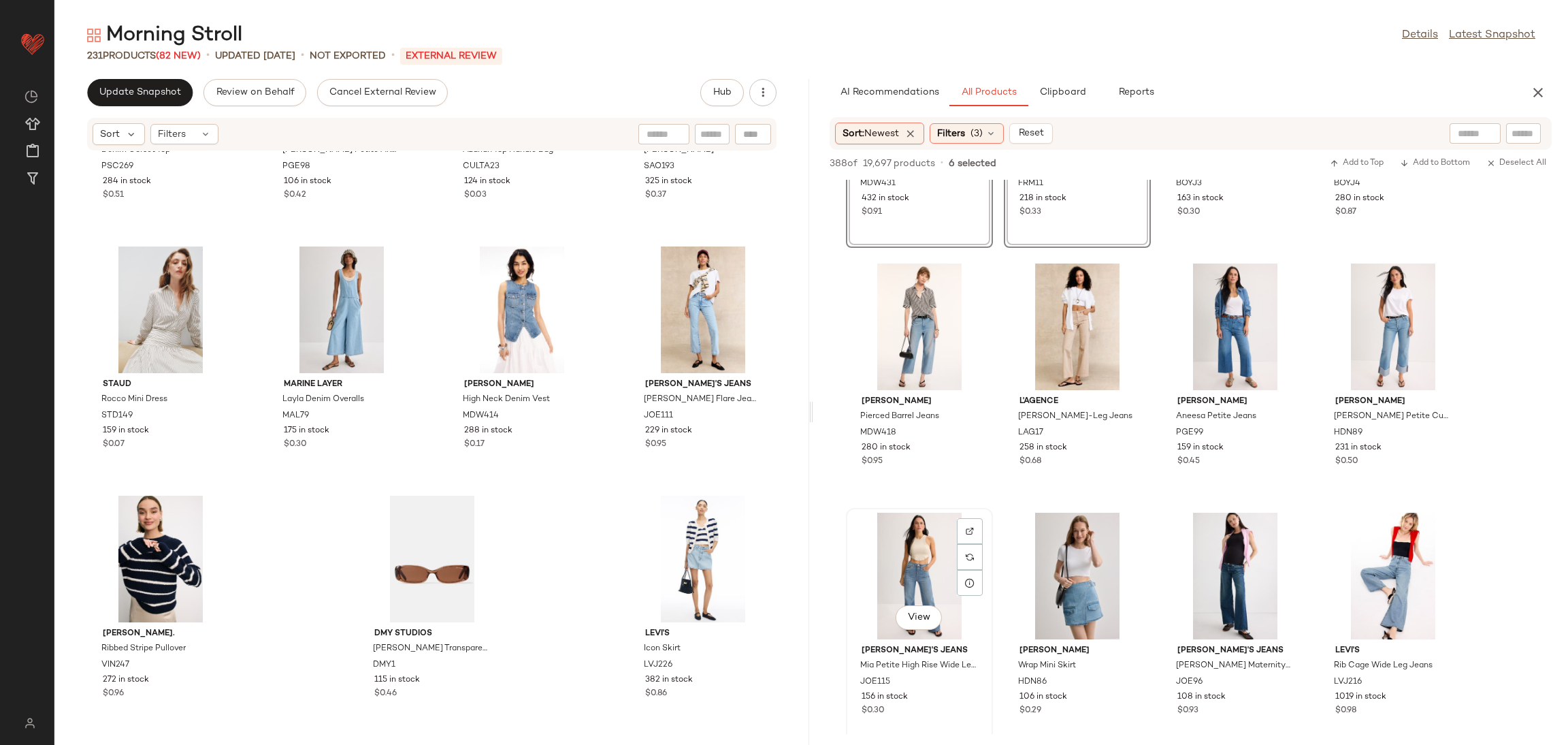
click at [909, 558] on div "View" at bounding box center [919, 576] width 138 height 127
click at [906, 301] on div "View" at bounding box center [919, 327] width 138 height 127
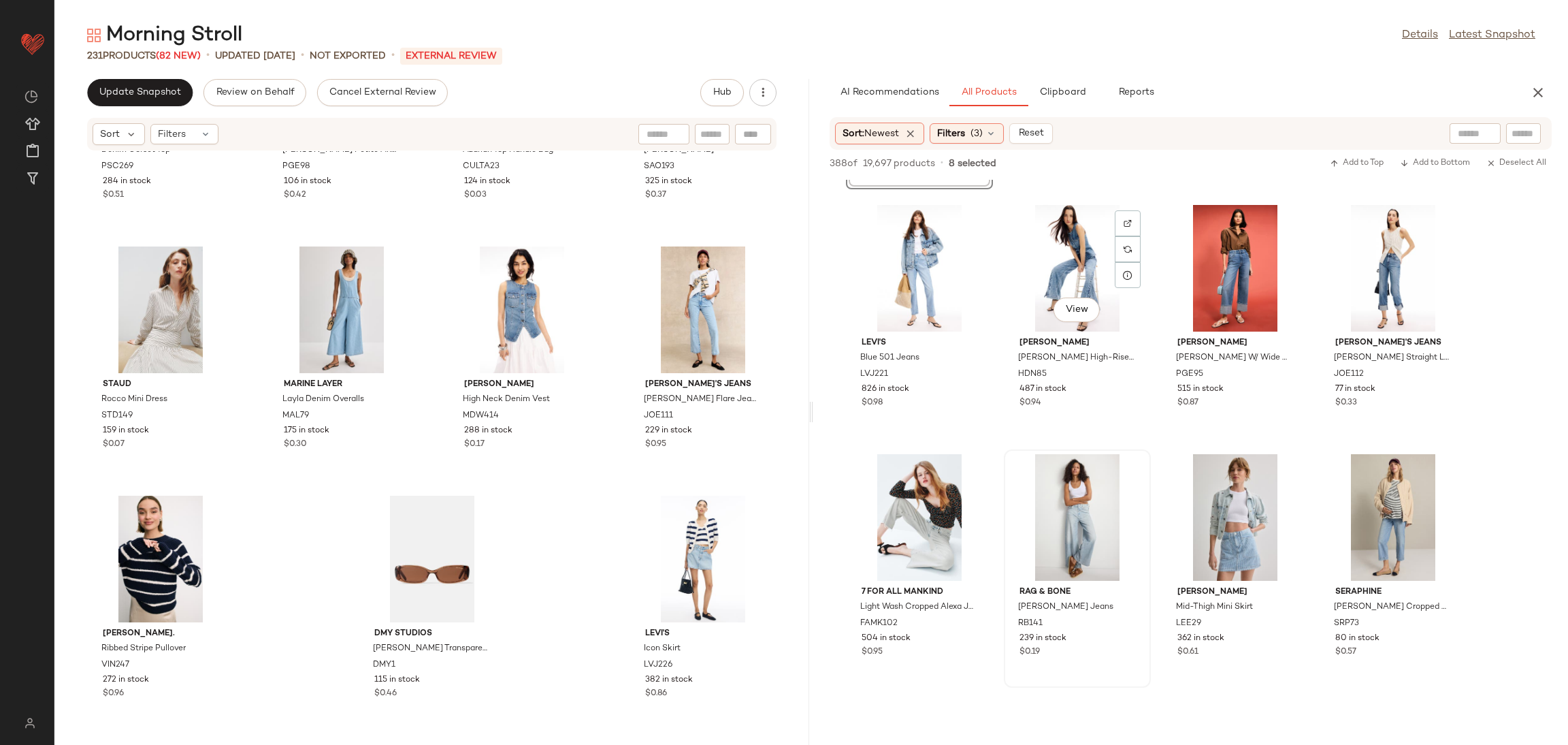
scroll to position [1732, 0]
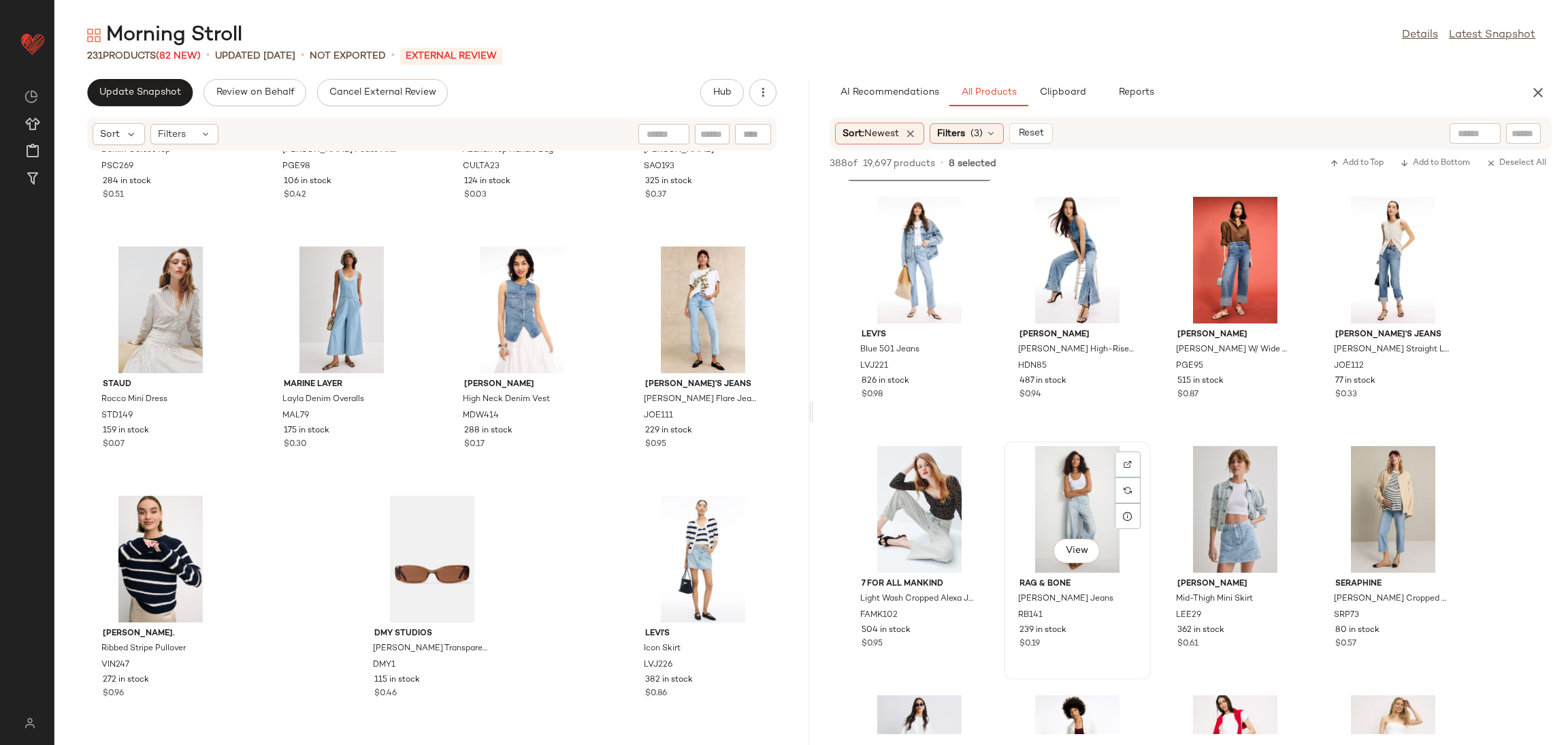
click at [1085, 489] on div "View" at bounding box center [1077, 509] width 138 height 127
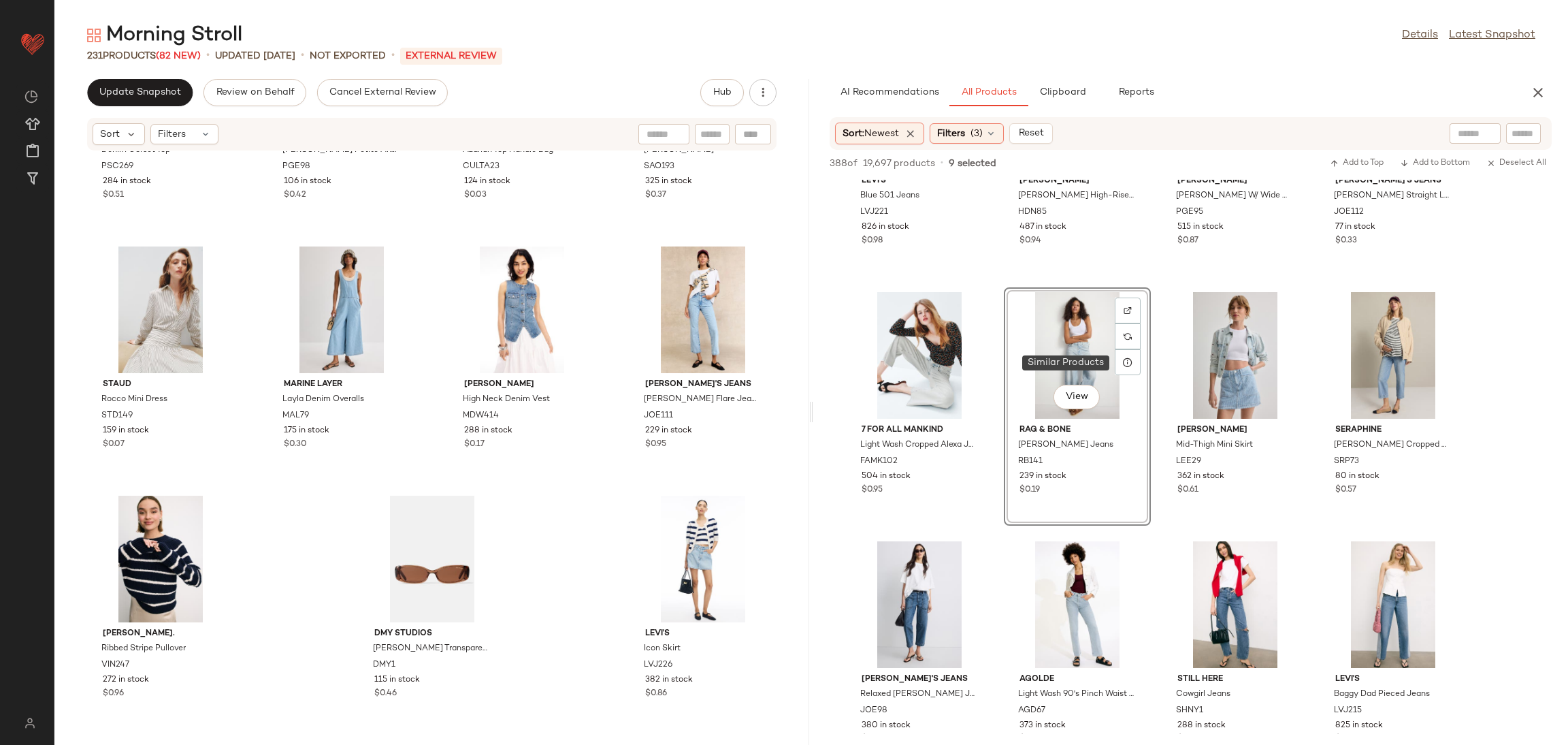
scroll to position [1955, 0]
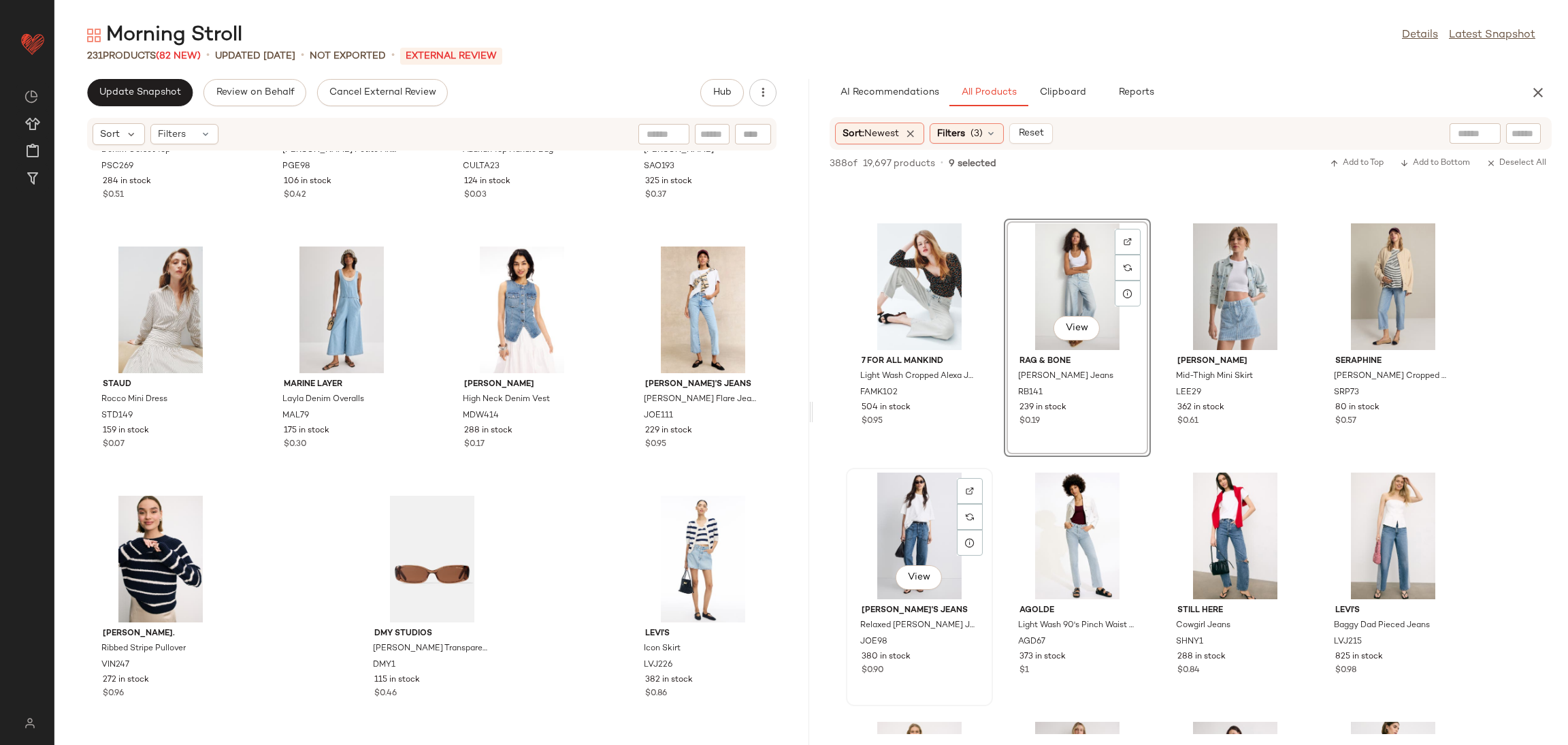
click at [928, 497] on div "View" at bounding box center [919, 536] width 138 height 127
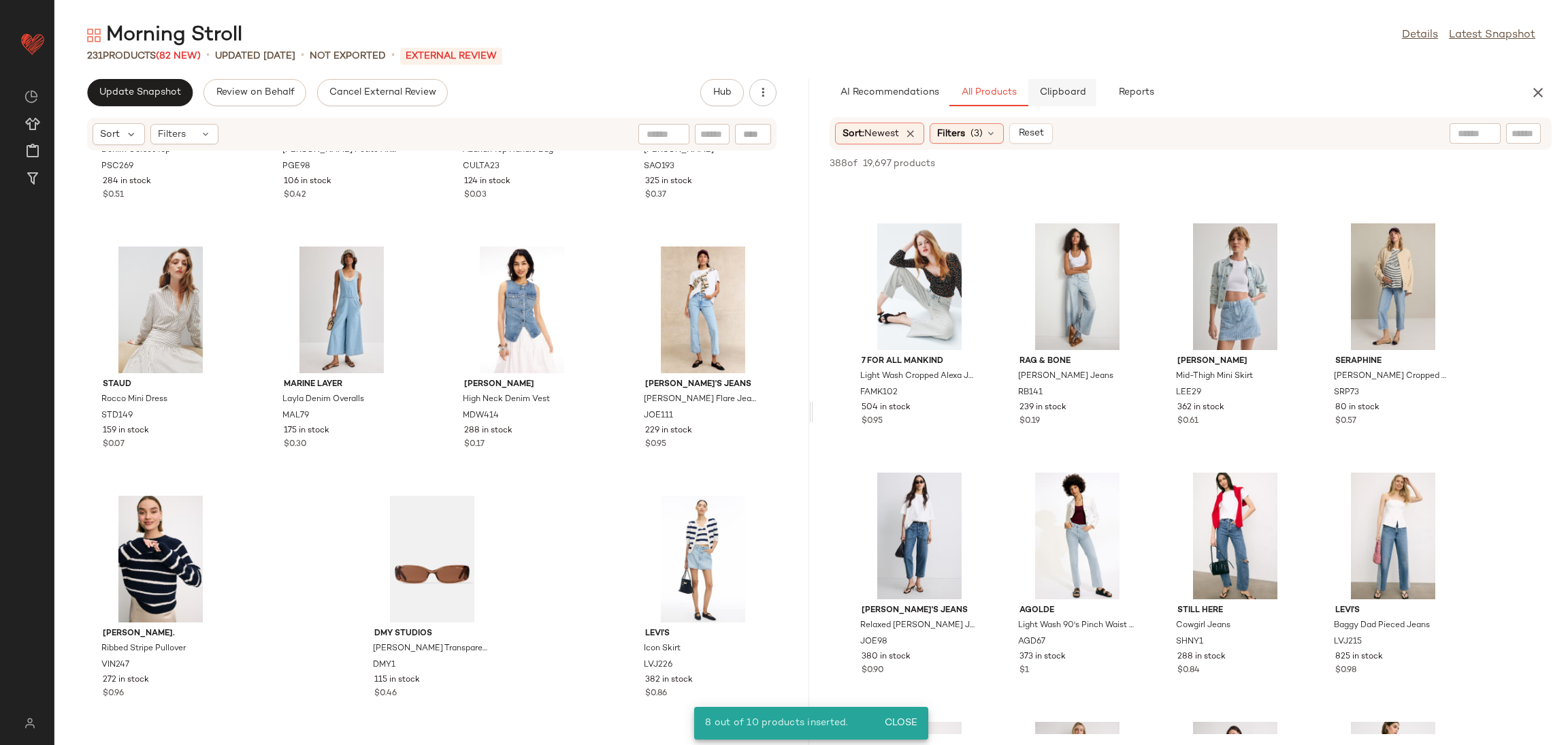
click at [1060, 83] on button "Clipboard" at bounding box center [1062, 92] width 68 height 27
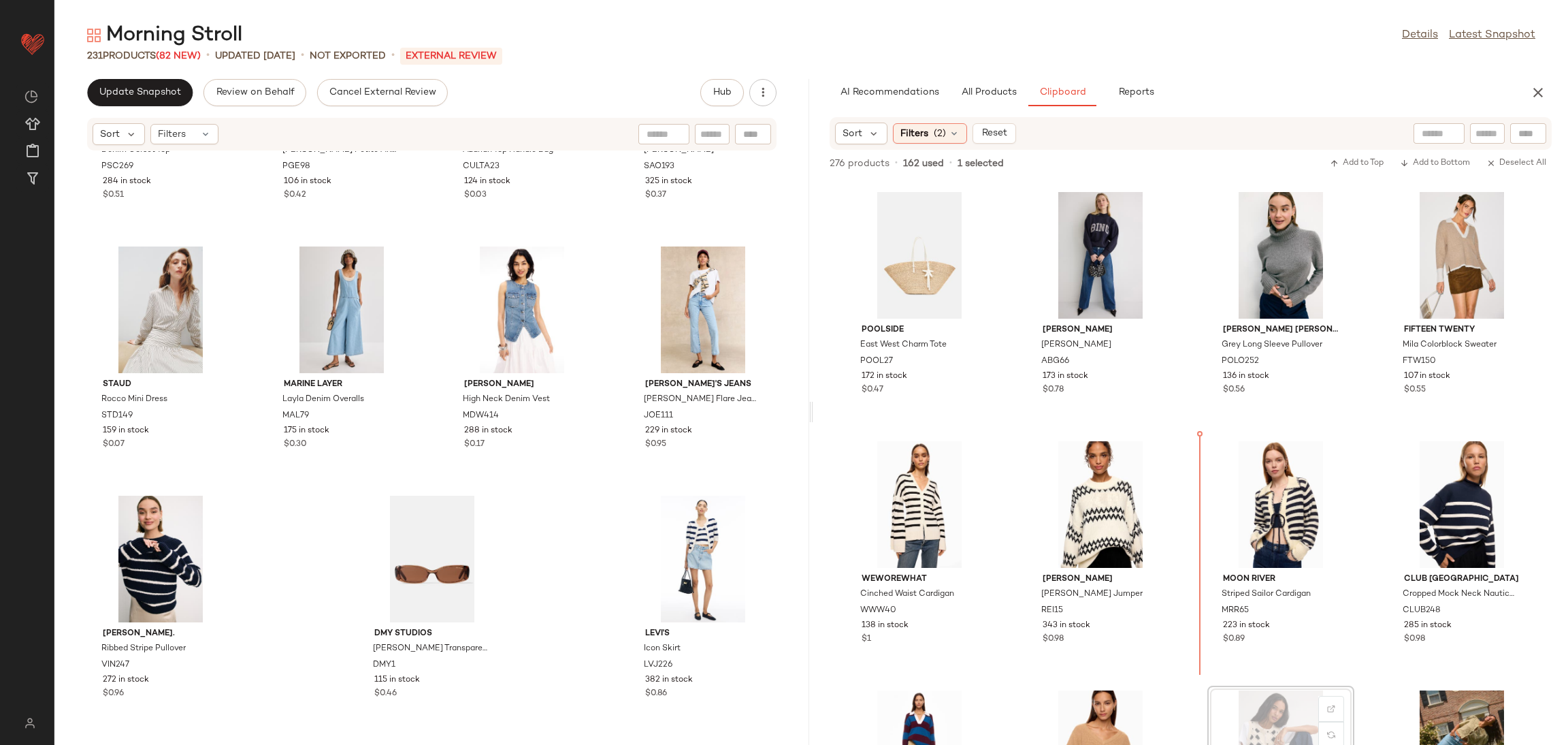
scroll to position [5989, 0]
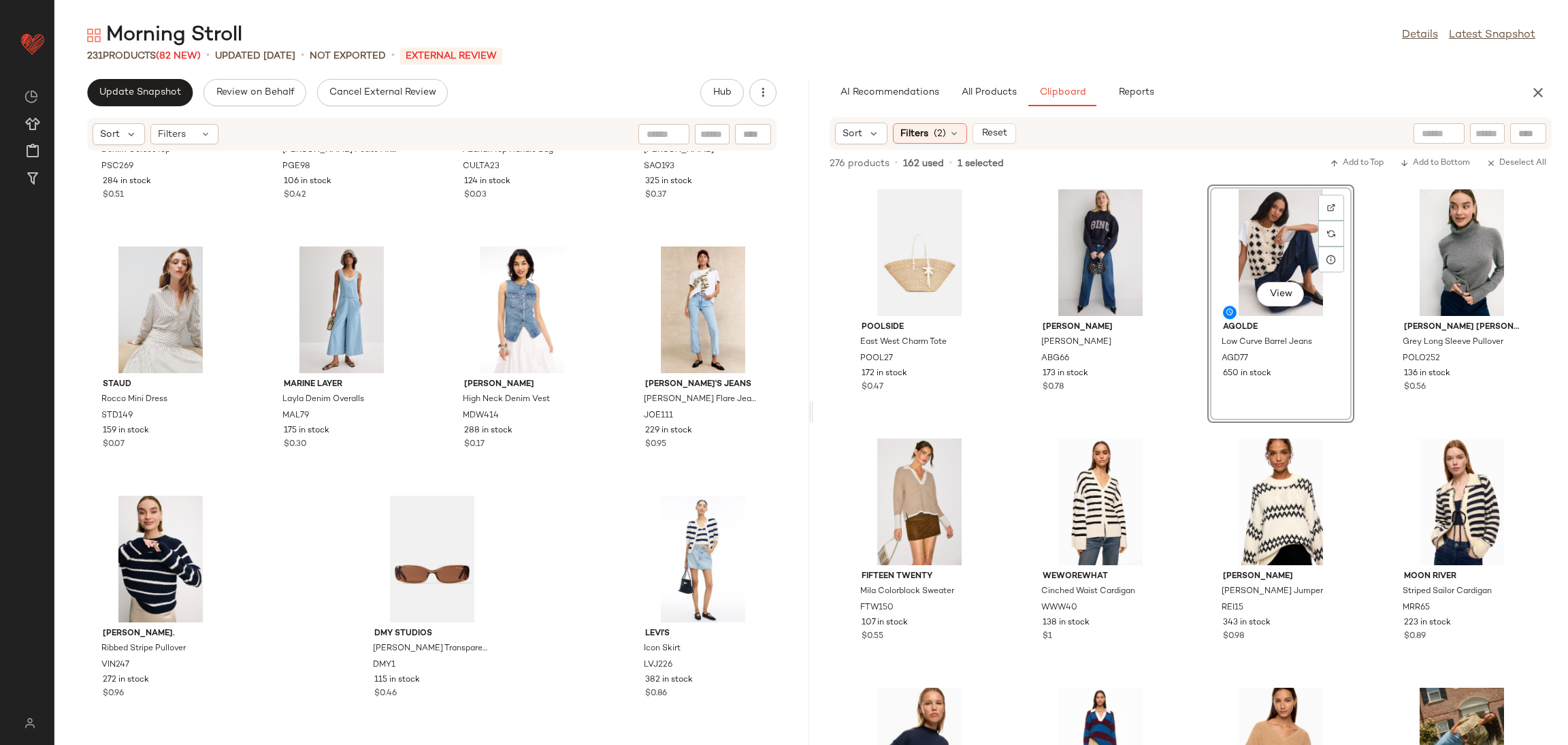
click at [1187, 433] on div "Poolside East West Charm Tote POOL27 172 in stock $0.47 Anine Bing Bradie Sweat…" at bounding box center [1191, 462] width 755 height 565
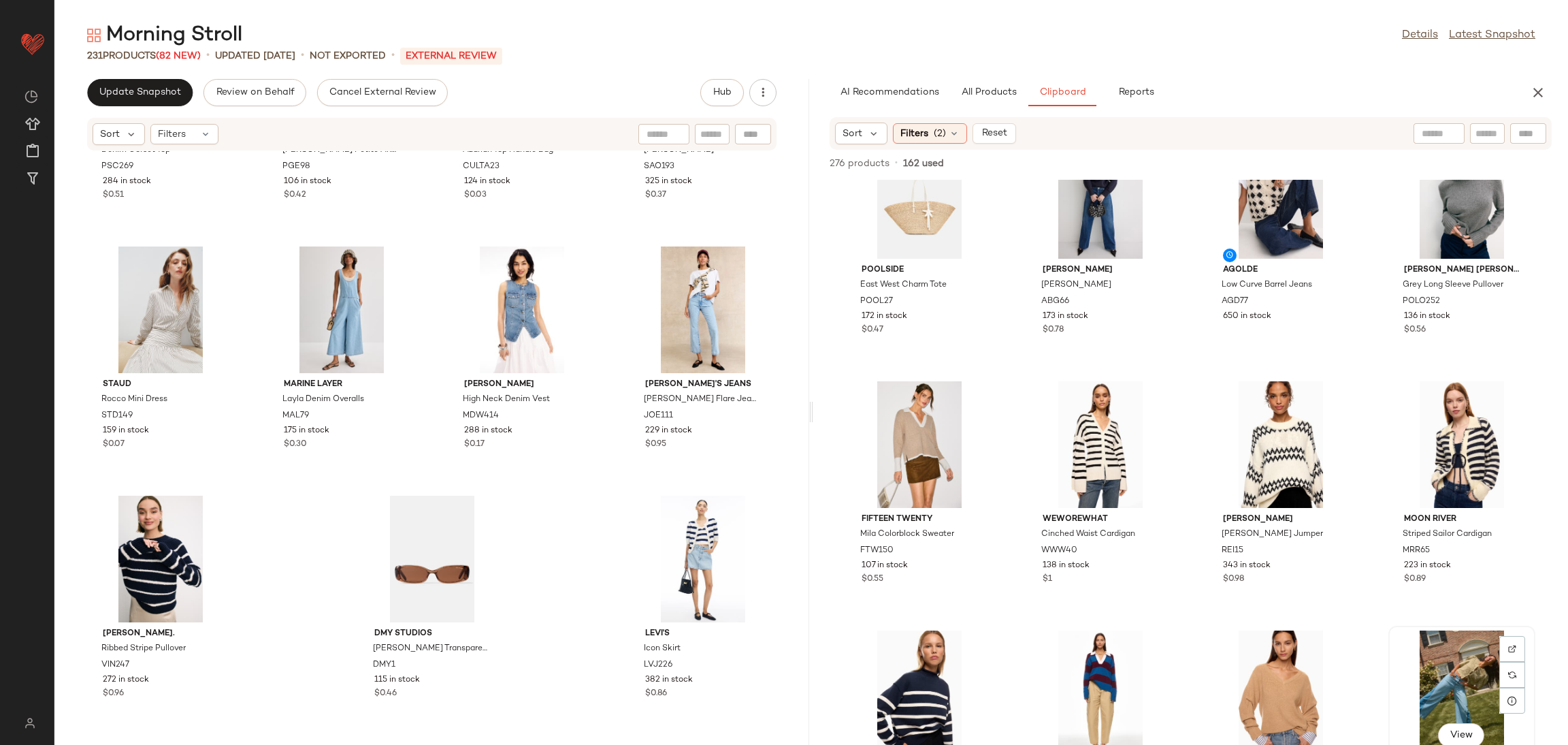
scroll to position [6047, 0]
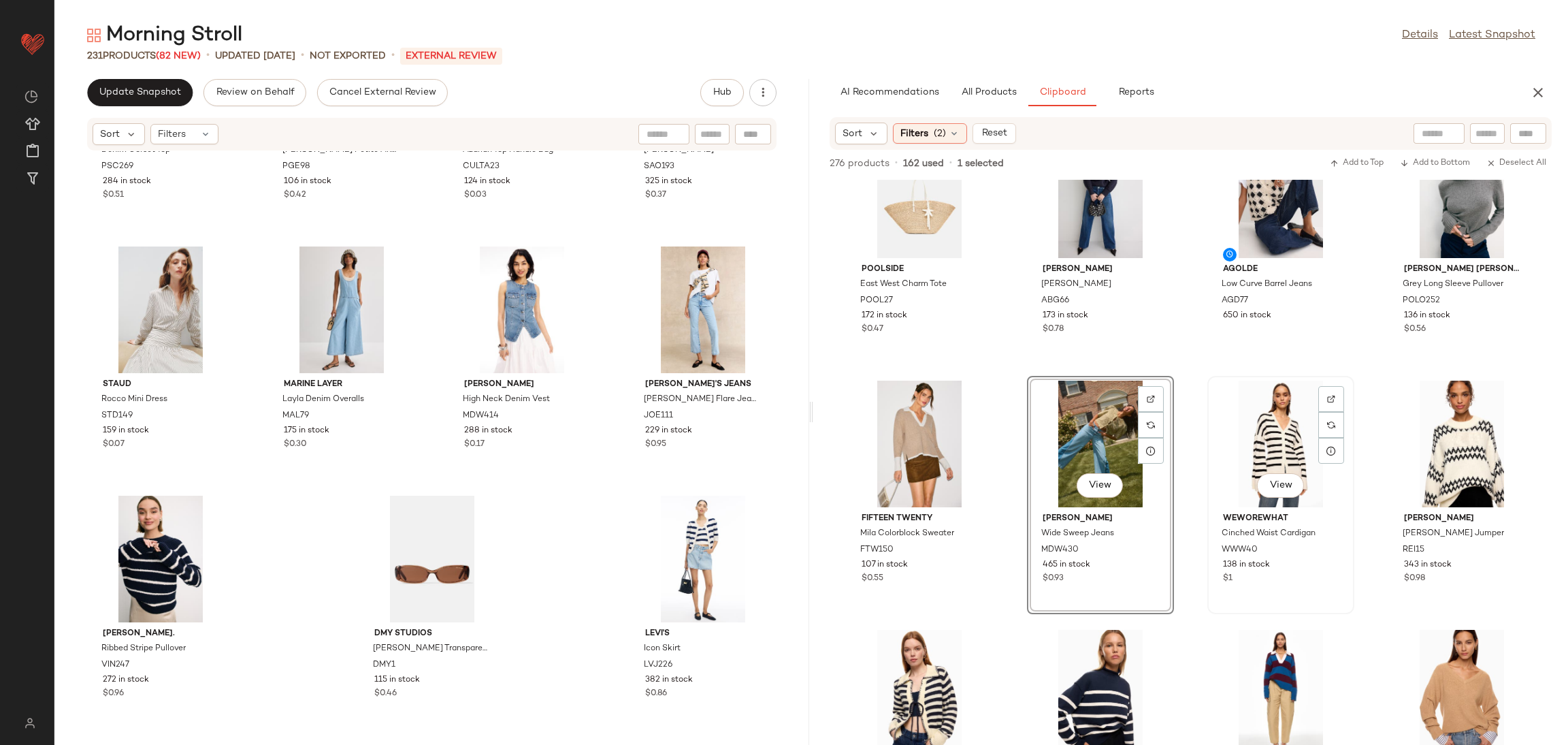
click at [1208, 482] on div "View WEWOREWHAT Cinched Waist Cardigan WWW40 138 in stock $1" at bounding box center [1281, 495] width 145 height 236
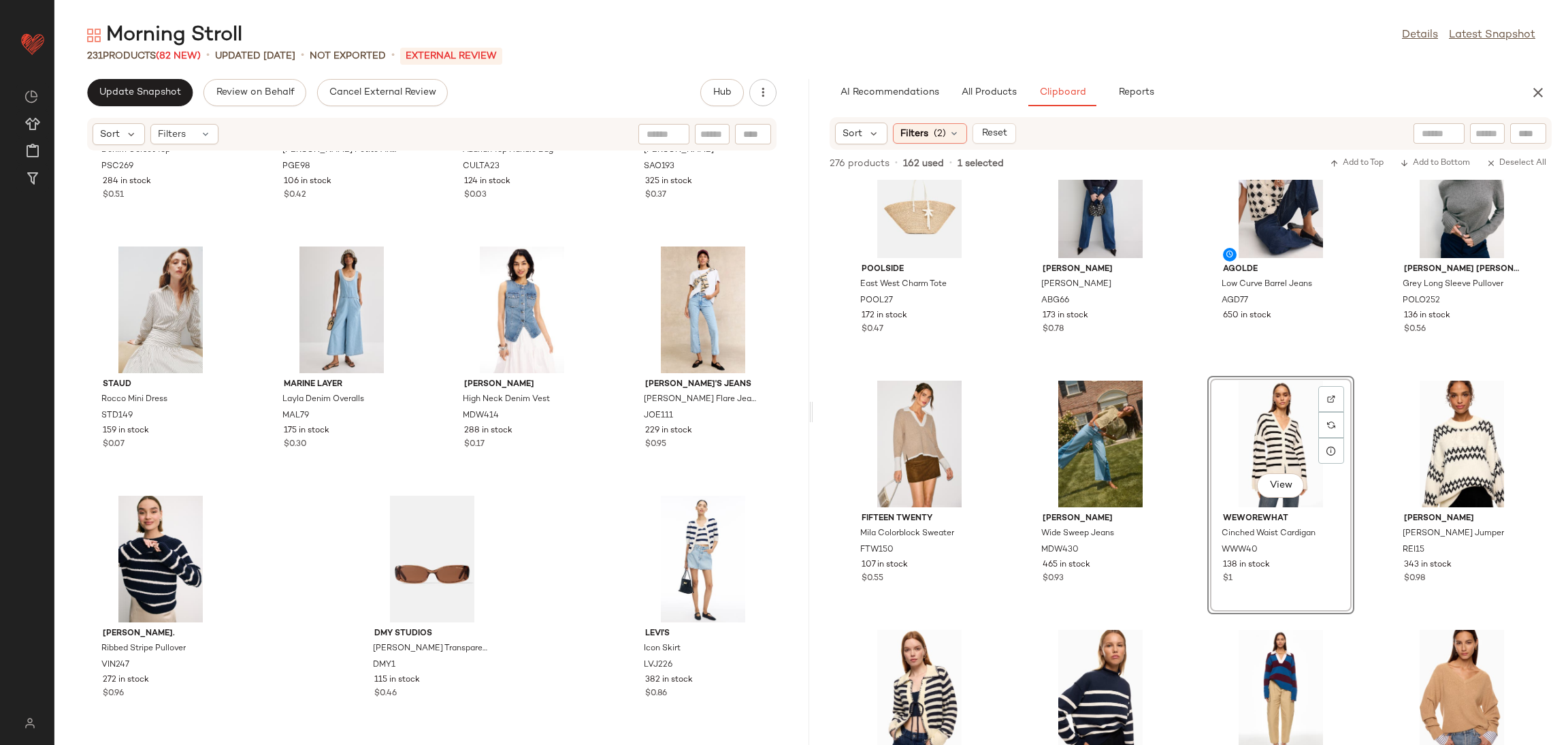
click at [1192, 461] on div "Poolside East West Charm Tote POOL27 172 in stock $0.47 Anine Bing Bradie Sweat…" at bounding box center [1191, 462] width 755 height 565
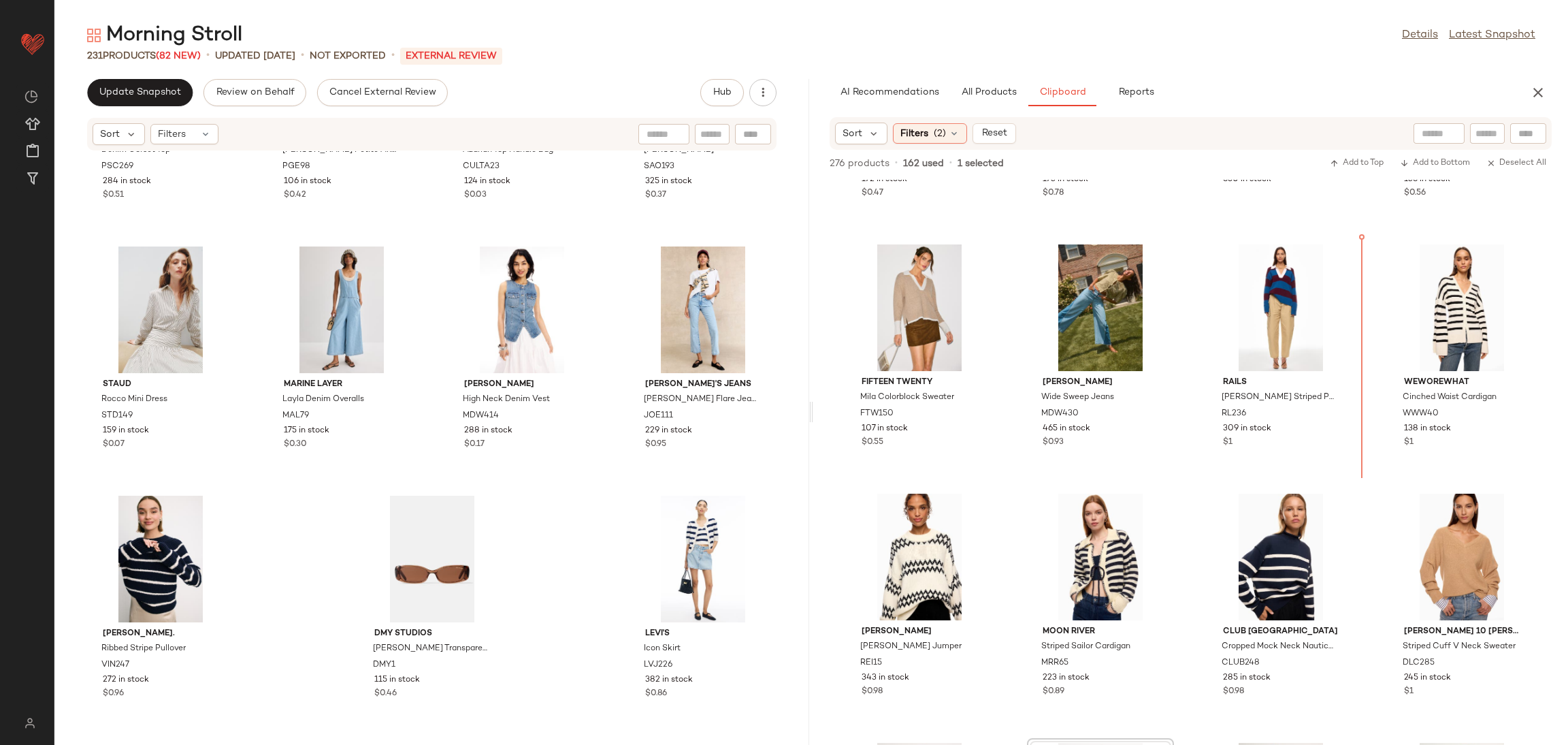
scroll to position [6183, 0]
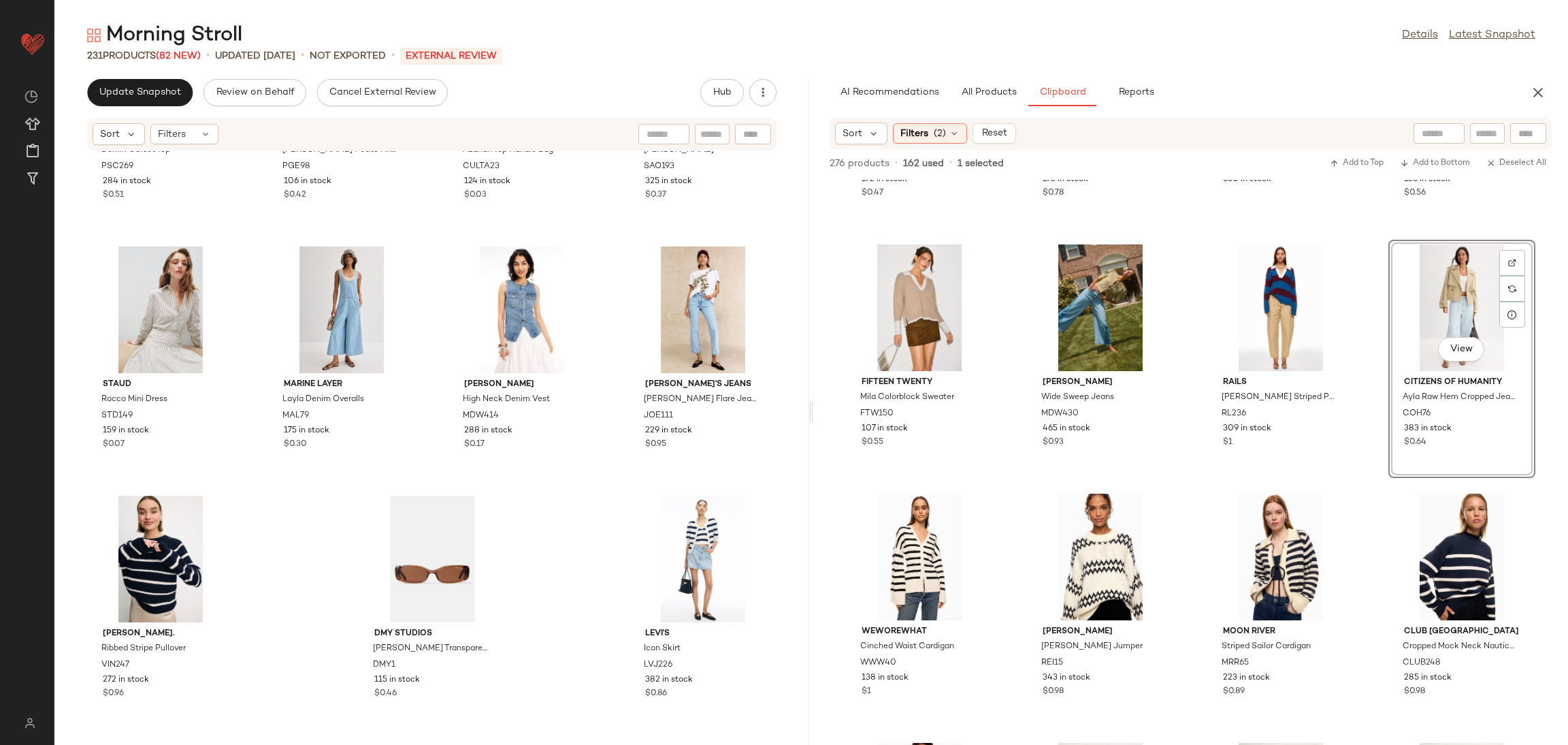
drag, startPoint x: 1383, startPoint y: 447, endPoint x: 1372, endPoint y: 436, distance: 15.6
click at [1389, 447] on div "View Citizens of Humanity Ayla Raw Hem Cropped Jeans COH76 383 in stock $0.64" at bounding box center [1462, 359] width 147 height 239
click at [1354, 408] on div "Poolside East West Charm Tote POOL27 172 in stock $0.47 Anine Bing Bradie Sweat…" at bounding box center [1191, 462] width 755 height 565
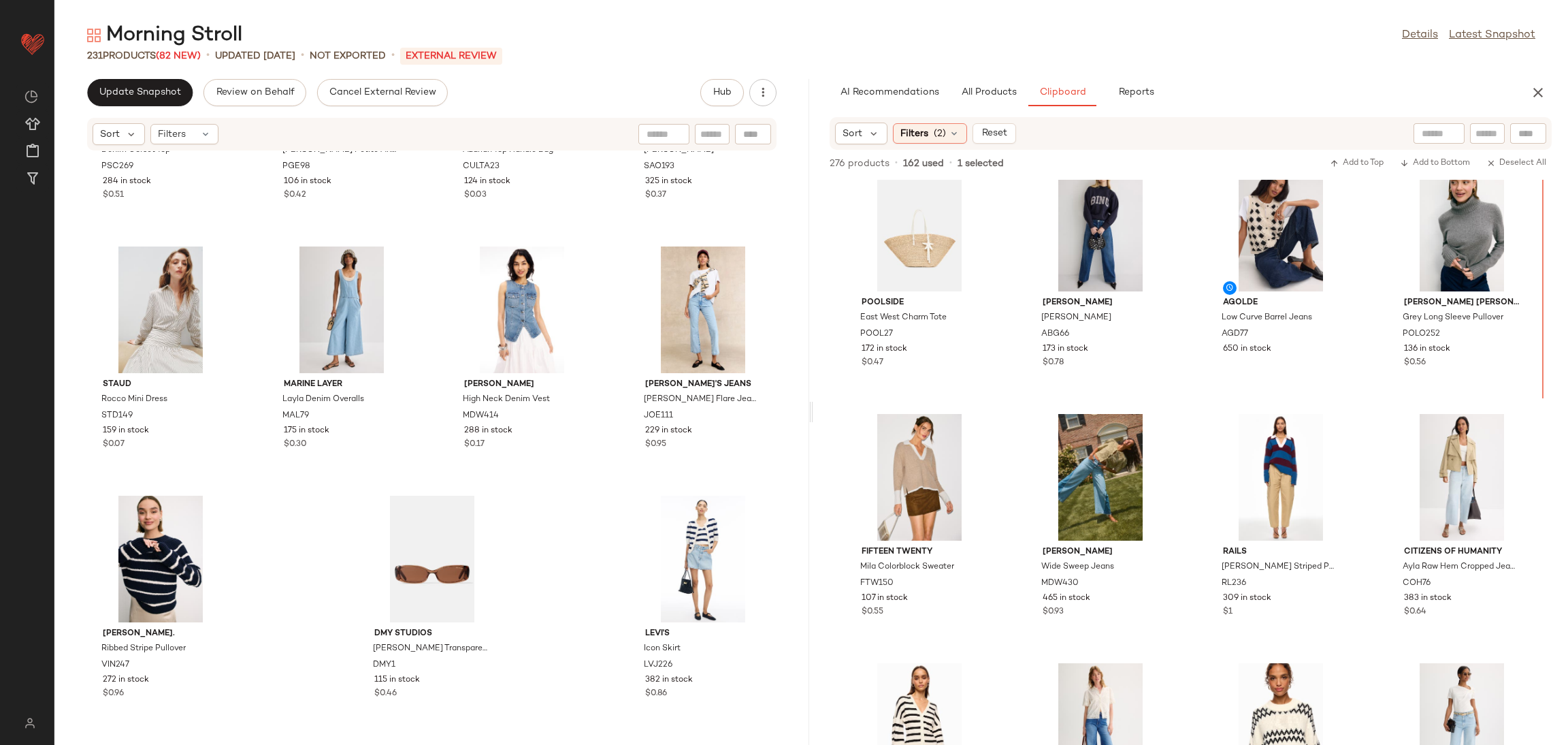
scroll to position [6007, 0]
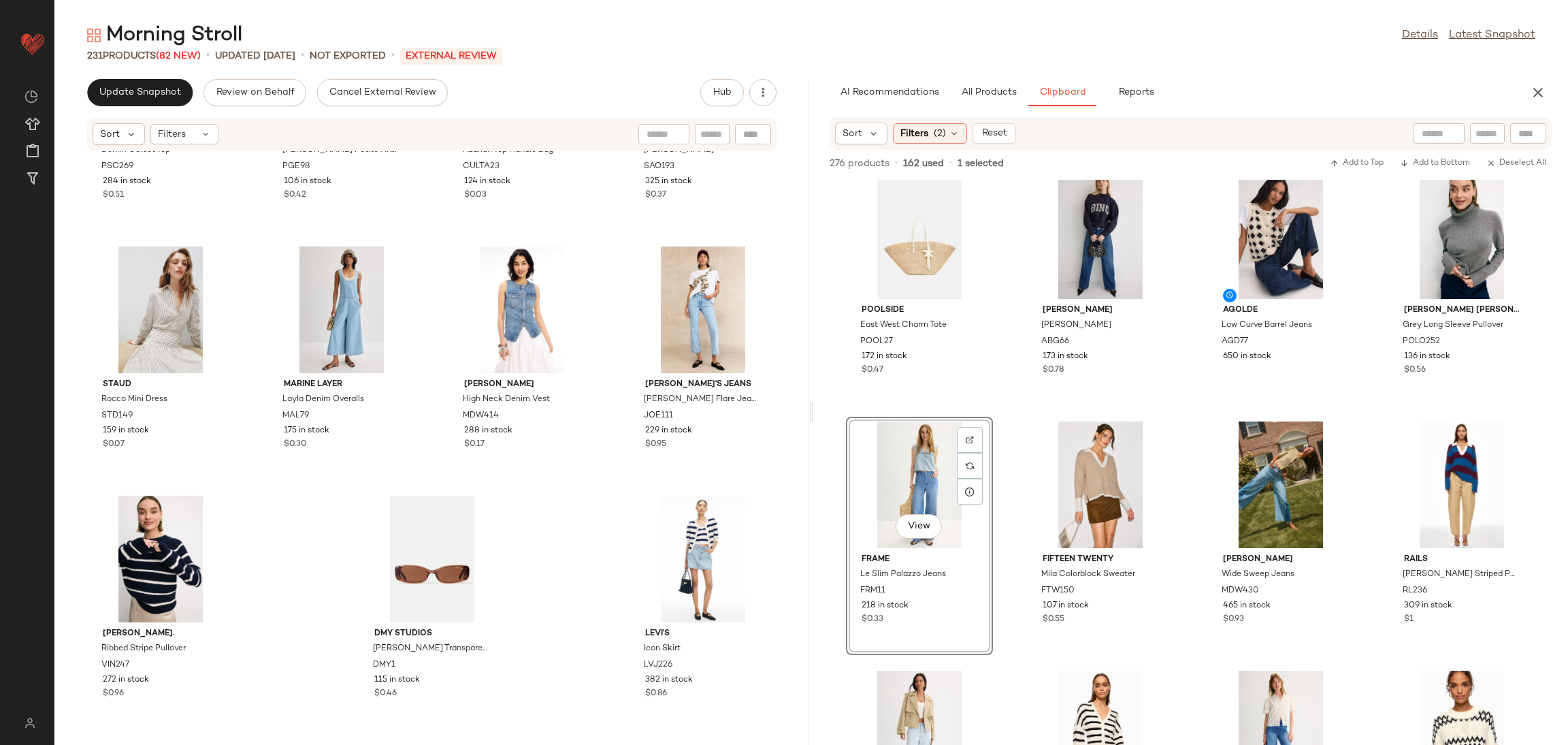
click at [1369, 397] on div "Poolside East West Charm Tote POOL27 172 in stock $0.47 Anine Bing Bradie Sweat…" at bounding box center [1191, 462] width 755 height 565
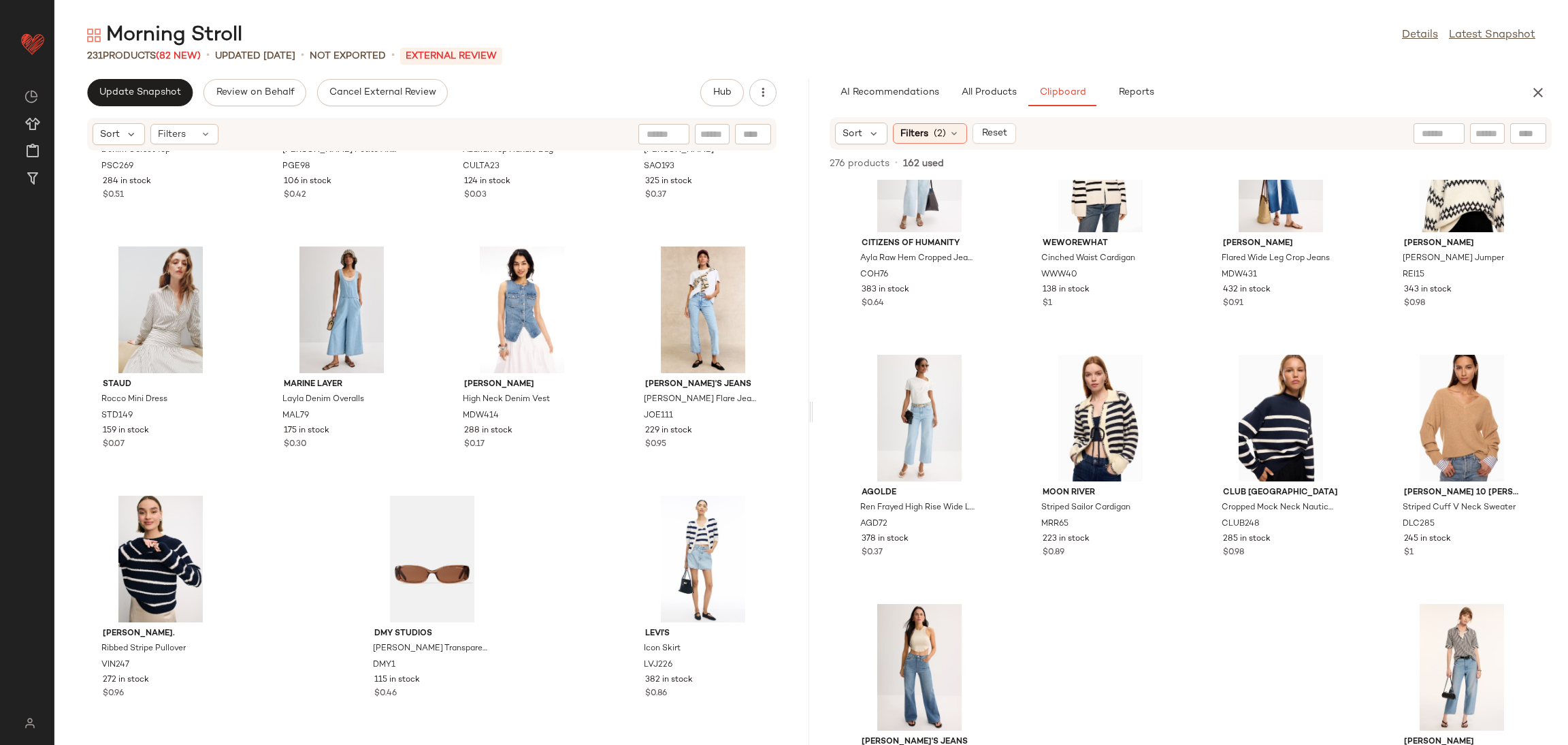
scroll to position [6663, 0]
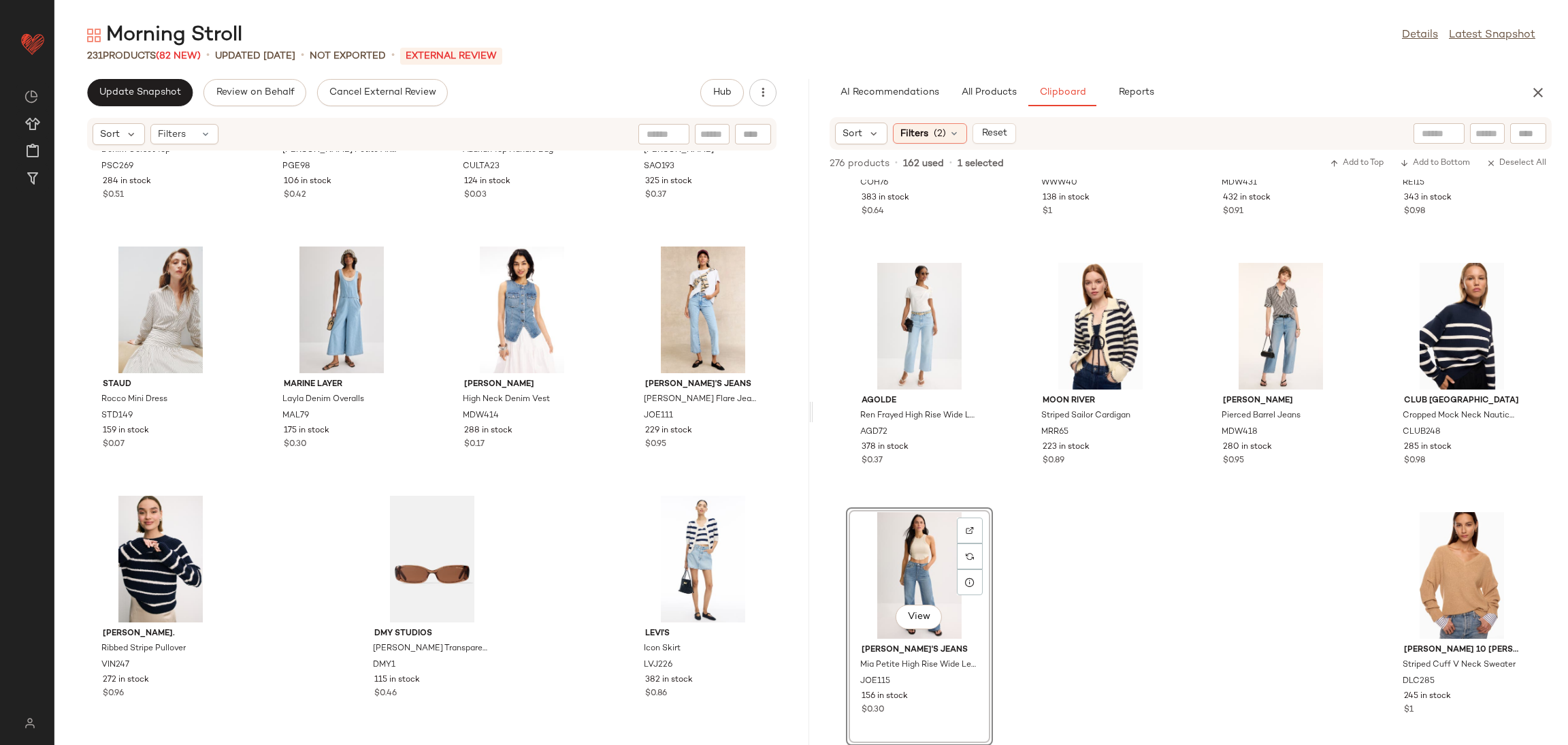
click at [1249, 621] on div "Citizens of Humanity Ayla Raw Hem Cropped Jeans COH76 383 in stock $0.64 WEWORE…" at bounding box center [1191, 462] width 755 height 565
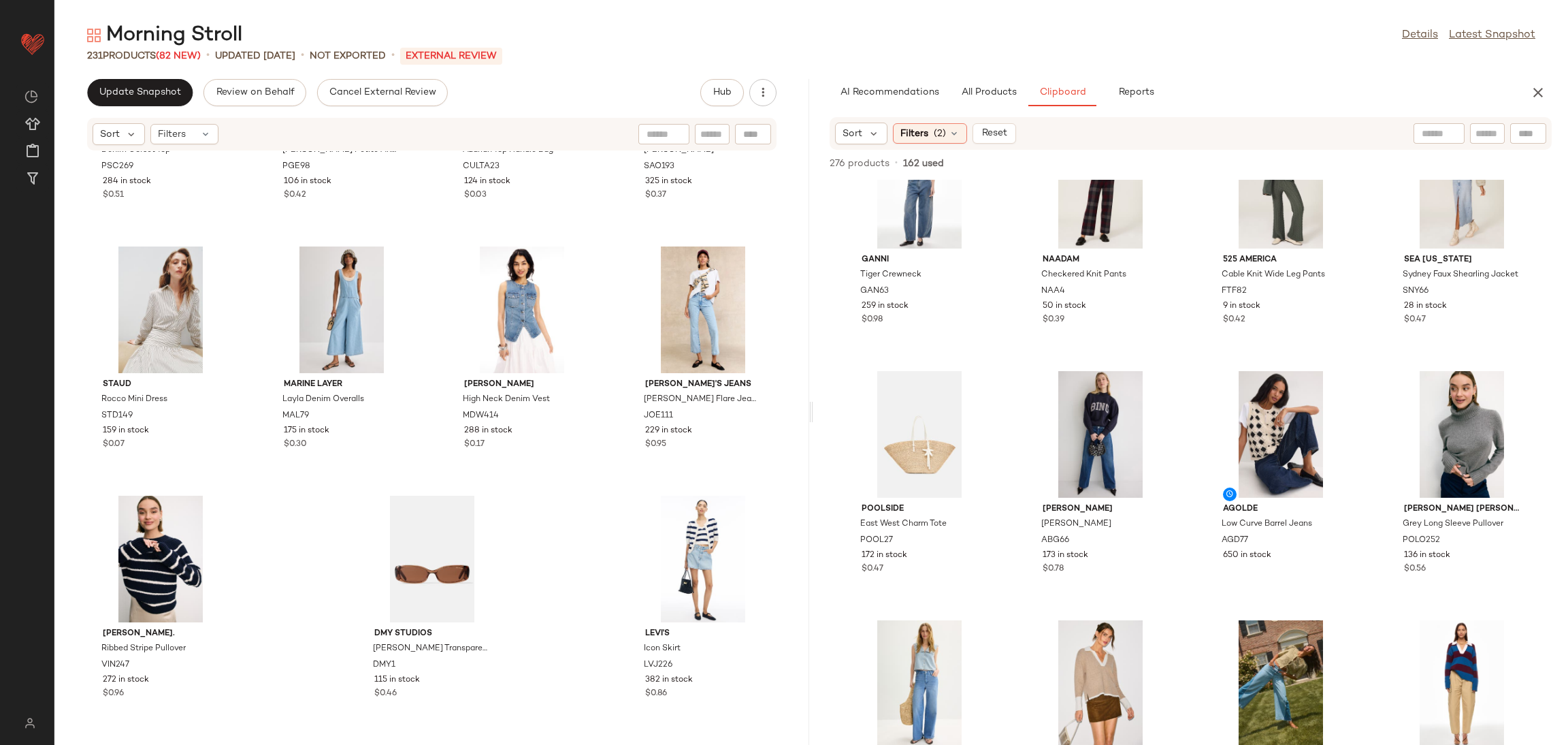
scroll to position [5812, 0]
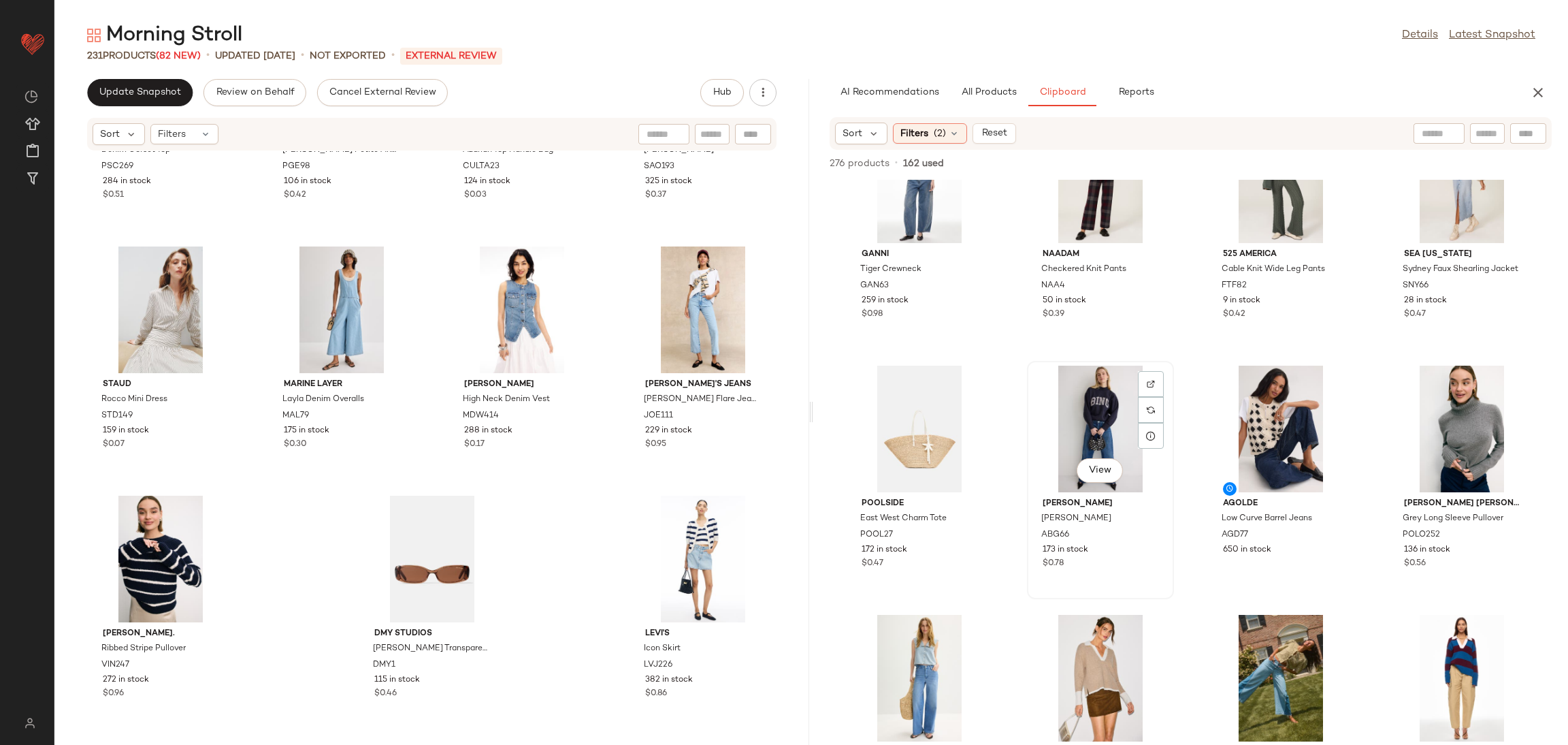
click at [1081, 382] on div "View" at bounding box center [1100, 429] width 138 height 127
click at [1230, 416] on div "View" at bounding box center [1281, 429] width 138 height 127
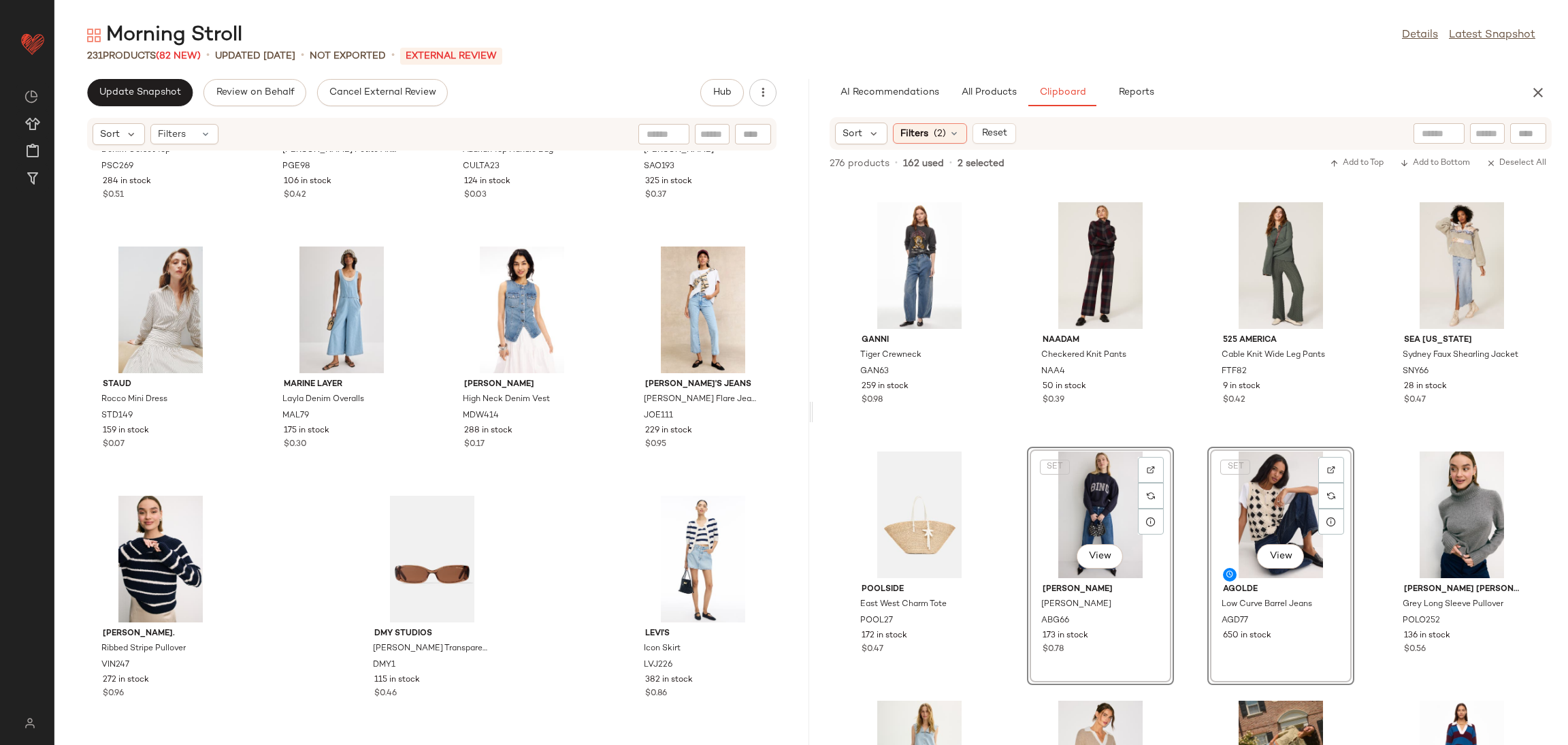
scroll to position [5607, 0]
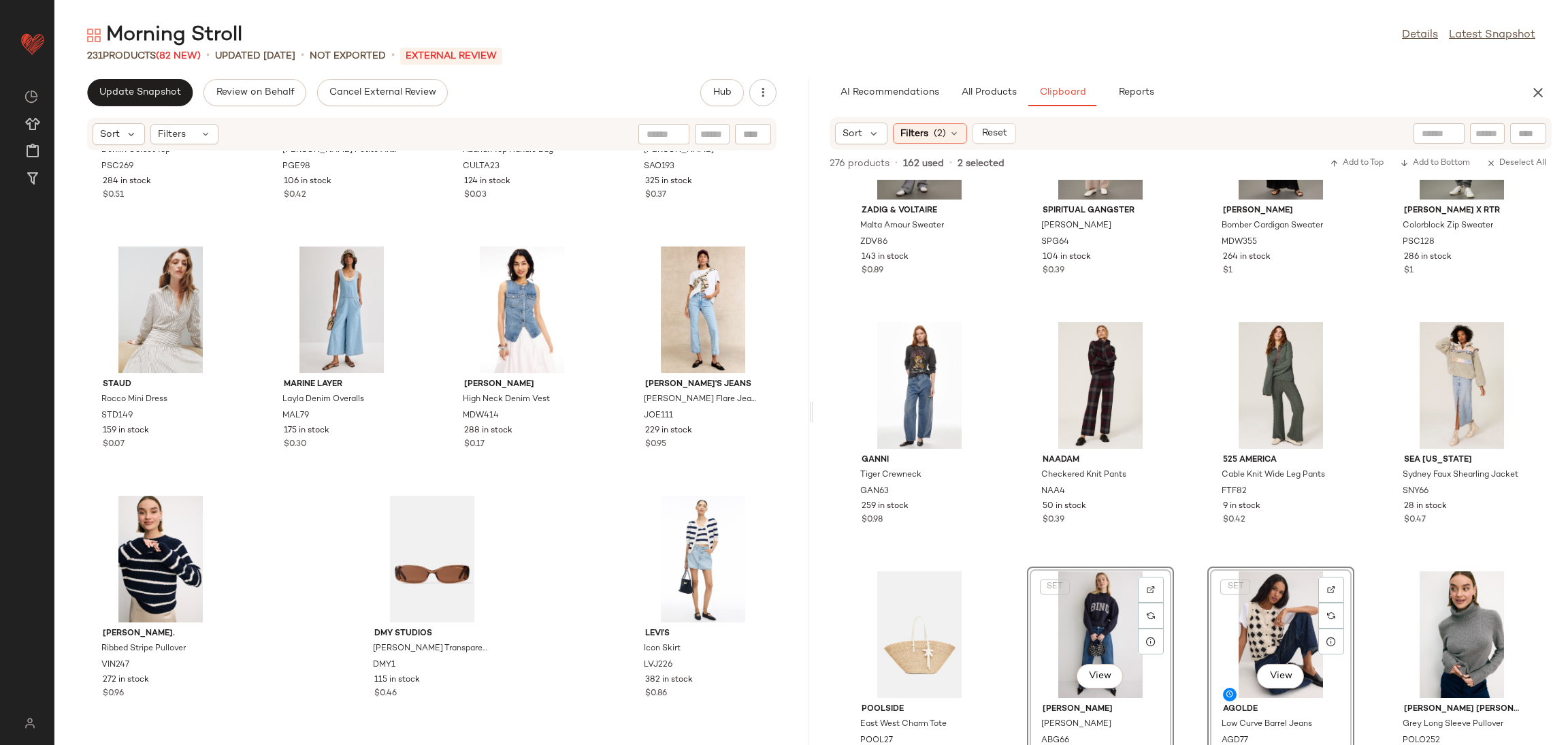
click at [993, 450] on div "Zadig & Voltaire Malta Amour Sweater ZDV86 143 in stock $0.89 Spiritual Gangste…" at bounding box center [1191, 462] width 755 height 565
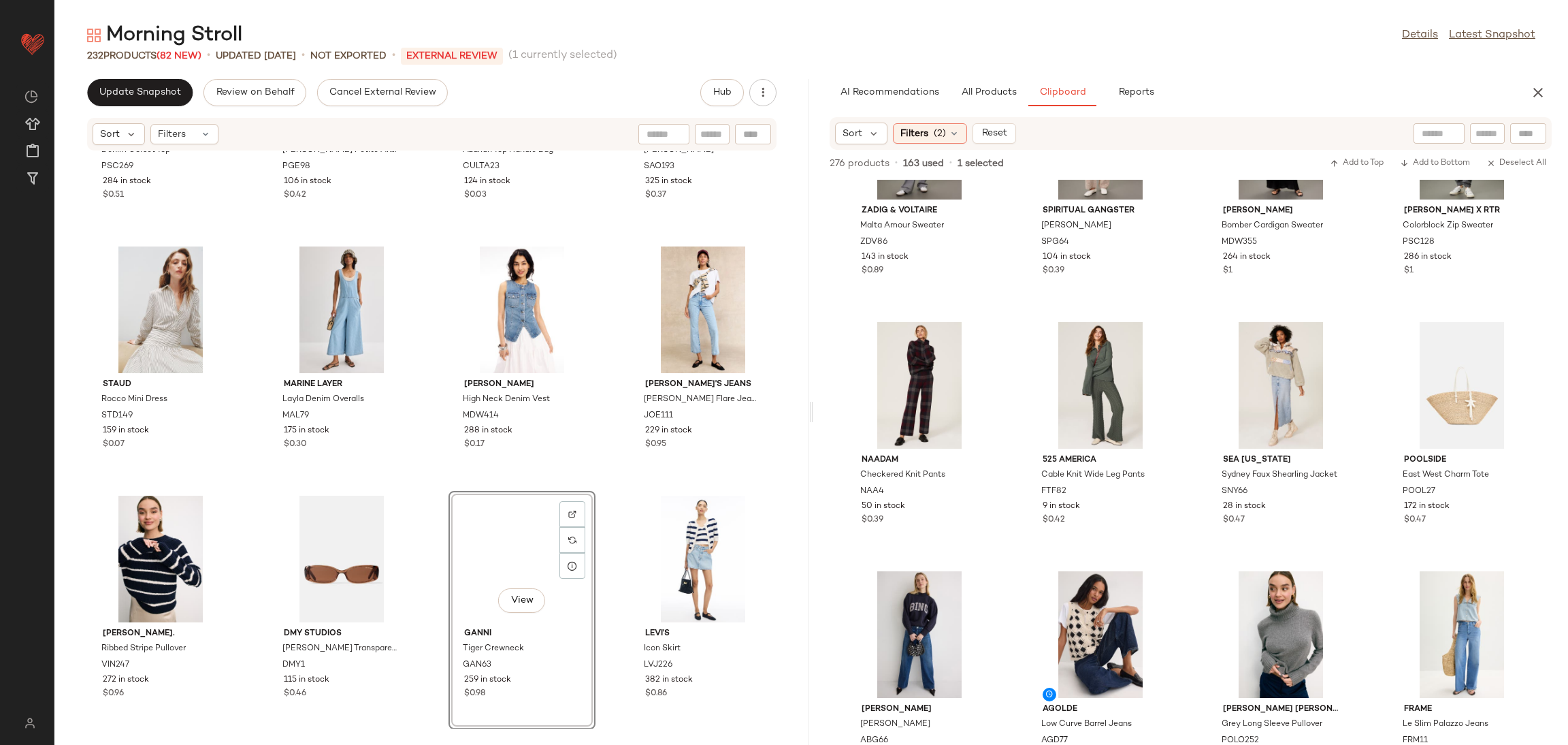
click at [615, 479] on div "Peter Som x RTR Denim Corset Top PSC269 284 in stock $0.51 PAIGE Ariella Petite…" at bounding box center [432, 440] width 755 height 578
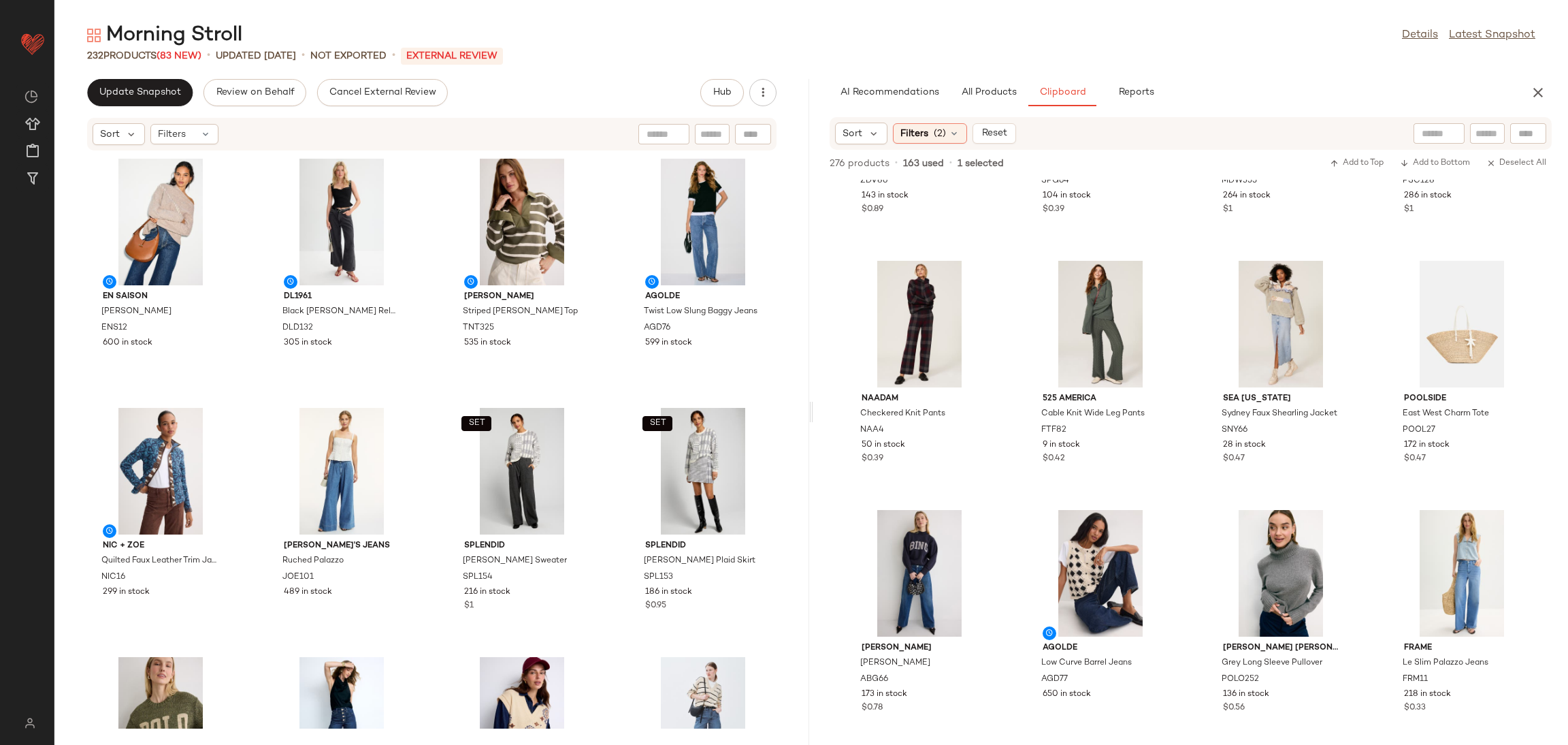
scroll to position [5681, 0]
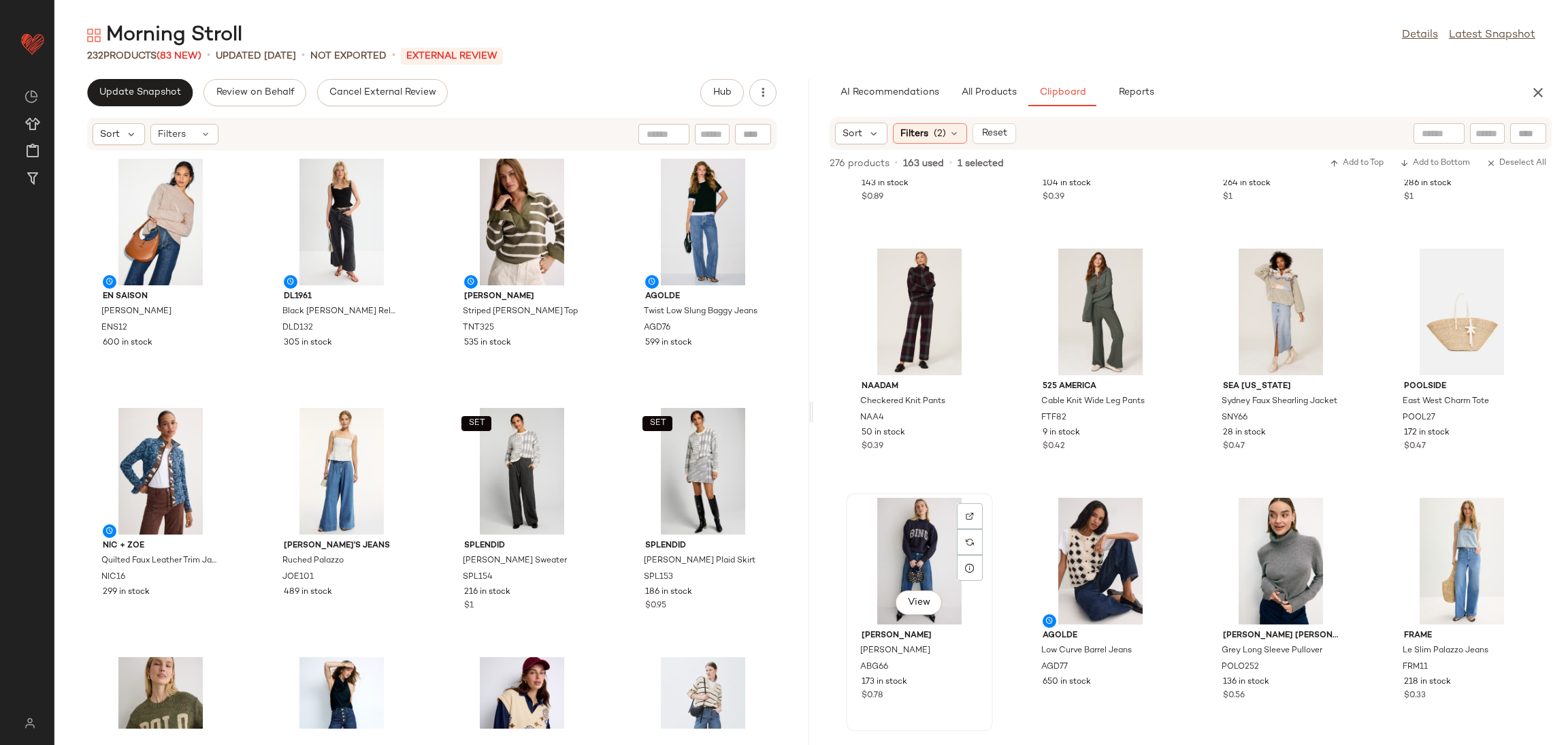
click at [915, 538] on div "View" at bounding box center [919, 561] width 138 height 127
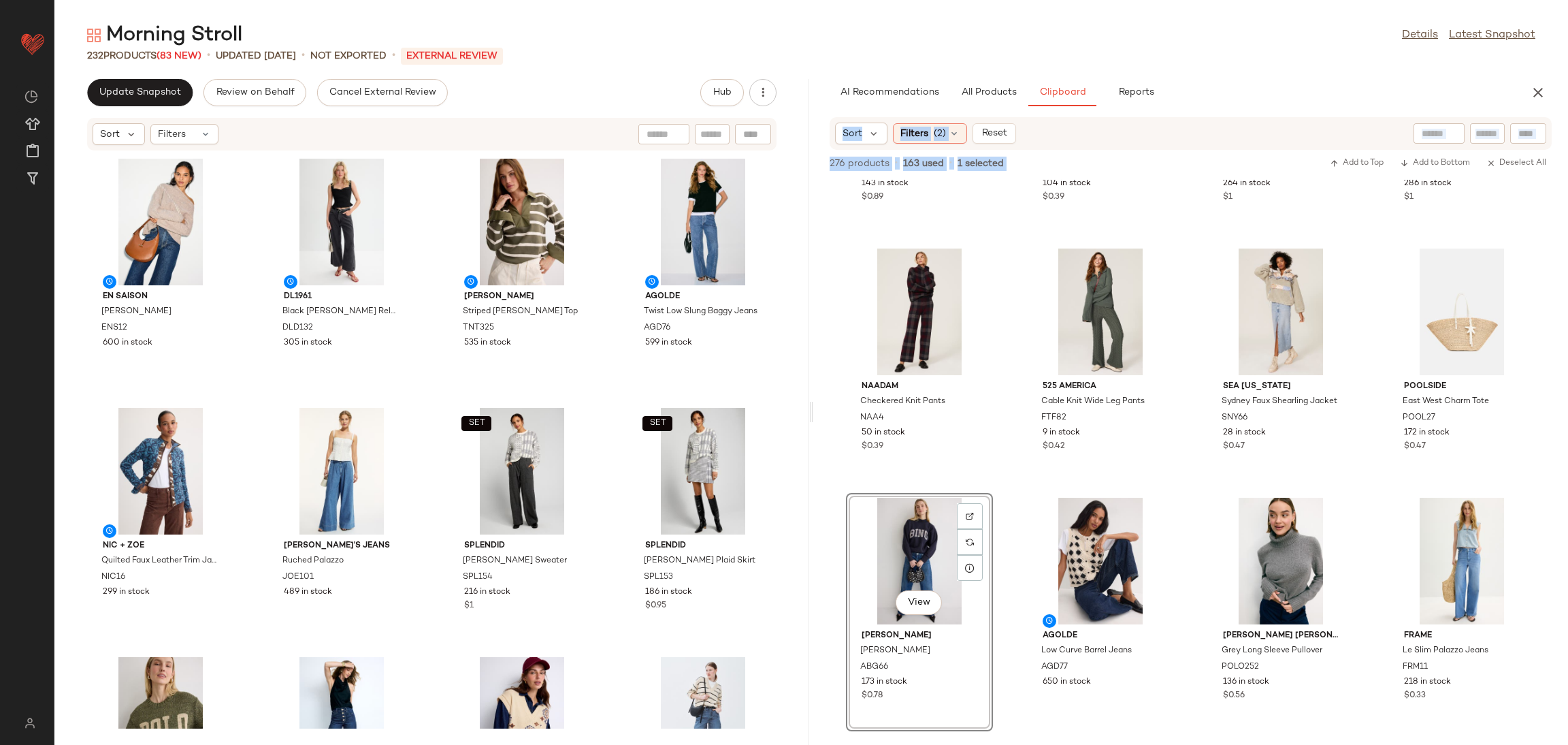
click at [1014, 520] on div "Zadig & Voltaire Malta Amour Sweater ZDV86 143 in stock $0.89 Spiritual Gangste…" at bounding box center [1191, 462] width 755 height 565
click at [941, 540] on div "View" at bounding box center [919, 561] width 138 height 127
click at [1024, 482] on div "Zadig & Voltaire Malta Amour Sweater ZDV86 143 in stock $0.89 Spiritual Gangste…" at bounding box center [1191, 462] width 755 height 565
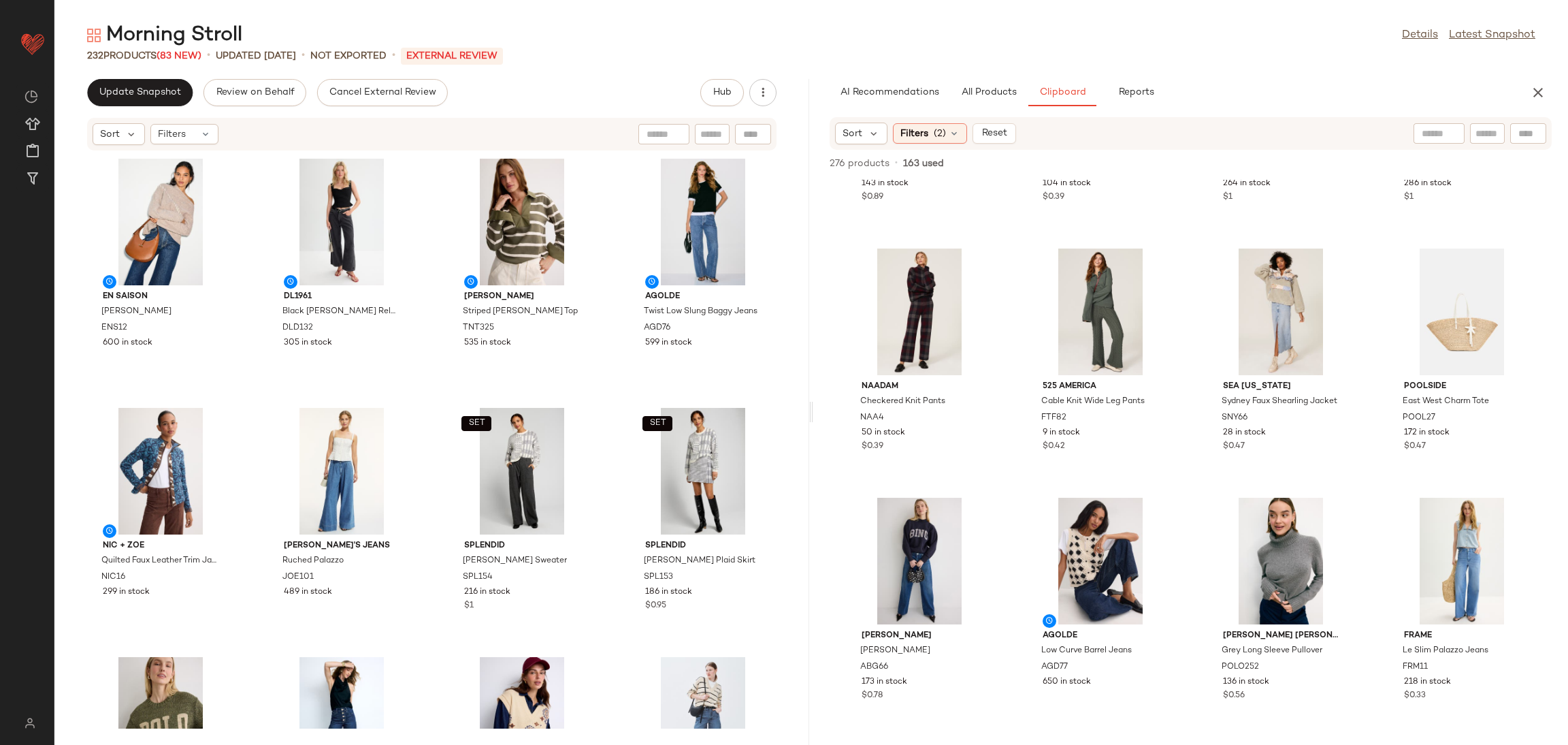
click at [1024, 482] on div "Zadig & Voltaire Malta Amour Sweater ZDV86 143 in stock $0.89 Spiritual Gangste…" at bounding box center [1191, 462] width 755 height 565
click at [873, 562] on div "View" at bounding box center [919, 561] width 138 height 127
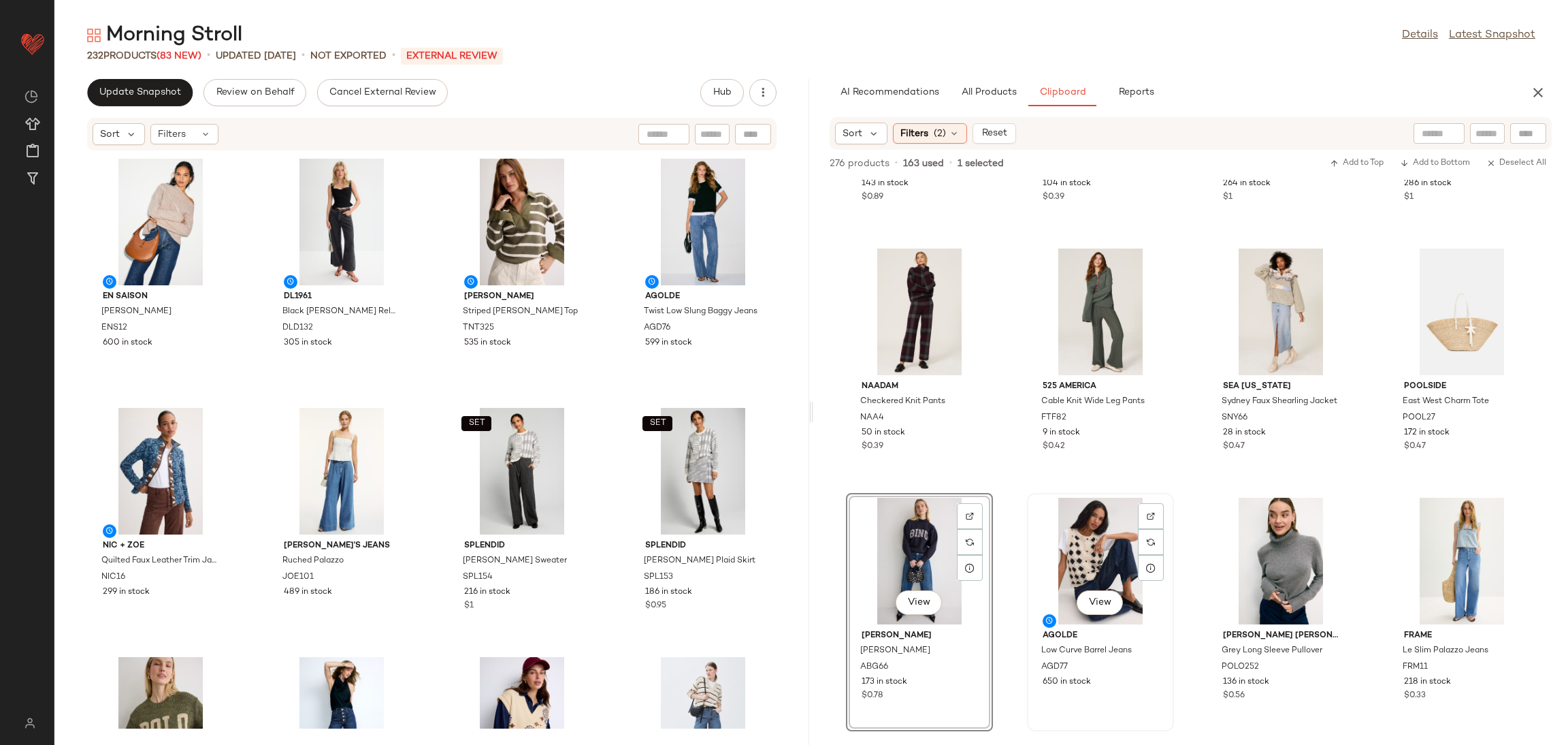
click at [1070, 551] on div "View" at bounding box center [1100, 561] width 138 height 127
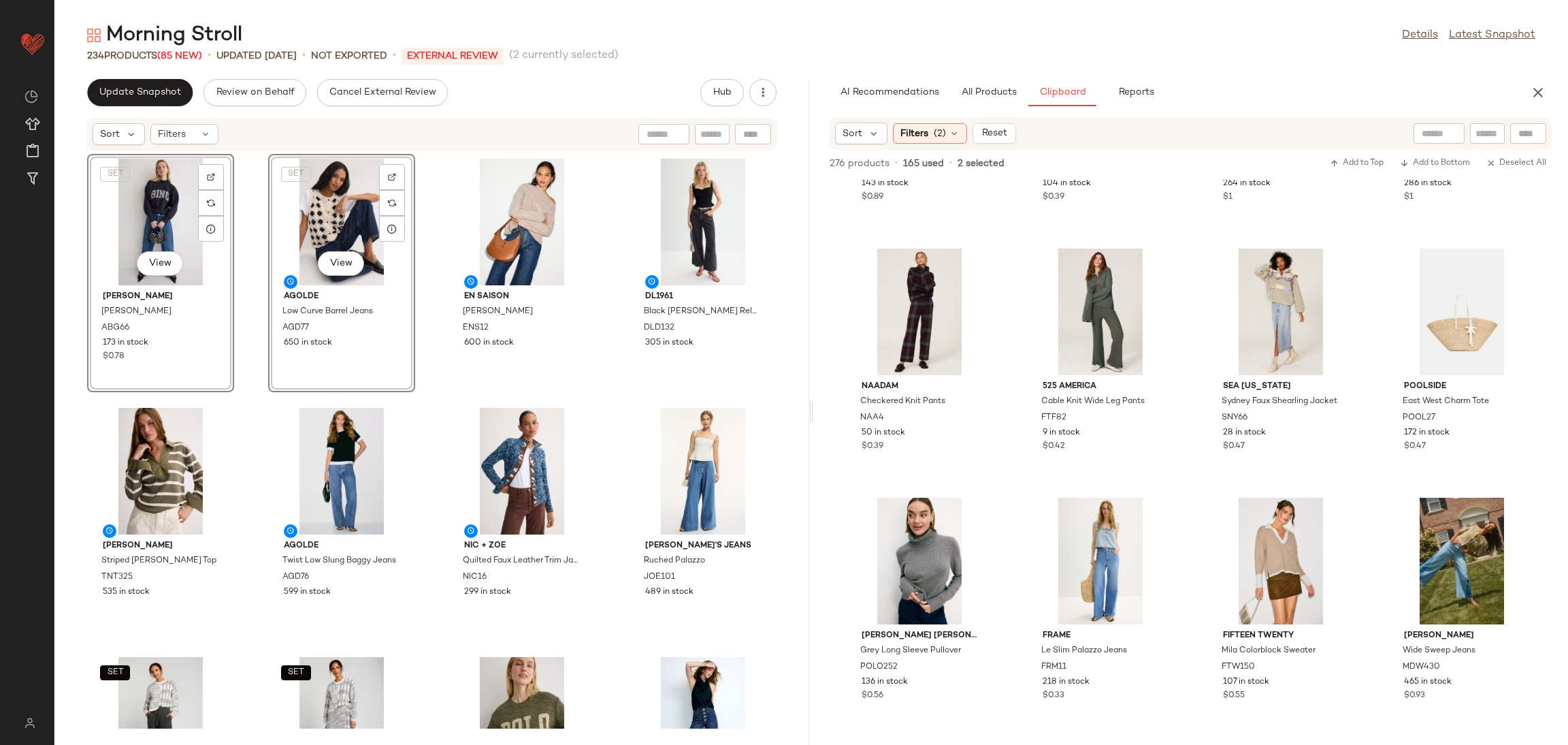
click at [260, 400] on div "SET View Anine Bing Bradie Sweatshirt ABG66 173 in stock $0.78 SET View AGOLDE …" at bounding box center [432, 440] width 755 height 578
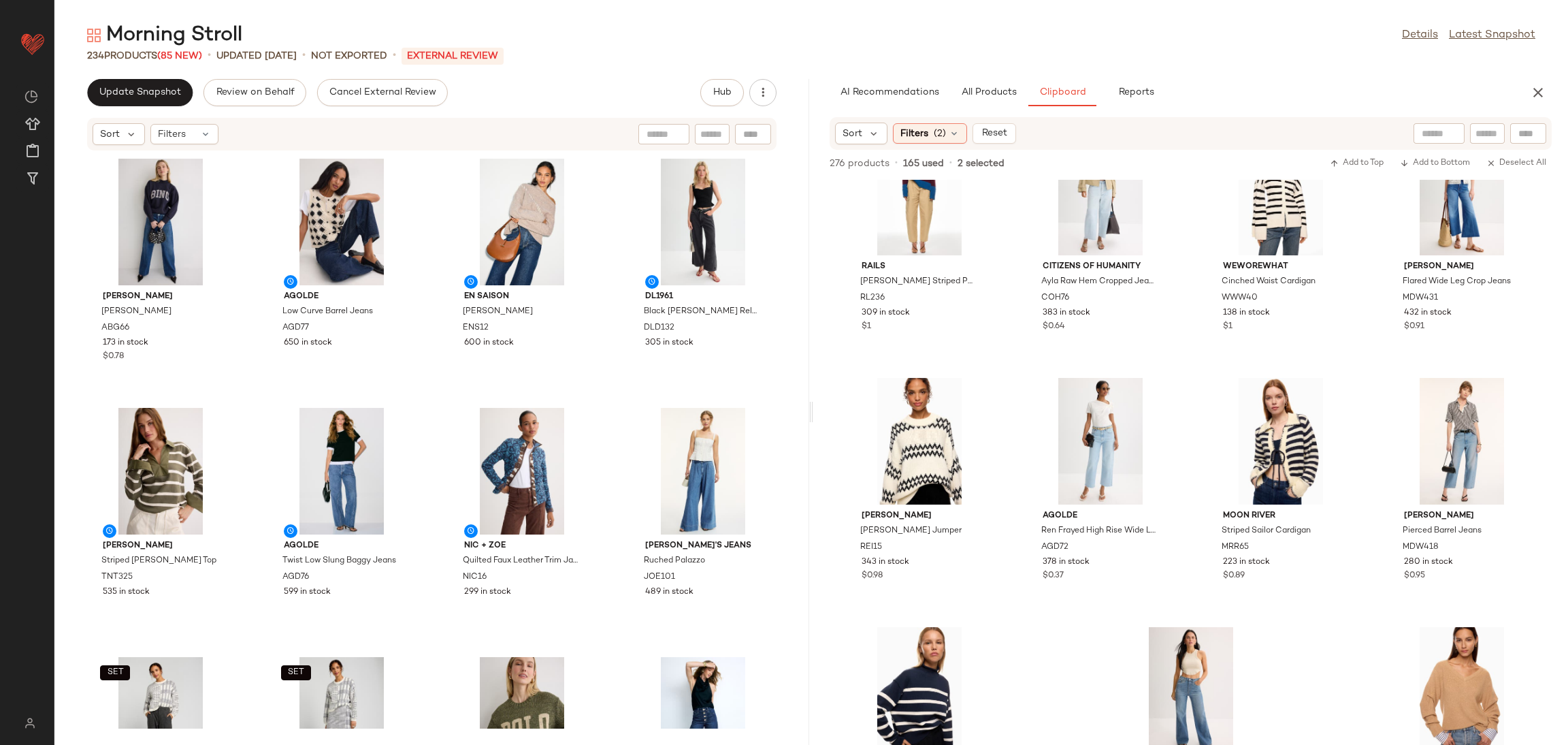
scroll to position [6310, 0]
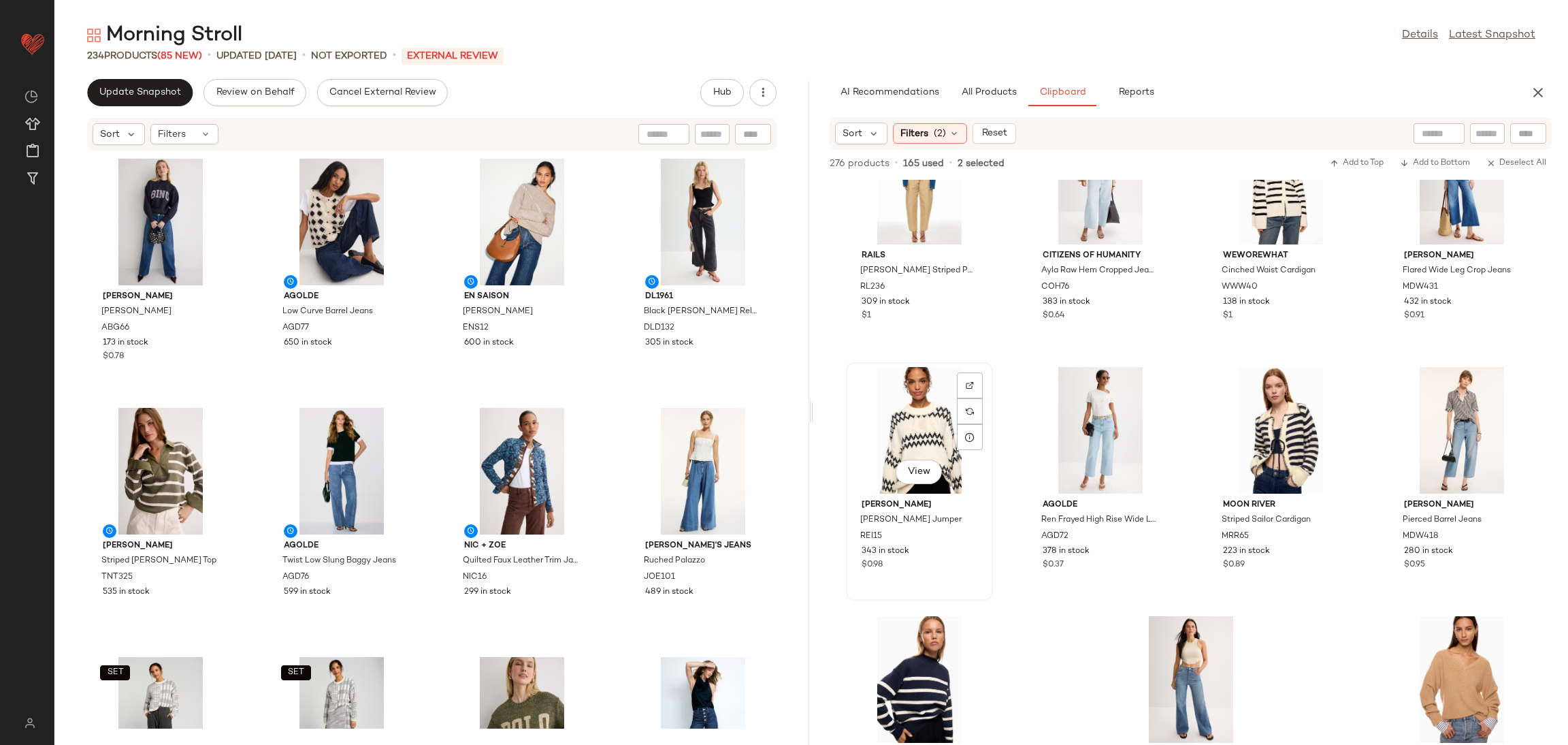
click at [933, 428] on div "View" at bounding box center [919, 430] width 138 height 127
click at [1085, 439] on div "View" at bounding box center [1100, 430] width 138 height 127
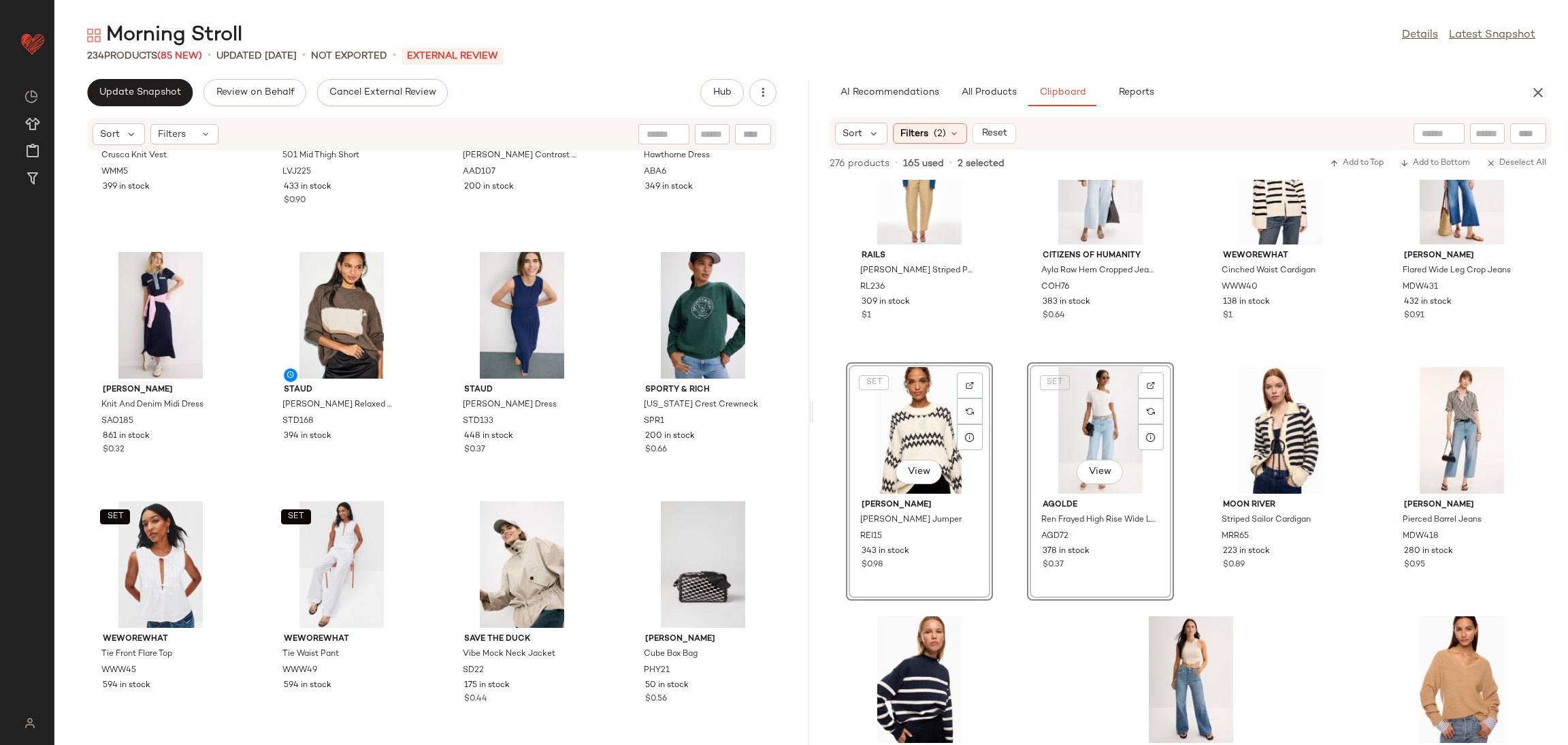
scroll to position [962, 0]
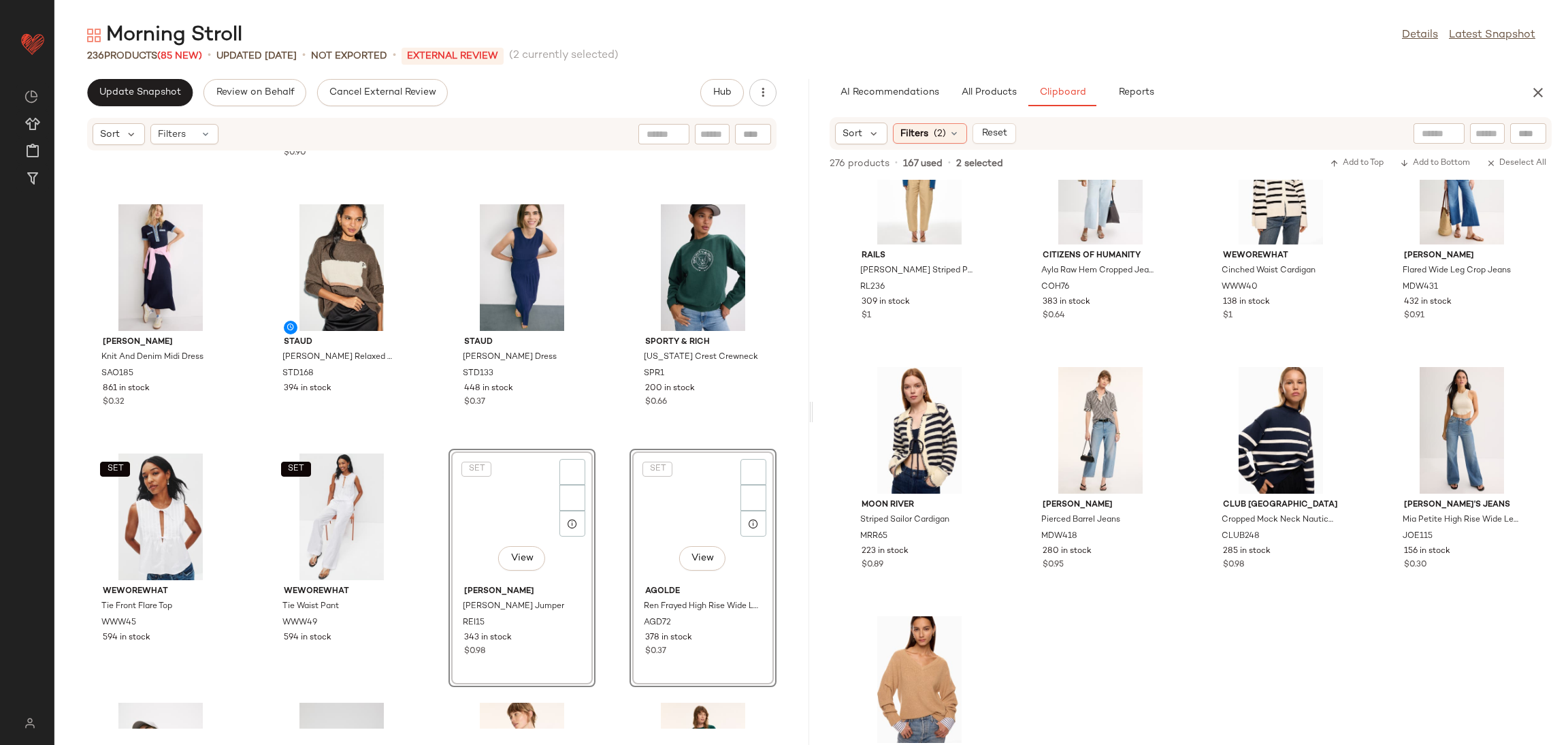
click at [417, 452] on div "Weekend Max Mara Crusca Knit Vest WMM5 399 in stock Levi's 501 Mid Thigh Short …" at bounding box center [432, 440] width 755 height 578
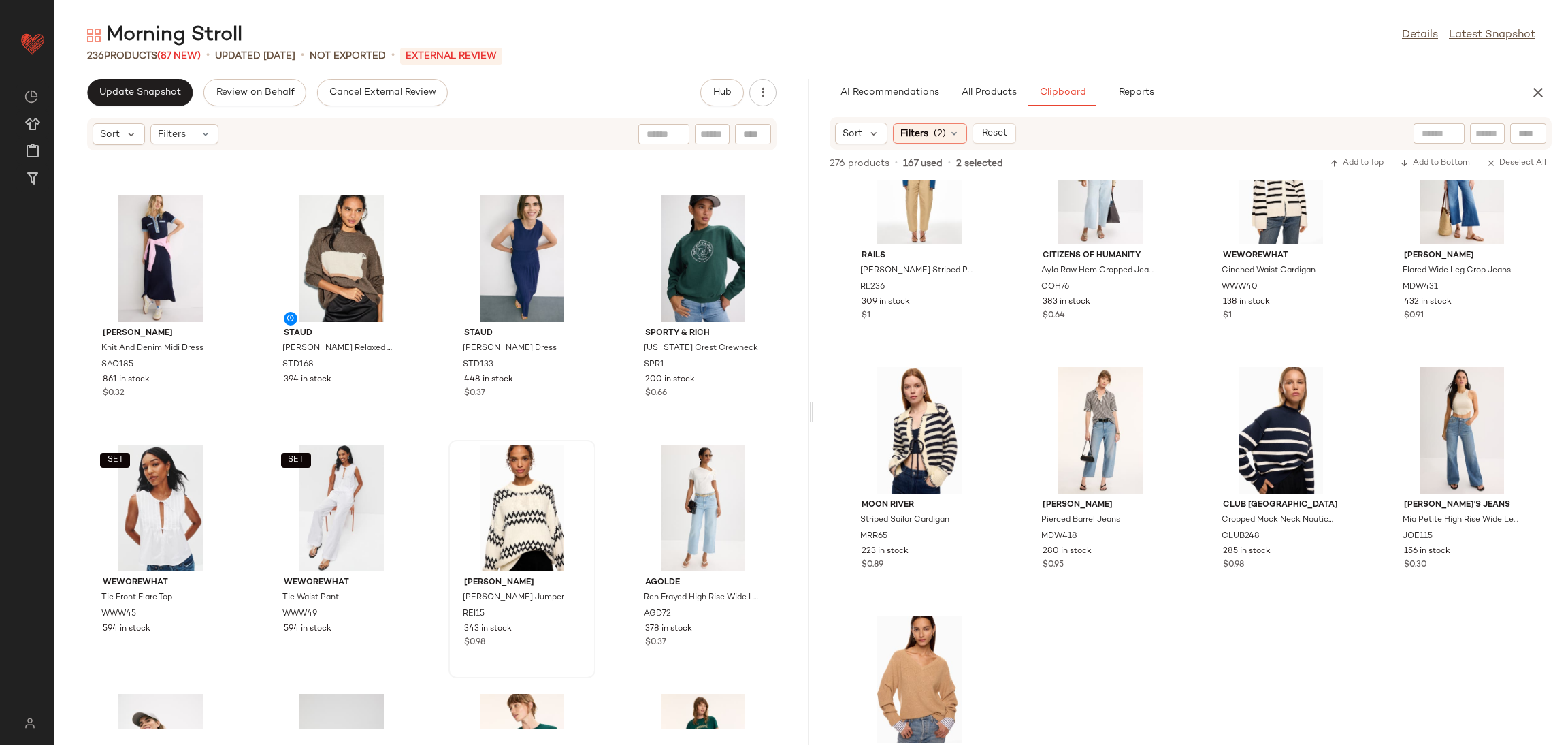
scroll to position [972, 0]
click at [1250, 425] on div "View" at bounding box center [1281, 430] width 138 height 127
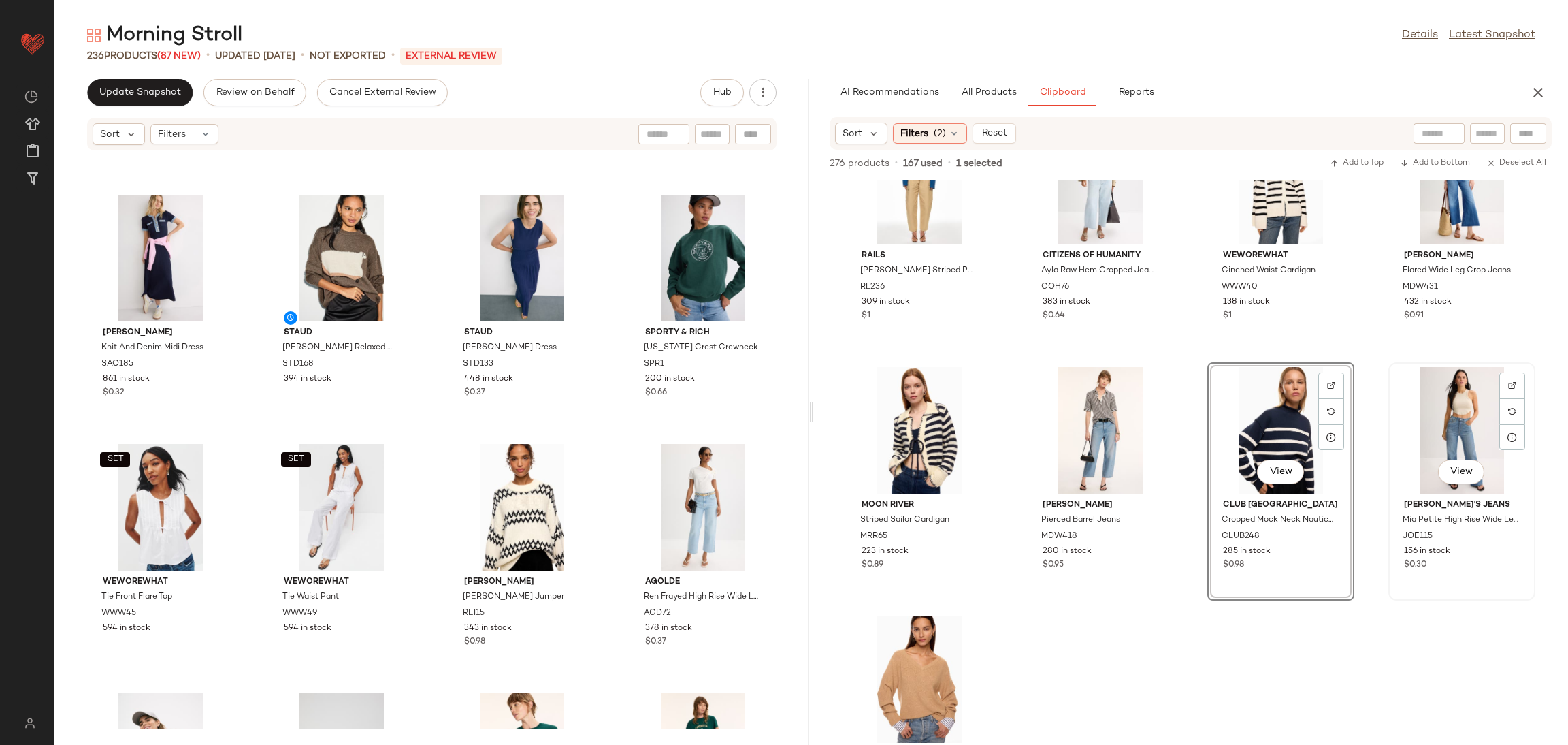
click at [1397, 417] on div "View" at bounding box center [1462, 430] width 138 height 127
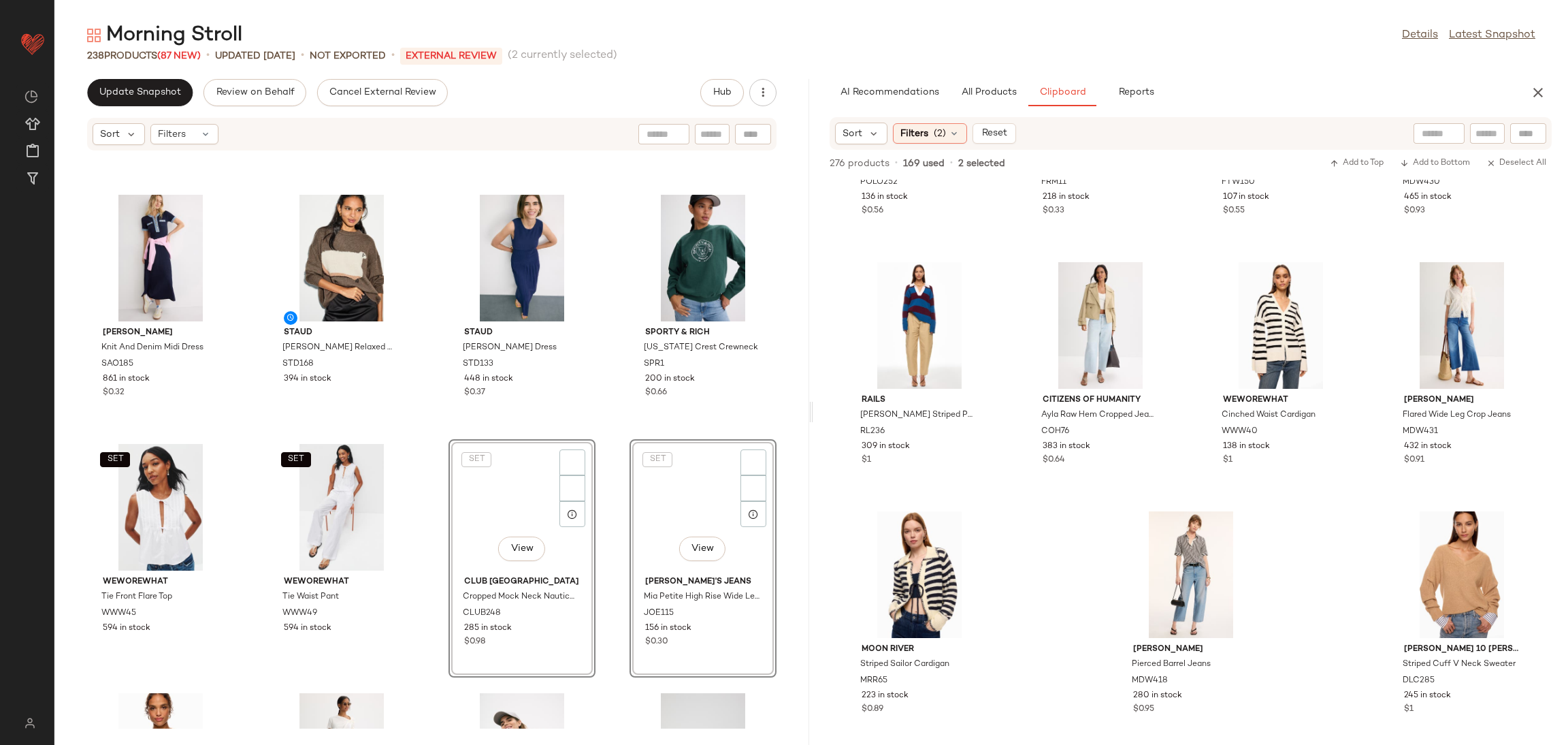
scroll to position [6165, 0]
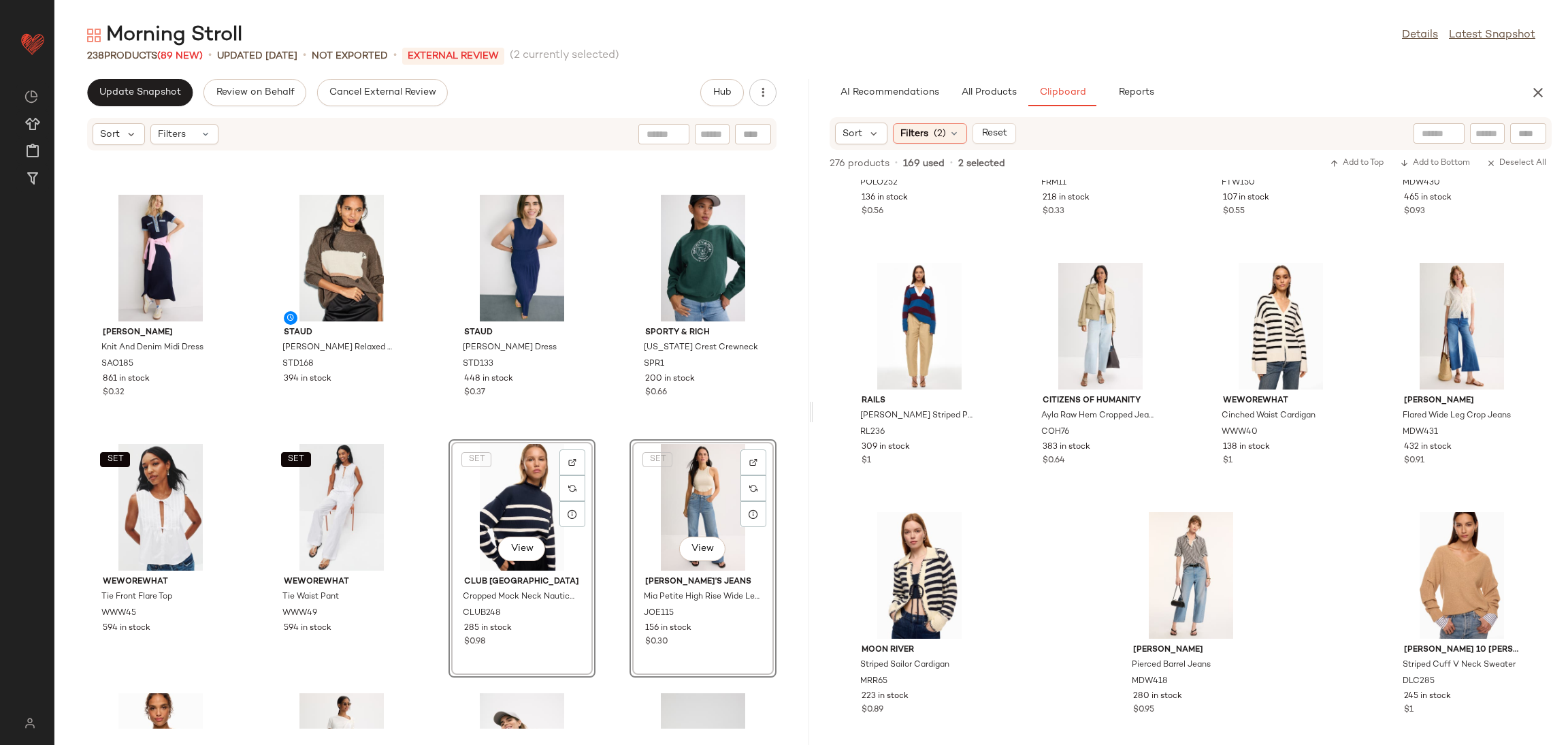
click at [434, 431] on div "Weekend Max Mara Crusca Knit Vest WMM5 399 in stock Levi's 501 Mid Thigh Short …" at bounding box center [432, 440] width 755 height 578
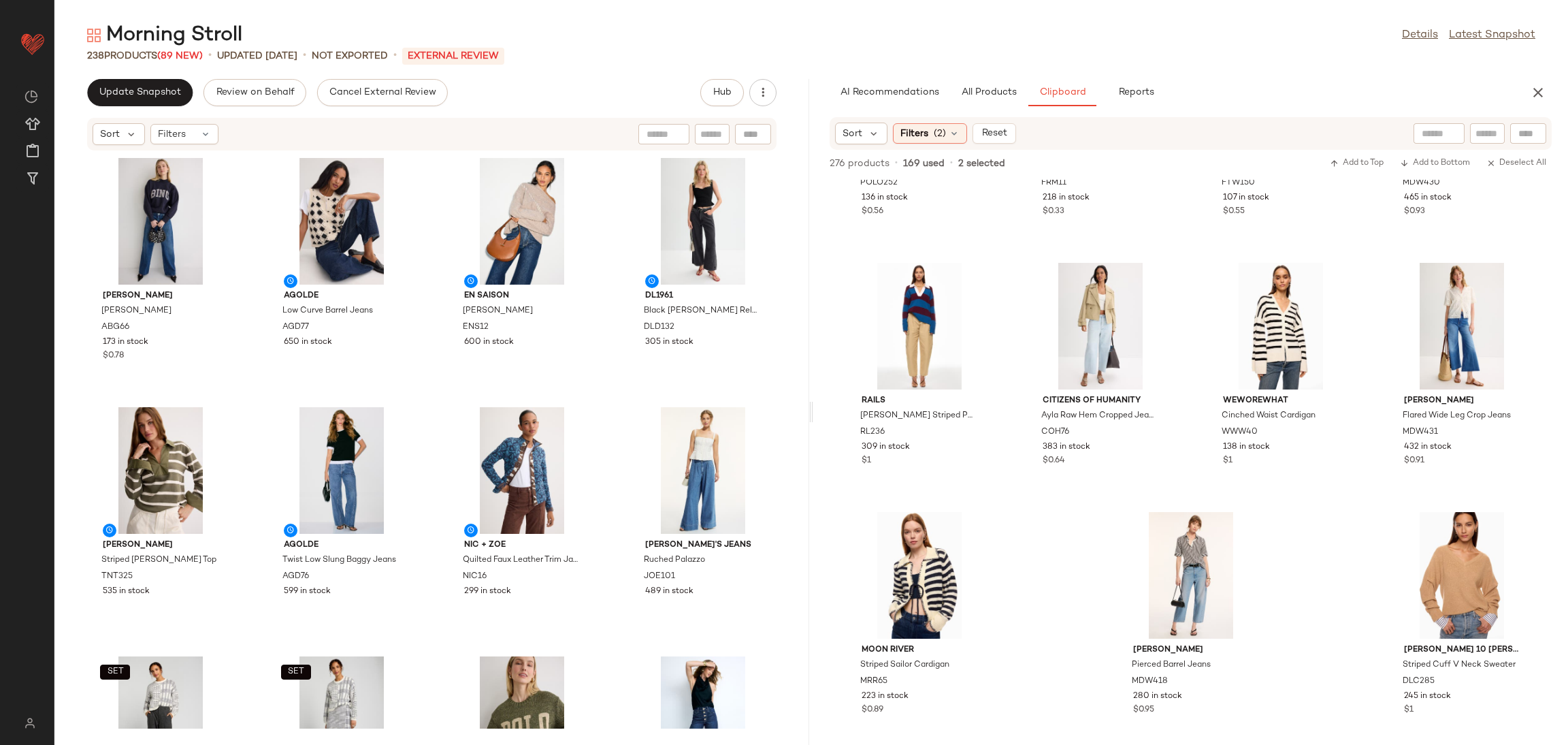
scroll to position [0, 0]
click at [1435, 576] on div "View" at bounding box center [1462, 576] width 138 height 127
click at [940, 341] on div "View" at bounding box center [919, 326] width 138 height 127
click at [1055, 338] on div "View" at bounding box center [1100, 326] width 138 height 127
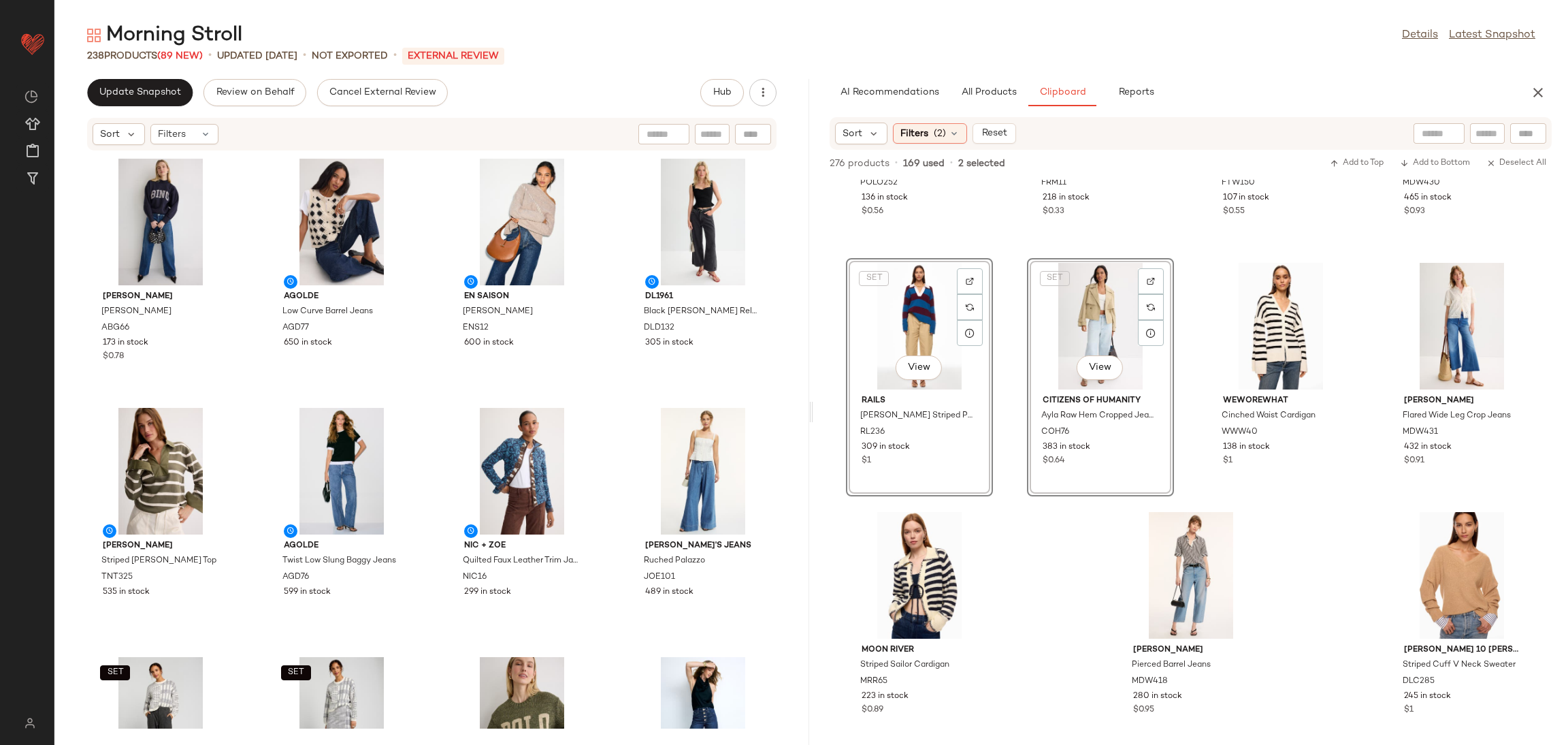
click at [1279, 526] on div "Polo Ralph Lauren Grey Long Sleeve Pullover POLO252 136 in stock $0.56 FRAME Le…" at bounding box center [1191, 462] width 755 height 565
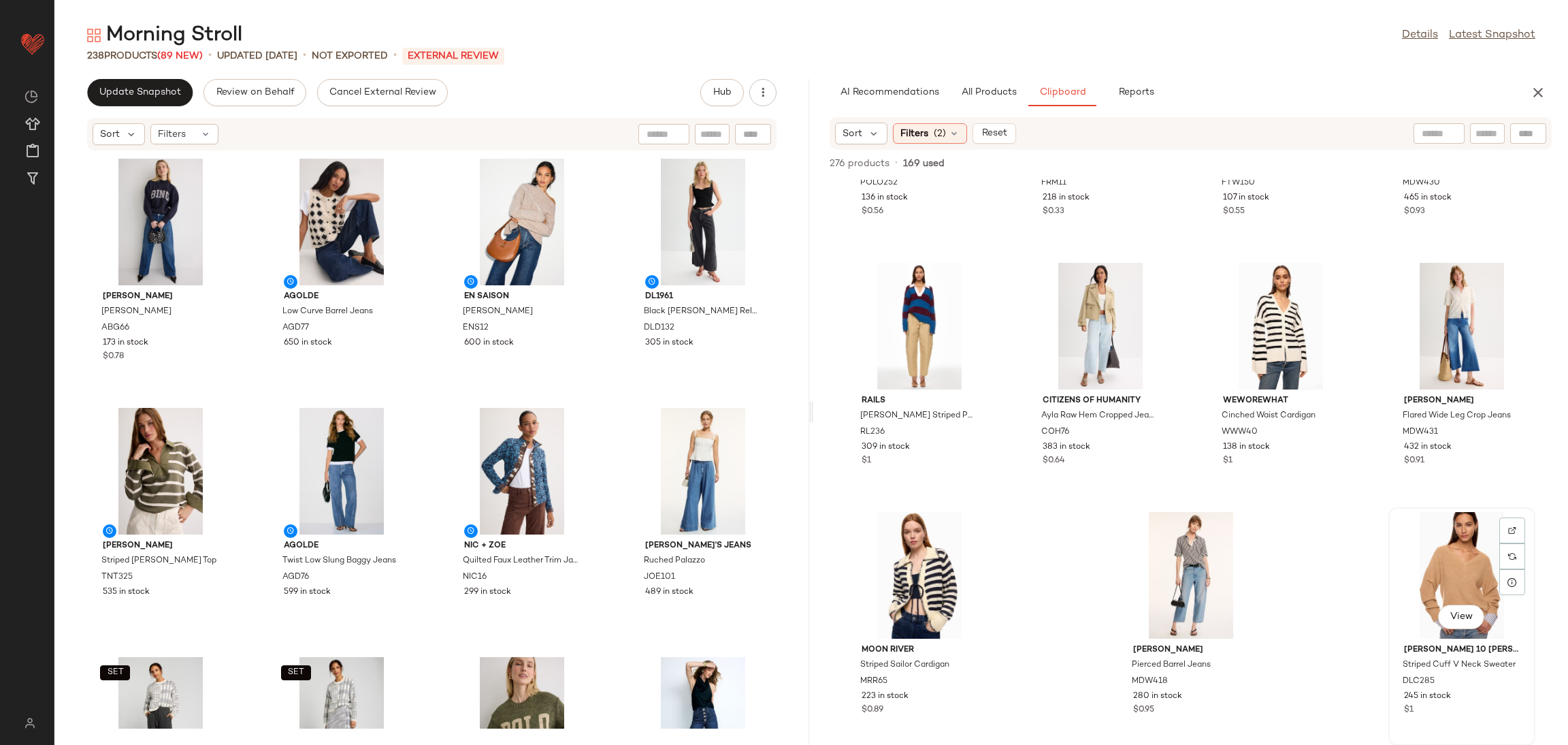
click at [1422, 545] on div "View" at bounding box center [1462, 576] width 138 height 127
click at [1093, 342] on div "View" at bounding box center [1100, 326] width 138 height 127
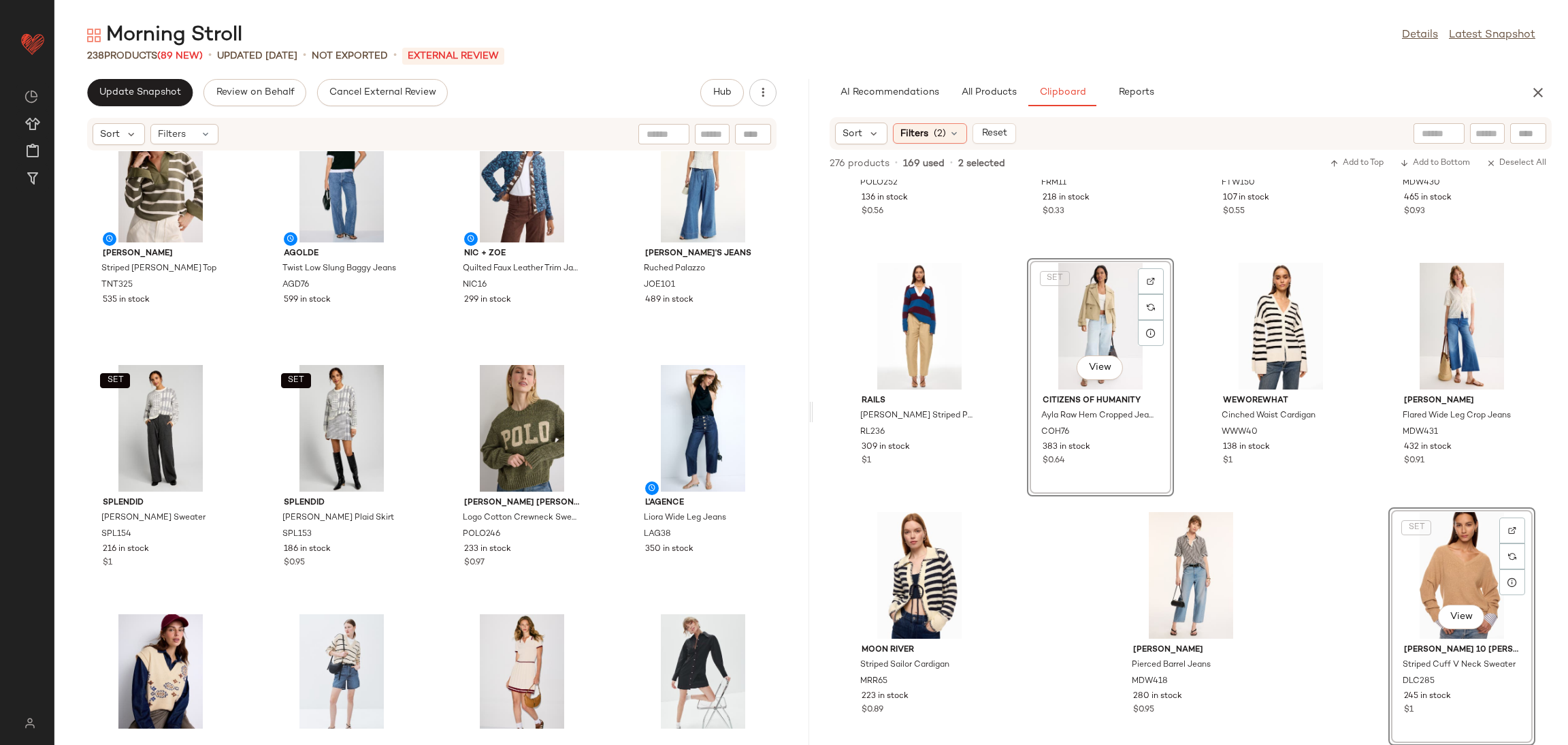
scroll to position [306, 0]
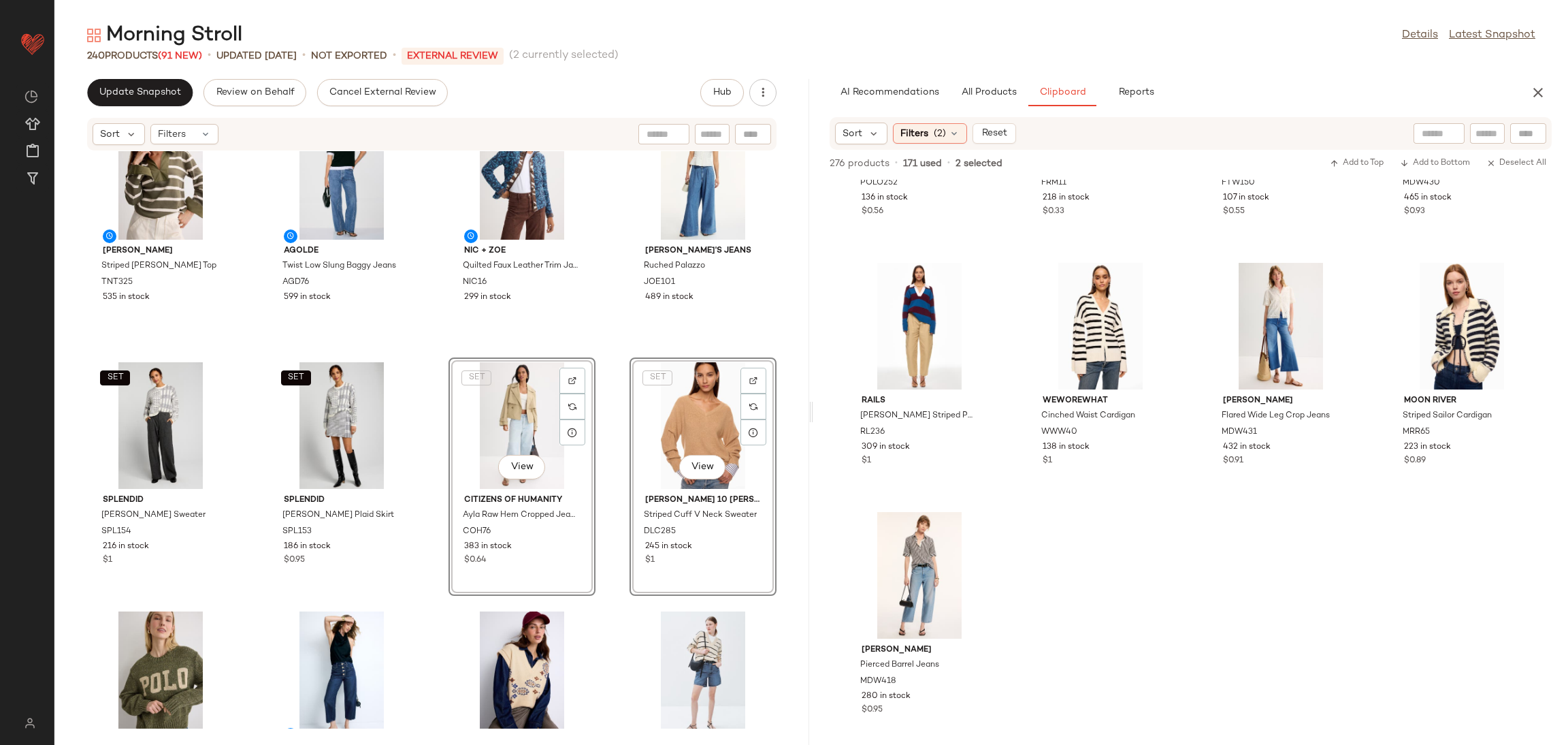
click at [432, 361] on div "Tanya Taylor Striped Whitney Top TNT325 535 in stock AGOLDE Twist Low Slung Bag…" at bounding box center [432, 440] width 755 height 578
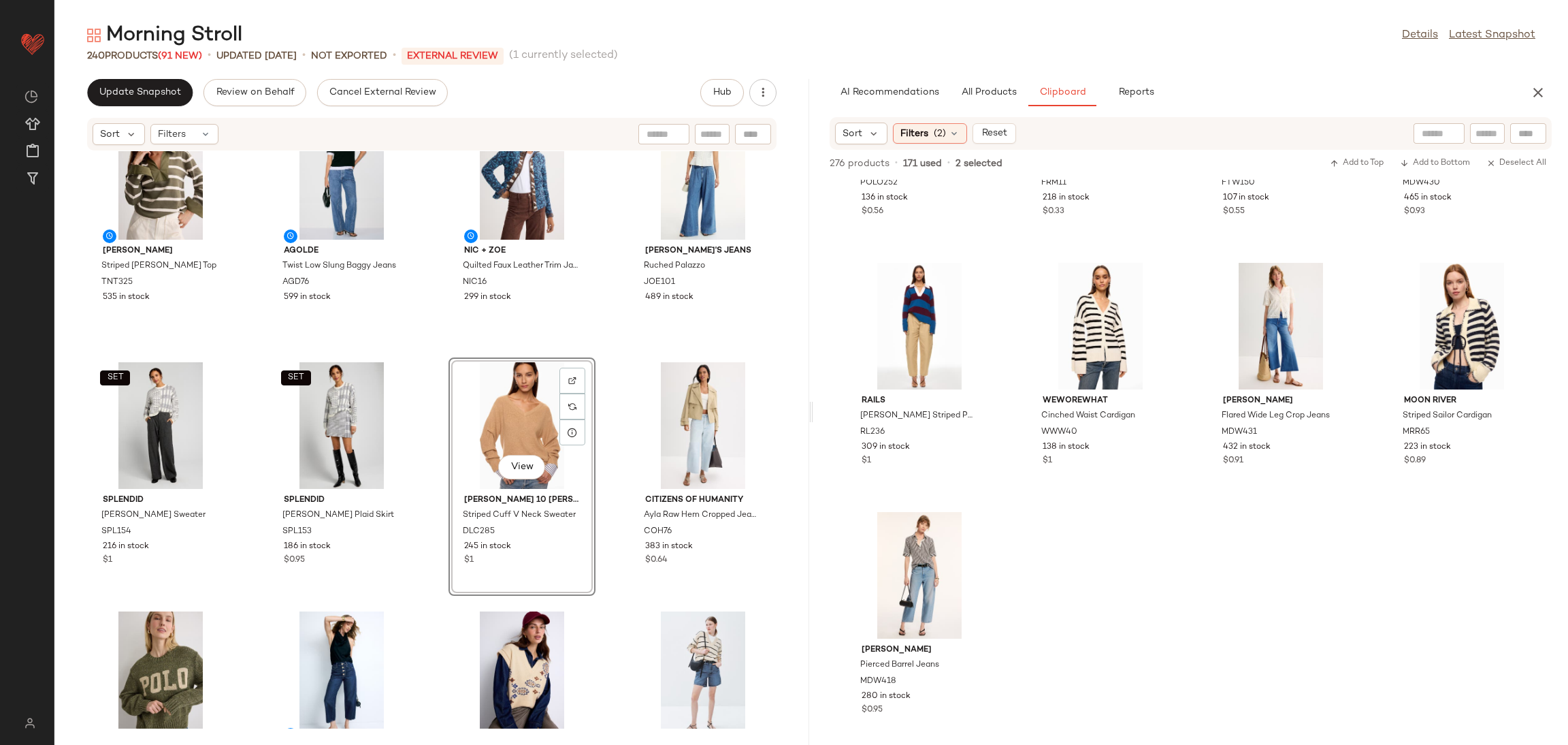
click at [426, 354] on div "Tanya Taylor Striped Whitney Top TNT325 535 in stock AGOLDE Twist Low Slung Bag…" at bounding box center [432, 440] width 755 height 578
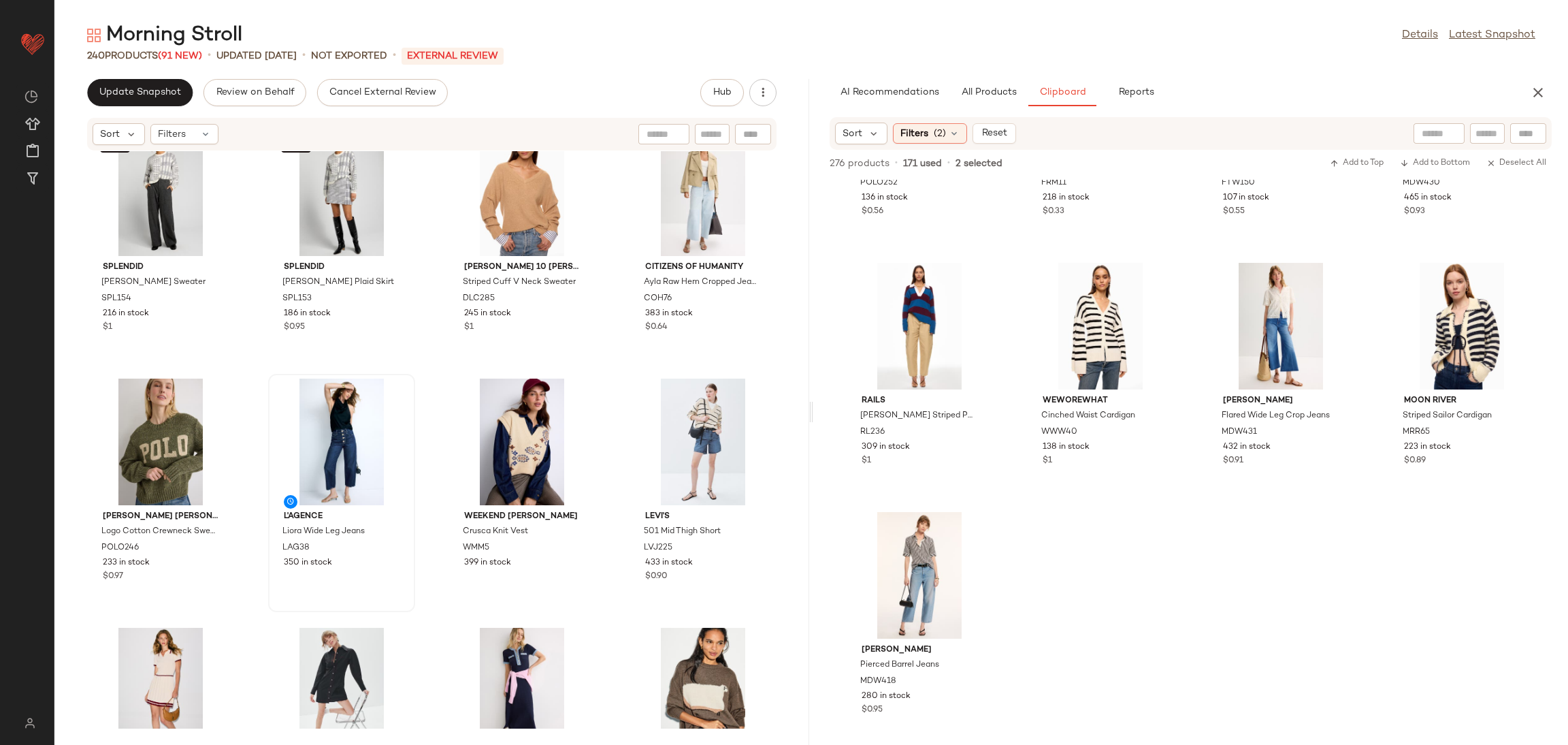
scroll to position [484, 0]
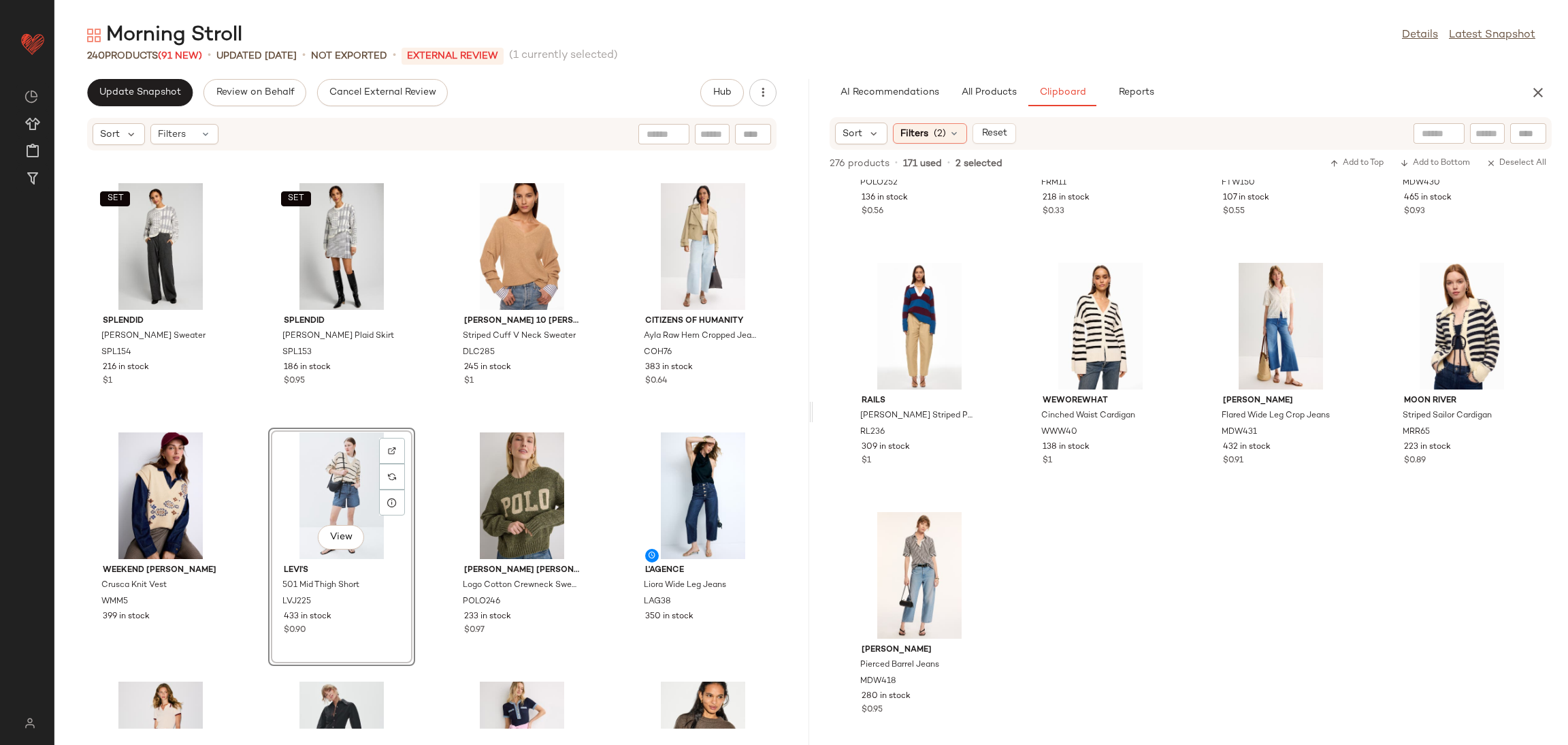
click at [421, 422] on div "SET Splendid Elliott Plaid Sweater SPL154 216 in stock $1 SET Splendid Elliott …" at bounding box center [432, 440] width 755 height 578
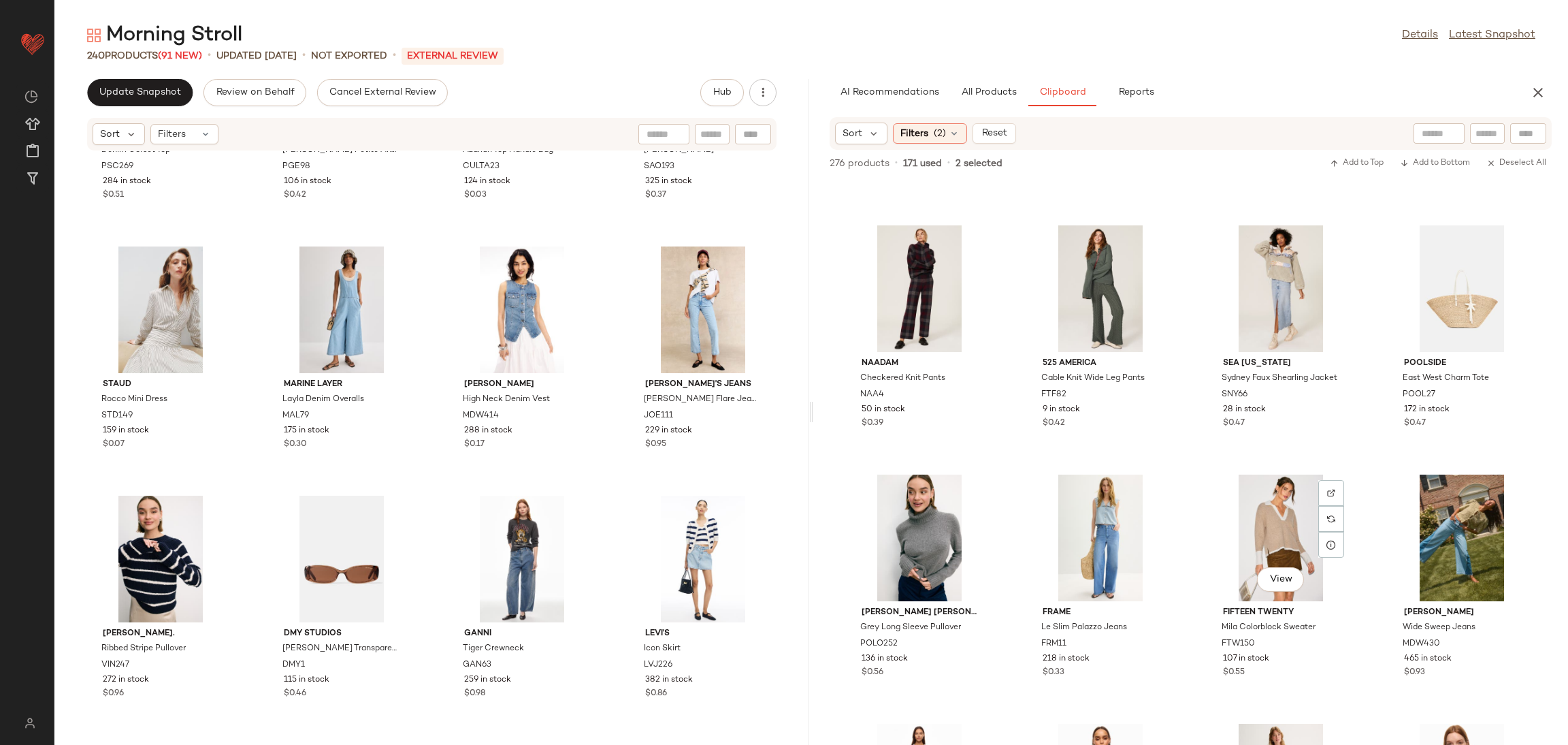
scroll to position [5712, 0]
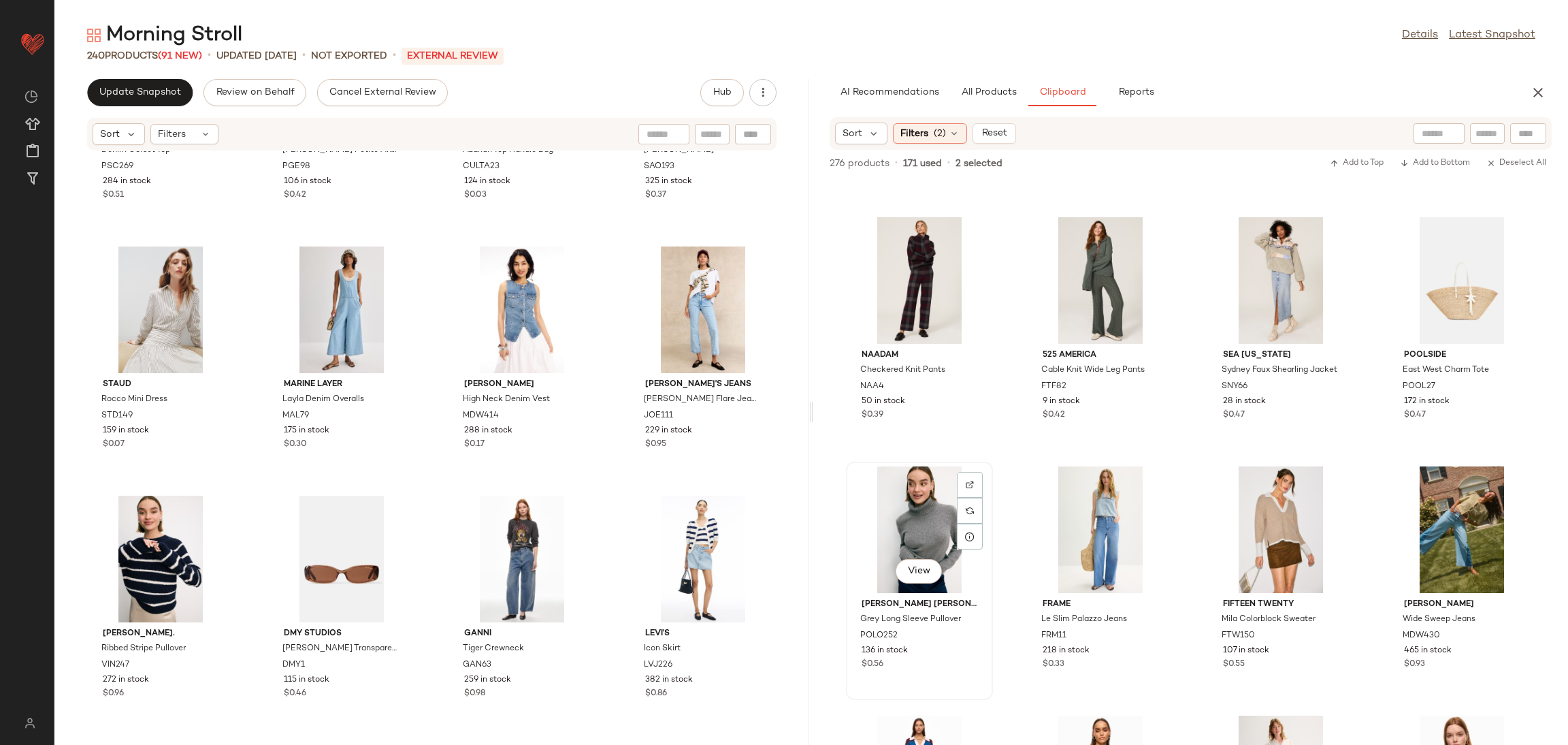
drag, startPoint x: 926, startPoint y: 499, endPoint x: 939, endPoint y: 504, distance: 13.9
click at [925, 499] on div "View" at bounding box center [919, 530] width 138 height 127
click at [1426, 516] on div "View" at bounding box center [1462, 530] width 138 height 127
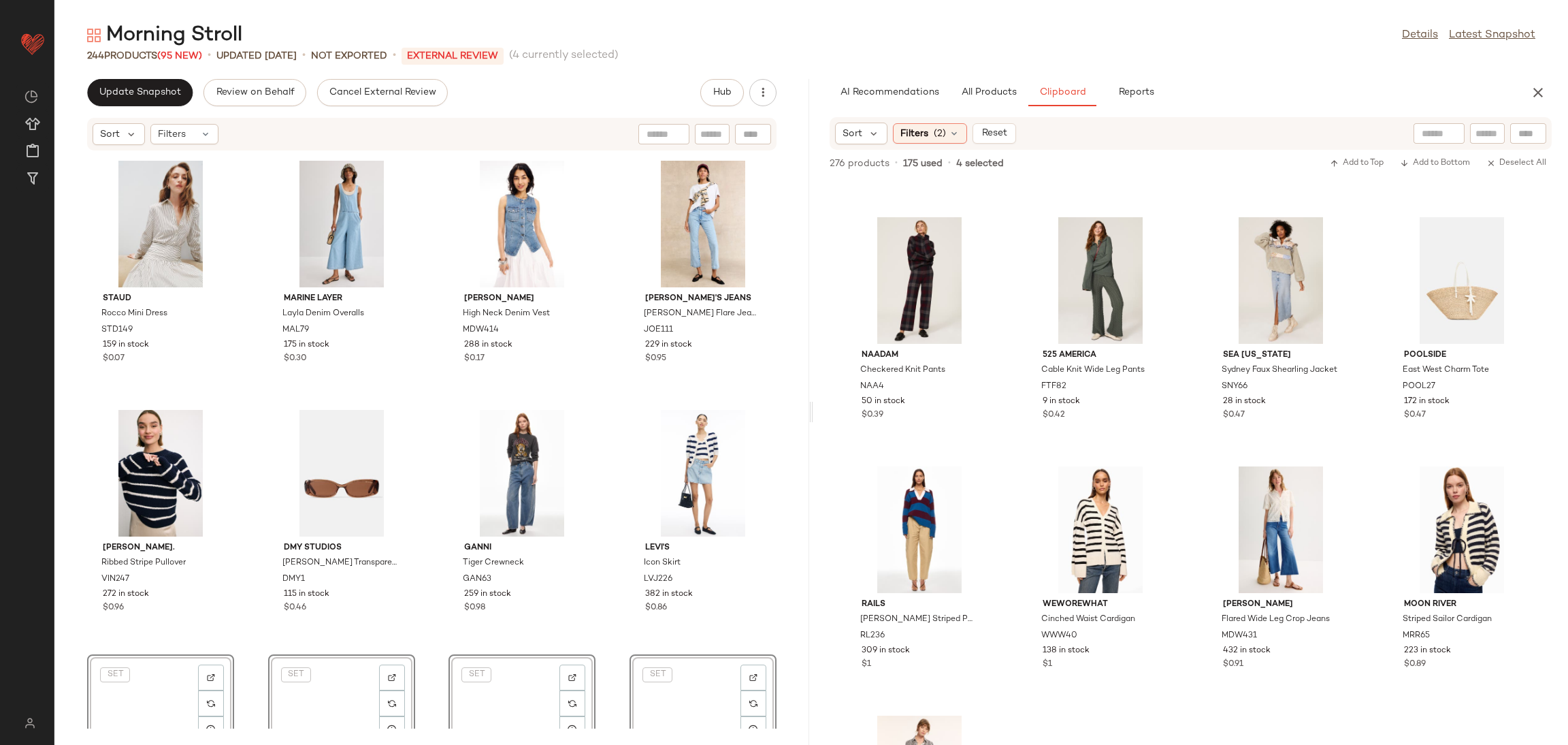
scroll to position [14615, 0]
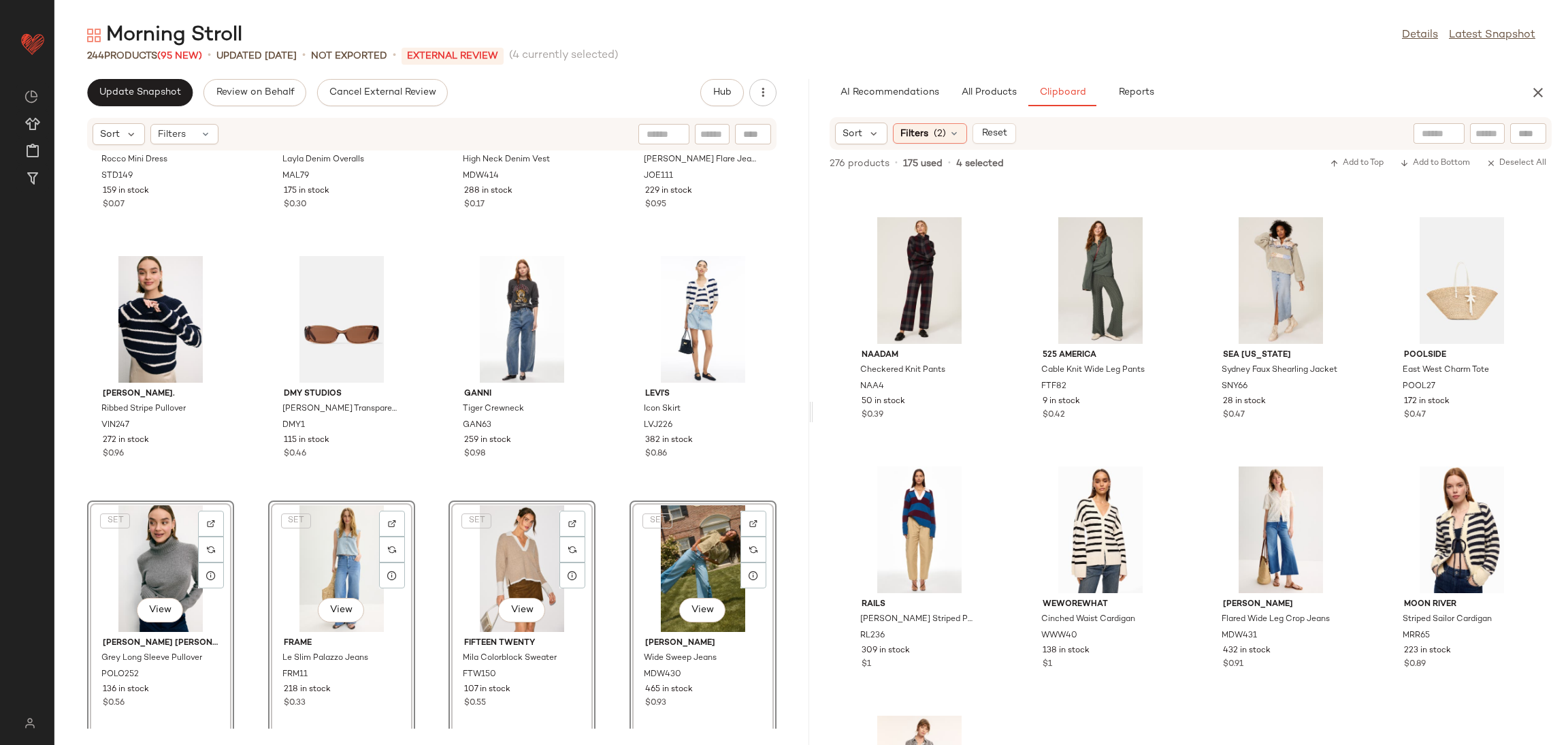
click at [593, 503] on div "Staud Rocco Mini Dress STD149 159 in stock $0.07 Marine Layer Layla Denim Overa…" at bounding box center [432, 440] width 755 height 578
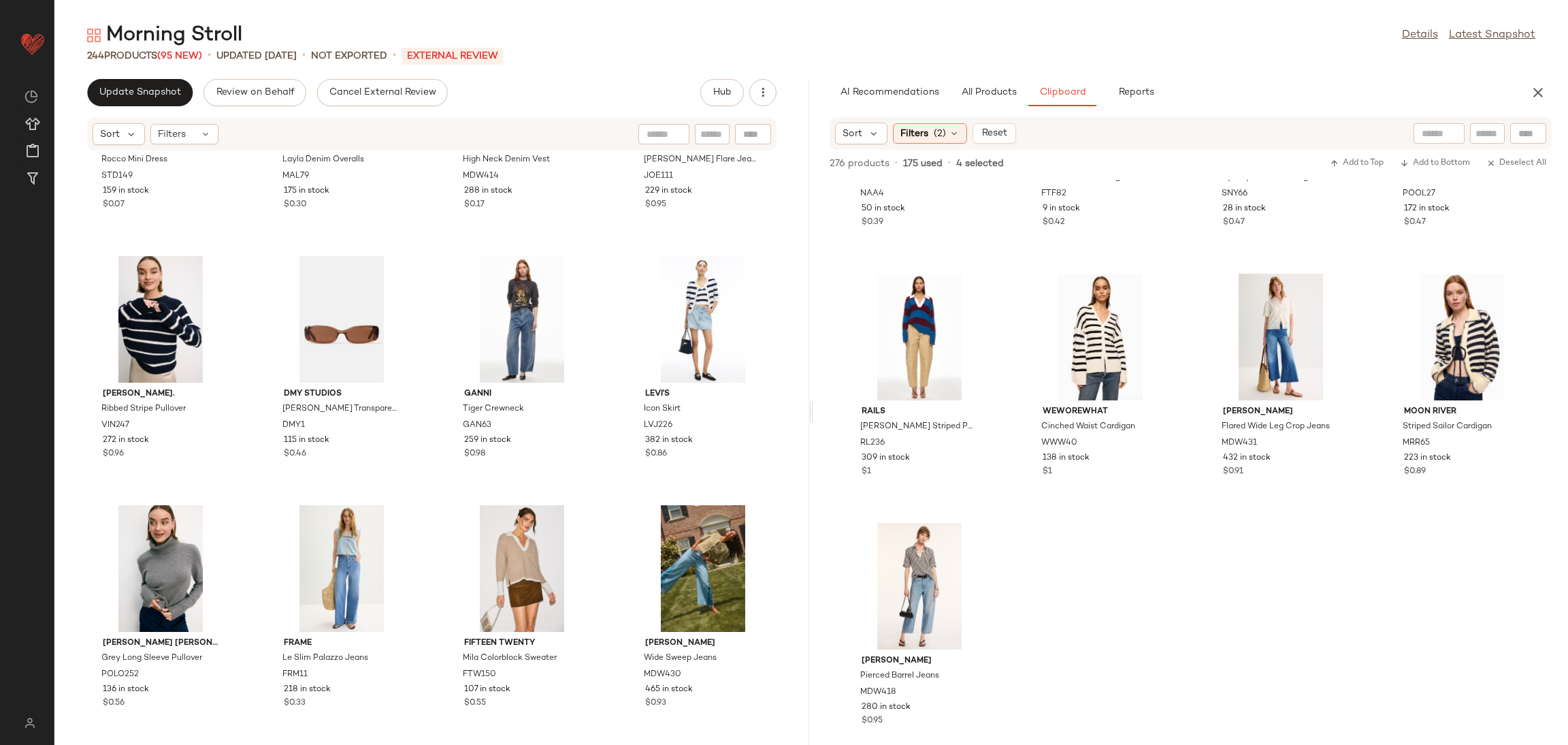
scroll to position [5906, 0]
click at [982, 95] on span "All Products" at bounding box center [989, 92] width 55 height 11
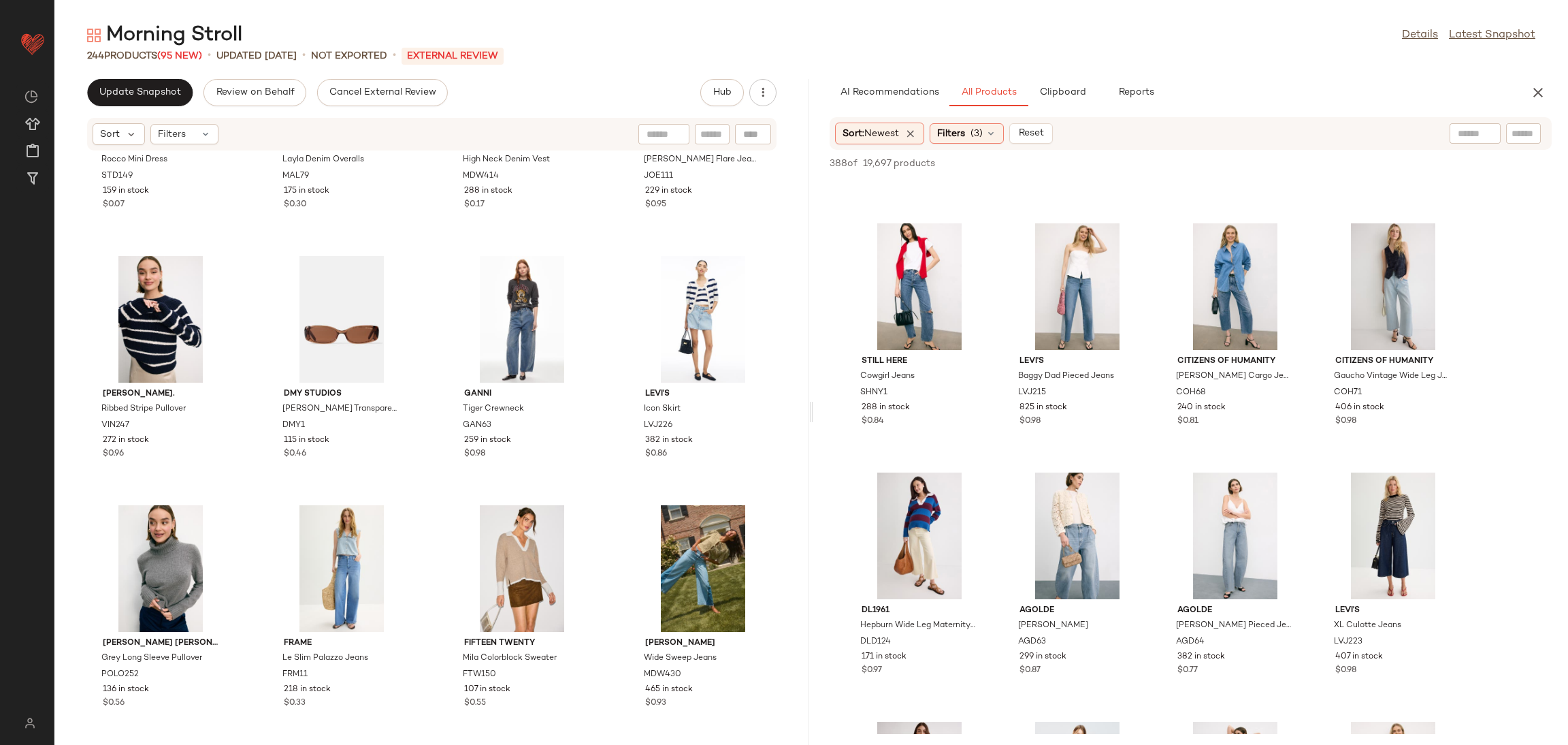
click at [965, 123] on div "Sort: Newest Filters (3) Reset" at bounding box center [944, 134] width 218 height 22
click at [965, 132] on span "Filters" at bounding box center [951, 134] width 28 height 14
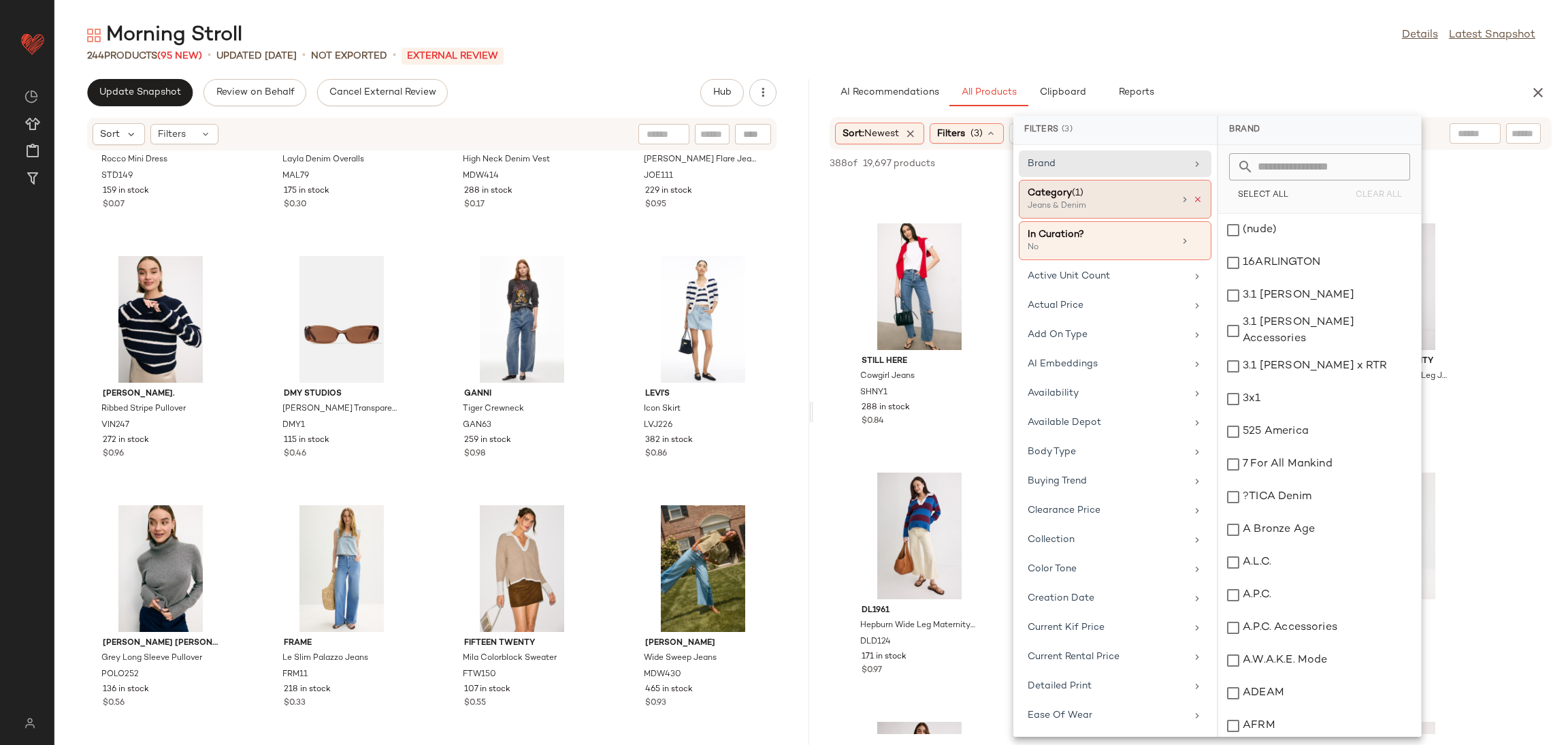
click at [1194, 197] on icon at bounding box center [1199, 200] width 10 height 10
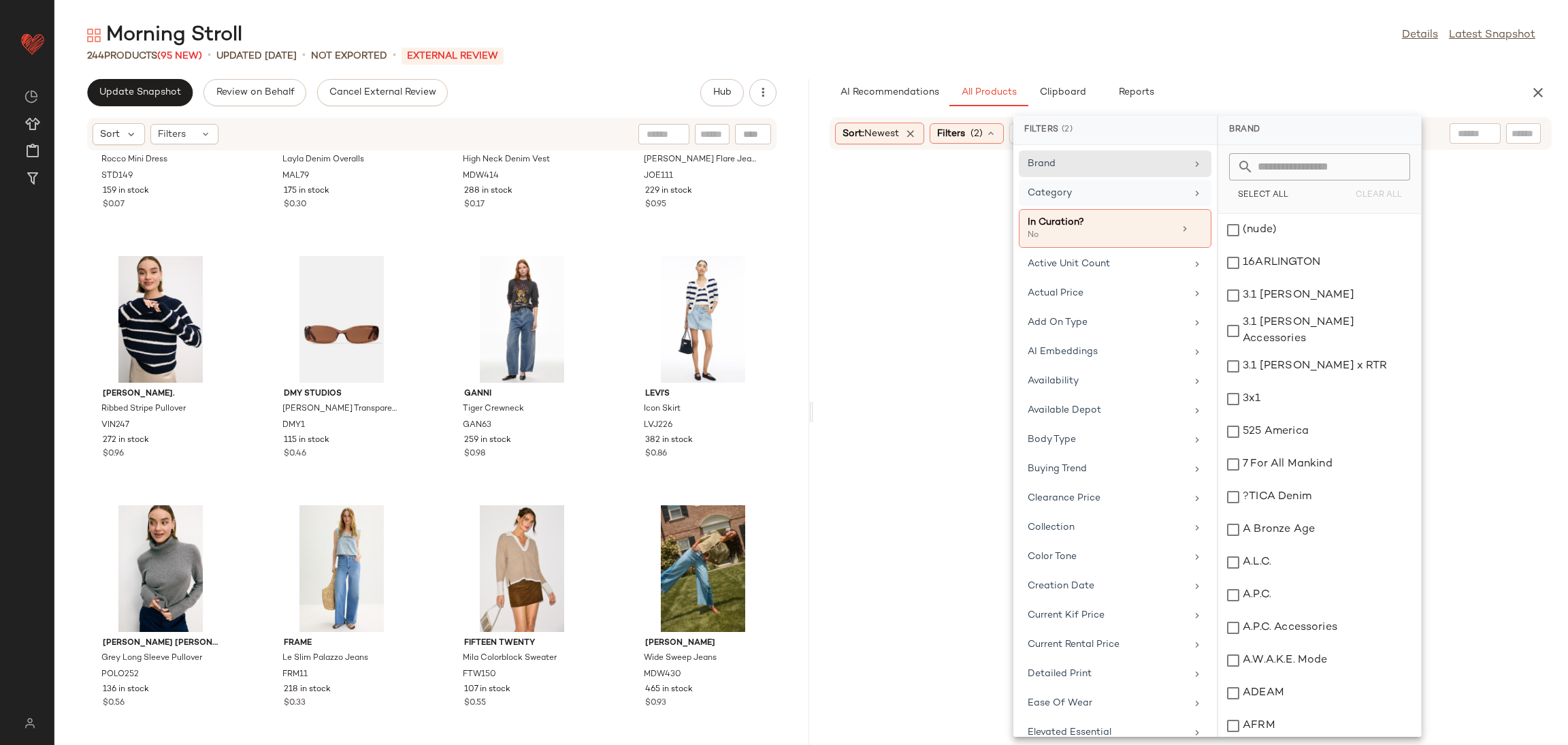
click at [1497, 214] on div at bounding box center [1191, 464] width 750 height 622
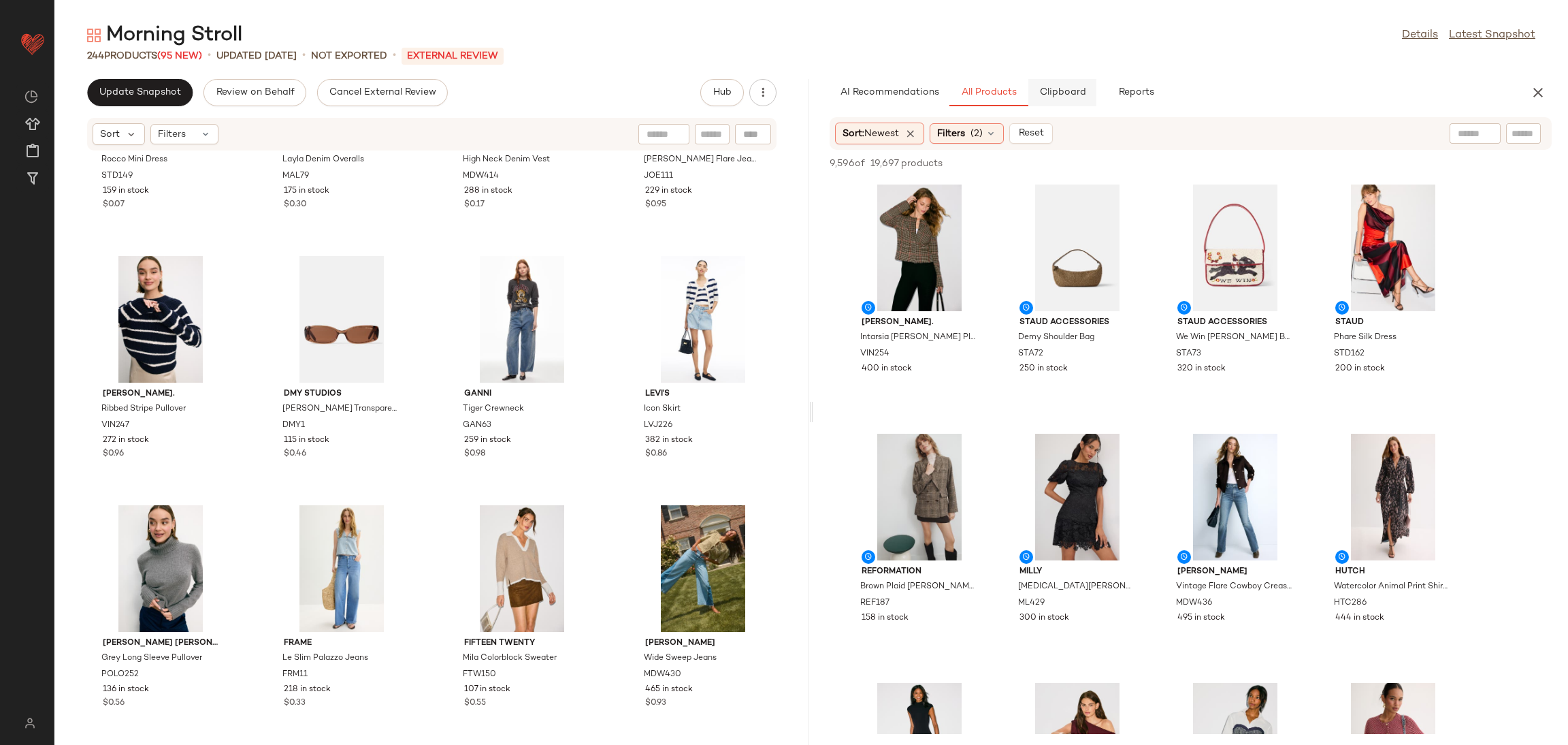
click at [1063, 95] on span "Clipboard" at bounding box center [1062, 92] width 47 height 11
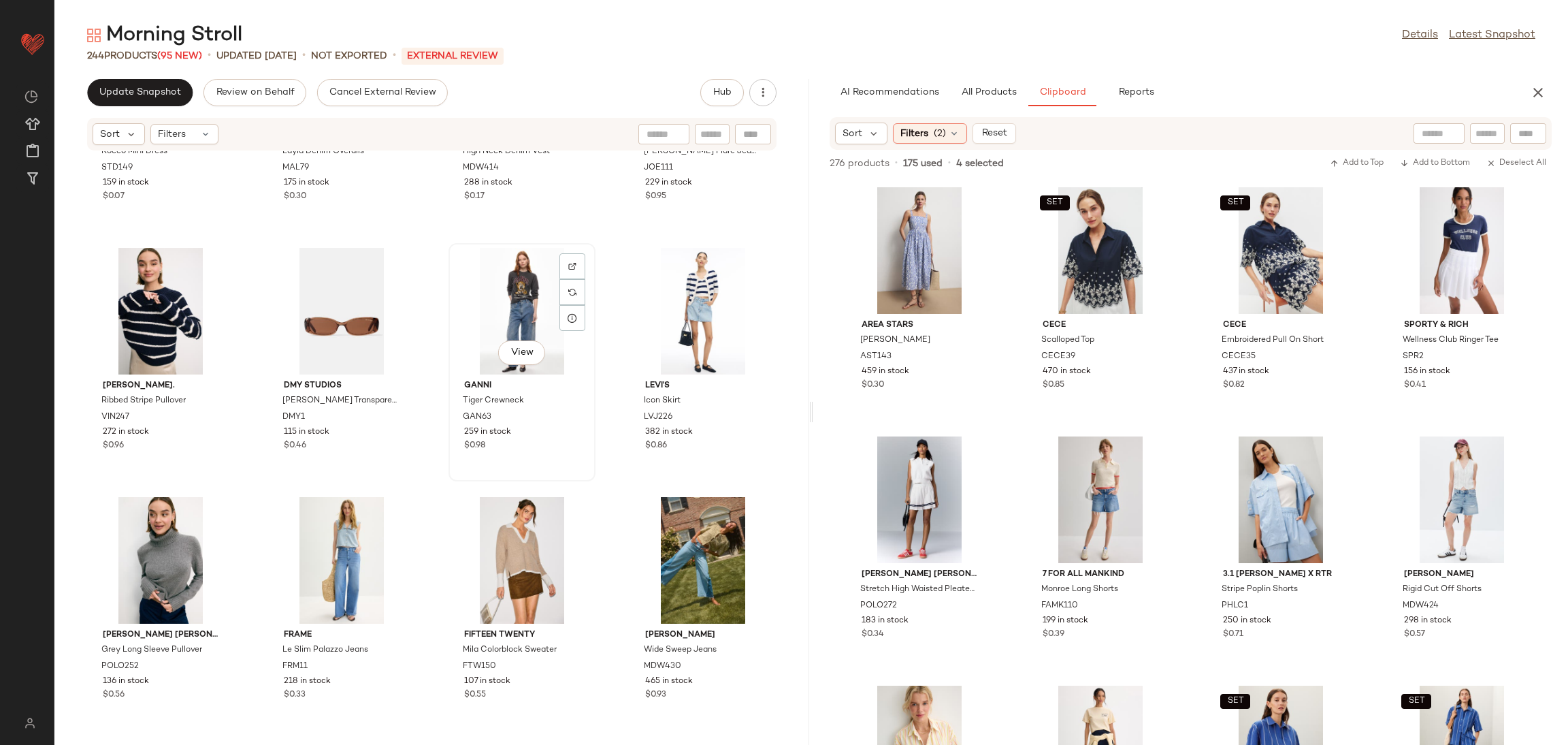
scroll to position [14625, 0]
click at [1528, 93] on button "button" at bounding box center [1537, 92] width 27 height 27
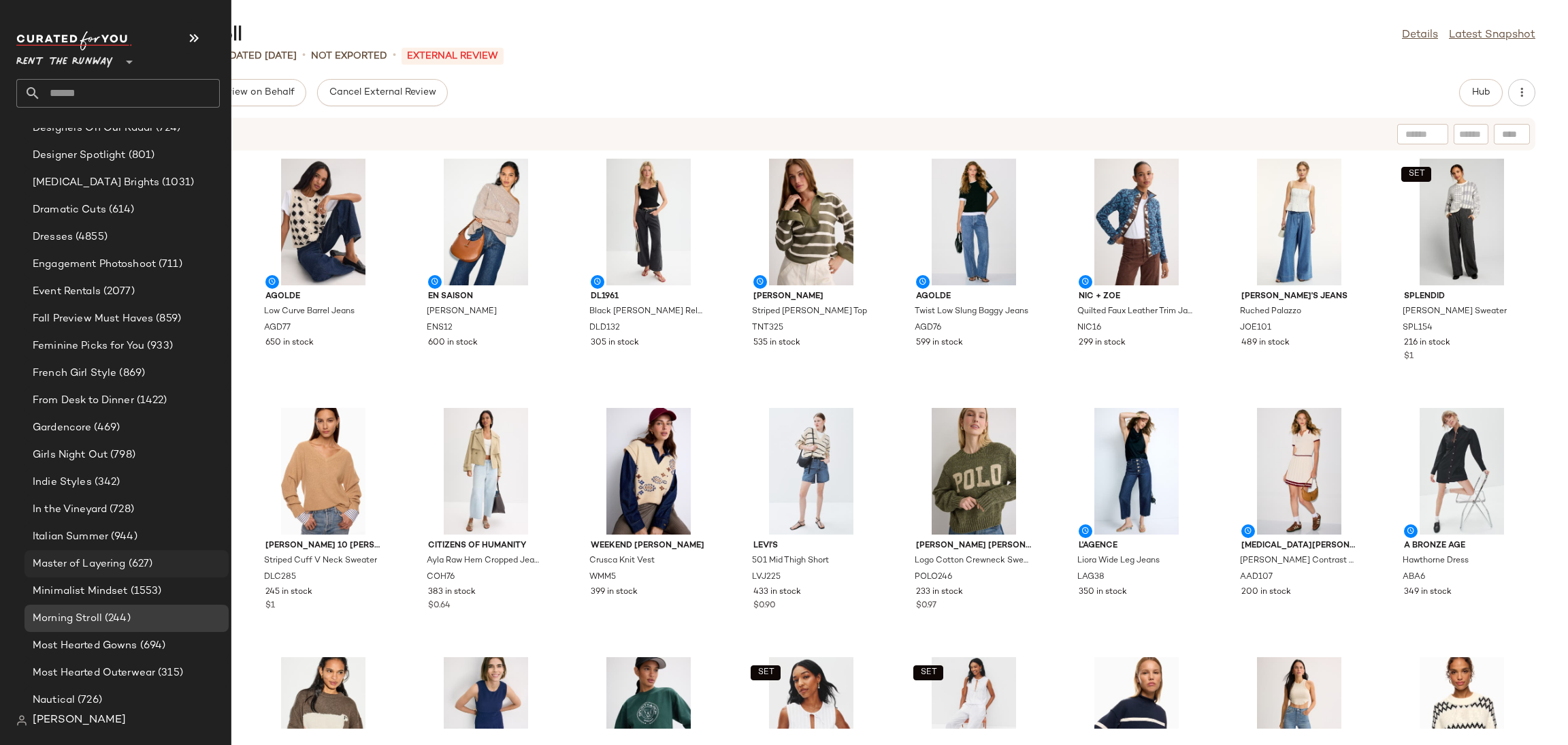
scroll to position [699, 0]
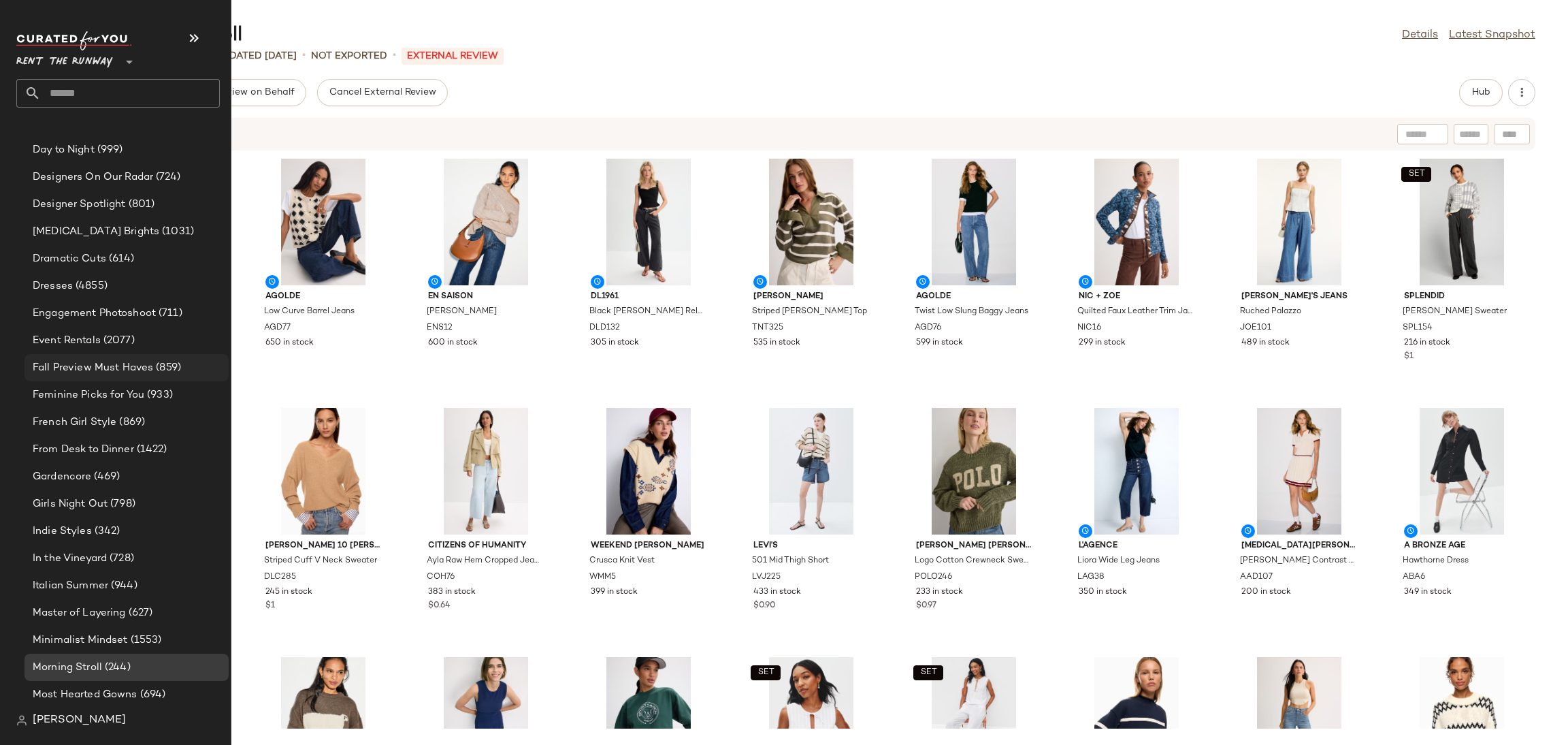
click at [68, 369] on span "Fall Preview Must Haves" at bounding box center [93, 369] width 121 height 16
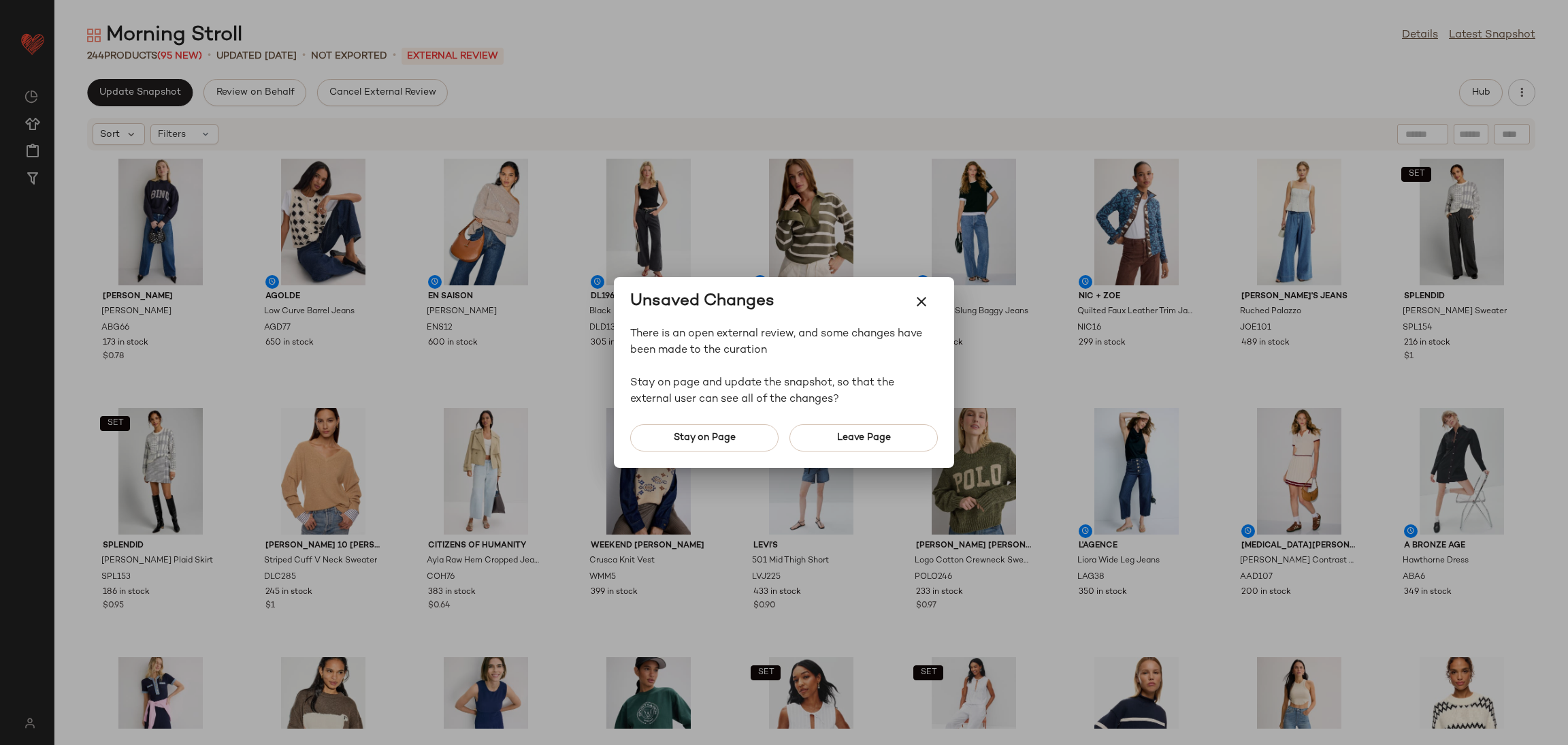
scroll to position [0, 0]
click at [920, 299] on icon "button" at bounding box center [921, 301] width 16 height 16
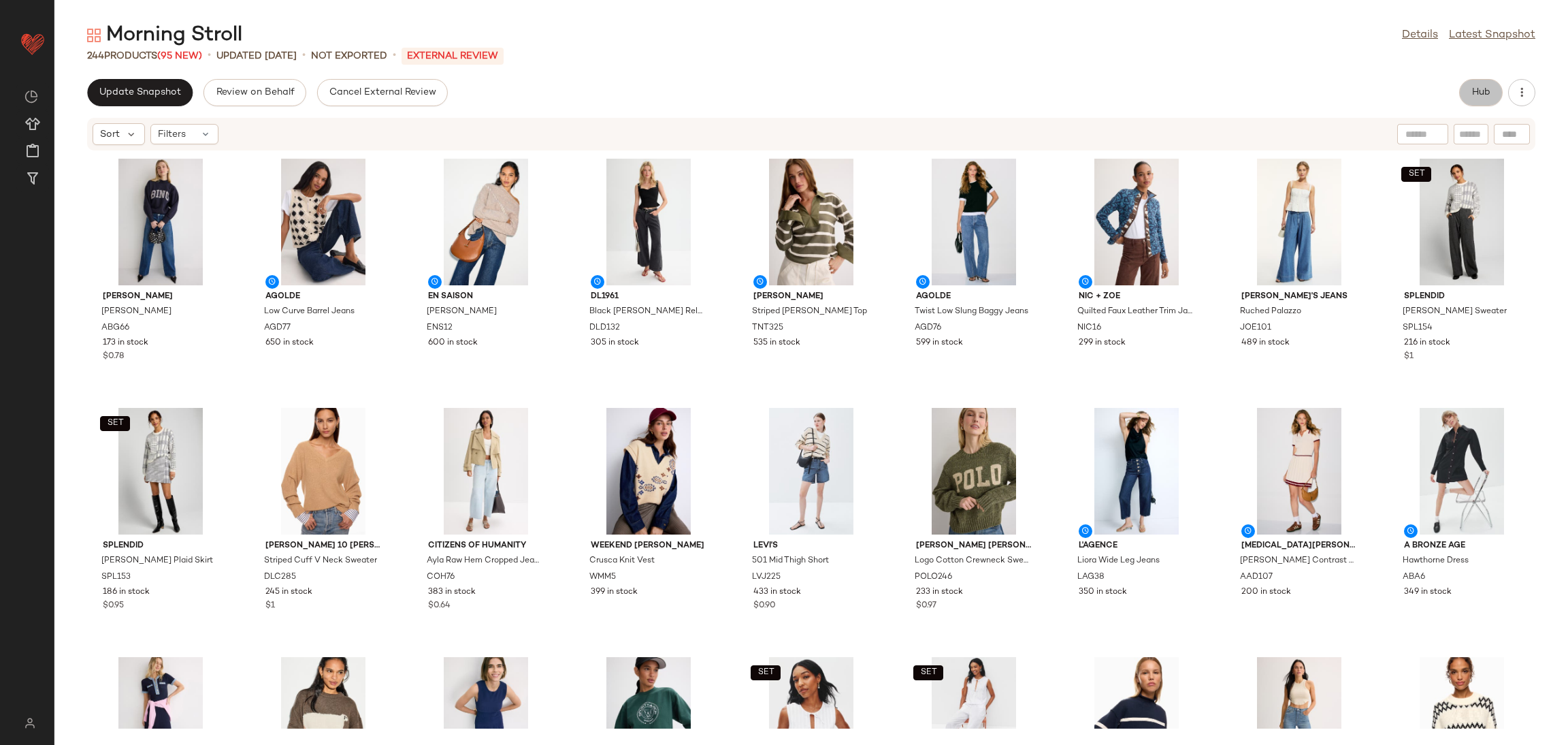
click at [1473, 99] on button "Hub" at bounding box center [1481, 92] width 44 height 27
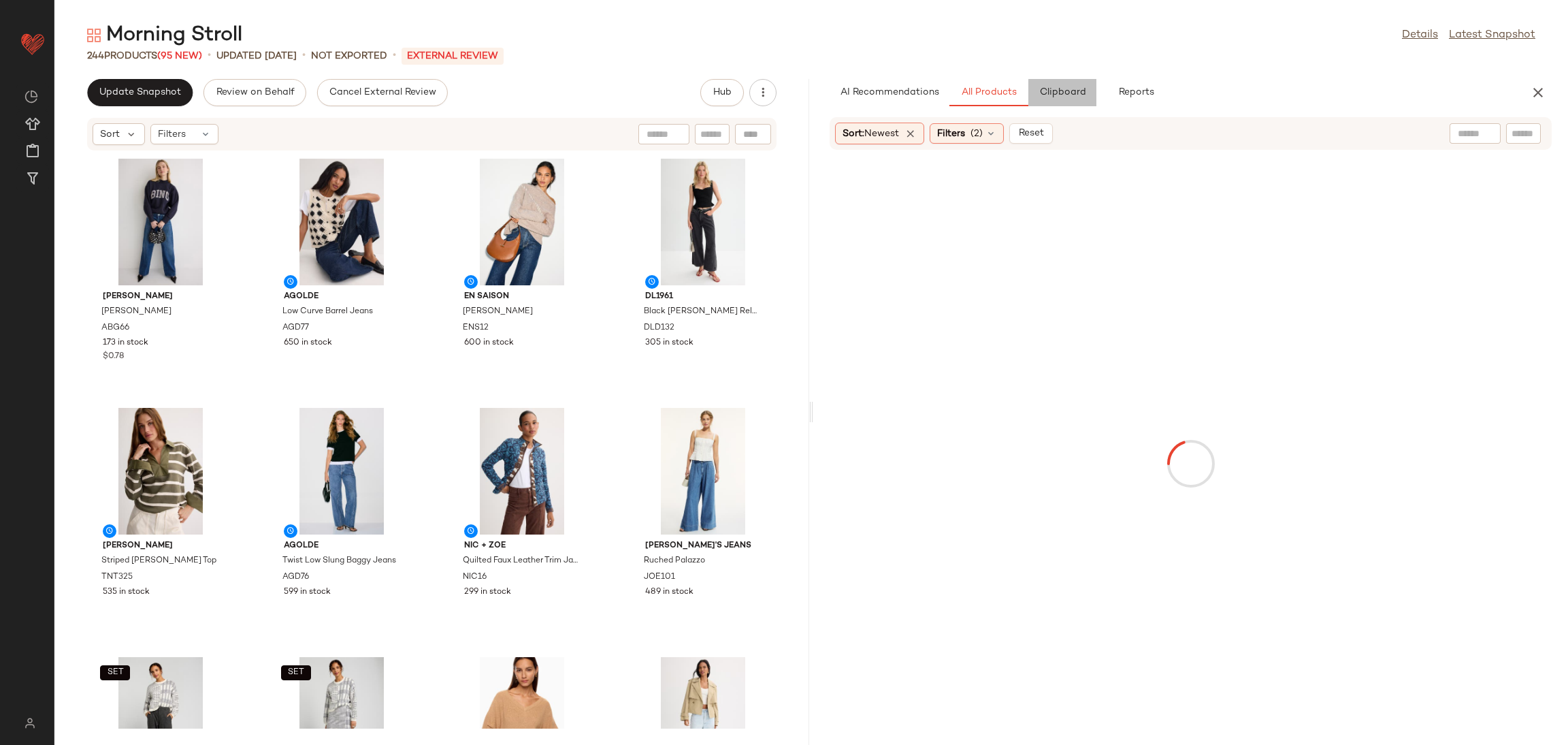
click at [1072, 86] on button "Clipboard" at bounding box center [1062, 92] width 68 height 27
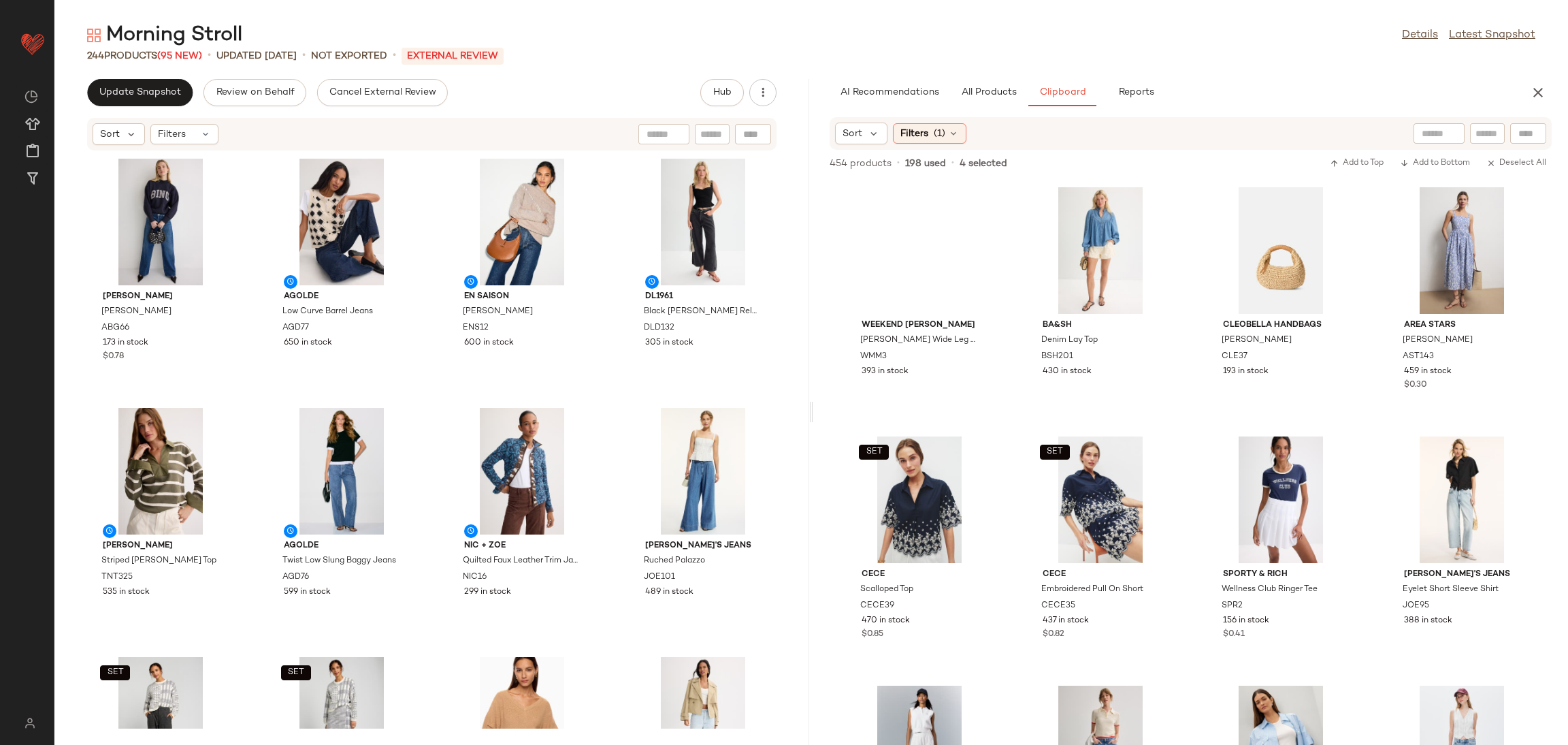
click at [1017, 216] on div "Weekend Max Mara Vega Wide Leg Jeans WMM3 393 in stock ba&sh Denim Lay Top BSH2…" at bounding box center [1191, 462] width 755 height 565
click at [926, 254] on div "View" at bounding box center [919, 251] width 138 height 127
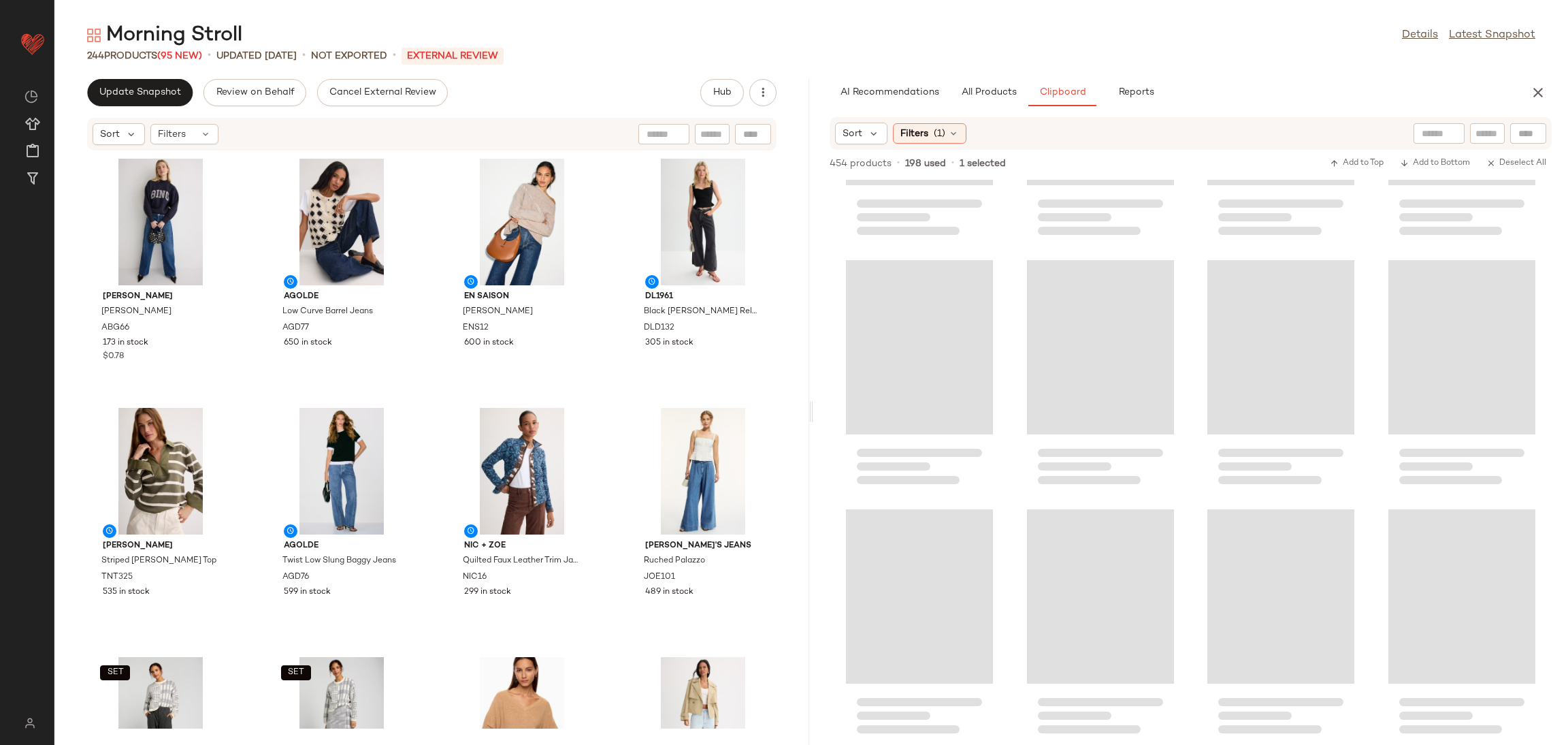
scroll to position [15384, 0]
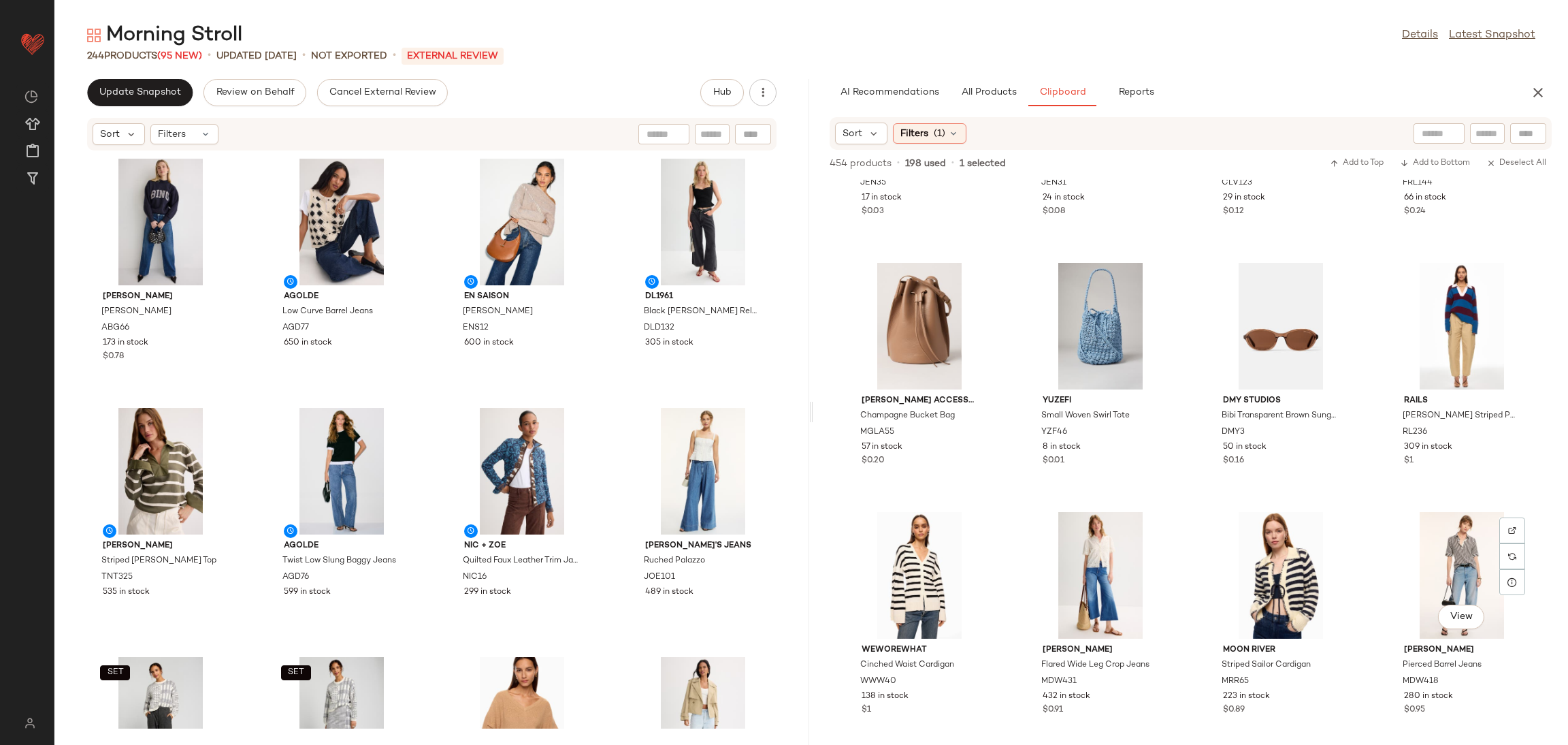
click at [1447, 577] on div "View" at bounding box center [1462, 576] width 138 height 127
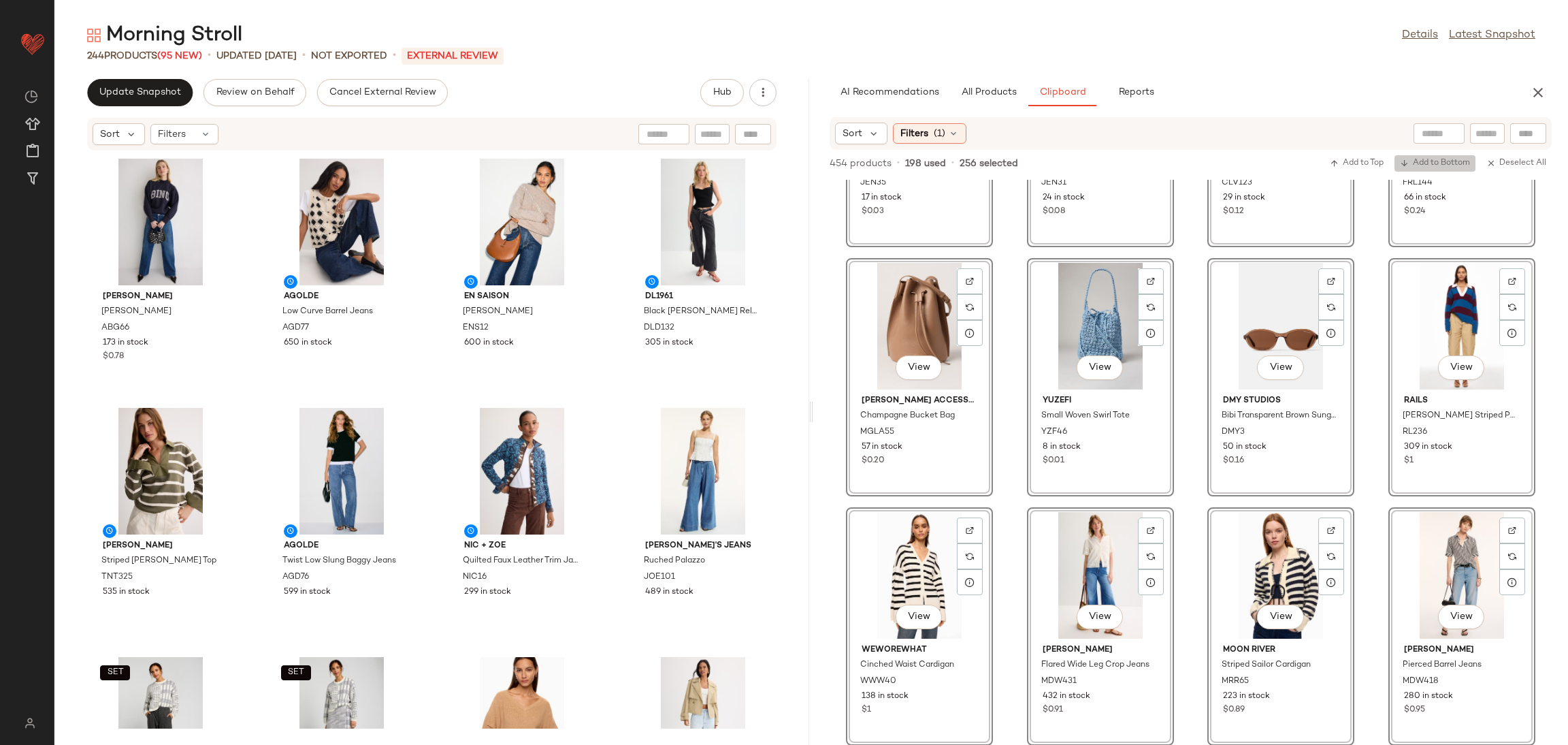
click at [1444, 156] on button "Add to Bottom" at bounding box center [1435, 163] width 81 height 16
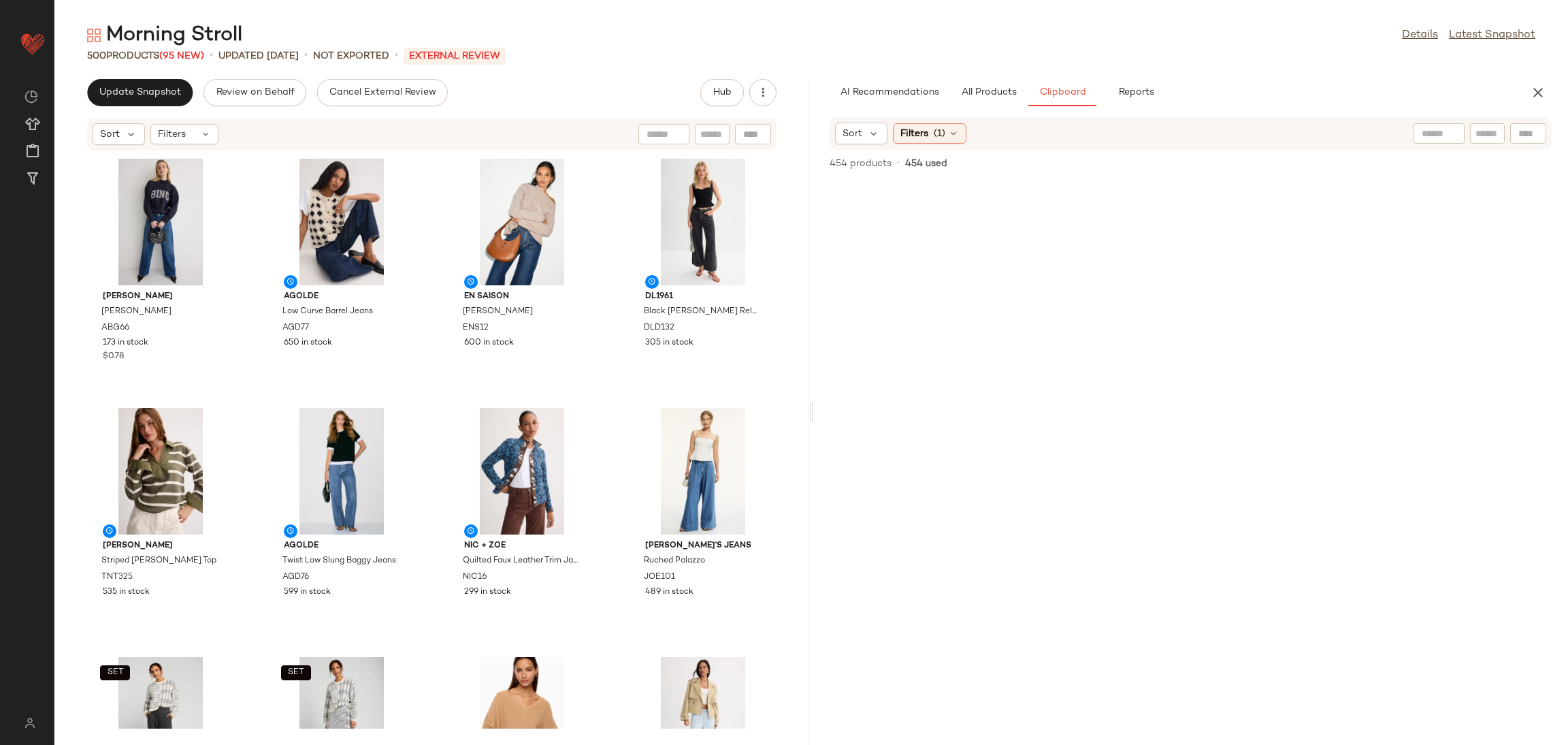
scroll to position [0, 0]
click at [1524, 100] on div "AI Recommendations All Products Clipboard Reports" at bounding box center [1169, 92] width 711 height 27
click at [1528, 97] on button "button" at bounding box center [1537, 92] width 27 height 27
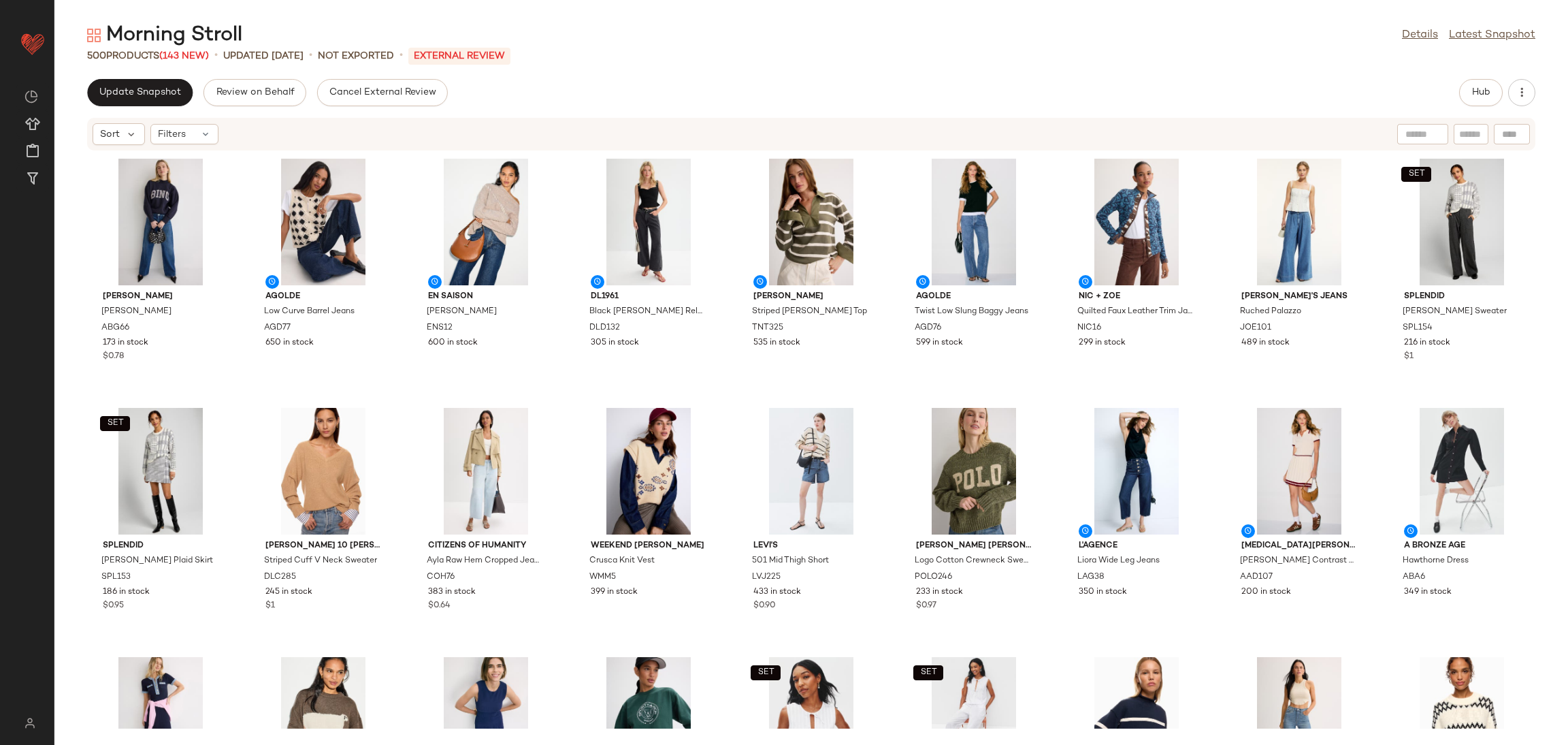
click at [739, 395] on div "[PERSON_NAME] [PERSON_NAME] ABG66 173 in stock $0.78 AGOLDE Low Curve Barrel Je…" at bounding box center [811, 440] width 1514 height 578
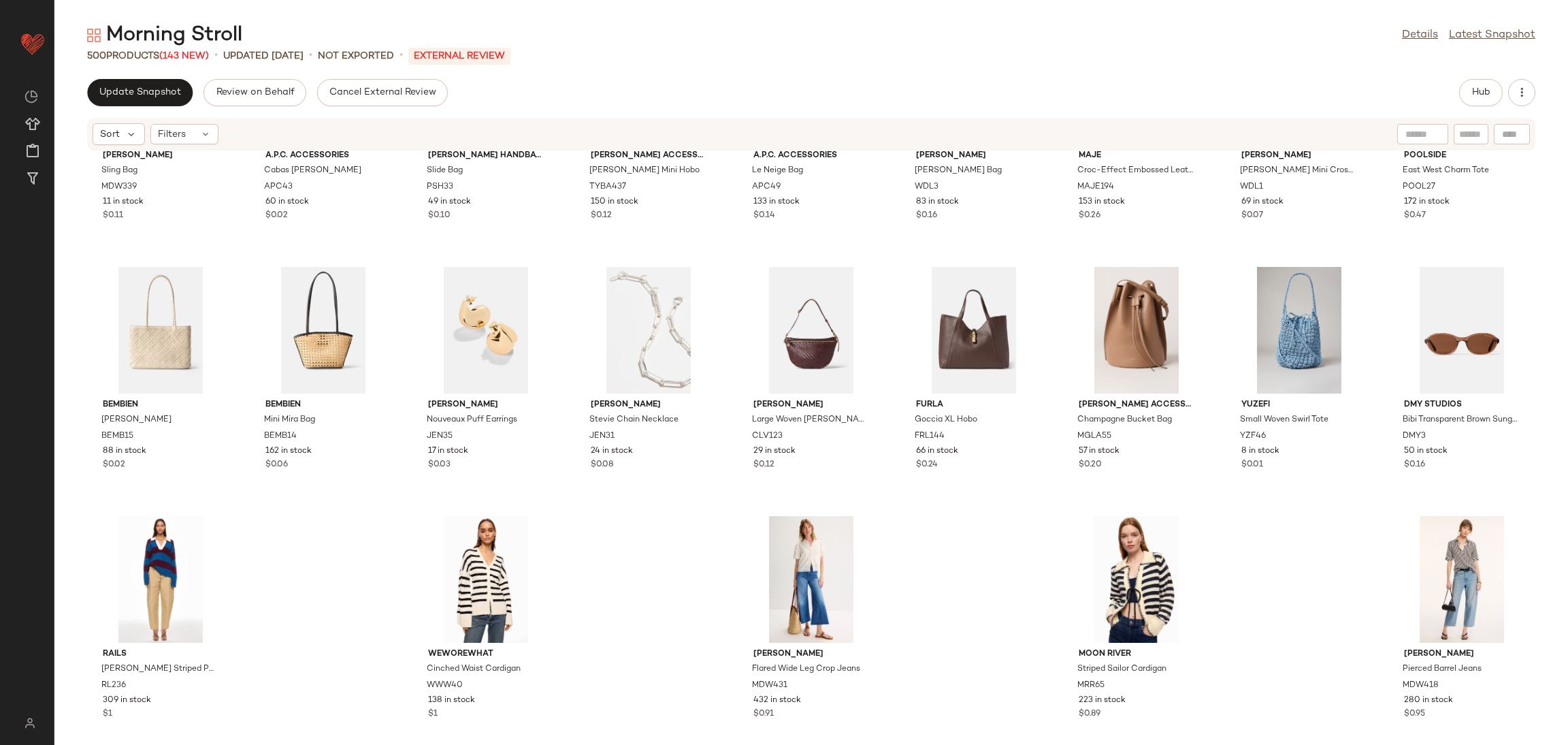
scroll to position [13378, 0]
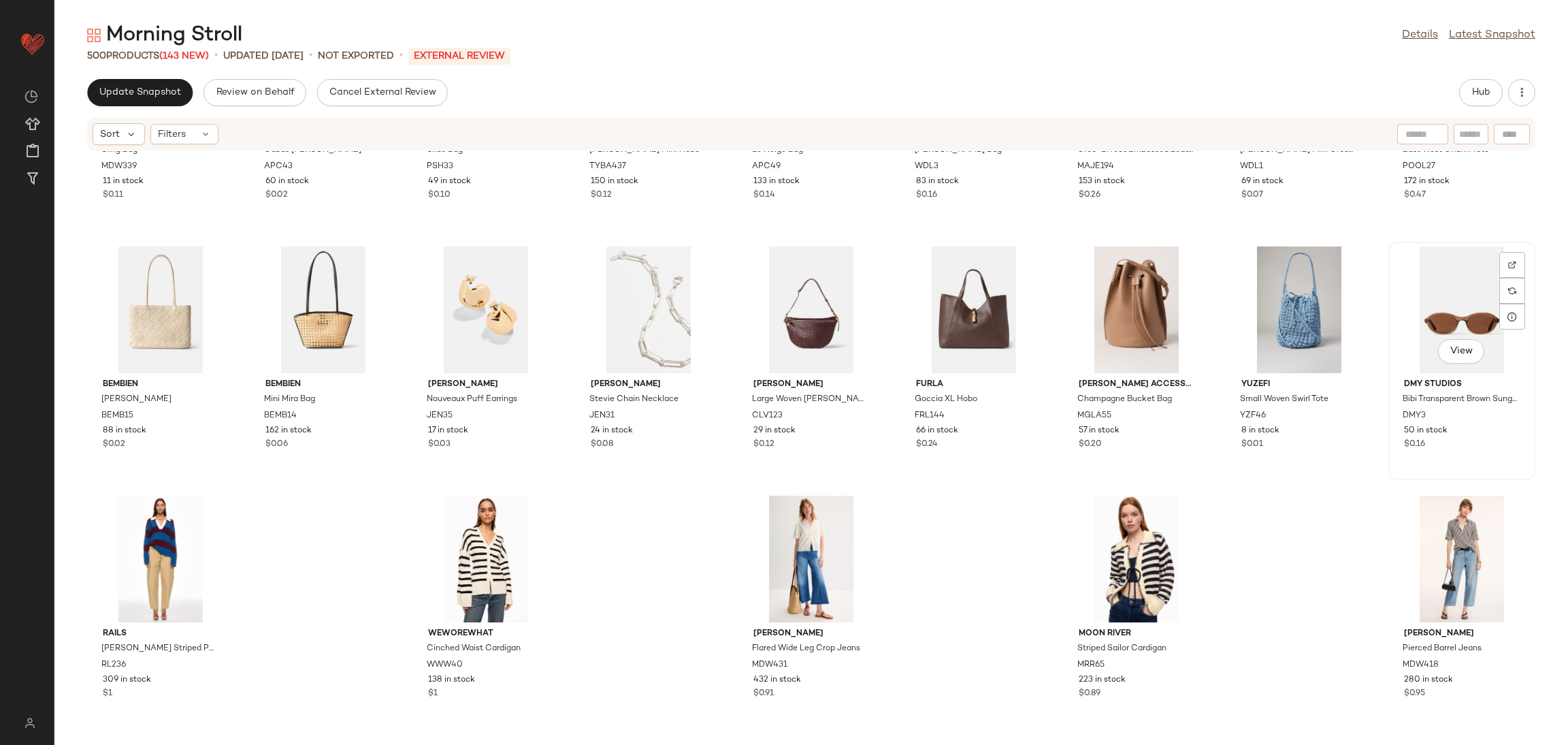
click at [1440, 311] on div "View" at bounding box center [1462, 310] width 138 height 127
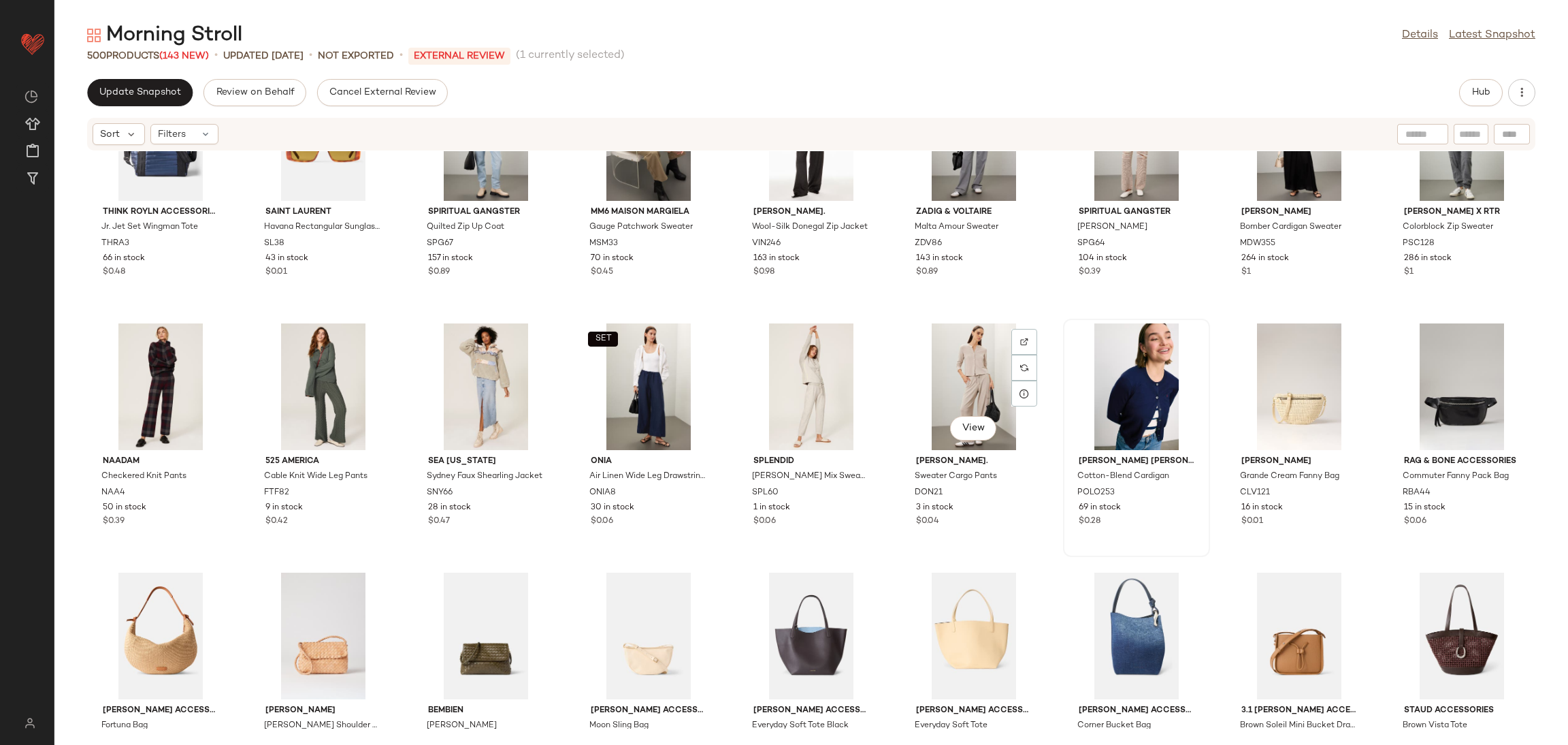
scroll to position [12535, 0]
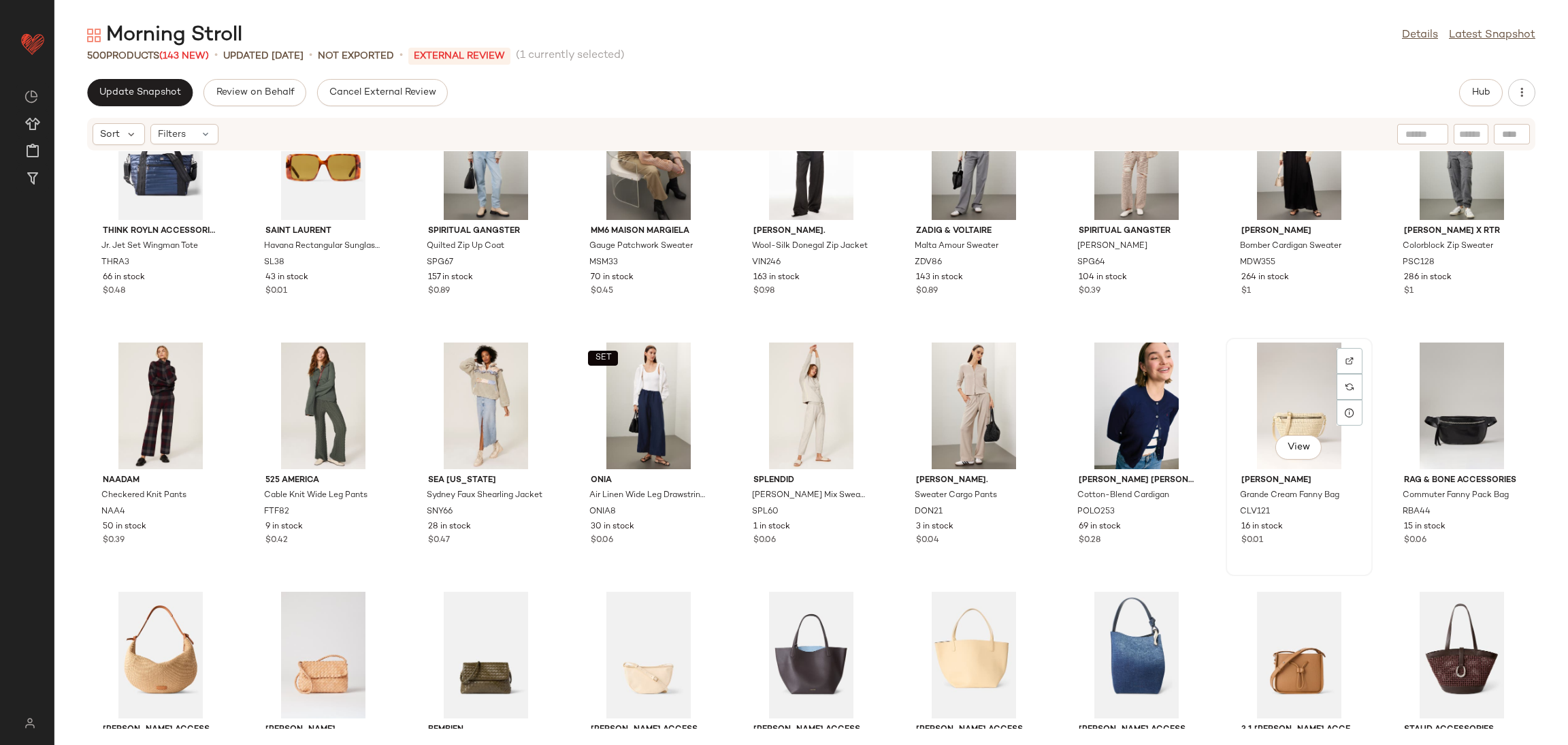
click at [1252, 396] on div "View" at bounding box center [1299, 406] width 138 height 127
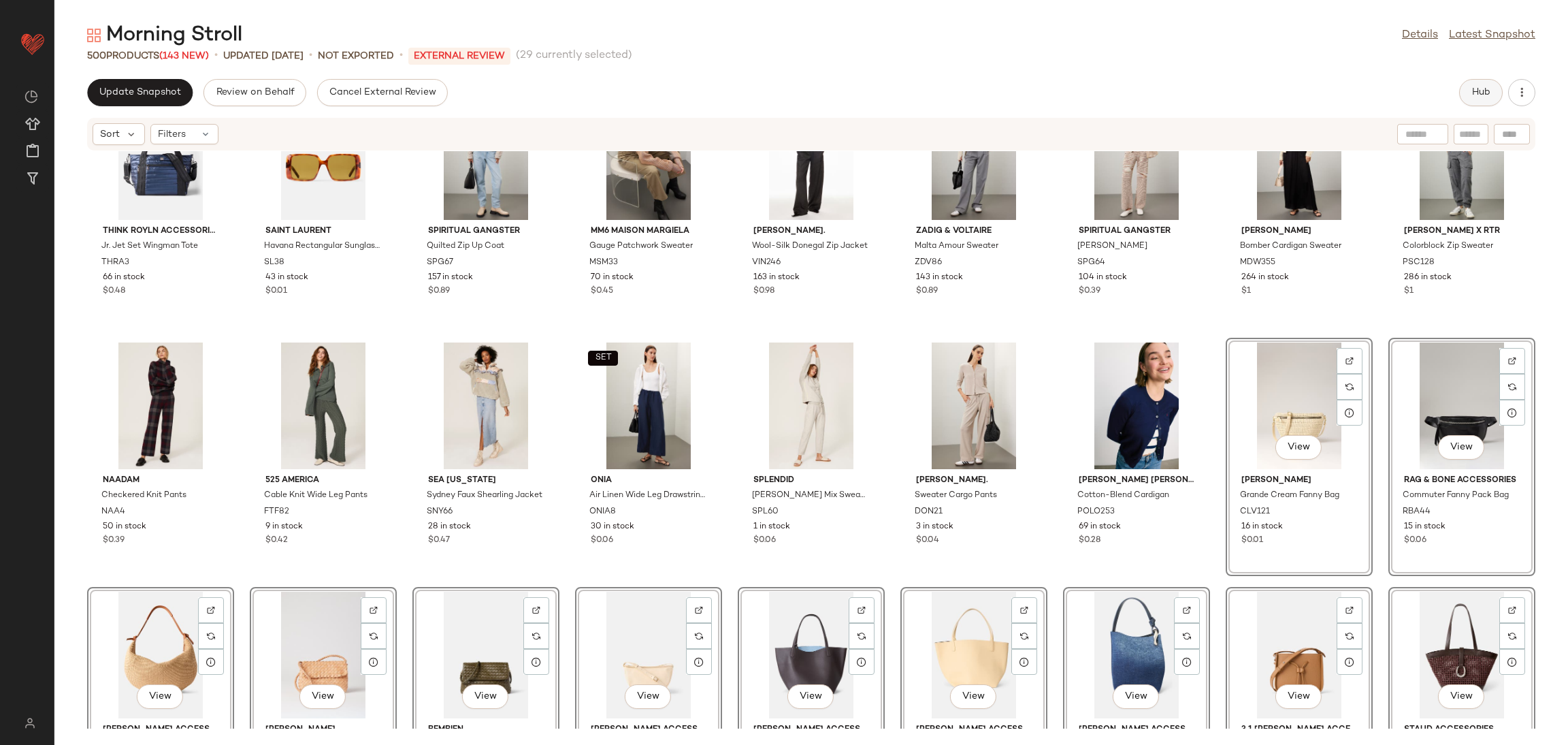
click at [1480, 97] on span "Hub" at bounding box center [1481, 92] width 19 height 11
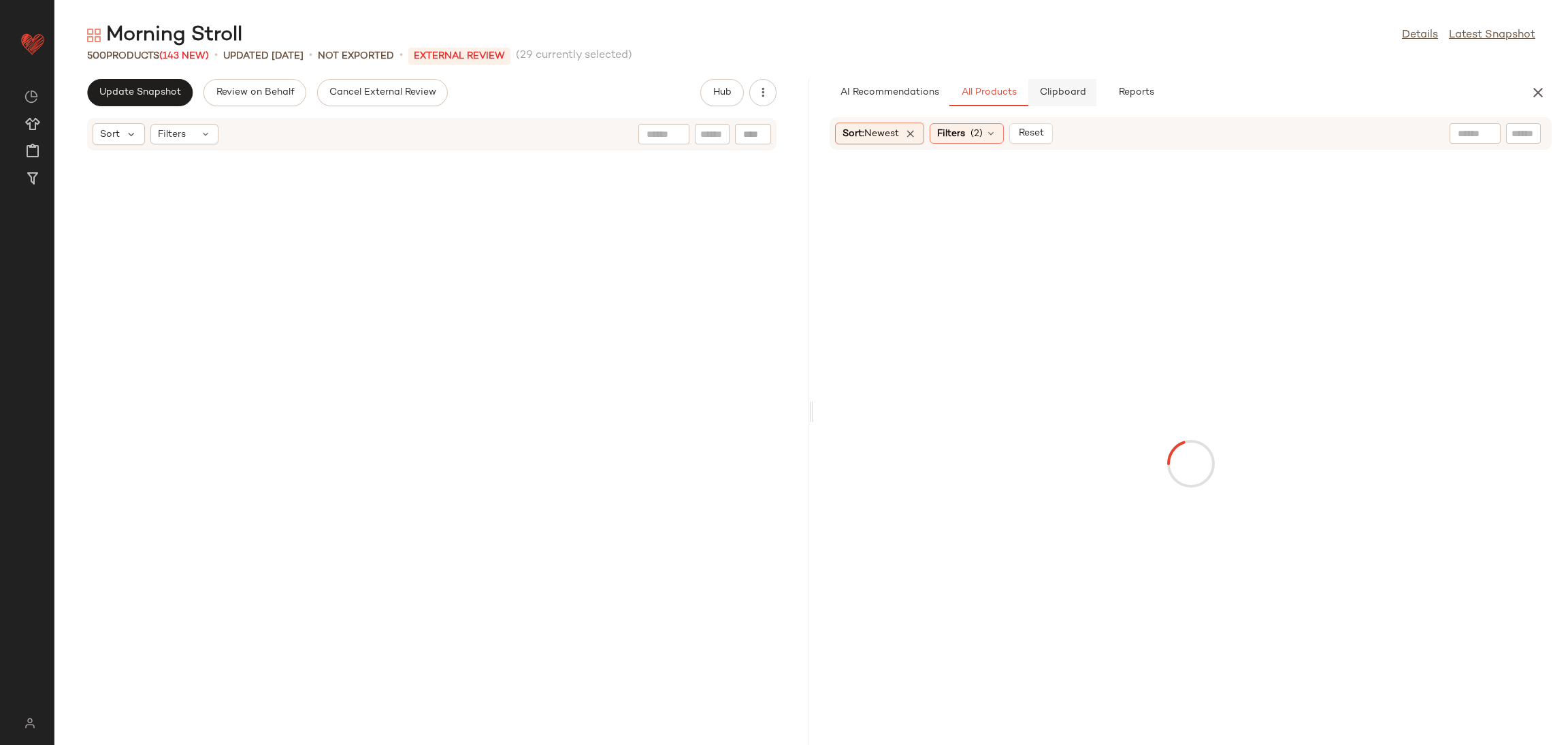
scroll to position [28655, 0]
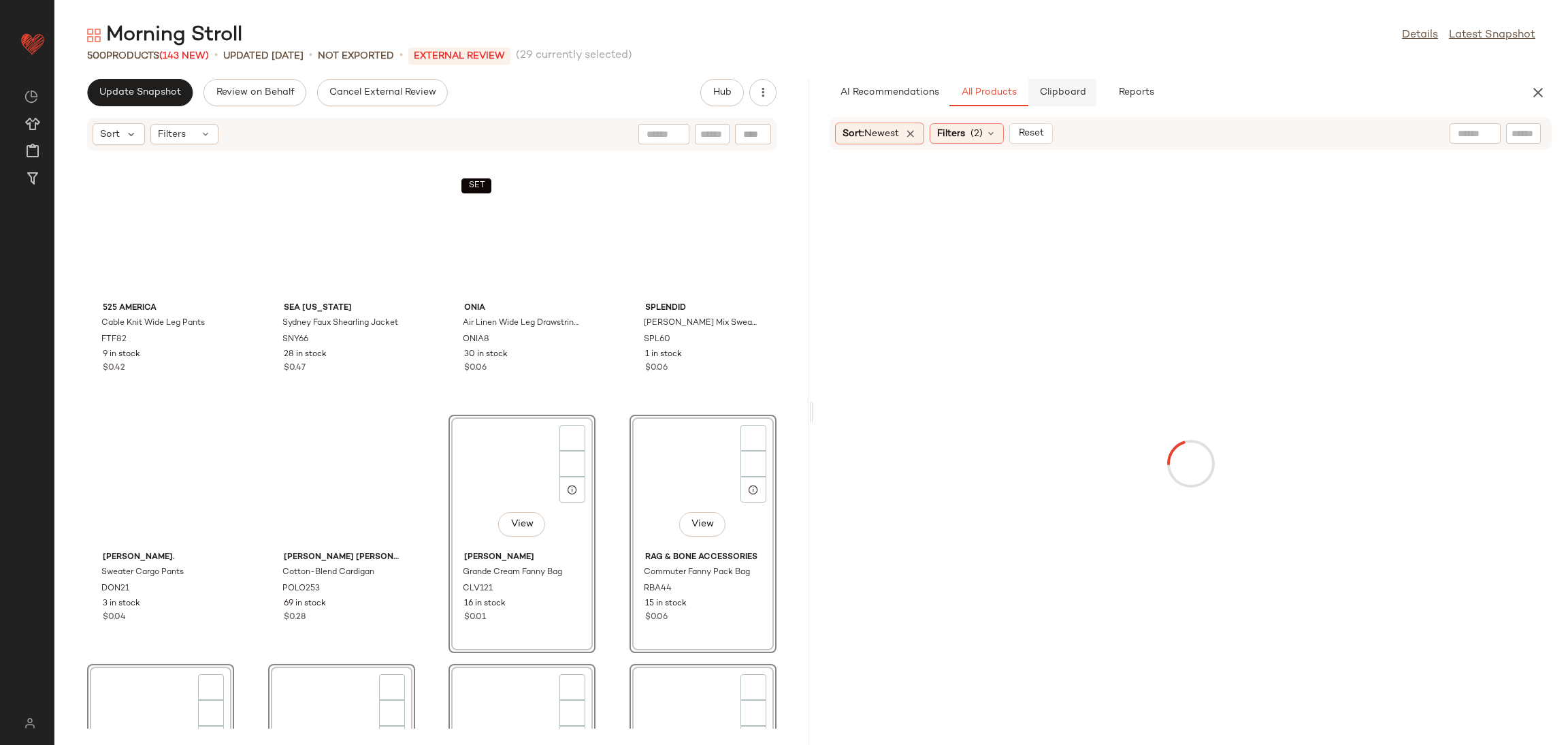
click at [1054, 90] on span "Clipboard" at bounding box center [1062, 92] width 47 height 11
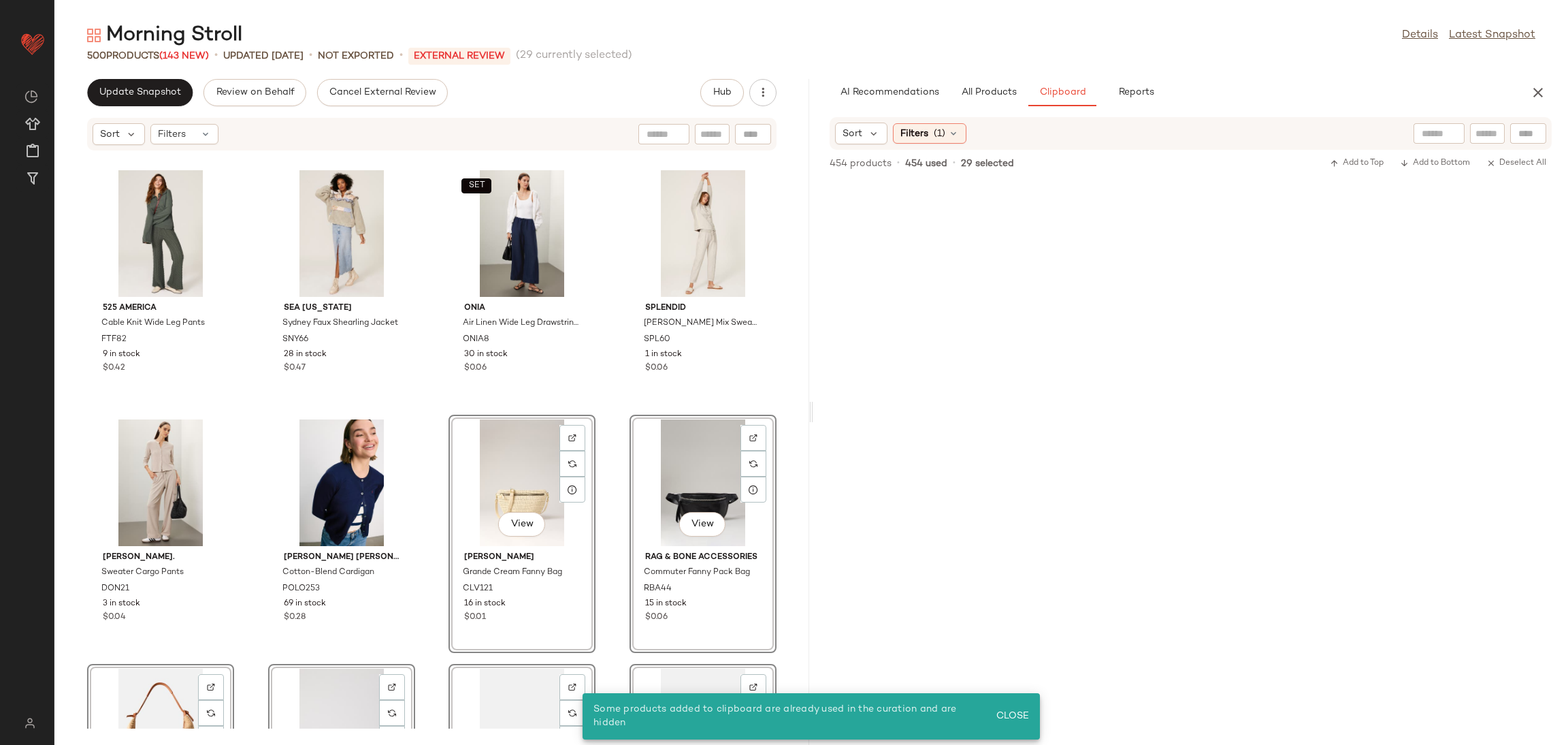
click at [706, 470] on div "View" at bounding box center [702, 482] width 138 height 127
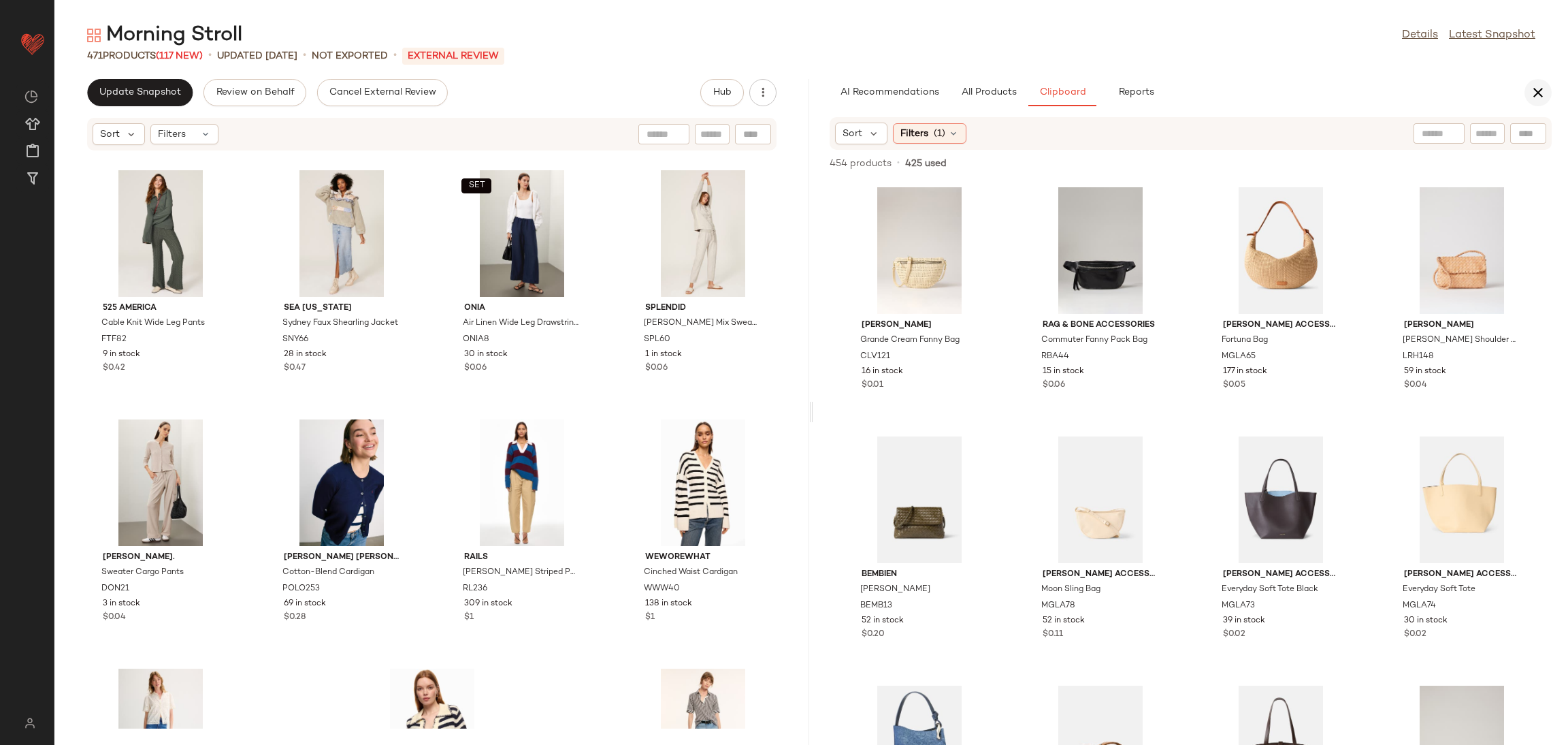
click at [1539, 94] on icon "button" at bounding box center [1538, 92] width 16 height 16
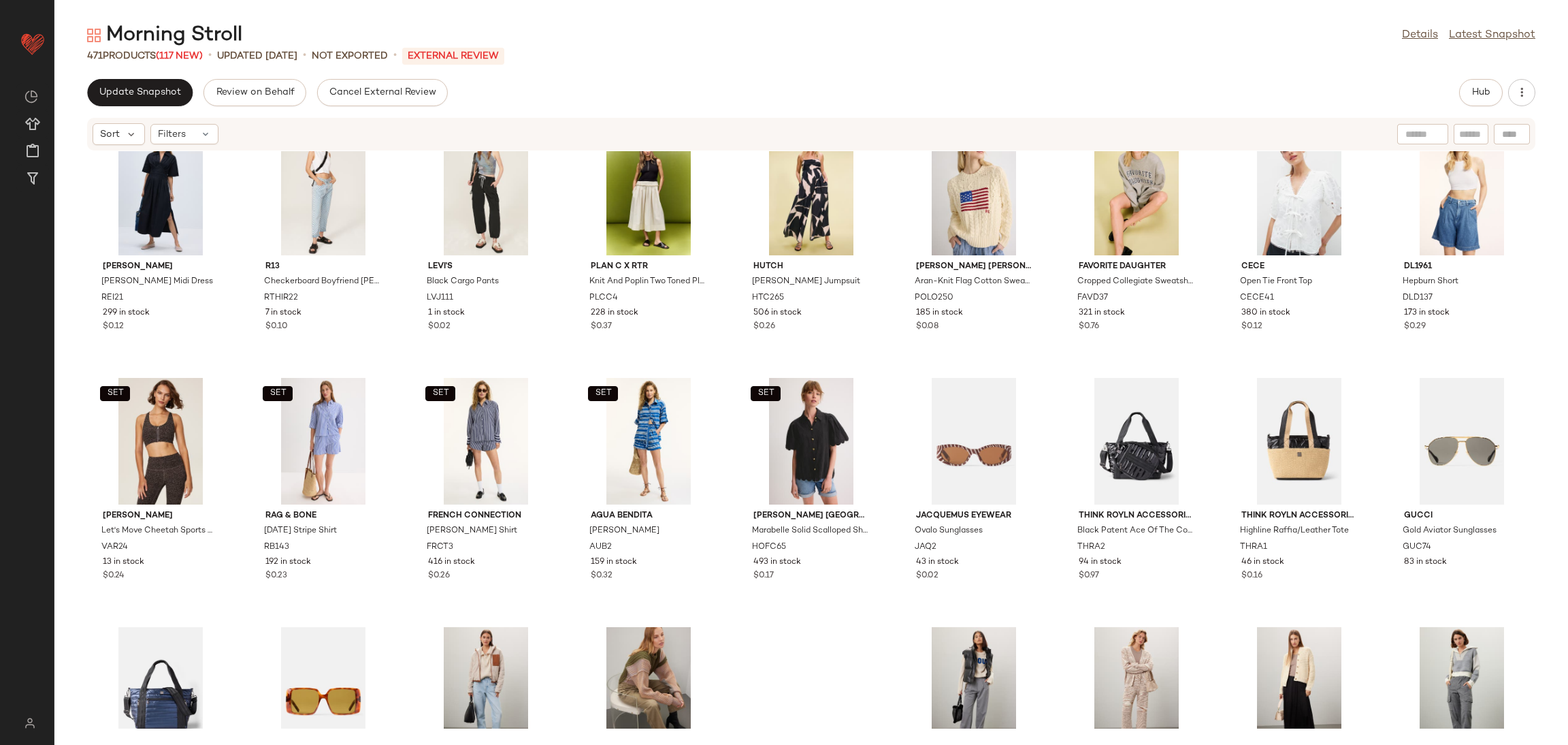
scroll to position [12049, 0]
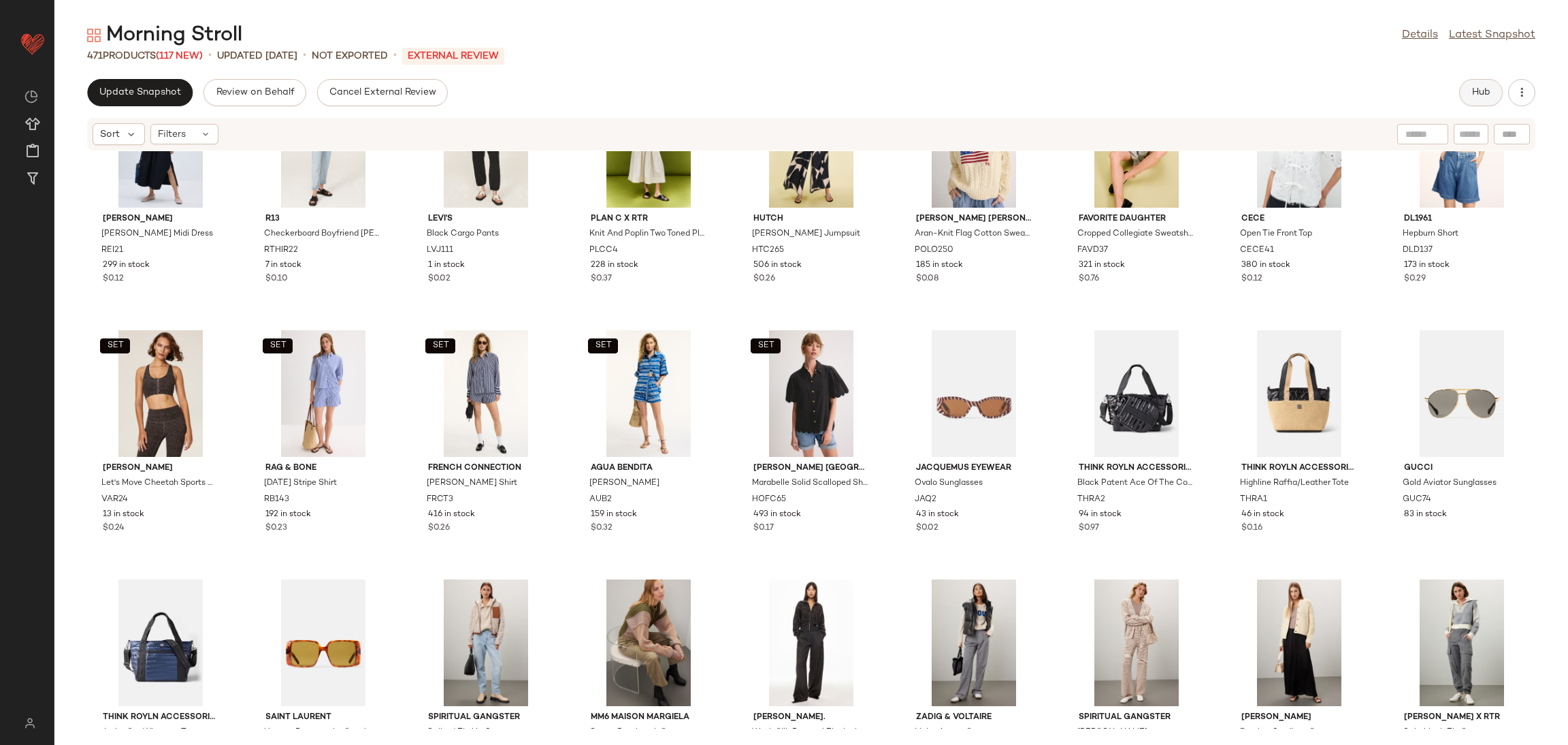
click at [1485, 87] on span "Hub" at bounding box center [1481, 92] width 19 height 11
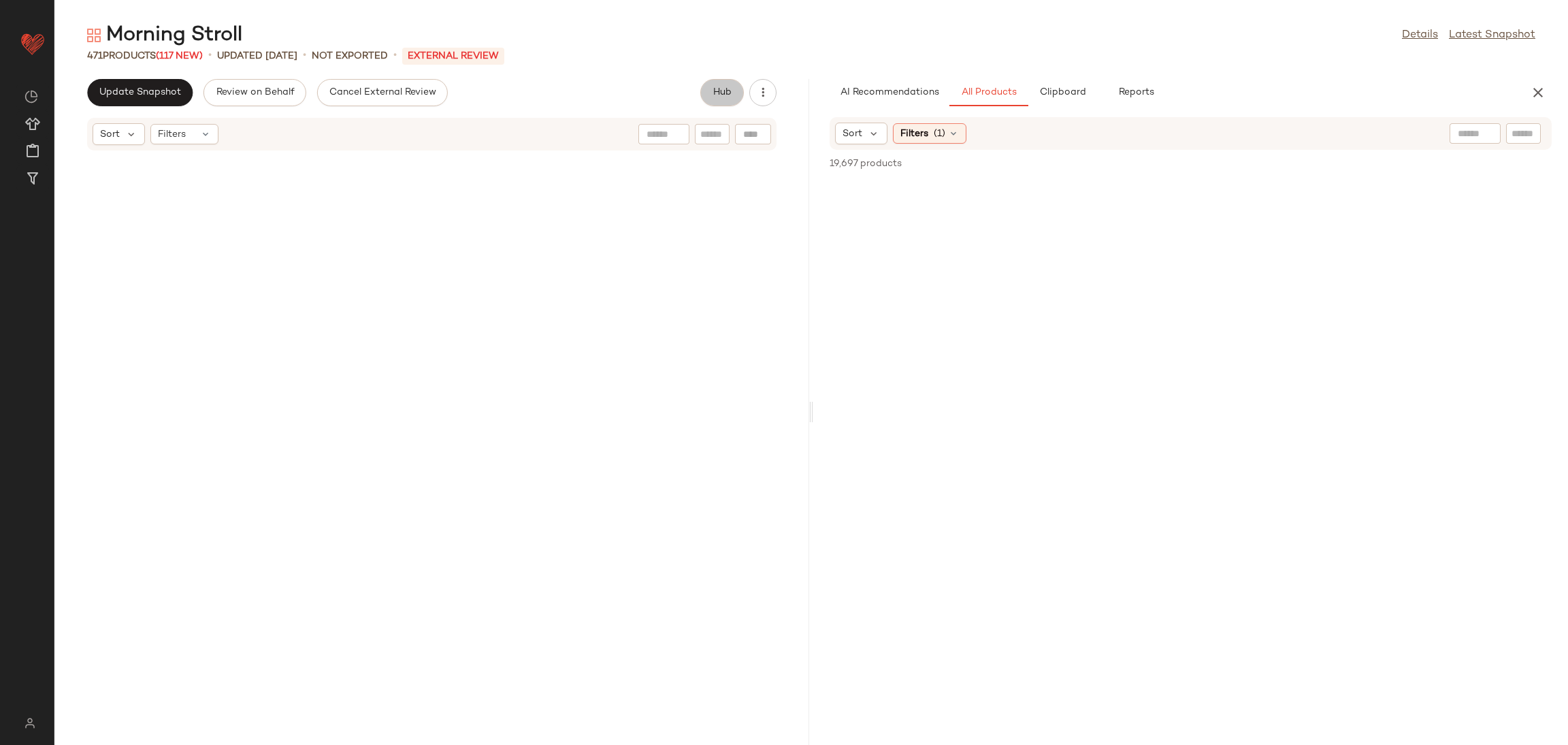
scroll to position [12547, 0]
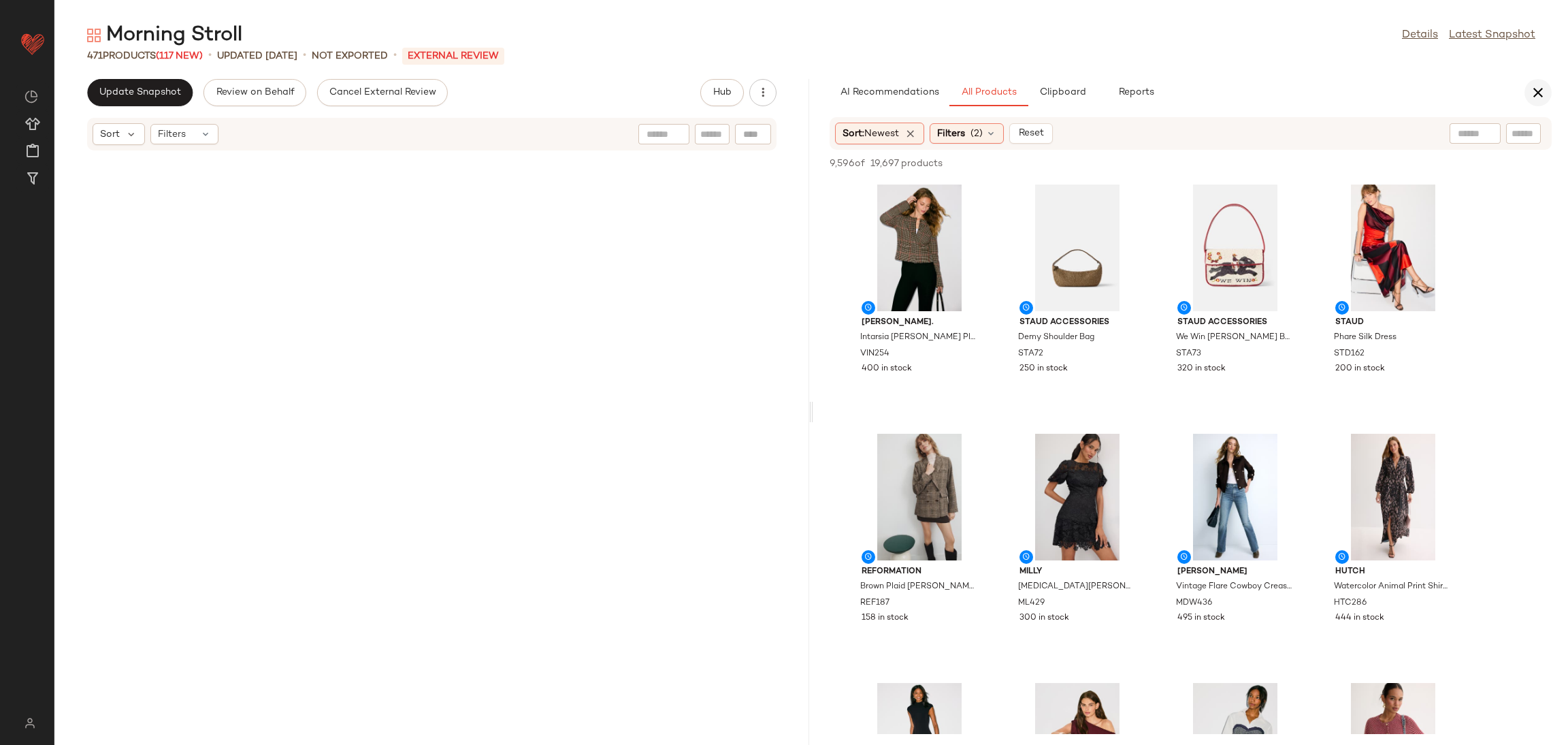
click at [1545, 86] on icon "button" at bounding box center [1538, 92] width 16 height 16
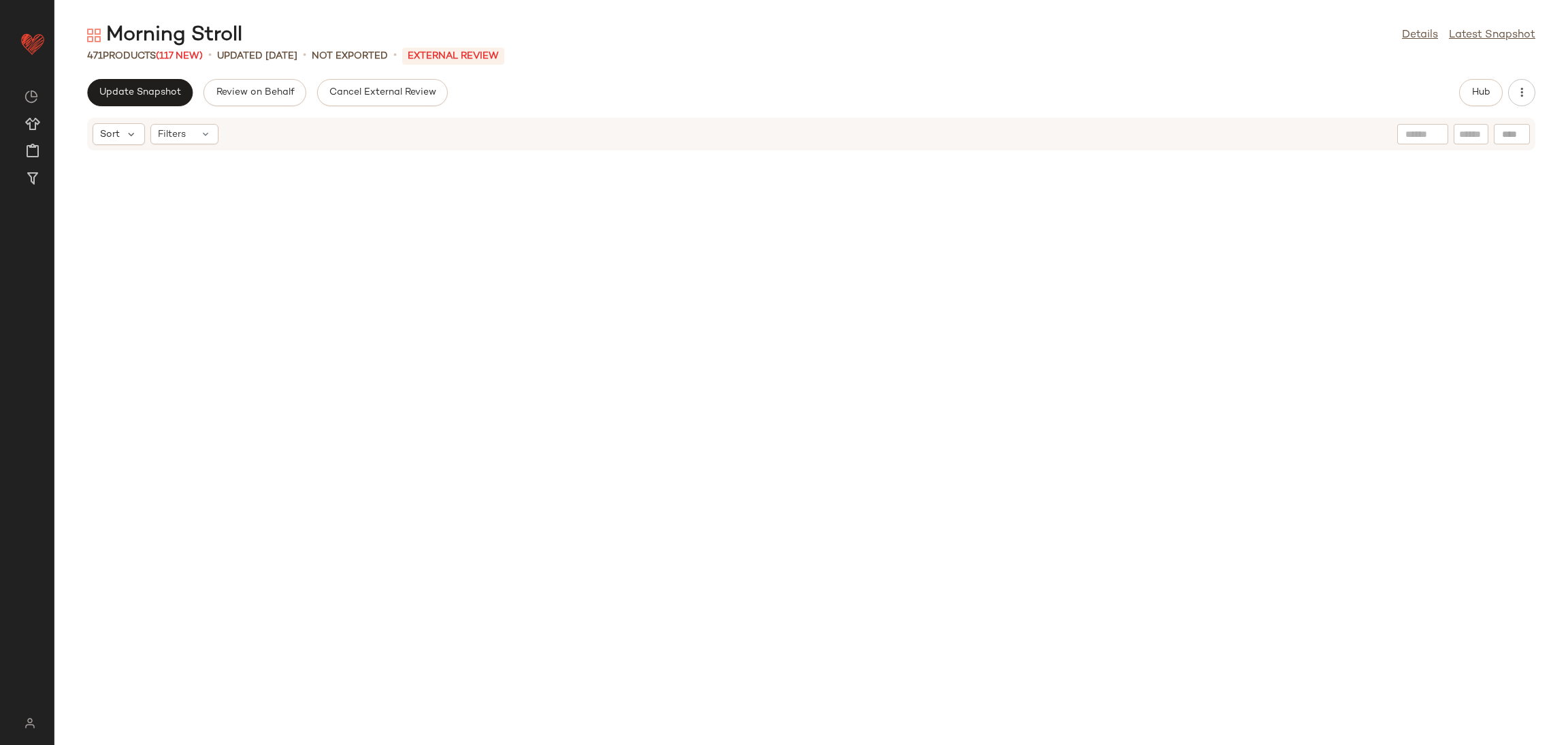
scroll to position [12298, 0]
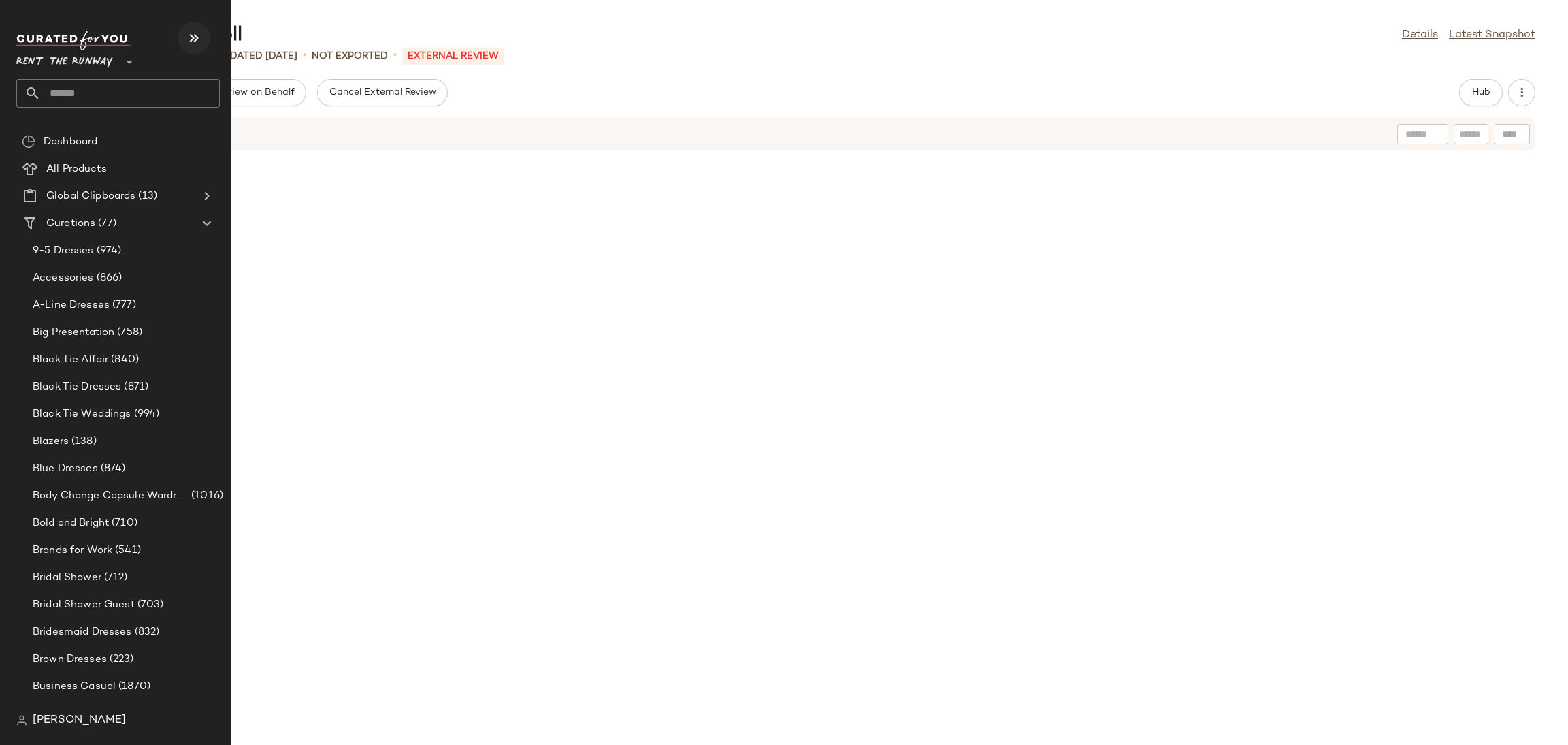
click at [202, 41] on button "button" at bounding box center [193, 38] width 33 height 33
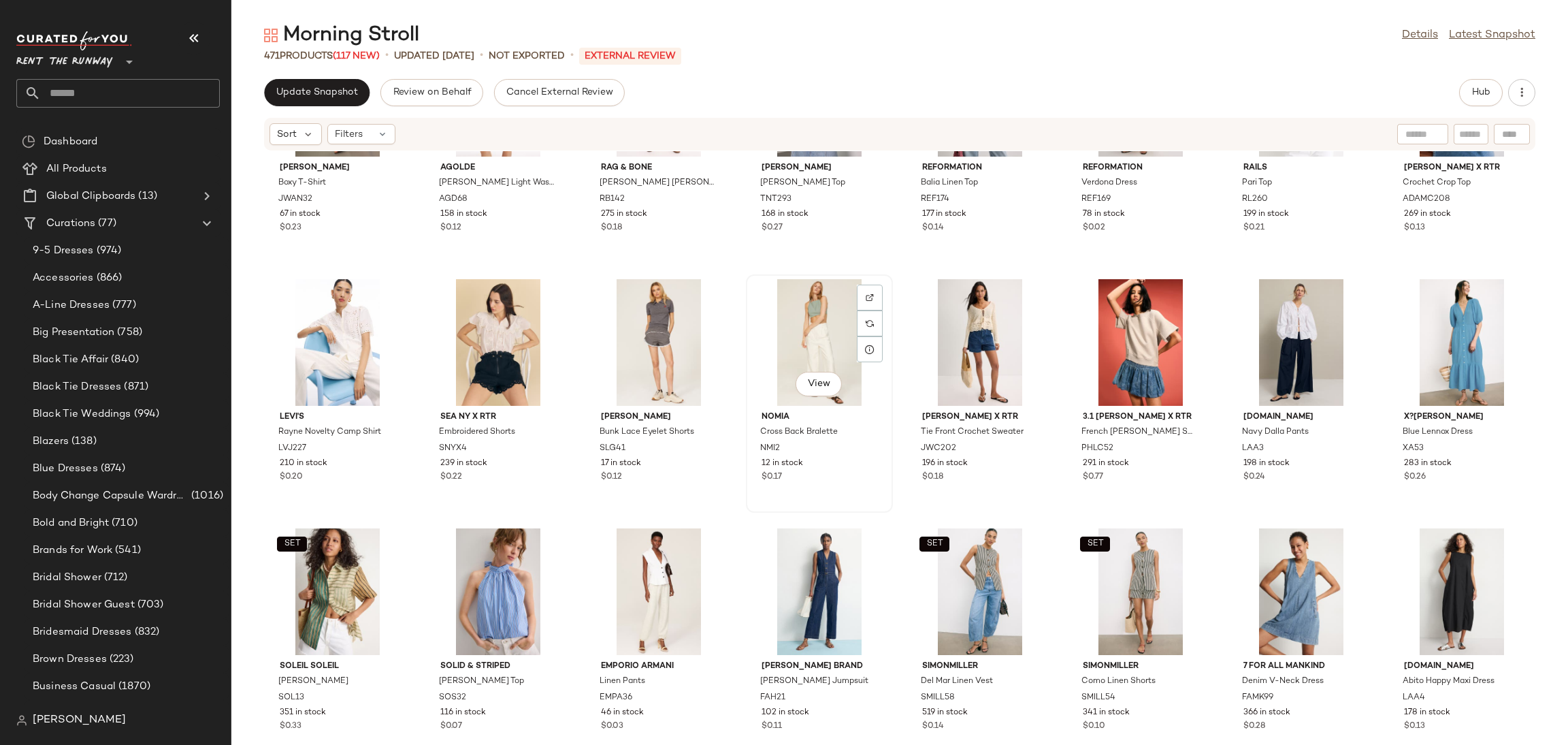
scroll to position [12244, 0]
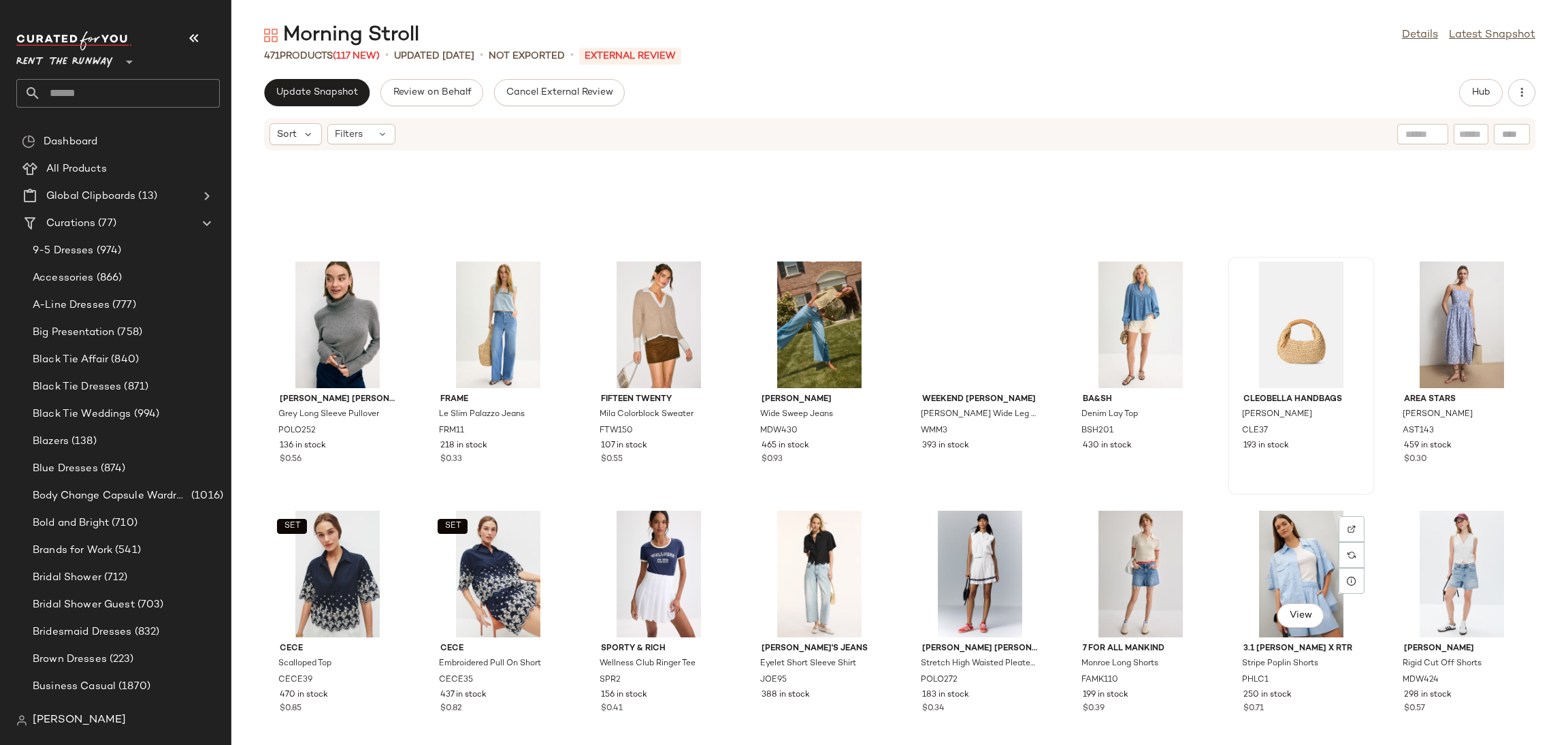
scroll to position [7378, 0]
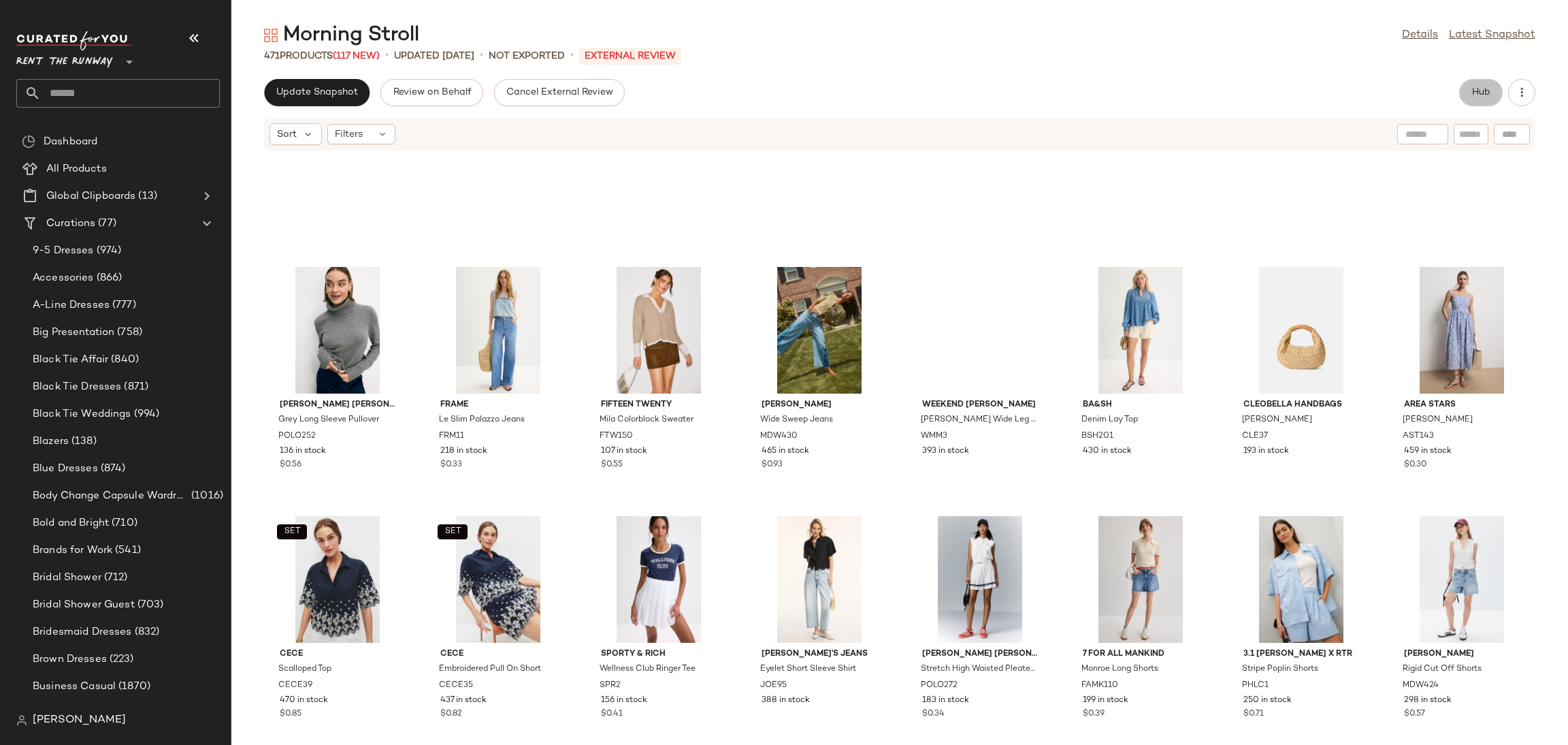
click at [1488, 90] on span "Hub" at bounding box center [1481, 92] width 19 height 11
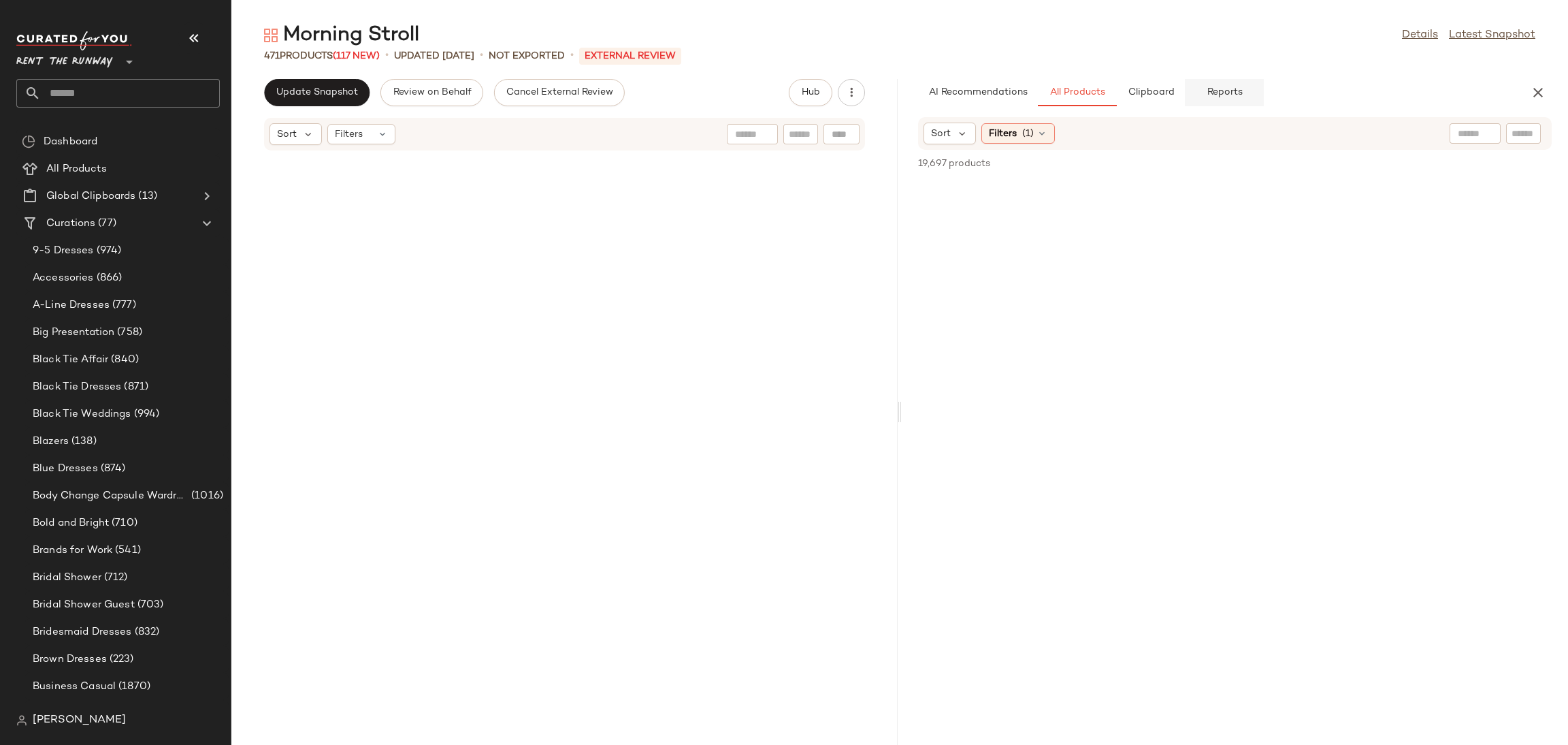
scroll to position [8126, 0]
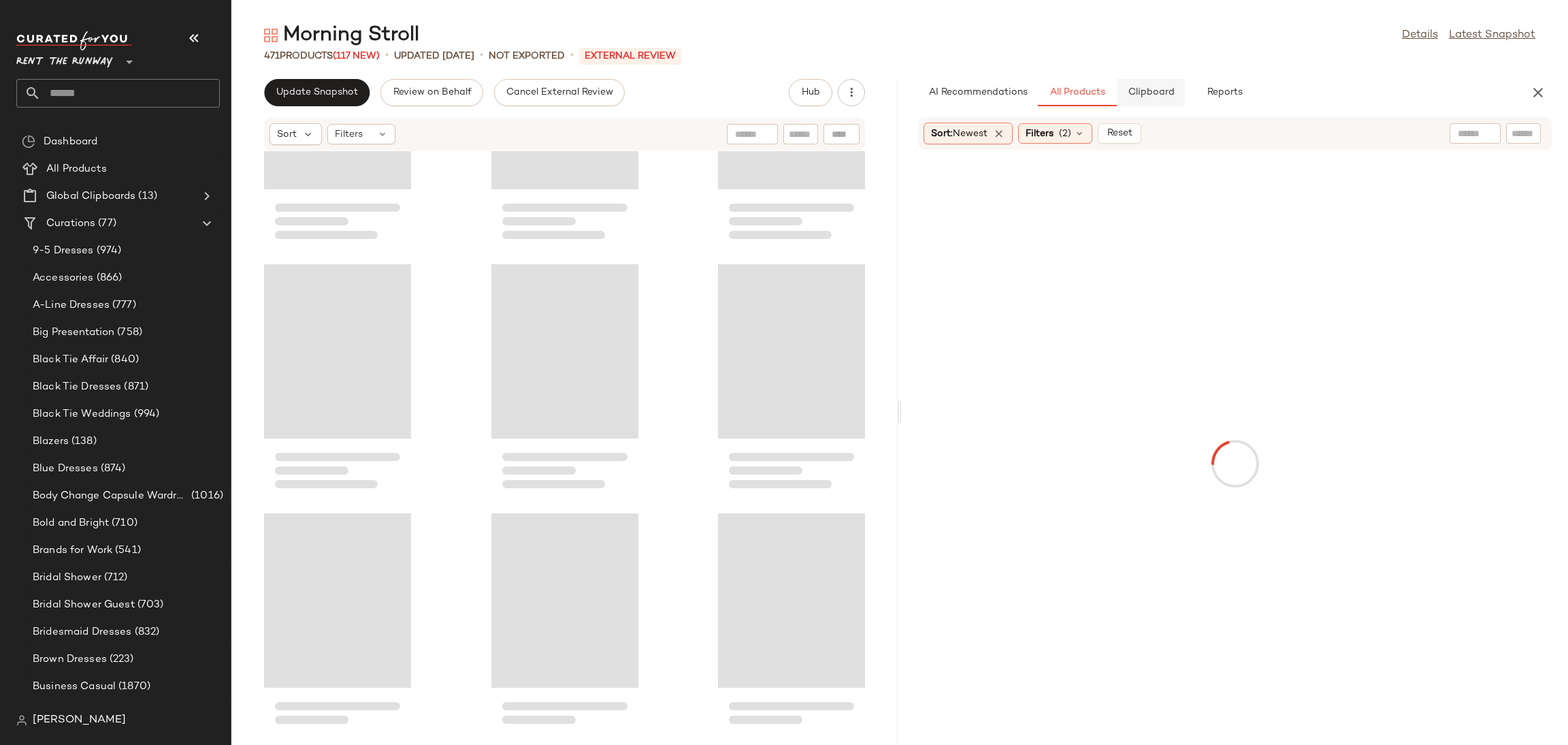
click at [1148, 86] on button "Clipboard" at bounding box center [1151, 92] width 68 height 27
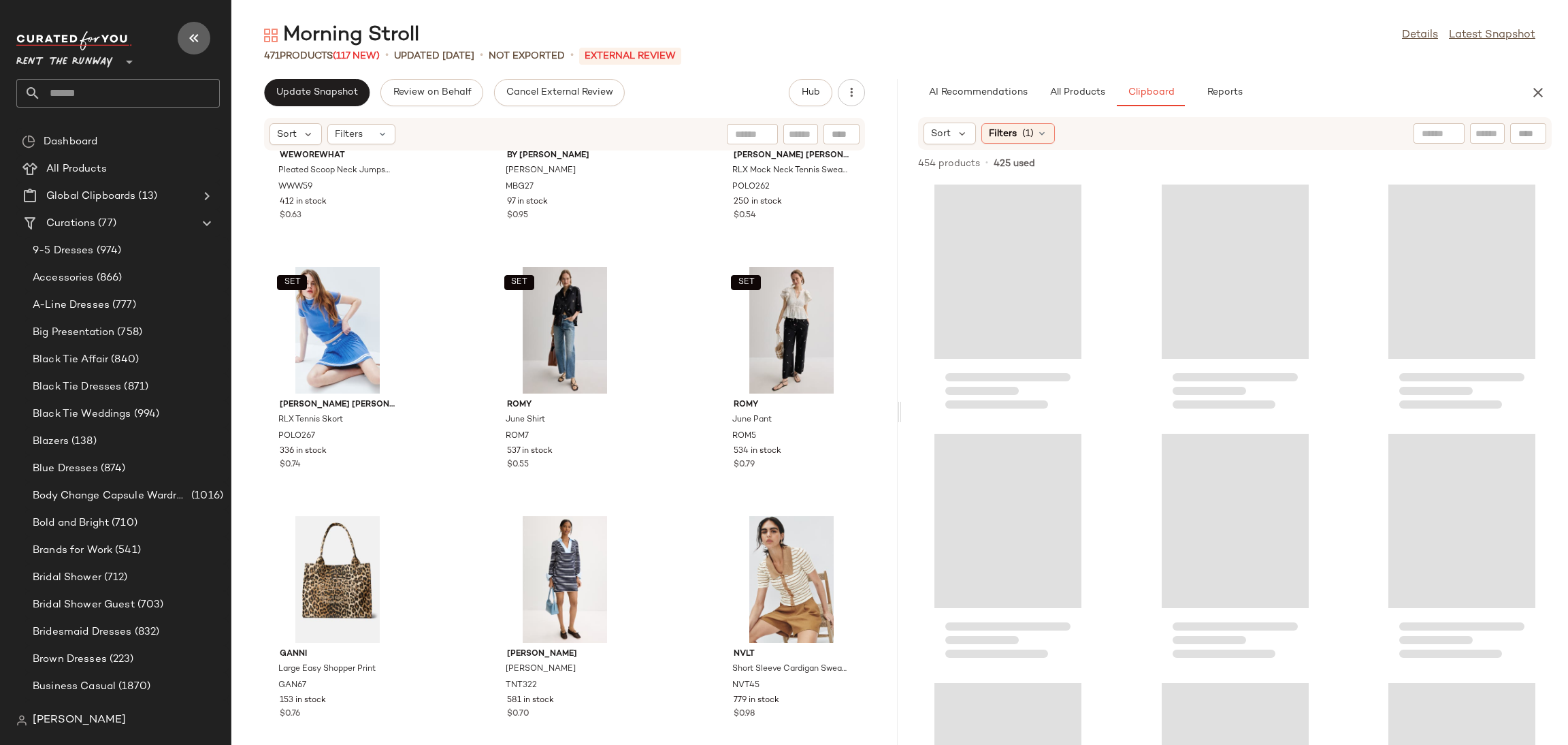
click at [192, 44] on icon "button" at bounding box center [194, 38] width 16 height 16
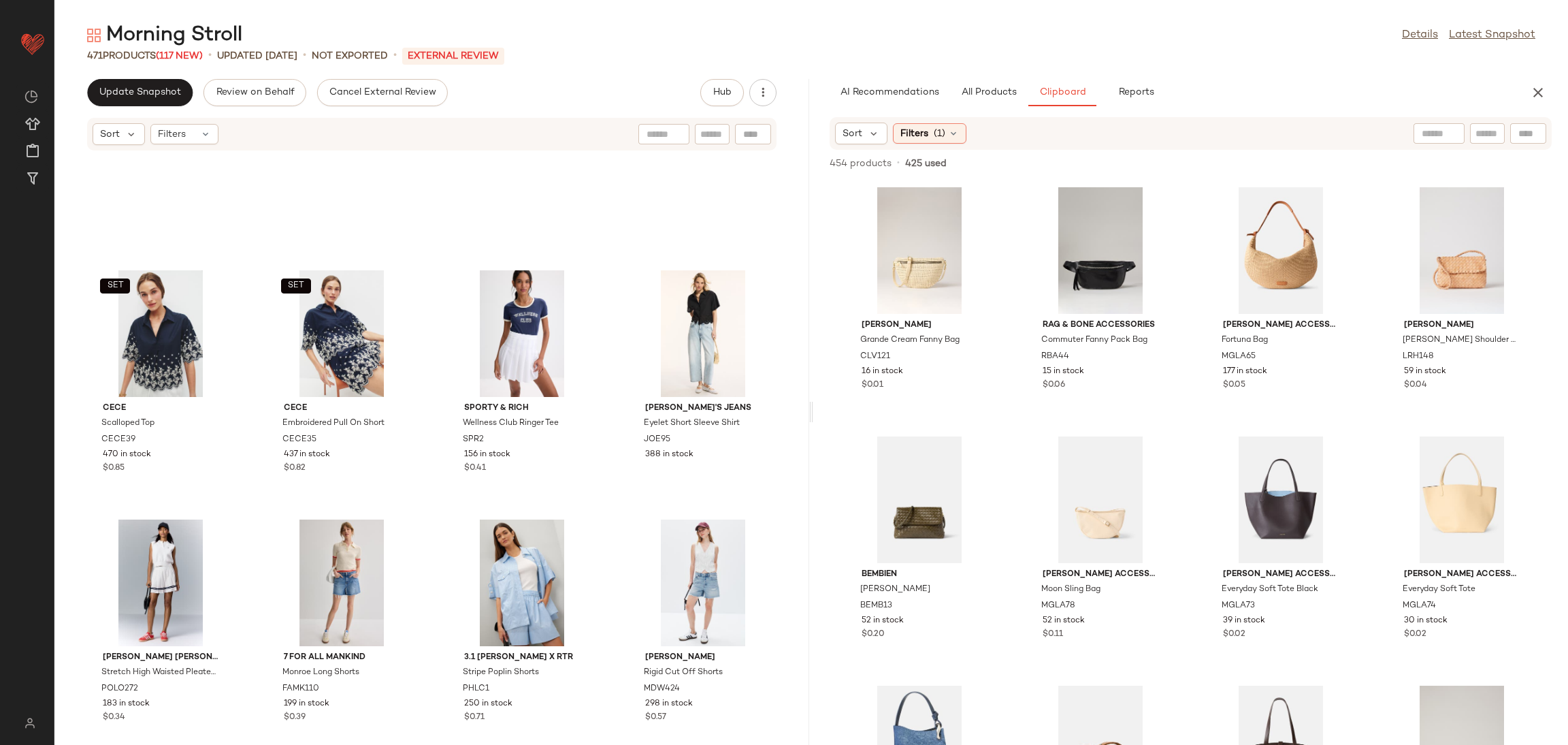
scroll to position [15586, 0]
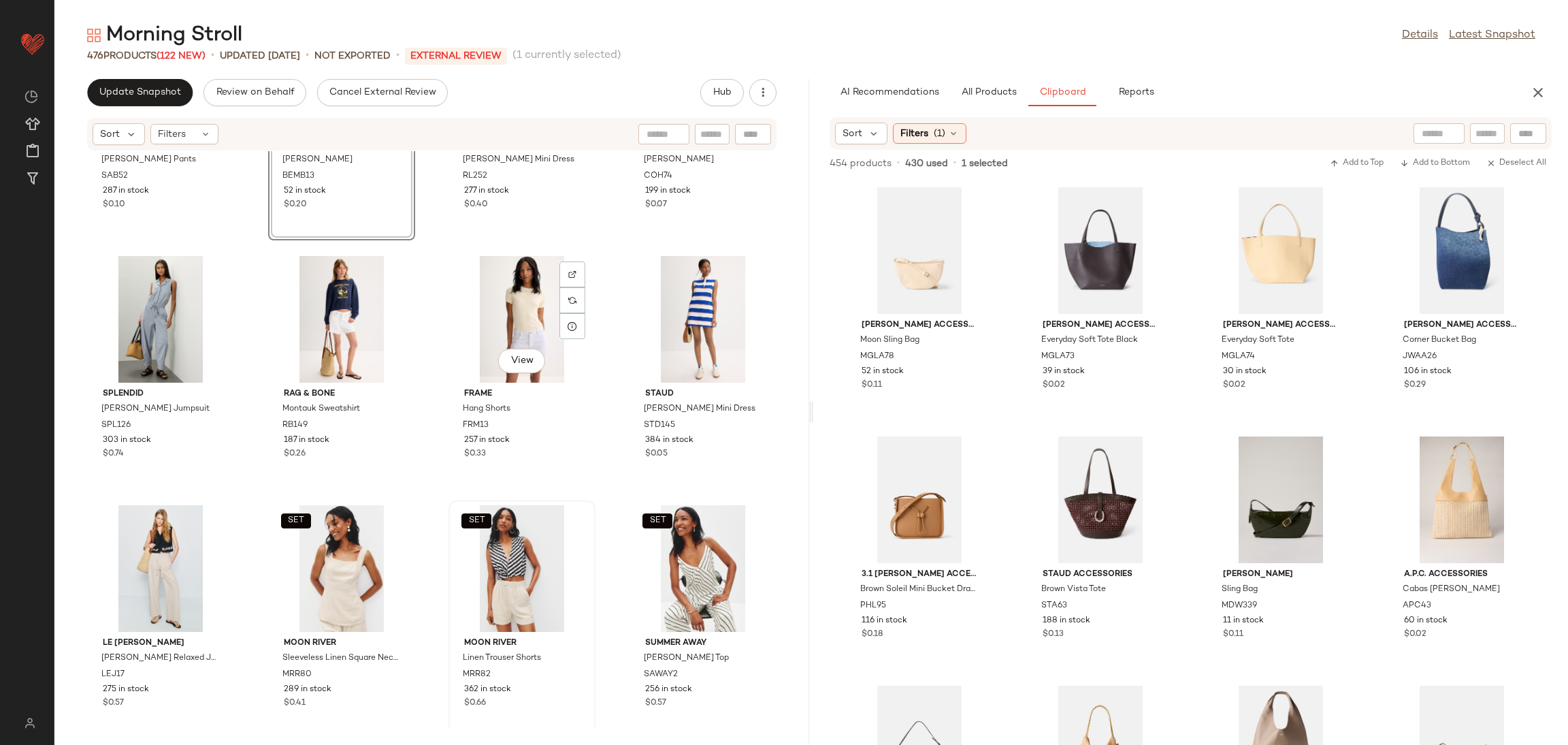
scroll to position [17855, 0]
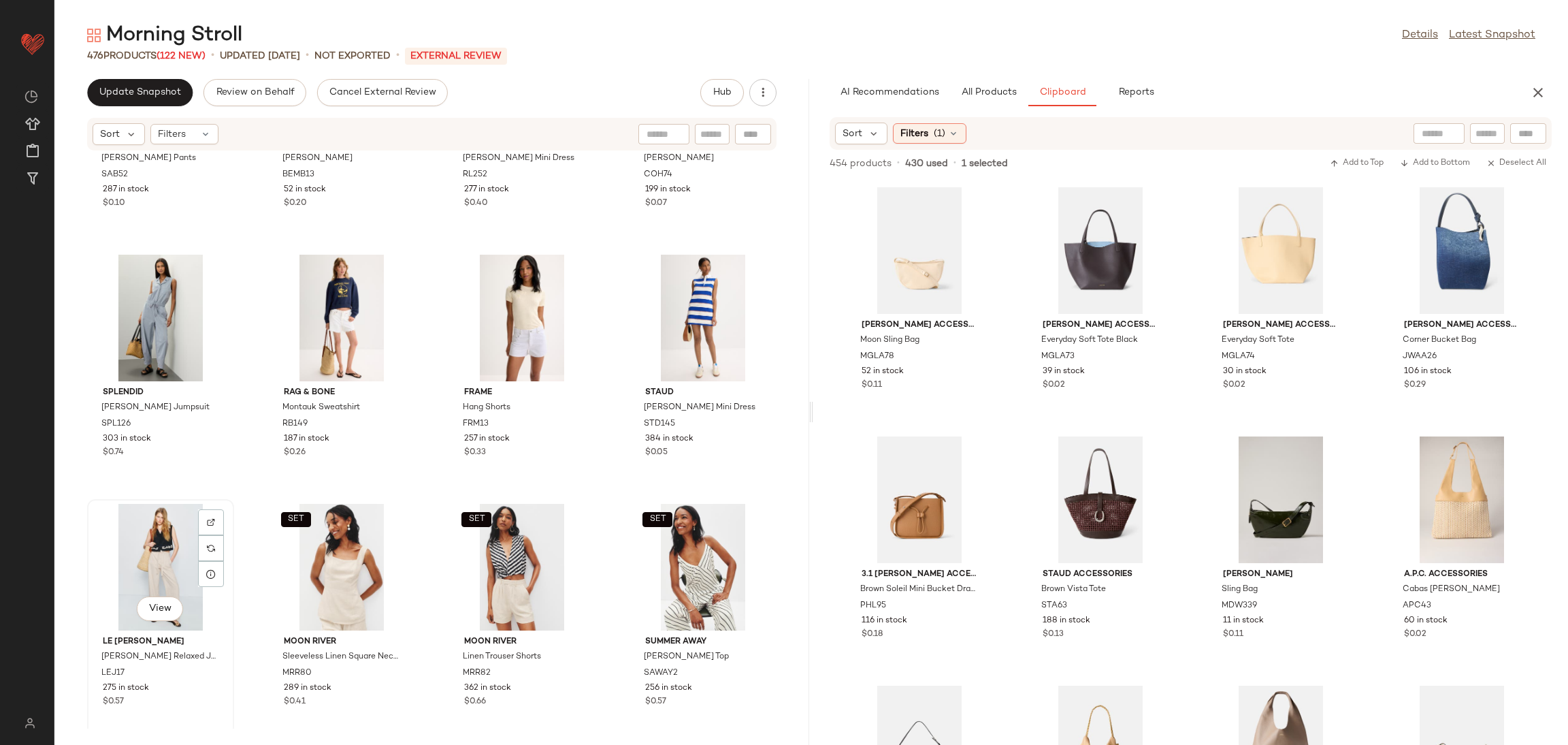
click at [175, 556] on div "View" at bounding box center [160, 568] width 138 height 127
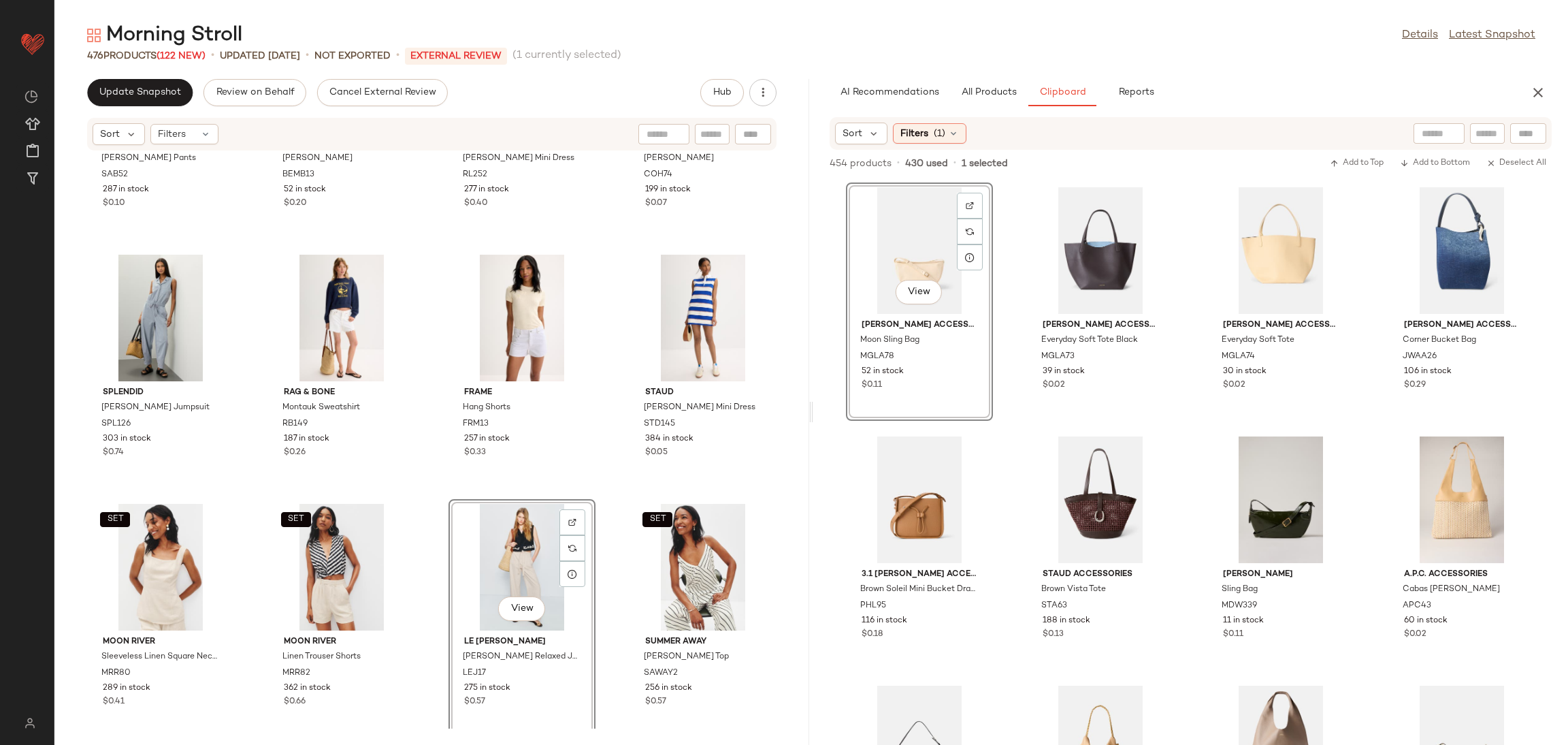
click at [437, 488] on div "SET [PERSON_NAME] Pants SAB52 287 in stock $0.10 BEMBIEN [PERSON_NAME] BEMB13 5…" at bounding box center [432, 440] width 755 height 578
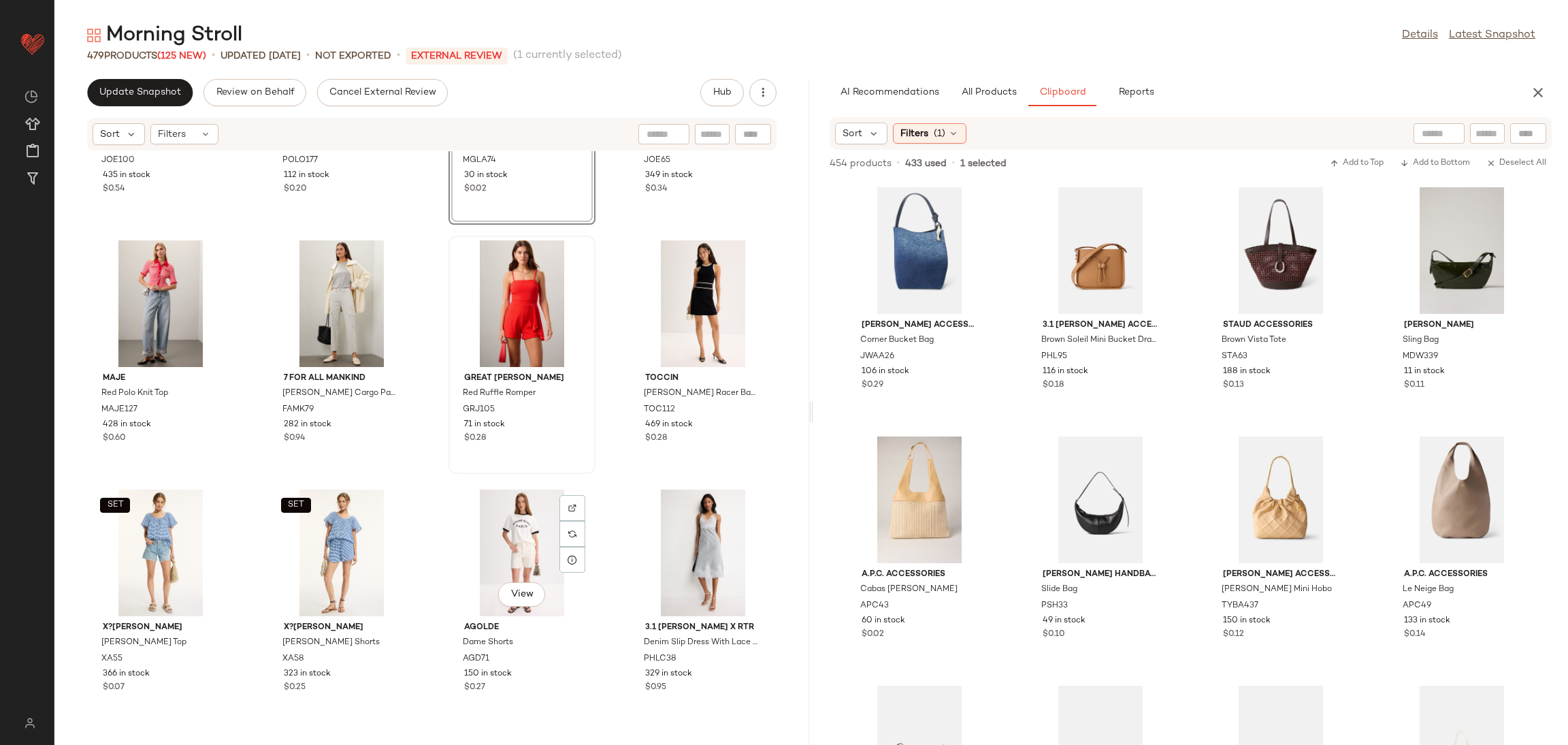
scroll to position [19380, 0]
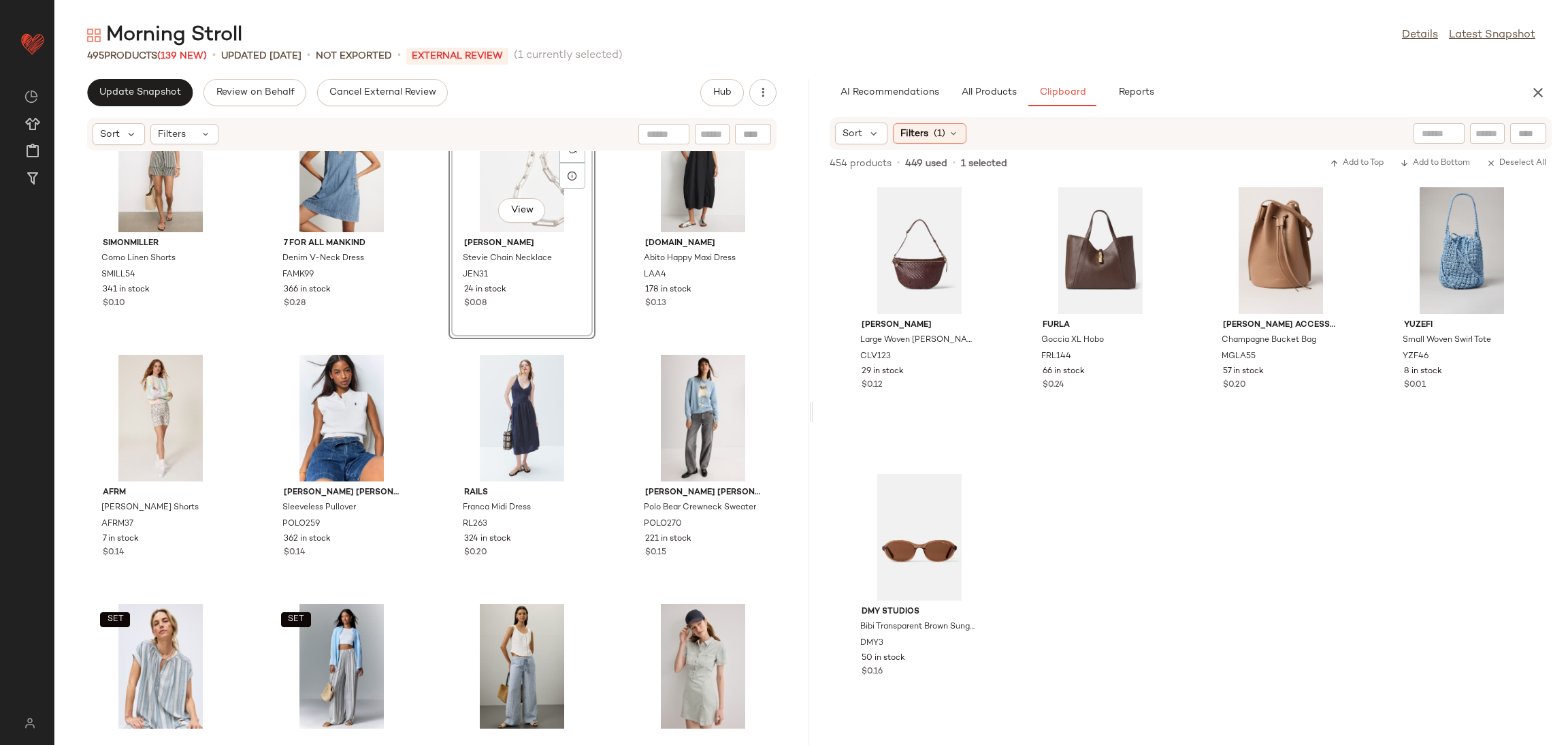
scroll to position [27386, 0]
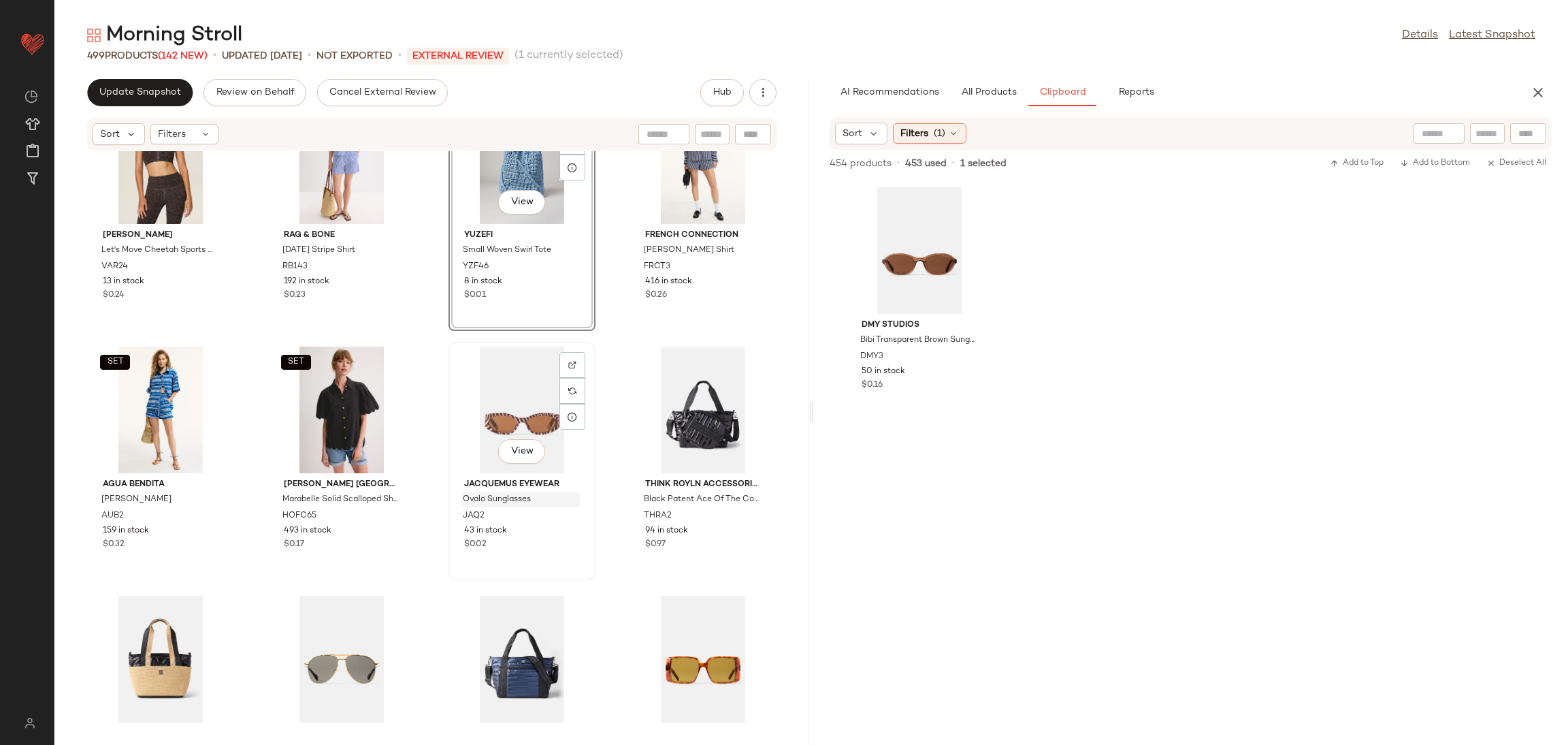
scroll to position [29250, 0]
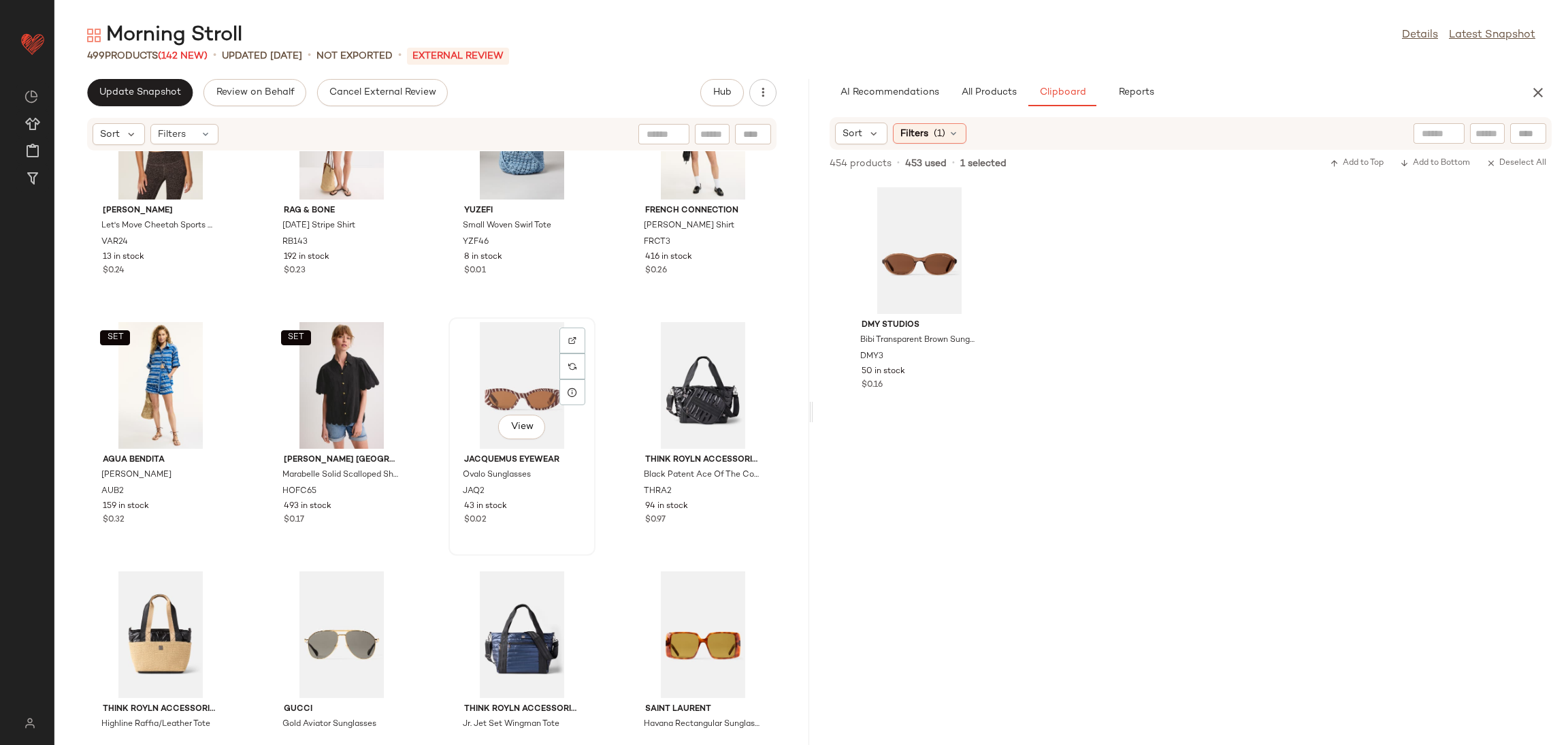
click at [490, 397] on div "View" at bounding box center [522, 385] width 138 height 127
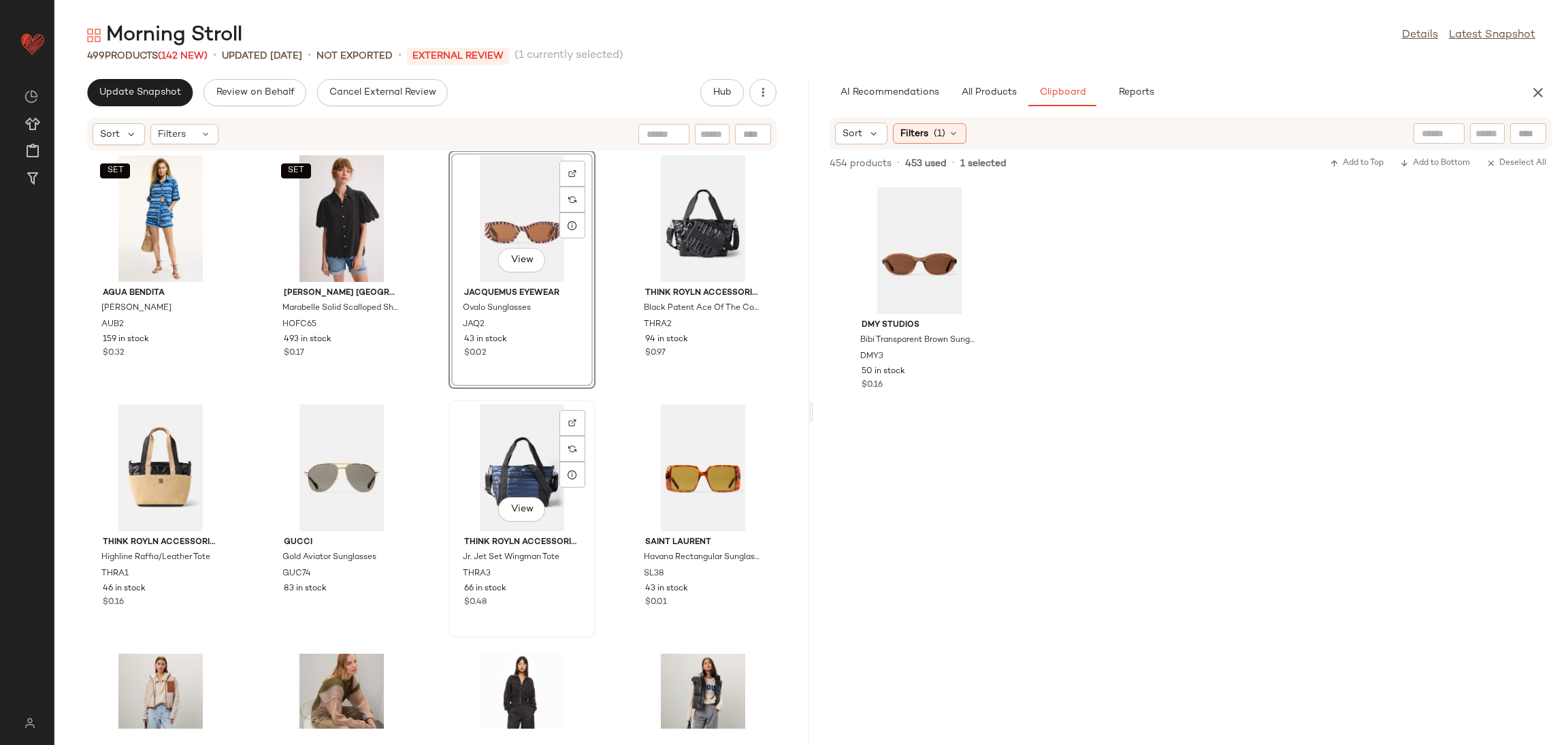
scroll to position [29418, 0]
click at [645, 469] on div "View" at bounding box center [702, 468] width 138 height 127
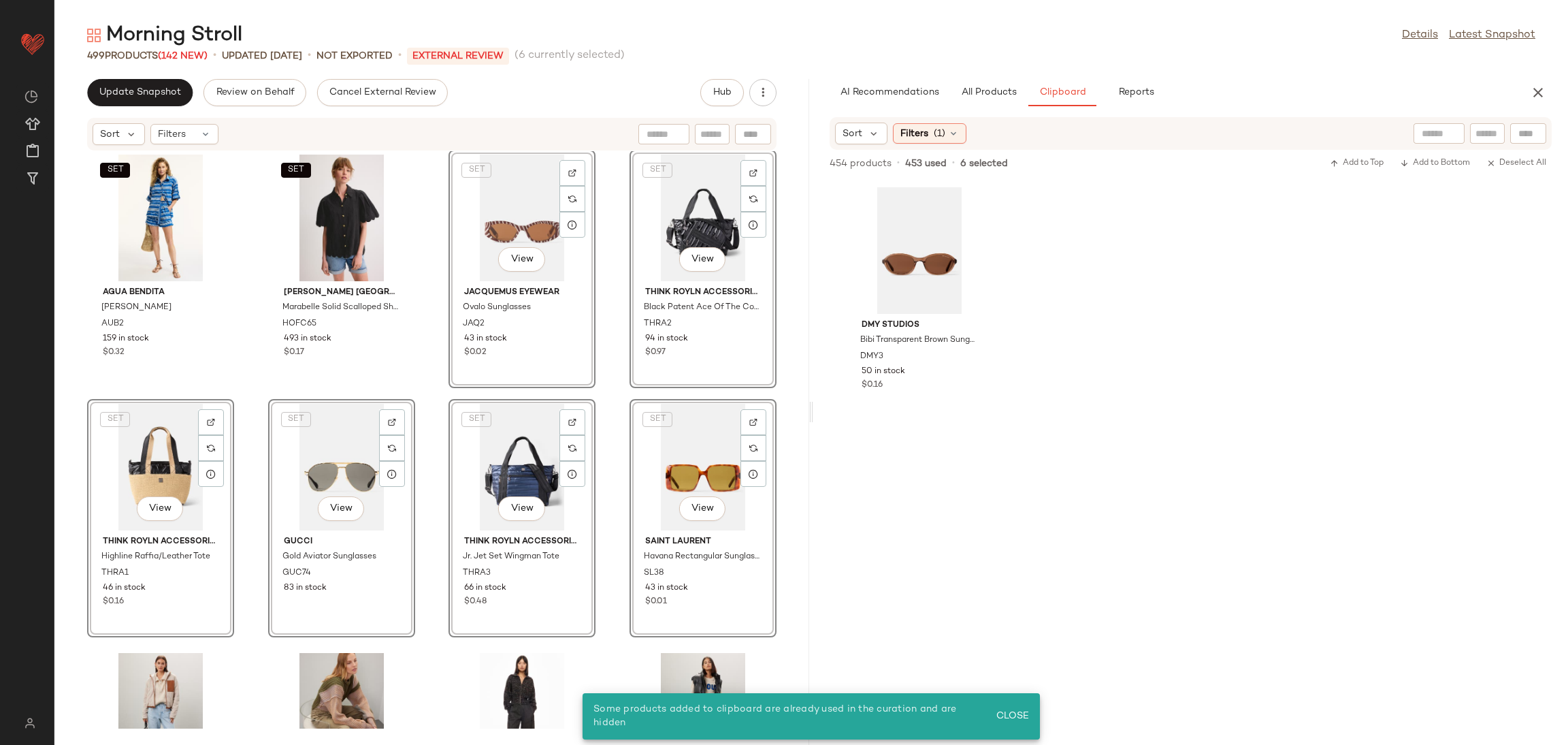
click at [676, 483] on div "SET View" at bounding box center [702, 468] width 138 height 127
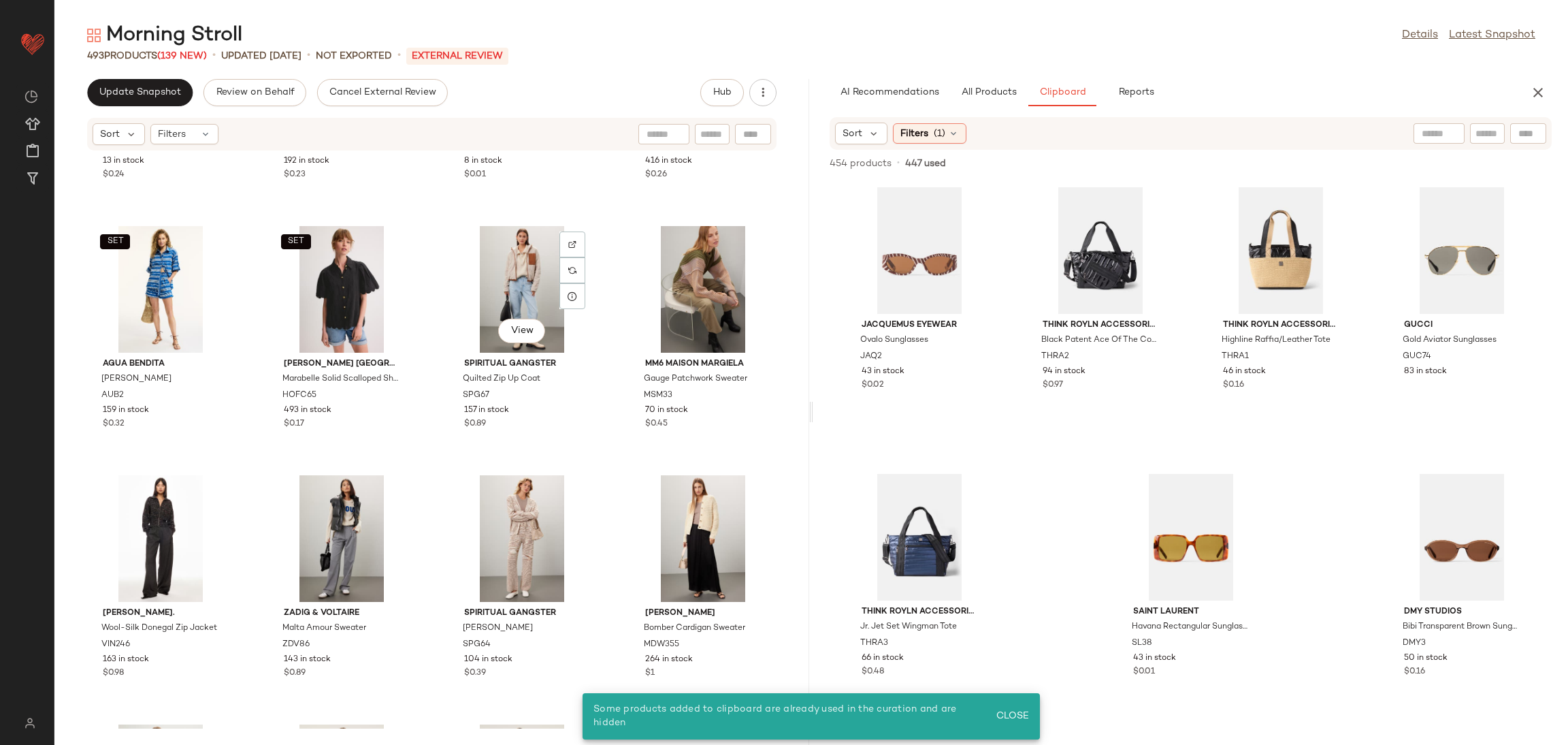
scroll to position [29422, 0]
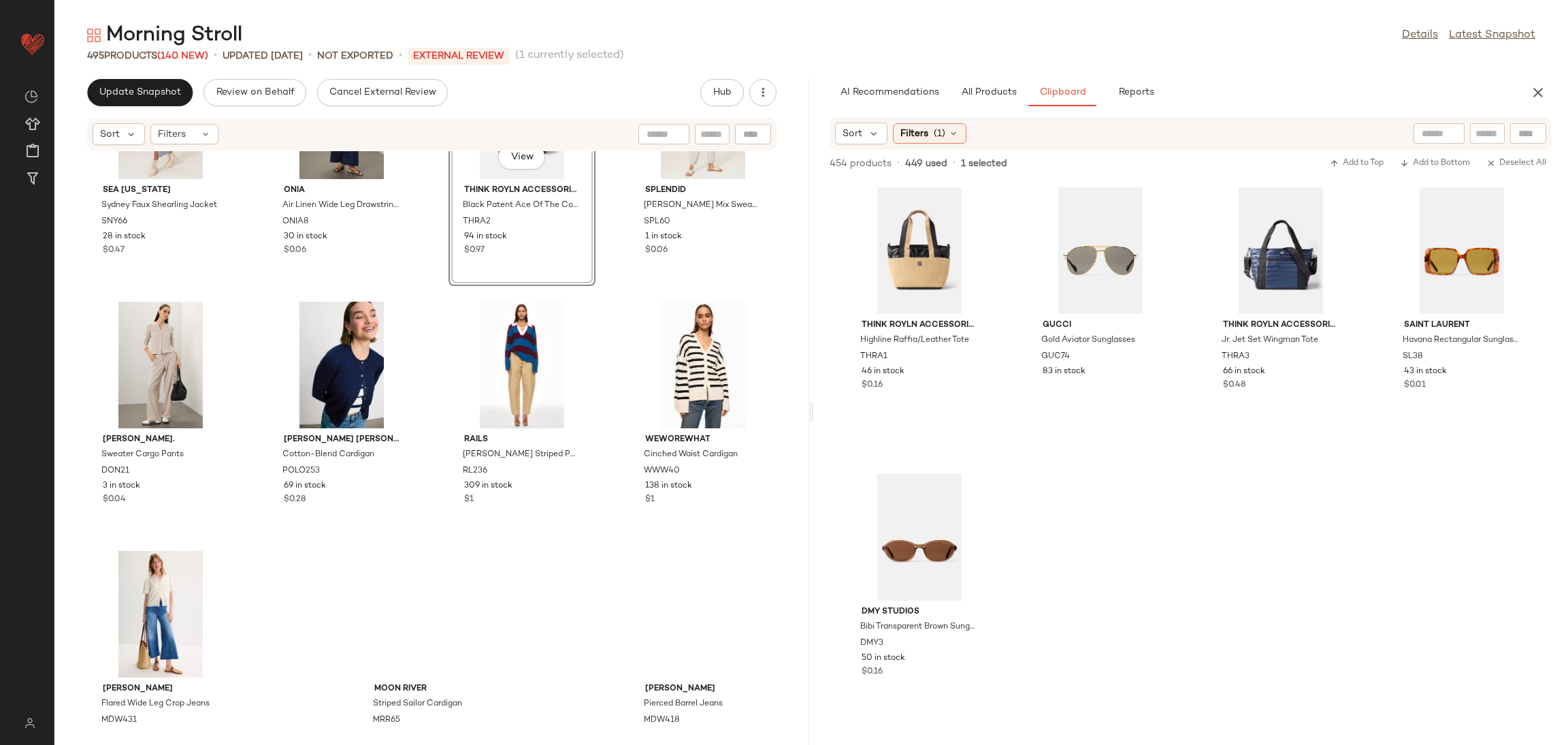
scroll to position [30322, 0]
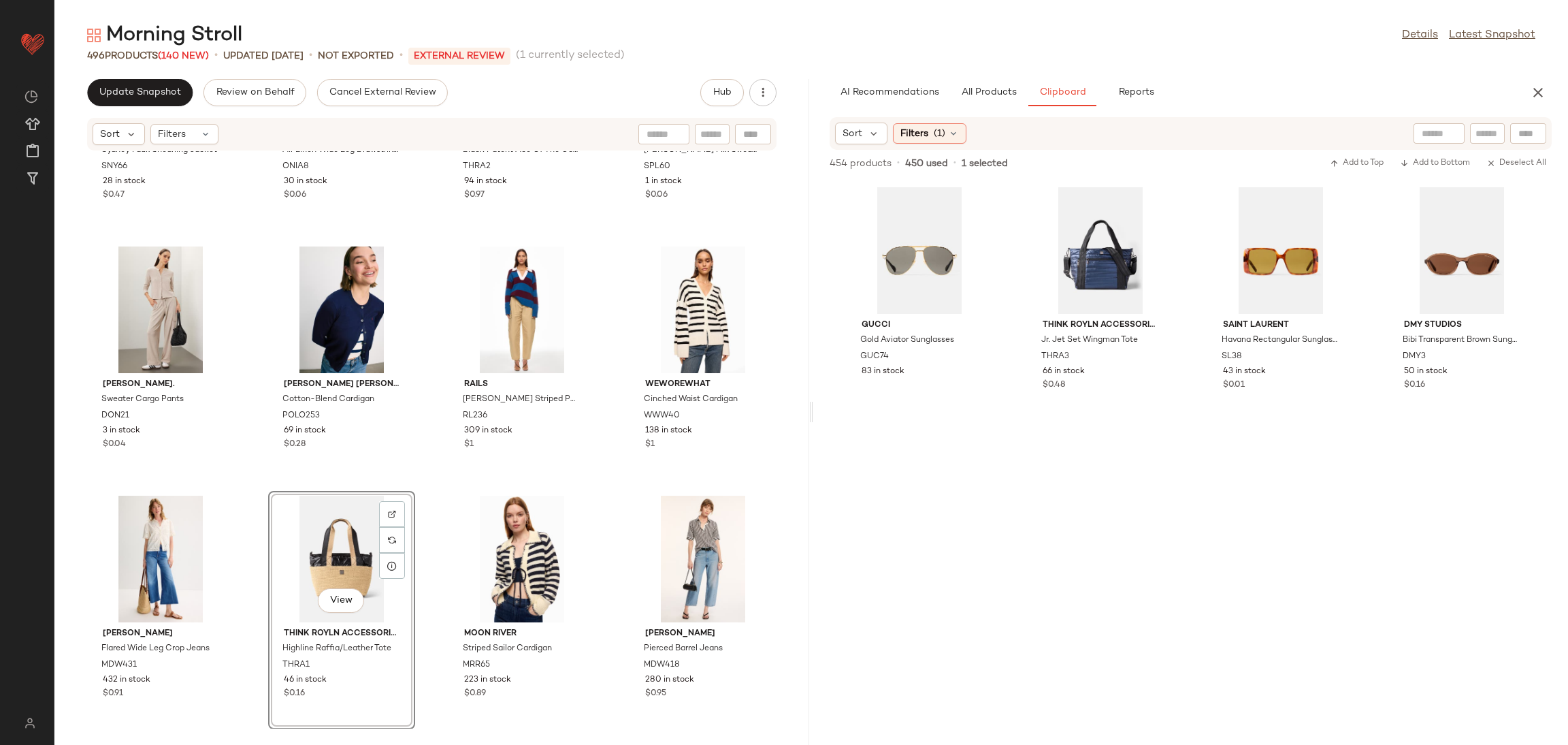
click at [439, 469] on div "Sea [US_STATE] Sydney Faux Shearling Jacket SNY66 28 in stock $0.47 SET Onia Ai…" at bounding box center [432, 440] width 755 height 578
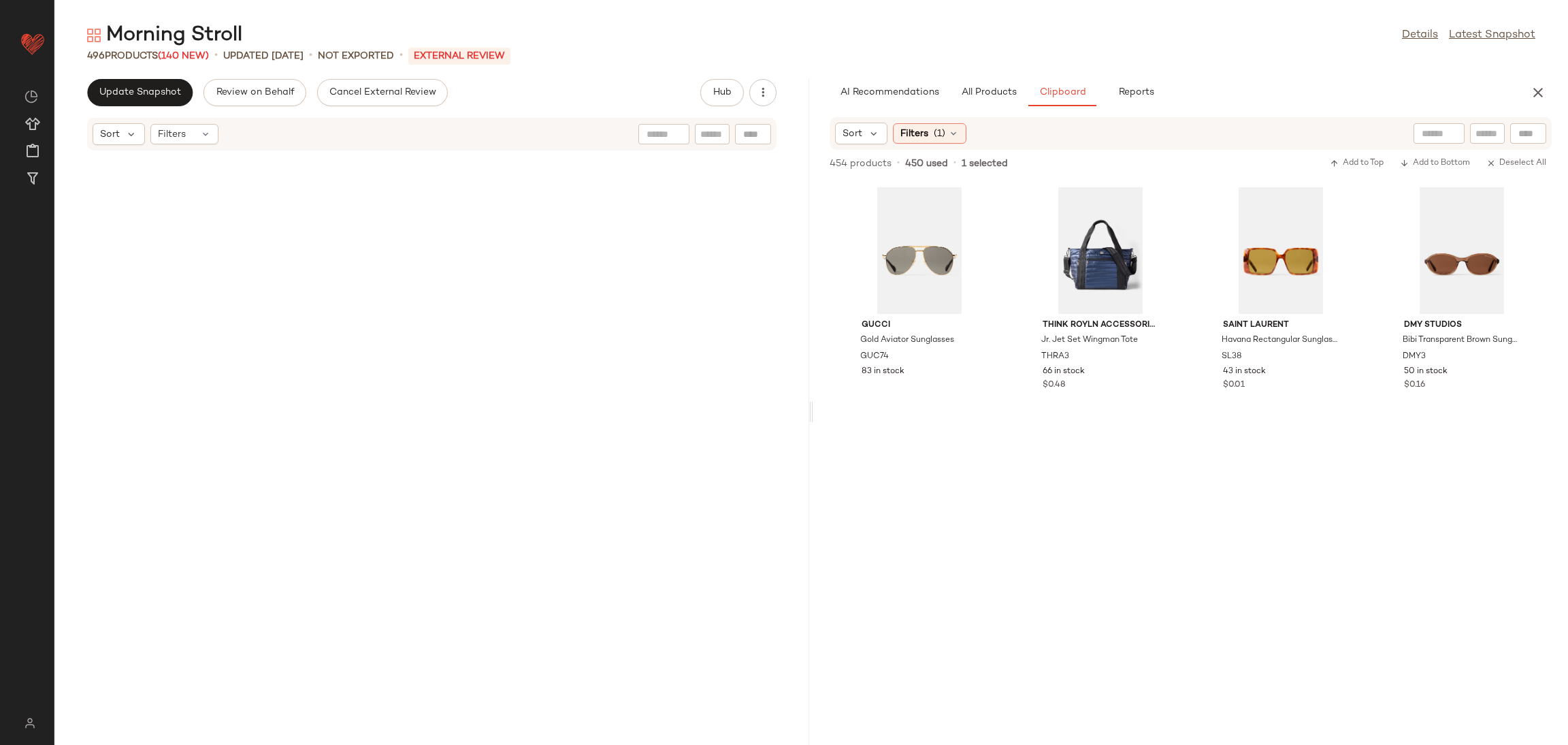
scroll to position [0, 0]
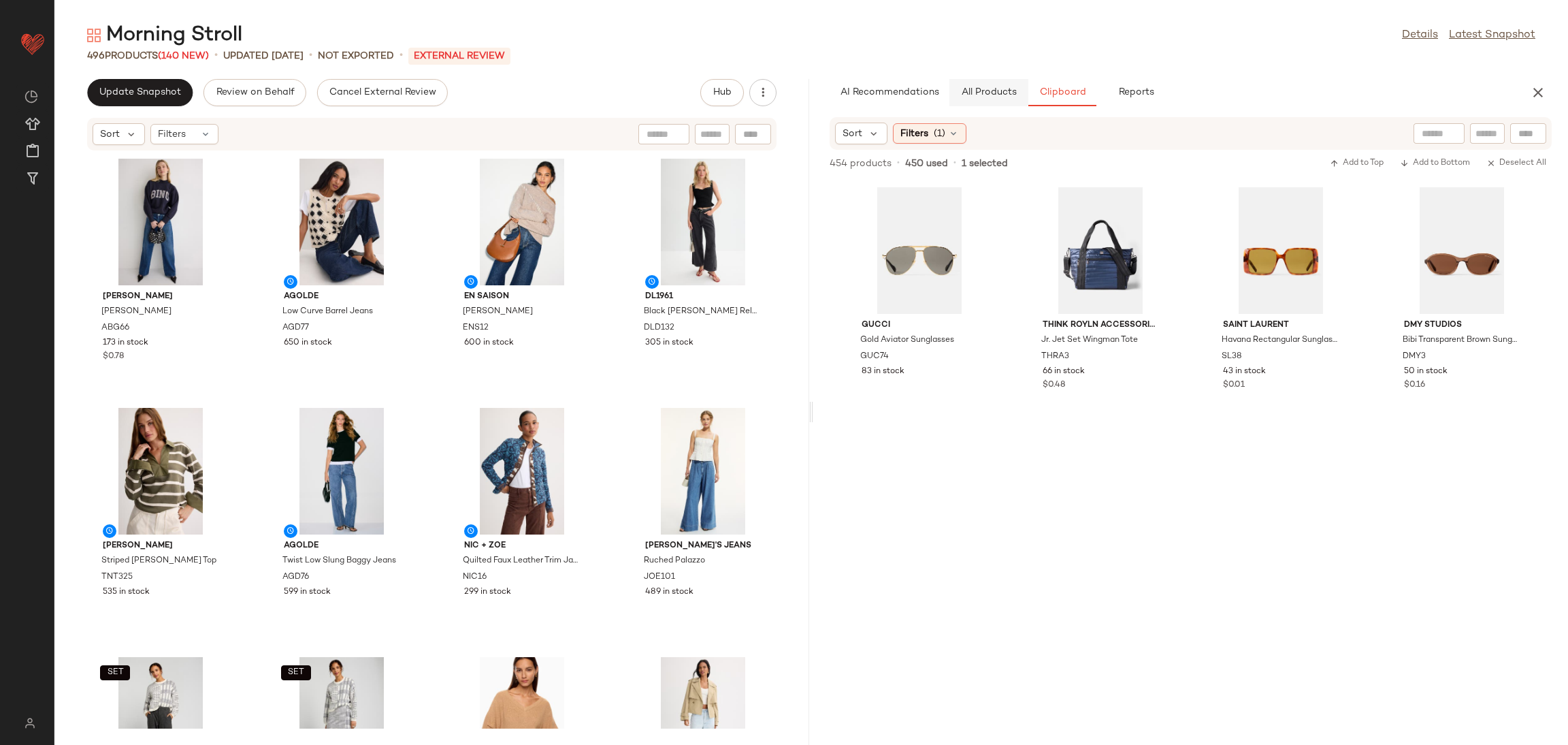
click at [970, 93] on span "All Products" at bounding box center [989, 92] width 55 height 11
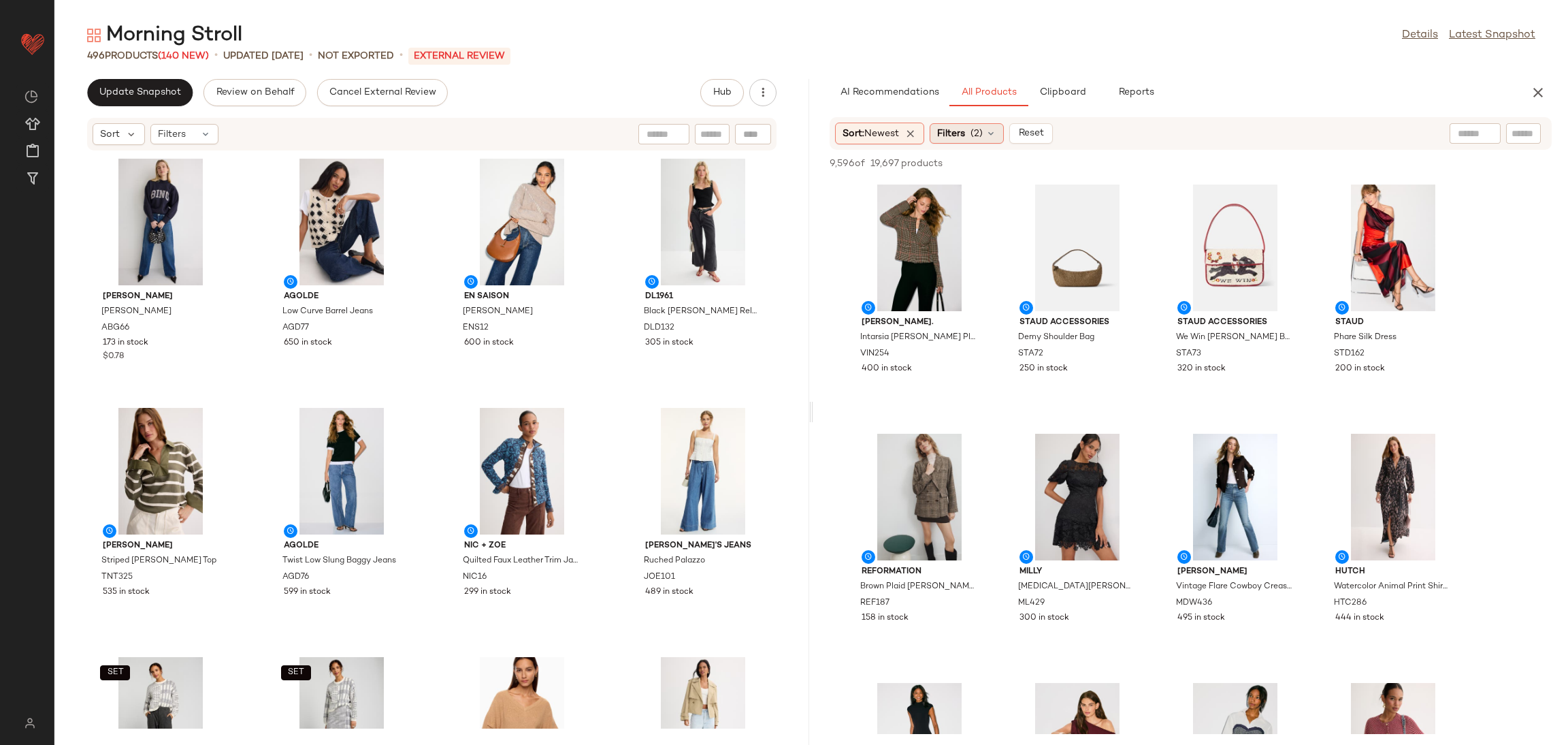
click at [983, 132] on span "(2)" at bounding box center [977, 134] width 12 height 14
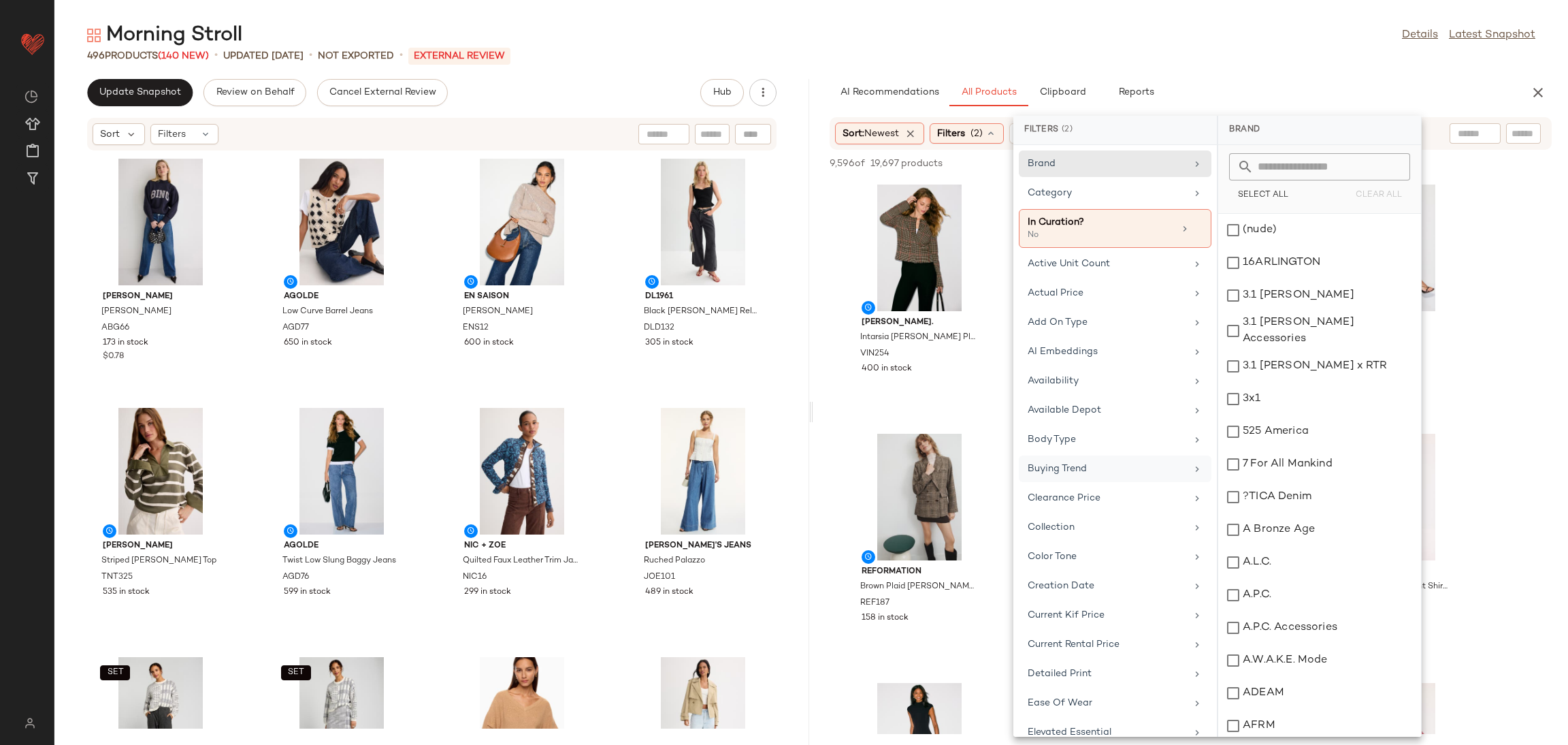
click at [1090, 484] on div "Buying Trend" at bounding box center [1115, 497] width 192 height 27
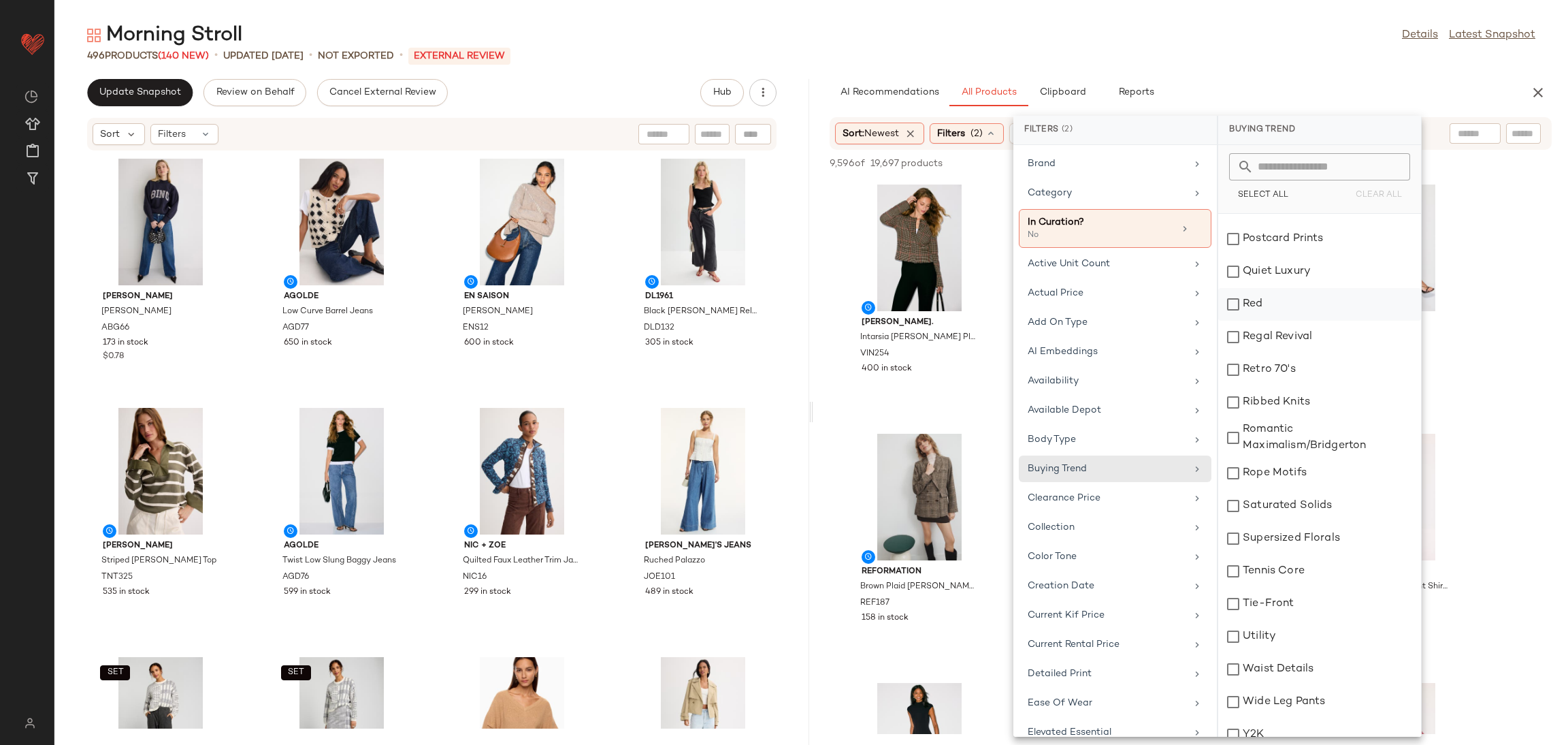
scroll to position [1284, 0]
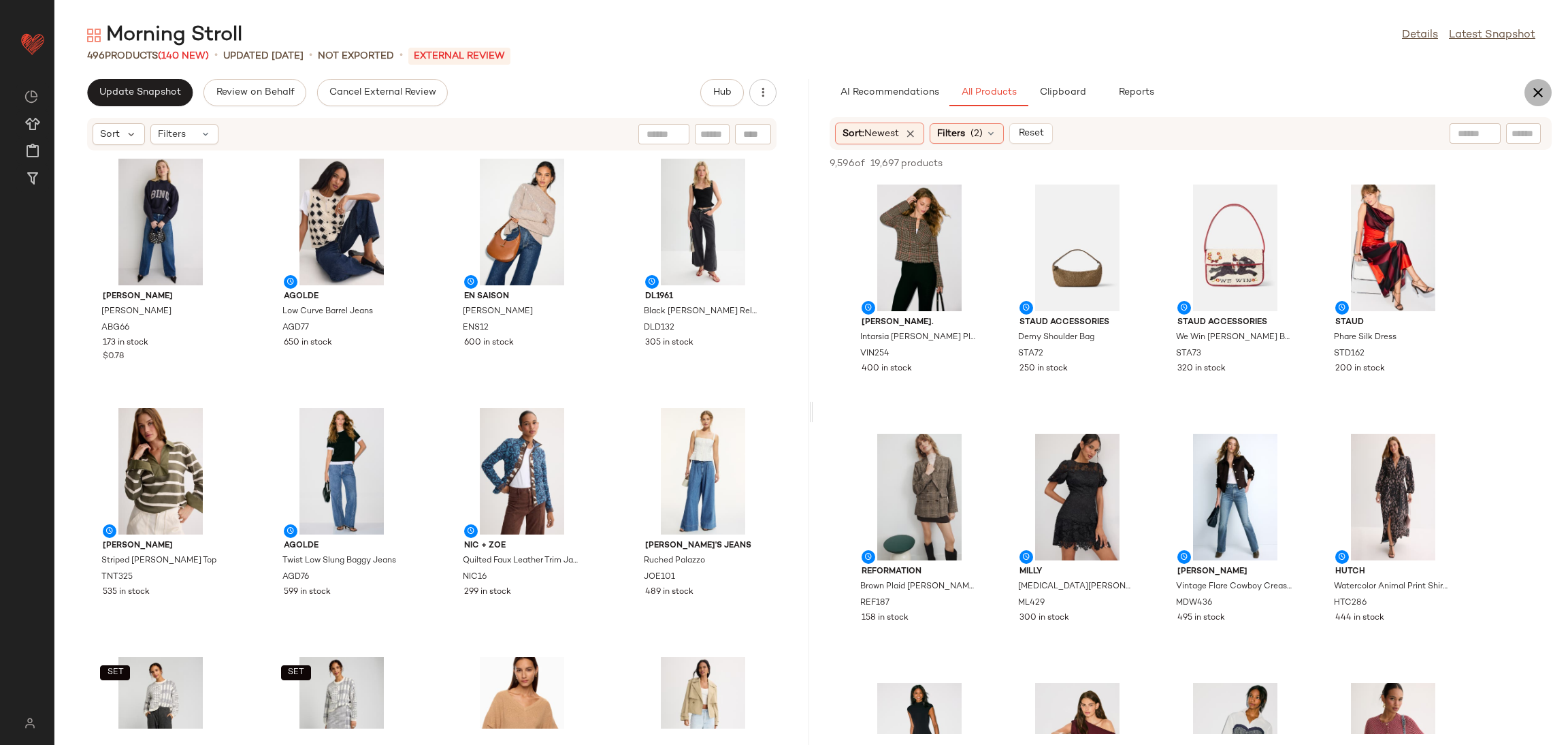
click at [1531, 87] on icon "button" at bounding box center [1538, 92] width 16 height 16
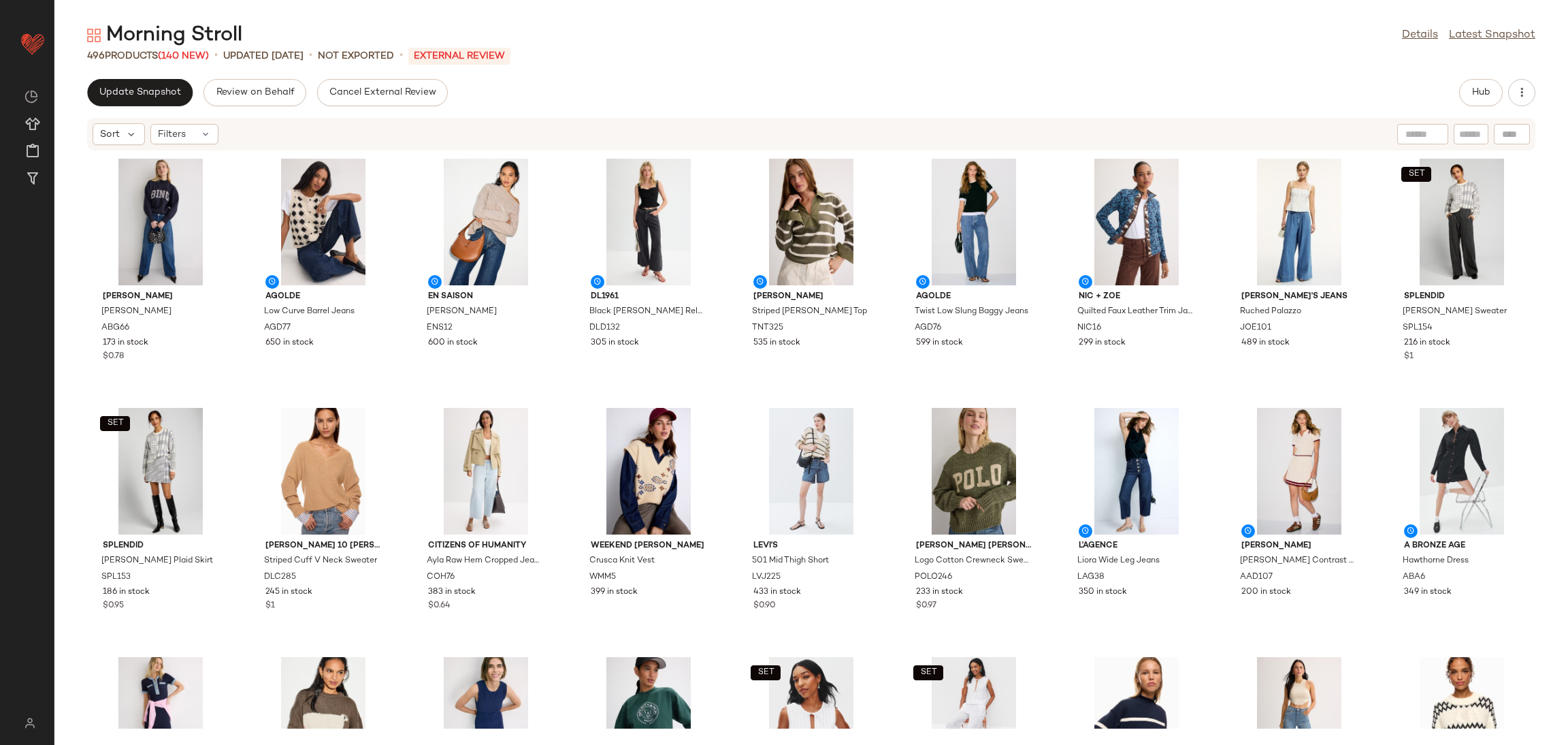
click at [736, 400] on div "[PERSON_NAME] [PERSON_NAME] ABG66 173 in stock $0.78 AGOLDE Low Curve Barrel Je…" at bounding box center [811, 440] width 1514 height 578
click at [150, 97] on span "Update Snapshot" at bounding box center [140, 92] width 82 height 11
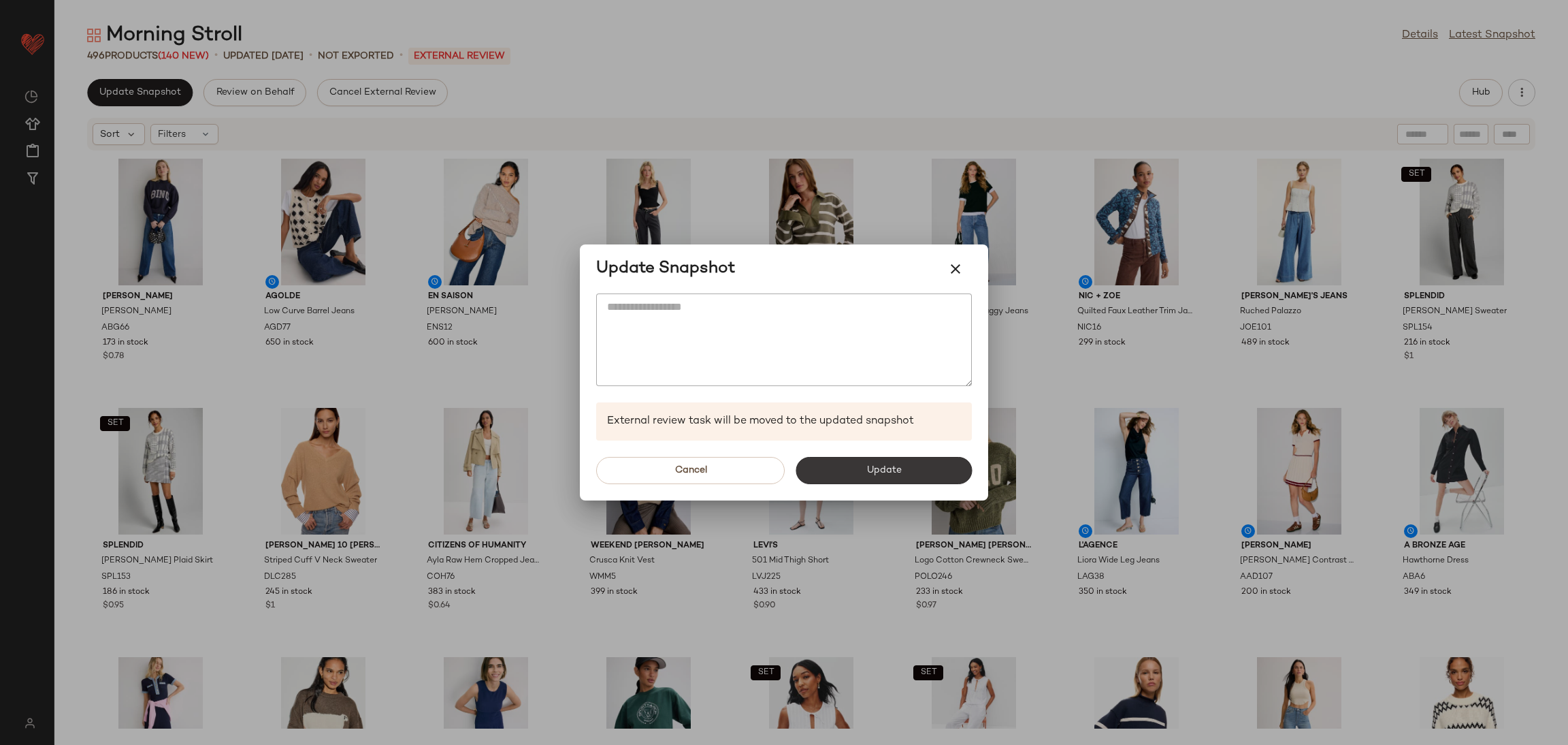
click at [892, 471] on span "Update" at bounding box center [884, 470] width 36 height 11
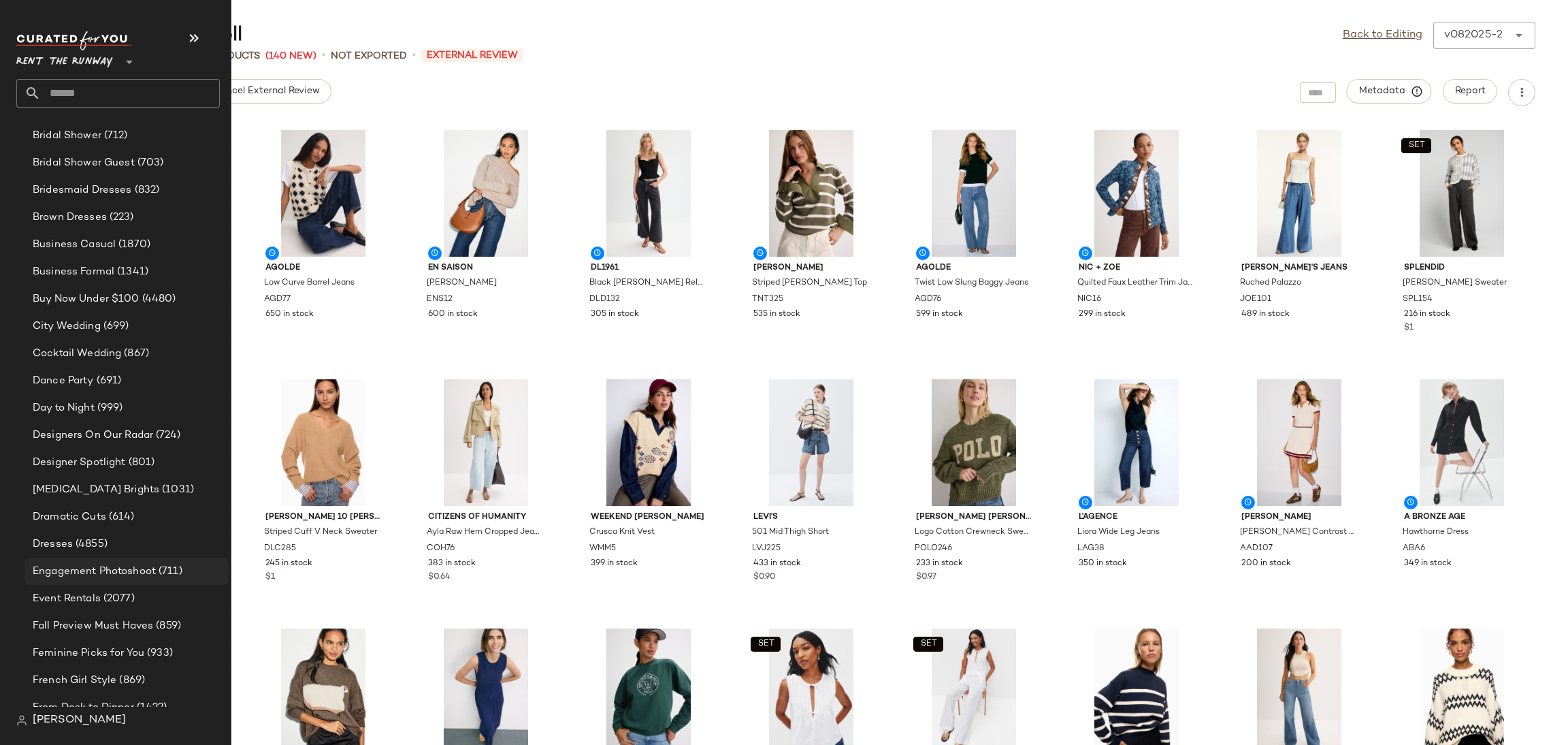
scroll to position [445, 0]
click at [100, 615] on span "Fall Preview Must Haves" at bounding box center [93, 623] width 121 height 16
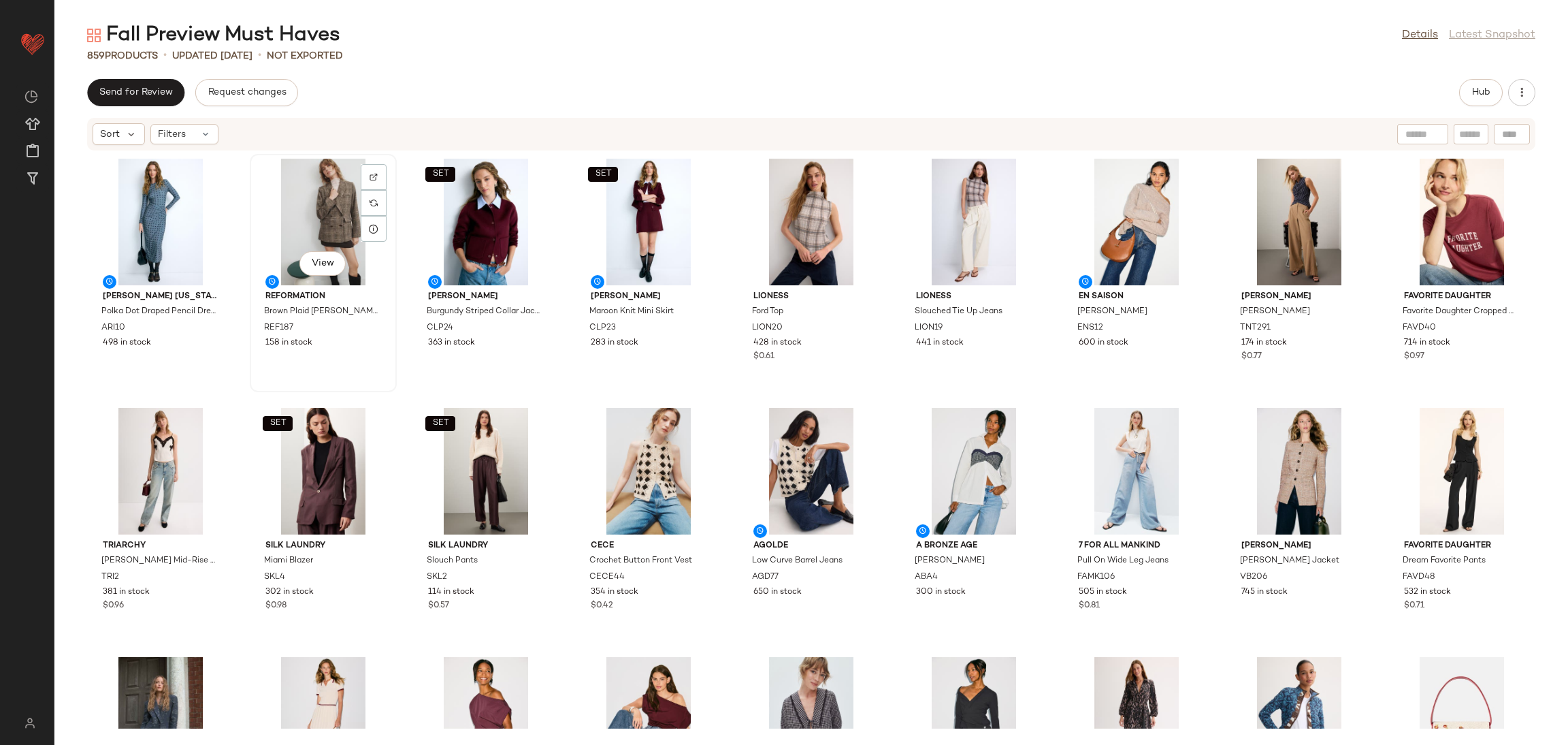
click at [322, 250] on div "View" at bounding box center [323, 222] width 138 height 127
click at [321, 260] on span "View" at bounding box center [322, 263] width 23 height 11
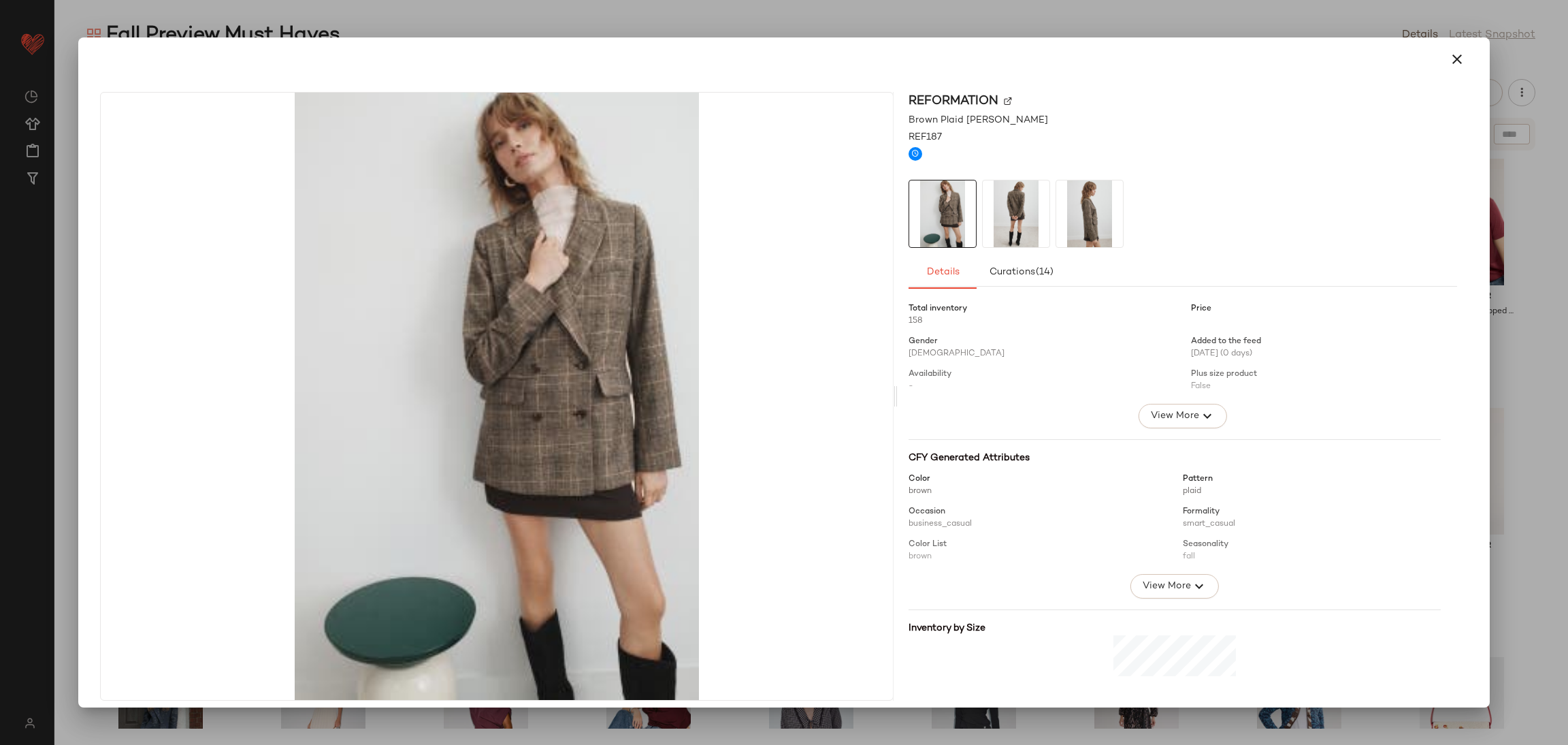
click at [991, 215] on img at bounding box center [1015, 213] width 66 height 66
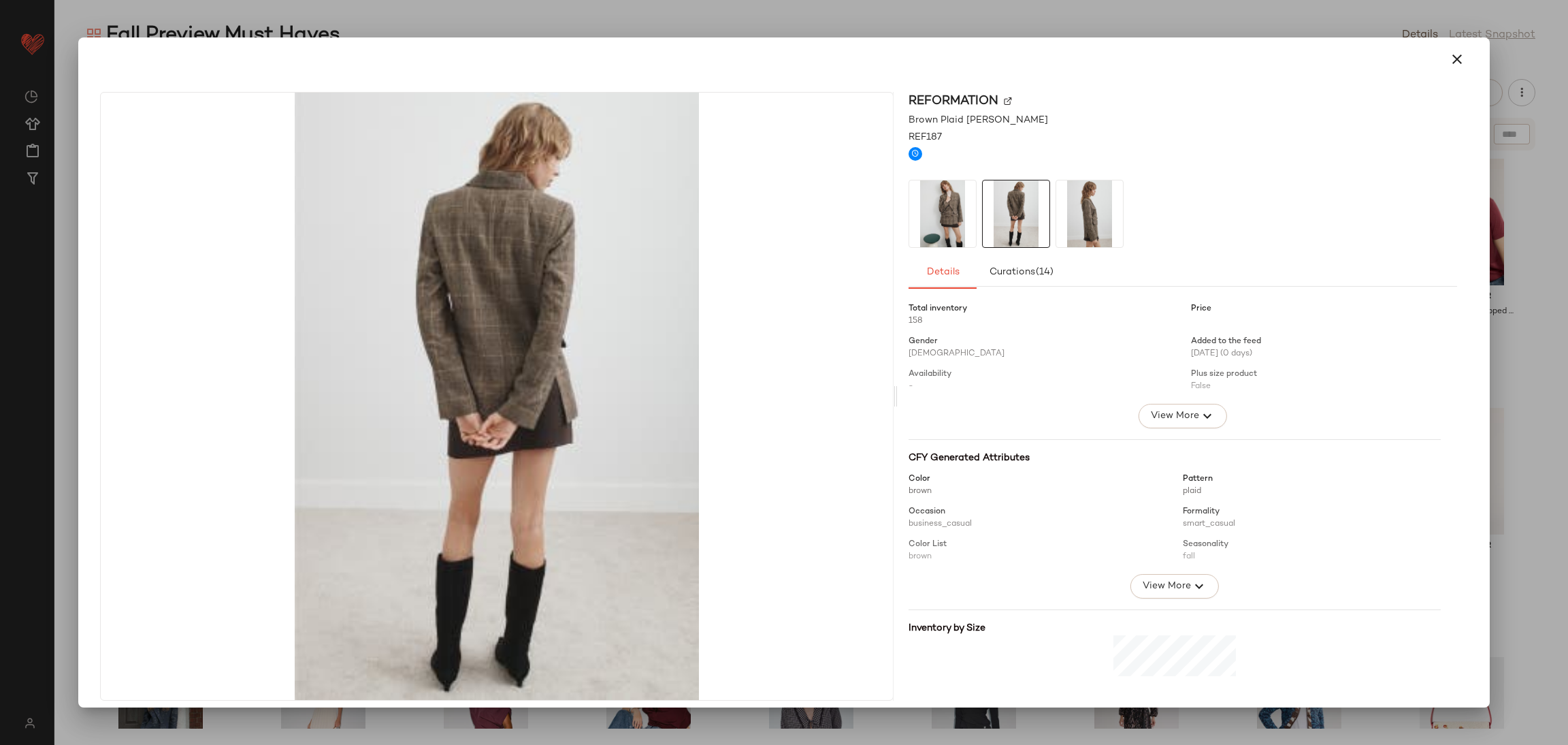
click at [1090, 213] on img at bounding box center [1090, 213] width 66 height 66
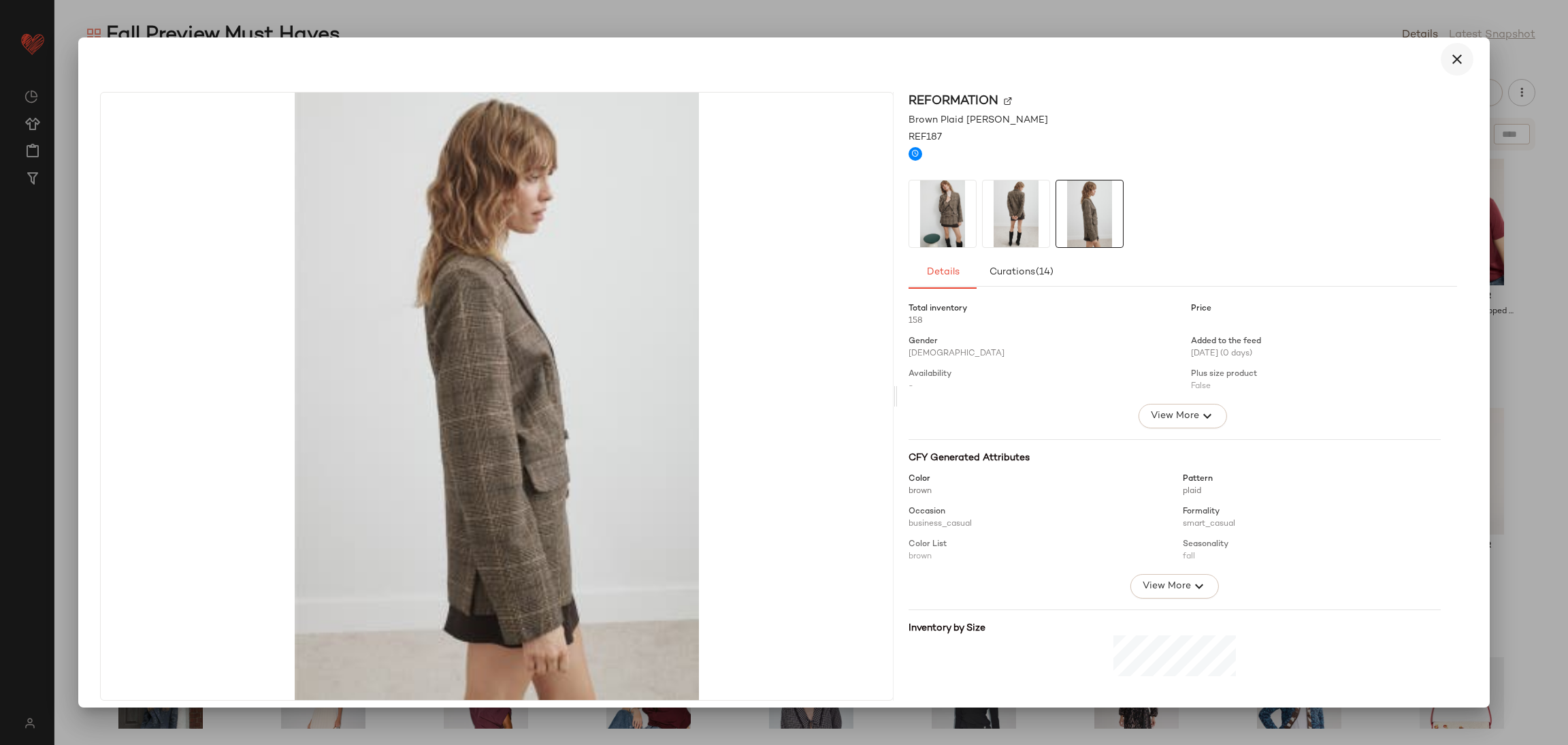
click at [1456, 62] on icon "button" at bounding box center [1457, 59] width 16 height 16
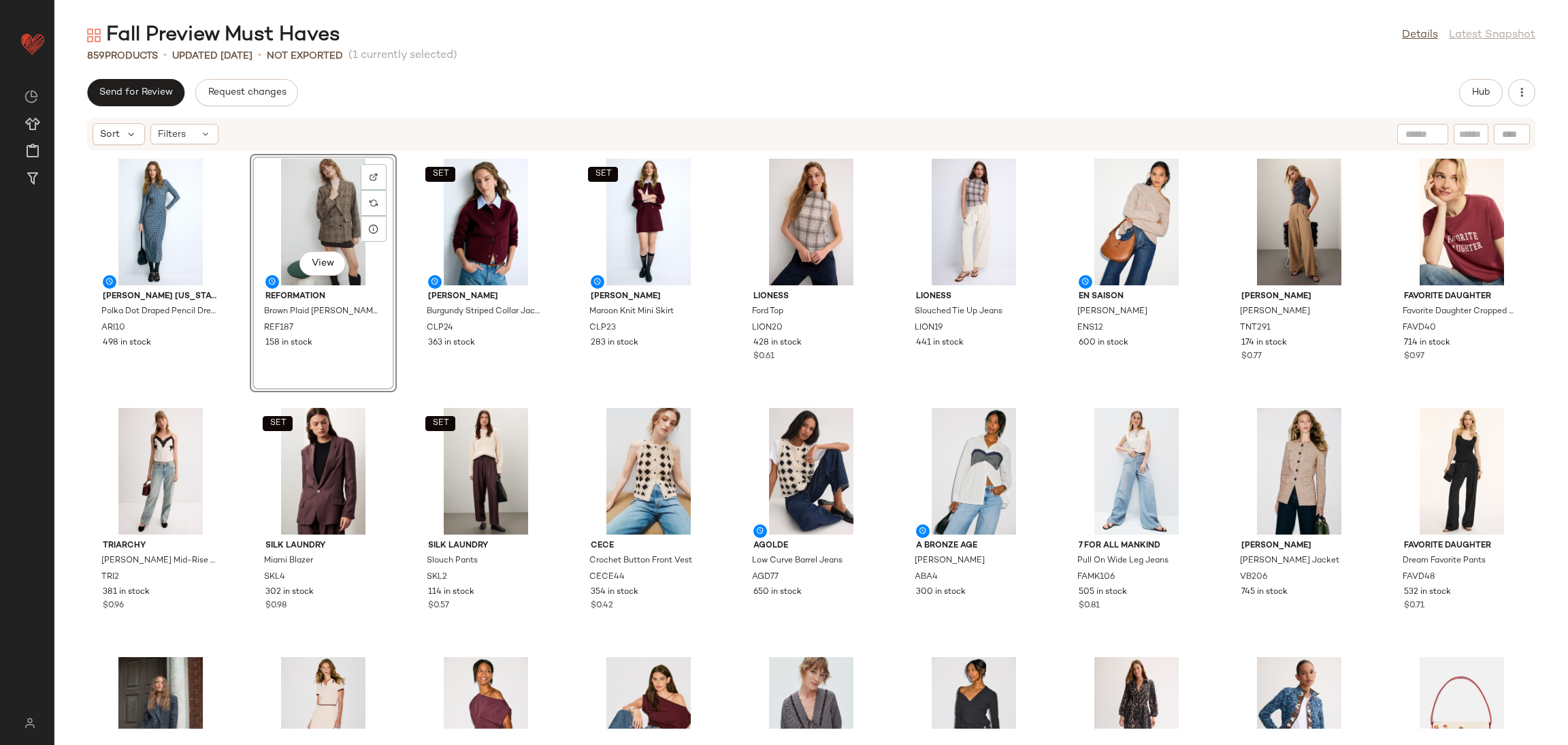
click at [721, 392] on div "[PERSON_NAME] [US_STATE] Polka Dot Draped Pencil Dress ARI10 498 in stock View …" at bounding box center [811, 440] width 1514 height 578
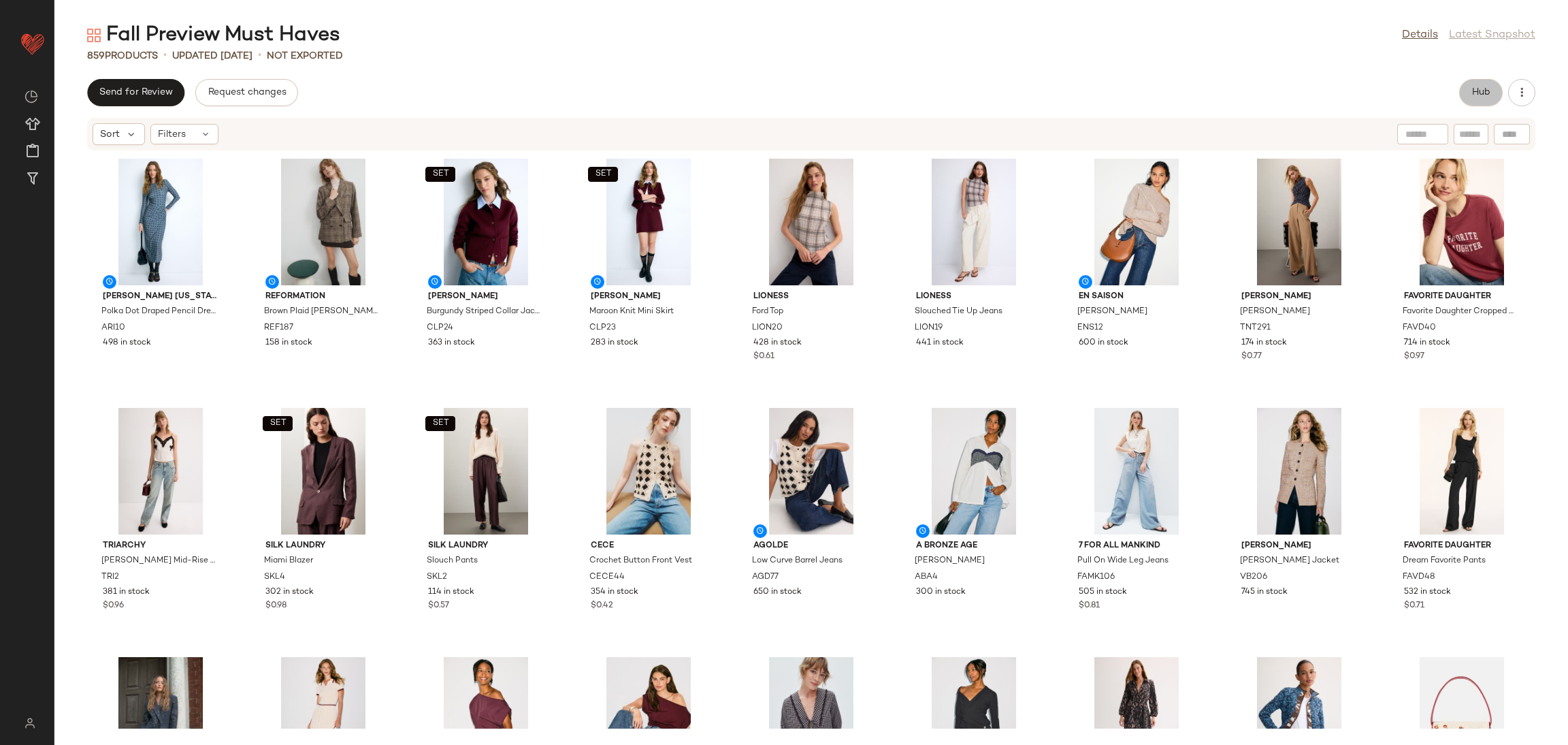
click at [1473, 87] on span "Hub" at bounding box center [1481, 92] width 19 height 11
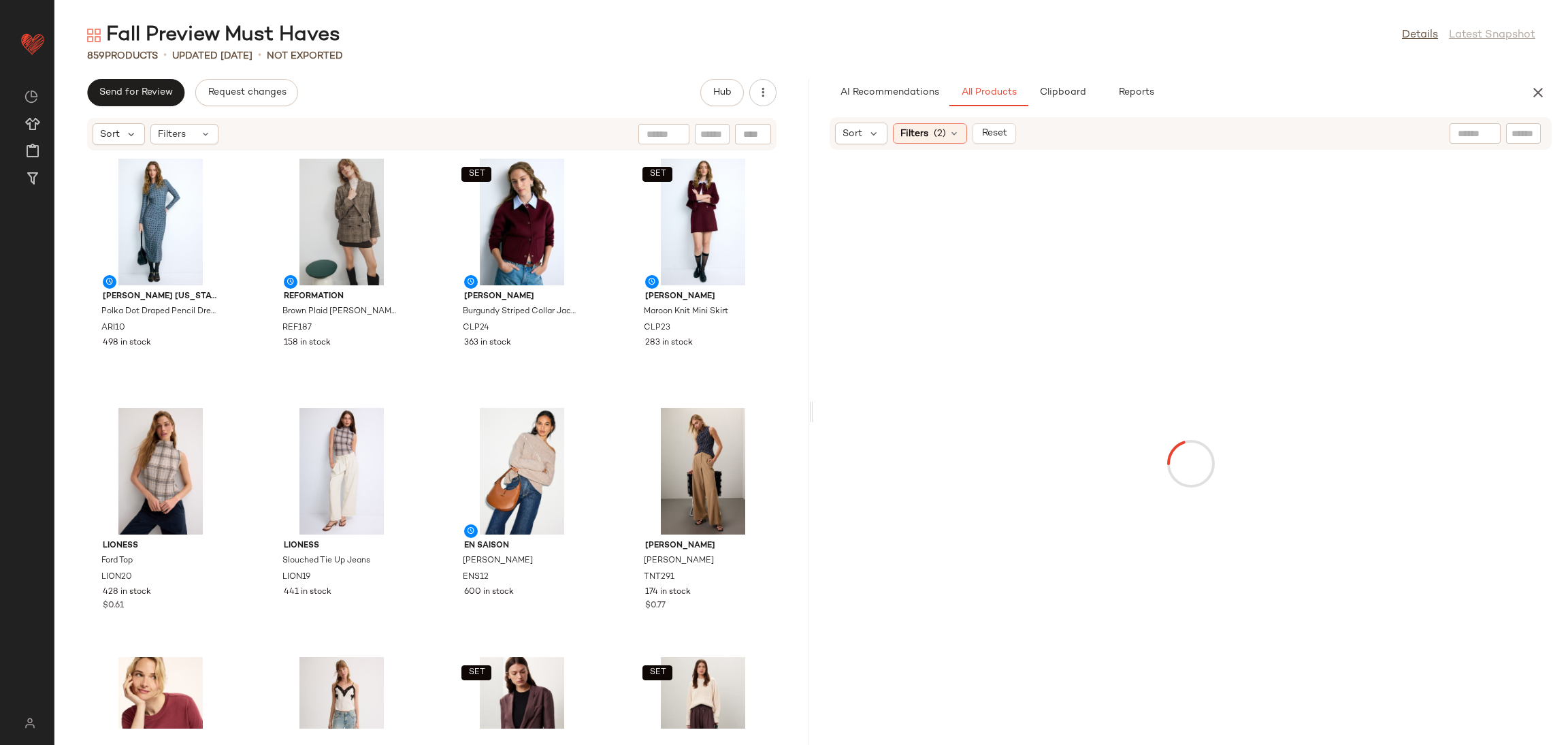
click at [438, 387] on div "[PERSON_NAME] [US_STATE] Polka Dot Draped Pencil Dress ARI10 498 in stock Refor…" at bounding box center [432, 440] width 755 height 578
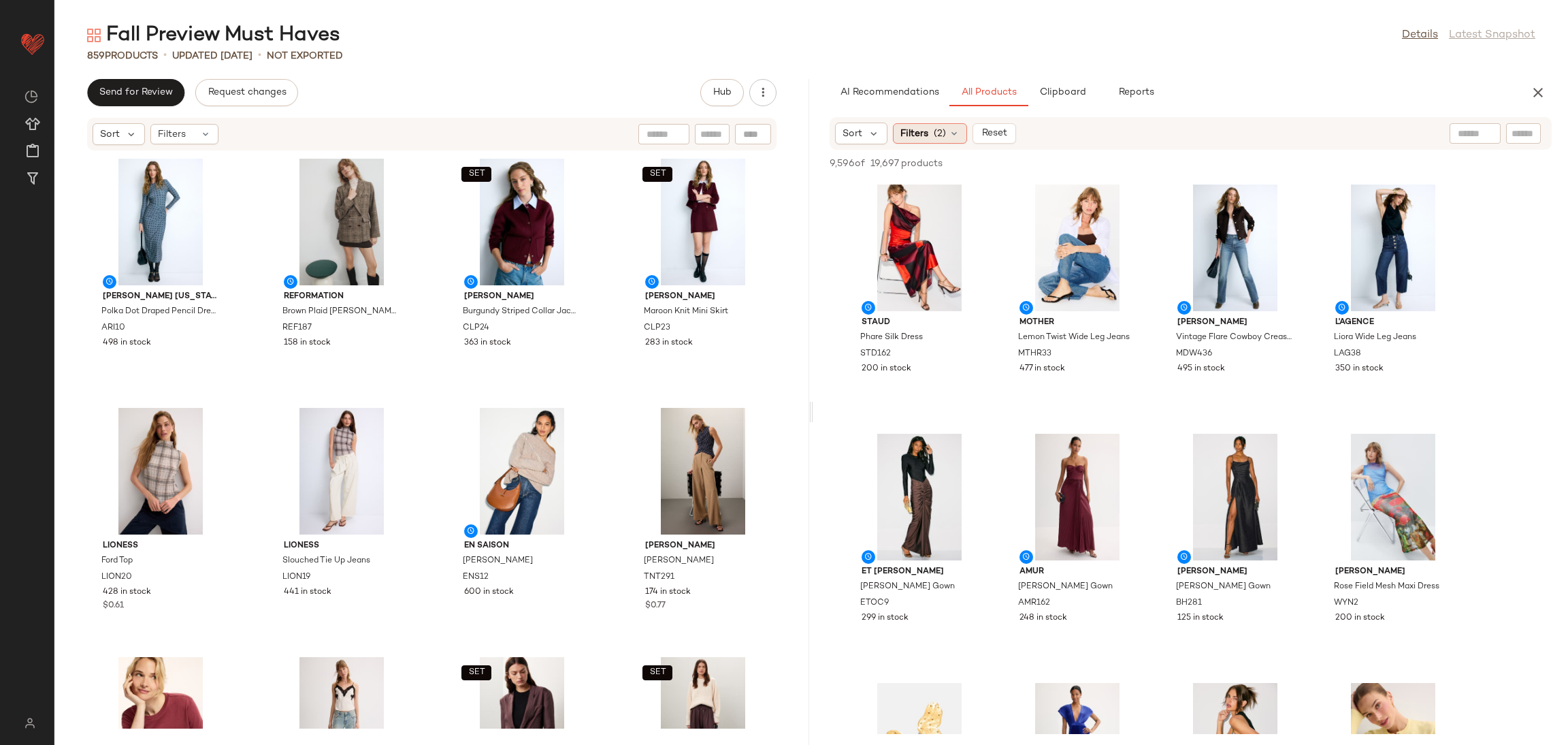
click at [906, 130] on span "Filters" at bounding box center [914, 134] width 28 height 14
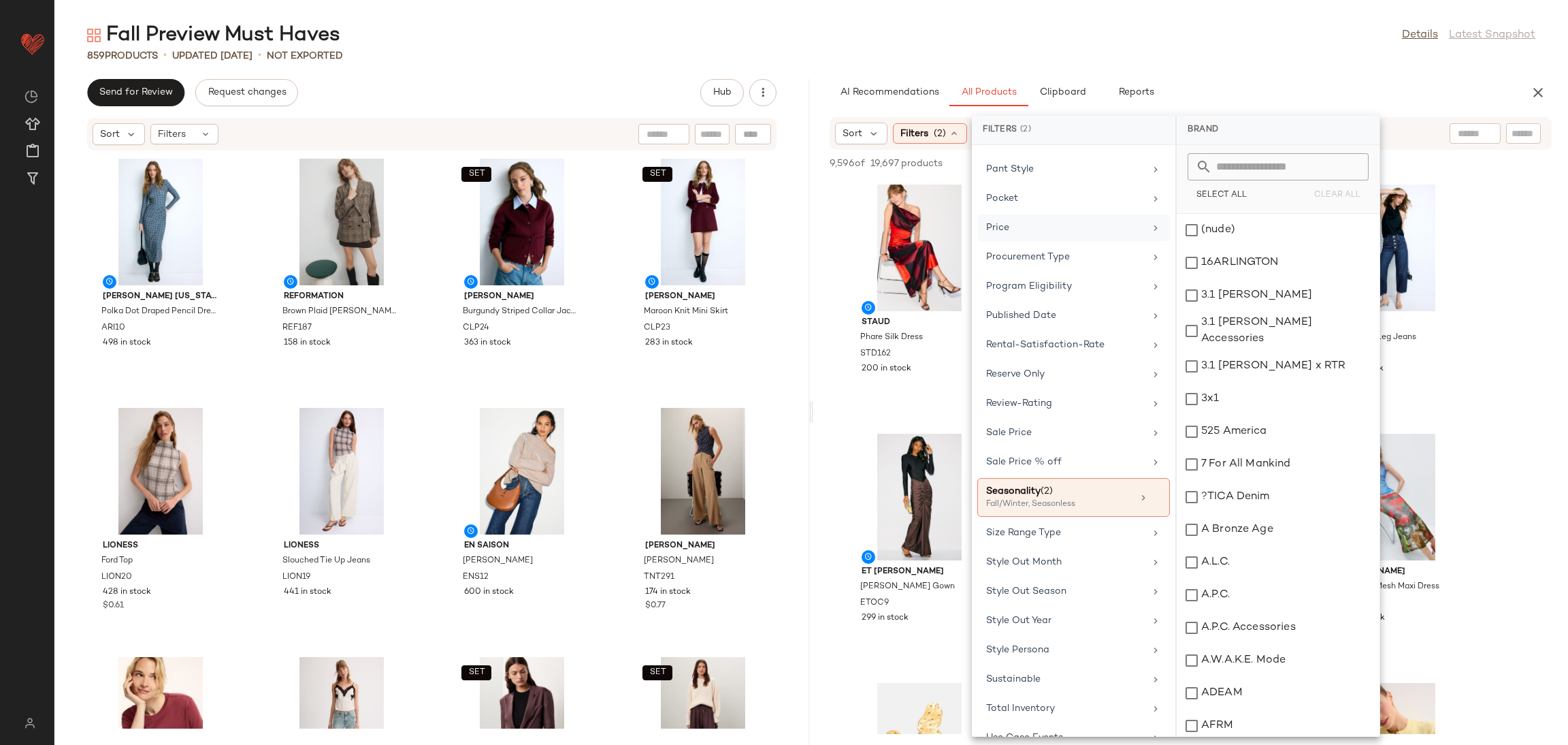
scroll to position [1244, 0]
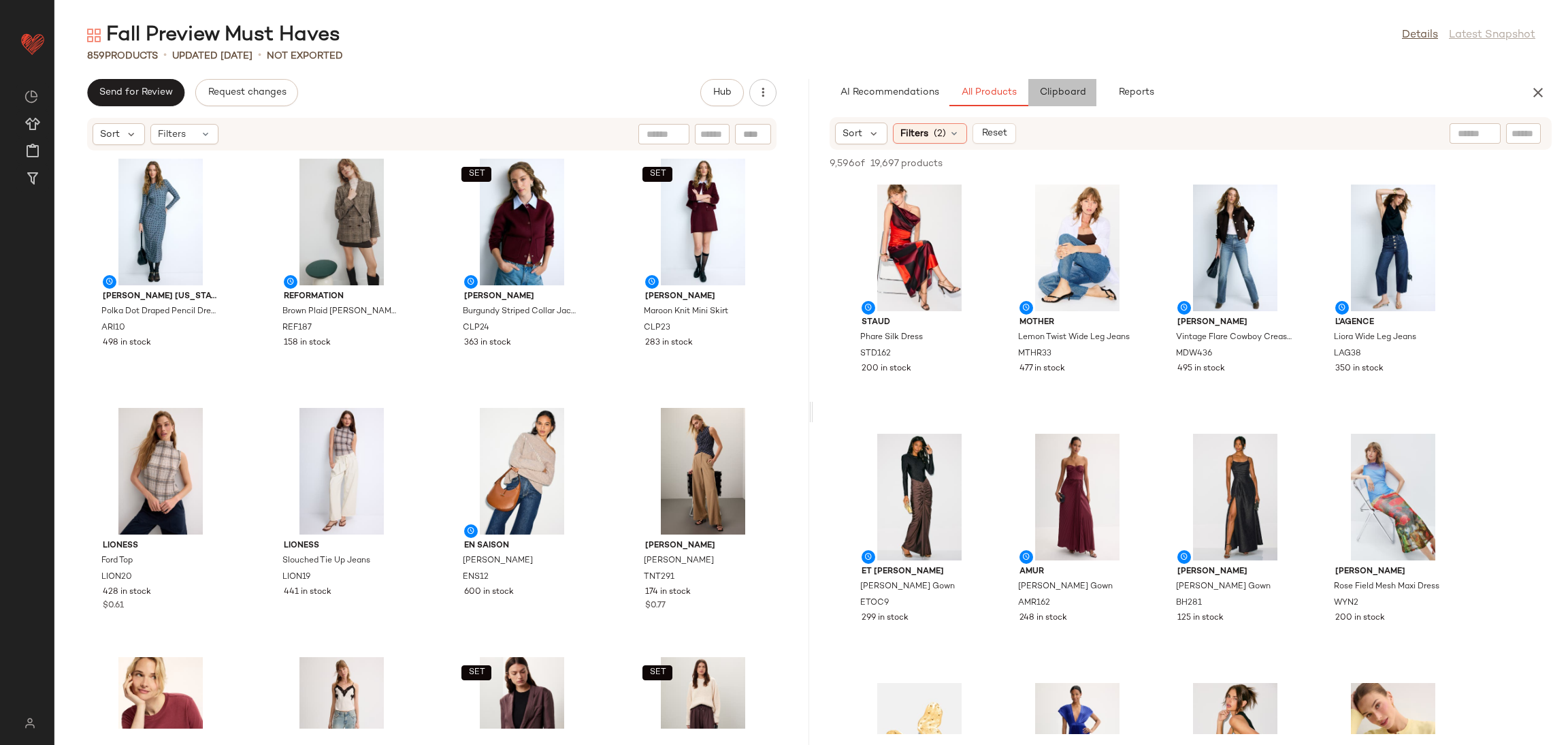
click at [1078, 87] on span "Clipboard" at bounding box center [1062, 92] width 47 height 11
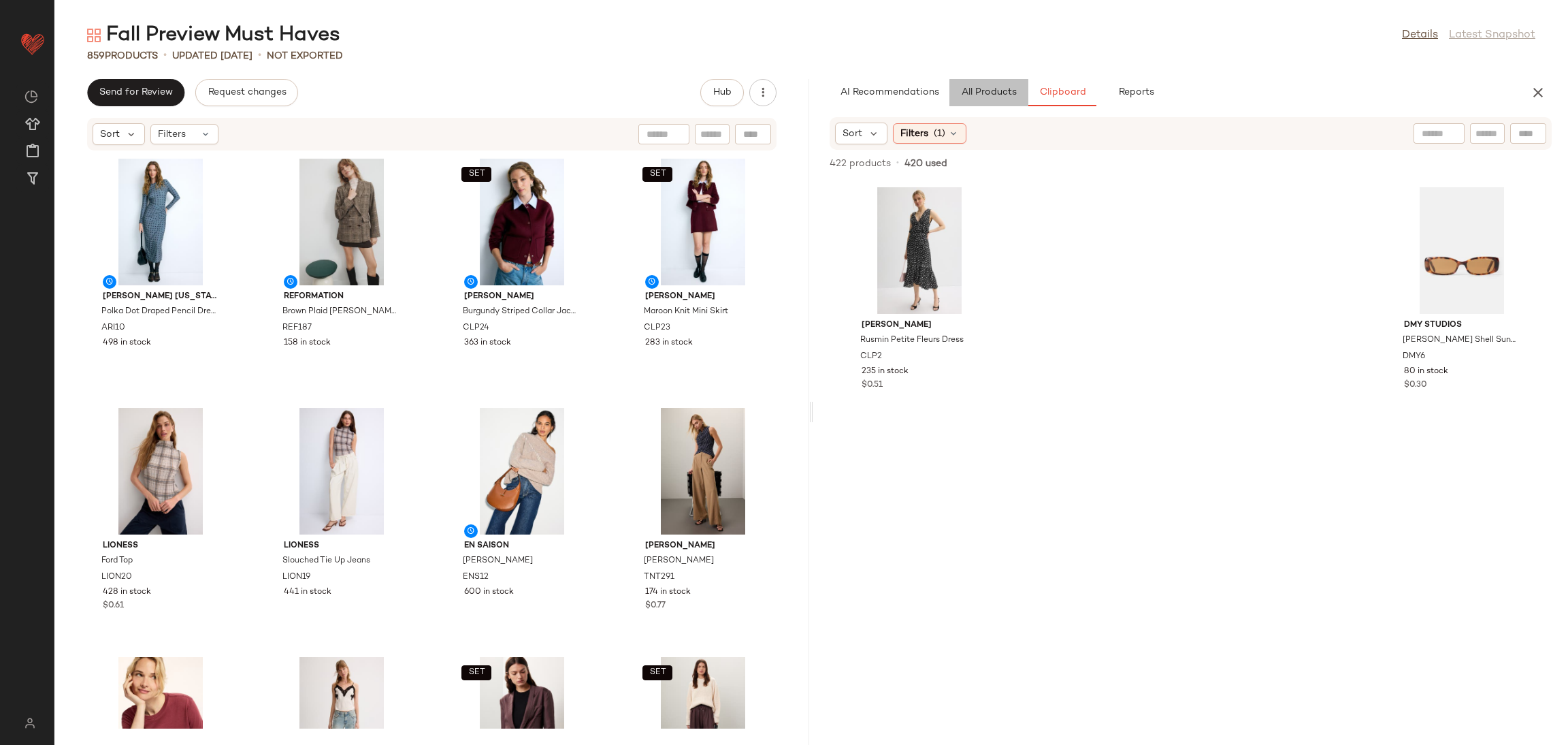
click at [989, 85] on button "All Products" at bounding box center [990, 92] width 79 height 27
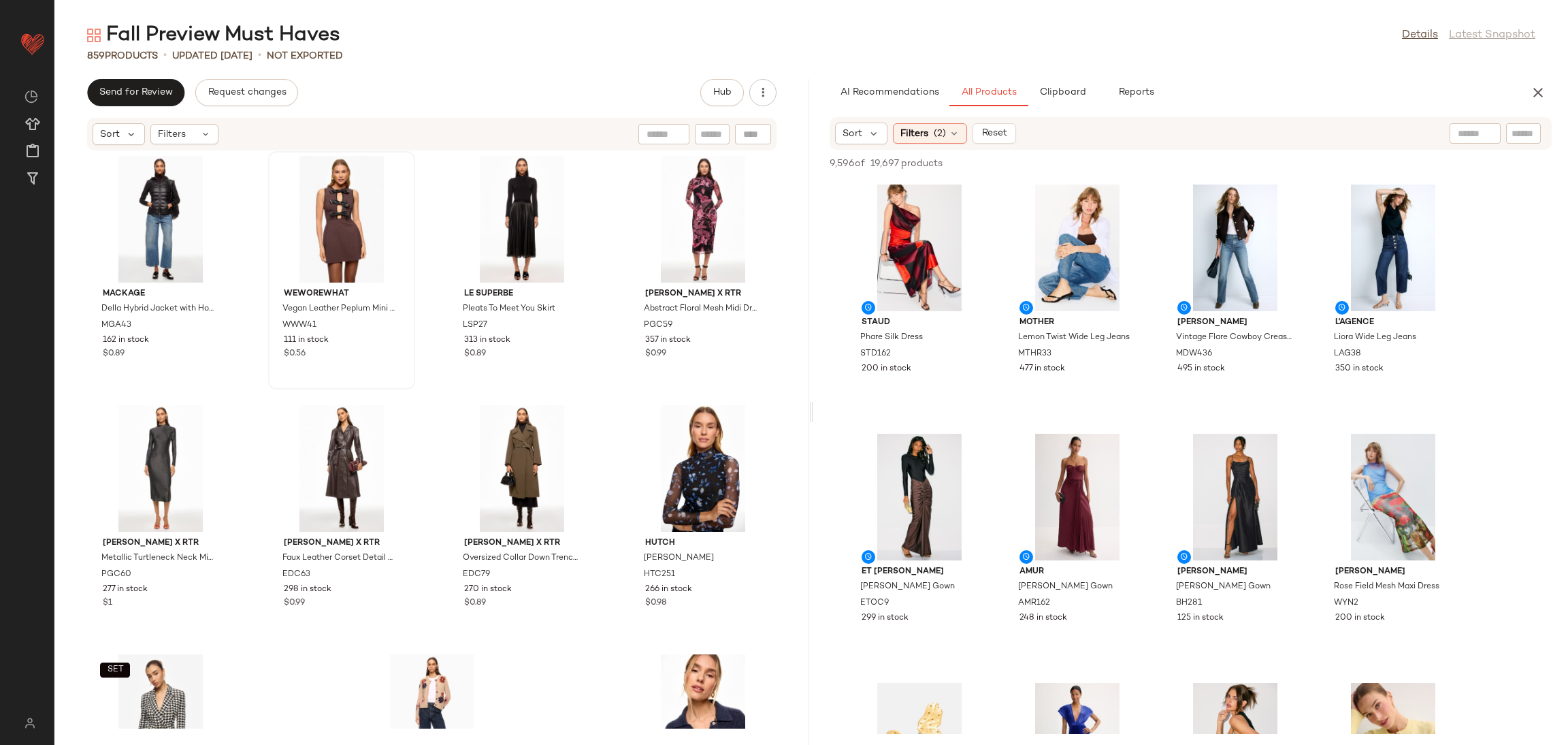
scroll to position [52830, 0]
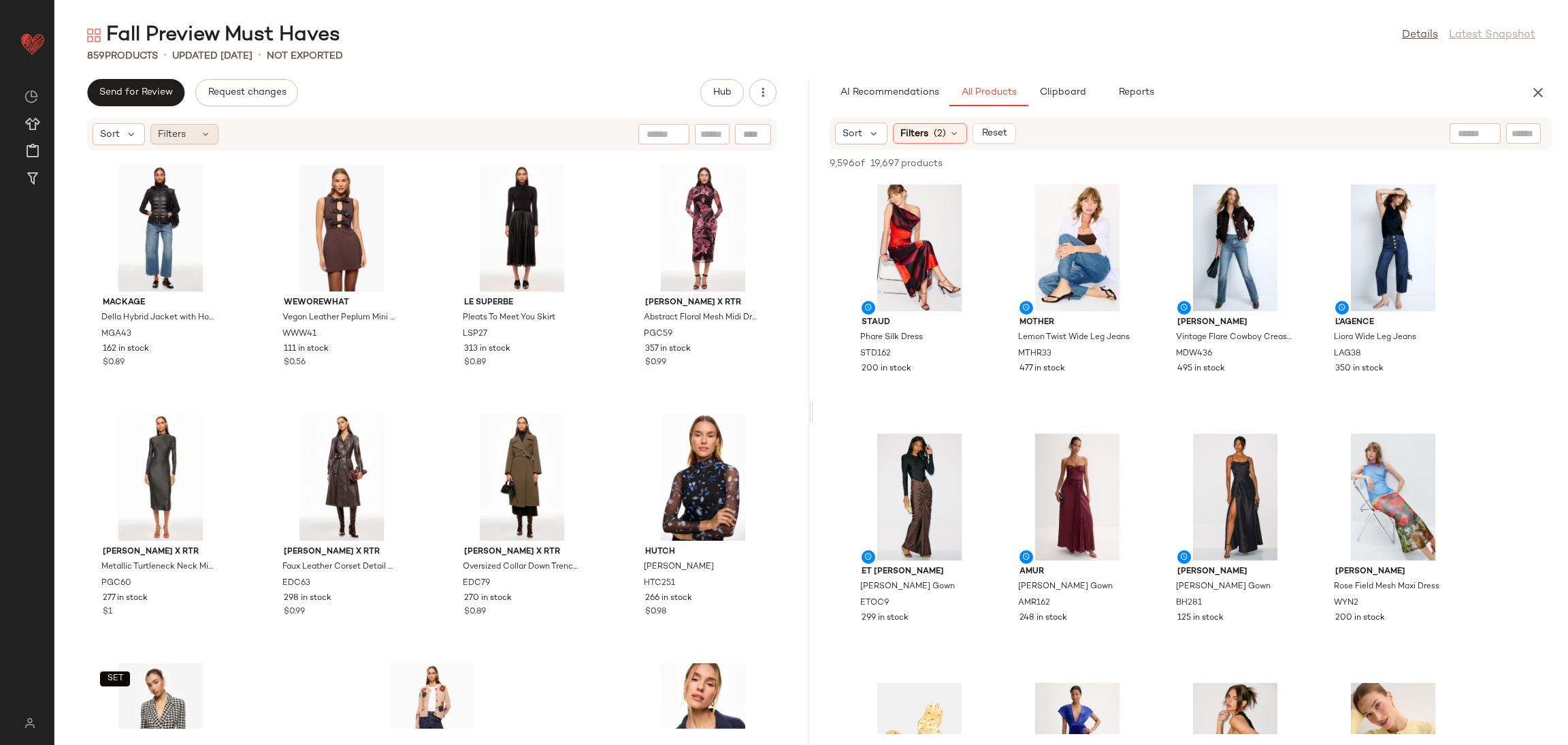
click at [162, 136] on span "Filters" at bounding box center [171, 135] width 28 height 14
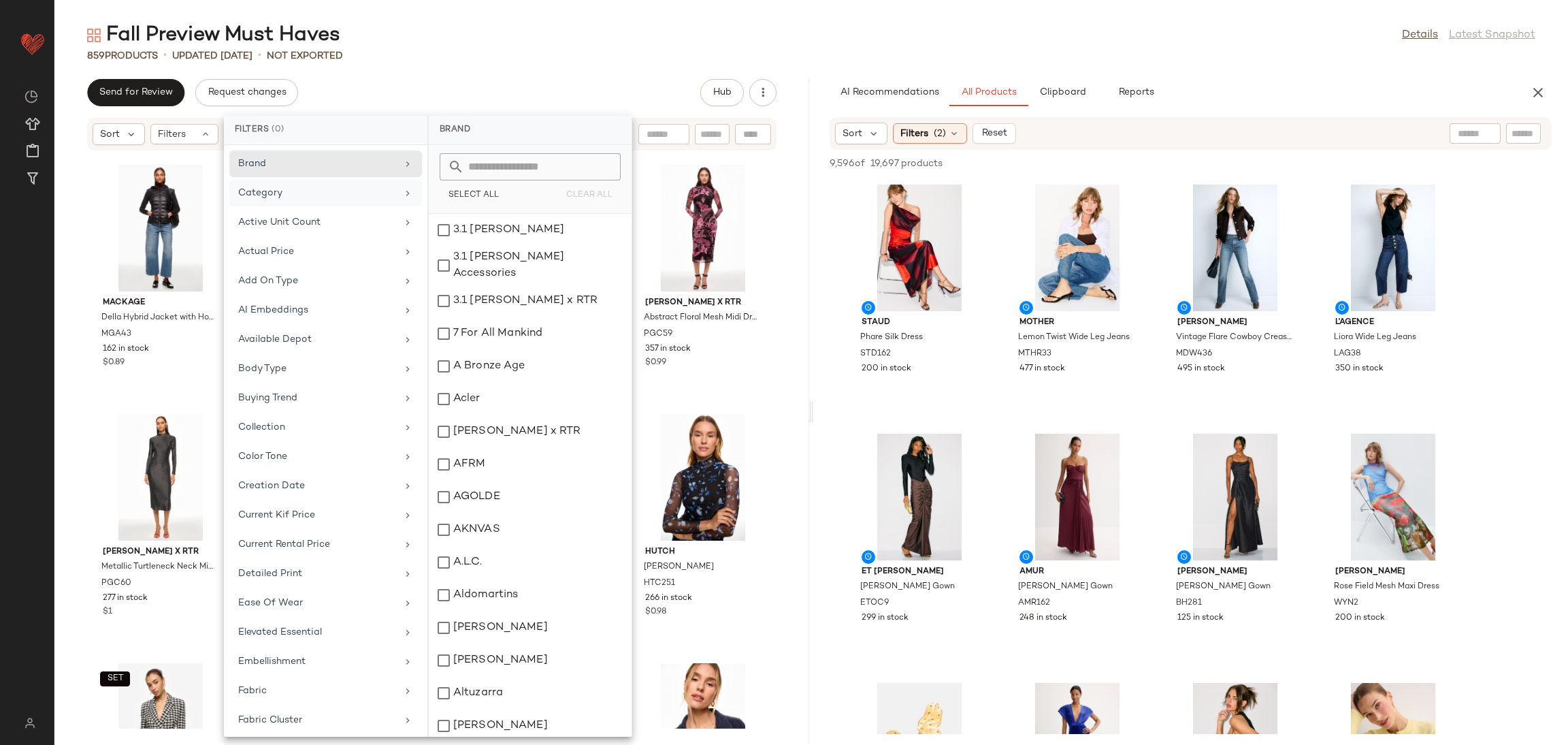
click at [317, 197] on div "Category" at bounding box center [318, 193] width 158 height 14
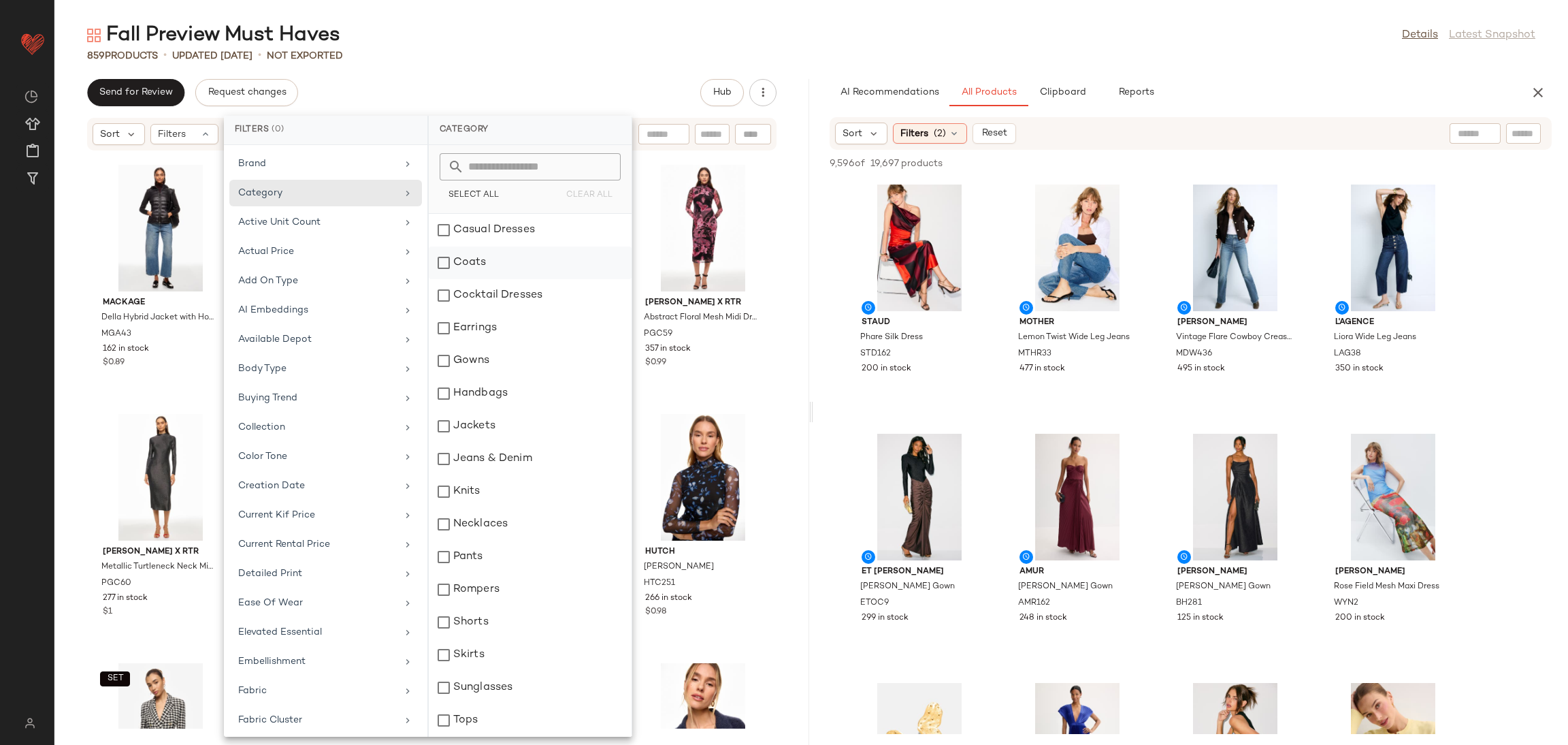
click at [515, 279] on div "Coats" at bounding box center [530, 295] width 203 height 33
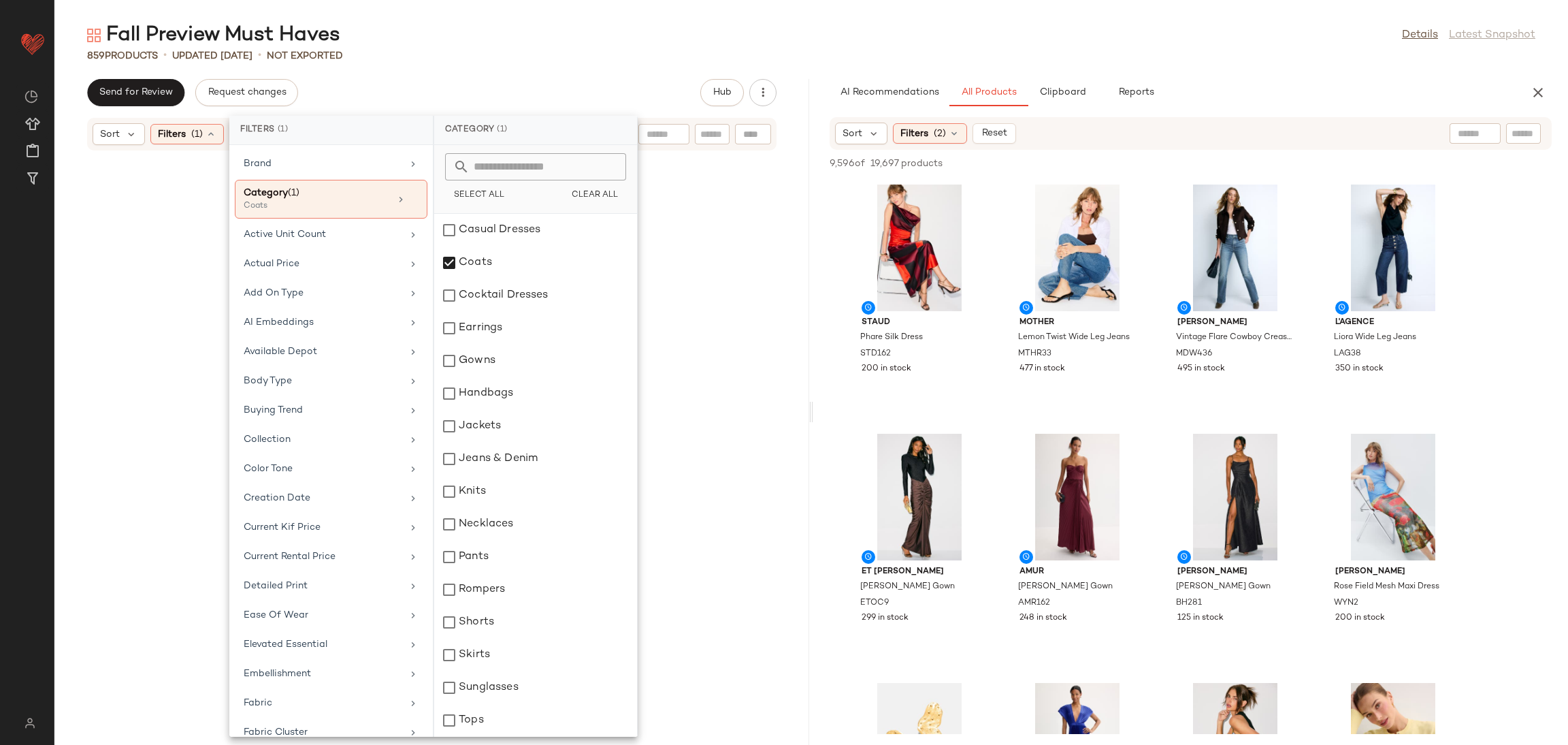
click at [778, 408] on div at bounding box center [432, 439] width 750 height 572
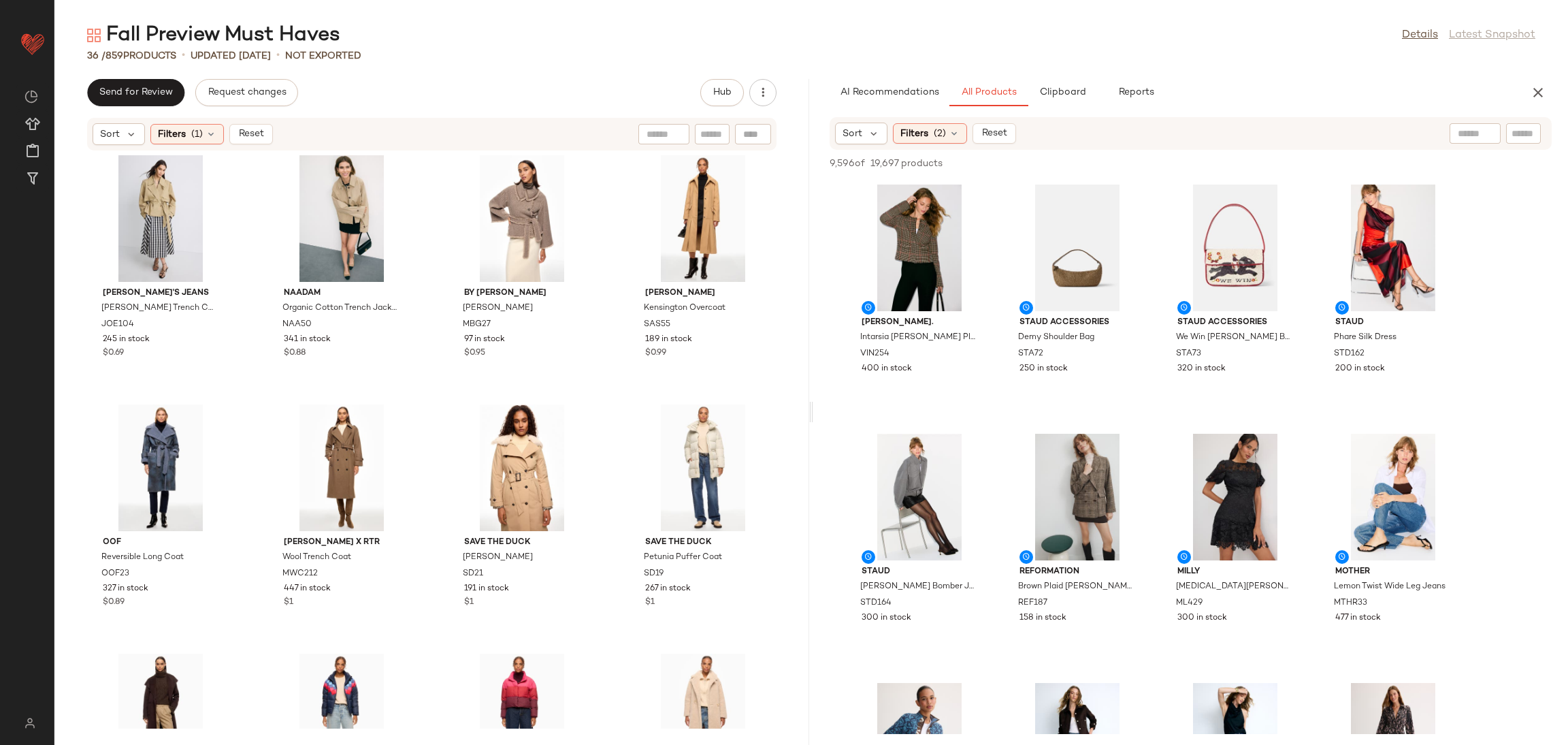
scroll to position [0, 0]
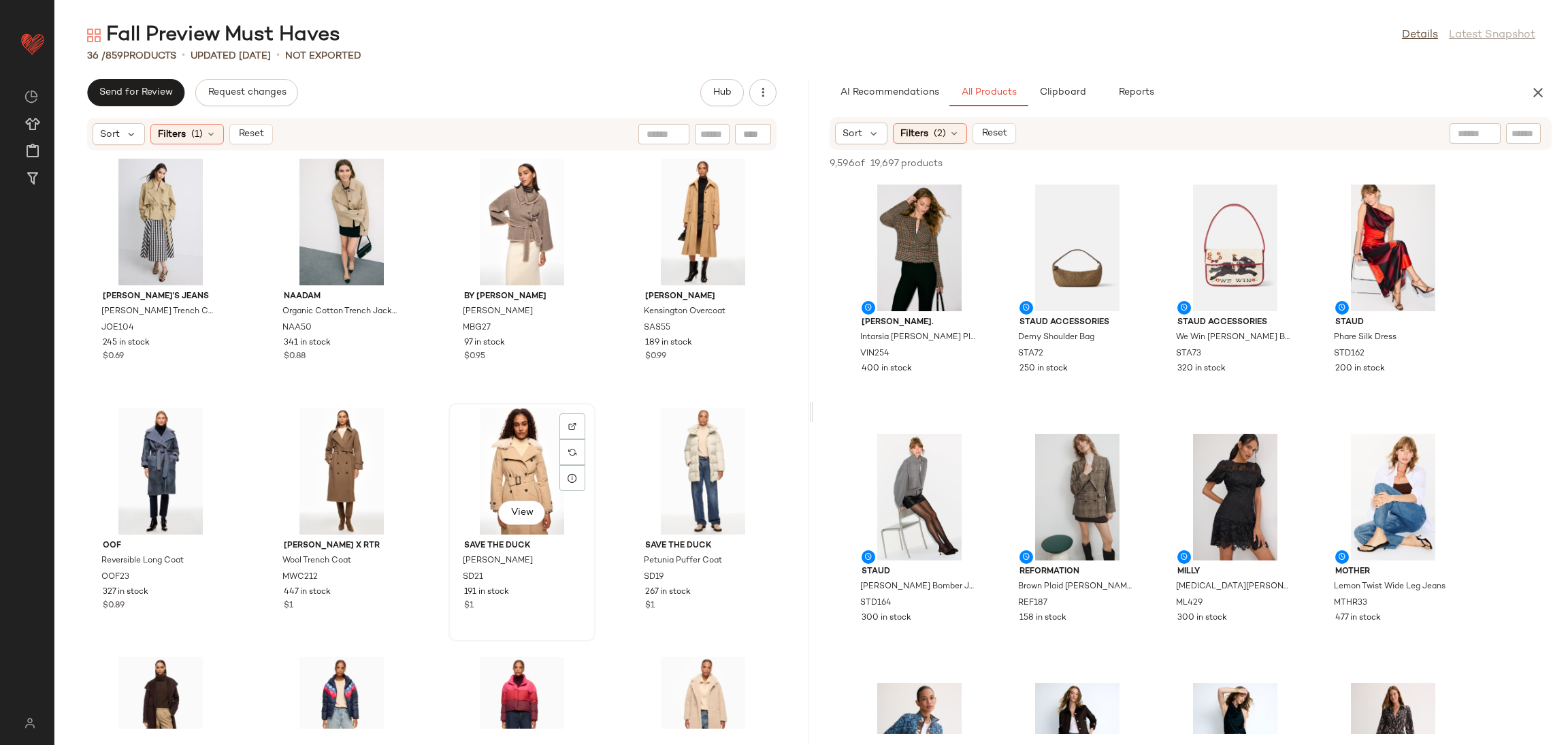
click at [495, 447] on div "View" at bounding box center [522, 472] width 138 height 127
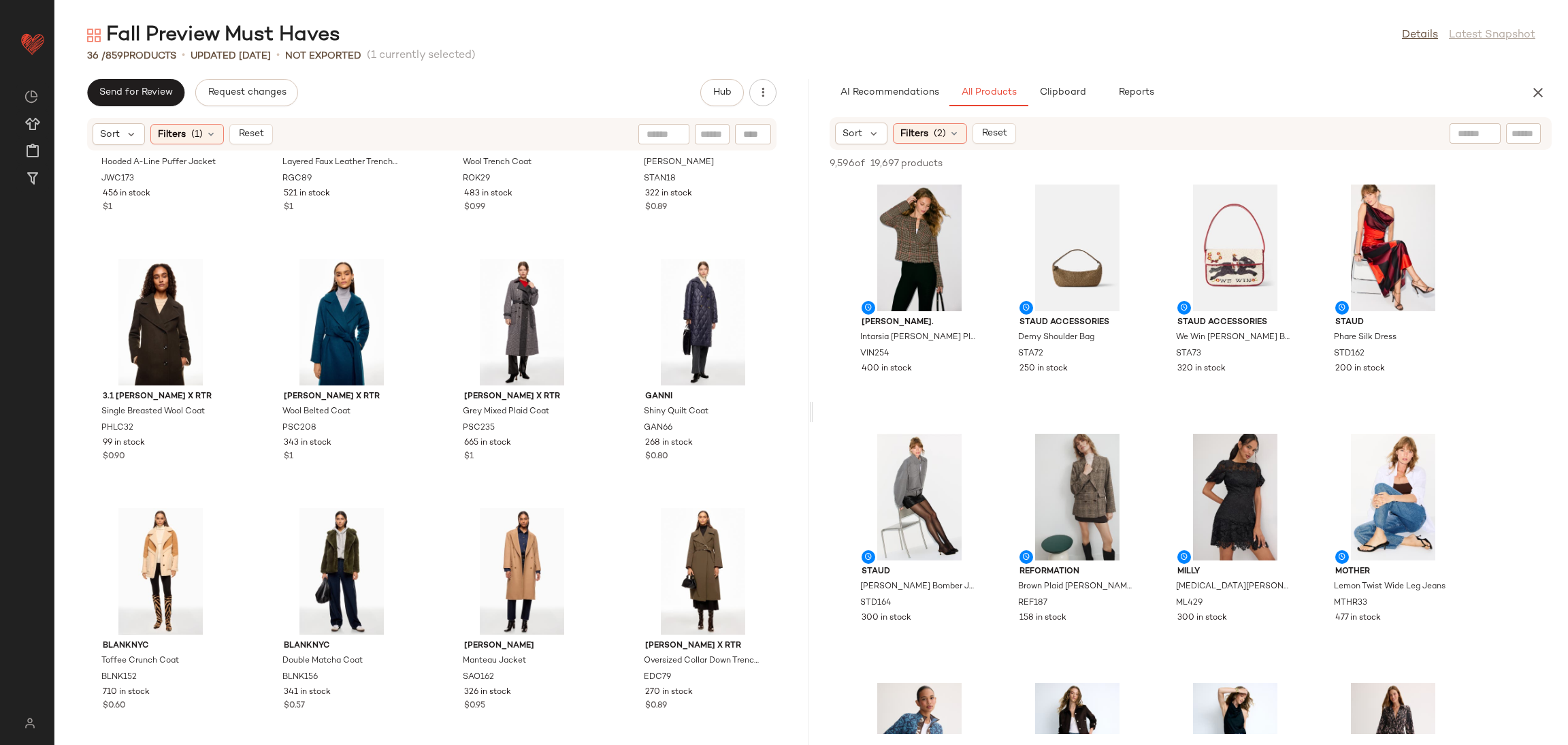
scroll to position [1667, 0]
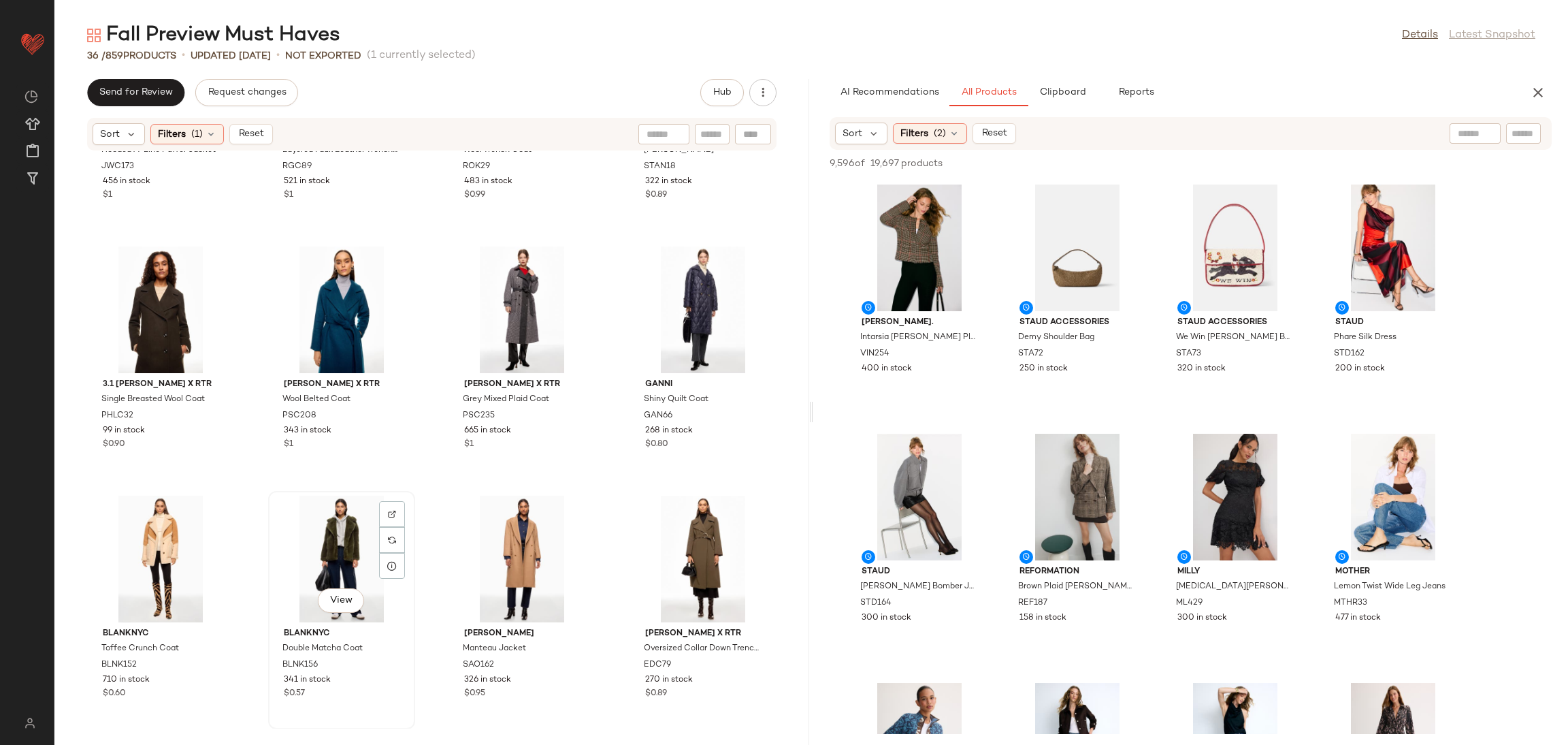
click at [335, 552] on div "View" at bounding box center [342, 559] width 138 height 127
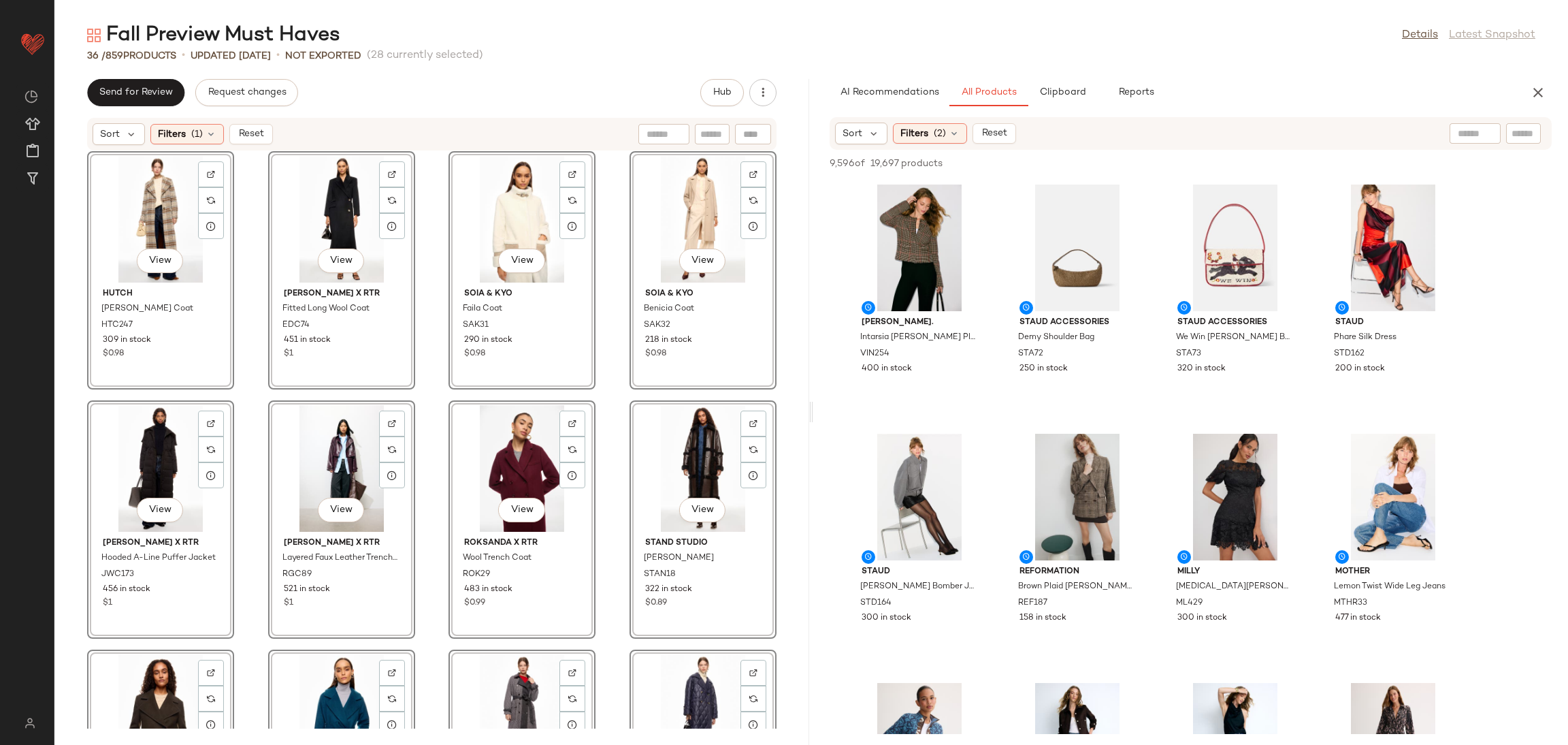
scroll to position [1259, 0]
click at [320, 460] on div "View" at bounding box center [342, 470] width 138 height 127
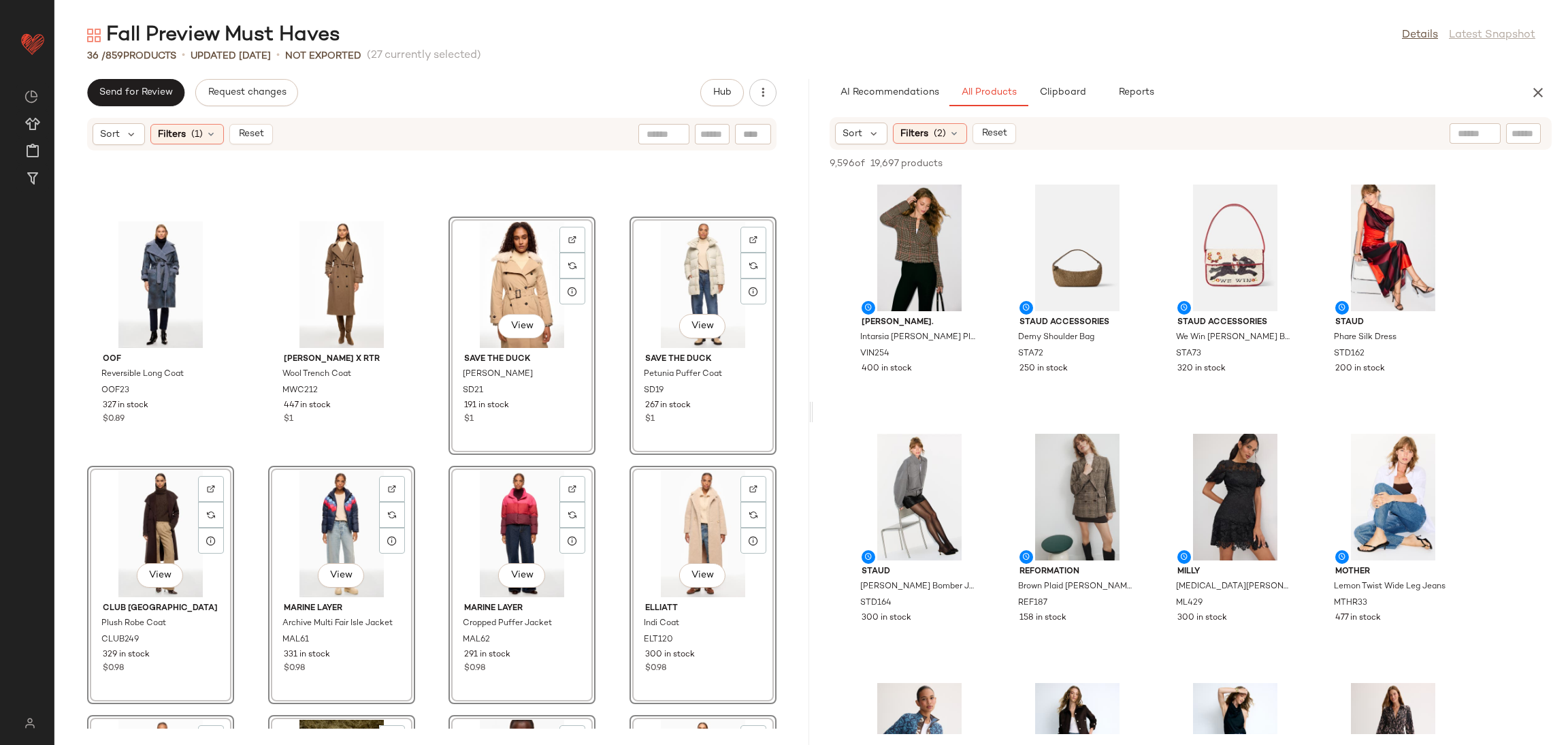
scroll to position [160, 0]
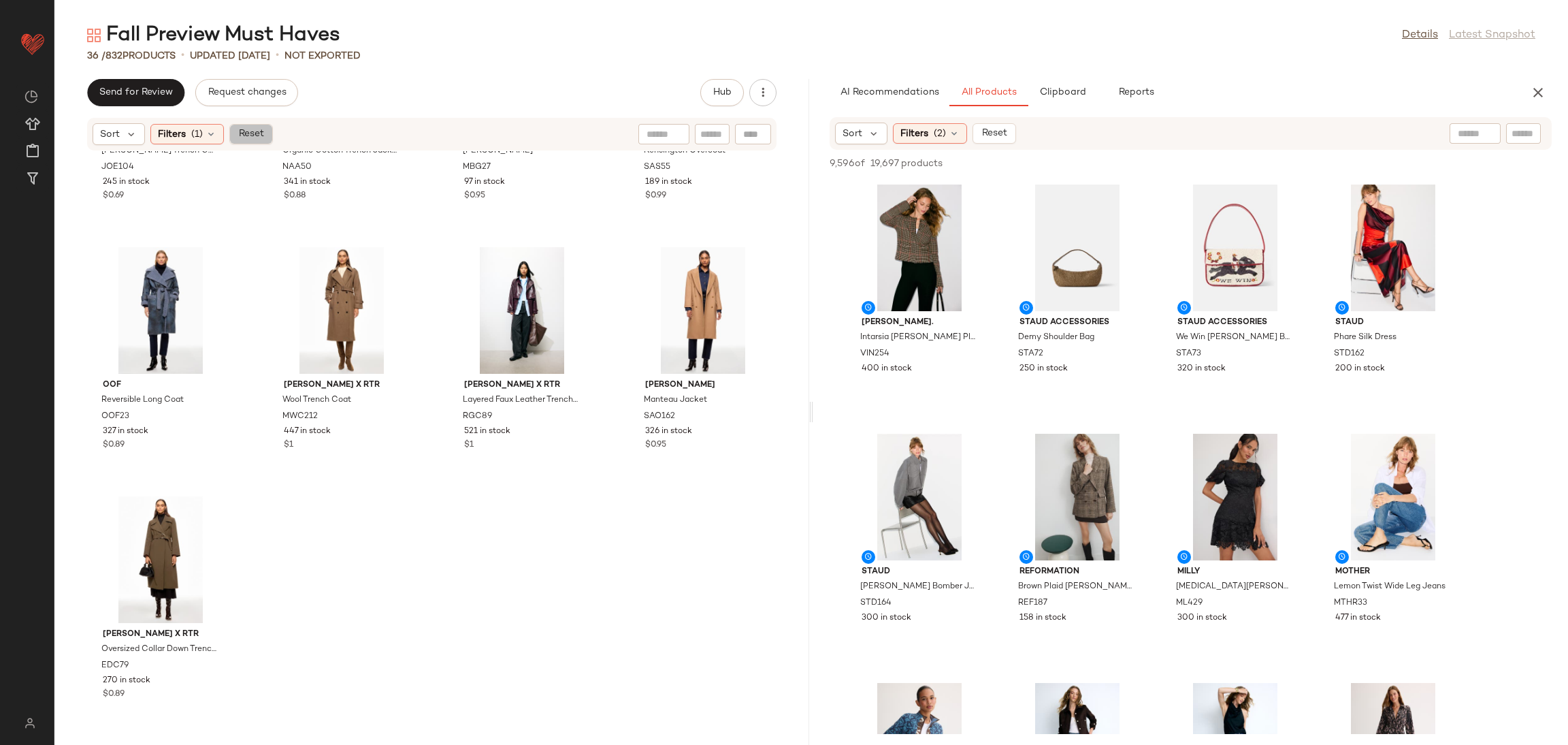
click at [254, 129] on span "Reset" at bounding box center [251, 134] width 26 height 11
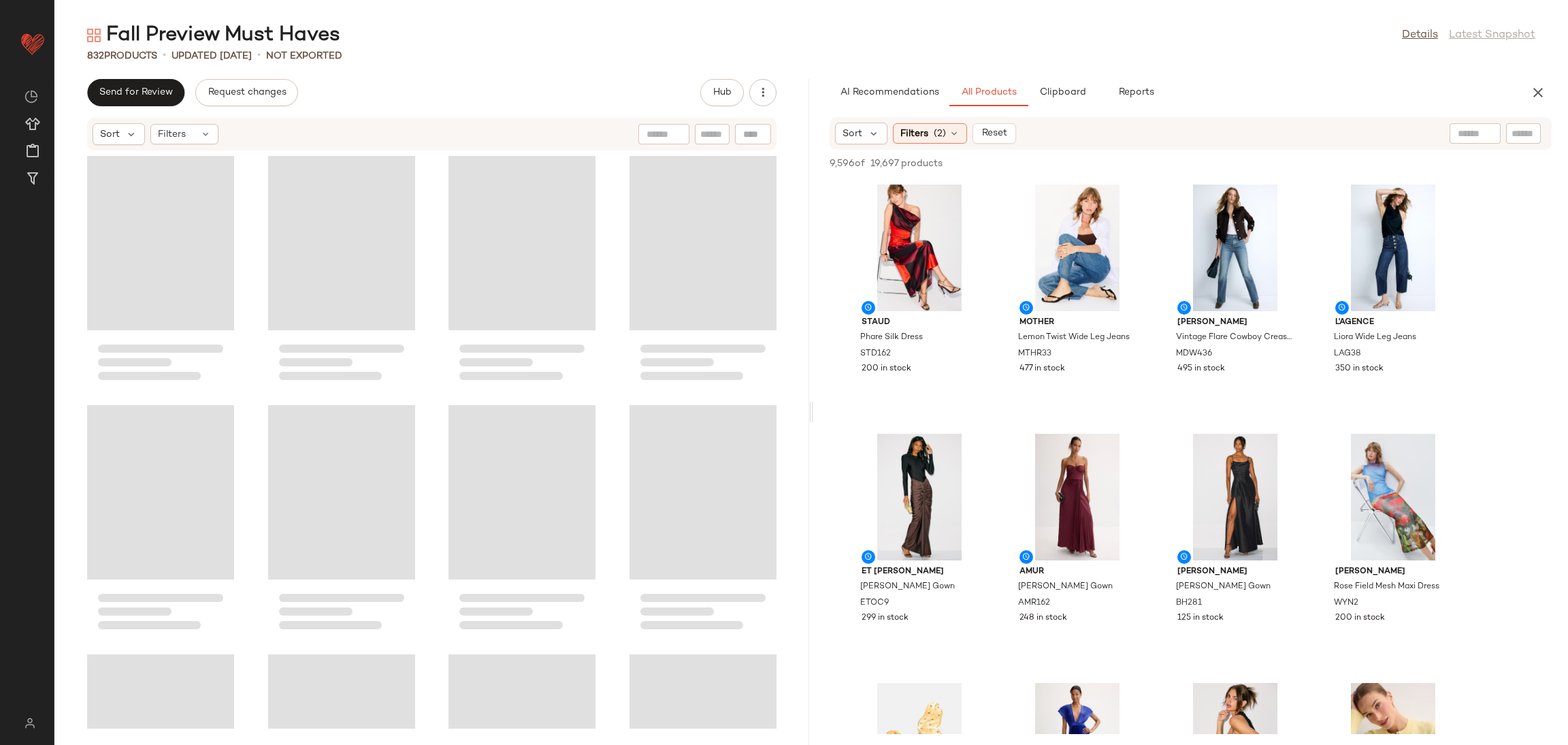
scroll to position [45599, 0]
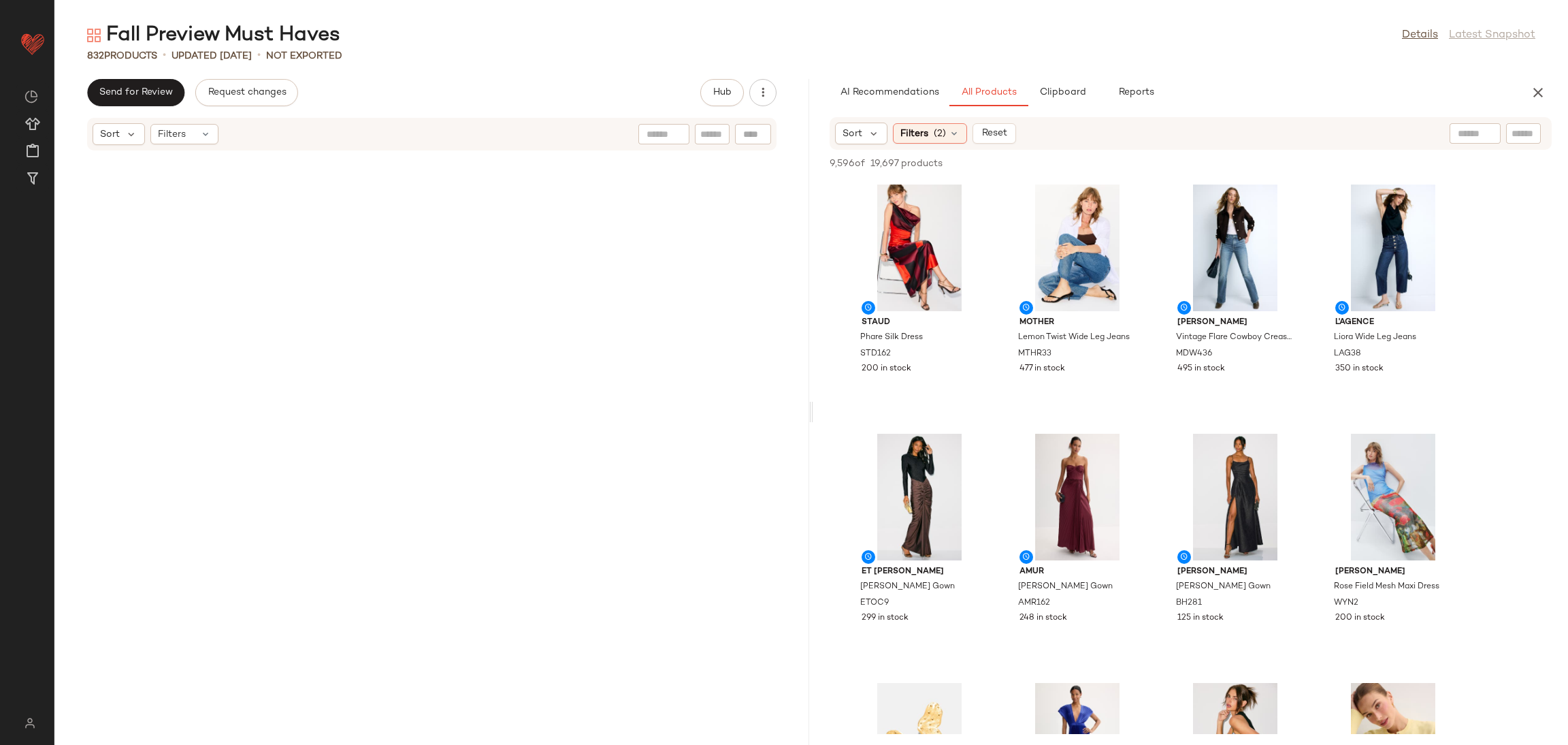
click at [436, 245] on div at bounding box center [432, 440] width 755 height 578
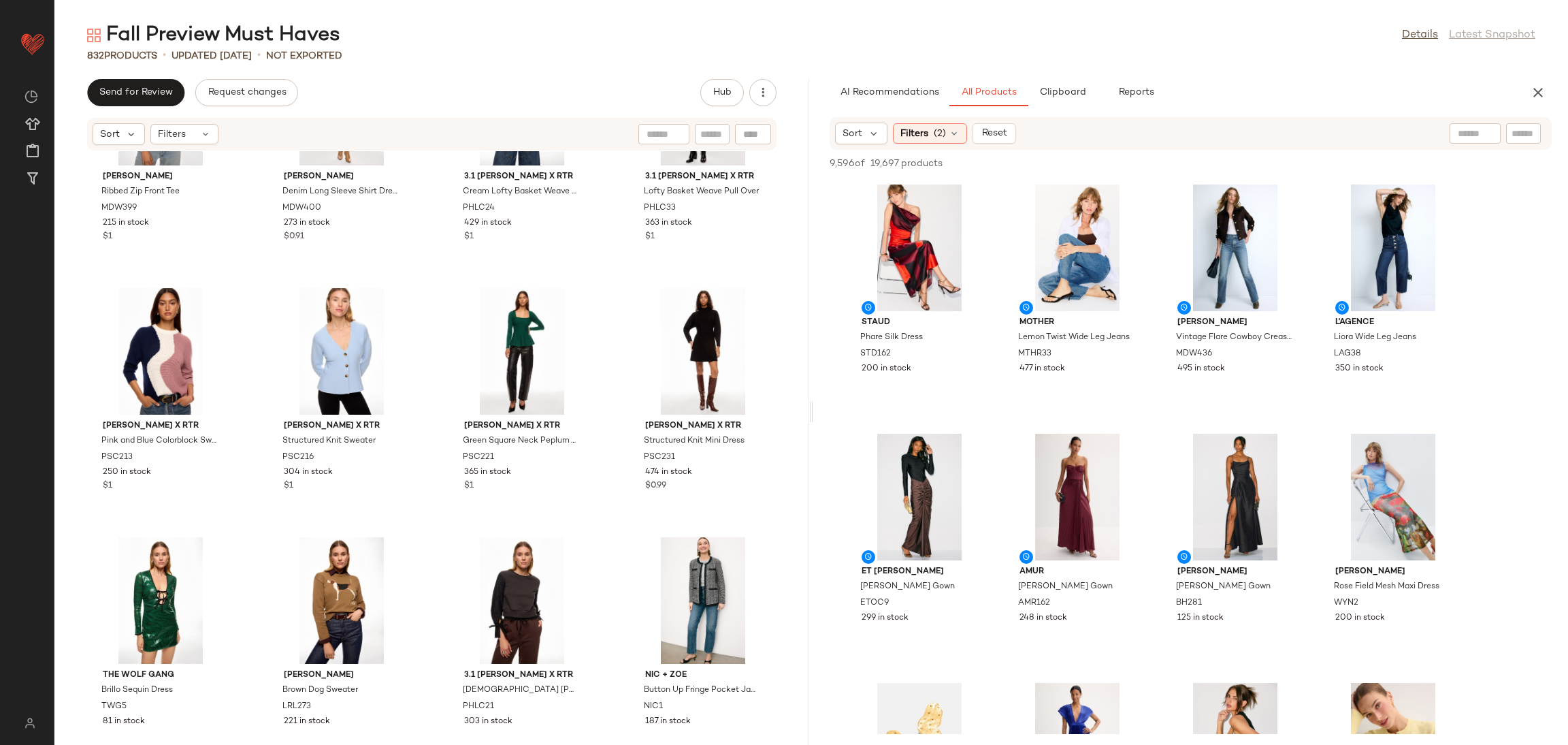
scroll to position [48314, 0]
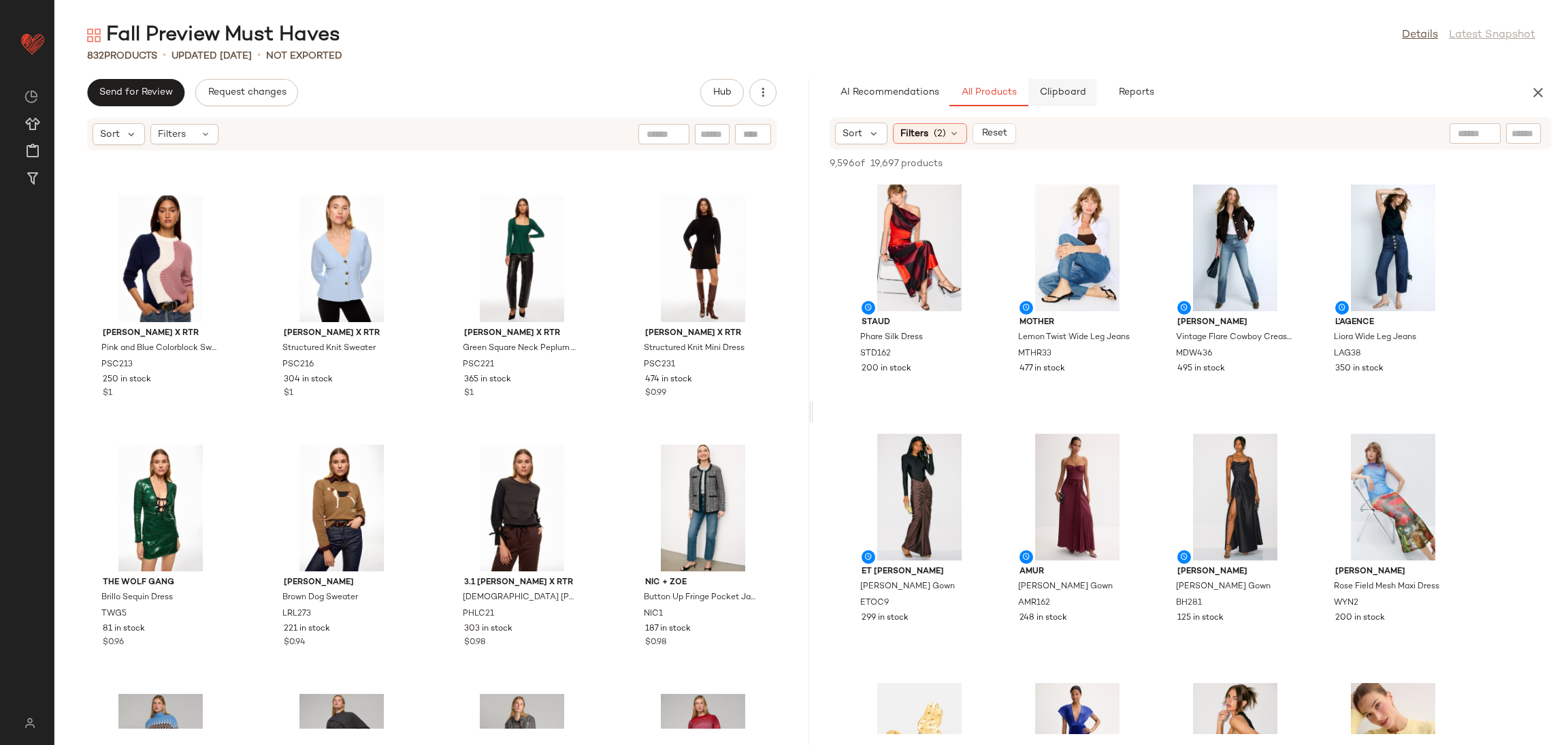
click at [1035, 101] on button "Clipboard" at bounding box center [1062, 92] width 68 height 27
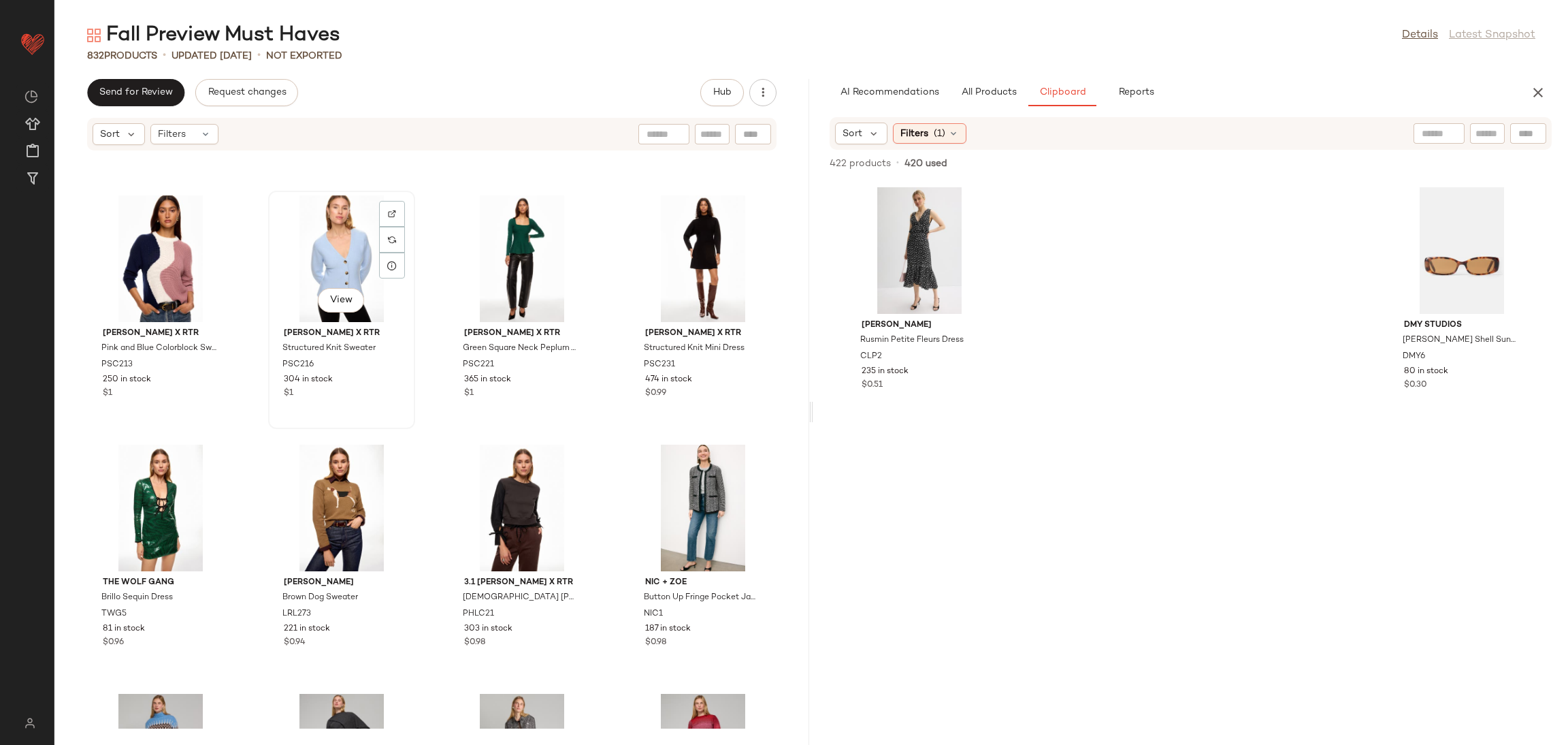
scroll to position [48312, 0]
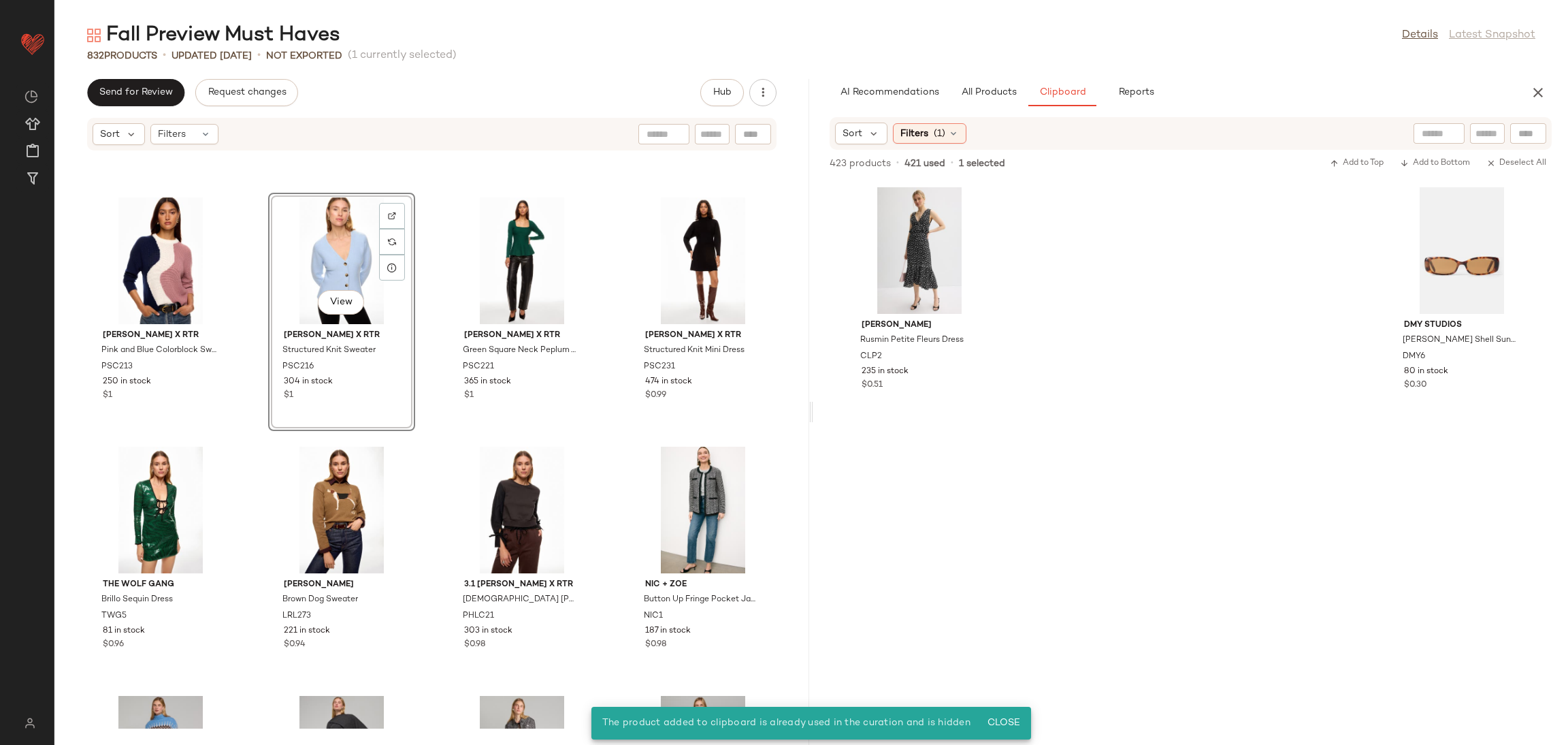
click at [321, 260] on div "View" at bounding box center [342, 261] width 138 height 127
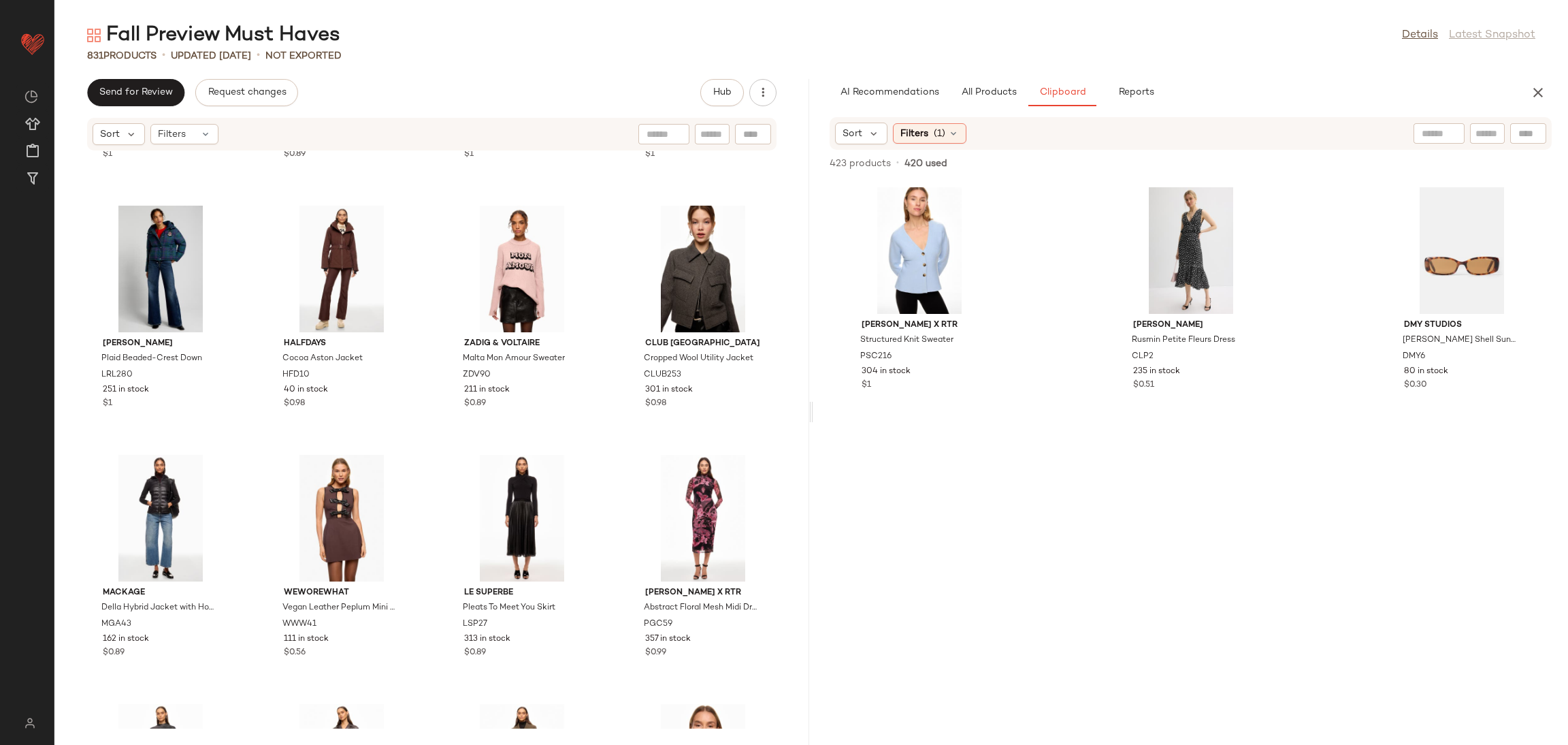
scroll to position [50808, 0]
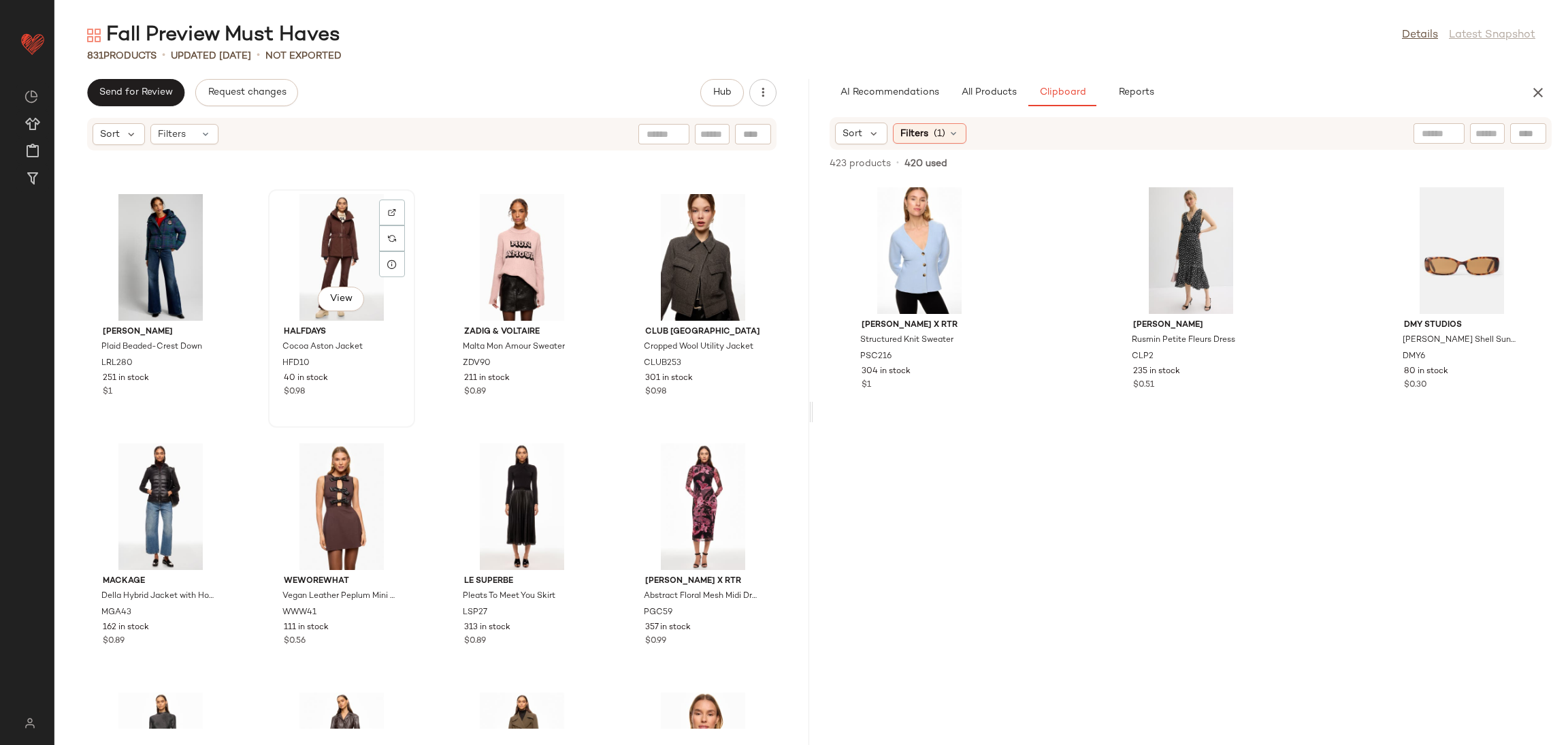
click at [308, 258] on div "View" at bounding box center [342, 258] width 138 height 127
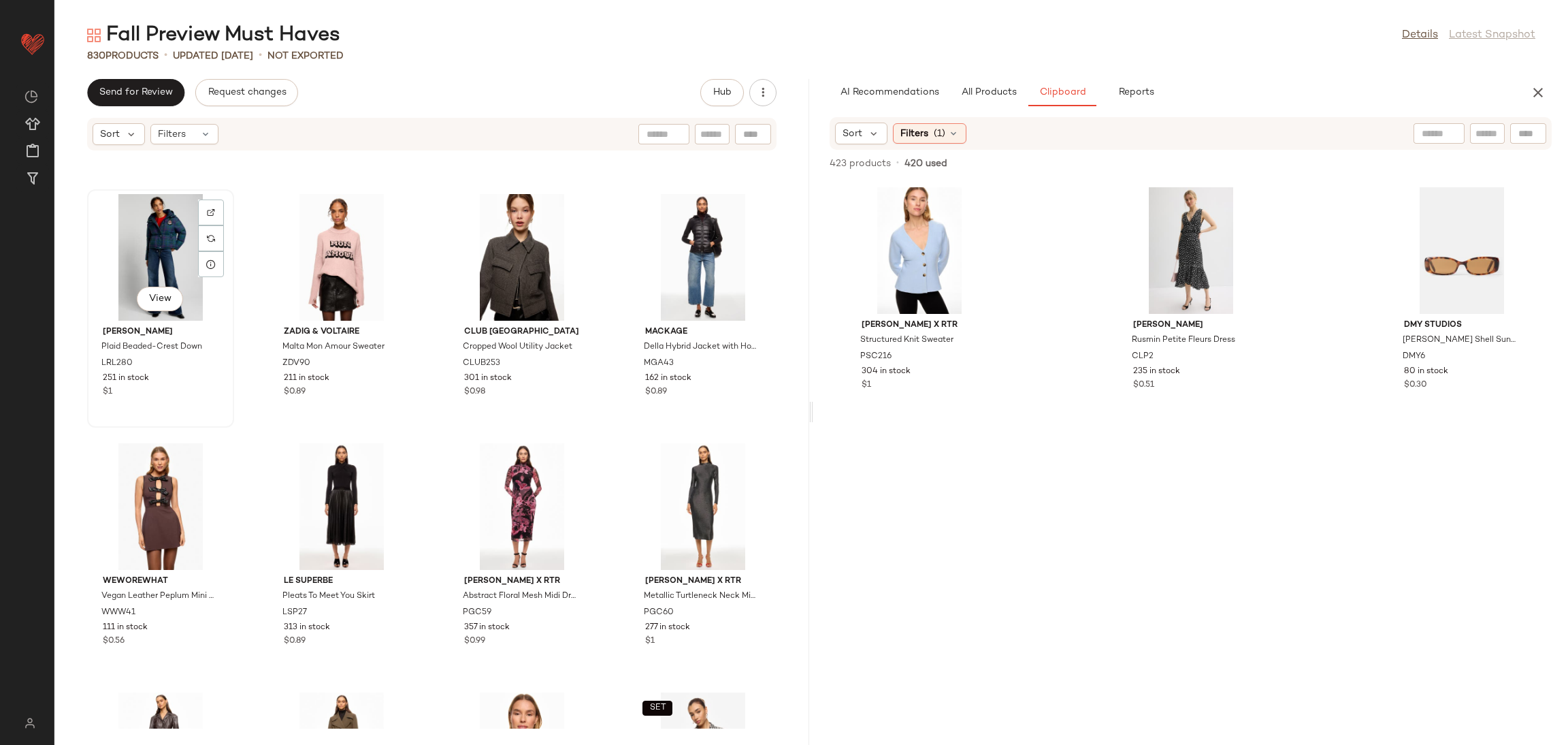
click at [153, 254] on div "View" at bounding box center [160, 258] width 138 height 127
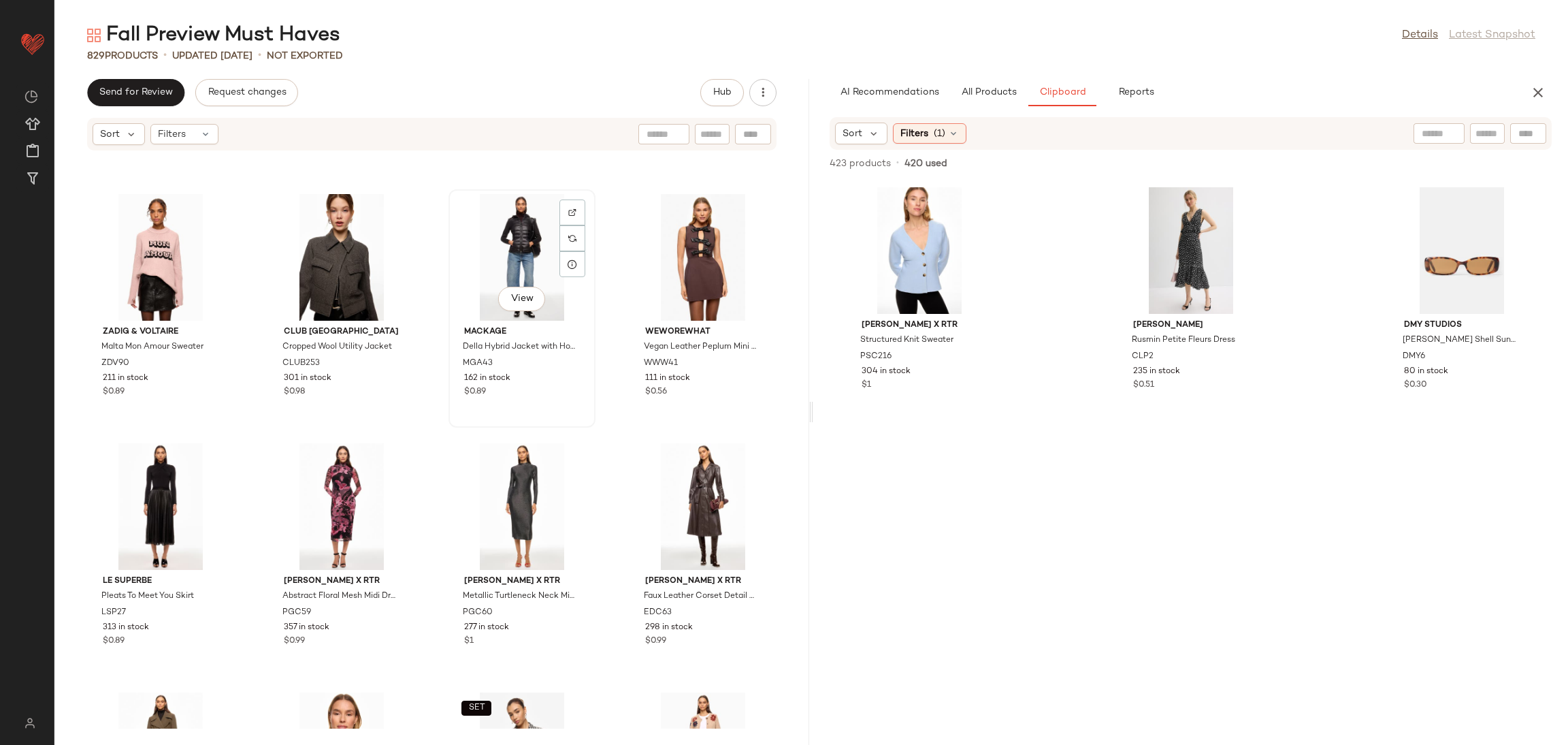
click at [524, 256] on div "View" at bounding box center [522, 258] width 138 height 127
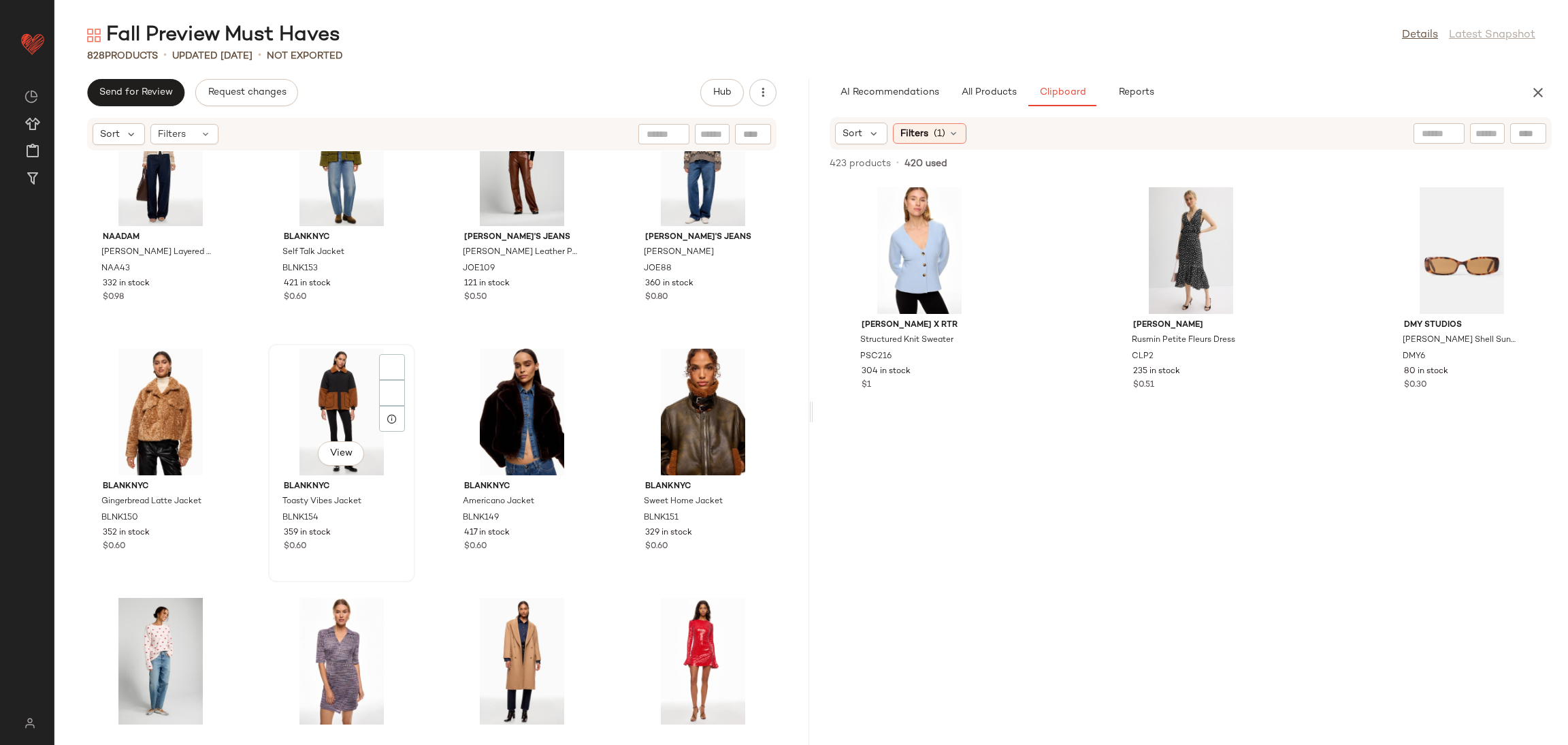
scroll to position [49870, 0]
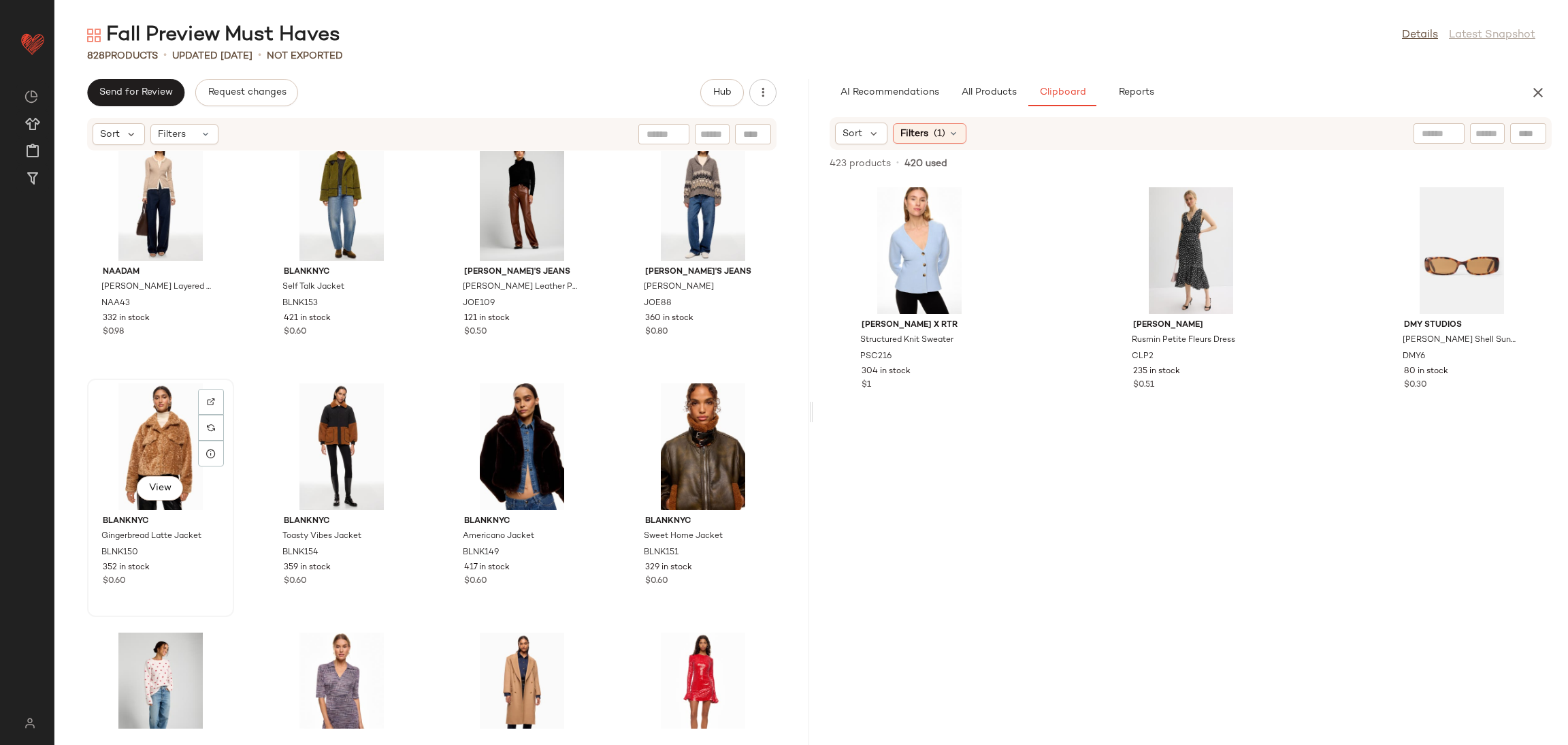
click at [158, 441] on div "View" at bounding box center [160, 447] width 138 height 127
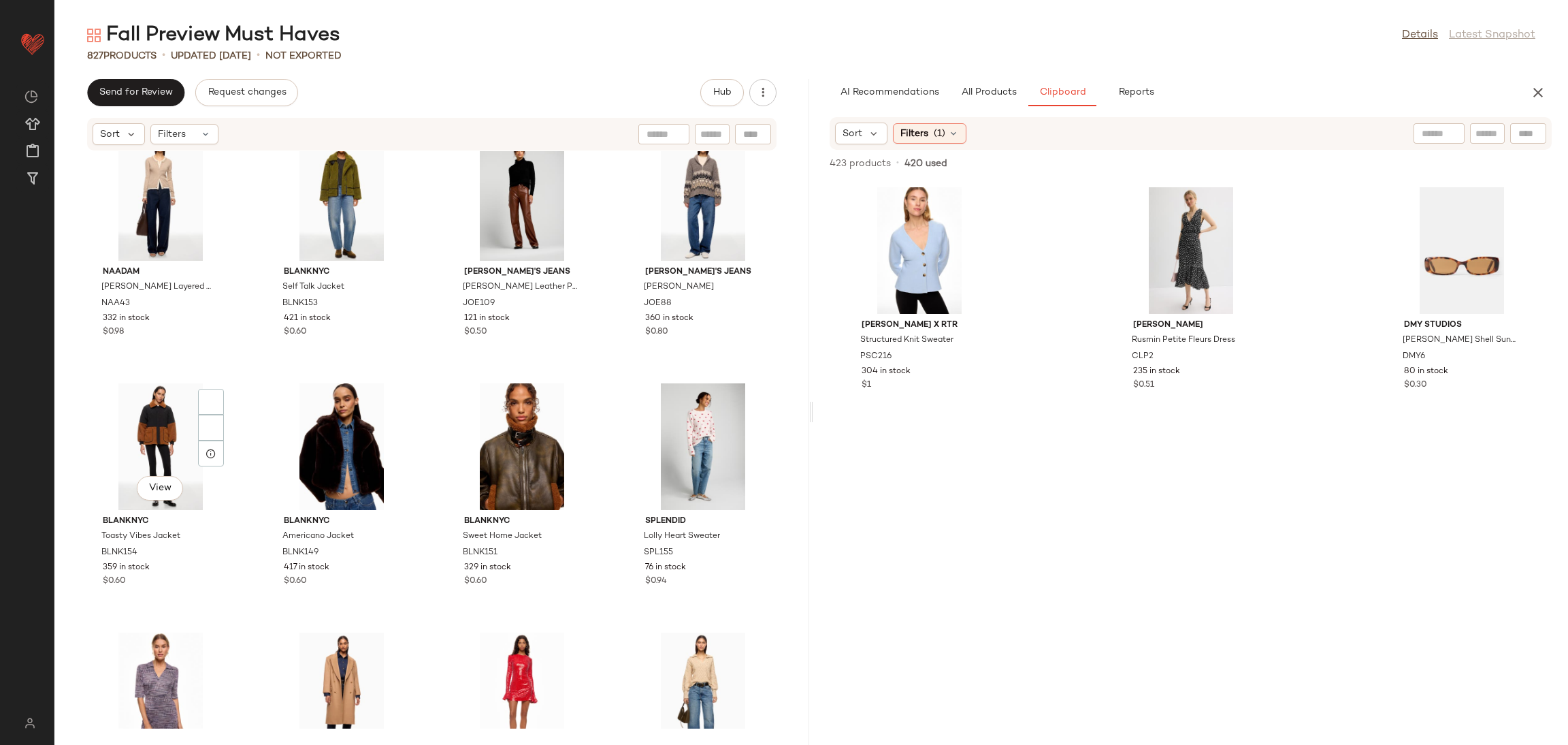
click at [158, 441] on div "View" at bounding box center [160, 447] width 138 height 127
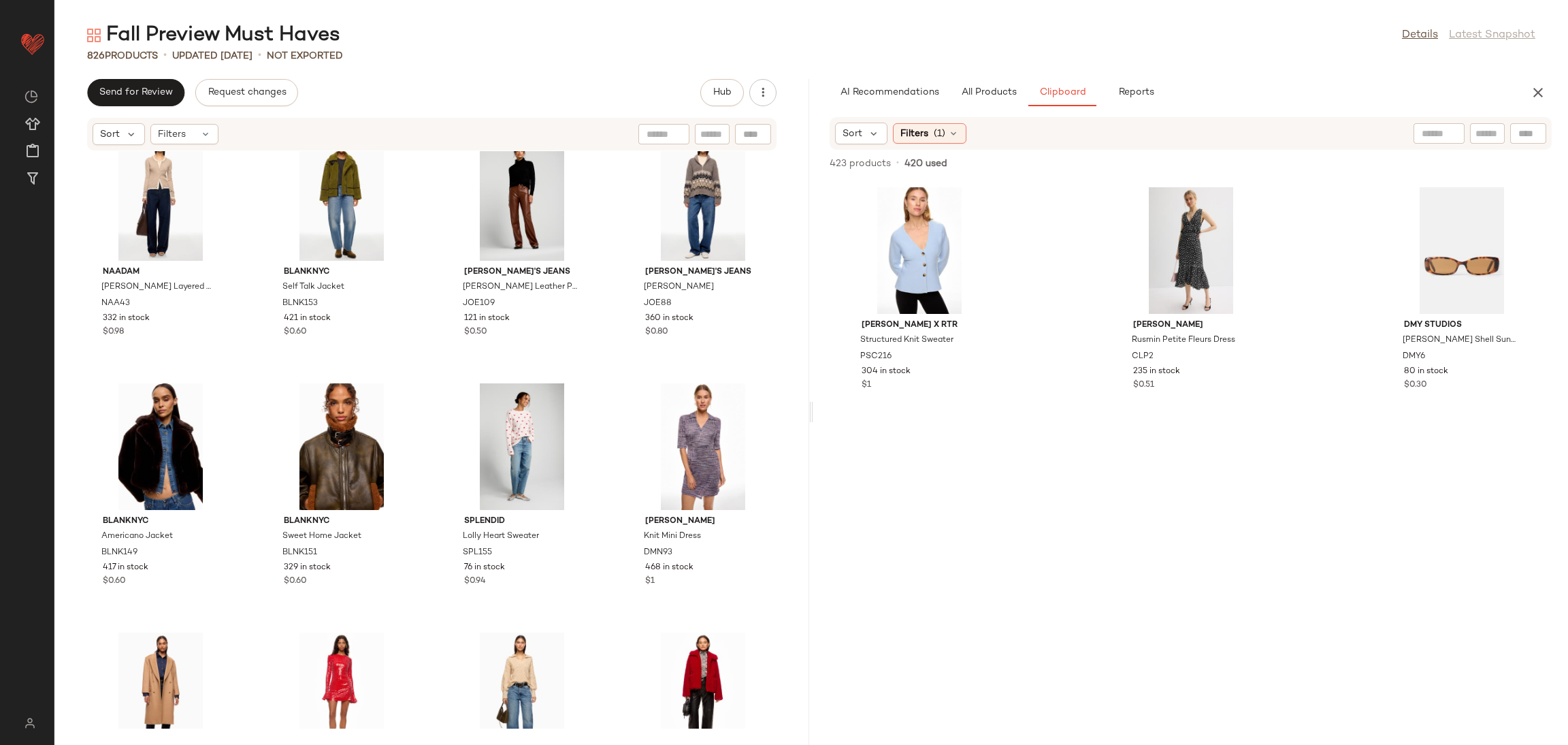
click at [158, 441] on div at bounding box center [160, 447] width 138 height 127
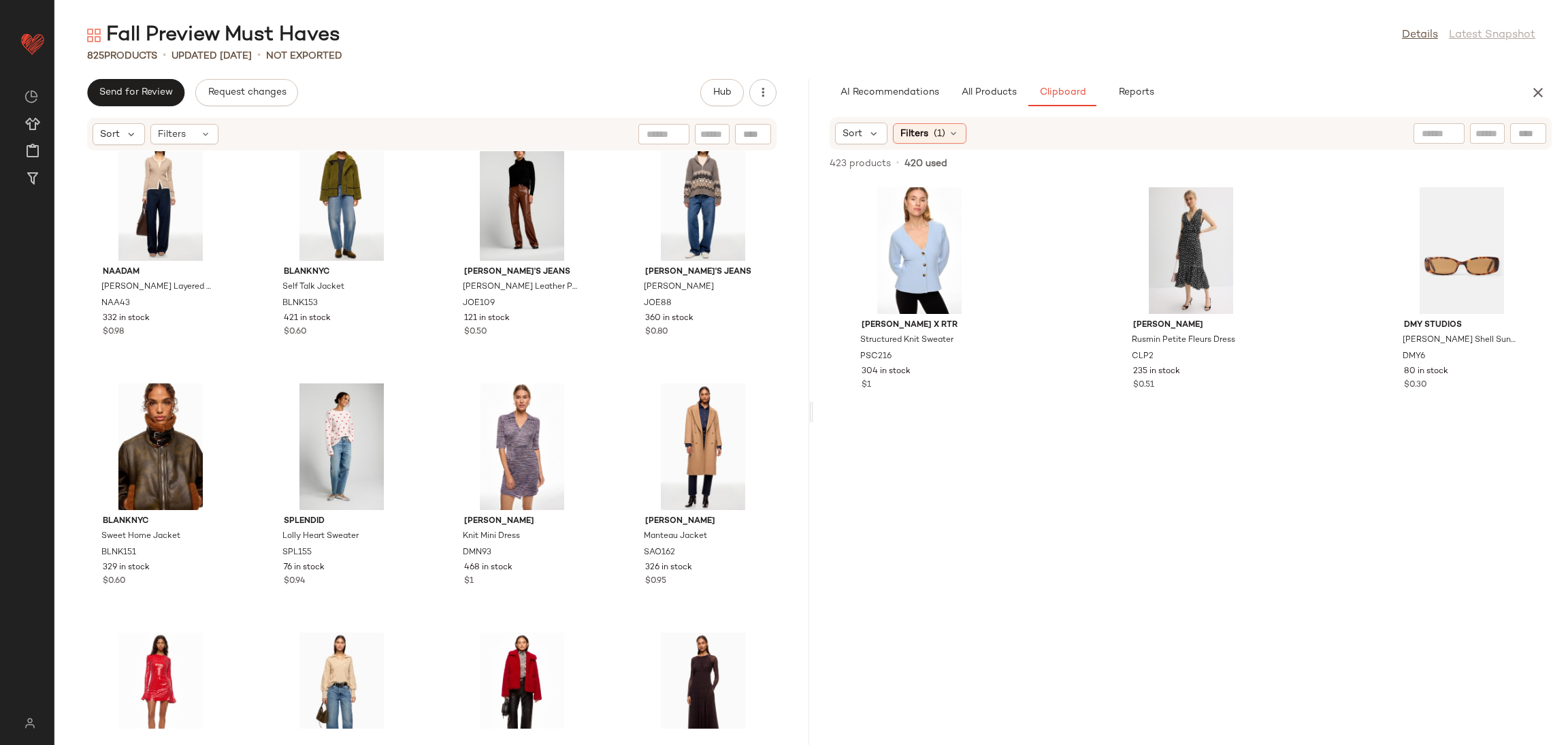
click at [158, 441] on div at bounding box center [160, 447] width 138 height 127
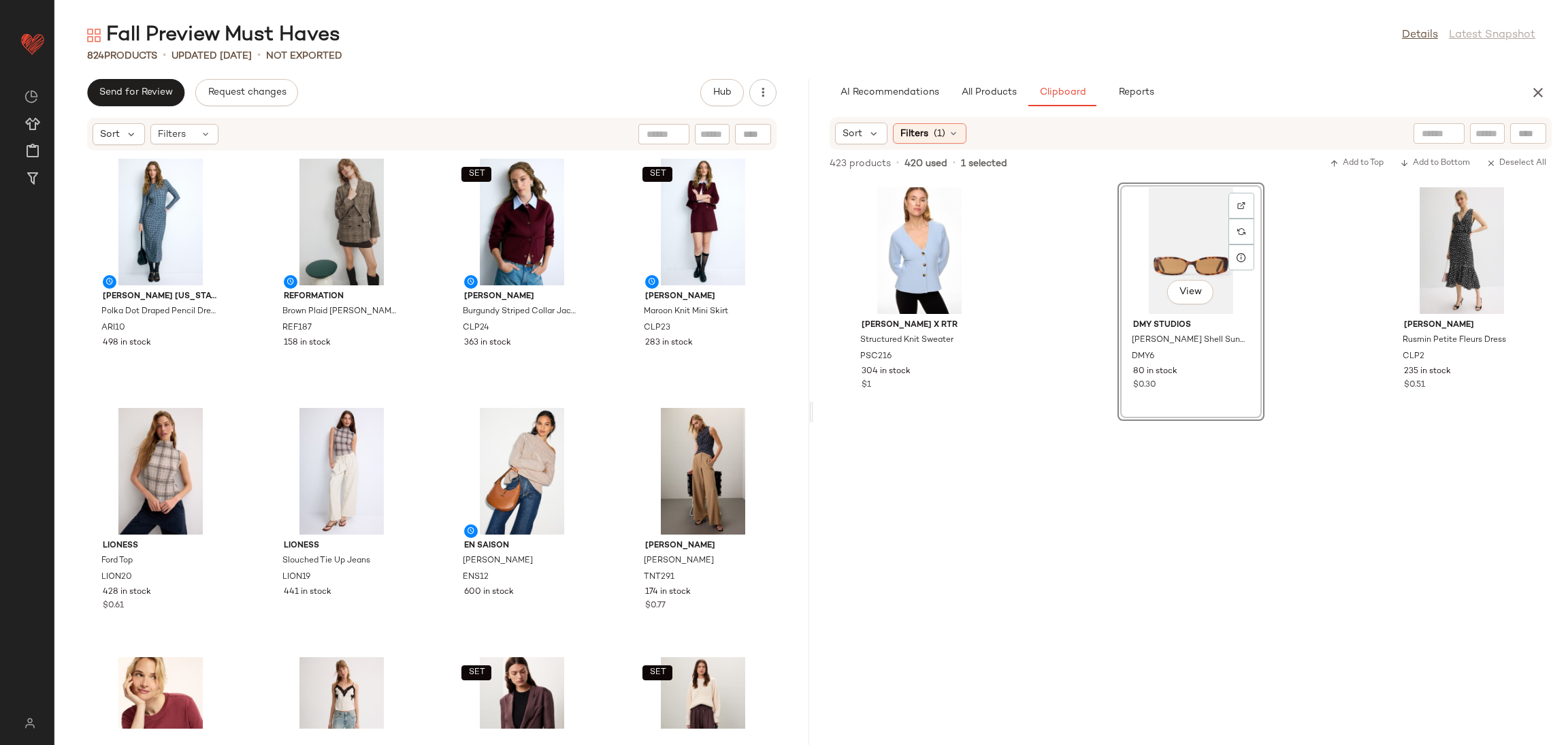
click at [1094, 493] on div "[PERSON_NAME] x RTR Structured Knit Sweater PSC216 304 in stock $1 View DMY Stu…" at bounding box center [1191, 462] width 755 height 565
click at [996, 104] on button "All Products" at bounding box center [990, 92] width 79 height 27
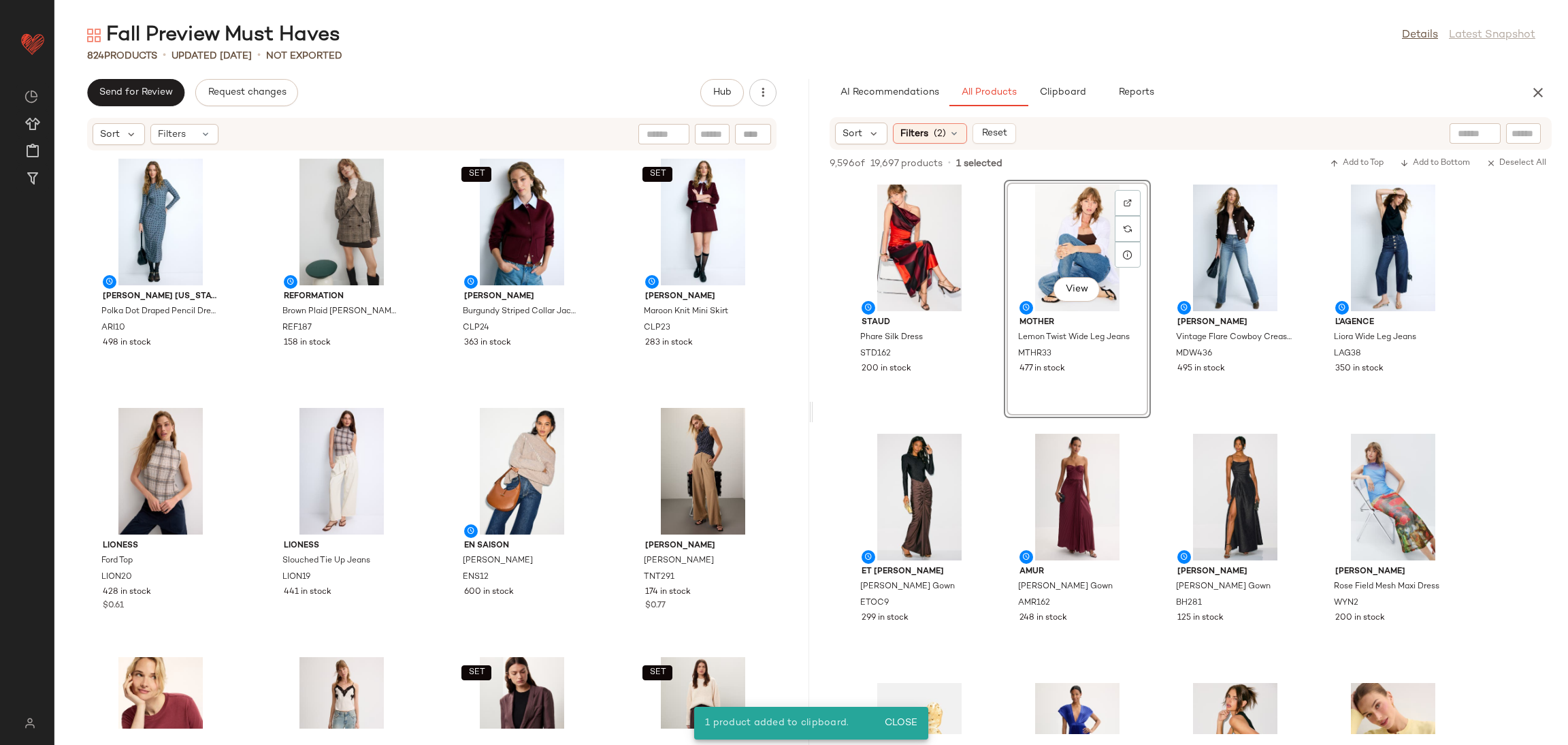
click at [1061, 90] on span "Clipboard" at bounding box center [1062, 92] width 47 height 11
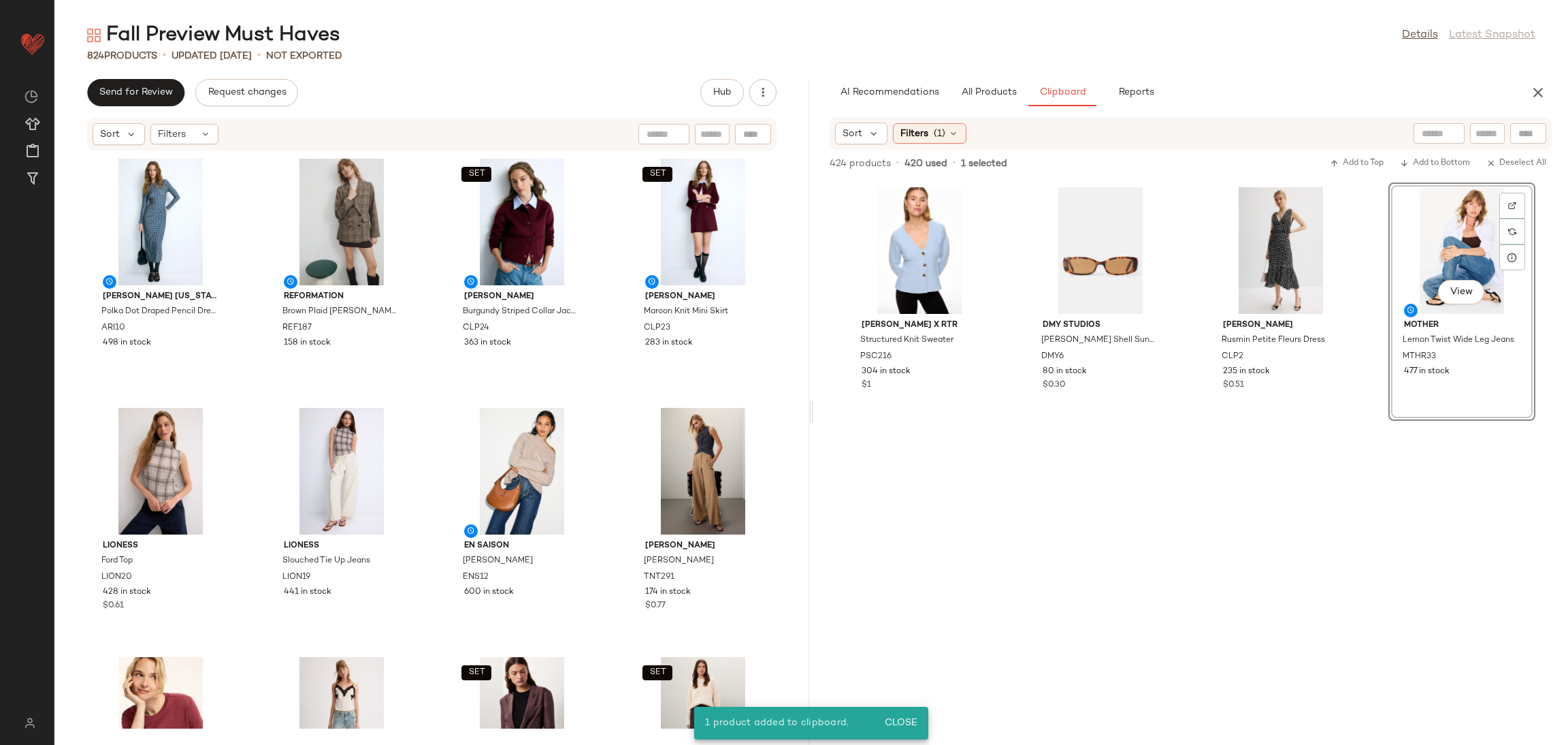
click at [1178, 496] on div "[PERSON_NAME] x RTR Structured Knit Sweater PSC216 304 in stock $1 DMY Studios …" at bounding box center [1191, 462] width 755 height 565
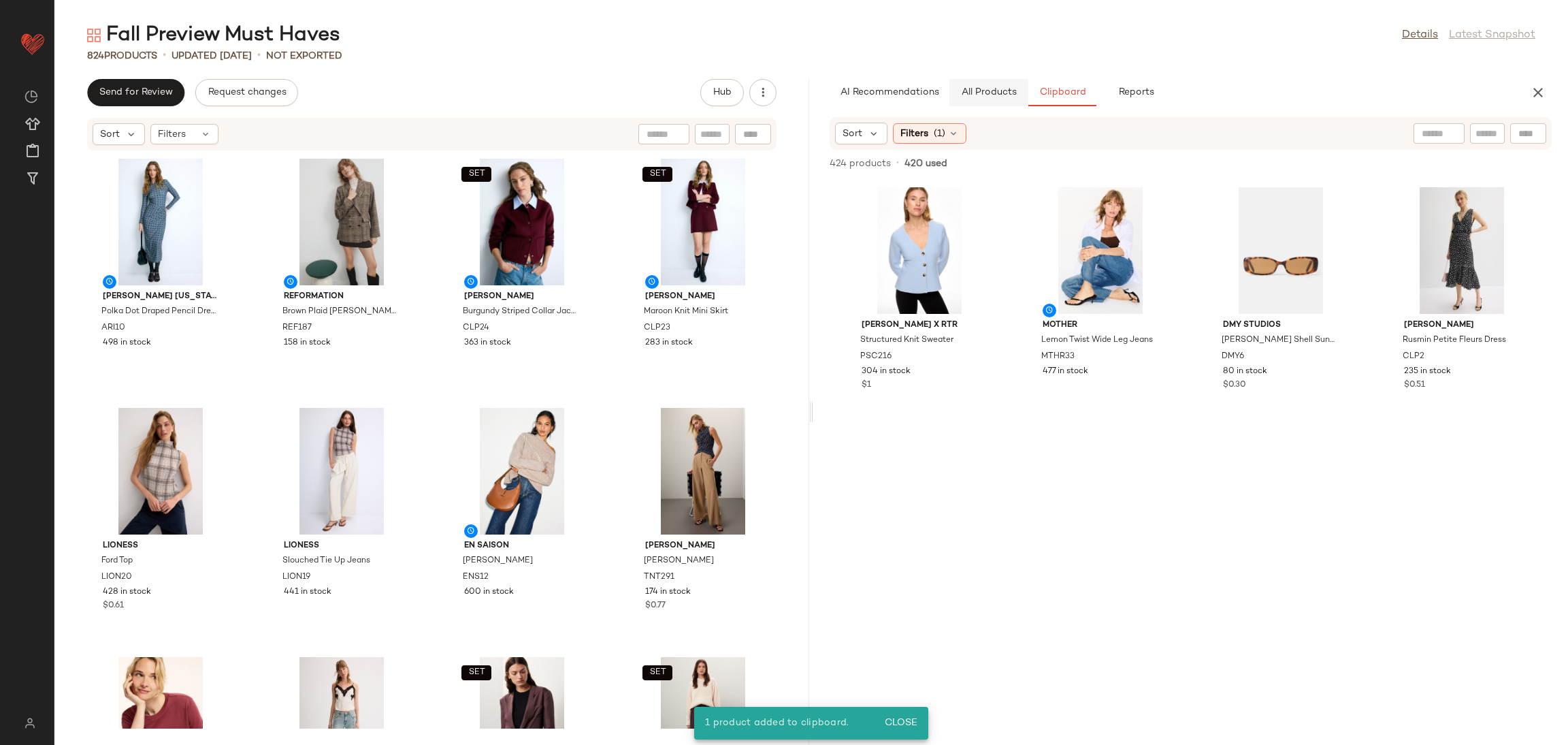
click at [993, 95] on span "All Products" at bounding box center [989, 92] width 55 height 11
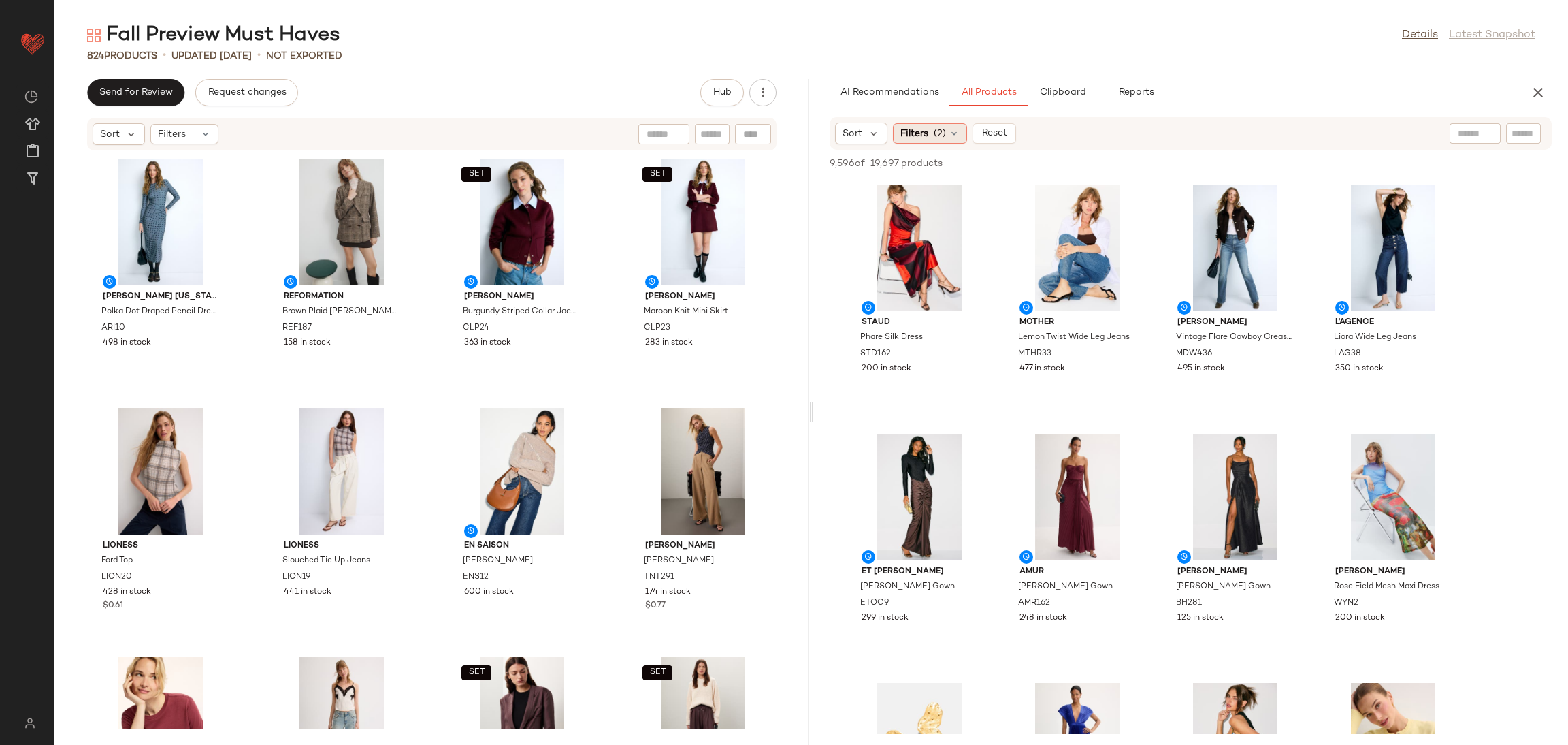
click at [910, 129] on span "Filters" at bounding box center [914, 134] width 28 height 14
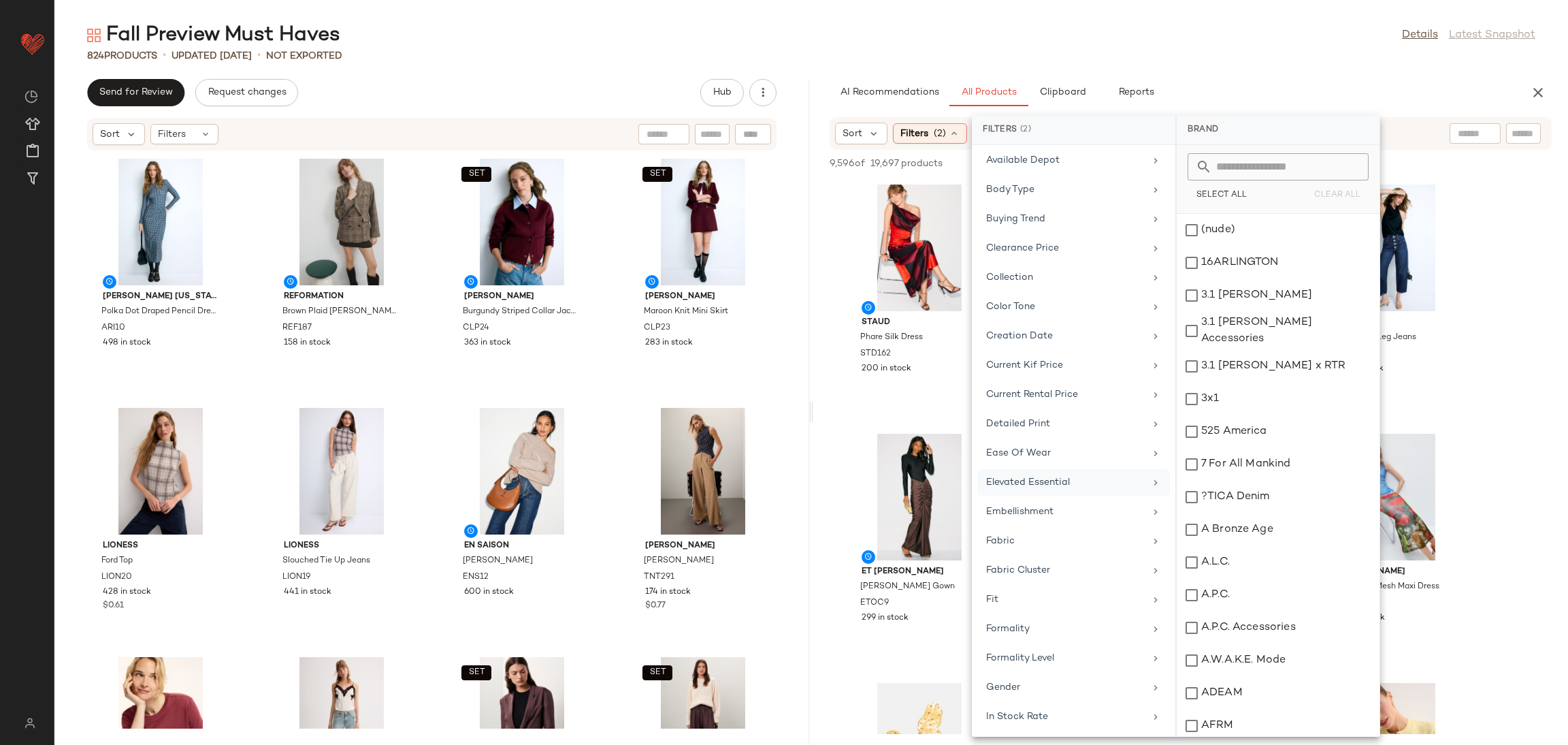
scroll to position [253, 0]
click at [1014, 720] on div "In Stock Rate" at bounding box center [1066, 713] width 158 height 14
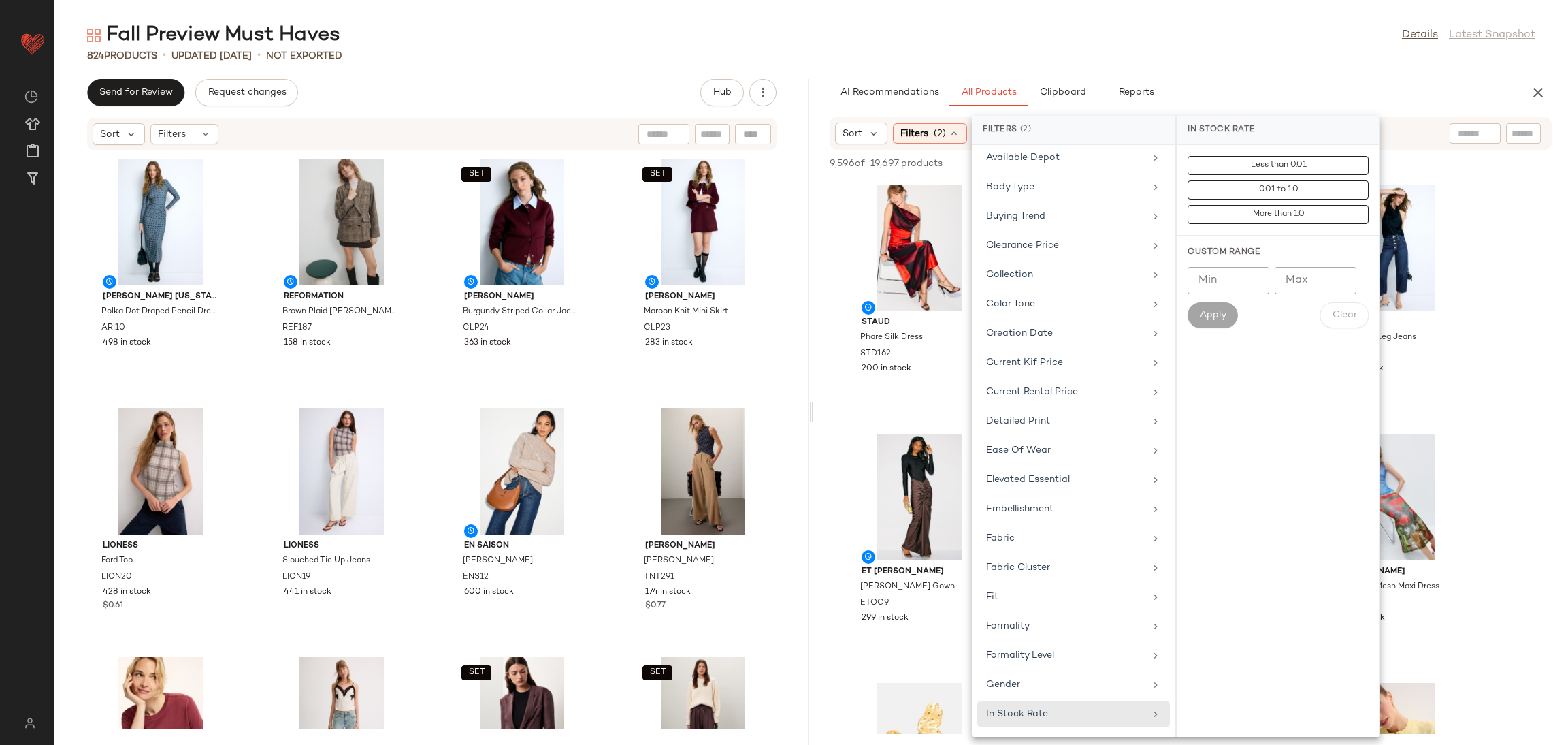
click at [1206, 271] on input "Min" at bounding box center [1228, 279] width 81 height 27
type input "***"
click at [1205, 323] on button "Apply" at bounding box center [1212, 315] width 51 height 26
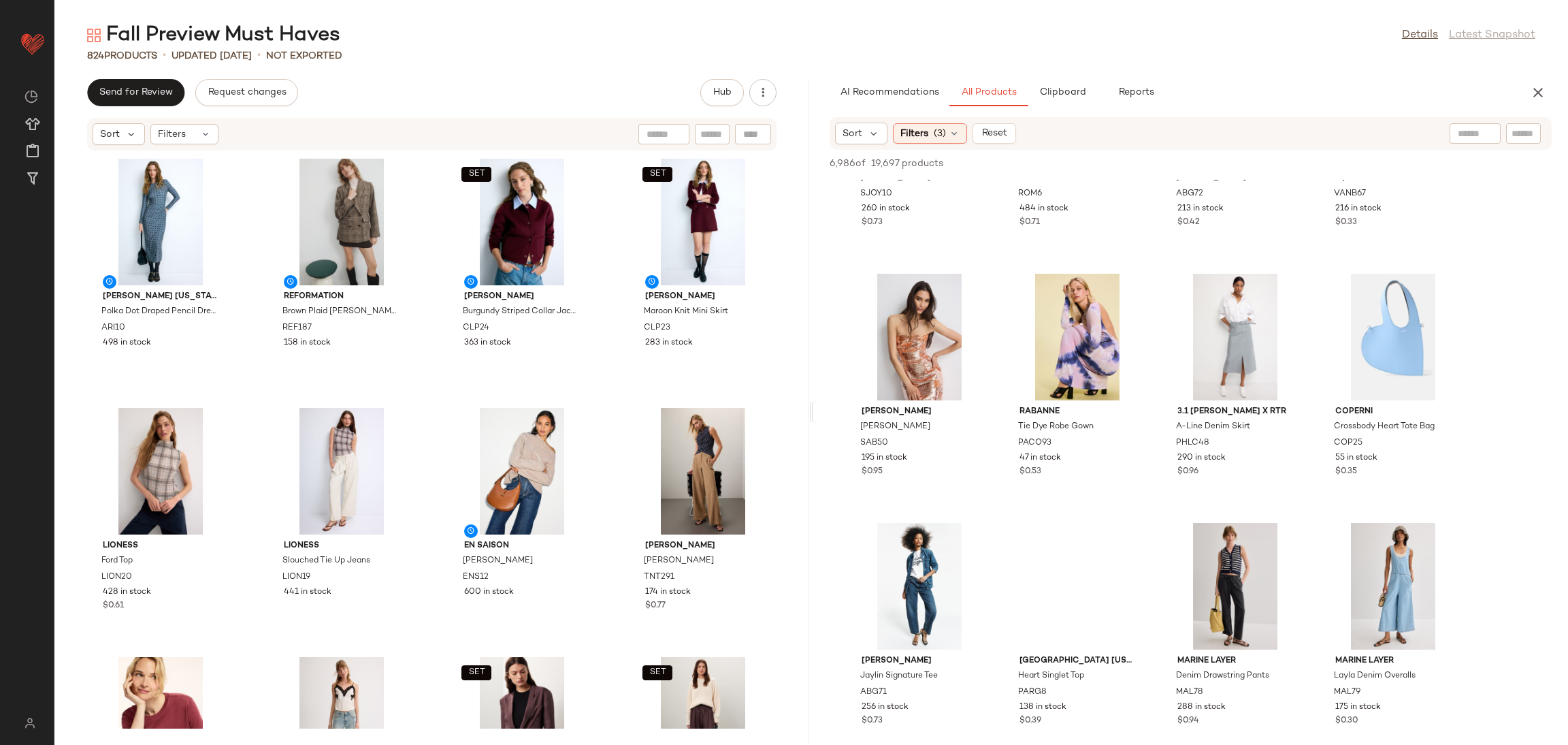
scroll to position [3242, 0]
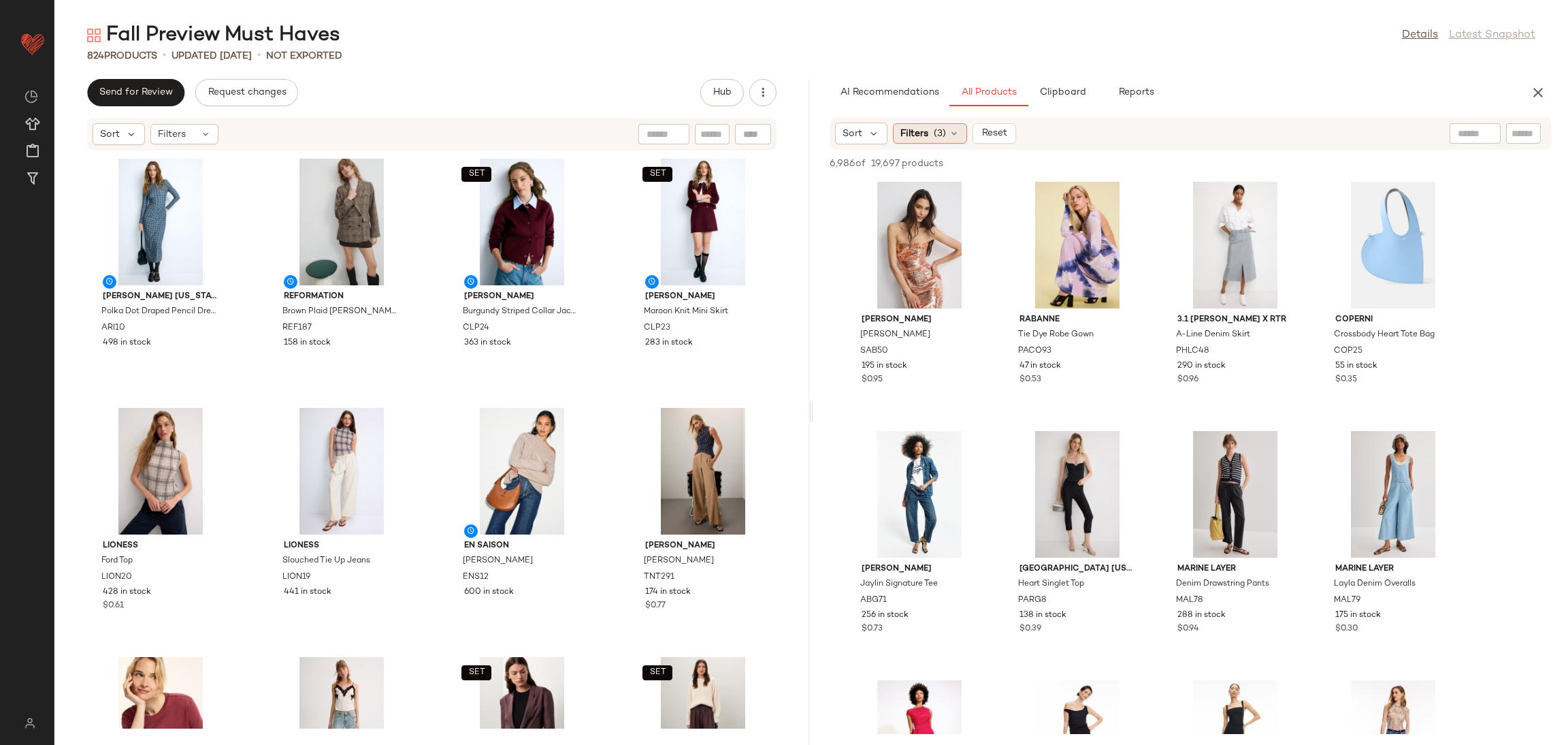
click at [921, 132] on span "Filters" at bounding box center [914, 134] width 28 height 14
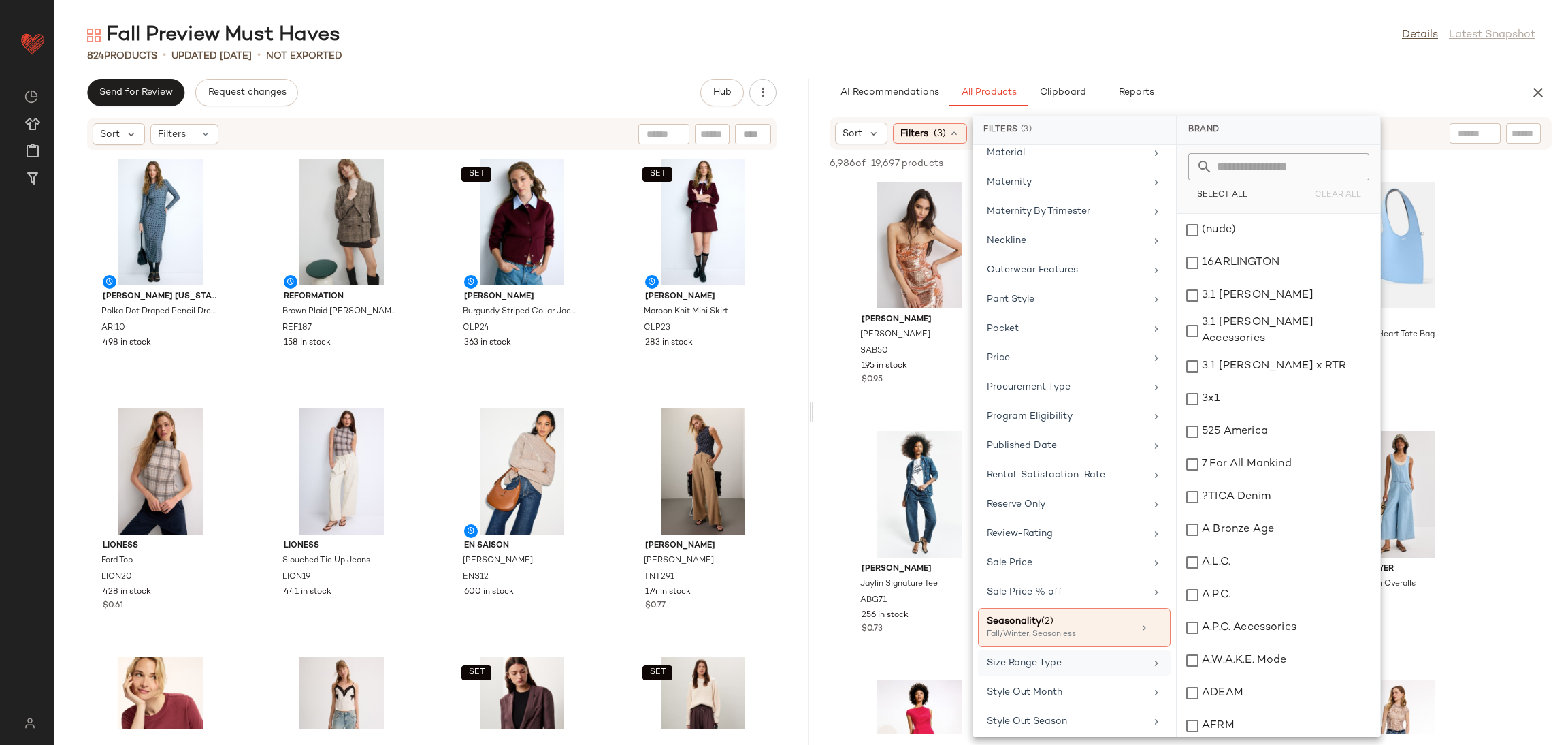
scroll to position [1257, 0]
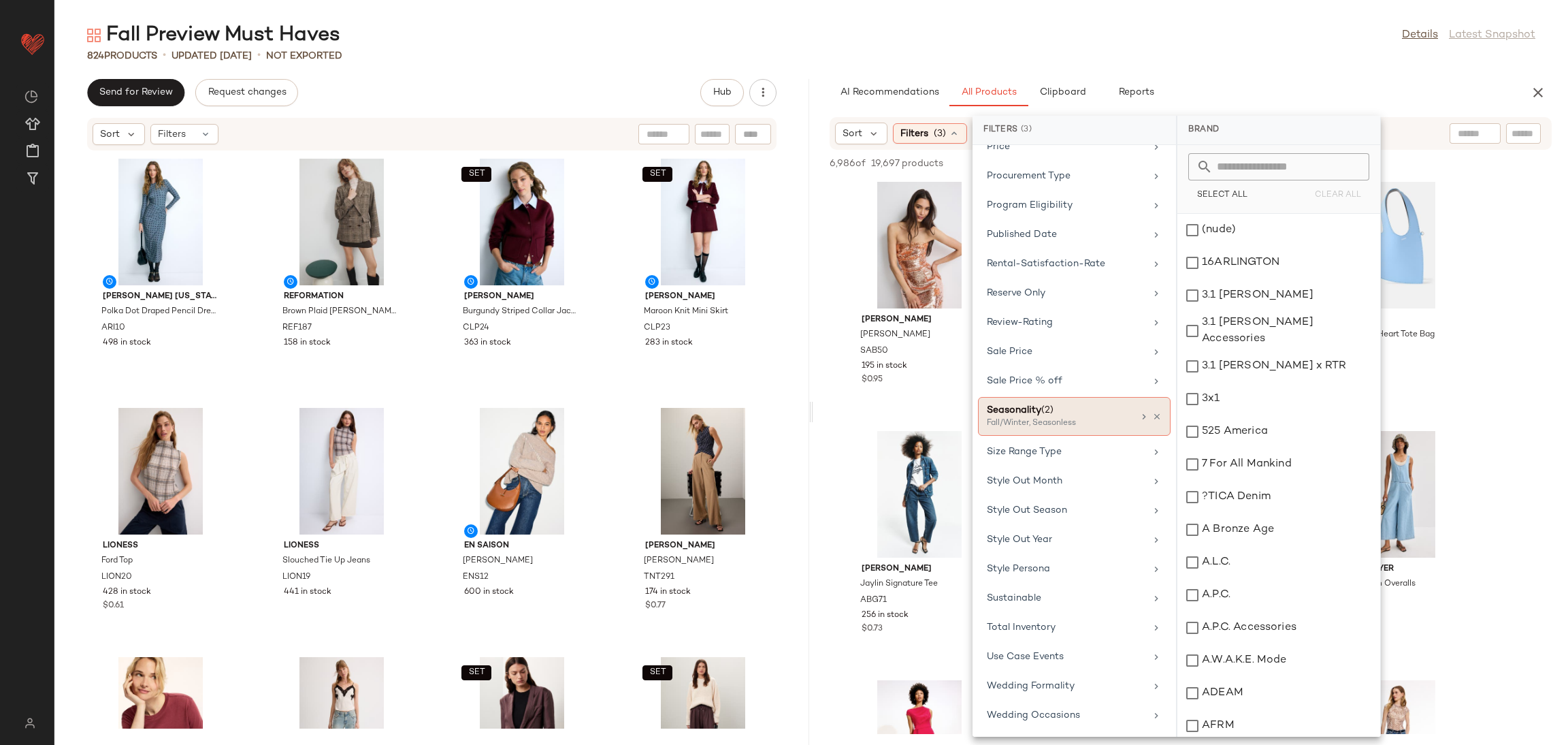
click at [1049, 417] on div "Fall/Winter, Seasonless" at bounding box center [1054, 423] width 136 height 12
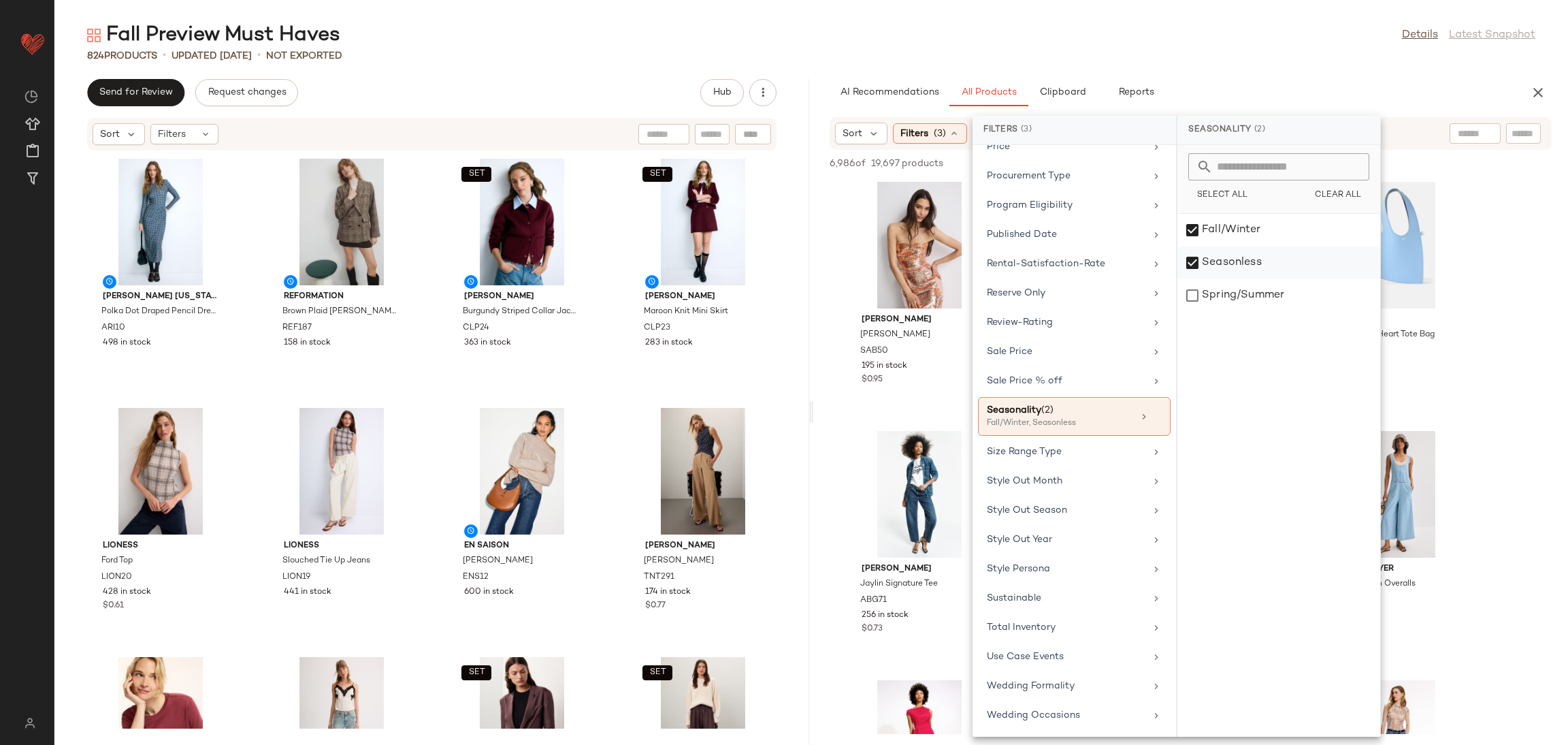
drag, startPoint x: 1285, startPoint y: 243, endPoint x: 1298, endPoint y: 253, distance: 16.4
click at [1283, 247] on div "Fall/Winter" at bounding box center [1279, 263] width 203 height 33
click at [1273, 247] on div "Fall/Winter" at bounding box center [1279, 263] width 203 height 33
click at [1278, 279] on div "Seasonless" at bounding box center [1279, 295] width 203 height 33
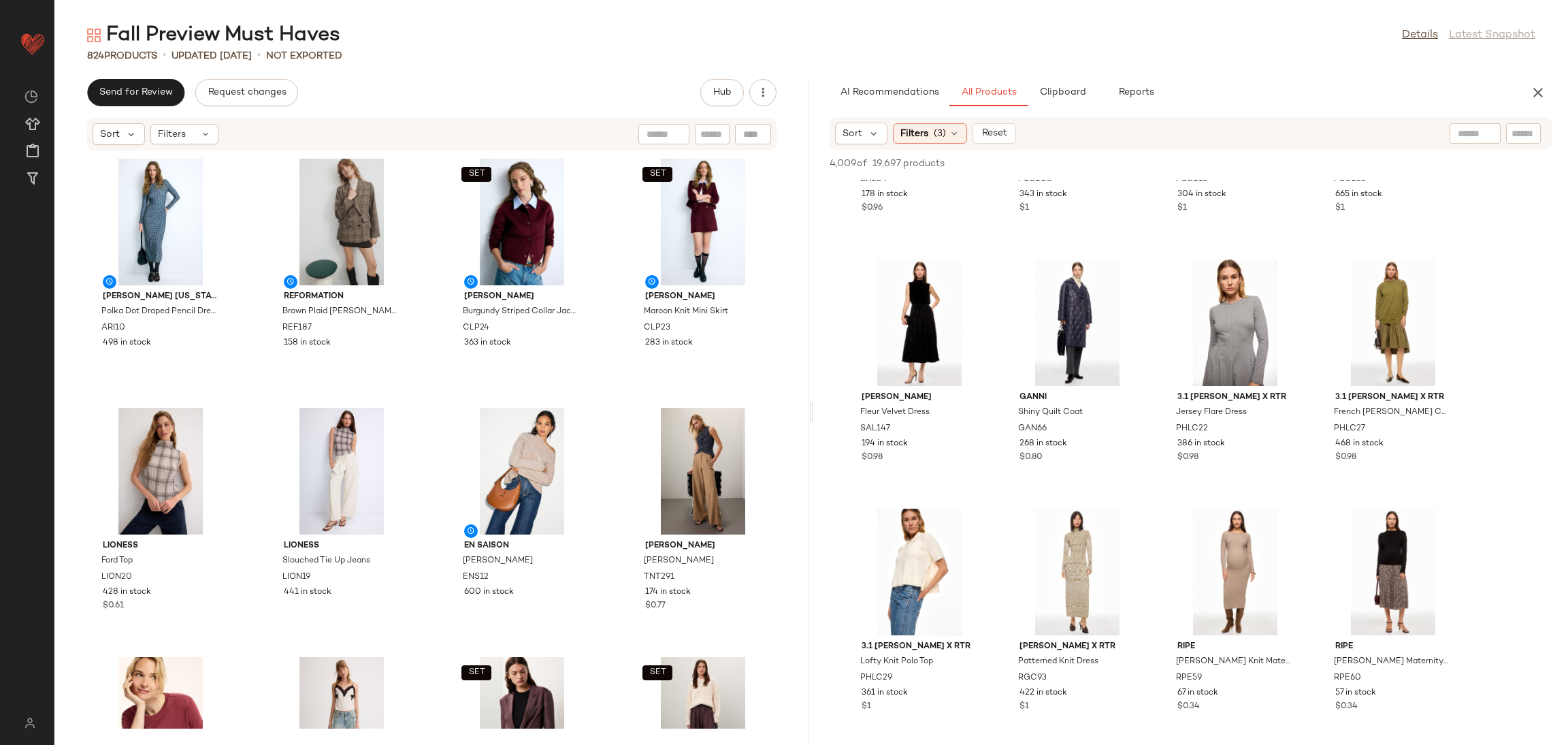
scroll to position [8004, 0]
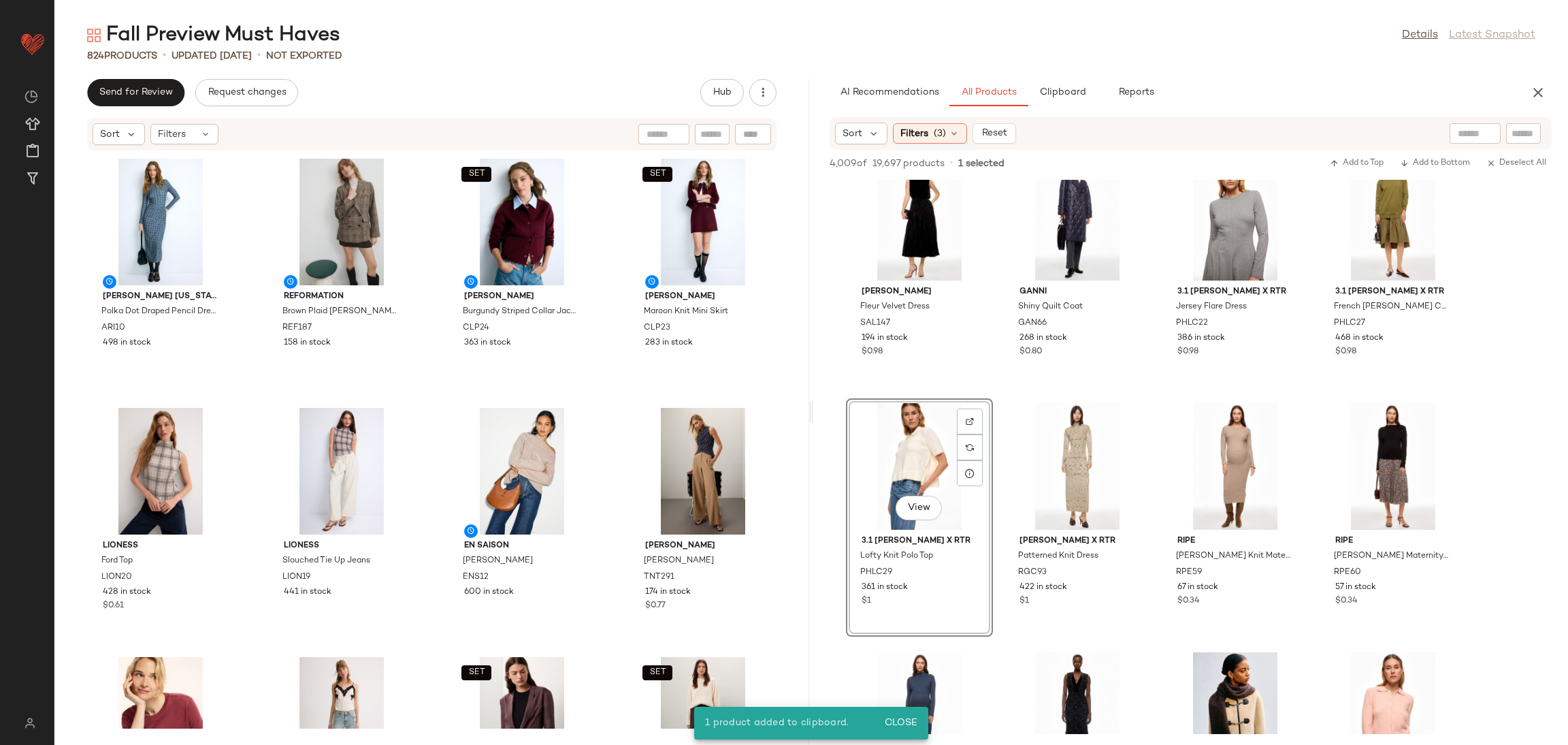
click at [919, 434] on div "View" at bounding box center [919, 467] width 138 height 127
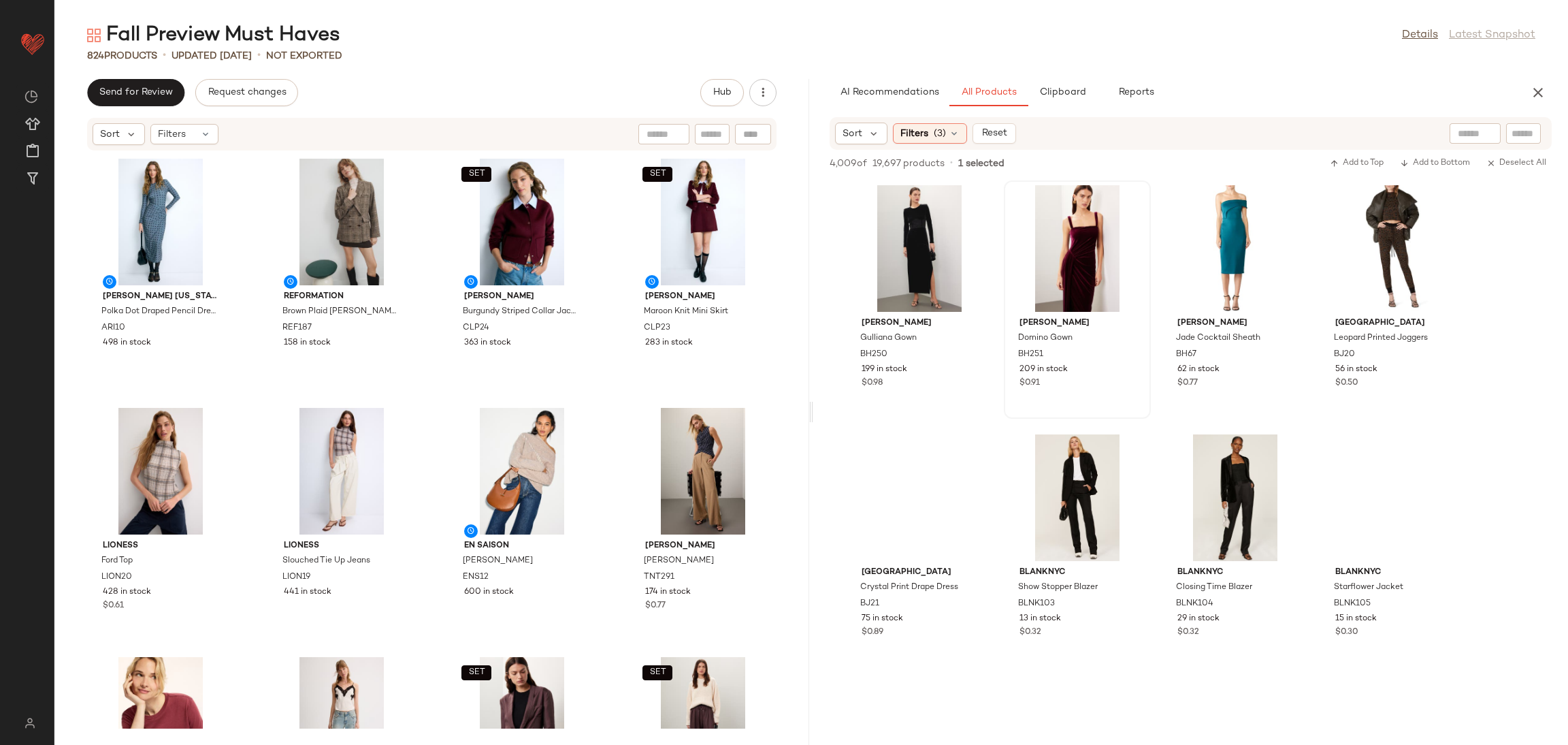
scroll to position [67040, 0]
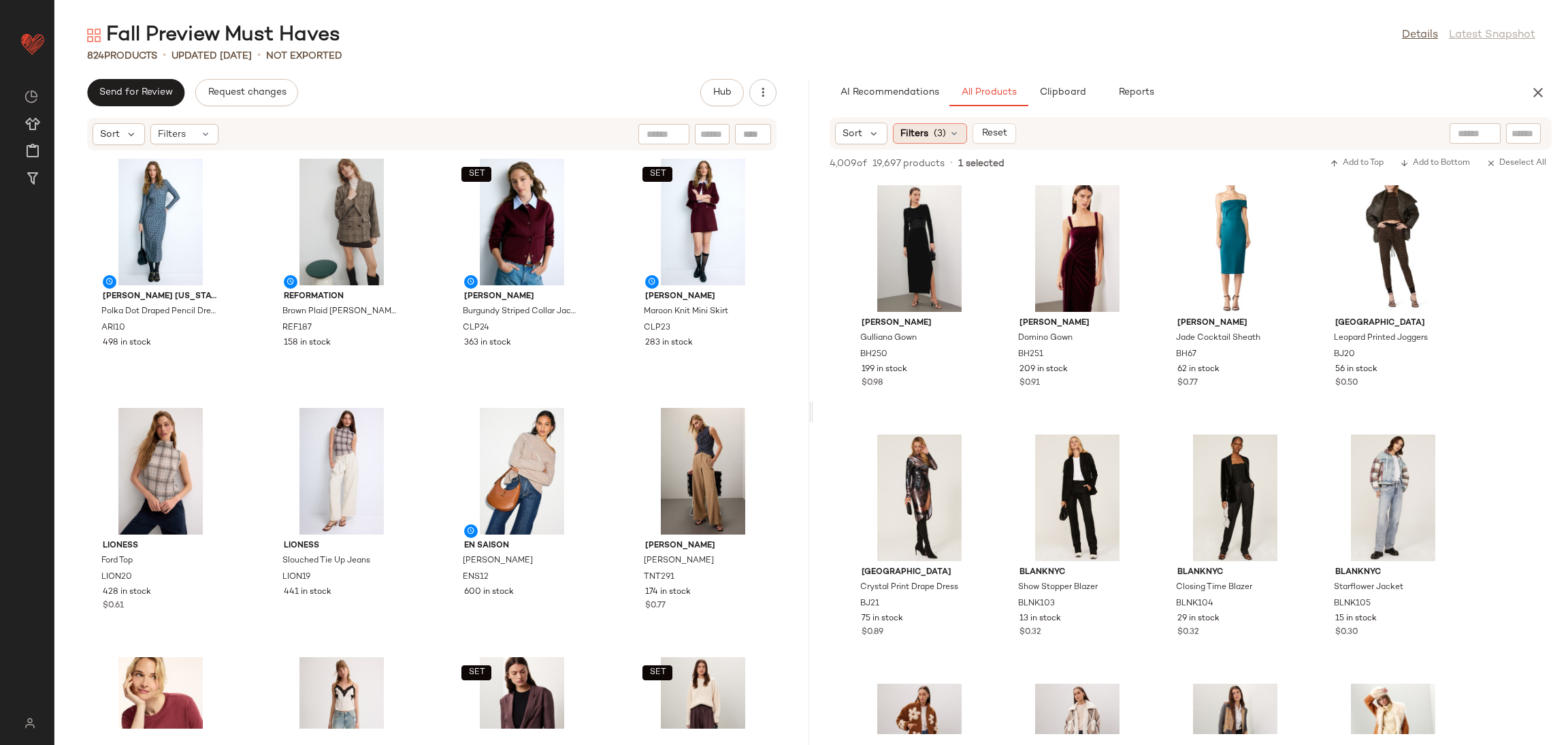
click at [917, 132] on span "Filters" at bounding box center [914, 134] width 28 height 14
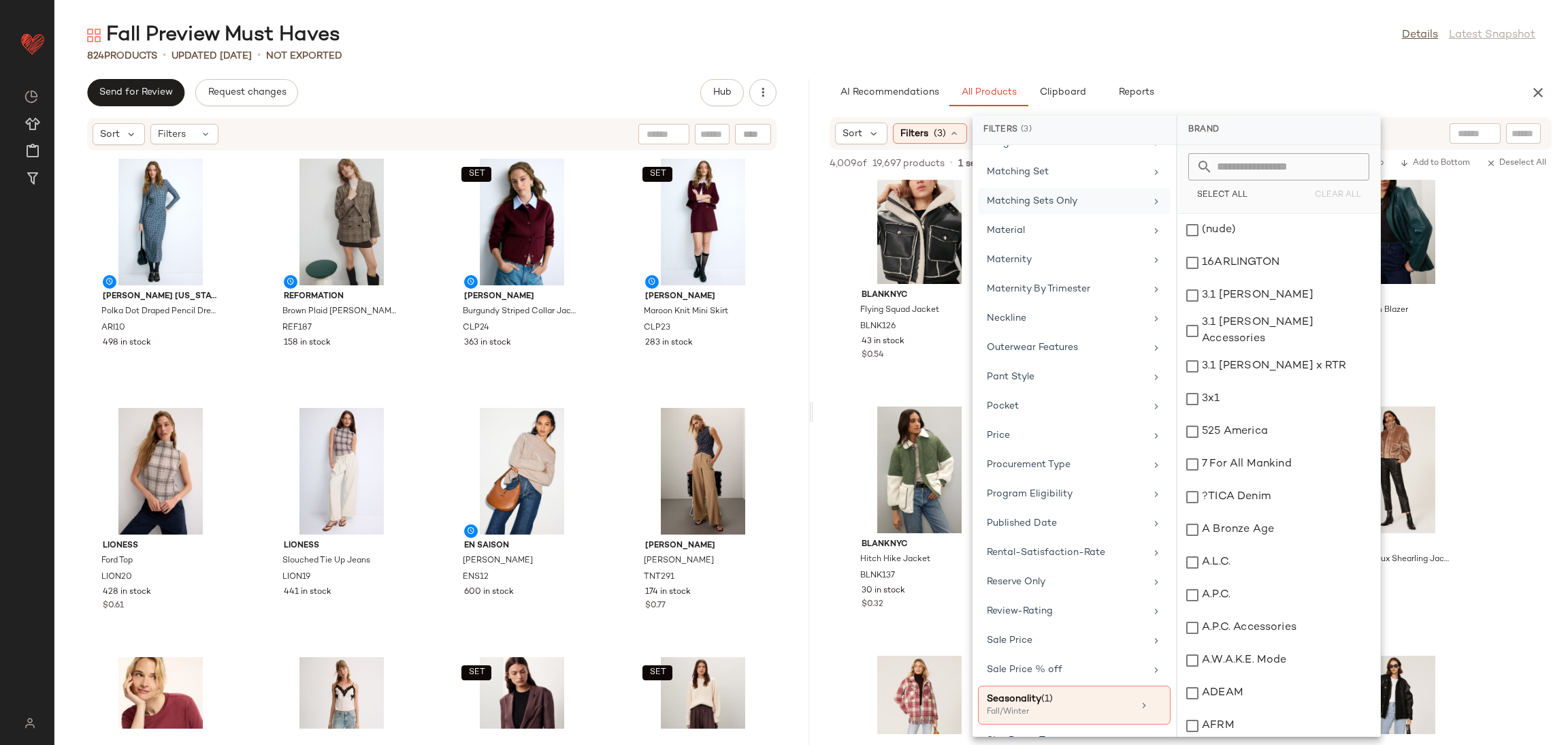
scroll to position [949, 0]
click at [1038, 221] on div "Matching Sets Only" at bounding box center [1075, 234] width 192 height 27
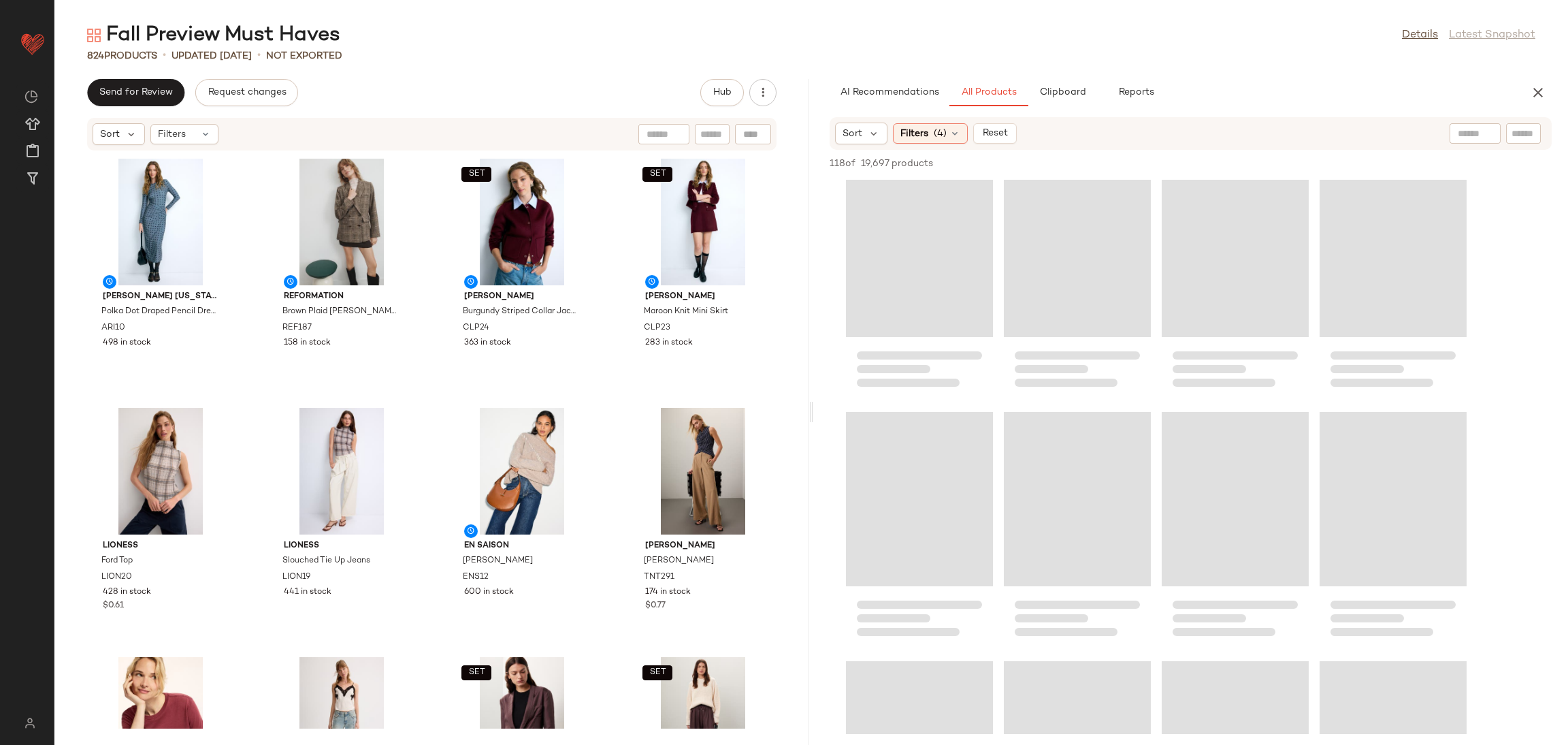
scroll to position [0, 0]
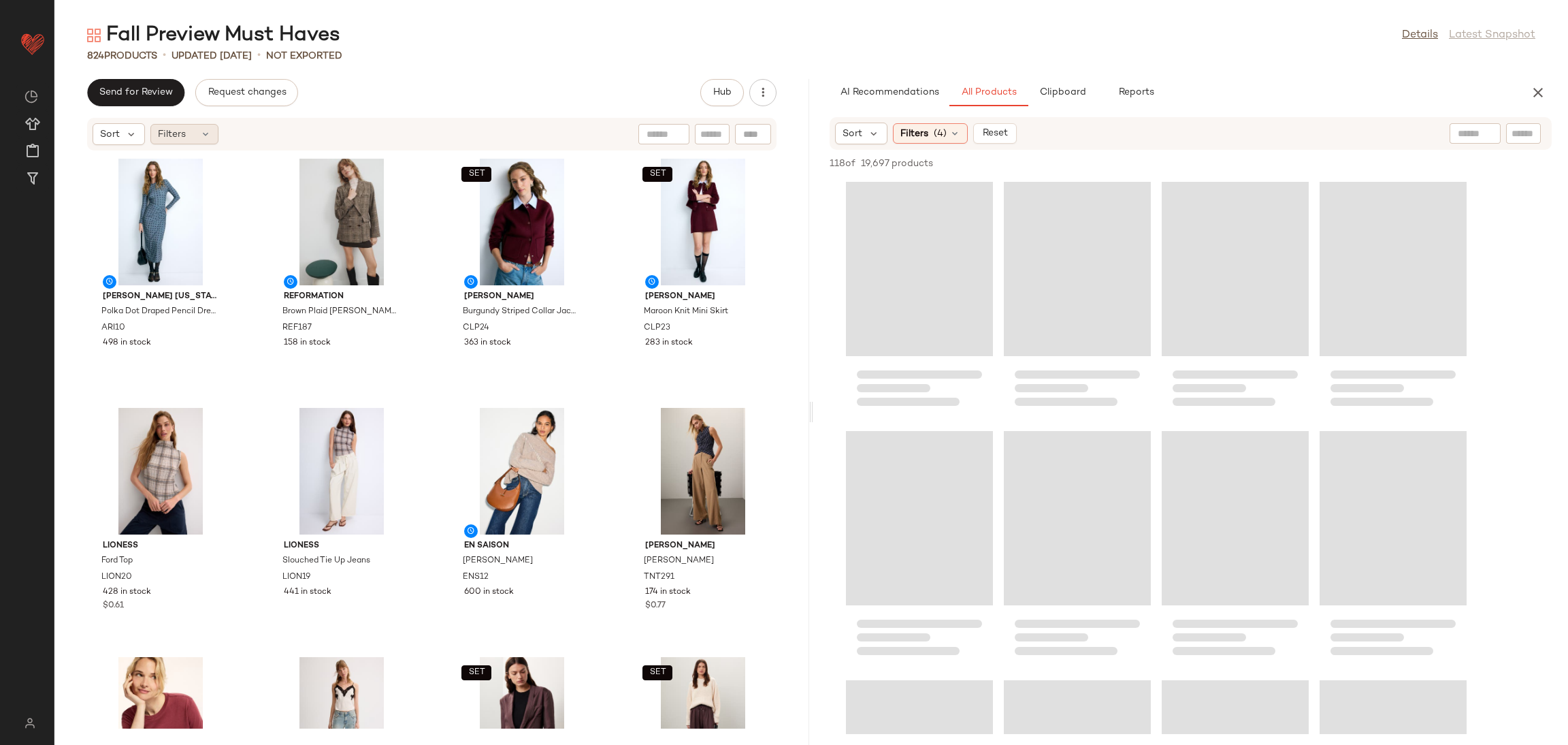
click at [176, 141] on span "Filters" at bounding box center [171, 135] width 28 height 14
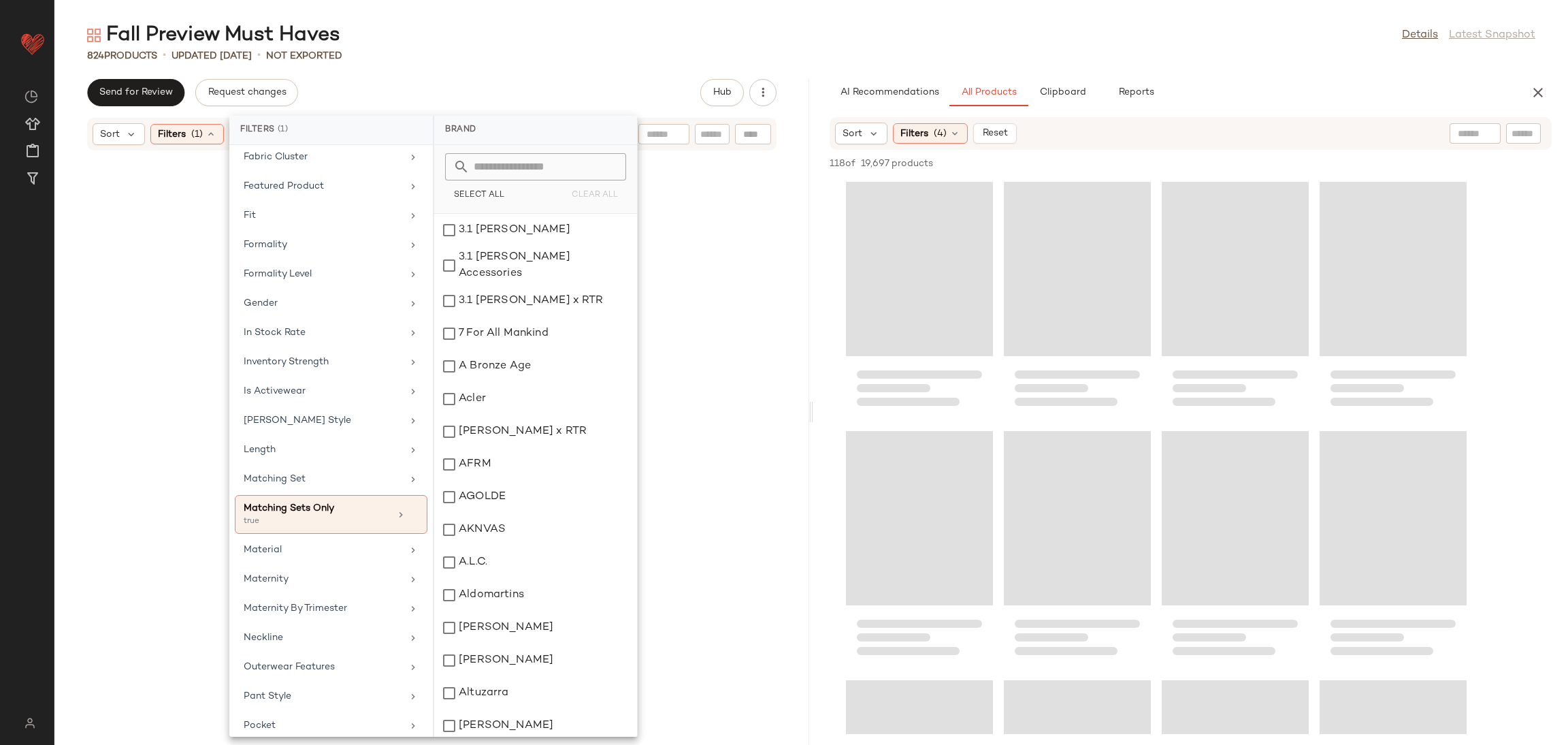
click at [784, 396] on div at bounding box center [432, 439] width 750 height 572
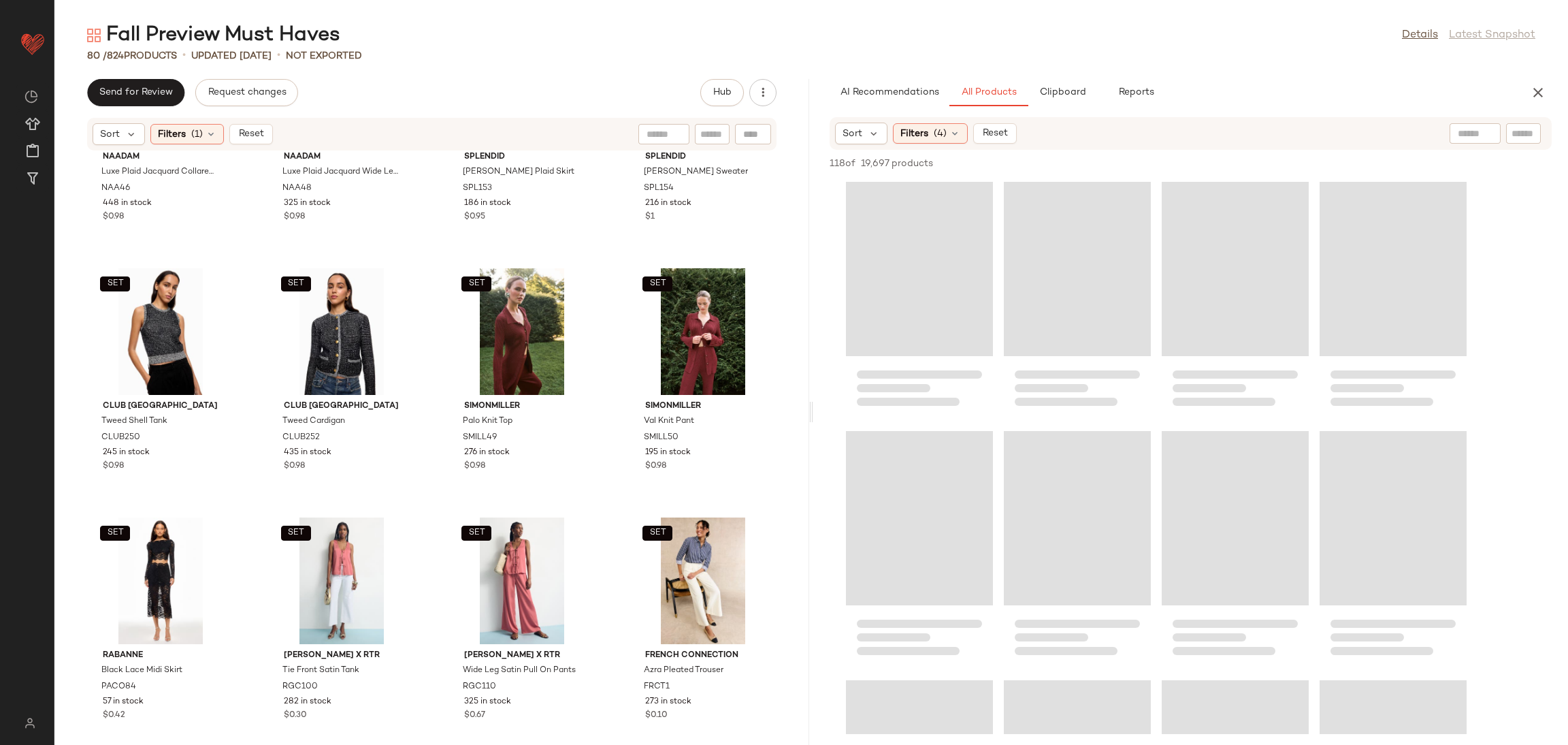
scroll to position [4378, 0]
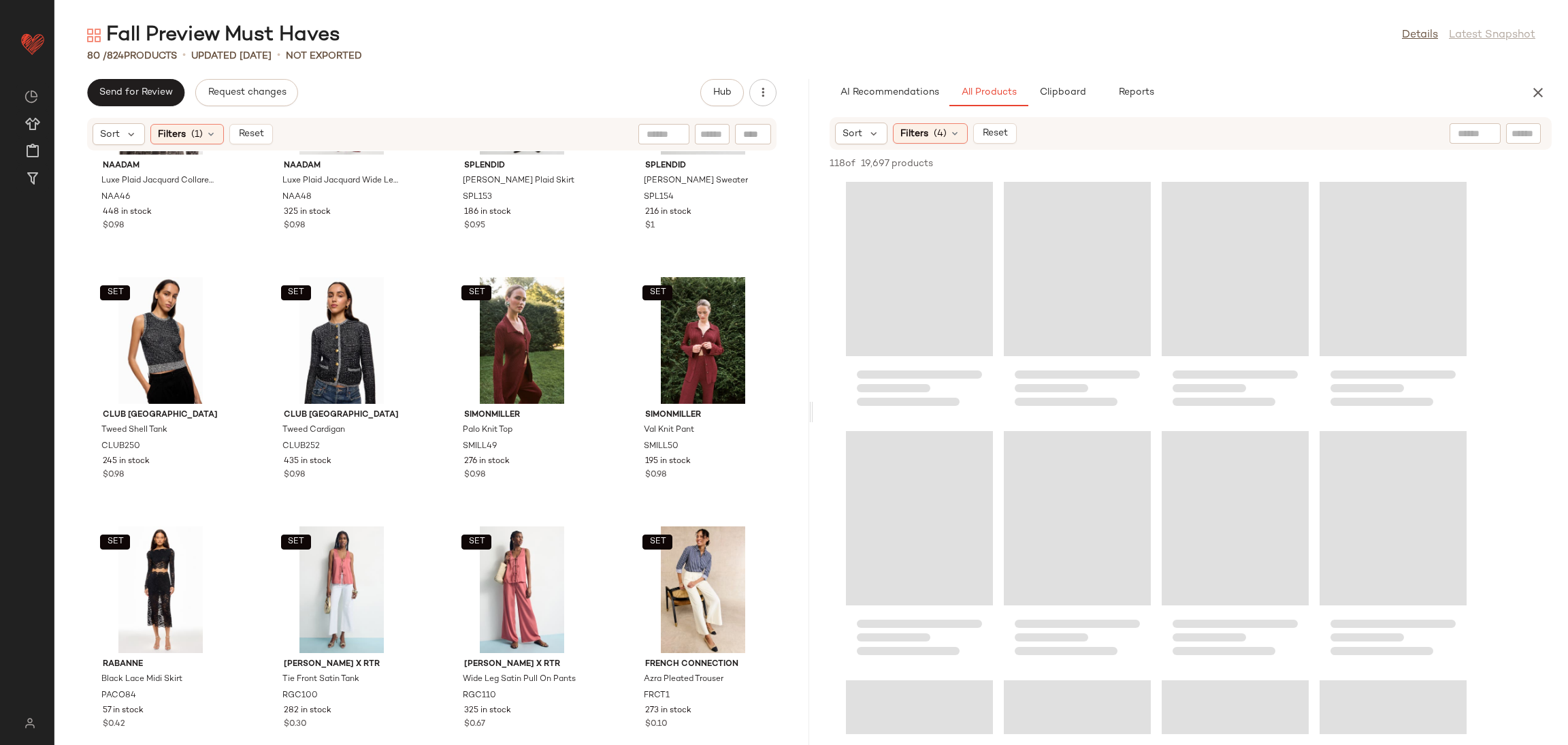
drag, startPoint x: 249, startPoint y: 136, endPoint x: 258, endPoint y: 136, distance: 9.0
click at [248, 136] on span "Reset" at bounding box center [251, 134] width 26 height 11
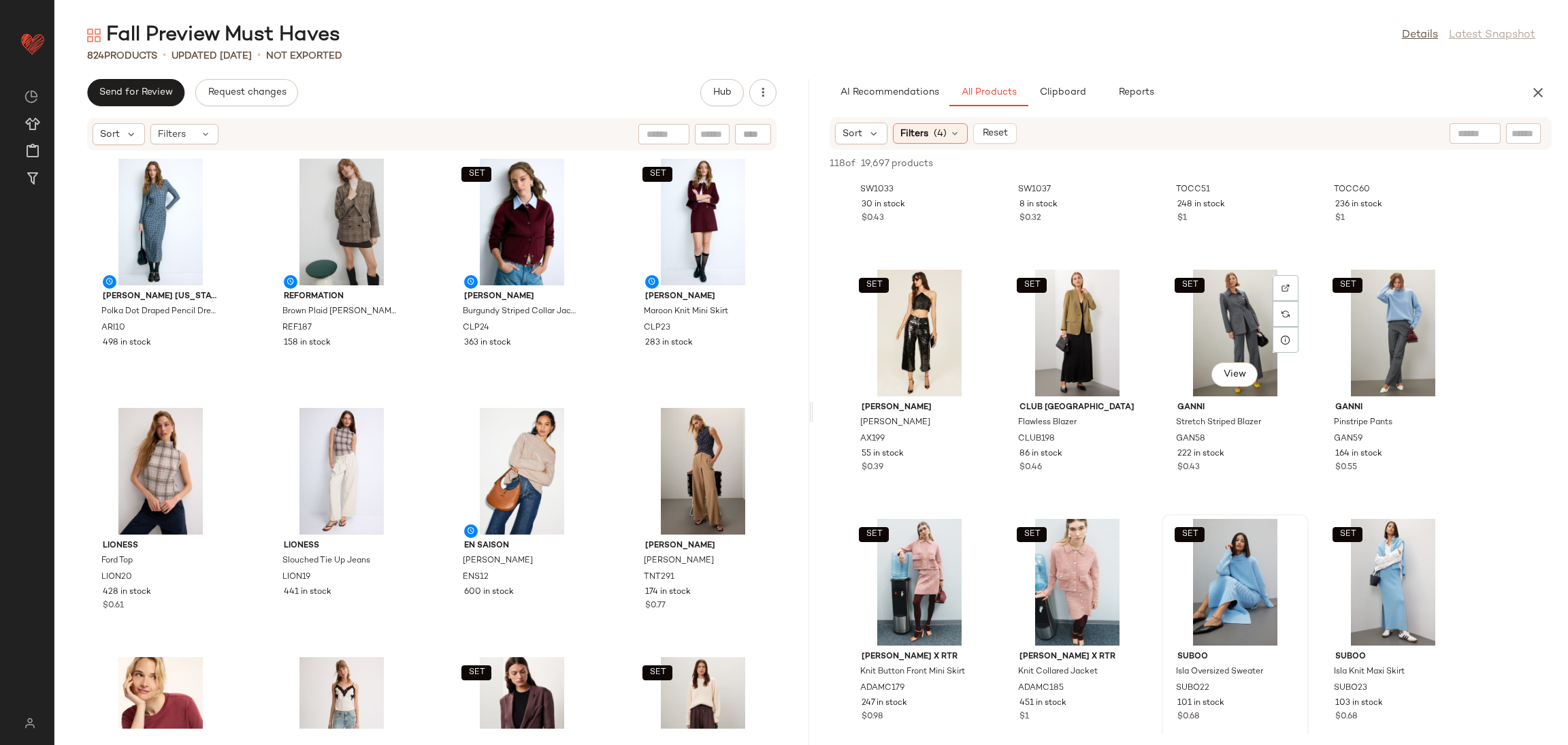
scroll to position [2823, 0]
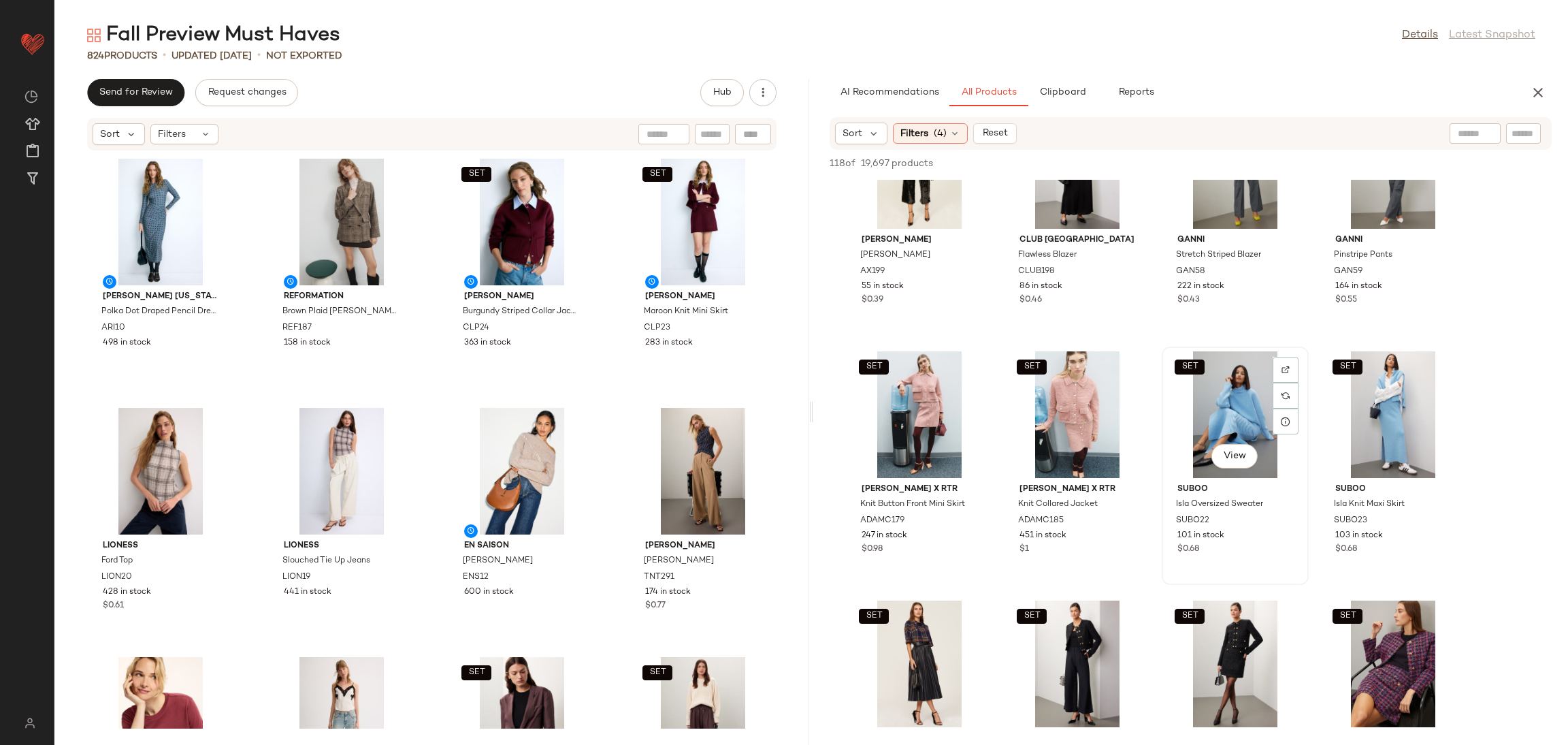
click at [1243, 408] on div "SET View" at bounding box center [1235, 415] width 138 height 127
click at [1347, 396] on div "SET View" at bounding box center [1393, 415] width 138 height 127
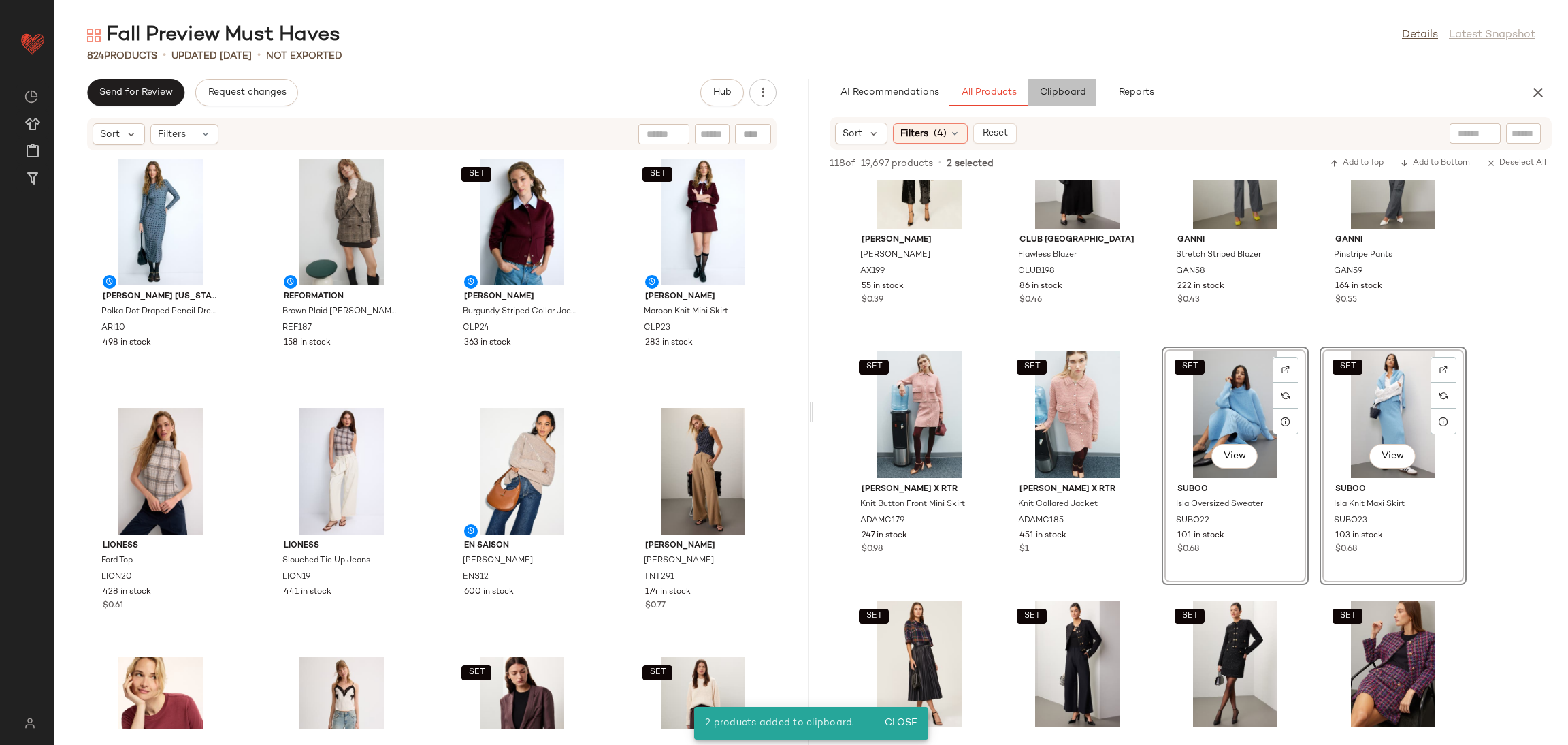
click at [1070, 98] on button "Clipboard" at bounding box center [1062, 92] width 68 height 27
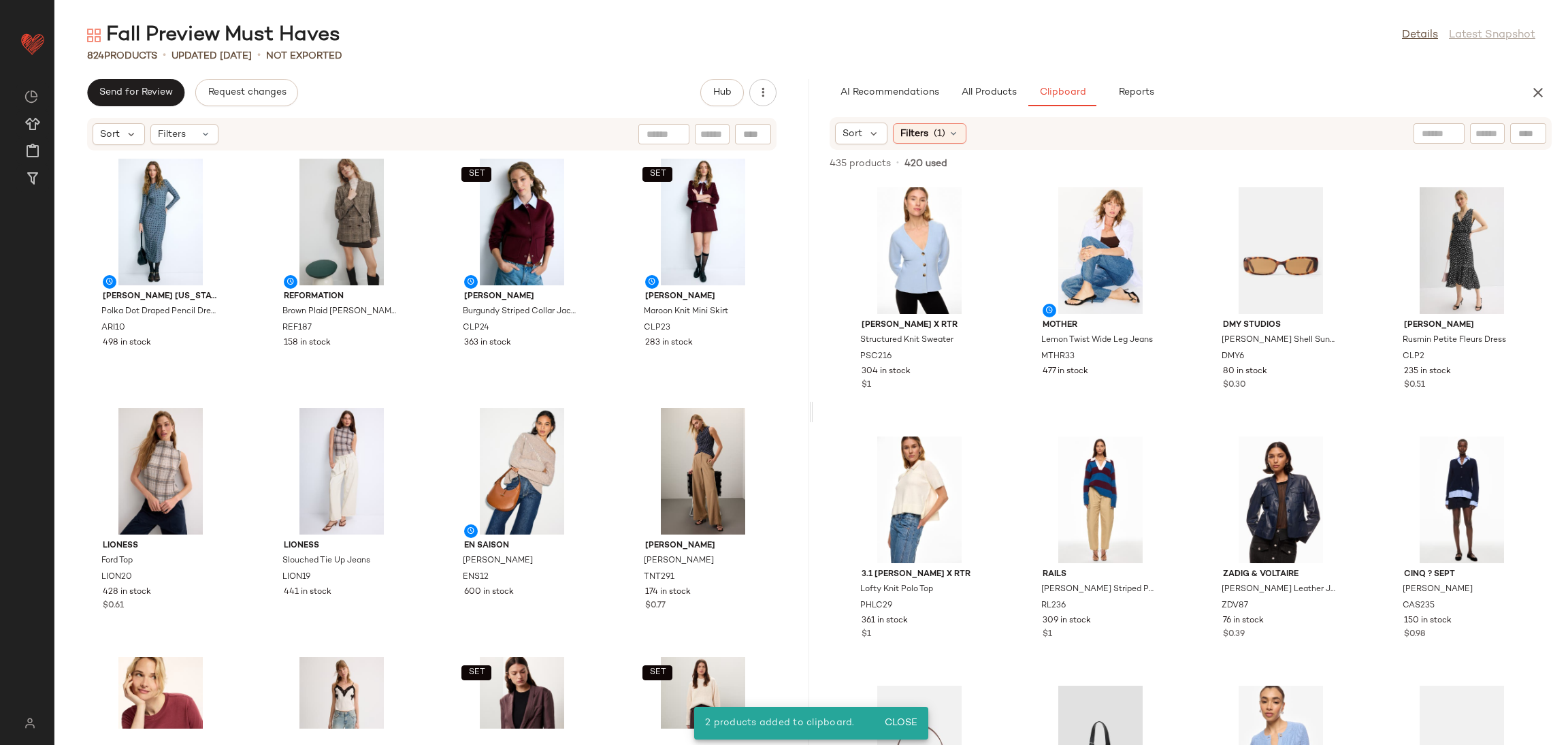
click at [1202, 428] on div "[PERSON_NAME] x RTR Structured Knit Sweater PSC216 304 in stock $1 MOTHER Lemon…" at bounding box center [1191, 462] width 755 height 565
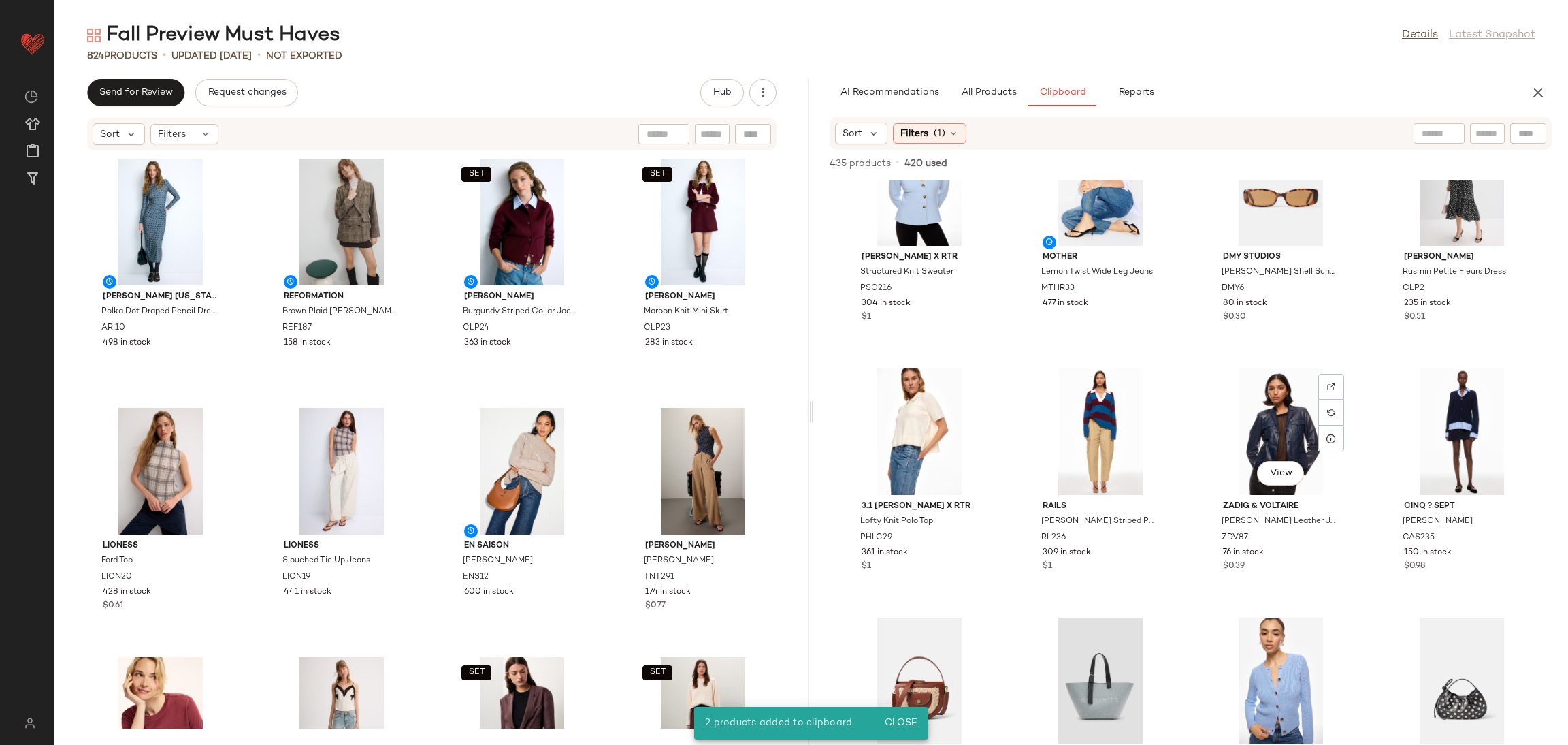
scroll to position [71, 0]
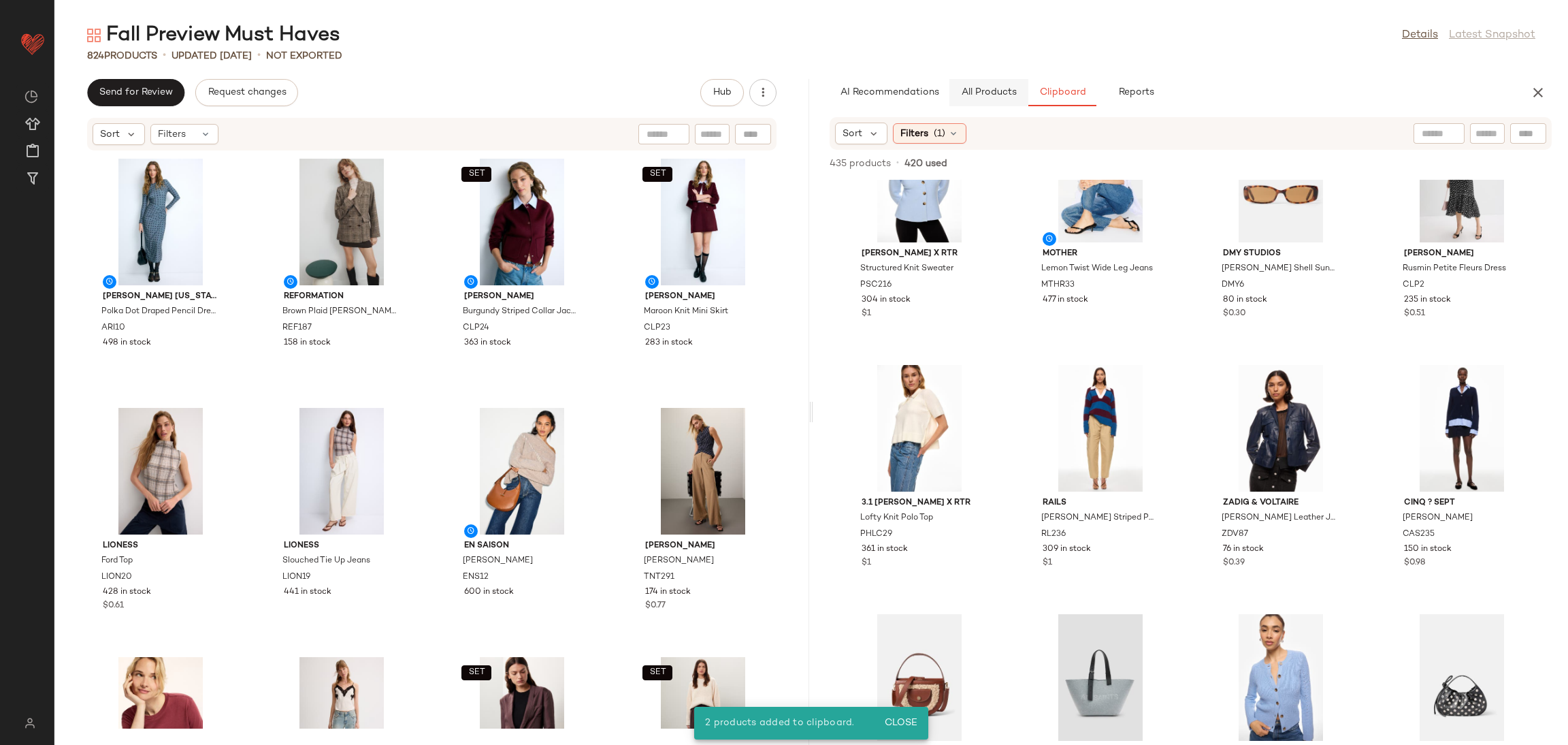
click at [995, 82] on button "All Products" at bounding box center [990, 92] width 79 height 27
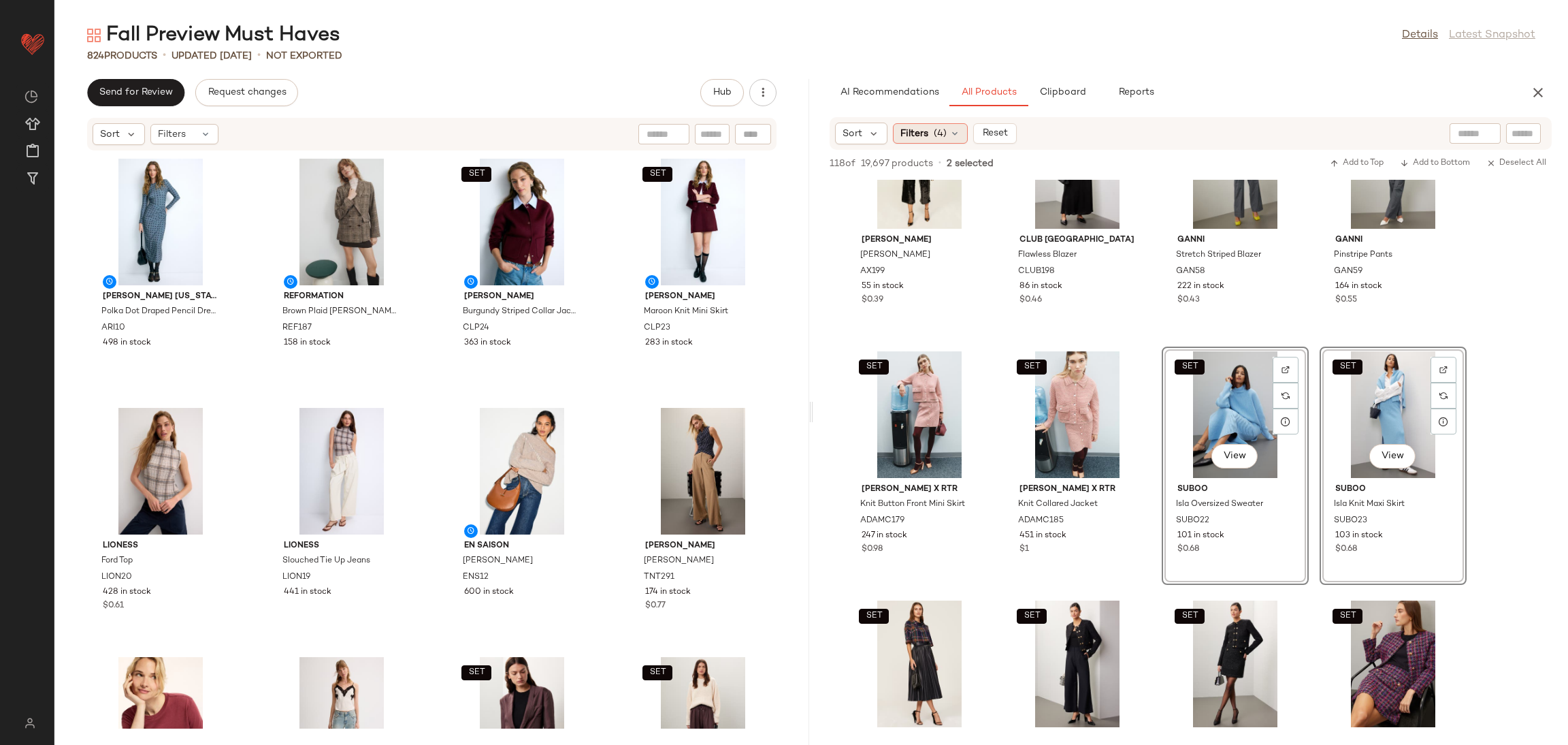
click at [917, 128] on span "Filters" at bounding box center [914, 134] width 28 height 14
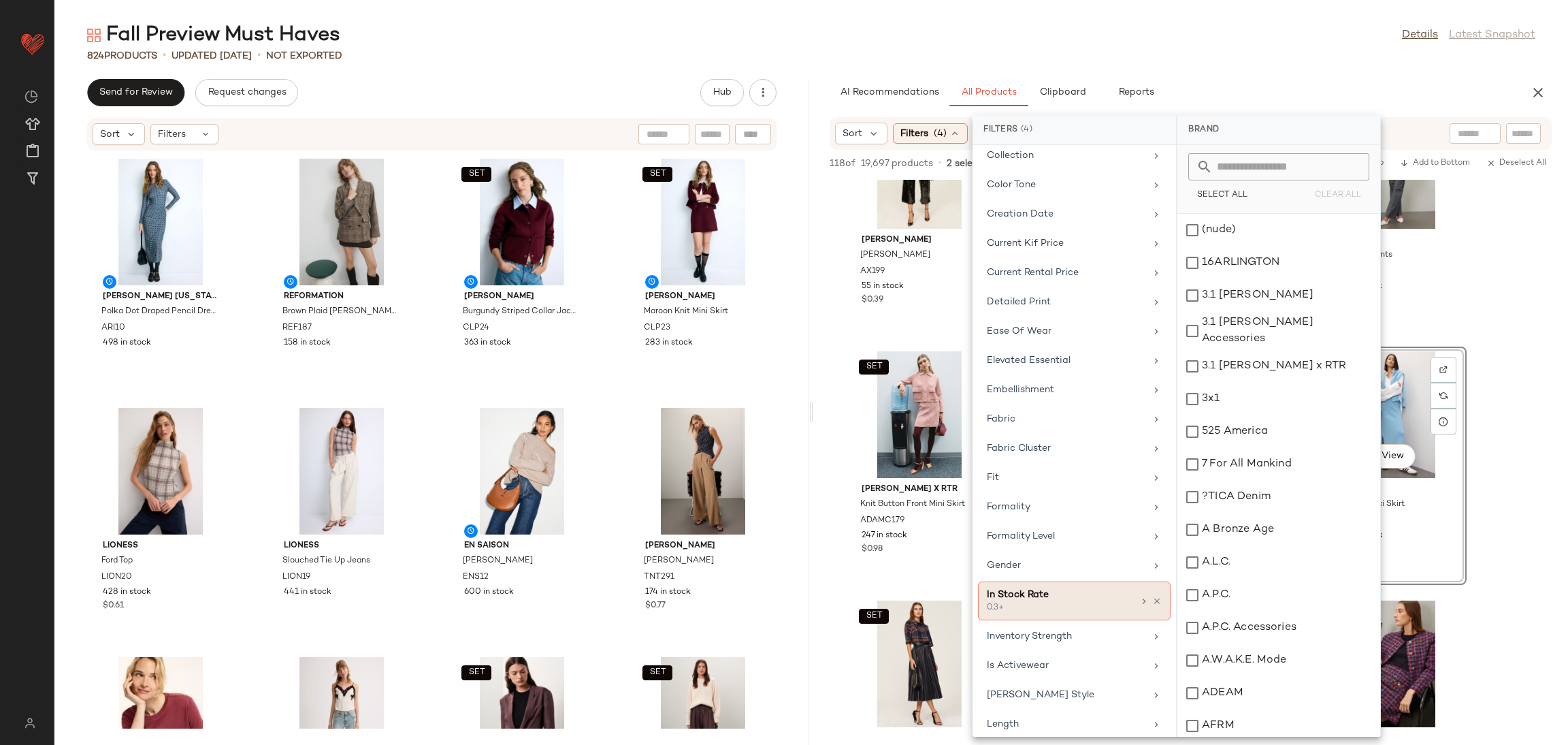
scroll to position [481, 0]
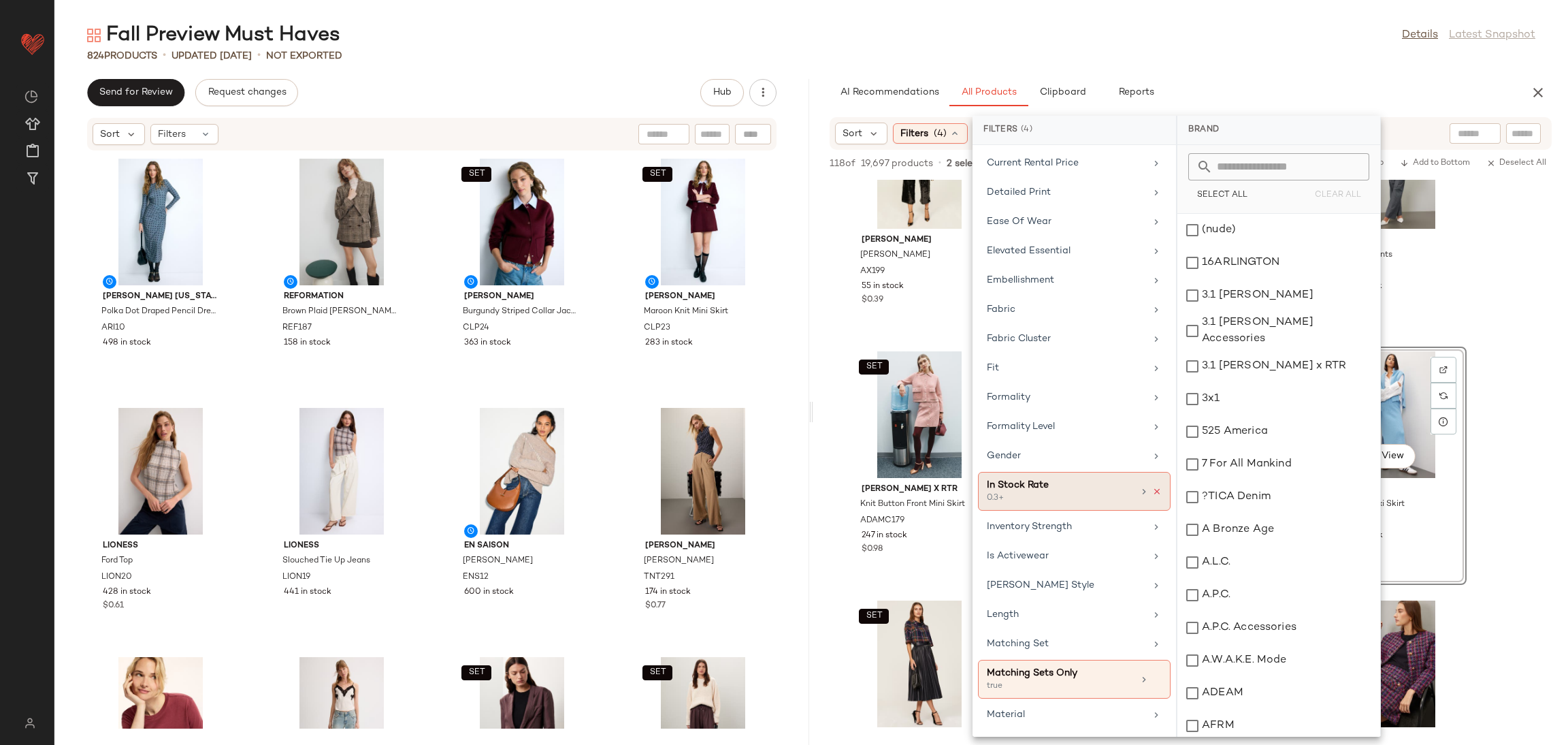
click at [1154, 495] on icon at bounding box center [1157, 491] width 10 height 10
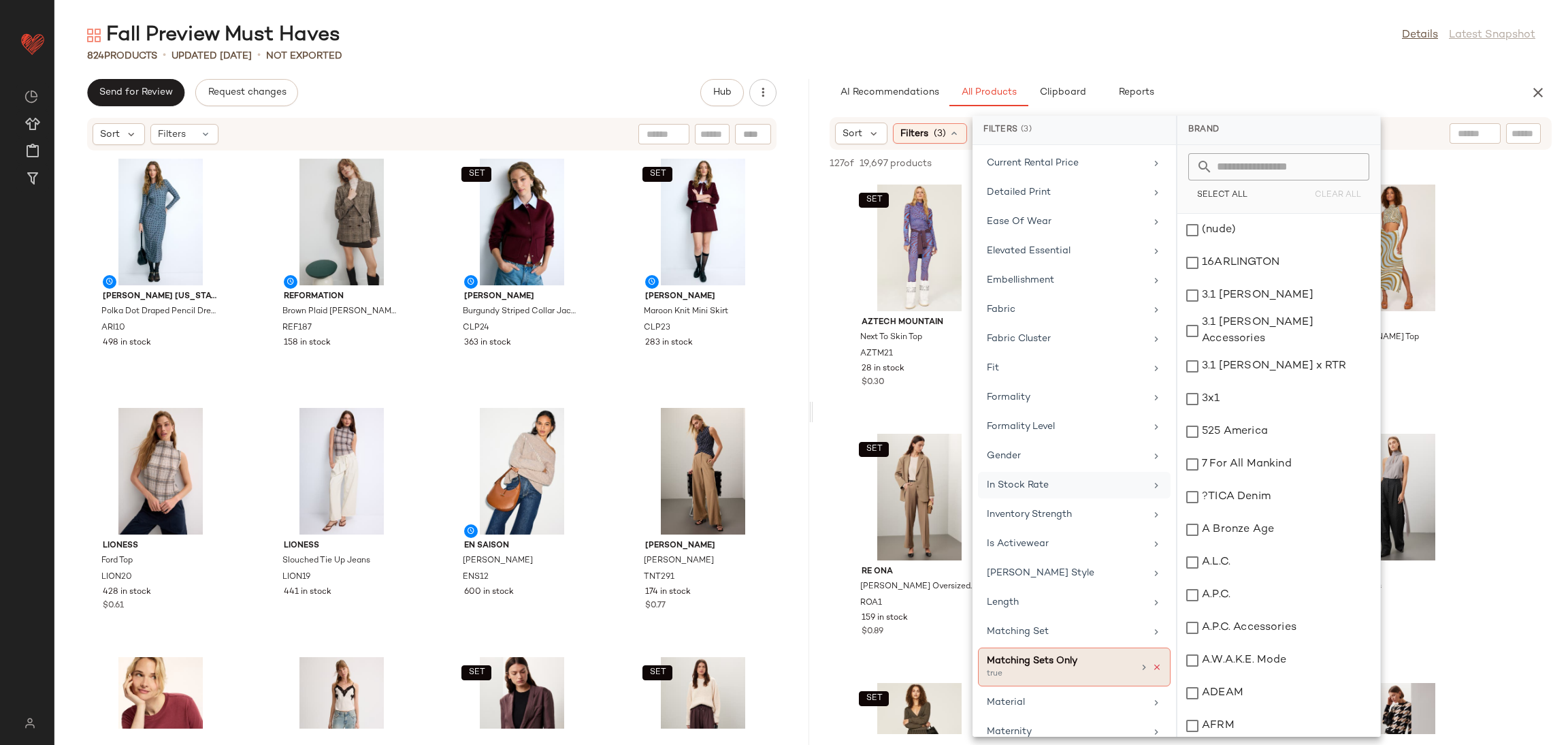
click at [1152, 670] on icon at bounding box center [1157, 668] width 10 height 10
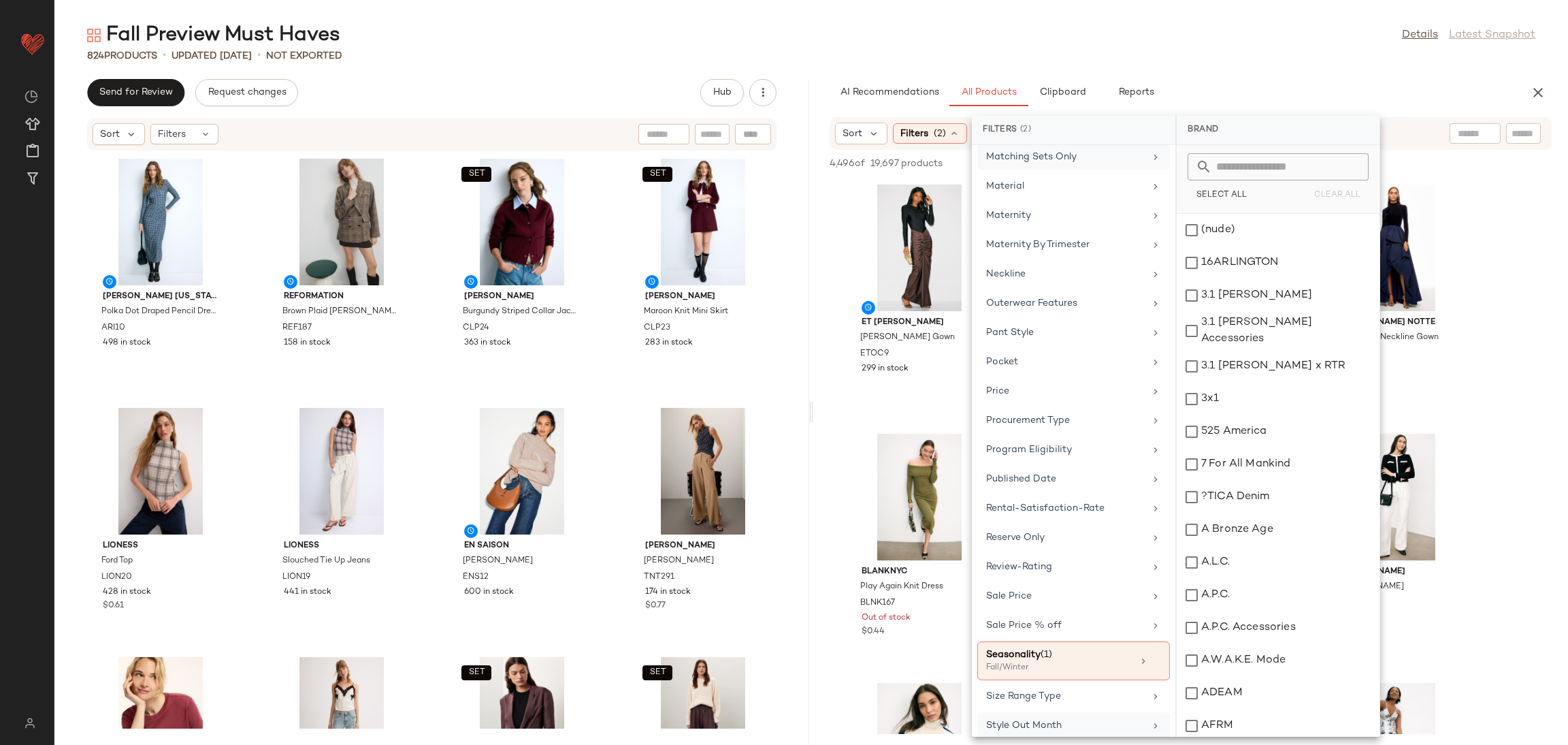
scroll to position [1126, 0]
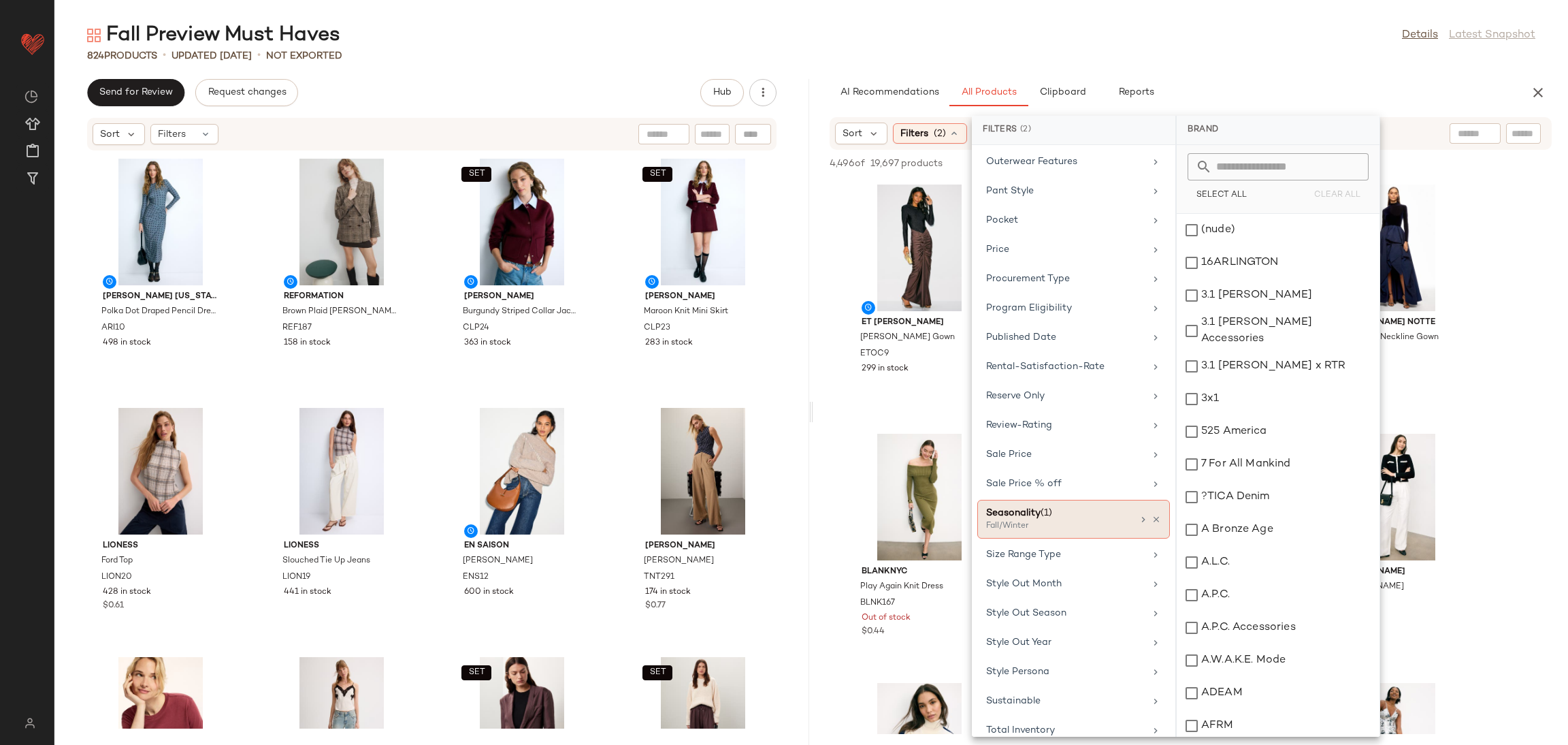
click at [1050, 532] on div "Fall/Winter" at bounding box center [1054, 526] width 136 height 12
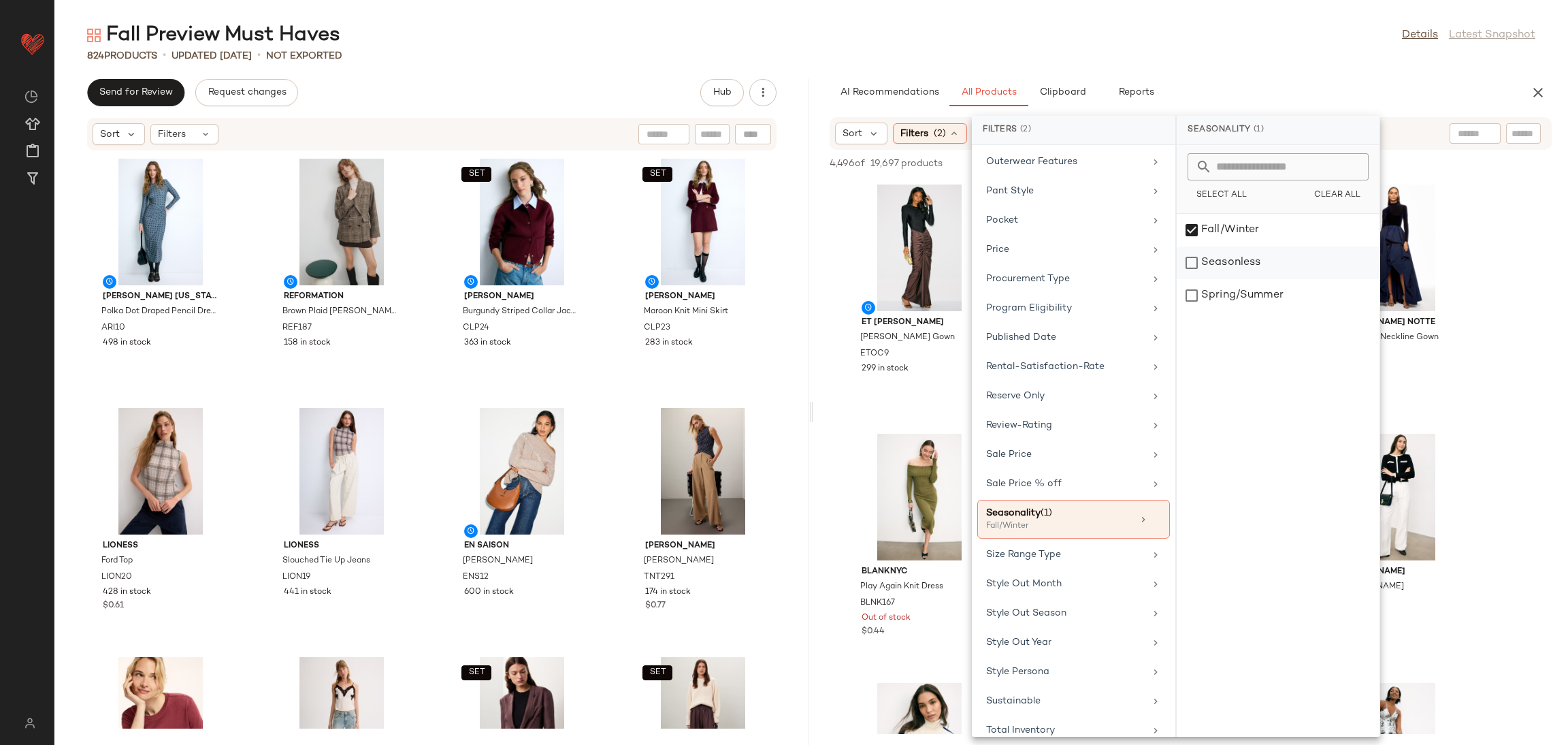
click at [1231, 279] on div "Seasonless" at bounding box center [1278, 295] width 203 height 33
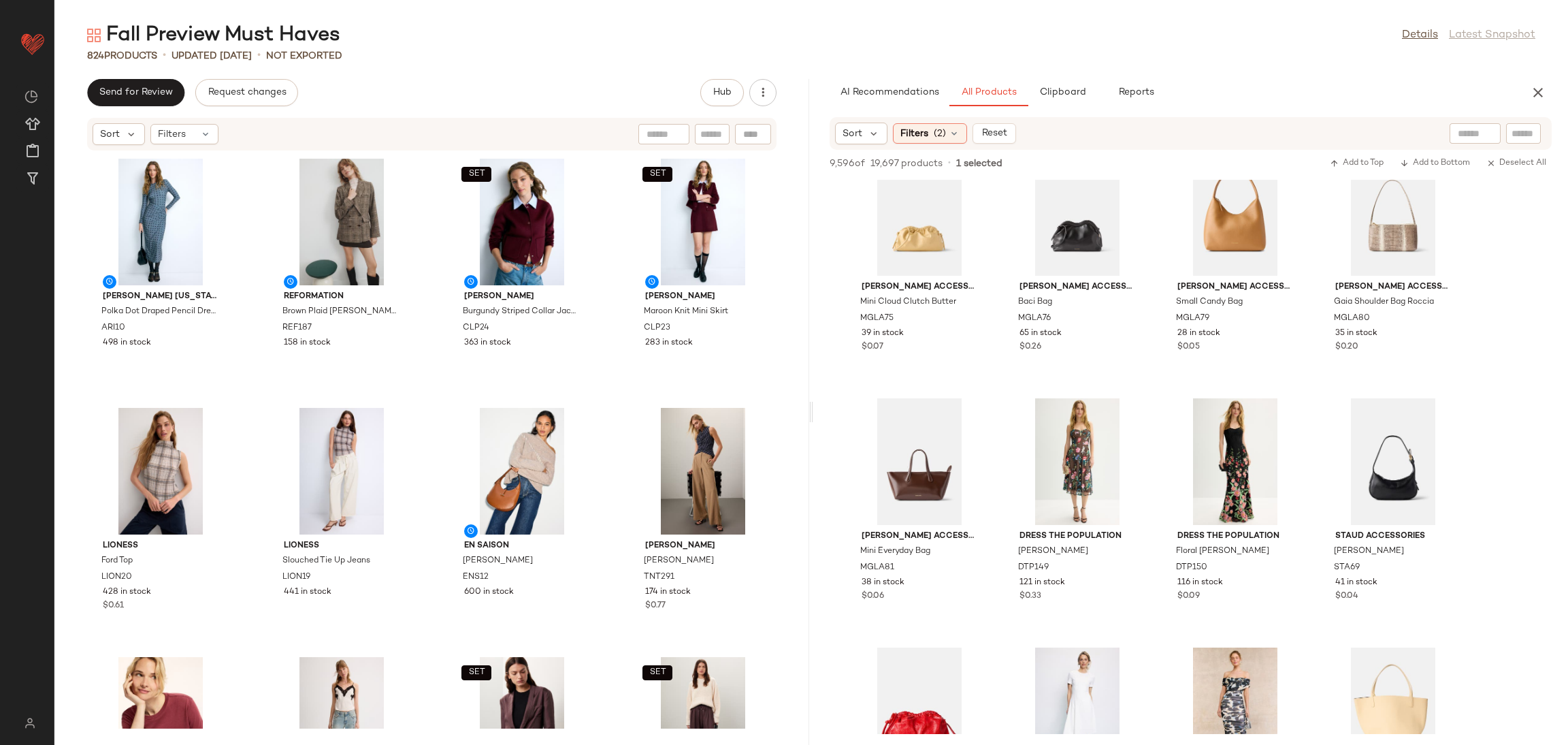
scroll to position [5278, 0]
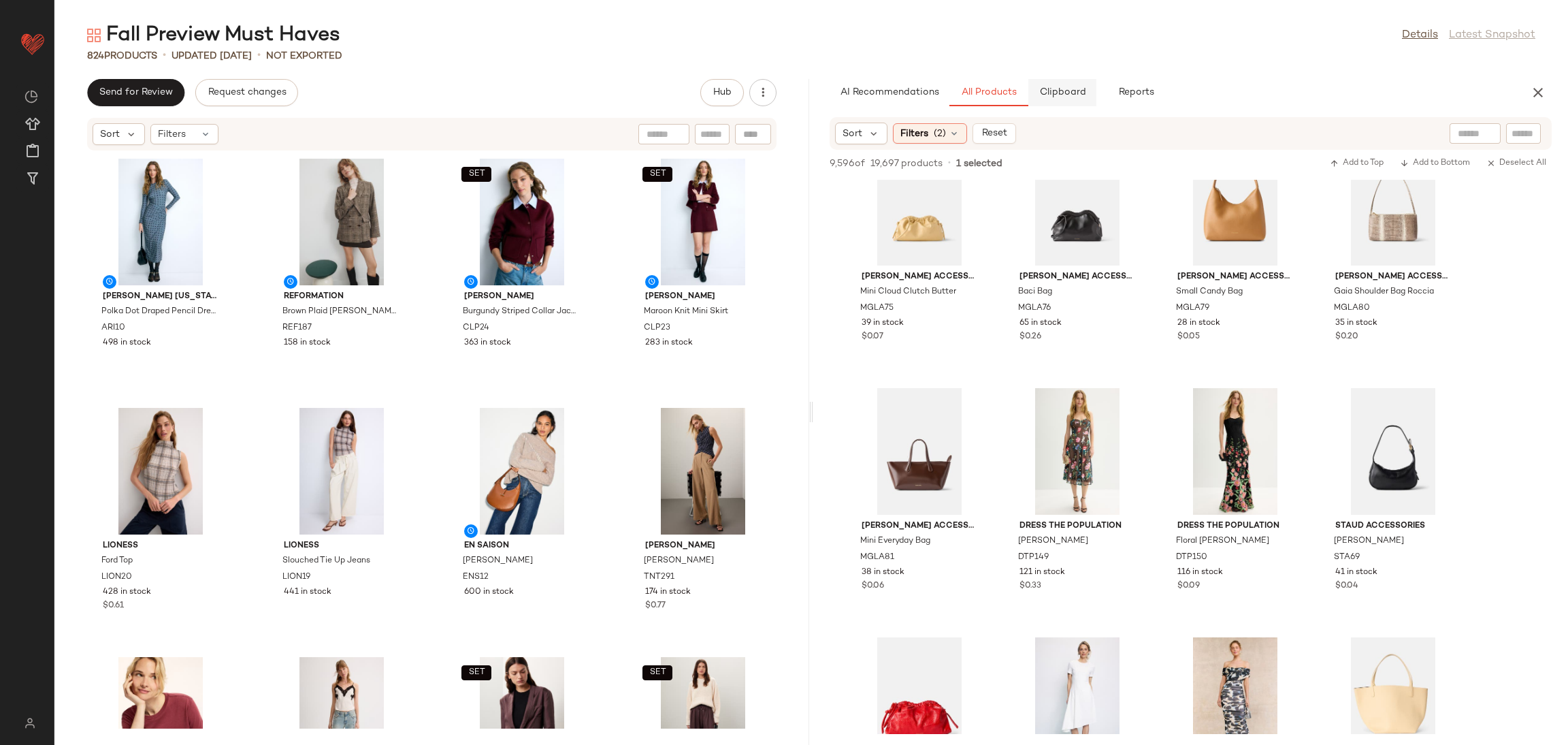
click at [1050, 98] on button "Clipboard" at bounding box center [1062, 92] width 68 height 27
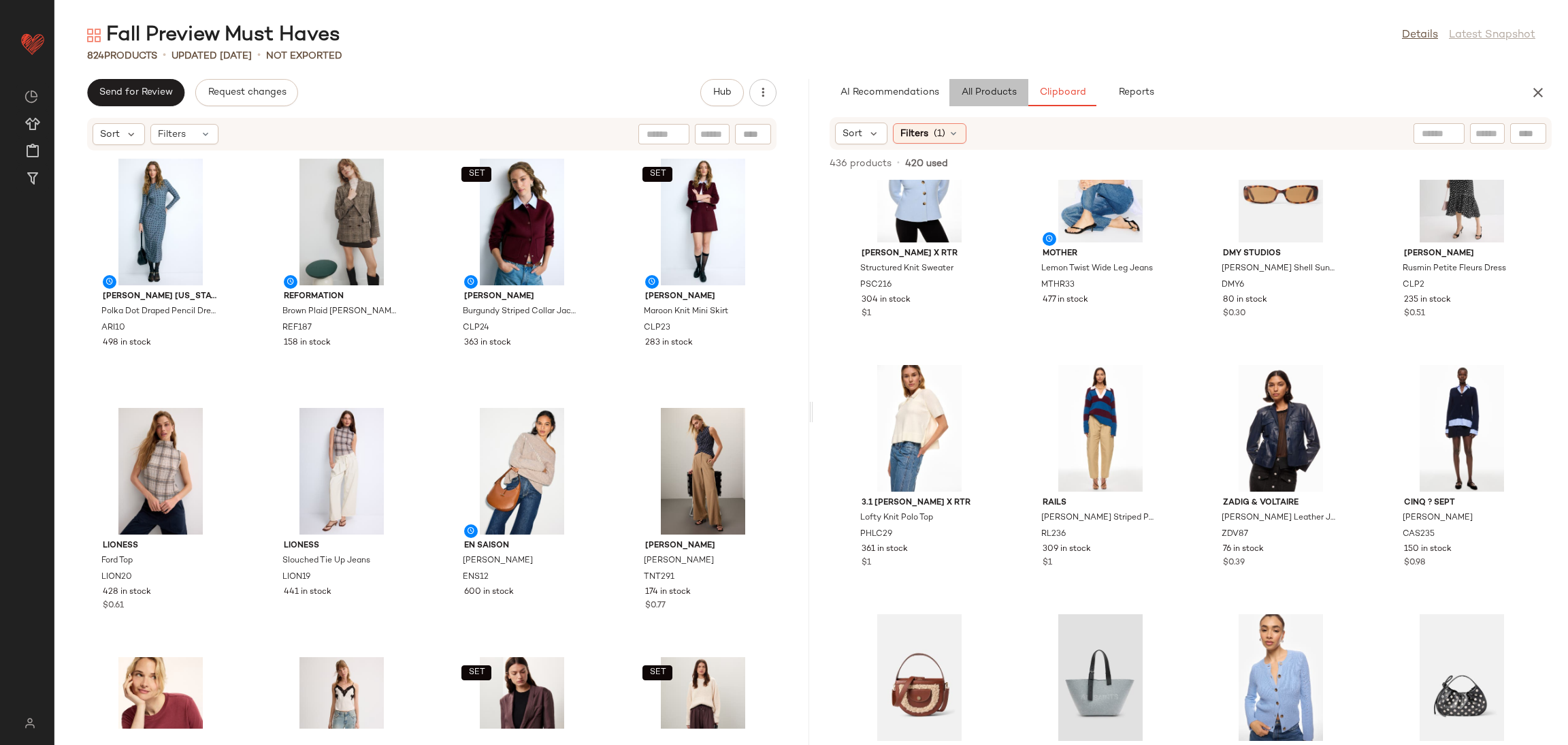
click at [983, 93] on span "All Products" at bounding box center [989, 92] width 55 height 11
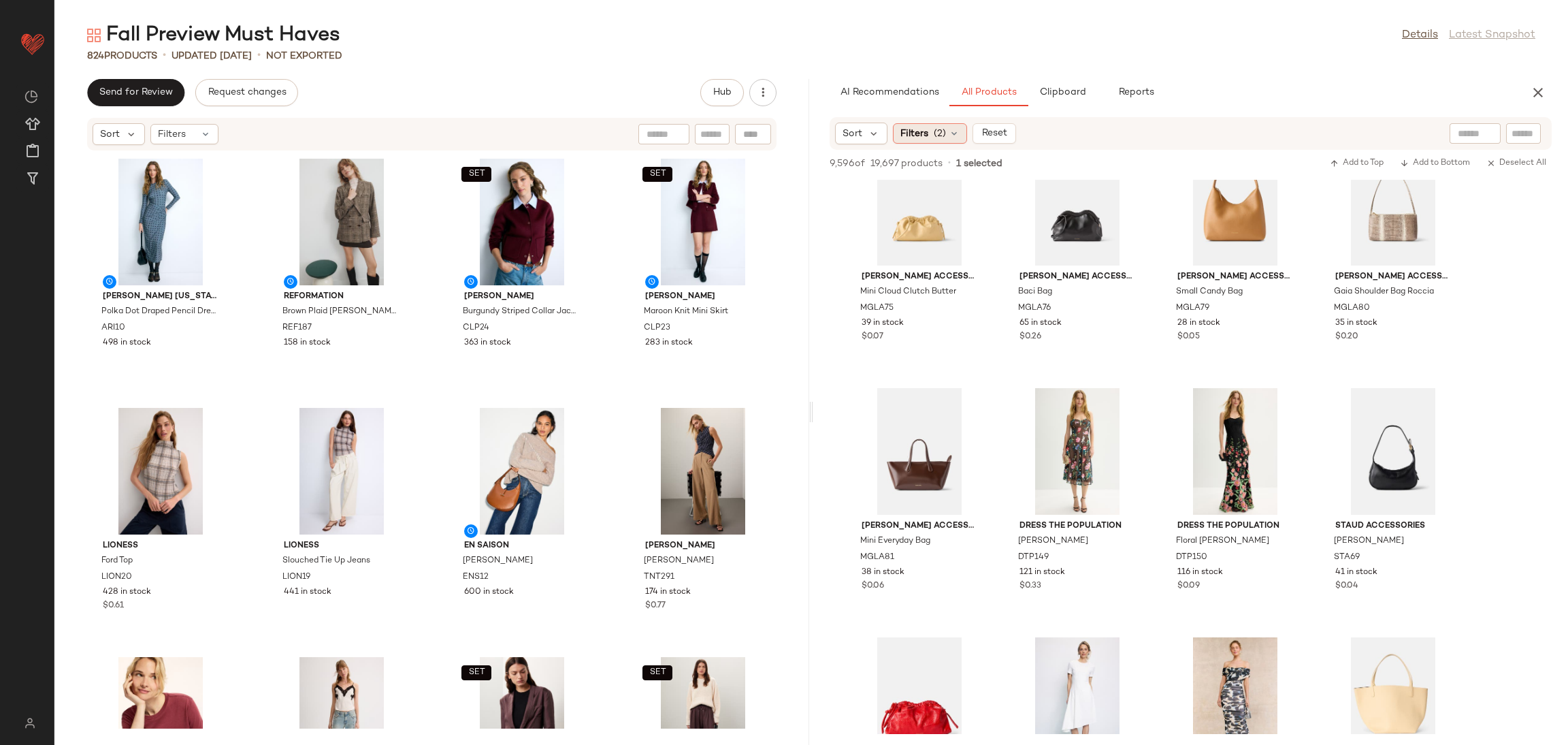
click at [916, 136] on span "Filters" at bounding box center [914, 134] width 28 height 14
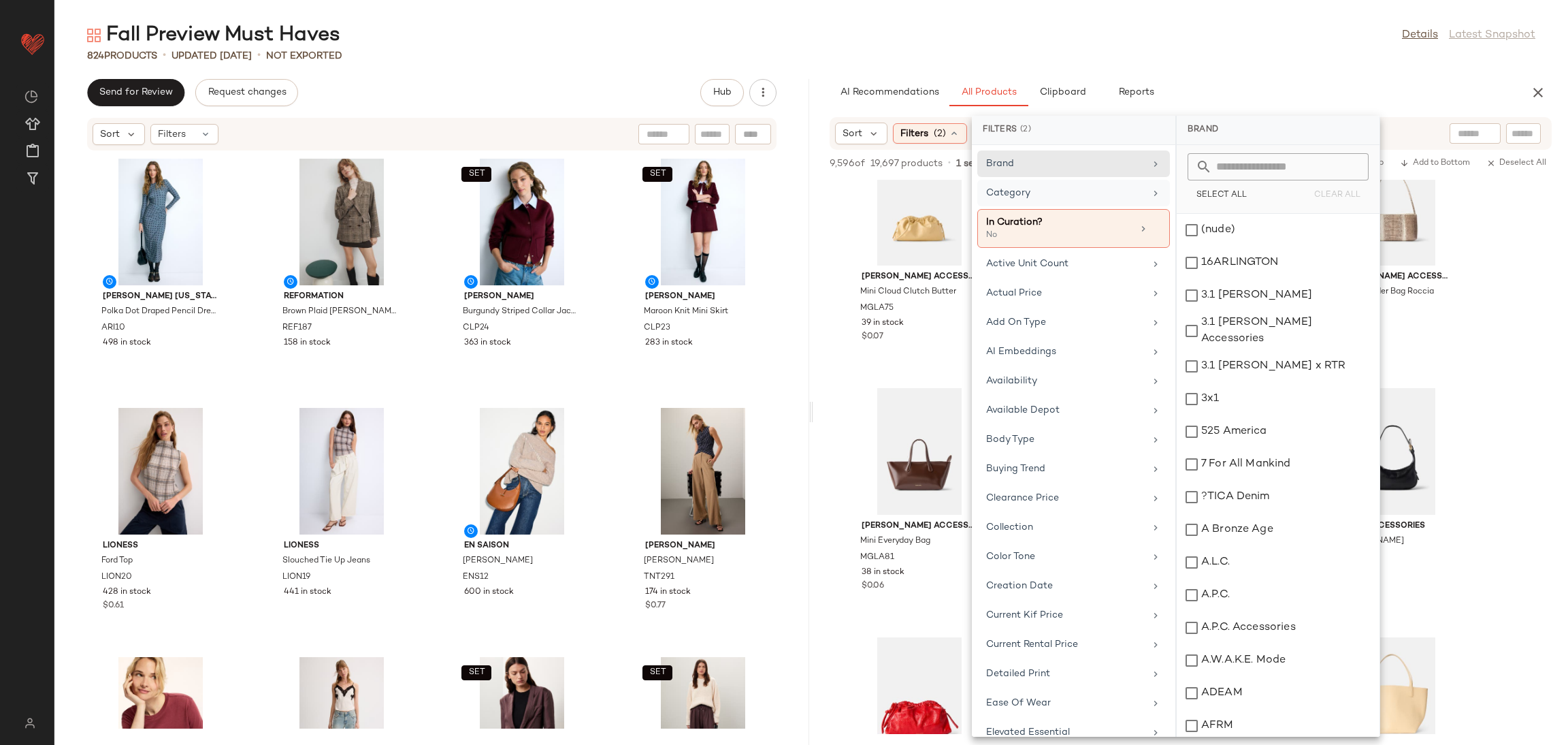
click at [1028, 196] on div "Category" at bounding box center [1066, 193] width 158 height 14
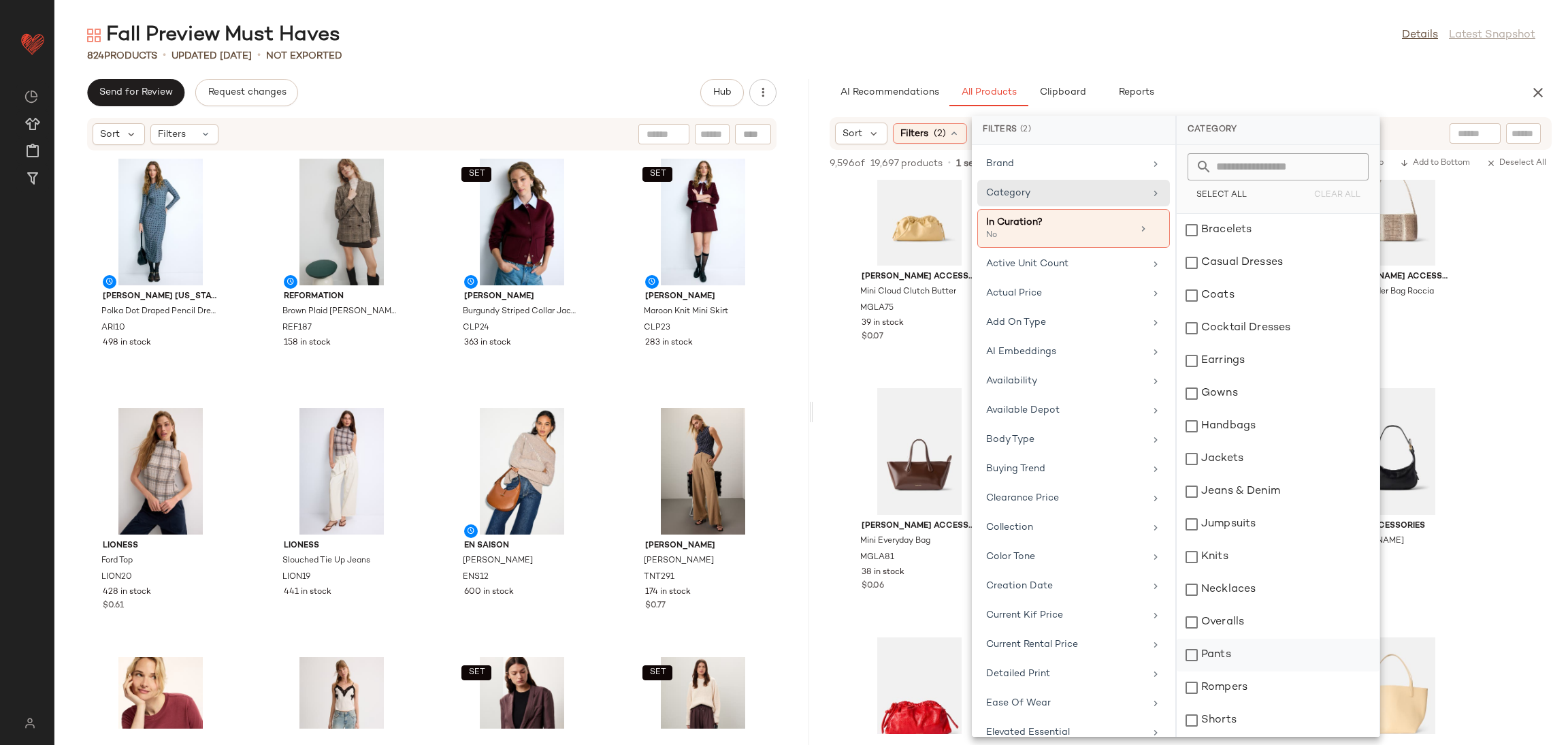
click at [1228, 672] on div "Pants" at bounding box center [1278, 688] width 203 height 33
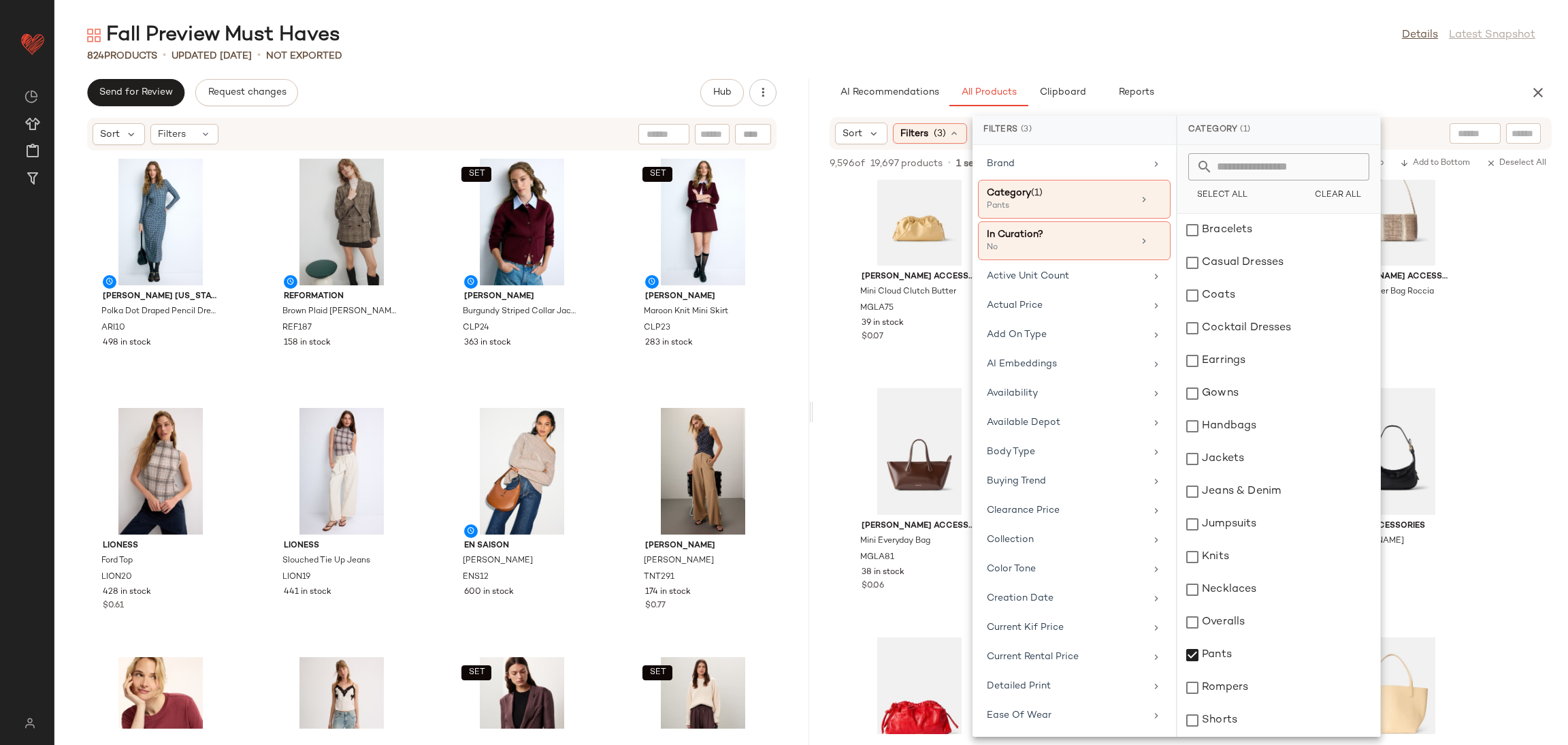
click at [1494, 447] on div "Staud Phare Silk Dress STD162 200 in stock MOTHER Lemon Twist Wide Leg Jeans MT…" at bounding box center [1191, 752] width 755 height 11700
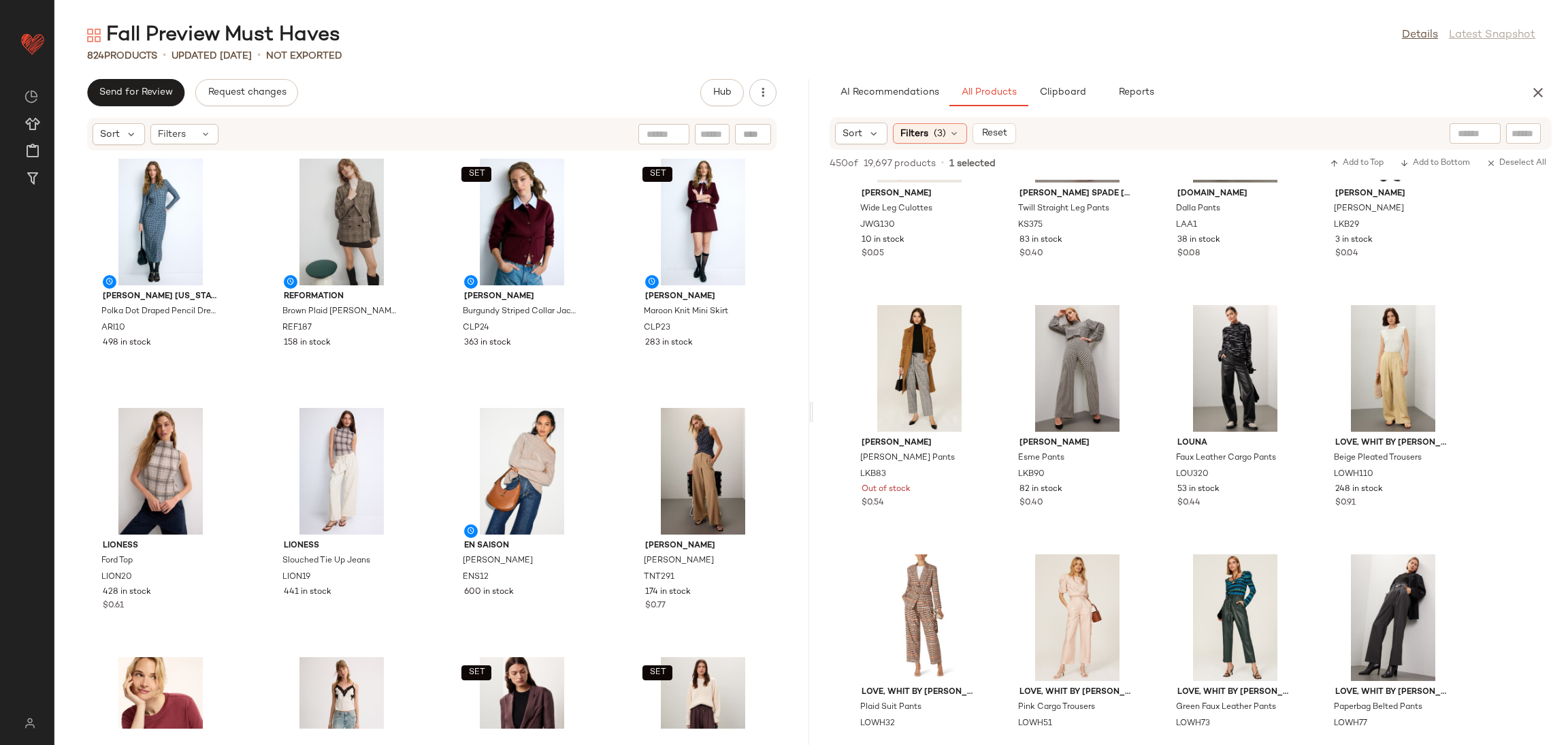
scroll to position [11122, 0]
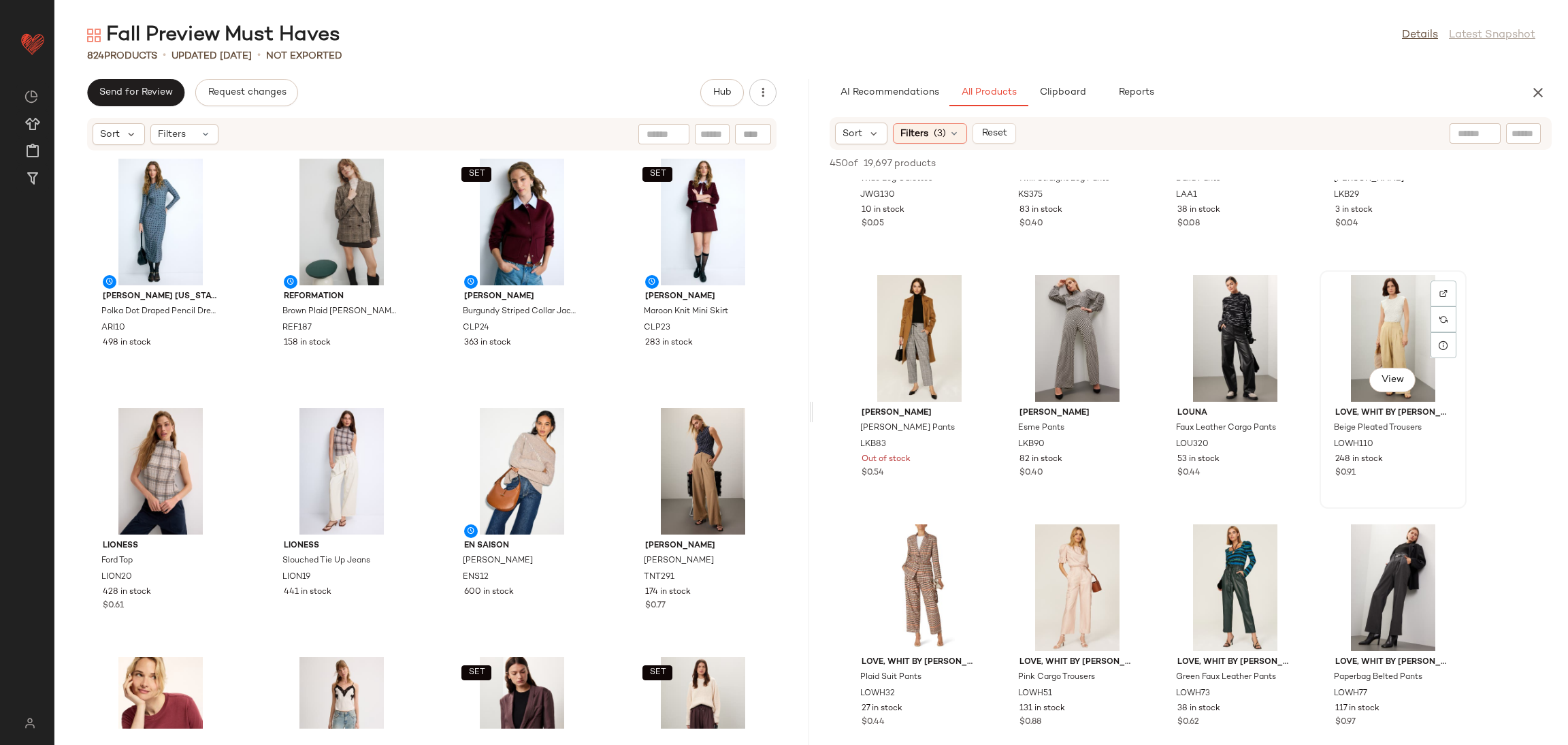
click at [1383, 339] on div "View" at bounding box center [1393, 339] width 138 height 127
click at [1074, 108] on div "AI Recommendations All Products Clipboard Reports Sort Filters (3) Reset 450 of…" at bounding box center [1191, 412] width 755 height 666
click at [1063, 97] on span "Clipboard" at bounding box center [1062, 92] width 47 height 11
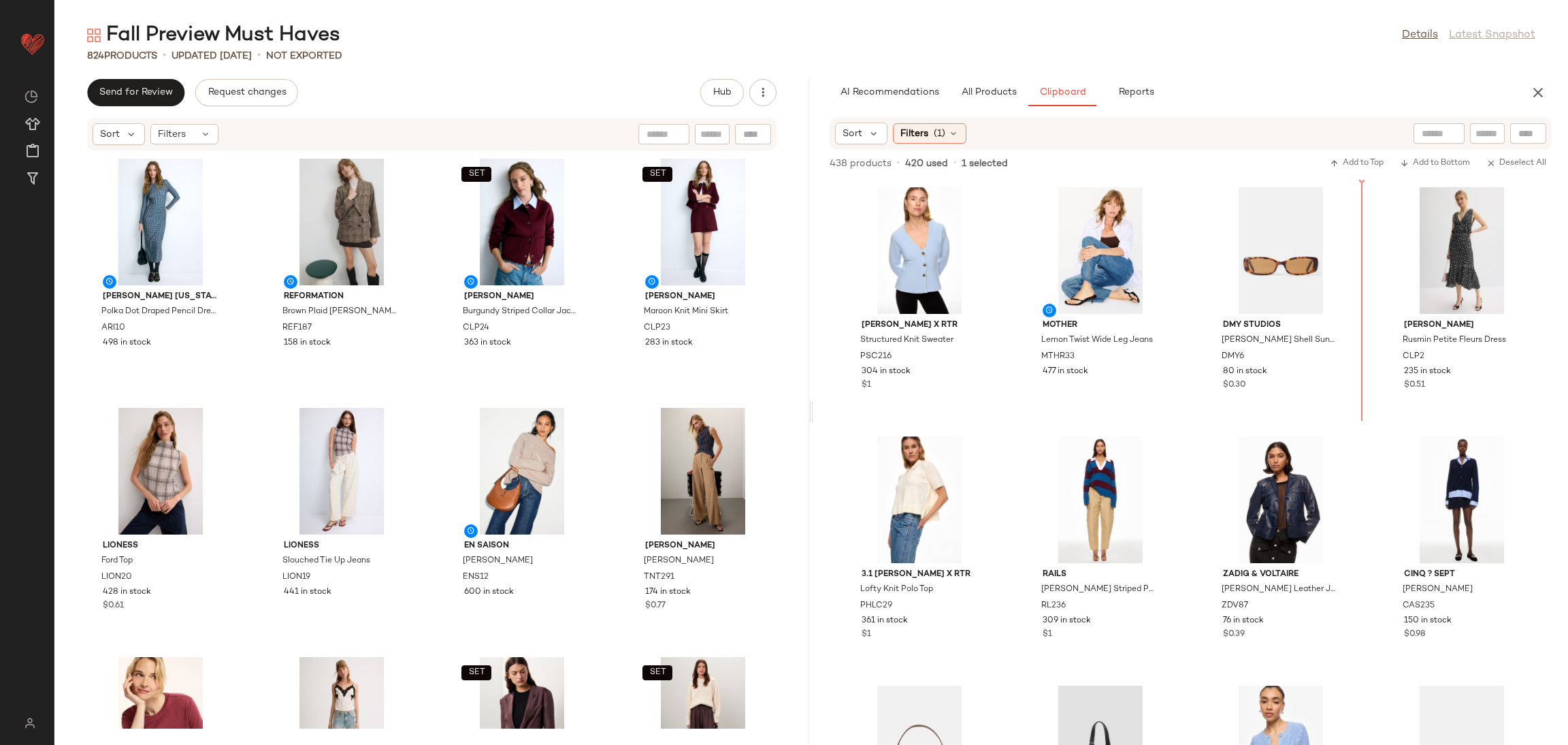
scroll to position [1, 0]
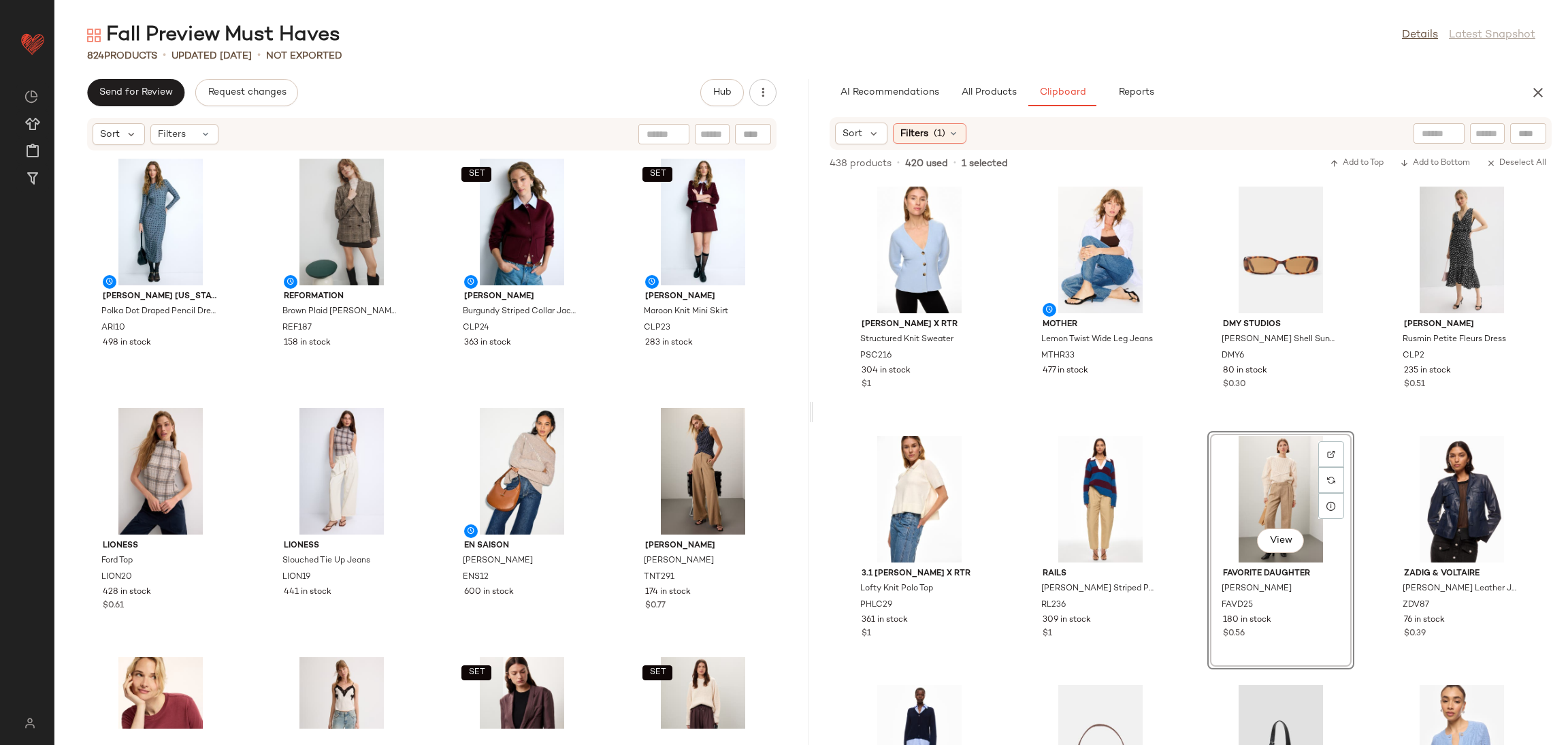
click at [1172, 404] on div "Peter Som x RTR Structured Knit Sweater PSC216 304 in stock $1 MOTHER Lemon Twi…" at bounding box center [1191, 462] width 755 height 565
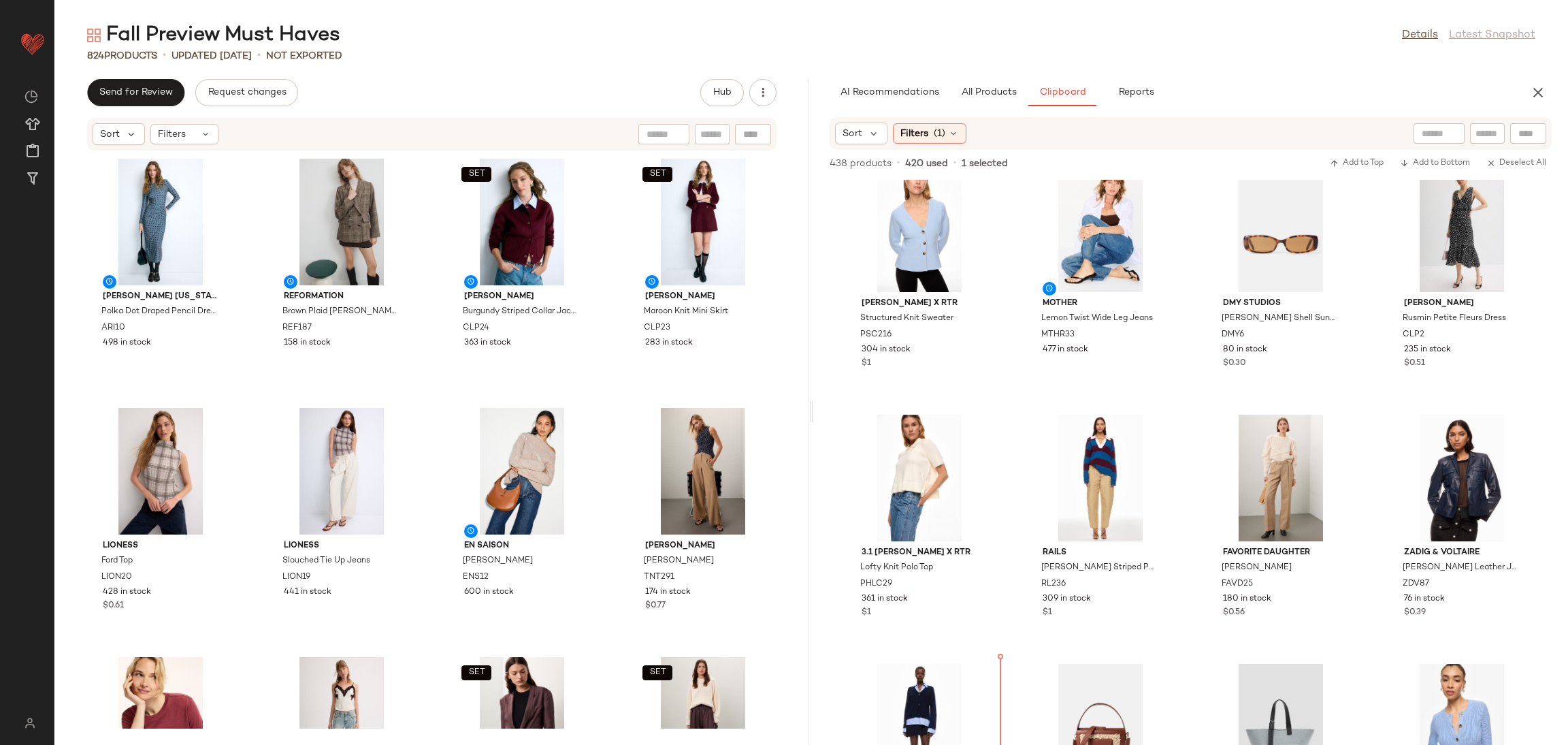
scroll to position [0, 0]
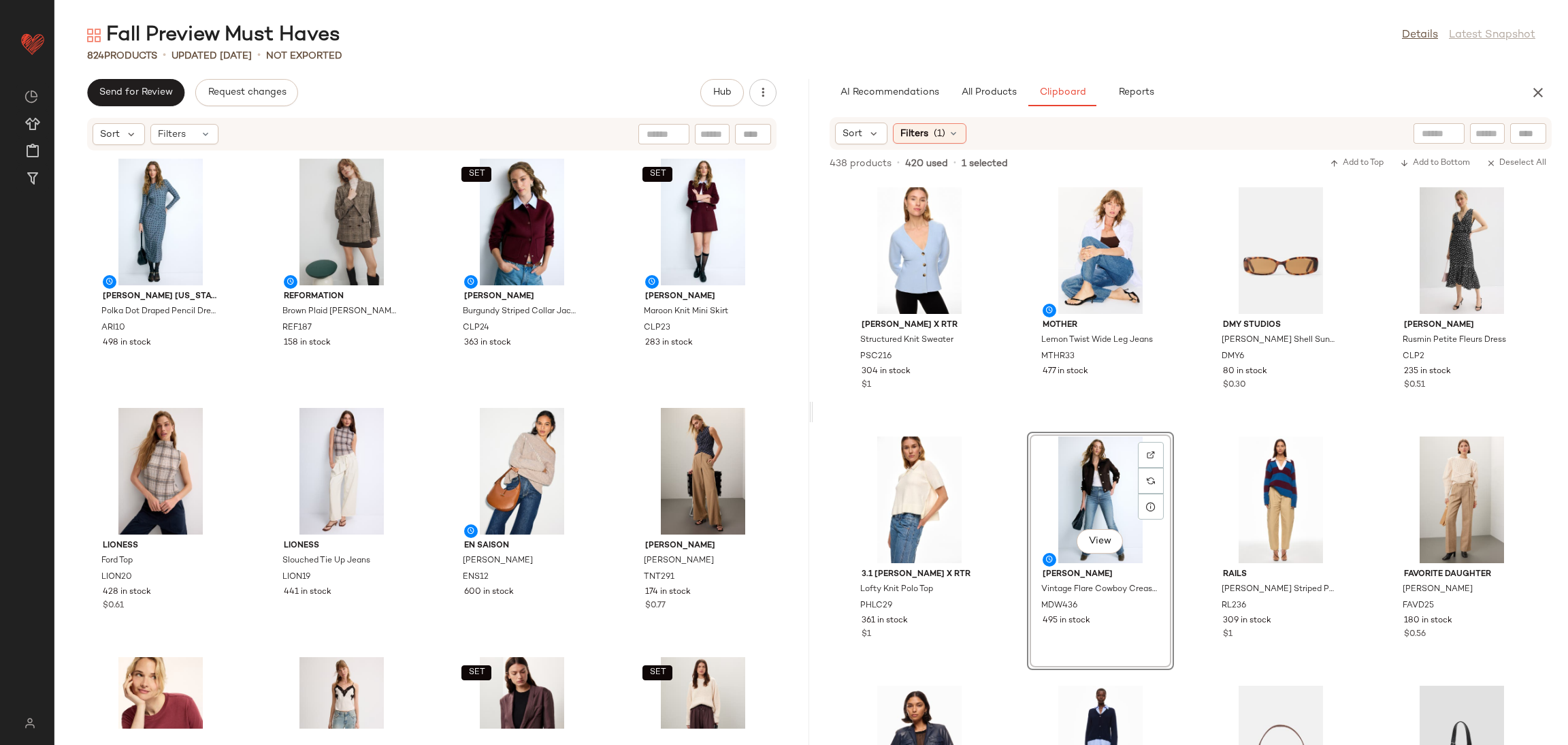
click at [1006, 429] on div "Peter Som x RTR Structured Knit Sweater PSC216 304 in stock $1 MOTHER Lemon Twi…" at bounding box center [1191, 462] width 755 height 565
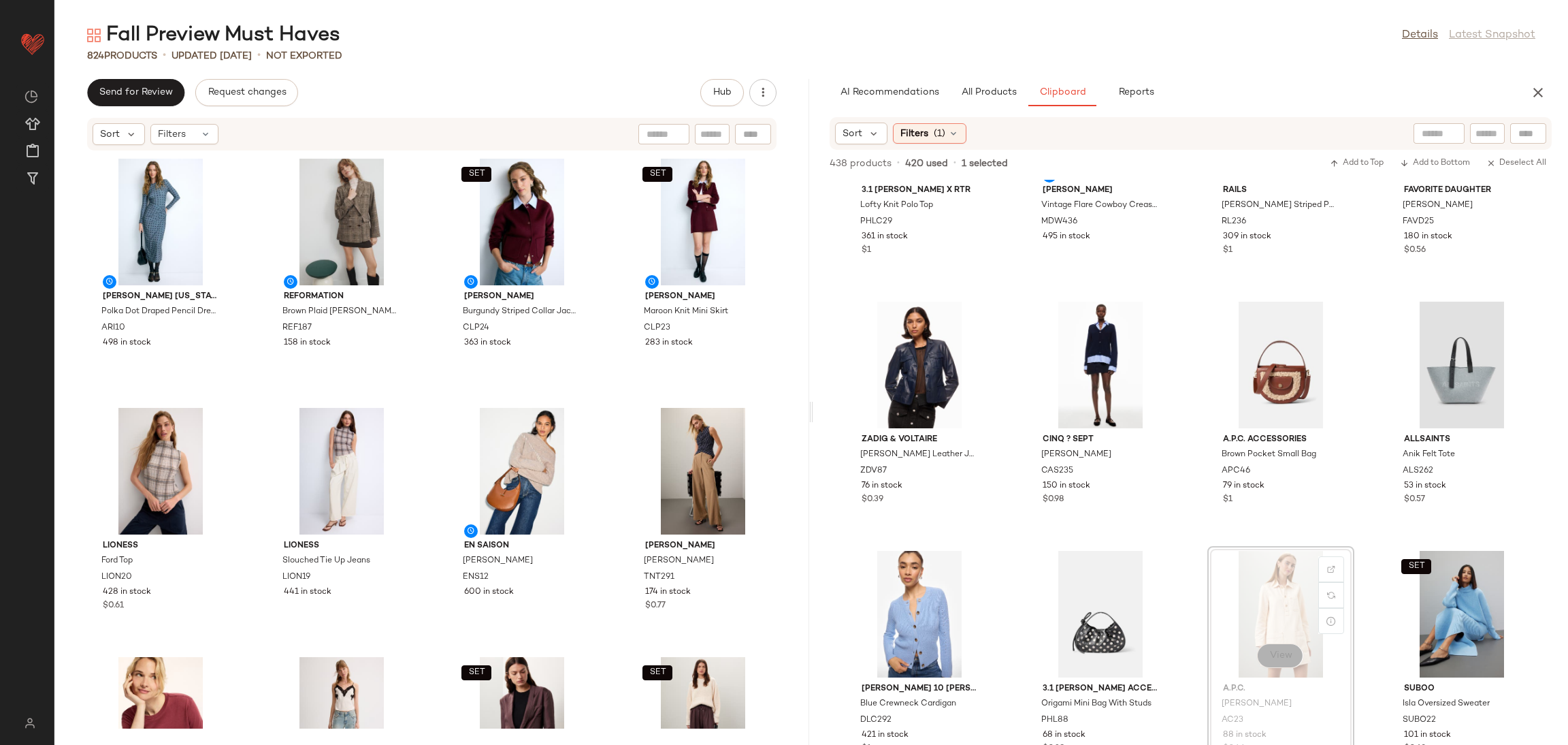
scroll to position [397, 0]
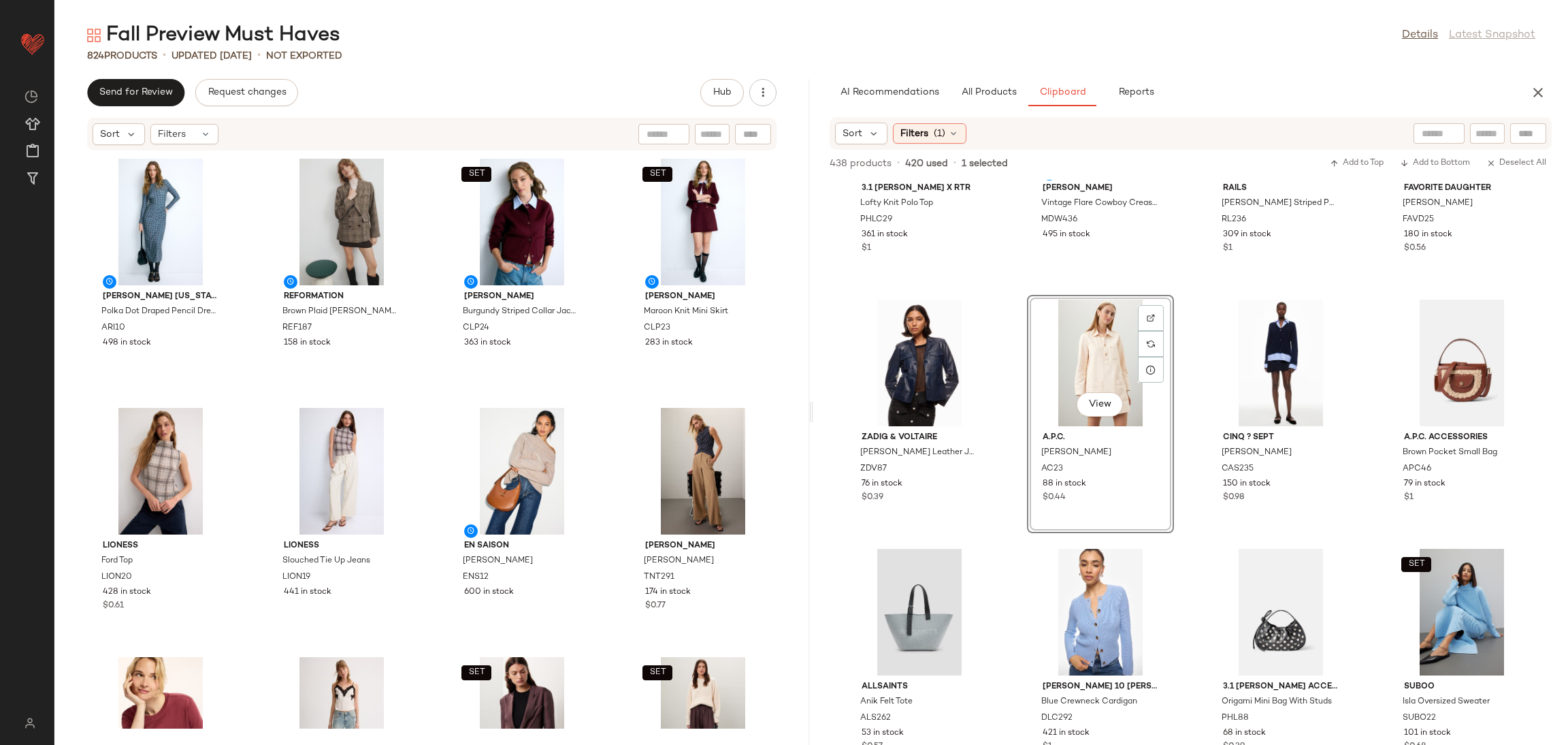
click at [1169, 536] on div "3.1 Phillip Lim x RTR Lofty Knit Polo Top PHLC29 361 in stock $1 Madewell Vinta…" at bounding box center [1191, 462] width 755 height 565
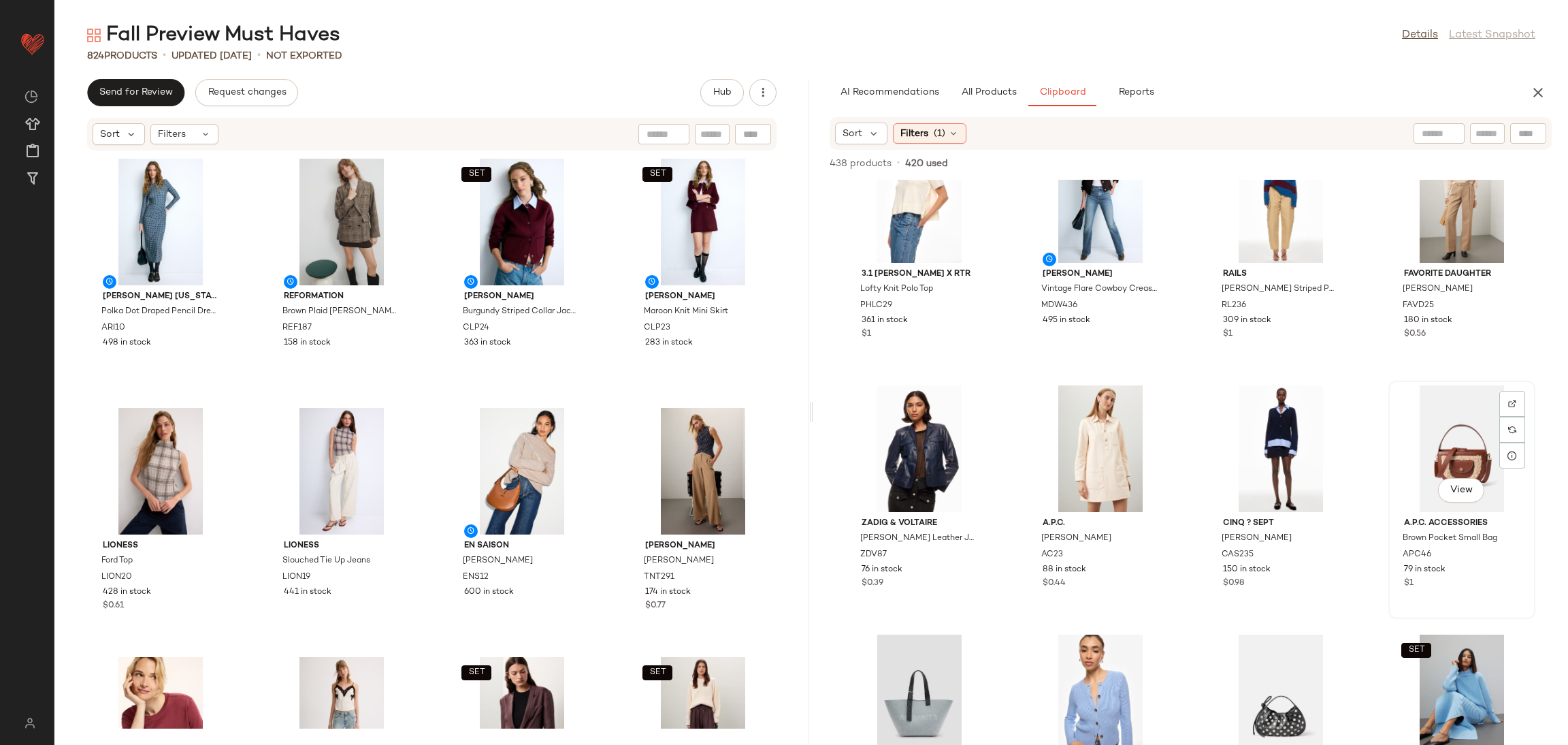
scroll to position [307, 0]
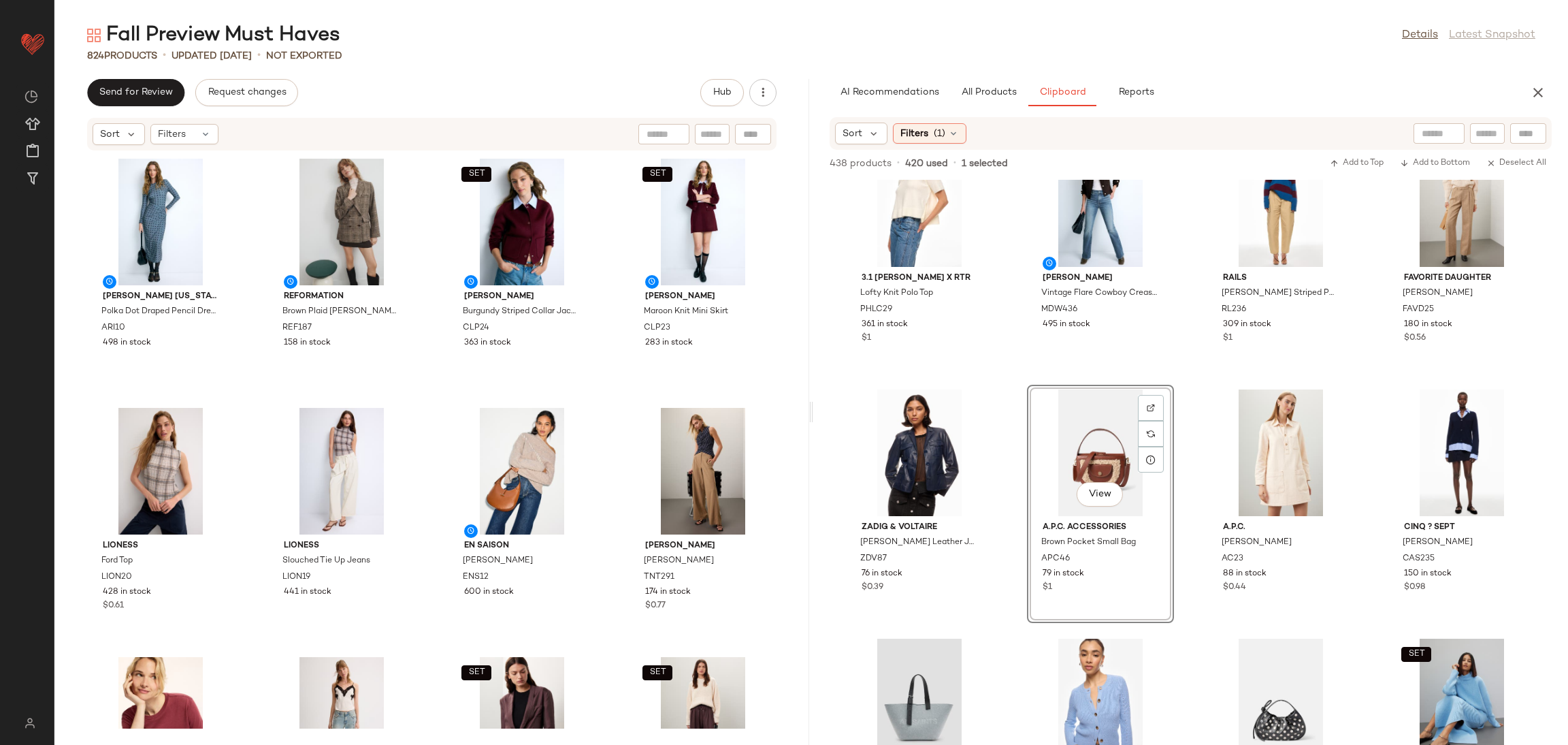
click at [1185, 372] on div "3.1 Phillip Lim x RTR Lofty Knit Polo Top PHLC29 361 in stock $1 Madewell Vinta…" at bounding box center [1191, 462] width 755 height 565
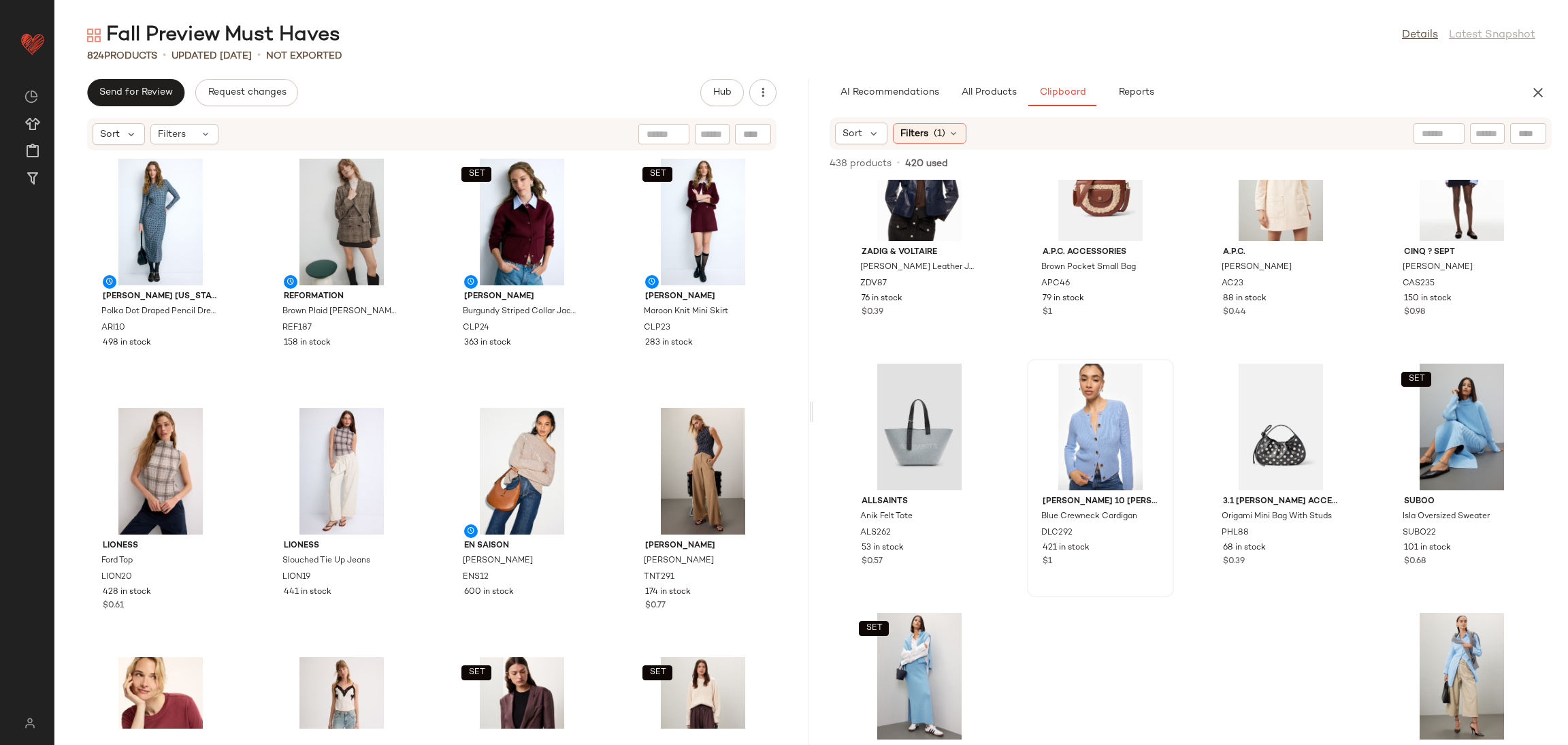
scroll to position [555, 0]
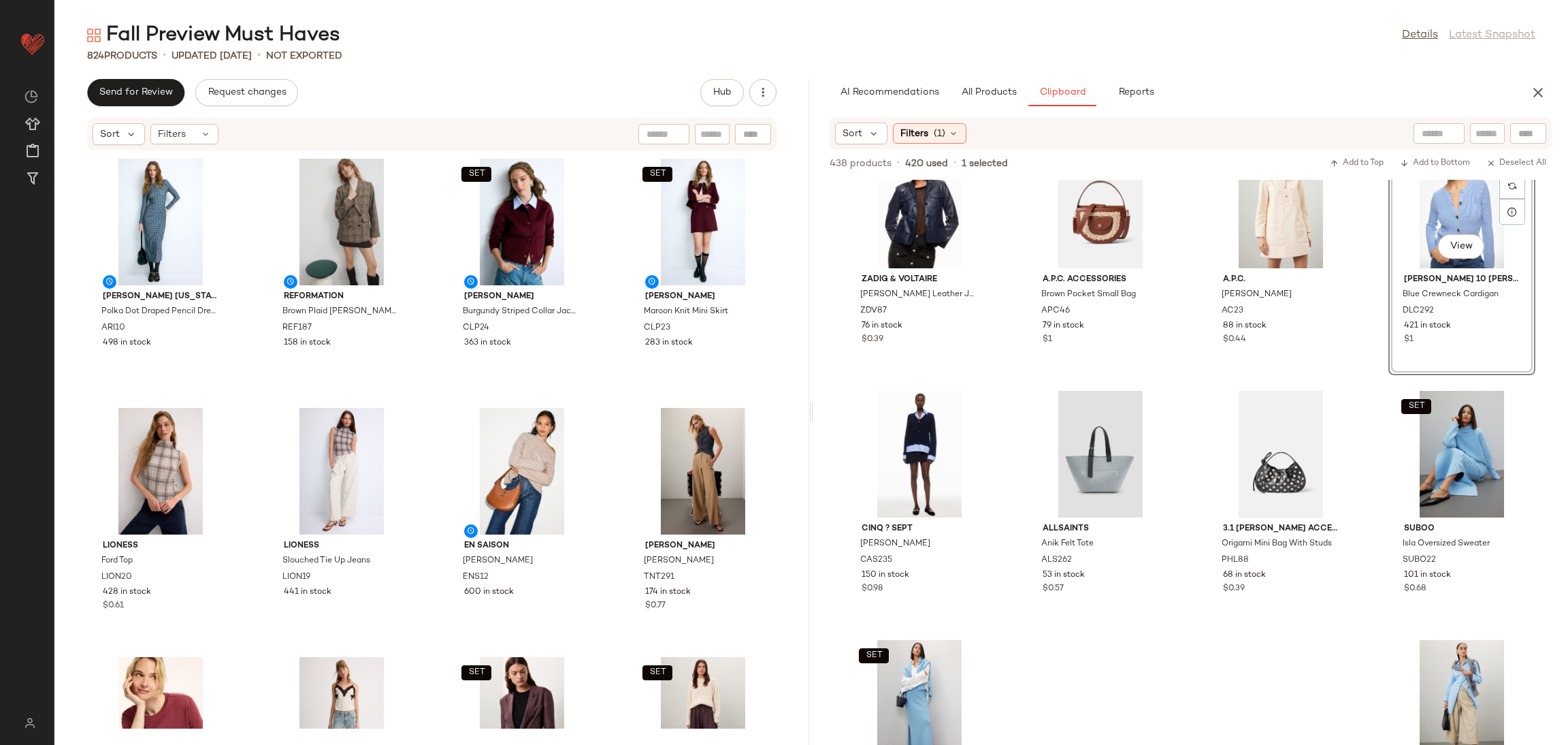
click at [1354, 398] on div "Zadig & Voltaire Liams Leather Jacket ZDV87 76 in stock $0.39 A.P.C. Accessorie…" at bounding box center [1191, 462] width 755 height 565
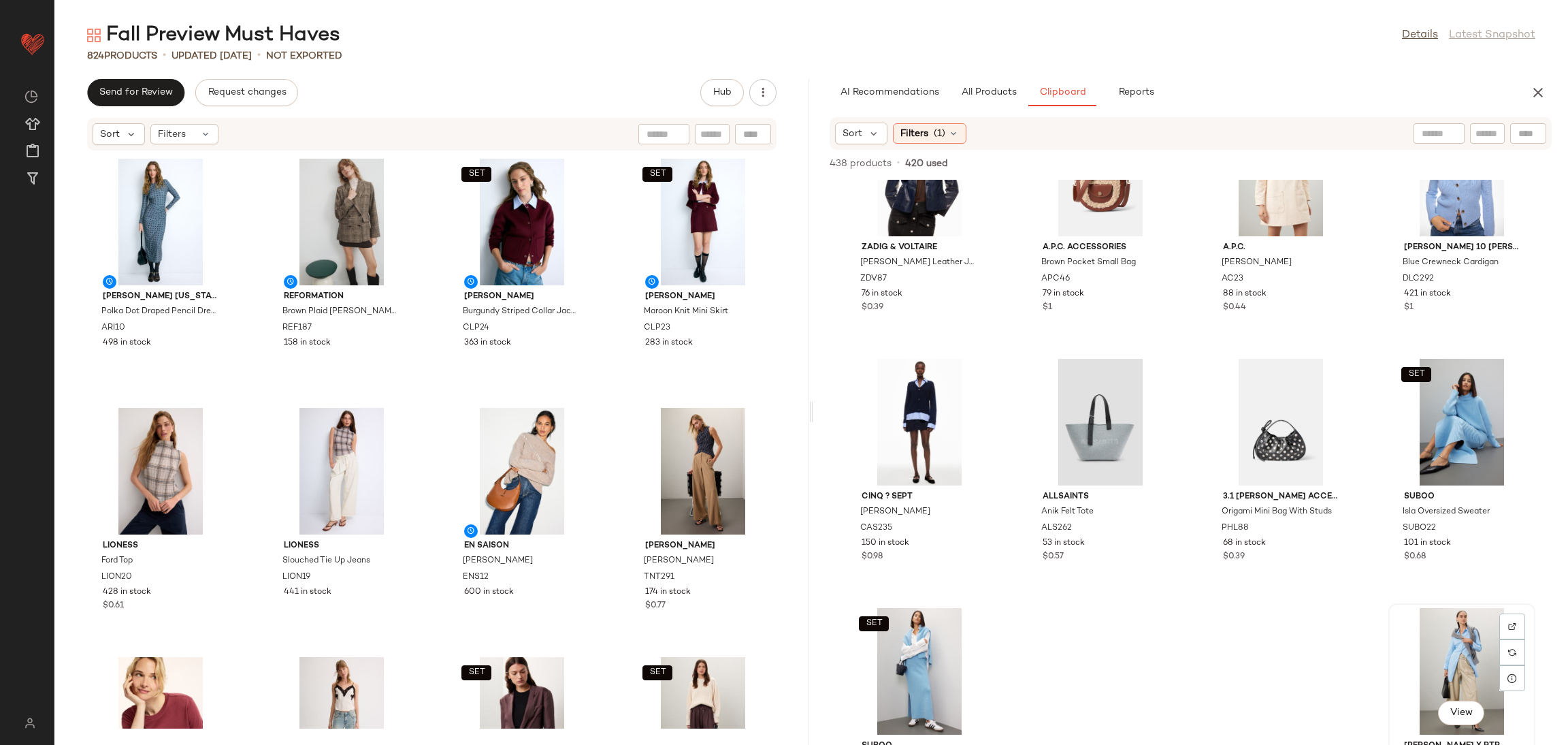
scroll to position [589, 0]
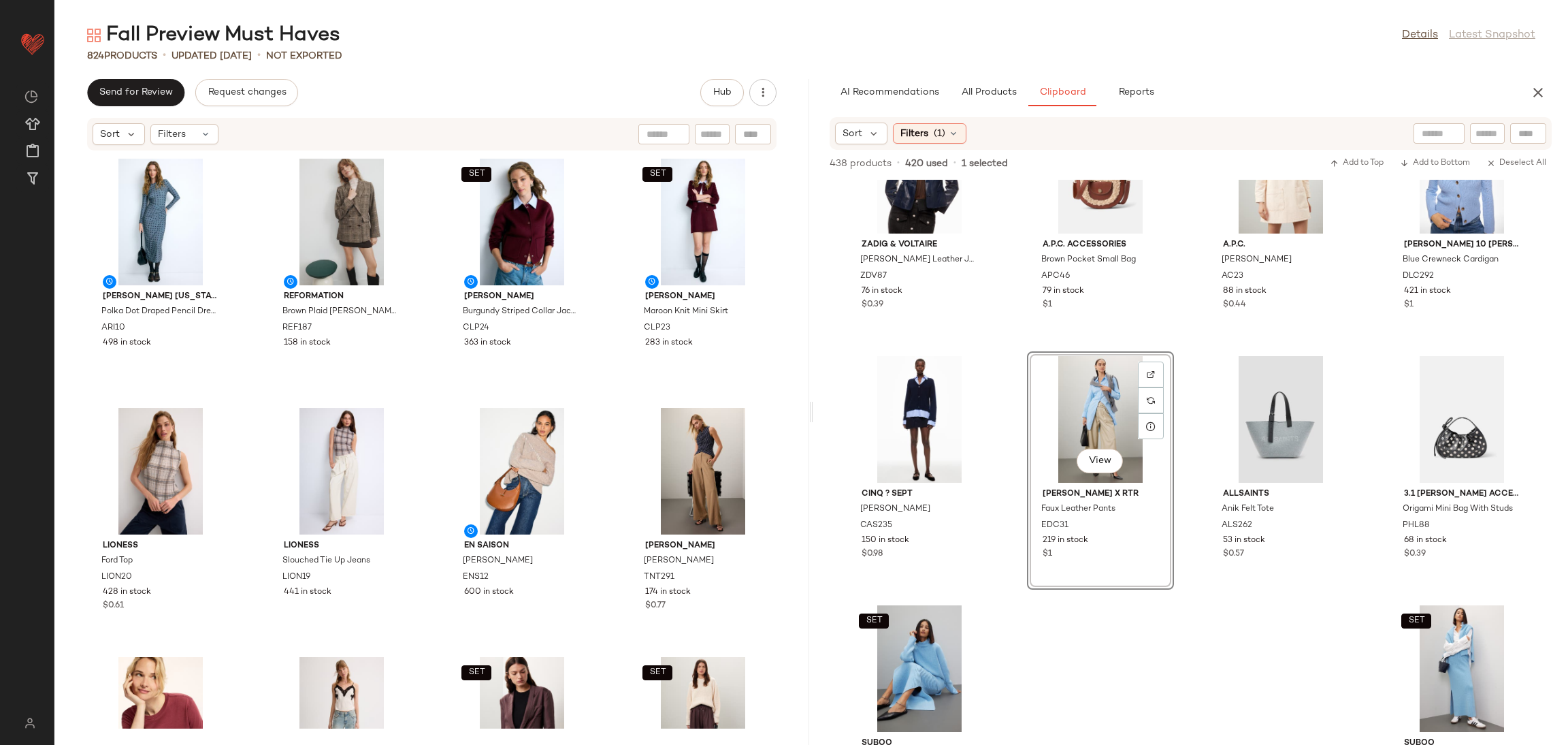
click at [1187, 399] on div "Zadig & Voltaire Liams Leather Jacket ZDV87 76 in stock $0.39 A.P.C. Accessorie…" at bounding box center [1191, 462] width 755 height 565
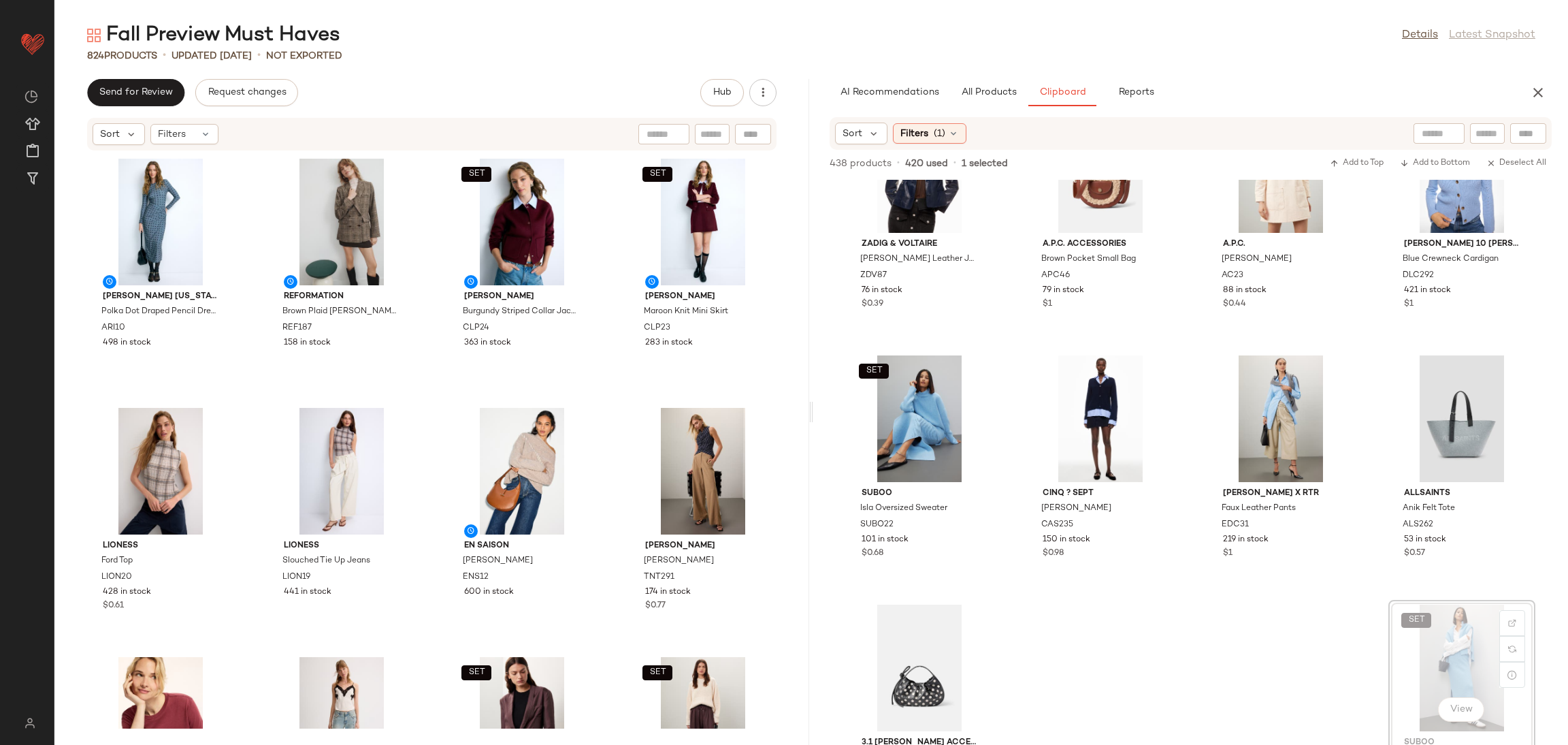
scroll to position [594, 0]
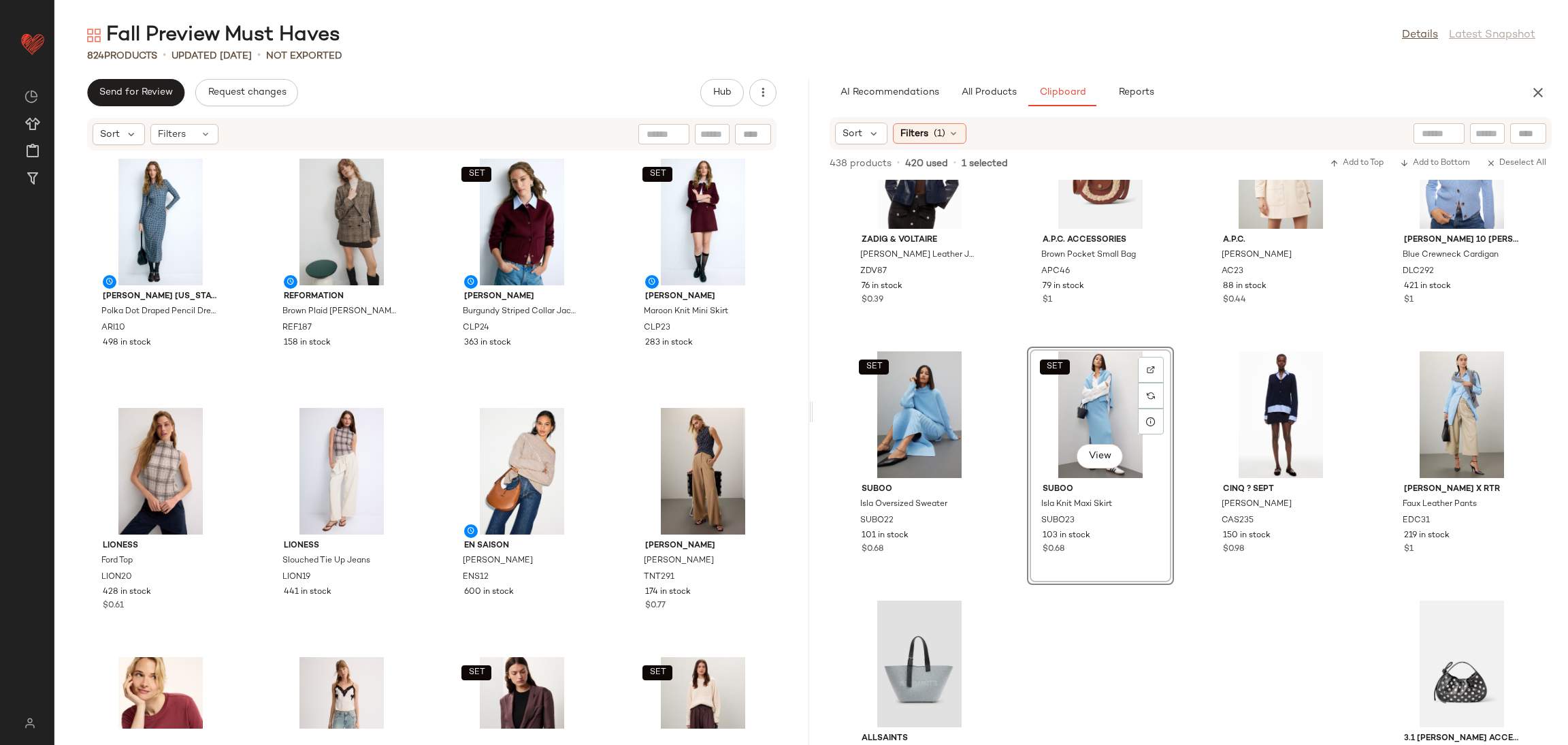
click at [1187, 339] on div "Zadig & Voltaire Liams Leather Jacket ZDV87 76 in stock $0.39 A.P.C. Accessorie…" at bounding box center [1191, 462] width 755 height 565
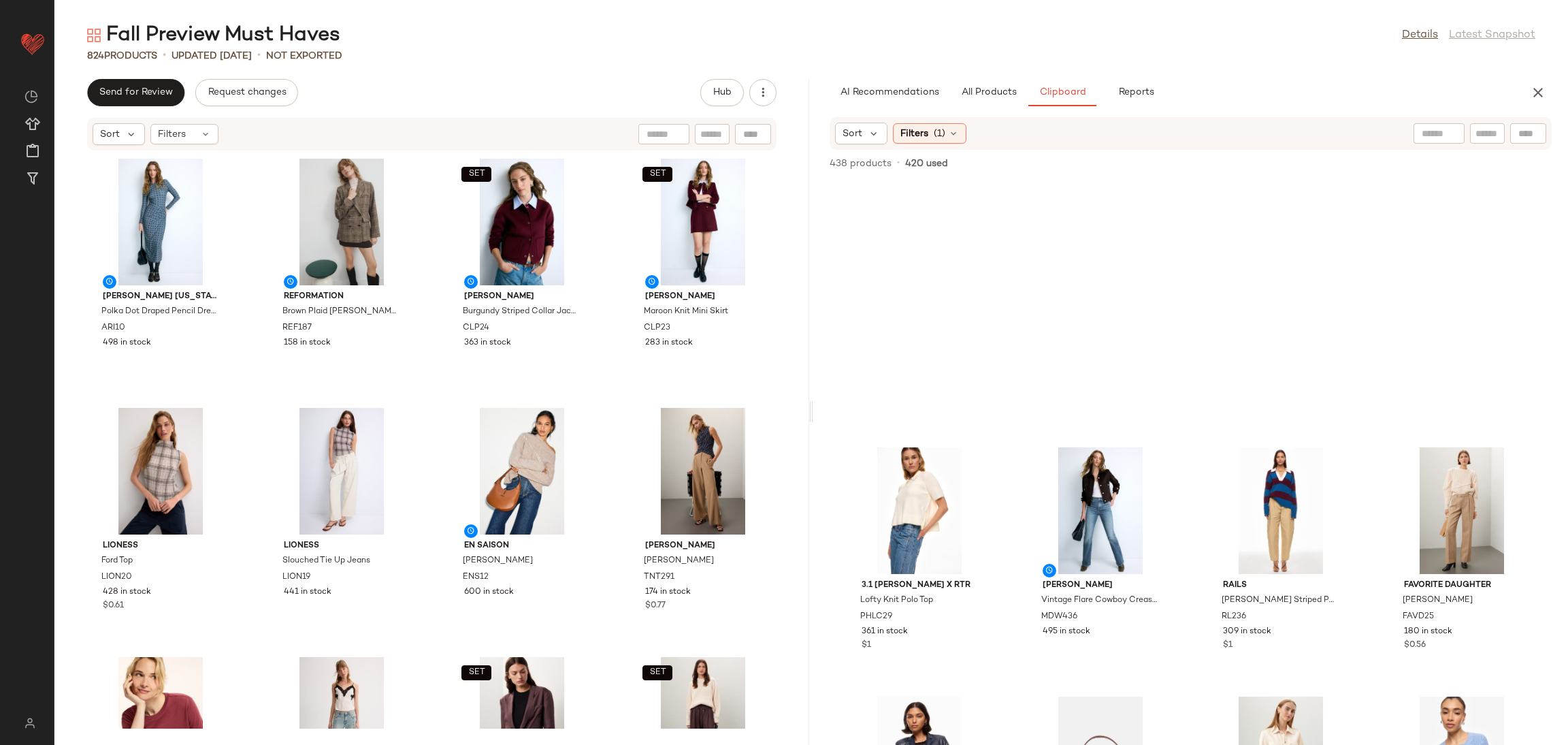
scroll to position [683, 0]
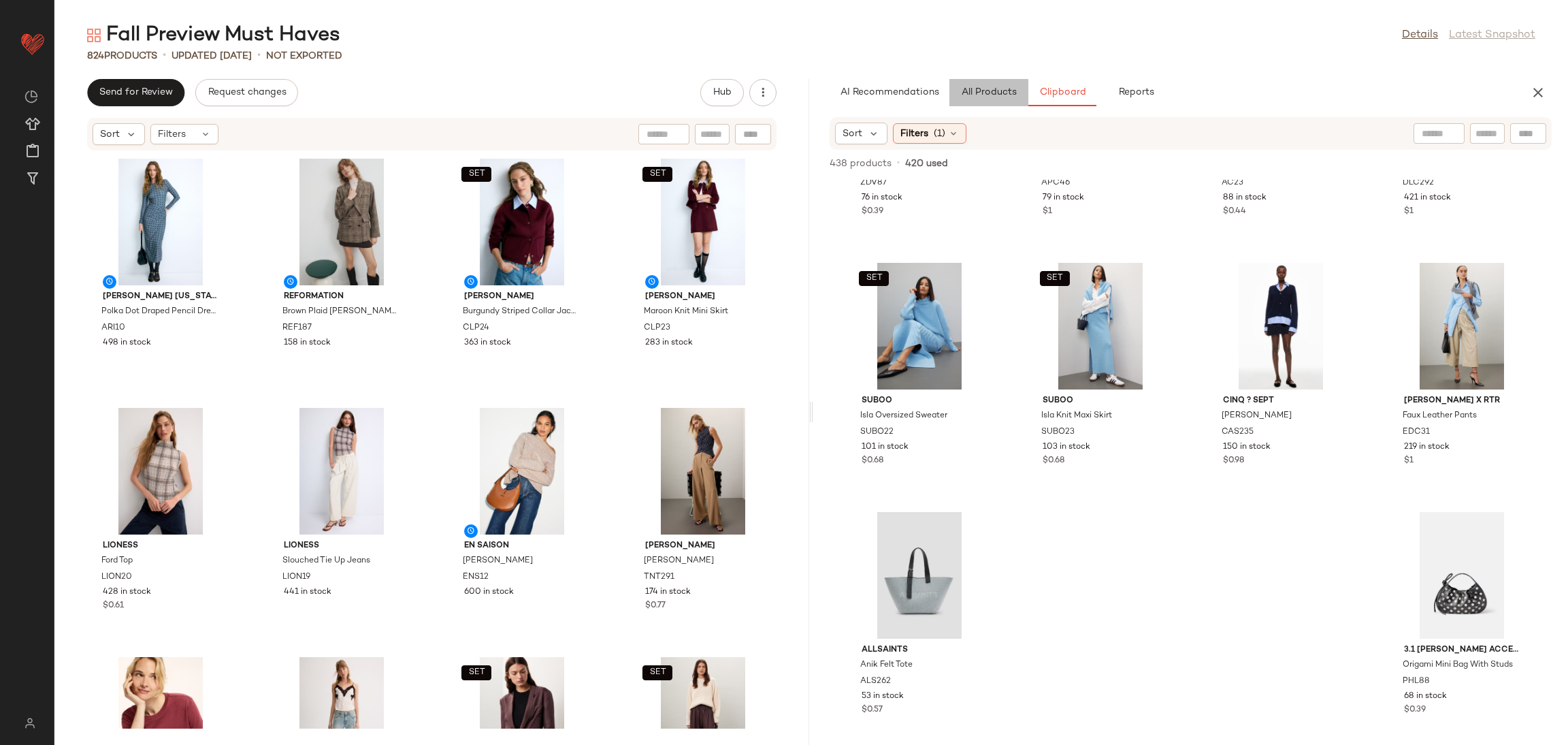
click at [983, 83] on button "All Products" at bounding box center [990, 92] width 79 height 27
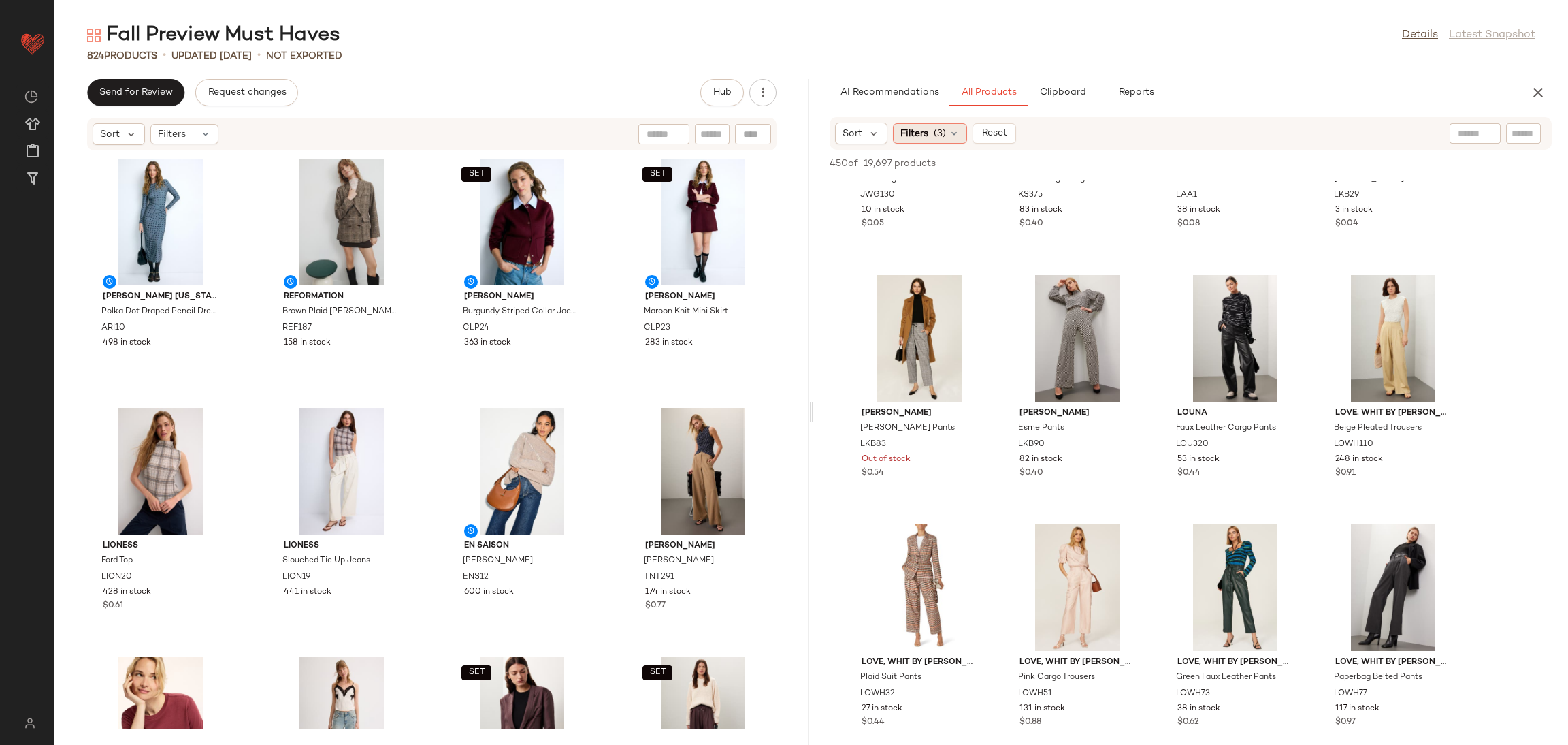
click at [922, 132] on span "Filters" at bounding box center [914, 134] width 28 height 14
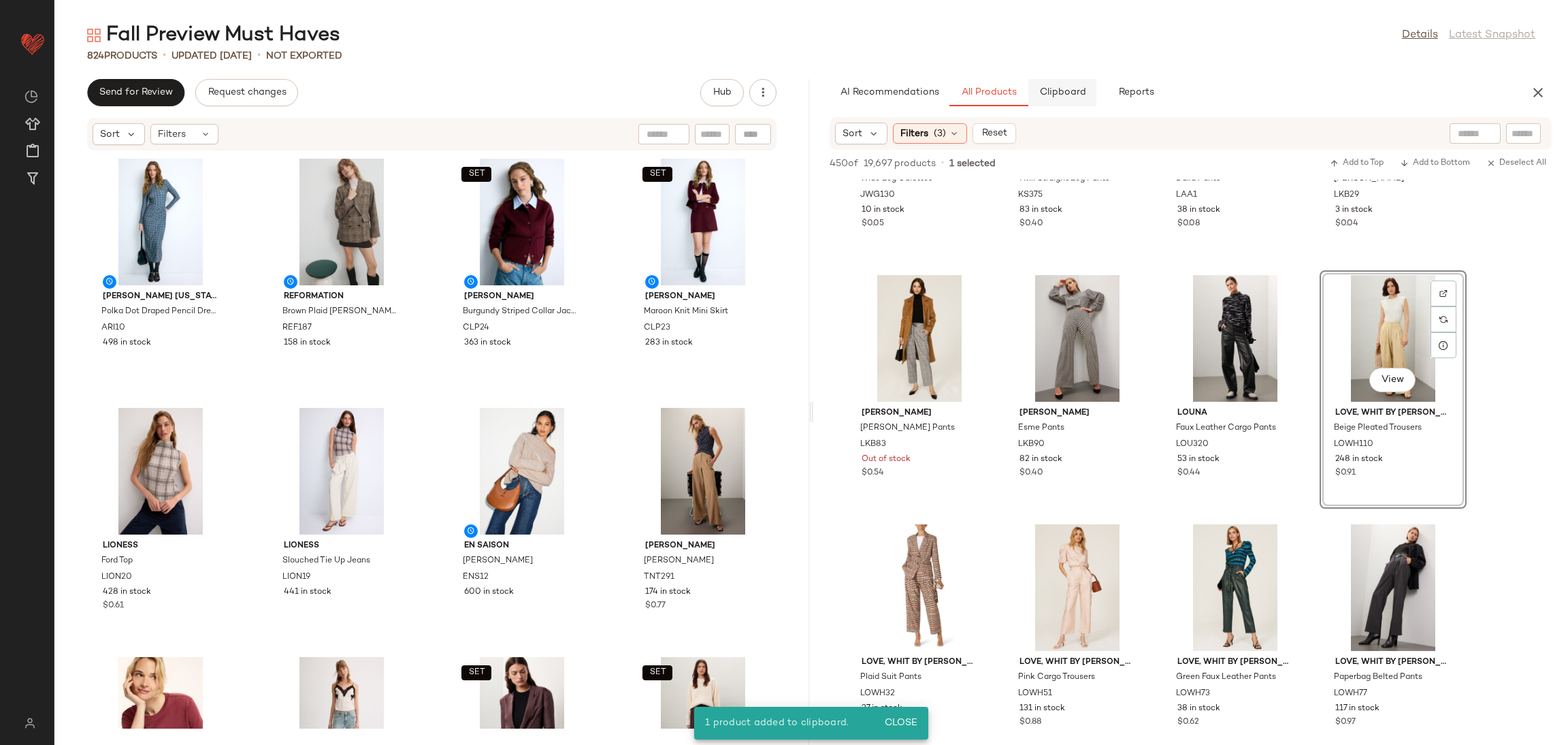
click at [1072, 90] on span "Clipboard" at bounding box center [1062, 92] width 47 height 11
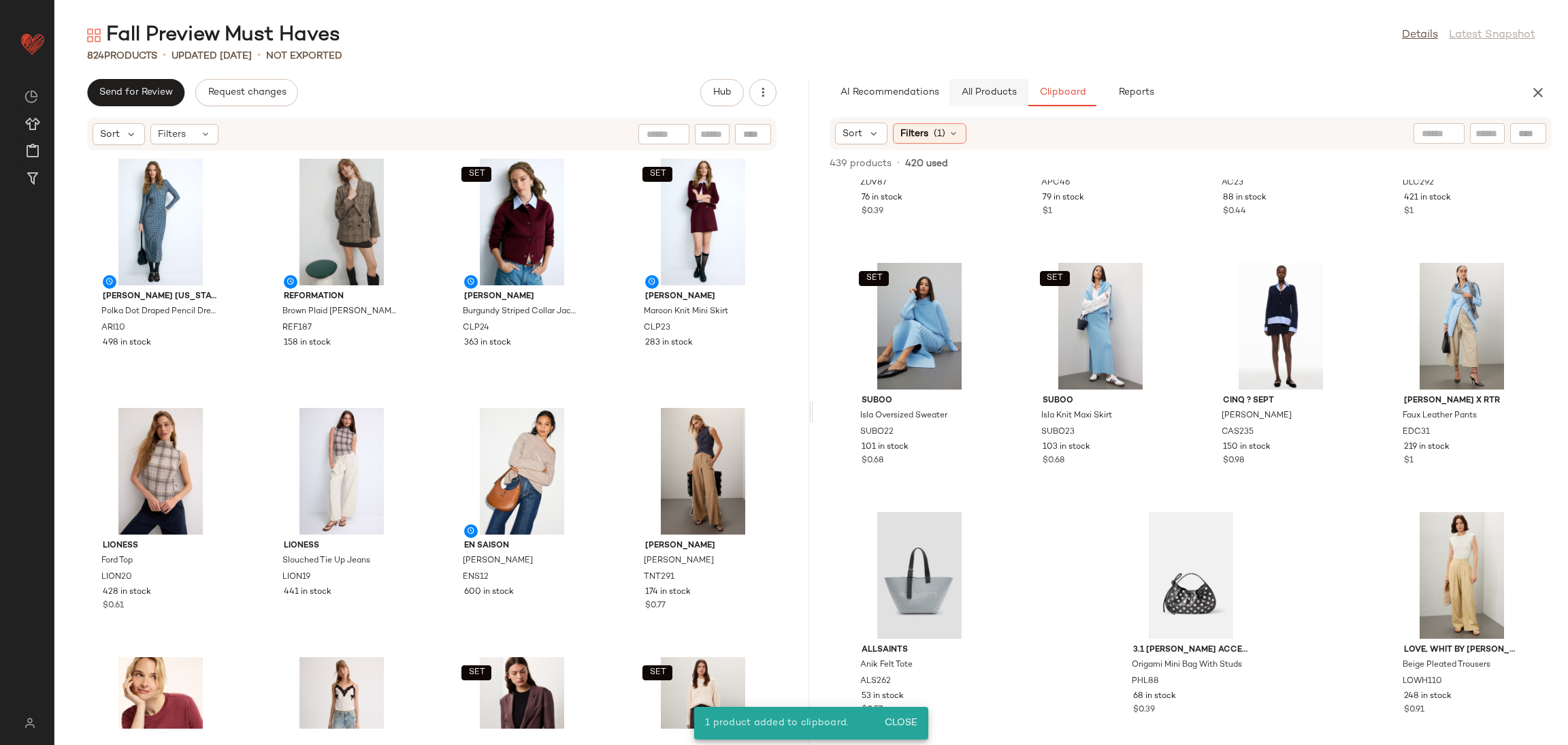
click at [992, 88] on span "All Products" at bounding box center [989, 92] width 55 height 11
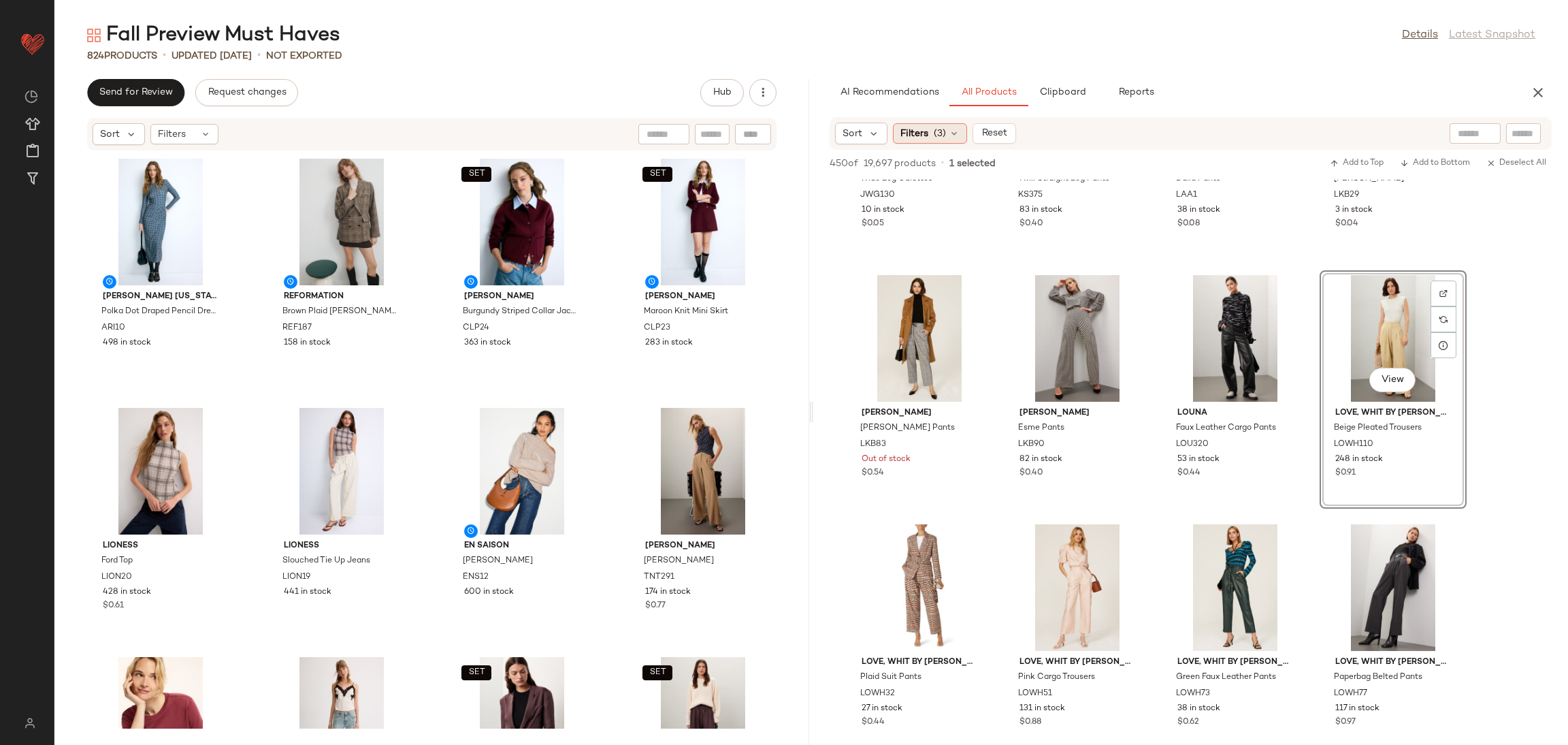
click at [931, 133] on div "Filters (3)" at bounding box center [930, 133] width 74 height 21
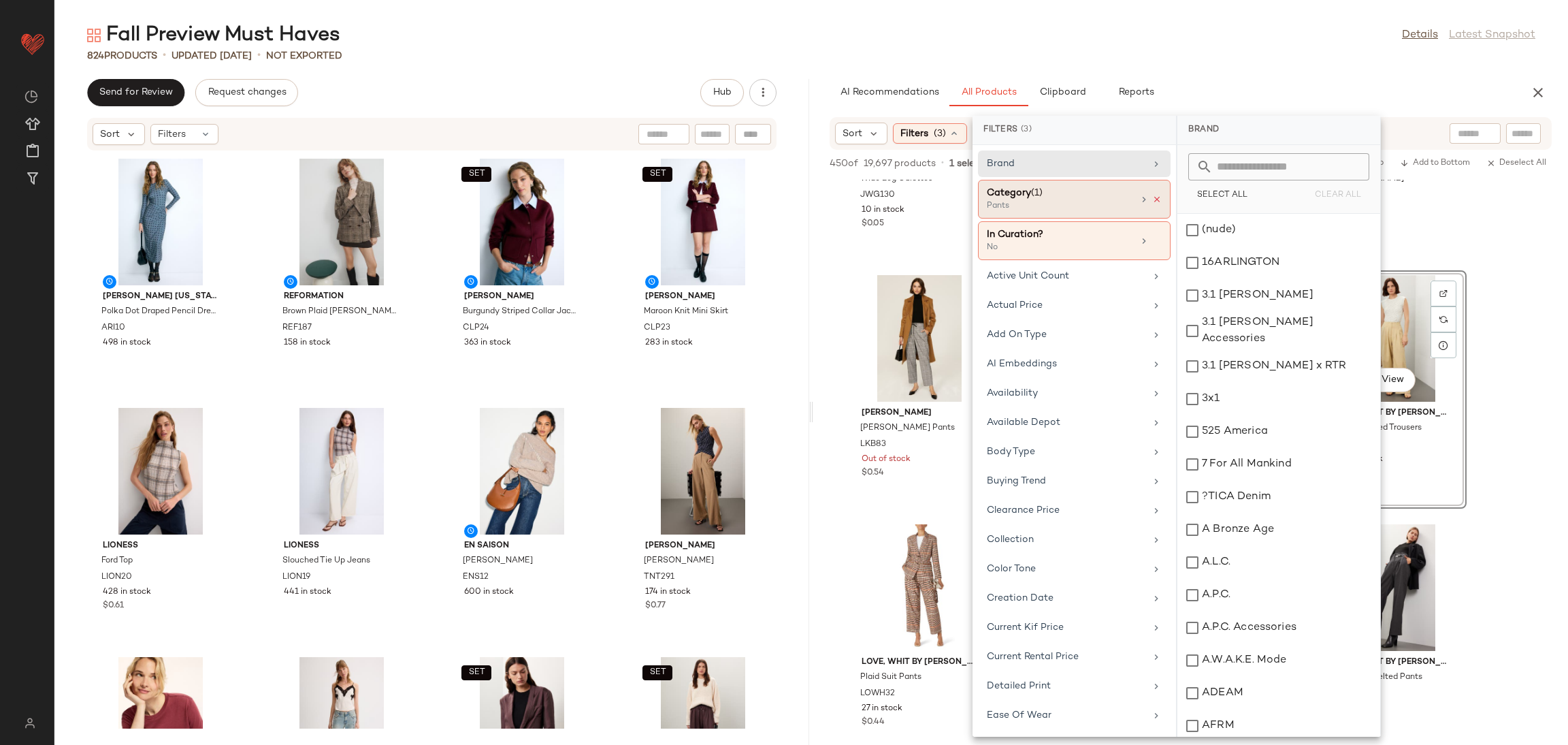
click at [1152, 198] on icon at bounding box center [1157, 200] width 10 height 10
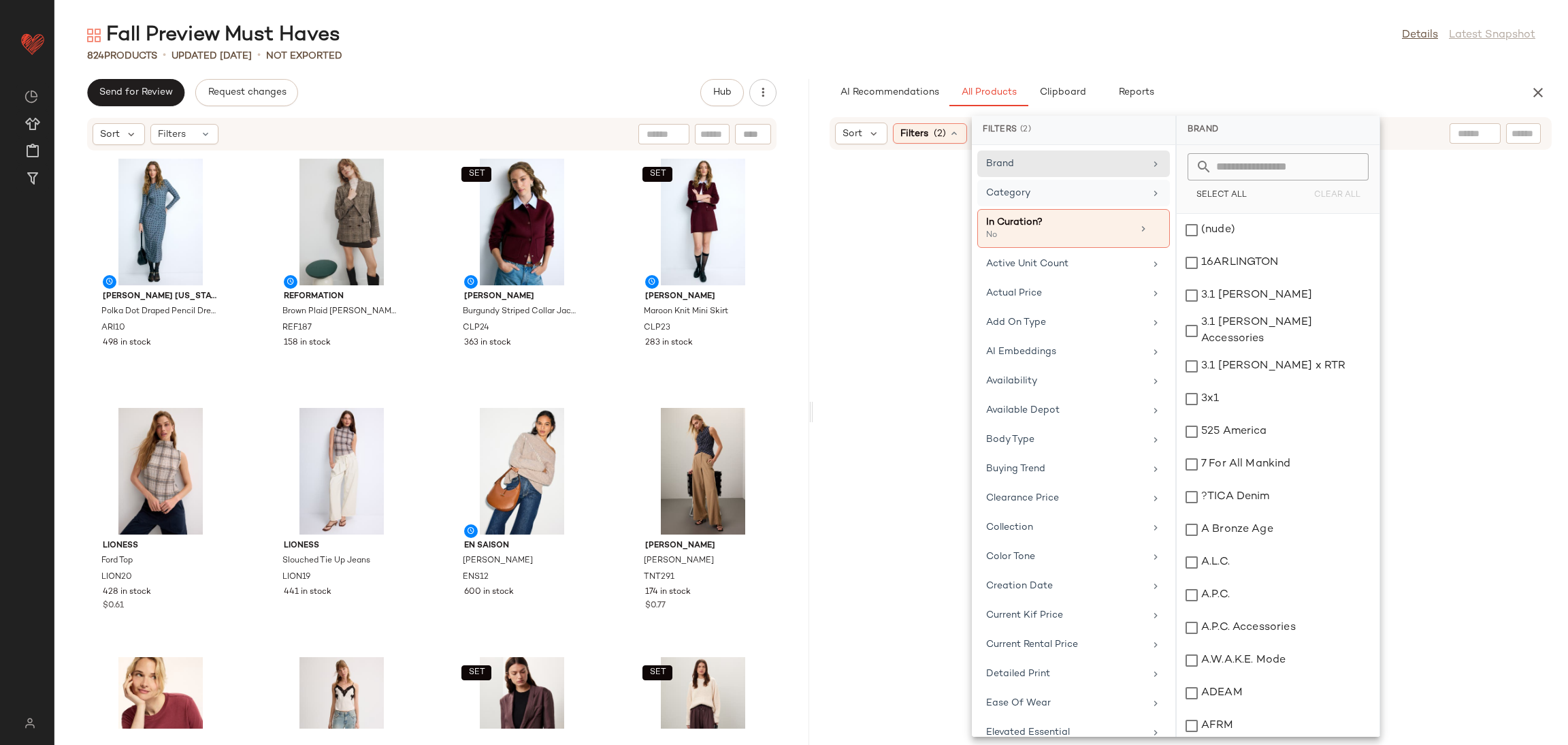
click at [1491, 287] on div at bounding box center [1191, 464] width 750 height 622
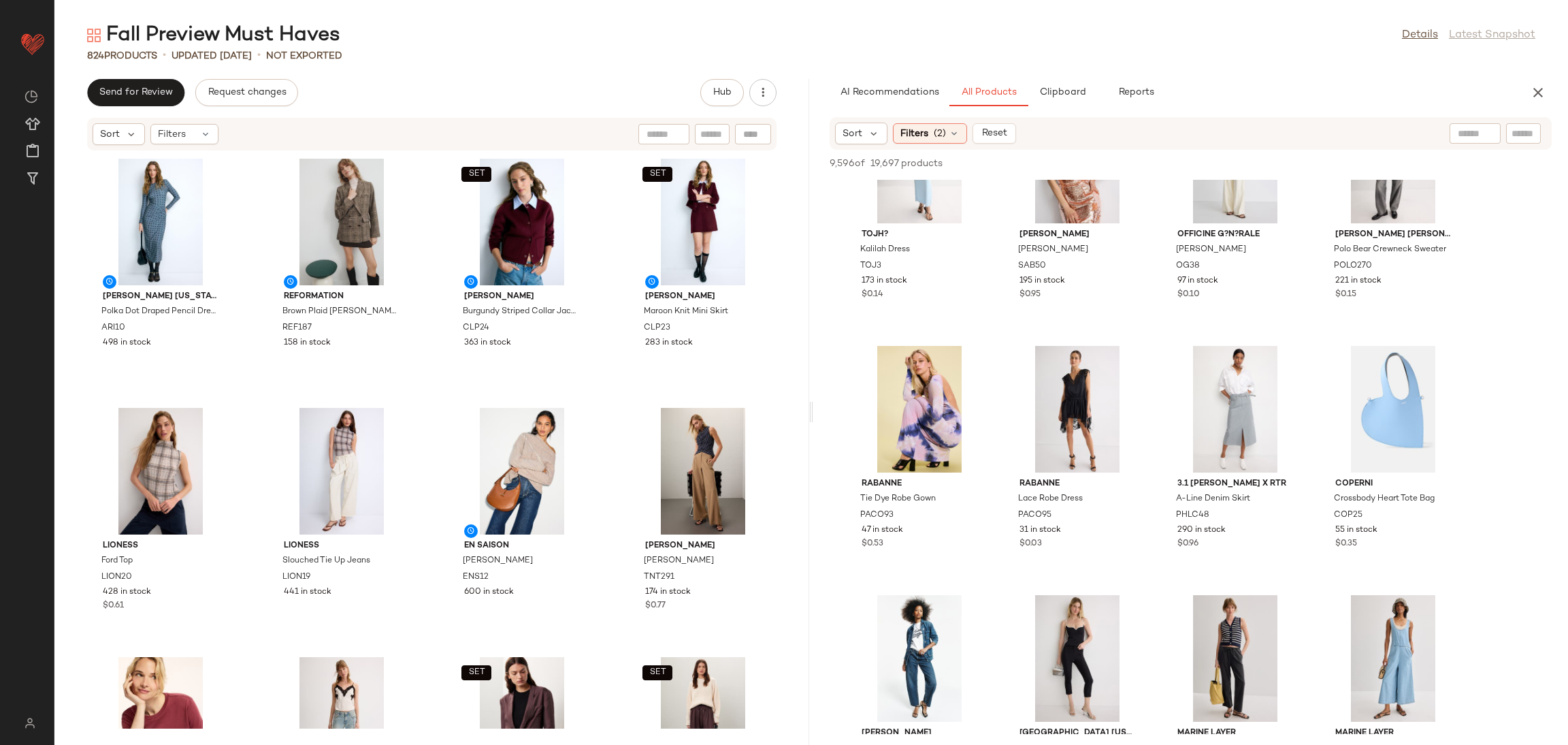
scroll to position [8687, 0]
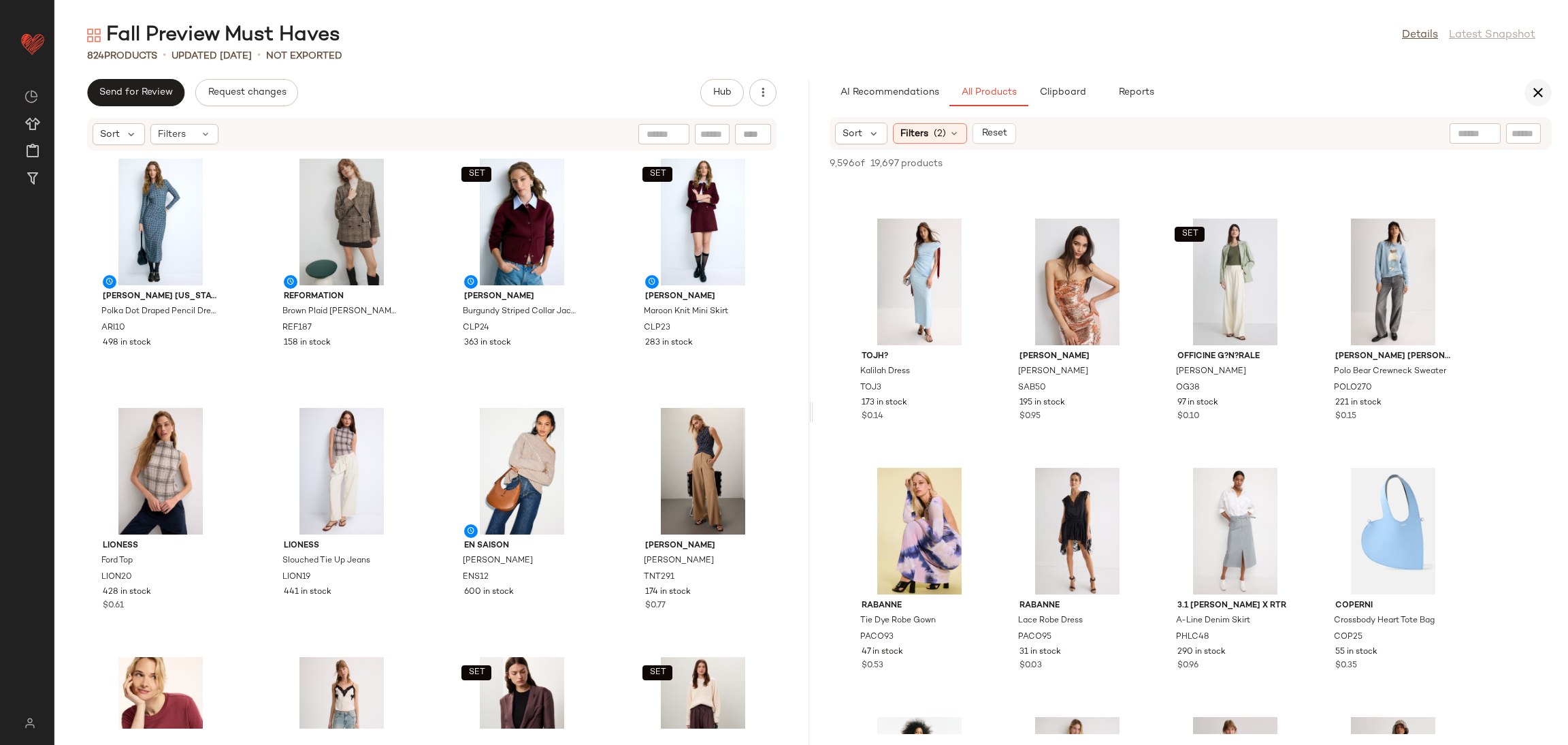
click at [1535, 90] on icon "button" at bounding box center [1538, 92] width 16 height 16
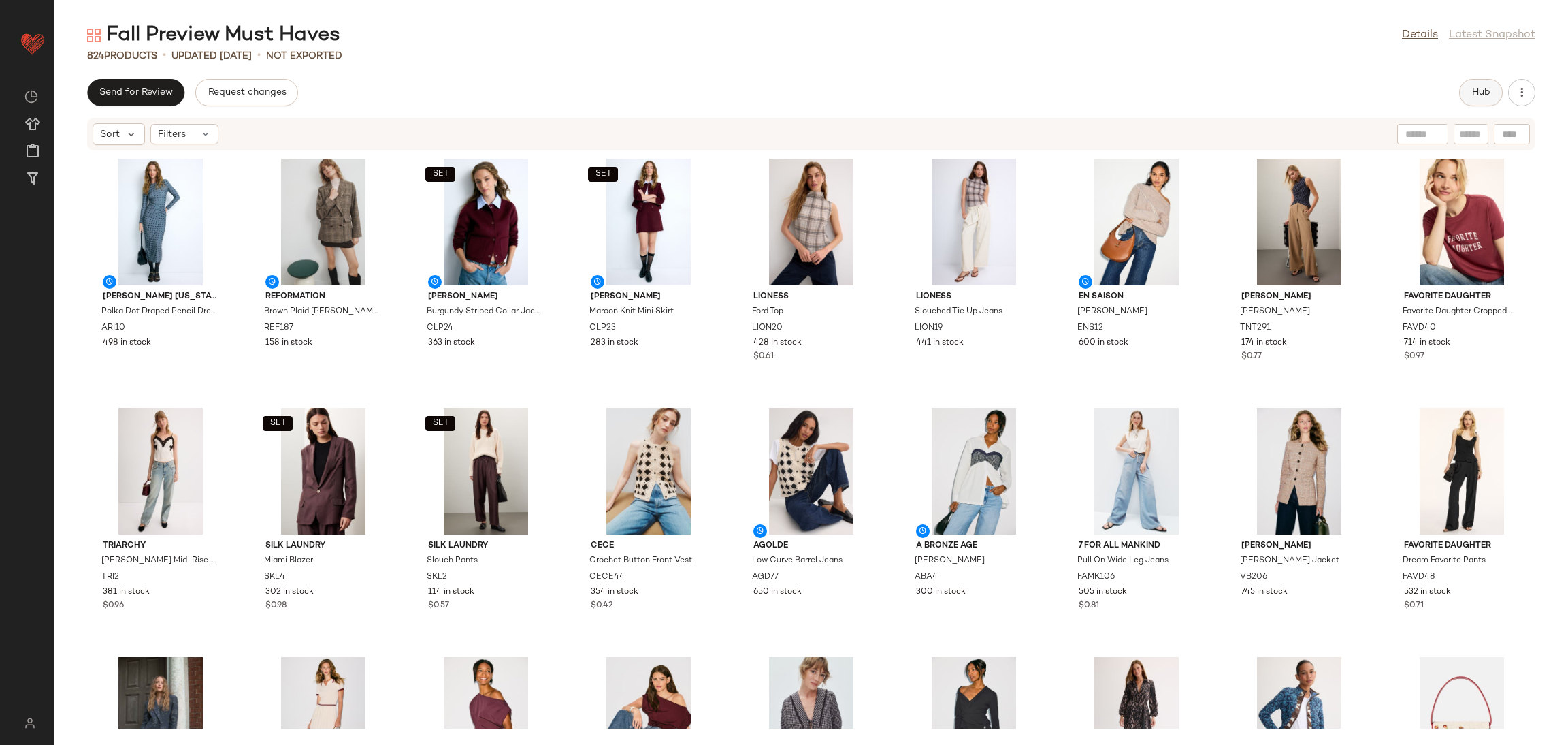
click at [1486, 99] on button "Hub" at bounding box center [1481, 92] width 44 height 27
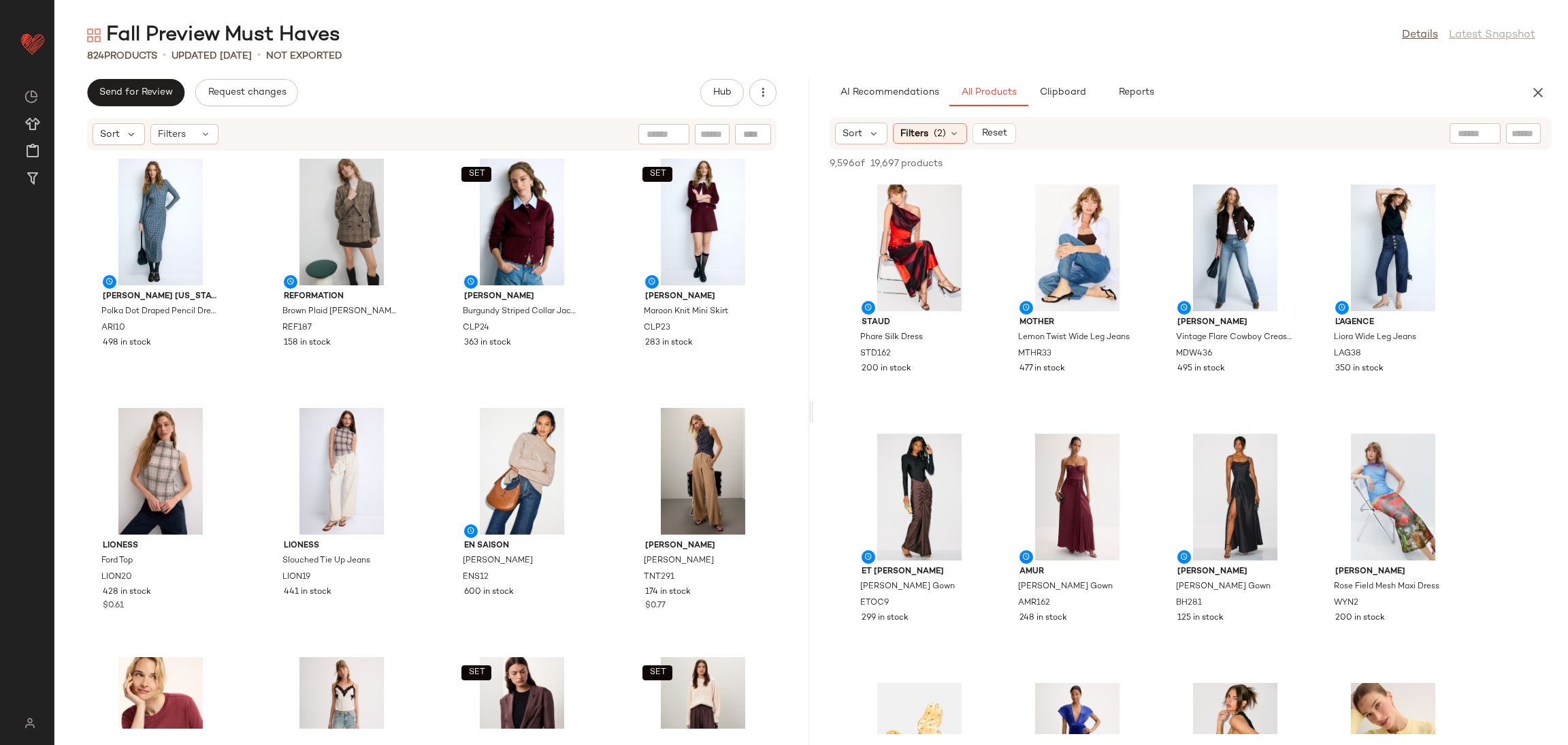
click at [1073, 98] on button "Clipboard" at bounding box center [1062, 92] width 68 height 27
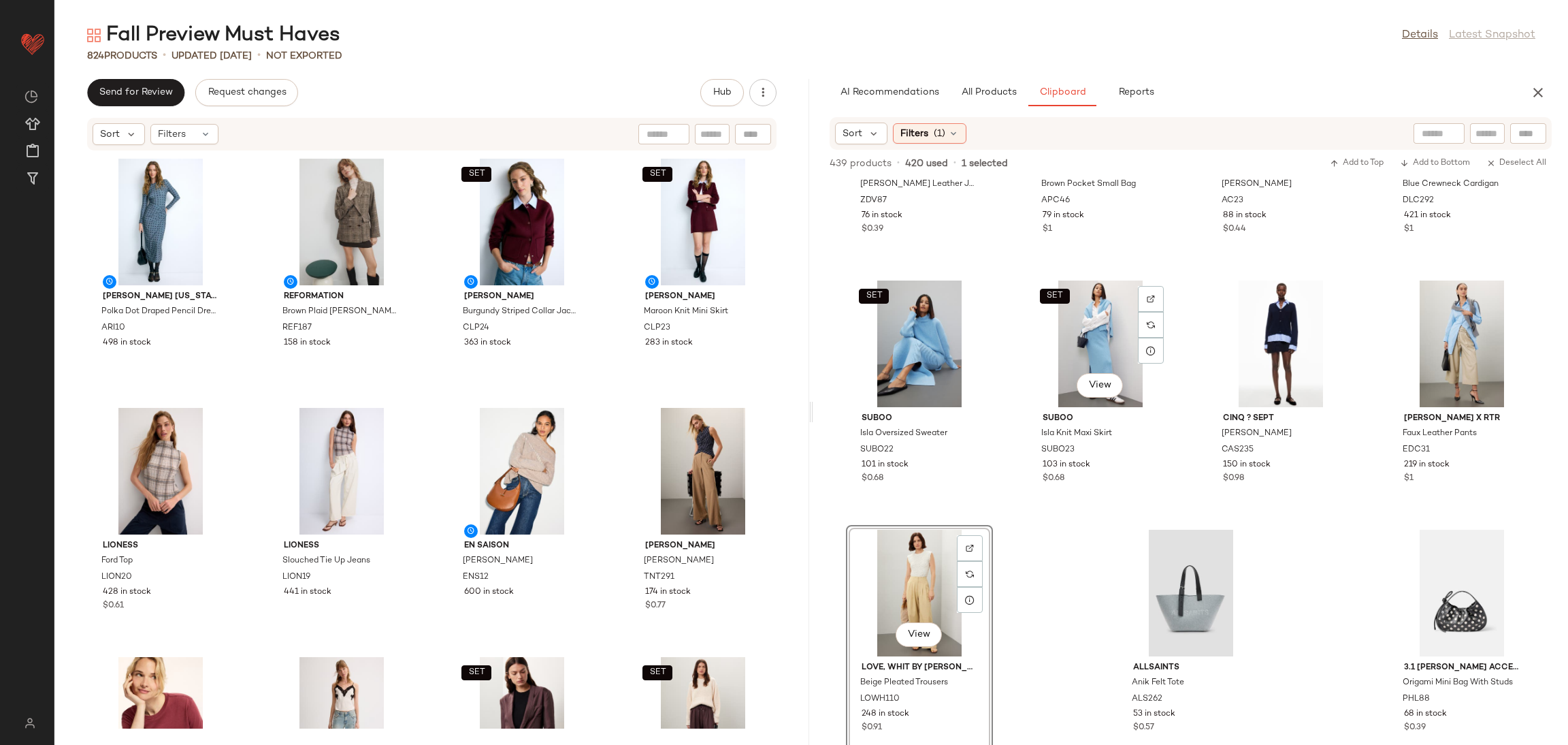
scroll to position [683, 0]
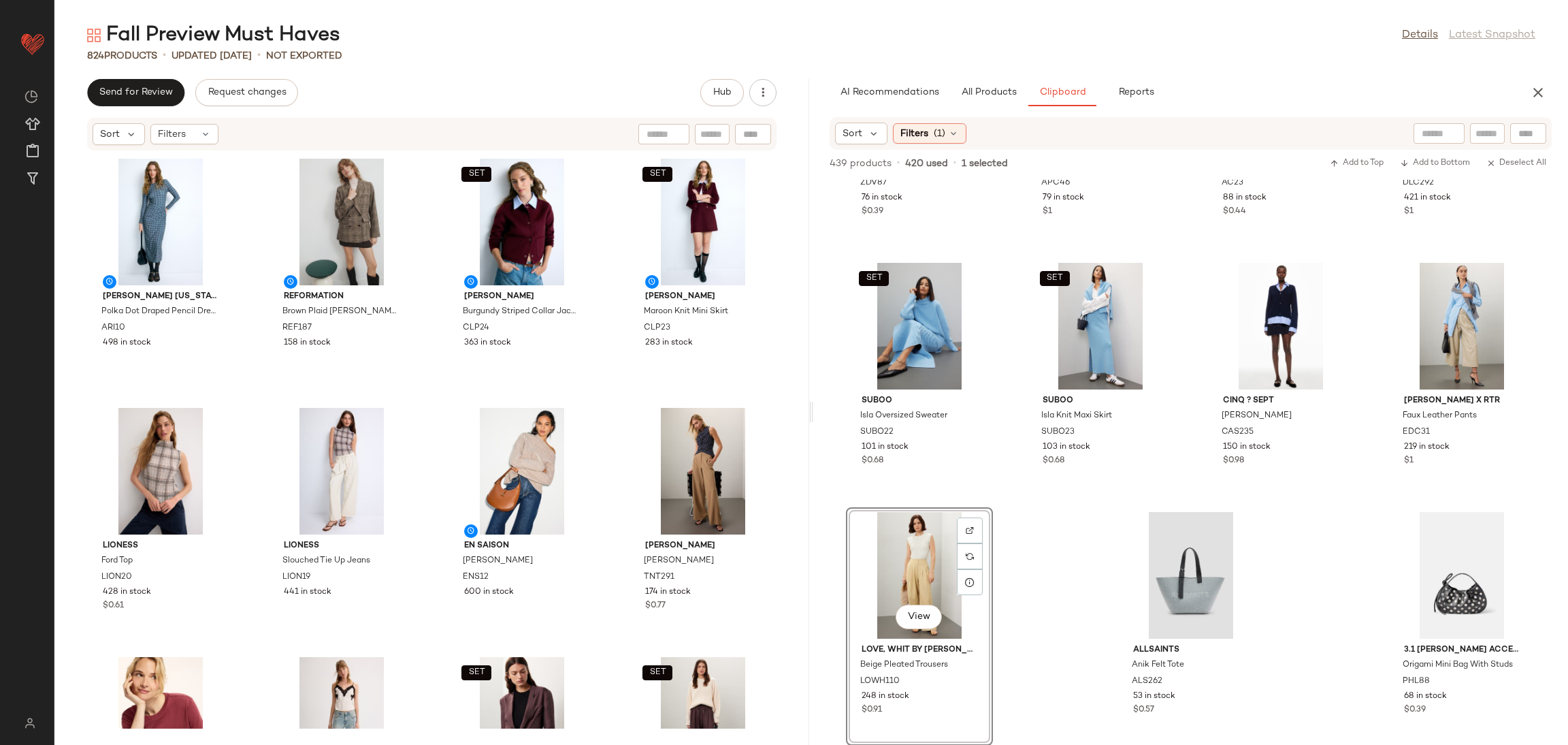
click at [1045, 517] on div "Zadig & Voltaire Liams Leather Jacket ZDV87 76 in stock $0.39 A.P.C. Accessorie…" at bounding box center [1191, 462] width 755 height 565
click at [981, 97] on span "All Products" at bounding box center [989, 92] width 55 height 11
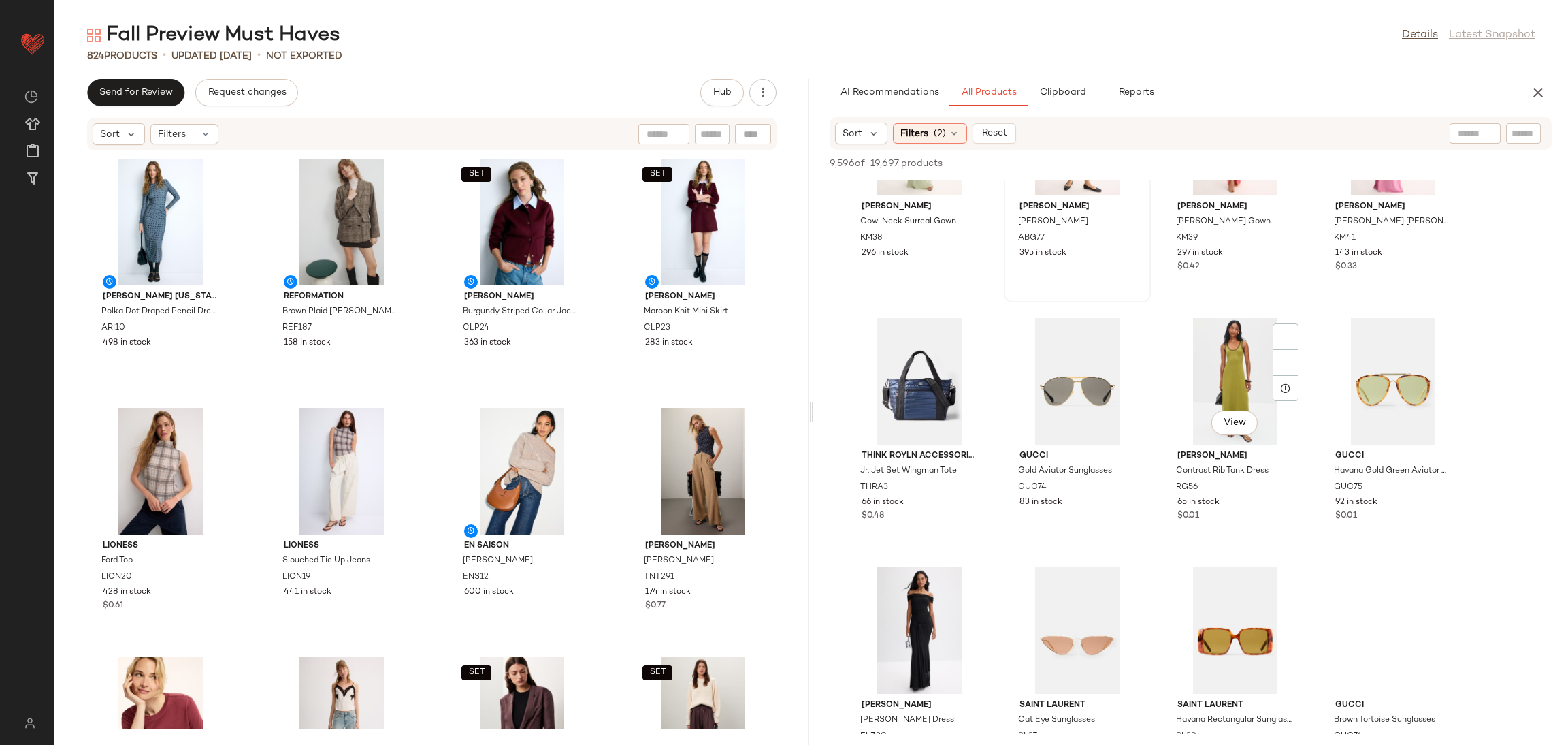
scroll to position [864, 0]
click at [945, 133] on span "(2)" at bounding box center [940, 134] width 12 height 14
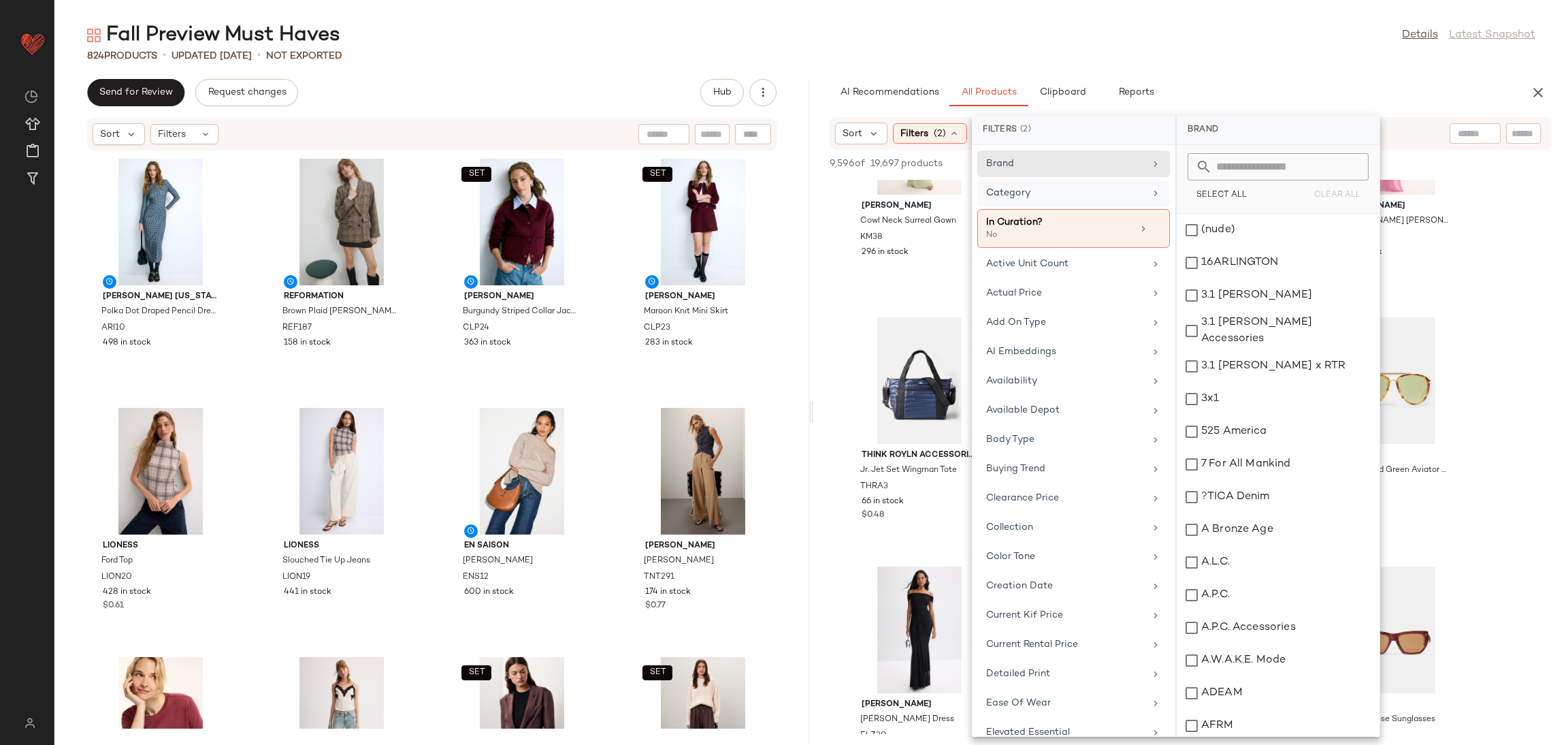
click at [1023, 195] on div "Category" at bounding box center [1066, 193] width 158 height 14
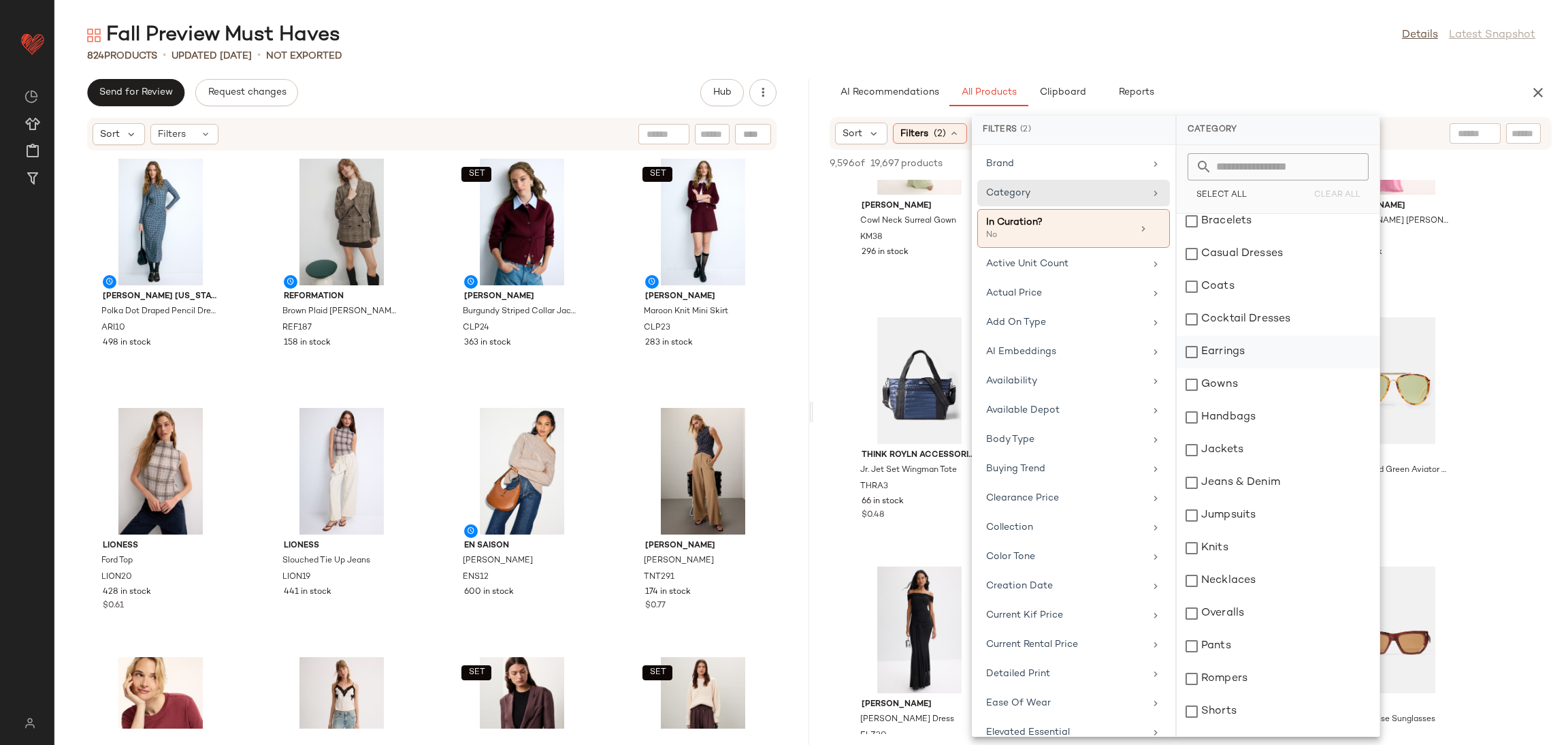
scroll to position [10, 0]
click at [1230, 563] on div "Knits" at bounding box center [1278, 579] width 203 height 33
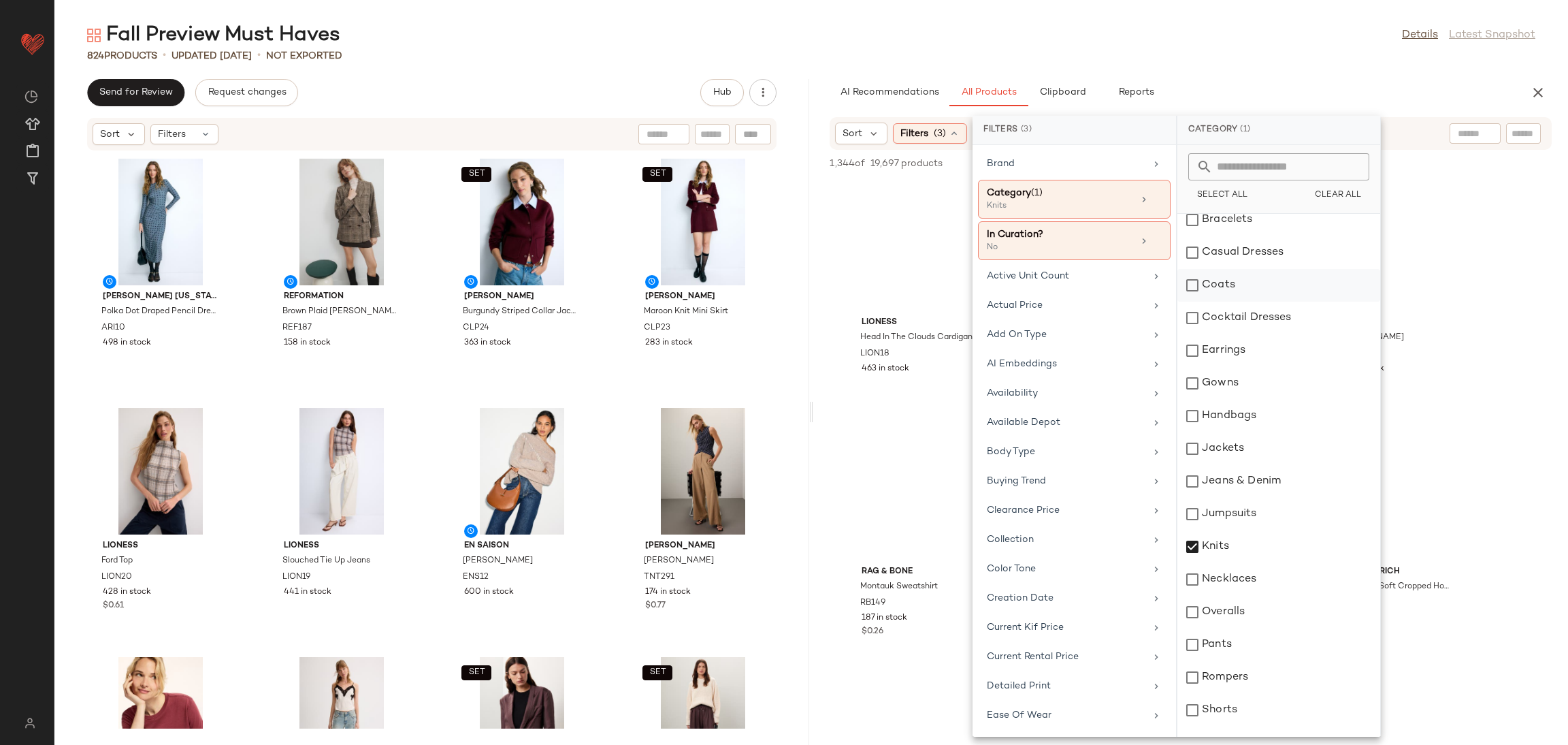
click at [1244, 301] on div "Coats" at bounding box center [1279, 317] width 203 height 33
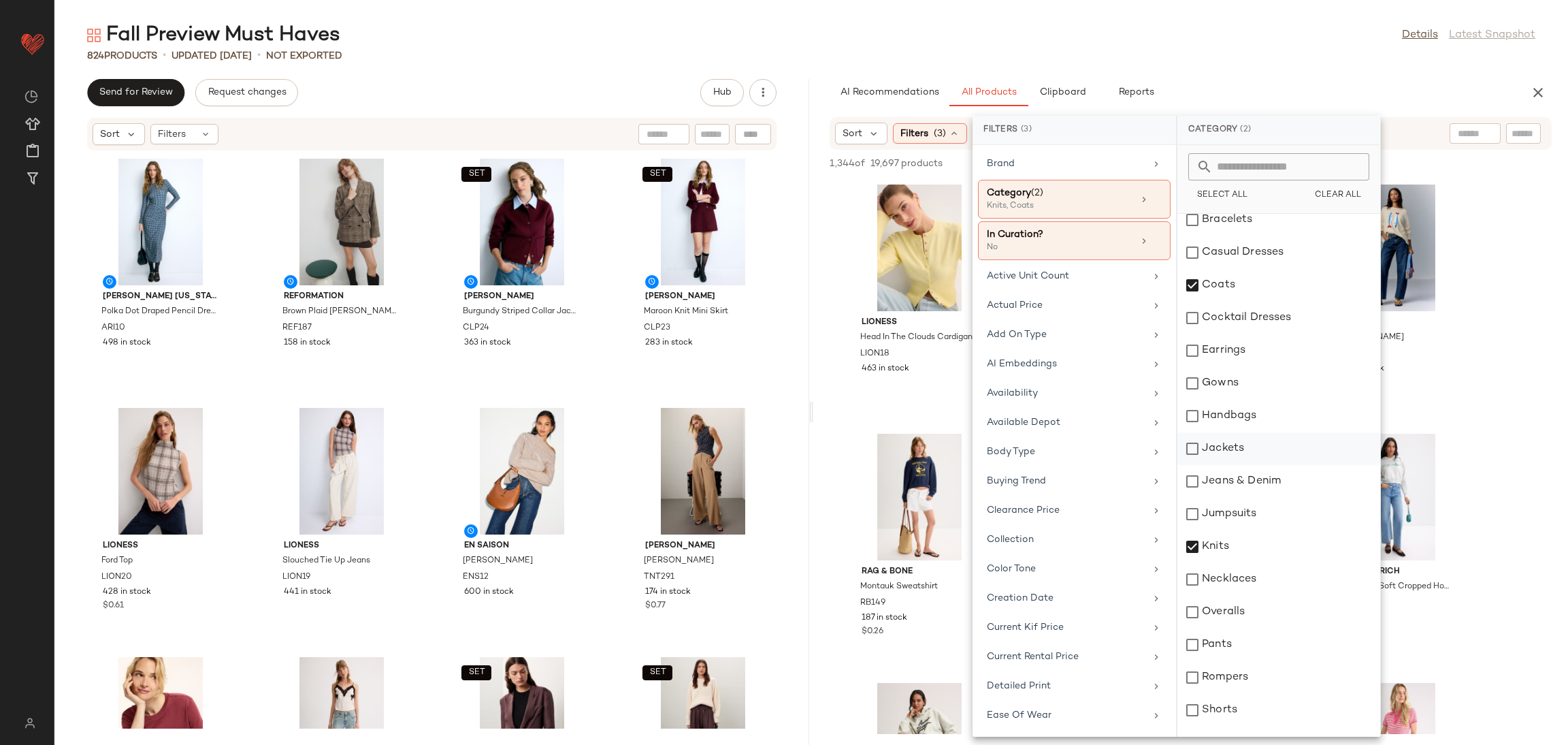
click at [1234, 465] on div "Jackets" at bounding box center [1279, 480] width 203 height 33
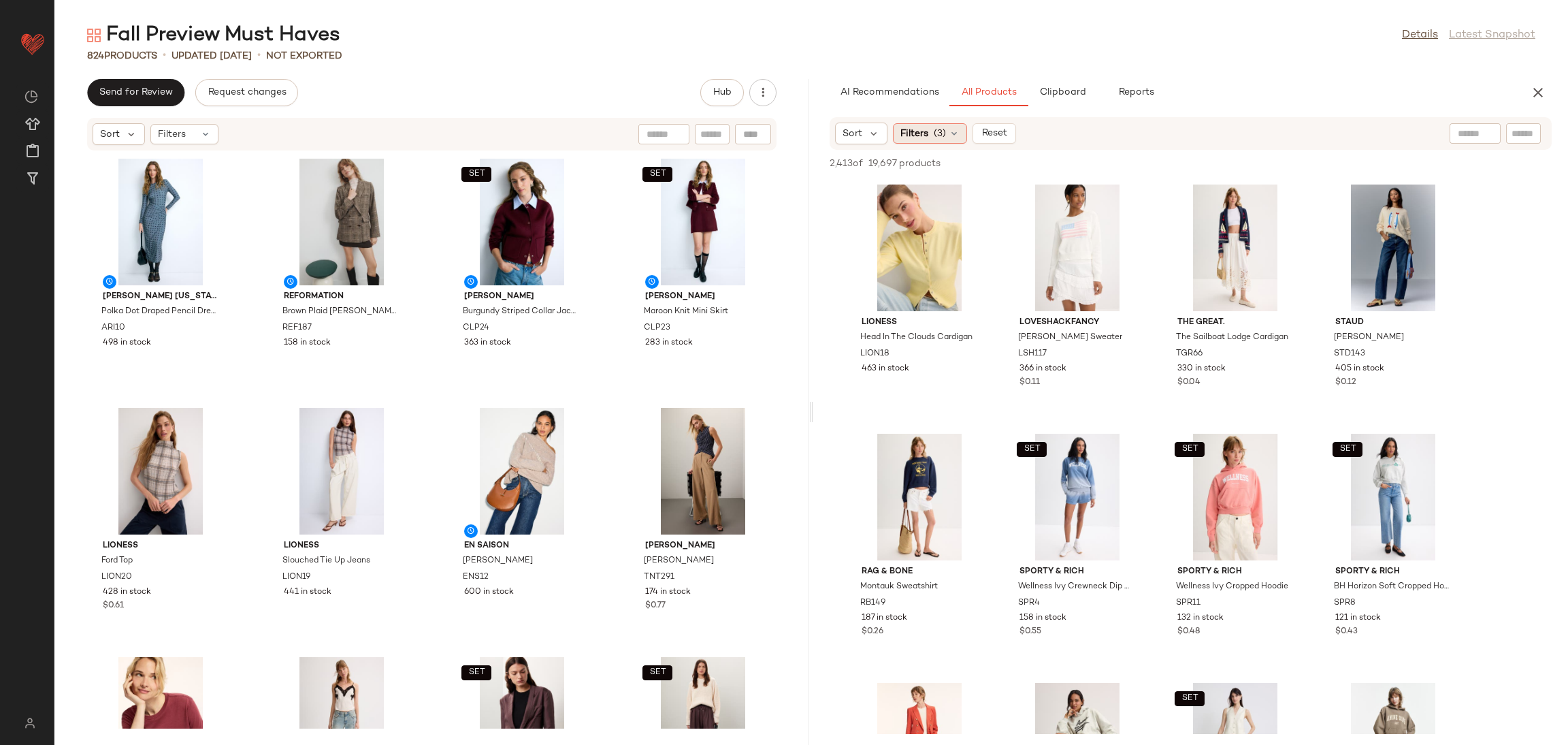
click at [941, 139] on span "(3)" at bounding box center [940, 134] width 12 height 14
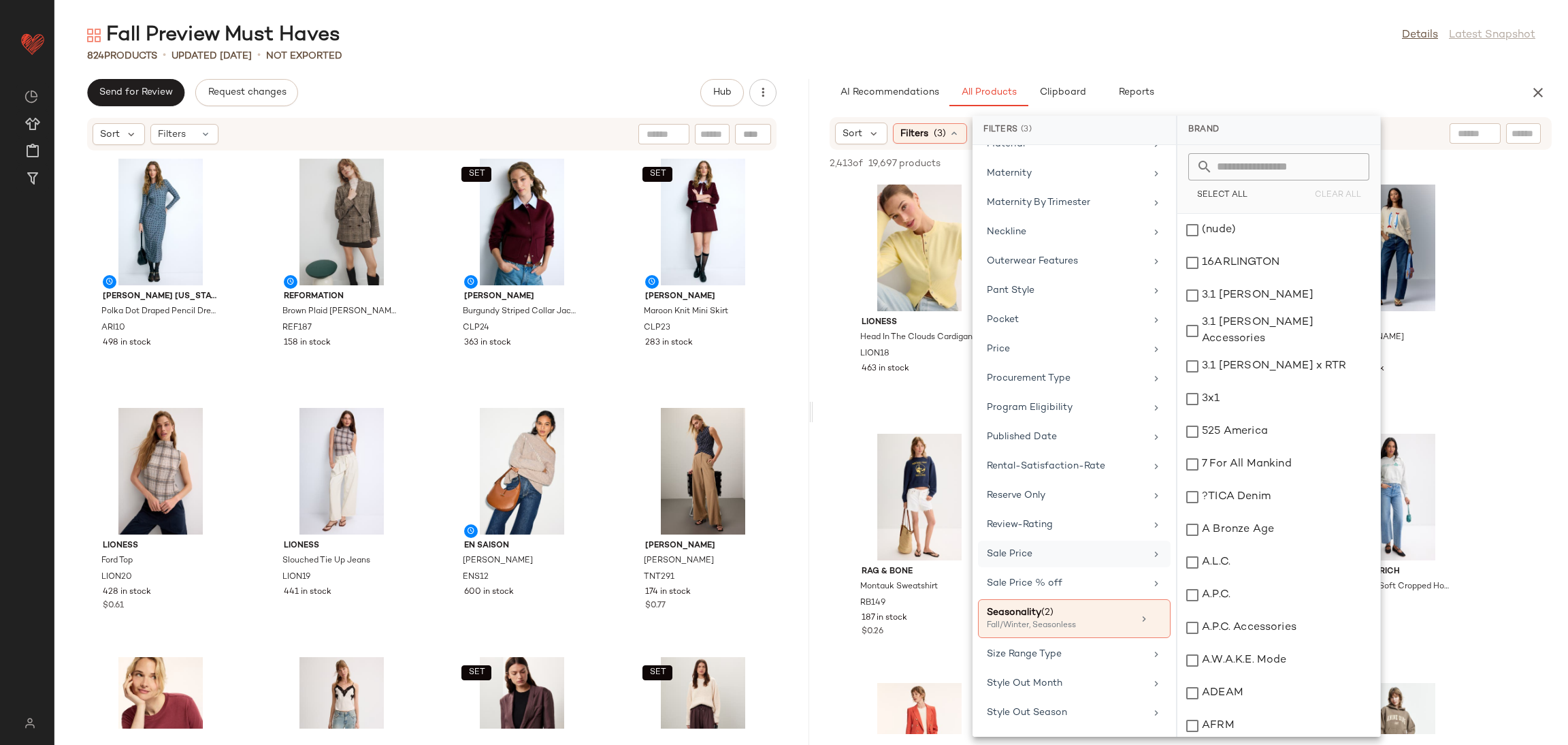
scroll to position [1257, 0]
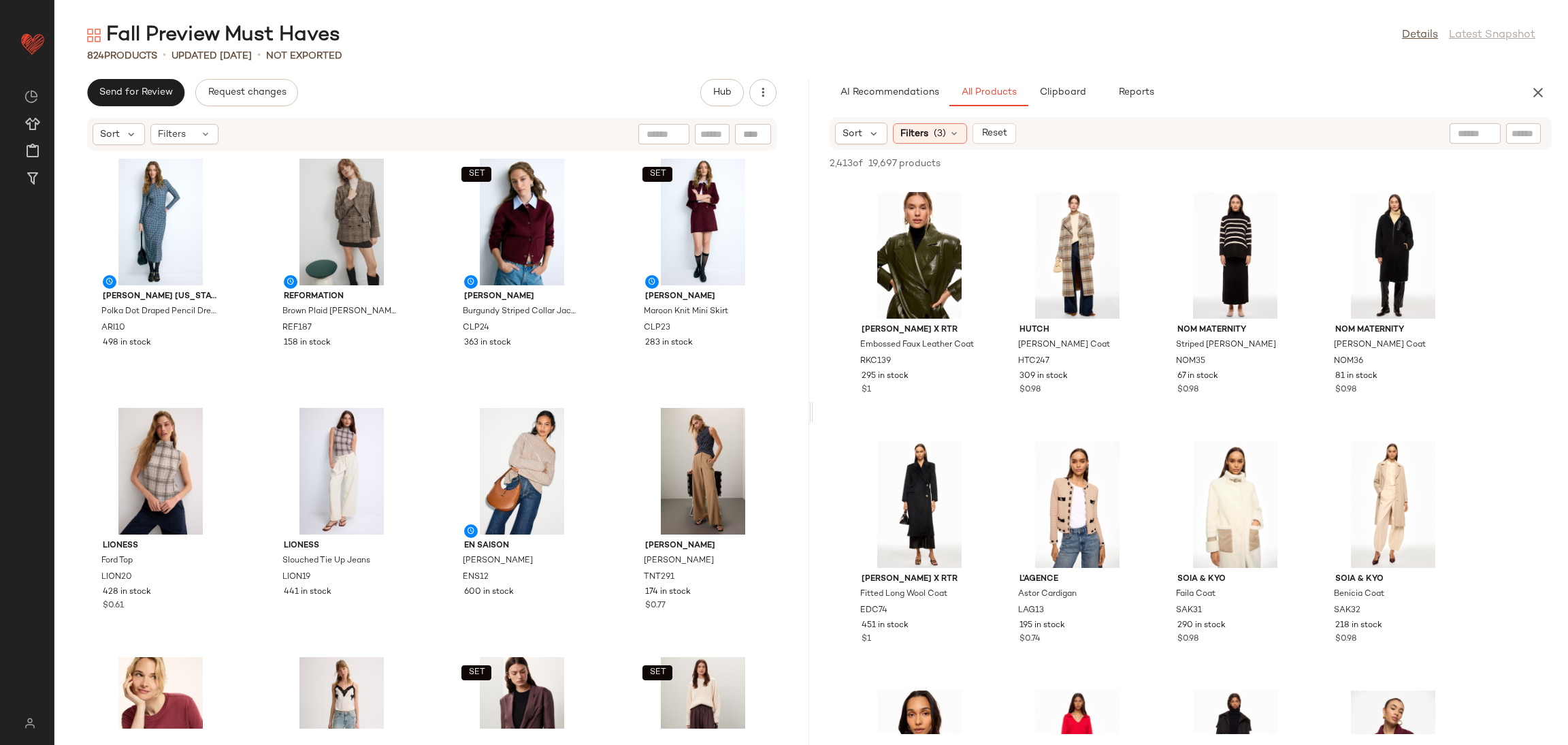
scroll to position [5003, 0]
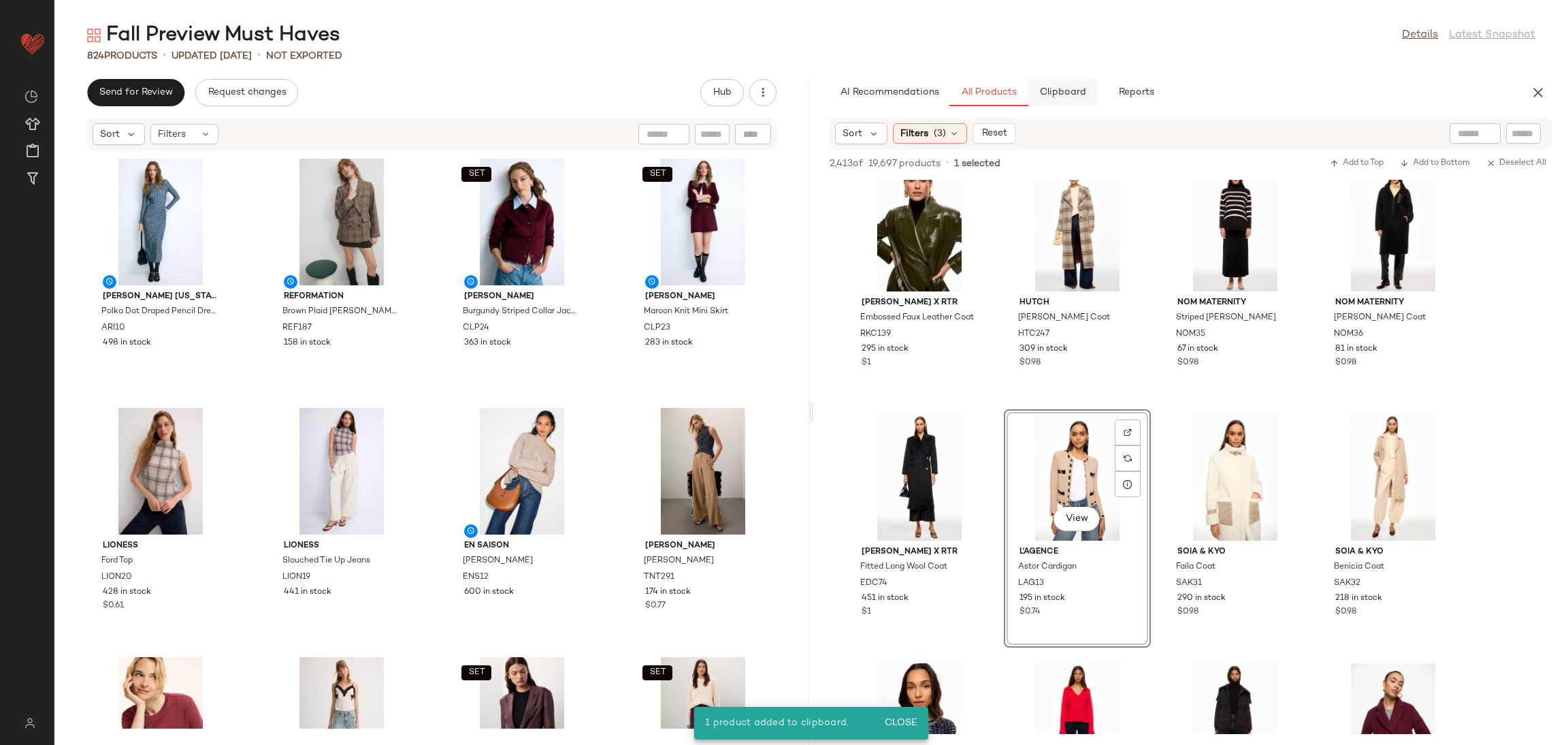
click at [1069, 95] on span "Clipboard" at bounding box center [1062, 92] width 47 height 11
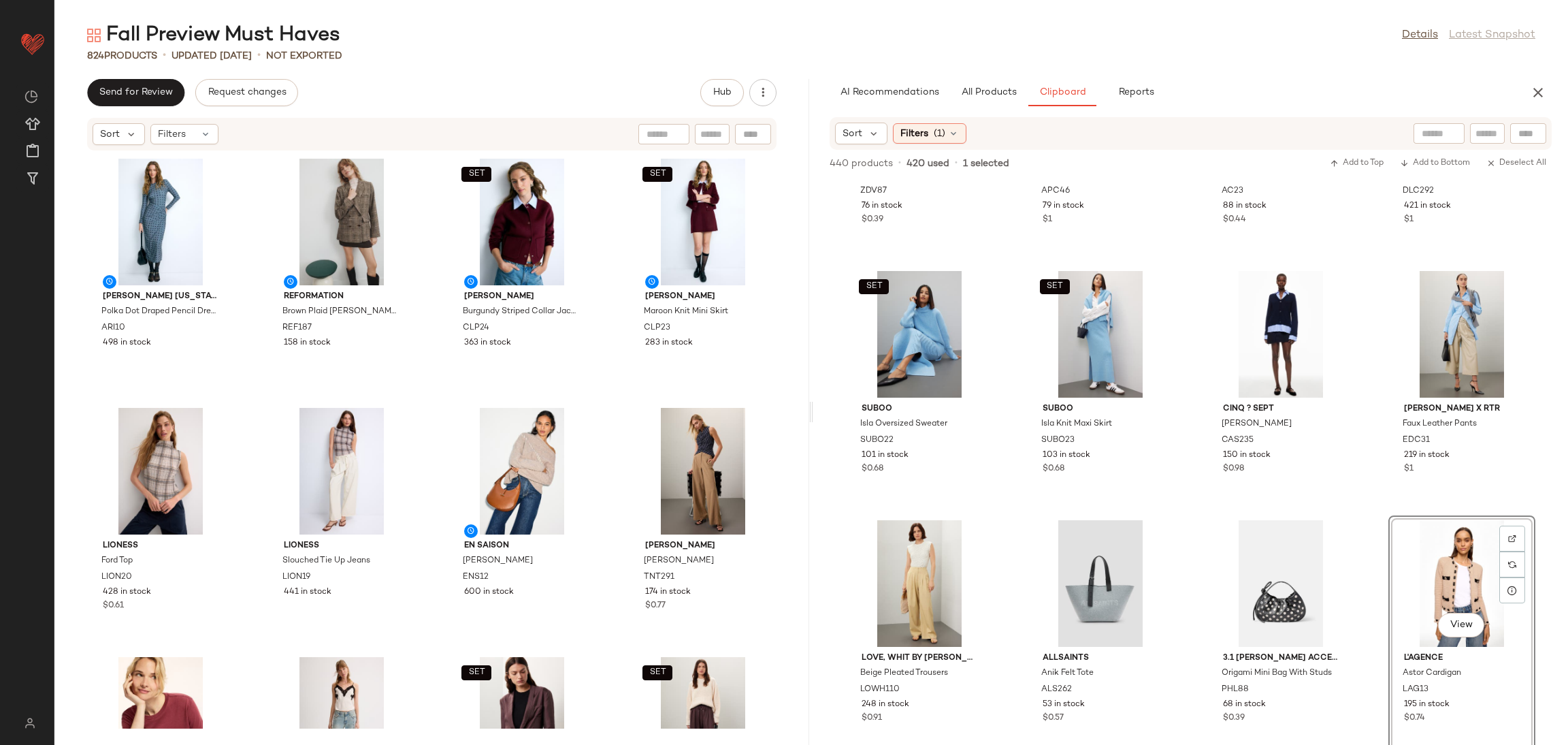
scroll to position [675, 0]
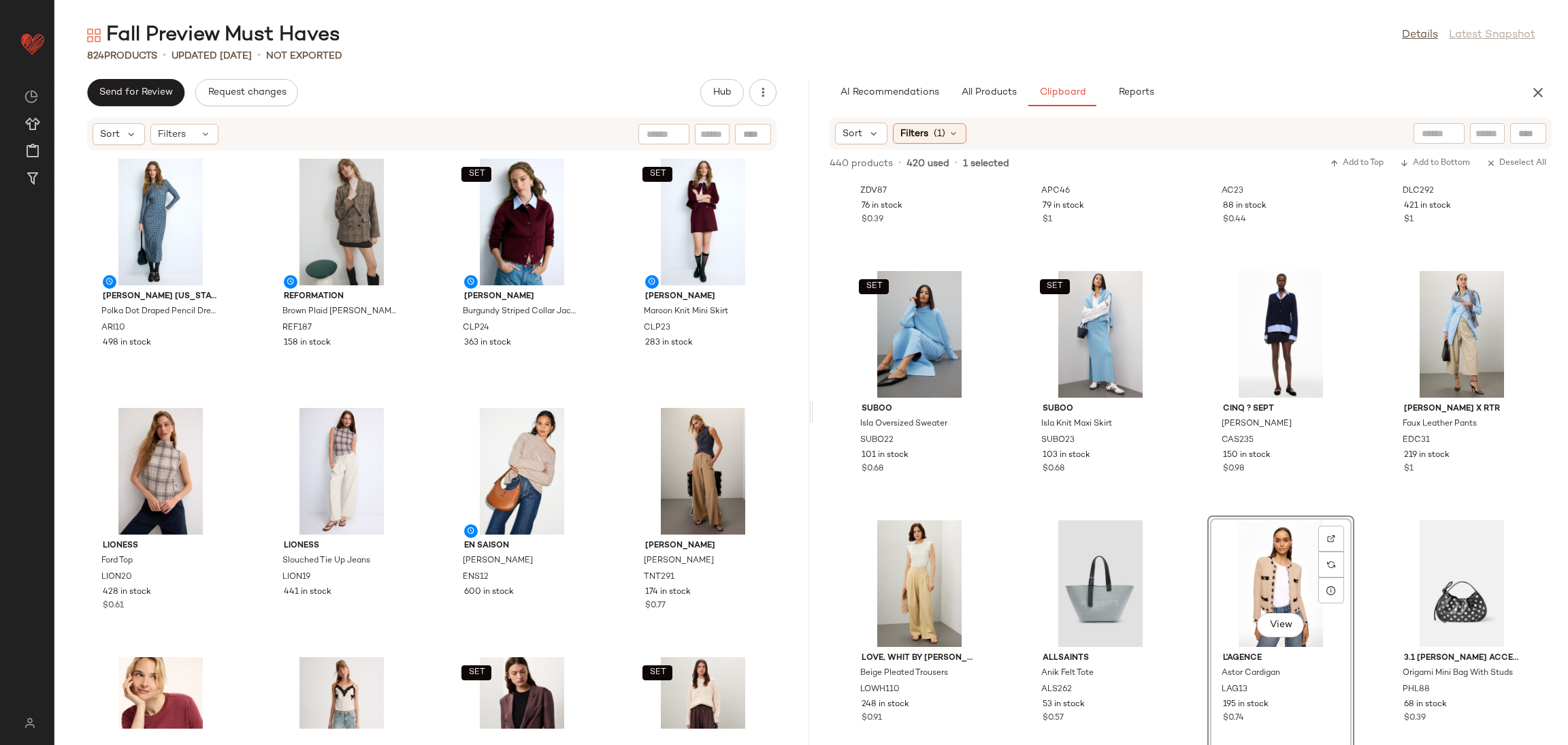
click at [1184, 517] on div "Zadig & Voltaire Liams Leather Jacket ZDV87 76 in stock $0.39 A.P.C. Accessorie…" at bounding box center [1191, 462] width 755 height 565
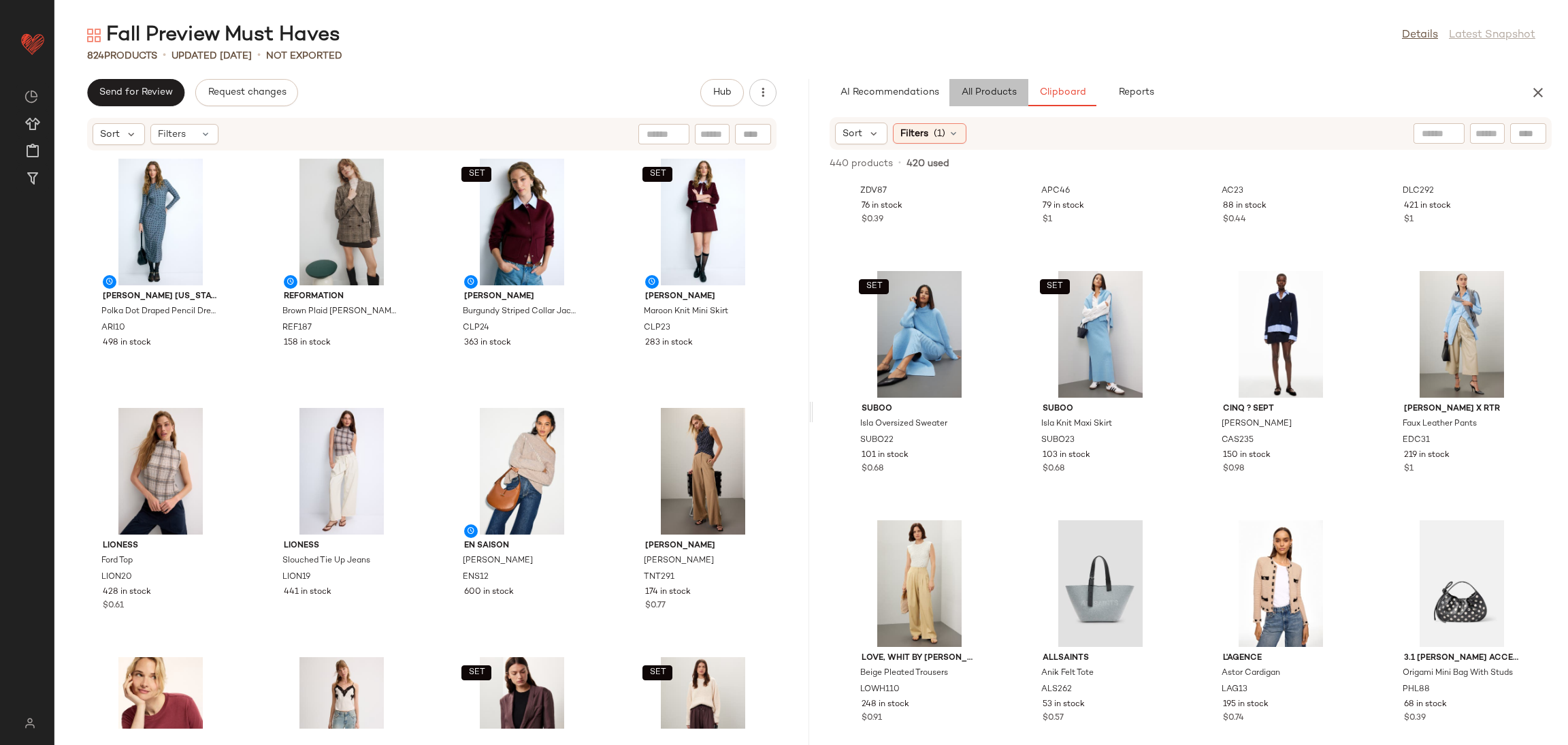
click at [981, 95] on span "All Products" at bounding box center [989, 92] width 55 height 11
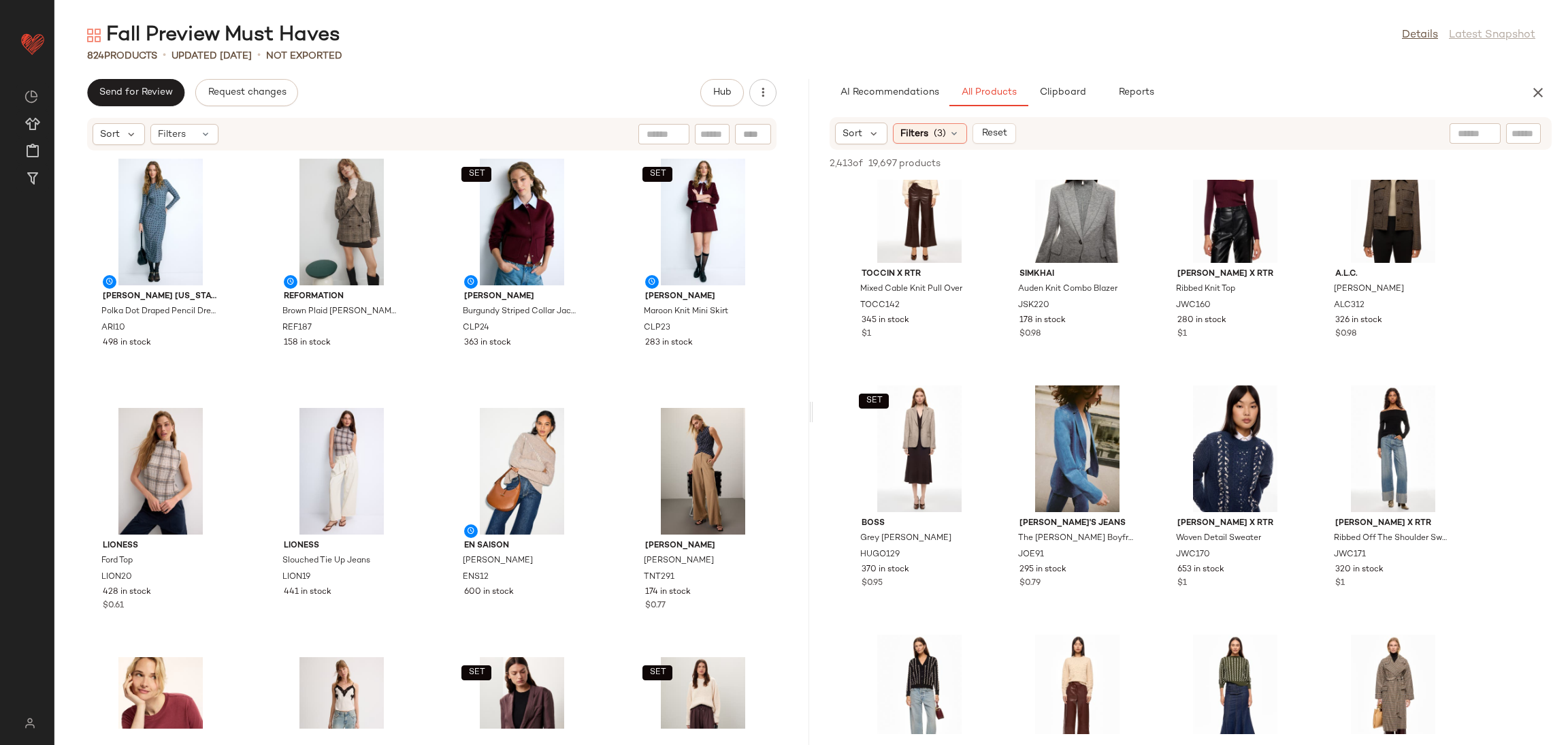
scroll to position [7780, 0]
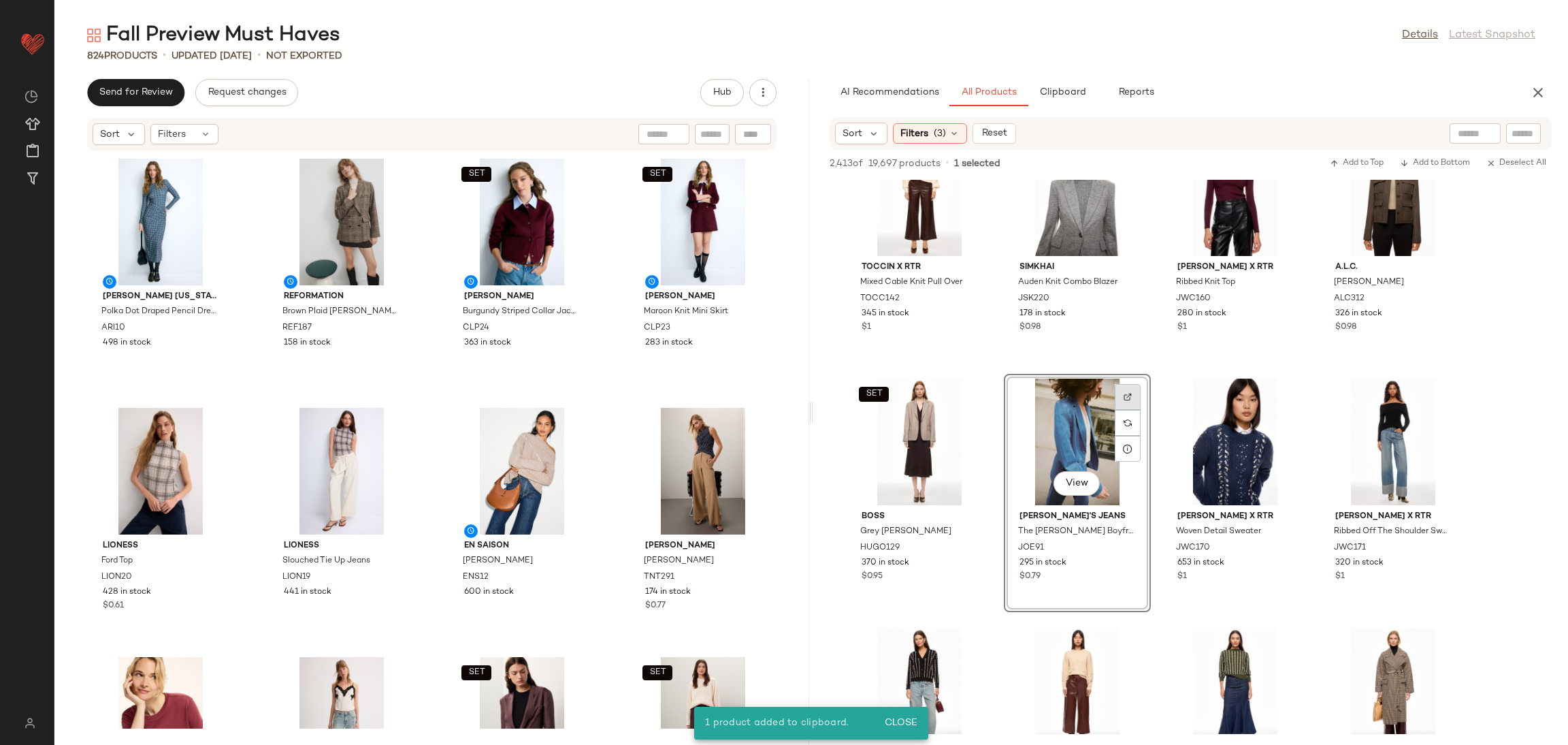
click at [1133, 410] on div at bounding box center [1128, 423] width 26 height 26
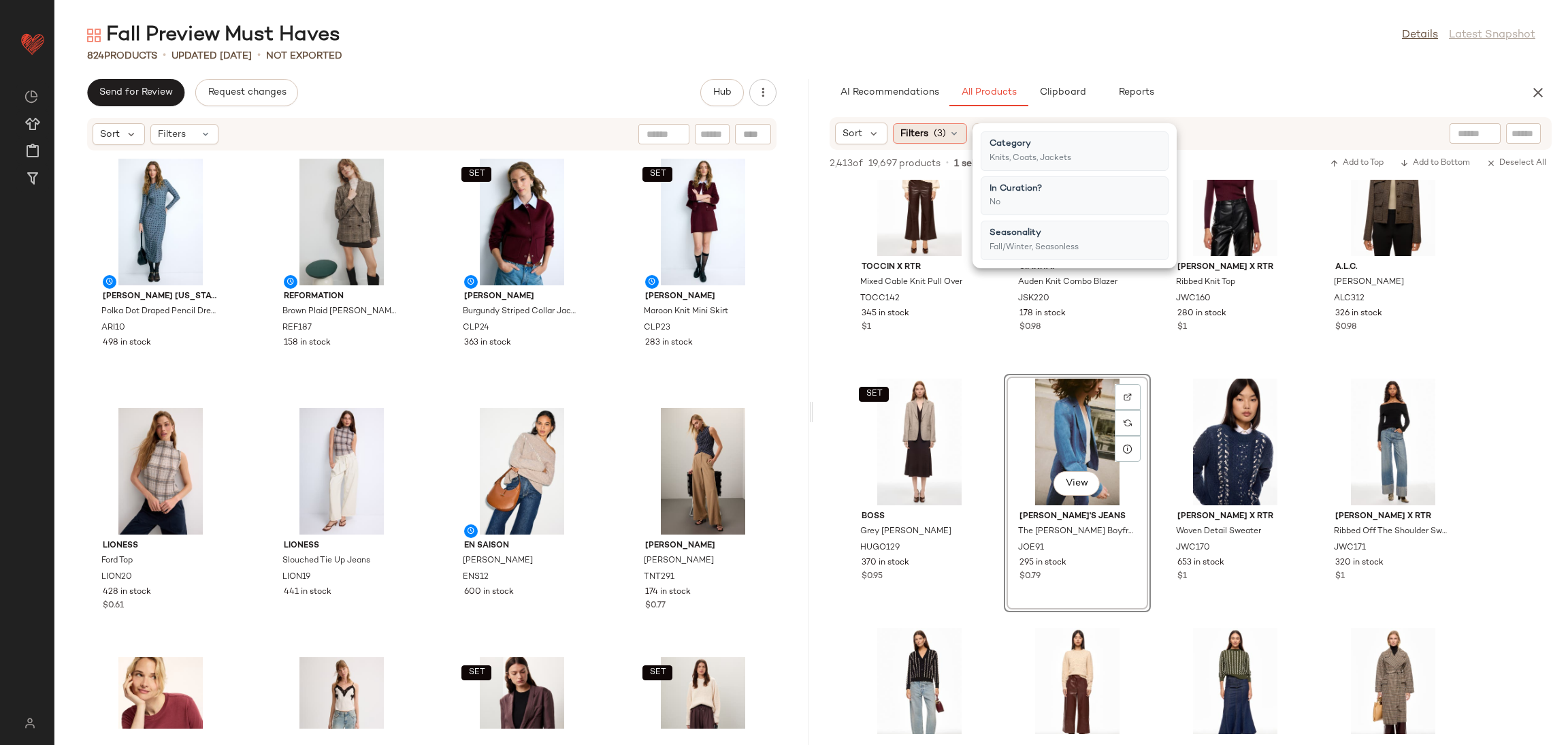
click at [913, 135] on span "Filters" at bounding box center [914, 134] width 28 height 14
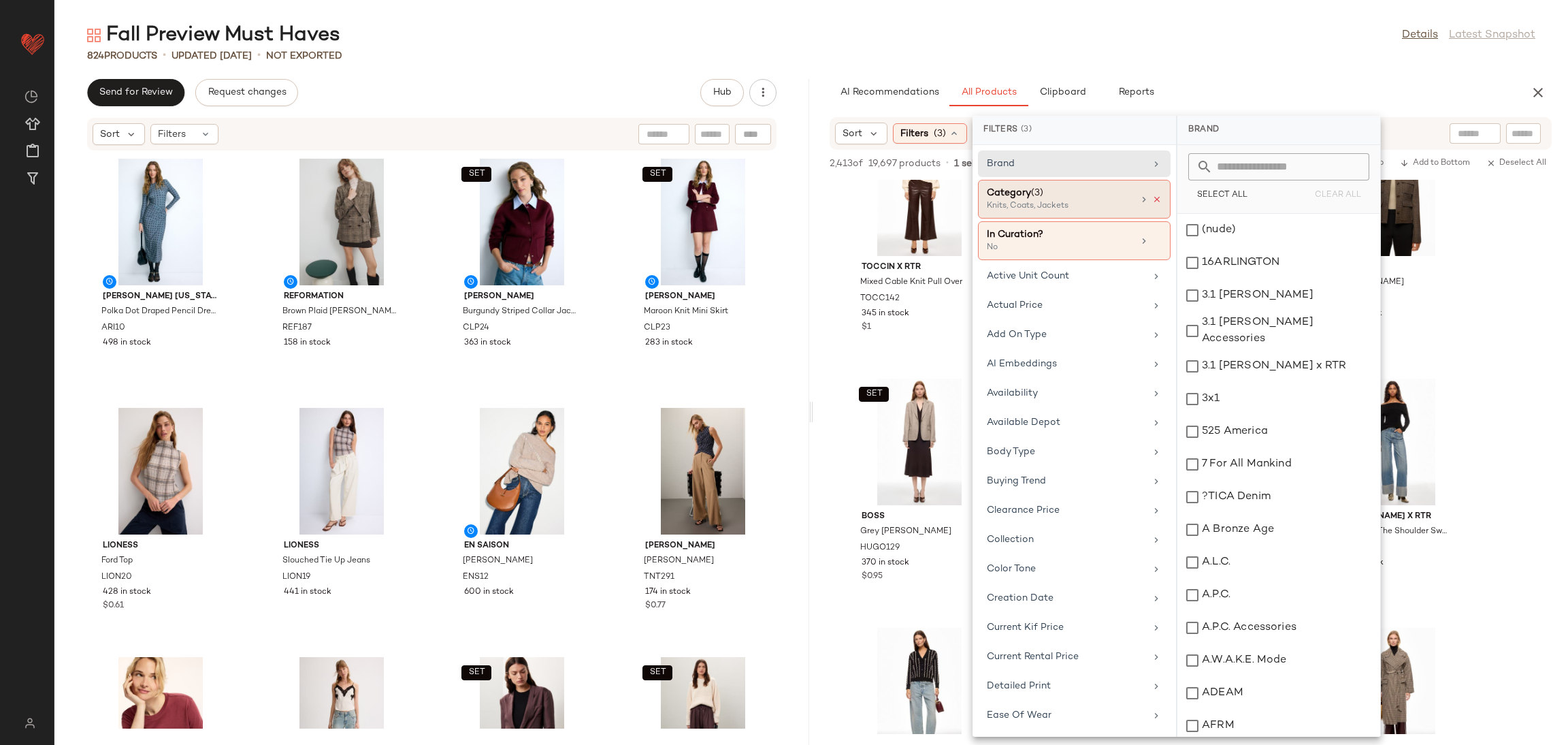
click at [1154, 201] on icon at bounding box center [1157, 200] width 10 height 10
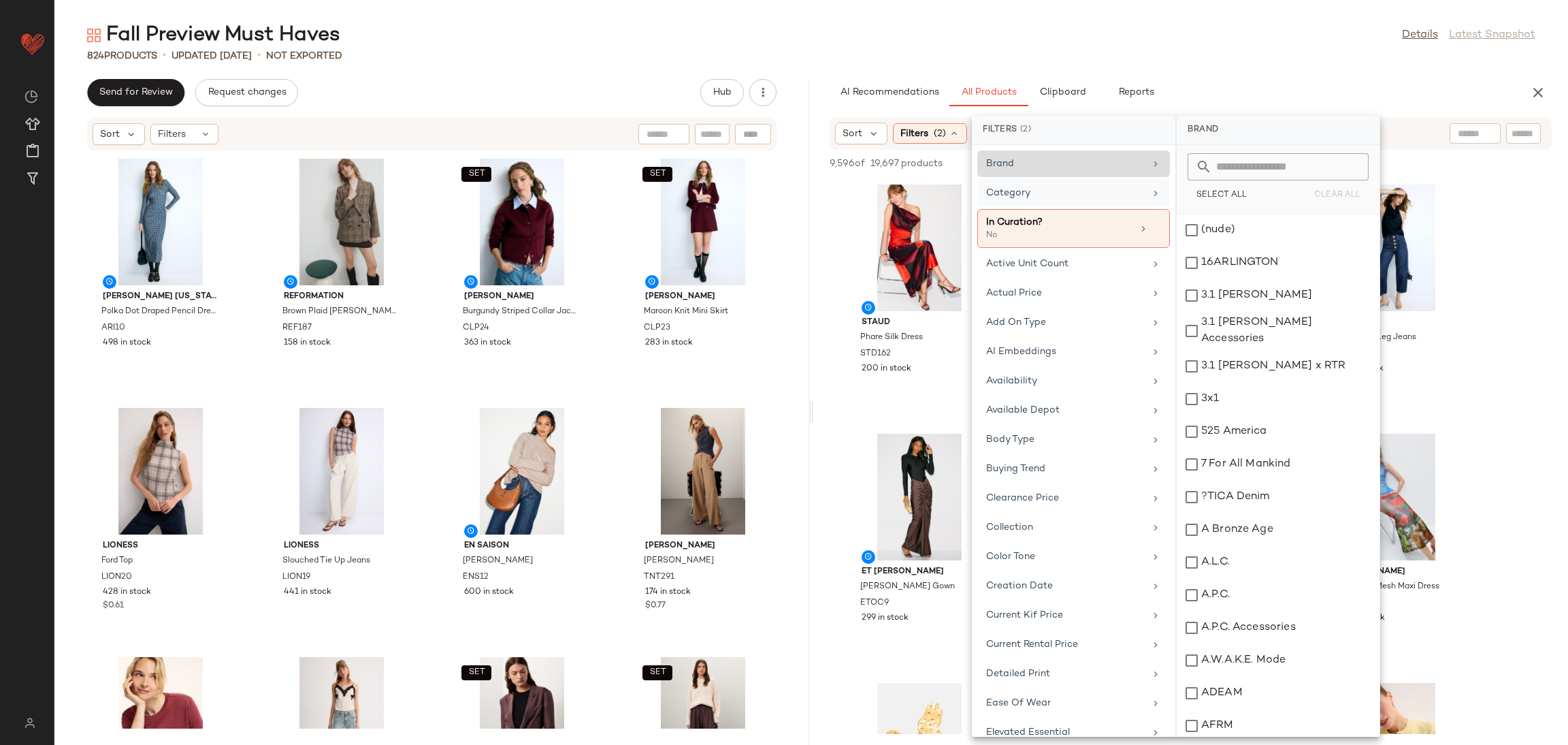
click at [1041, 164] on div "Brand" at bounding box center [1066, 163] width 158 height 14
click at [1267, 166] on input "text" at bounding box center [1287, 166] width 149 height 27
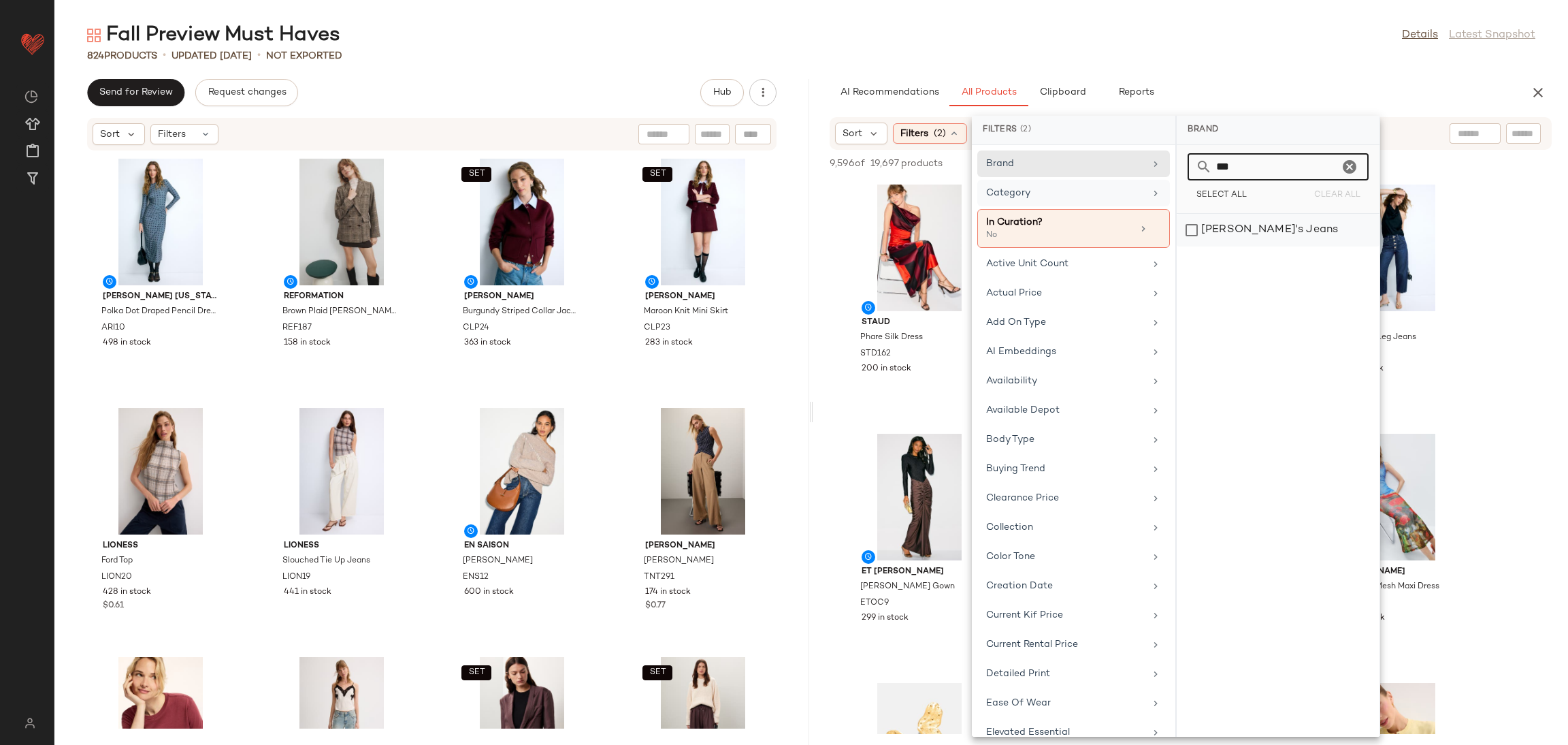
type input "***"
click at [1261, 226] on div "[PERSON_NAME]'s Jeans" at bounding box center [1278, 230] width 203 height 33
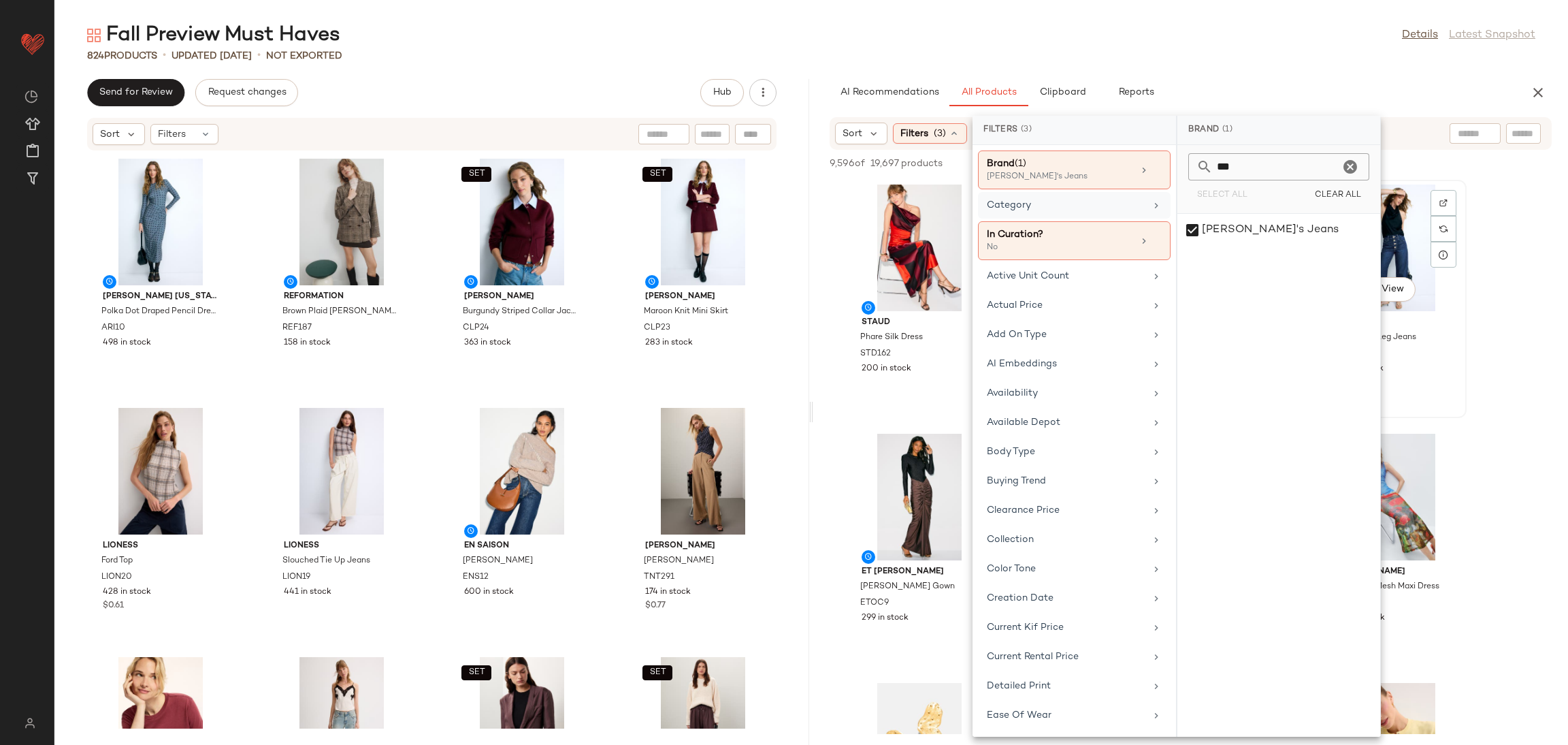
click at [1459, 259] on div "View" at bounding box center [1393, 248] width 138 height 127
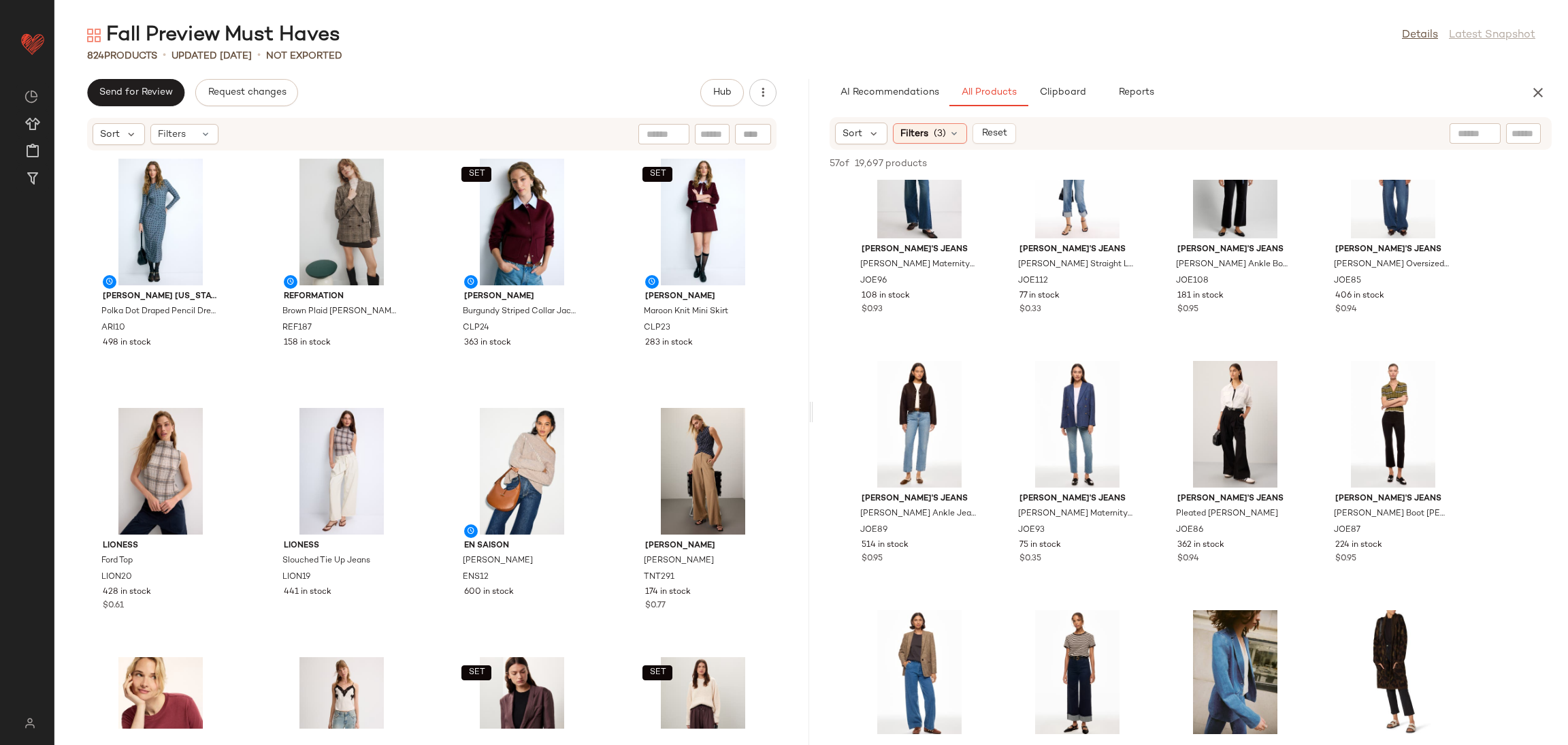
scroll to position [0, 0]
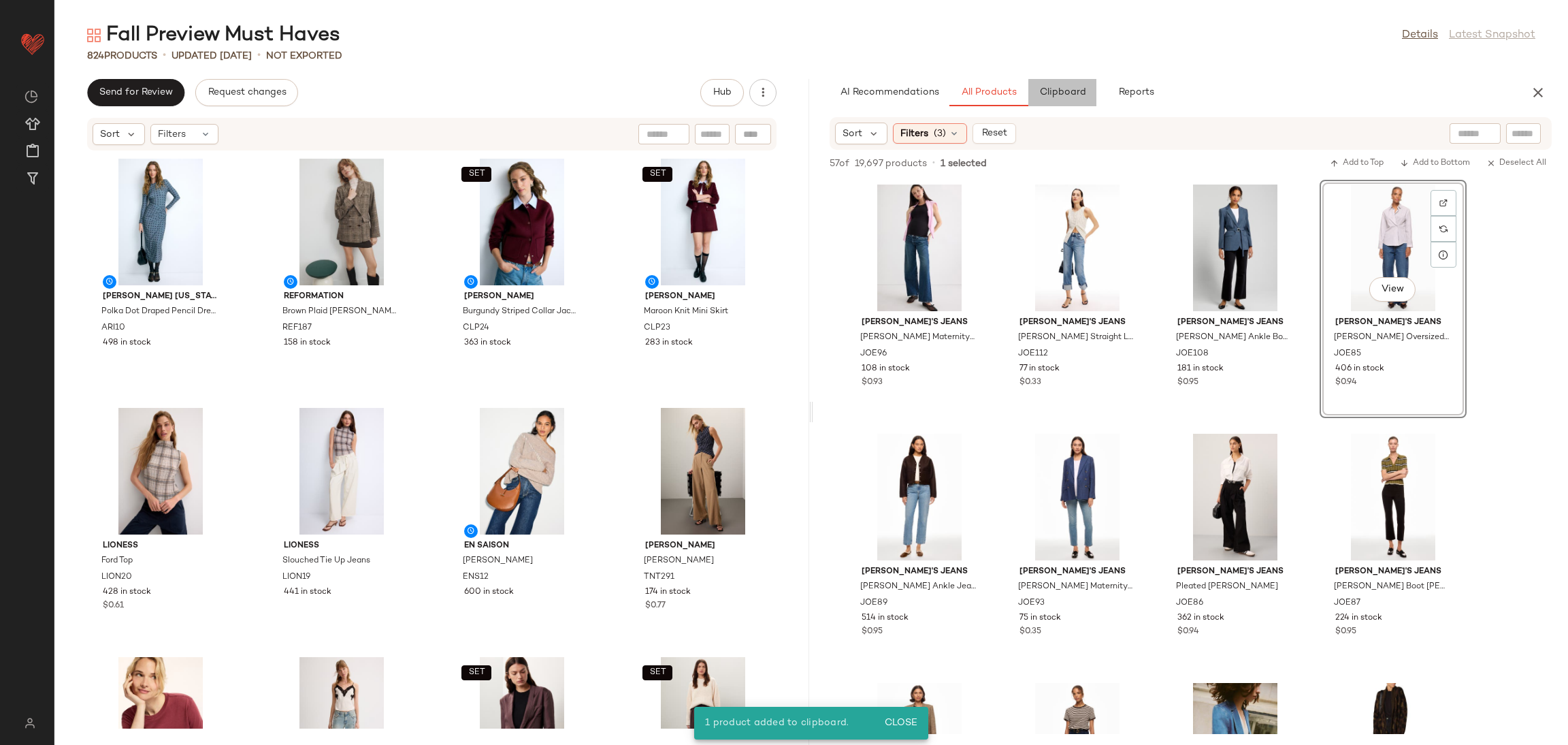
click at [1076, 90] on span "Clipboard" at bounding box center [1062, 92] width 47 height 11
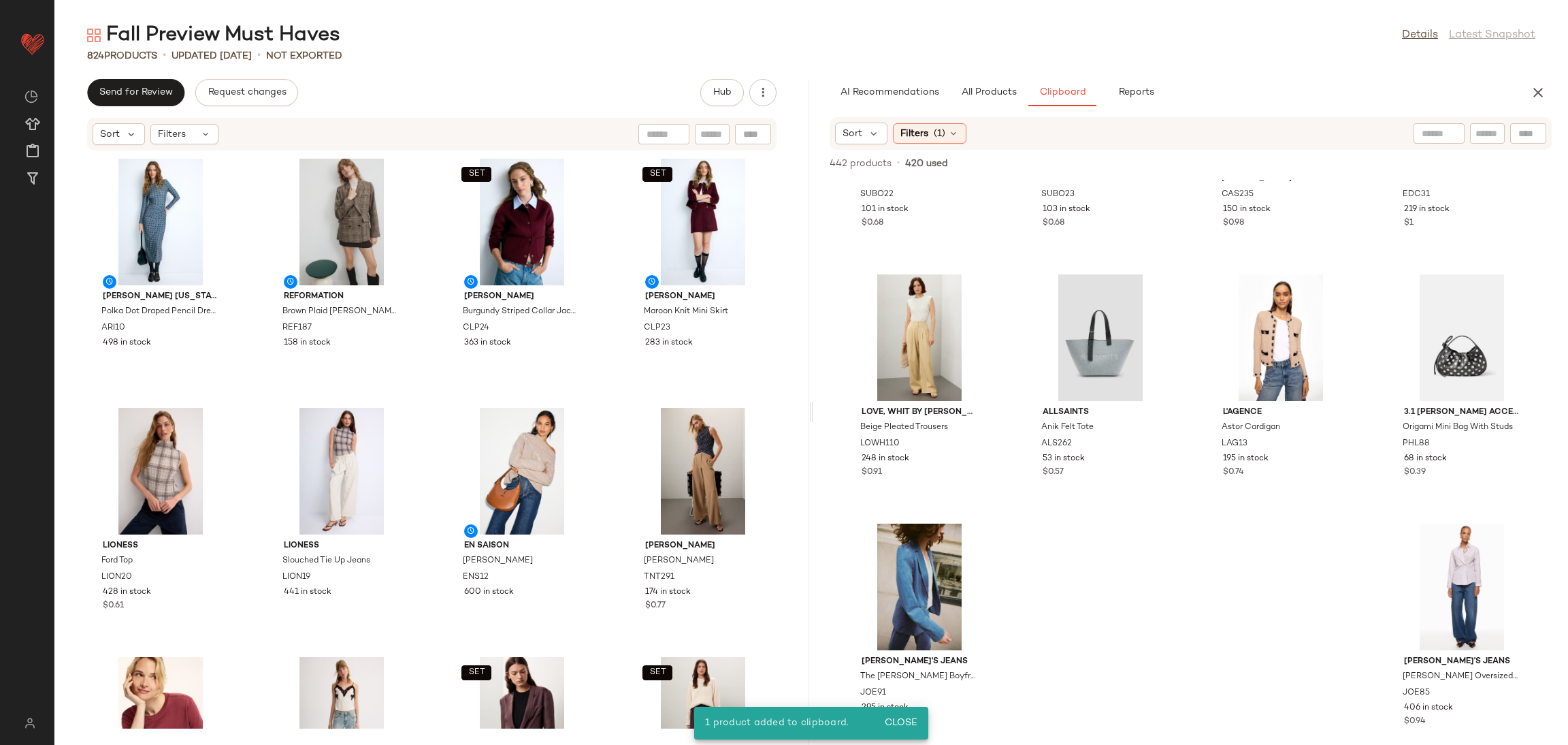
scroll to position [932, 0]
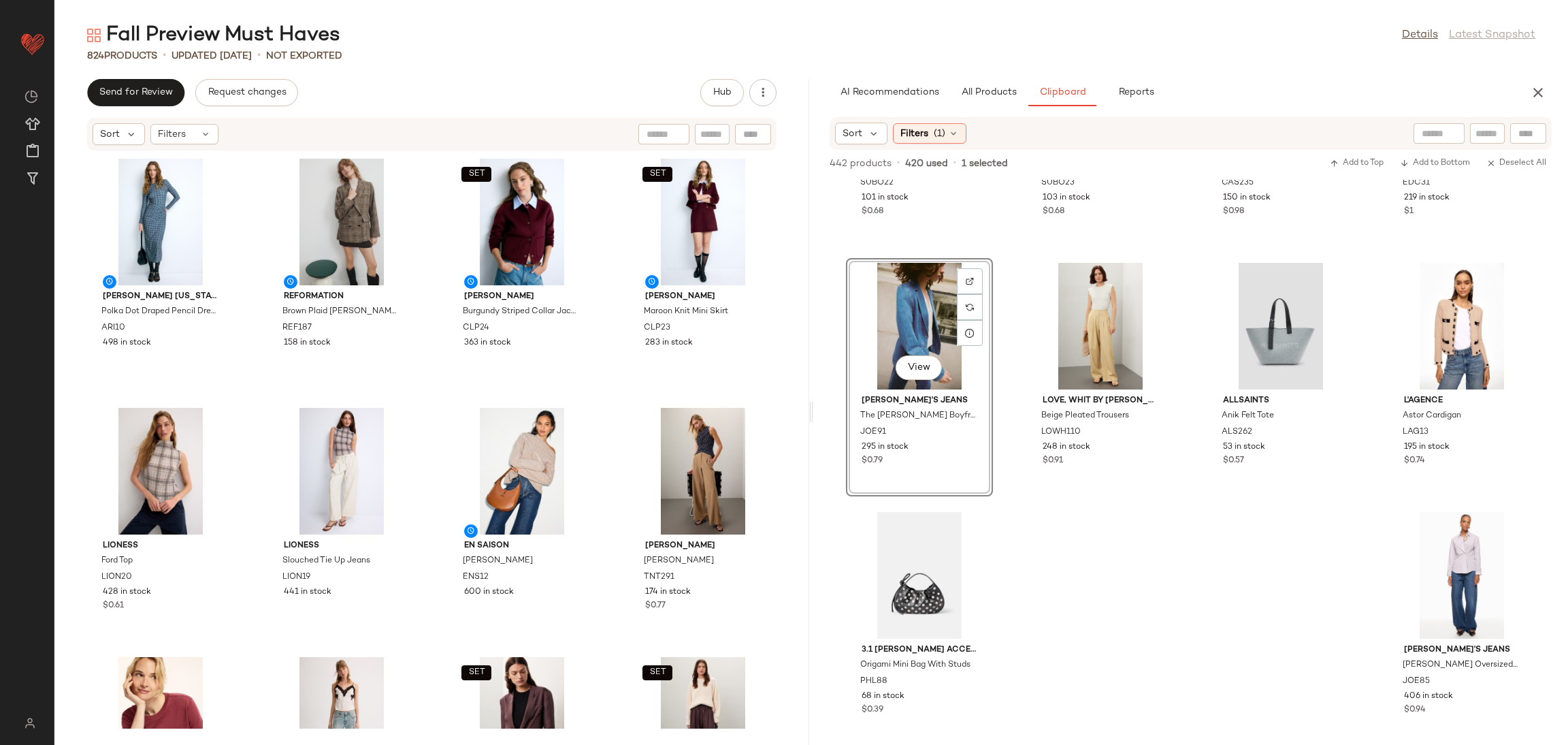
click at [1154, 619] on div "SET Suboo Isla Oversized Sweater SUBO22 101 in stock $0.68 SET Suboo Isla Knit …" at bounding box center [1191, 462] width 755 height 565
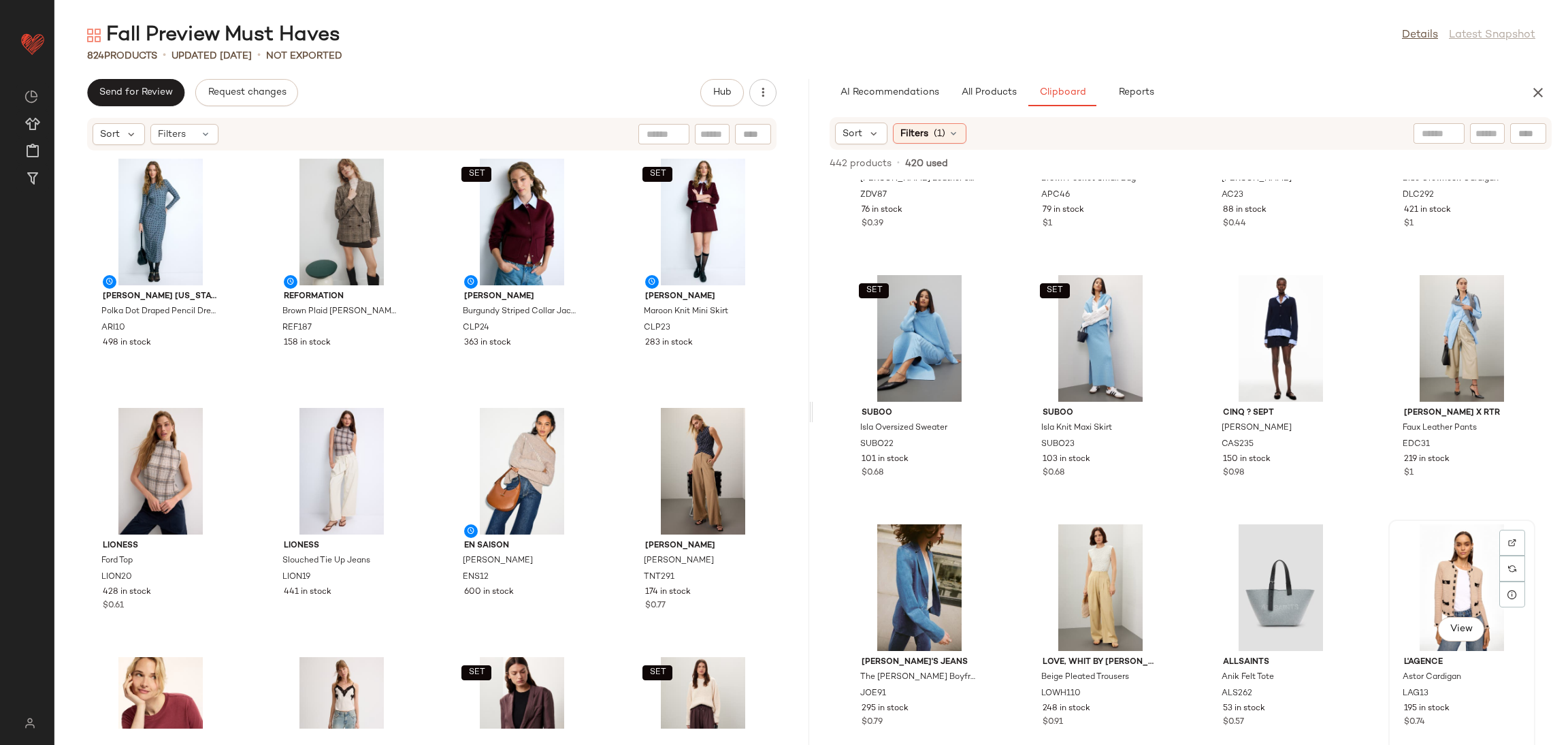
scroll to position [673, 0]
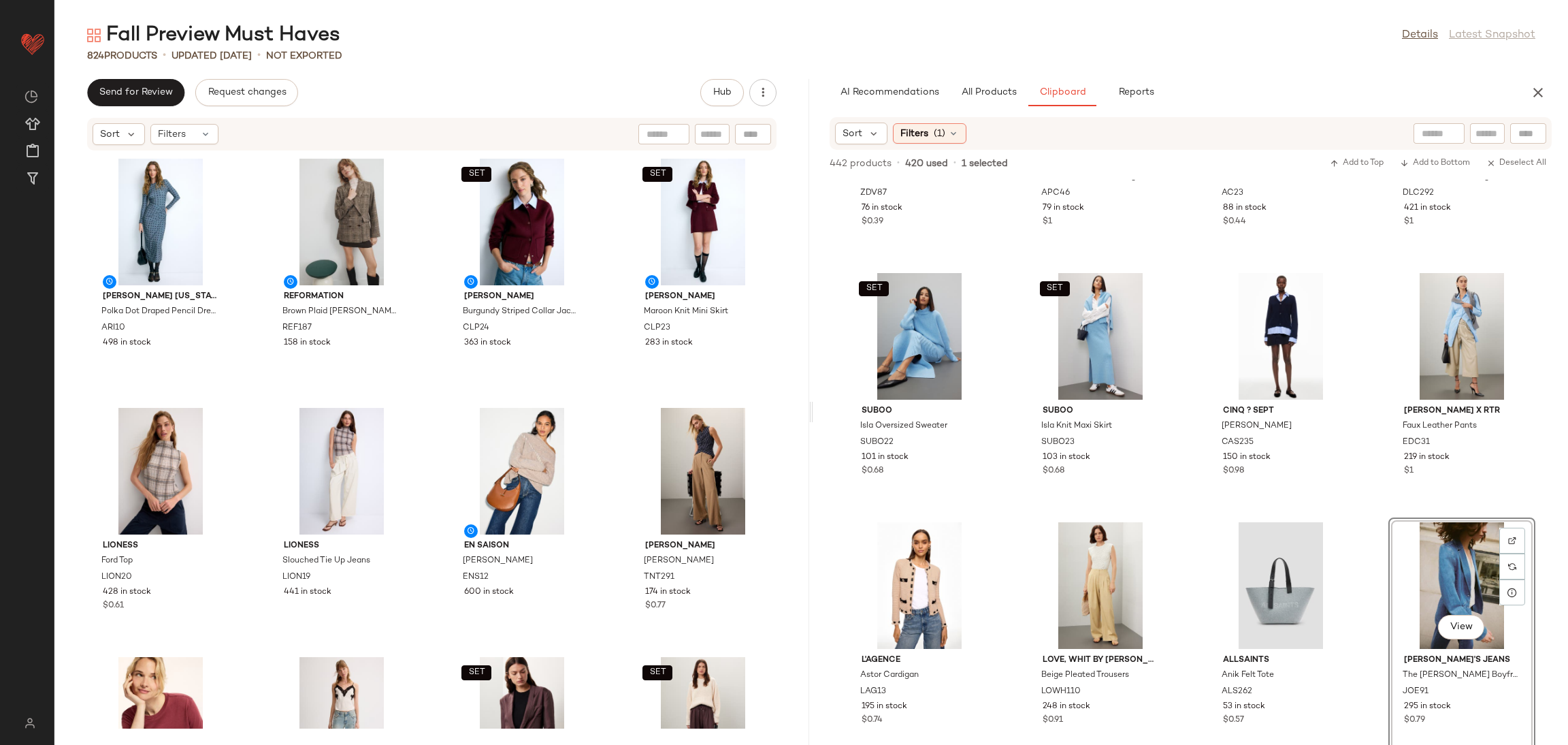
click at [1369, 494] on div "Zadig & Voltaire Liams Leather Jacket ZDV87 76 in stock $0.39 A.P.C. Accessorie…" at bounding box center [1191, 462] width 755 height 565
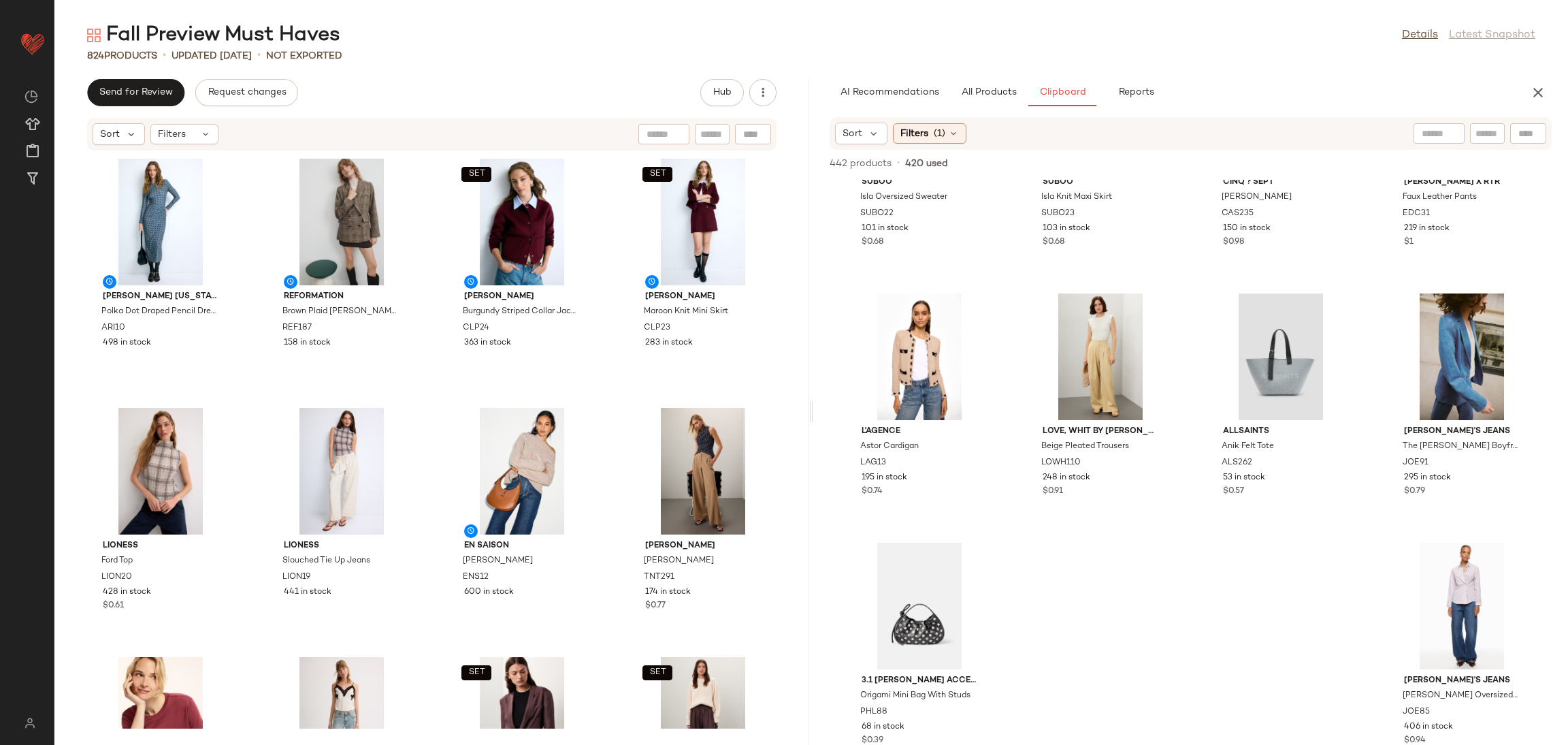
scroll to position [932, 0]
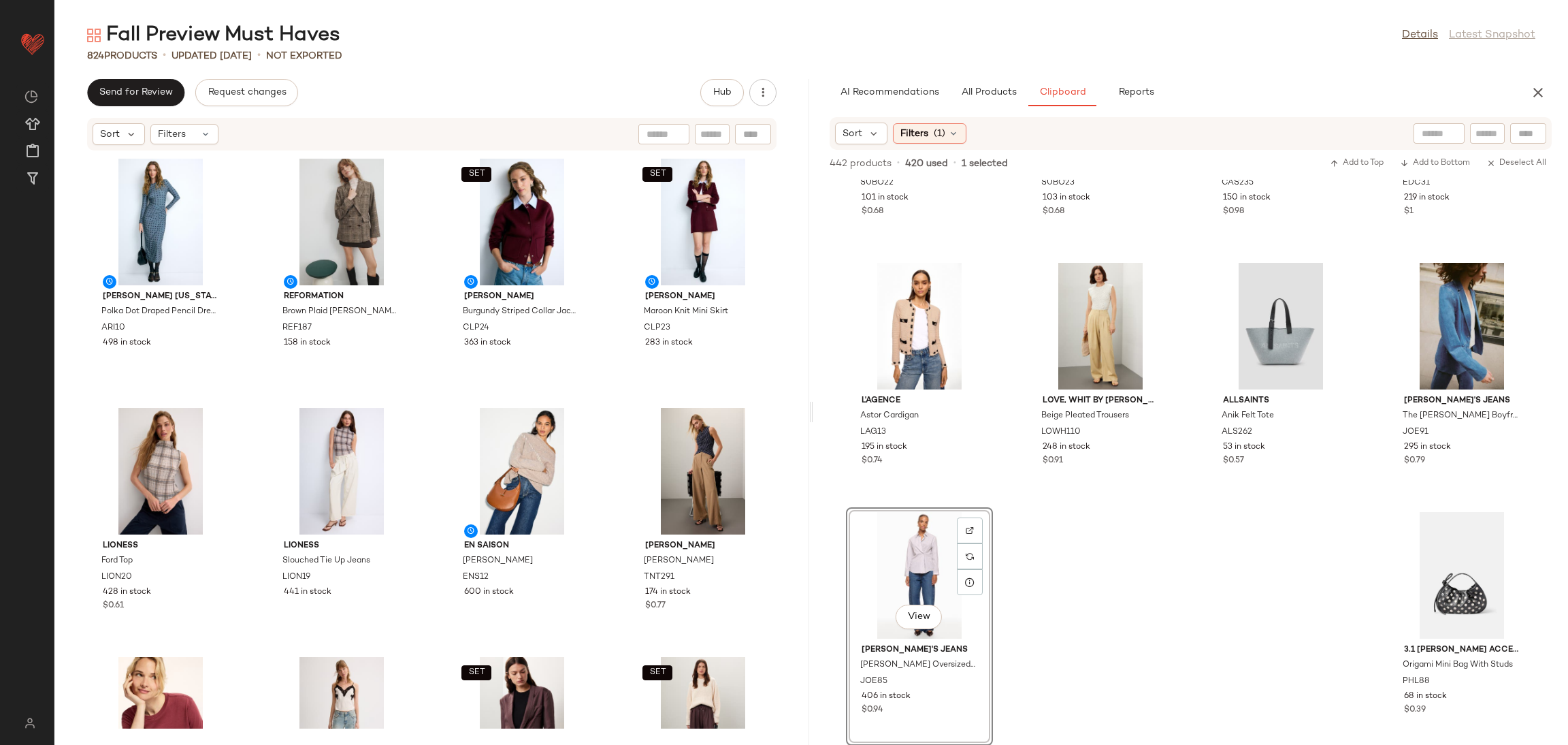
click at [1093, 578] on div "SET Suboo Isla Oversized Sweater SUBO22 101 in stock $0.68 SET Suboo Isla Knit …" at bounding box center [1191, 462] width 755 height 565
click at [992, 89] on span "All Products" at bounding box center [989, 92] width 55 height 11
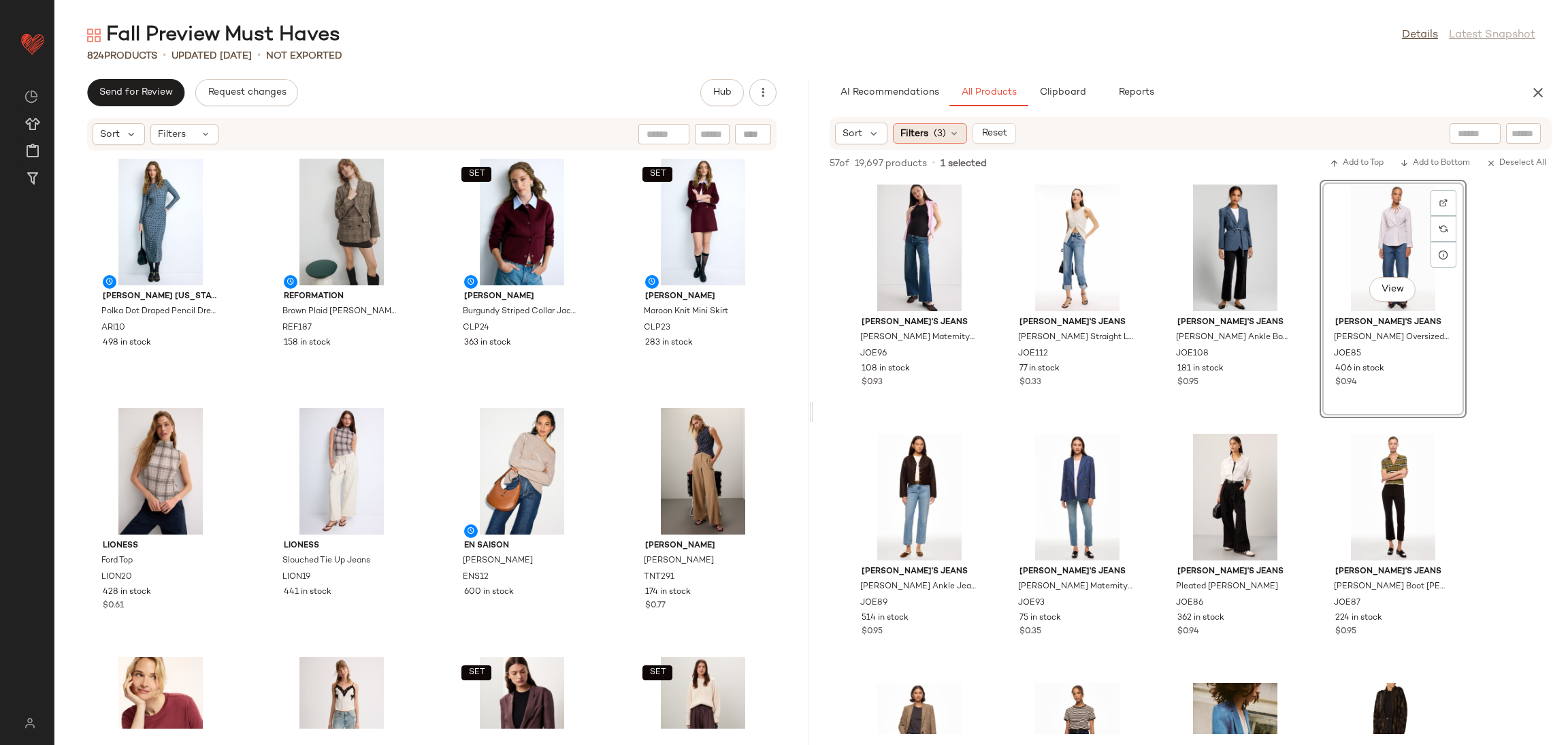
click at [944, 134] on span "(3)" at bounding box center [940, 134] width 12 height 14
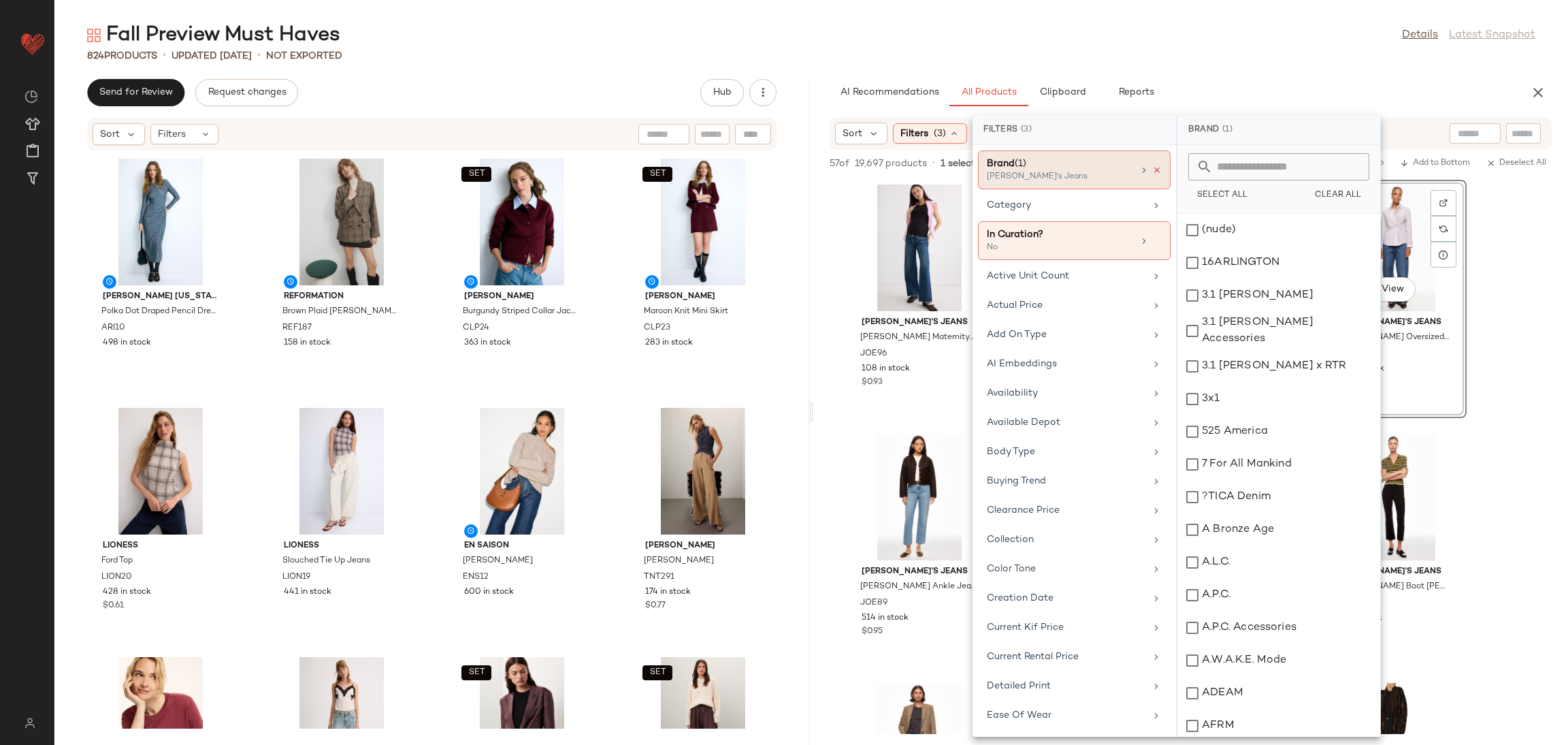
click at [1152, 168] on icon at bounding box center [1157, 170] width 10 height 10
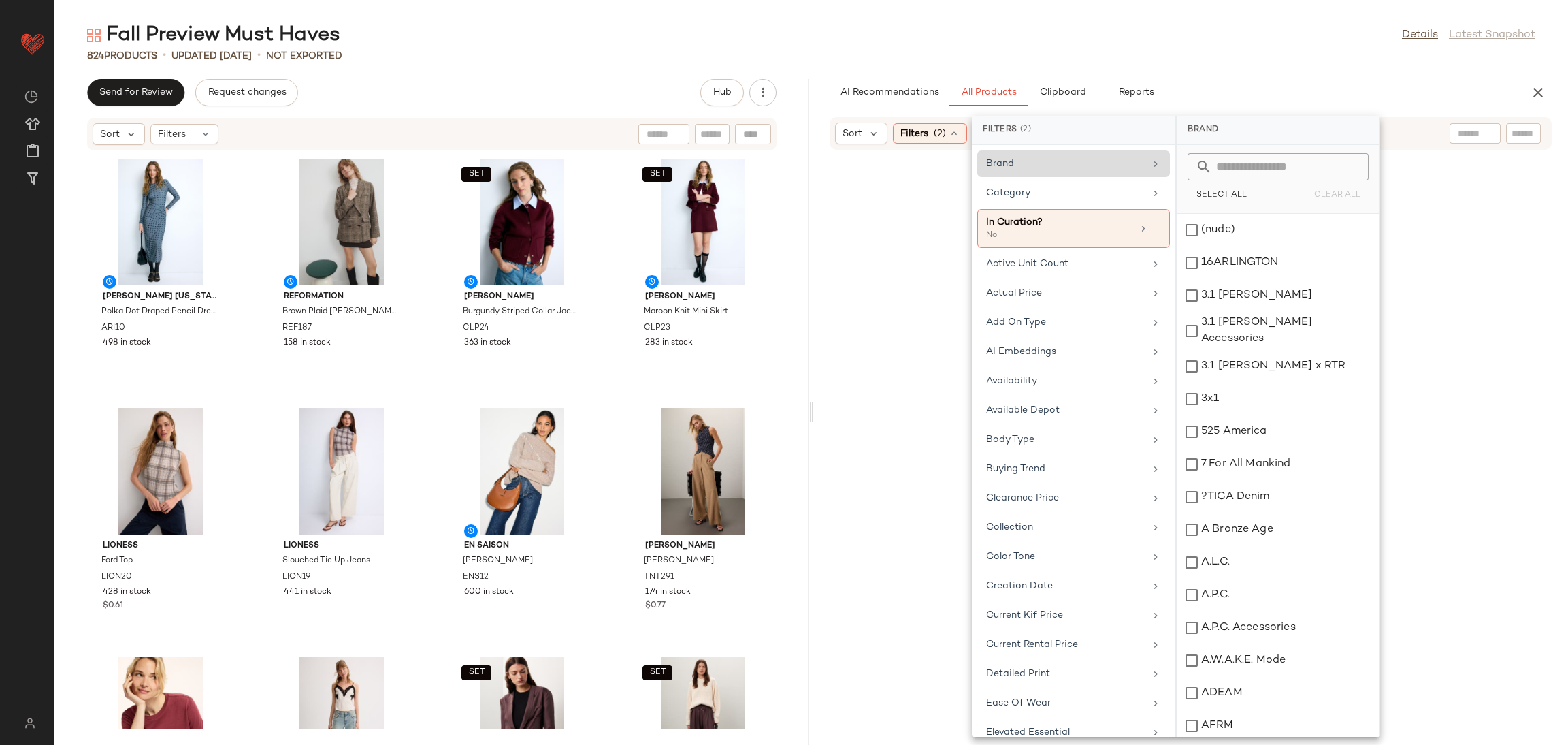
click at [1083, 168] on div "Brand" at bounding box center [1066, 163] width 158 height 14
click at [1061, 198] on div "Category" at bounding box center [1066, 193] width 158 height 14
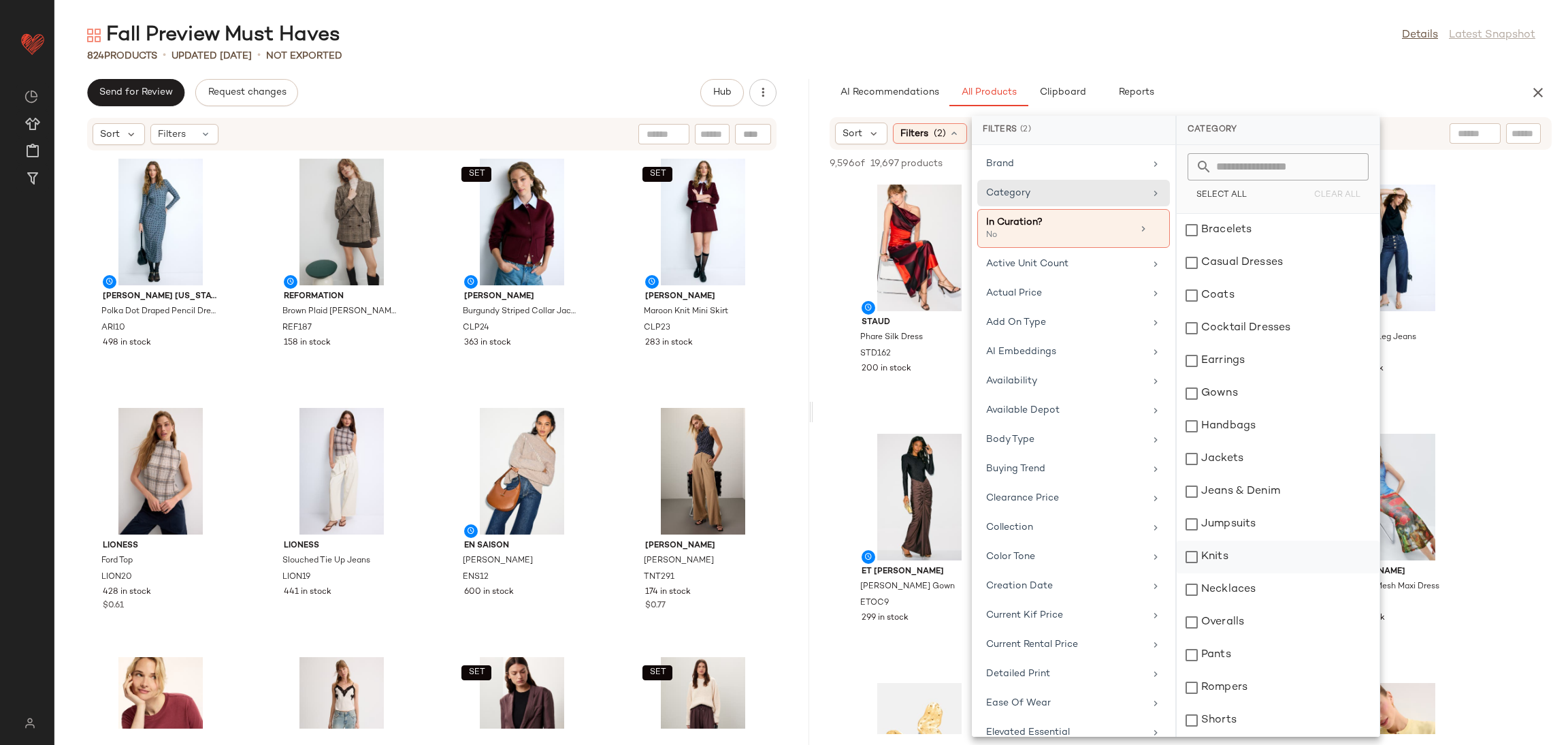
click at [1213, 574] on div "Knits" at bounding box center [1278, 589] width 203 height 33
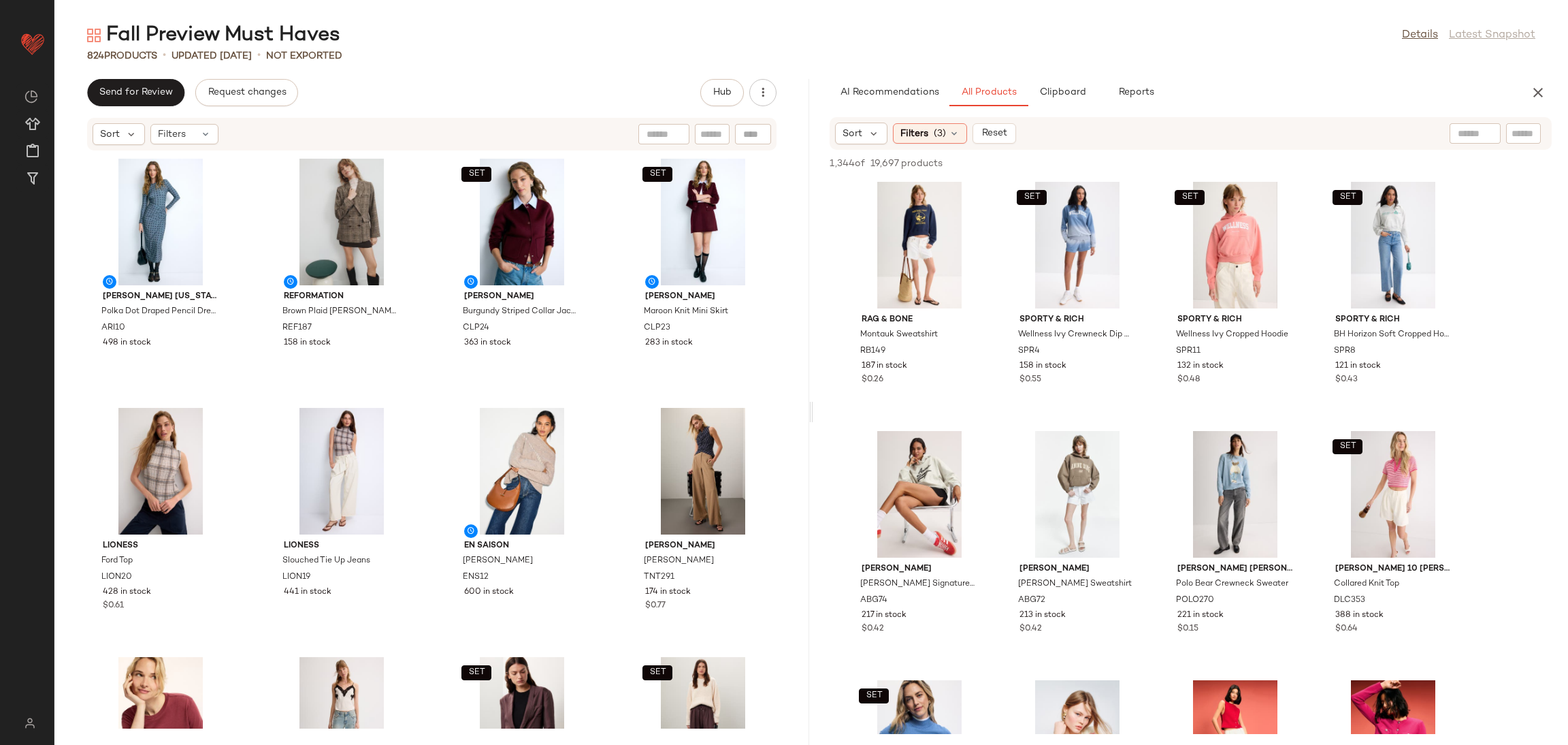
scroll to position [295, 0]
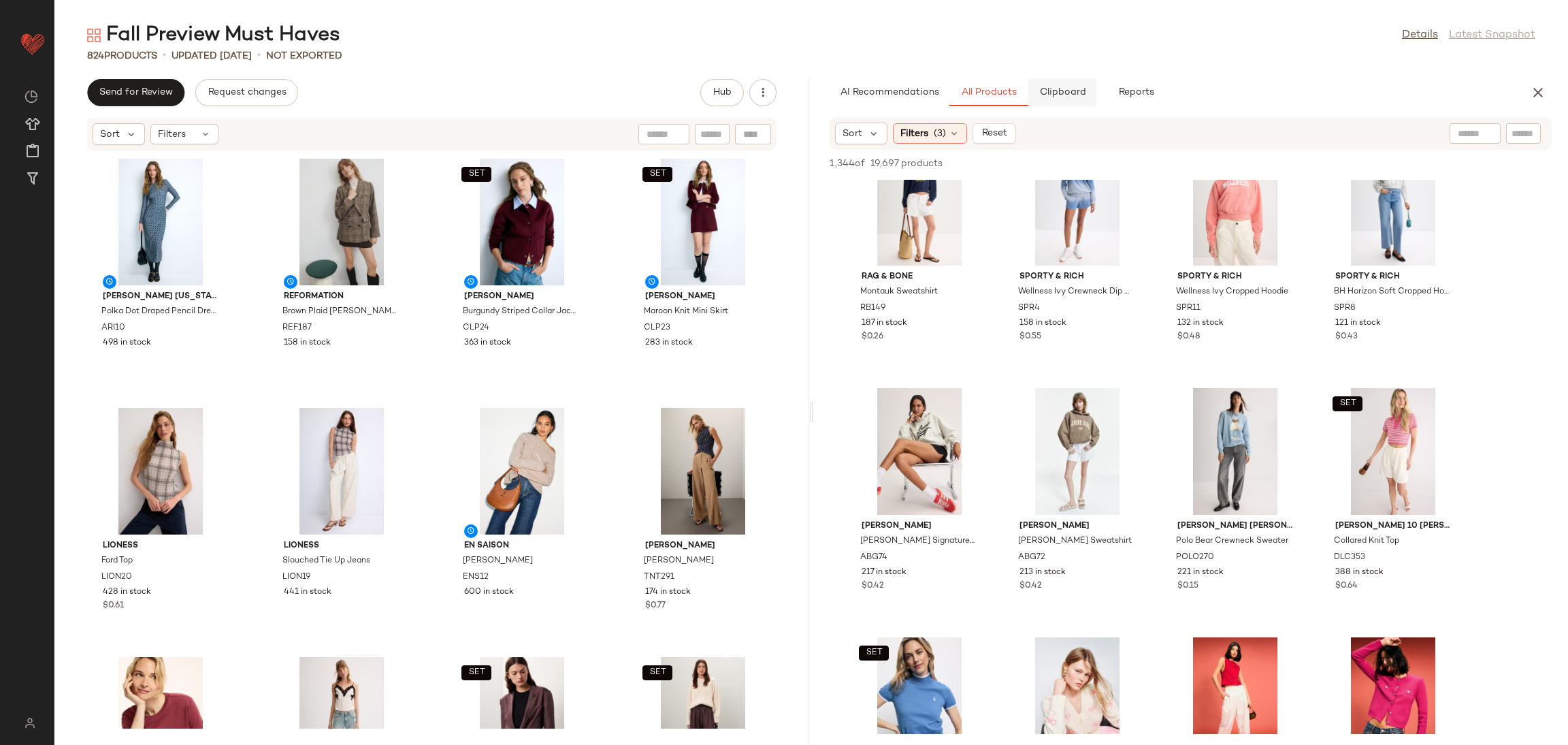
click at [1076, 95] on span "Clipboard" at bounding box center [1062, 92] width 47 height 11
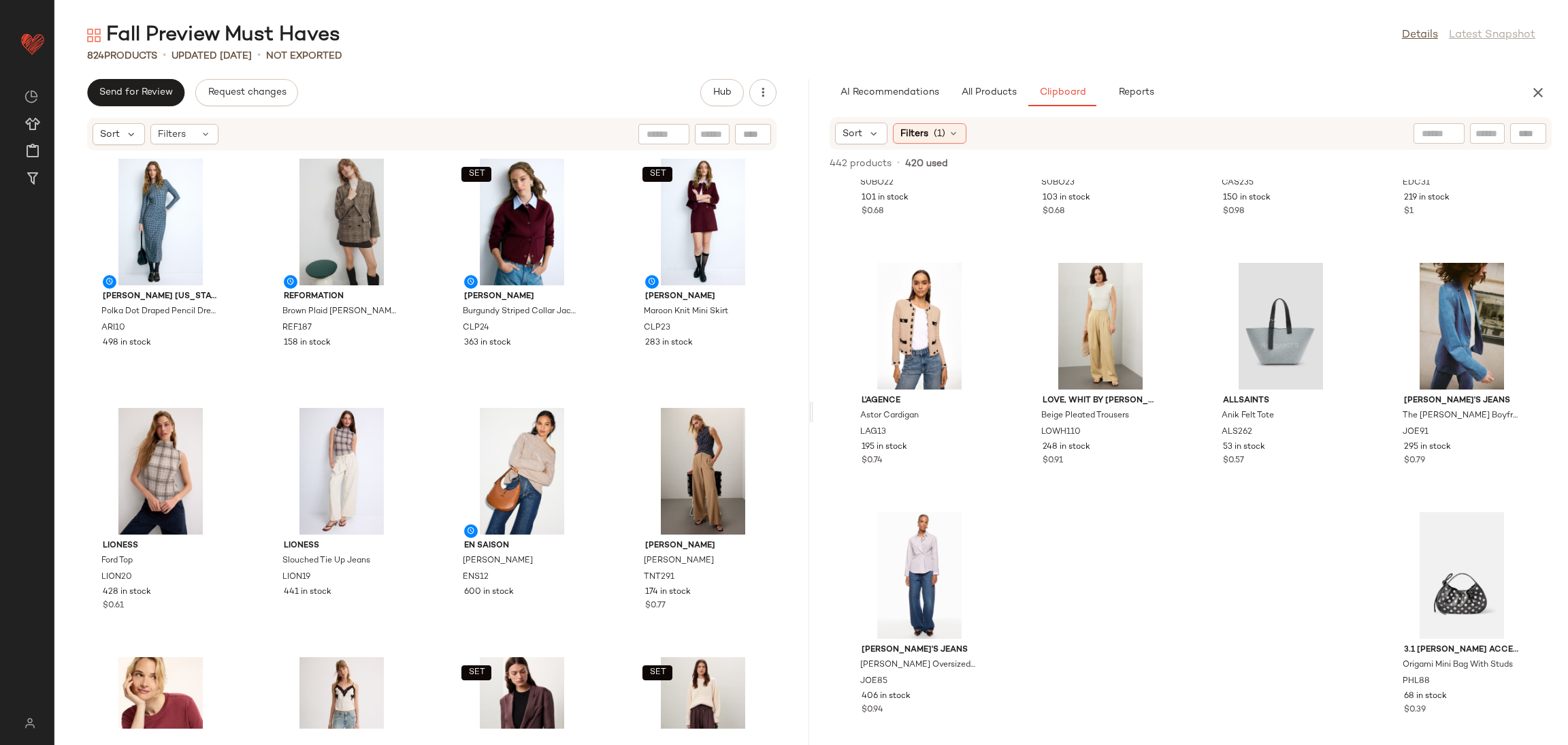
scroll to position [921, 0]
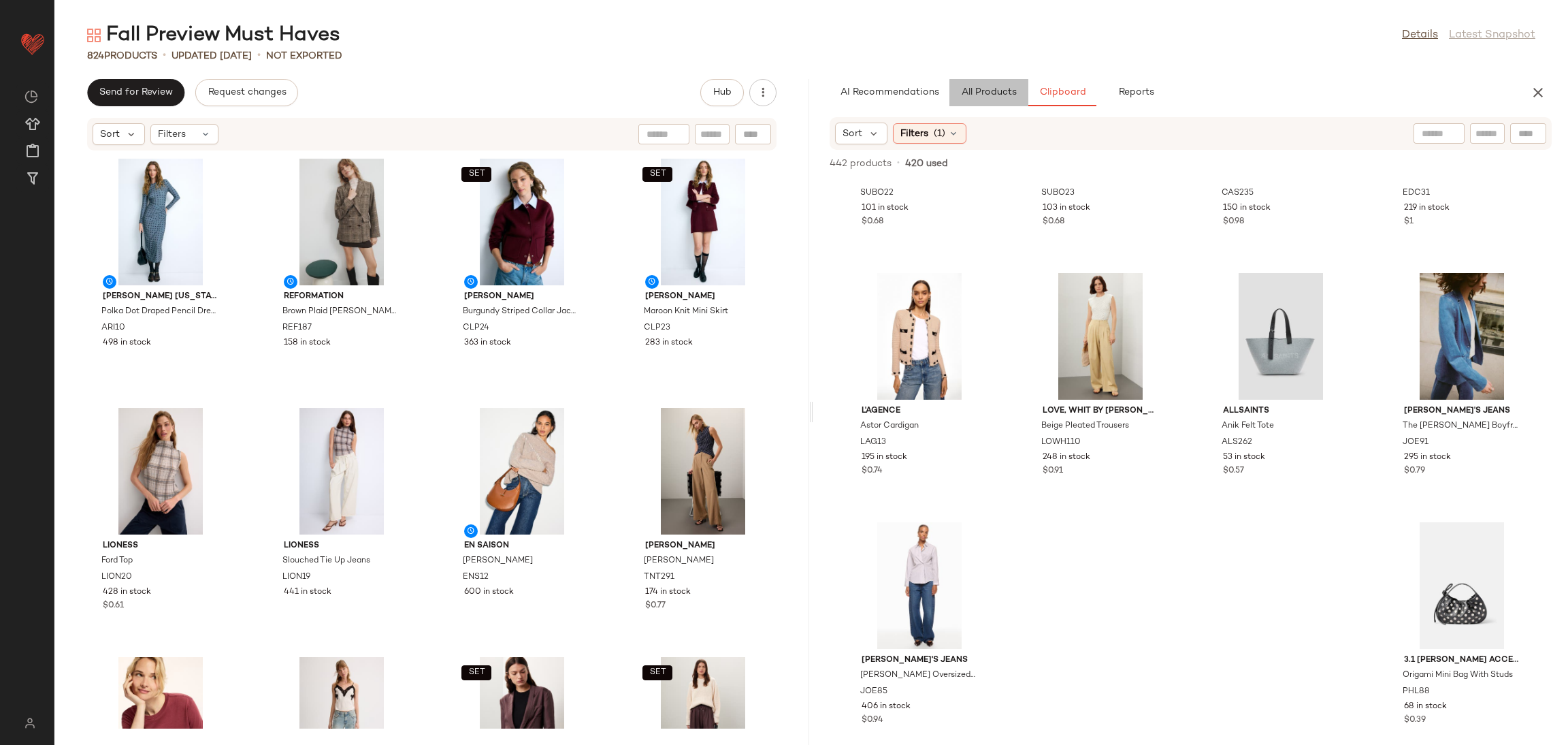
click at [986, 103] on button "All Products" at bounding box center [990, 92] width 79 height 27
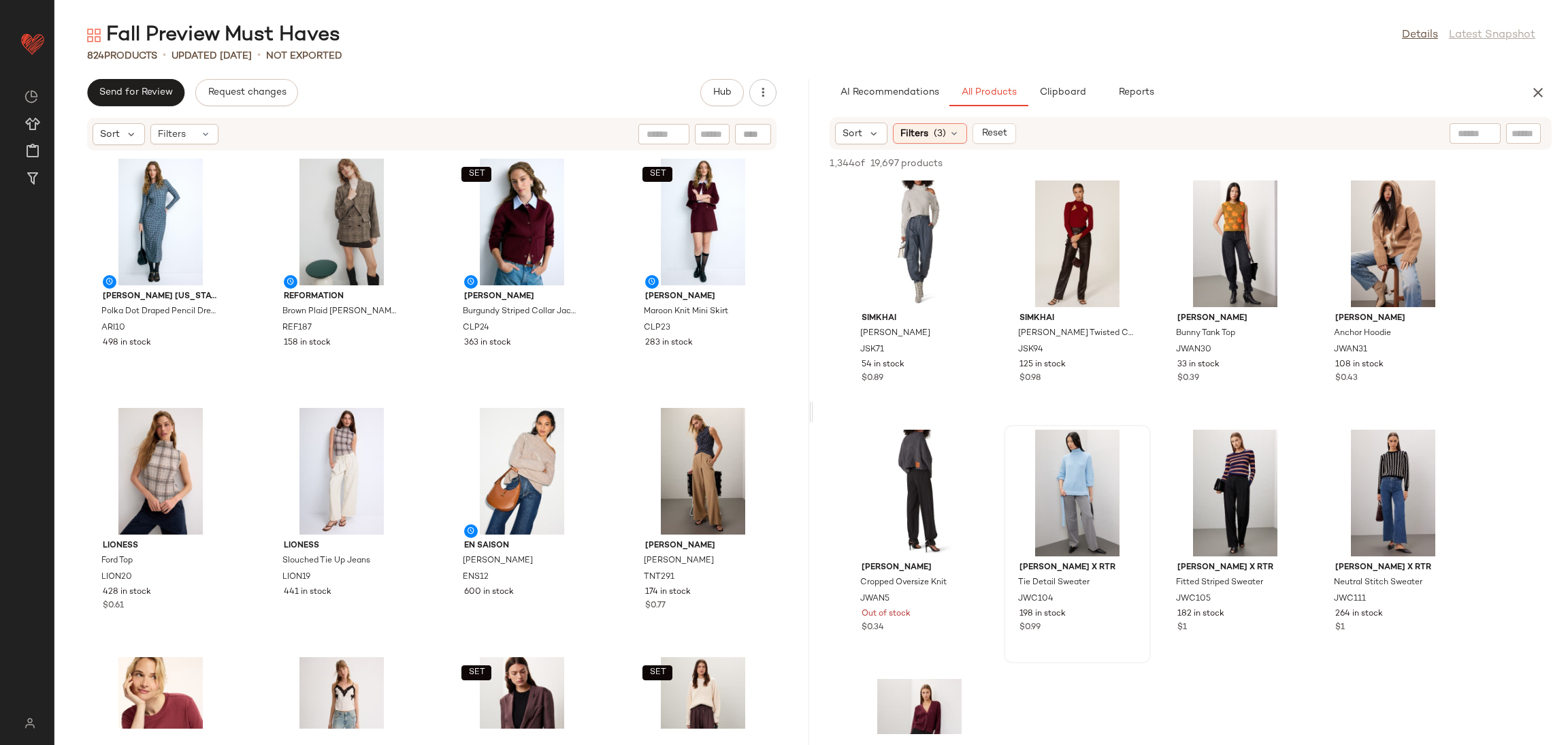
scroll to position [38456, 0]
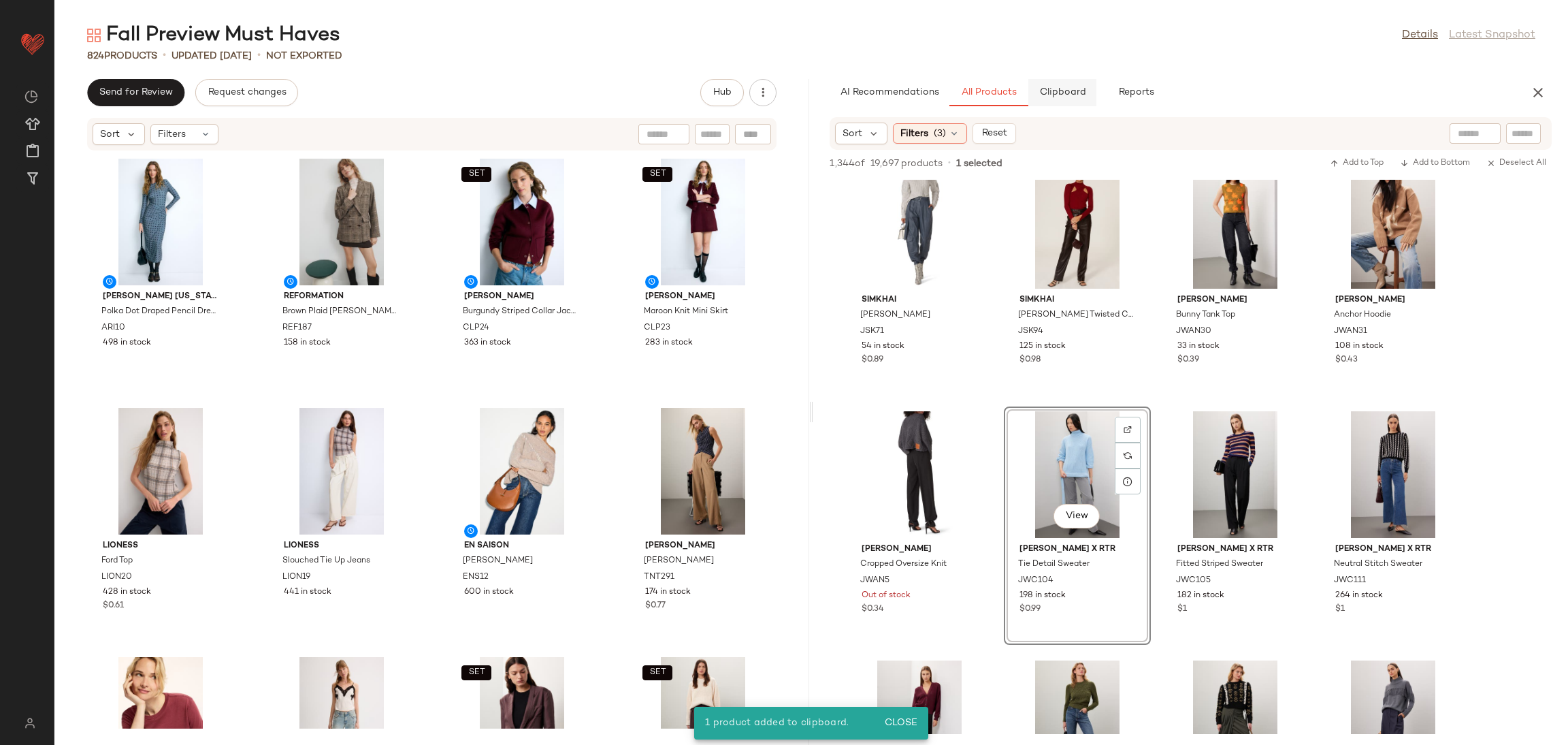
click at [1072, 89] on span "Clipboard" at bounding box center [1062, 92] width 47 height 11
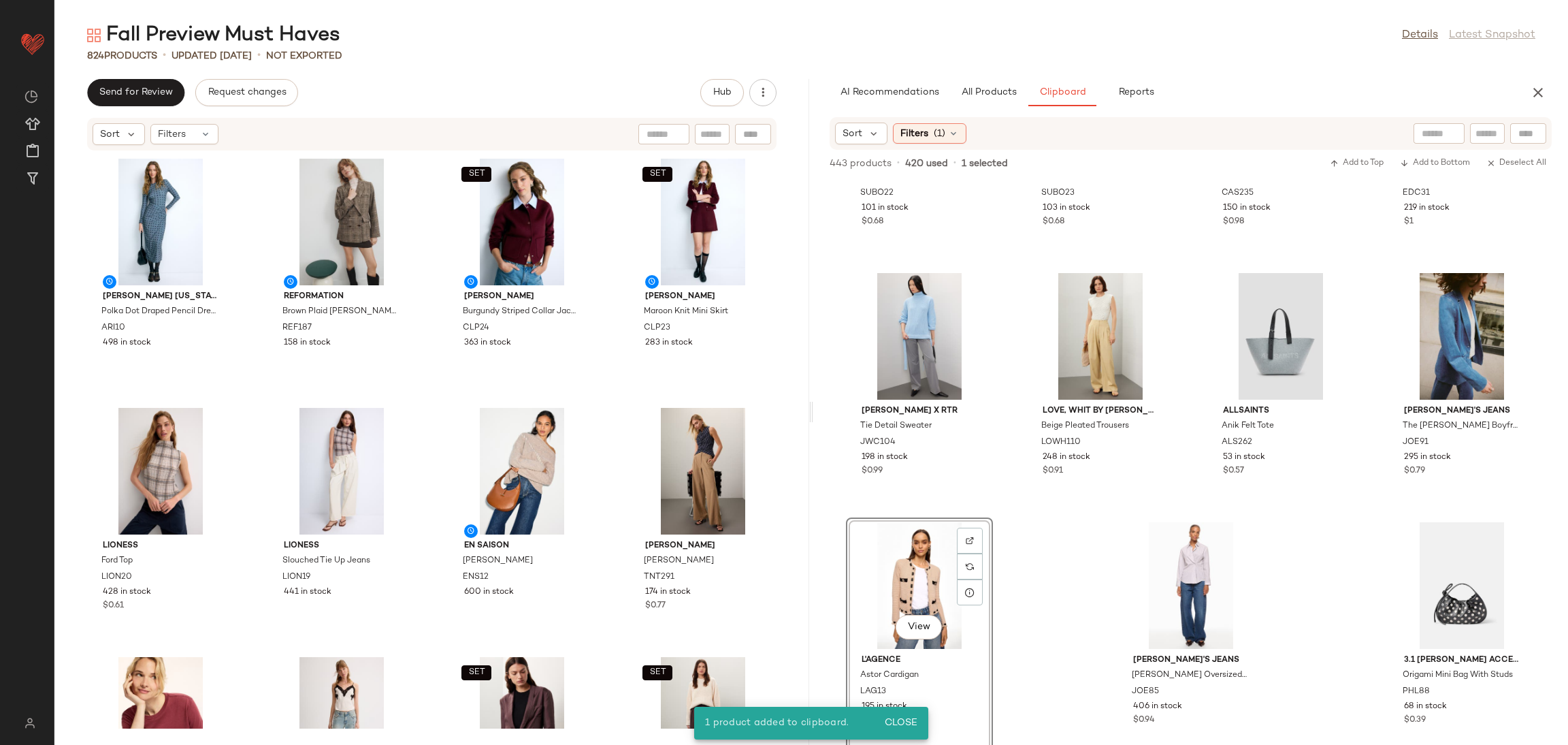
click at [1116, 509] on div "SET Suboo Isla Oversized Sweater SUBO22 101 in stock $0.68 SET Suboo Isla Knit …" at bounding box center [1191, 462] width 755 height 565
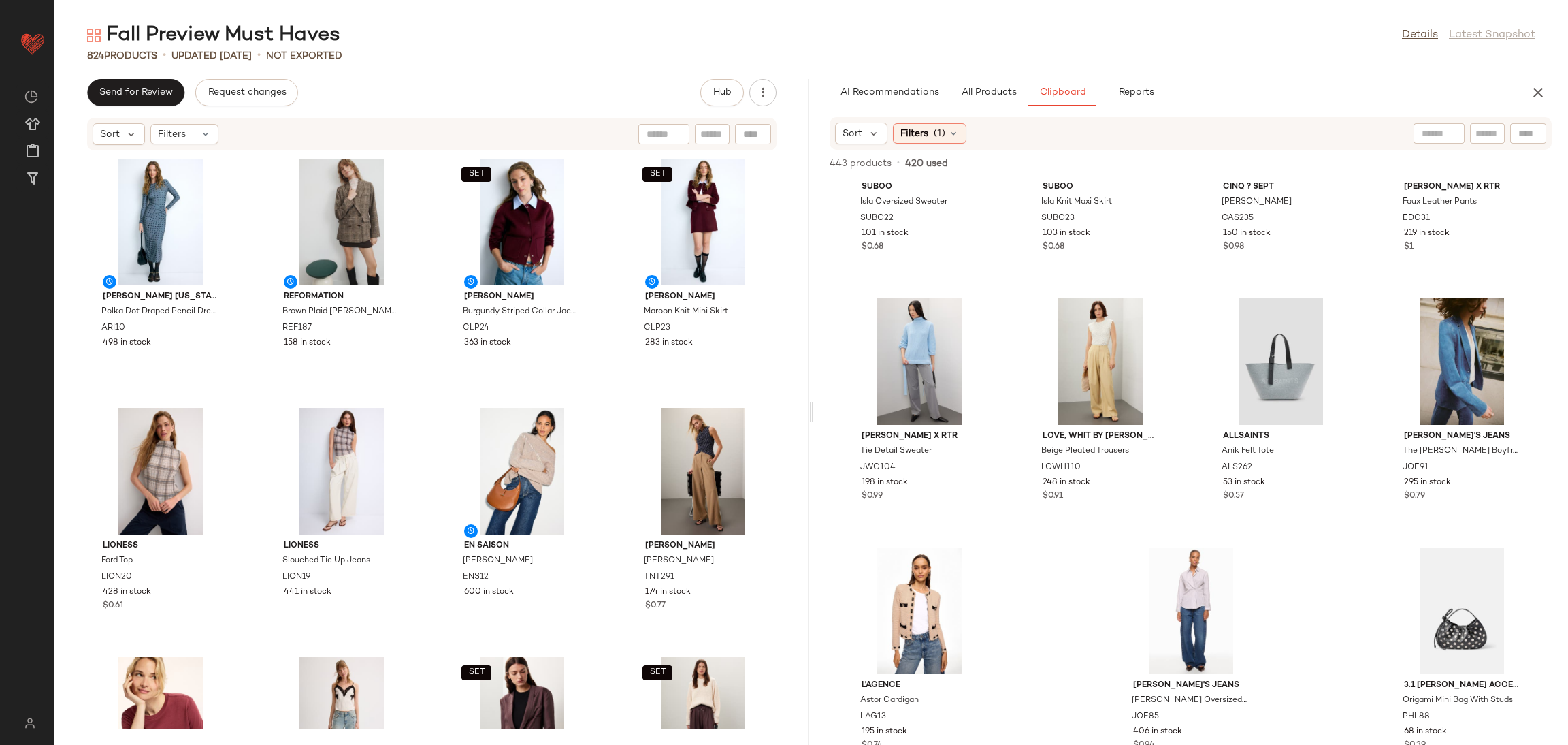
scroll to position [932, 0]
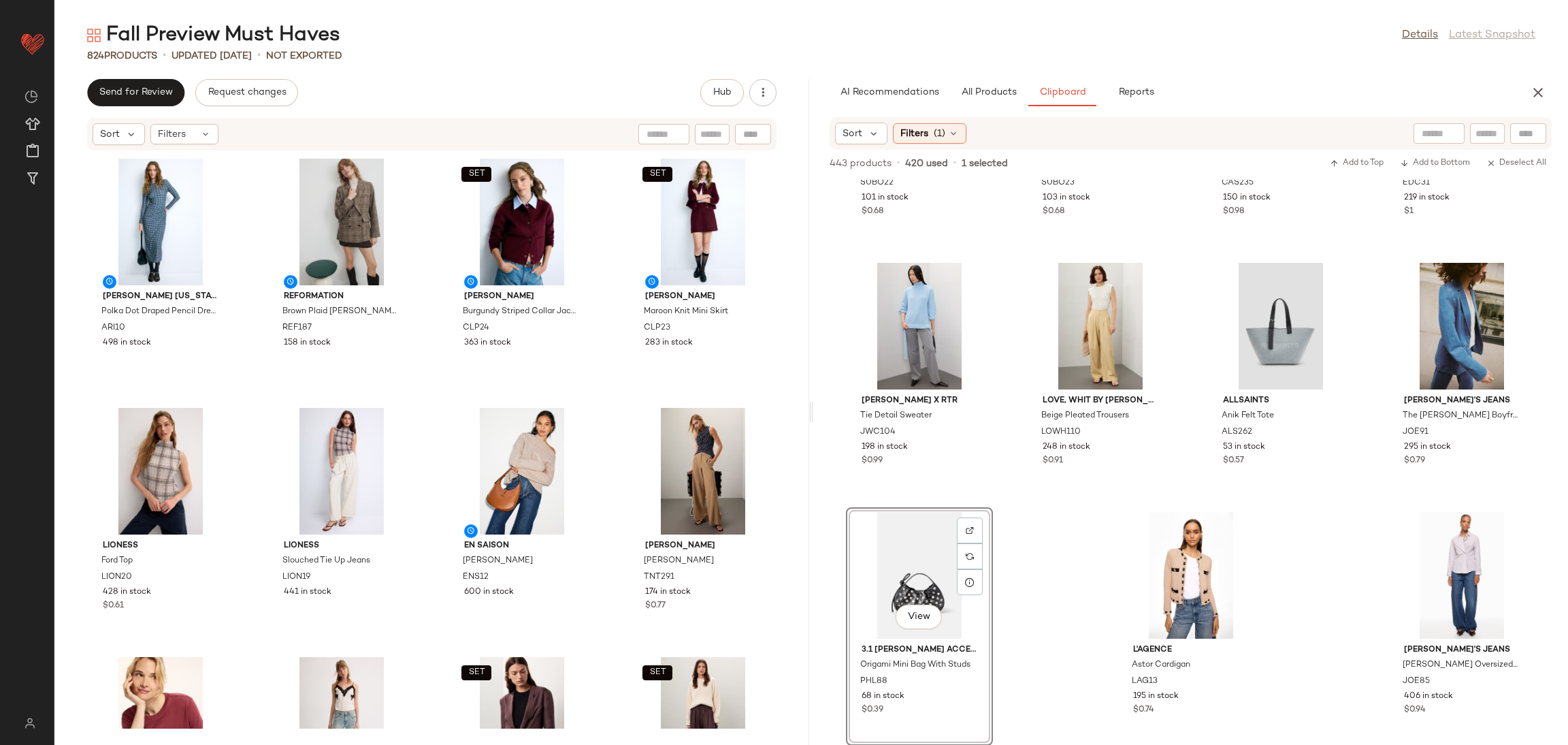
click at [1019, 554] on div "SET Suboo Isla Oversized Sweater SUBO22 101 in stock $0.68 SET Suboo Isla Knit …" at bounding box center [1191, 462] width 755 height 565
click at [978, 91] on span "All Products" at bounding box center [989, 92] width 55 height 11
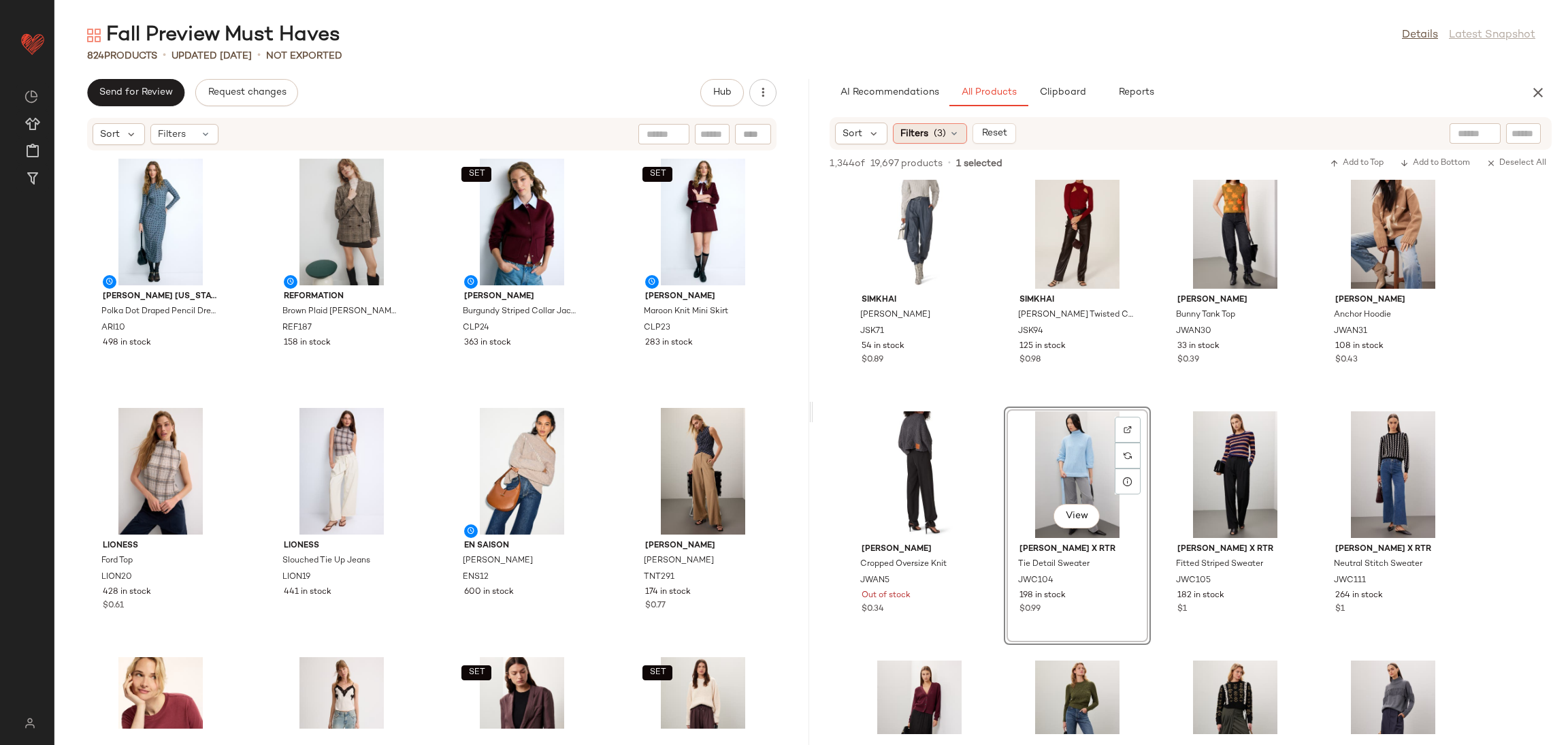
click at [929, 133] on div "Filters (3)" at bounding box center [930, 133] width 74 height 21
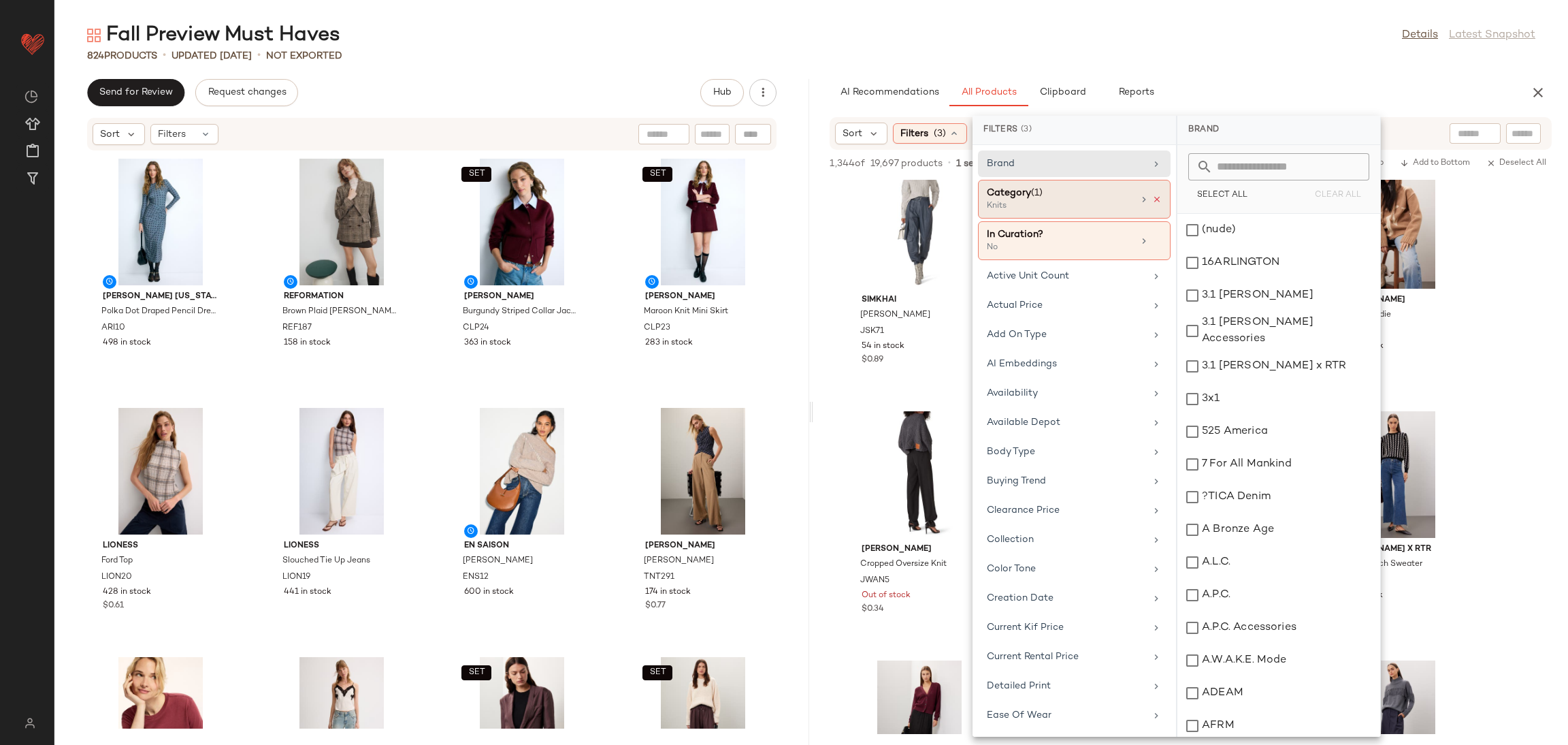
click at [1152, 197] on icon at bounding box center [1157, 200] width 10 height 10
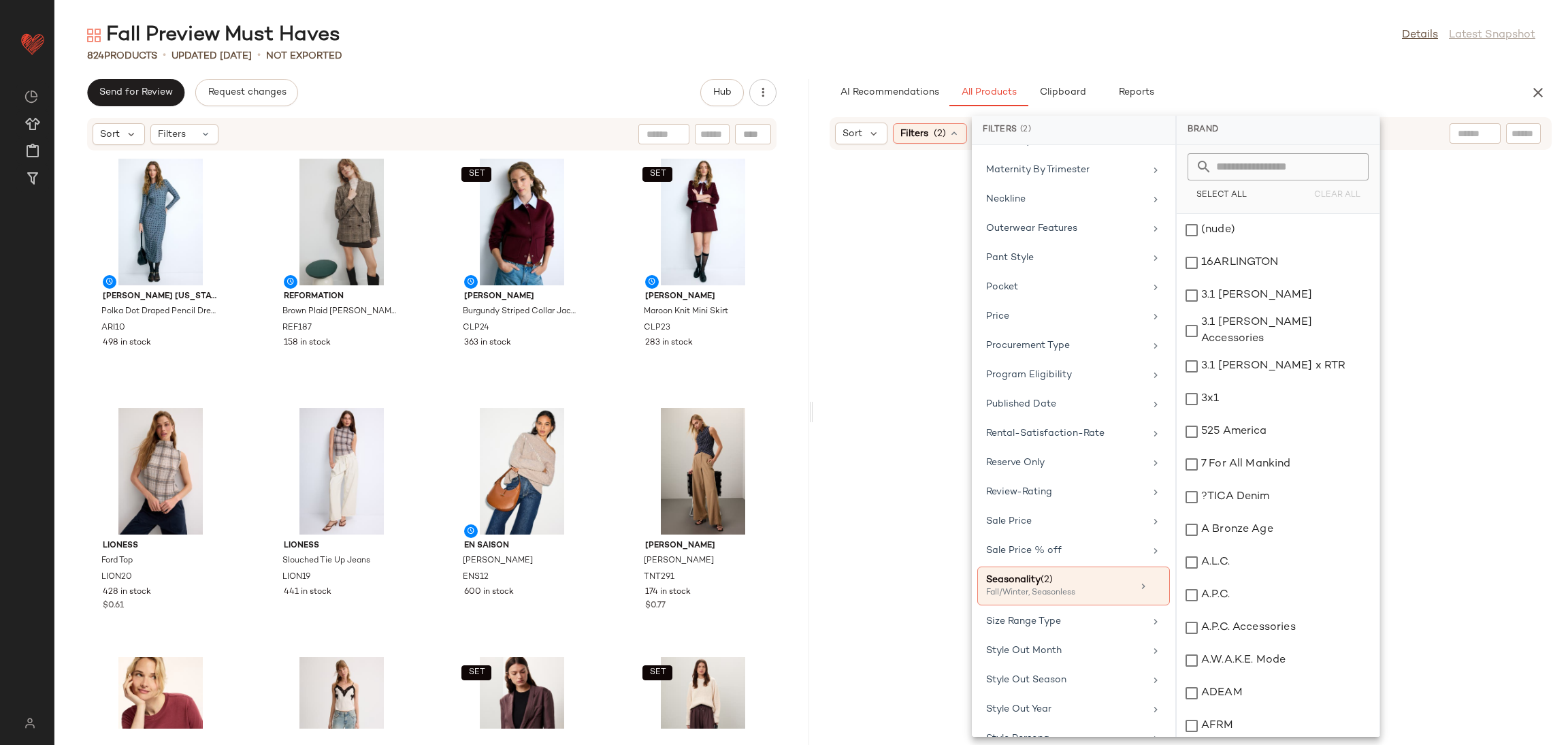
scroll to position [1244, 0]
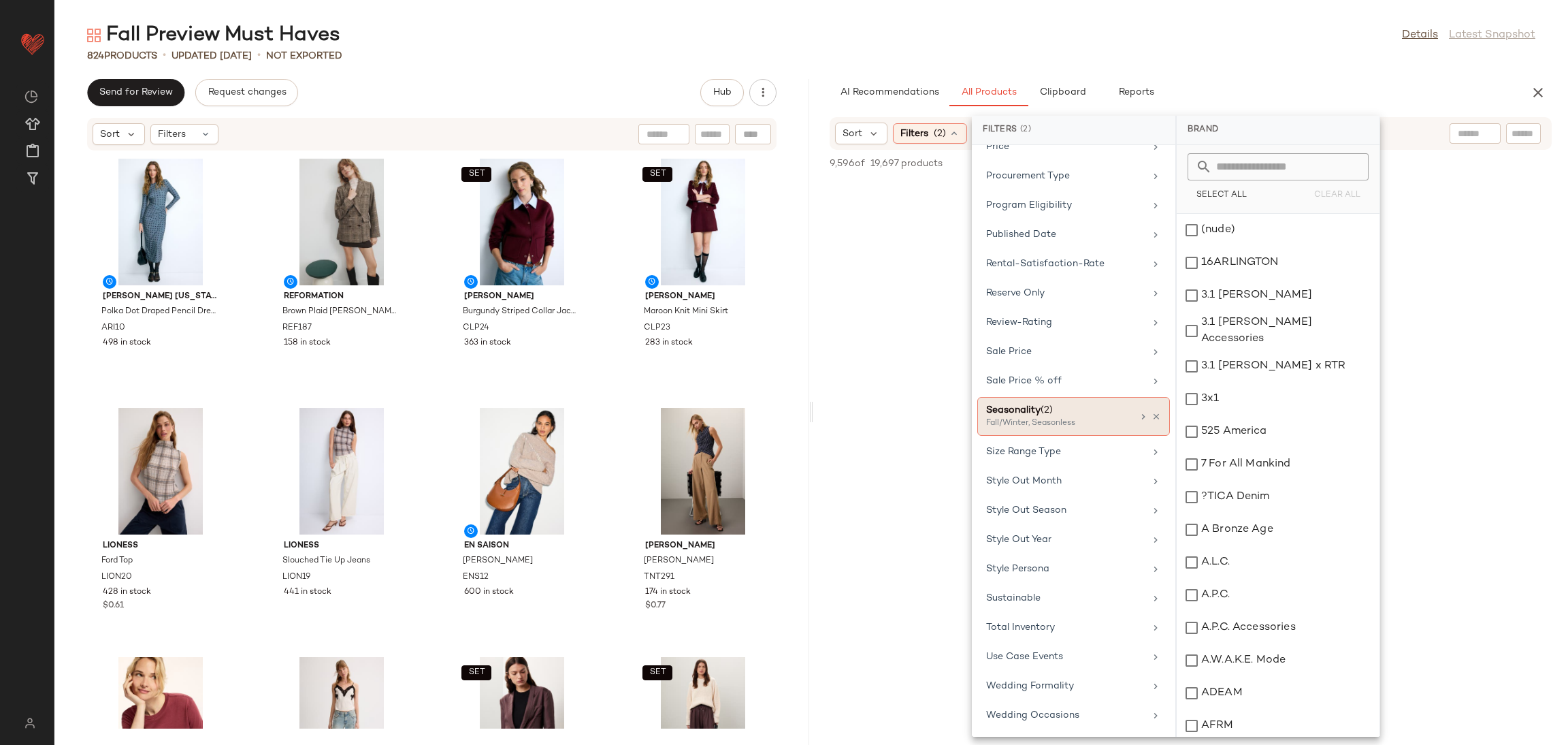
click at [1026, 404] on div "Seasonality (2)" at bounding box center [1060, 410] width 147 height 14
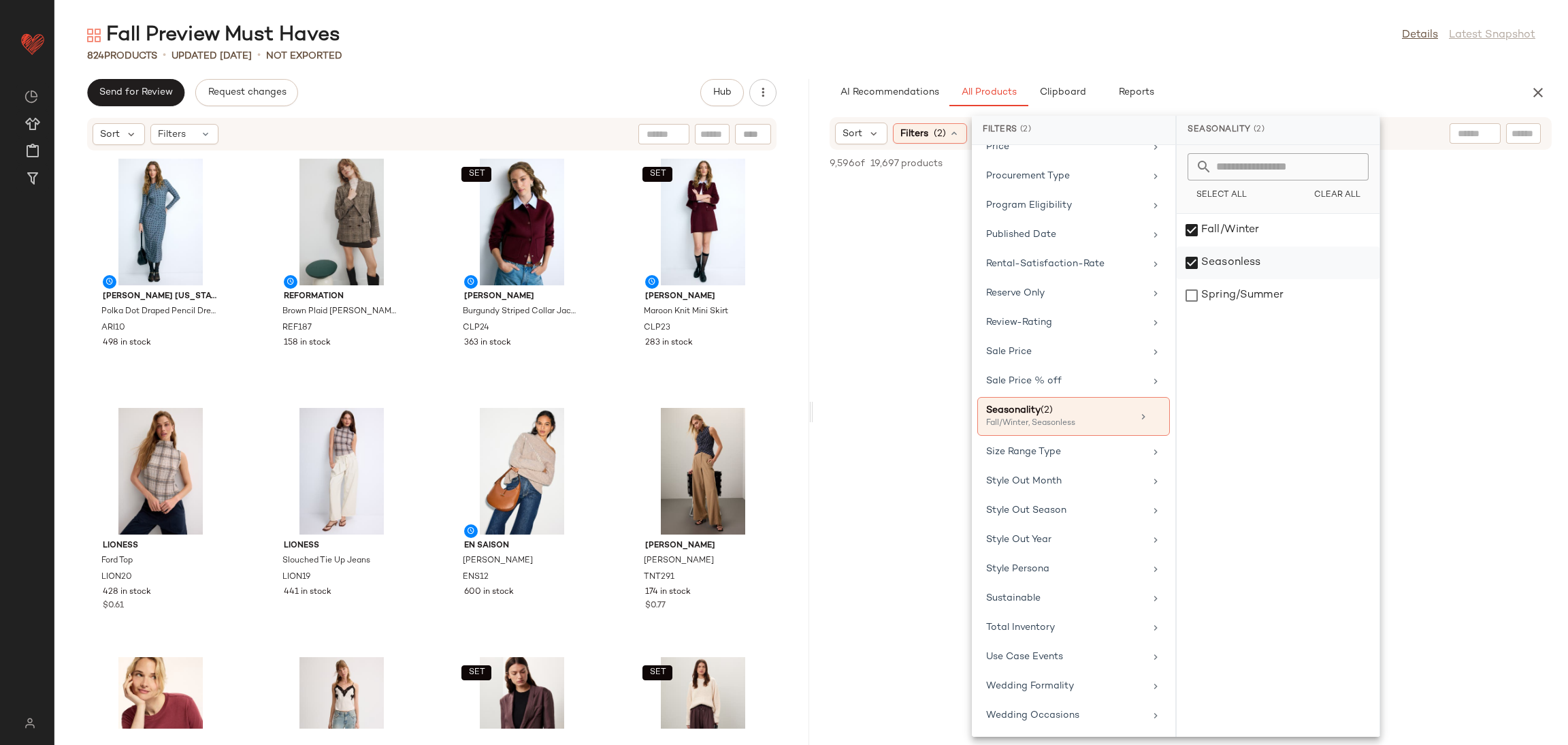
click at [1229, 279] on div "Seasonless" at bounding box center [1278, 295] width 203 height 33
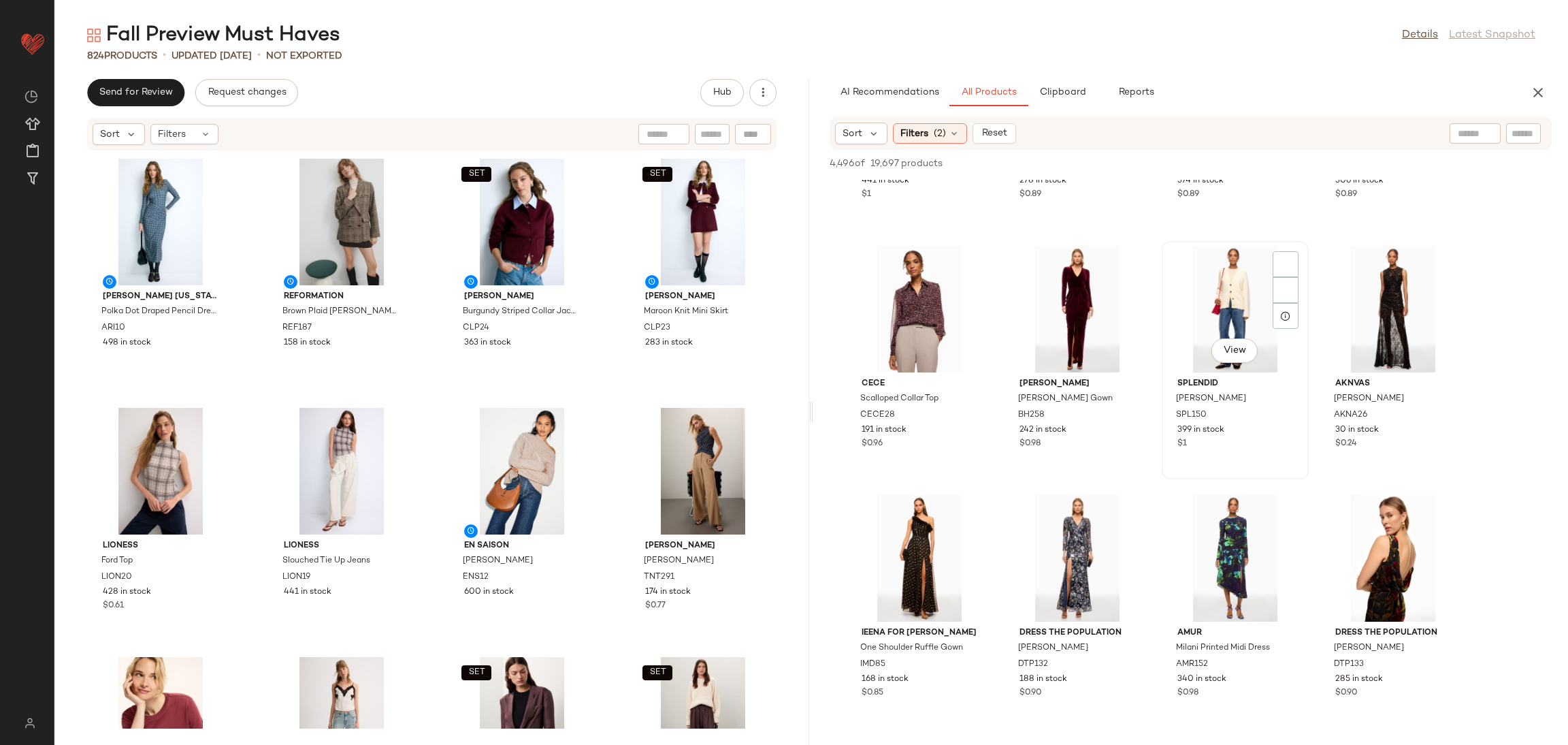
scroll to position [3039, 0]
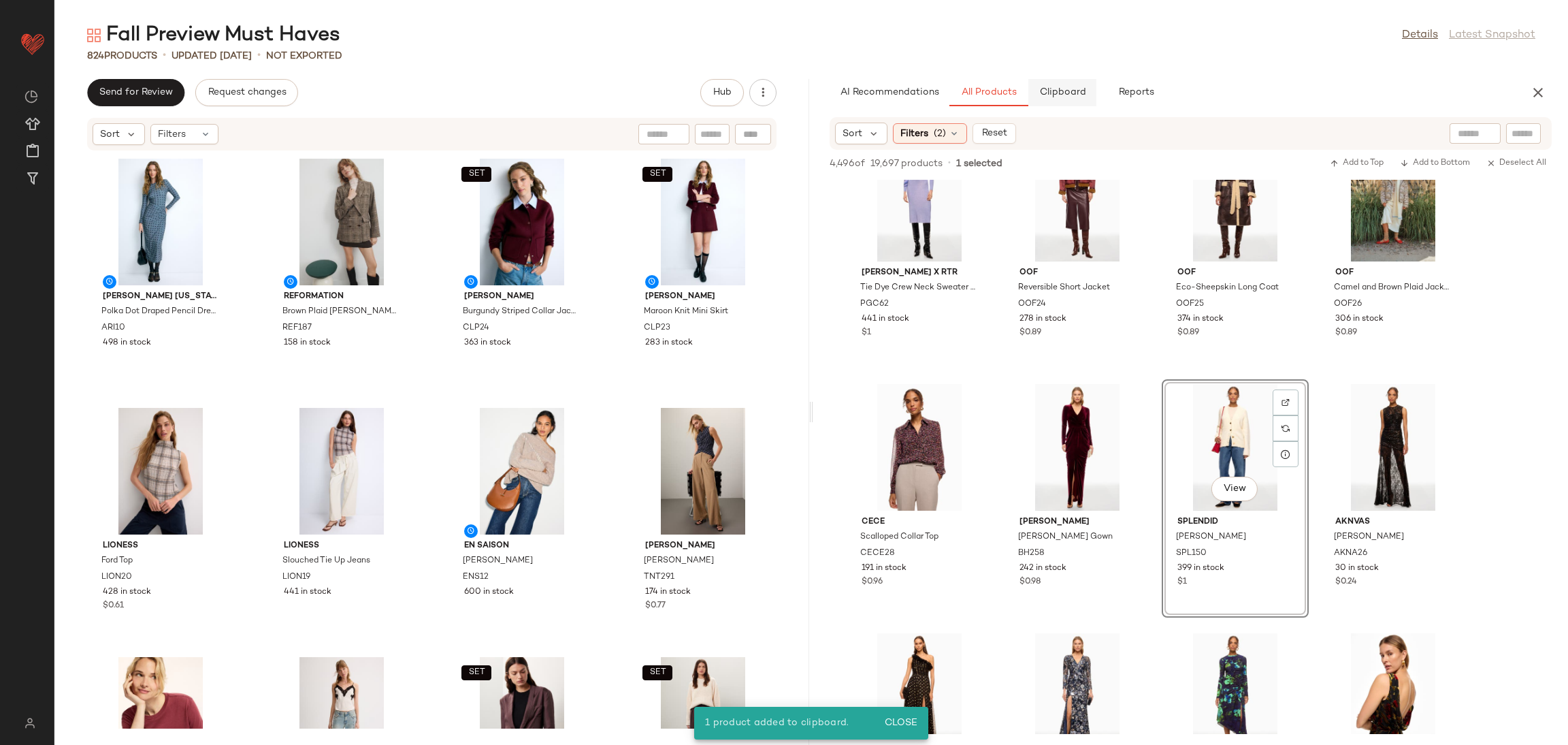
click at [1070, 89] on span "Clipboard" at bounding box center [1062, 92] width 47 height 11
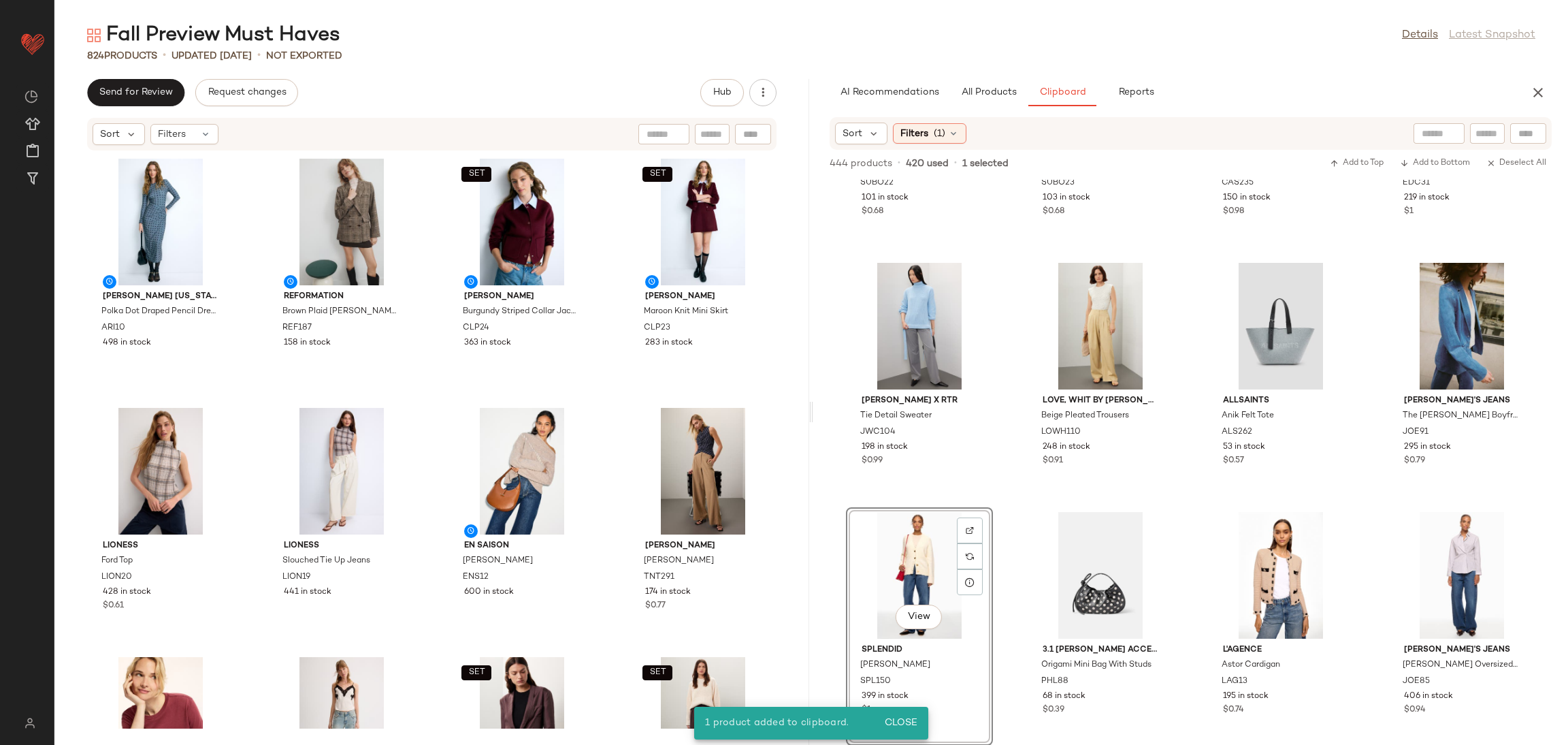
click at [1002, 505] on div "SET Suboo Isla Oversized Sweater SUBO22 101 in stock $0.68 SET Suboo Isla Knit …" at bounding box center [1191, 462] width 755 height 565
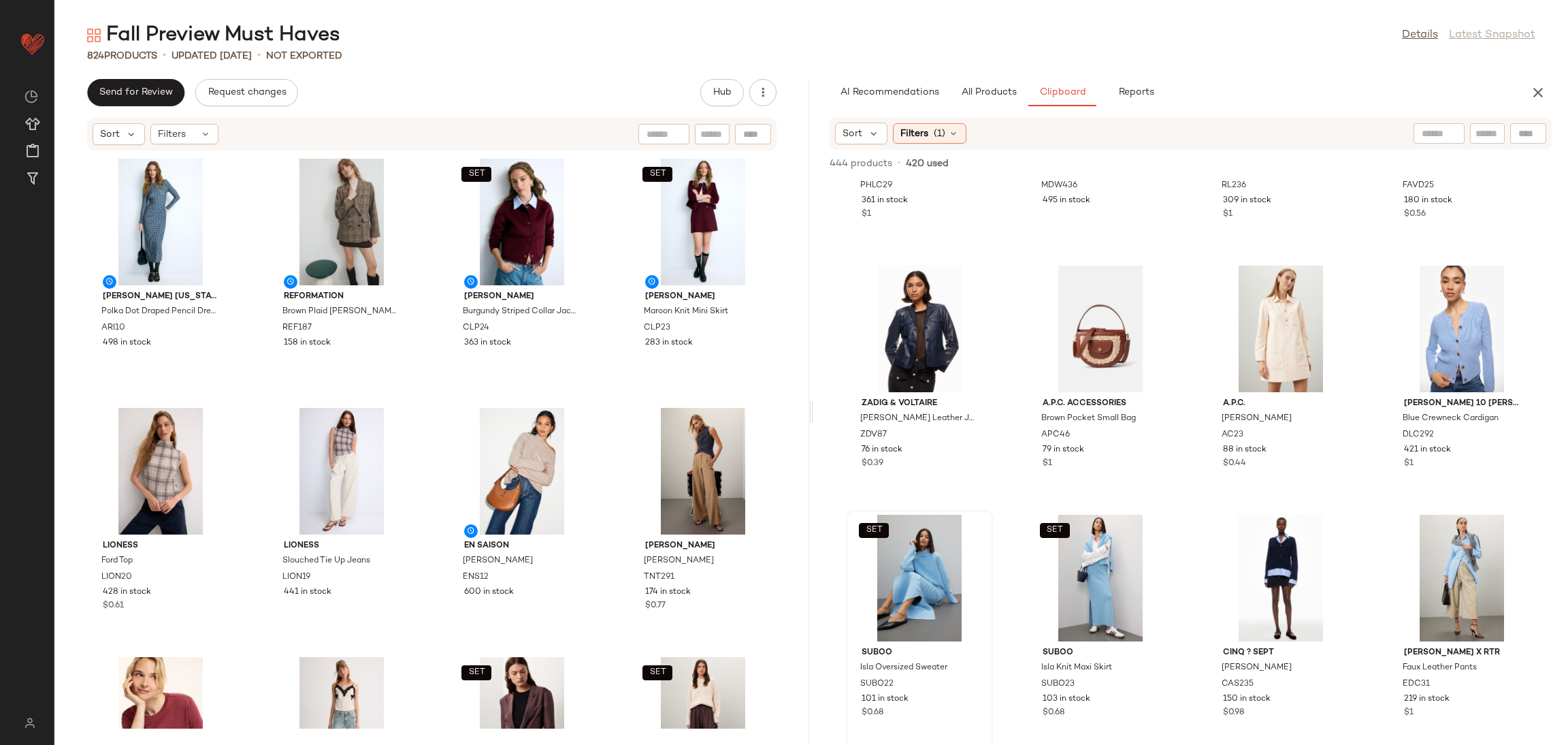
scroll to position [456, 0]
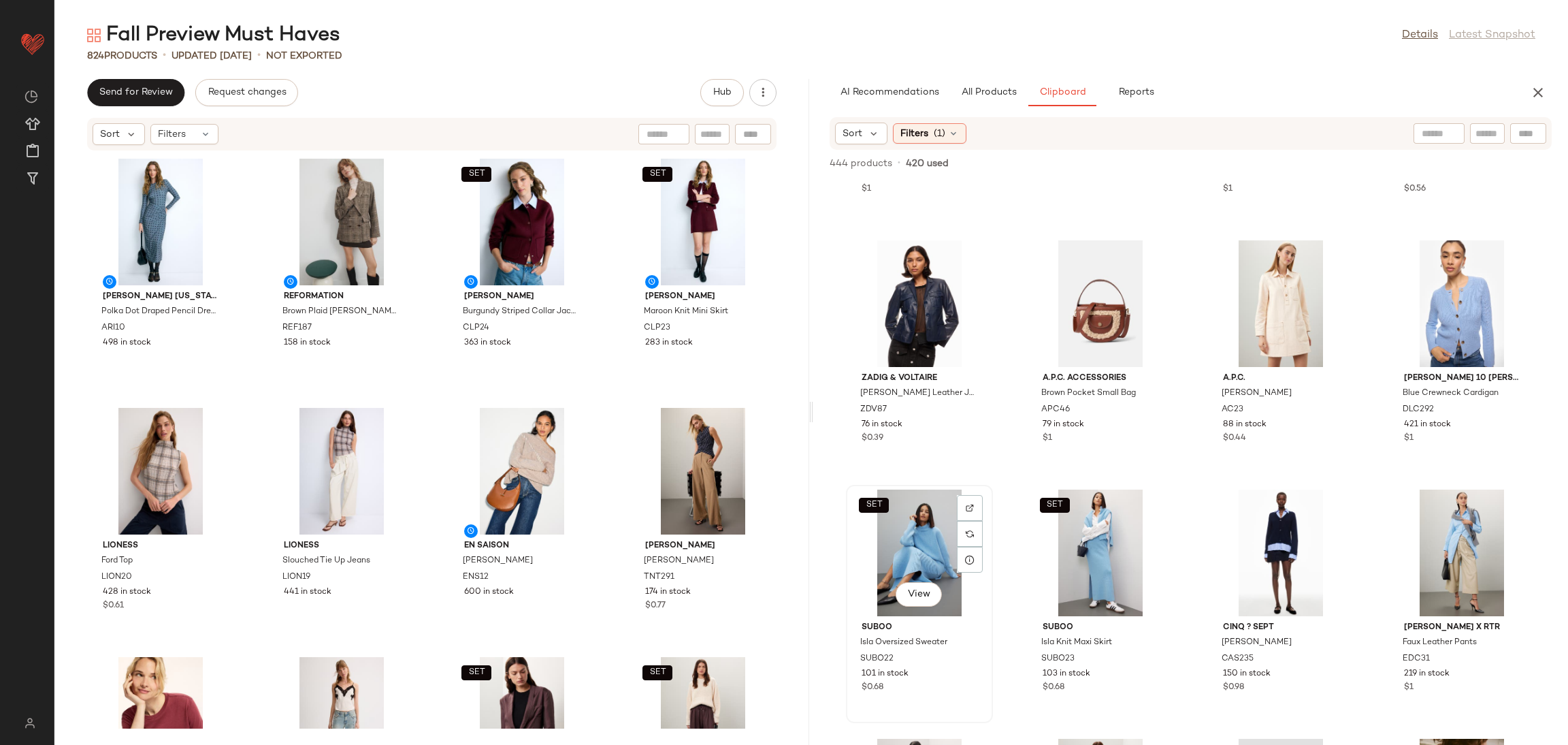
click at [882, 551] on div "SET View" at bounding box center [919, 553] width 138 height 127
click at [1424, 525] on div "View" at bounding box center [1462, 553] width 138 height 127
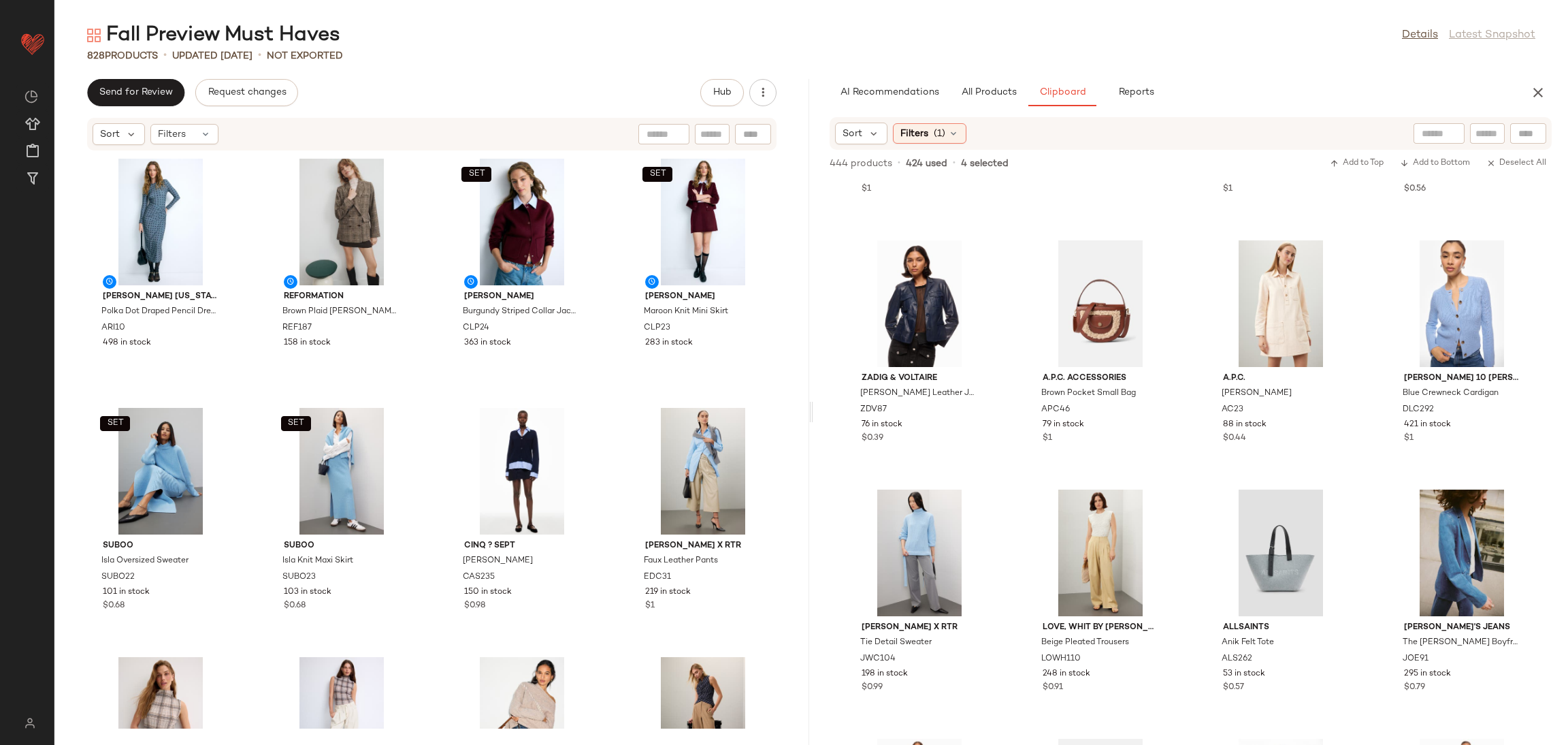
click at [229, 397] on div "ARIAS NEW YORK Polka Dot Draped Pencil Dress ARI10 498 in stock Reformation Bro…" at bounding box center [432, 440] width 755 height 578
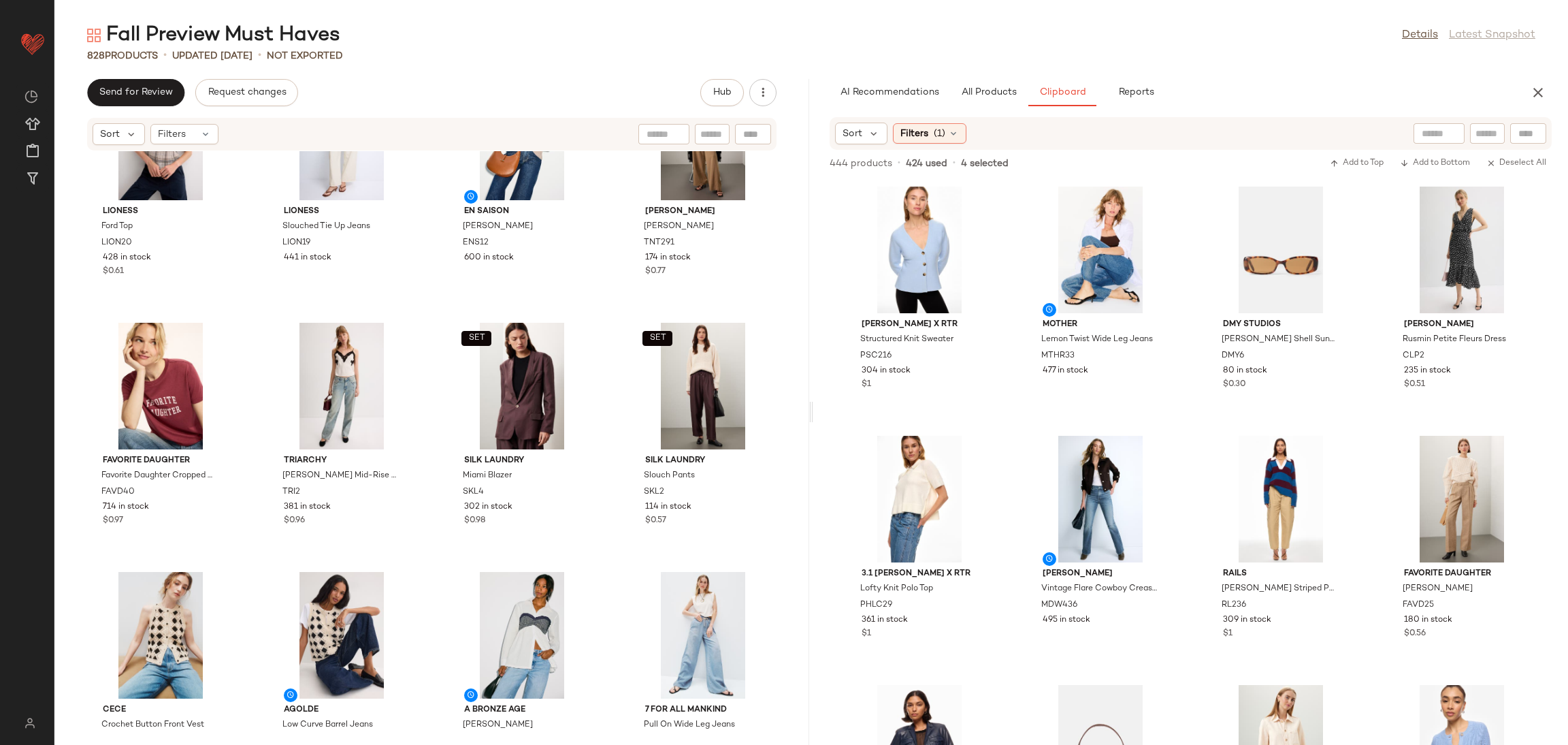
scroll to position [0, 0]
click at [909, 485] on div "View" at bounding box center [919, 499] width 138 height 127
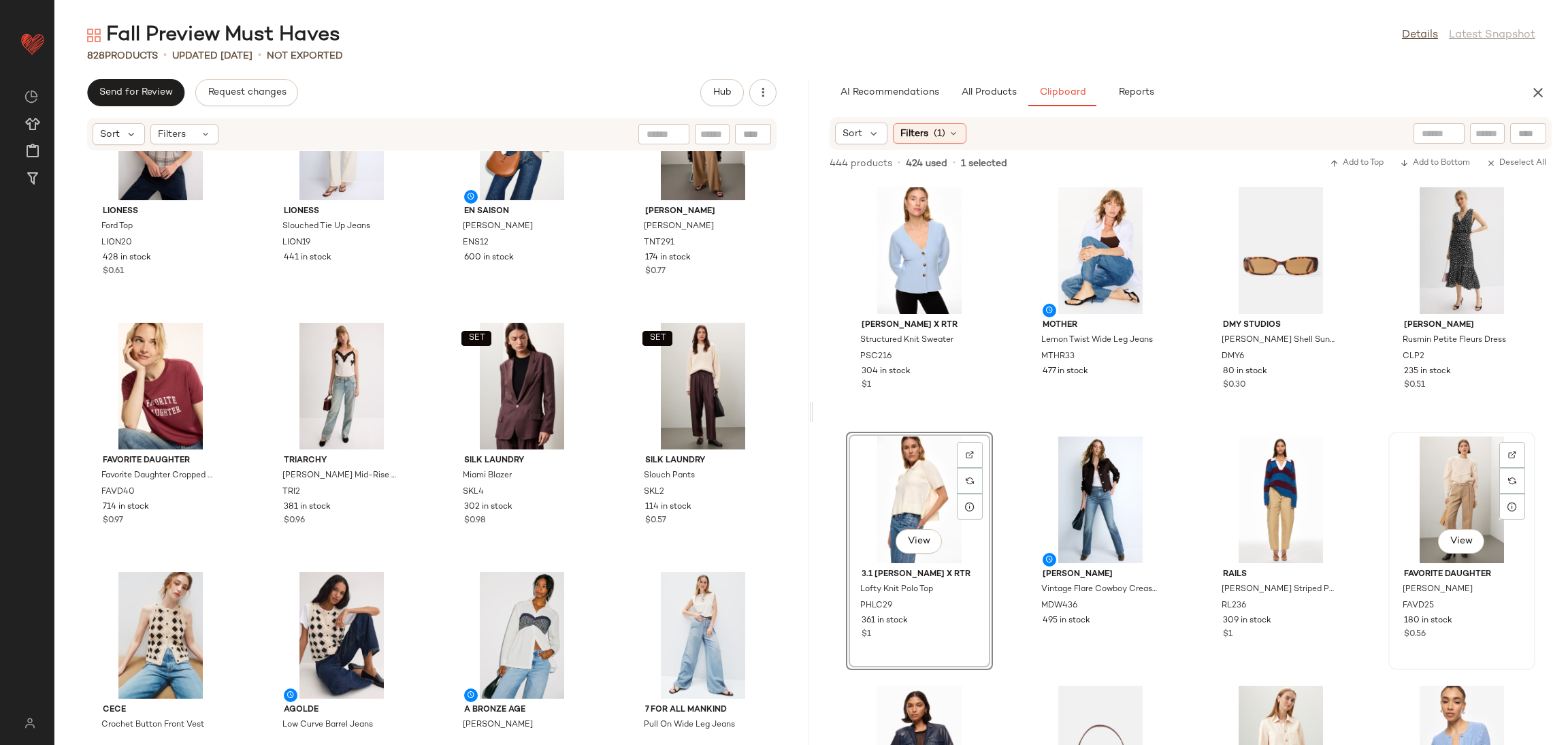
click at [1394, 483] on div "View" at bounding box center [1462, 499] width 138 height 127
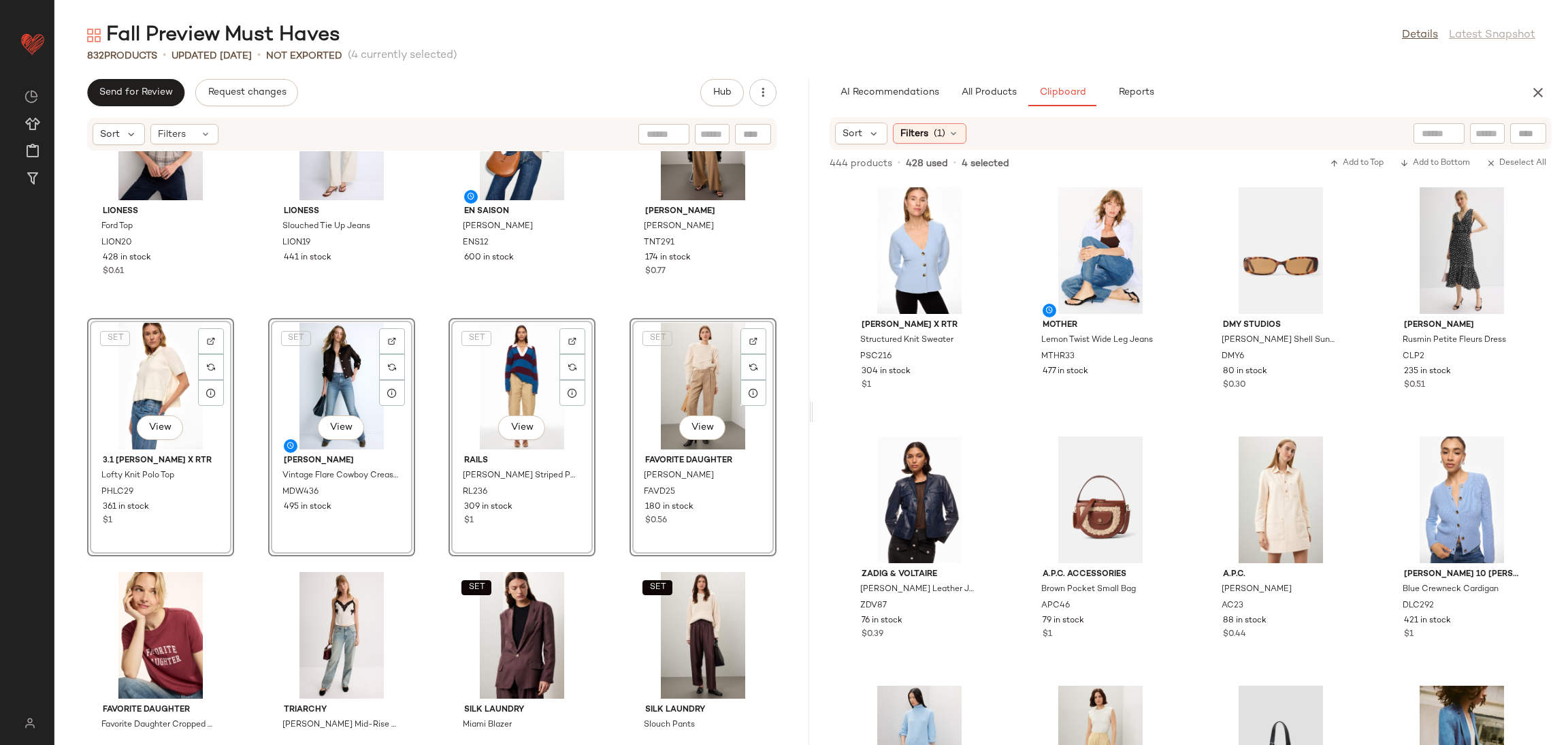
click at [247, 319] on div "Lioness Ford Top LION20 428 in stock $0.61 Lioness Slouched Tie Up Jeans LION19…" at bounding box center [432, 440] width 755 height 578
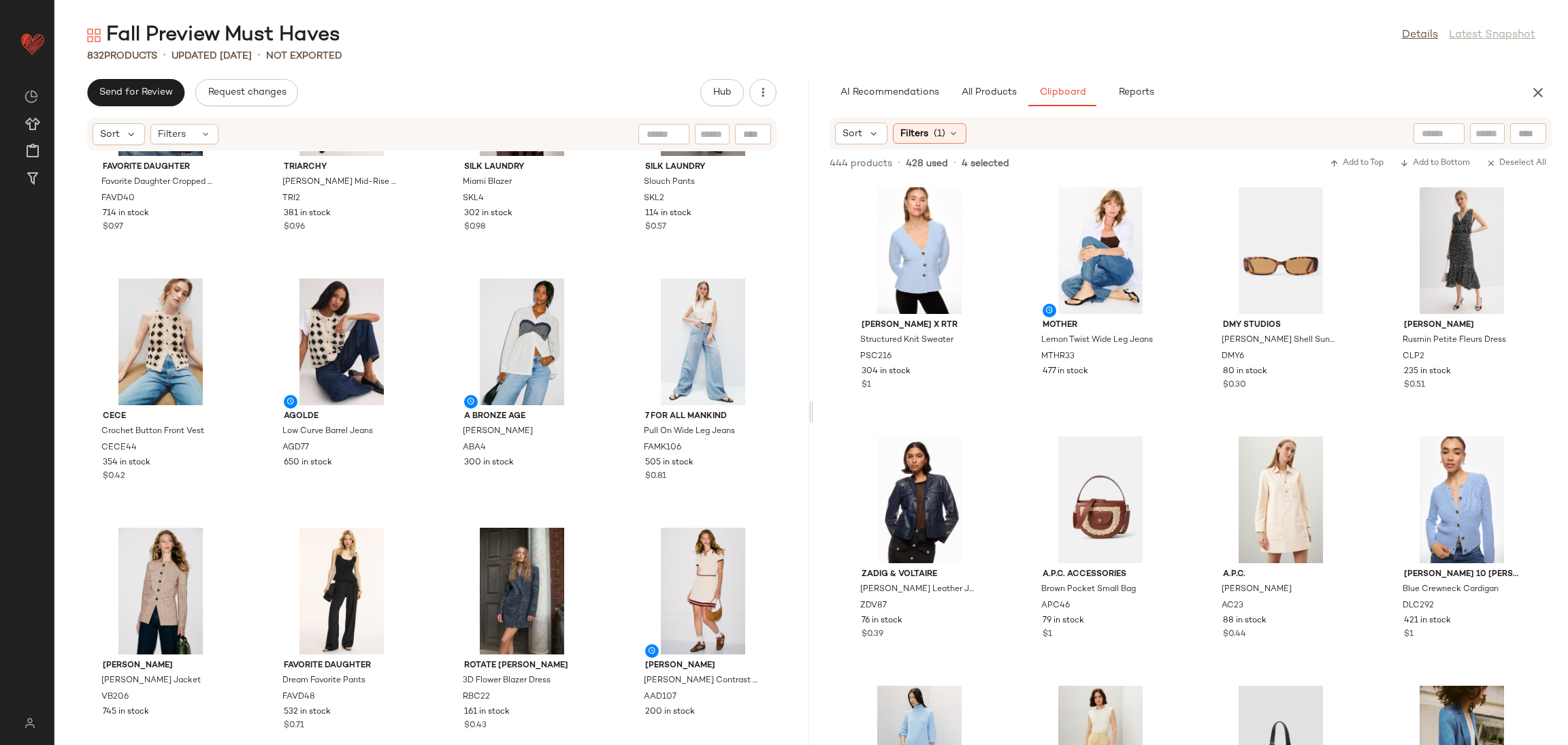
scroll to position [1133, 0]
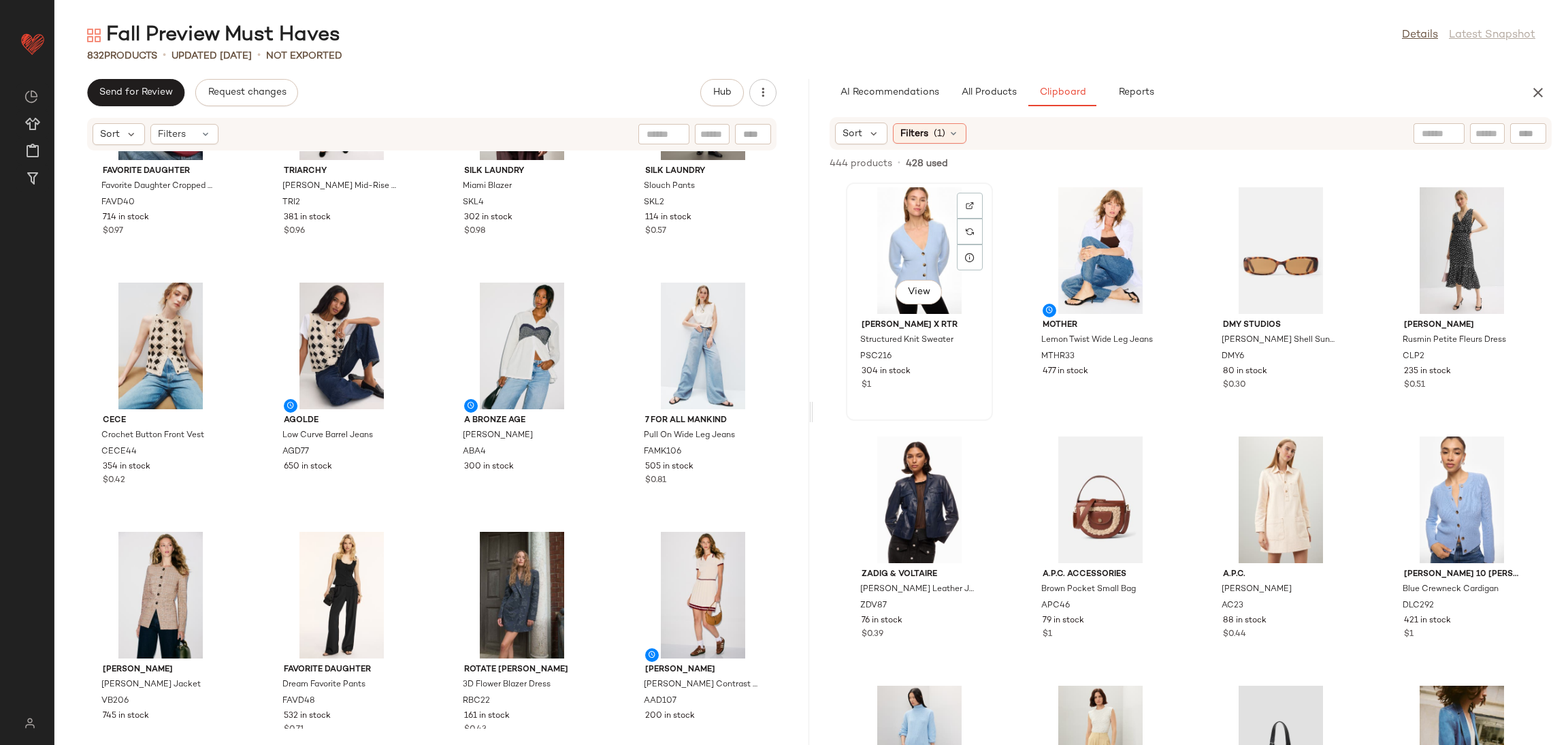
click at [934, 238] on div "View" at bounding box center [919, 251] width 138 height 127
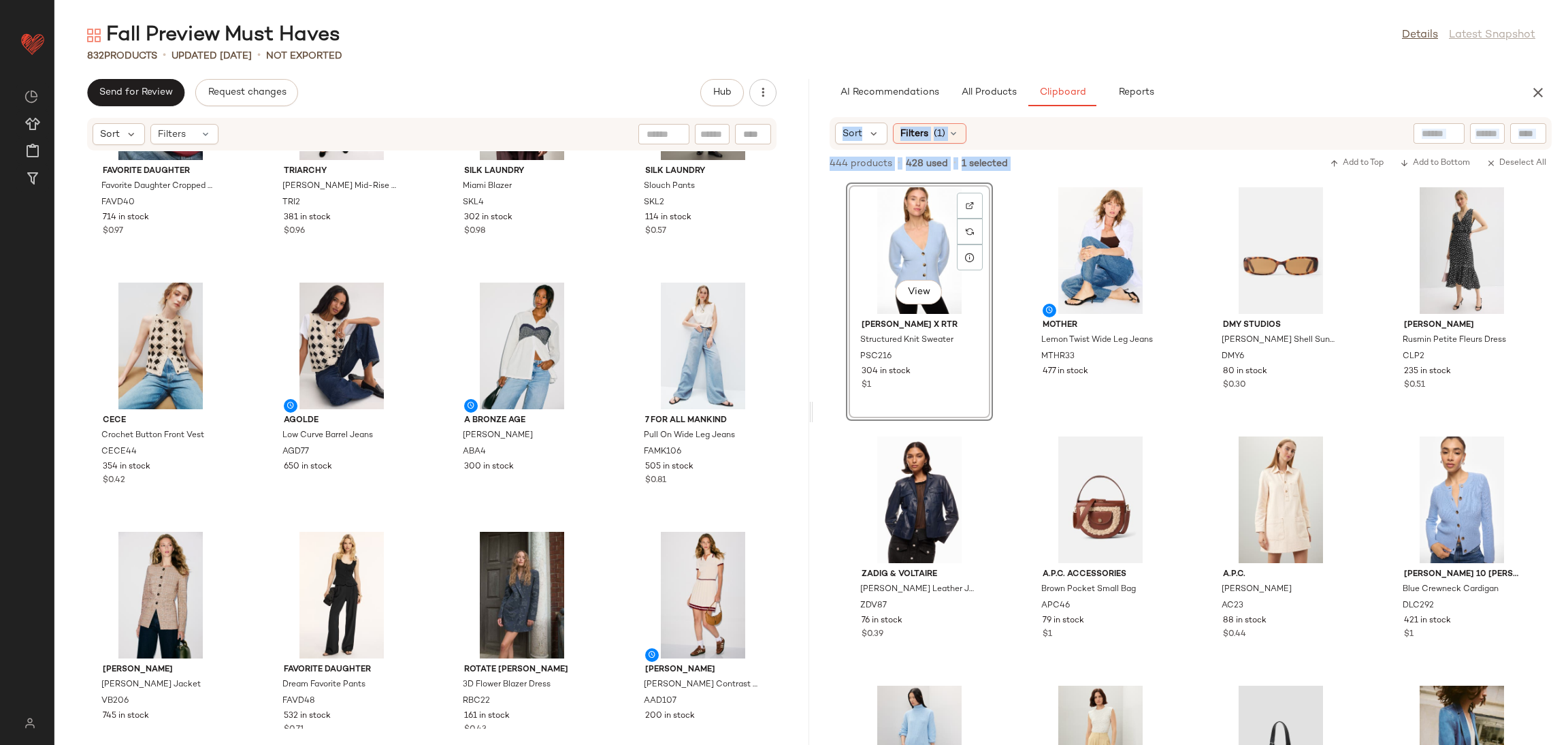
click at [1368, 245] on div "View Peter Som x RTR Structured Knit Sweater PSC216 304 in stock $1 MOTHER Lemo…" at bounding box center [1191, 462] width 755 height 565
click at [854, 239] on div "View" at bounding box center [919, 251] width 138 height 127
click at [1004, 247] on div "View Peter Som x RTR Structured Knit Sweater PSC216 304 in stock $1 MOTHER Lemo…" at bounding box center [1191, 462] width 755 height 565
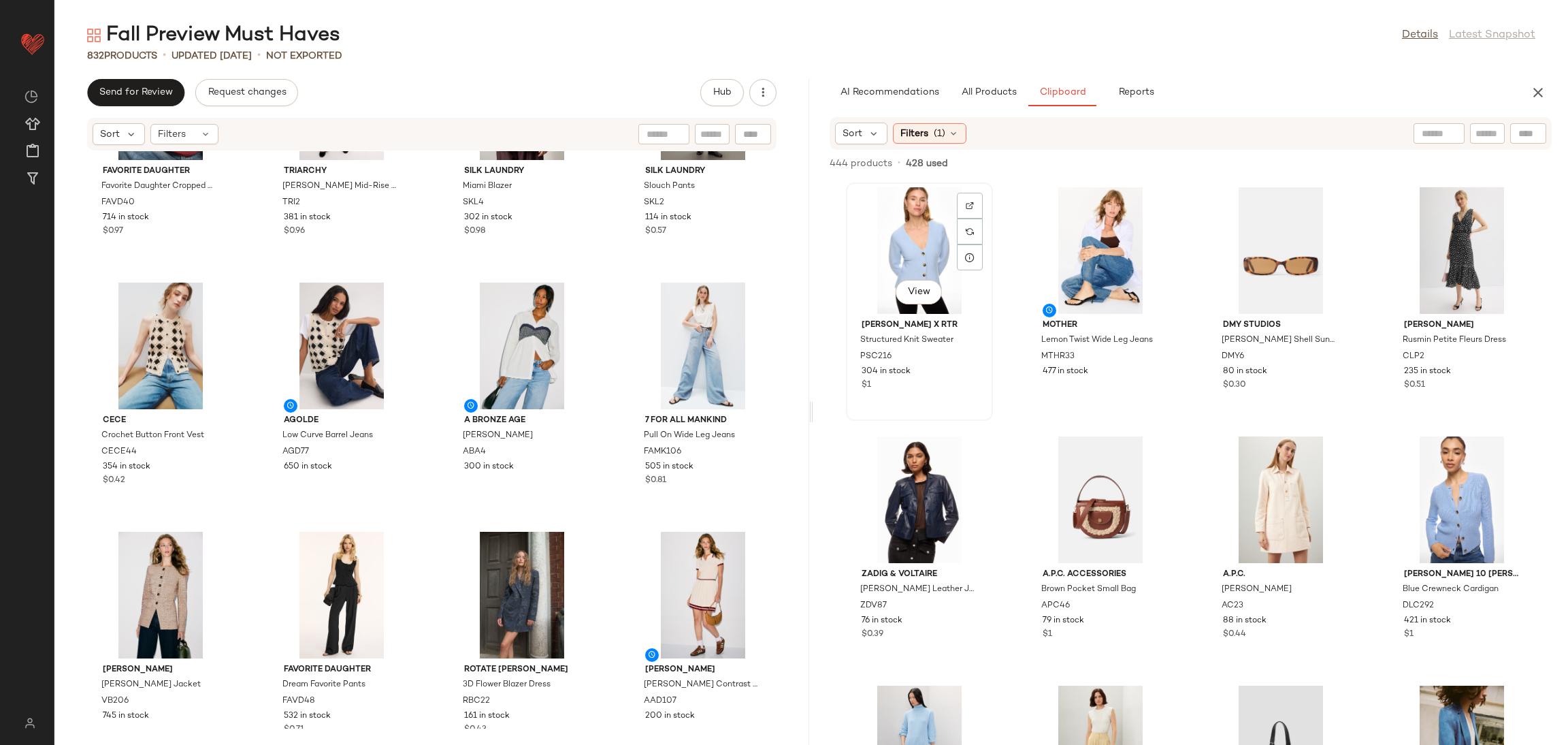
click at [919, 247] on div "View" at bounding box center [919, 251] width 138 height 127
click at [1440, 249] on div "View" at bounding box center [1462, 251] width 138 height 127
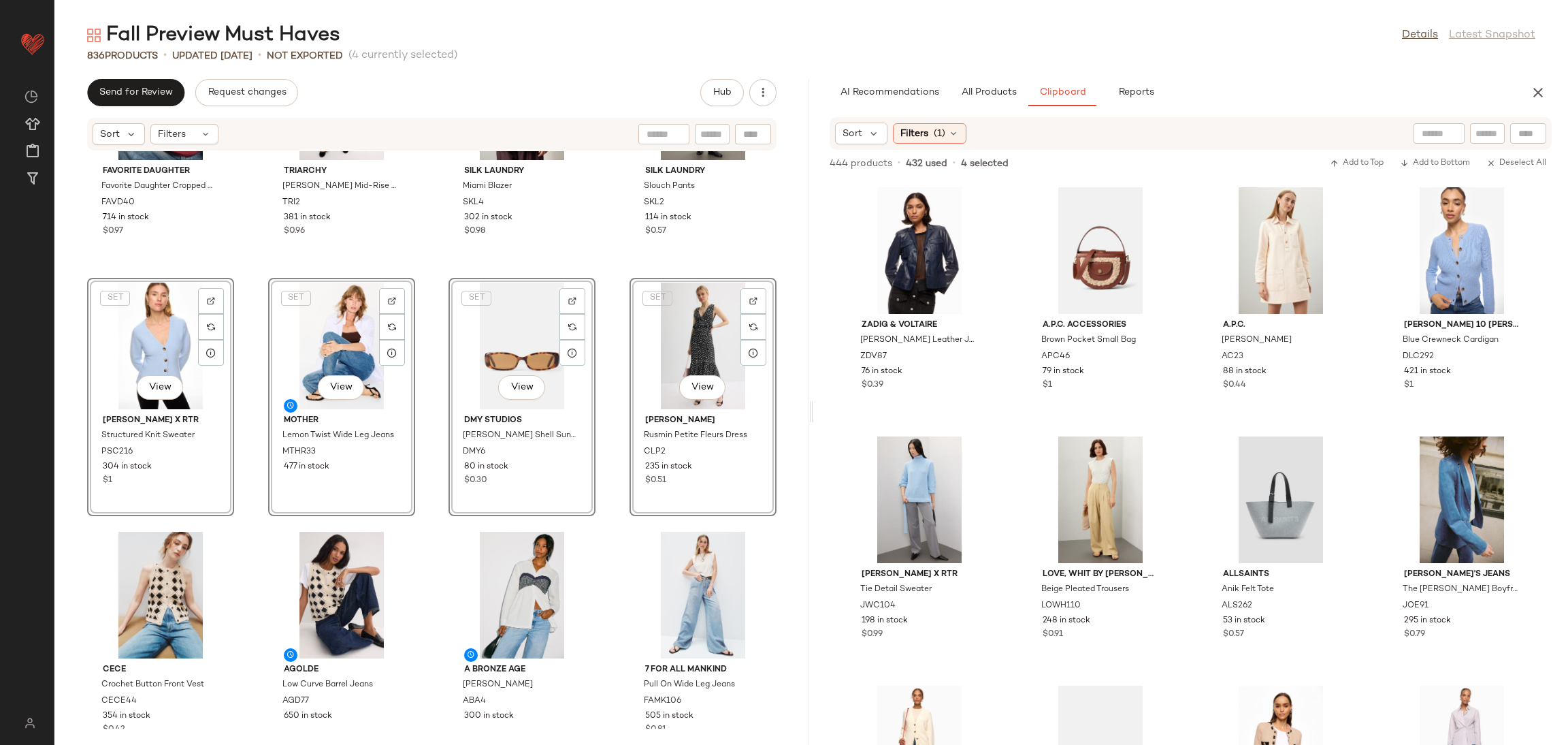
click at [247, 282] on div "Favorite Daughter Favorite Daughter Cropped Collegiate Tee FAVD40 714 in stock …" at bounding box center [432, 440] width 755 height 578
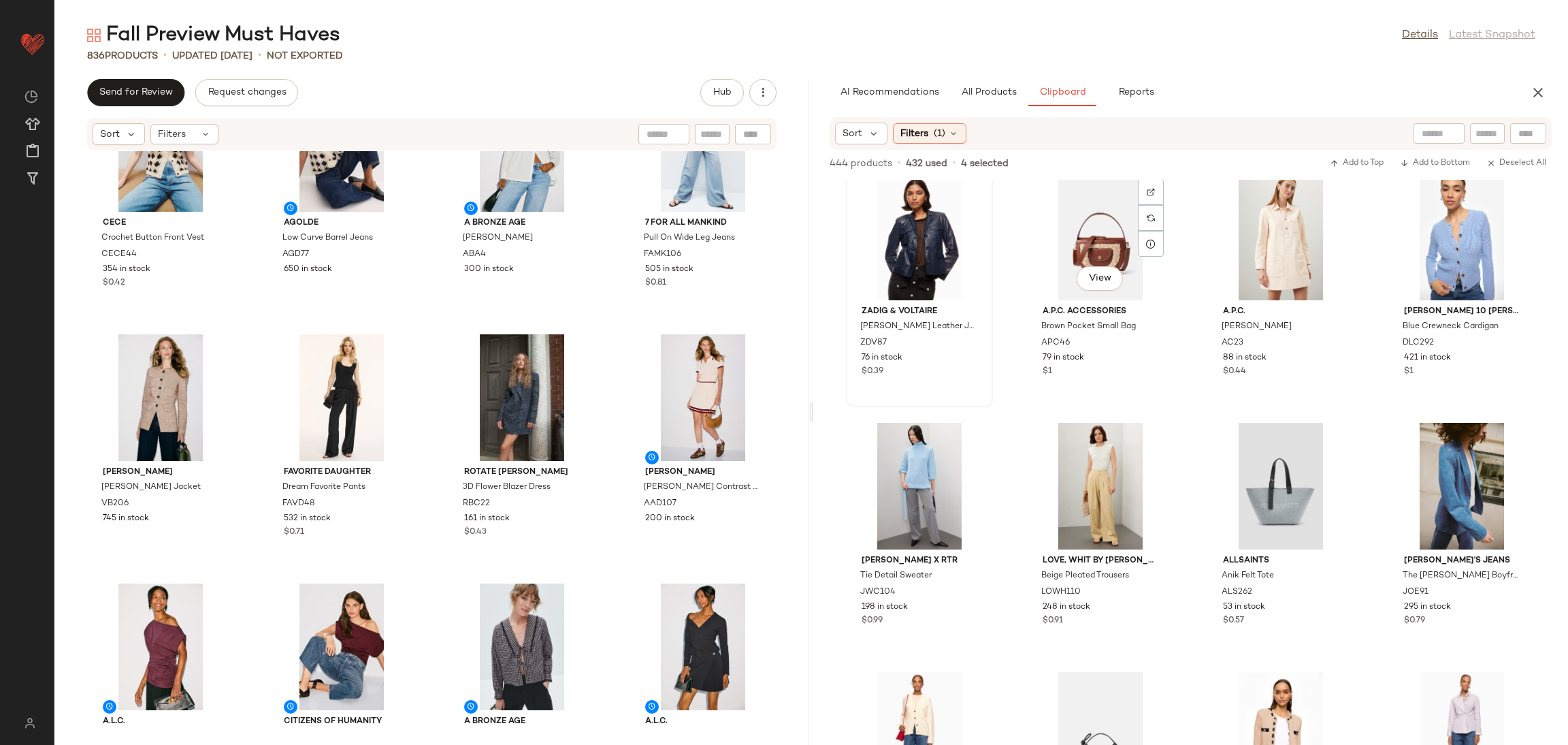
scroll to position [0, 0]
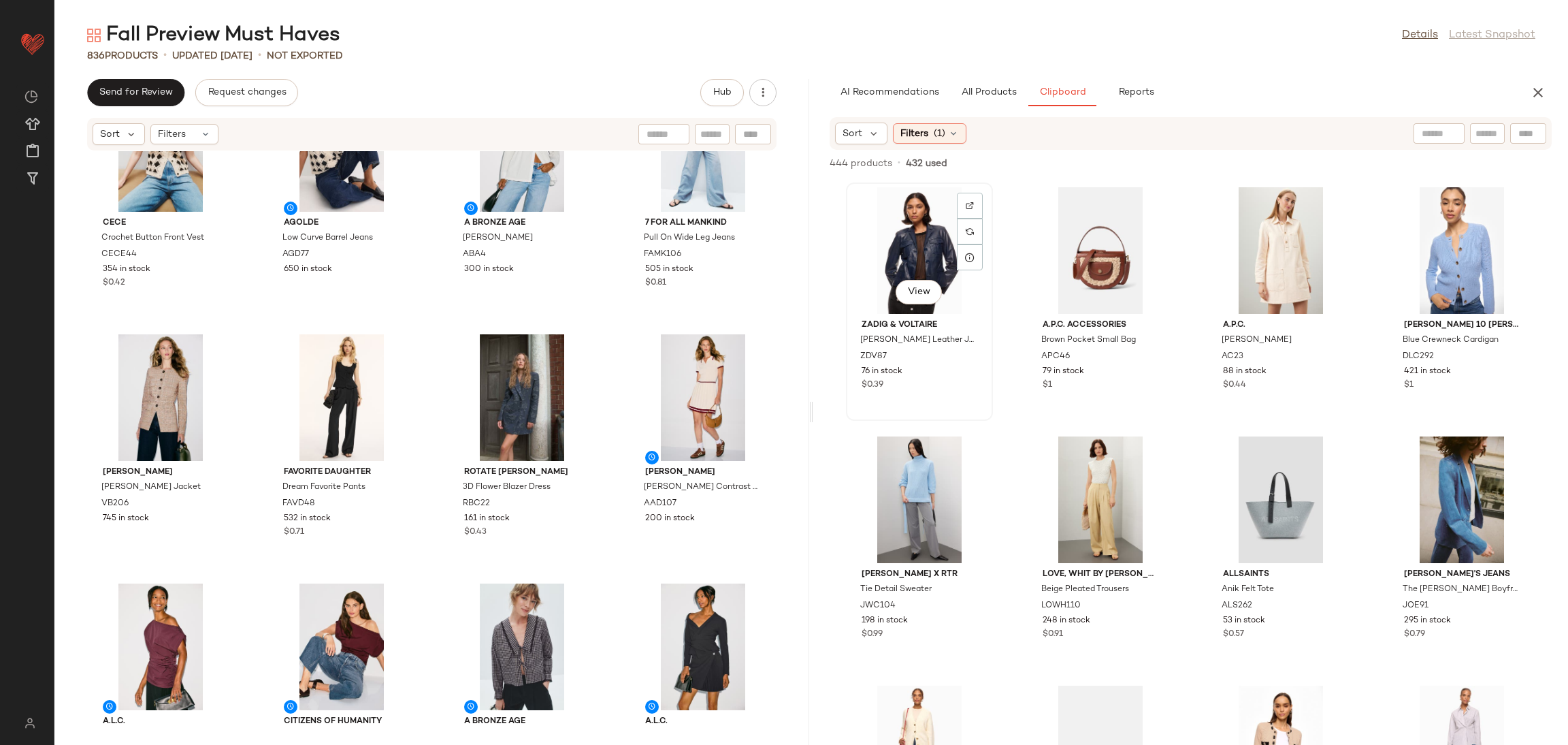
click at [950, 260] on div "View" at bounding box center [919, 251] width 138 height 127
click at [1401, 256] on div at bounding box center [1462, 251] width 138 height 127
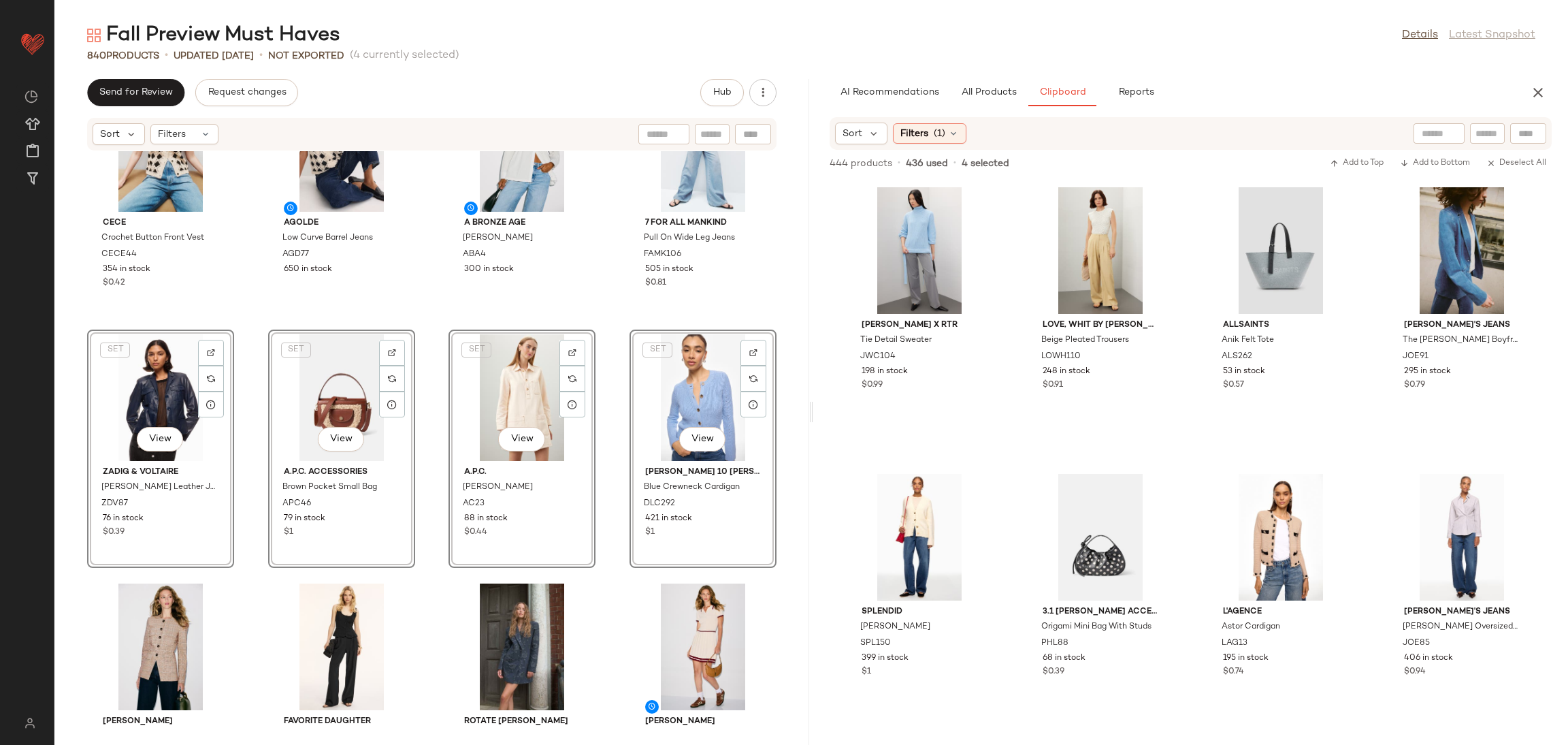
click at [254, 325] on div "Peter Som x RTR Structured Knit Sweater PSC216 304 in stock $1 MOTHER Lemon Twi…" at bounding box center [432, 440] width 755 height 578
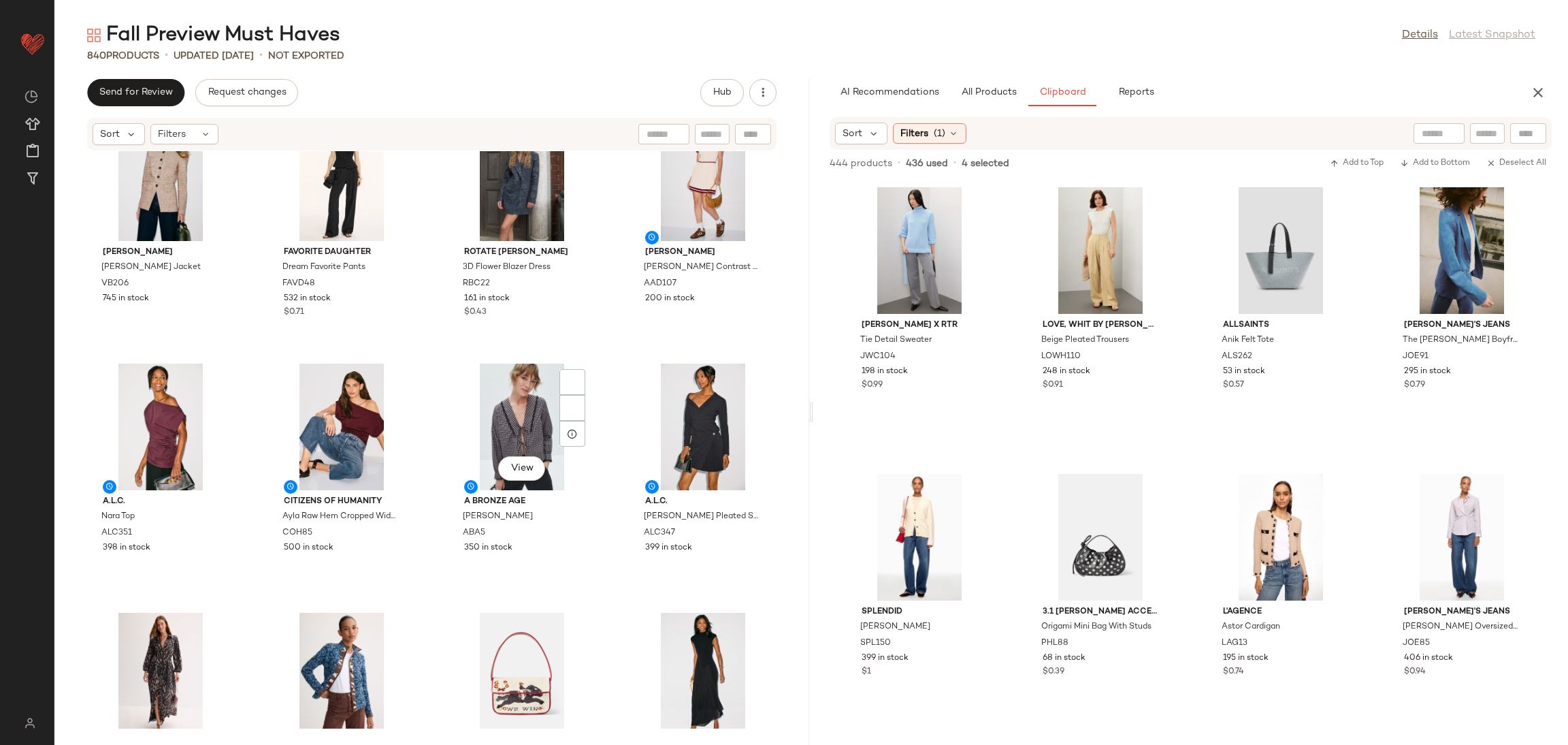
scroll to position [2053, 0]
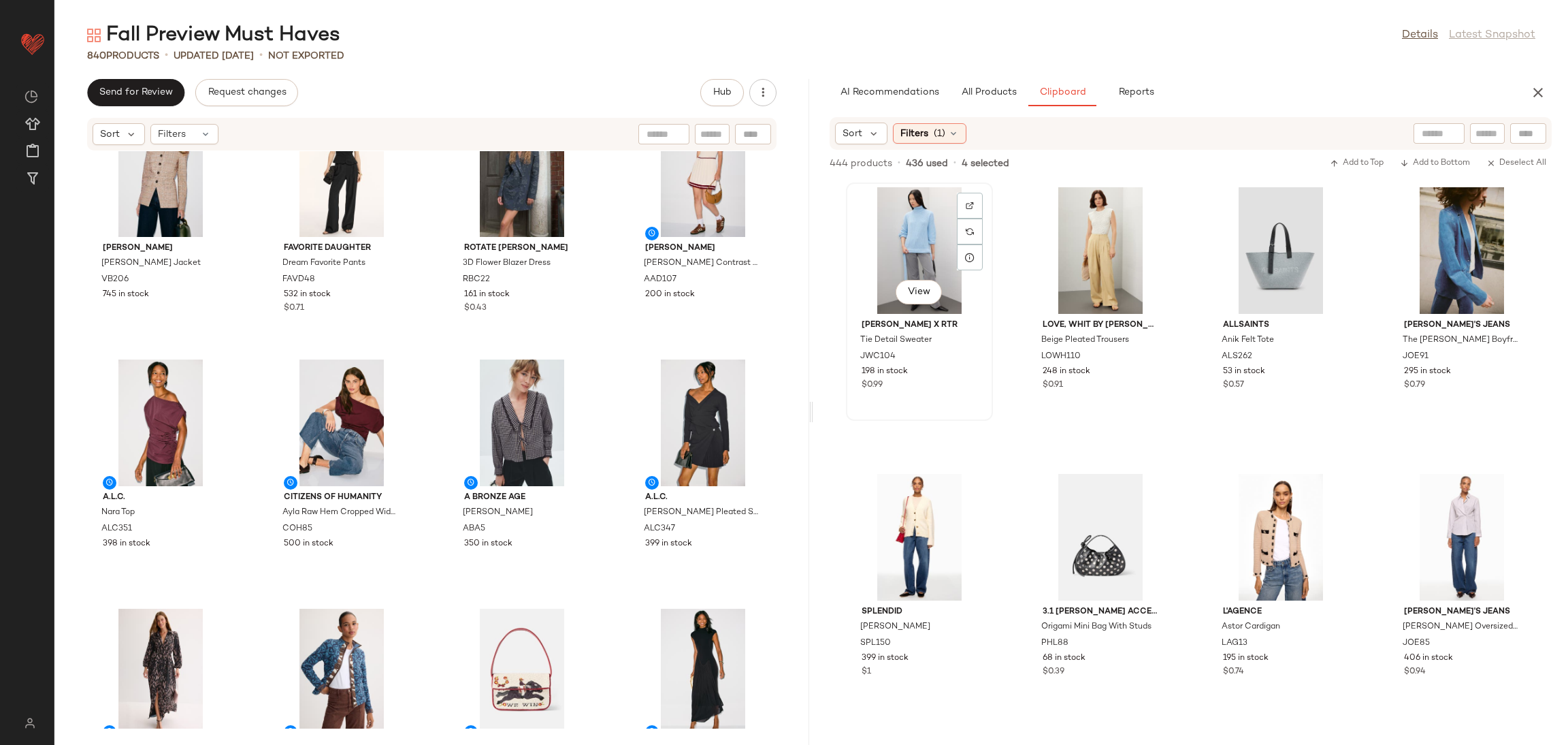
click at [938, 256] on div "View" at bounding box center [919, 251] width 138 height 127
click at [1447, 245] on div "View" at bounding box center [1462, 251] width 138 height 127
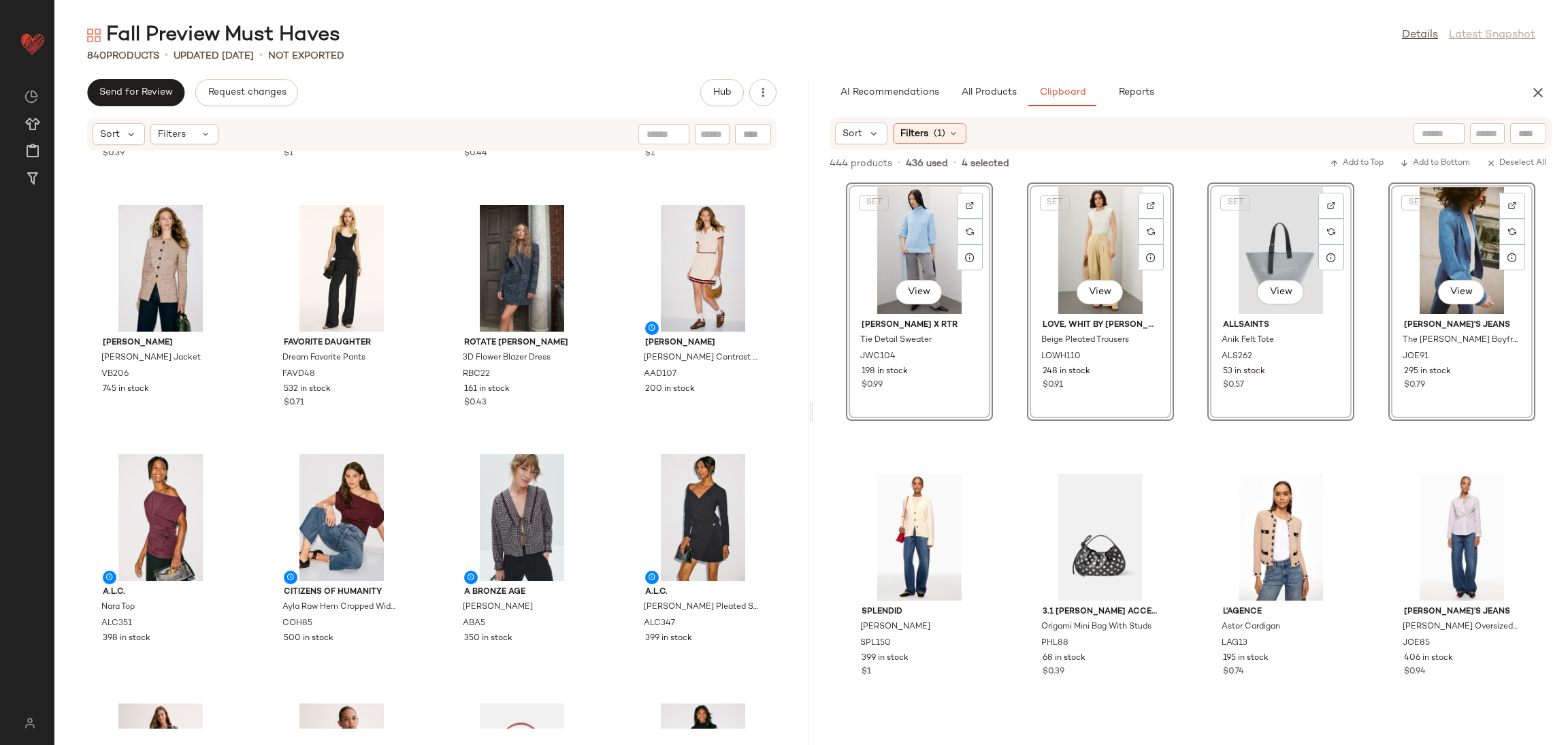
scroll to position [1996, 0]
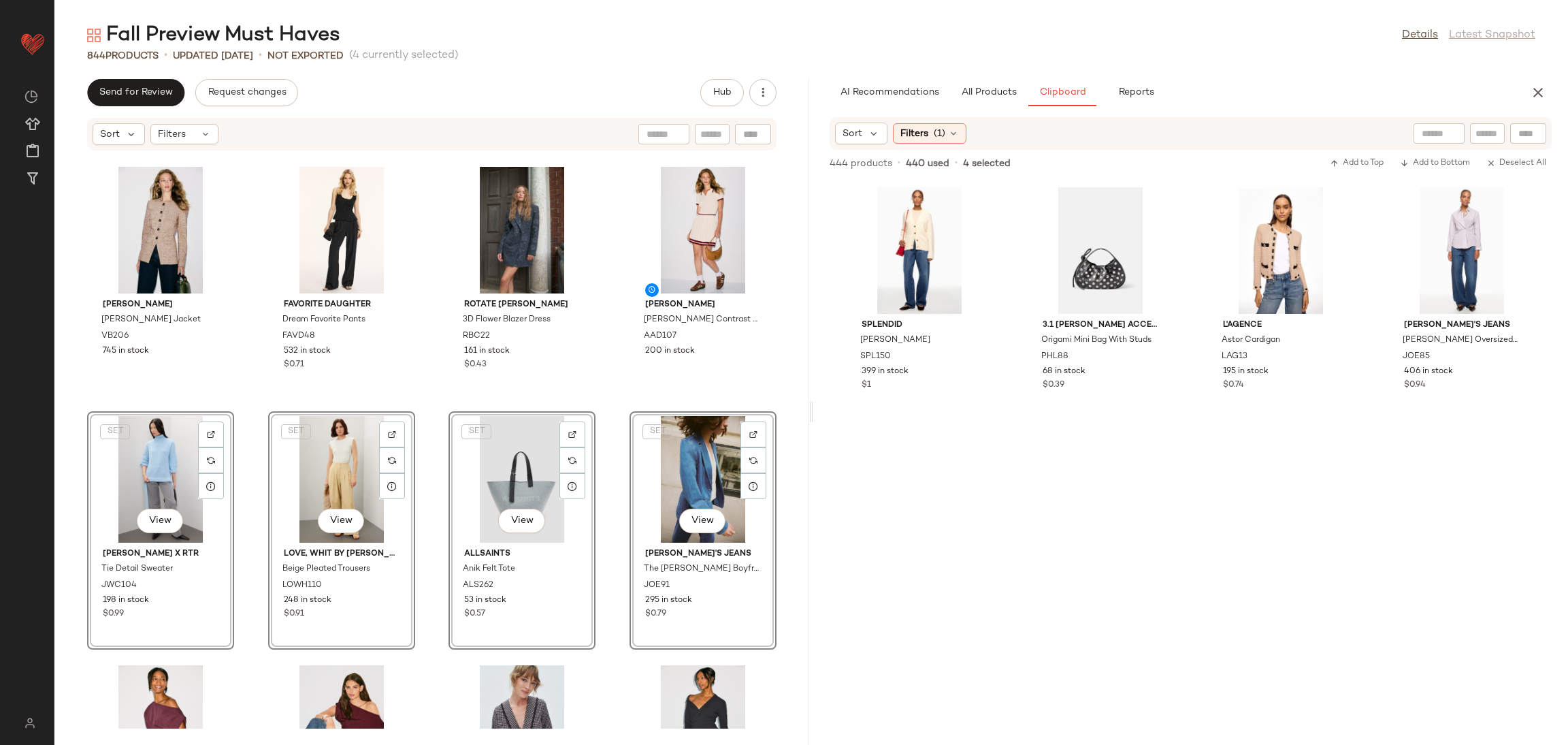
click at [245, 402] on div "Zadig & Voltaire Liams Leather Jacket ZDV87 76 in stock $0.39 A.P.C. Accessorie…" at bounding box center [432, 440] width 755 height 578
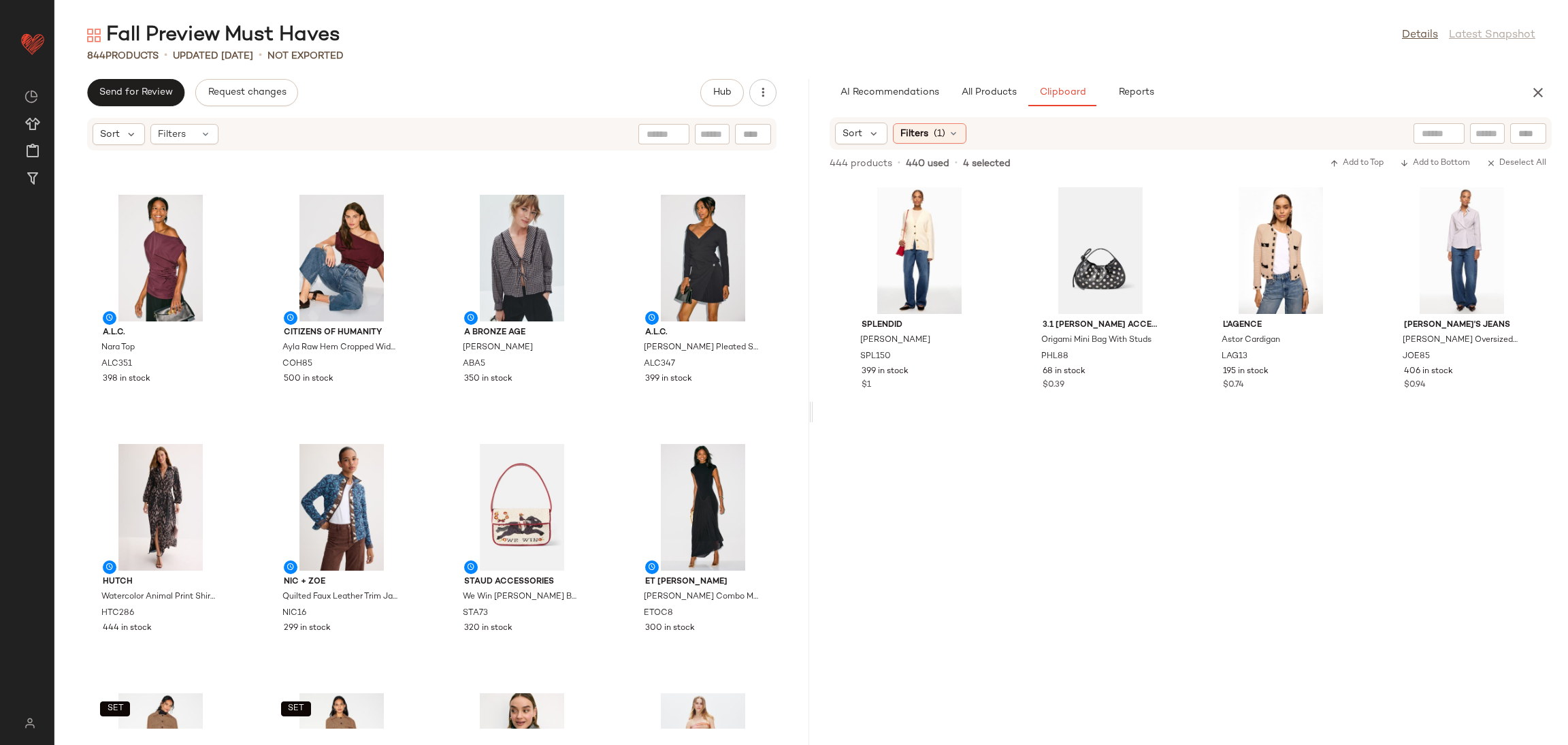
scroll to position [2495, 0]
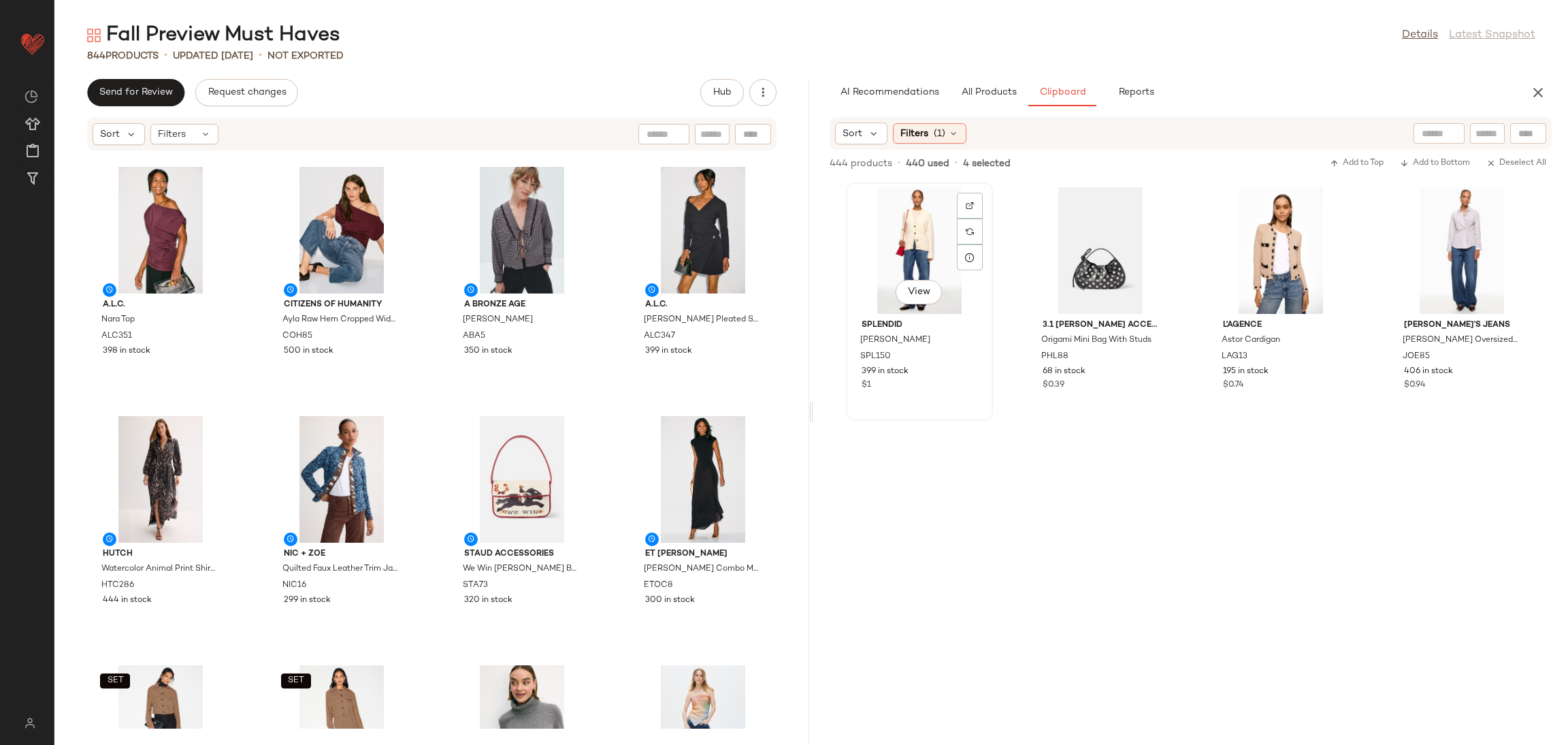
click at [884, 266] on div "View" at bounding box center [919, 251] width 138 height 127
click at [1420, 250] on div "View" at bounding box center [1462, 251] width 138 height 127
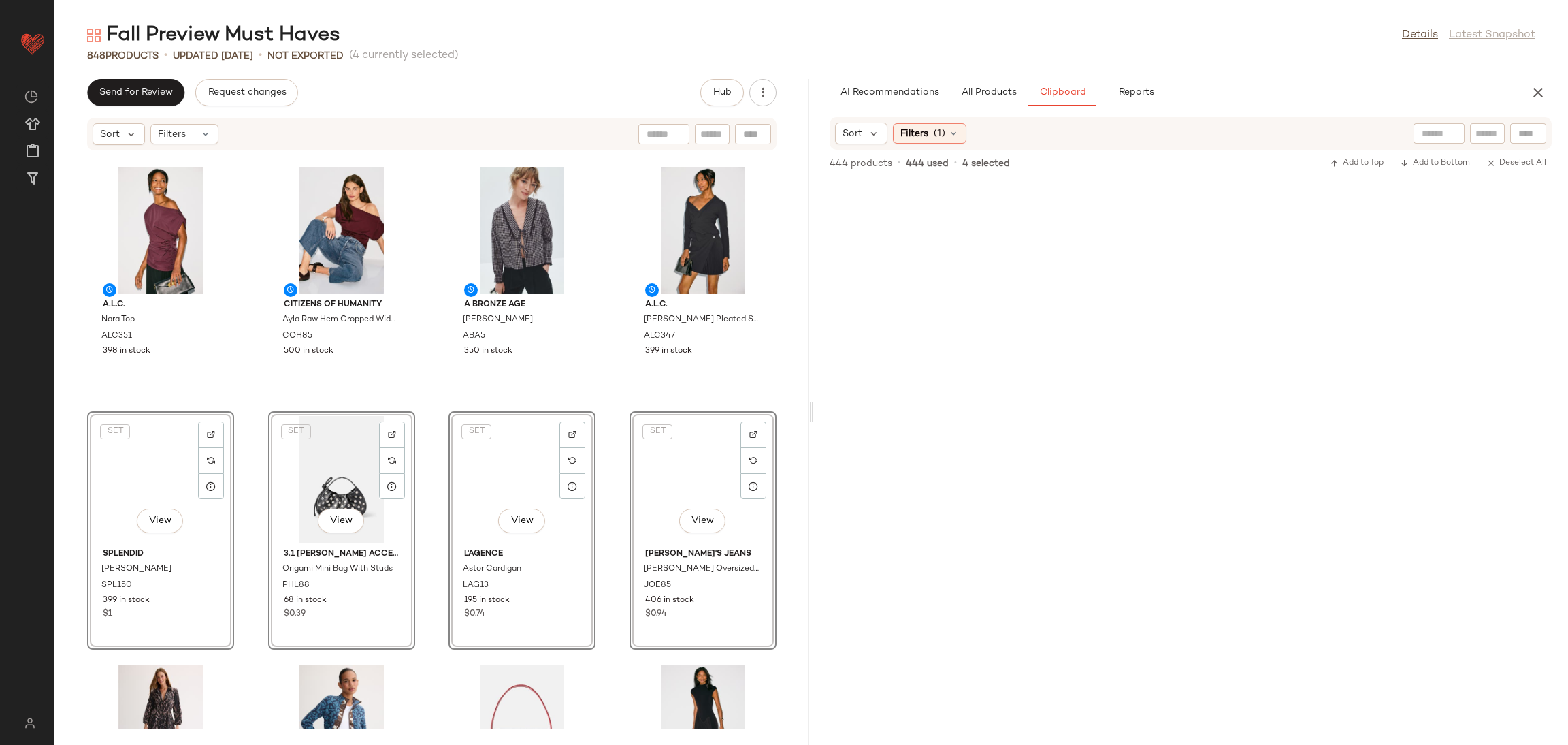
click at [248, 390] on div "Jason Wu x RTR Tie Detail Sweater JWC104 198 in stock $0.99 Love, Whit by Whitn…" at bounding box center [432, 440] width 755 height 578
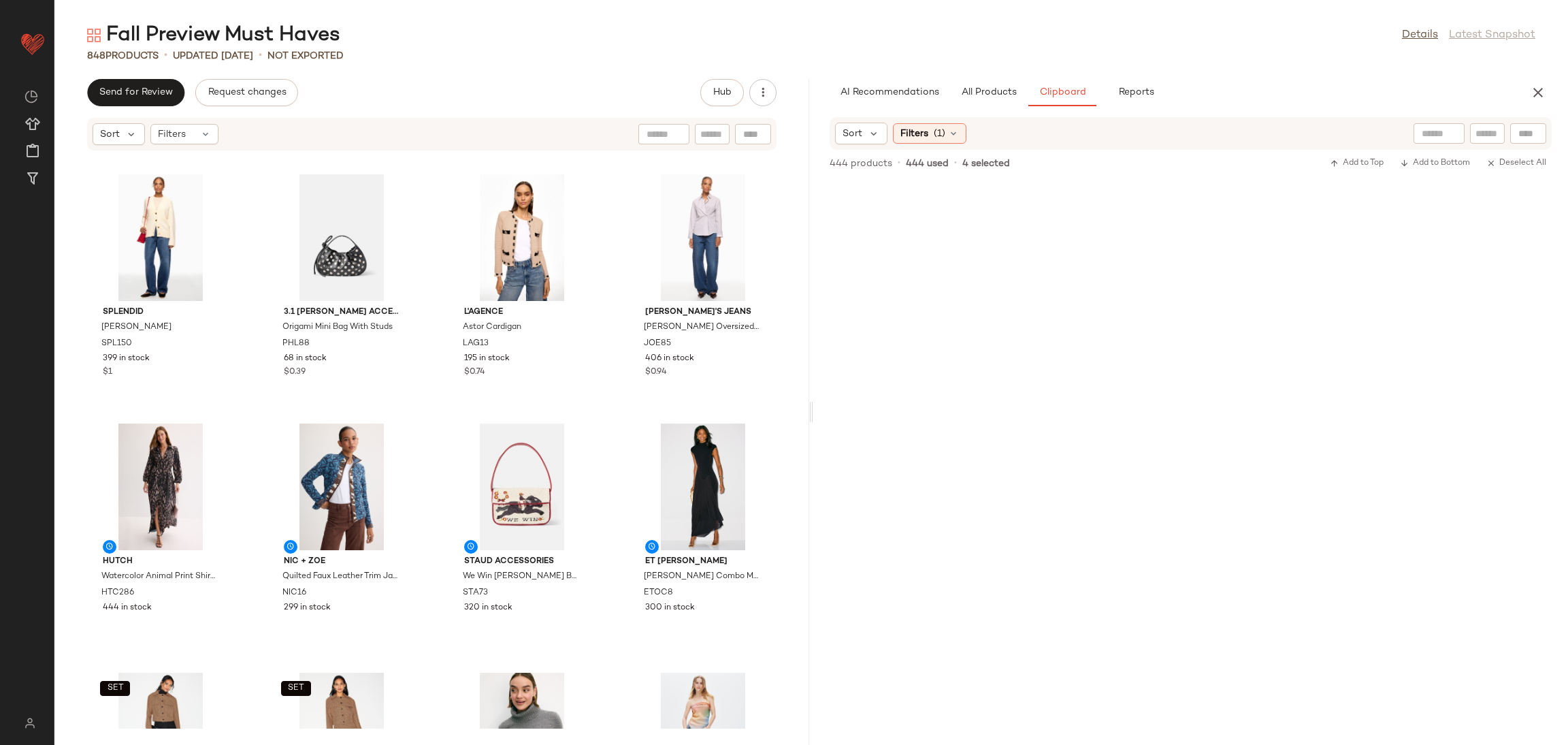
scroll to position [2699, 0]
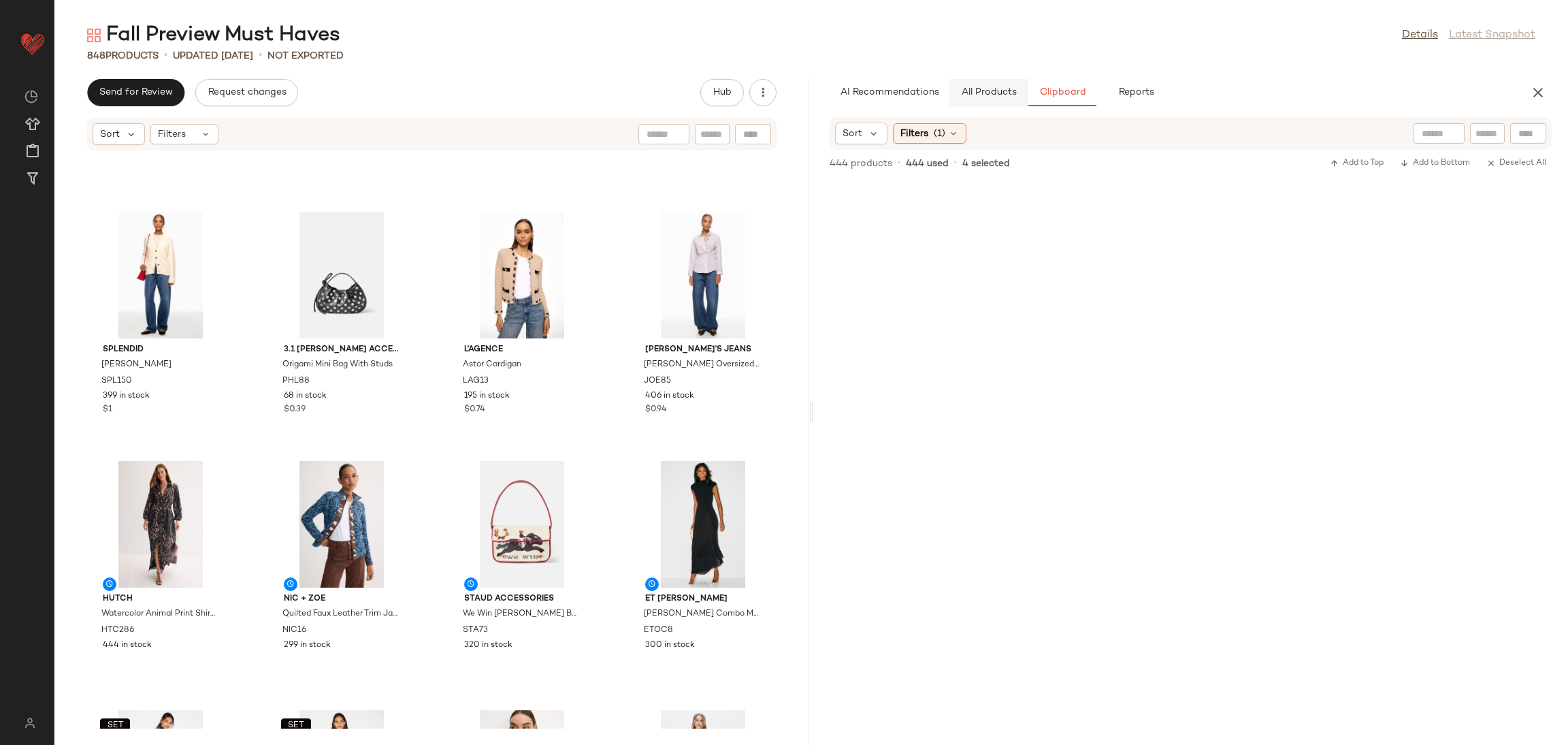
click at [995, 103] on button "All Products" at bounding box center [990, 92] width 79 height 27
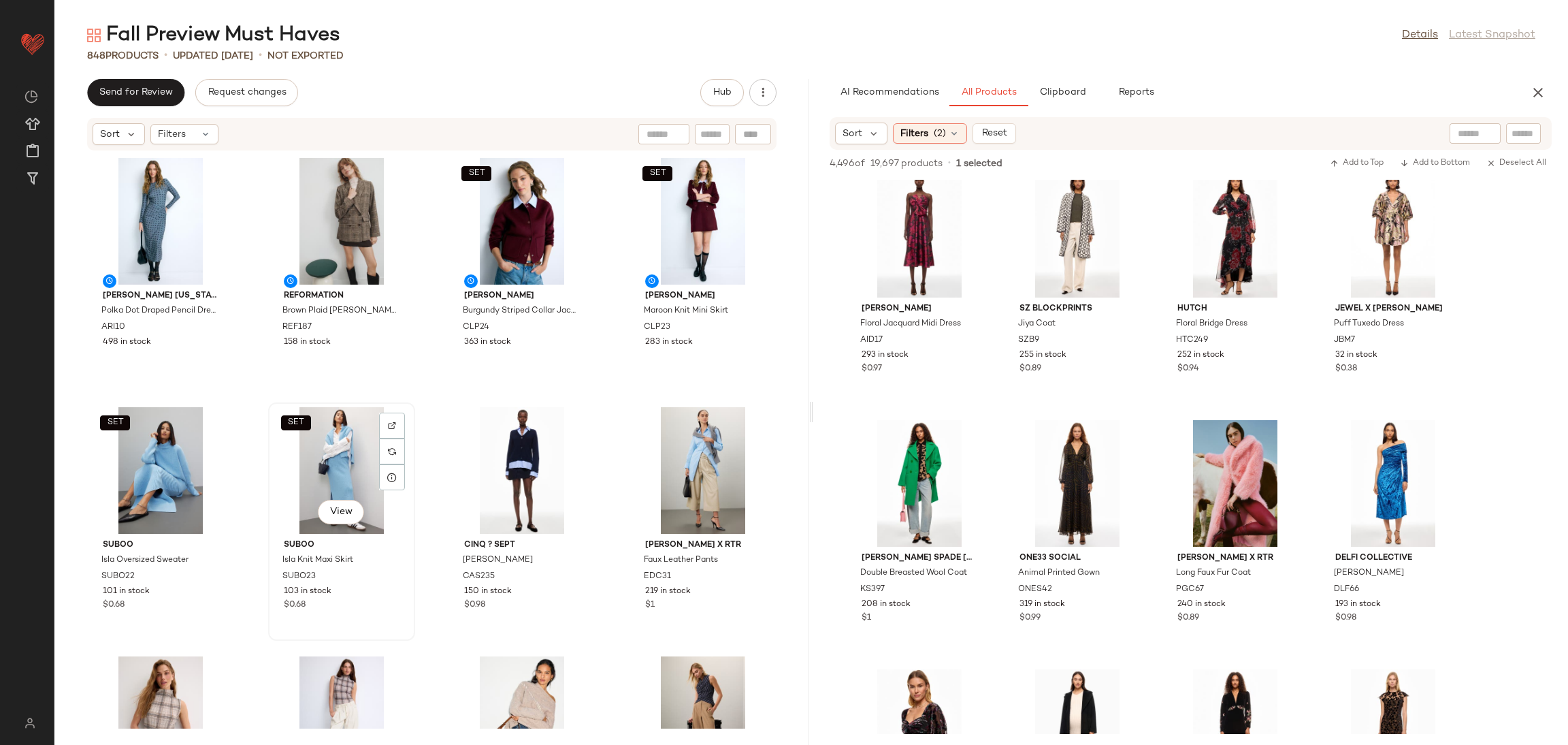
scroll to position [0, 0]
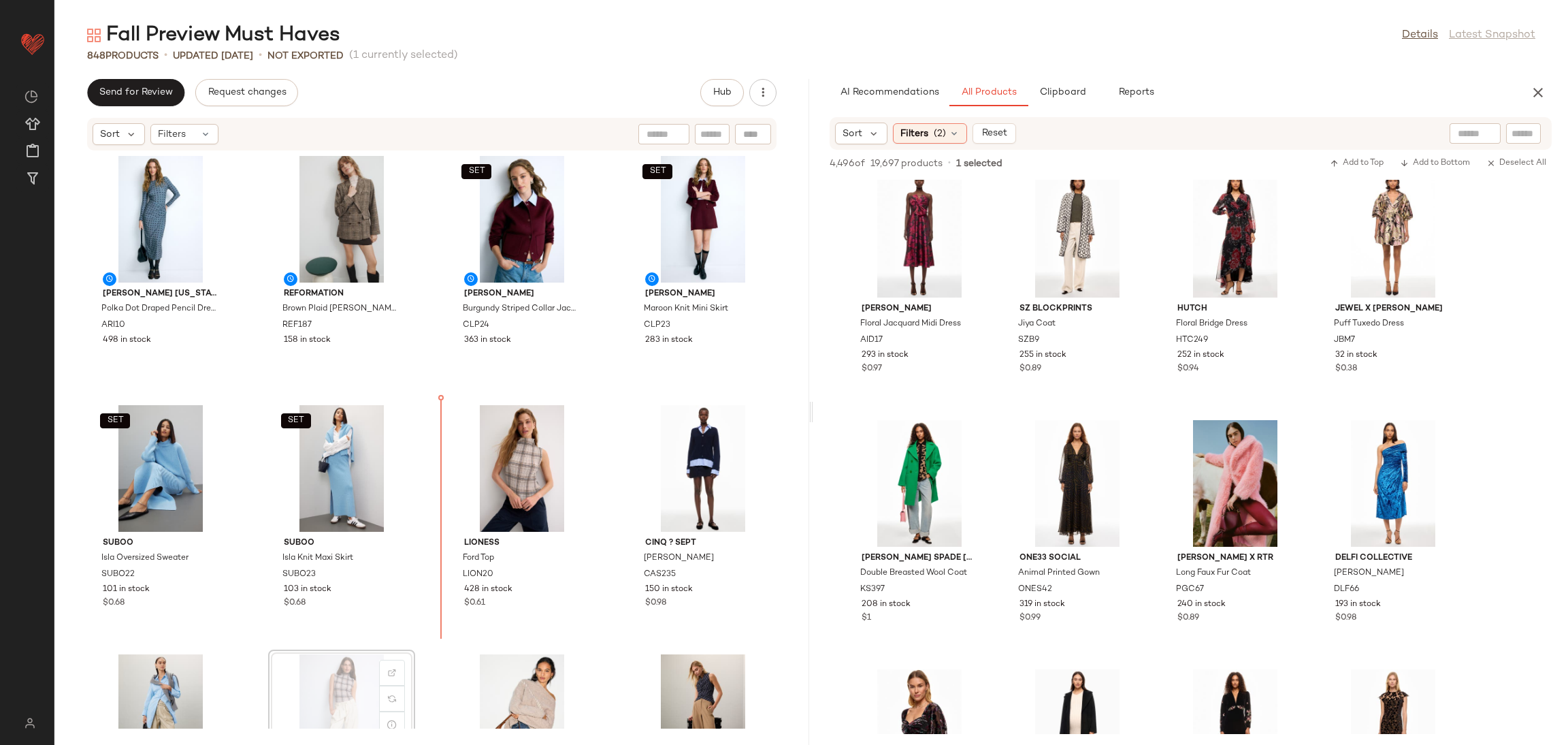
scroll to position [6, 0]
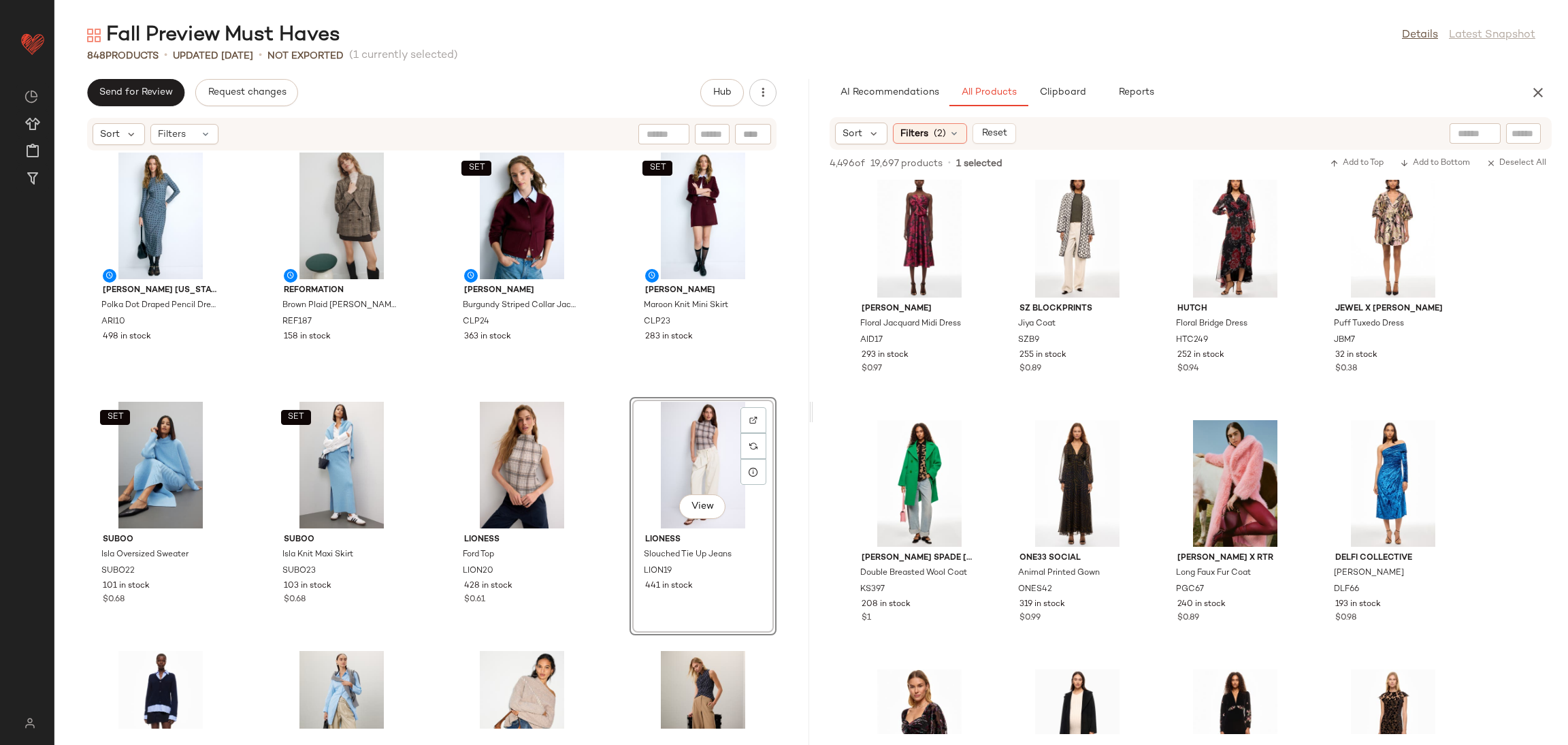
click at [608, 404] on div "ARIAS NEW YORK Polka Dot Draped Pencil Dress ARI10 498 in stock Reformation Bro…" at bounding box center [432, 440] width 755 height 578
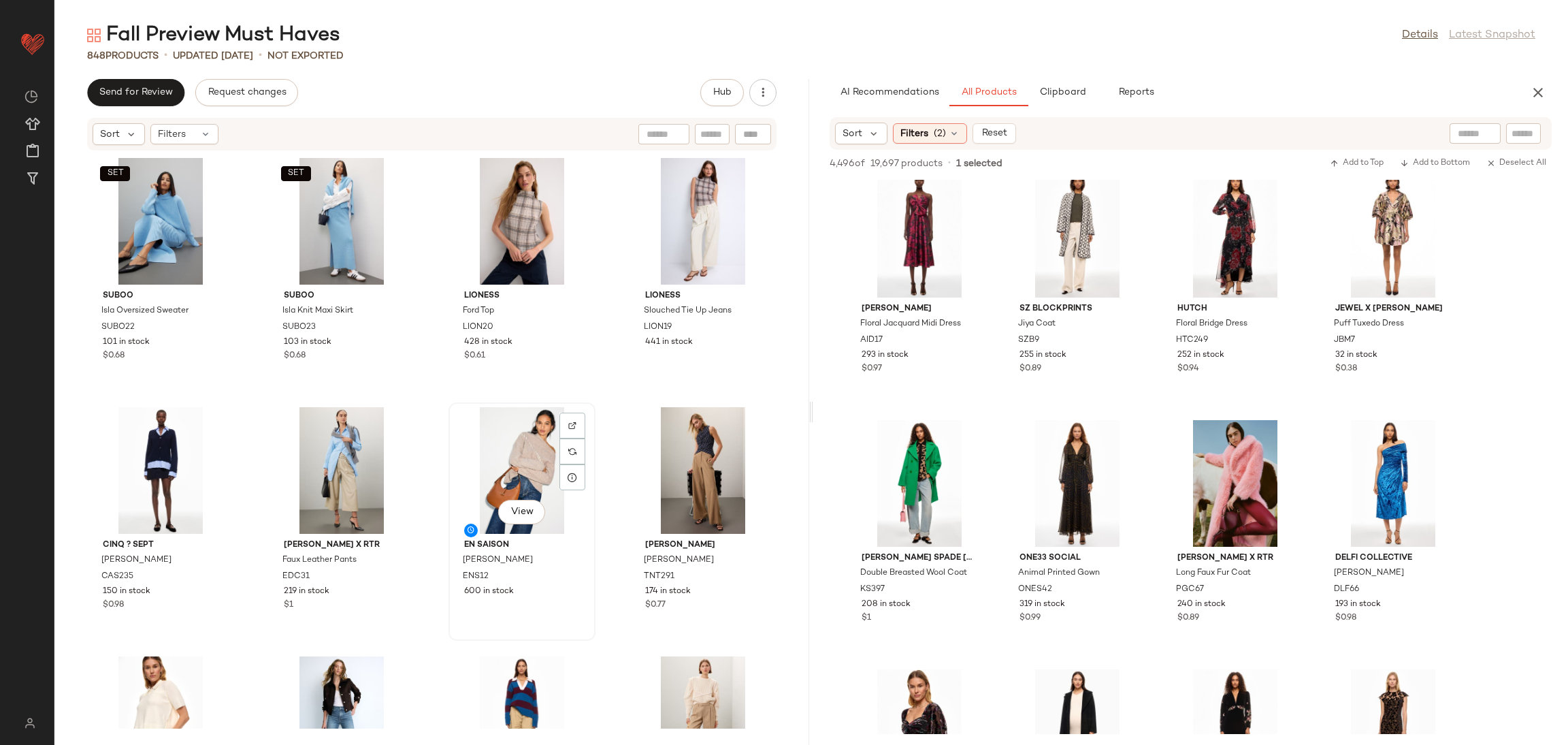
scroll to position [252, 0]
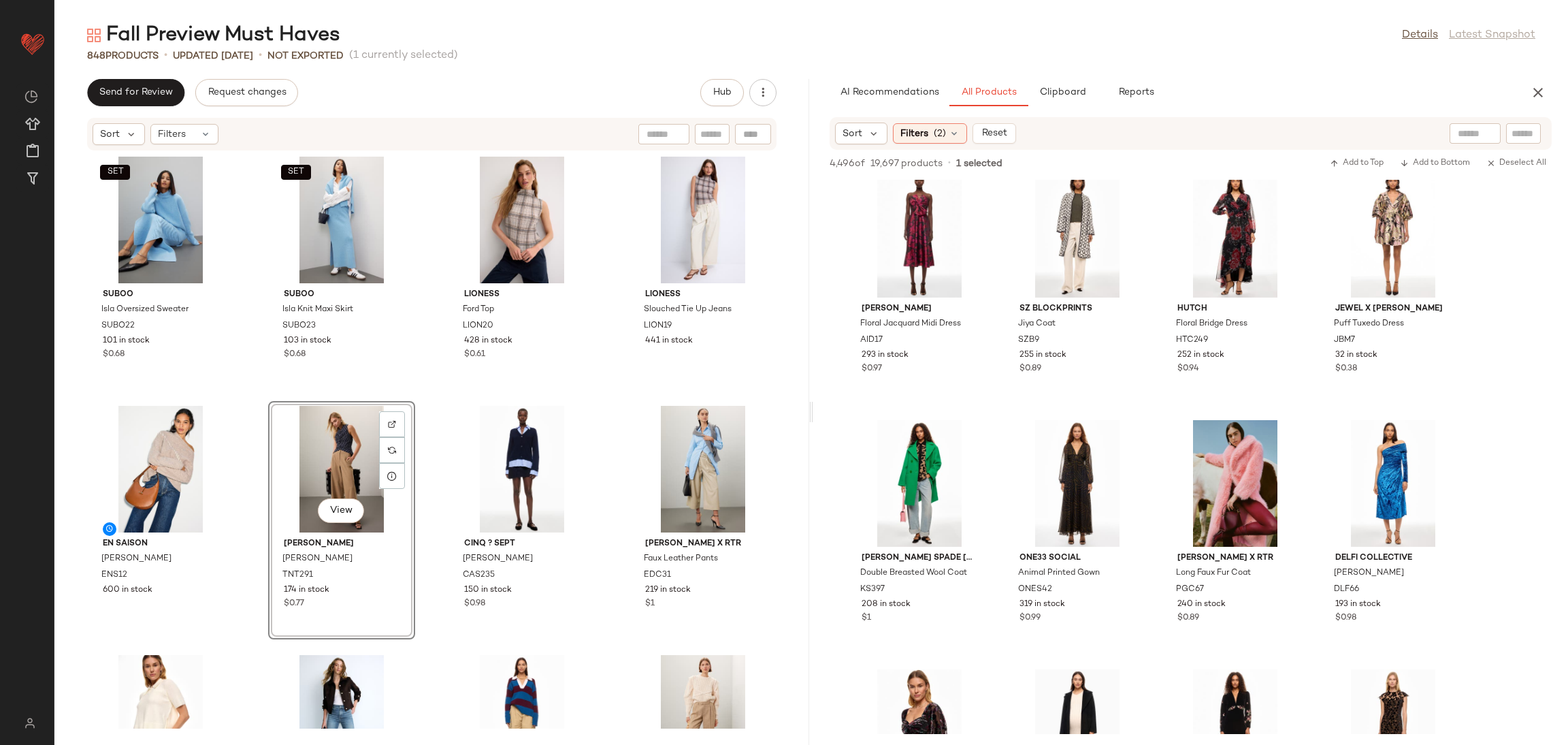
click at [436, 379] on div "ARIAS NEW YORK Polka Dot Draped Pencil Dress ARI10 498 in stock Reformation Bro…" at bounding box center [432, 440] width 755 height 578
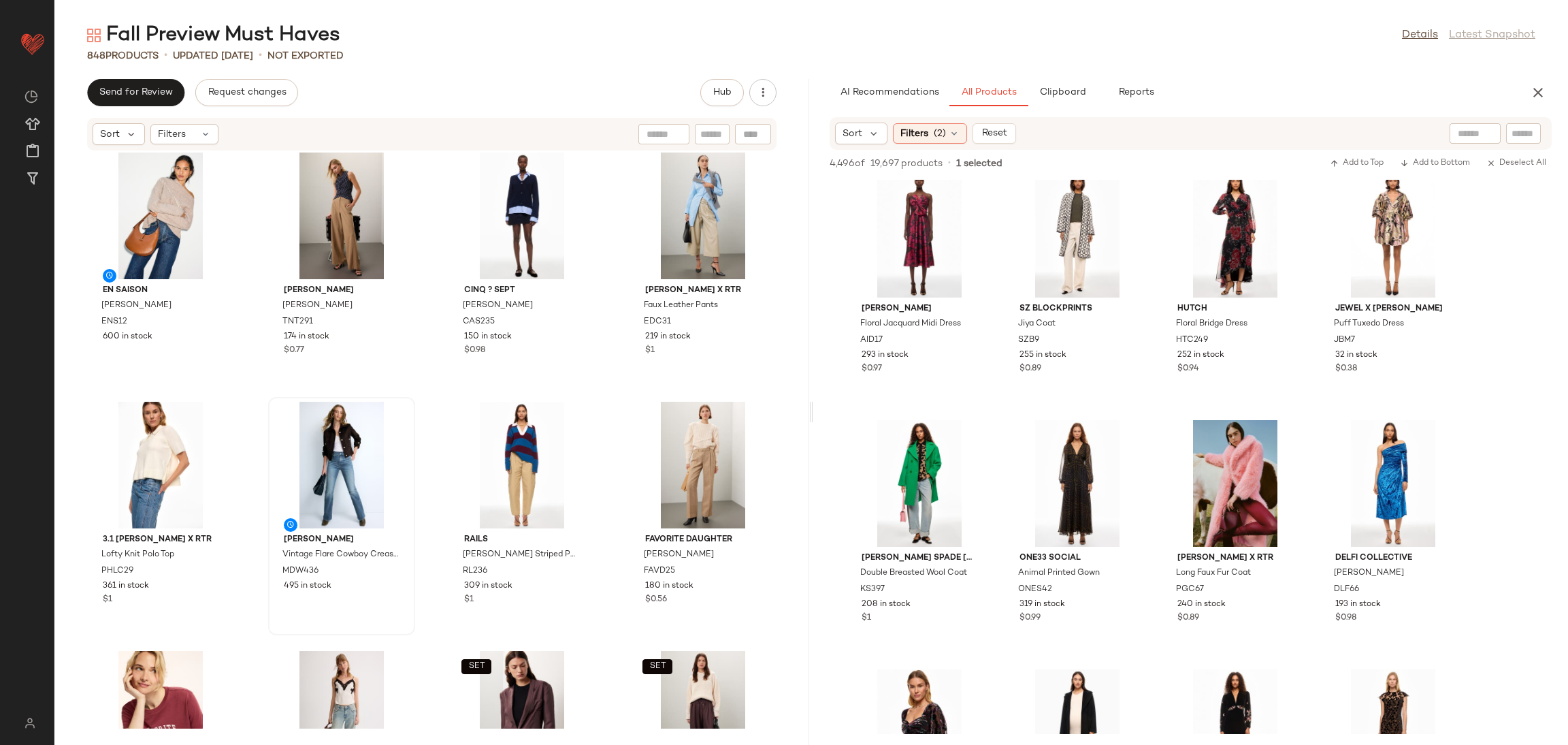
scroll to position [545, 0]
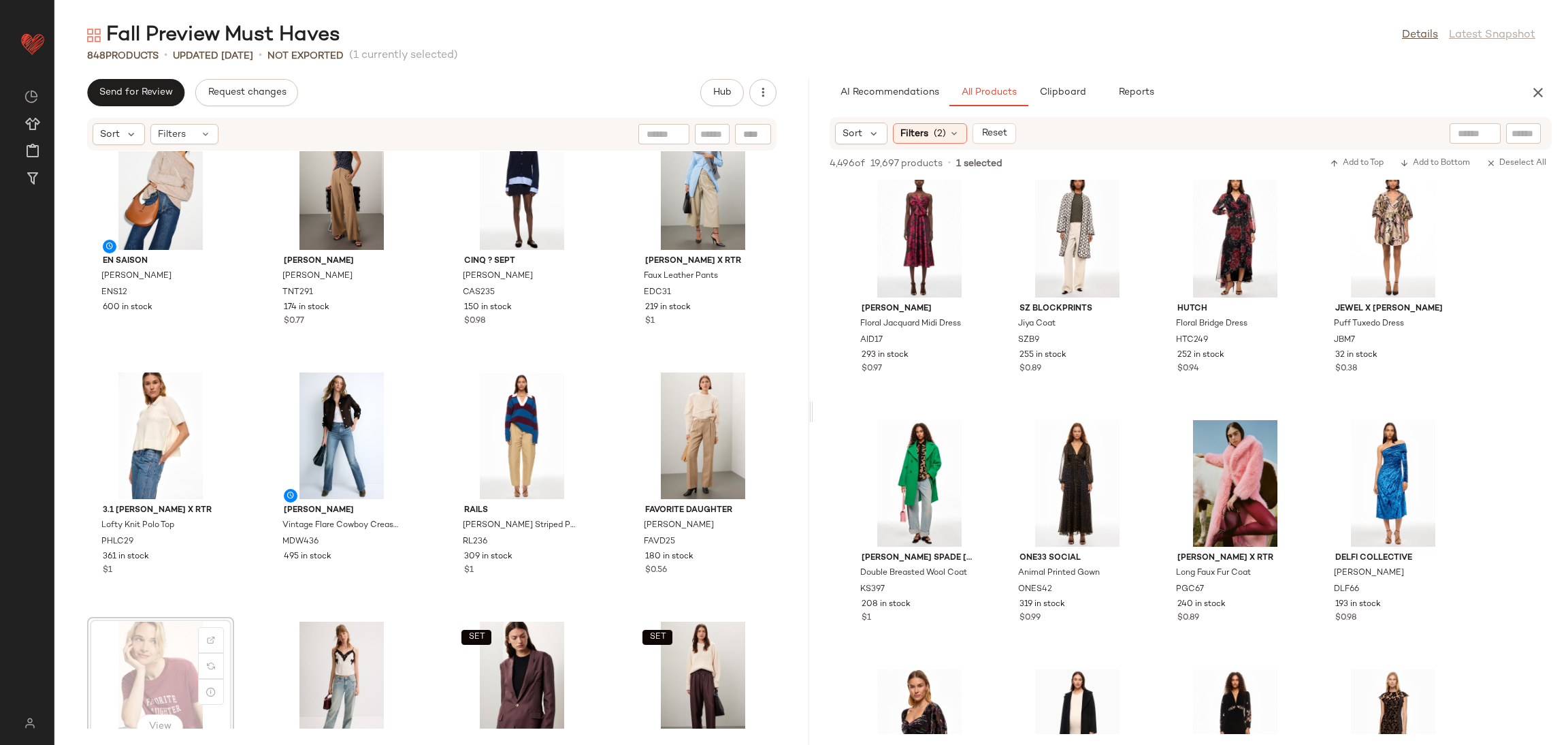
scroll to position [546, 0]
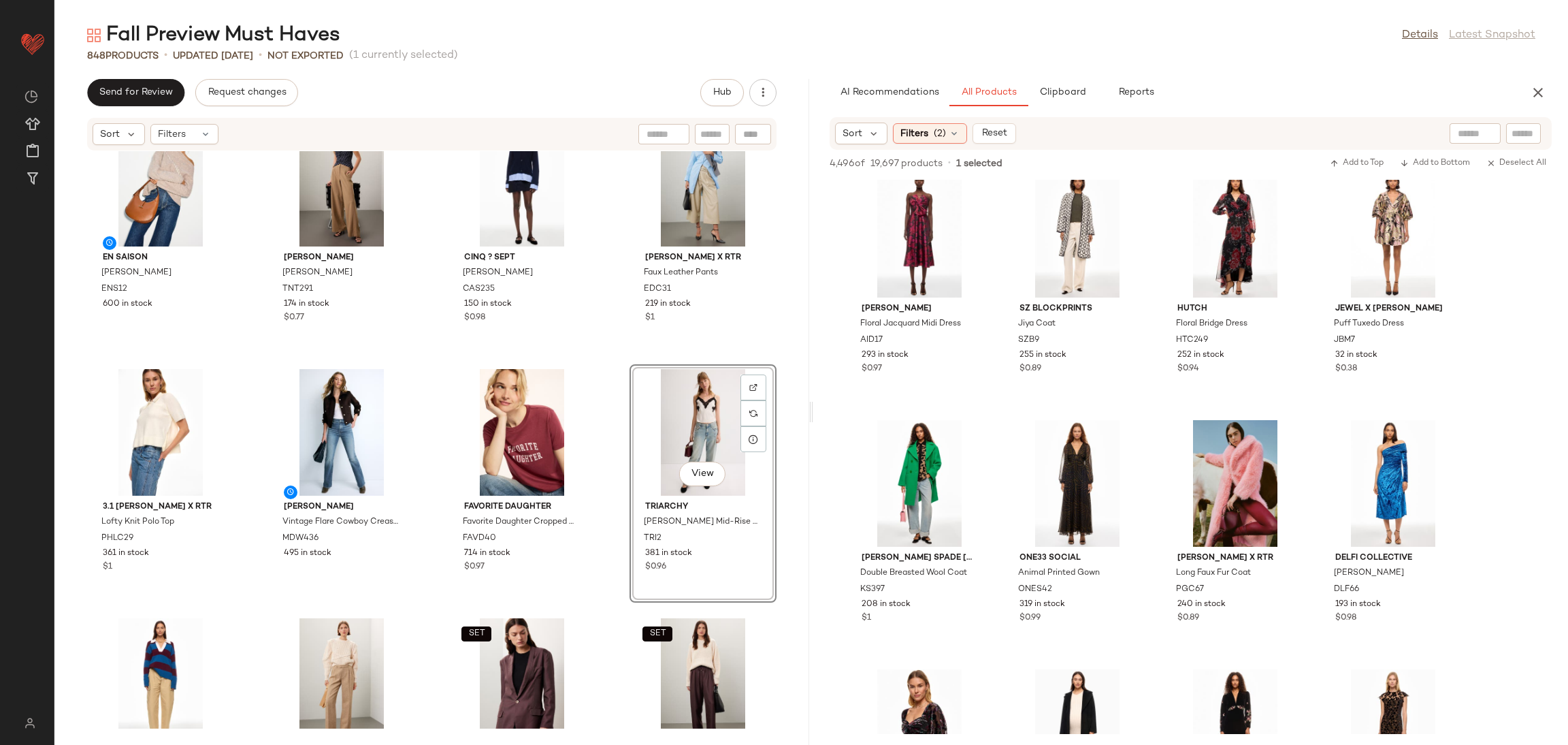
click at [617, 361] on div "SET Suboo Isla Oversized Sweater SUBO22 101 in stock $0.68 SET Suboo Isla Knit …" at bounding box center [432, 440] width 755 height 578
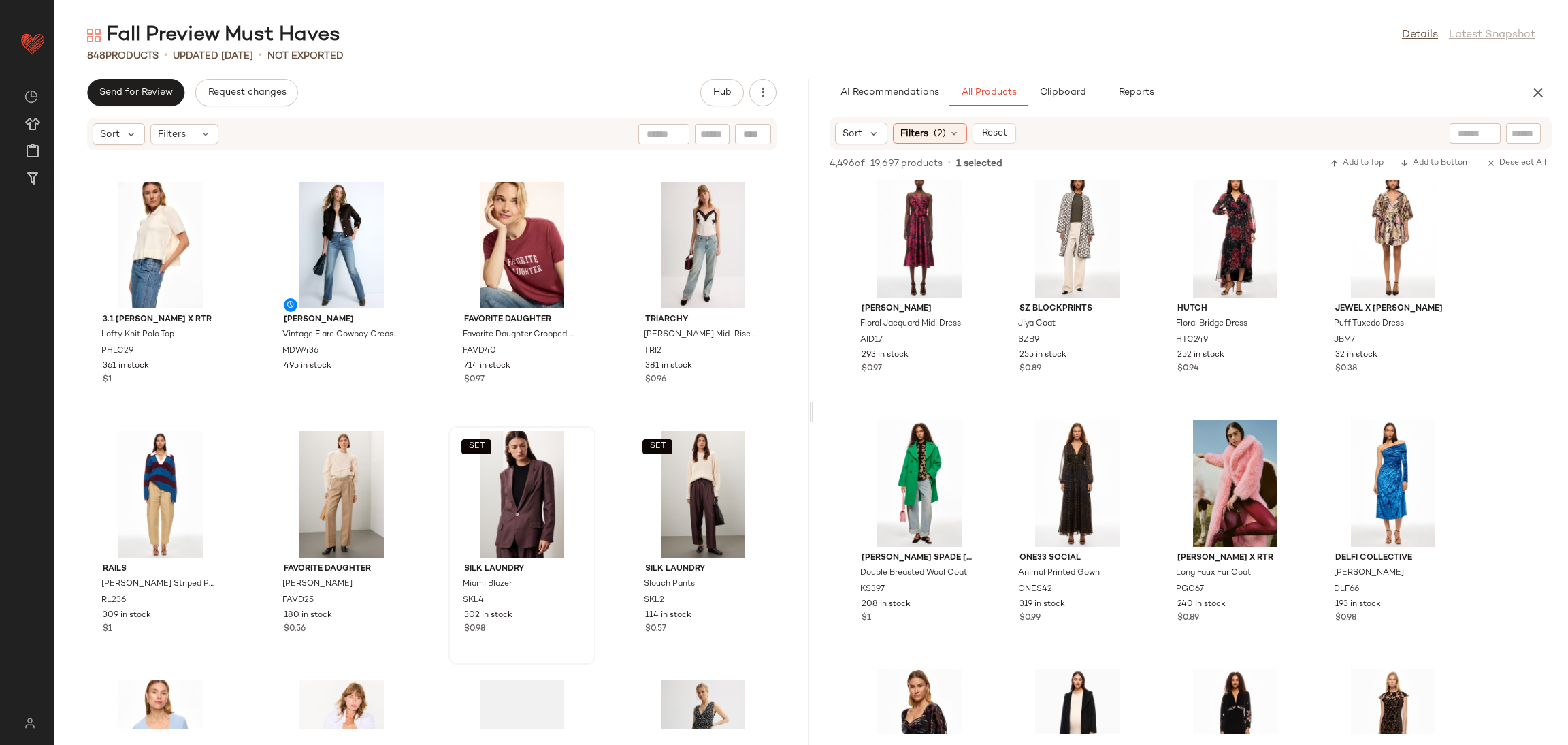
scroll to position [742, 0]
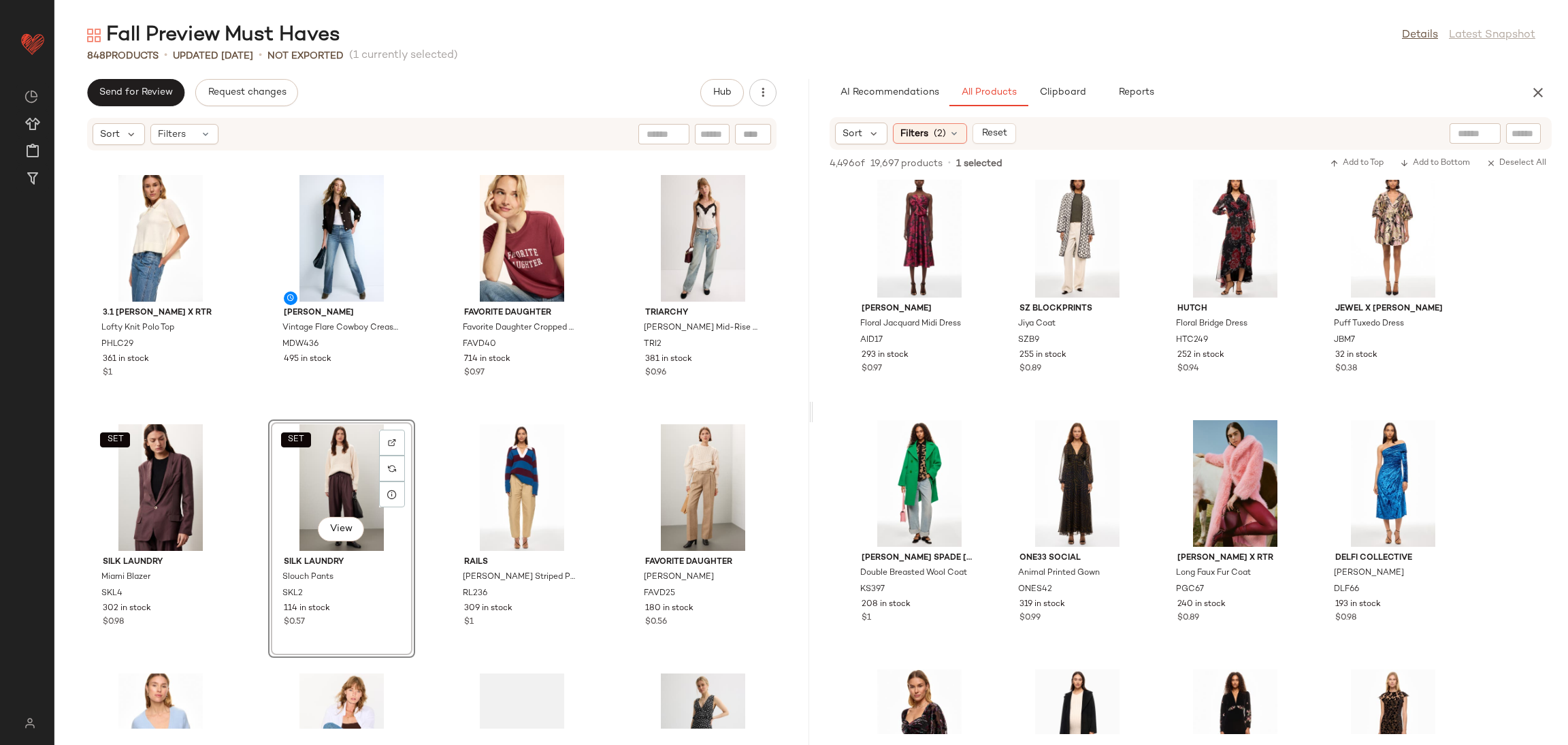
click at [441, 410] on div "En Saison Bernadette Sweater ENS12 600 in stock Tanya Taylor Marfa Trousers TNT…" at bounding box center [432, 440] width 755 height 578
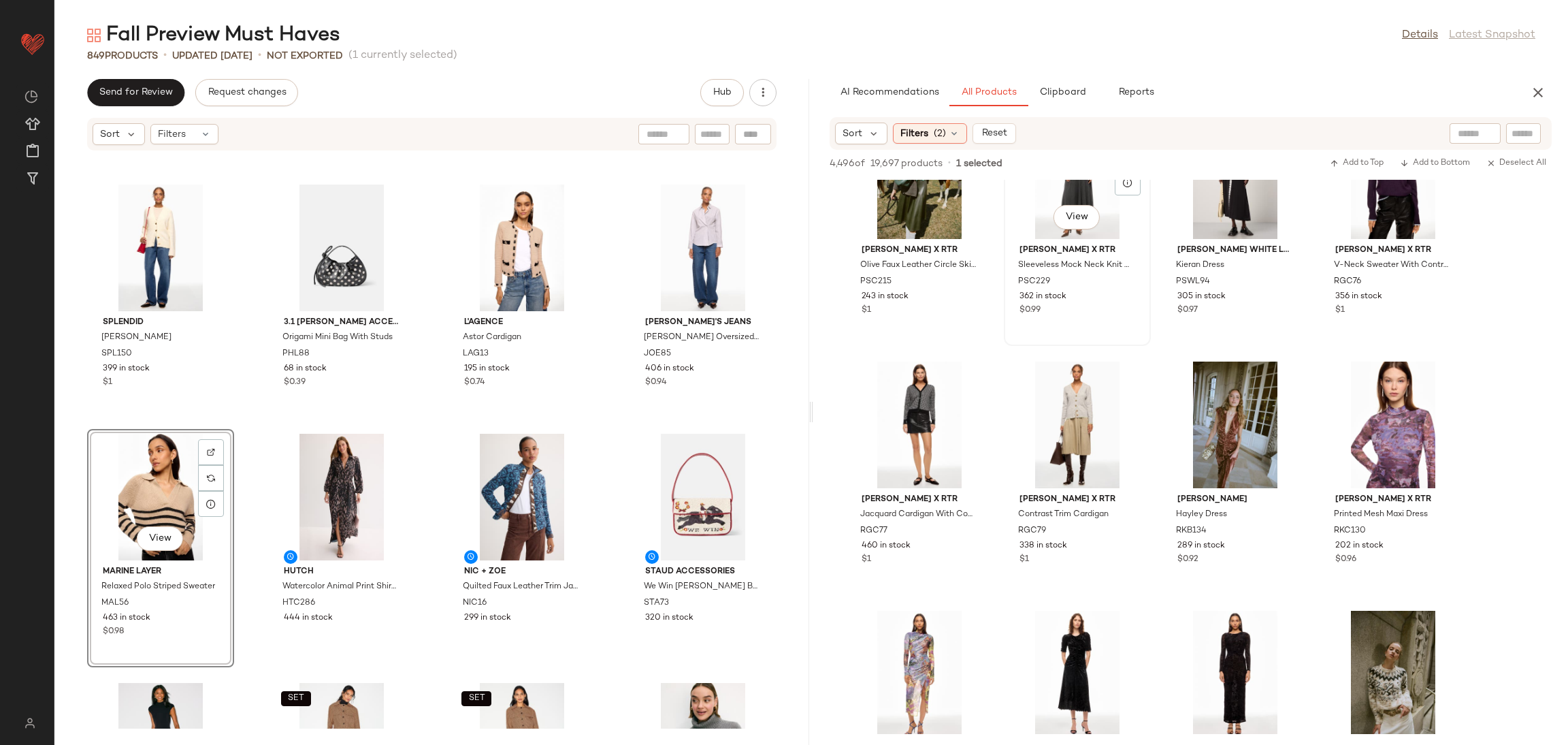
scroll to position [10542, 0]
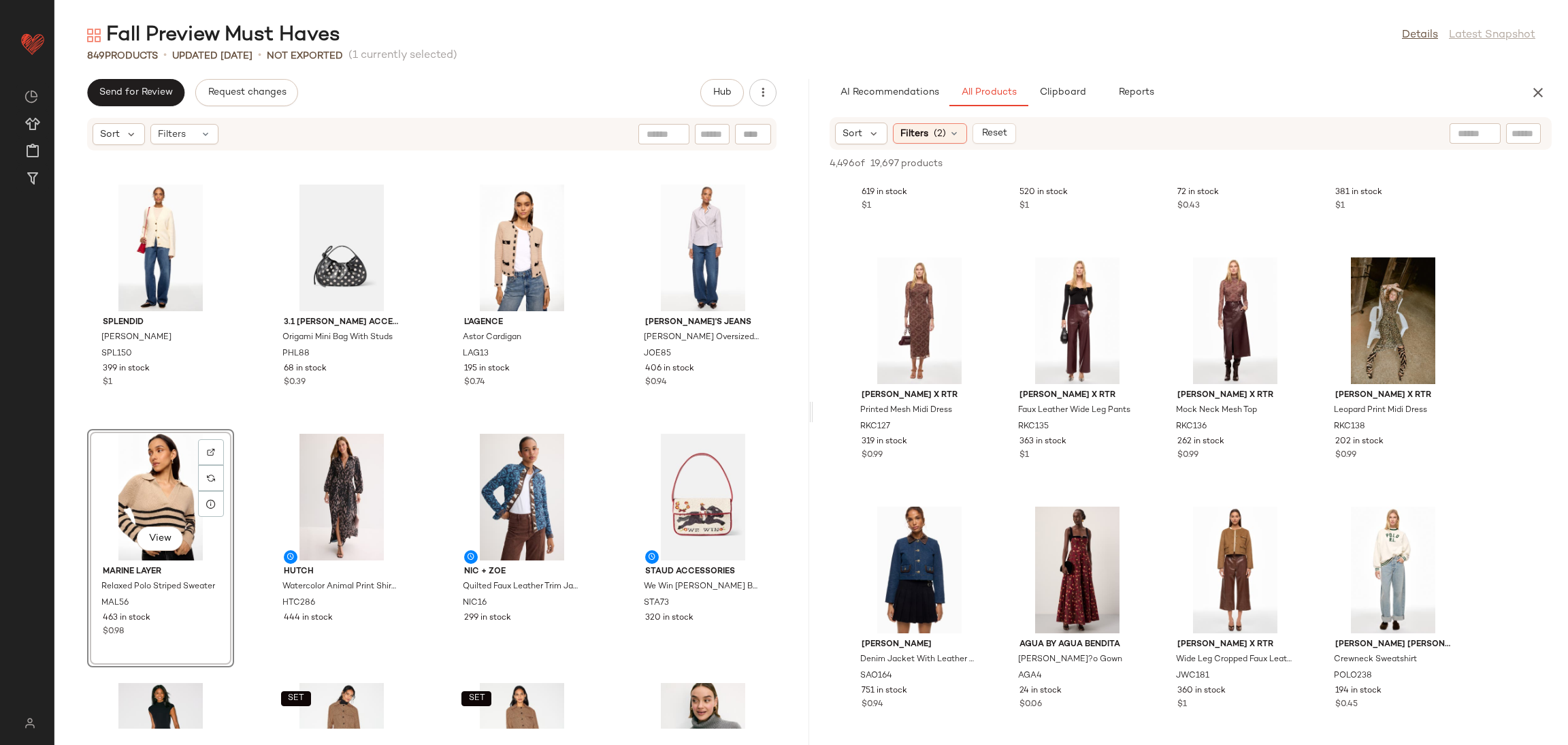
scroll to position [12664, 0]
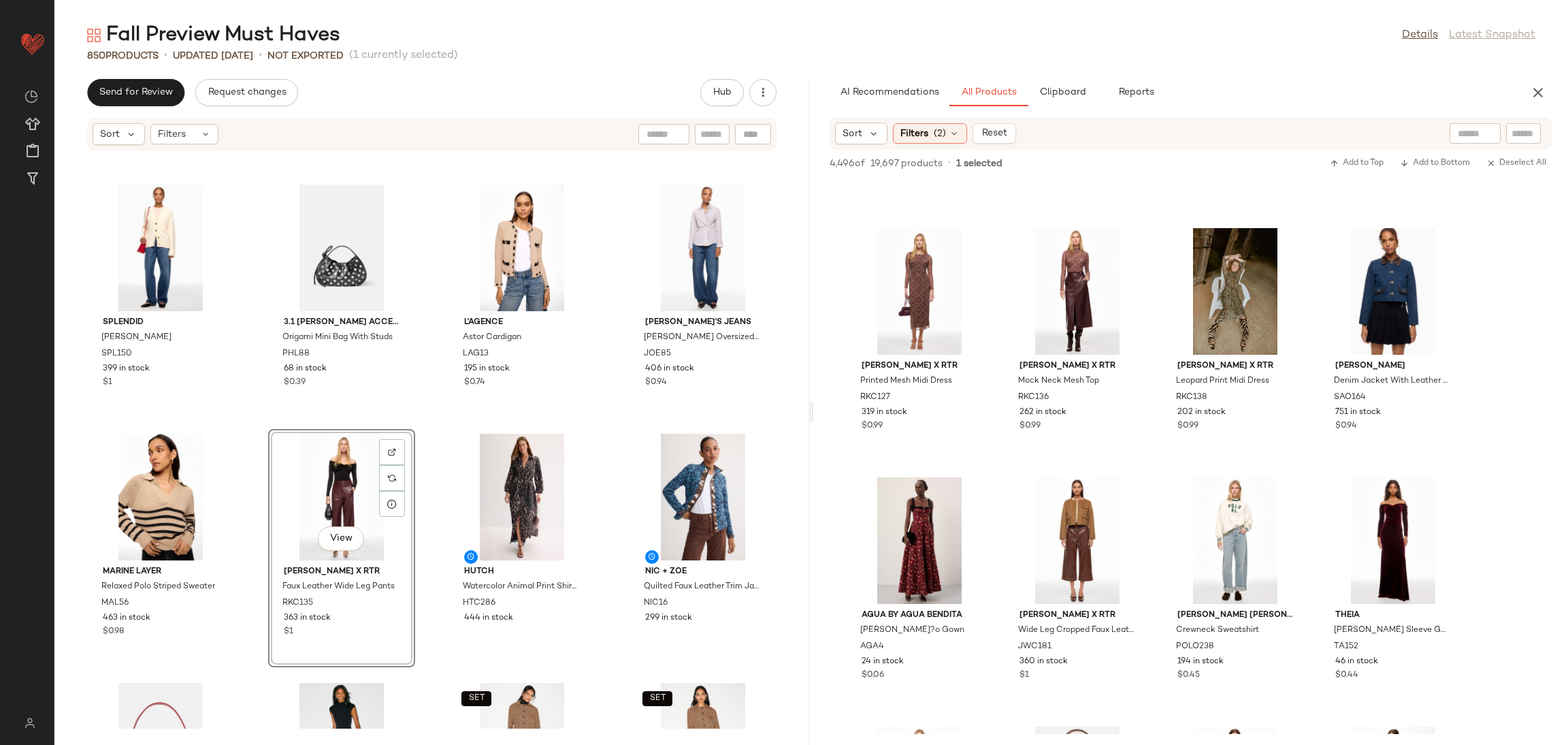
click at [439, 430] on div "Splendid Hartley Cardigan SPL150 399 in stock $1 3.1 Phillip Lim Accessories Or…" at bounding box center [432, 440] width 755 height 578
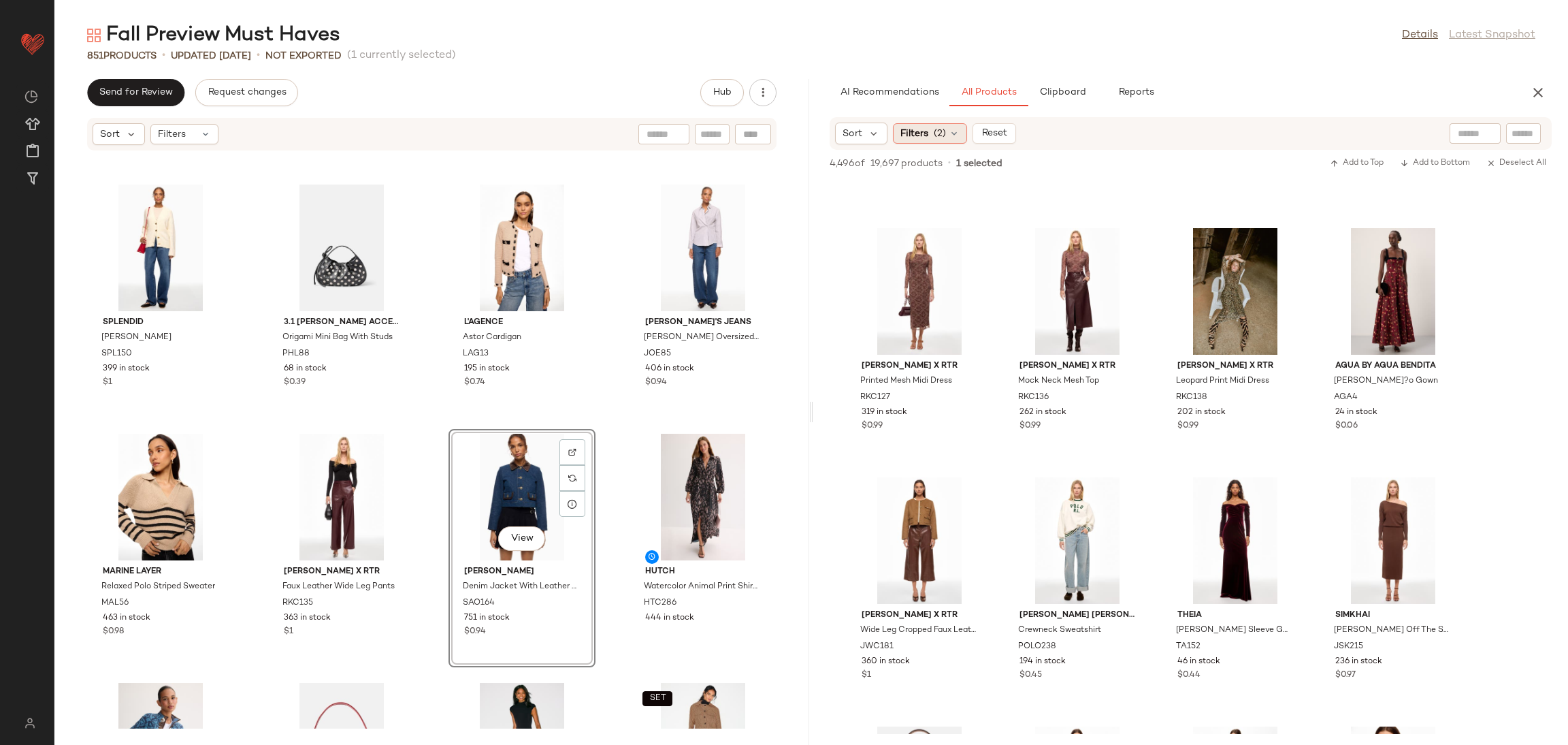
click at [931, 128] on div "Filters (2)" at bounding box center [930, 133] width 74 height 21
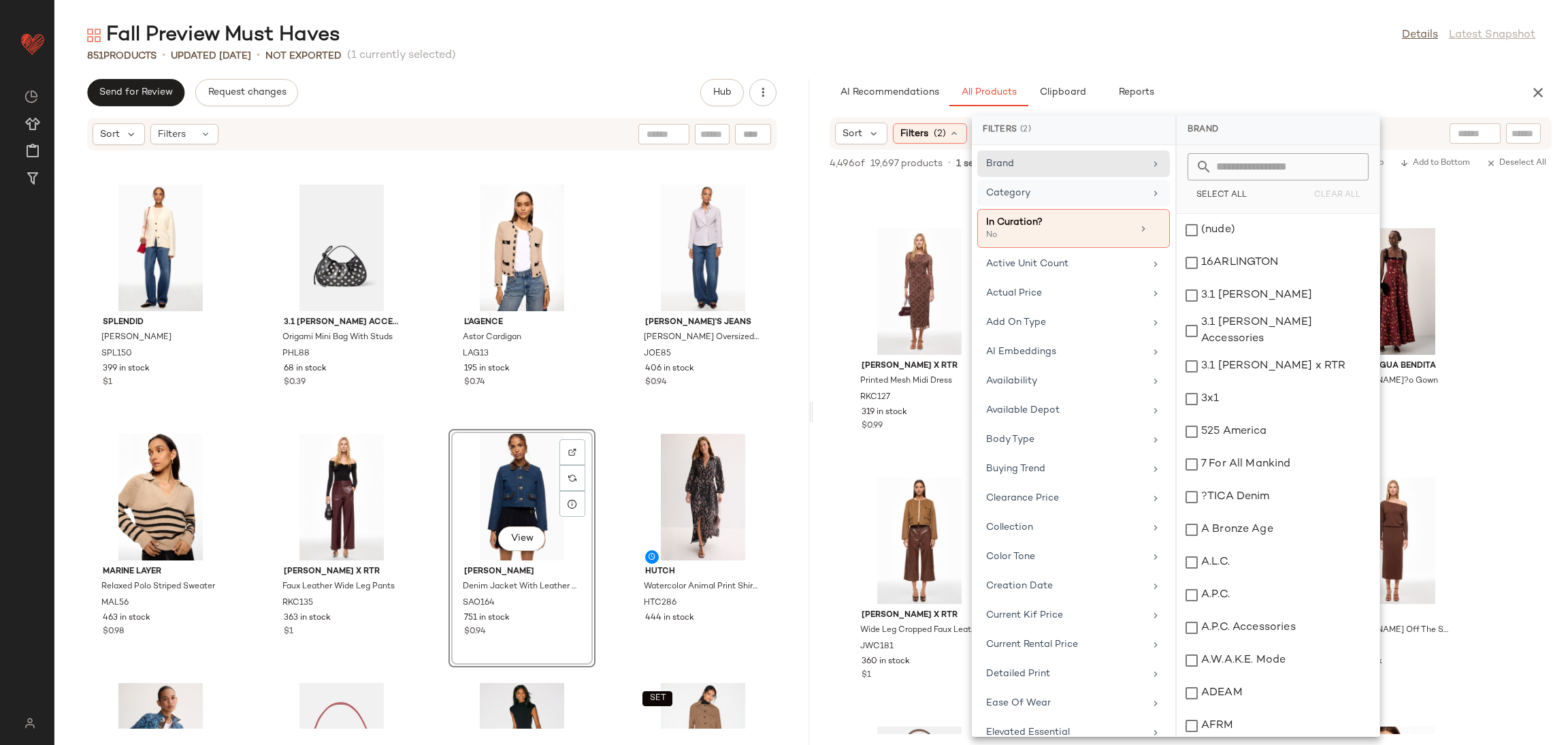
click at [1040, 188] on div "Category" at bounding box center [1066, 193] width 158 height 14
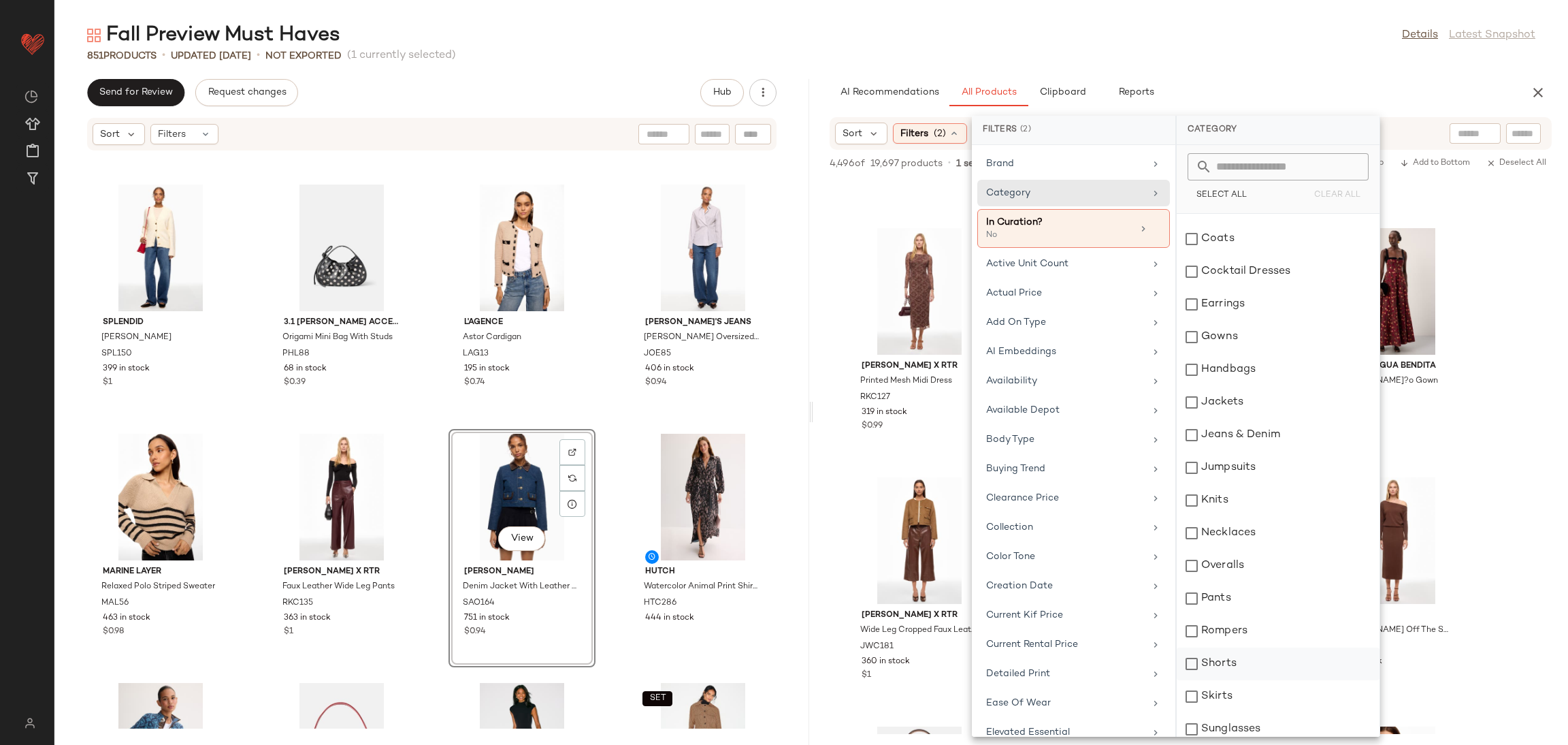
scroll to position [98, 0]
click at [1244, 672] on div "Skirts" at bounding box center [1278, 688] width 203 height 33
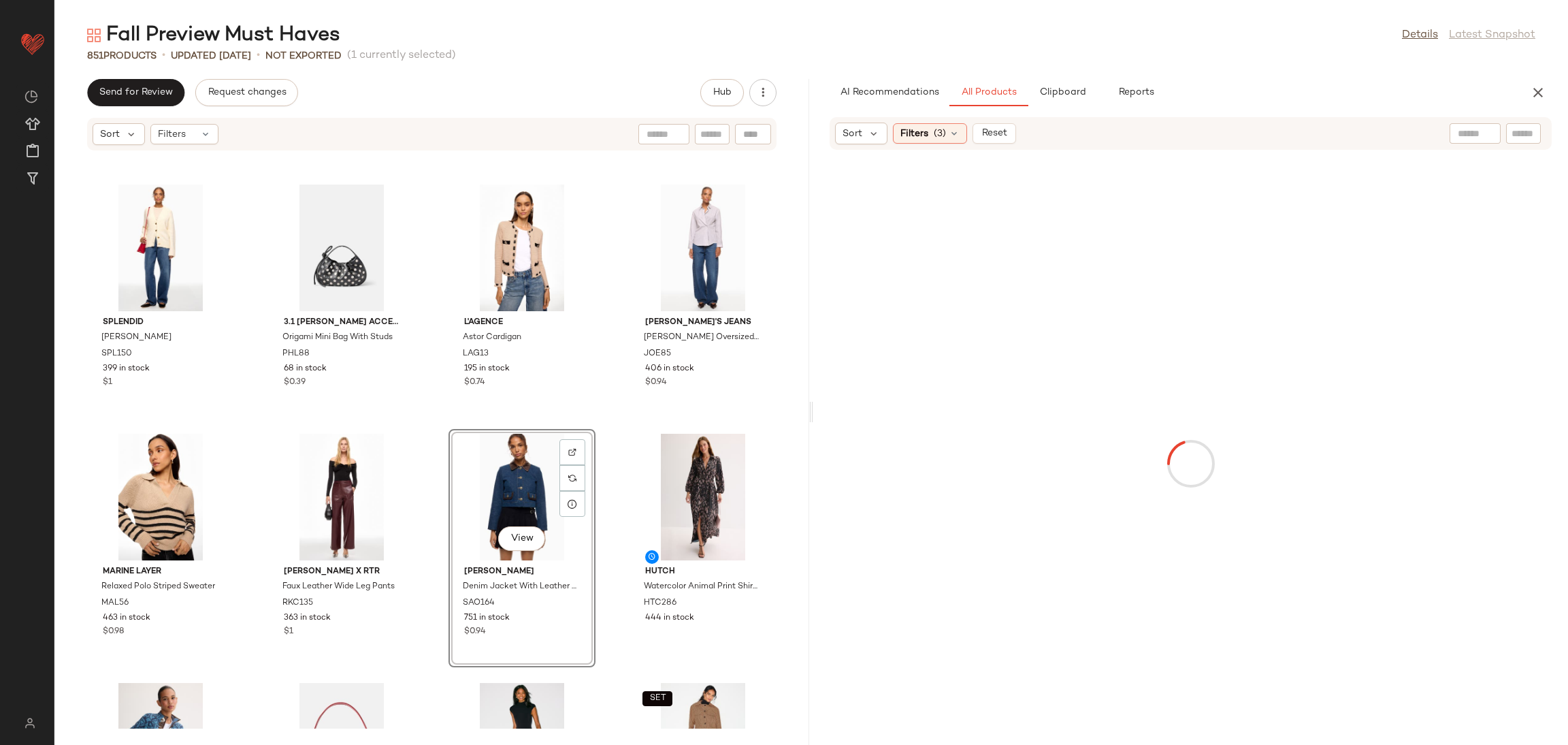
click at [1525, 463] on div at bounding box center [1191, 464] width 750 height 622
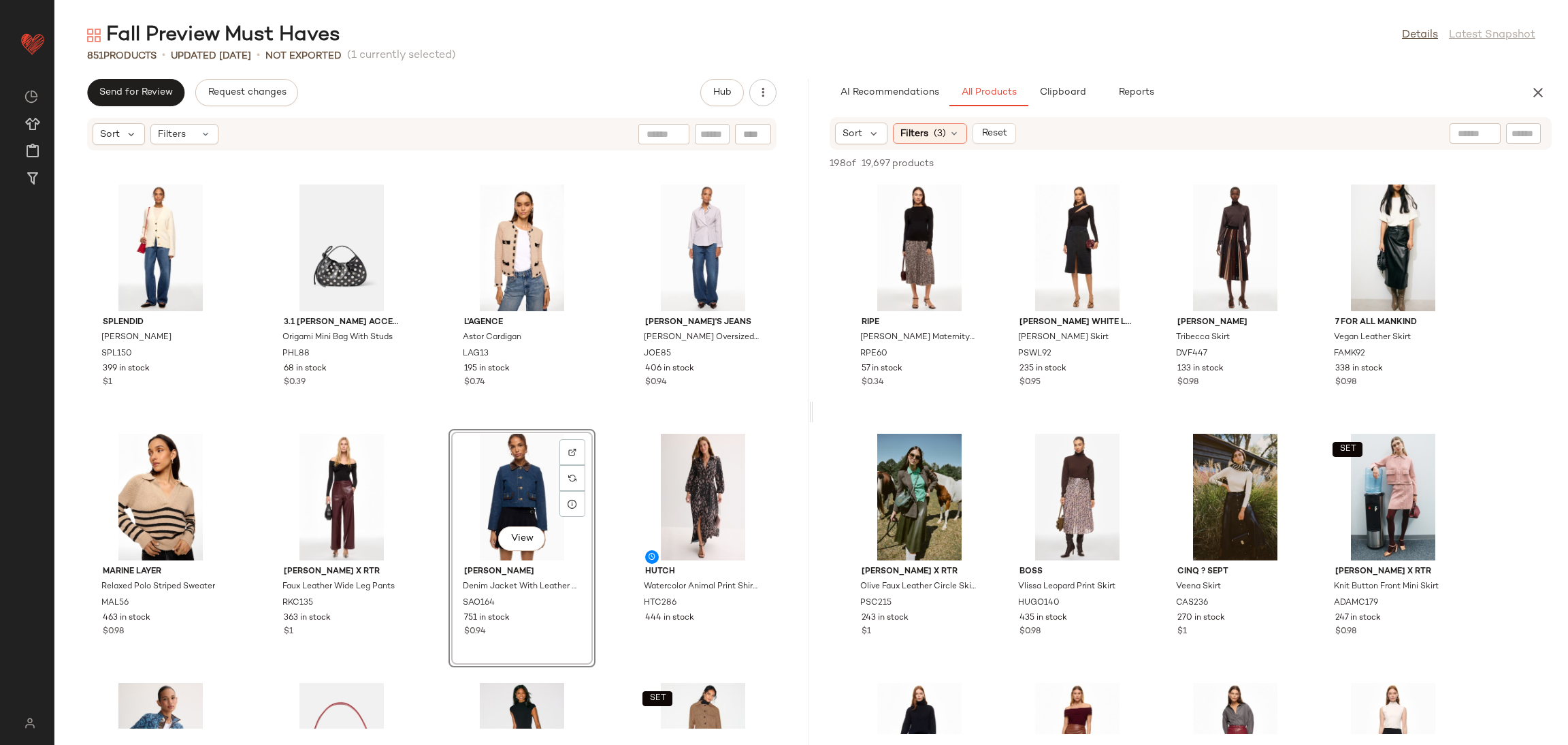
click at [593, 421] on div "Splendid Hartley Cardigan SPL150 399 in stock $1 3.1 Phillip Lim Accessories Or…" at bounding box center [432, 440] width 755 height 578
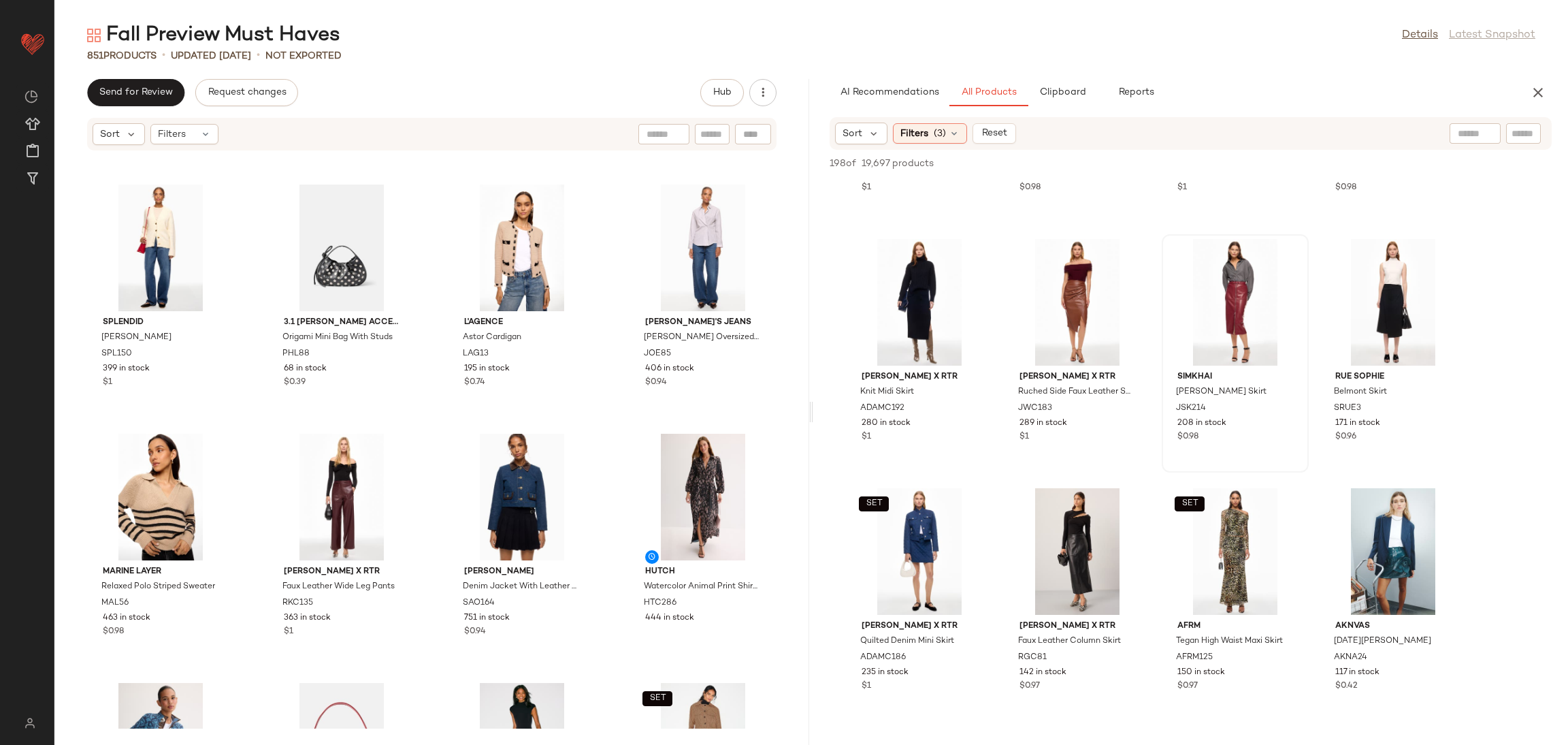
scroll to position [456, 0]
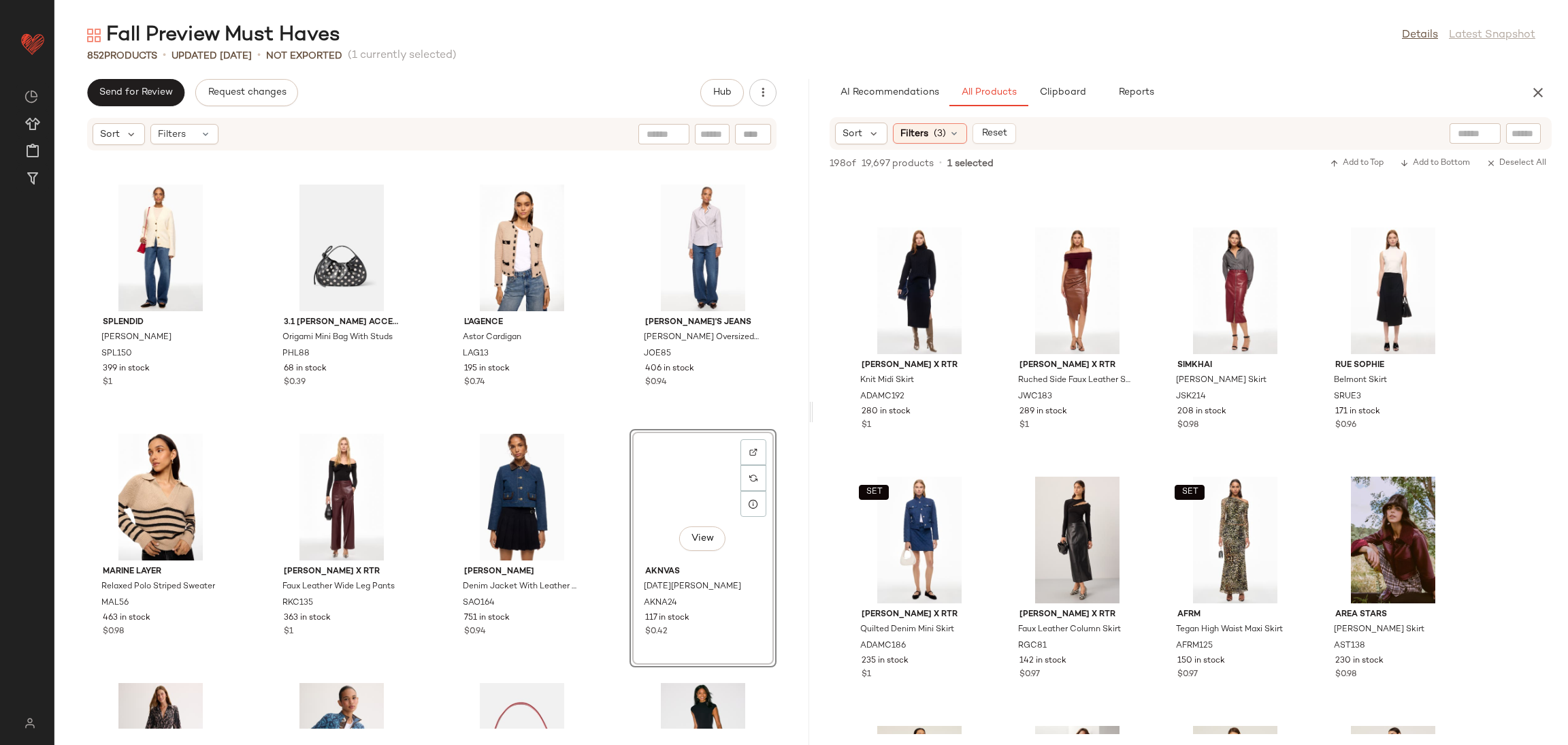
click at [617, 423] on div "Splendid Hartley Cardigan SPL150 399 in stock $1 3.1 Phillip Lim Accessories Or…" at bounding box center [432, 440] width 755 height 578
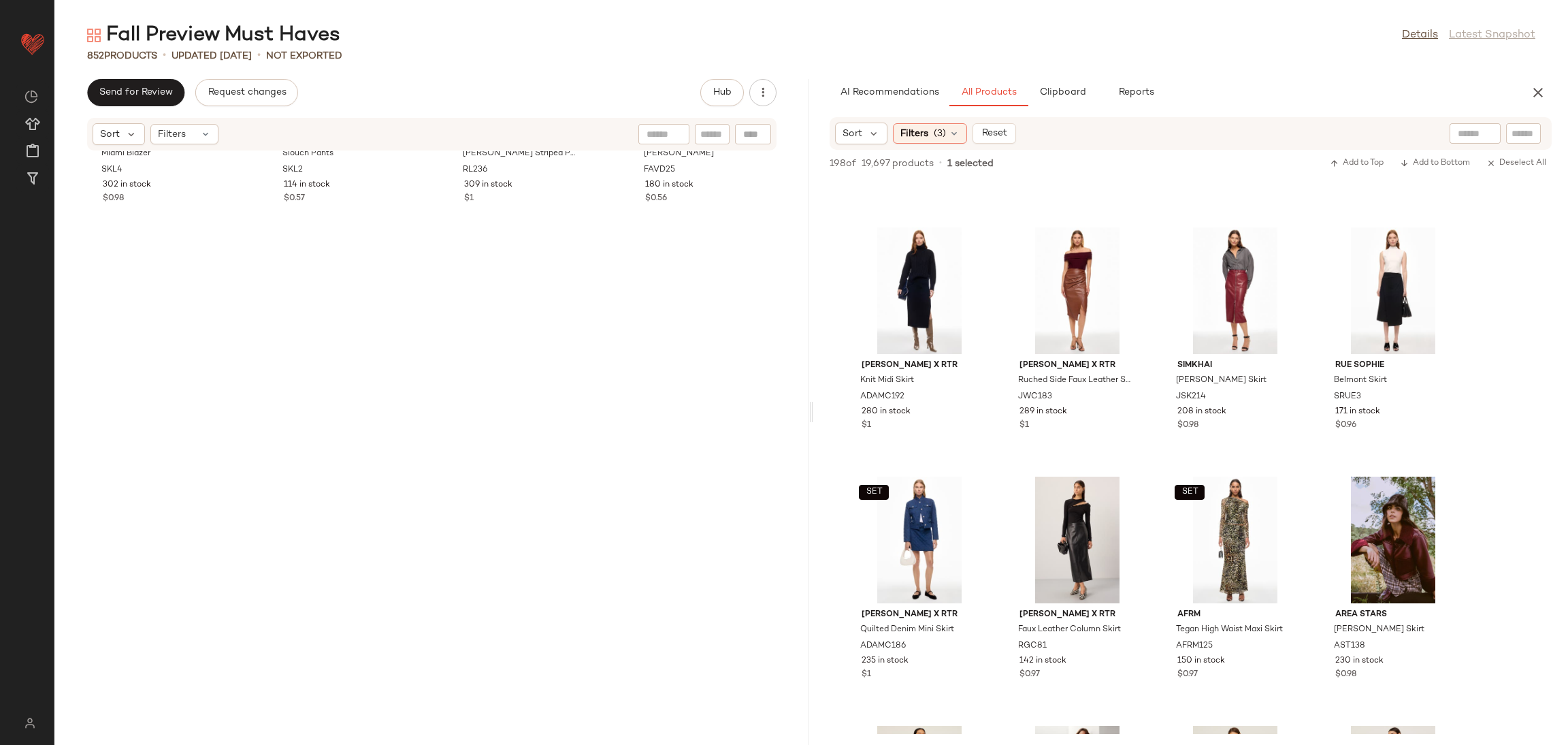
scroll to position [0, 0]
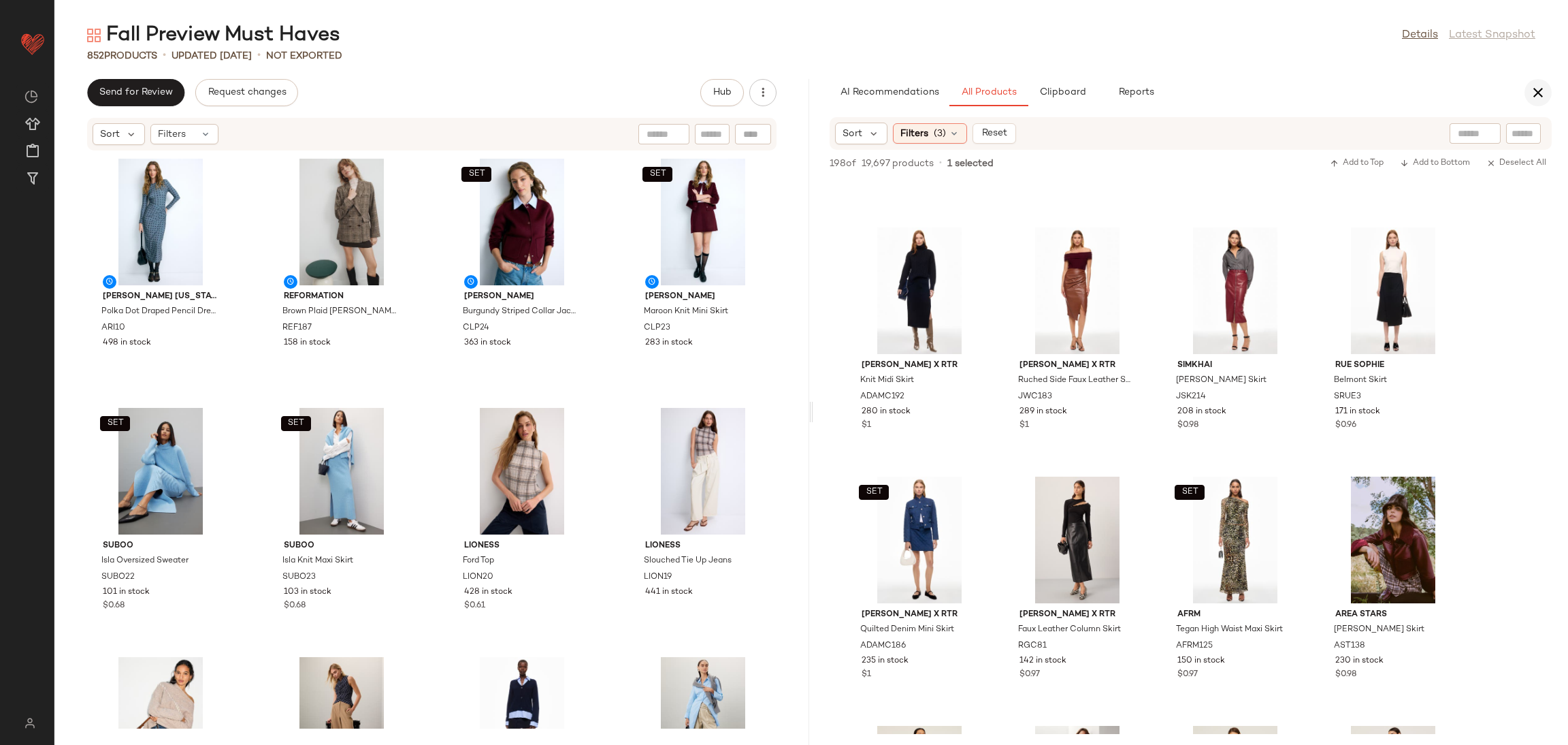
click at [1531, 92] on icon "button" at bounding box center [1538, 92] width 16 height 16
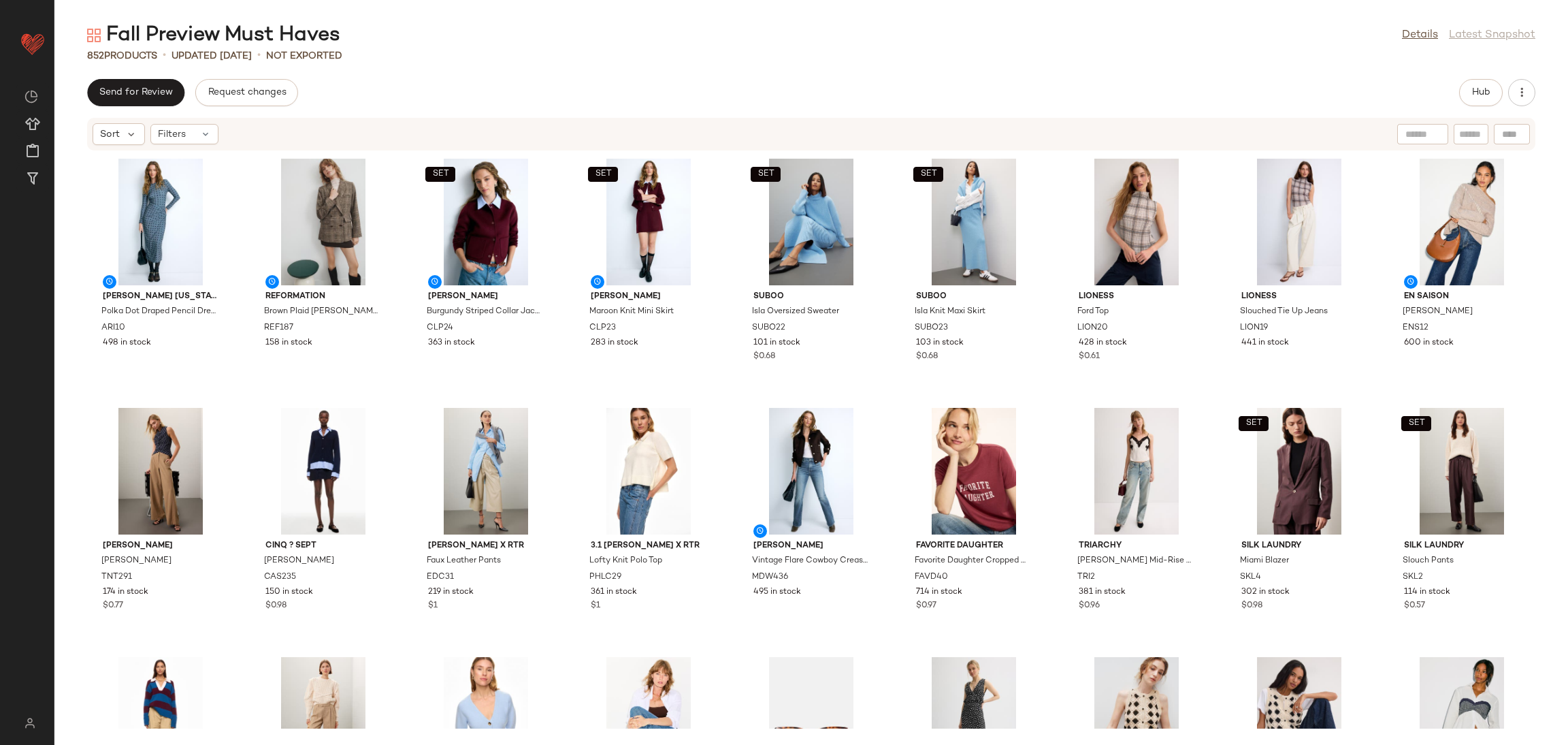
click at [739, 392] on div "ARIAS NEW YORK Polka Dot Draped Pencil Dress ARI10 498 in stock Reformation Bro…" at bounding box center [811, 440] width 1514 height 578
click at [1472, 90] on span "Hub" at bounding box center [1481, 92] width 19 height 11
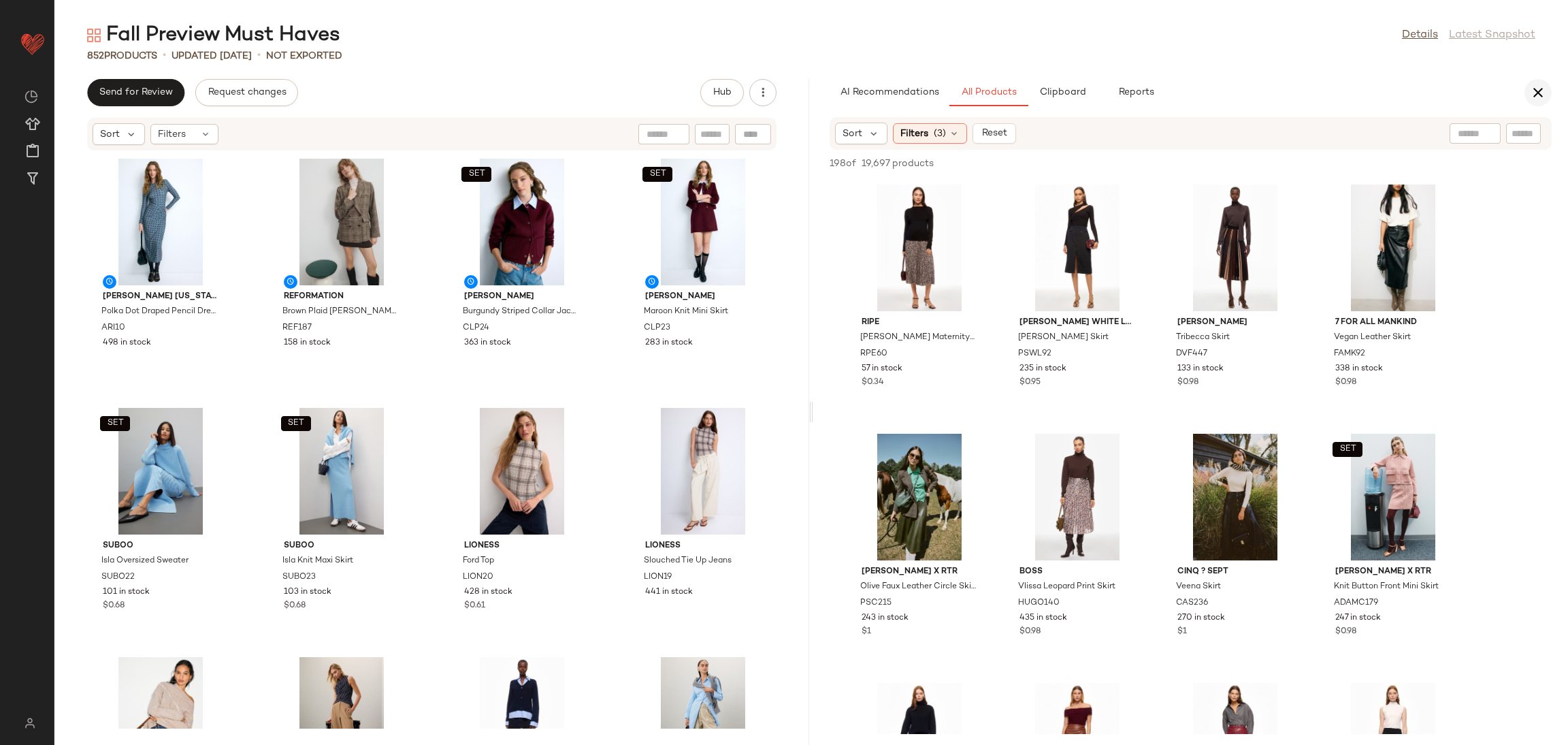
click at [1542, 90] on icon "button" at bounding box center [1538, 92] width 16 height 16
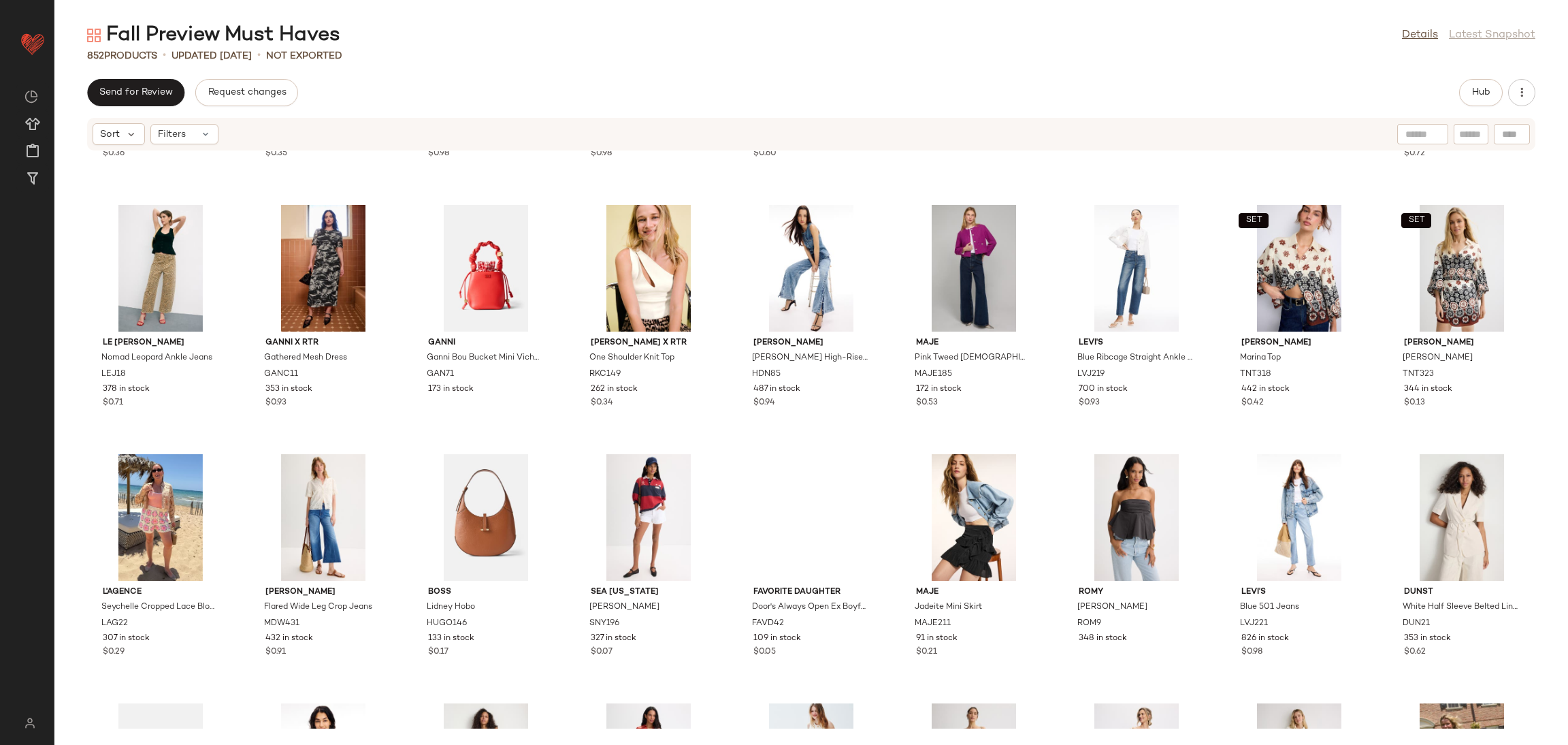
scroll to position [8686, 0]
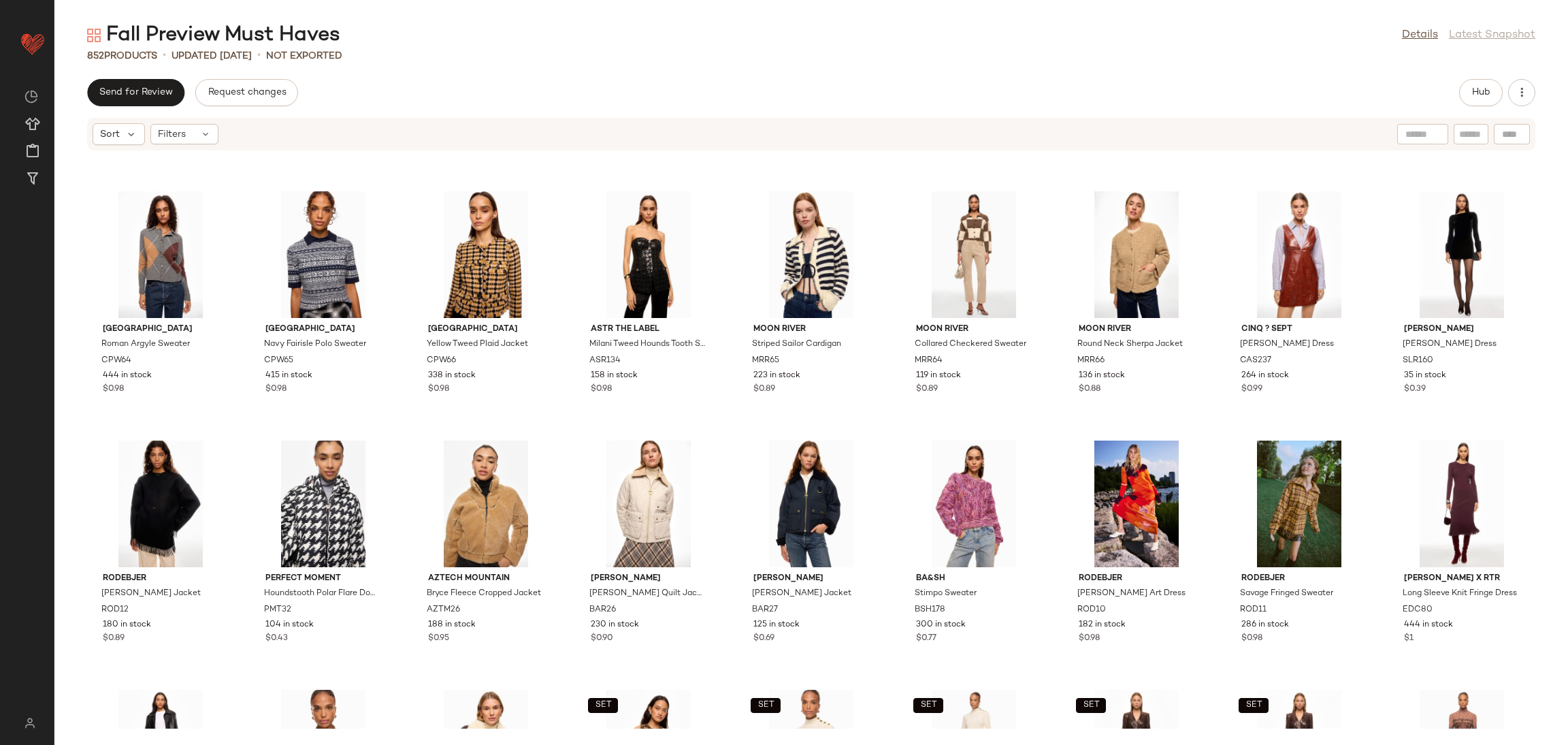
scroll to position [18162, 0]
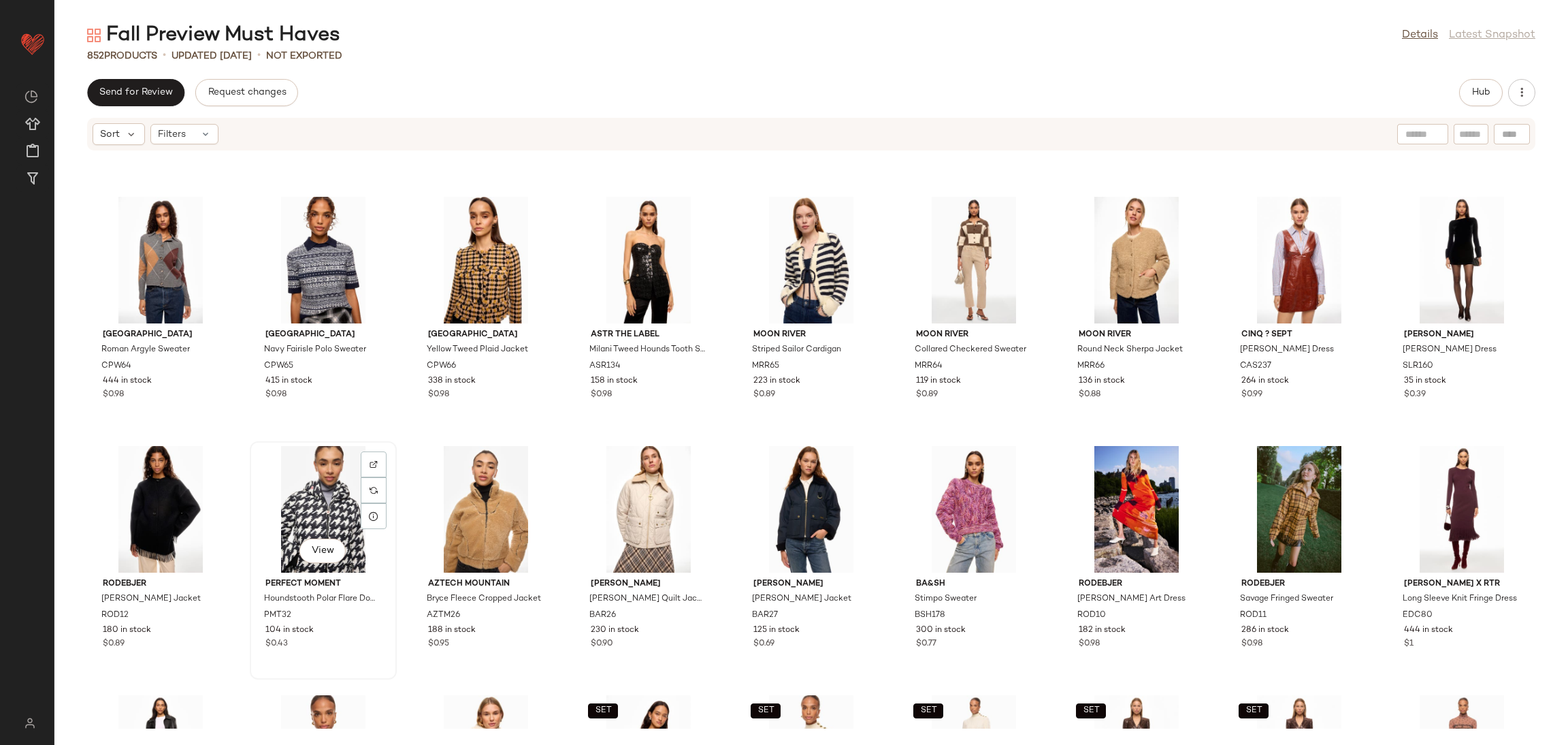
click at [302, 499] on div "View" at bounding box center [323, 509] width 138 height 127
click at [812, 510] on div "View" at bounding box center [811, 509] width 138 height 127
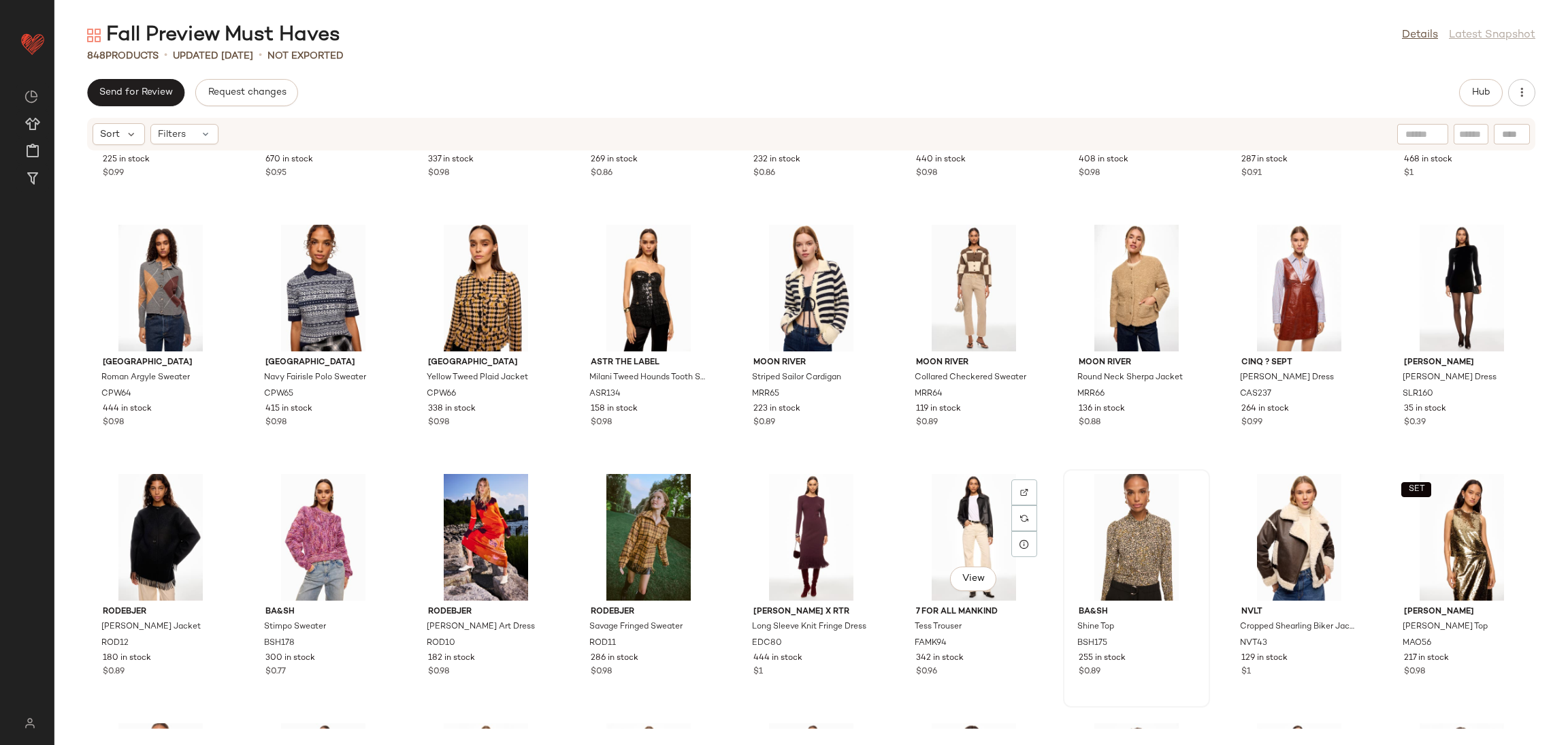
scroll to position [18131, 0]
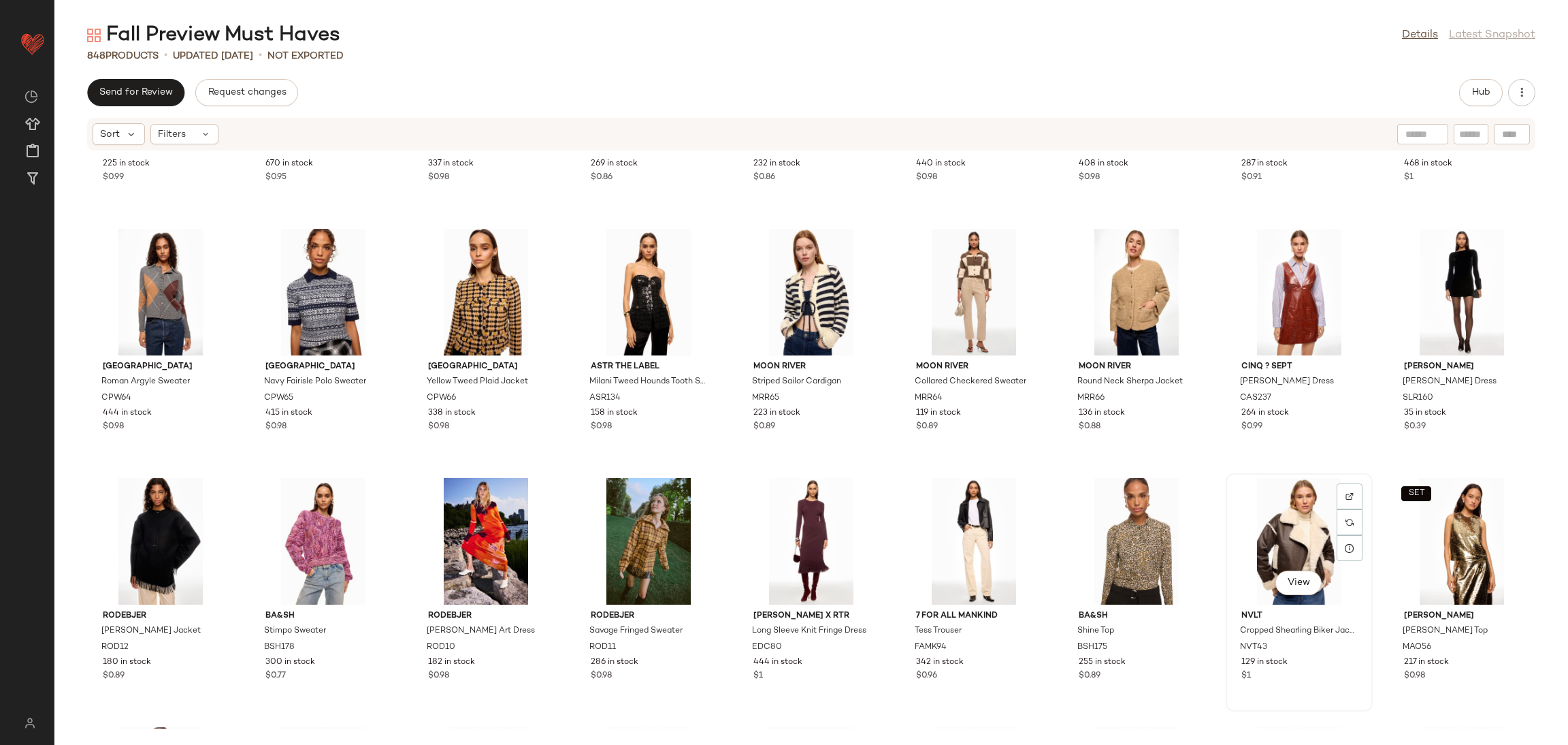
click at [1297, 543] on div "View" at bounding box center [1299, 541] width 138 height 127
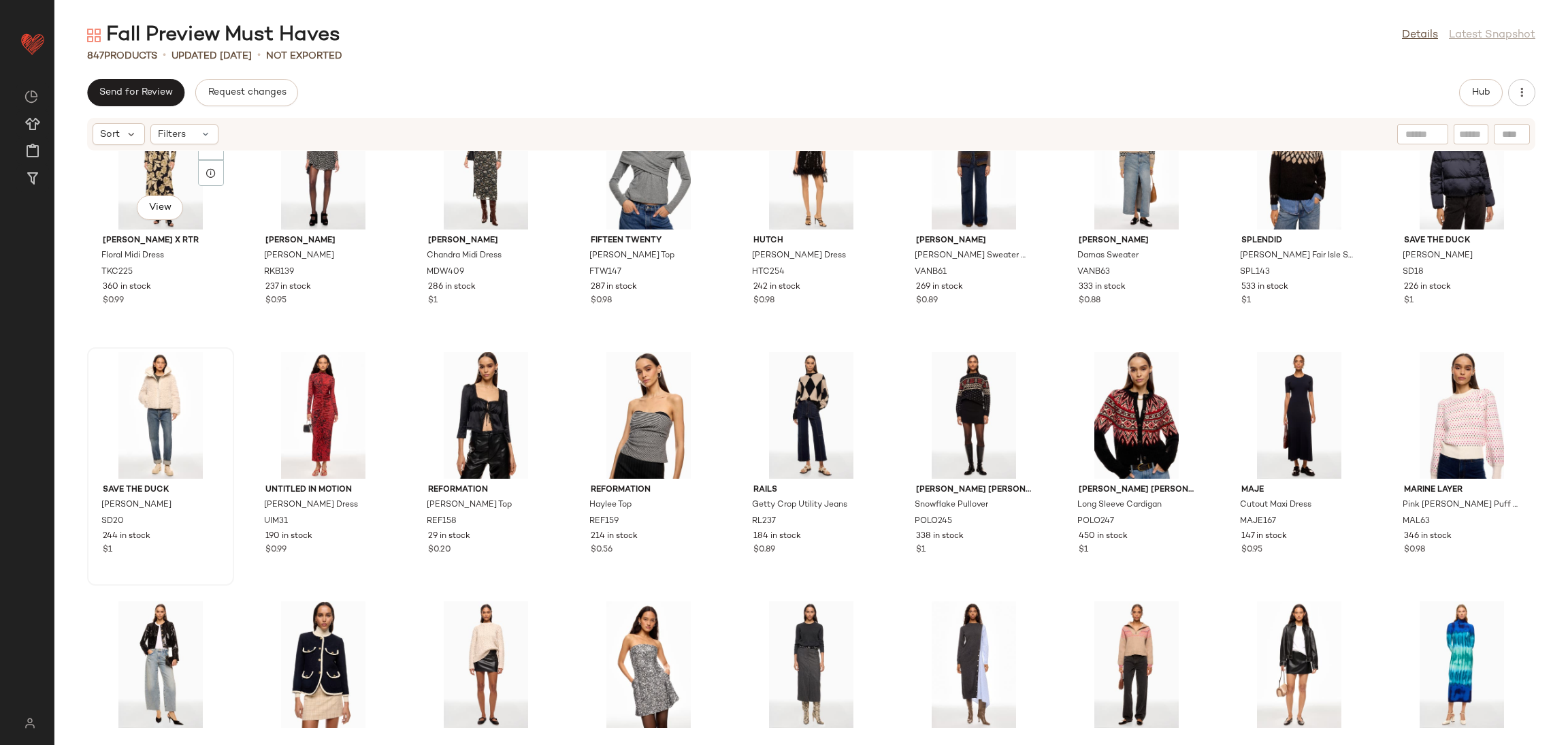
scroll to position [17495, 0]
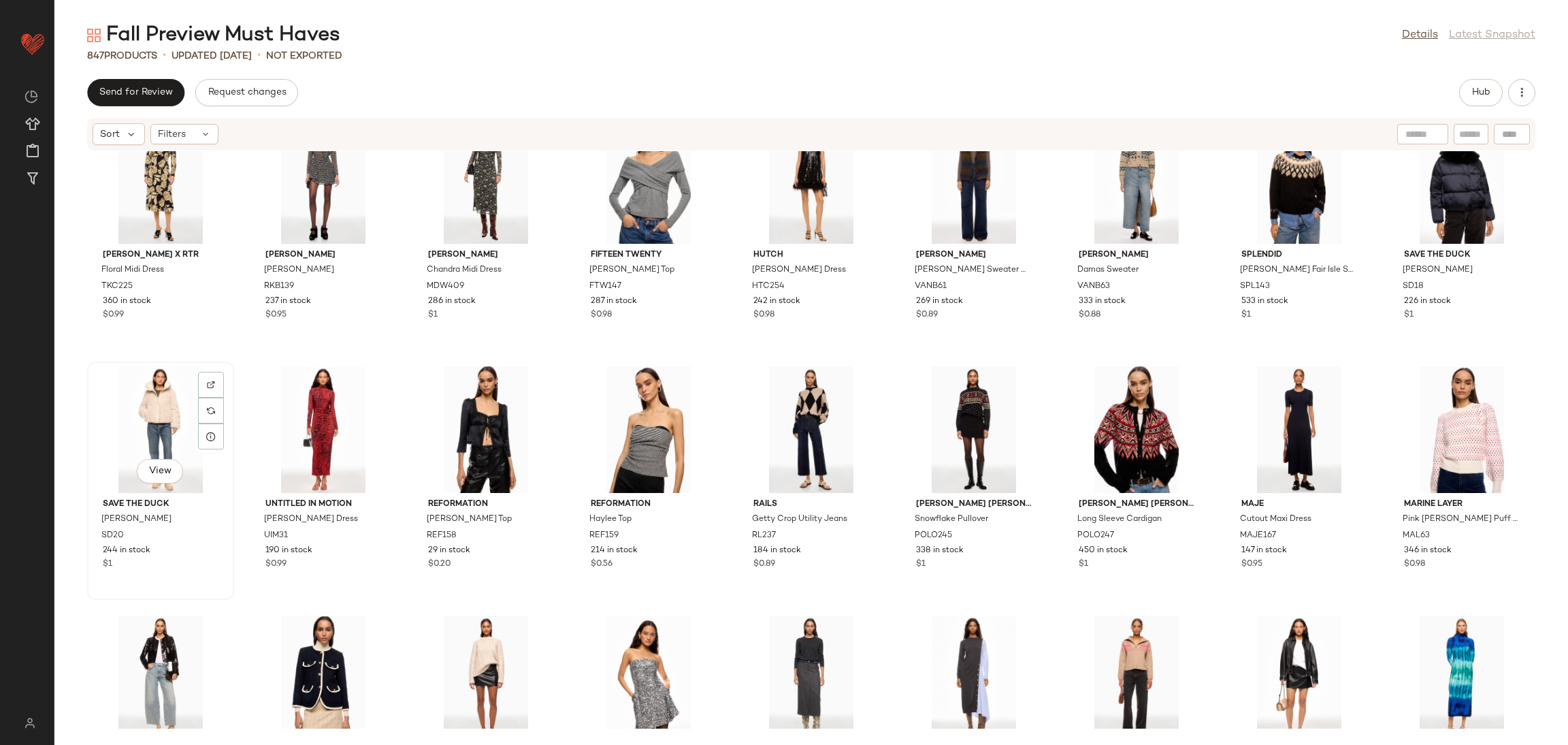
click at [139, 417] on div "View" at bounding box center [160, 430] width 138 height 127
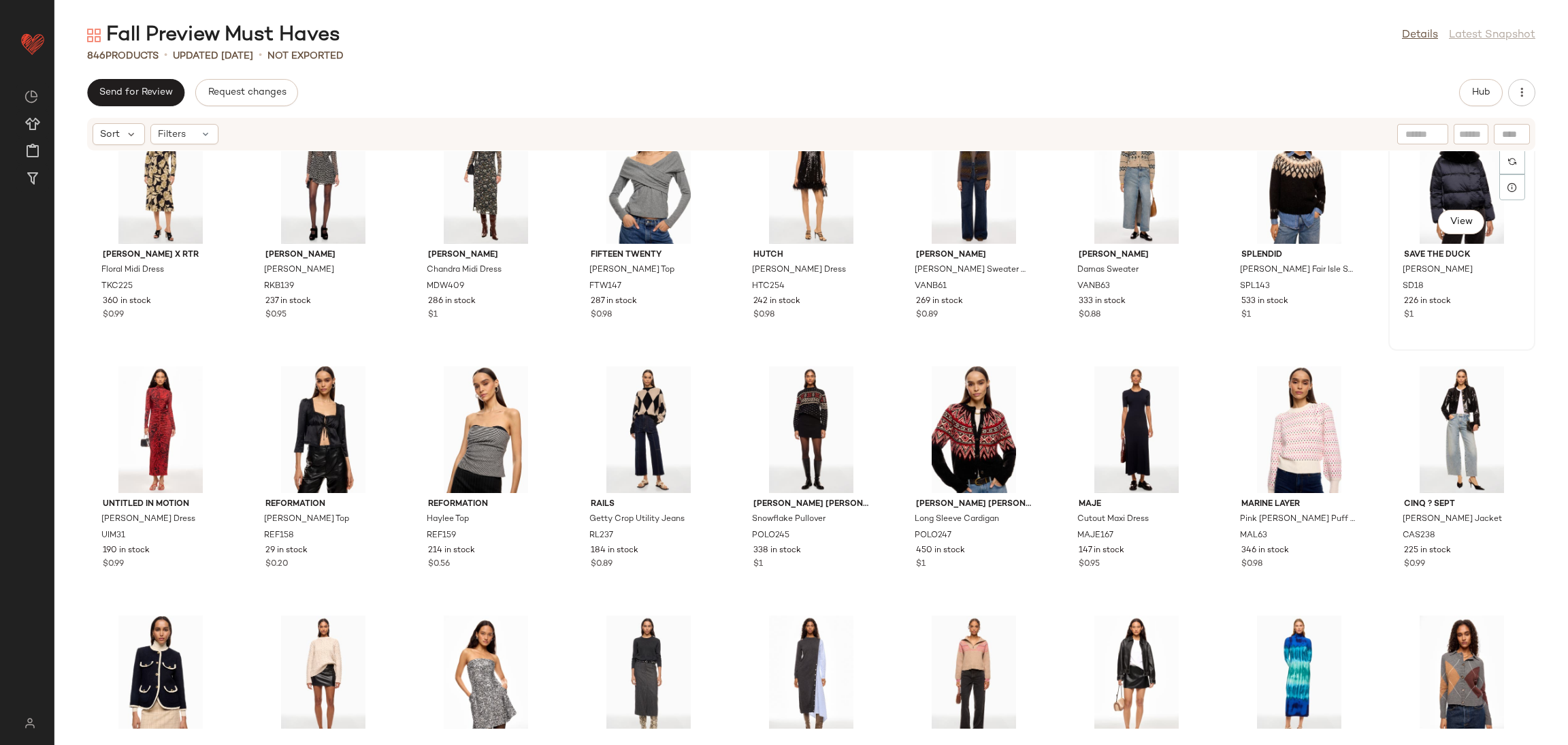
click at [1435, 190] on div "View" at bounding box center [1462, 180] width 138 height 127
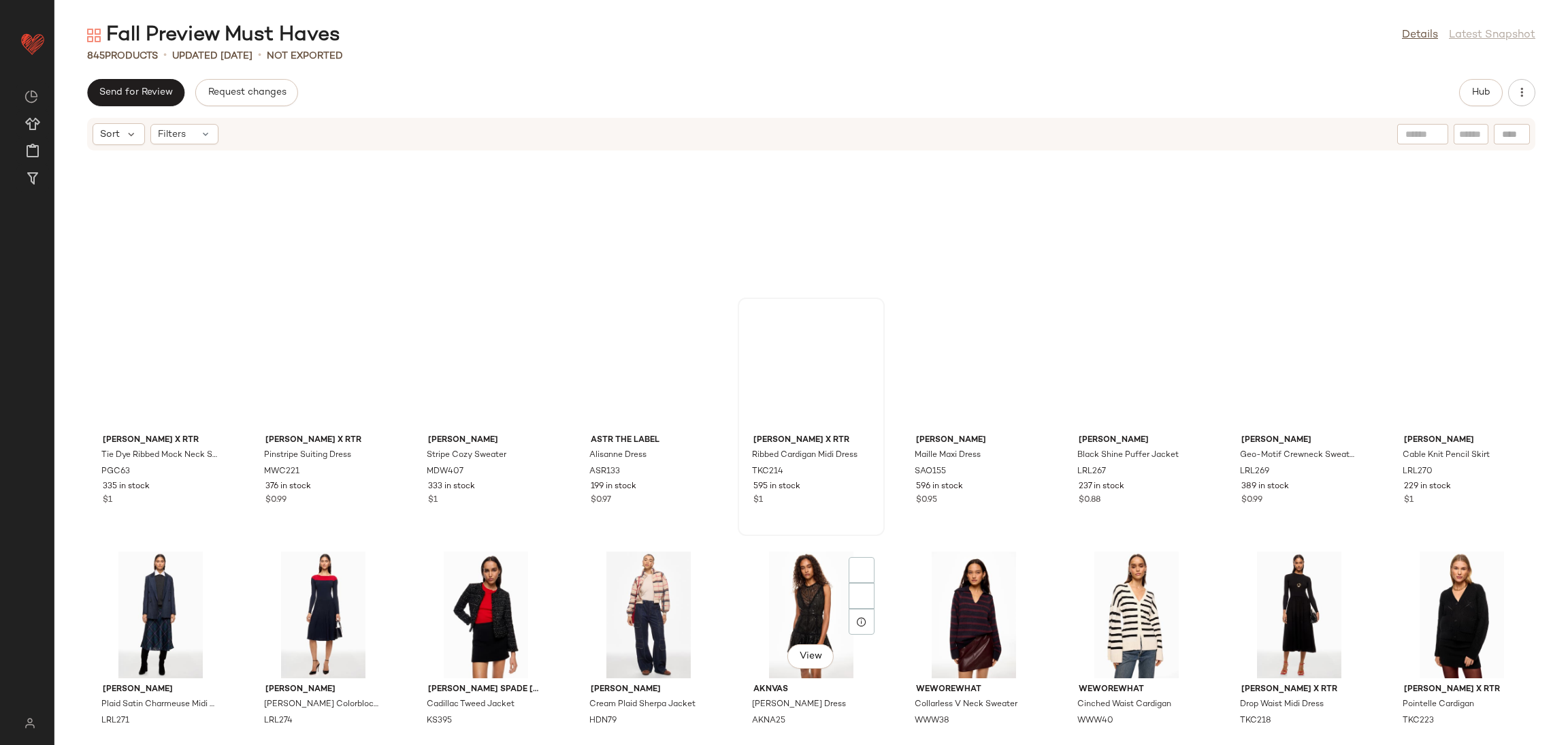
scroll to position [16802, 0]
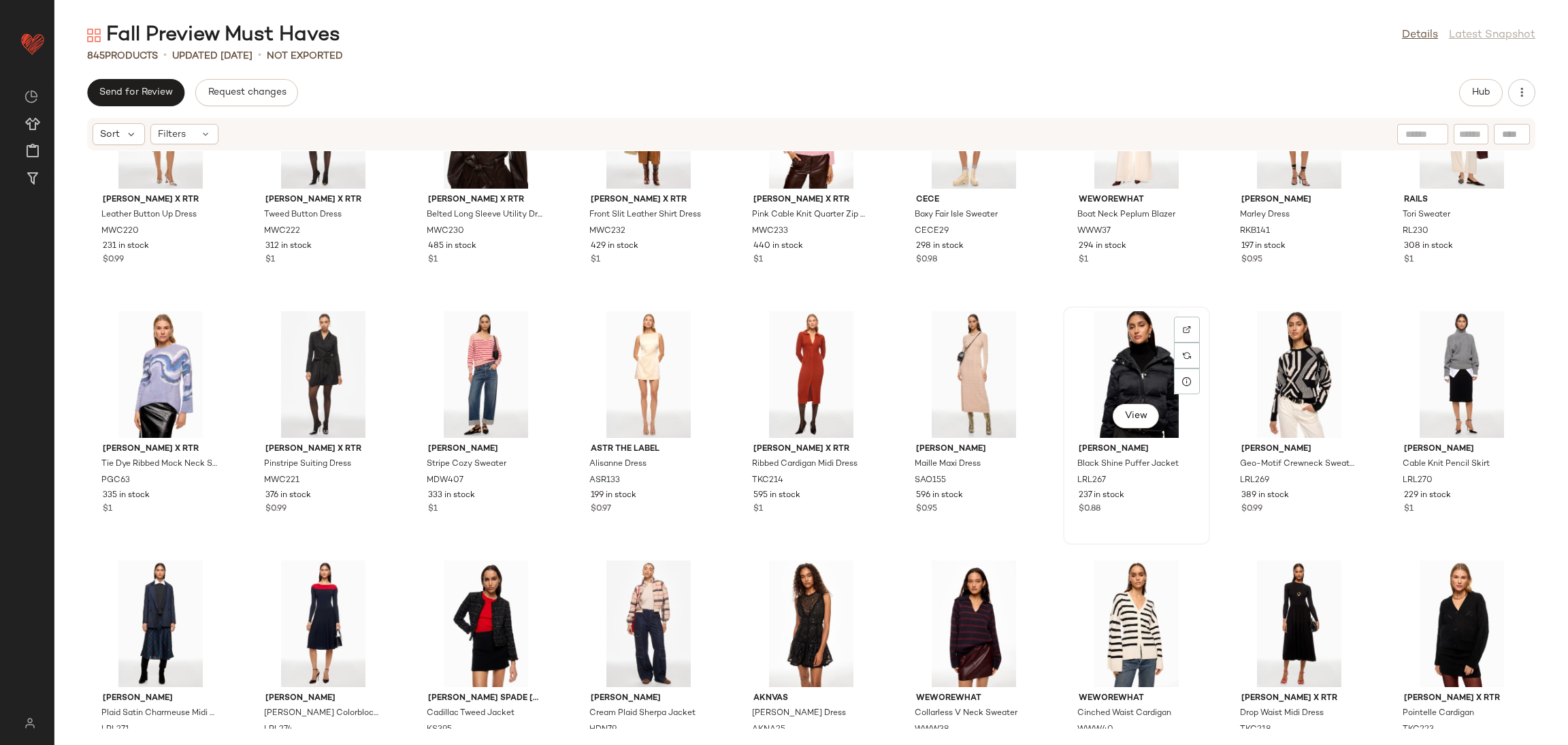
click at [1097, 352] on div "View" at bounding box center [1136, 374] width 138 height 127
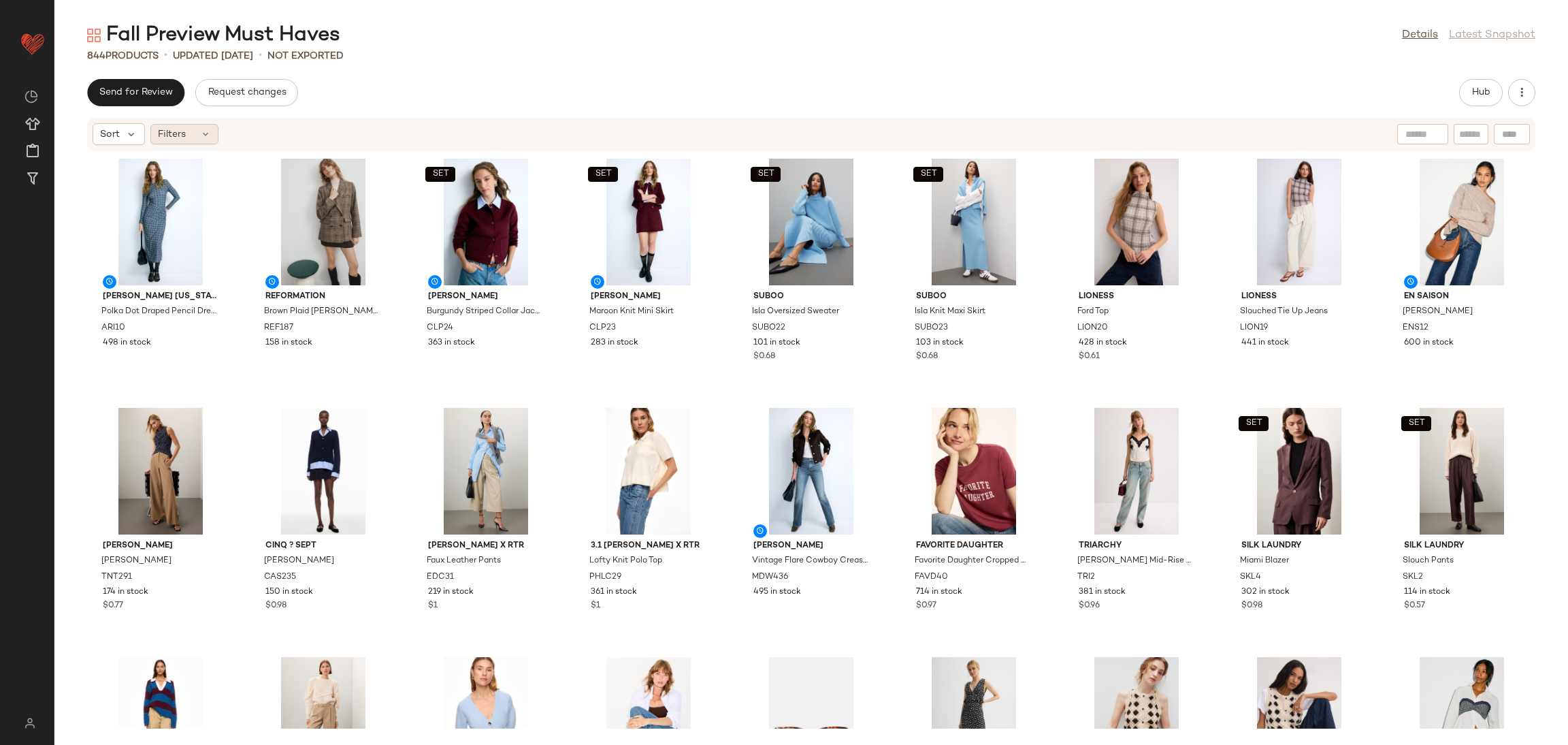
click at [183, 142] on div "Filters" at bounding box center [184, 134] width 68 height 21
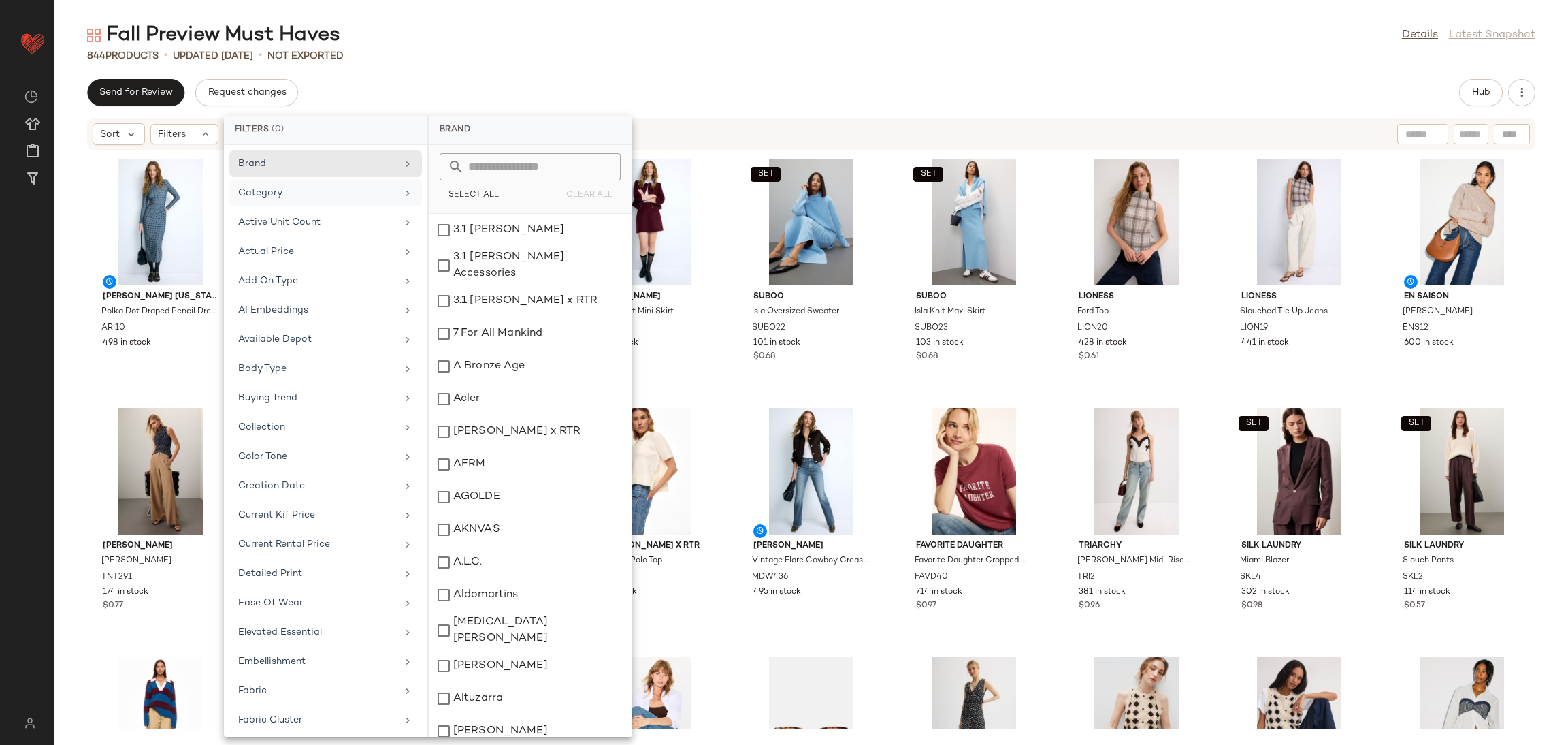
click at [282, 195] on div "Category" at bounding box center [318, 193] width 158 height 14
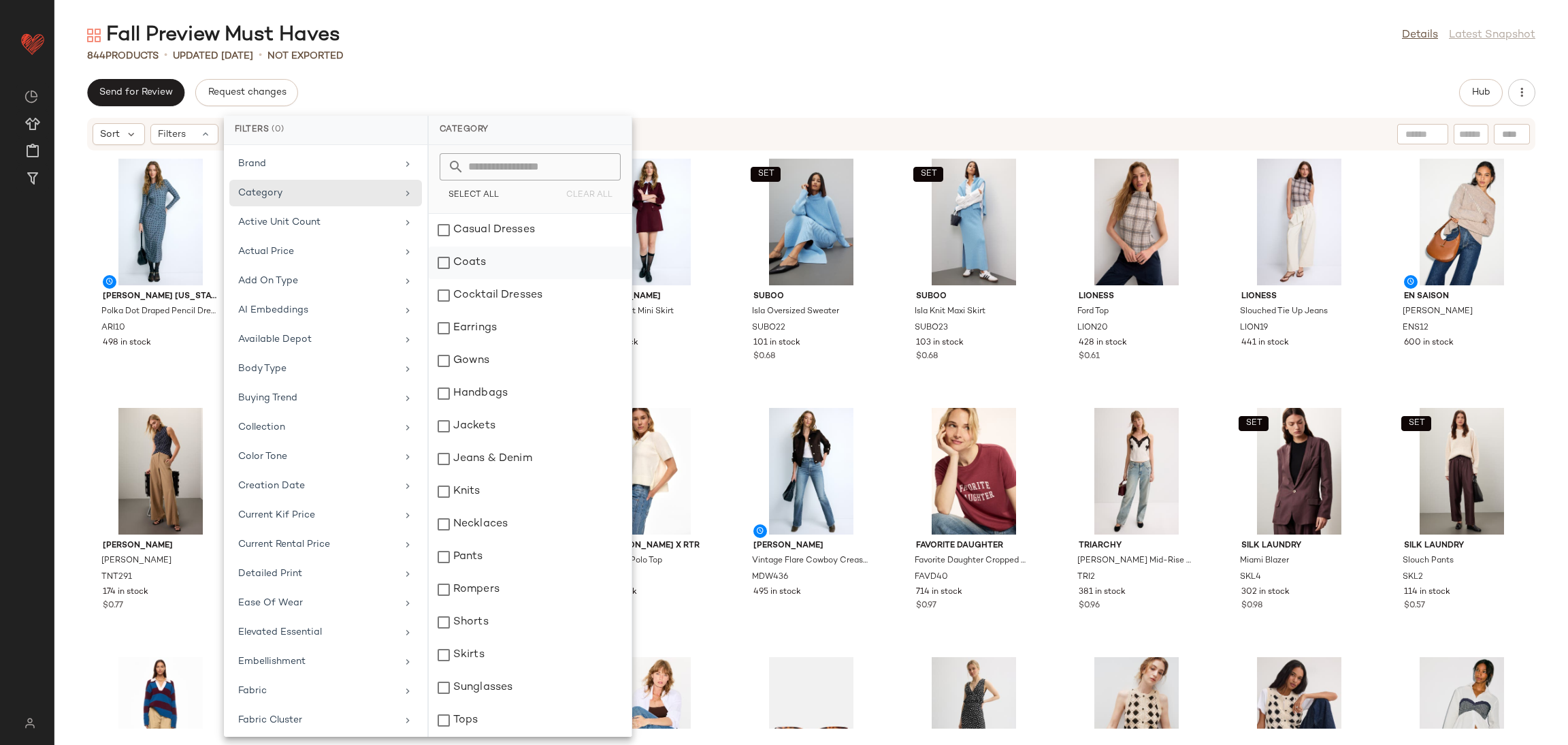
click at [495, 279] on div "Coats" at bounding box center [530, 295] width 203 height 33
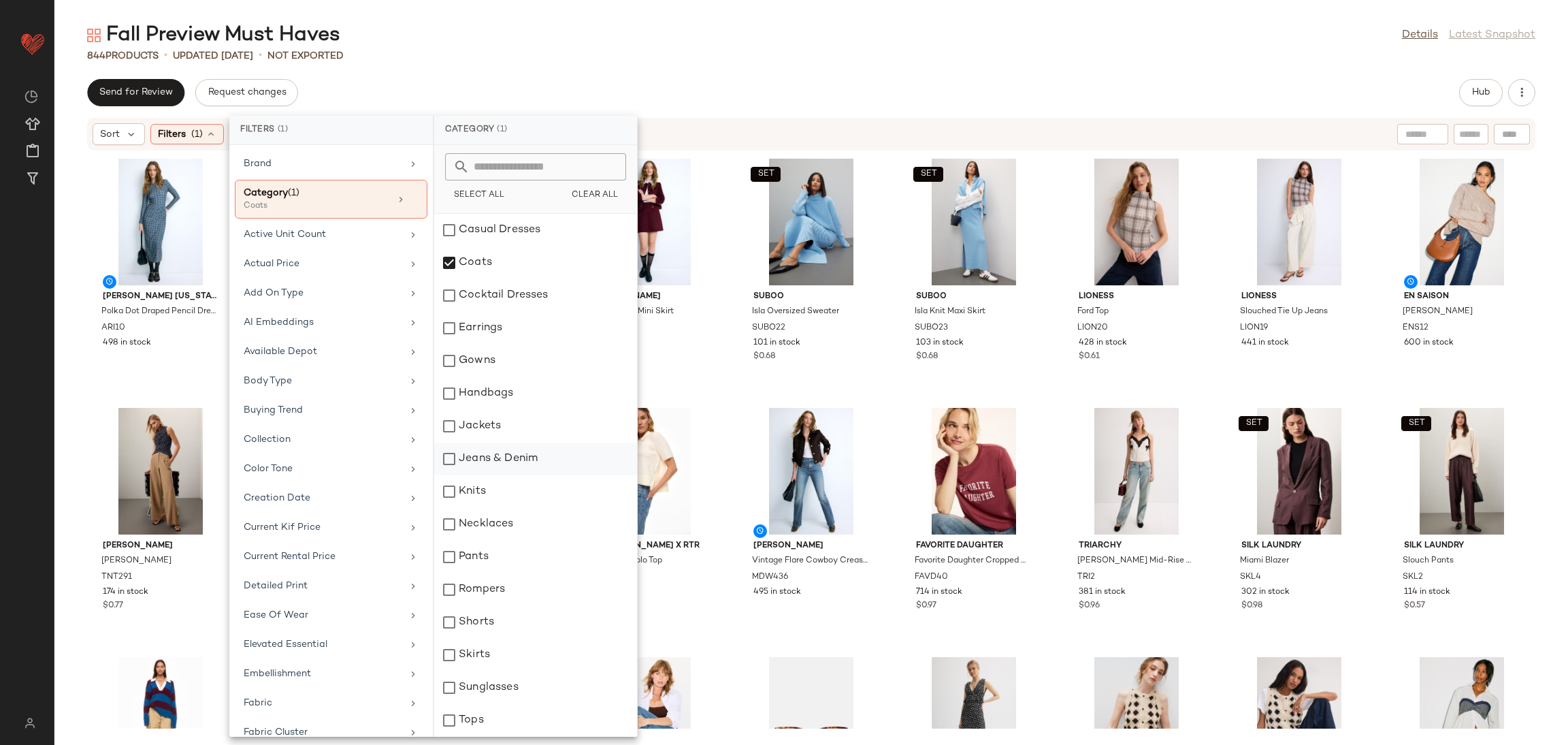
click at [461, 476] on div "Jeans & Denim" at bounding box center [535, 491] width 203 height 33
click at [462, 443] on div "Jackets" at bounding box center [535, 459] width 203 height 33
click at [469, 476] on div "Jeans & Denim" at bounding box center [535, 491] width 203 height 33
click at [738, 406] on div "[PERSON_NAME] Vintage Flare Cowboy Crease Jeans MDW436 495 in stock" at bounding box center [811, 522] width 147 height 239
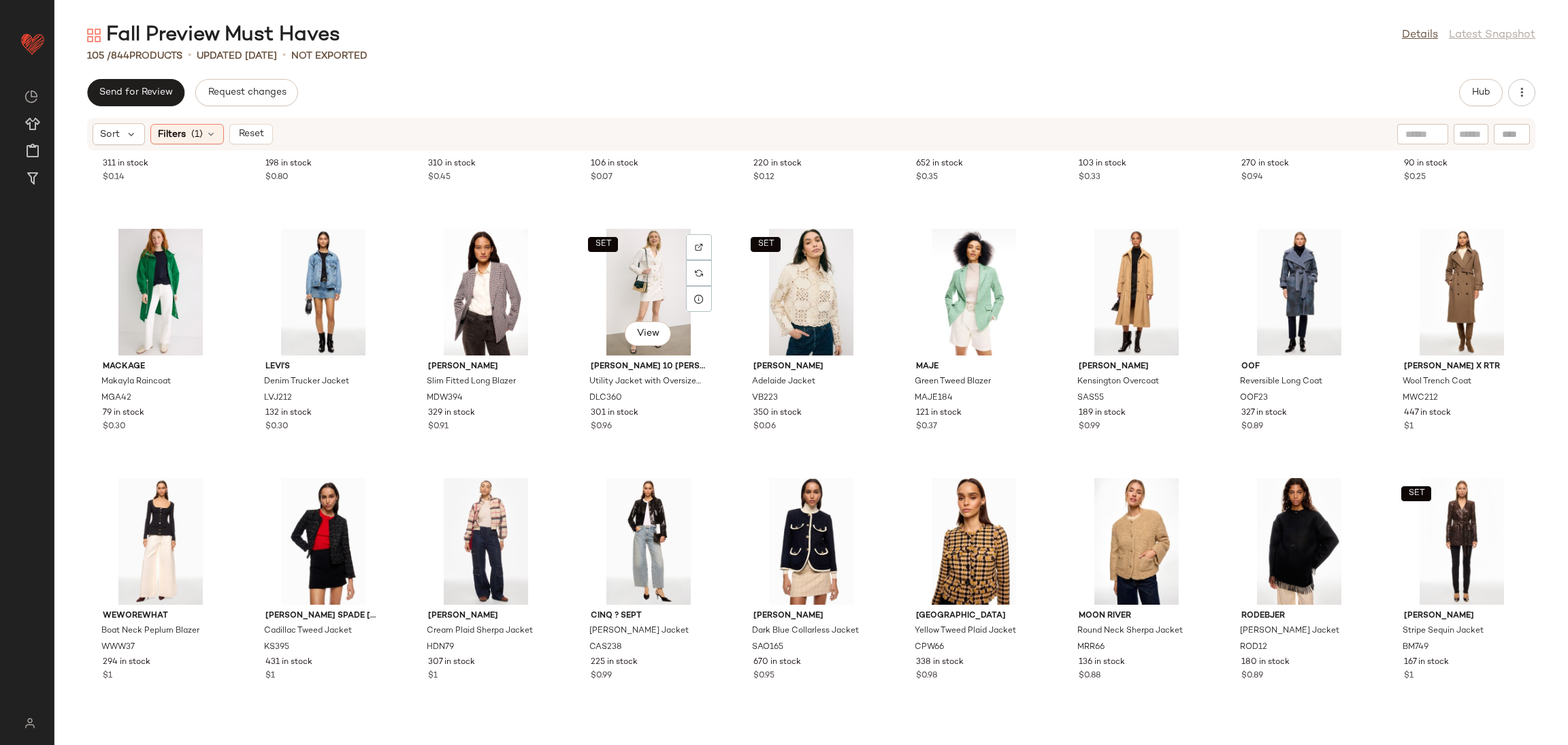
scroll to position [1458, 0]
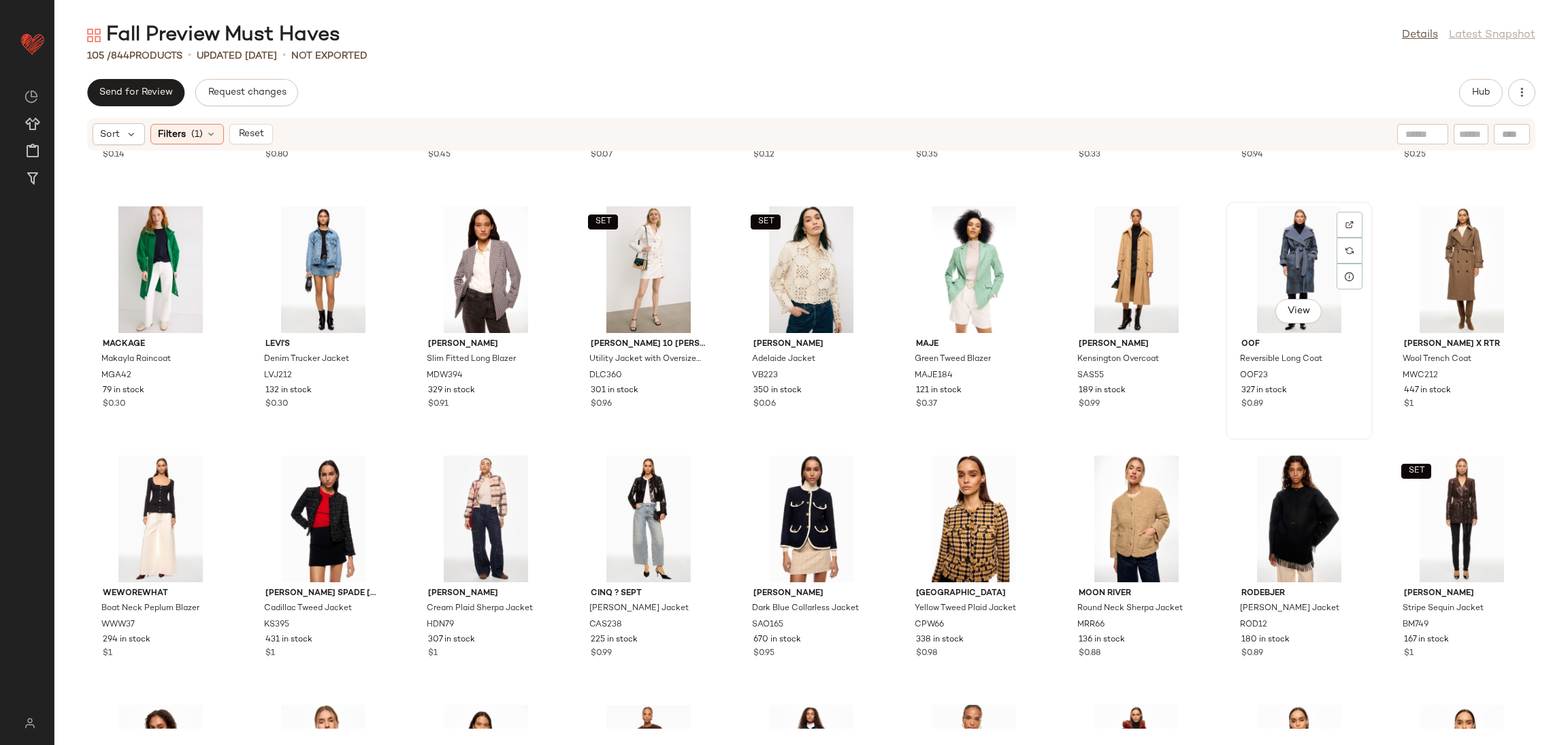
click at [1267, 260] on div "View" at bounding box center [1299, 269] width 138 height 127
click at [1085, 506] on div "View" at bounding box center [1136, 519] width 138 height 127
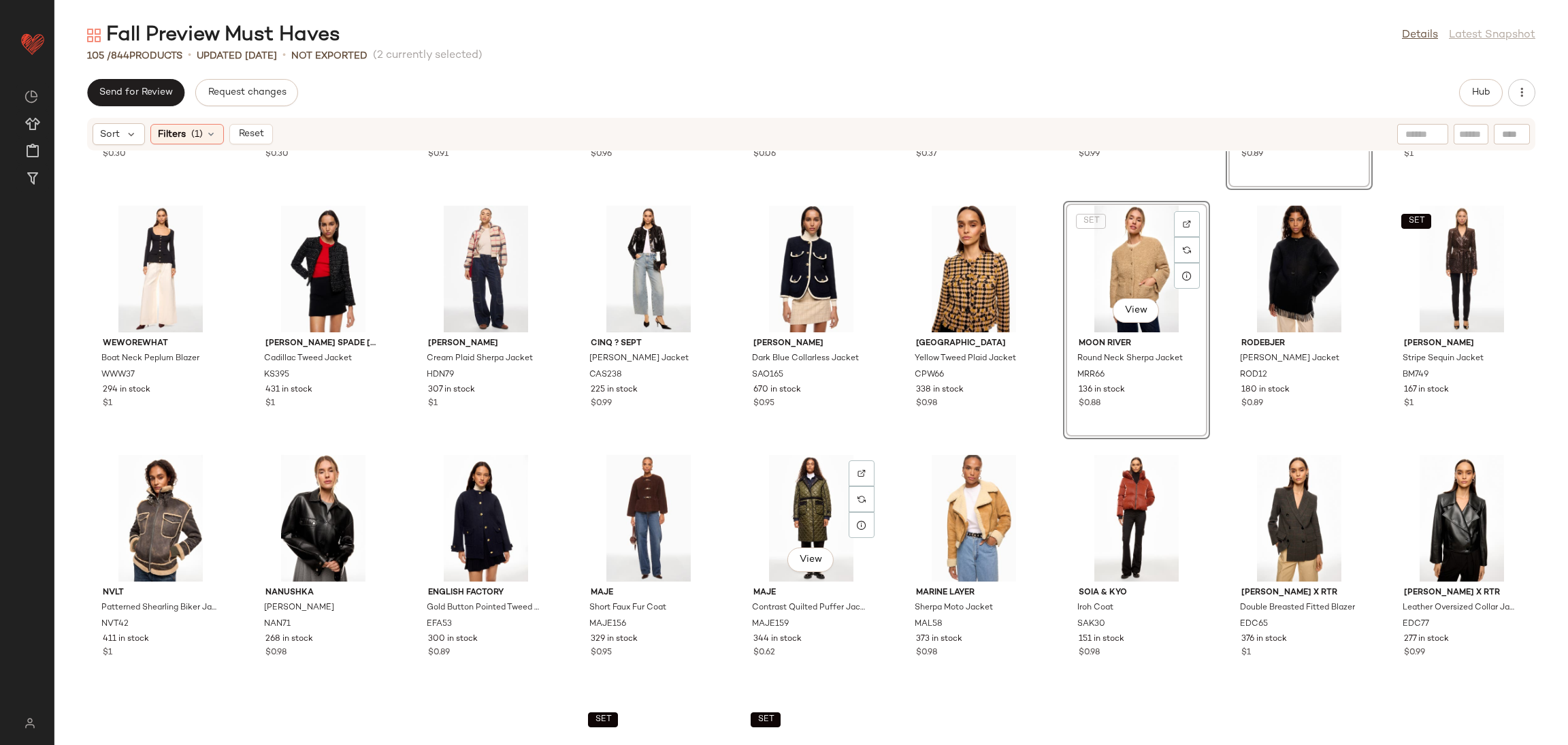
scroll to position [1736, 0]
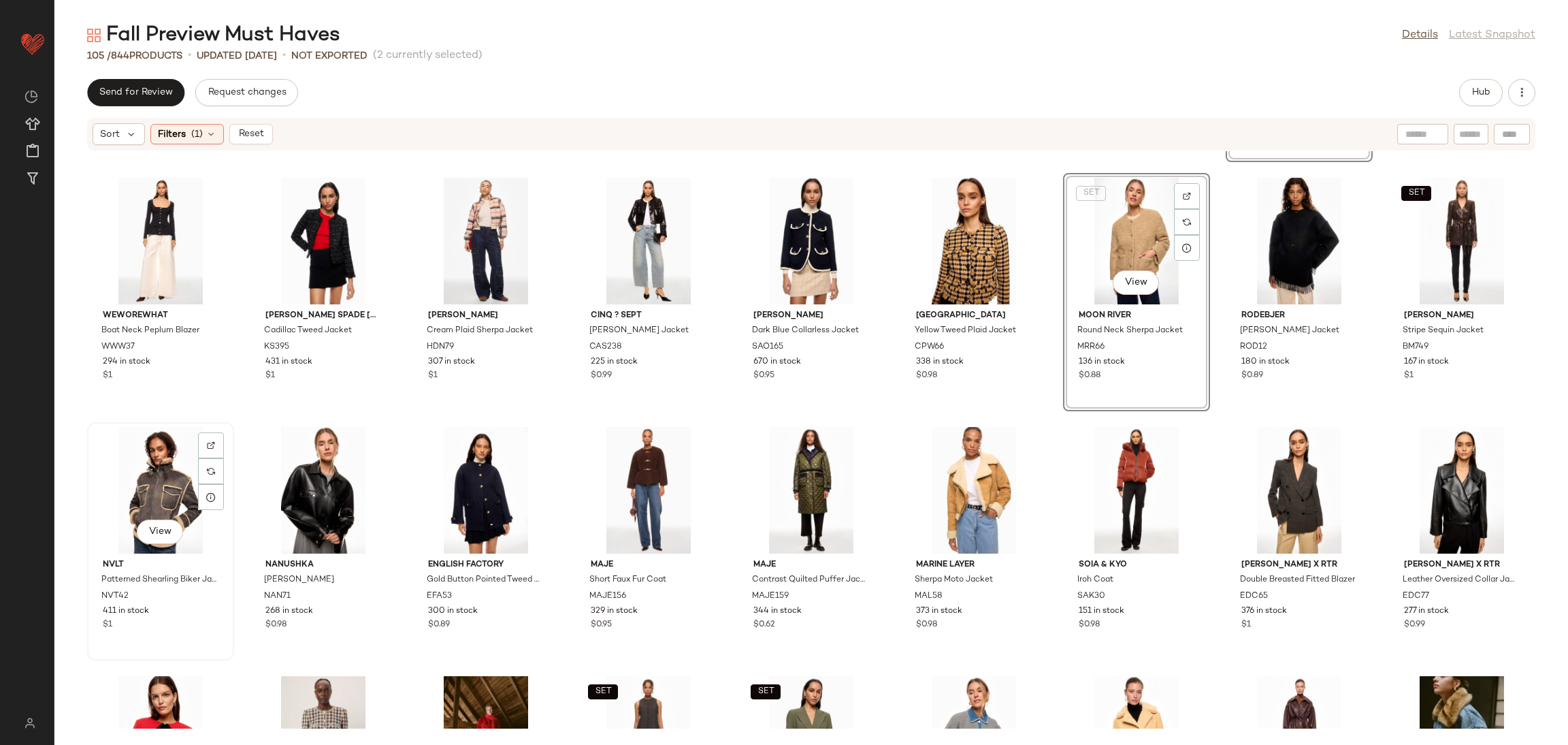
click at [167, 479] on div "View" at bounding box center [160, 490] width 138 height 127
click at [626, 486] on div "View" at bounding box center [648, 490] width 138 height 127
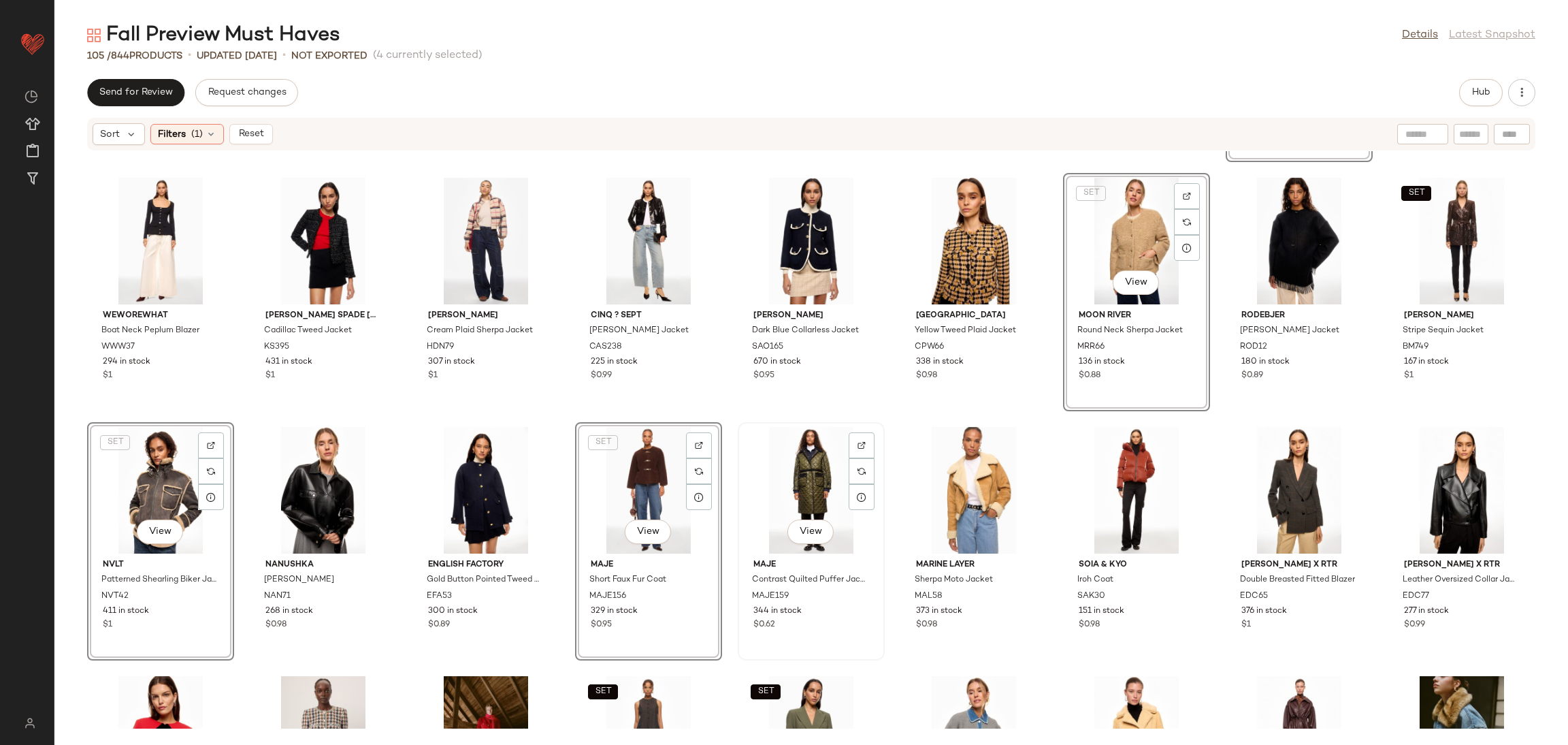
click at [784, 484] on div "View" at bounding box center [811, 490] width 138 height 127
click at [959, 485] on div "View" at bounding box center [974, 490] width 138 height 127
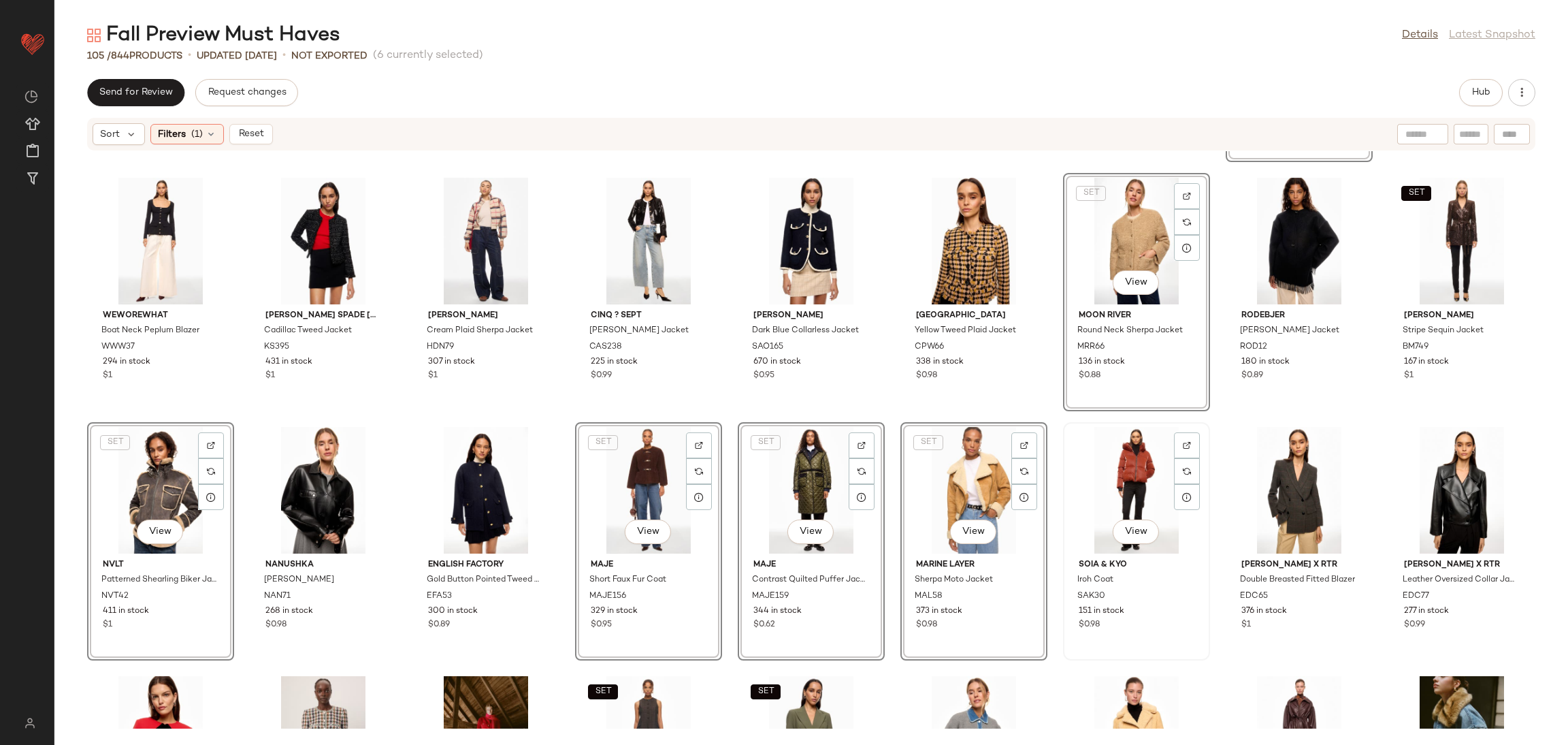
click at [1117, 479] on div "View" at bounding box center [1136, 490] width 138 height 127
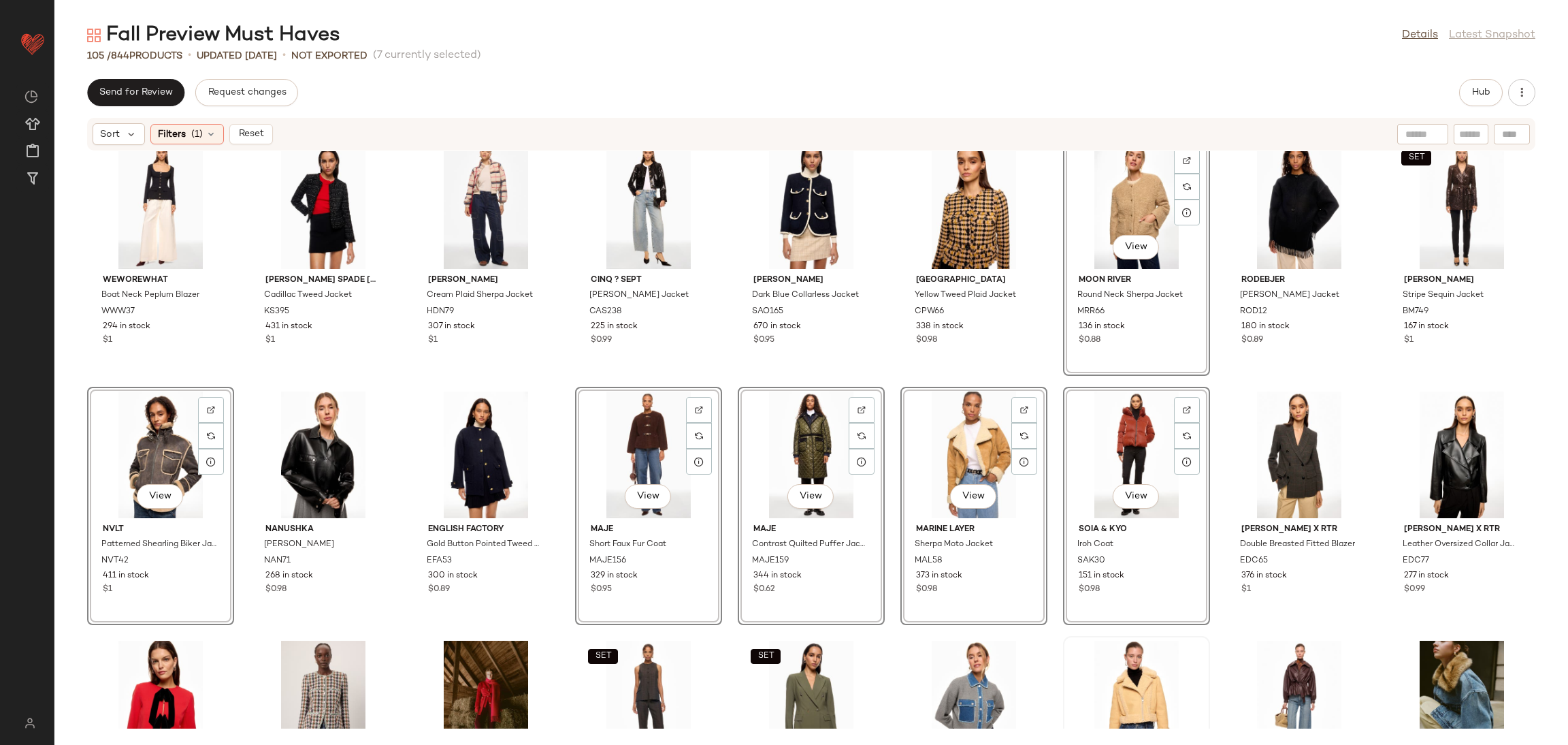
scroll to position [2168, 0]
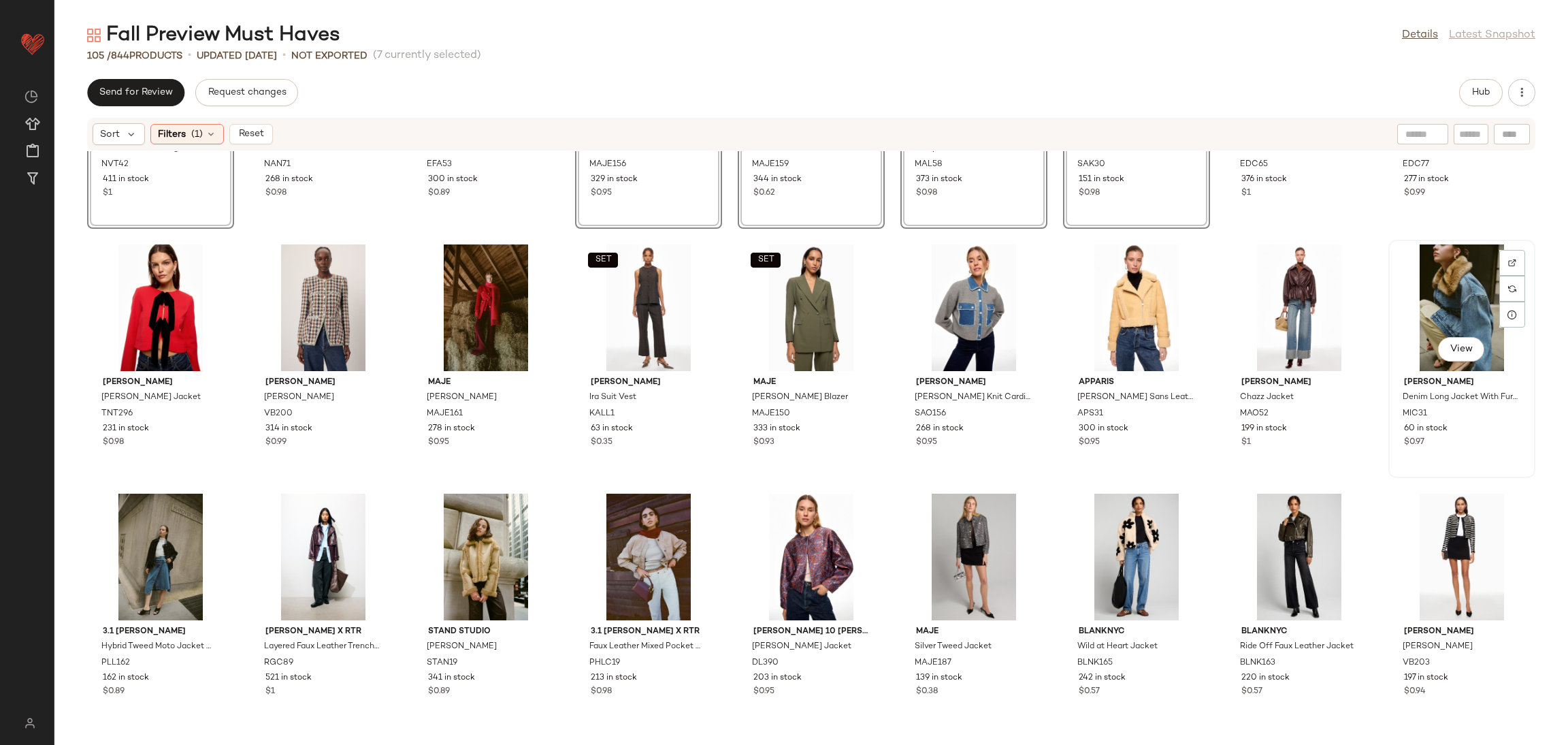
click at [1472, 325] on div "View" at bounding box center [1462, 308] width 138 height 127
click at [1300, 314] on div "View" at bounding box center [1299, 308] width 138 height 127
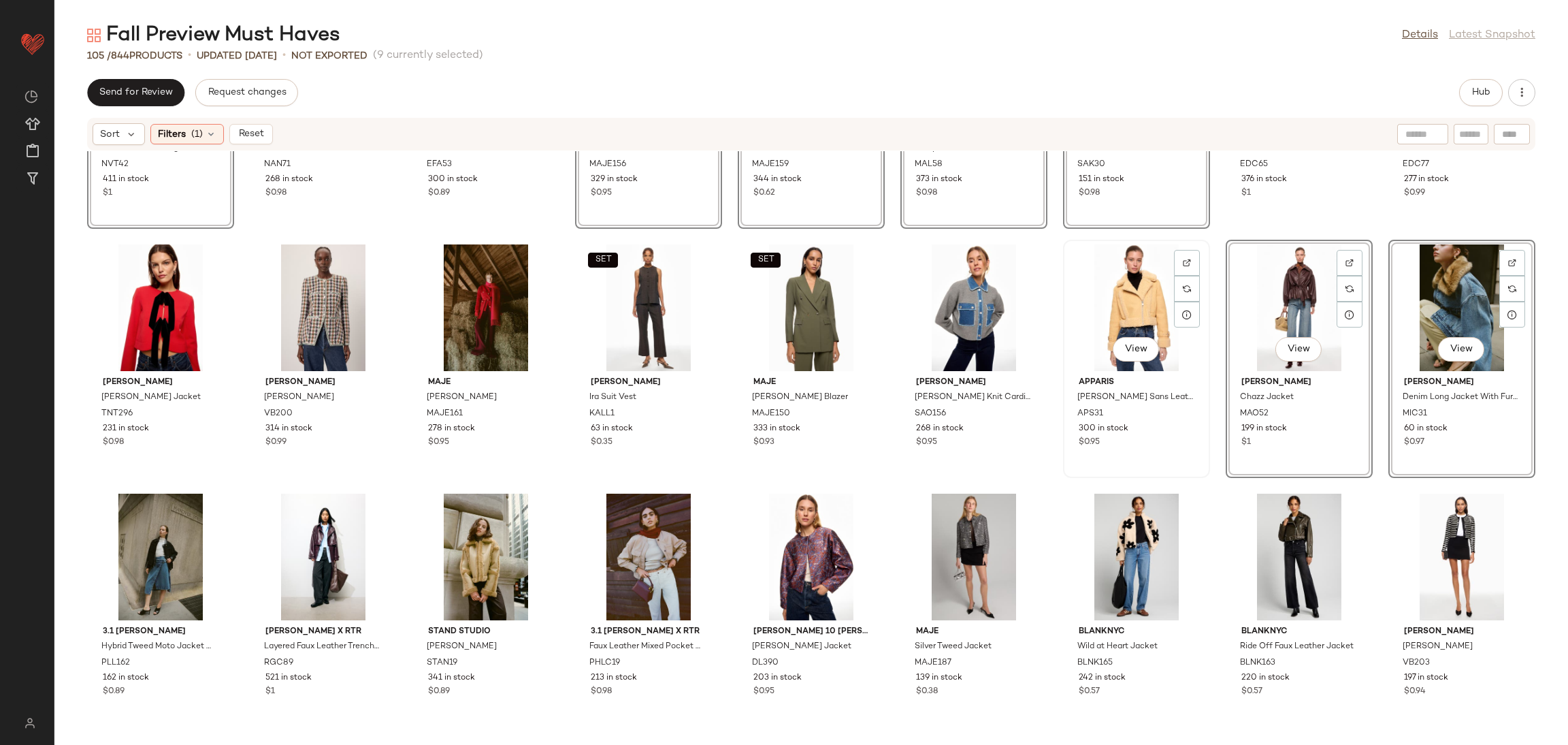
click at [1146, 310] on div "View" at bounding box center [1136, 308] width 138 height 127
click at [501, 302] on div "View" at bounding box center [485, 308] width 138 height 127
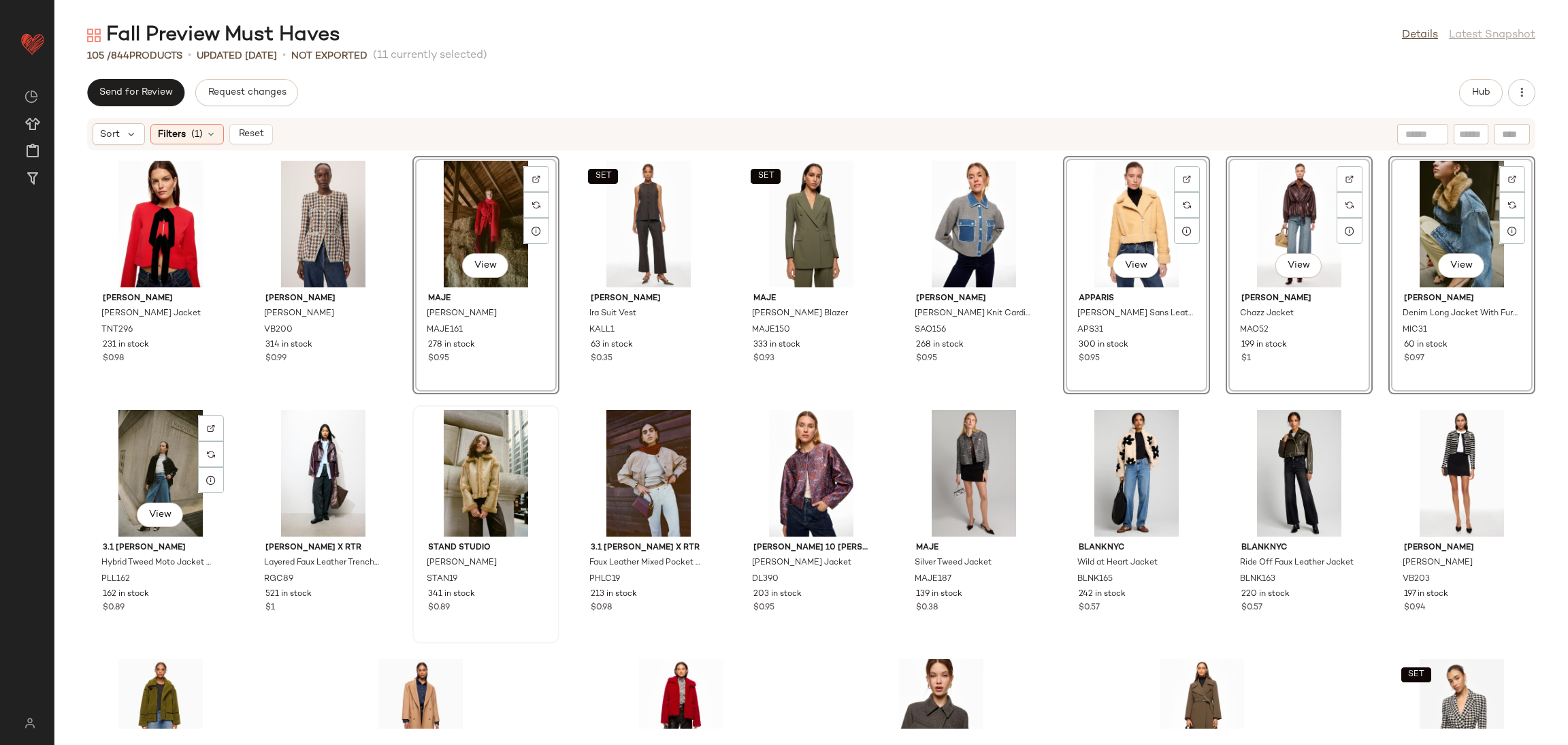
scroll to position [2254, 0]
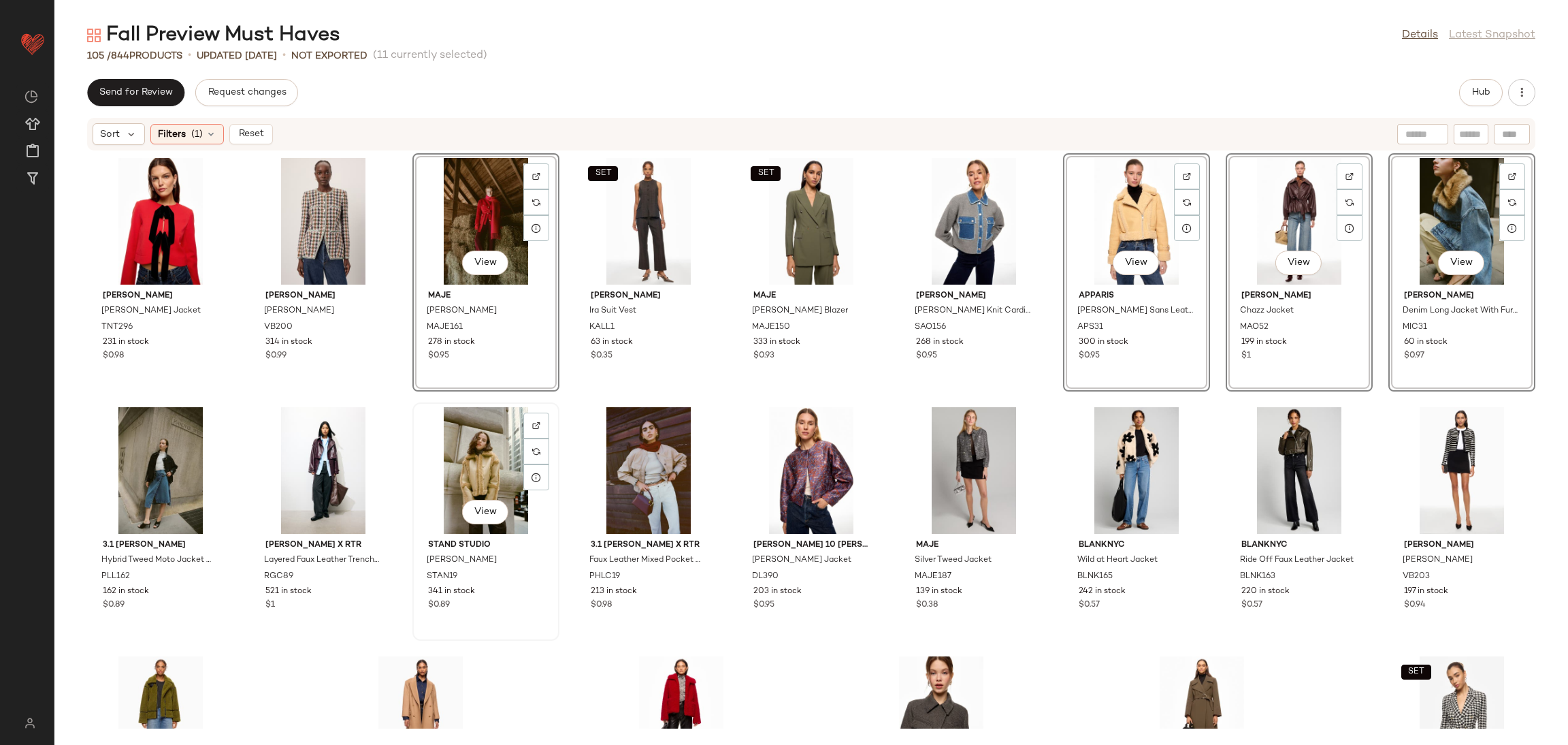
click at [469, 451] on div "View" at bounding box center [485, 471] width 138 height 127
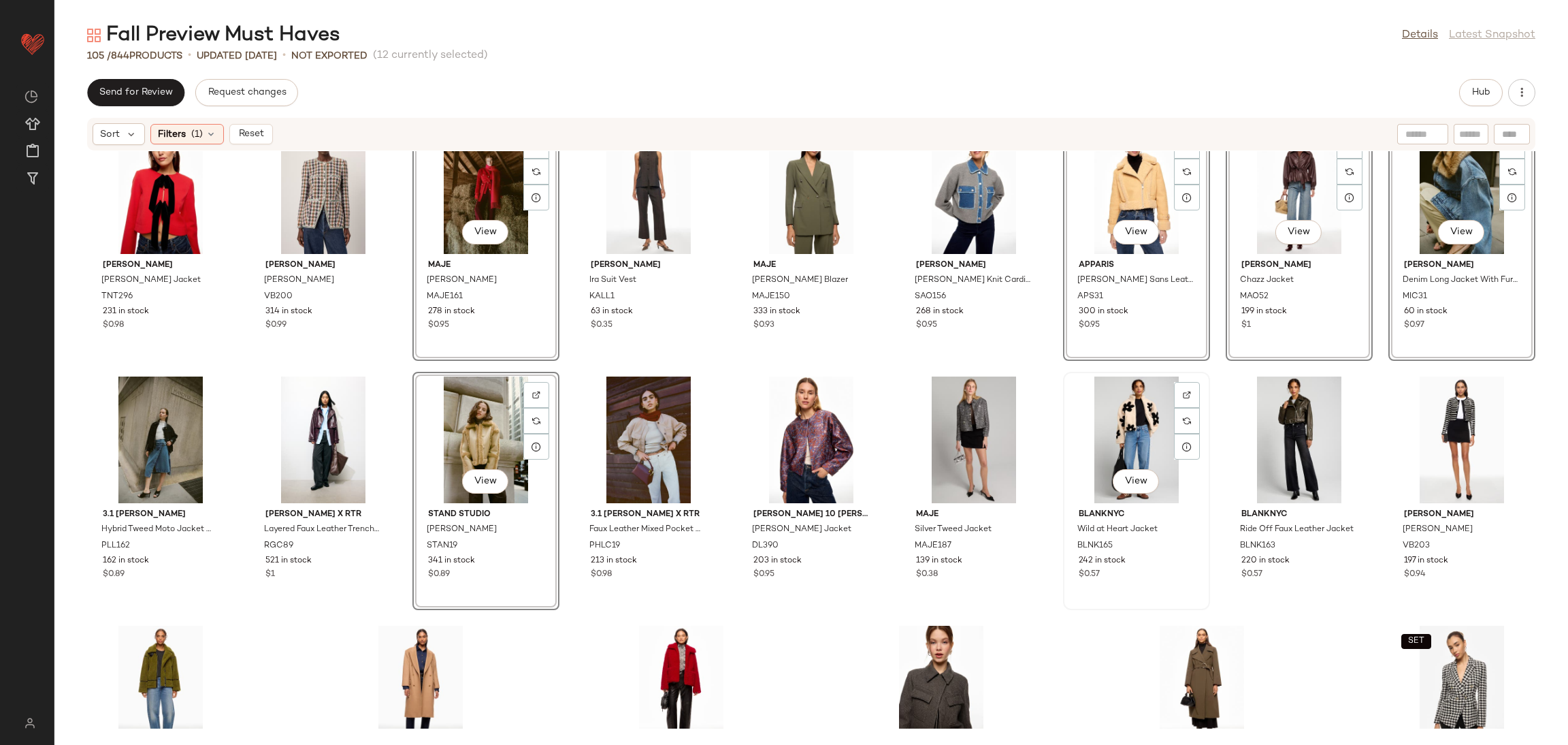
scroll to position [2287, 0]
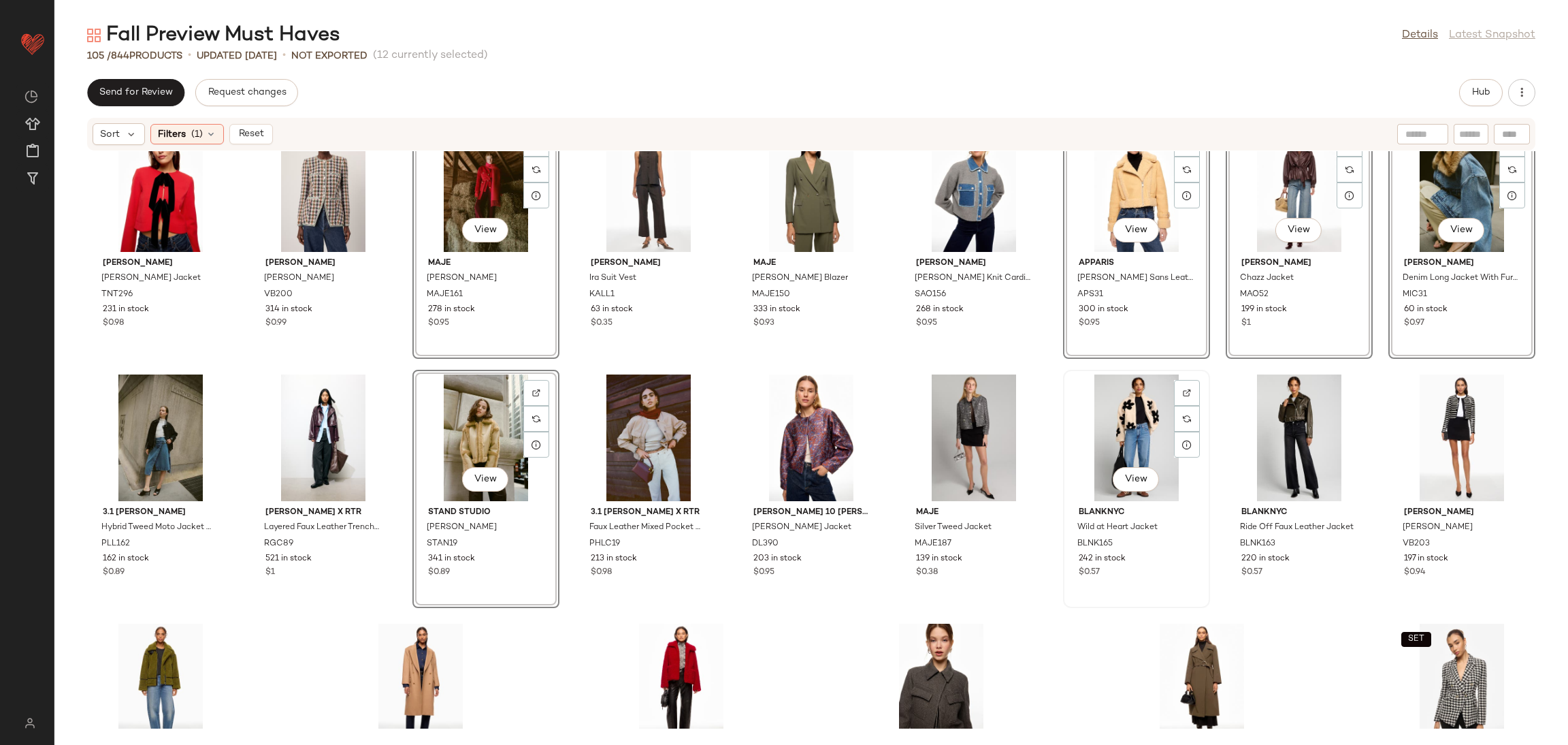
click at [1128, 416] on div "View" at bounding box center [1136, 438] width 138 height 127
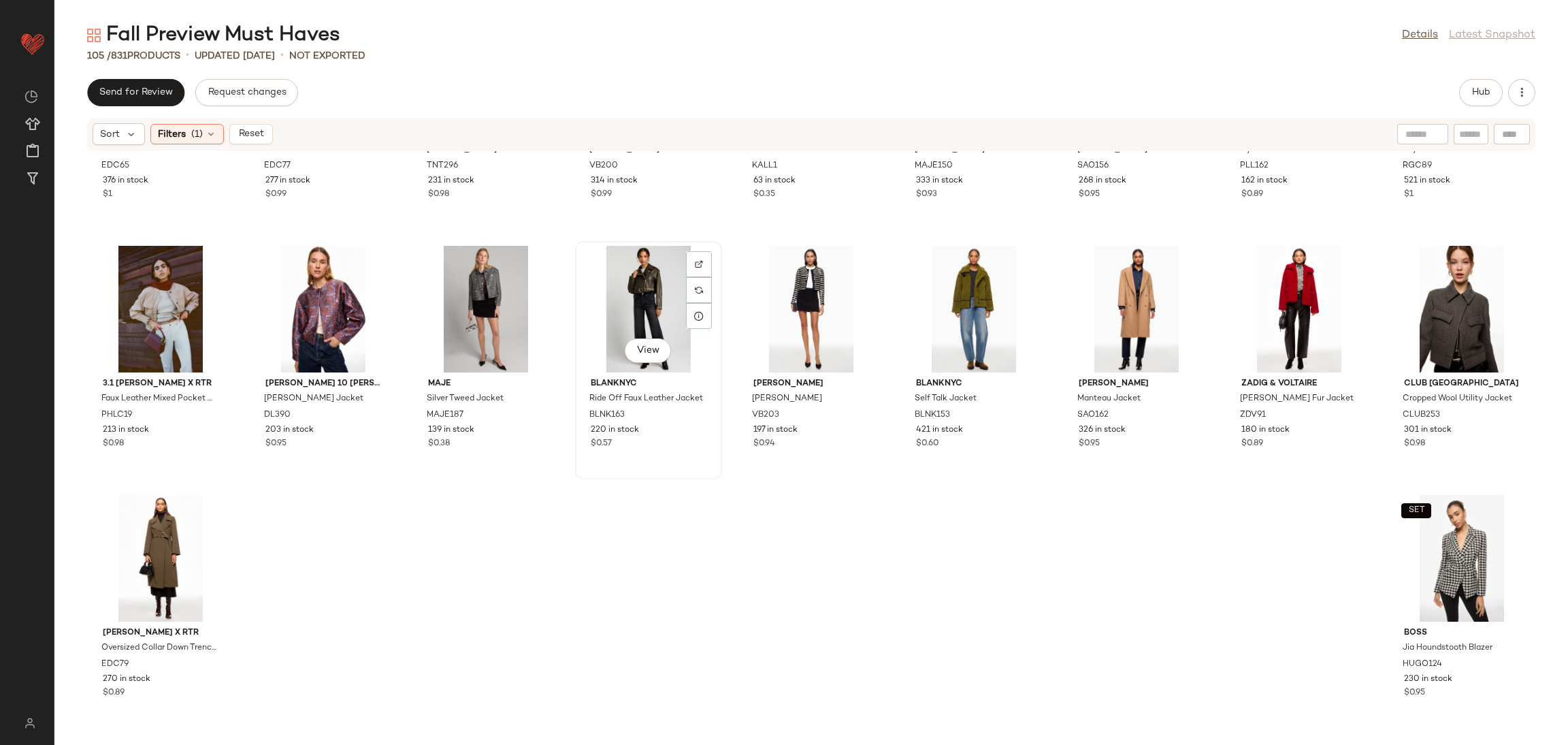
scroll to position [2038, 0]
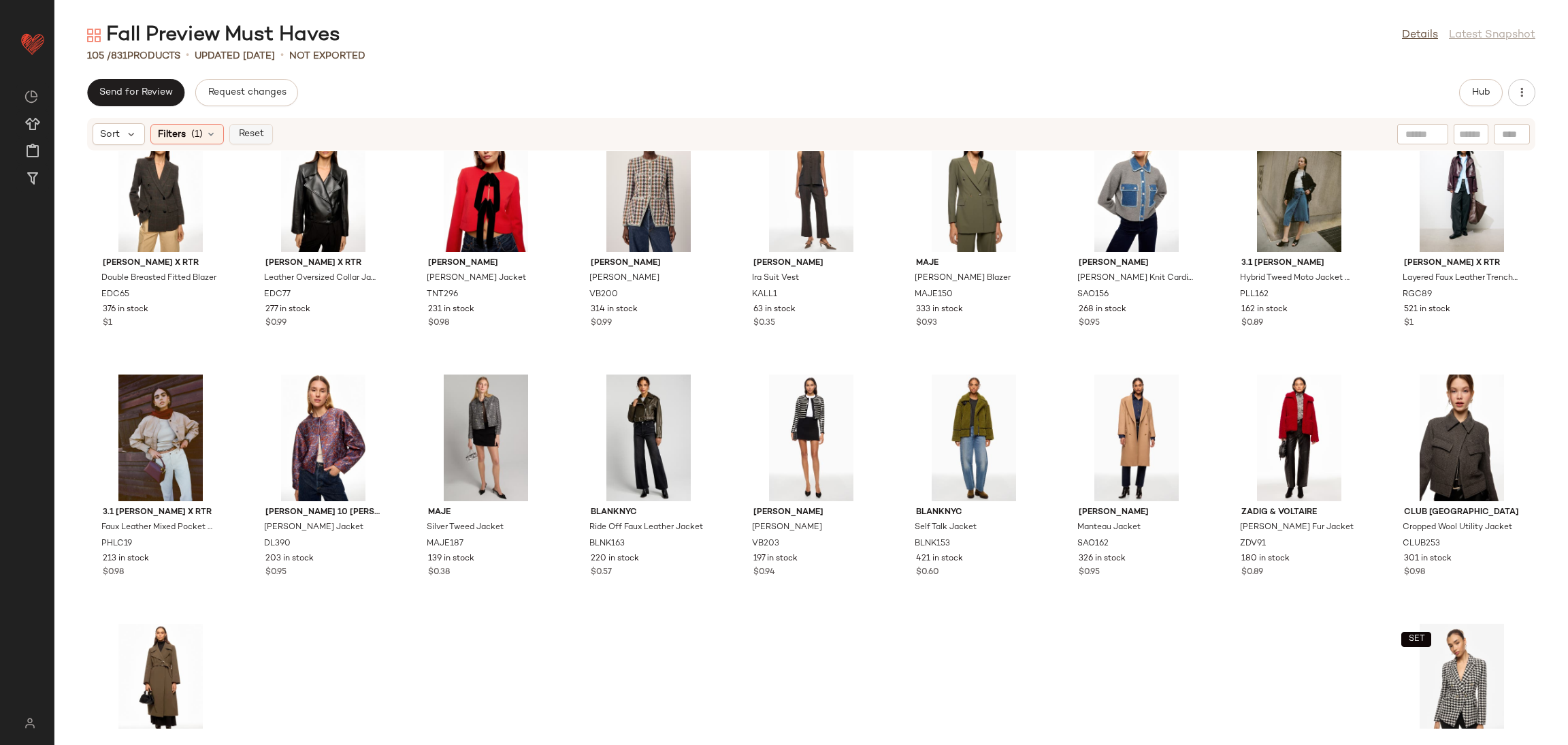
click at [243, 132] on span "Reset" at bounding box center [251, 134] width 26 height 11
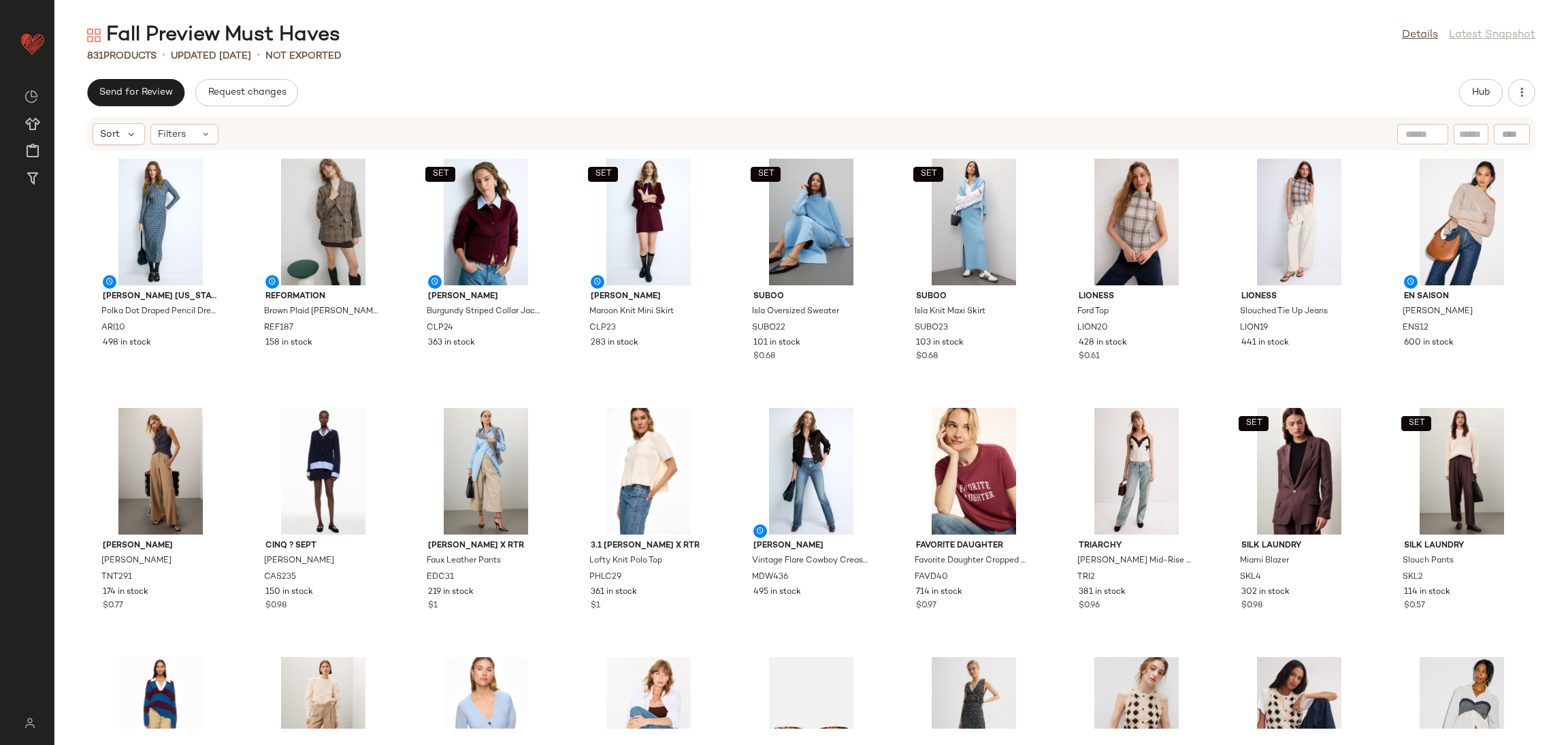
click at [729, 401] on div "ARIAS NEW YORK Polka Dot Draped Pencil Dress ARI10 498 in stock Reformation Bro…" at bounding box center [811, 440] width 1514 height 578
click at [1466, 92] on button "Hub" at bounding box center [1481, 92] width 44 height 27
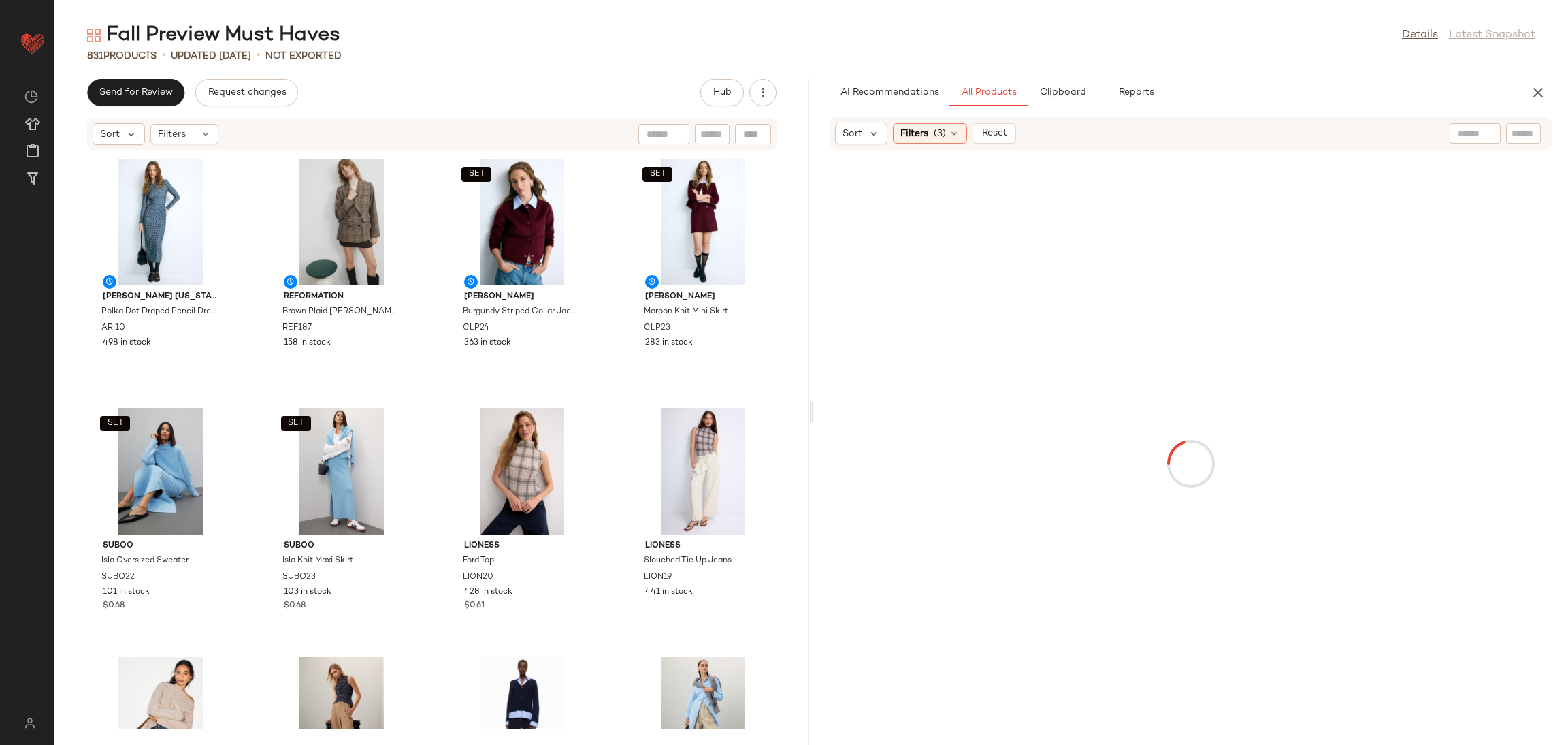
click at [439, 403] on div "ARIAS NEW YORK Polka Dot Draped Pencil Dress ARI10 498 in stock Reformation Bro…" at bounding box center [432, 440] width 755 height 578
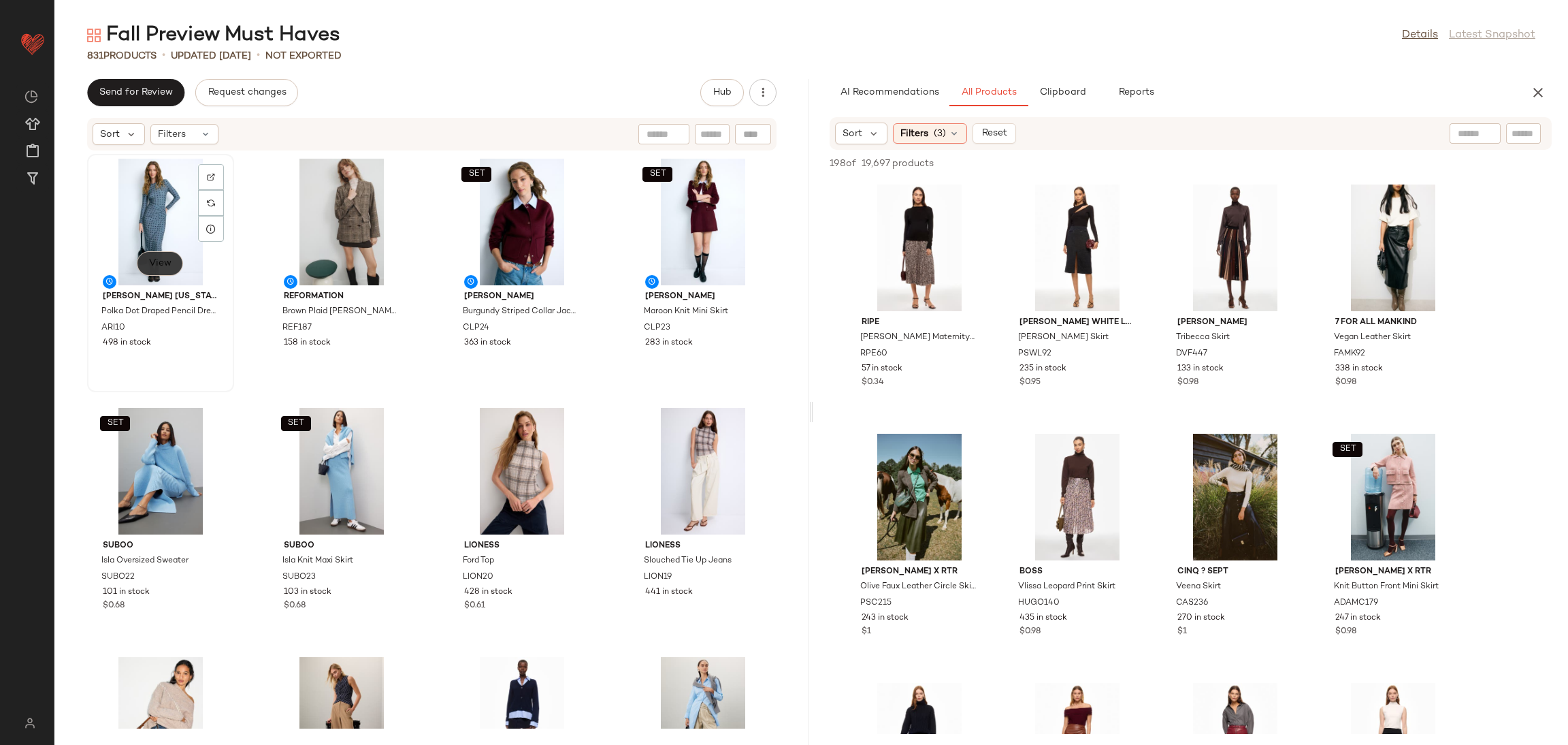
click at [171, 260] on button "View" at bounding box center [159, 264] width 47 height 25
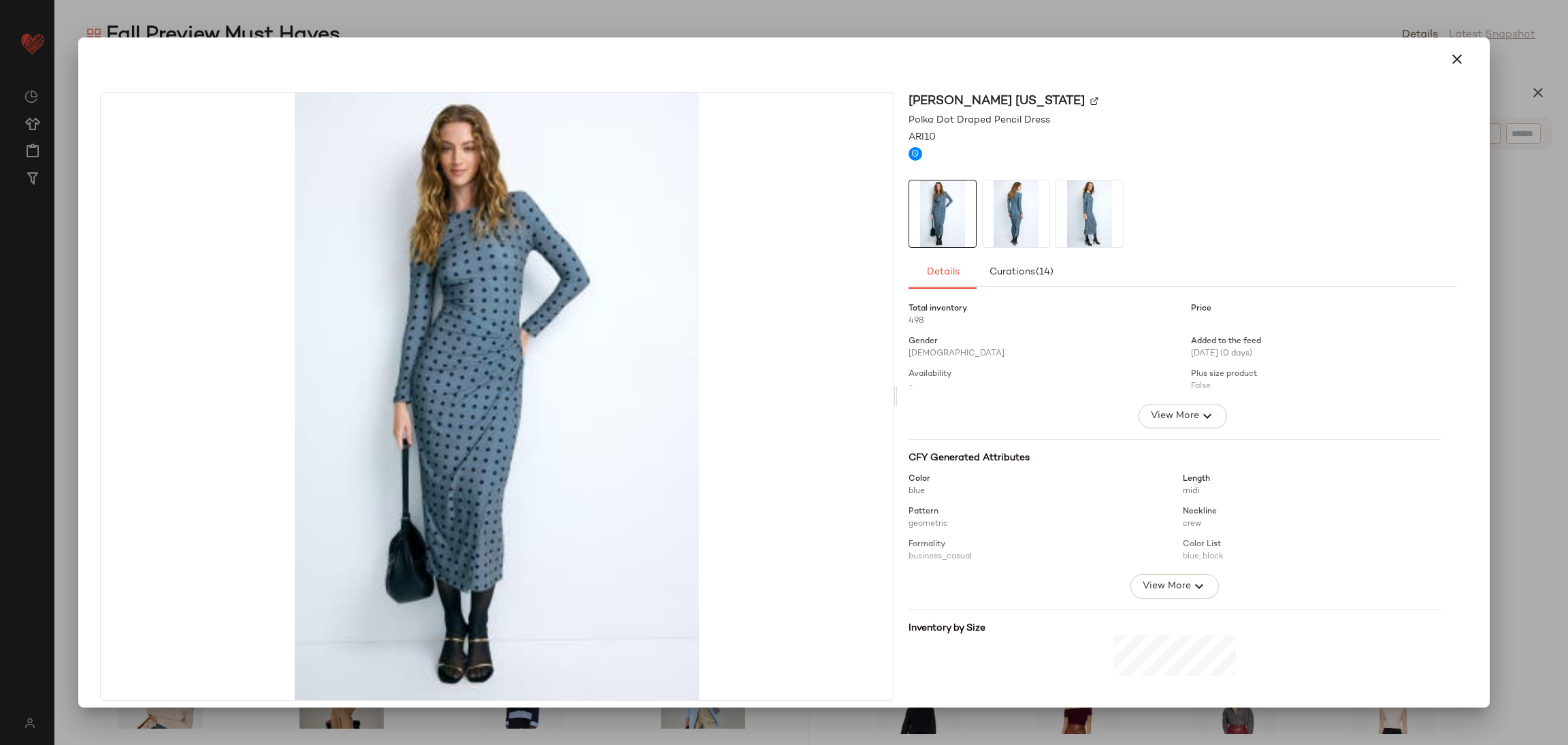
click at [1032, 211] on img at bounding box center [1015, 213] width 66 height 66
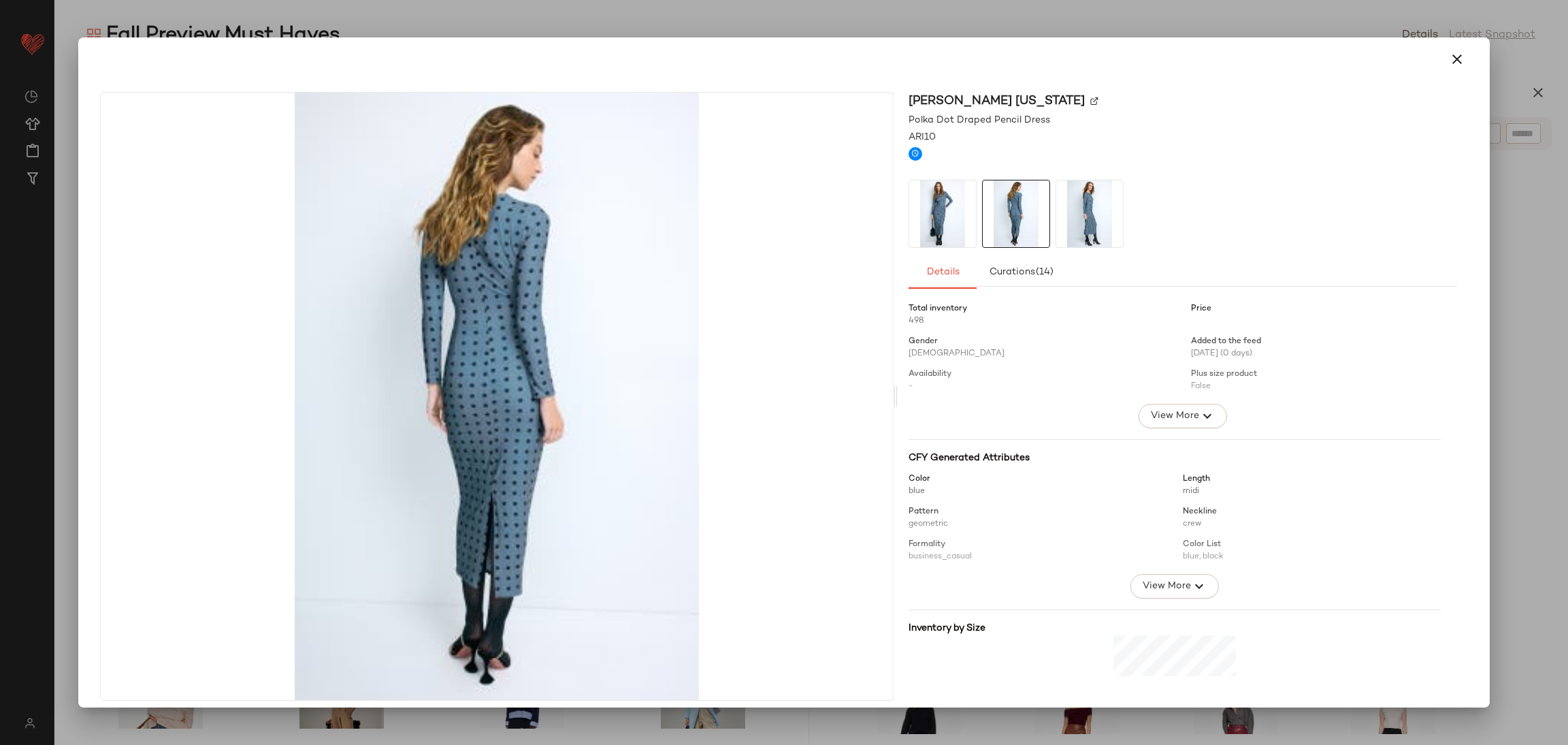
click at [1068, 212] on img at bounding box center [1090, 213] width 66 height 66
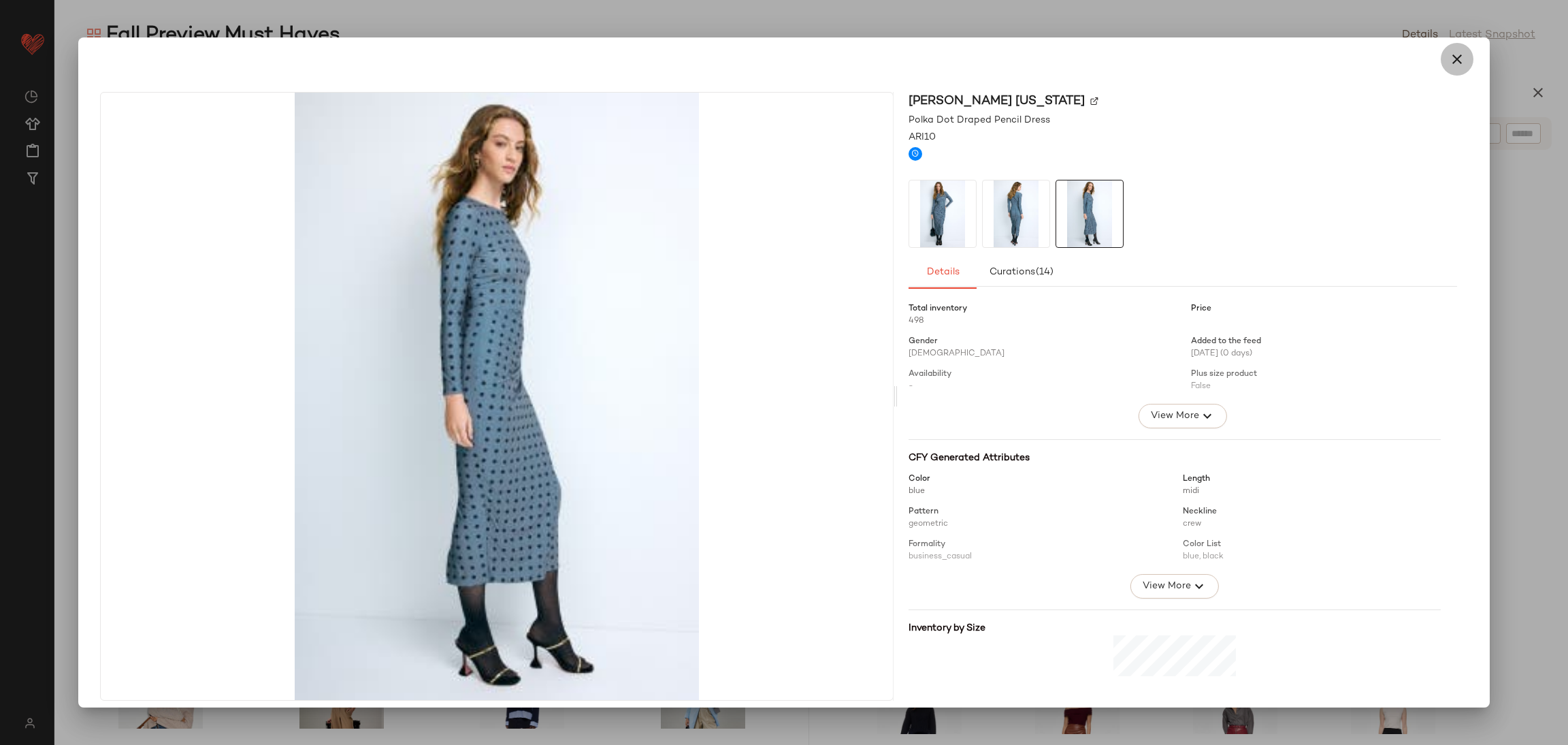
click at [1449, 55] on icon "button" at bounding box center [1457, 59] width 16 height 16
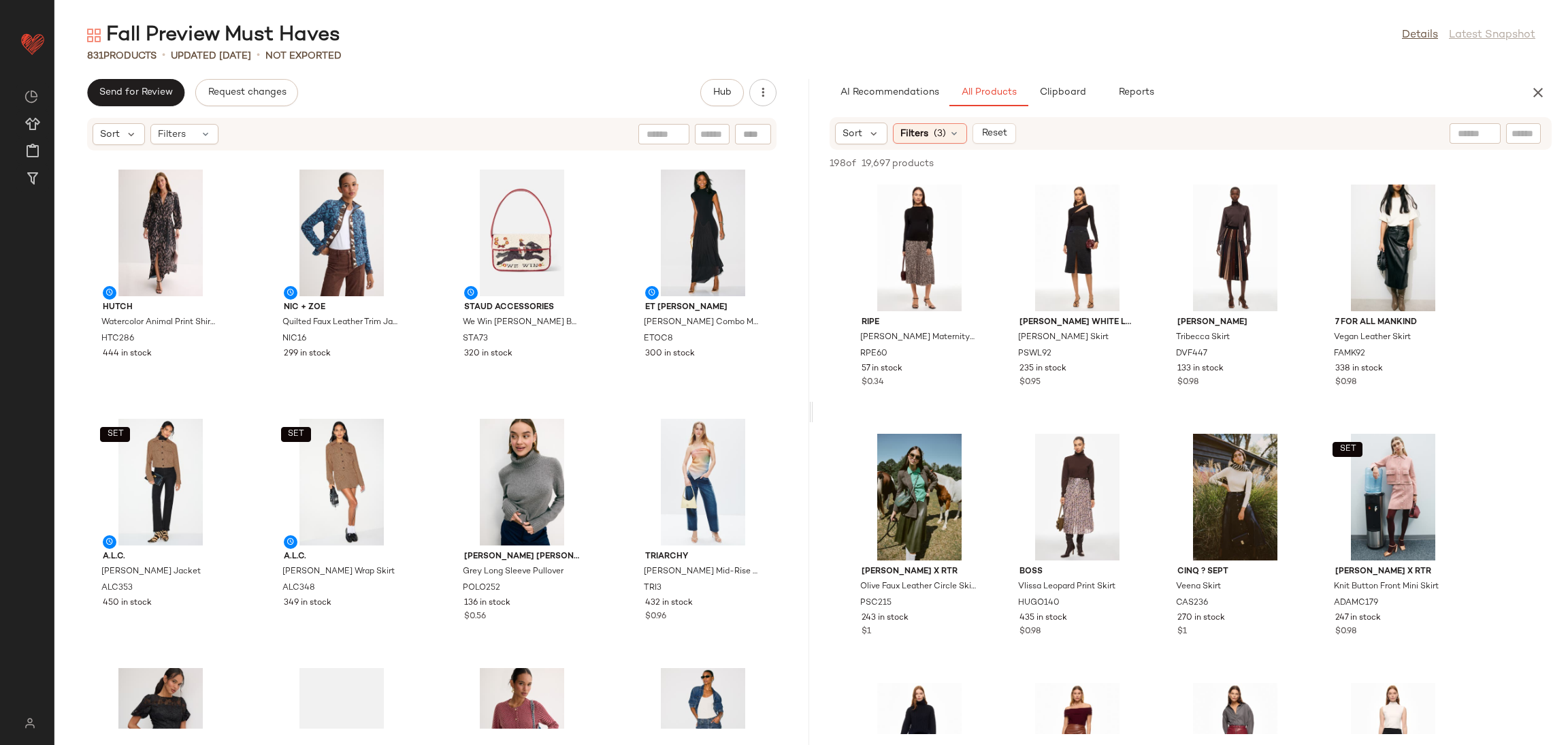
scroll to position [3241, 0]
click at [330, 277] on span "View" at bounding box center [341, 272] width 23 height 11
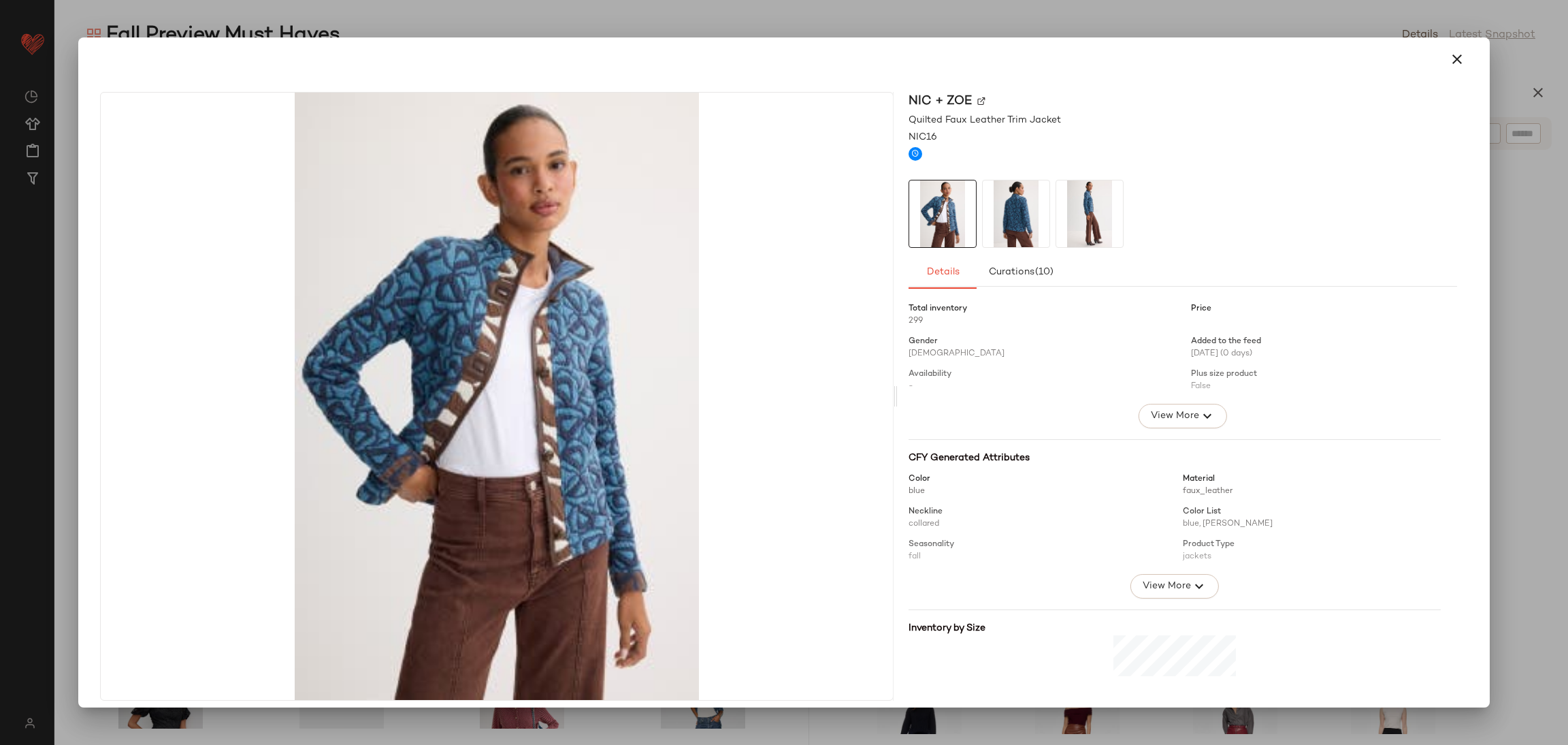
click at [975, 224] on div at bounding box center [1183, 213] width 549 height 68
click at [999, 220] on img at bounding box center [1015, 213] width 66 height 66
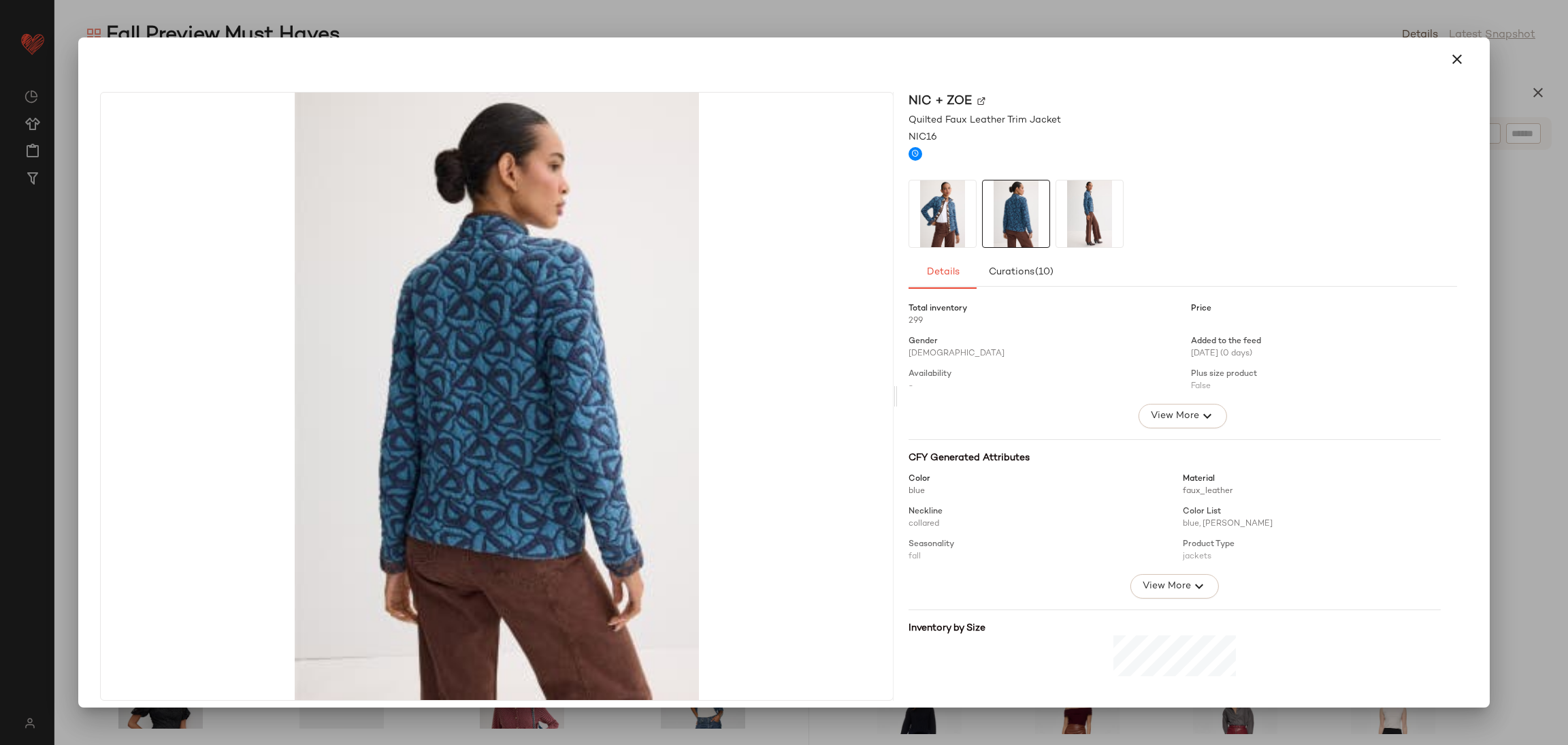
click at [1048, 215] on div at bounding box center [1183, 213] width 549 height 68
click at [1082, 201] on img at bounding box center [1090, 213] width 66 height 66
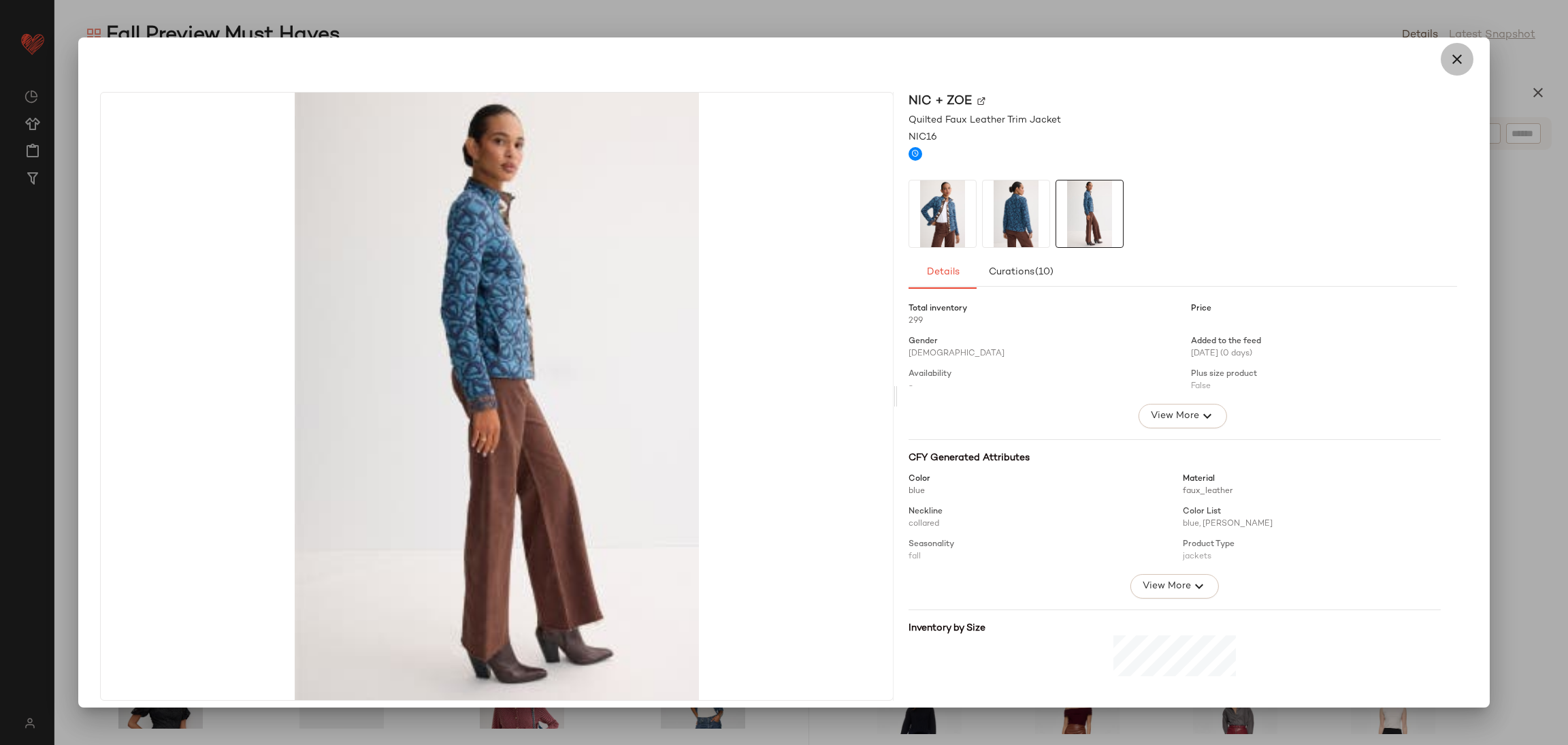
click at [1455, 53] on icon "button" at bounding box center [1457, 59] width 16 height 16
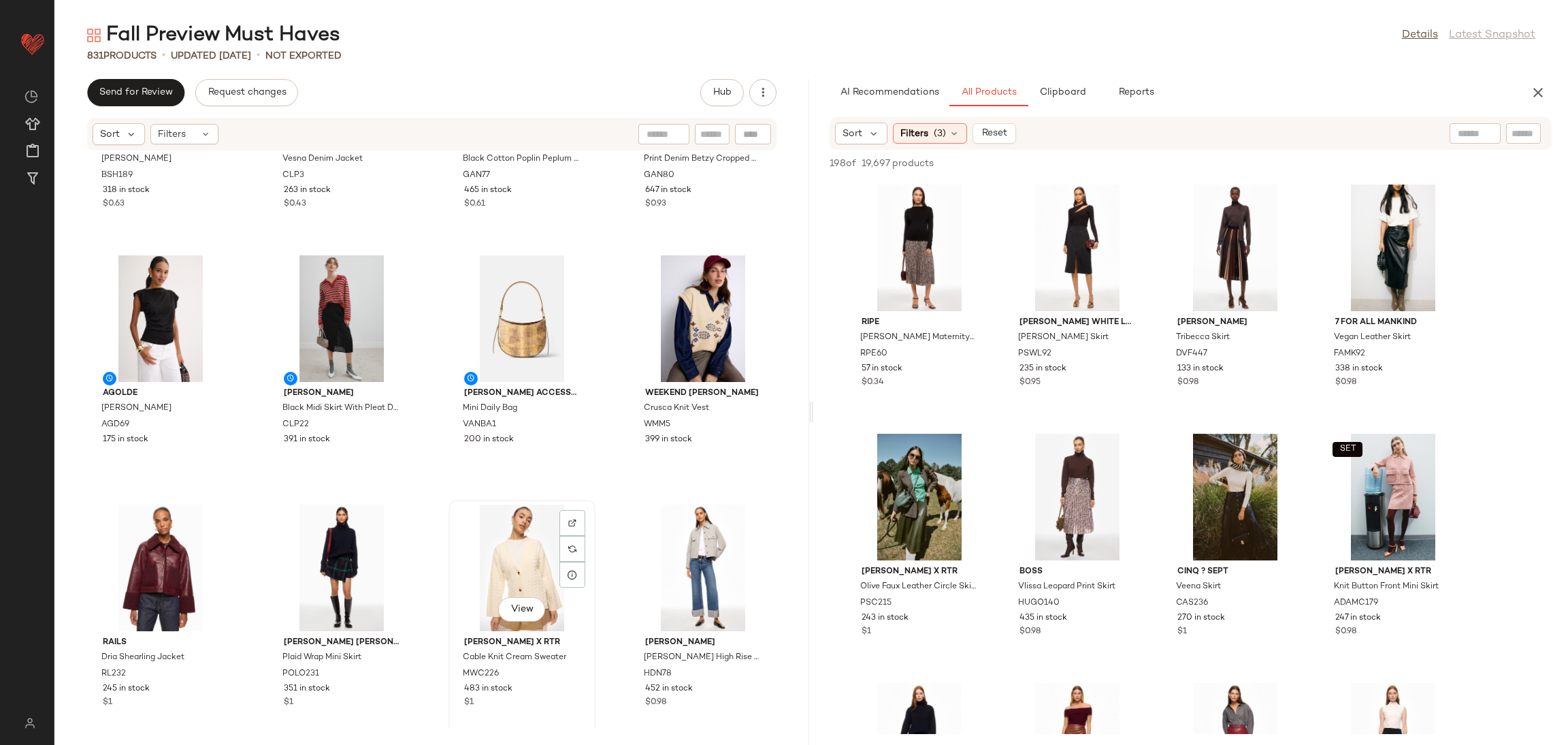
scroll to position [6160, 0]
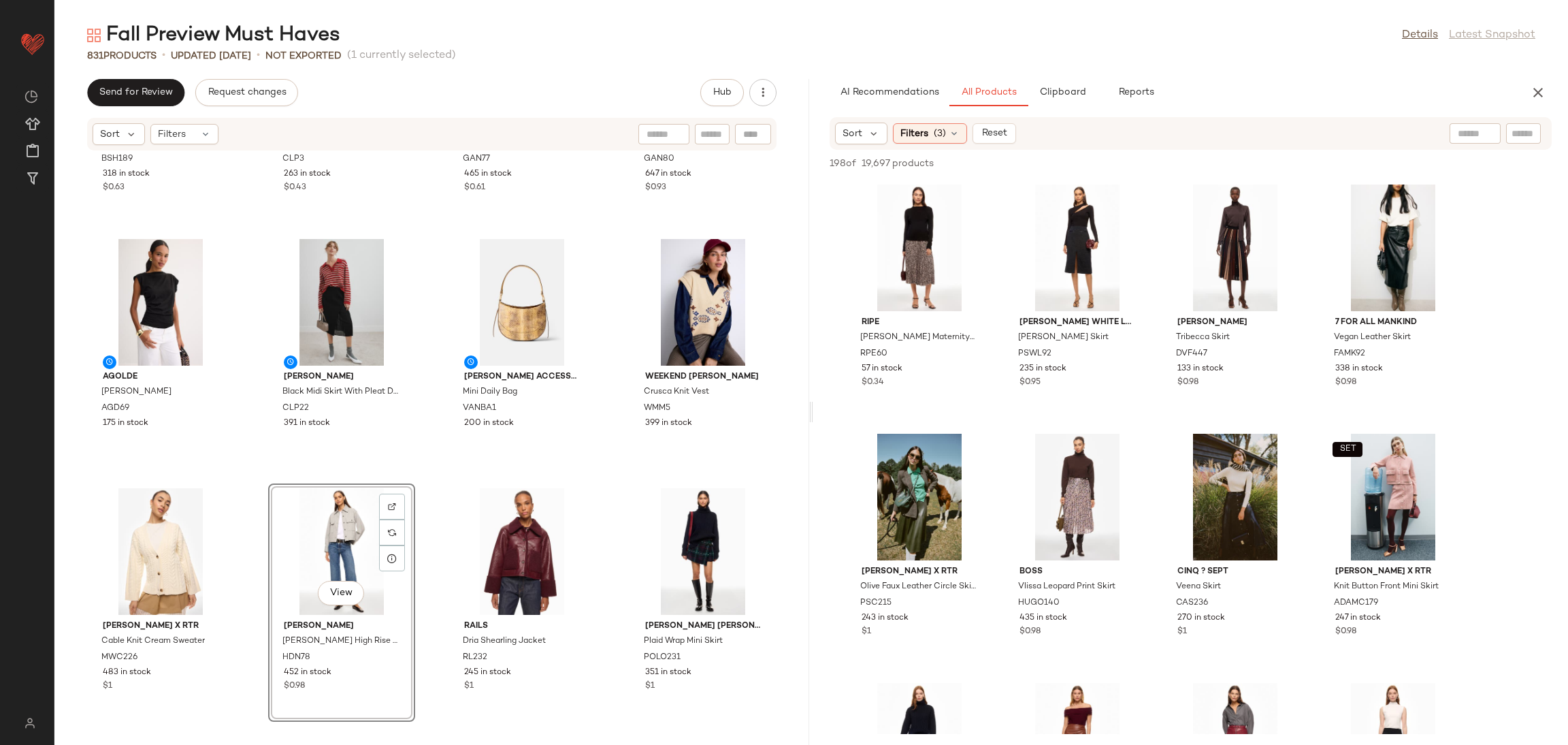
click at [417, 481] on div "ba&sh Meredith Jacket BSH189 318 in stock $0.63 Claudie Pierlot Vesna Denim Jac…" at bounding box center [432, 440] width 755 height 578
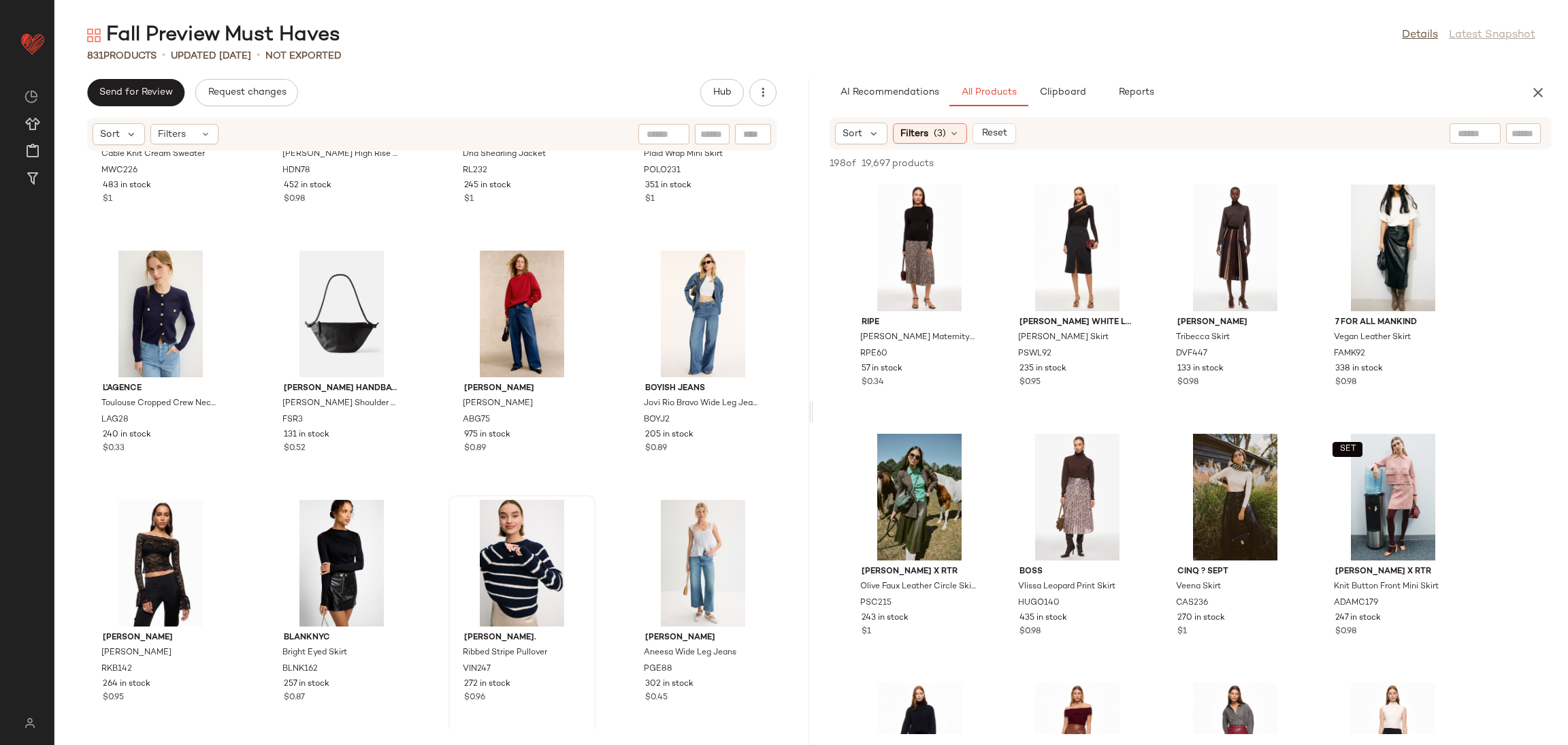
scroll to position [6654, 0]
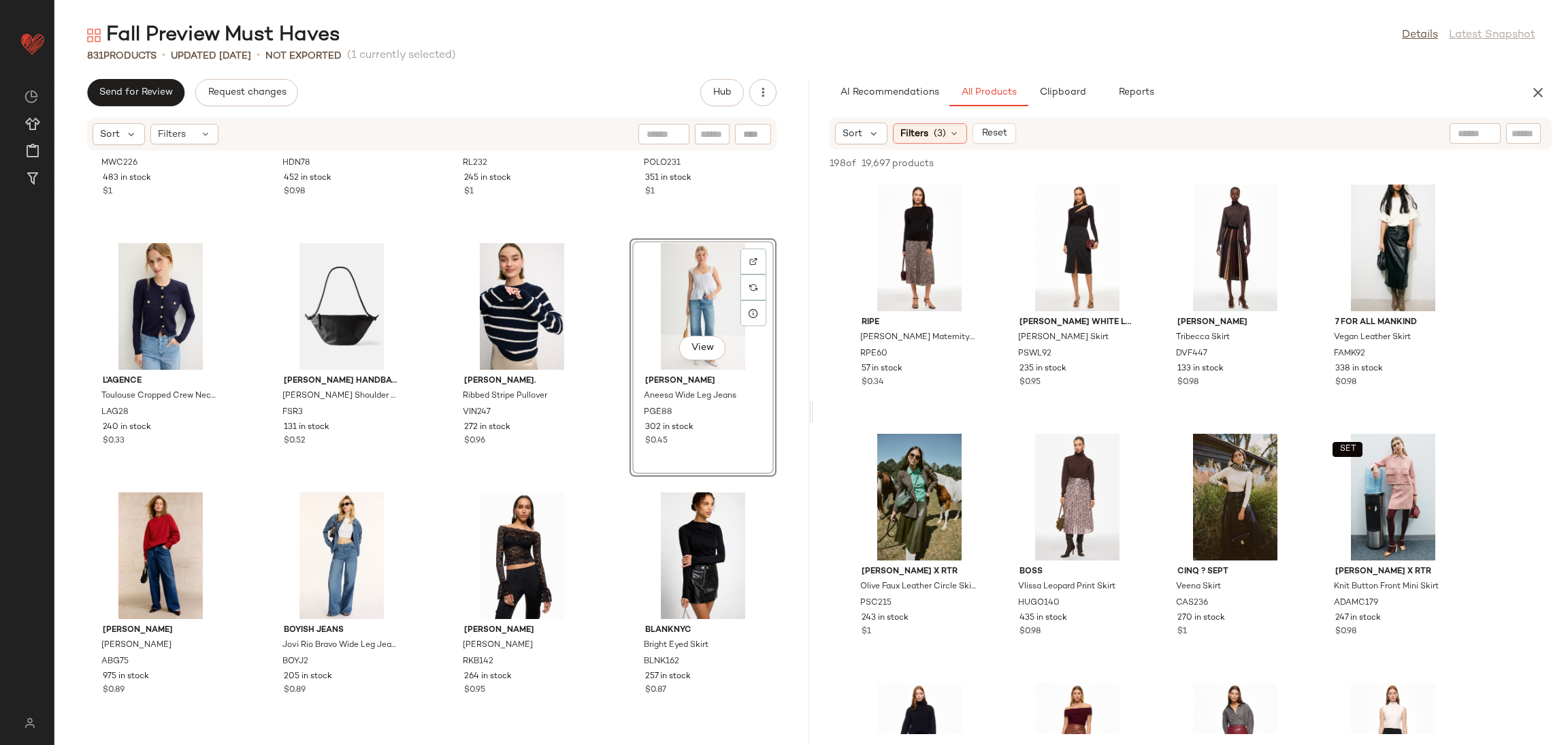
click at [612, 474] on div "Marissa Webb x RTR Cable Knit Cream Sweater MWC226 483 in stock $1 Hudson Rosie…" at bounding box center [432, 440] width 755 height 578
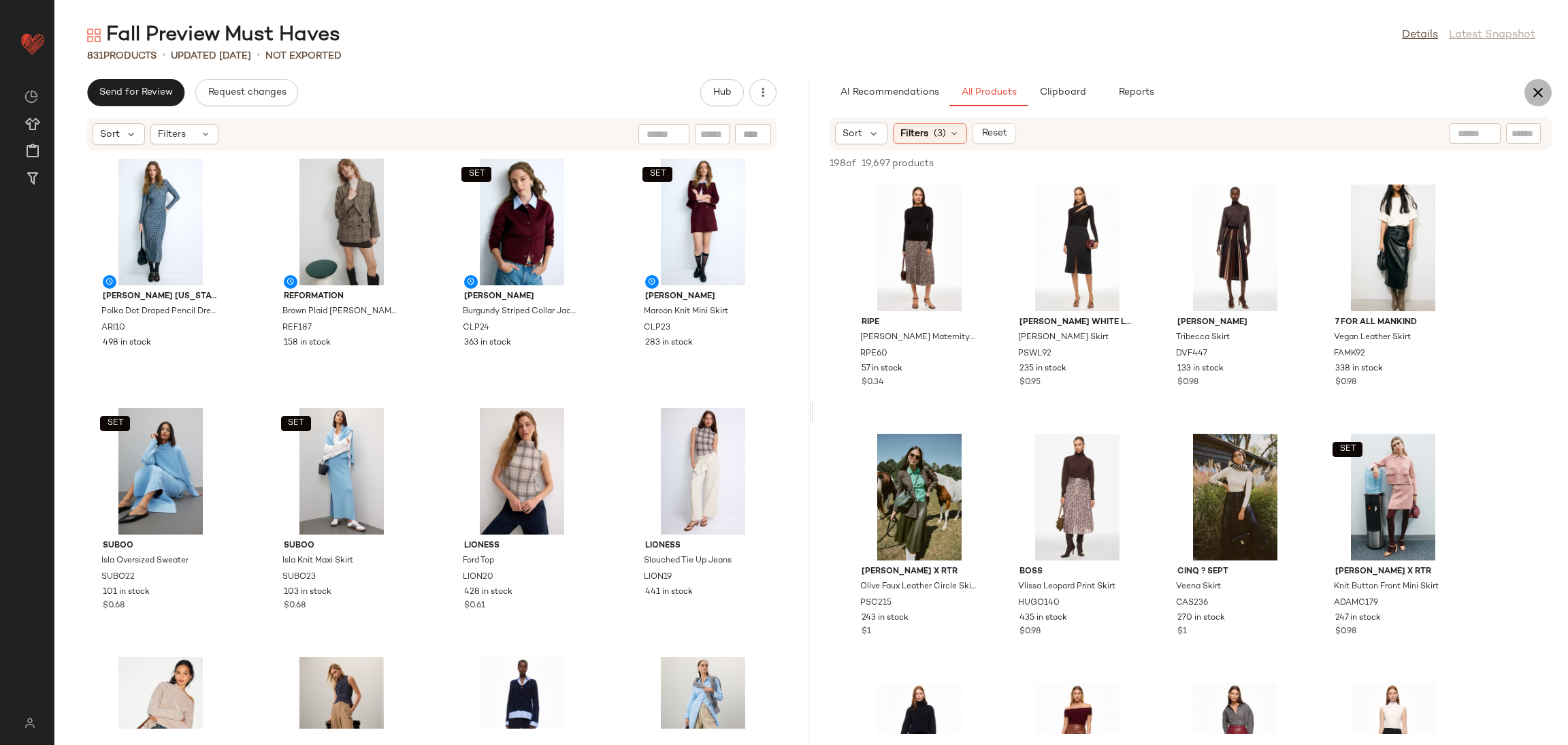
click at [1531, 93] on icon "button" at bounding box center [1538, 92] width 16 height 16
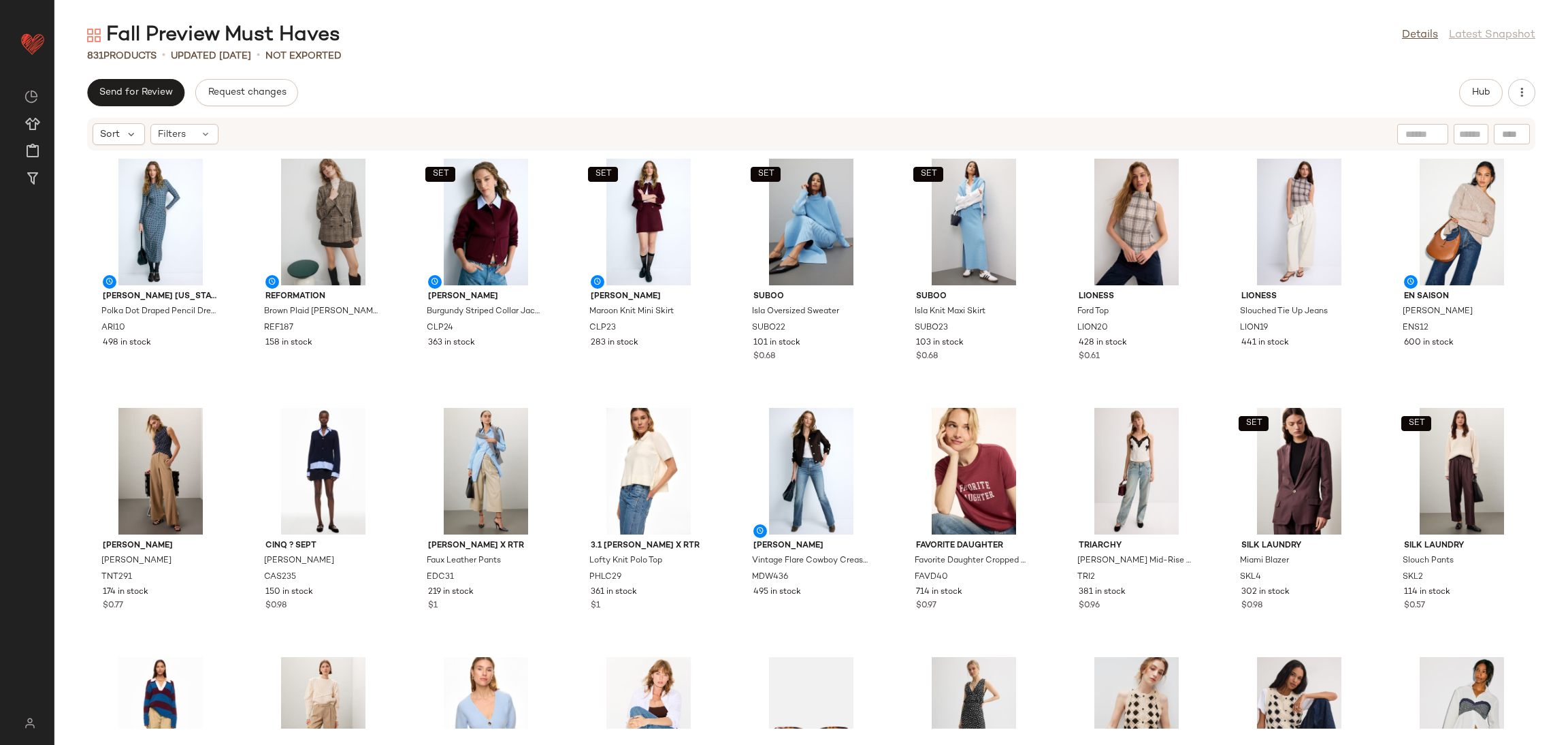
click at [560, 404] on div "ARIAS NEW YORK Polka Dot Draped Pencil Dress ARI10 498 in stock Reformation Bro…" at bounding box center [811, 440] width 1514 height 578
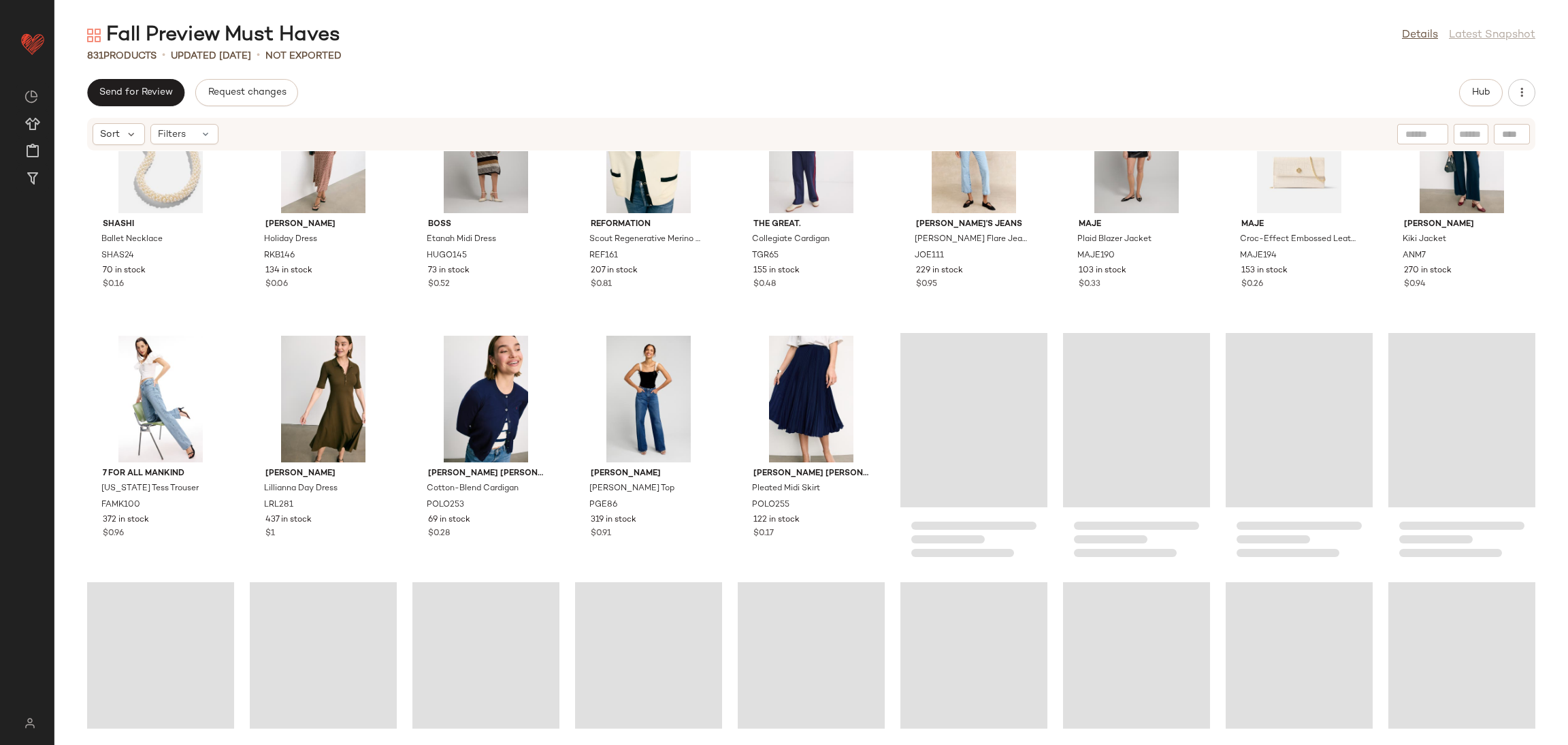
scroll to position [13620, 0]
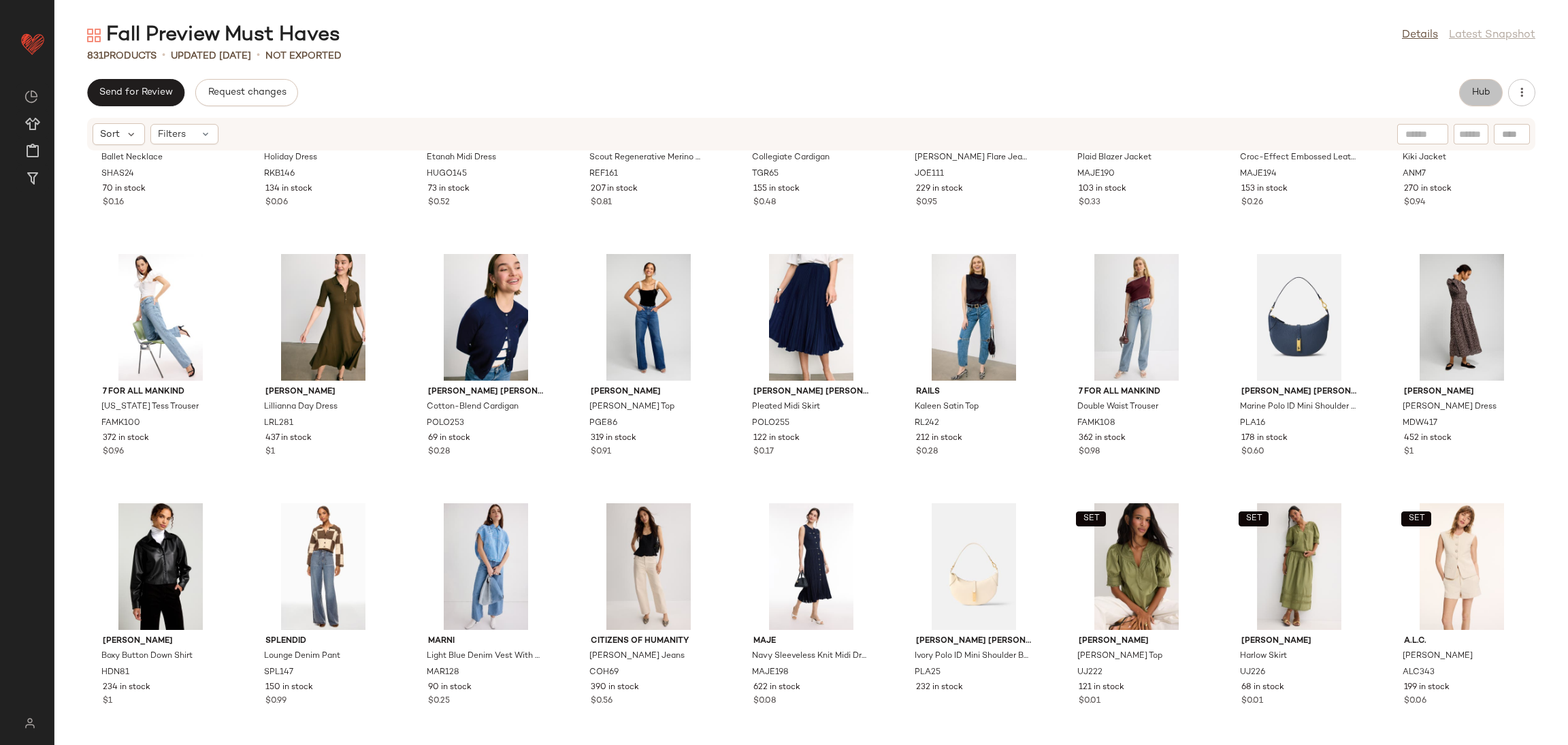
click at [1463, 100] on button "Hub" at bounding box center [1481, 92] width 44 height 27
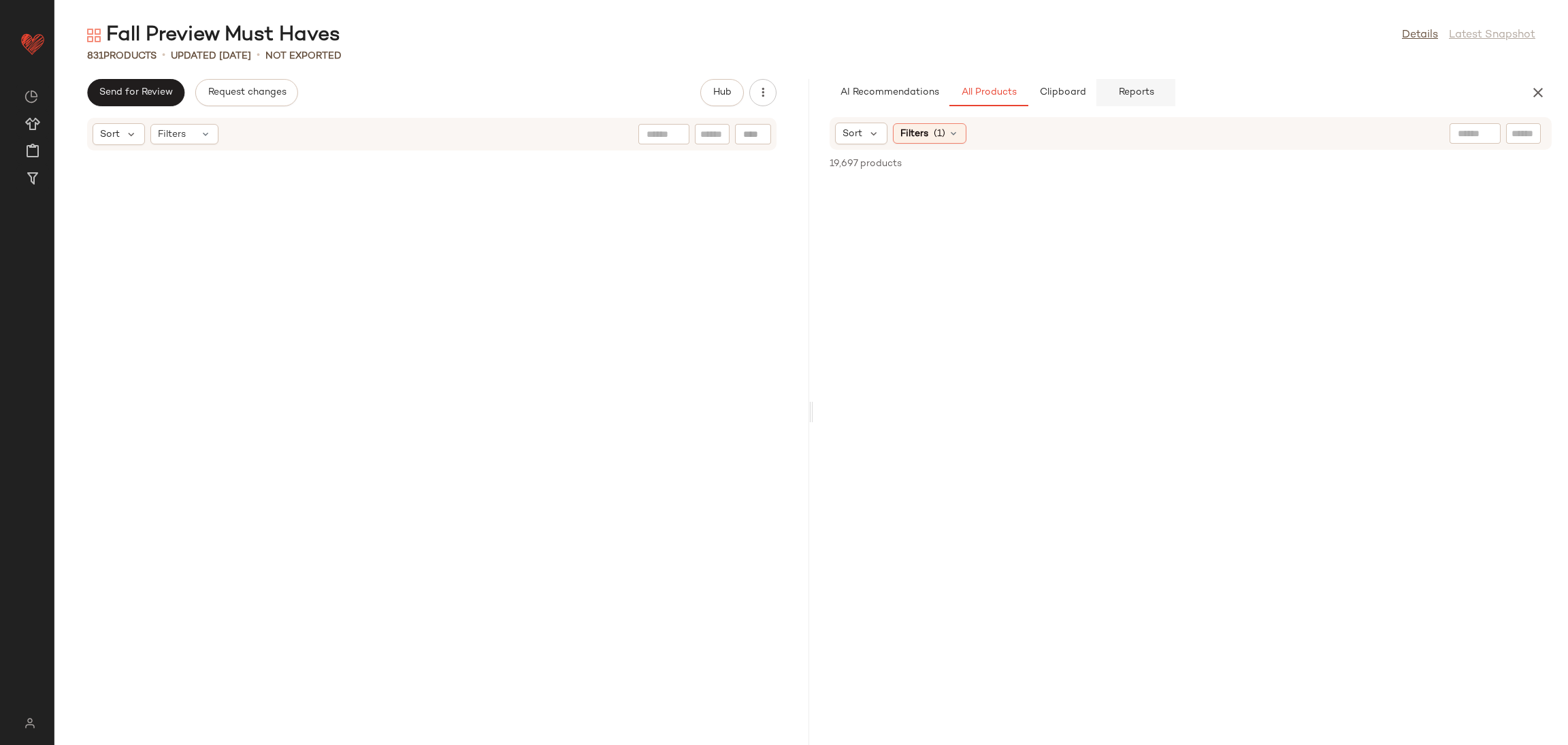
scroll to position [30398, 0]
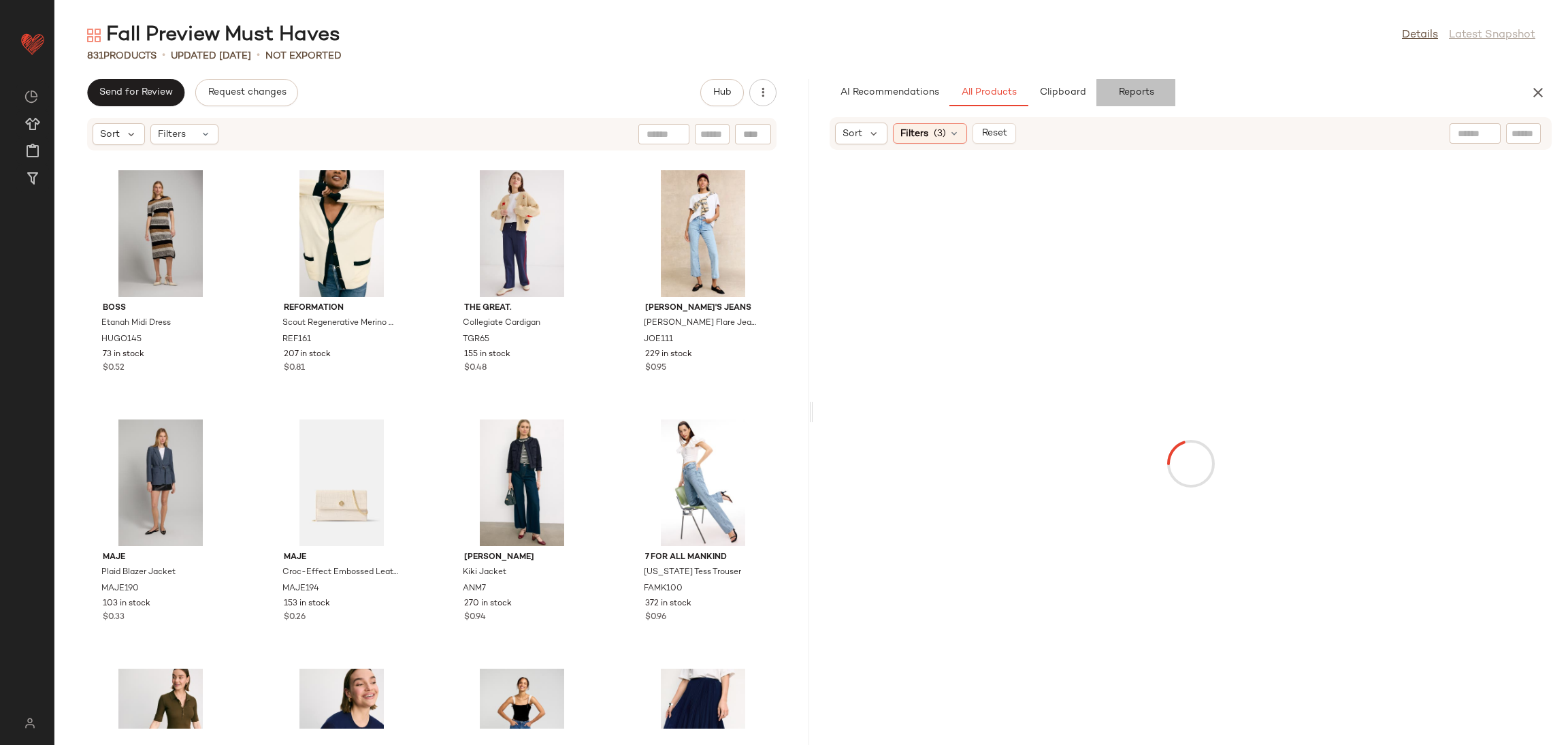
click at [1151, 90] on span "Reports" at bounding box center [1135, 92] width 36 height 11
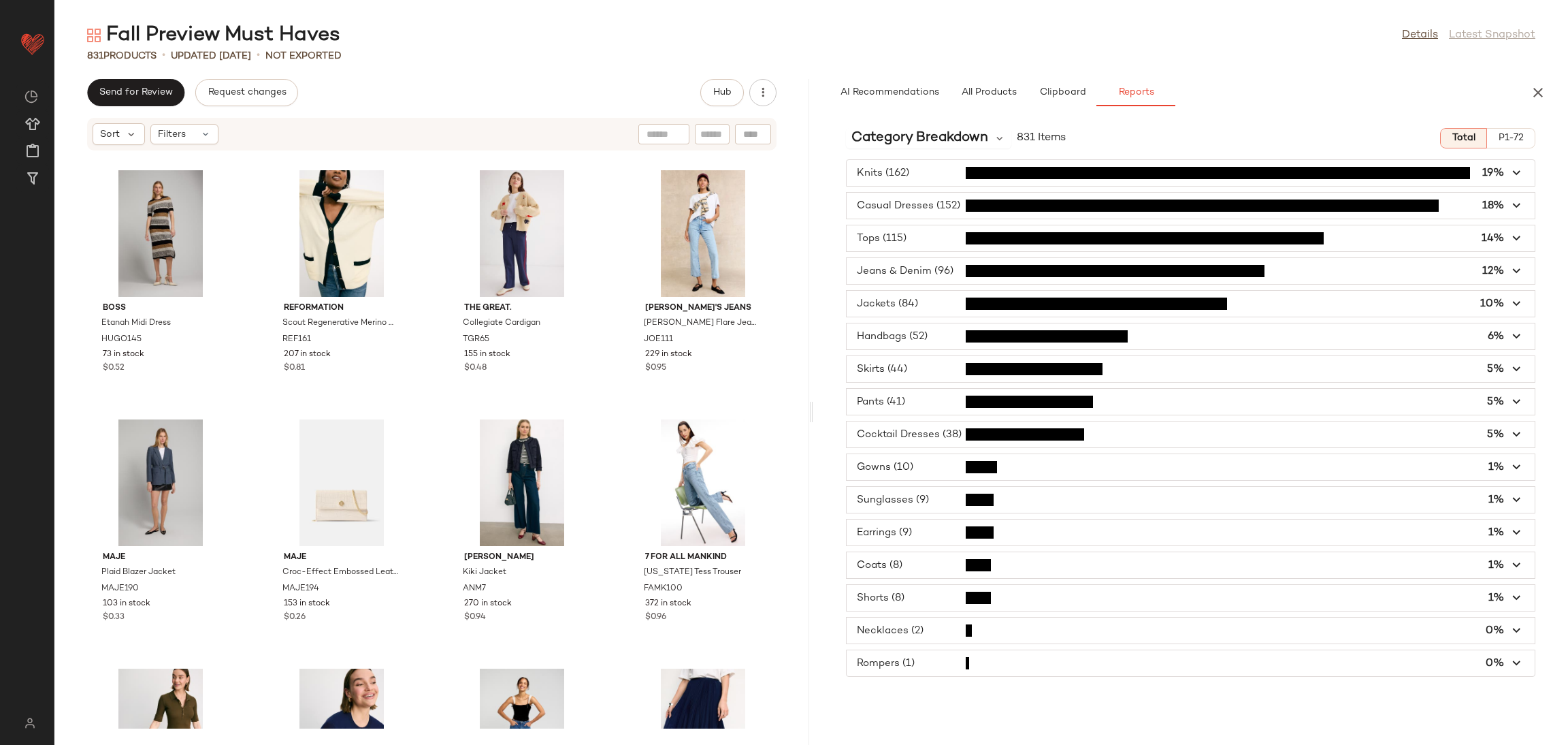
click at [963, 676] on span "button" at bounding box center [1191, 663] width 688 height 26
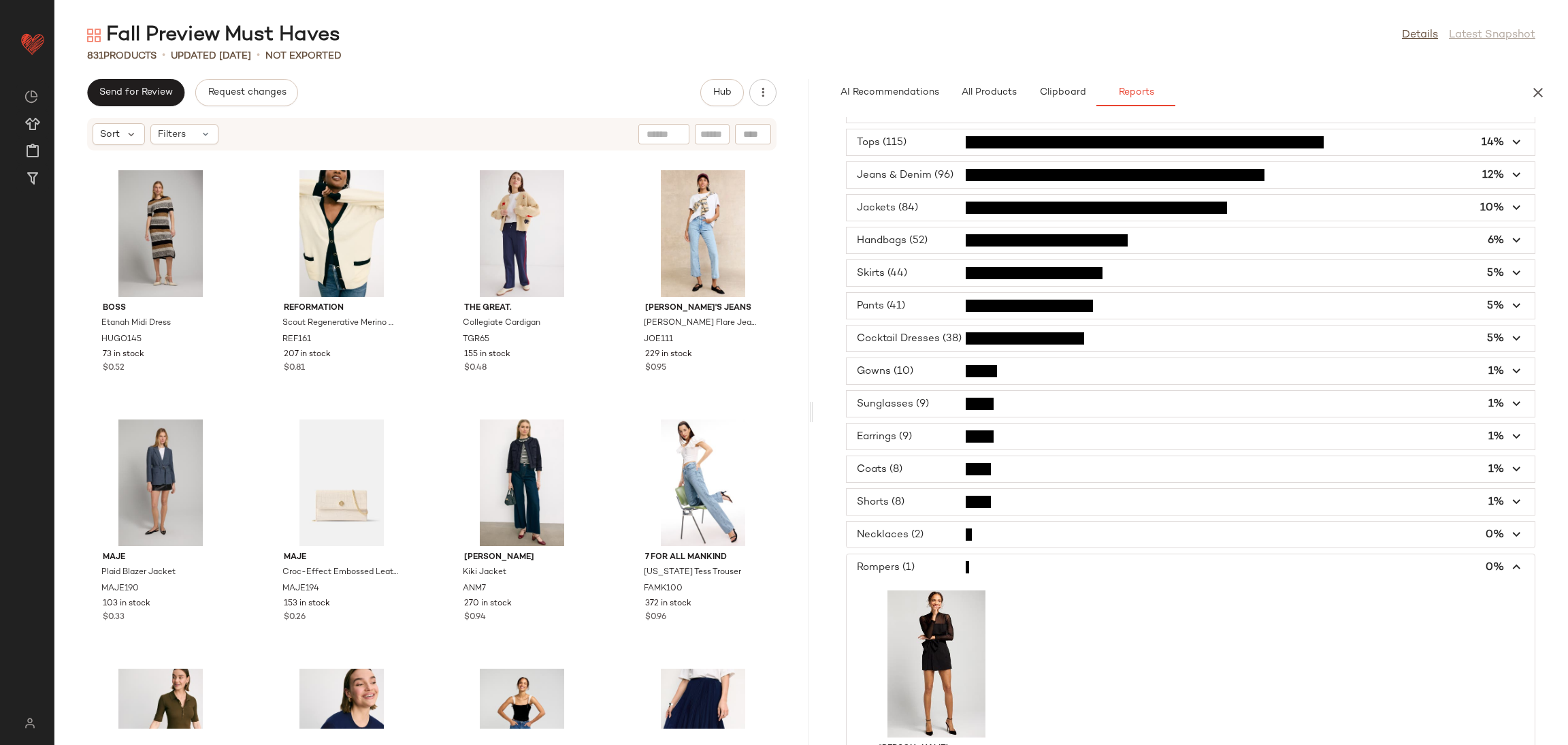
scroll to position [70, 0]
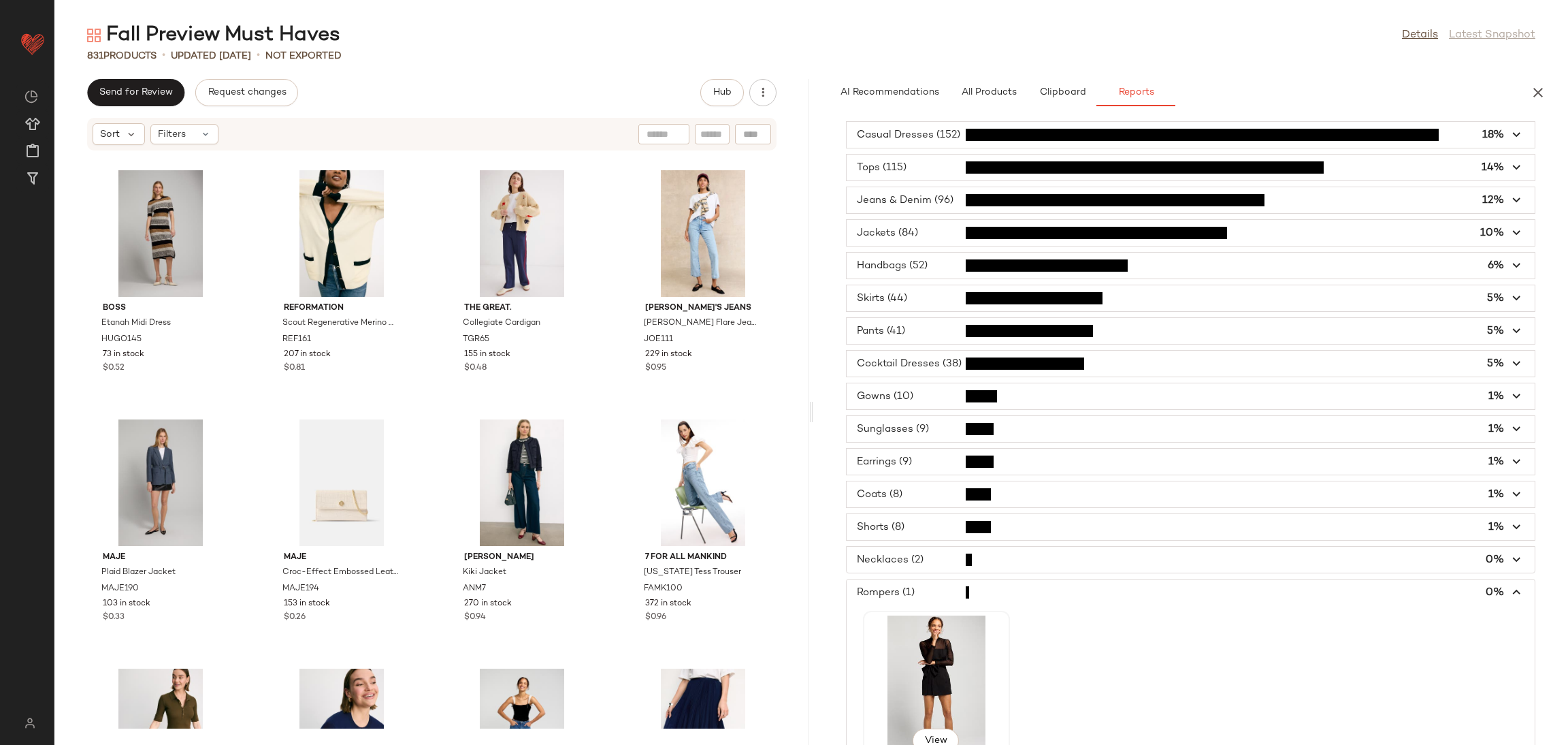
click at [943, 665] on div "View" at bounding box center [936, 689] width 138 height 147
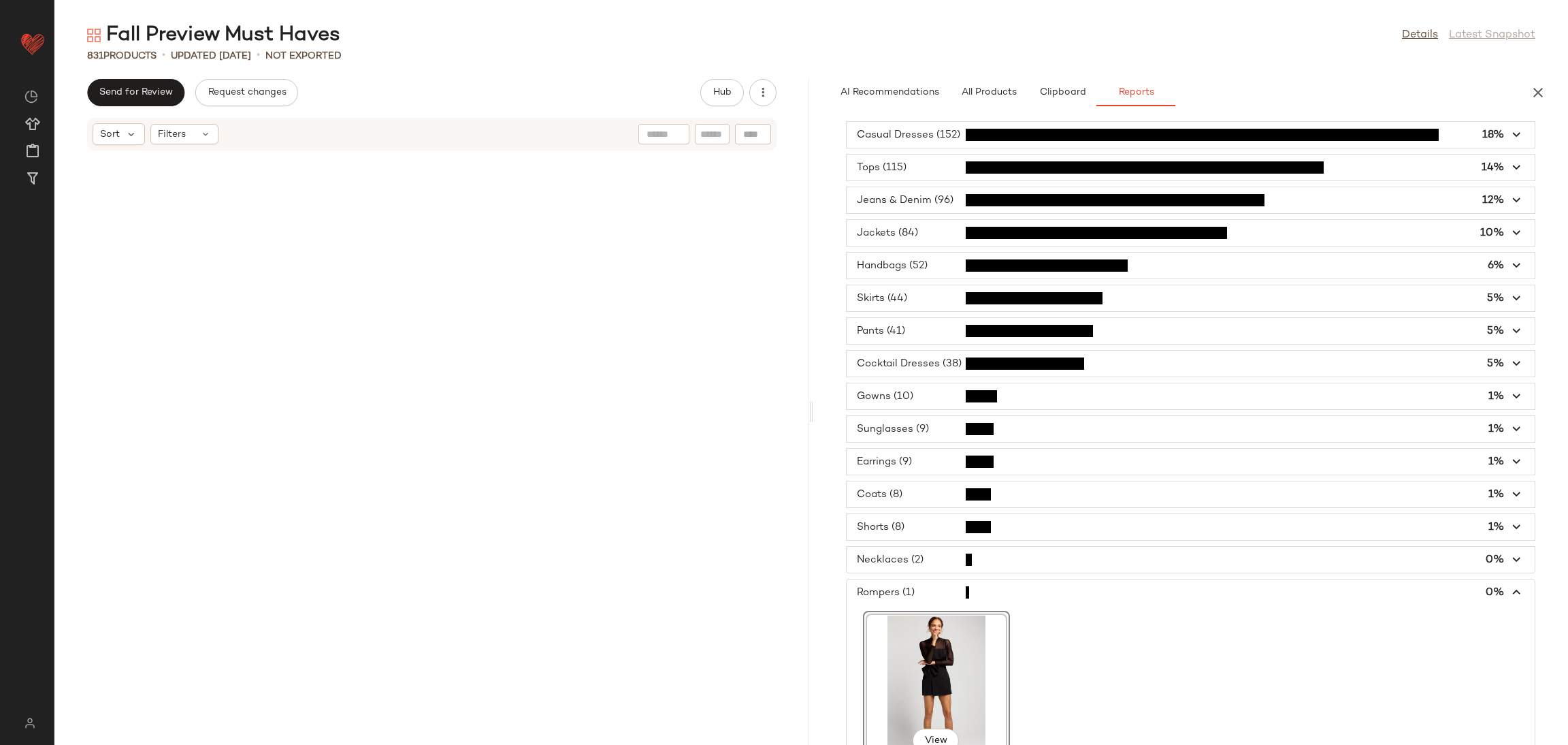
scroll to position [49586, 0]
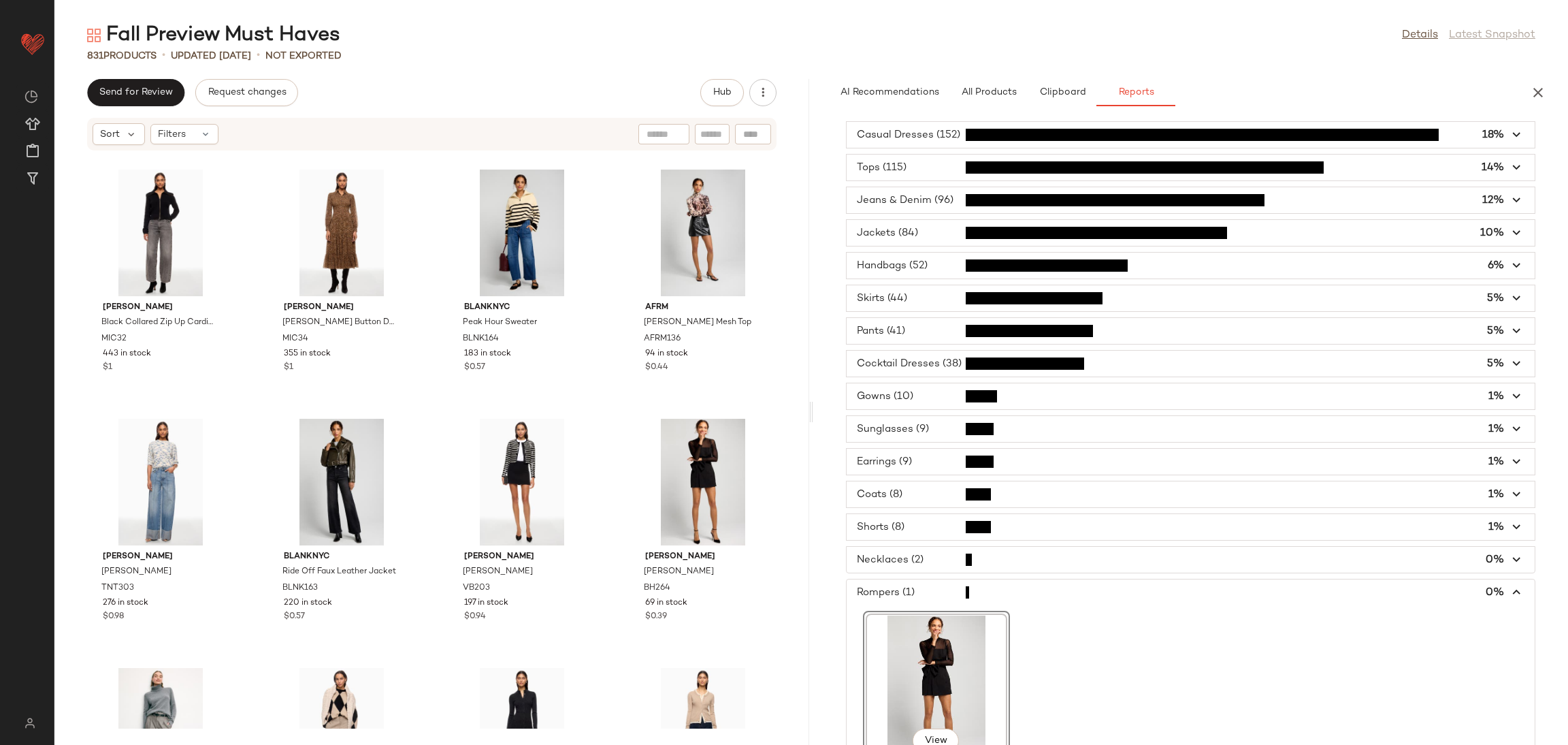
click at [1001, 565] on span "button" at bounding box center [1191, 560] width 688 height 26
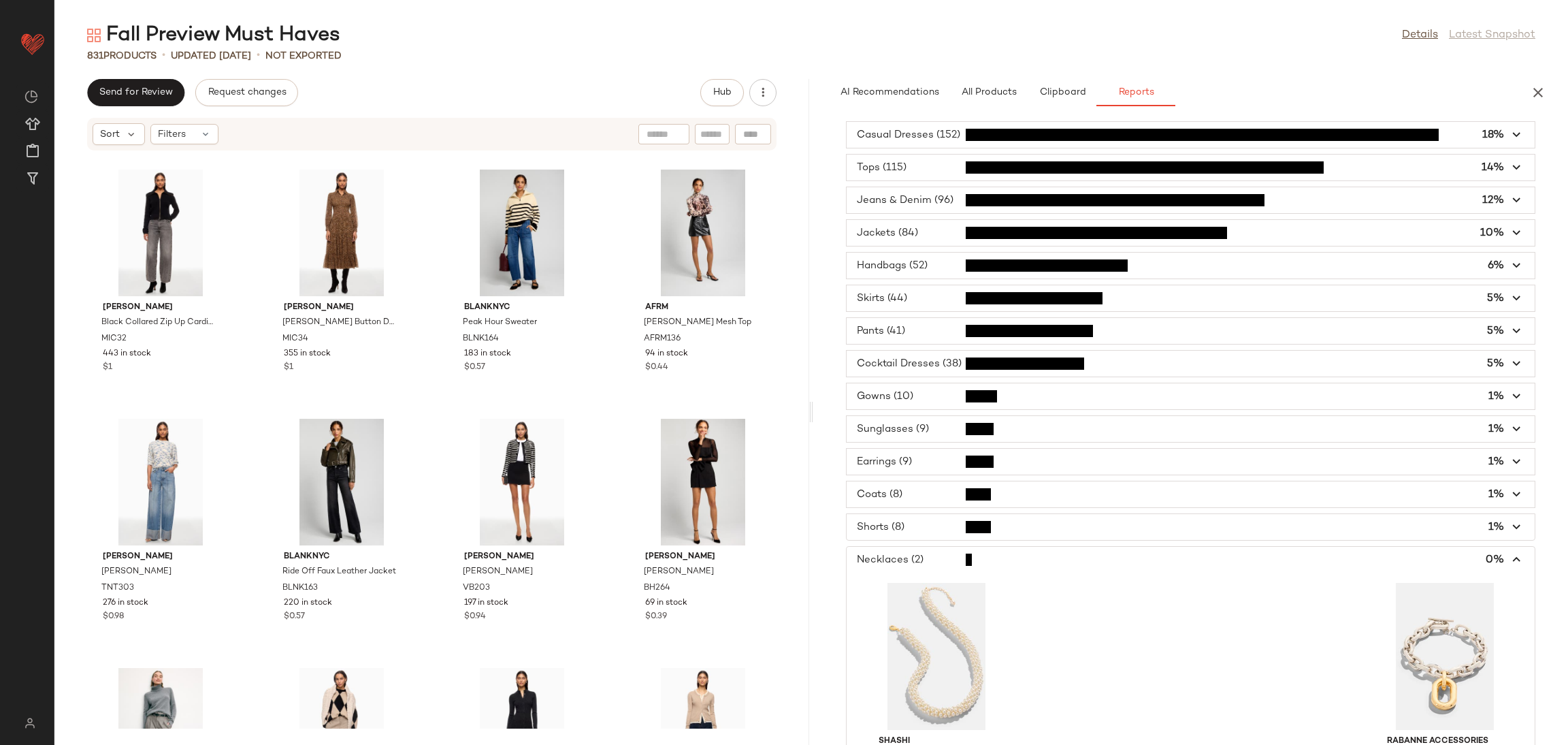
click at [970, 534] on span "button" at bounding box center [1191, 527] width 688 height 26
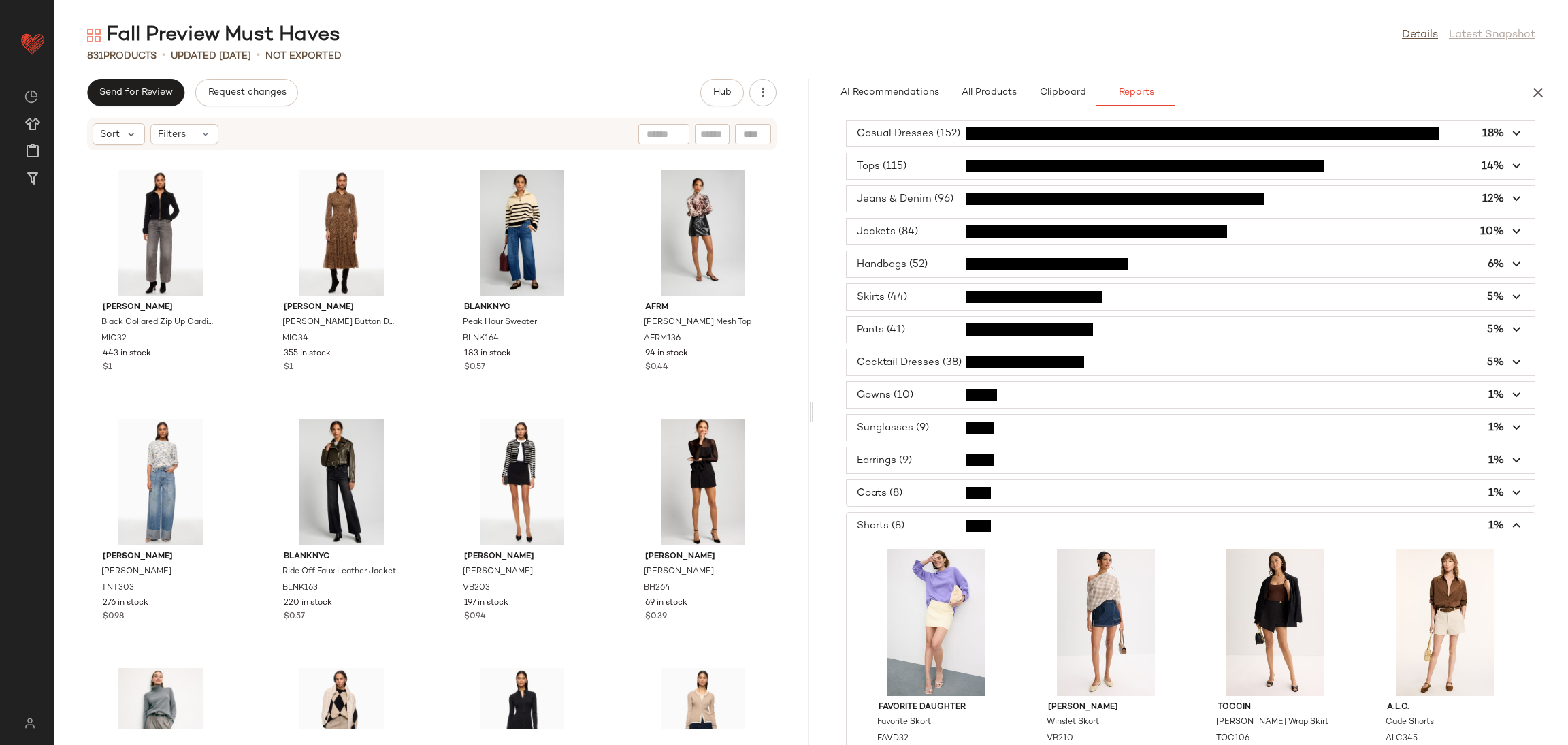
scroll to position [66, 0]
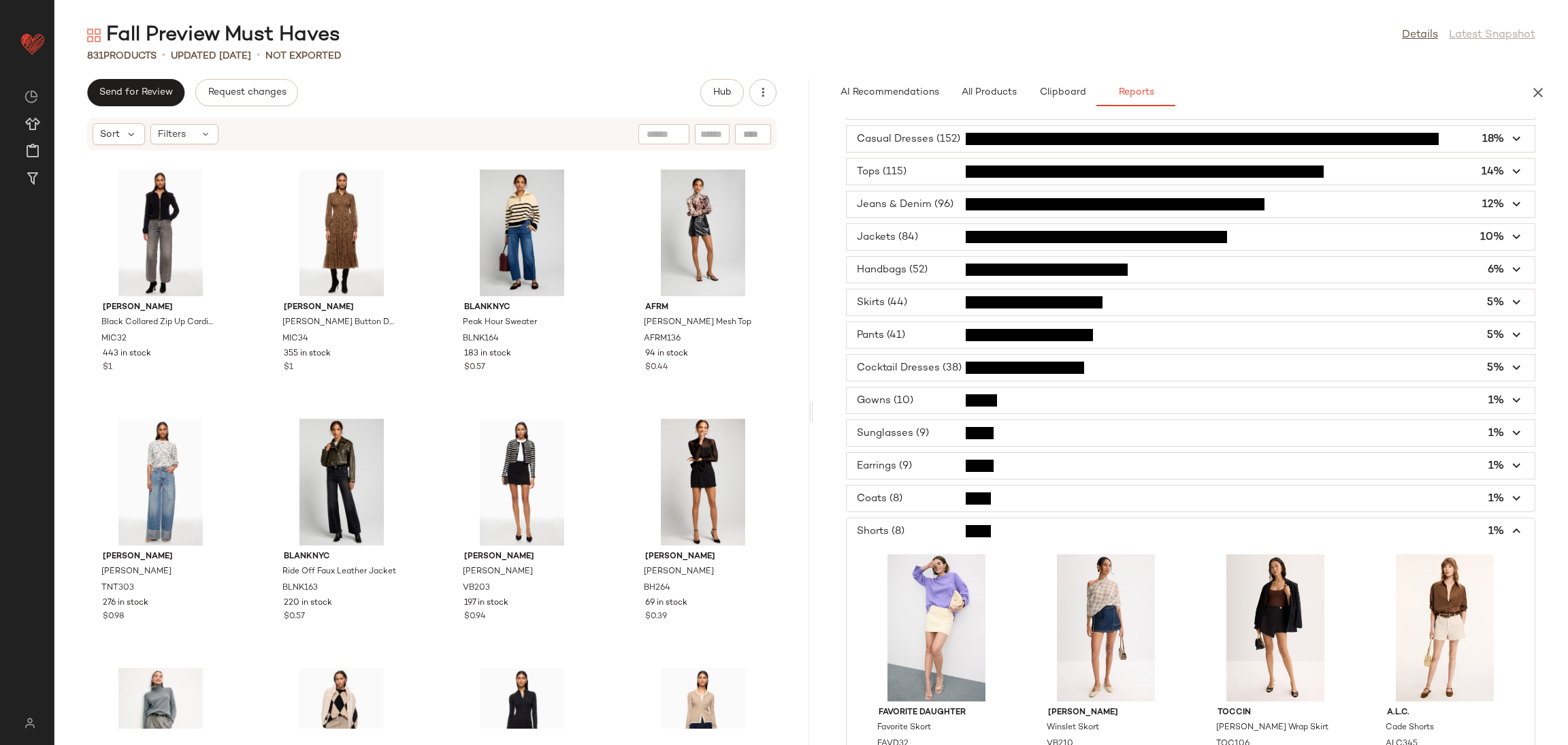
click at [1002, 499] on span "button" at bounding box center [1191, 498] width 688 height 26
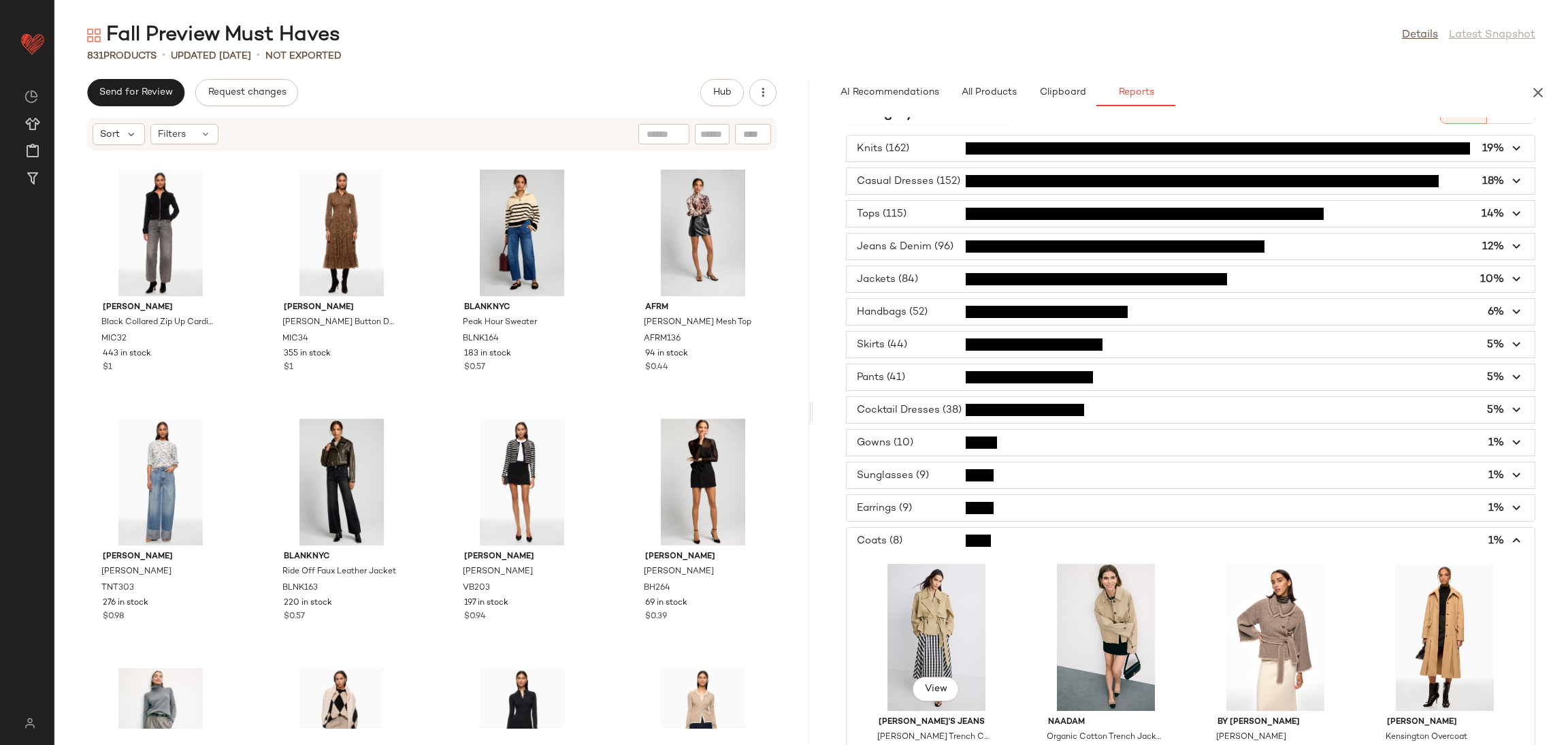
scroll to position [21, 0]
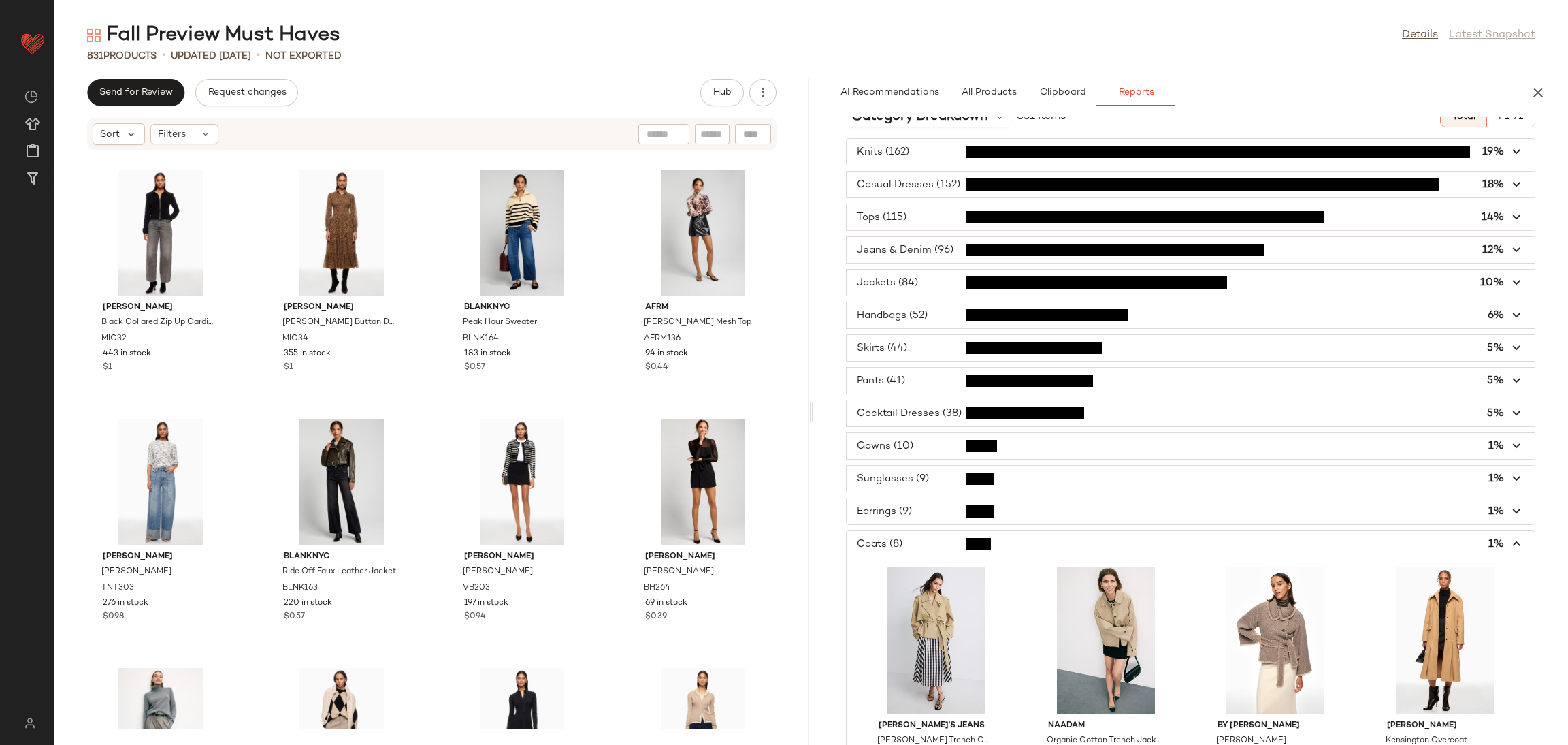
click at [992, 454] on span "button" at bounding box center [1191, 446] width 688 height 26
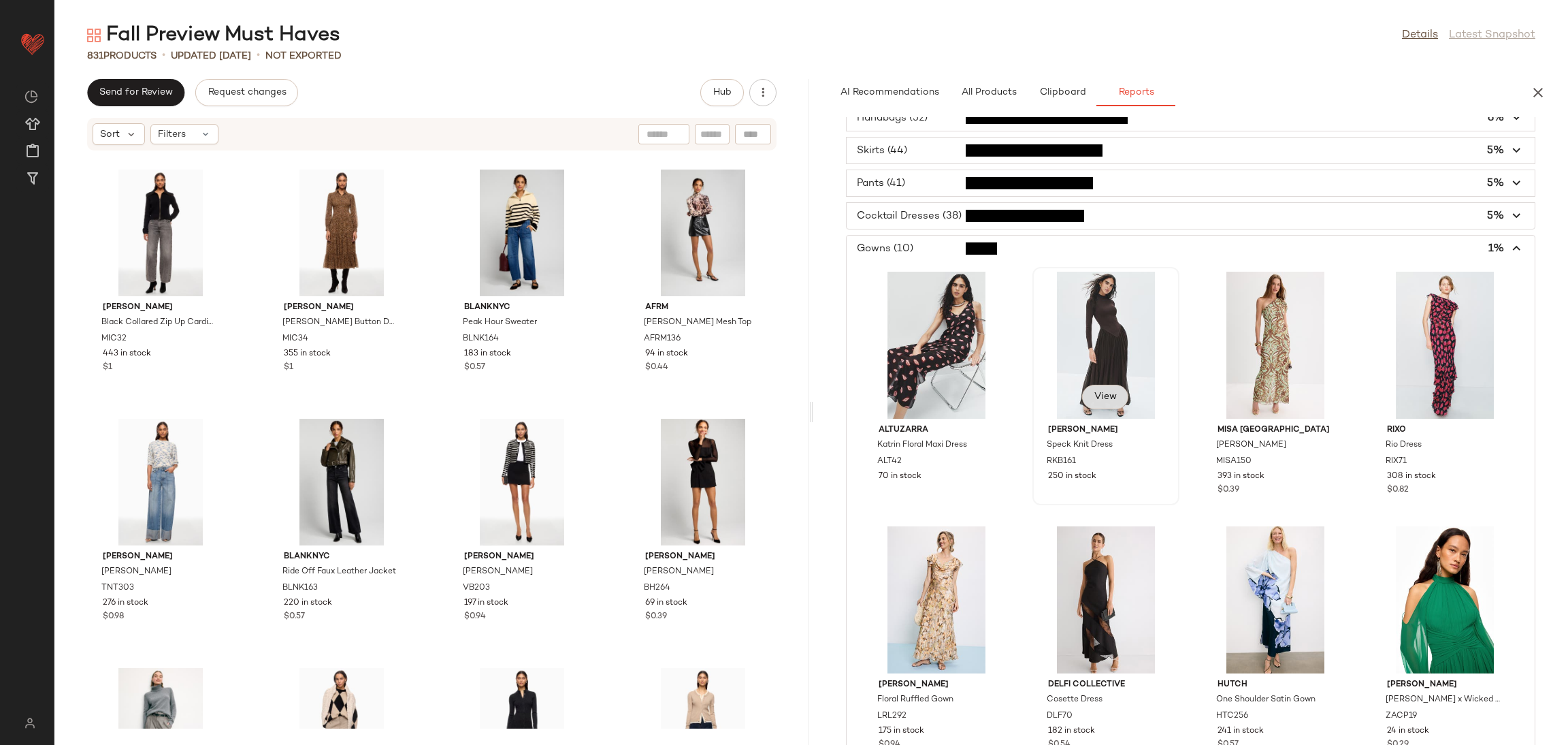
scroll to position [201, 0]
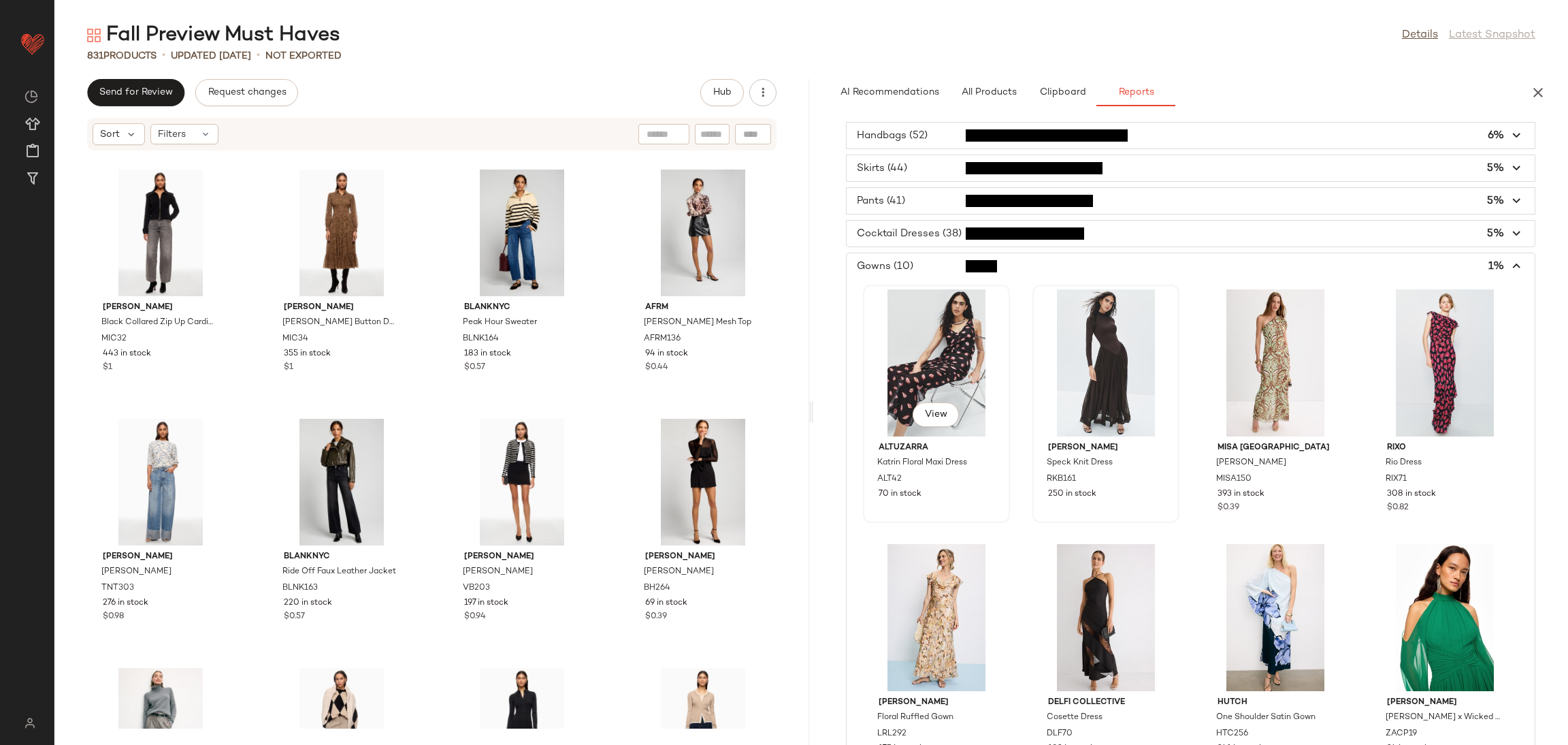
click at [946, 363] on div "View" at bounding box center [936, 363] width 138 height 147
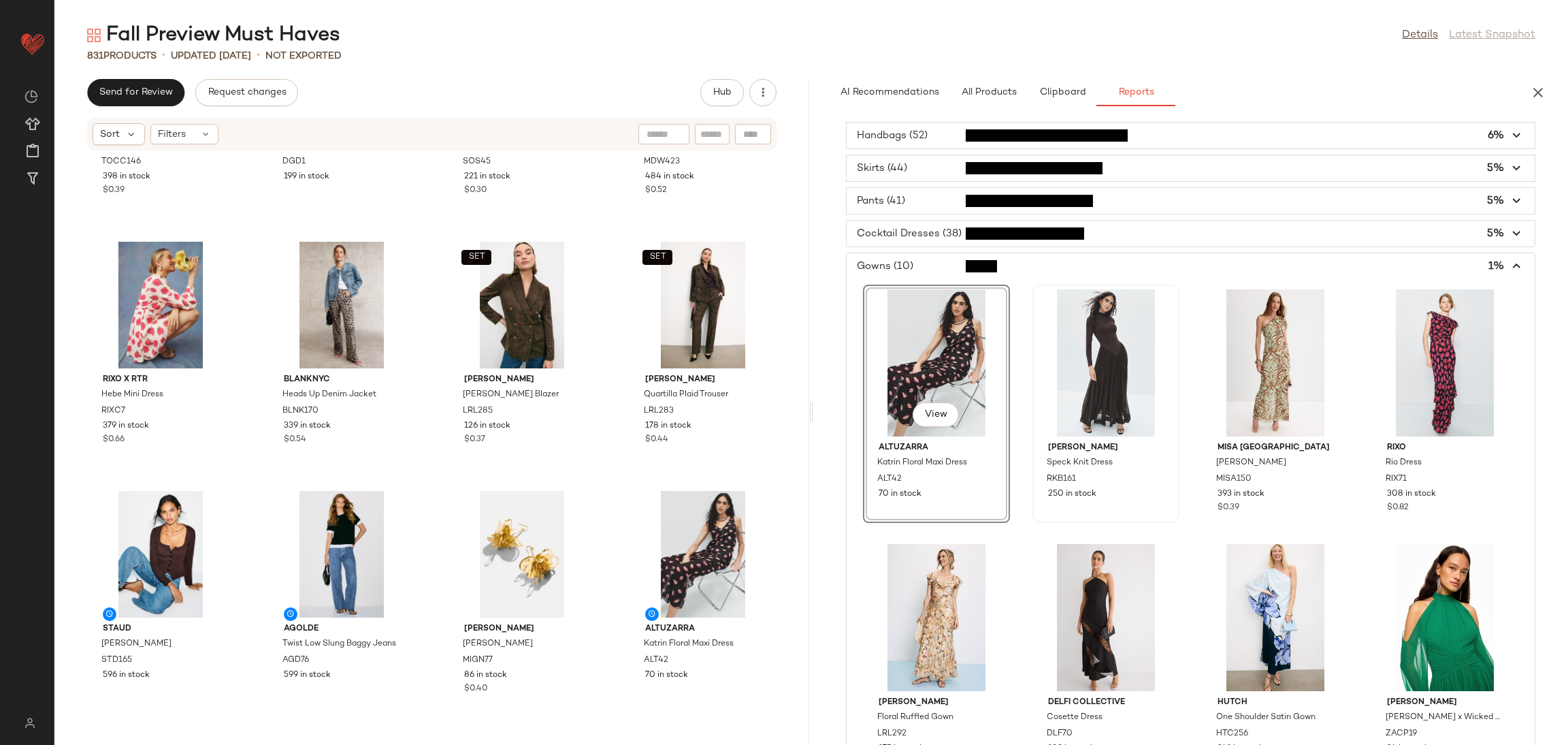
scroll to position [4905, 0]
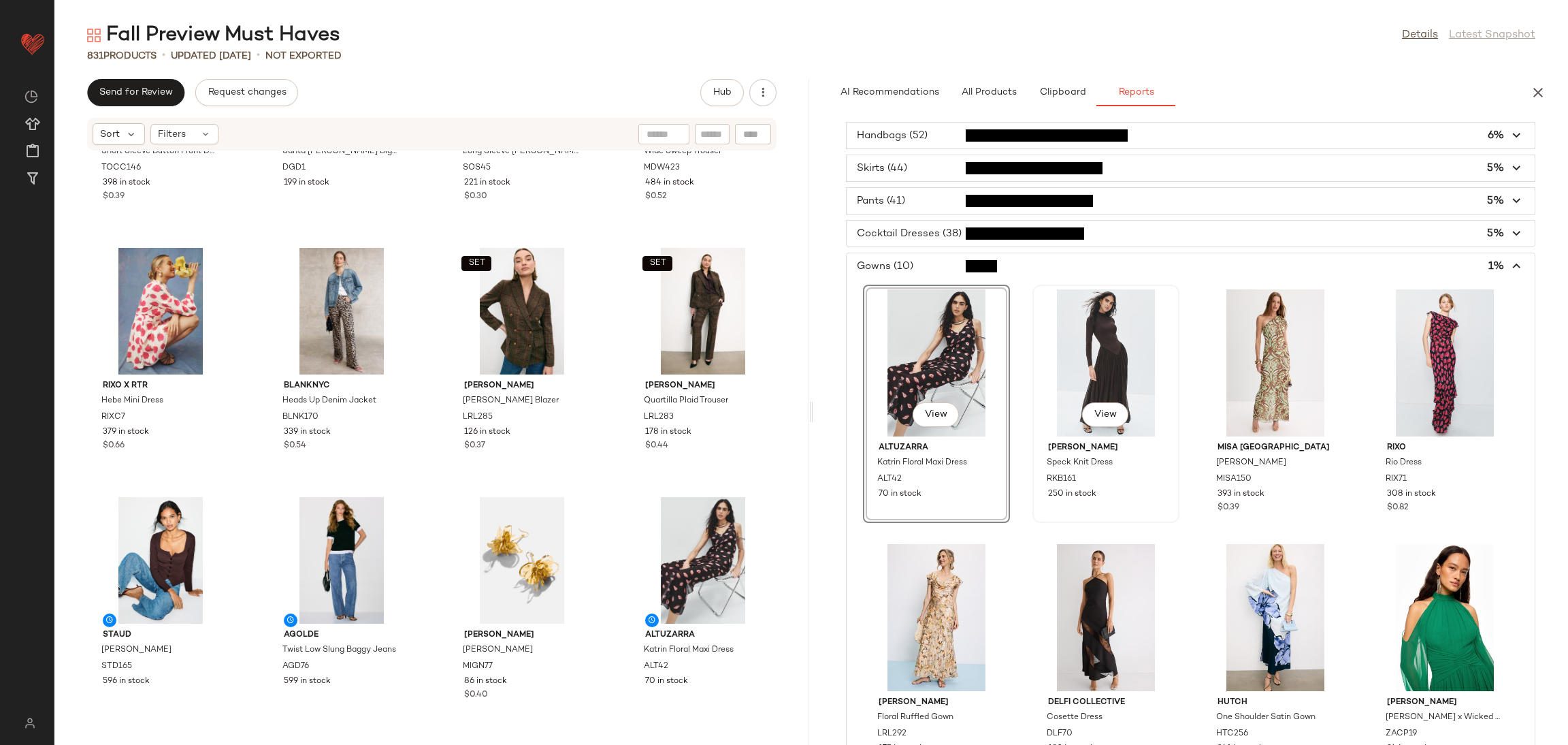
click at [1098, 350] on div "View" at bounding box center [1105, 363] width 138 height 147
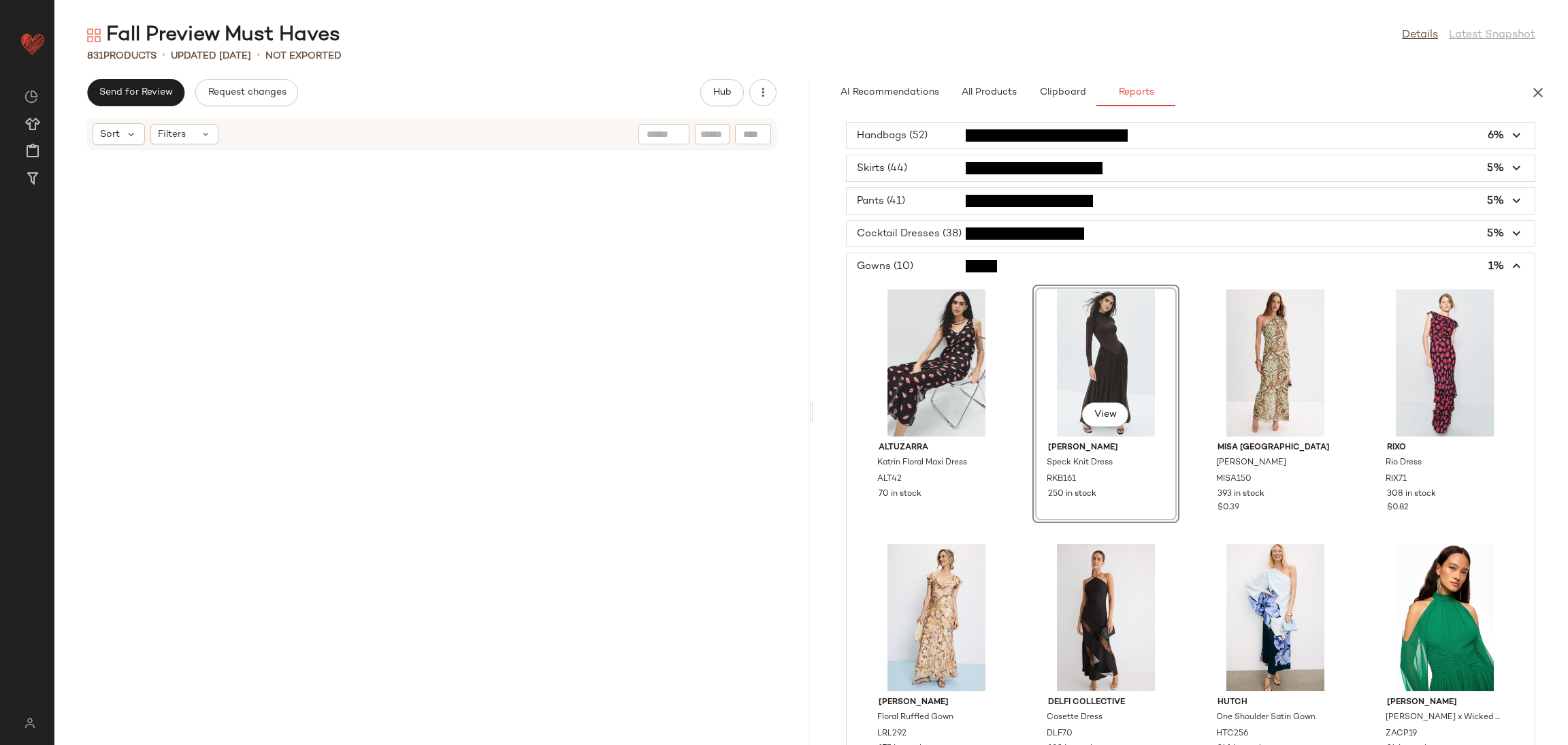
scroll to position [5481, 0]
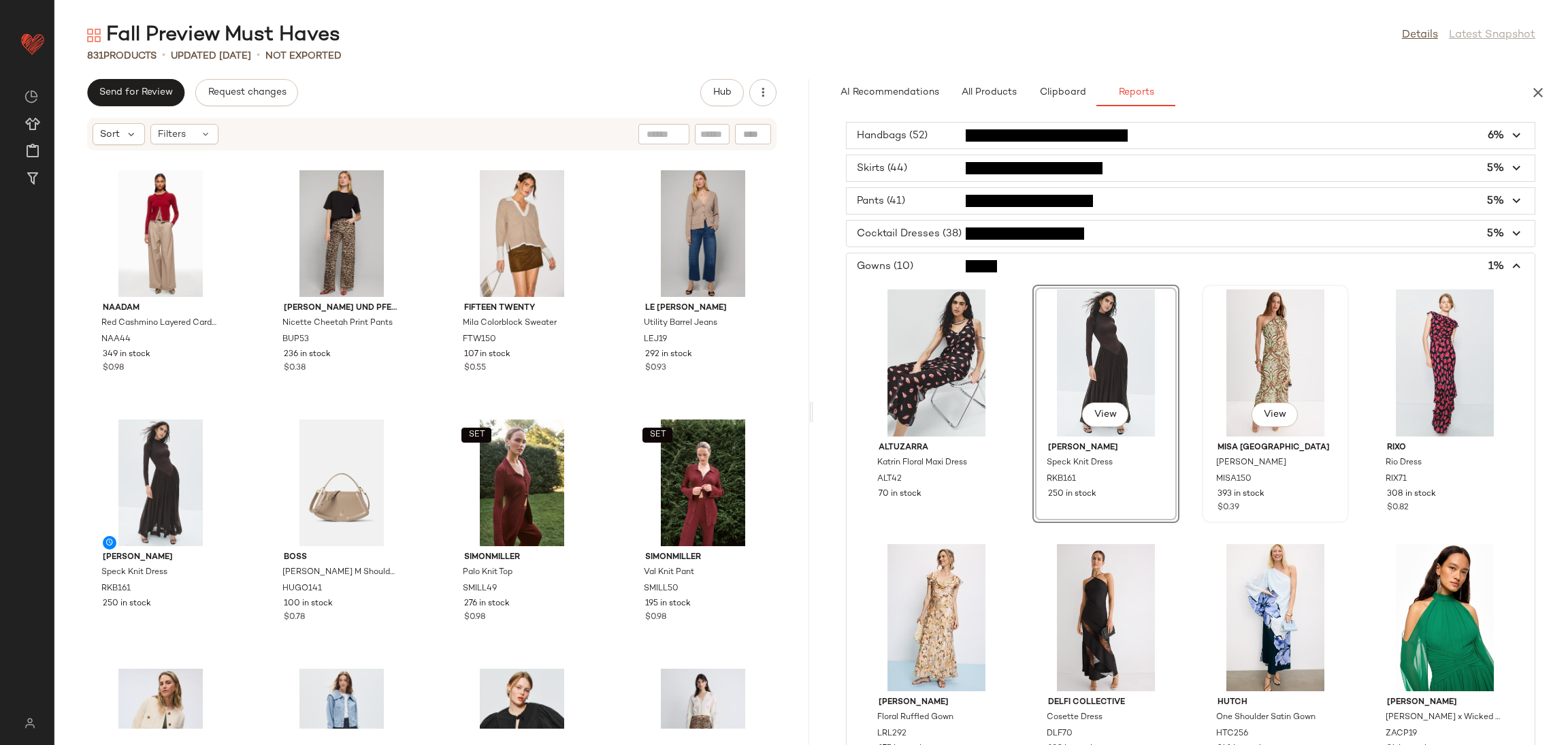
click at [1250, 365] on div "View" at bounding box center [1275, 363] width 138 height 147
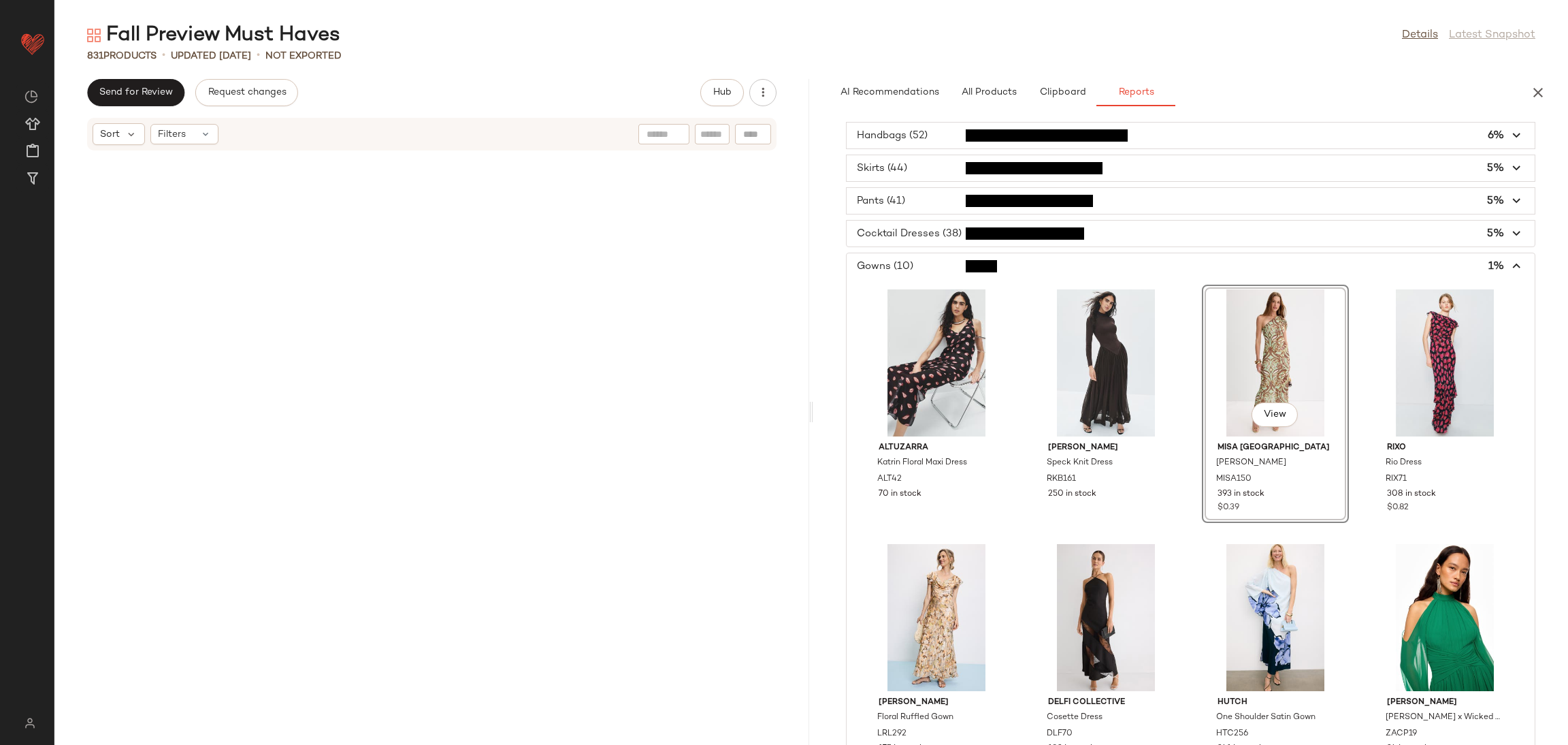
scroll to position [8720, 0]
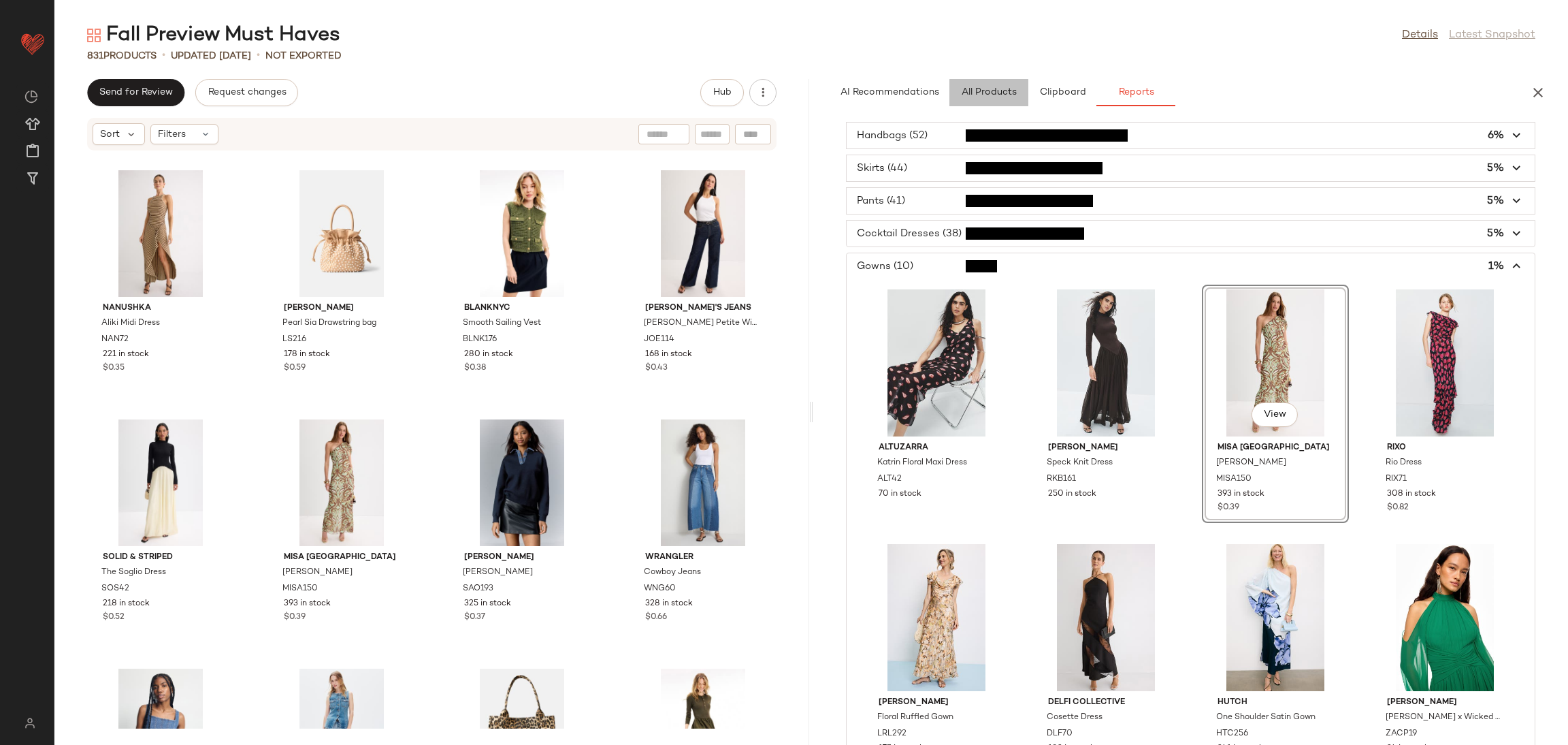
click at [991, 87] on span "All Products" at bounding box center [989, 92] width 55 height 11
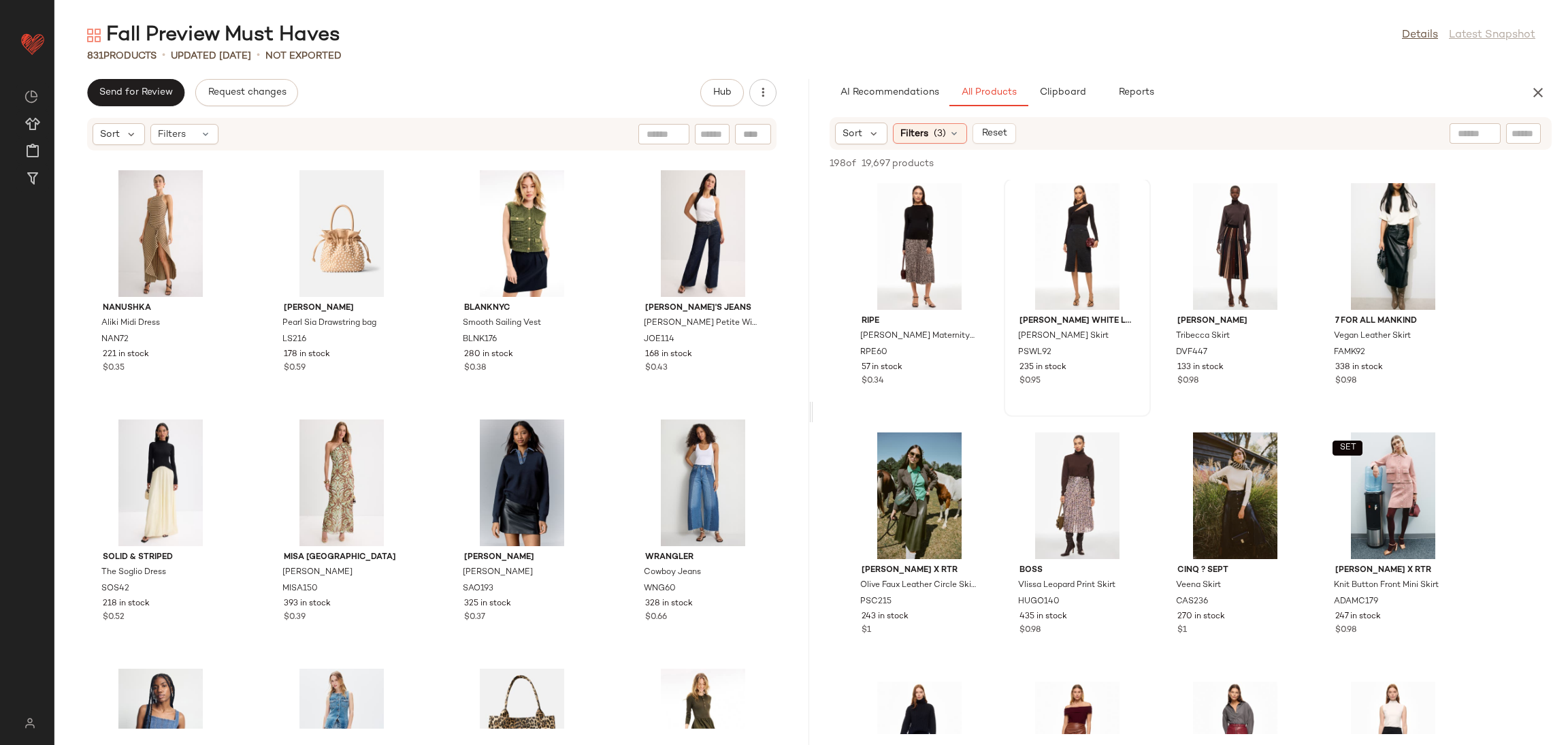
scroll to position [0, 0]
click at [928, 132] on span "Filters" at bounding box center [914, 134] width 28 height 14
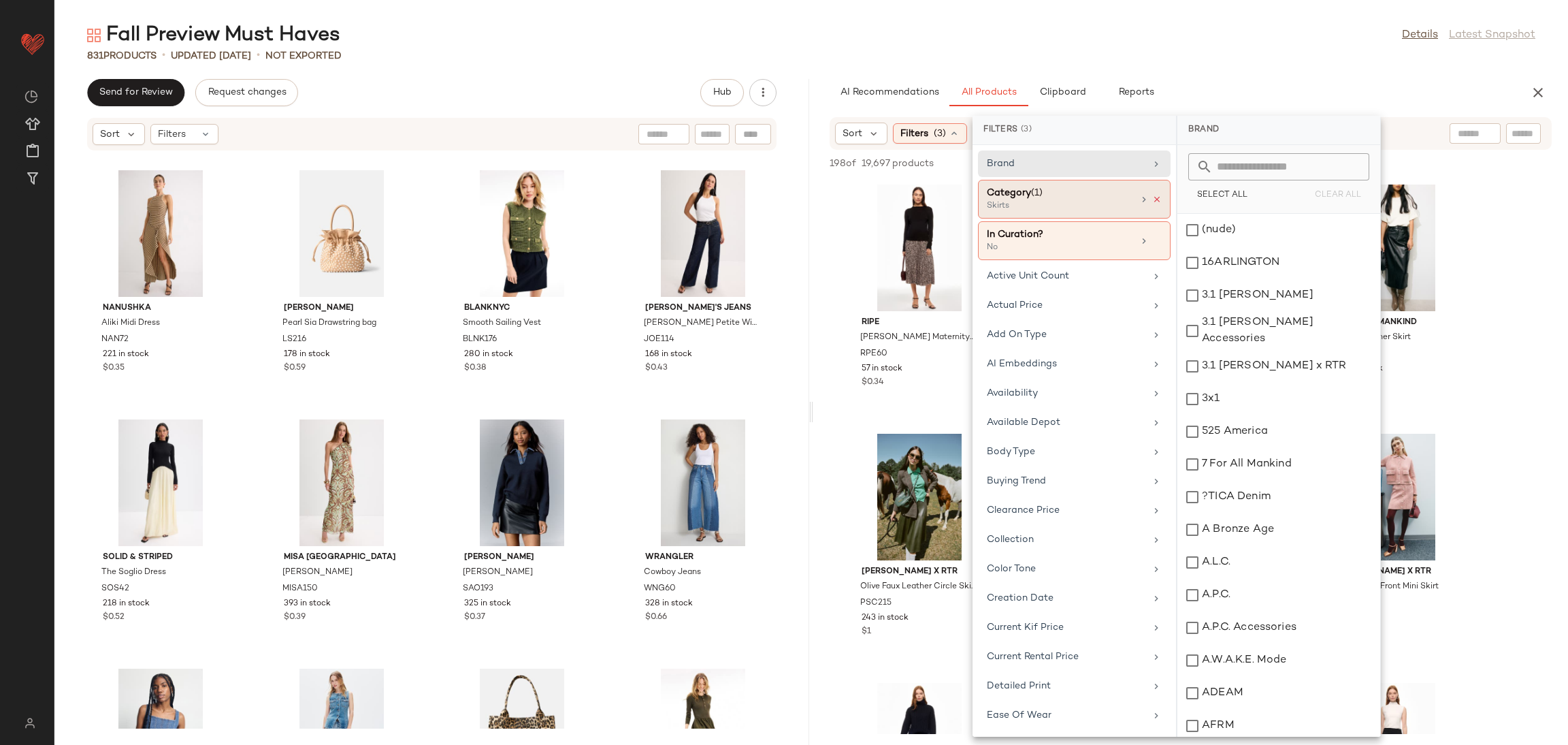
click at [1153, 195] on icon at bounding box center [1157, 200] width 10 height 10
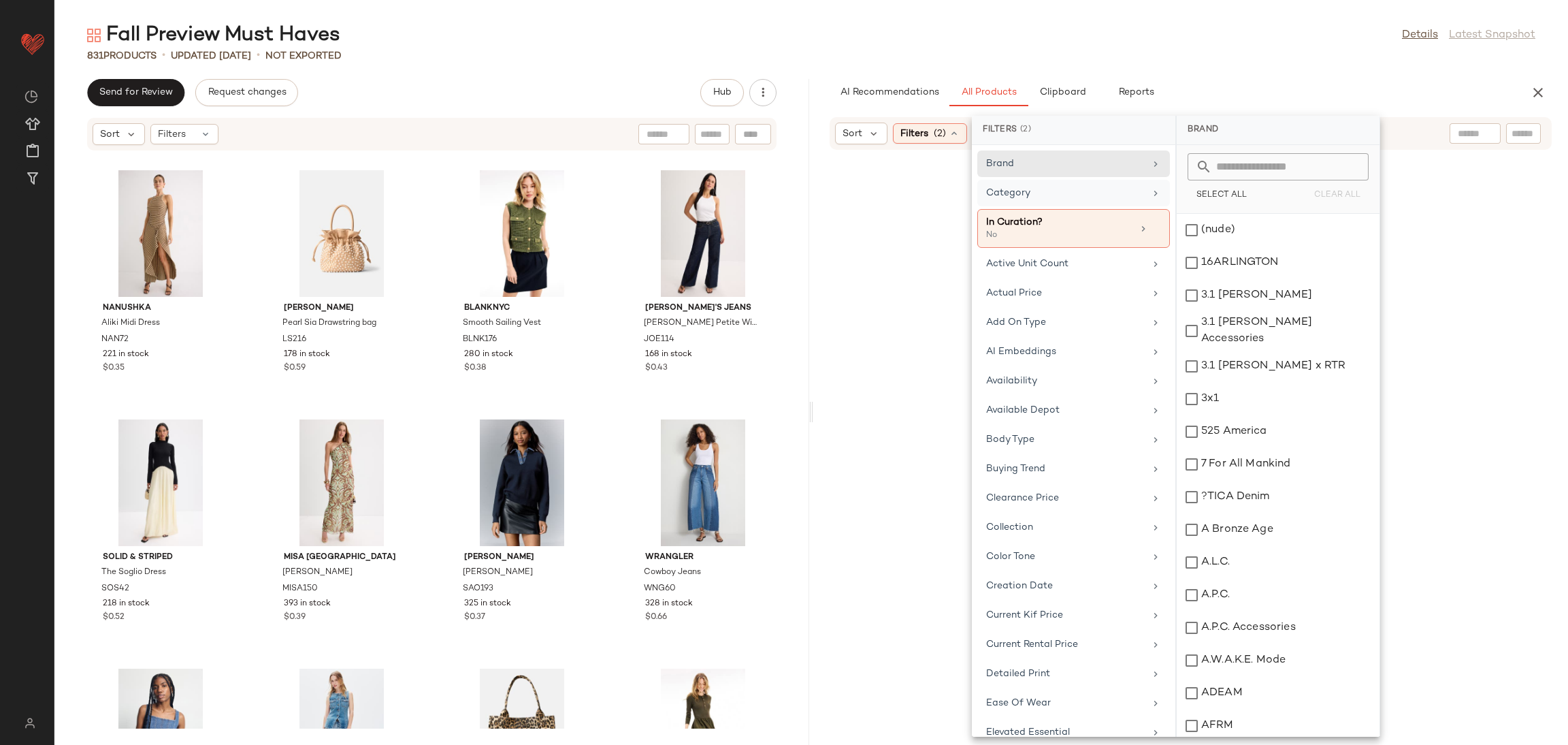
click at [1092, 208] on div "Brand Category In Curation? No Active Unit Count Actual Price Add On Type AI Em…" at bounding box center [1073, 440] width 203 height 591
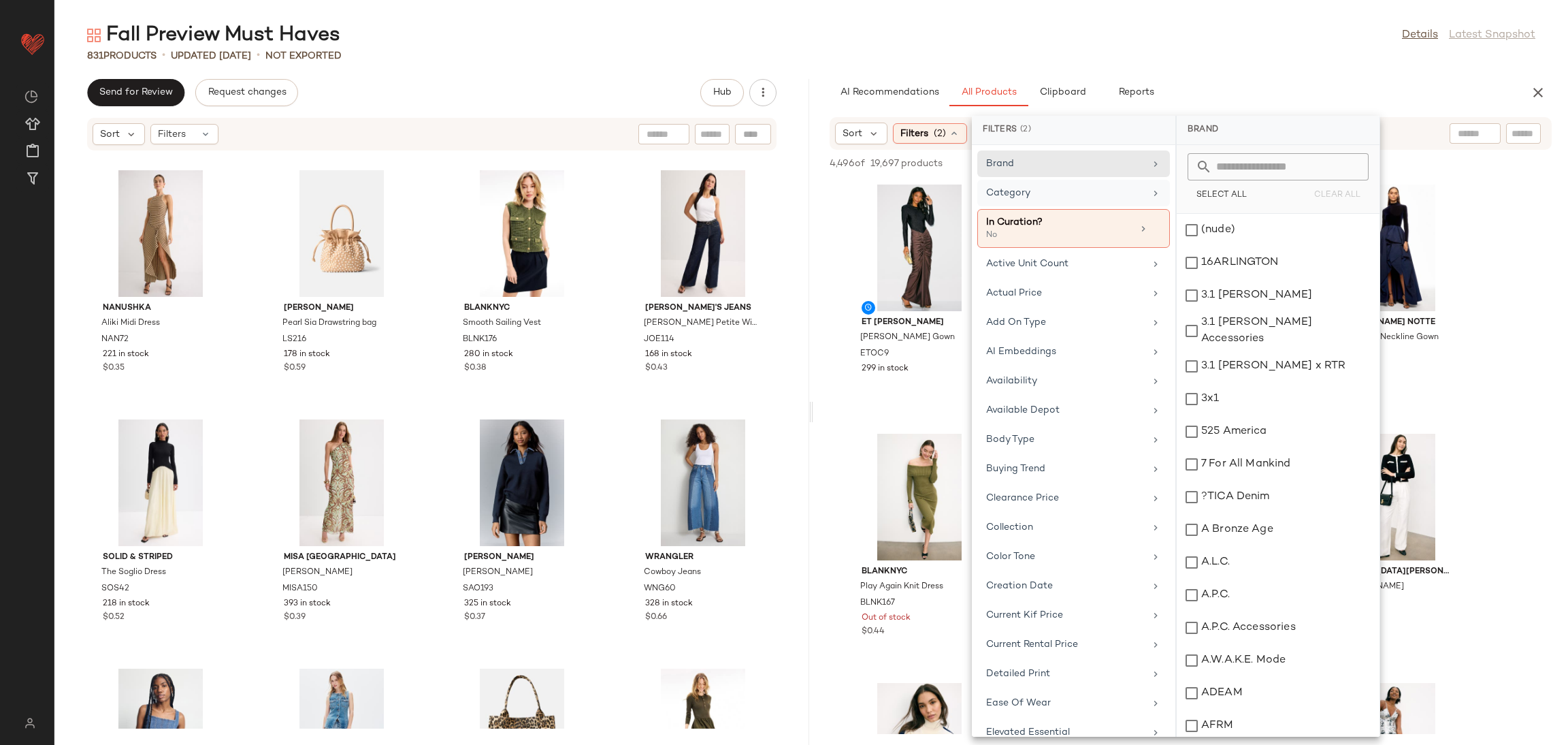
click at [1087, 209] on div "Category" at bounding box center [1074, 228] width 192 height 39
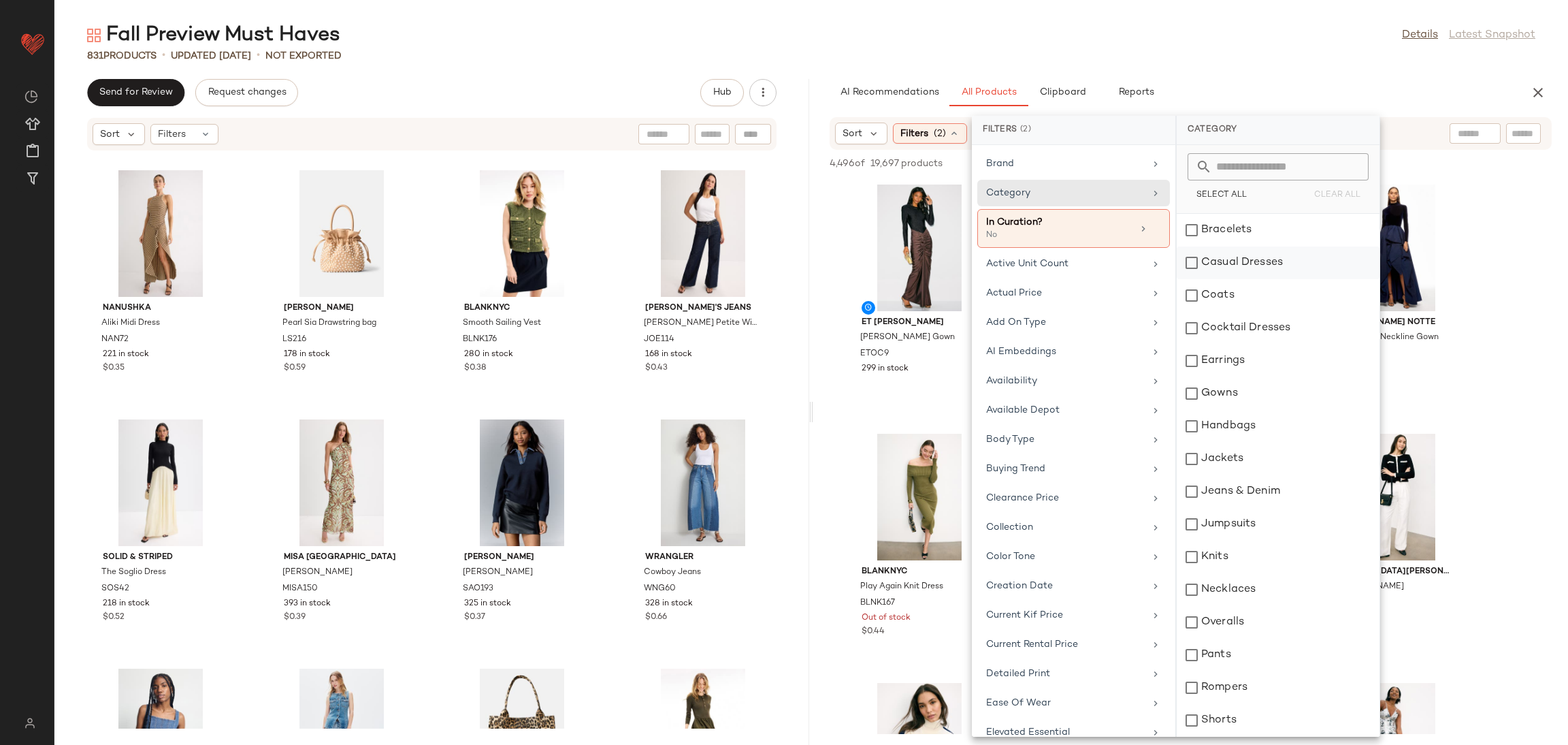
click at [1257, 279] on div "Casual Dresses" at bounding box center [1278, 295] width 203 height 33
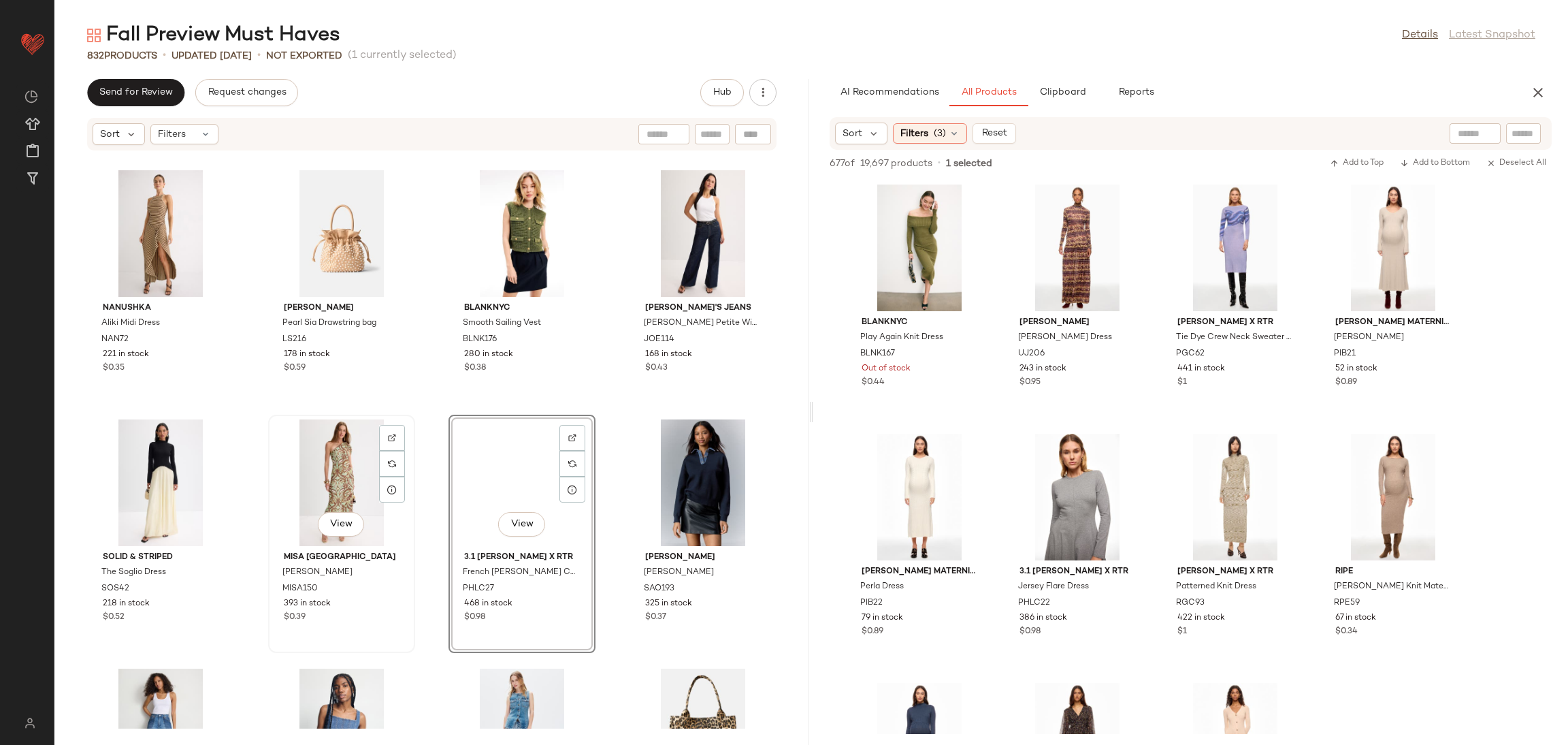
click at [323, 492] on div "View" at bounding box center [342, 482] width 138 height 127
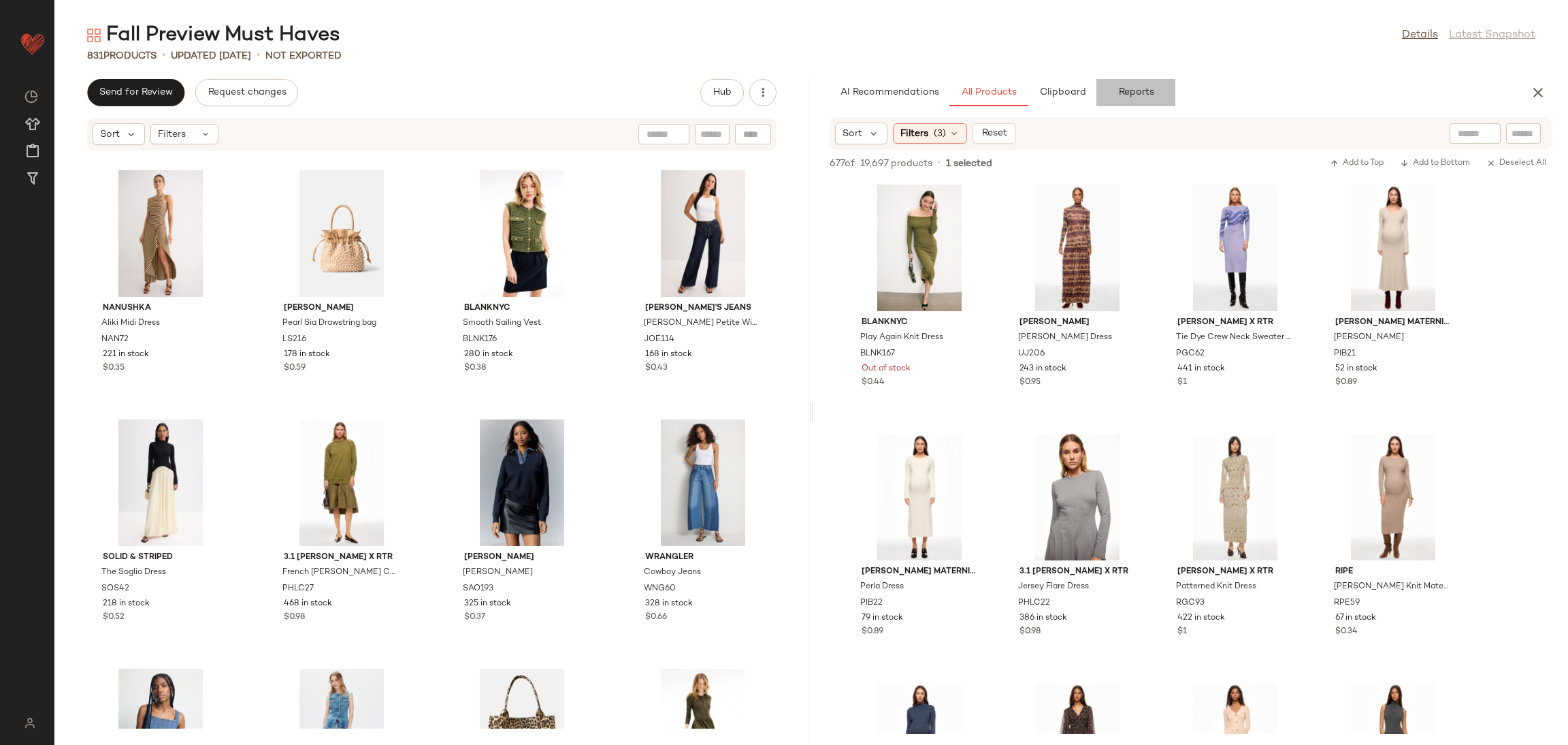
click at [1126, 88] on span "Reports" at bounding box center [1135, 92] width 36 height 11
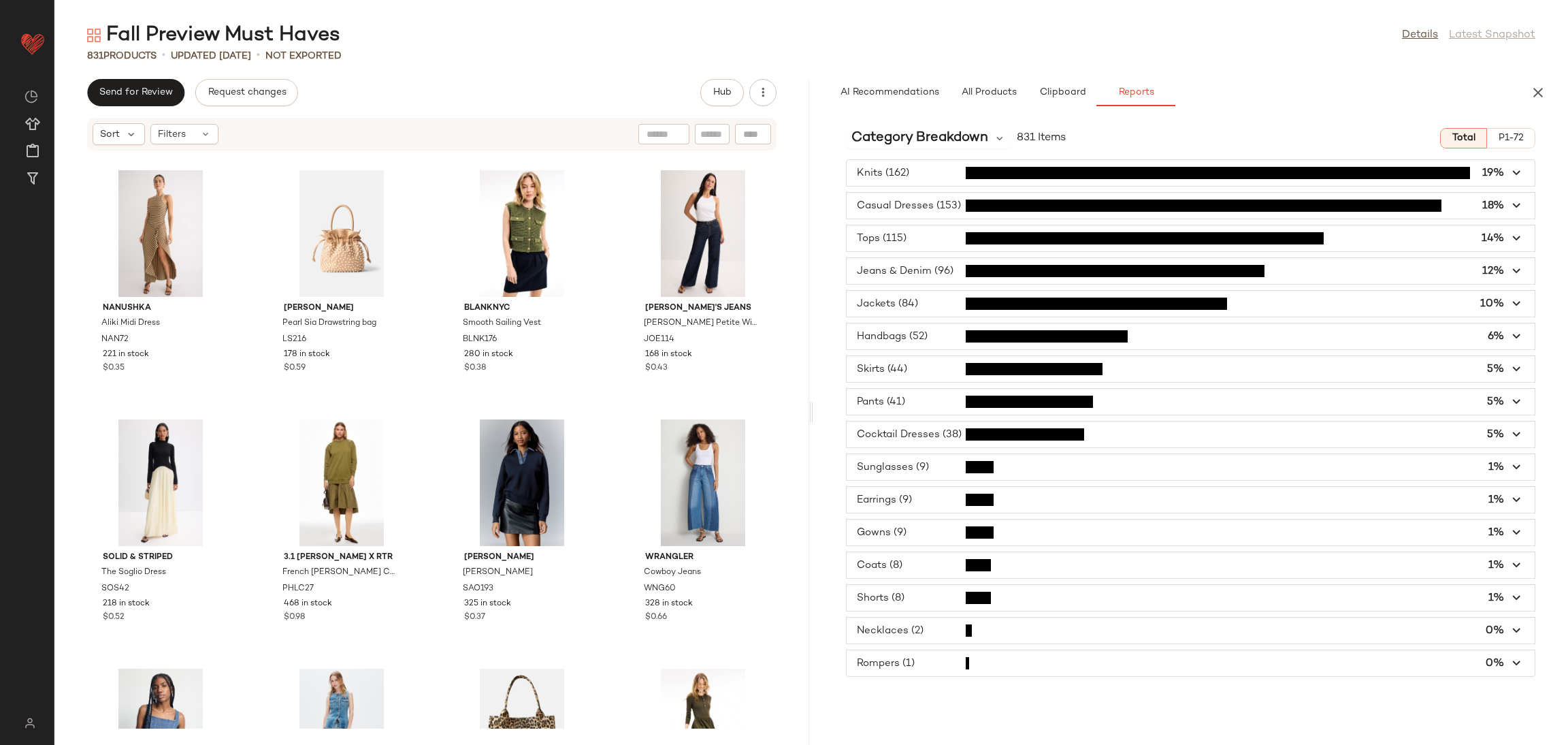
click at [987, 529] on span "button" at bounding box center [1191, 532] width 688 height 26
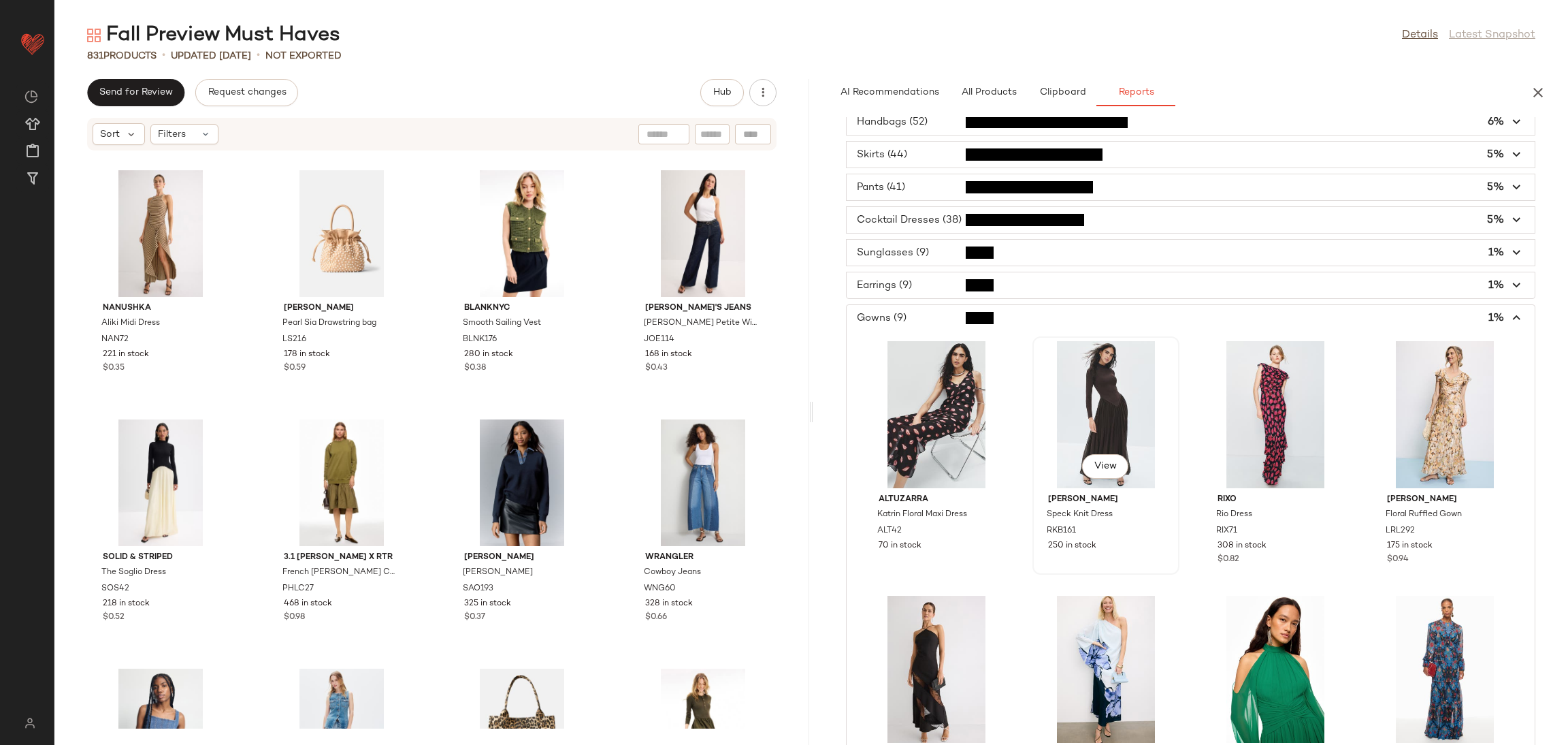
scroll to position [243, 0]
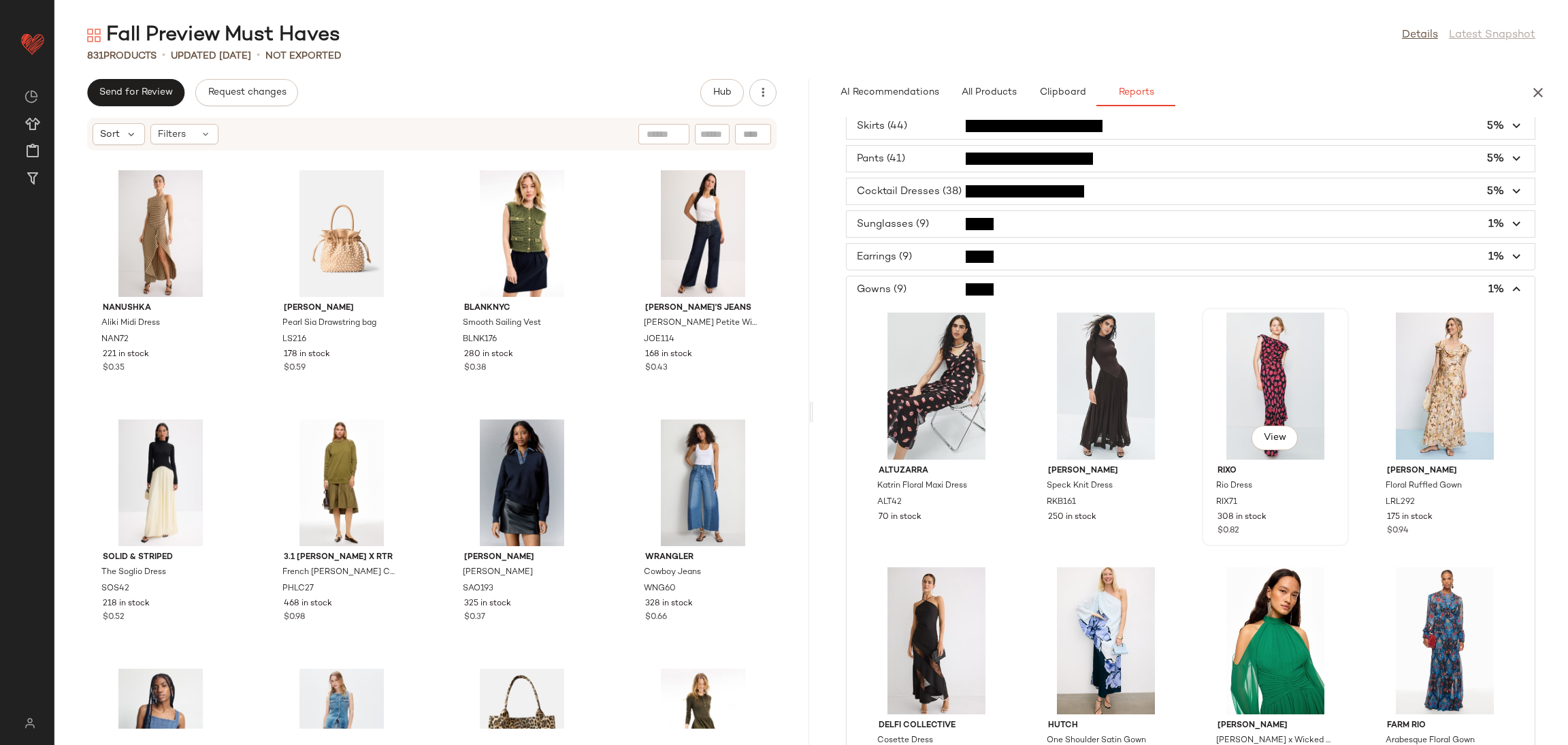
click at [1235, 374] on div "View" at bounding box center [1275, 385] width 138 height 147
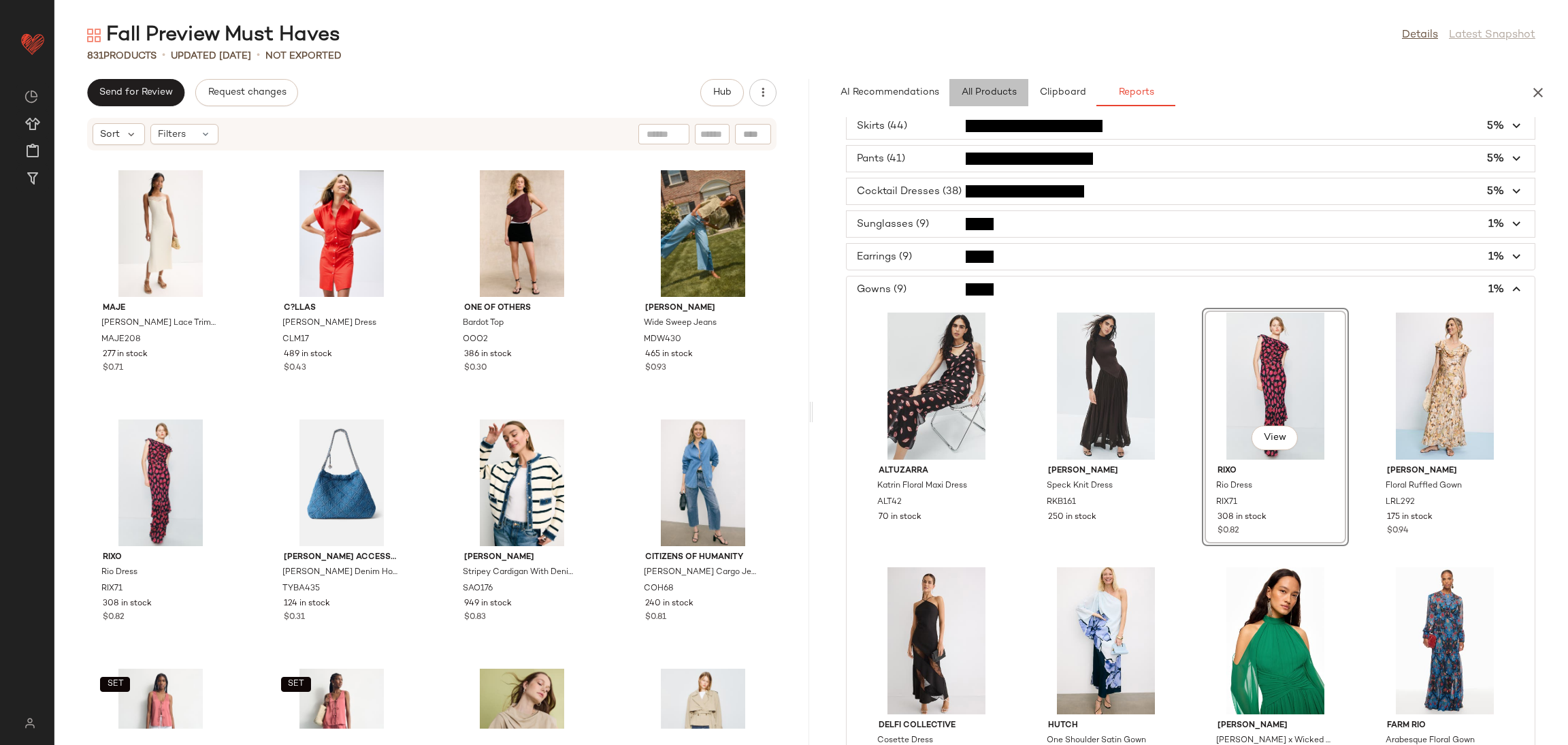
click at [1006, 84] on button "All Products" at bounding box center [990, 92] width 79 height 27
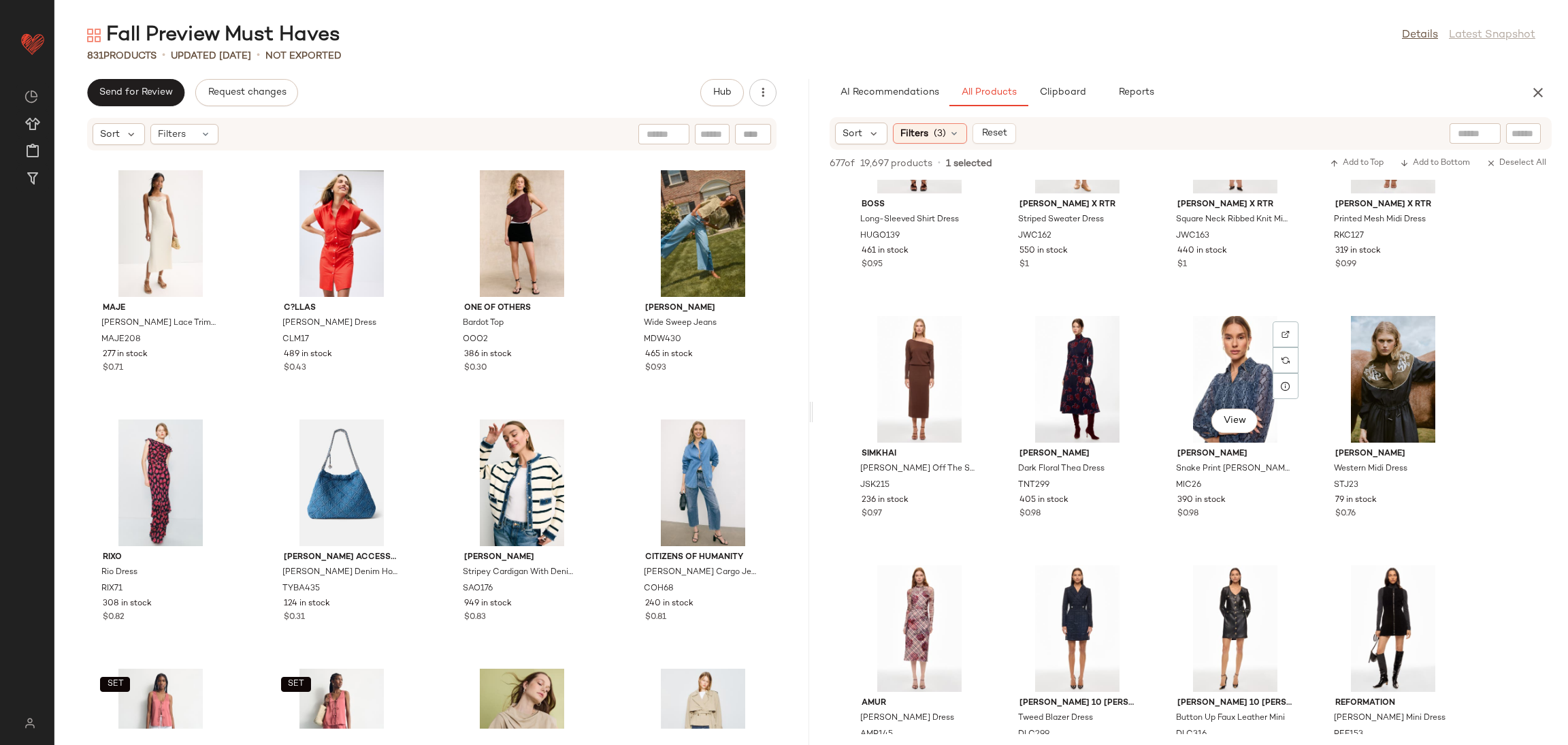
scroll to position [1128, 0]
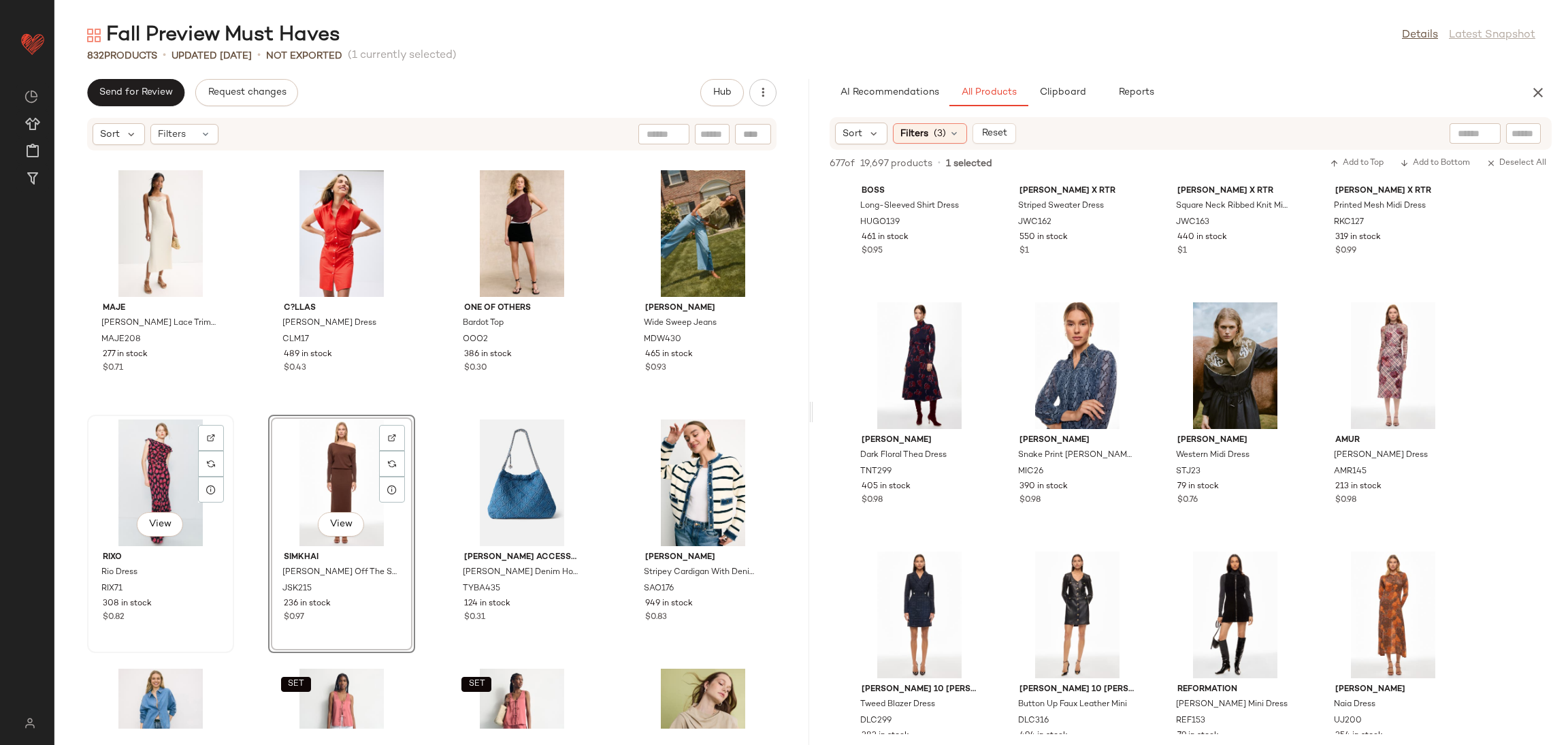
click at [132, 465] on div "View" at bounding box center [160, 482] width 138 height 127
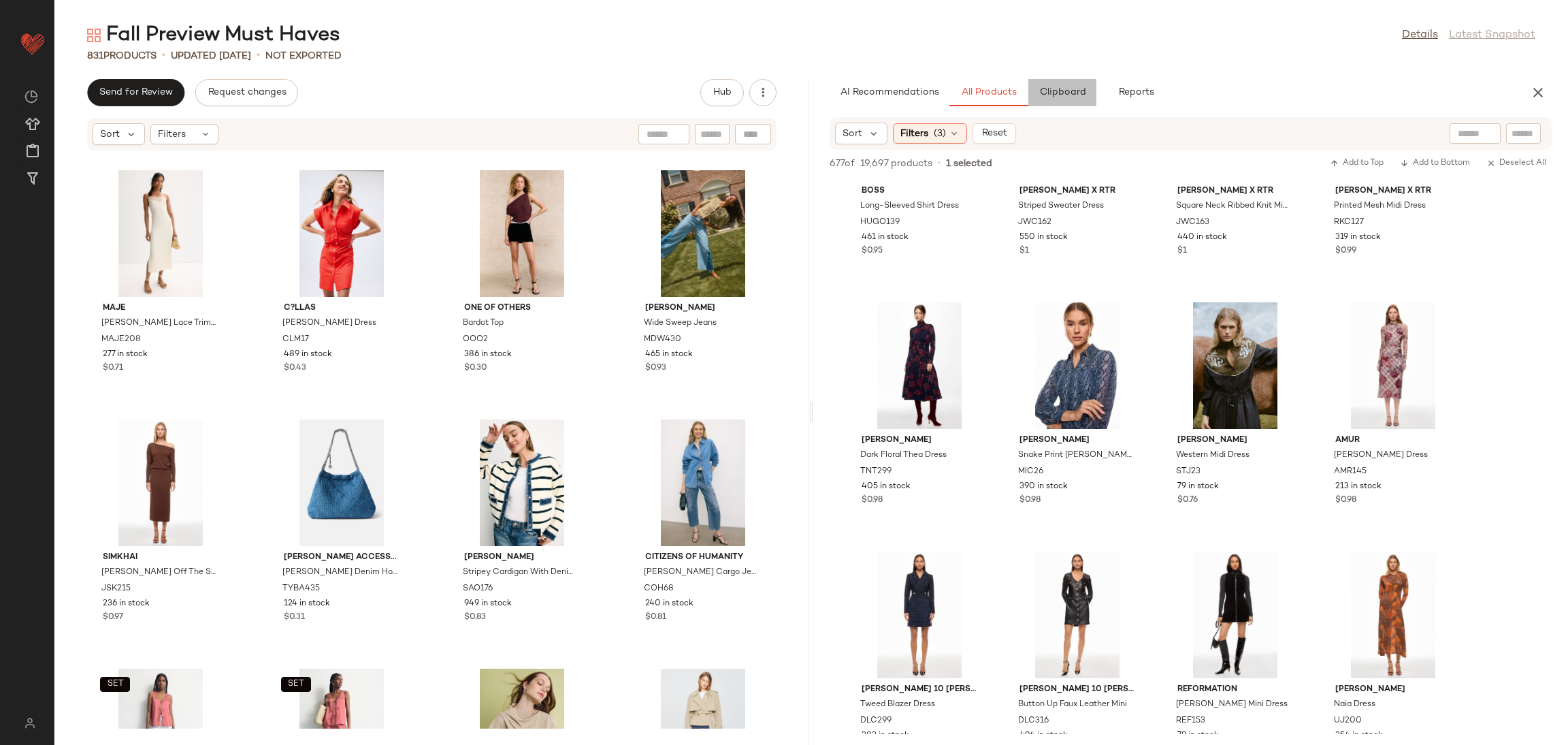
click at [1056, 95] on span "Clipboard" at bounding box center [1062, 92] width 47 height 11
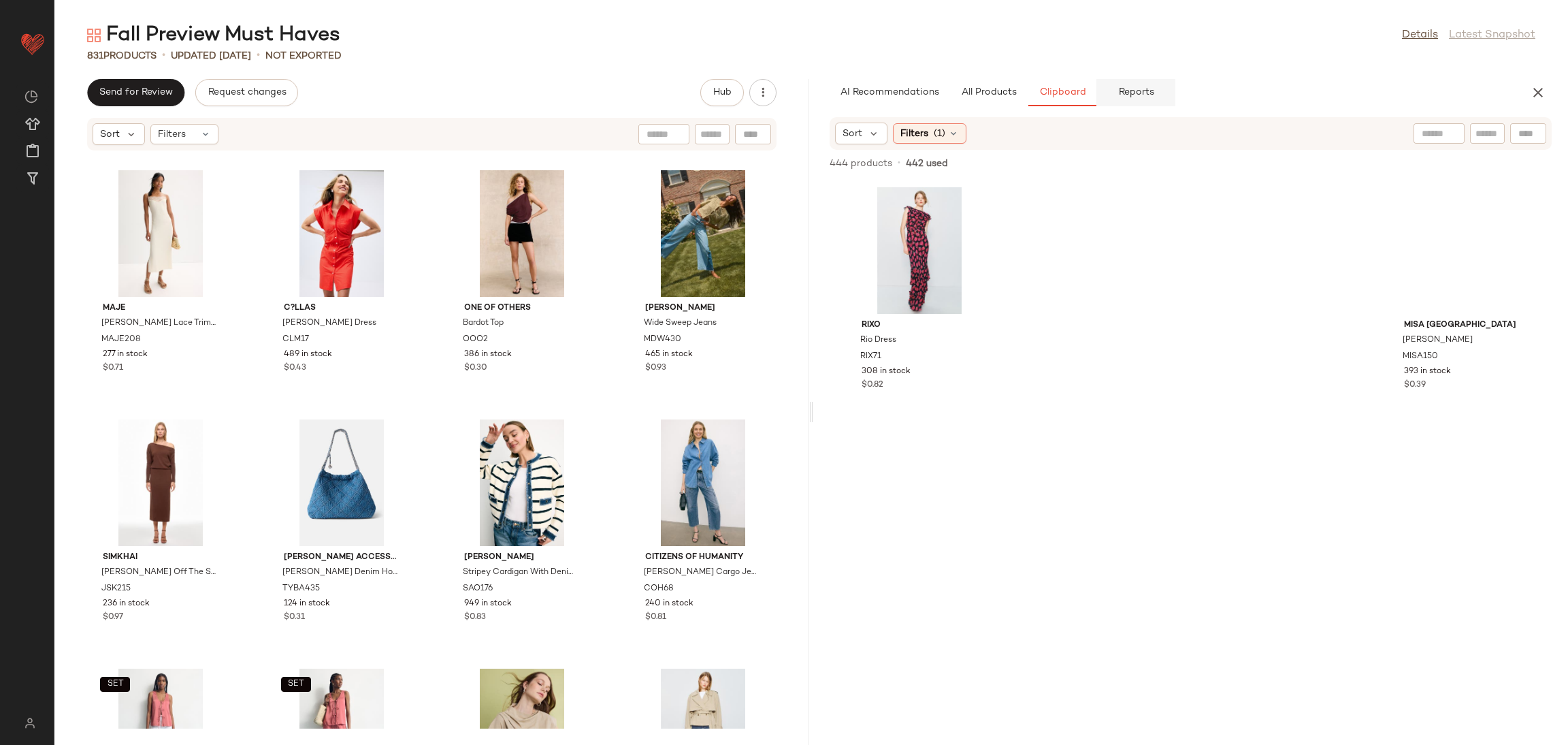
click at [1128, 90] on span "Reports" at bounding box center [1135, 92] width 36 height 11
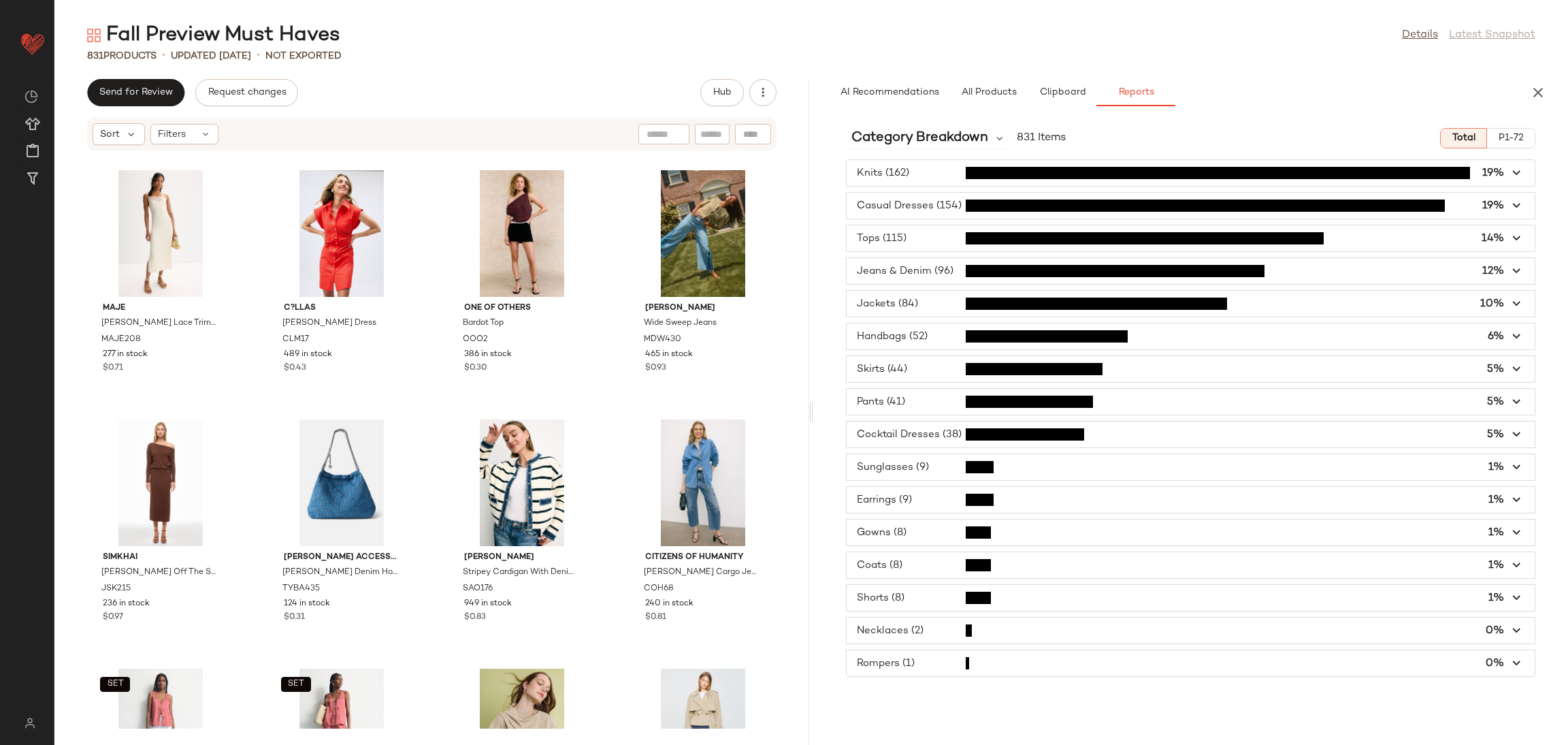
click at [950, 543] on span "button" at bounding box center [1191, 532] width 688 height 26
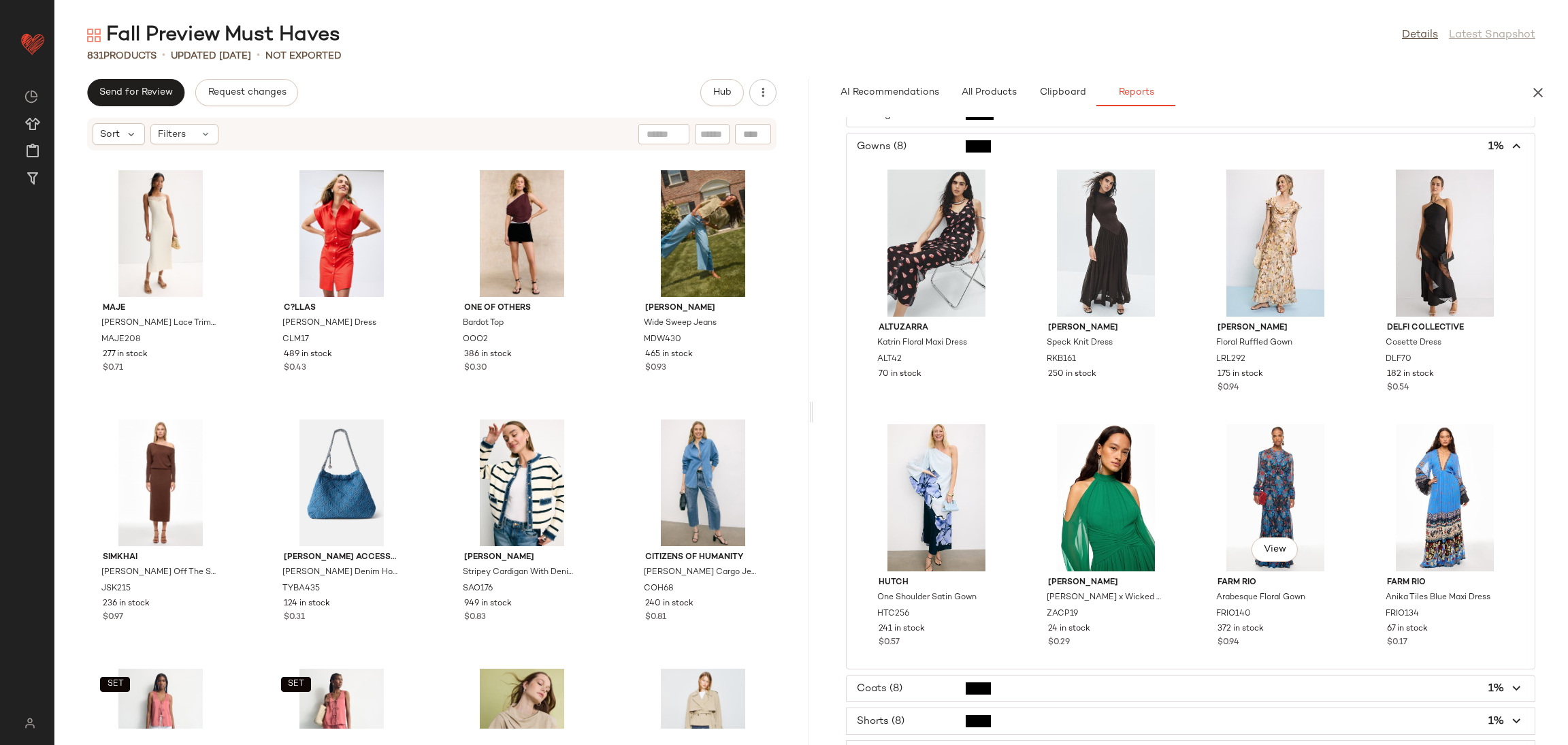
scroll to position [441, 0]
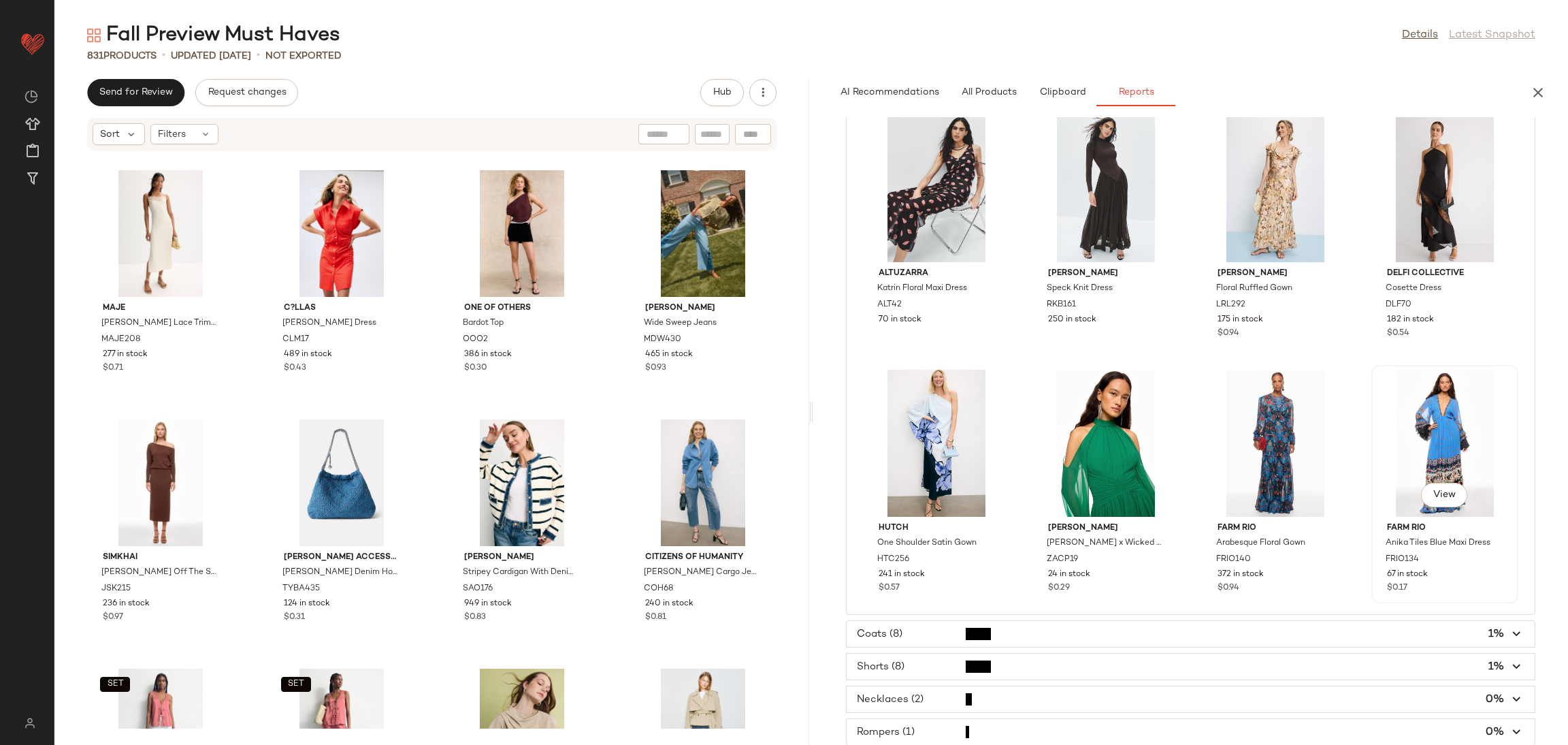
click at [1429, 445] on div "View" at bounding box center [1445, 443] width 138 height 147
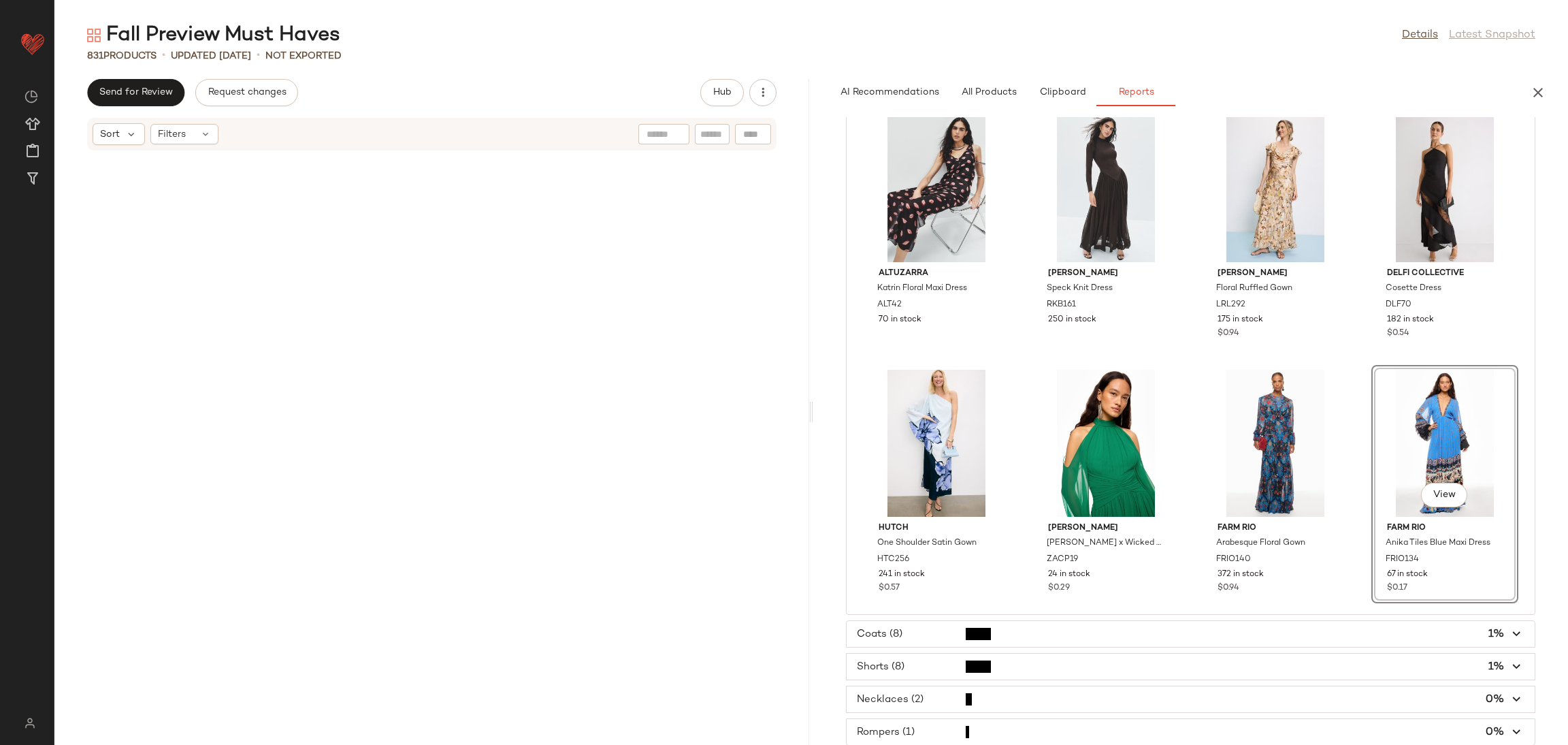
scroll to position [34136, 0]
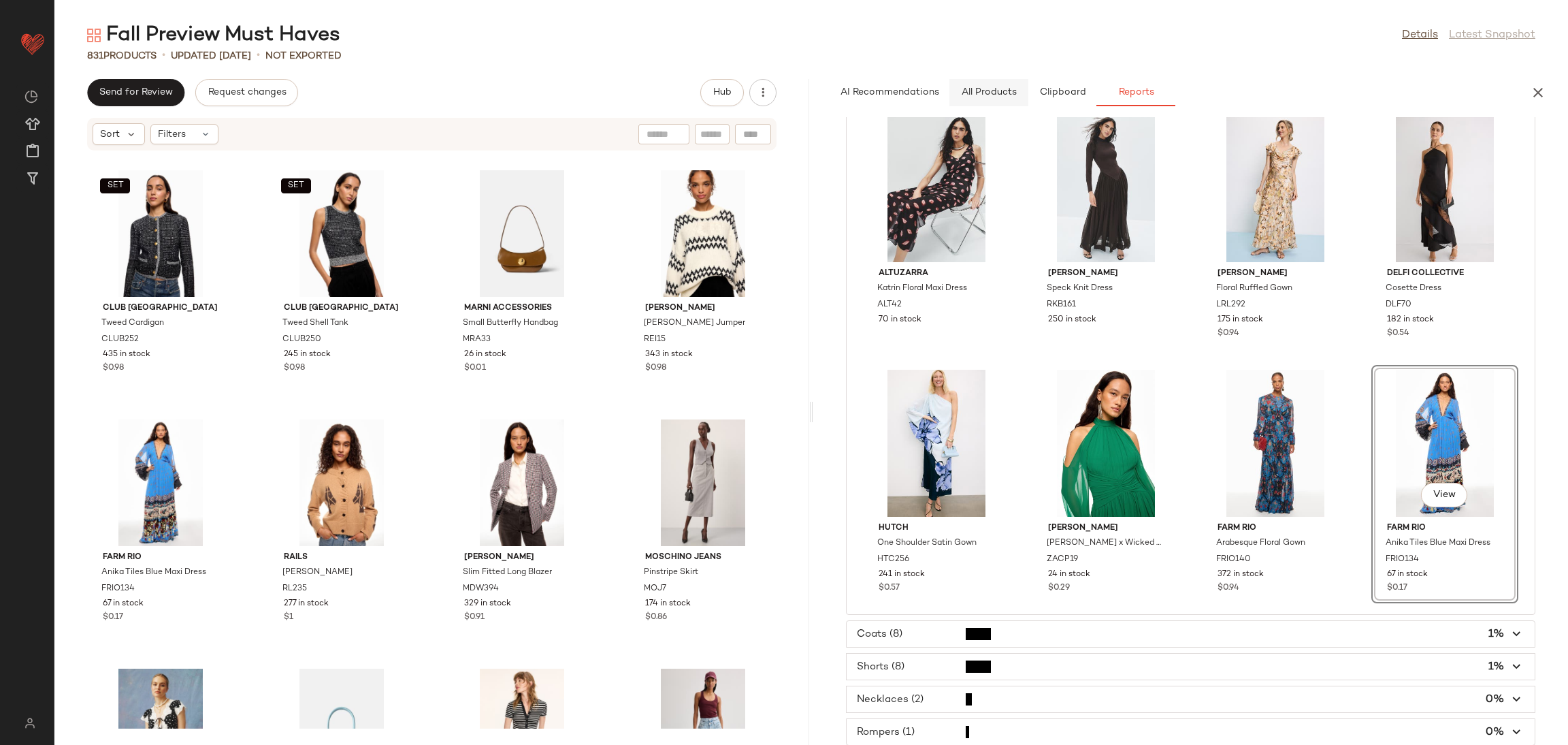
click at [1002, 101] on button "All Products" at bounding box center [990, 92] width 79 height 27
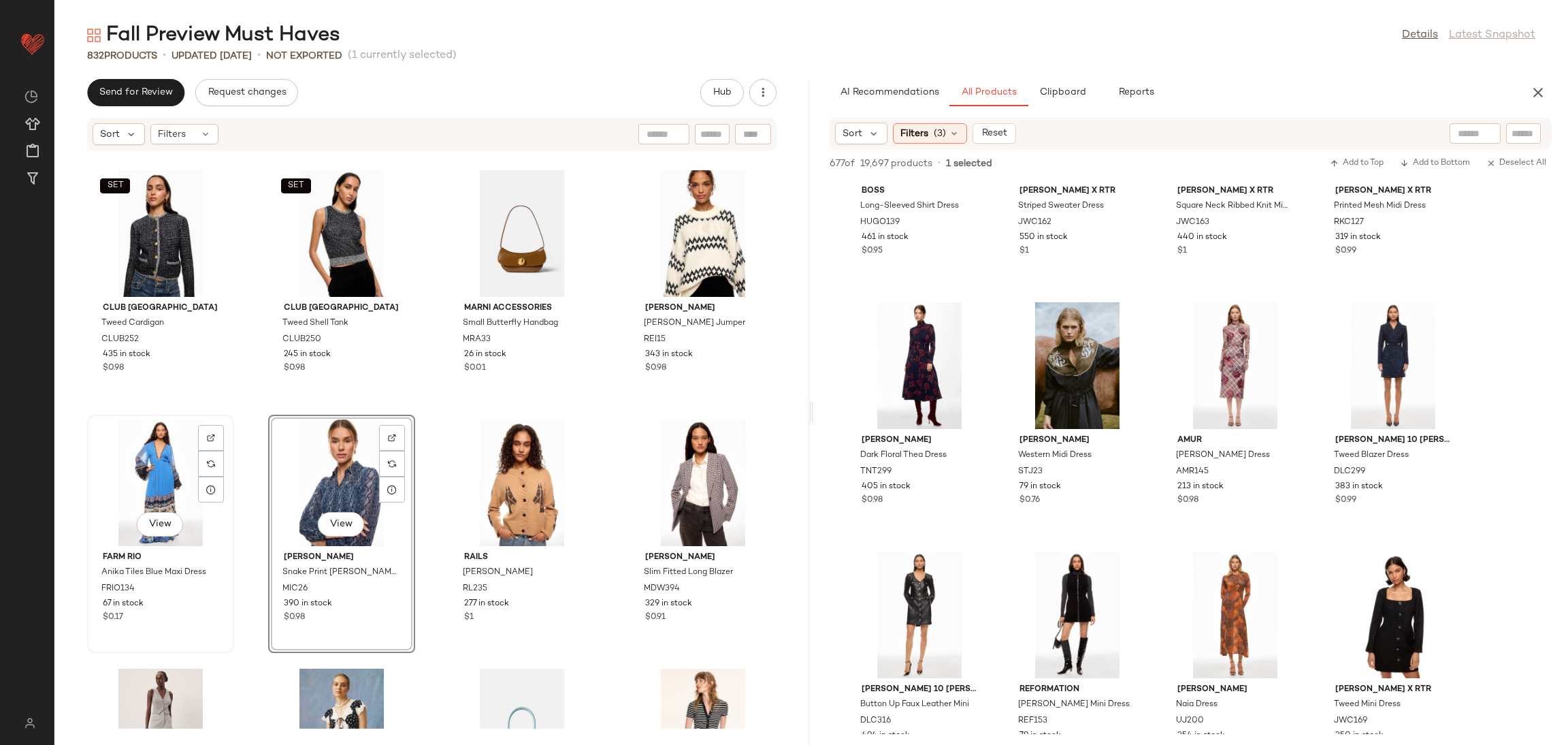
click at [166, 484] on div "View" at bounding box center [160, 482] width 138 height 127
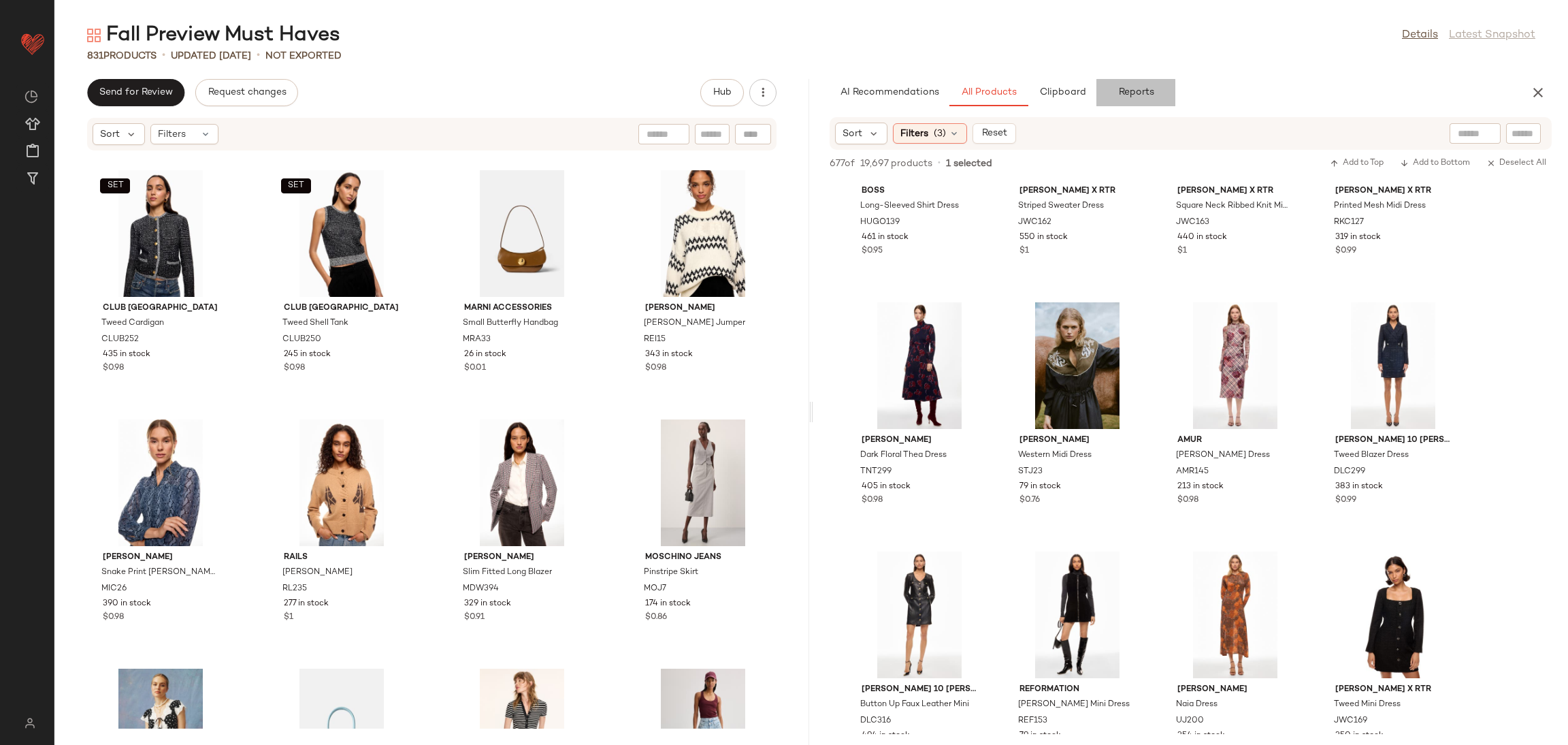
click at [1108, 96] on button "Reports" at bounding box center [1136, 92] width 79 height 27
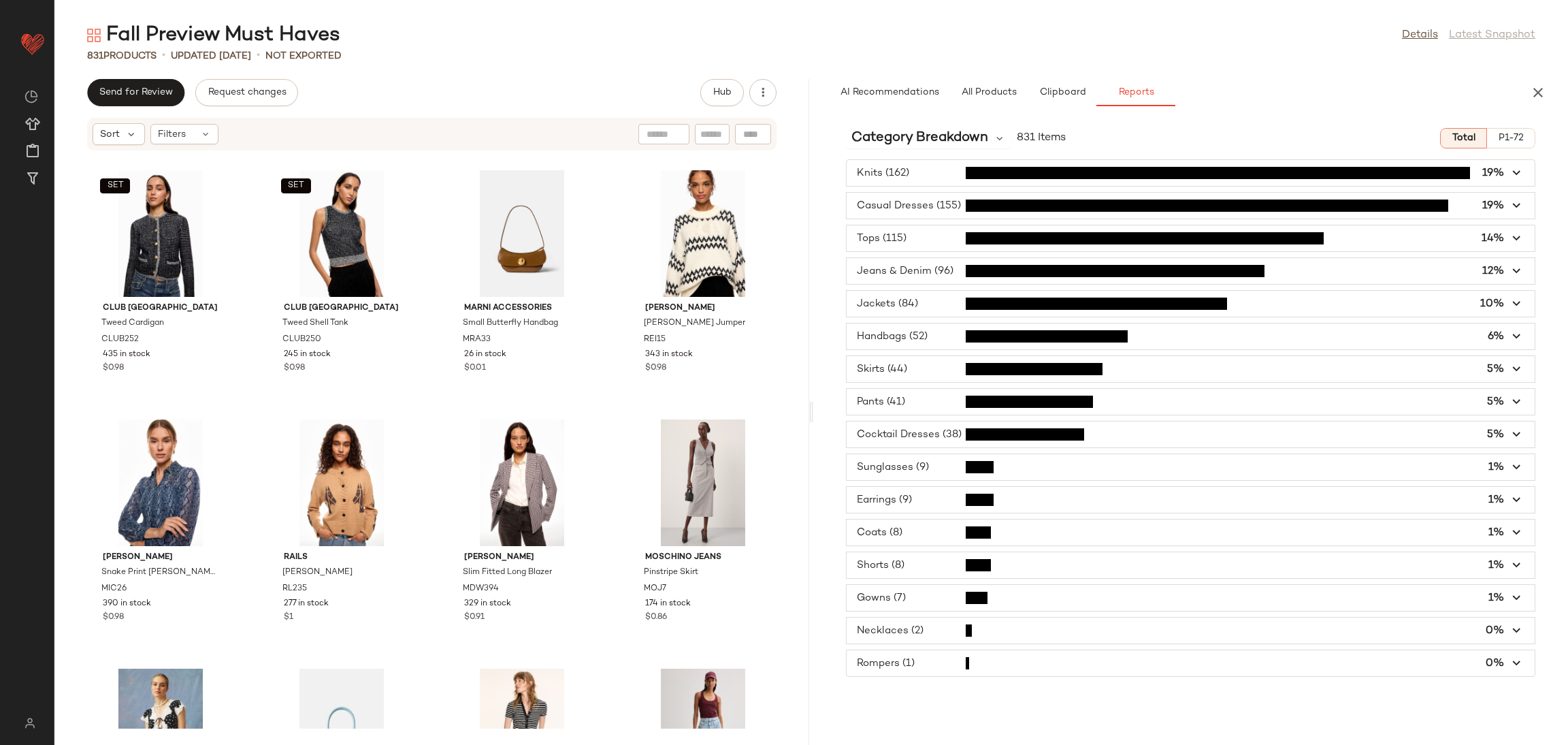
click at [912, 592] on span "button" at bounding box center [1191, 597] width 688 height 26
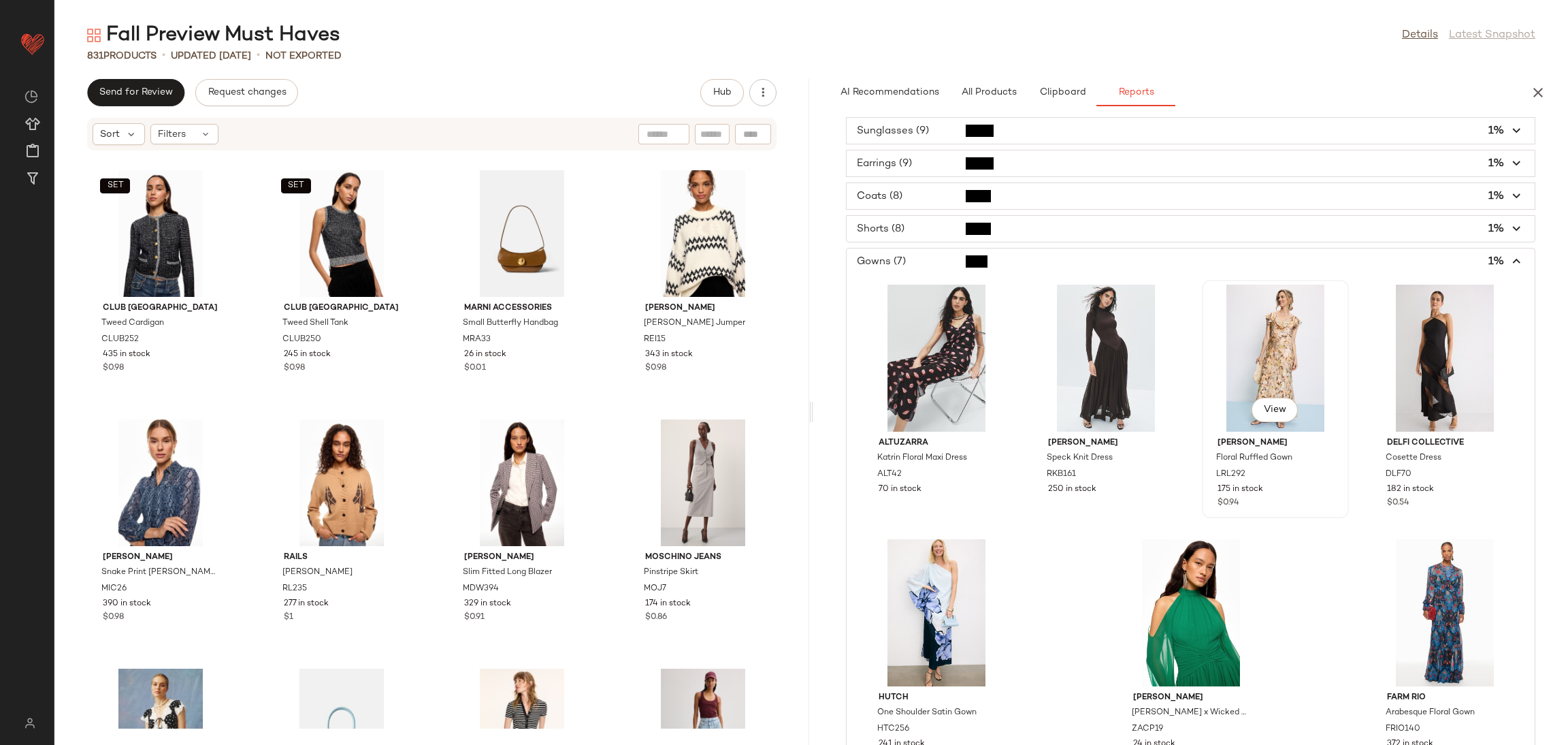
scroll to position [444, 0]
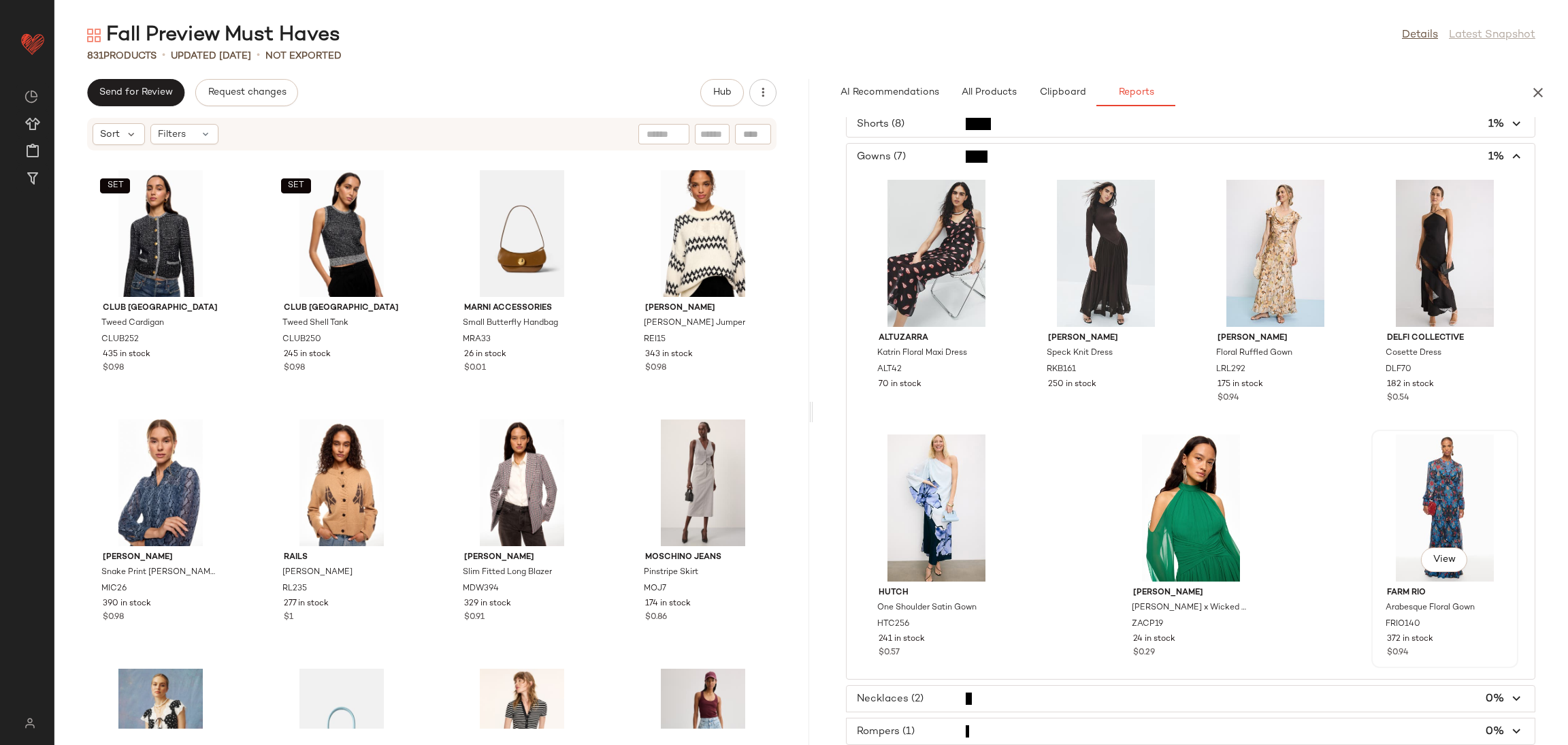
click at [1428, 491] on div "View" at bounding box center [1445, 507] width 138 height 147
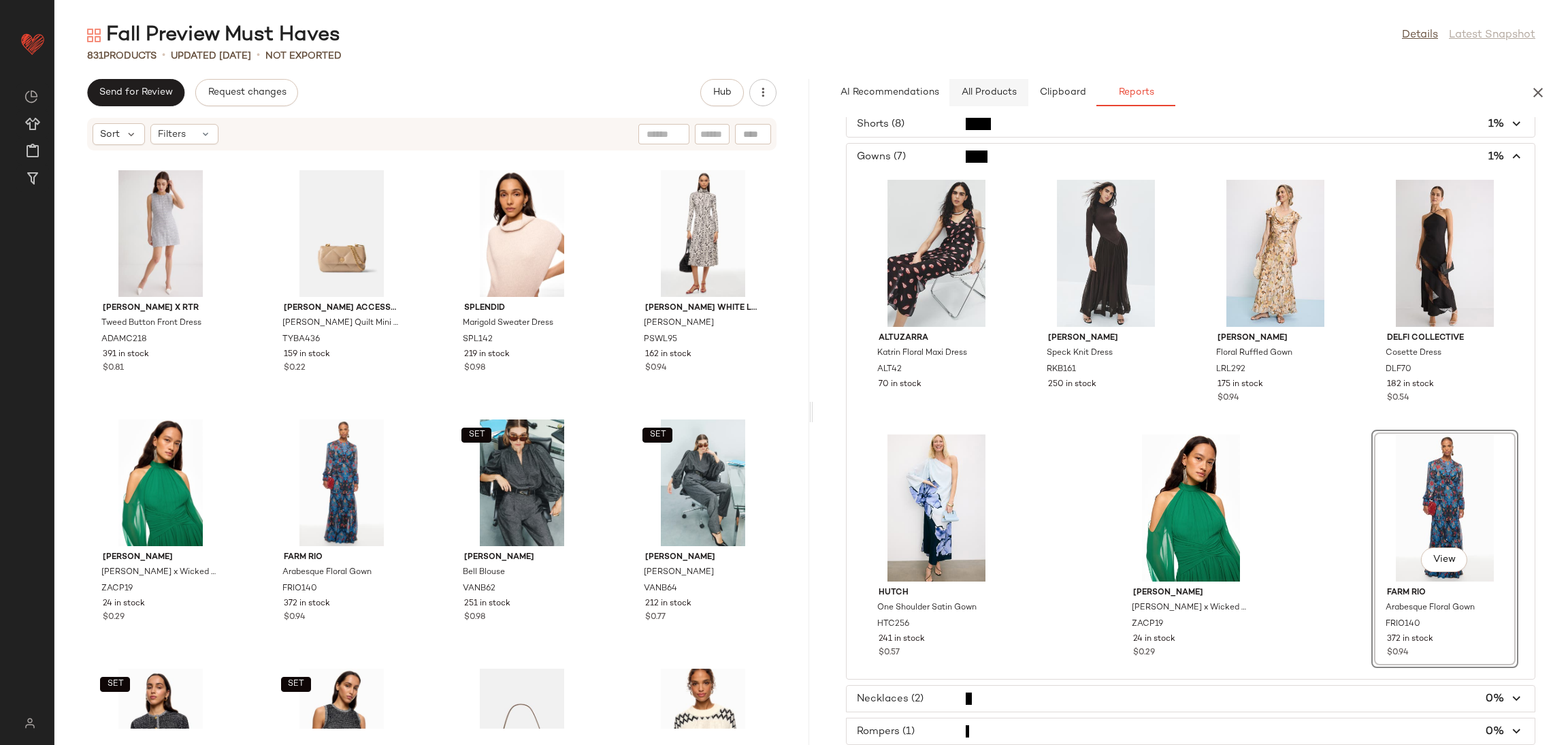
click at [993, 92] on span "All Products" at bounding box center [989, 92] width 55 height 11
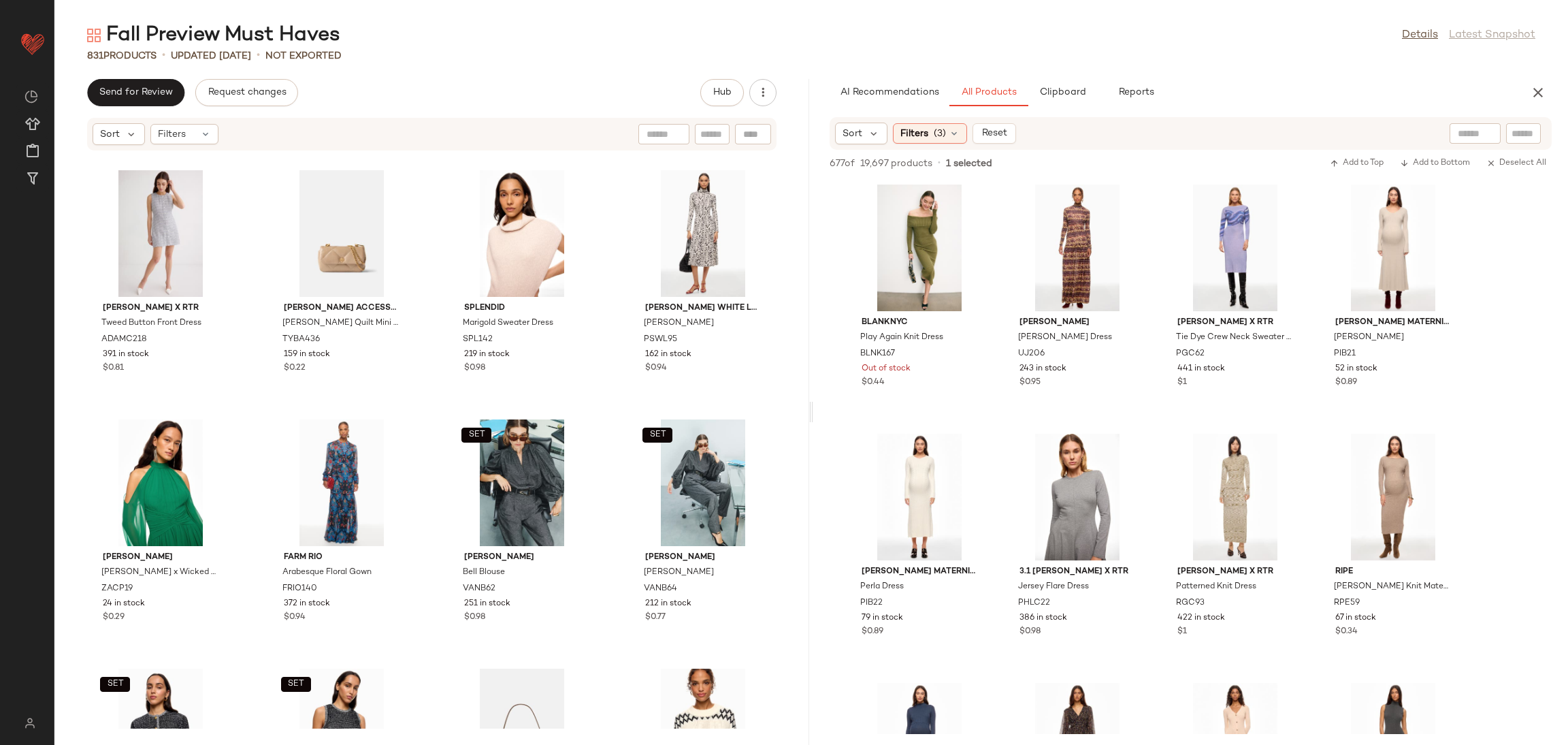
scroll to position [0, 0]
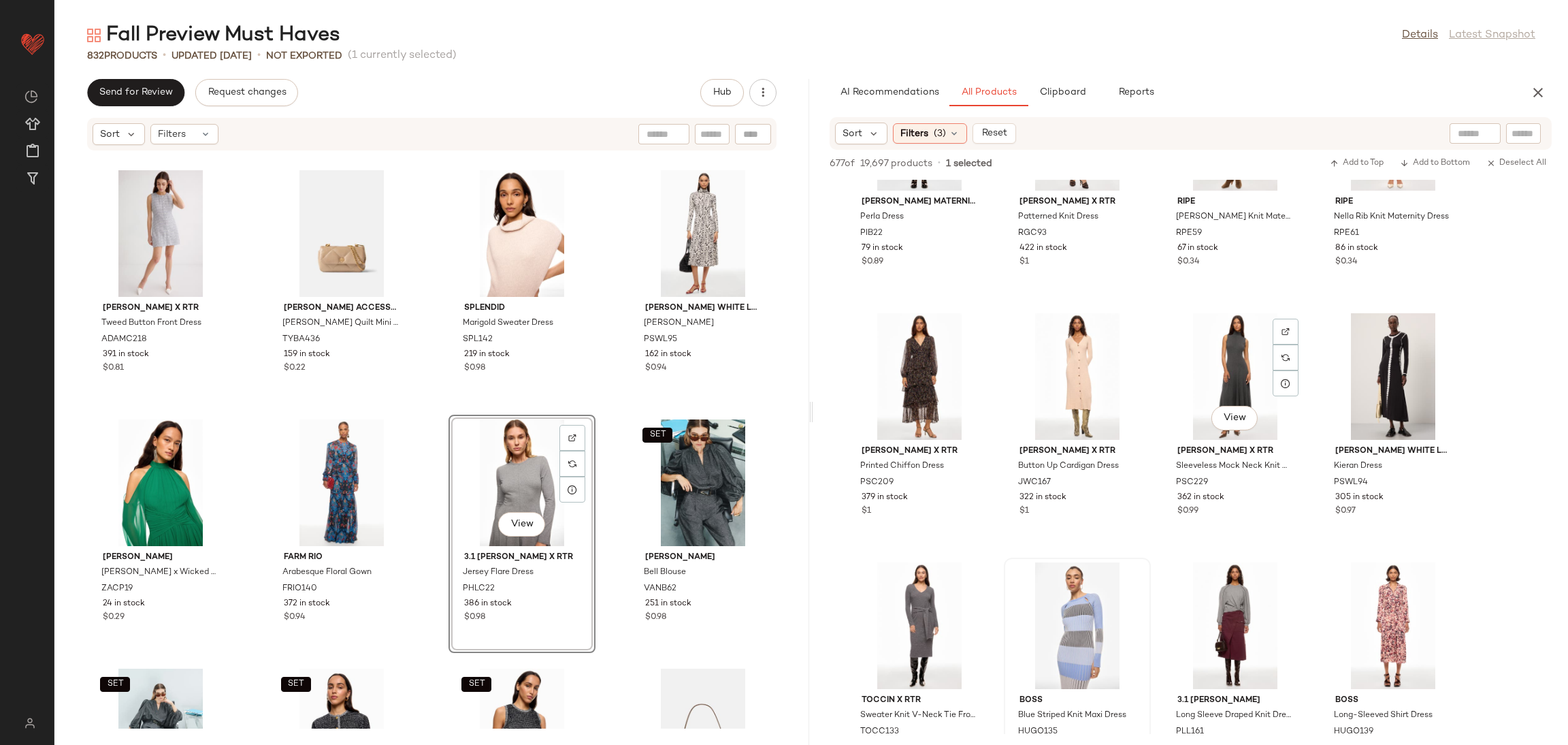
scroll to position [372, 0]
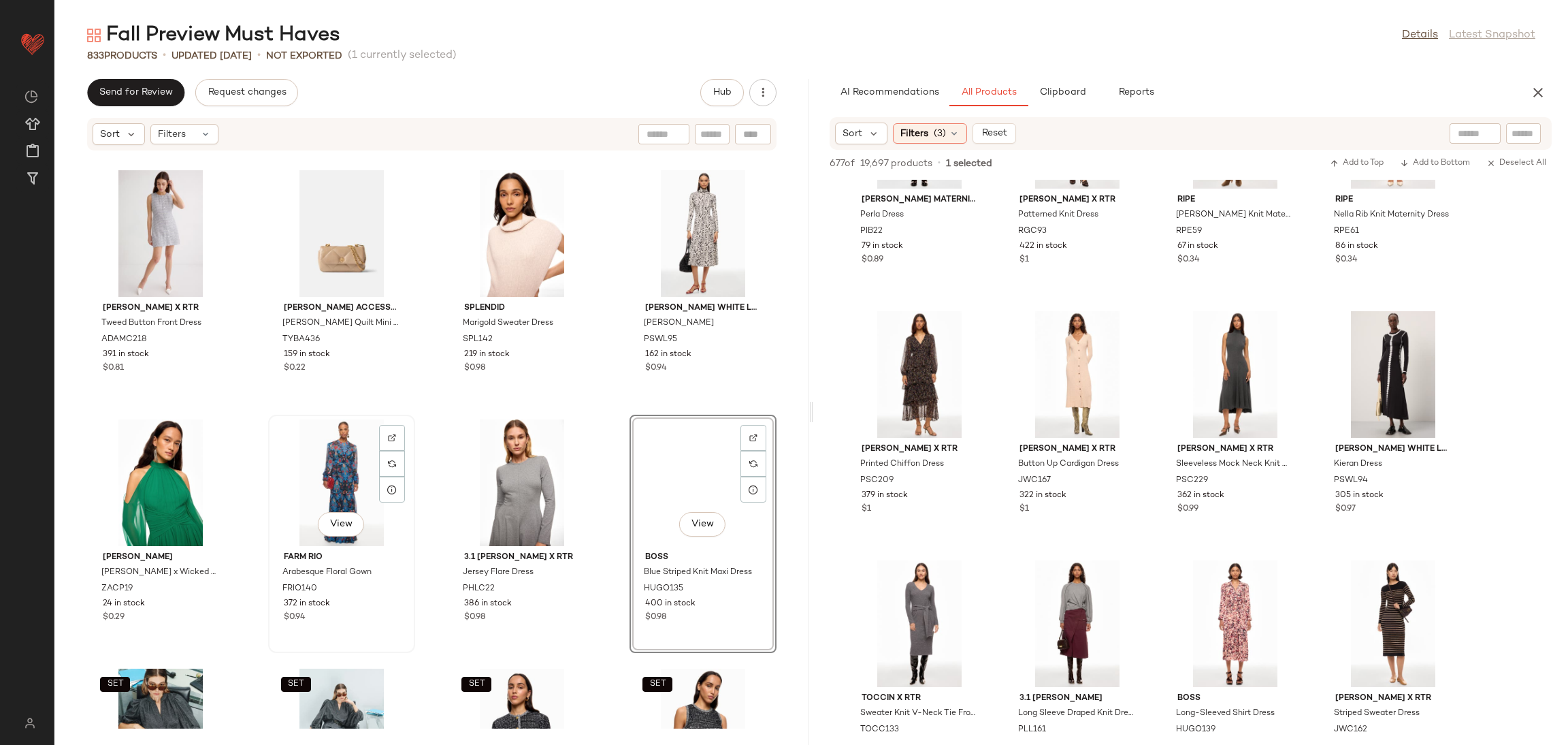
click at [341, 473] on div "View" at bounding box center [342, 482] width 138 height 127
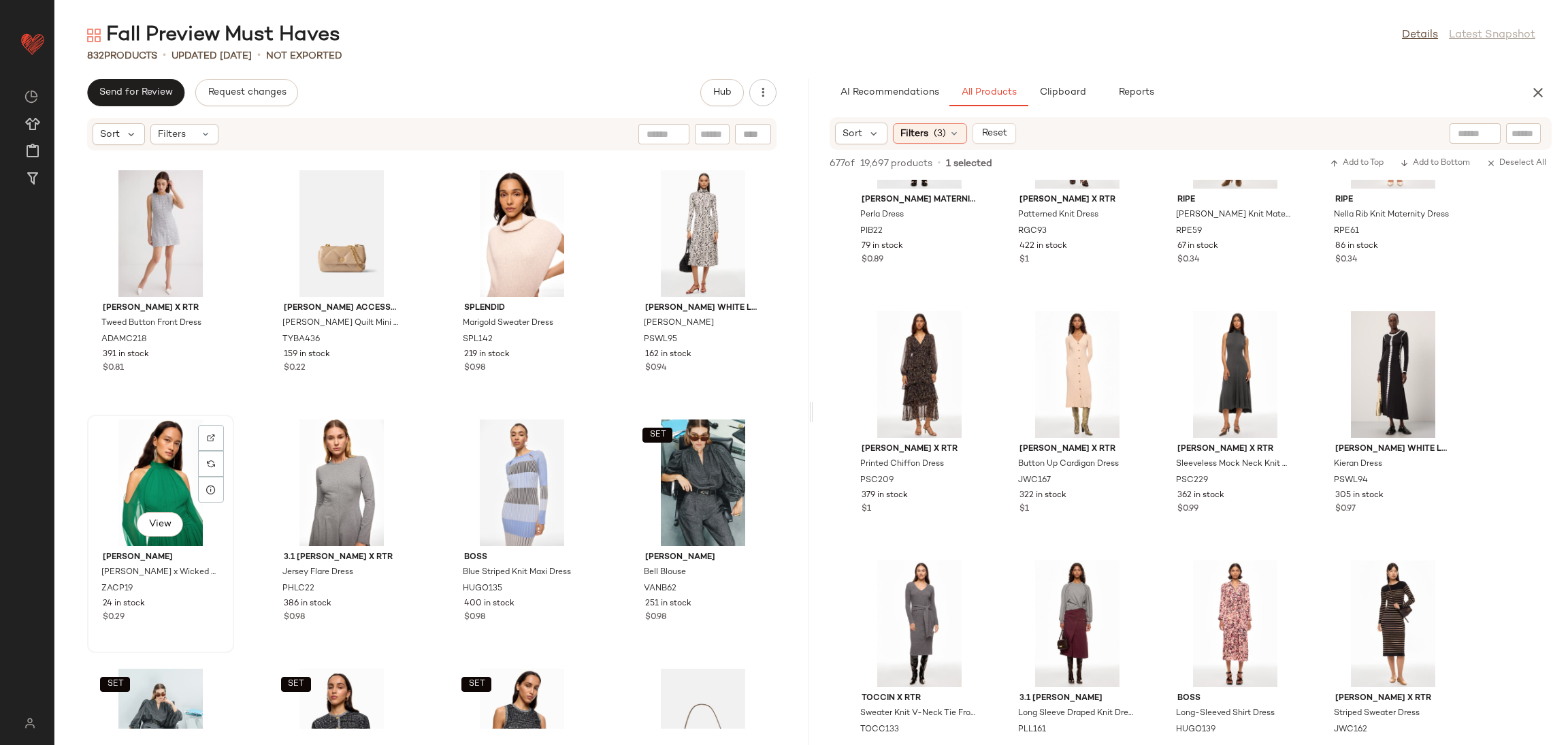
click at [152, 467] on div "View" at bounding box center [160, 482] width 138 height 127
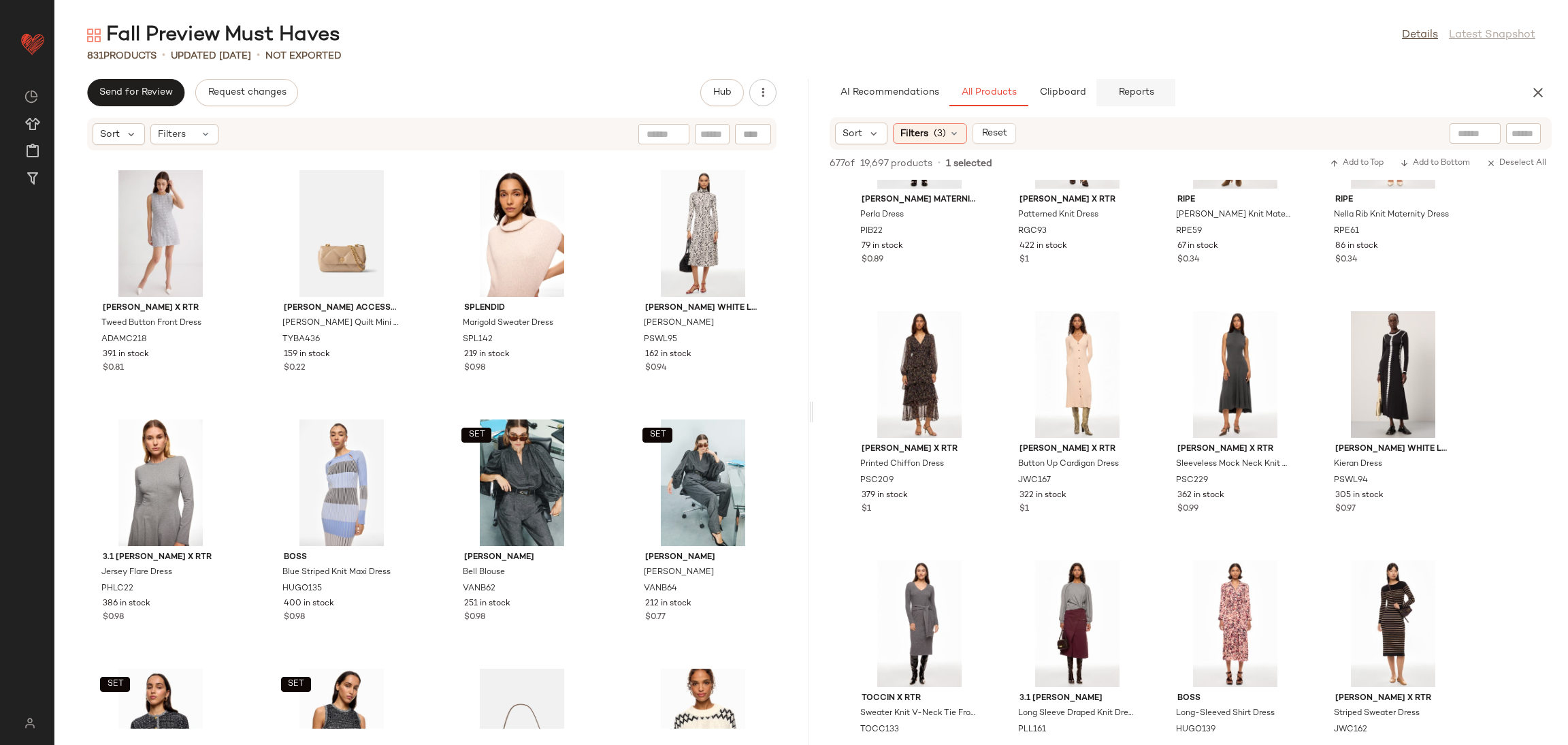
click at [1139, 101] on button "Reports" at bounding box center [1136, 92] width 79 height 27
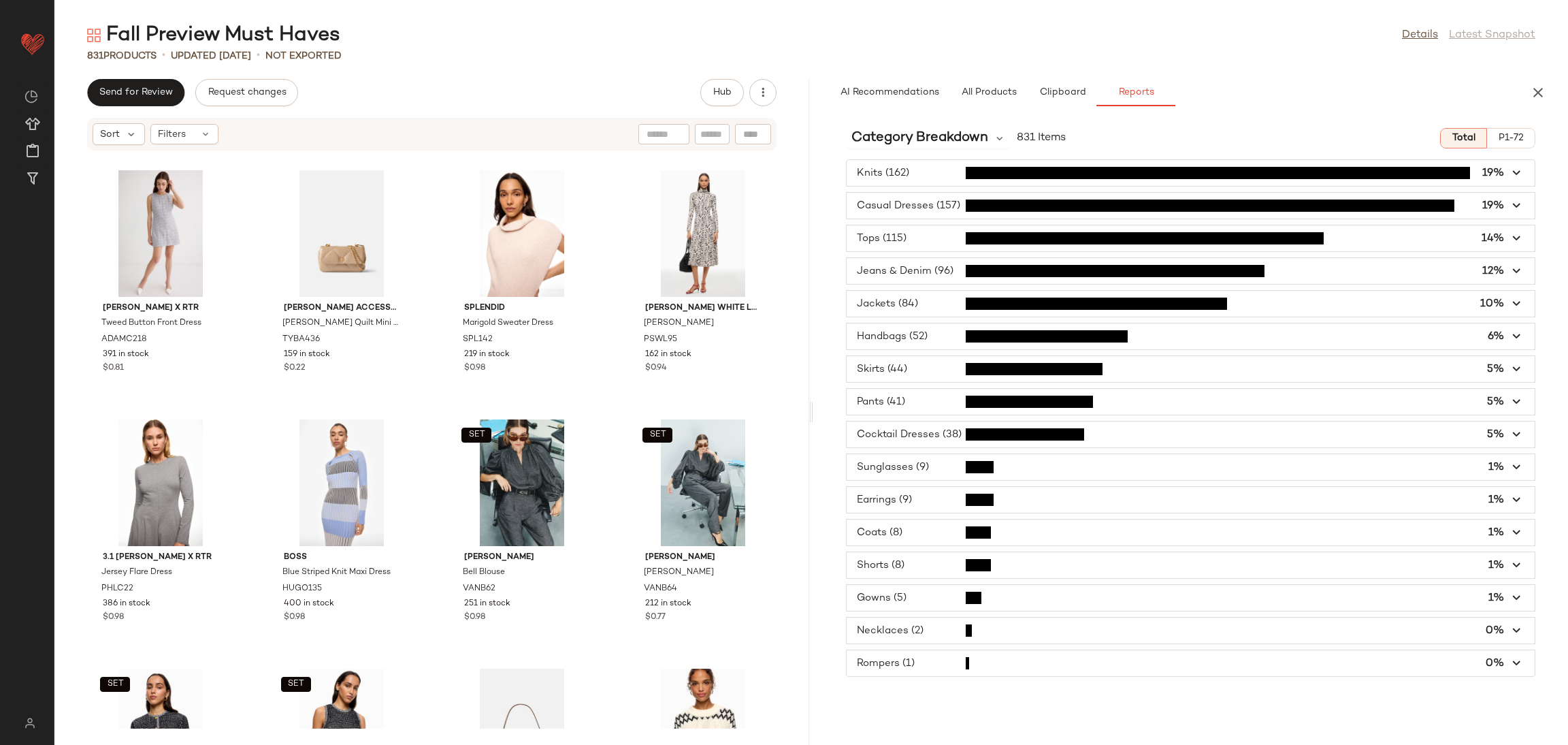
click at [1004, 597] on span "button" at bounding box center [1191, 597] width 688 height 26
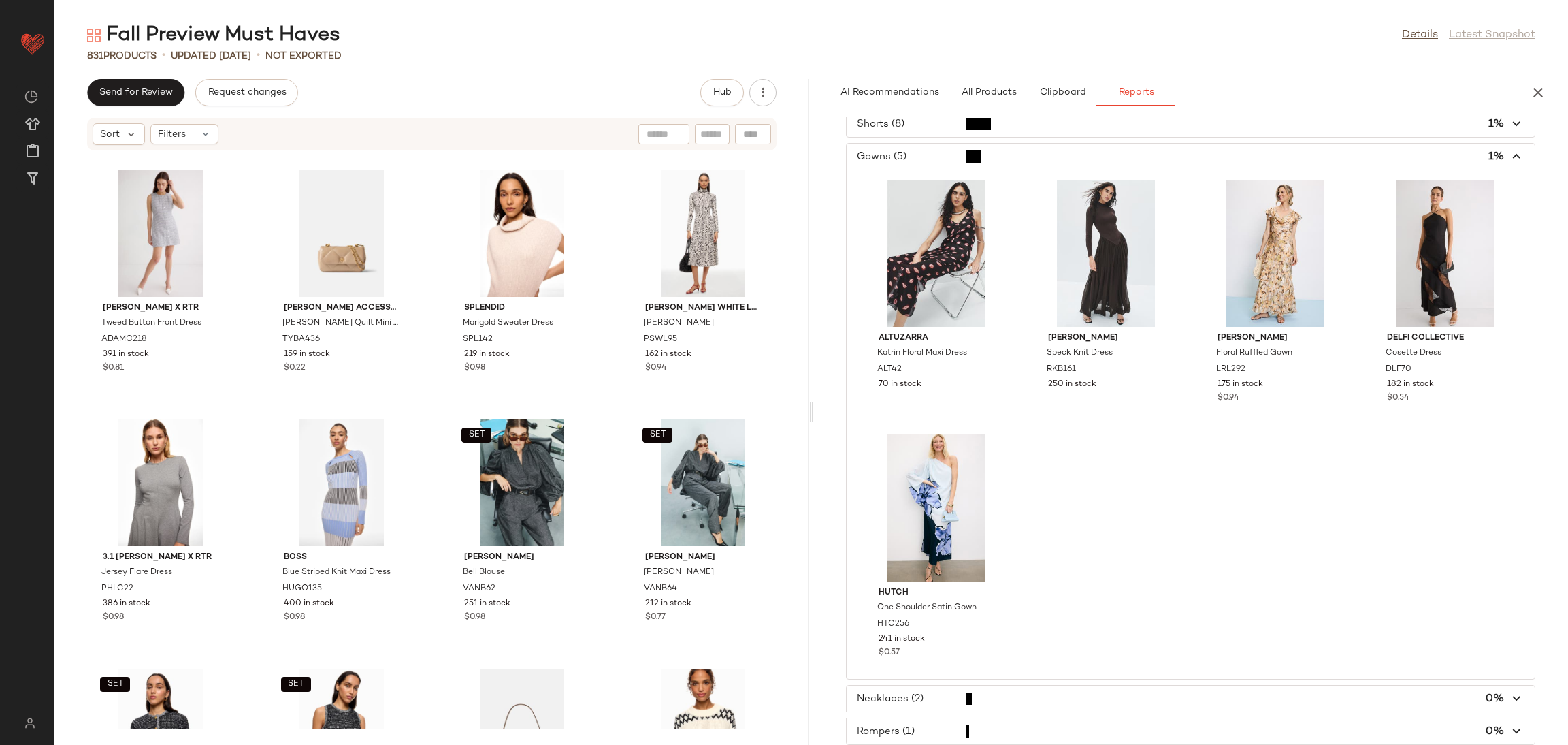
scroll to position [444, 0]
click at [1245, 239] on div "View" at bounding box center [1275, 253] width 138 height 147
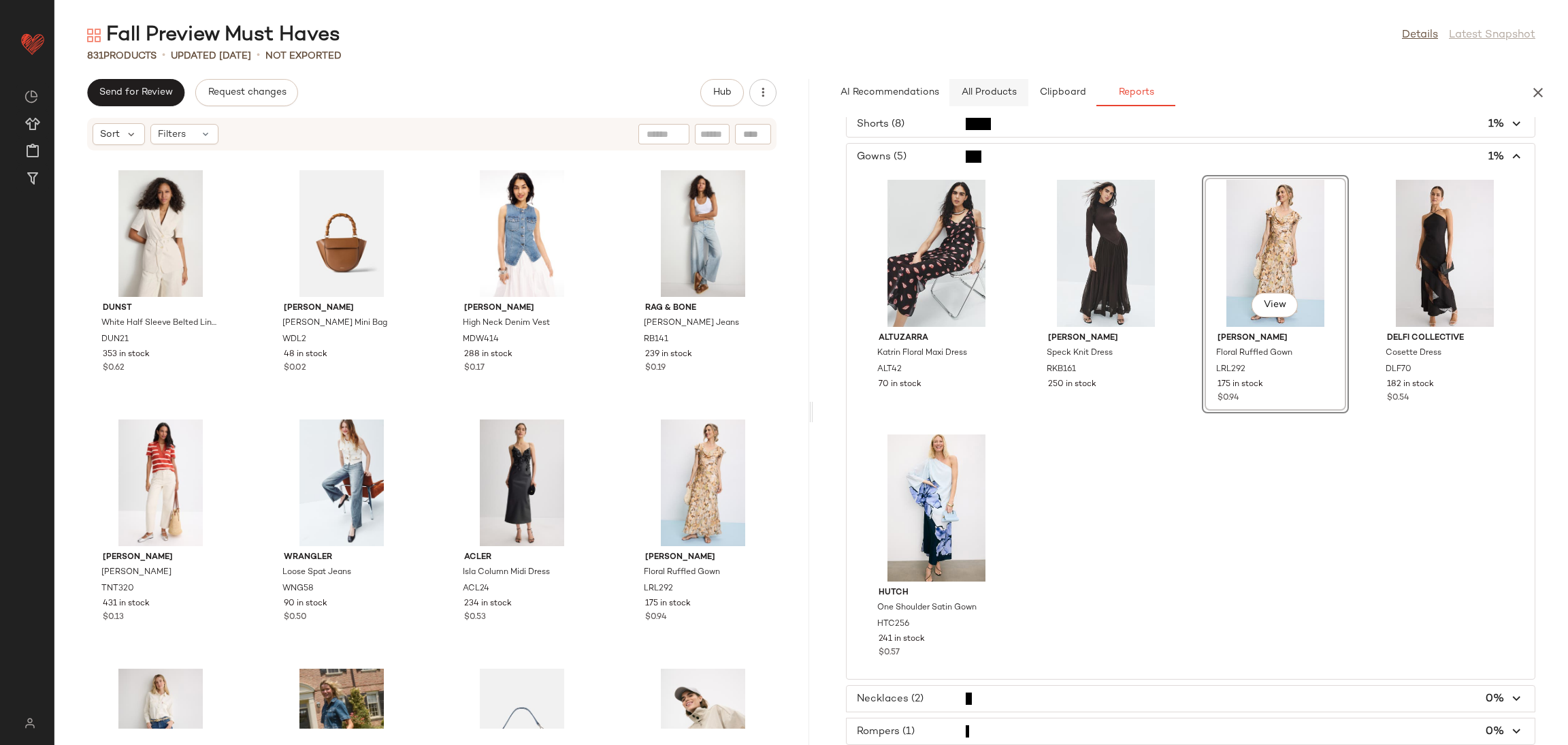
click at [995, 101] on button "All Products" at bounding box center [990, 92] width 79 height 27
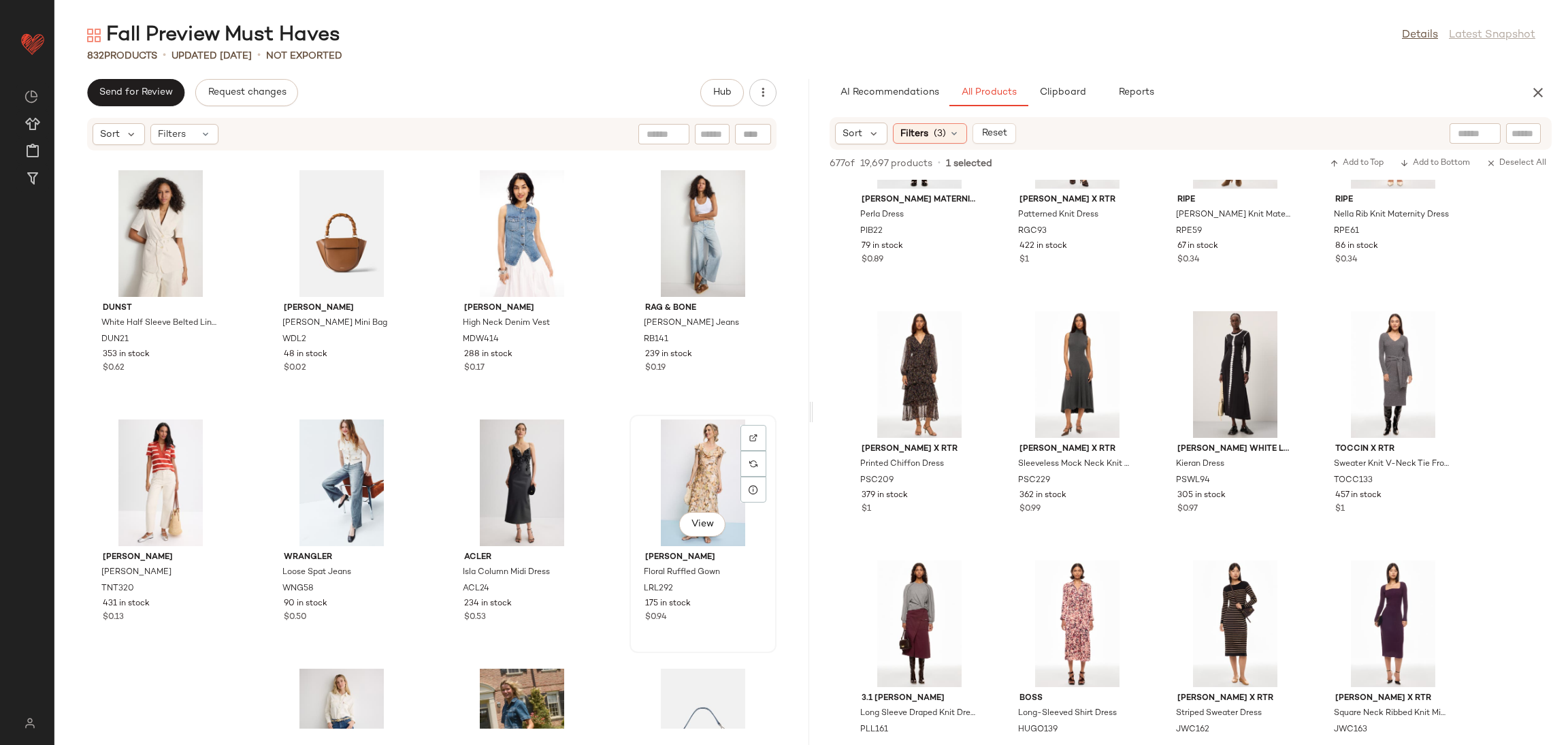
click at [674, 489] on div "View" at bounding box center [702, 482] width 138 height 127
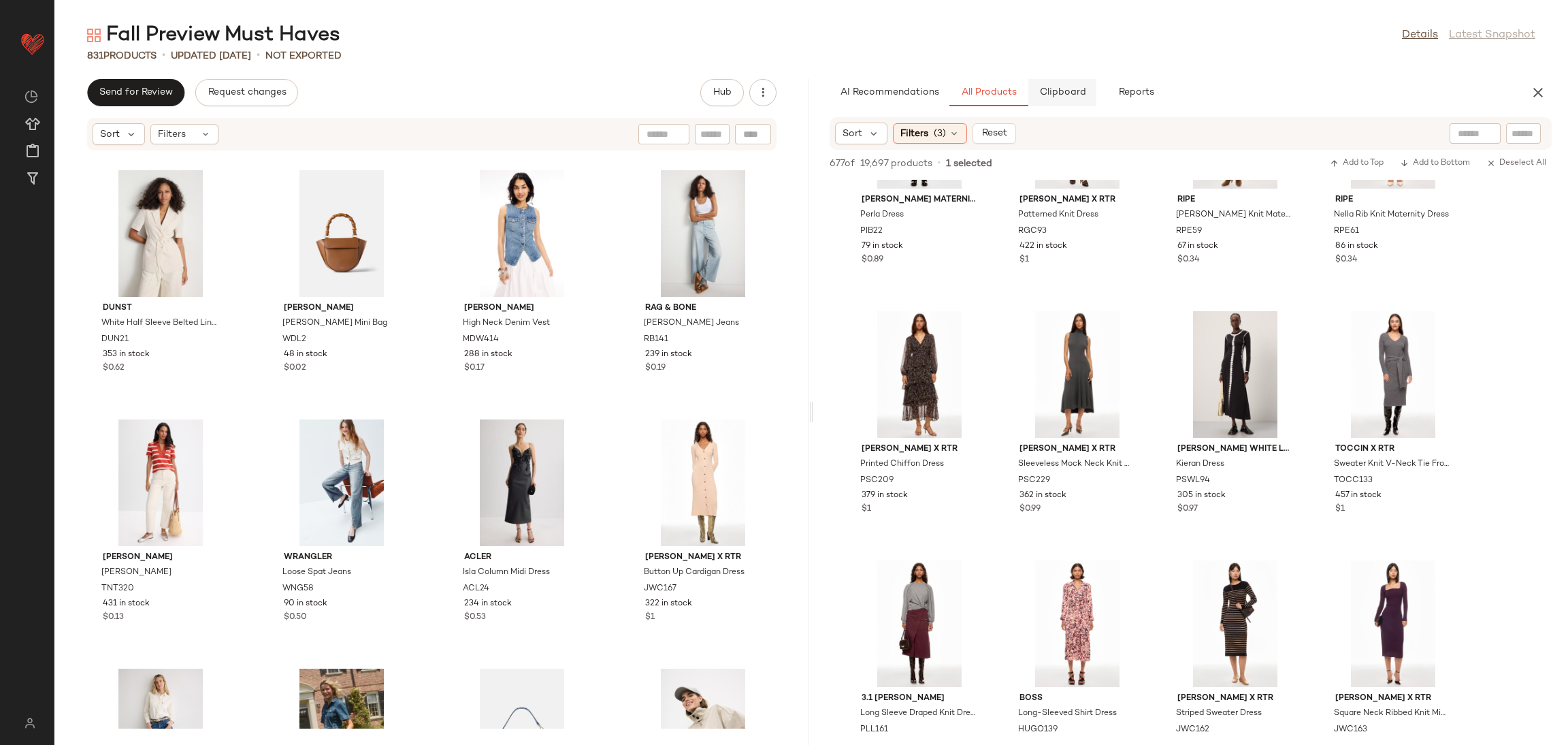
click at [1047, 103] on button "Clipboard" at bounding box center [1062, 92] width 68 height 27
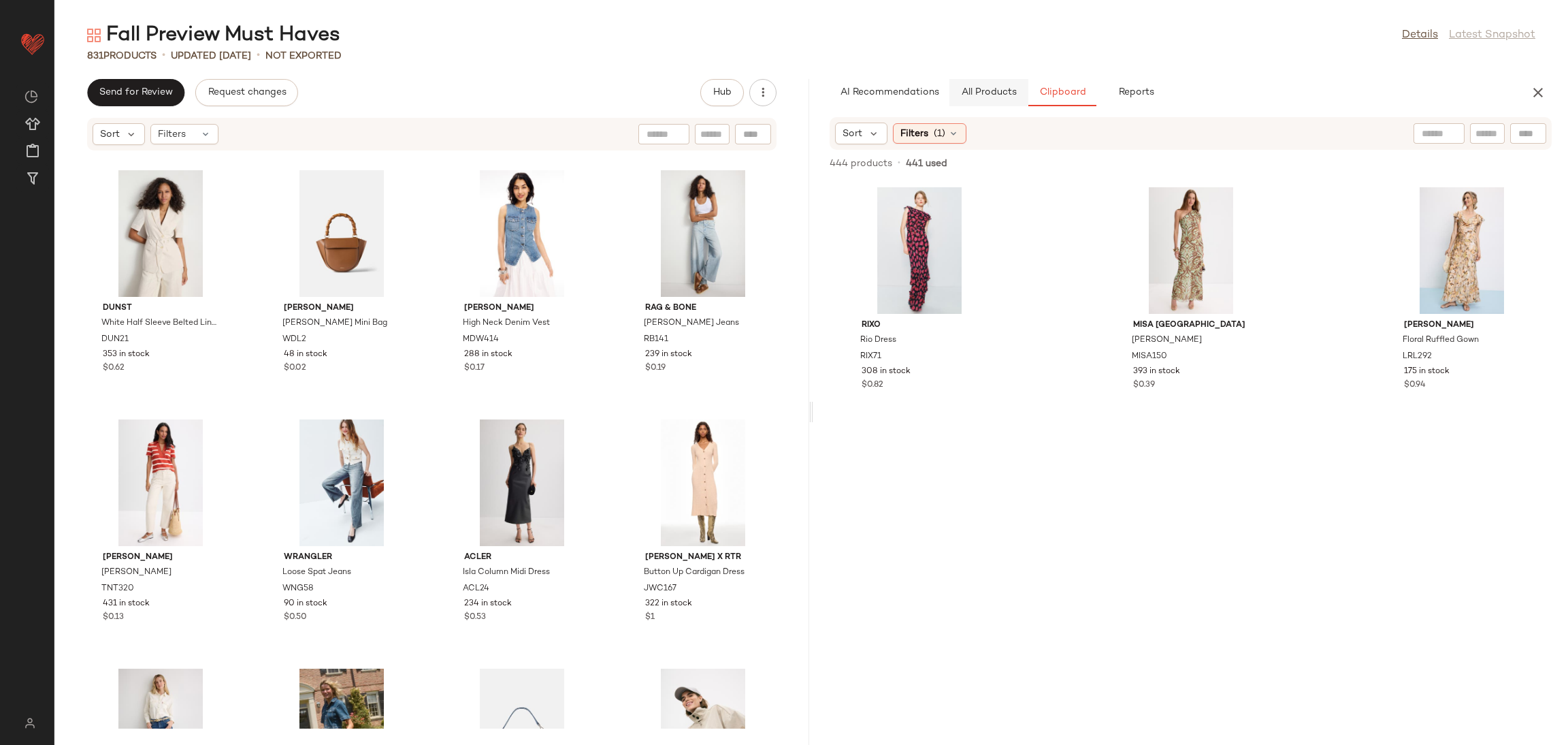
click at [985, 96] on span "All Products" at bounding box center [989, 92] width 55 height 11
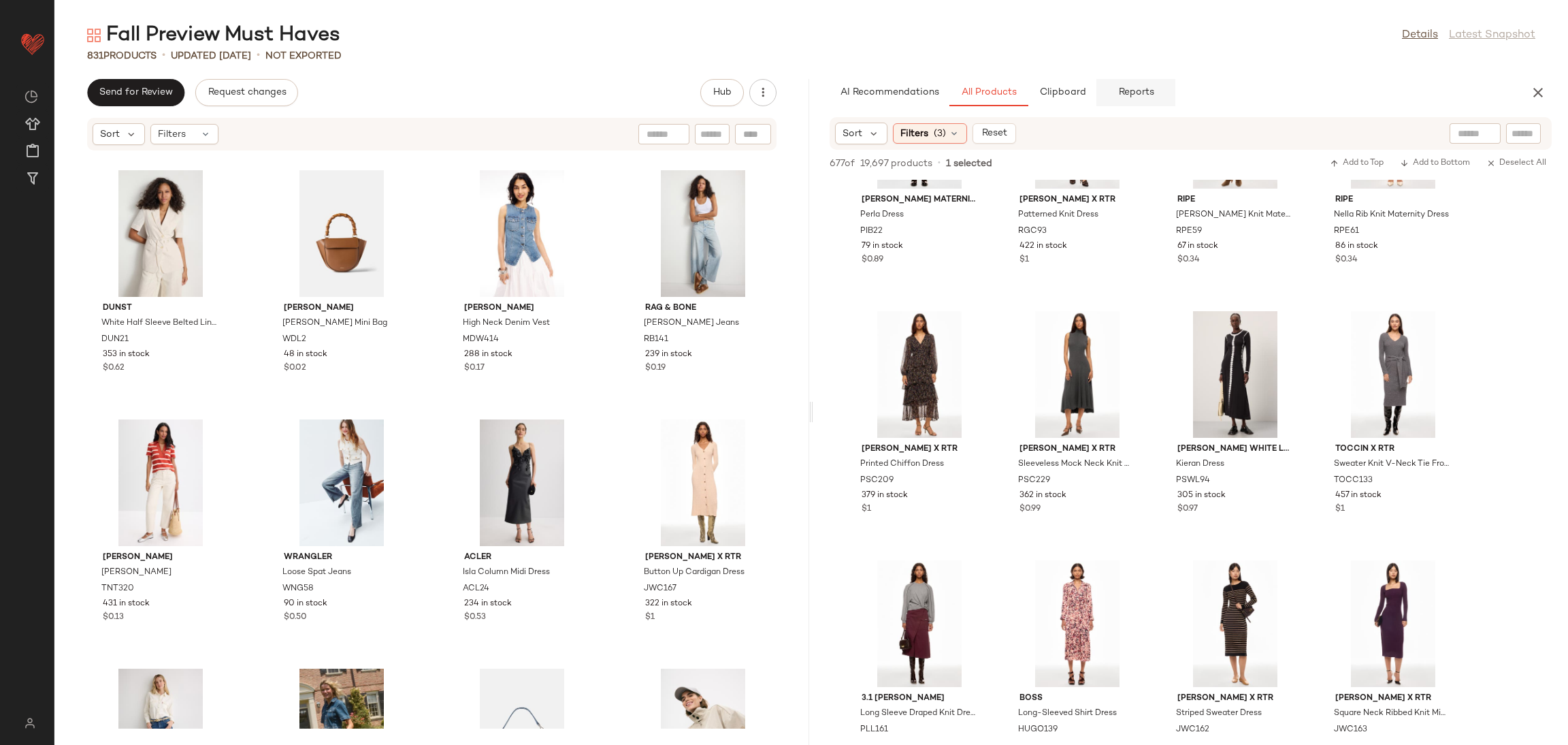
click at [1126, 81] on button "Reports" at bounding box center [1136, 92] width 79 height 27
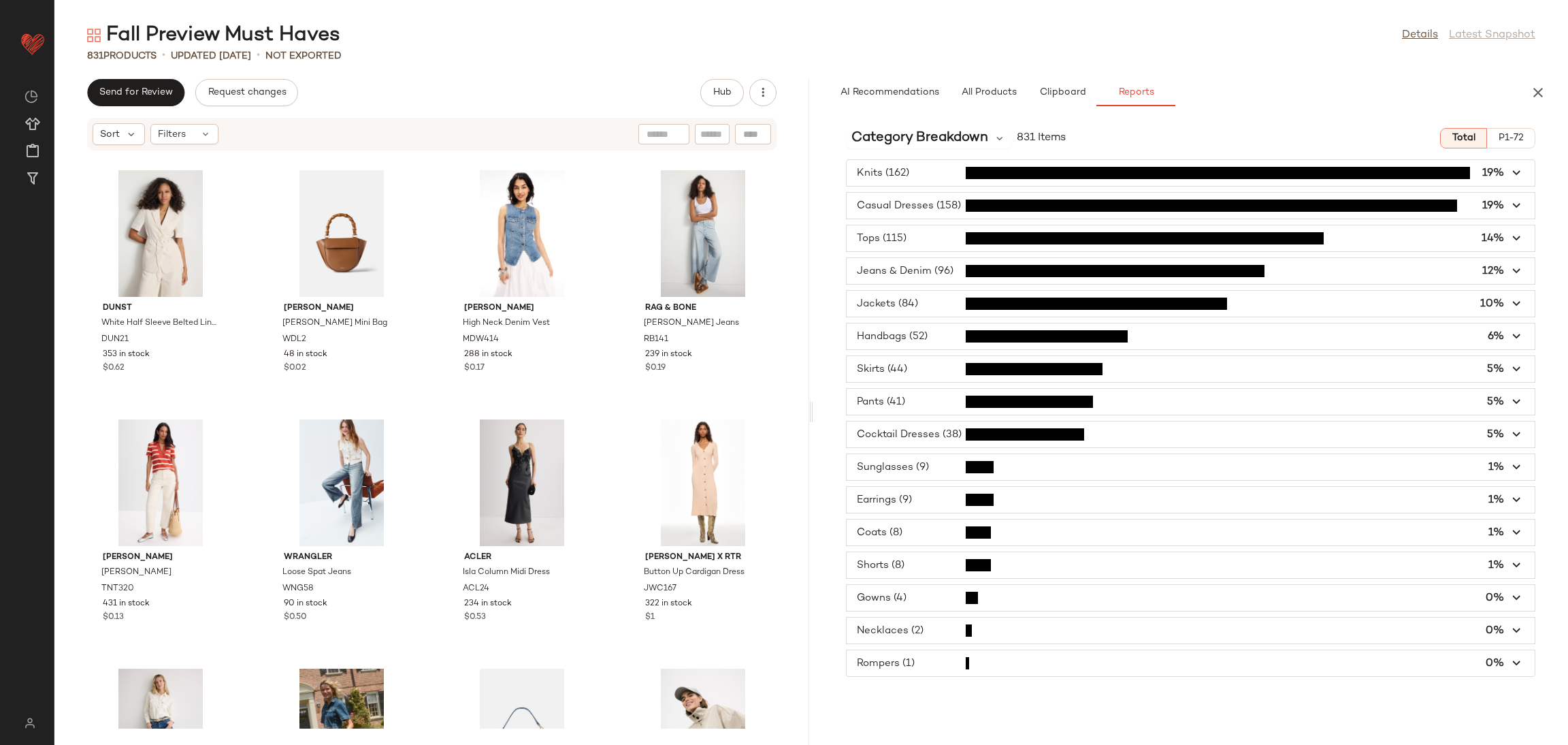
click at [937, 594] on span "button" at bounding box center [1191, 597] width 688 height 26
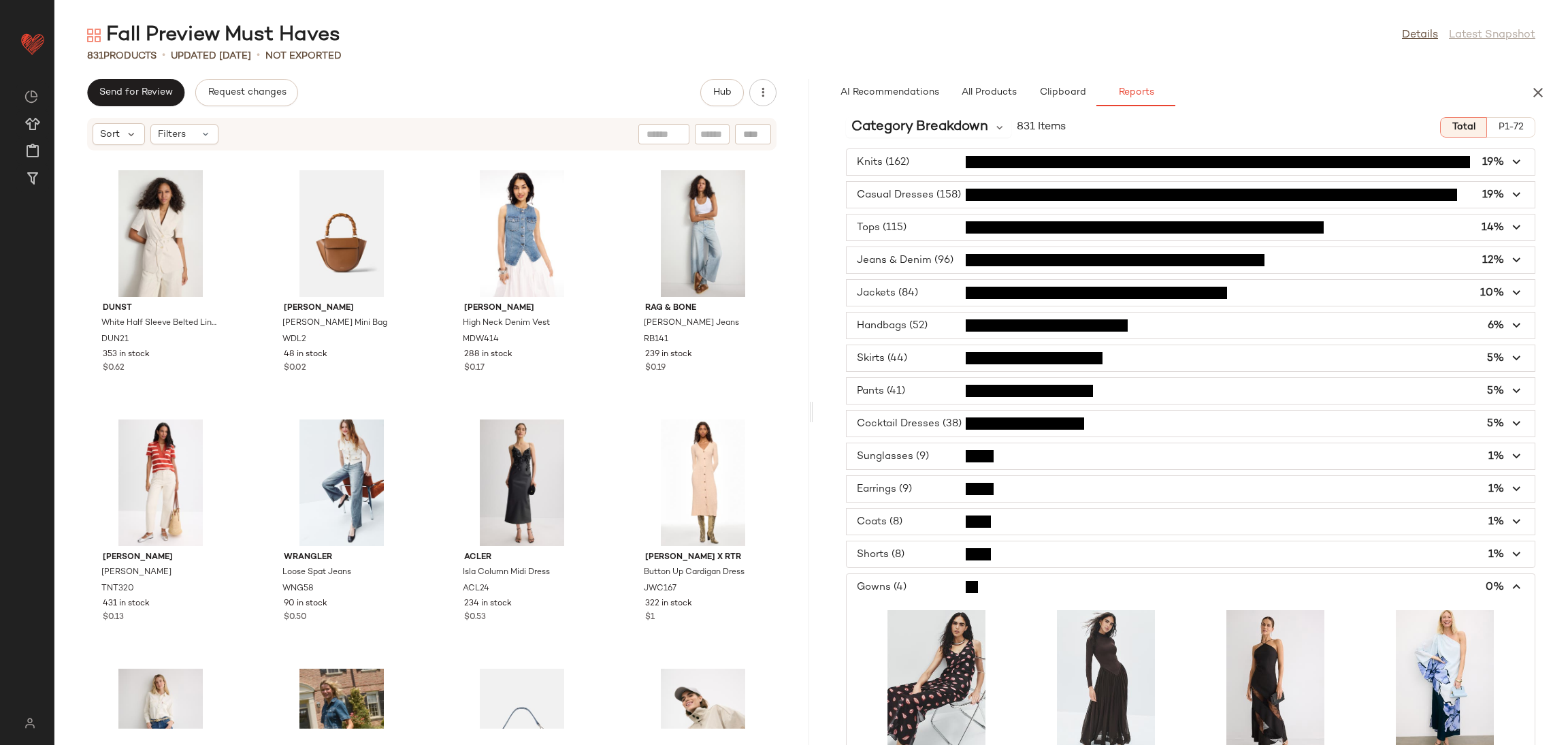
scroll to position [190, 0]
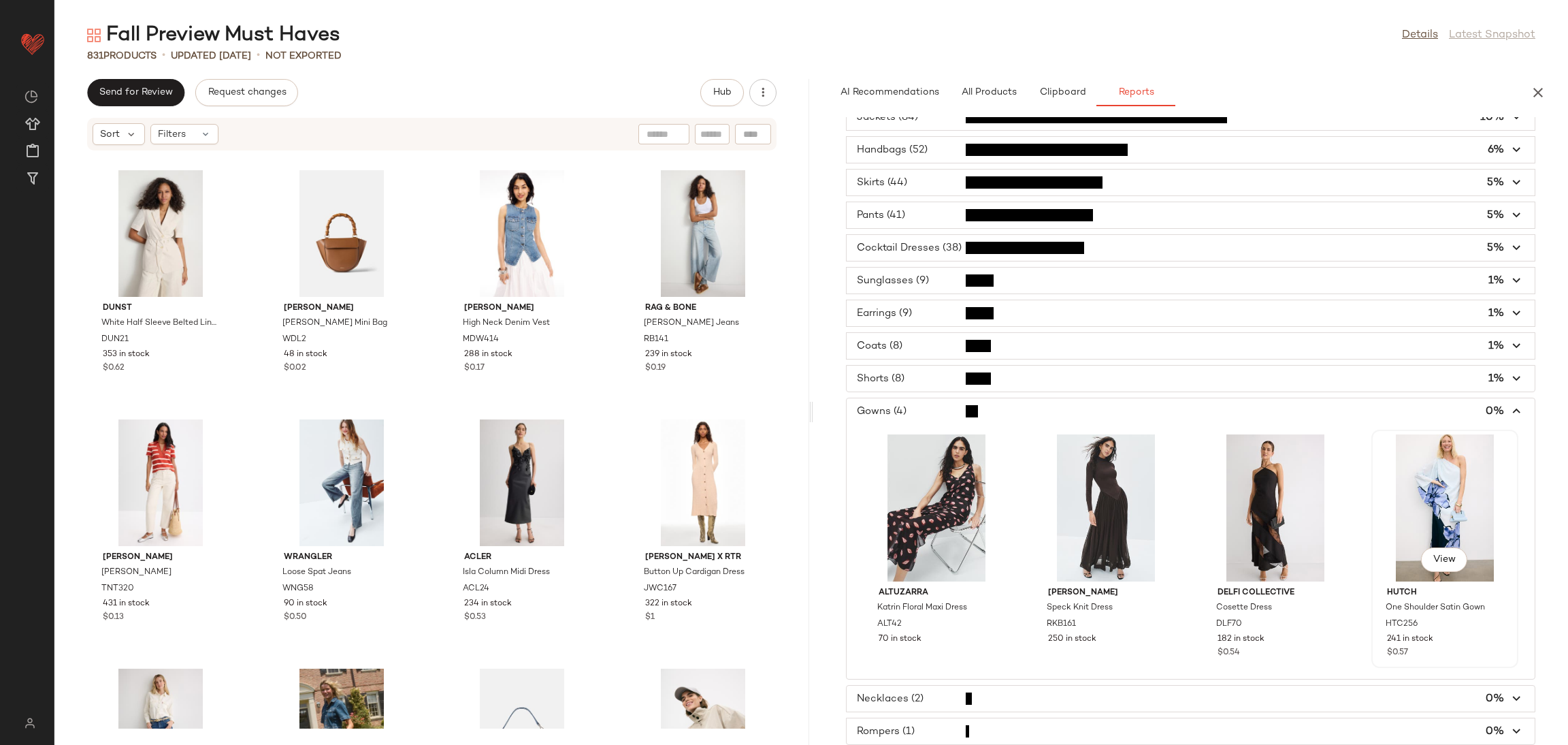
click at [1428, 478] on div "View" at bounding box center [1445, 507] width 138 height 147
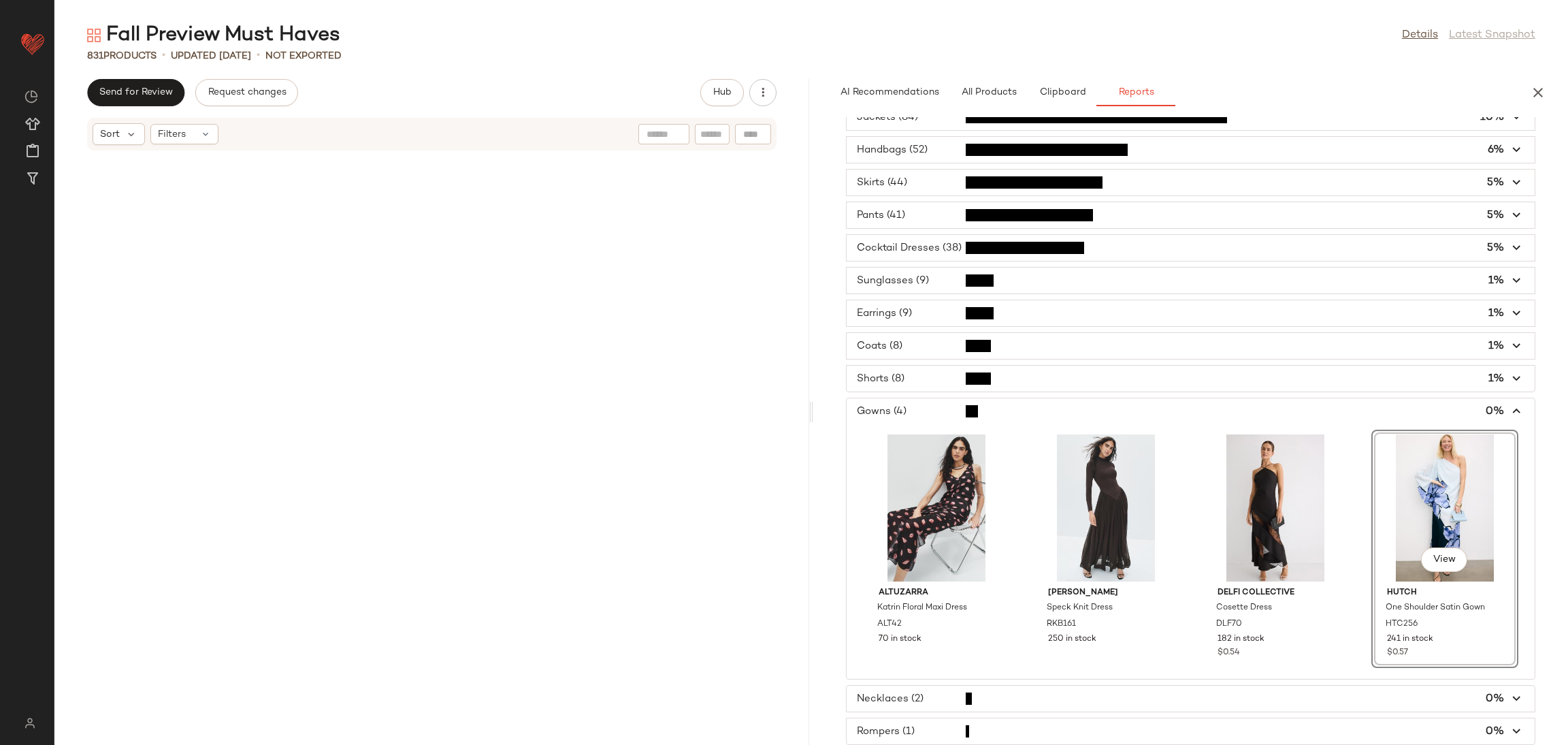
scroll to position [24668, 0]
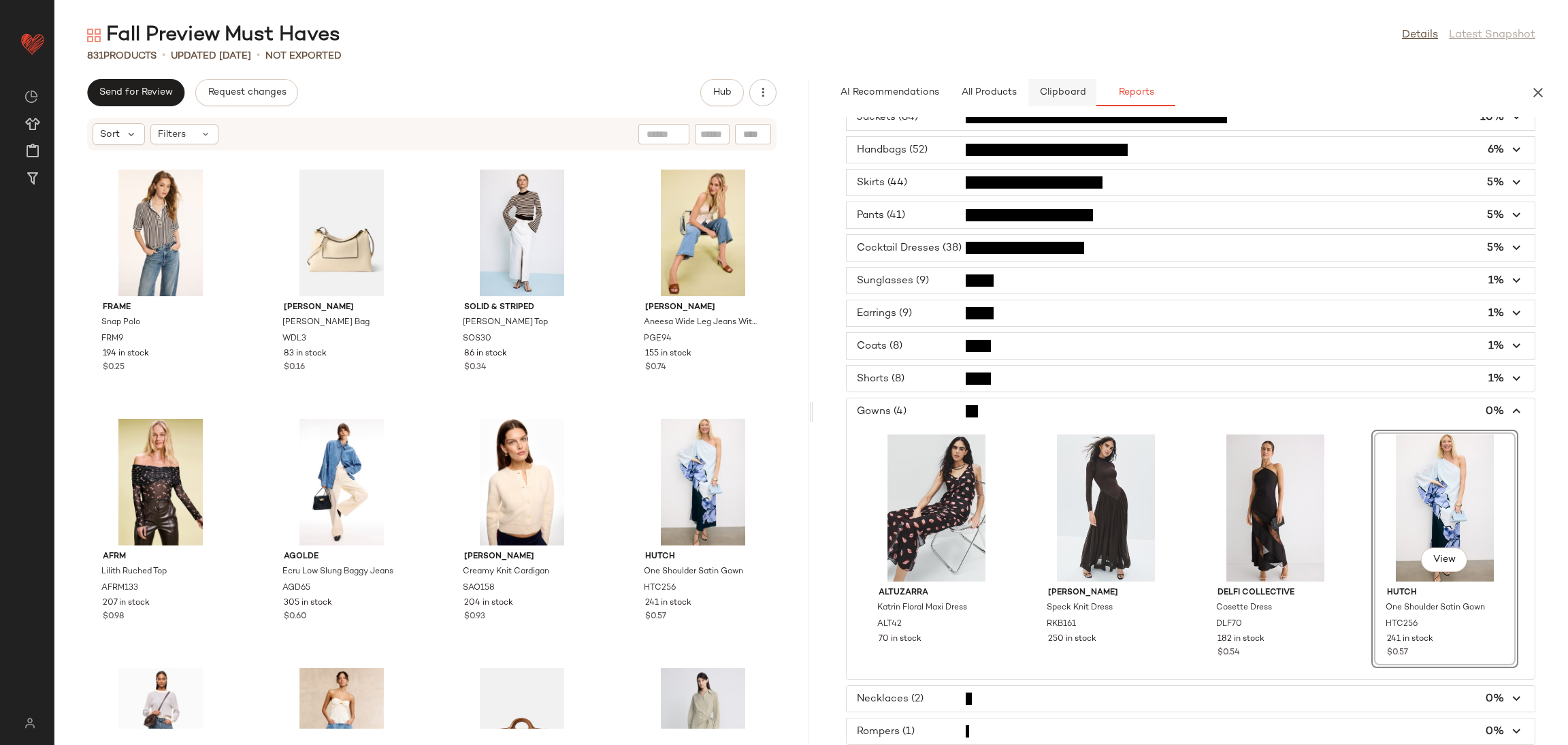
click at [1052, 82] on button "Clipboard" at bounding box center [1062, 92] width 68 height 27
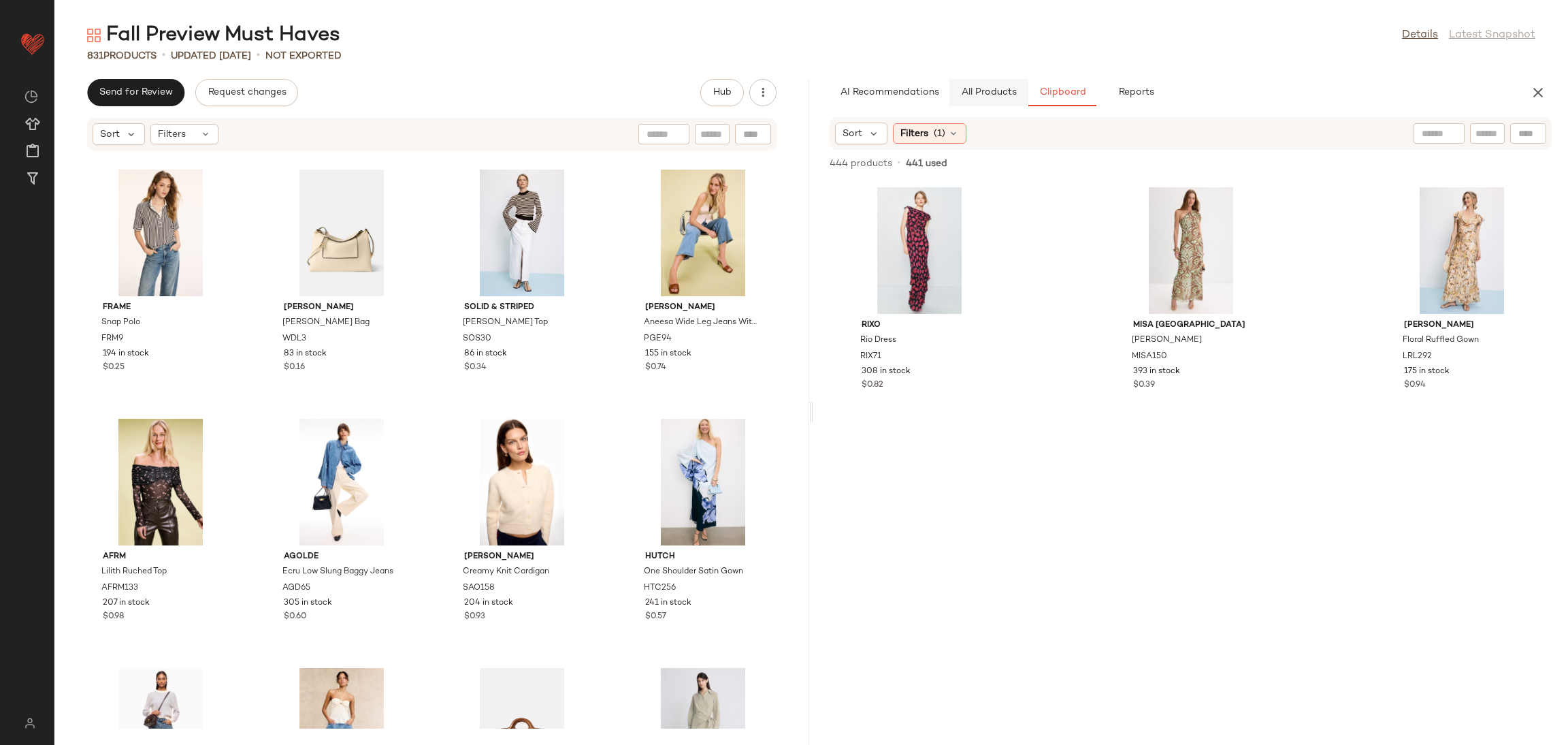
click at [983, 91] on span "All Products" at bounding box center [989, 92] width 55 height 11
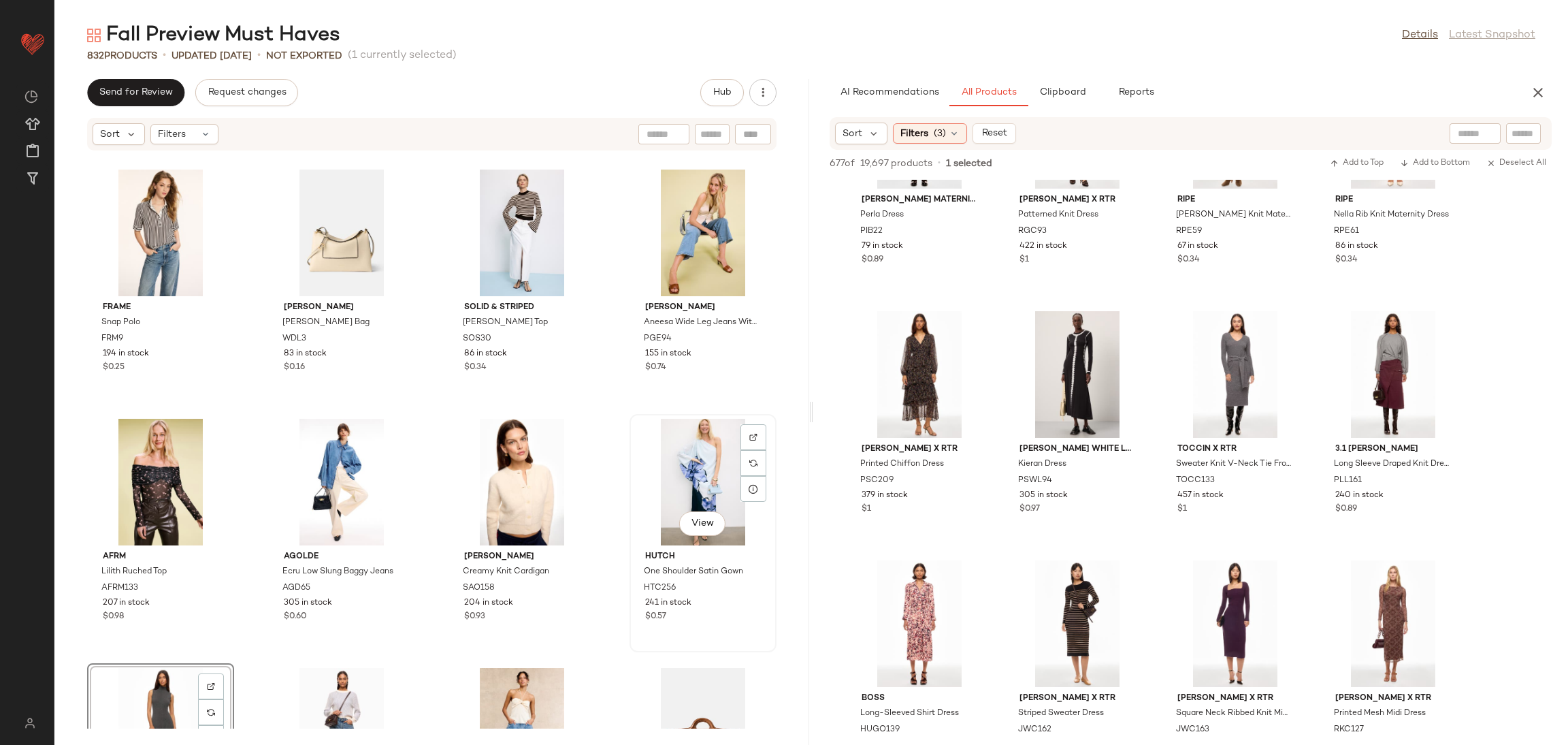
click at [670, 465] on div "View" at bounding box center [702, 482] width 138 height 127
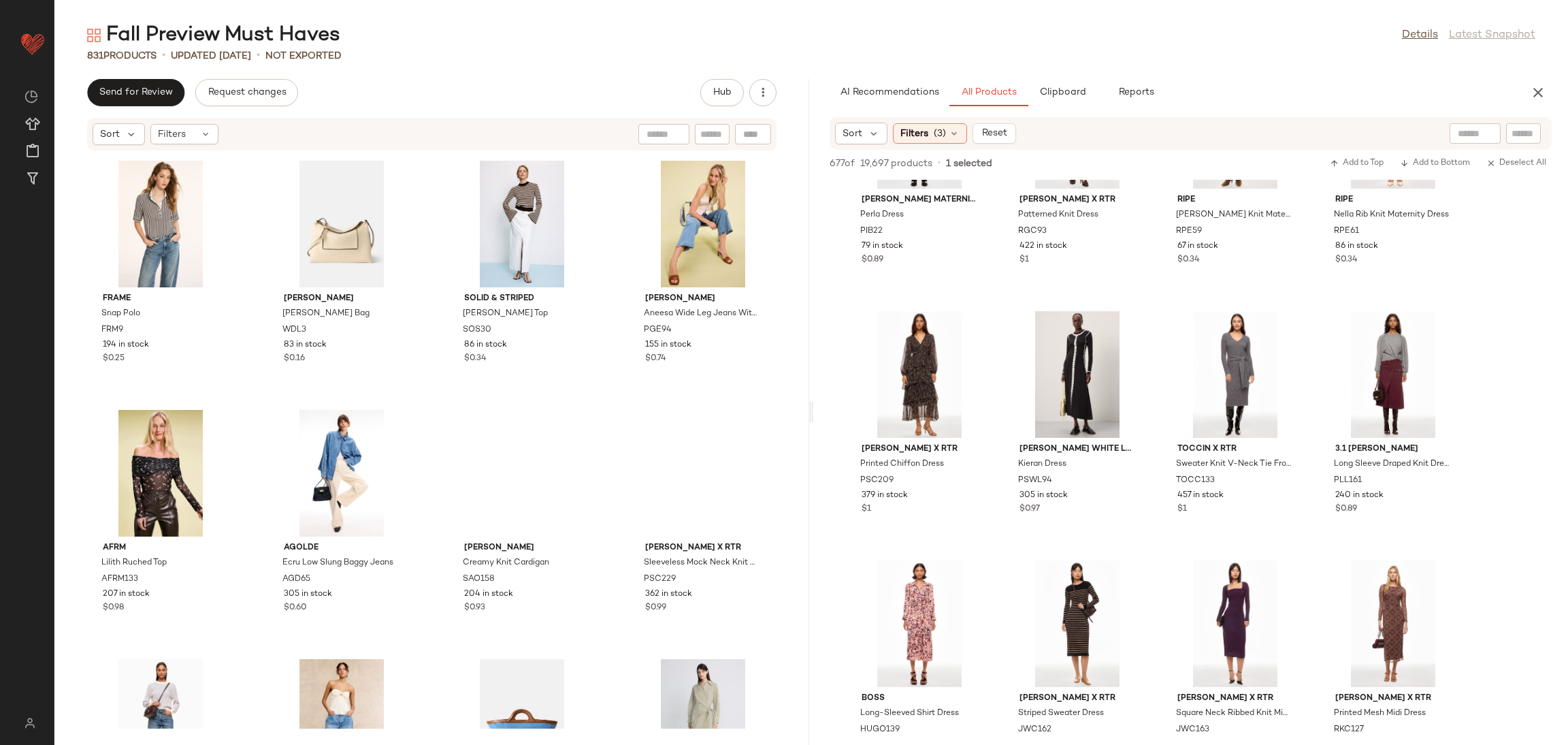
scroll to position [24661, 0]
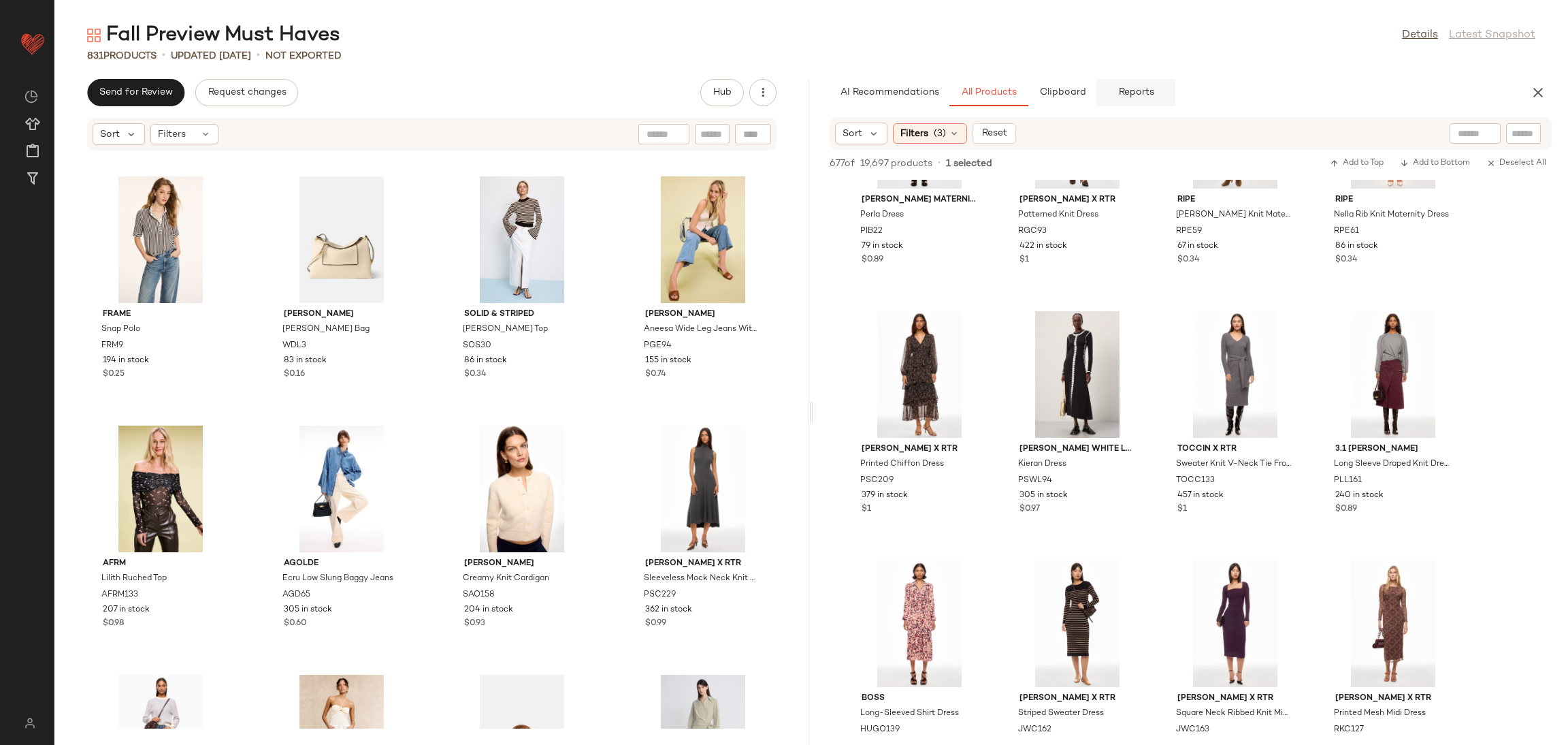
click at [1125, 100] on button "Reports" at bounding box center [1136, 92] width 79 height 27
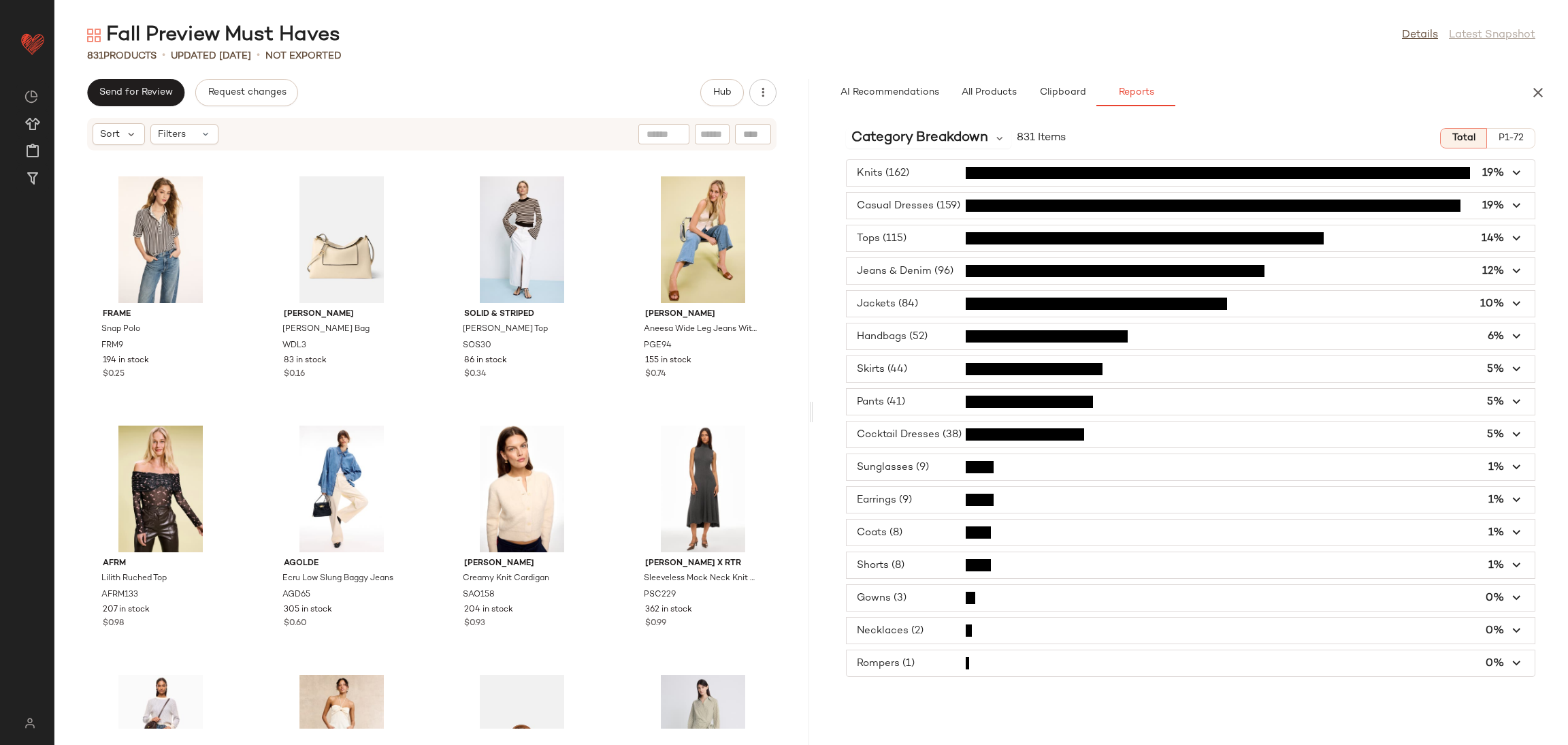
click at [915, 441] on span "button" at bounding box center [1191, 434] width 688 height 26
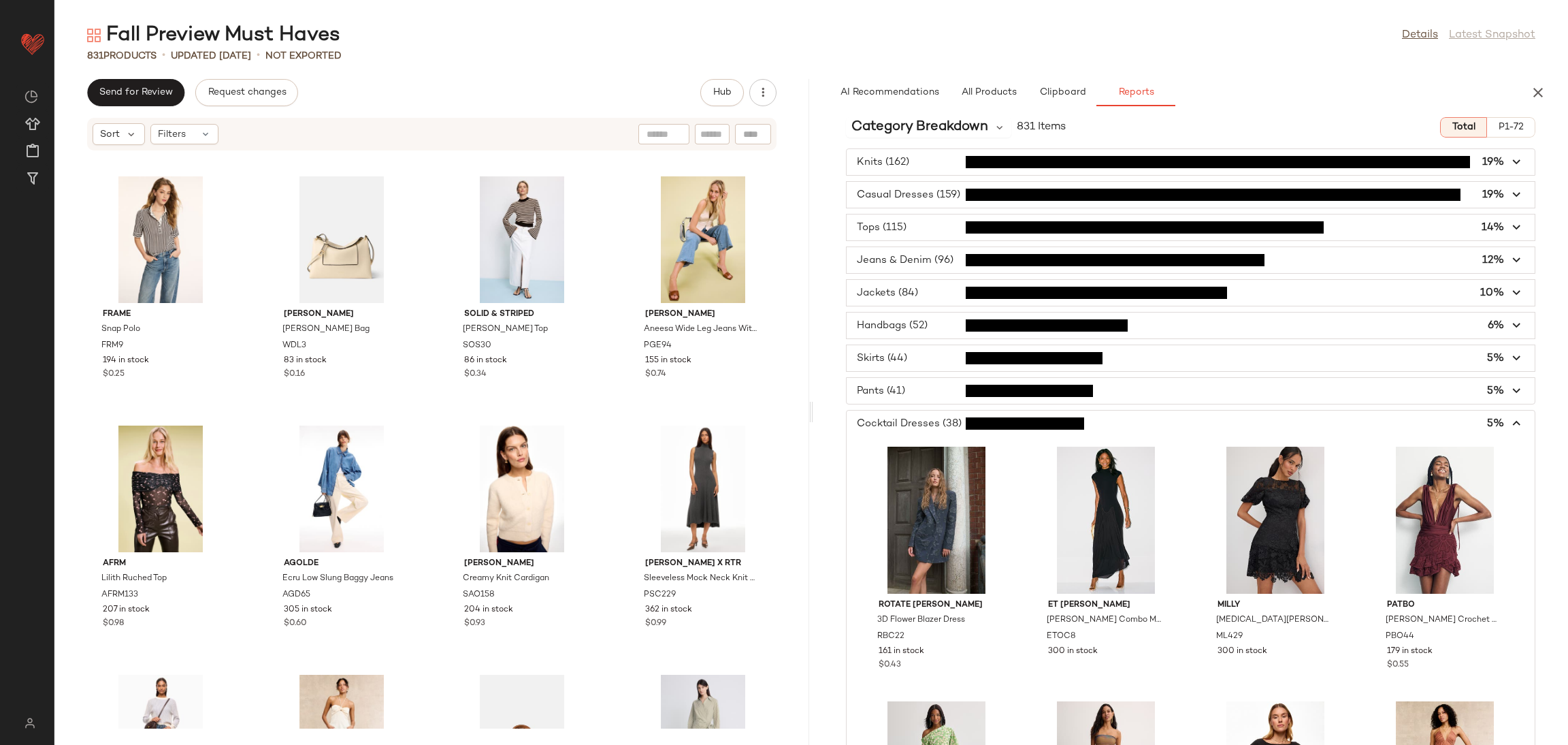
scroll to position [0, 0]
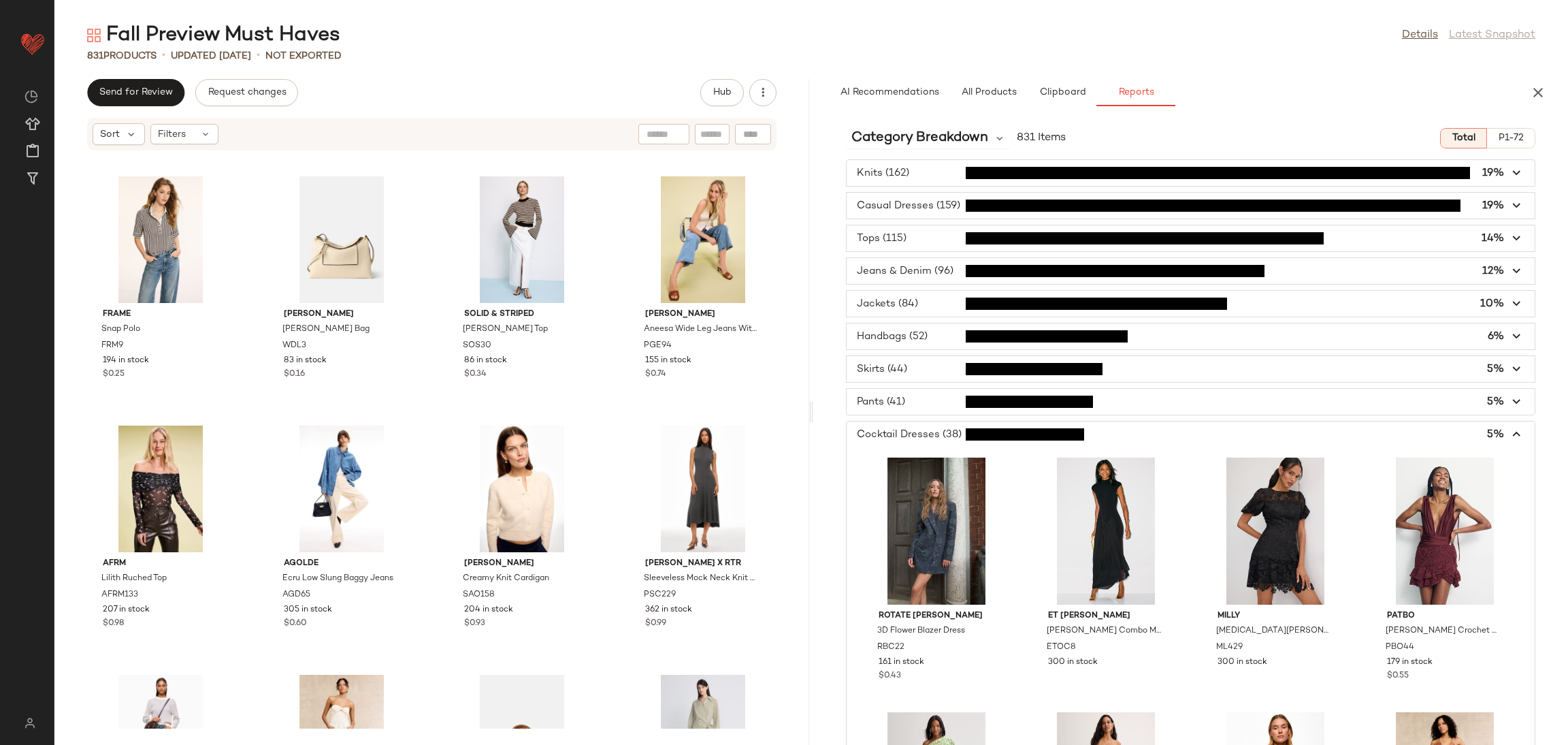
click at [971, 406] on span "button" at bounding box center [1191, 401] width 688 height 26
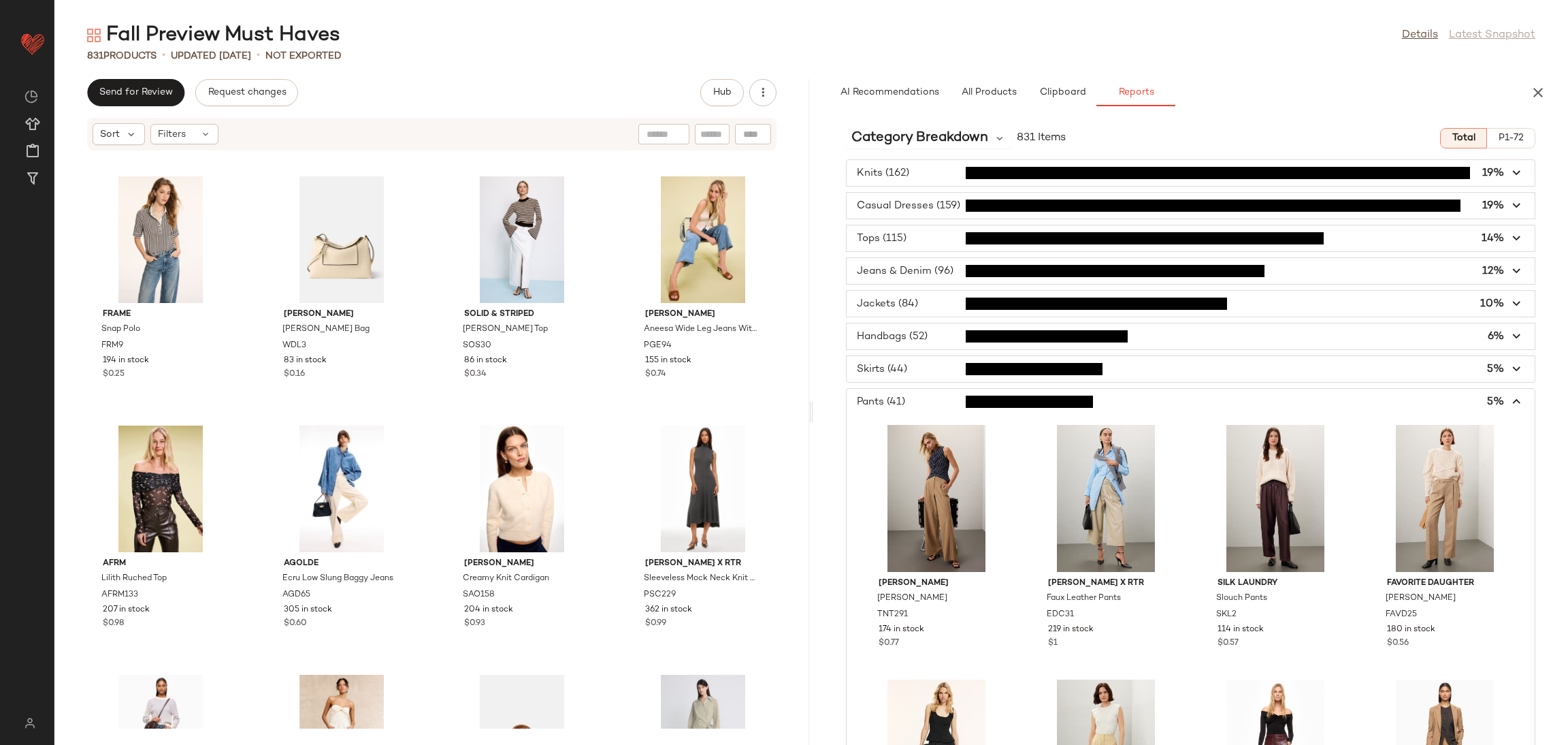
click at [930, 373] on span "button" at bounding box center [1191, 369] width 688 height 26
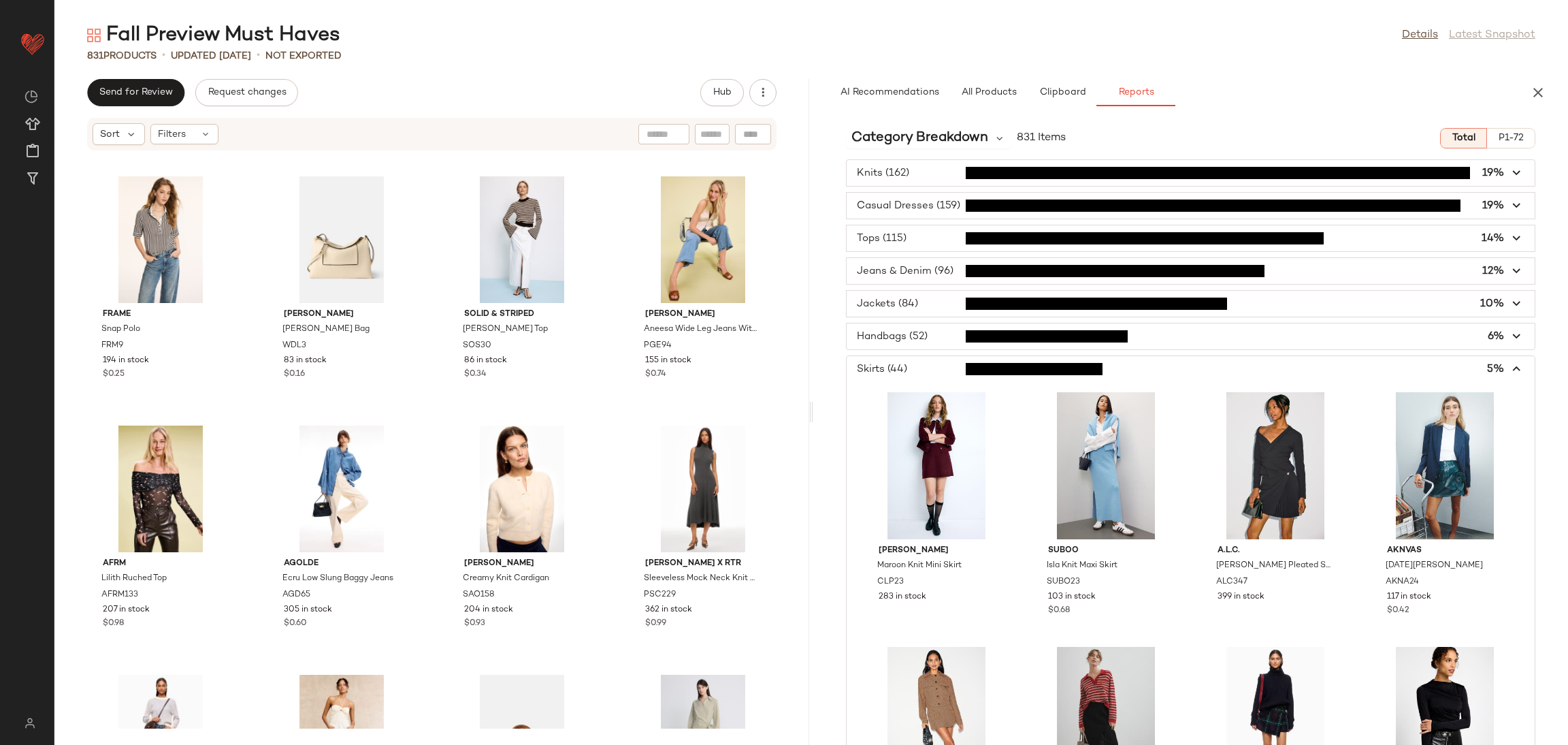
click at [917, 337] on span "button" at bounding box center [1191, 336] width 688 height 26
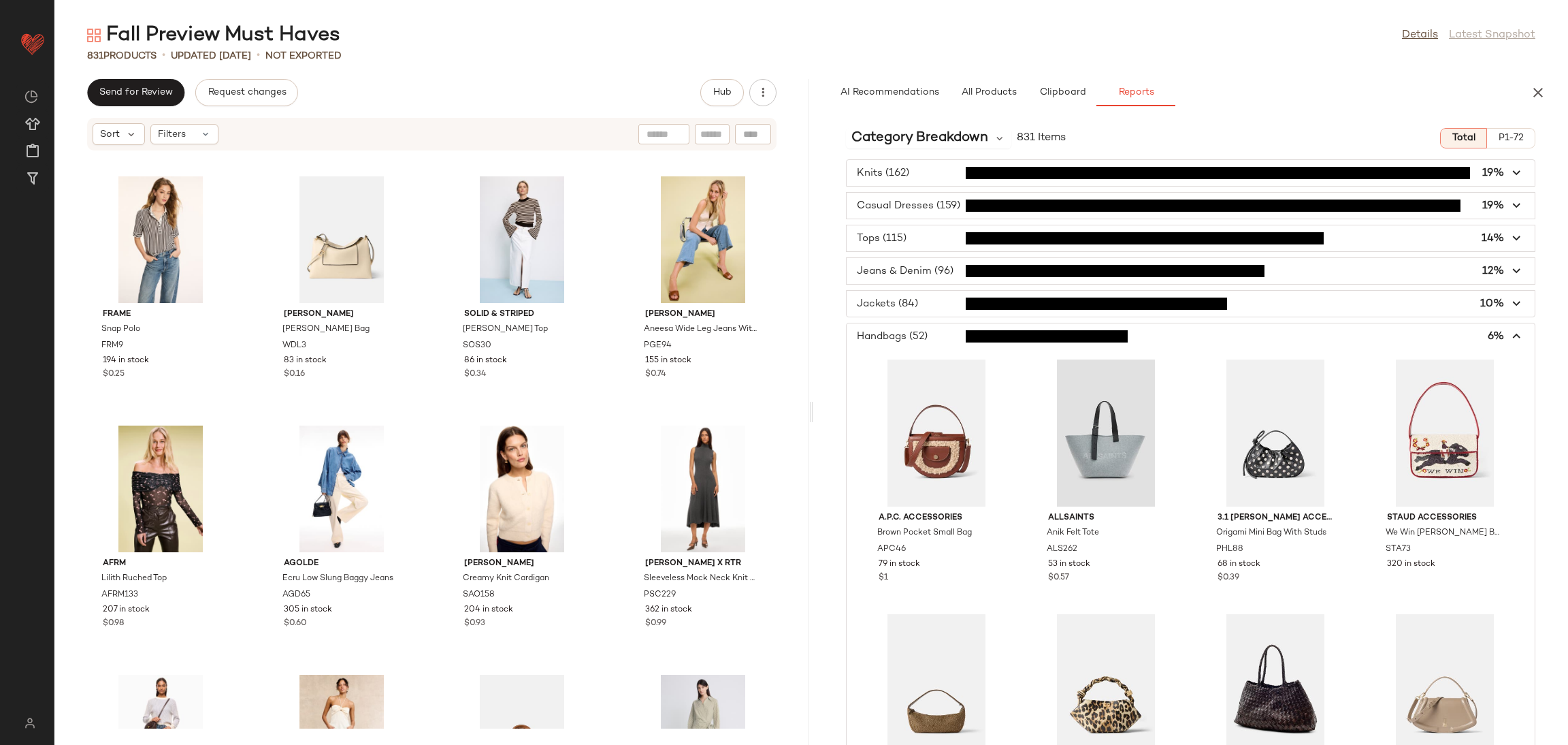
click at [936, 295] on span "button" at bounding box center [1191, 303] width 688 height 26
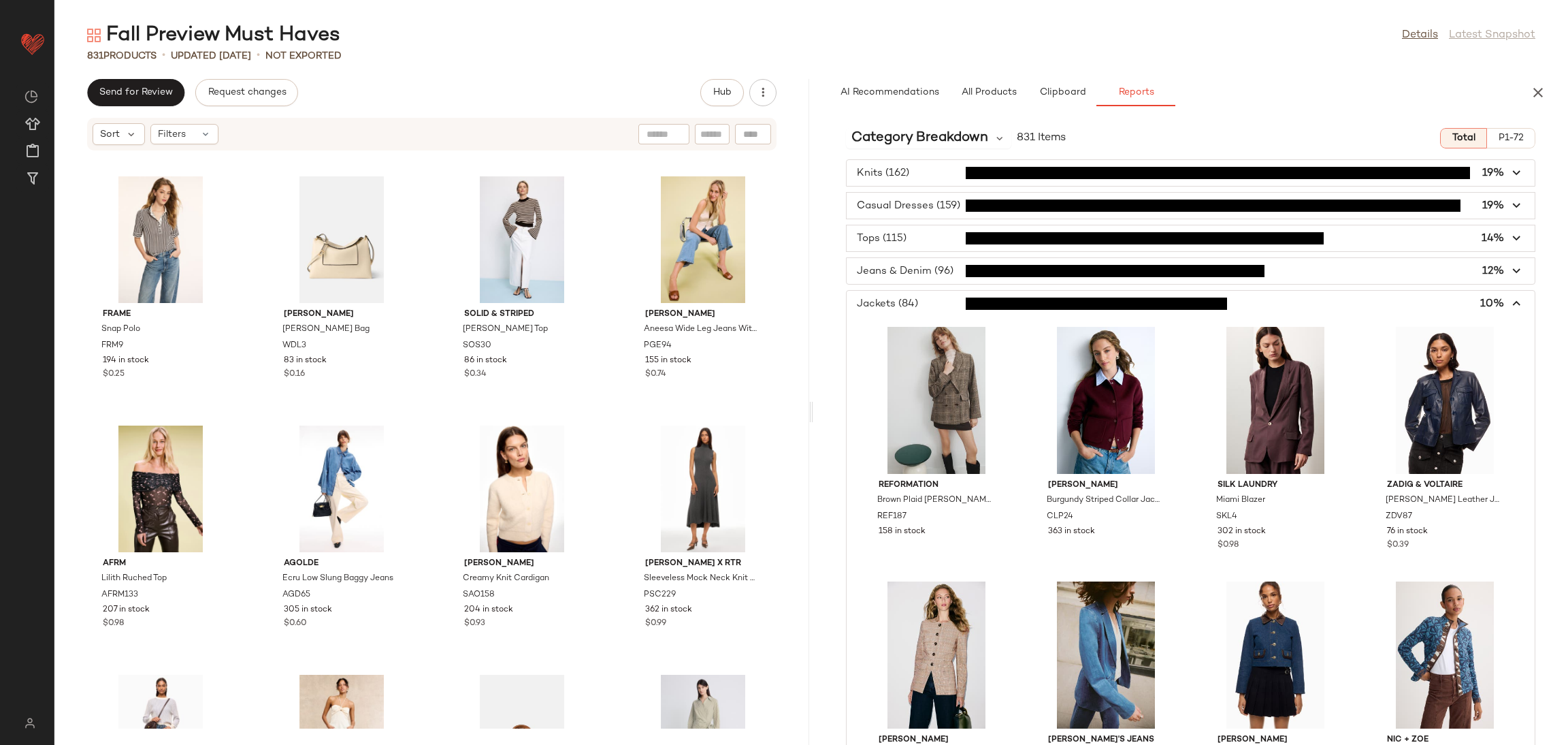
click at [930, 270] on span "button" at bounding box center [1191, 270] width 688 height 26
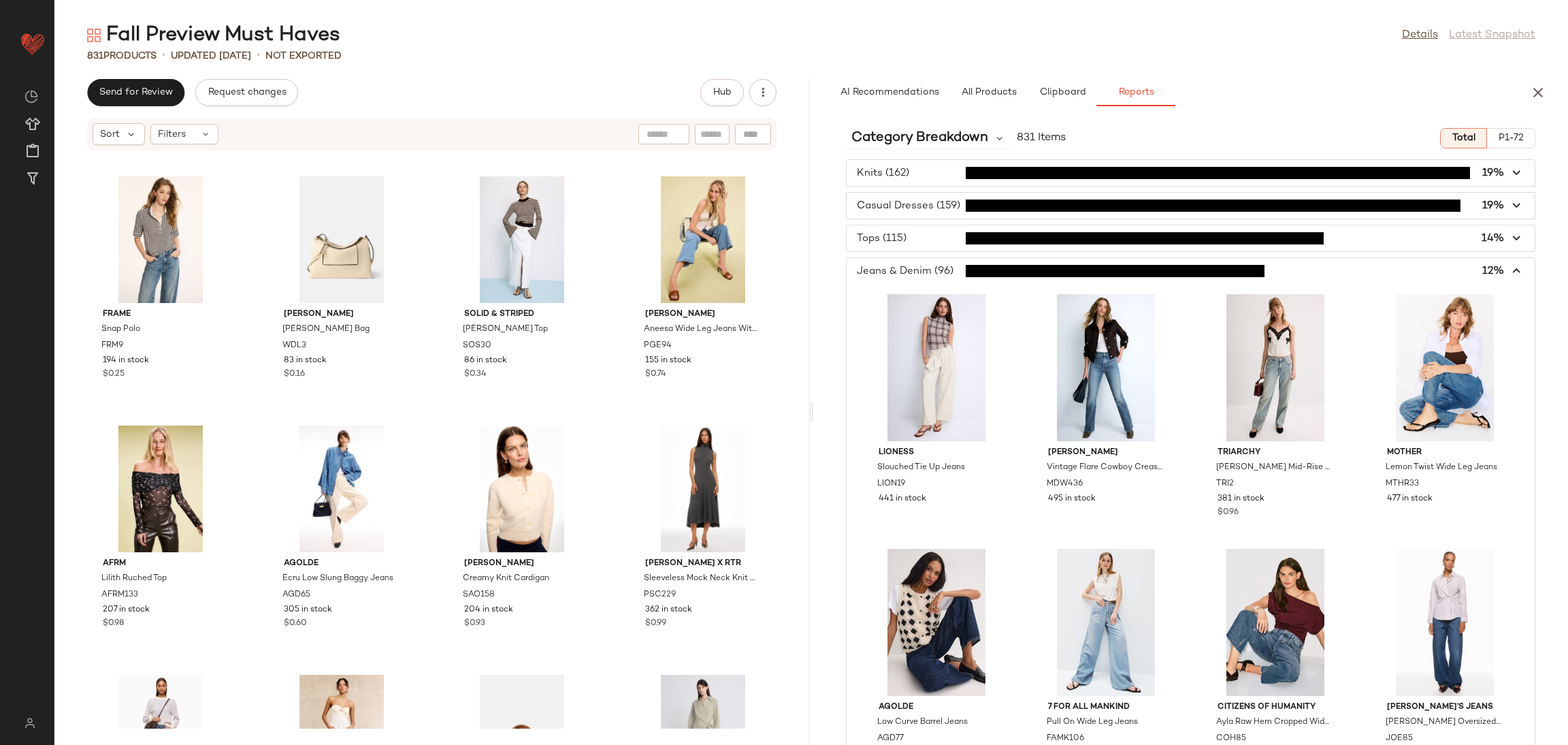
click at [937, 239] on span "button" at bounding box center [1191, 238] width 688 height 26
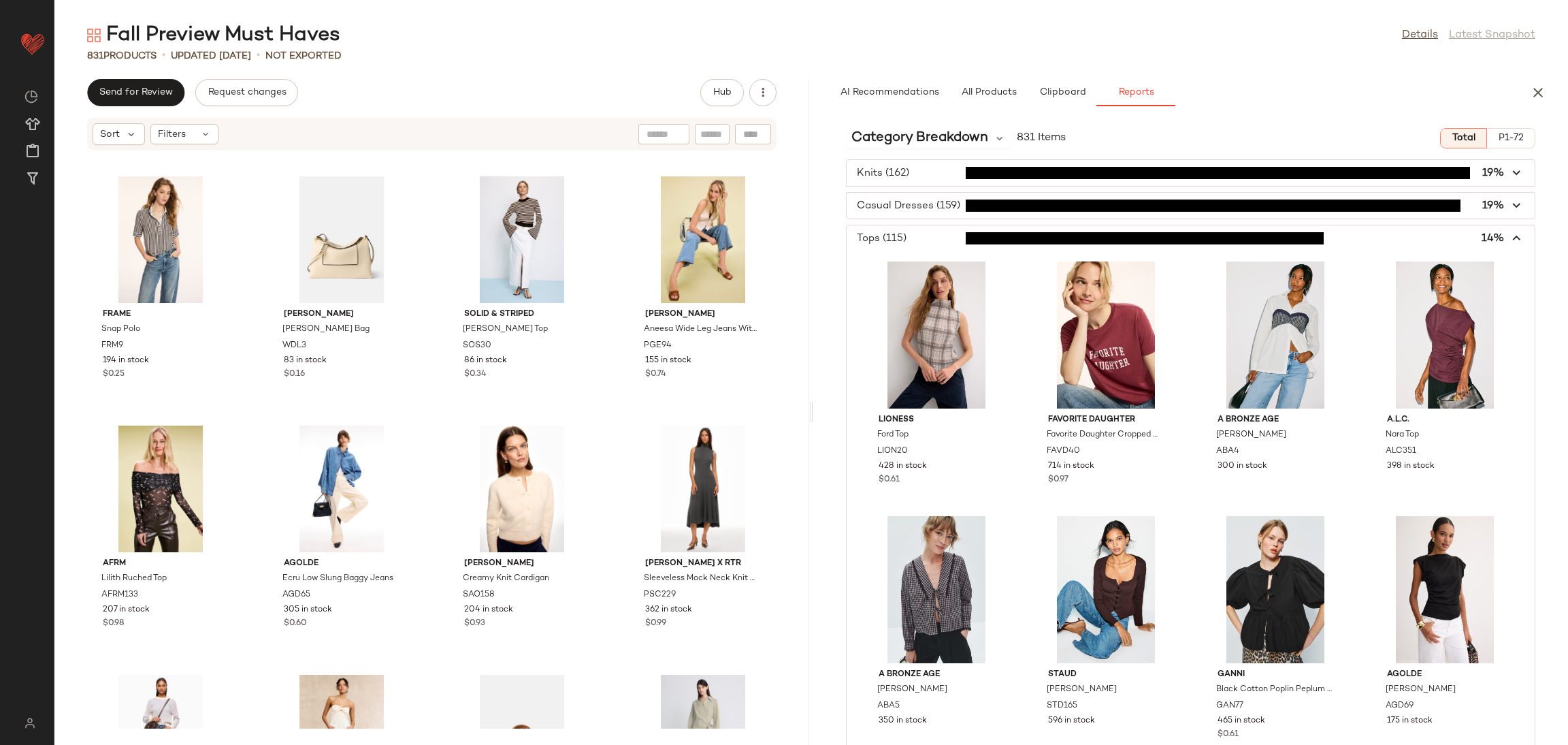
click at [926, 210] on span "button" at bounding box center [1191, 205] width 688 height 26
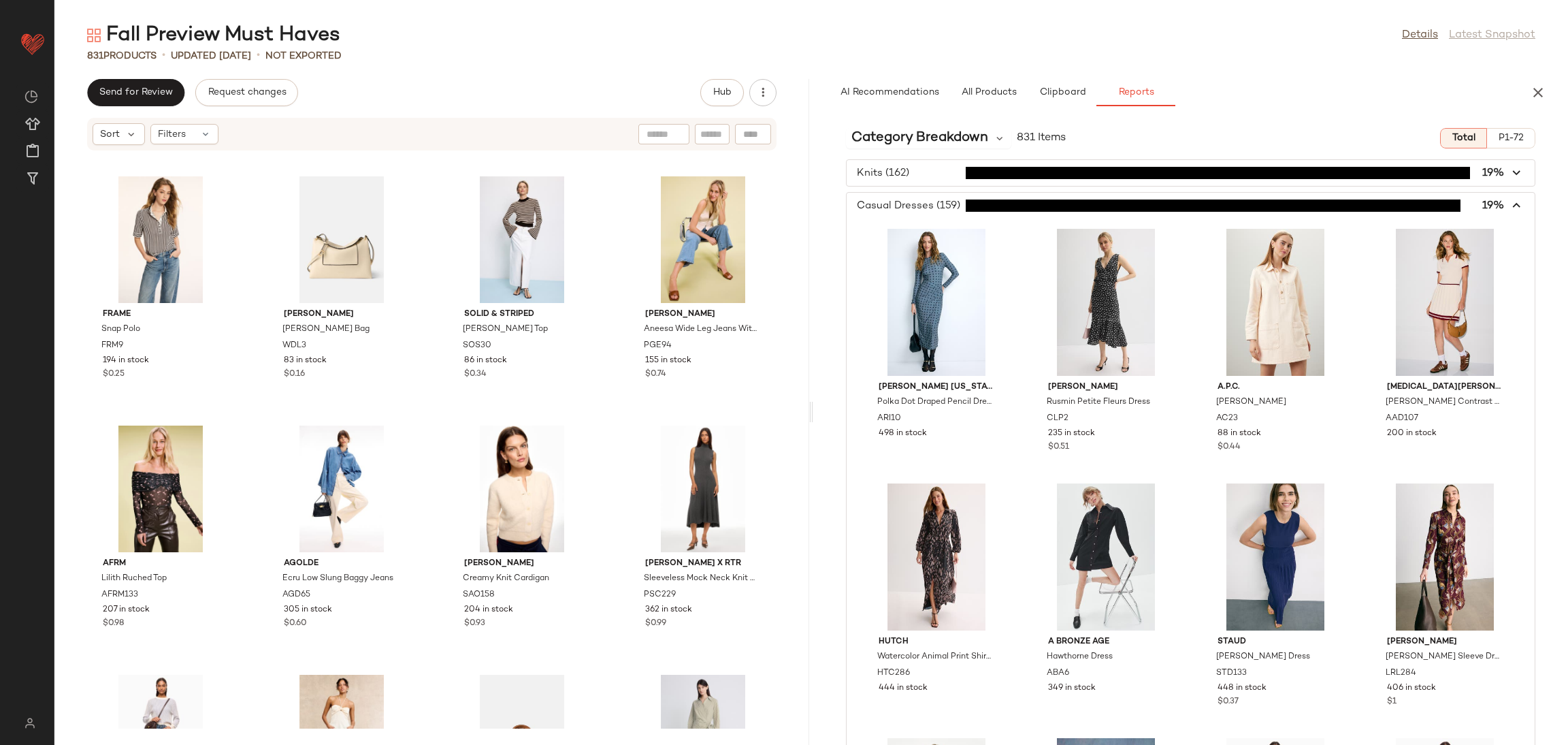
click at [917, 168] on span "button" at bounding box center [1191, 172] width 688 height 26
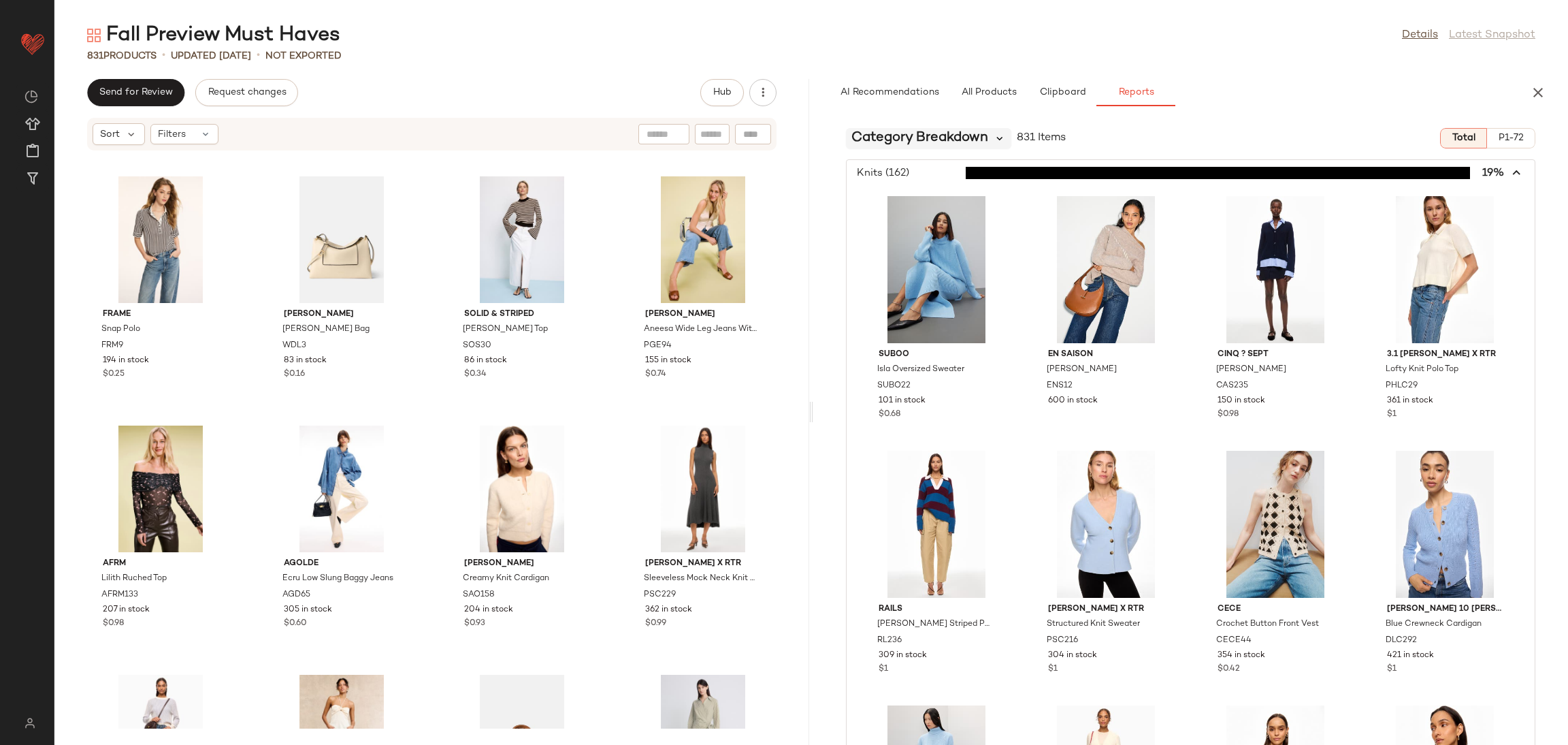
click at [997, 134] on icon at bounding box center [999, 138] width 12 height 12
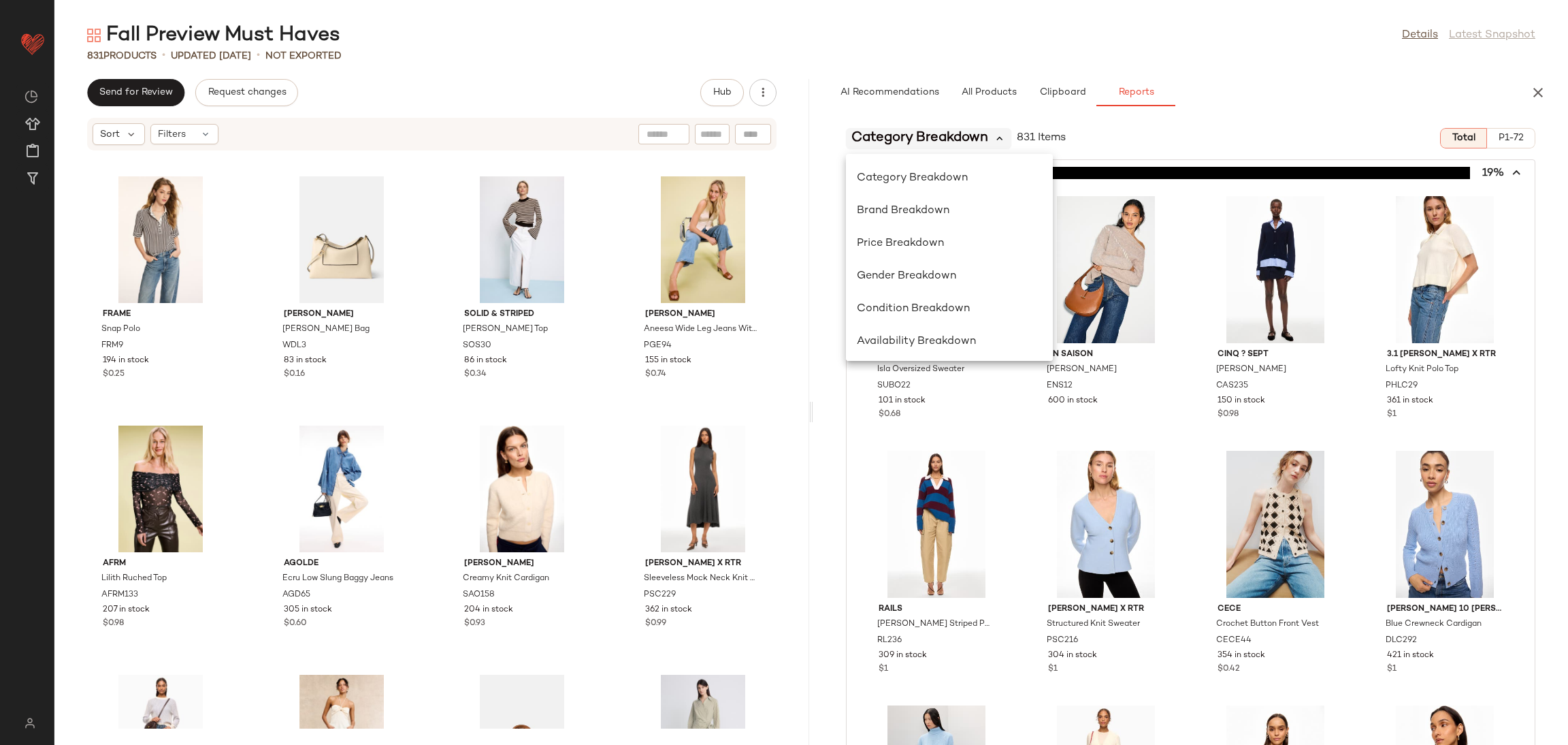
click at [997, 134] on icon at bounding box center [999, 138] width 12 height 12
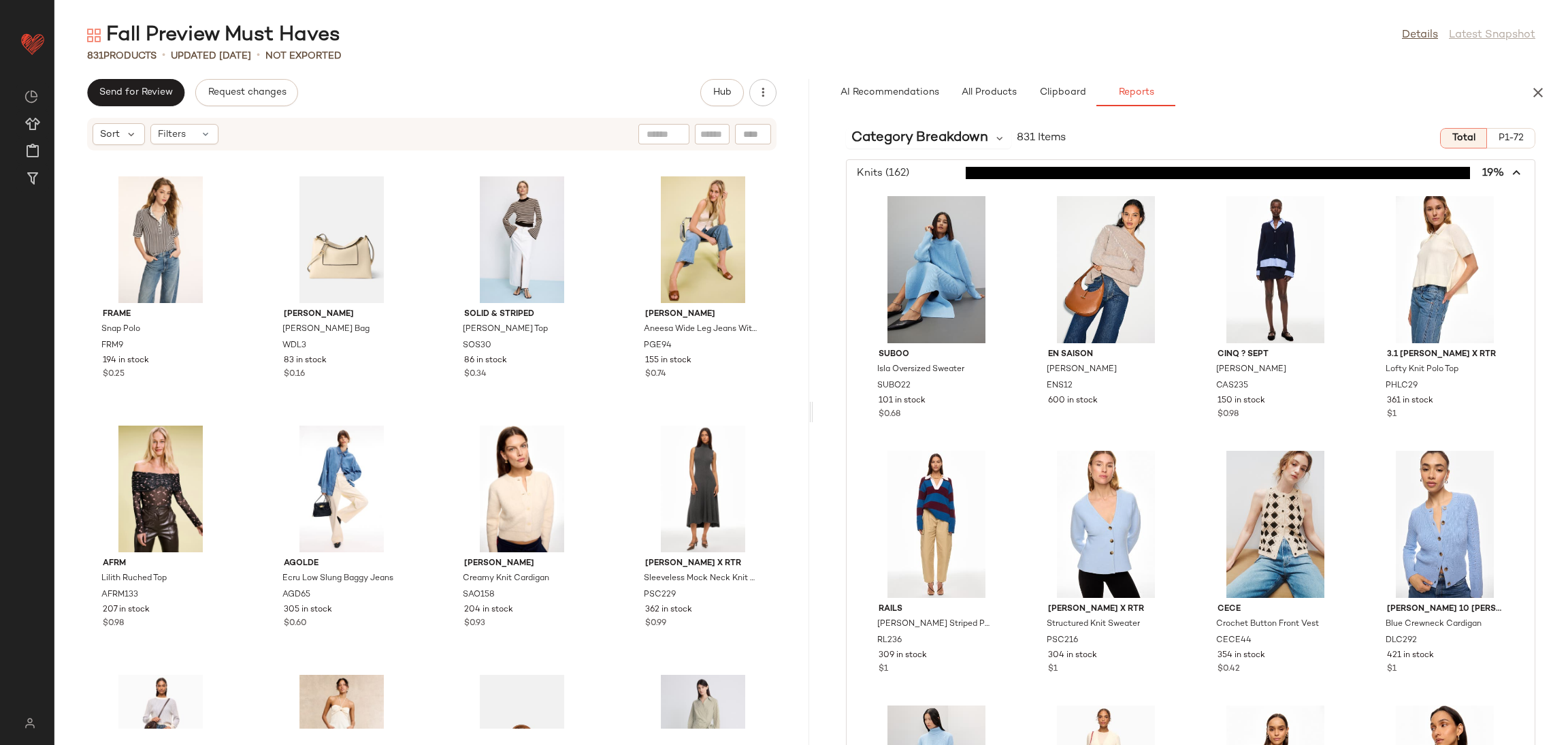
click at [1063, 164] on span "button" at bounding box center [1191, 172] width 688 height 26
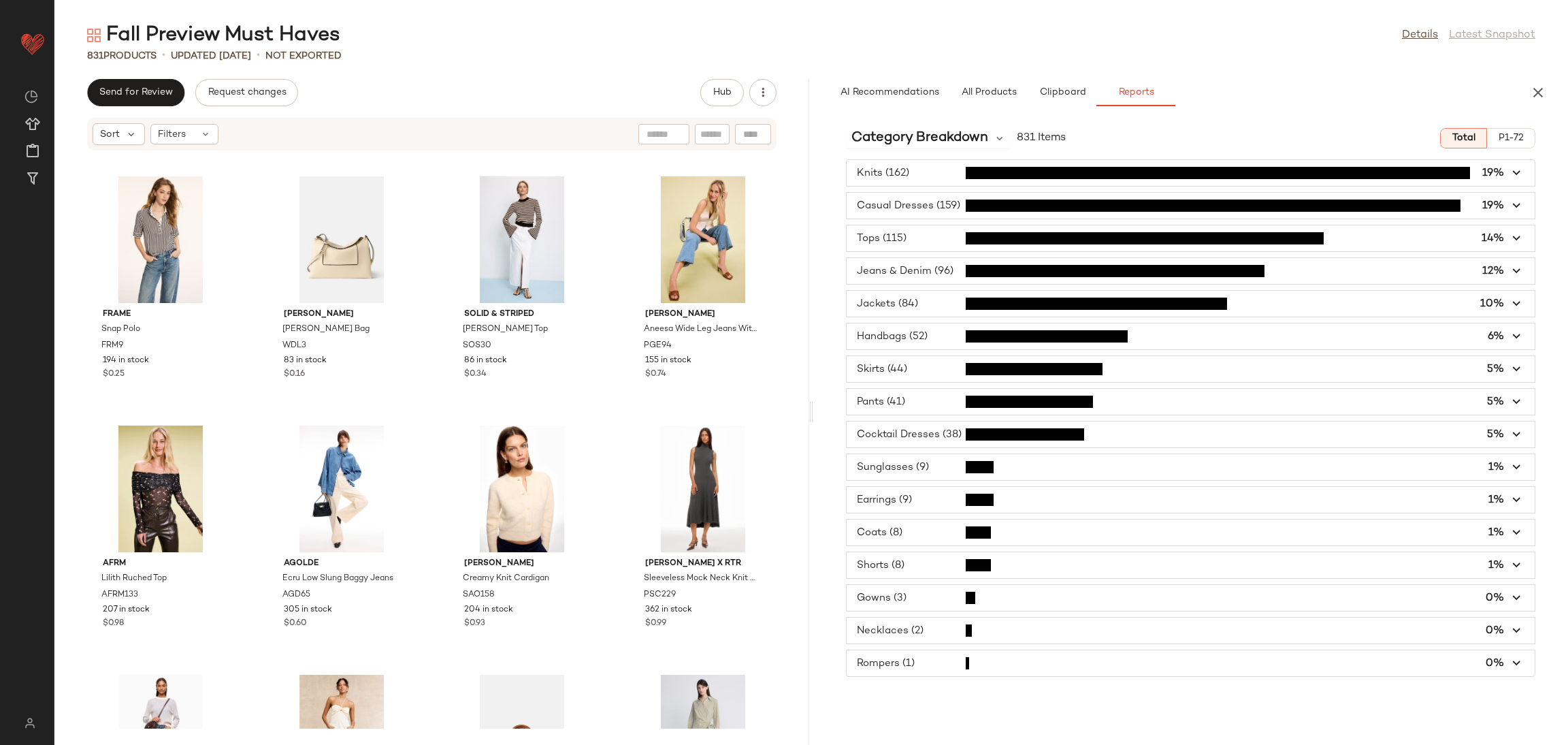
click at [1512, 134] on span "P1-72" at bounding box center [1512, 138] width 26 height 11
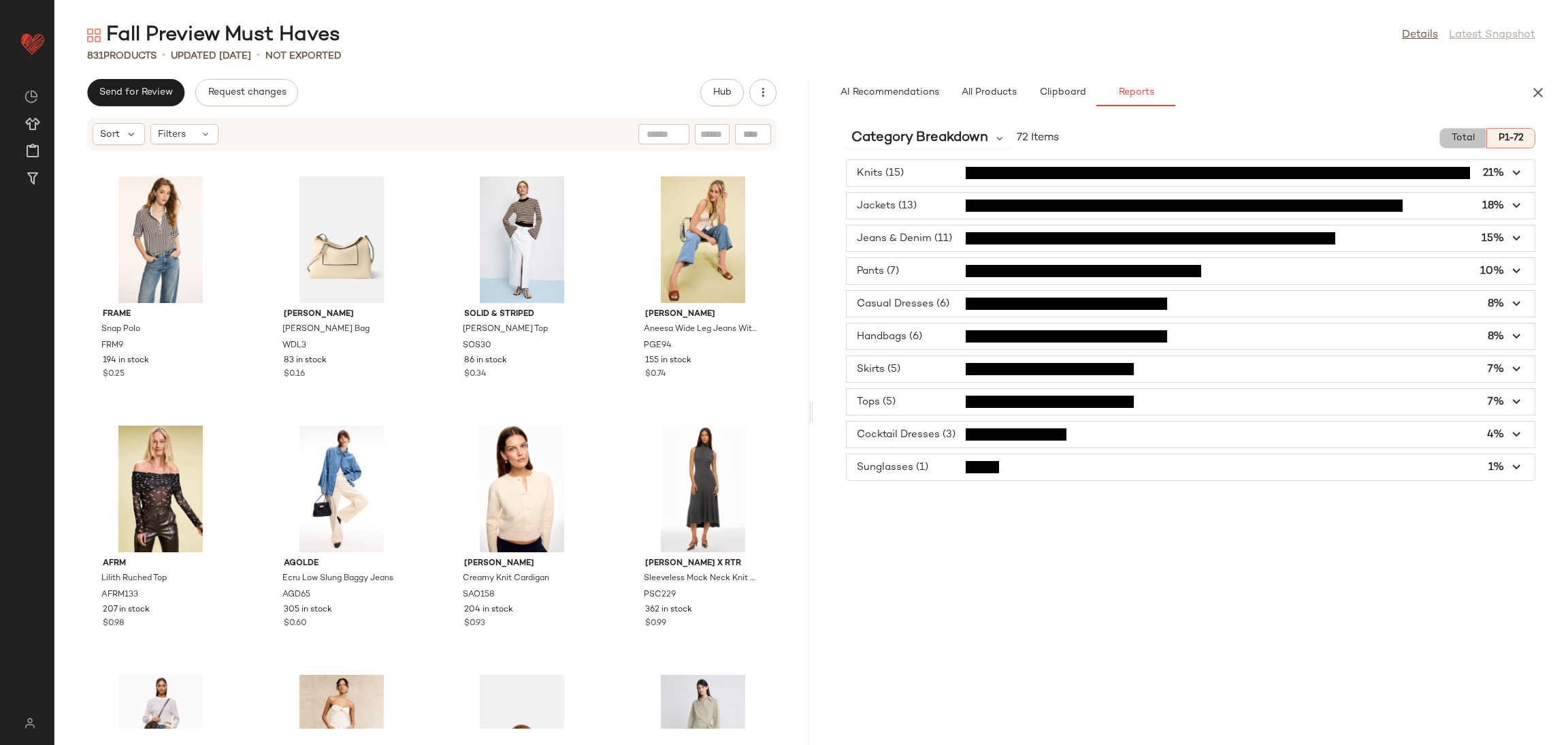
click at [1457, 136] on span "Total" at bounding box center [1463, 138] width 24 height 11
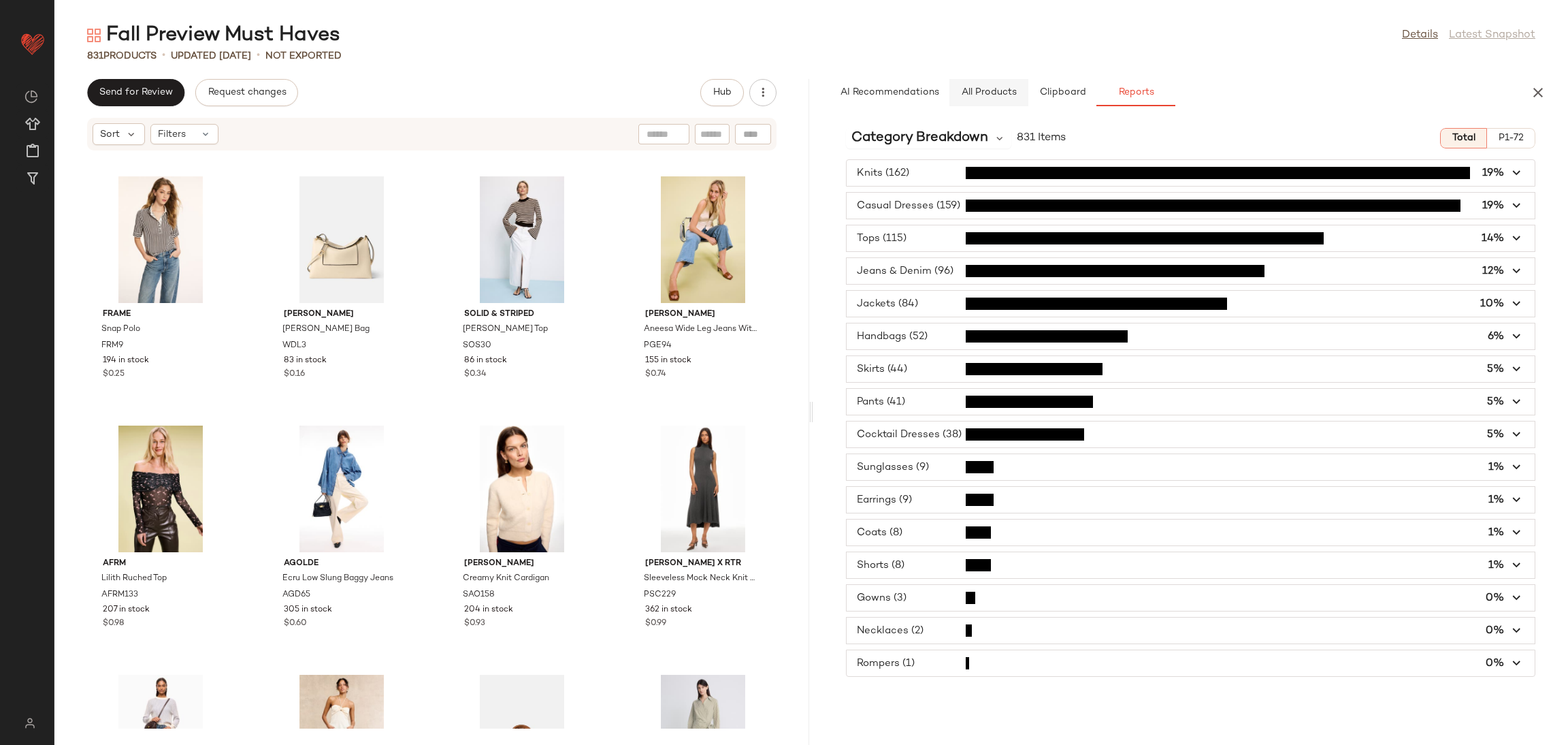
click at [1007, 85] on button "All Products" at bounding box center [990, 92] width 79 height 27
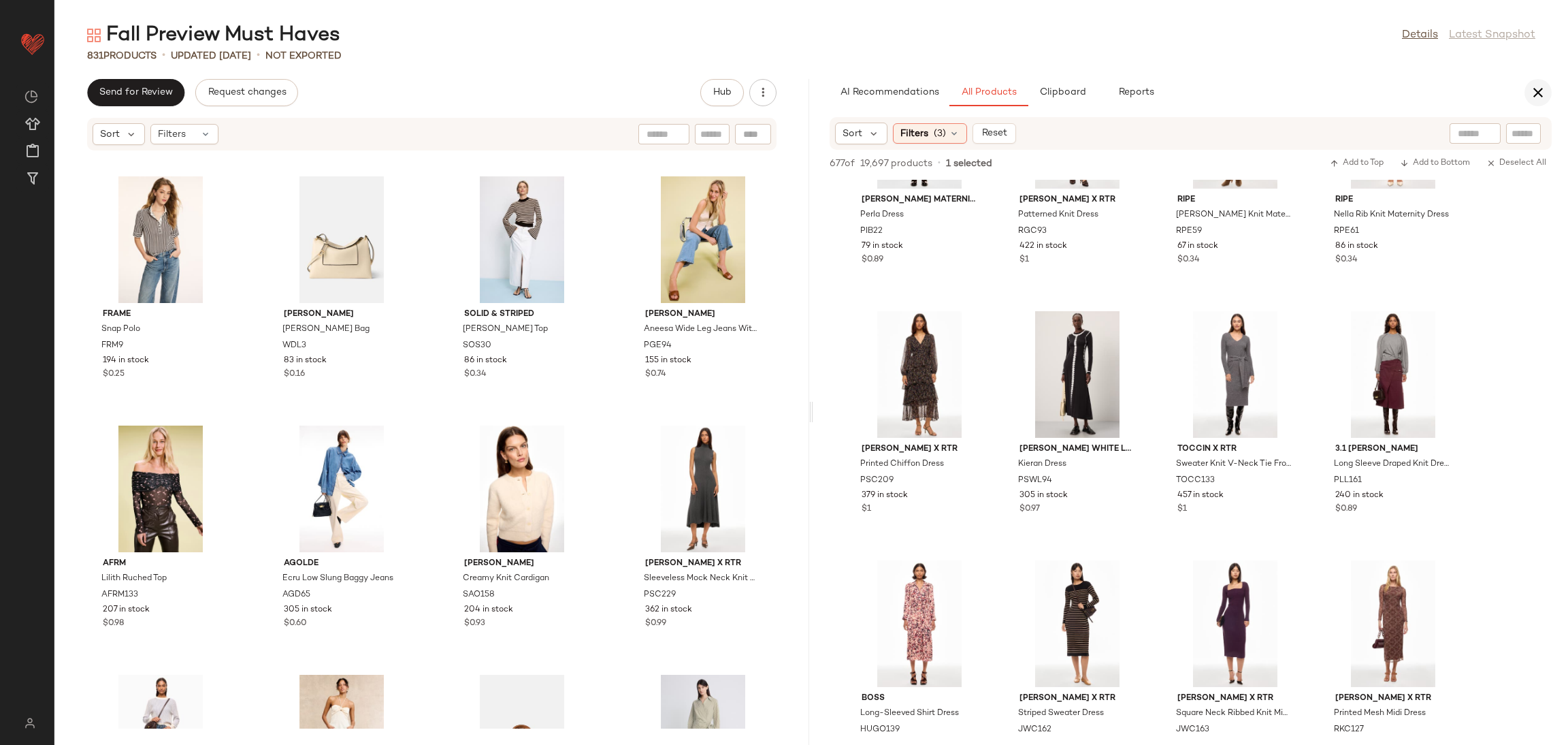
click at [1544, 89] on icon "button" at bounding box center [1538, 92] width 16 height 16
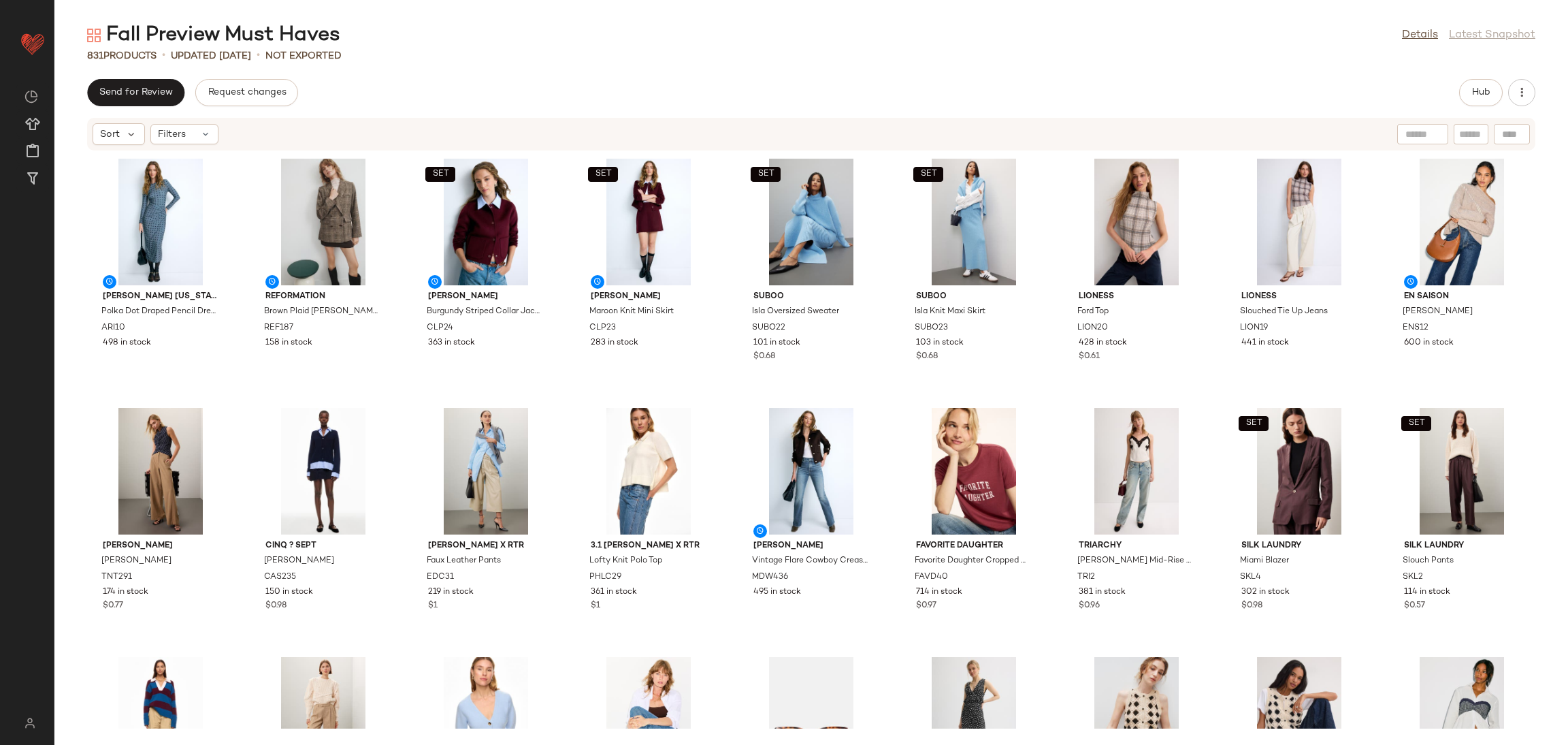
click at [883, 388] on div "ARIAS NEW YORK Polka Dot Draped Pencil Dress ARI10 498 in stock Reformation Bro…" at bounding box center [811, 440] width 1514 height 578
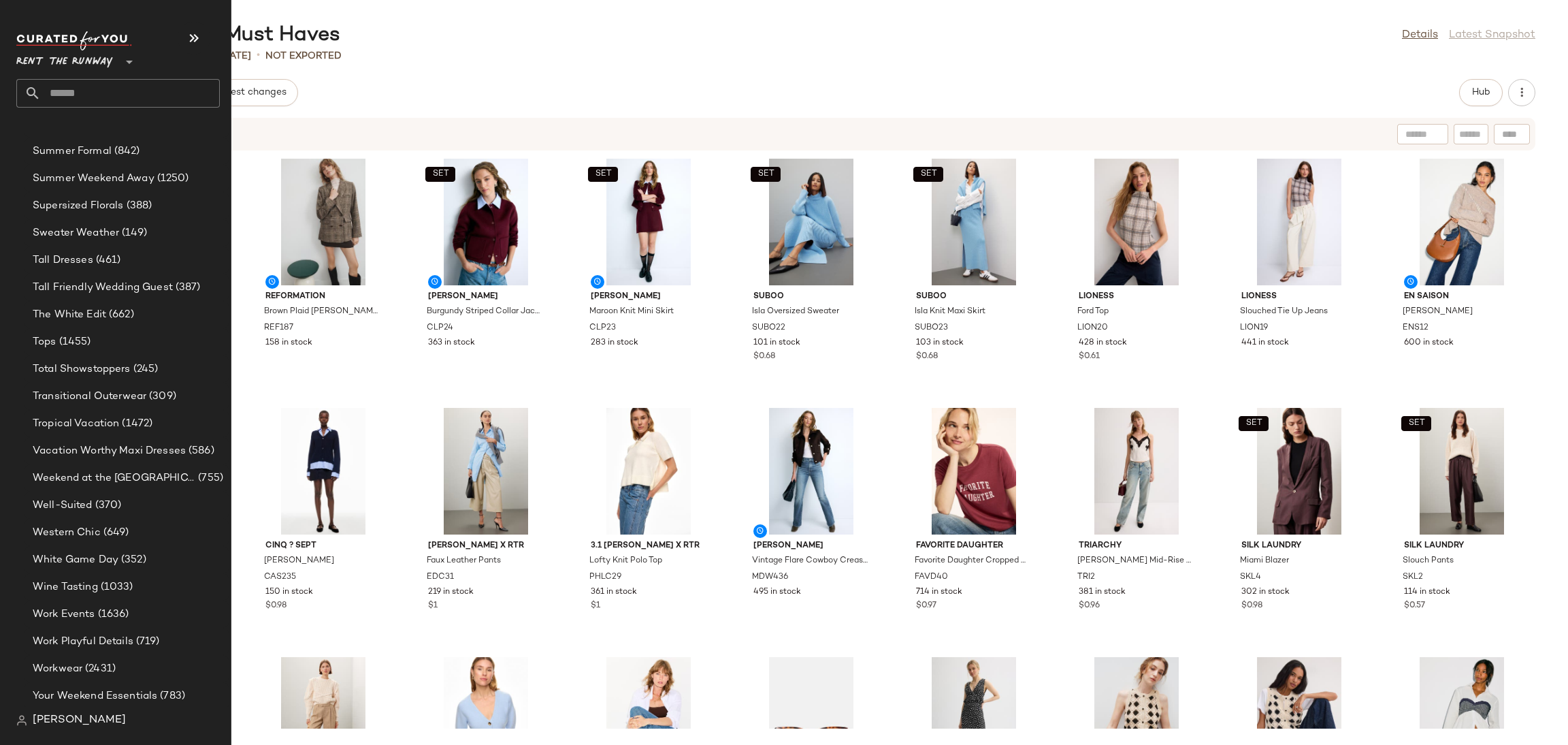
scroll to position [3085, 0]
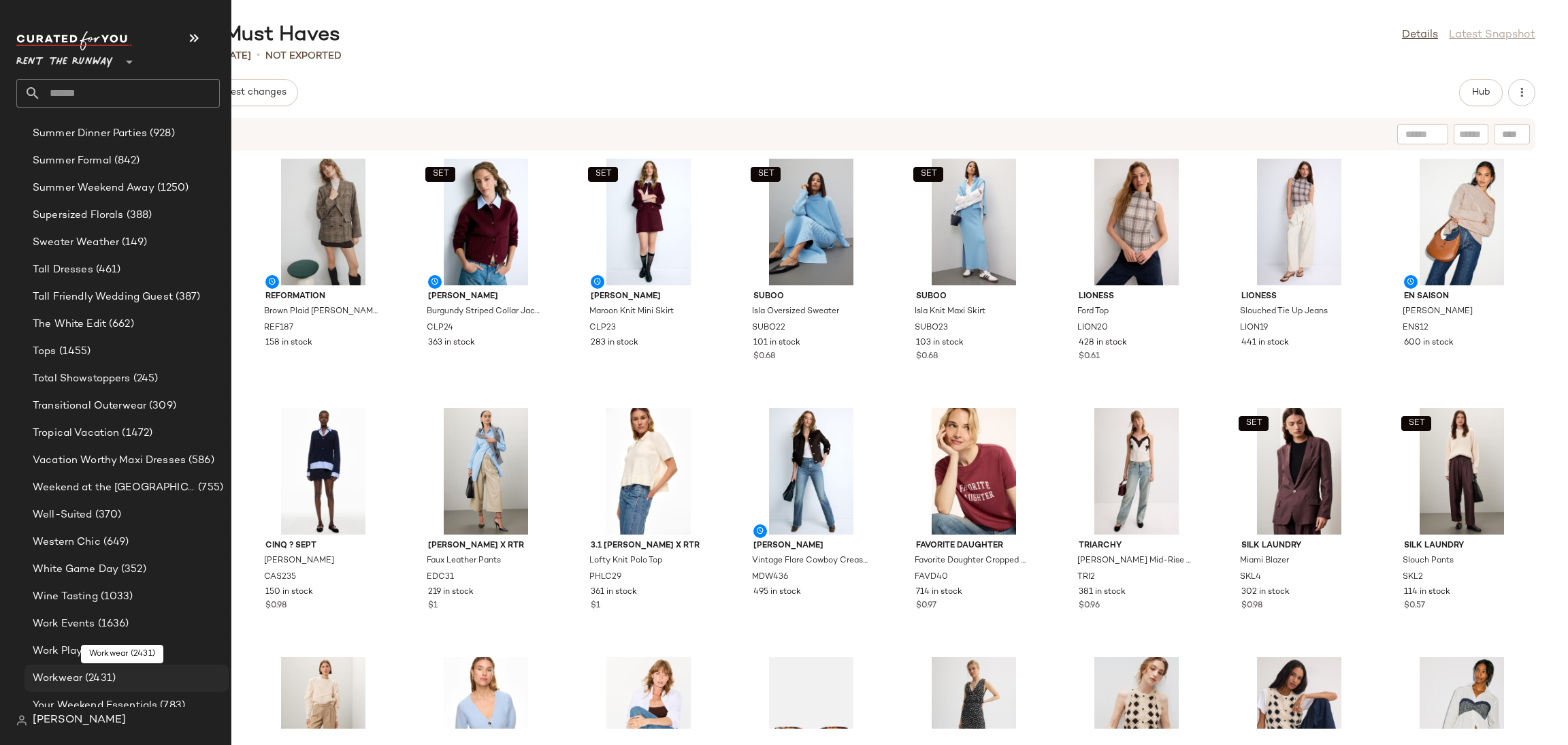
click at [101, 676] on span "(2431)" at bounding box center [99, 679] width 34 height 16
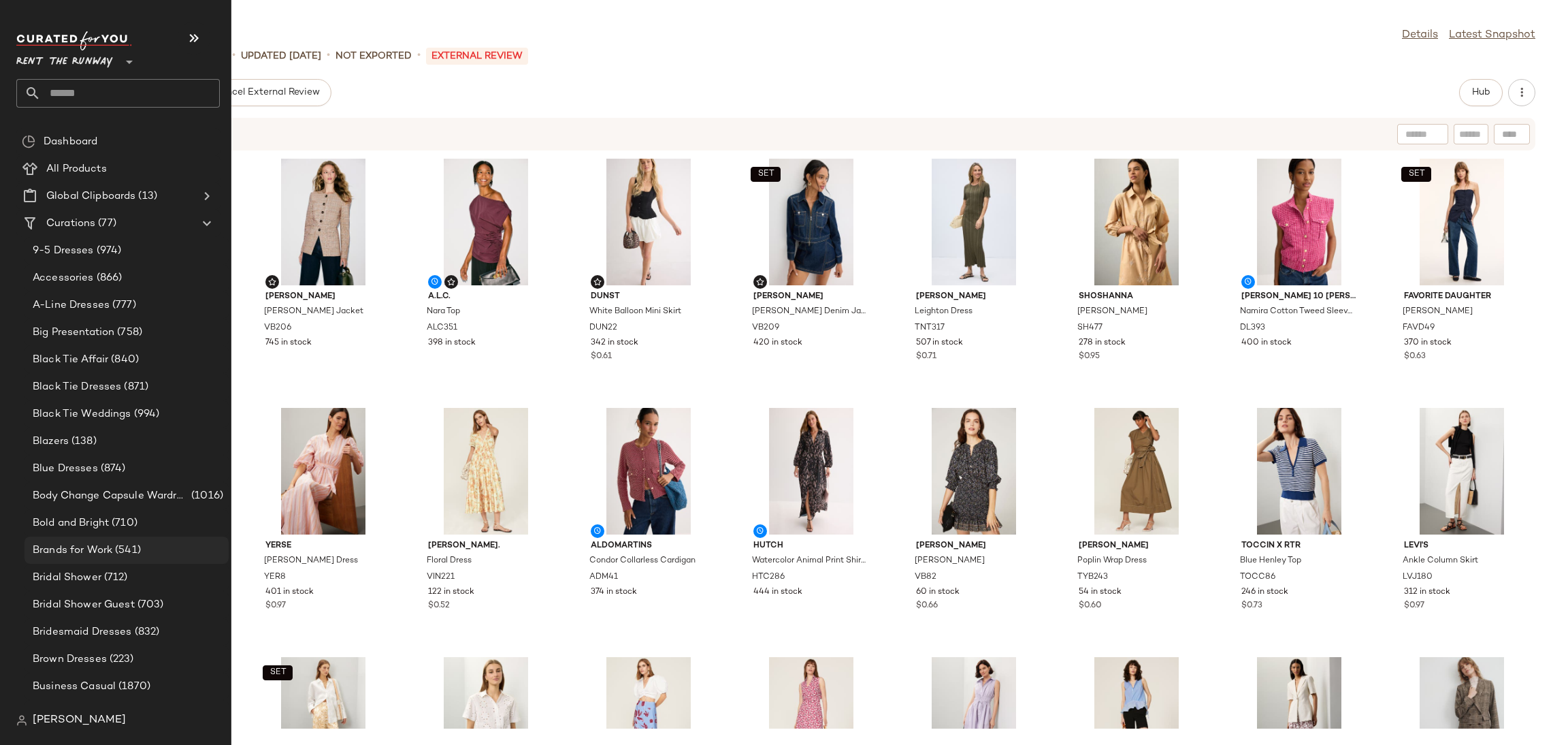
click at [105, 560] on div "Brands for Work (541)" at bounding box center [127, 550] width 204 height 27
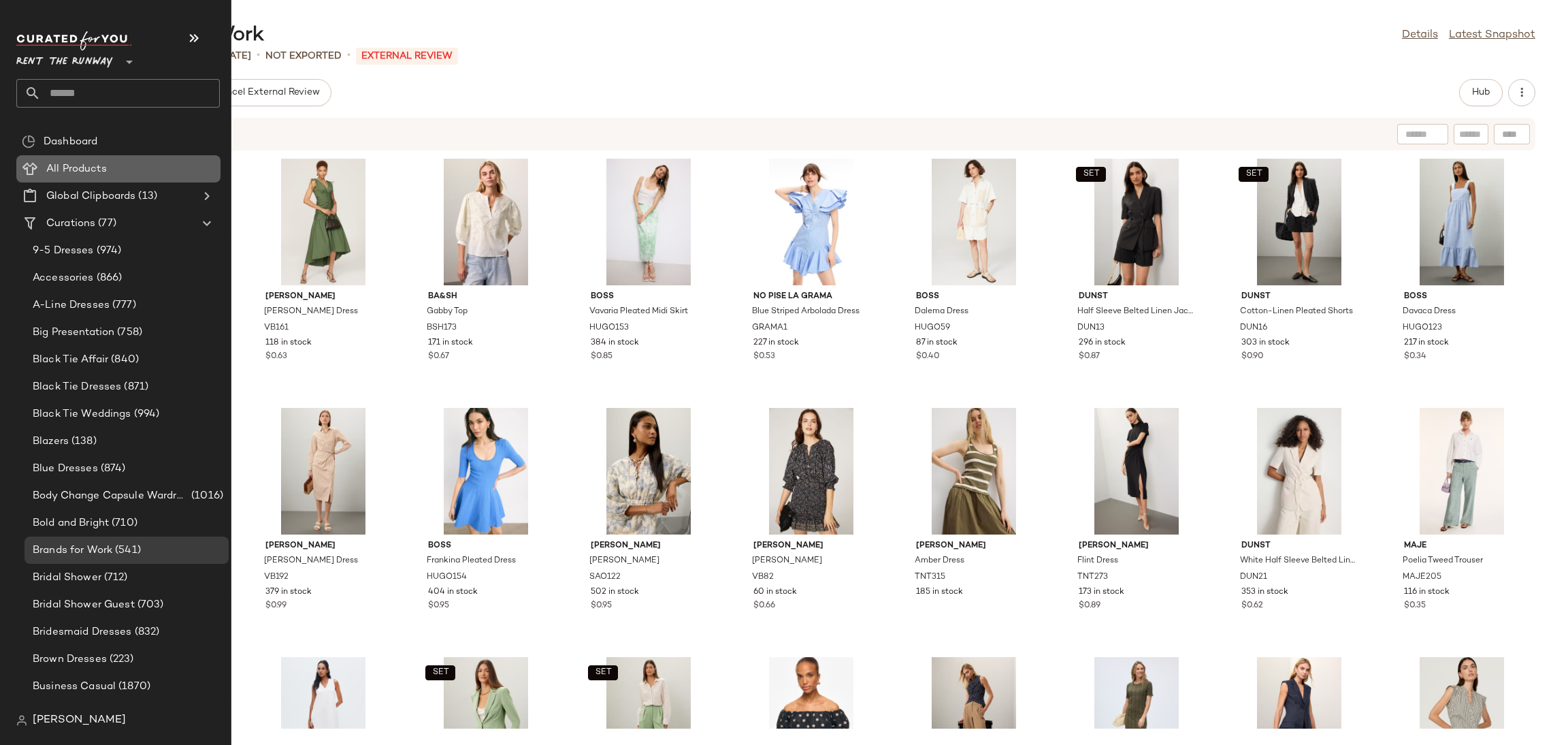
click at [90, 175] on span "All Products" at bounding box center [76, 169] width 60 height 16
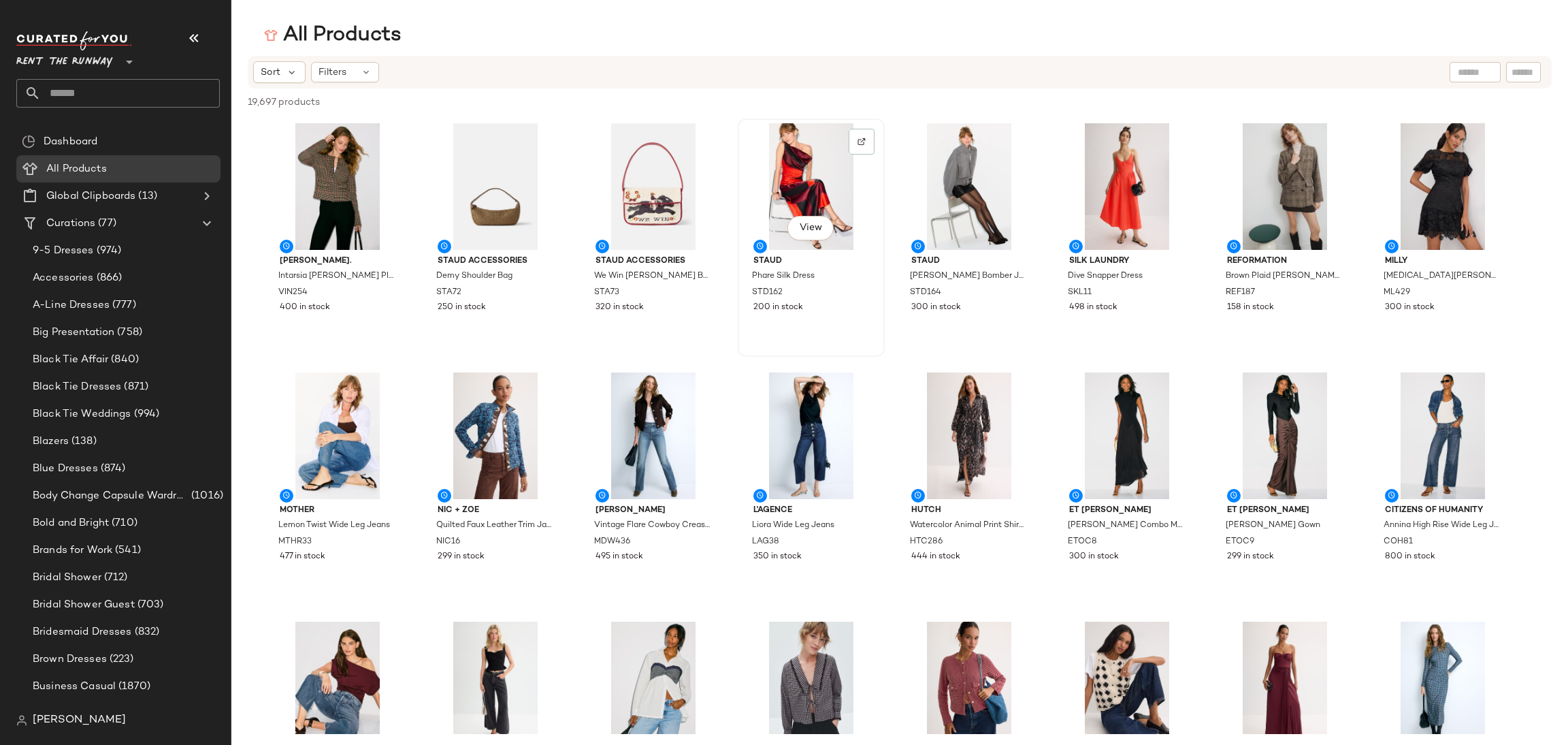
click at [741, 355] on div "View Staud Phare Silk Dress STD162 200 in stock" at bounding box center [811, 238] width 147 height 239
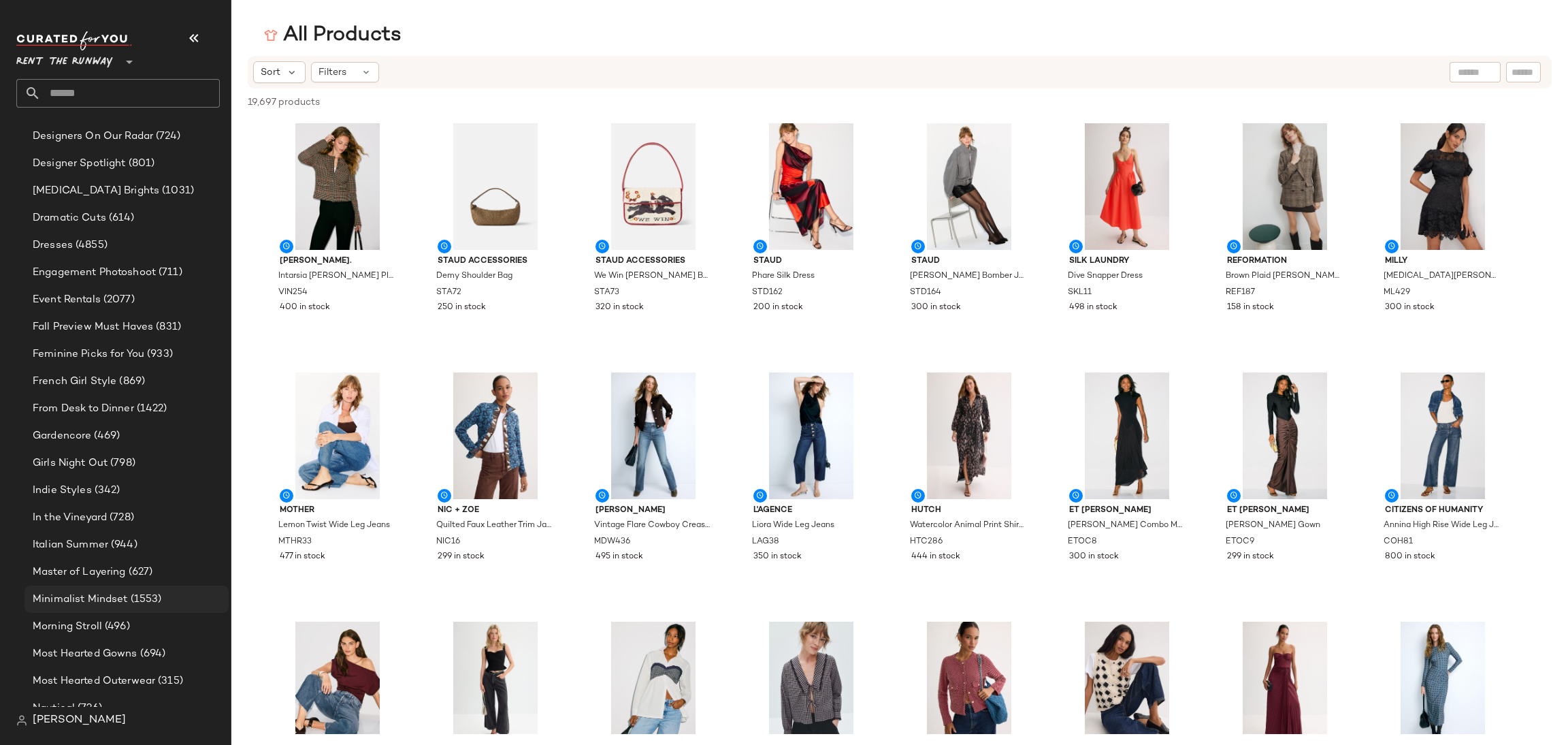
scroll to position [744, 0]
click at [136, 621] on div "Morning Stroll (496)" at bounding box center [126, 623] width 195 height 16
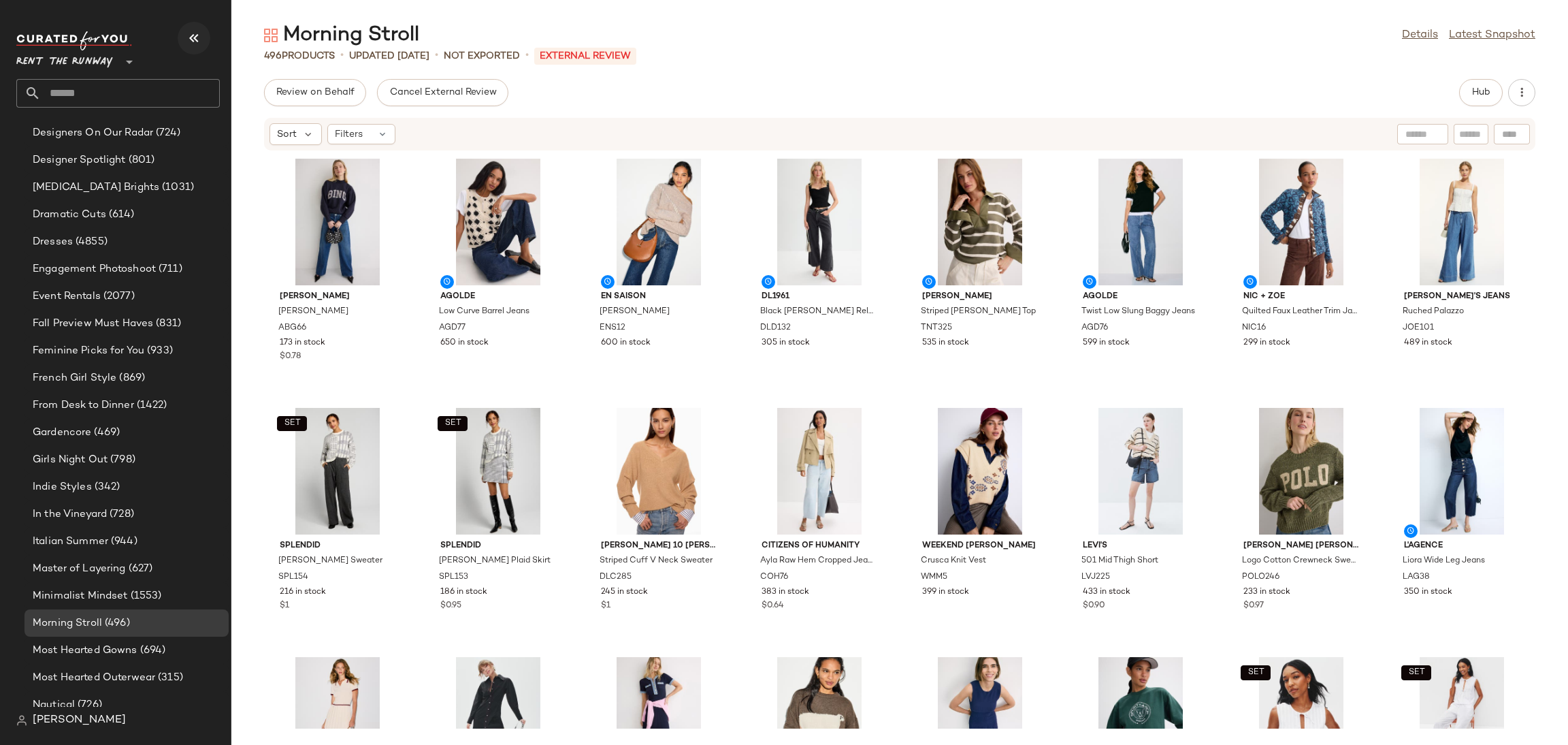
click at [199, 44] on icon "button" at bounding box center [194, 38] width 16 height 16
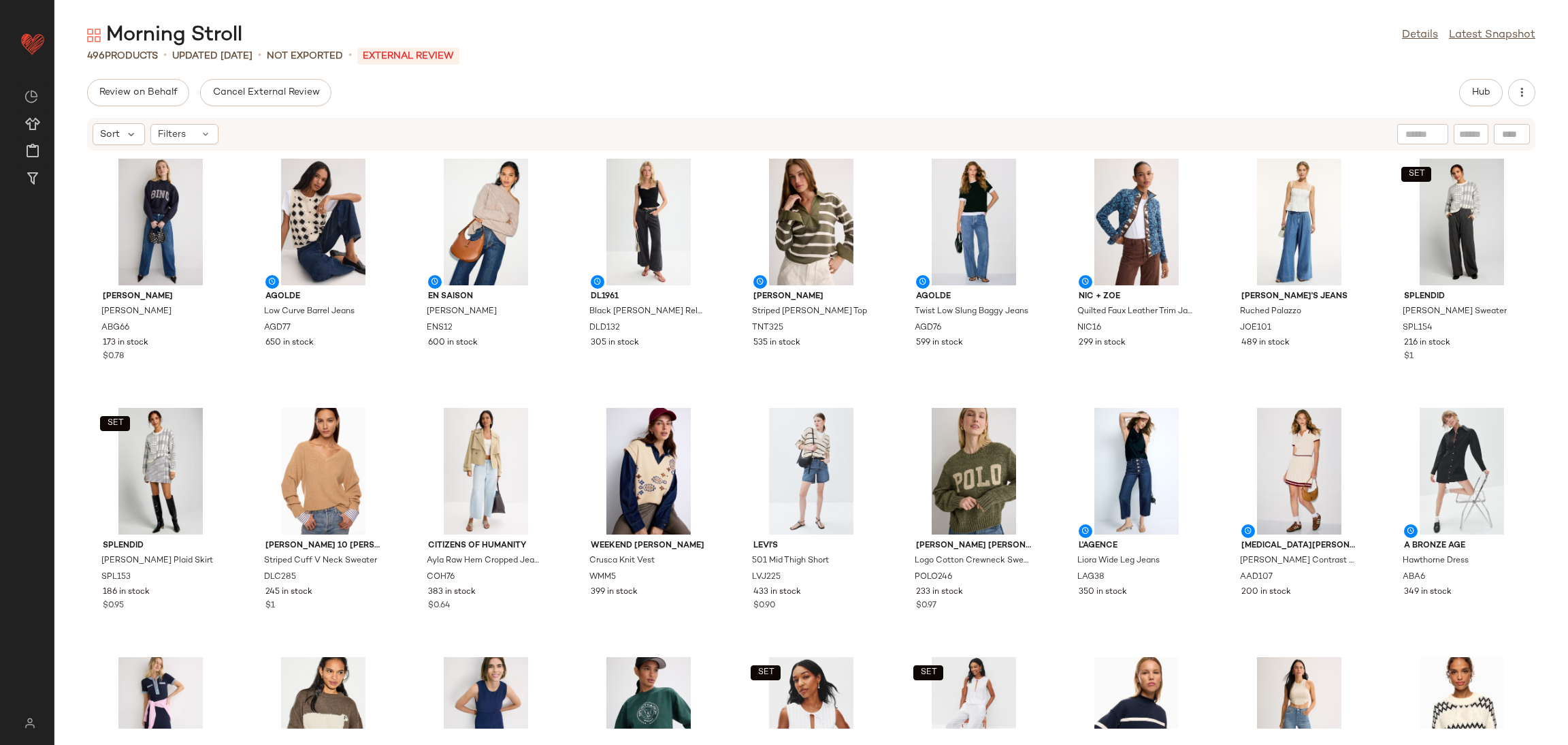
click at [881, 314] on div "[PERSON_NAME] [PERSON_NAME] ABG66 173 in stock $0.78 AGOLDE Low Curve Barrel Je…" at bounding box center [811, 440] width 1514 height 578
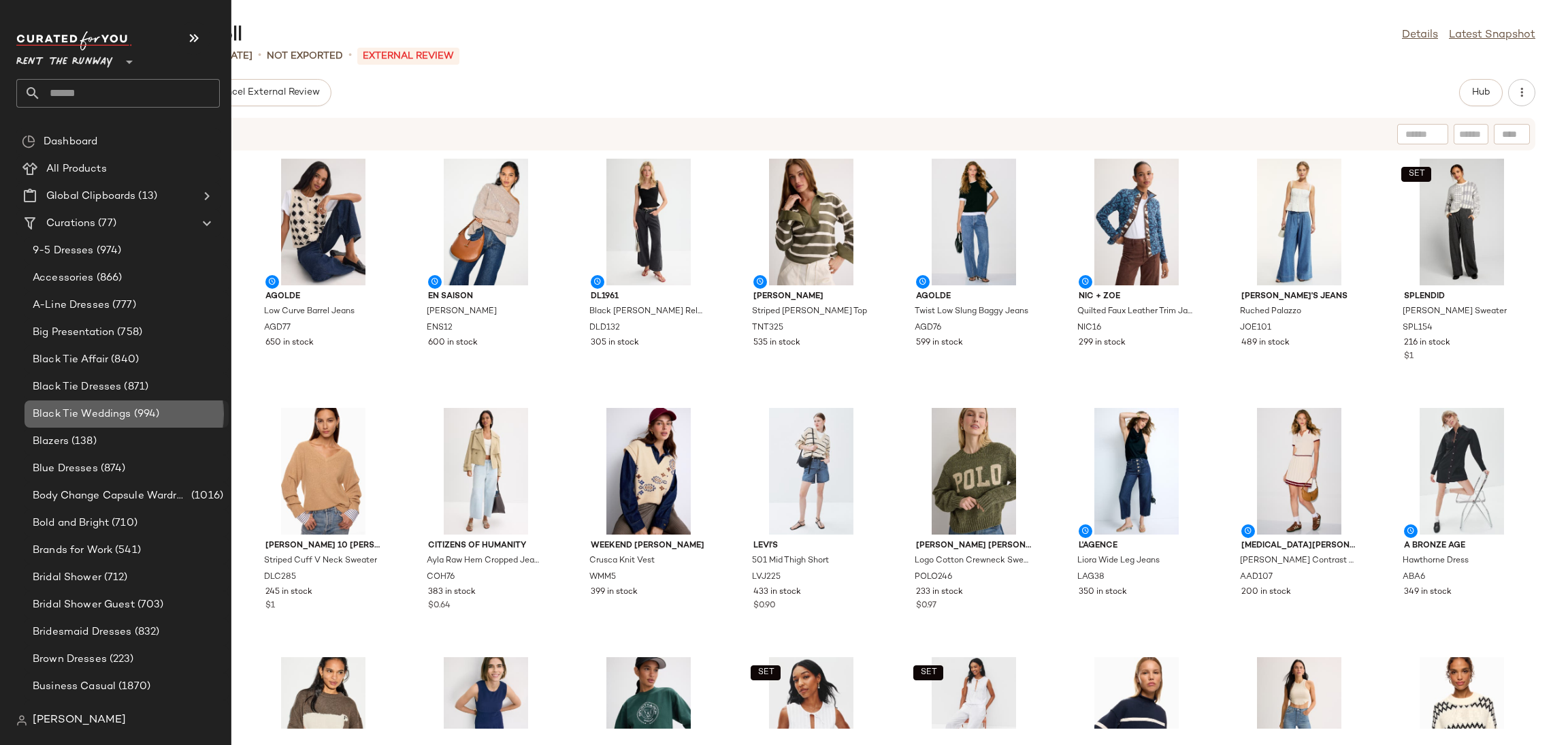
click at [133, 401] on div "Black Tie Weddings (994)" at bounding box center [127, 413] width 204 height 27
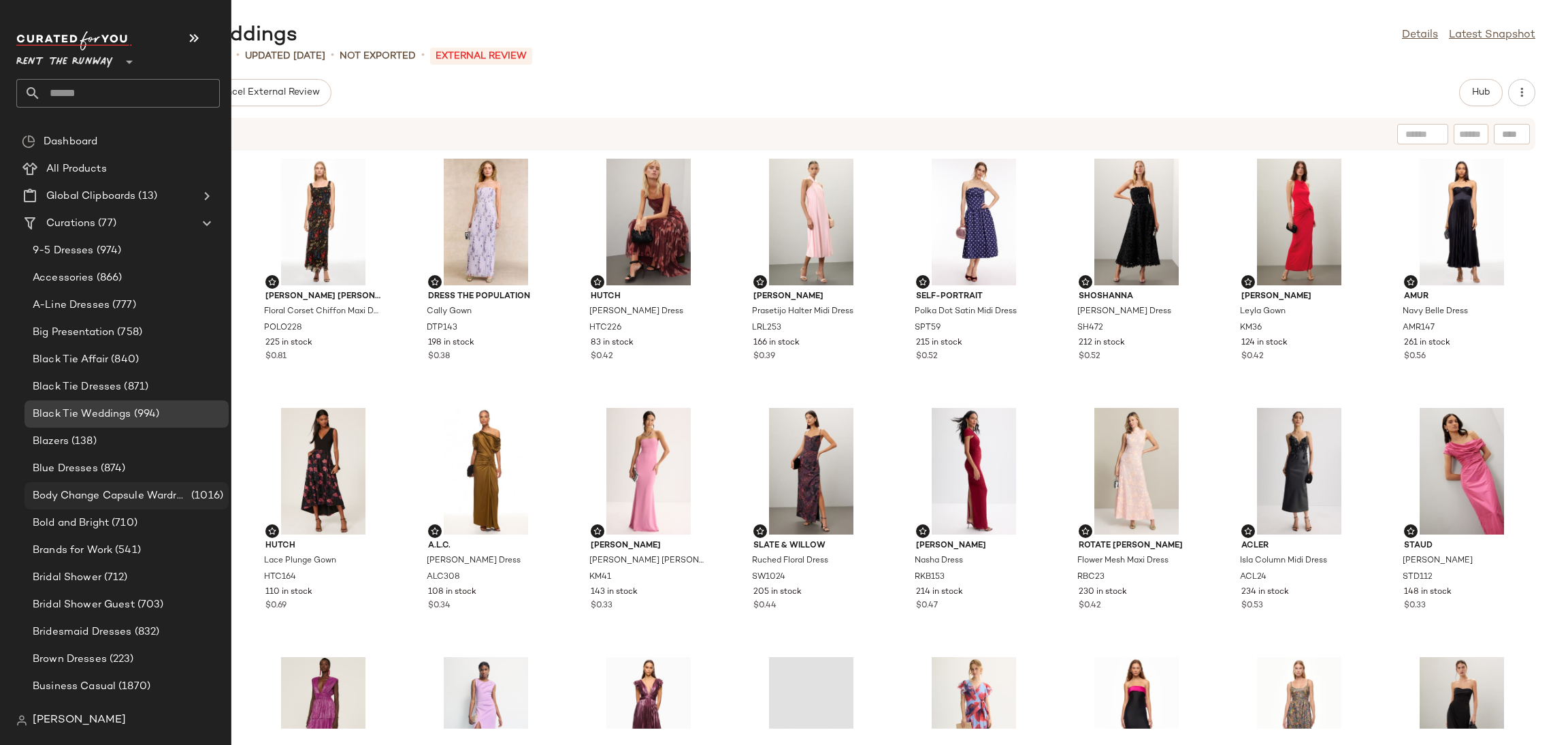
click at [115, 503] on div "Body Change Capsule Wardrobe (1016)" at bounding box center [127, 495] width 204 height 27
